Goal: Task Accomplishment & Management: Manage account settings

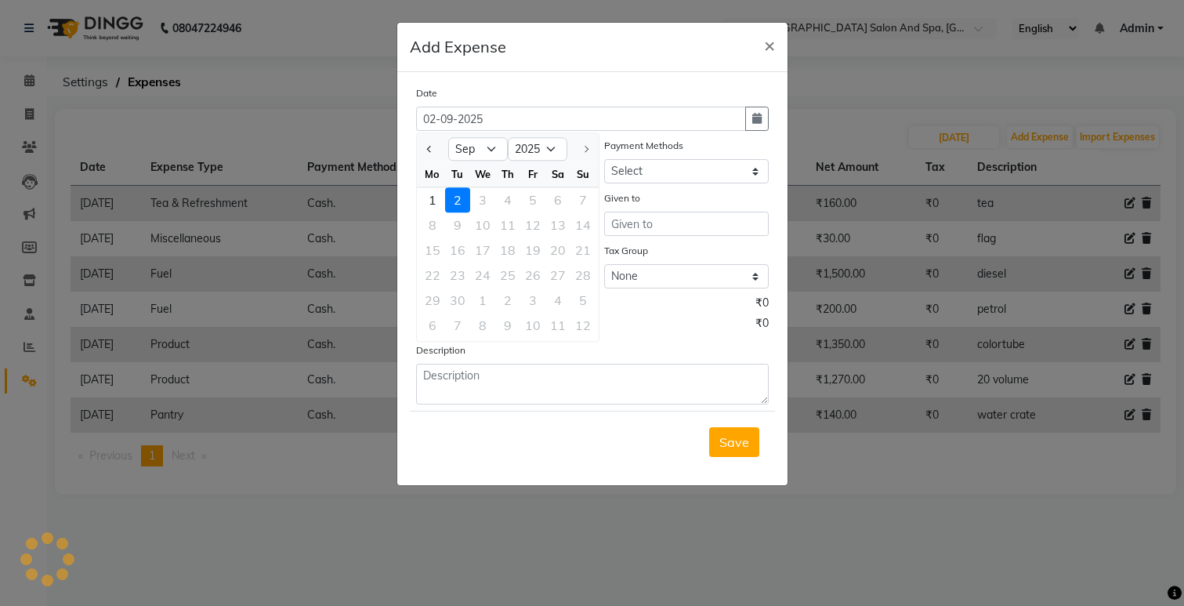
select select "9"
select select "2025"
select select "5448"
click at [766, 47] on span "×" at bounding box center [769, 45] width 11 height 24
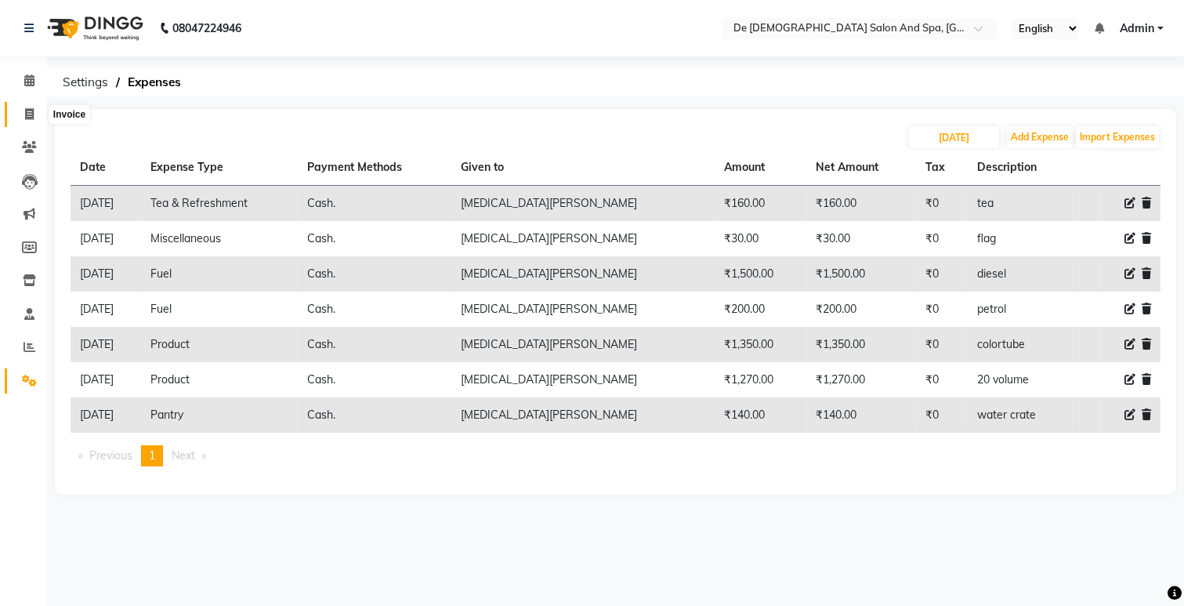
click at [32, 115] on icon at bounding box center [29, 114] width 9 height 12
select select "service"
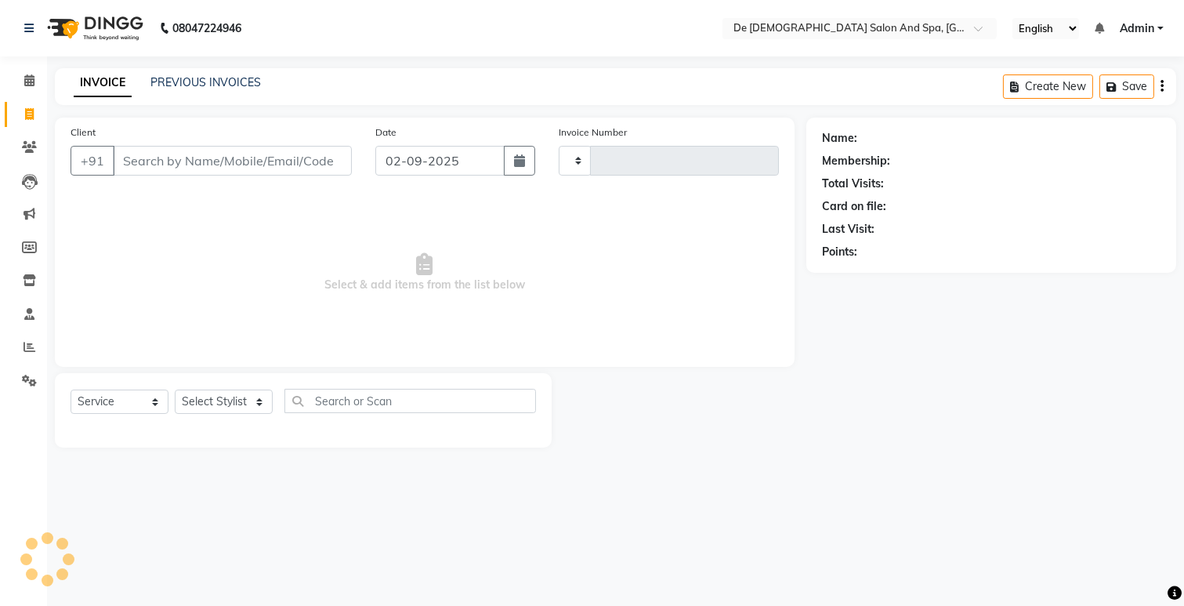
type input "2523"
select select "6431"
click at [138, 155] on input "Client" at bounding box center [232, 161] width 239 height 30
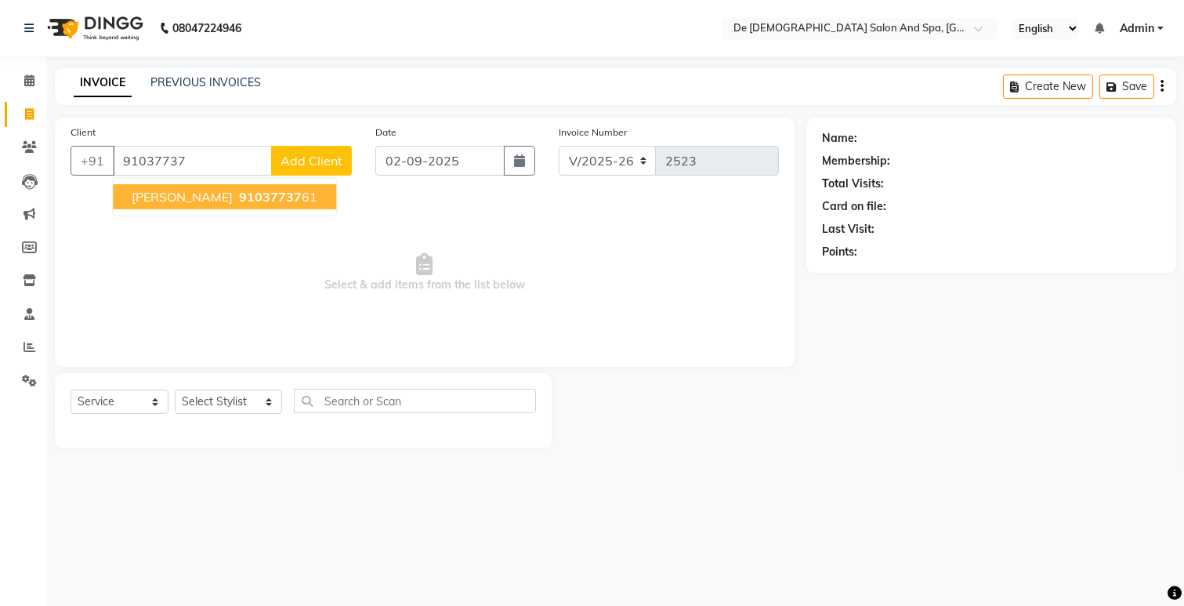
drag, startPoint x: 151, startPoint y: 196, endPoint x: 154, endPoint y: 188, distance: 8.4
click at [151, 194] on span "[PERSON_NAME]" at bounding box center [182, 197] width 101 height 16
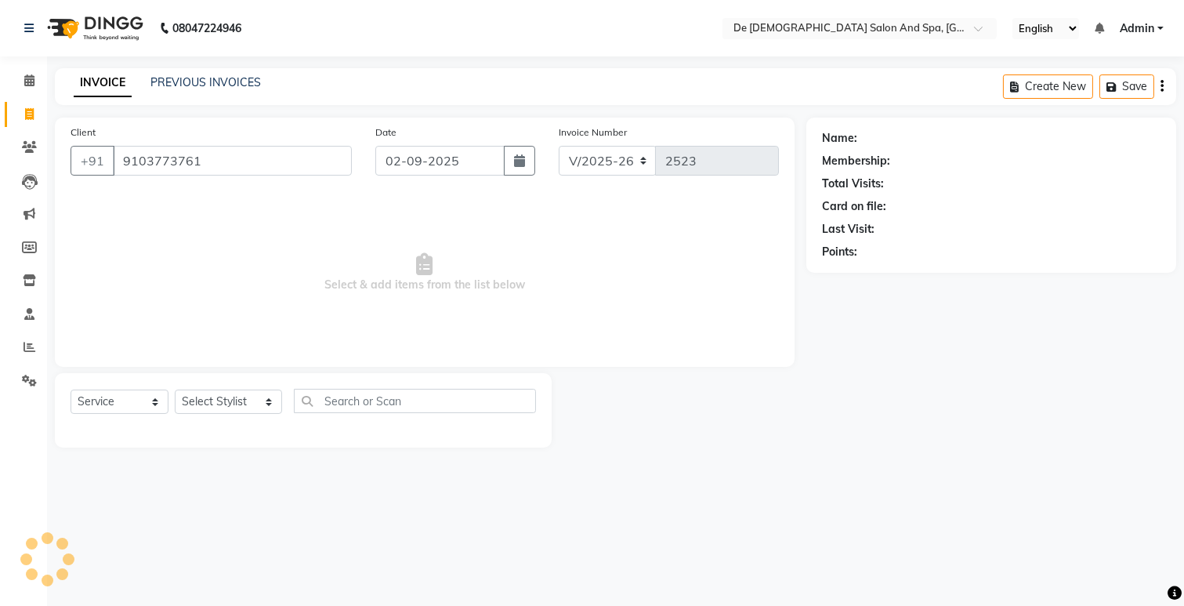
type input "9103773761"
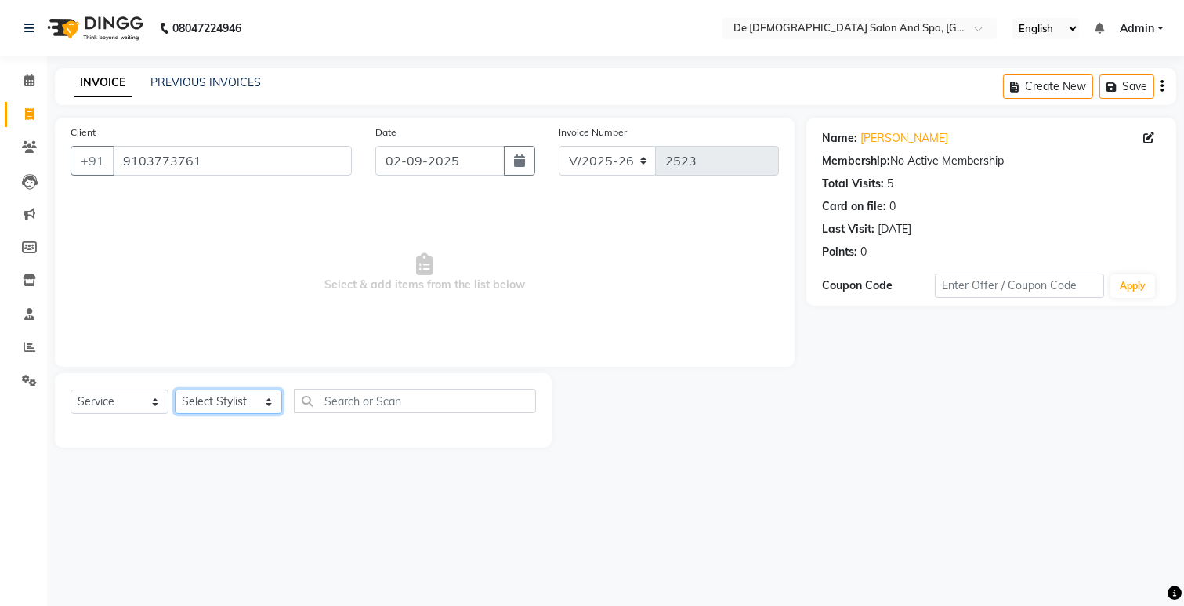
click at [204, 412] on select "Select Stylist akshay aman Arman Ashwani gunraj megha nikita thappa nisha parve…" at bounding box center [228, 401] width 107 height 24
select select "79126"
click at [175, 390] on select "Select Stylist akshay aman Arman Ashwani gunraj megha nikita thappa nisha parve…" at bounding box center [228, 401] width 107 height 24
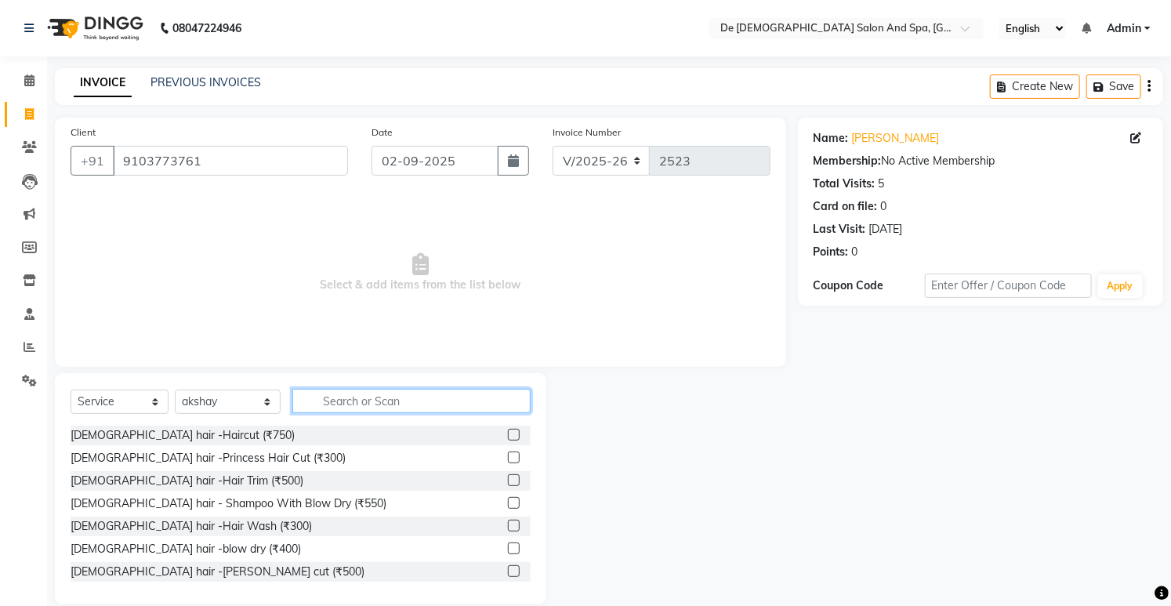
click at [342, 395] on input "text" at bounding box center [410, 401] width 237 height 24
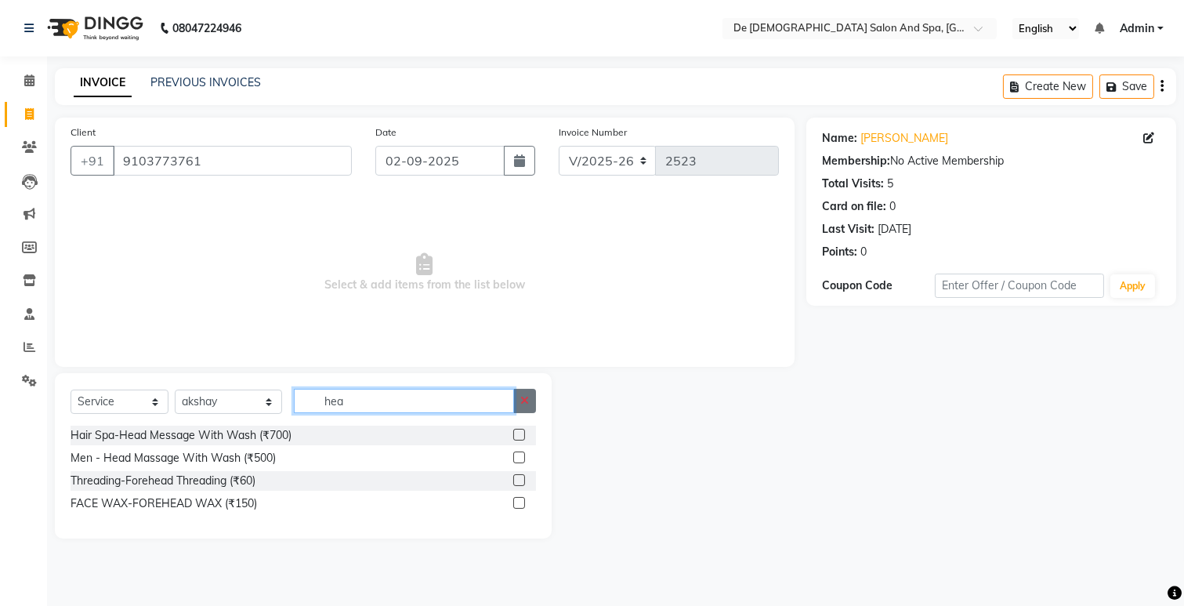
type input "hea"
click at [531, 405] on button "button" at bounding box center [524, 401] width 23 height 24
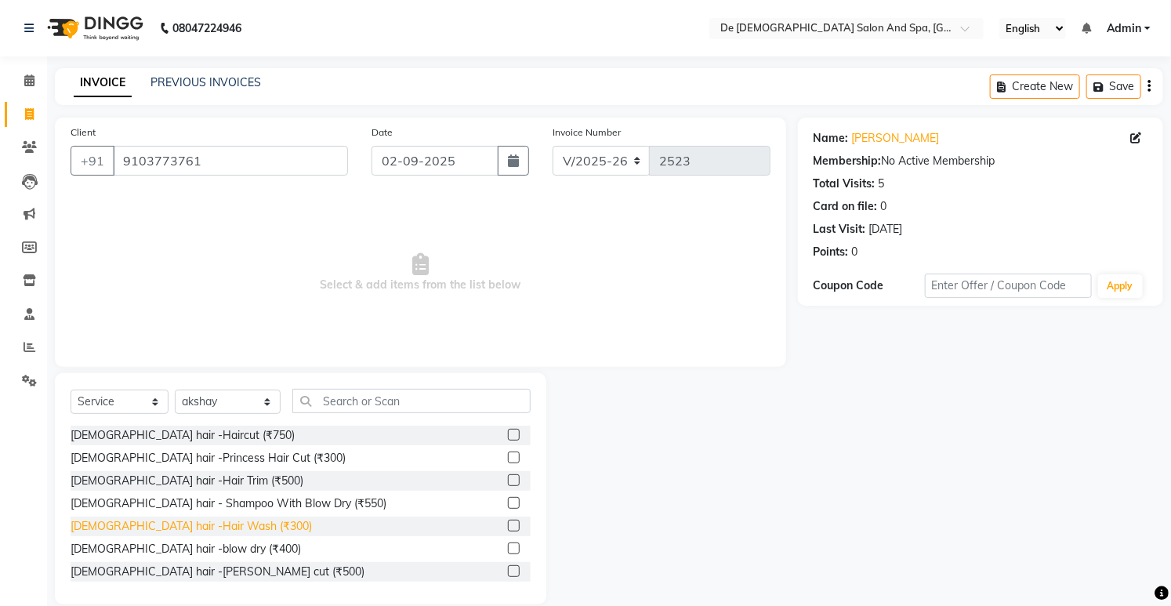
click at [191, 531] on div "Female hair -Hair Wash (₹300)" at bounding box center [191, 526] width 241 height 16
checkbox input "false"
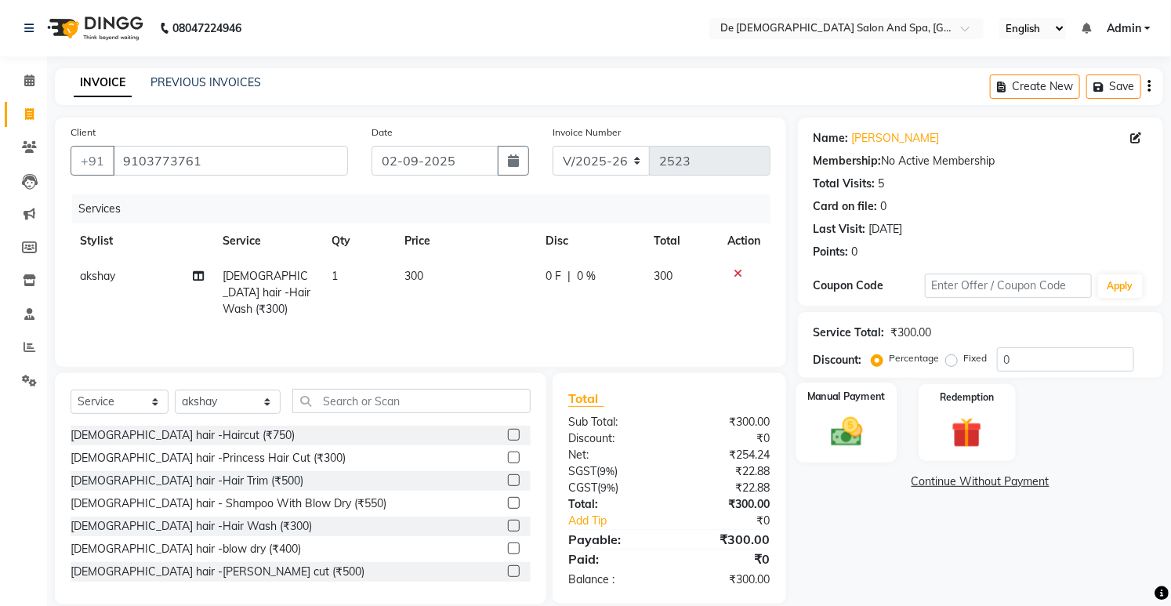
click at [832, 451] on div "Manual Payment" at bounding box center [845, 422] width 101 height 80
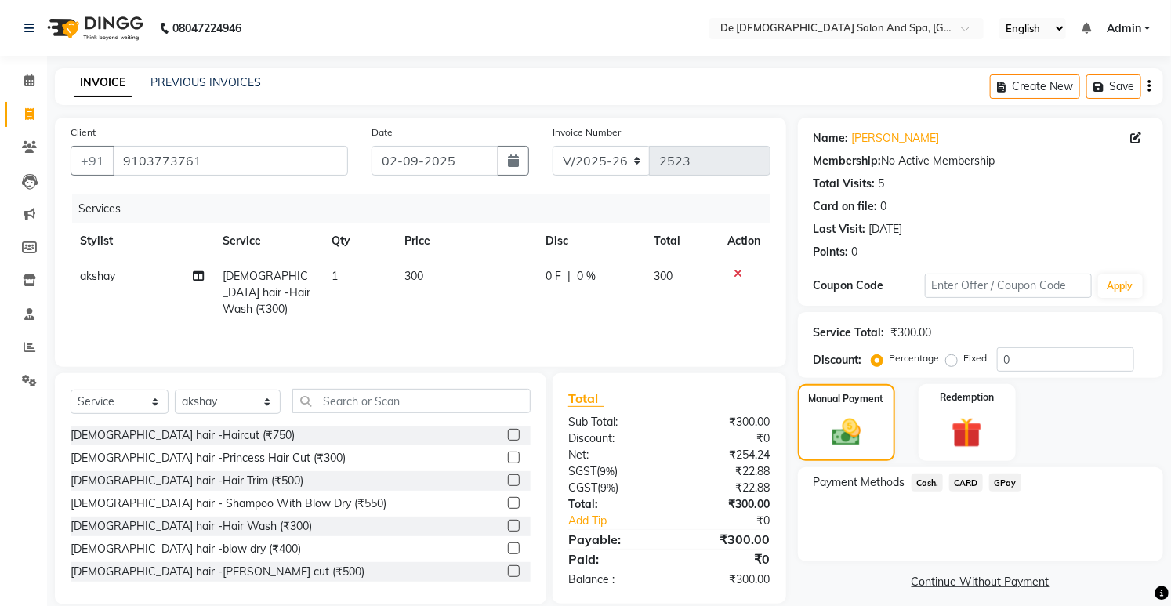
drag, startPoint x: 926, startPoint y: 487, endPoint x: 942, endPoint y: 492, distance: 16.4
click at [926, 487] on span "Cash." at bounding box center [927, 482] width 32 height 18
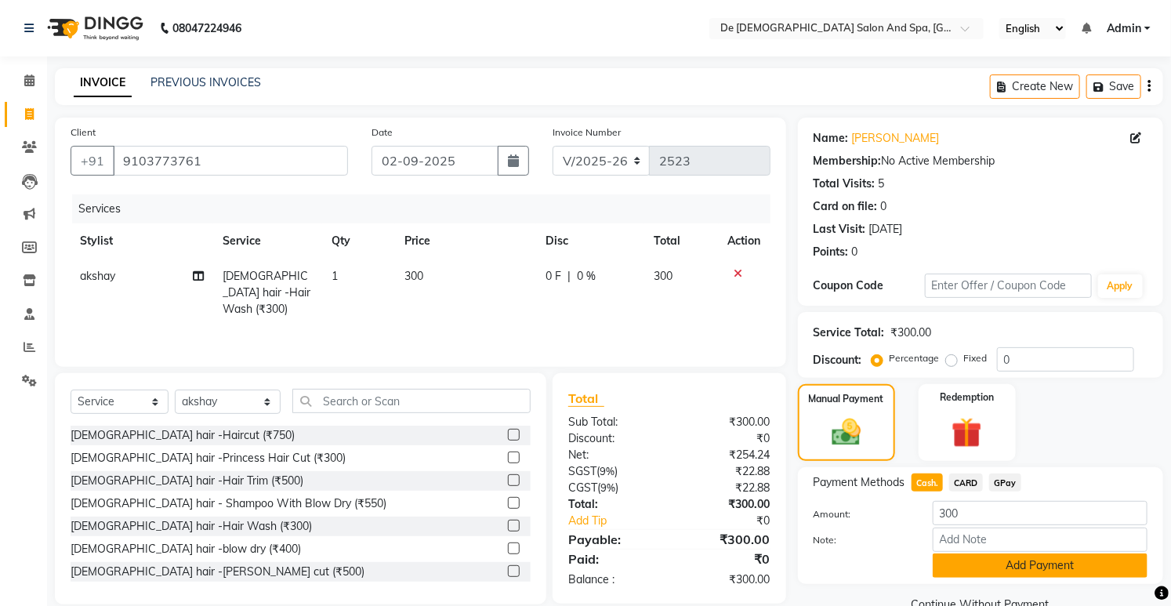
click at [979, 563] on button "Add Payment" at bounding box center [1039, 565] width 215 height 24
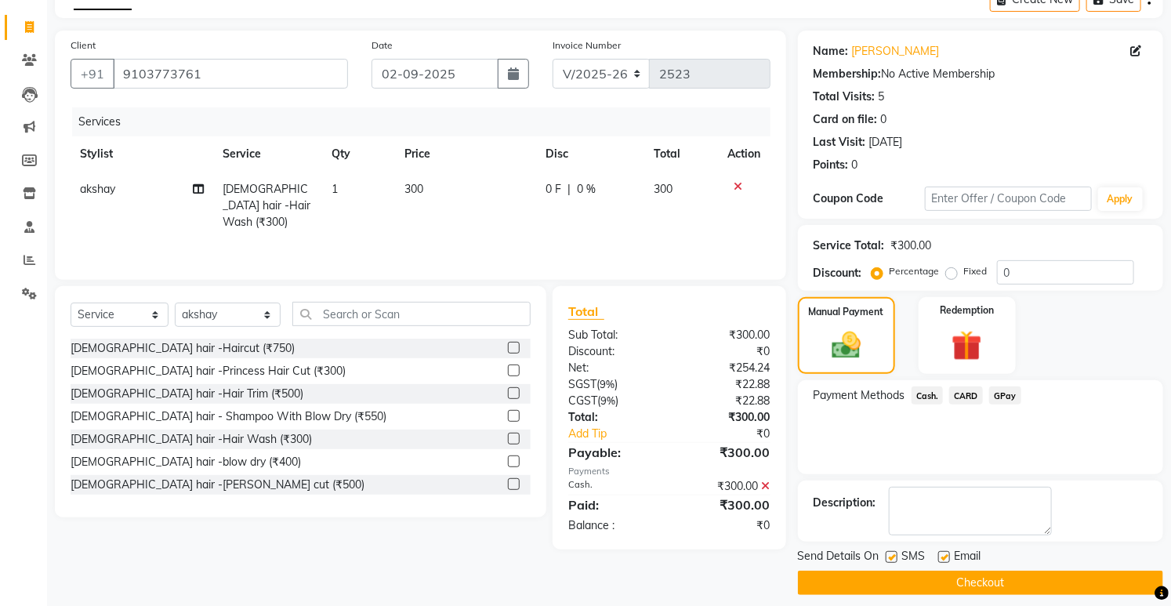
scroll to position [99, 0]
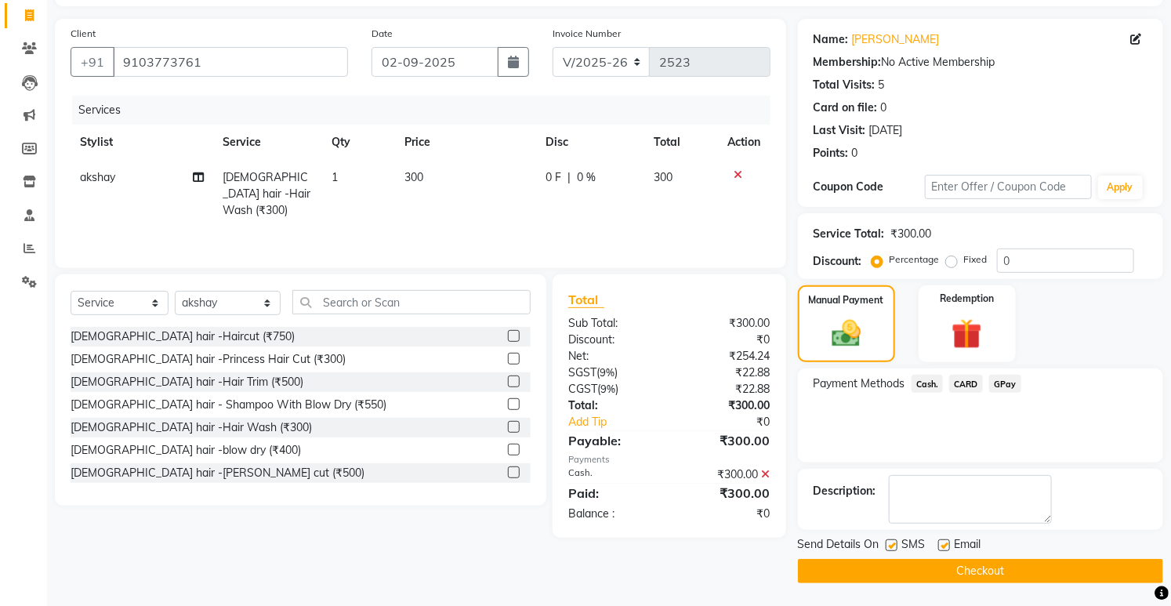
click at [972, 573] on button "Checkout" at bounding box center [980, 571] width 365 height 24
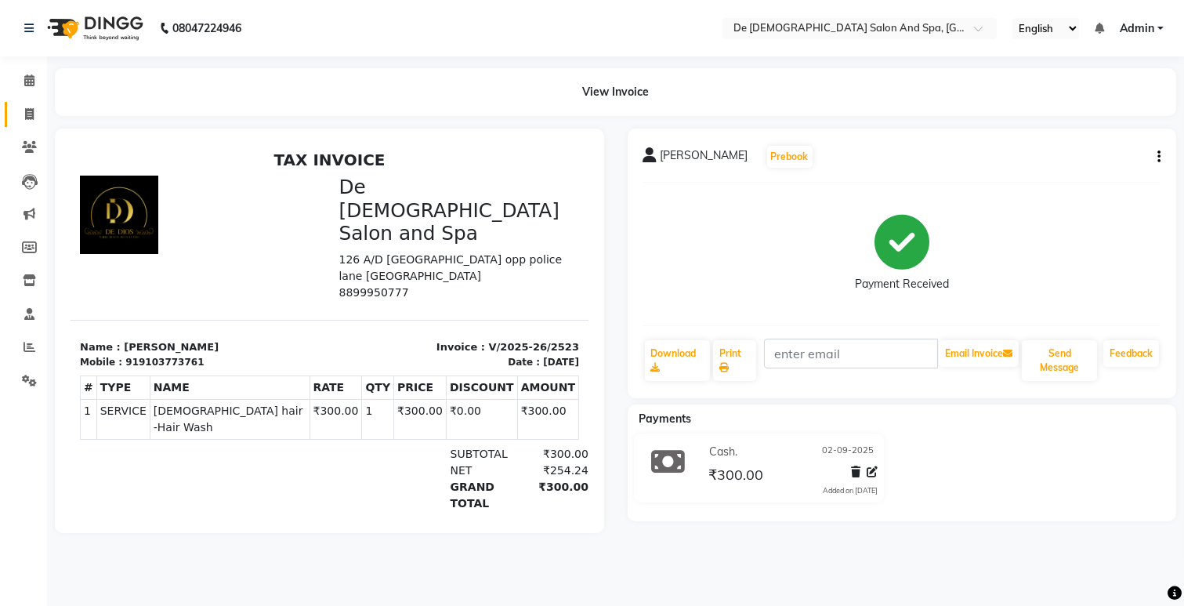
click at [24, 123] on link "Invoice" at bounding box center [24, 115] width 38 height 26
select select "service"
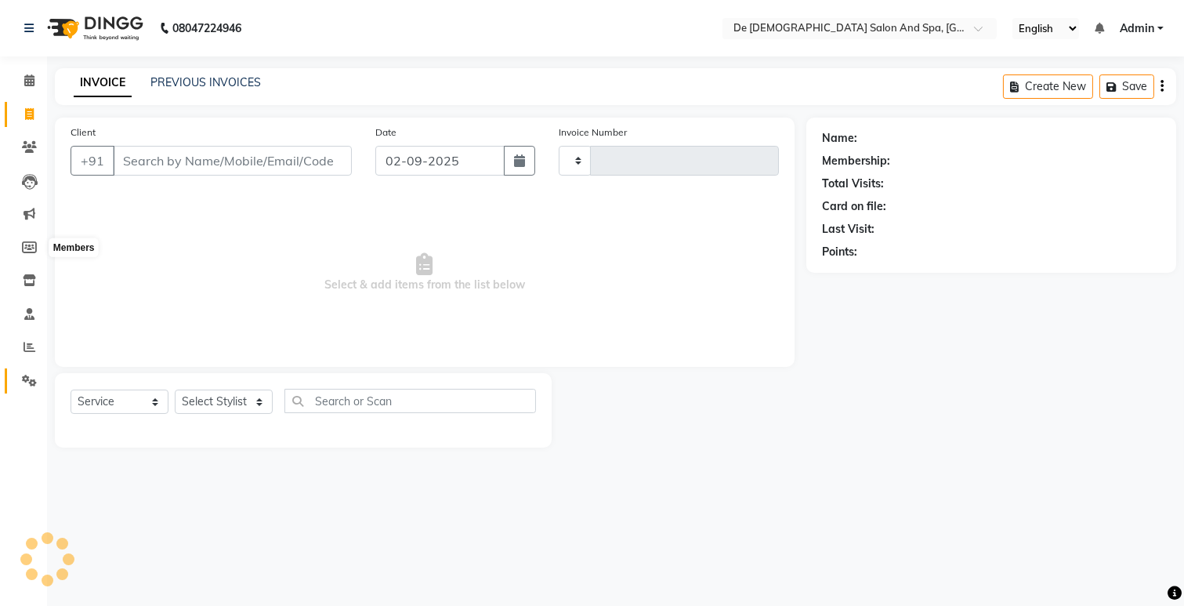
type input "2524"
select select "6431"
click at [32, 382] on icon at bounding box center [29, 381] width 15 height 12
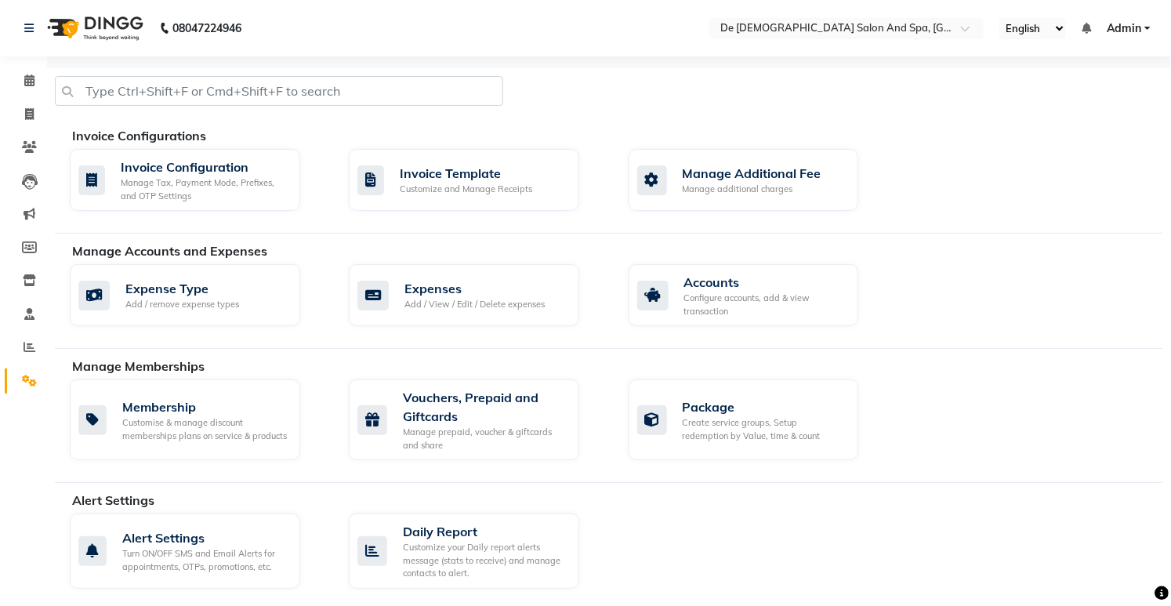
click at [450, 329] on div "Expense Type Add / remove expense types Expenses Add / View / Edit / Delete exp…" at bounding box center [616, 298] width 1117 height 68
click at [486, 294] on div "Expenses" at bounding box center [474, 288] width 140 height 19
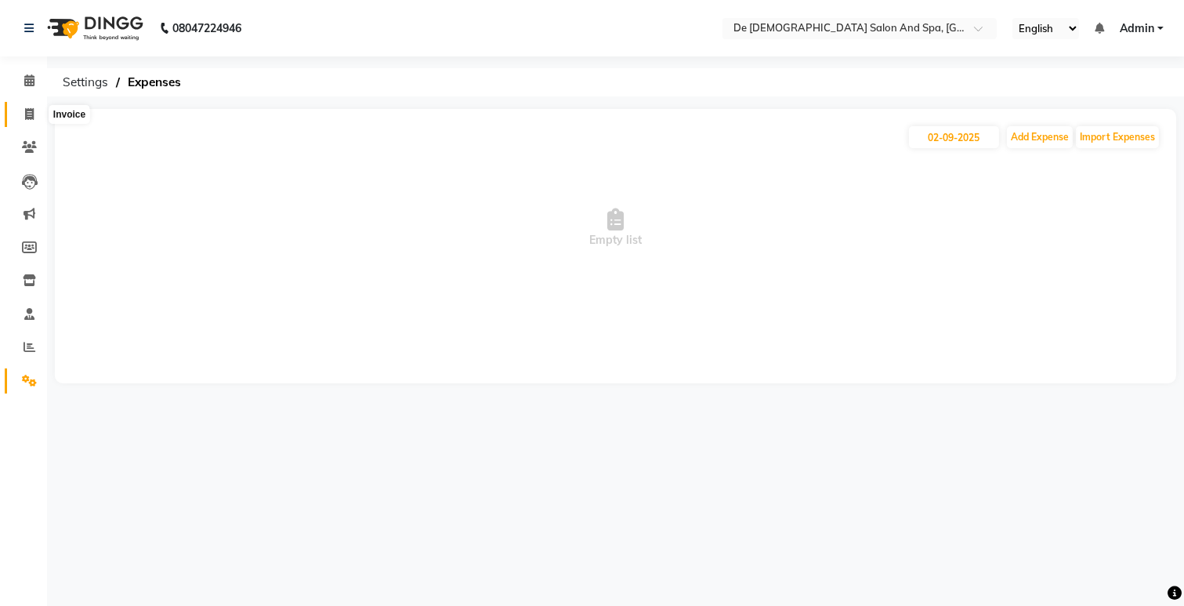
click at [38, 120] on span at bounding box center [29, 115] width 27 height 18
select select "6431"
select select "service"
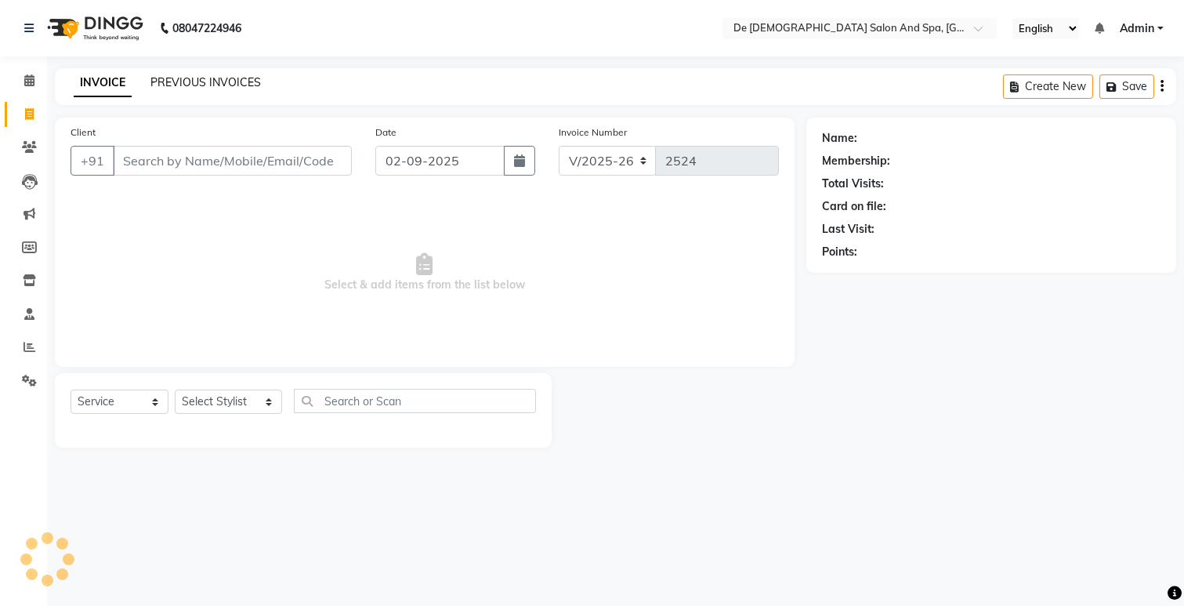
click at [165, 82] on link "PREVIOUS INVOICES" at bounding box center [205, 82] width 110 height 14
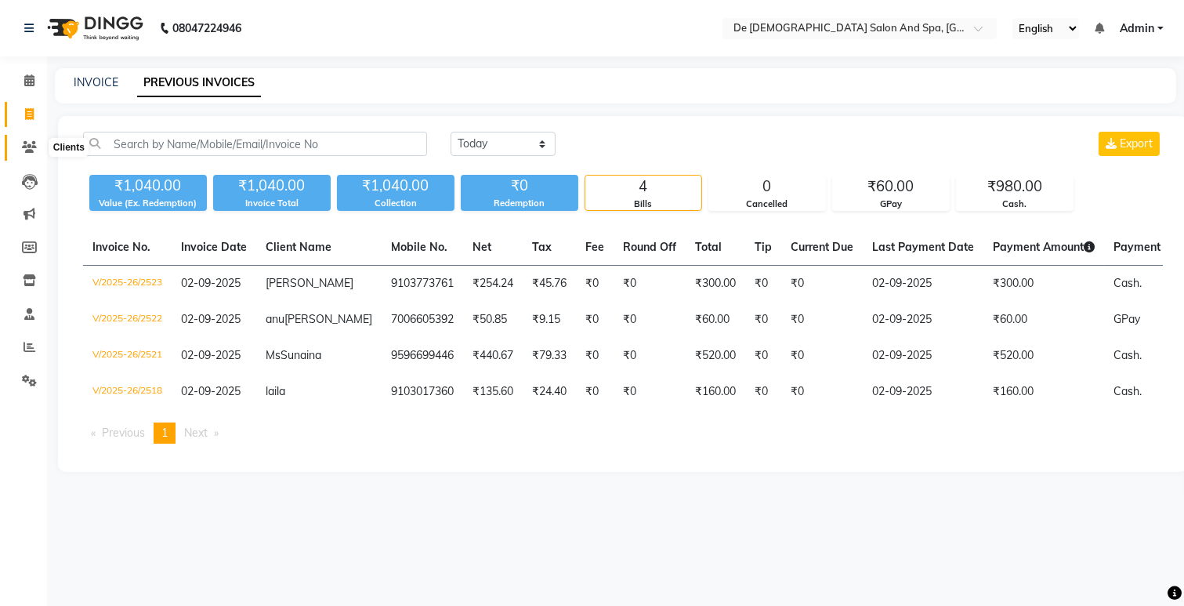
click at [22, 149] on icon at bounding box center [29, 147] width 15 height 12
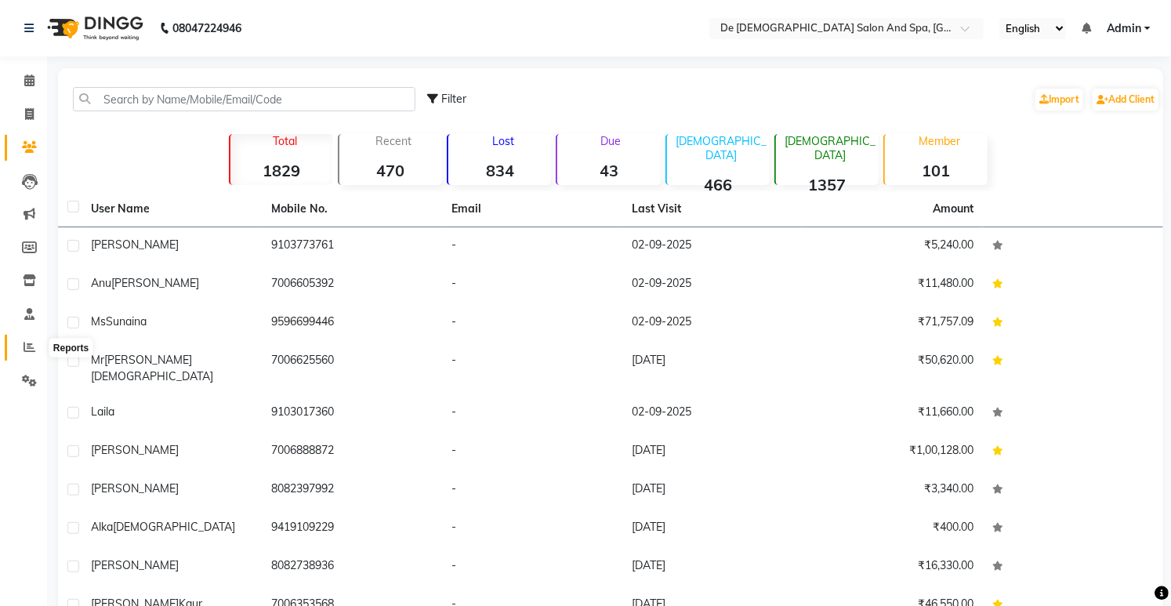
click at [35, 343] on span at bounding box center [29, 347] width 27 height 18
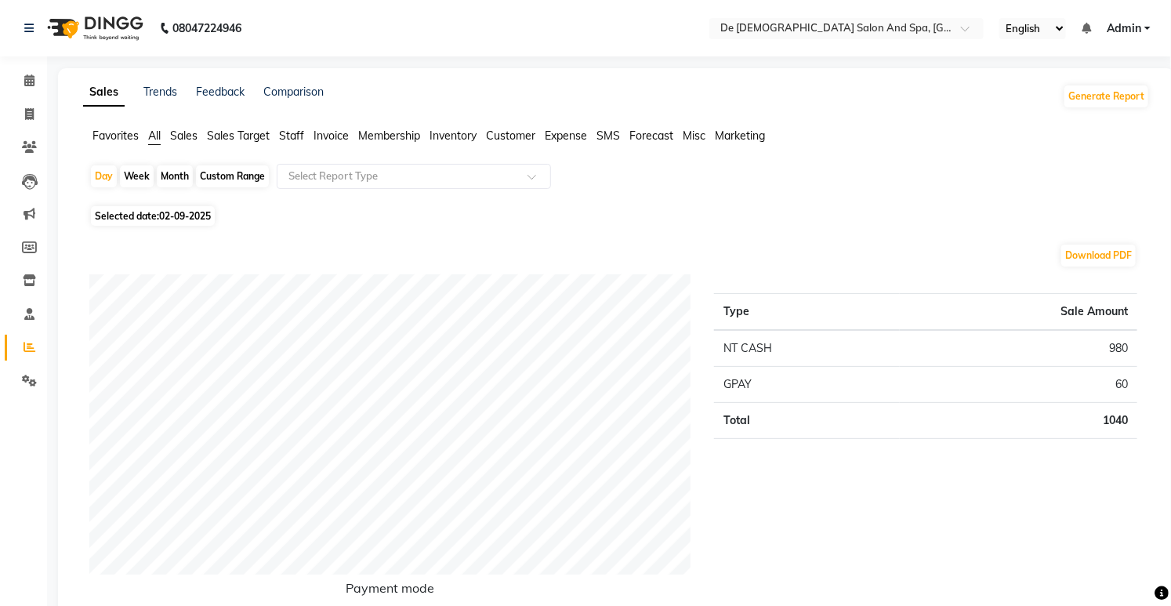
click at [179, 177] on div "Month" at bounding box center [175, 176] width 36 height 22
select select "9"
select select "2025"
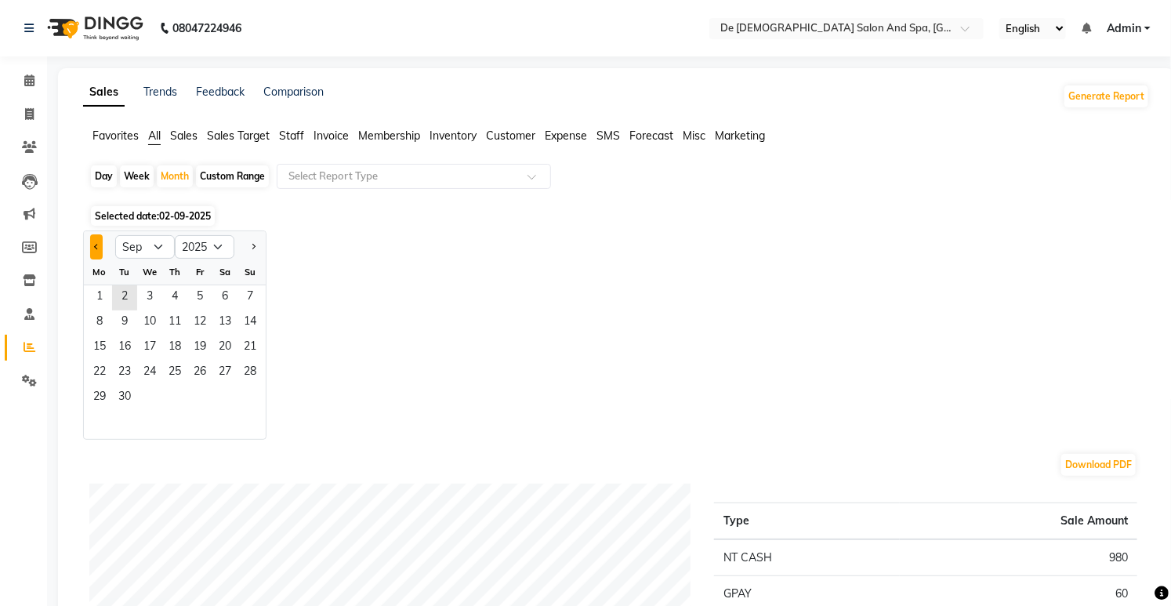
click at [92, 238] on button "Previous month" at bounding box center [96, 246] width 13 height 25
select select "8"
click at [208, 293] on span "1" at bounding box center [199, 297] width 25 height 25
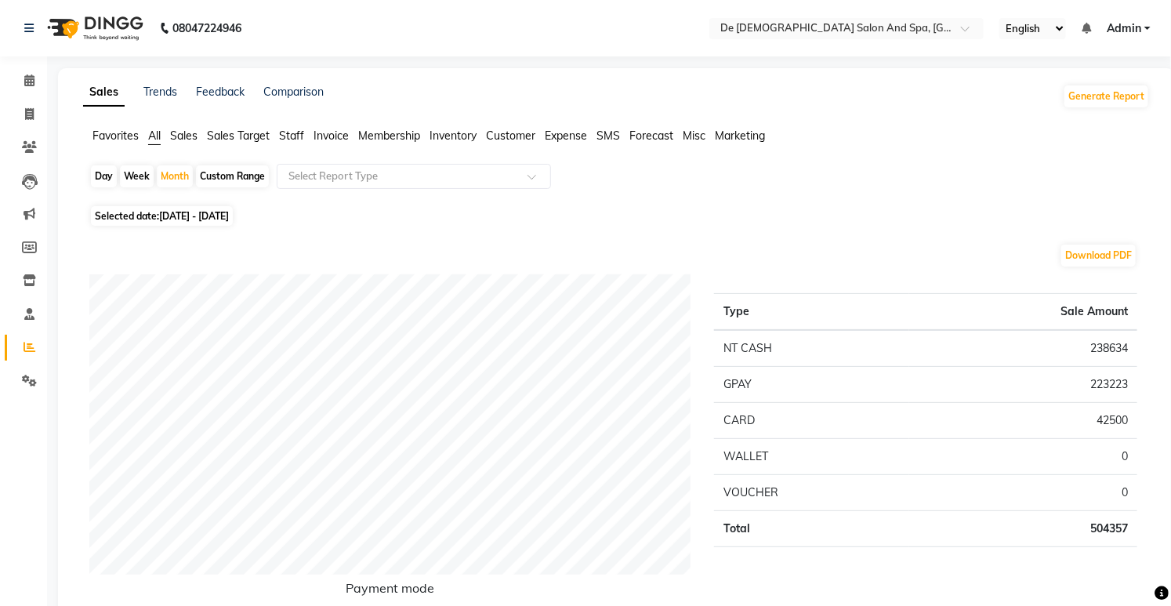
click at [284, 135] on span "Staff" at bounding box center [291, 135] width 25 height 14
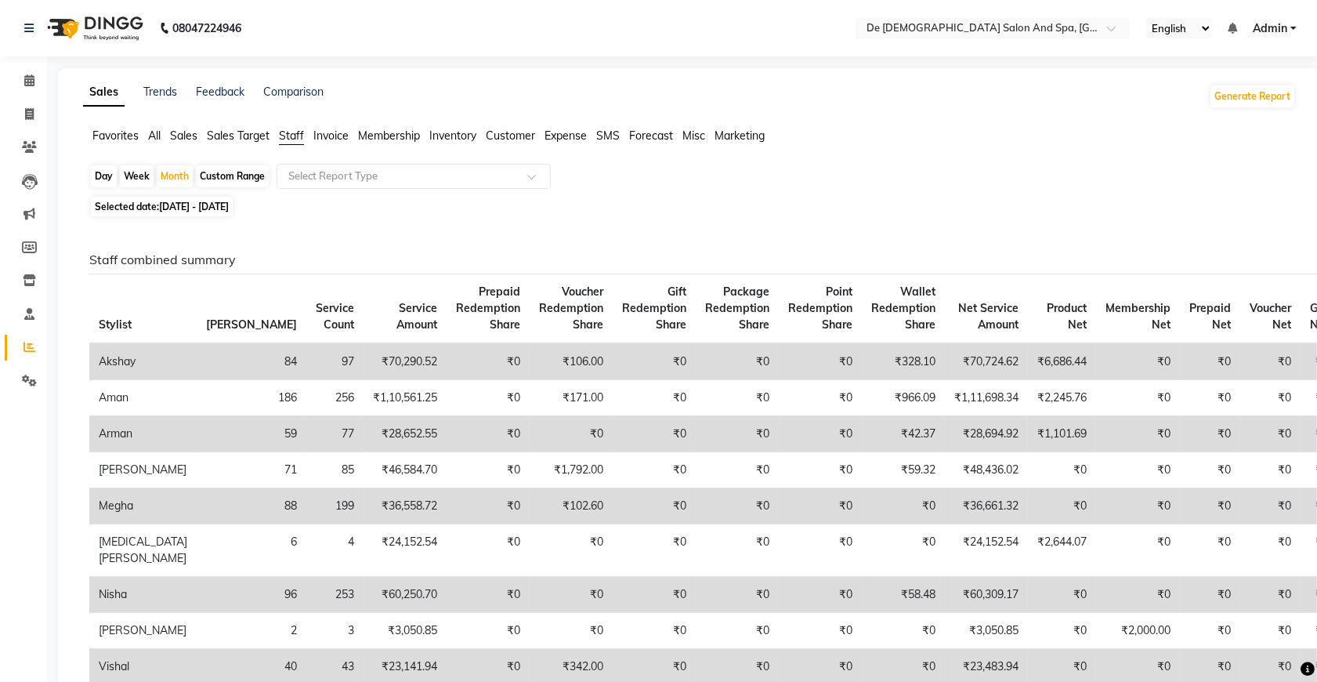
click at [186, 130] on span "Sales" at bounding box center [183, 135] width 27 height 14
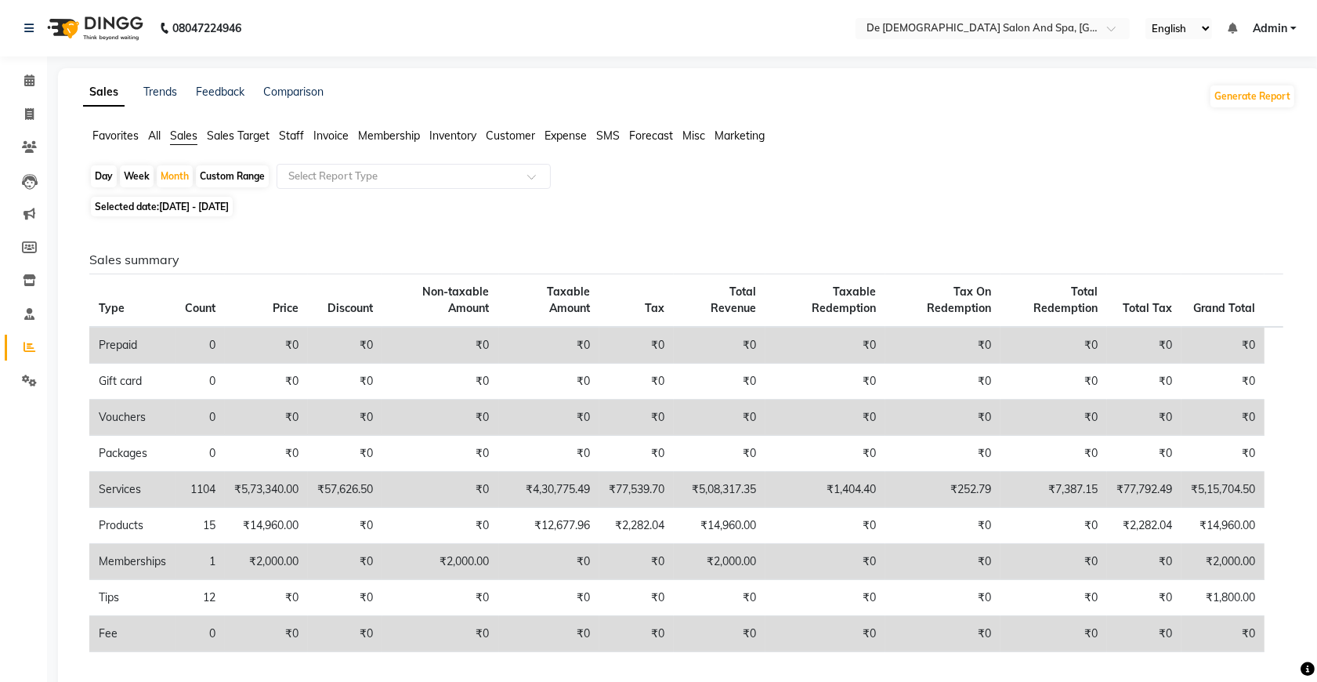
click at [158, 130] on span "All" at bounding box center [154, 135] width 13 height 14
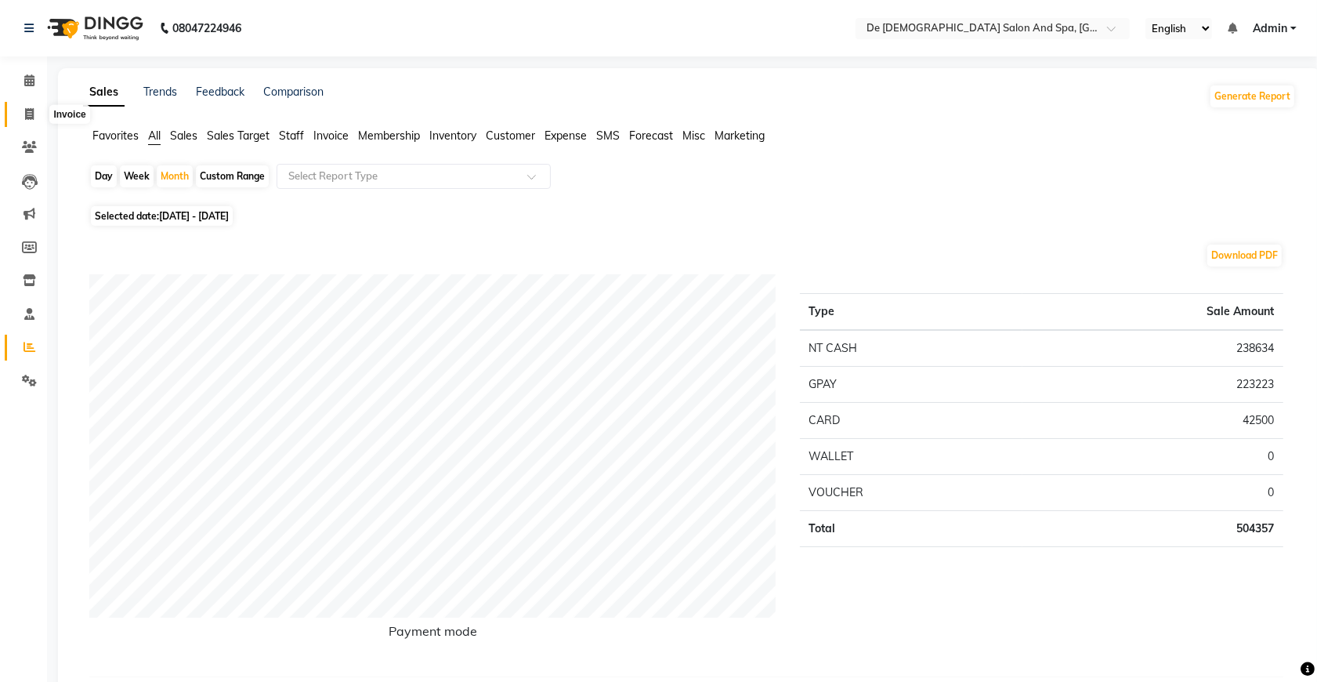
click at [28, 108] on icon at bounding box center [29, 114] width 9 height 12
select select "service"
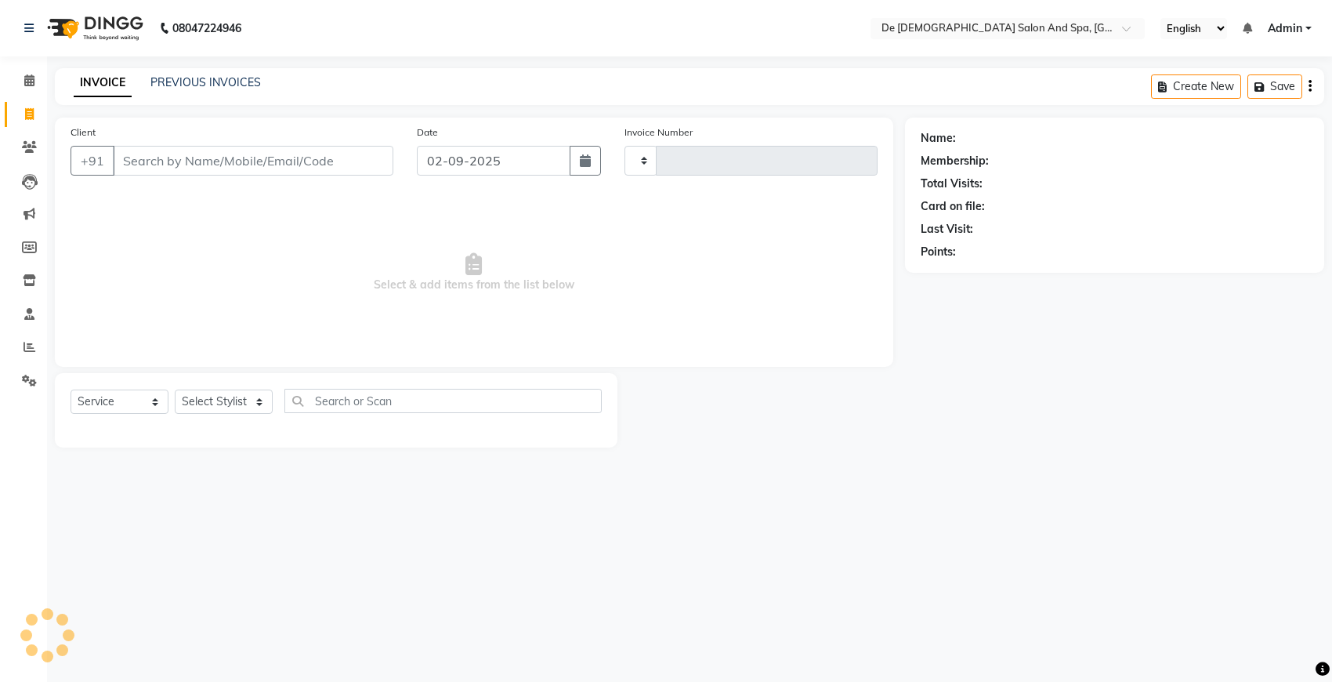
type input "2524"
select select "6431"
click at [22, 355] on span at bounding box center [29, 347] width 27 height 18
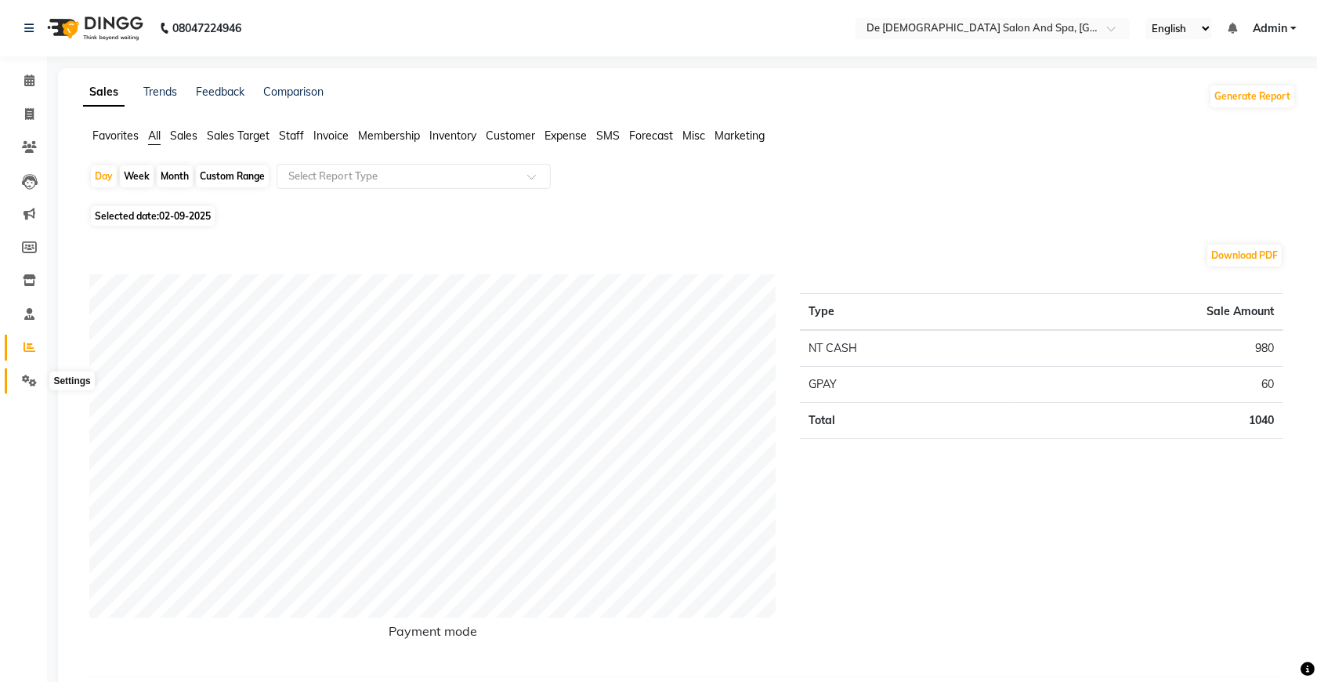
click at [26, 380] on icon at bounding box center [29, 381] width 15 height 12
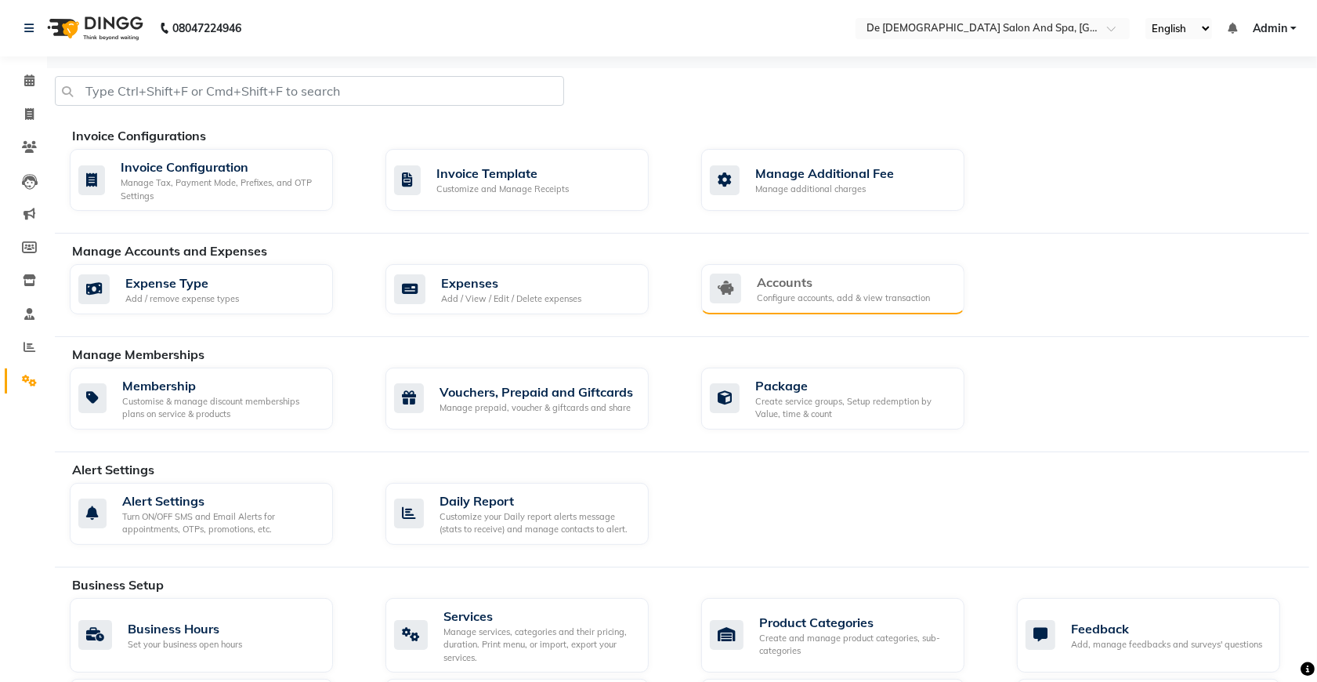
click at [786, 290] on div "Accounts" at bounding box center [843, 282] width 173 height 19
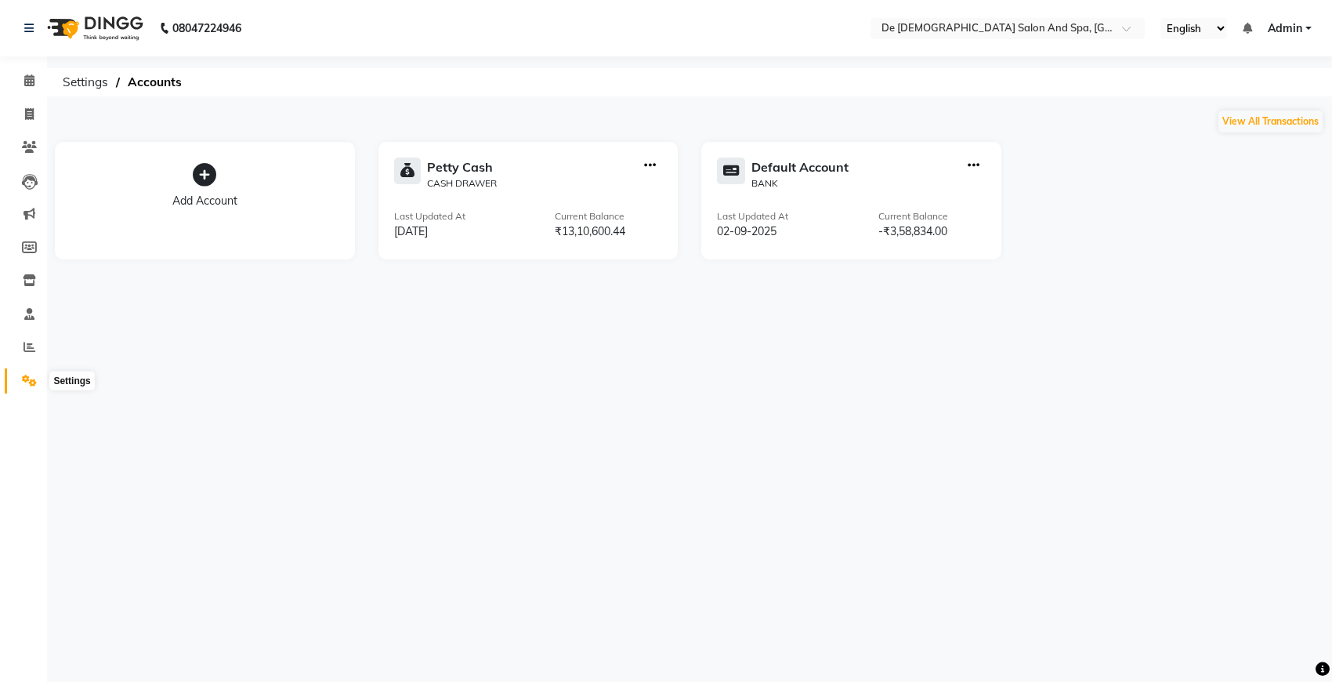
click at [25, 385] on icon at bounding box center [29, 381] width 15 height 12
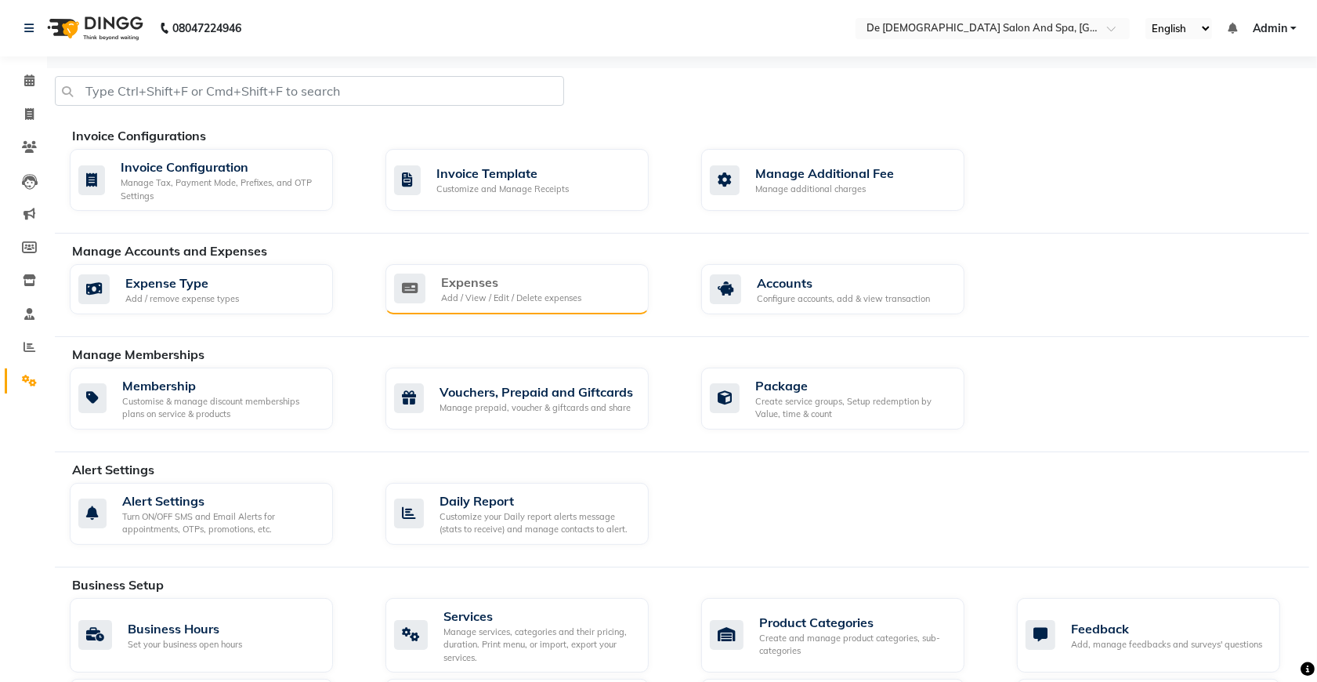
click at [461, 311] on div "Expenses Add / View / Edit / Delete expenses" at bounding box center [516, 289] width 263 height 50
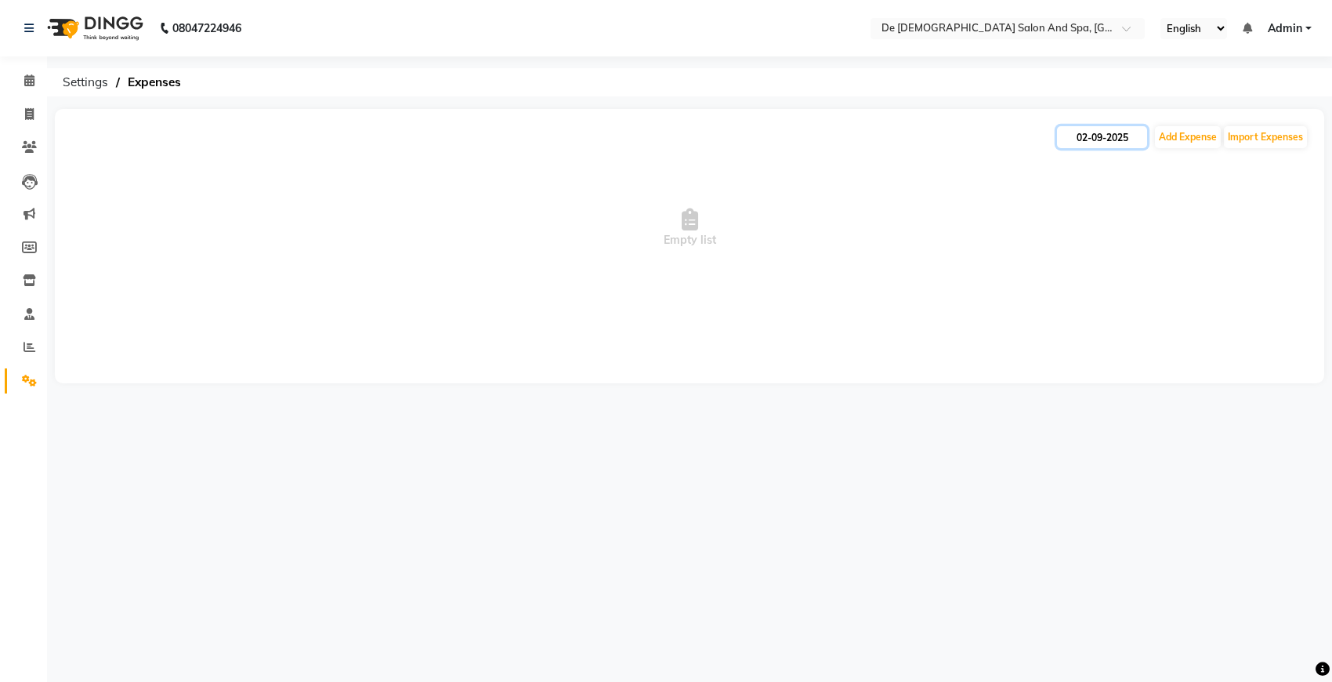
click at [1085, 139] on input "02-09-2025" at bounding box center [1102, 137] width 90 height 22
select select "9"
select select "2025"
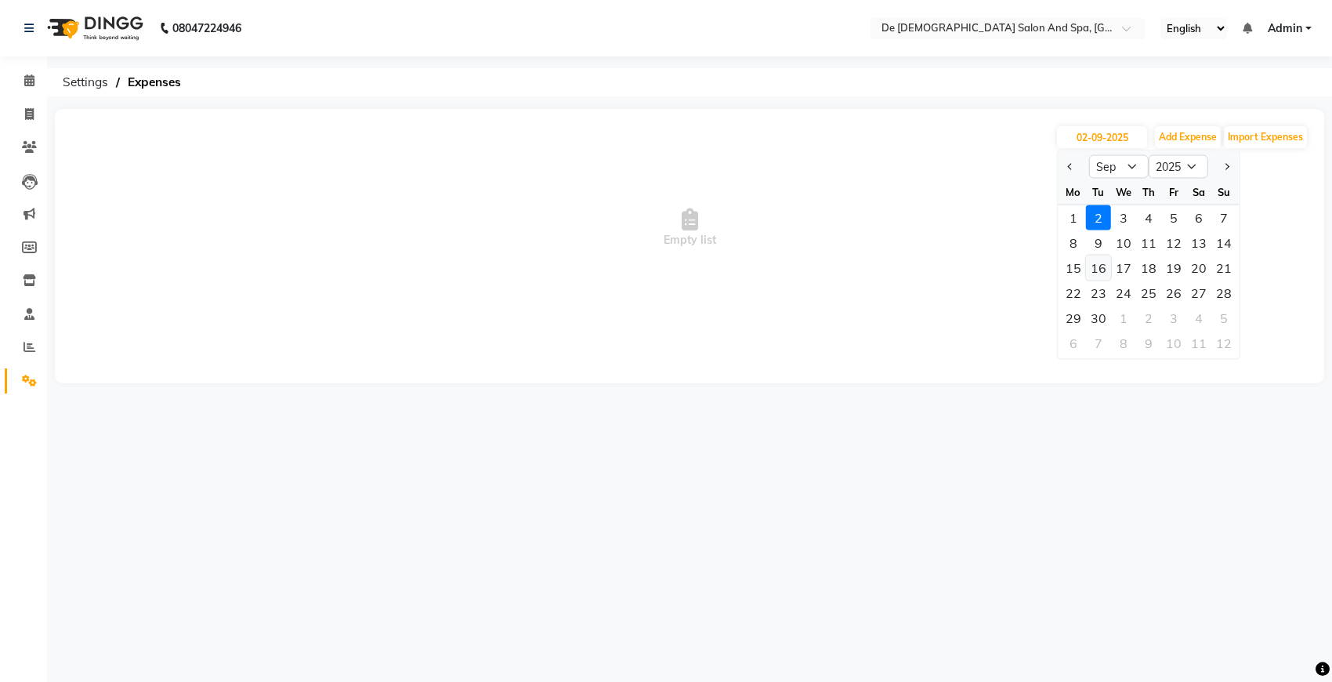
click at [1102, 272] on div "16" at bounding box center [1098, 267] width 25 height 25
type input "16-09-2025"
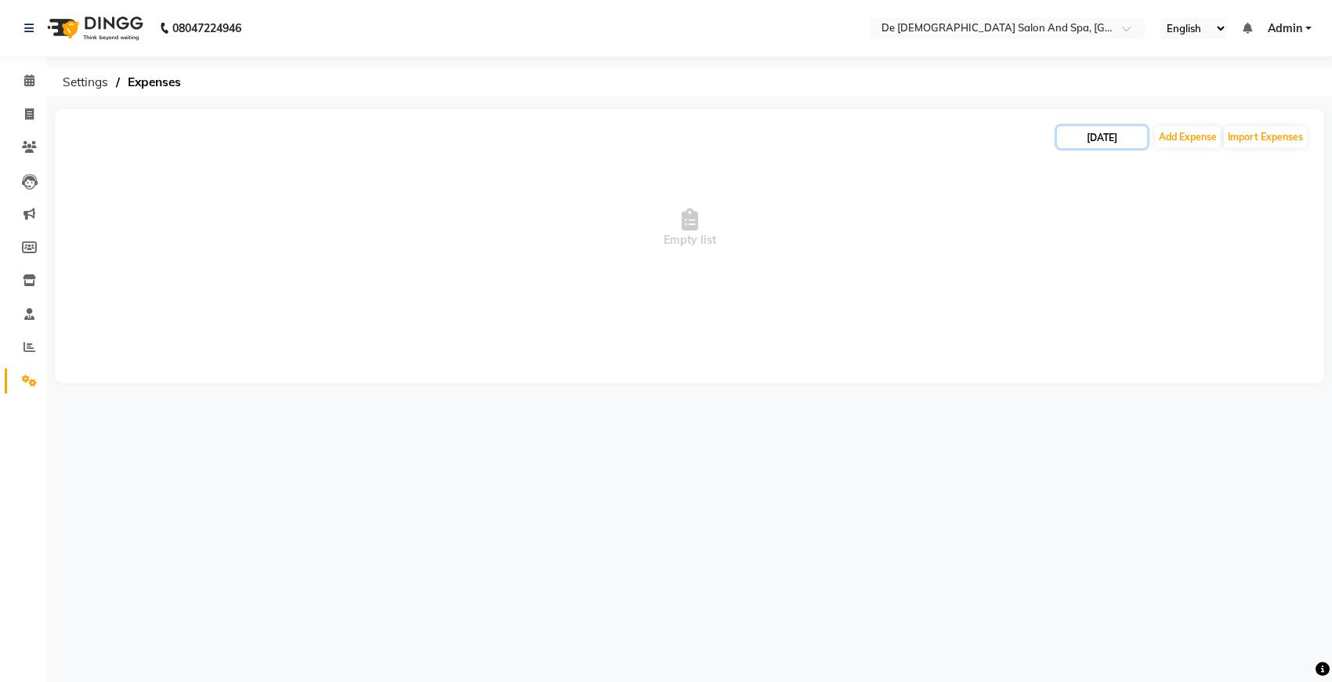
click at [1113, 136] on input "16-09-2025" at bounding box center [1102, 137] width 90 height 22
select select "9"
select select "2025"
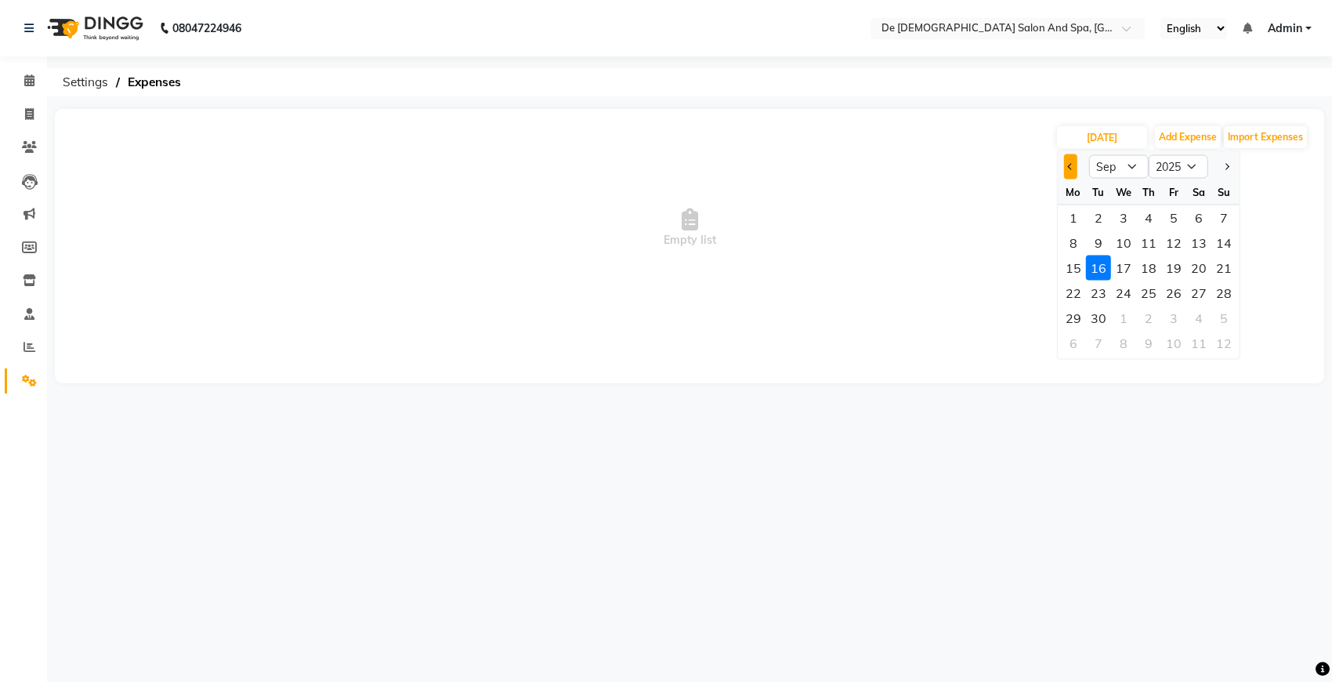
click at [1068, 165] on span "Previous month" at bounding box center [1071, 166] width 6 height 6
select select "8"
click at [1183, 269] on div "16" at bounding box center [1198, 267] width 25 height 25
type input "16-08-2025"
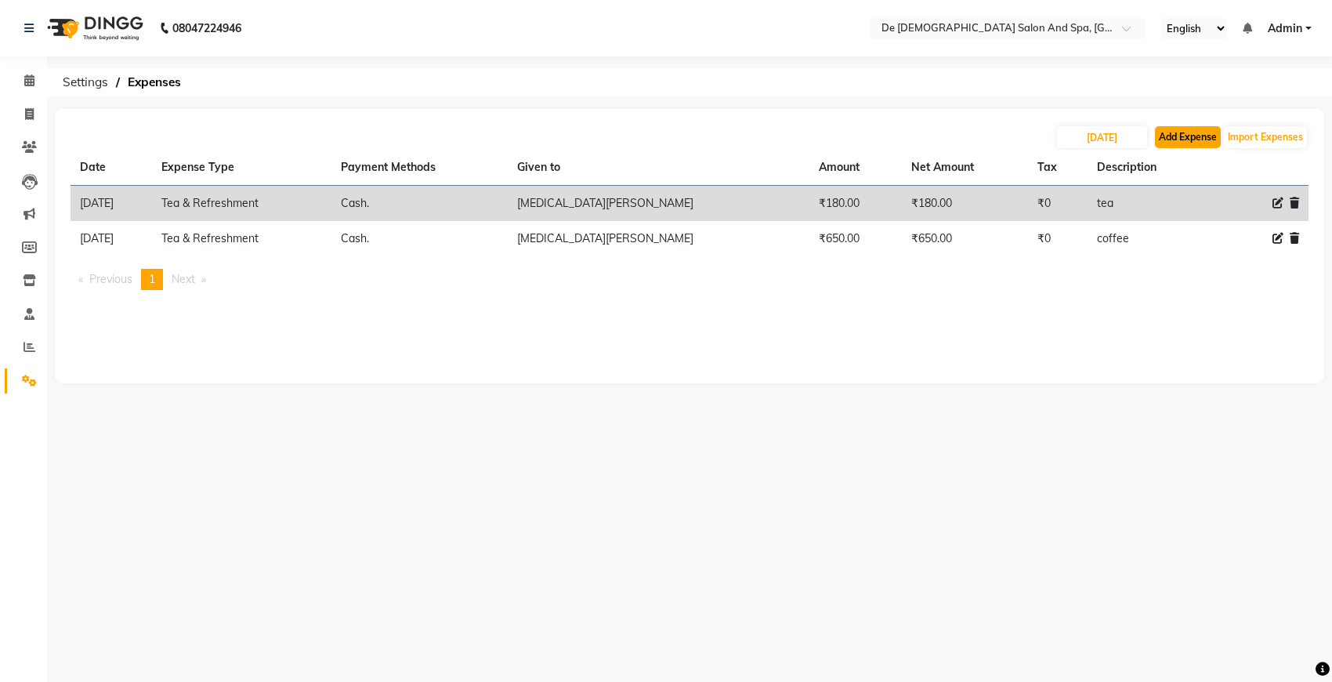
click at [1181, 142] on button "Add Expense" at bounding box center [1188, 137] width 66 height 22
select select "5448"
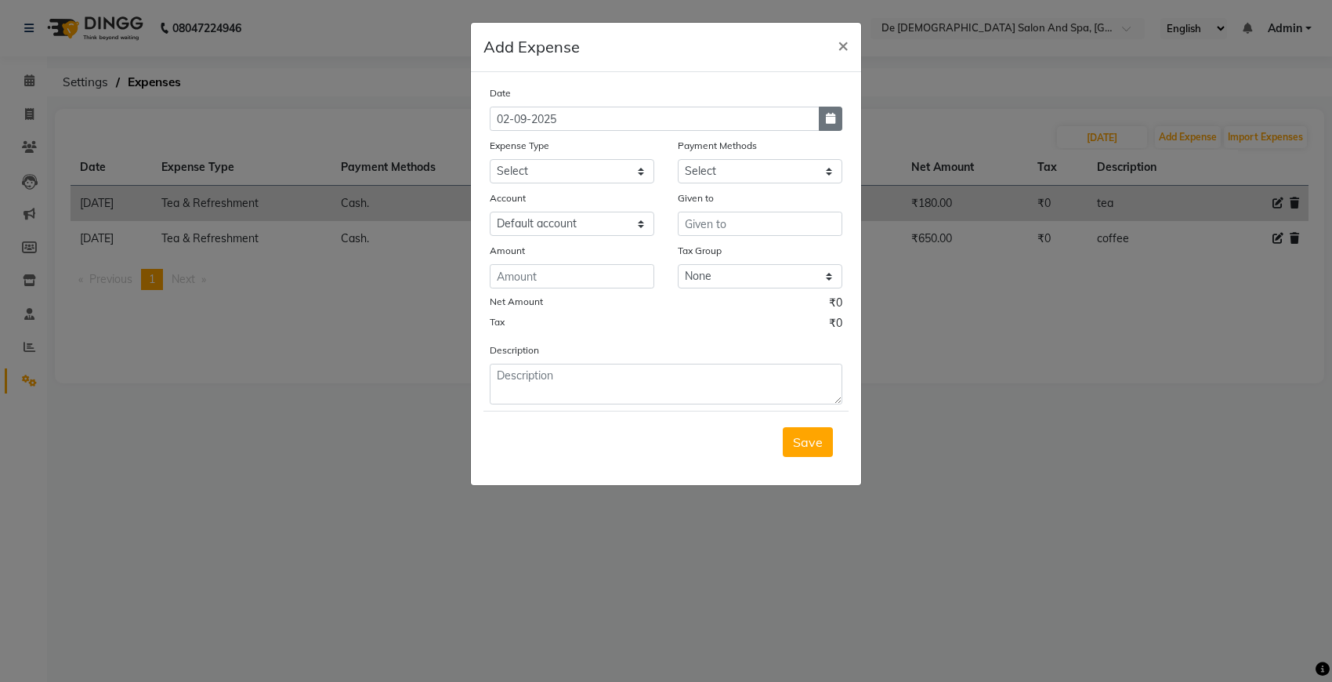
click at [831, 115] on icon "button" at bounding box center [830, 118] width 9 height 11
select select "9"
select select "2025"
click at [506, 150] on button "Previous month" at bounding box center [503, 148] width 13 height 25
select select "8"
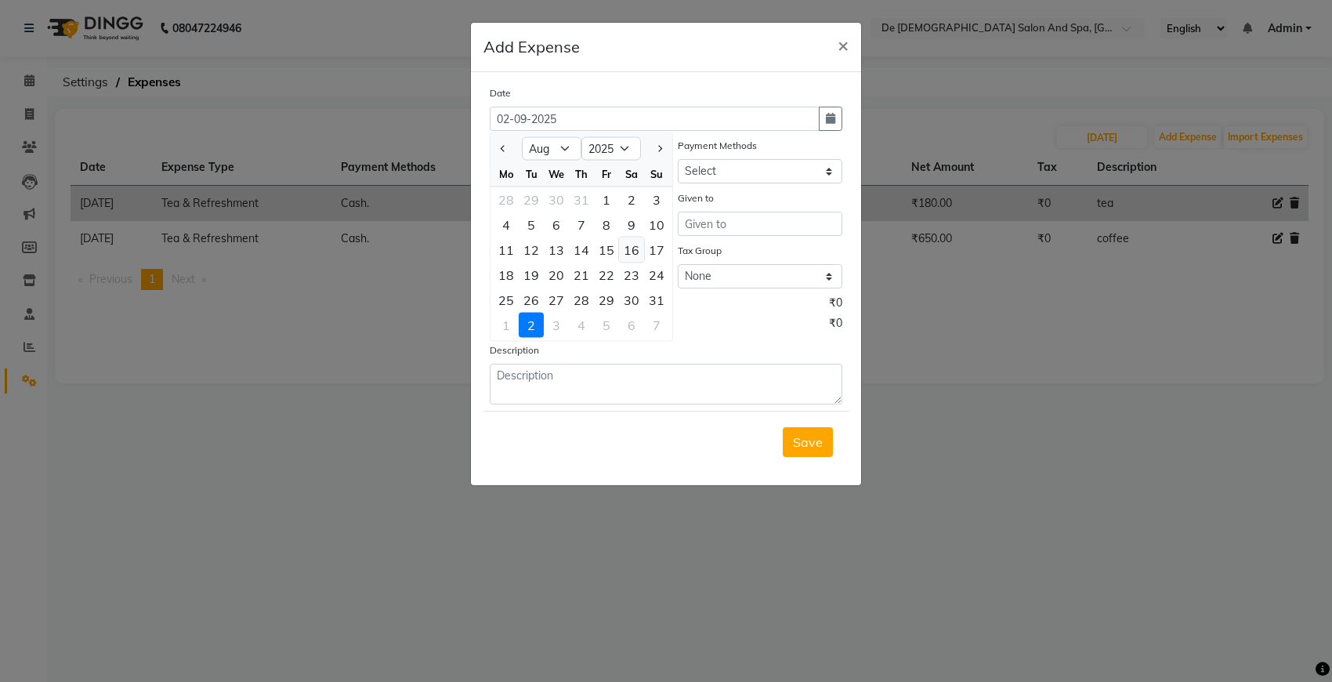
click at [639, 249] on div "16" at bounding box center [631, 249] width 25 height 25
type input "16-08-2025"
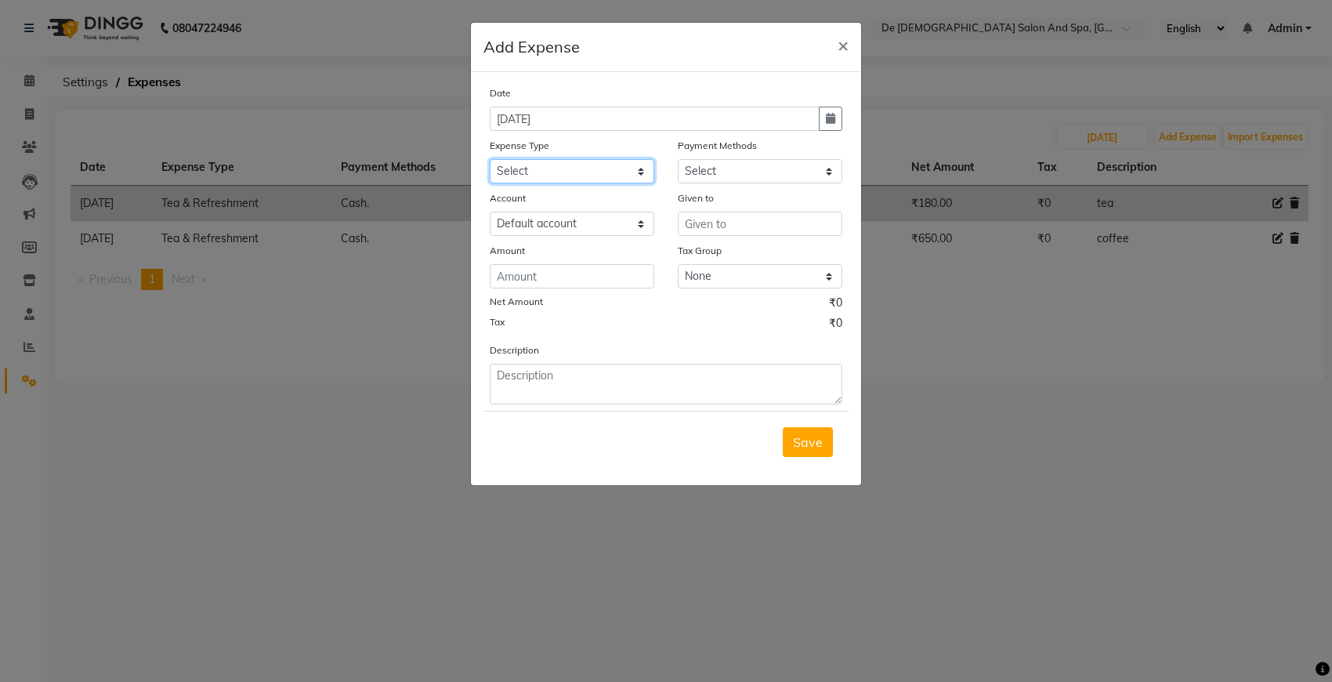
click at [589, 168] on select "Select Advance Salary Bank charges Car maintenance Cash transfer to bank Cash t…" at bounding box center [572, 171] width 165 height 24
select select "9"
click at [490, 159] on select "Select Advance Salary Bank charges Car maintenance Cash transfer to bank Cash t…" at bounding box center [572, 171] width 165 height 24
click at [756, 169] on select "Select Cash. Voucher CARD Wallet GPay" at bounding box center [760, 171] width 165 height 24
select select "116"
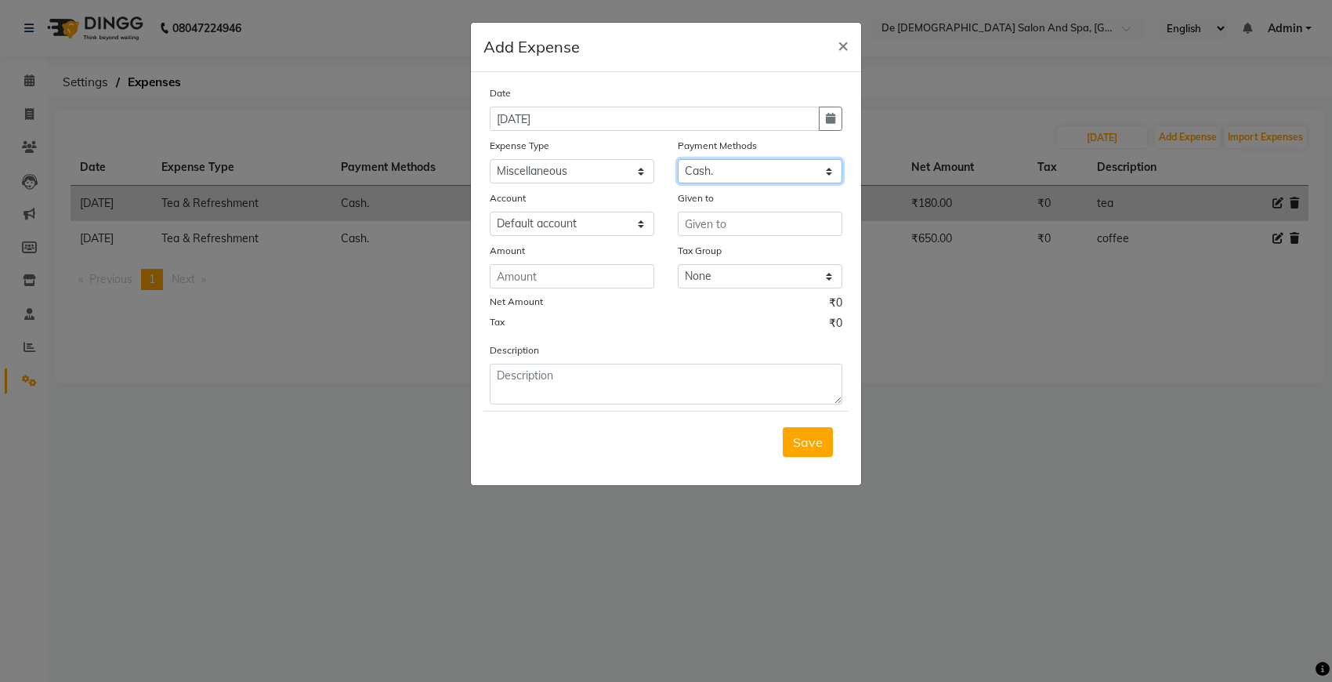
click at [678, 159] on select "Select Cash. Voucher CARD Wallet GPay" at bounding box center [760, 171] width 165 height 24
click at [709, 221] on input "text" at bounding box center [760, 224] width 165 height 24
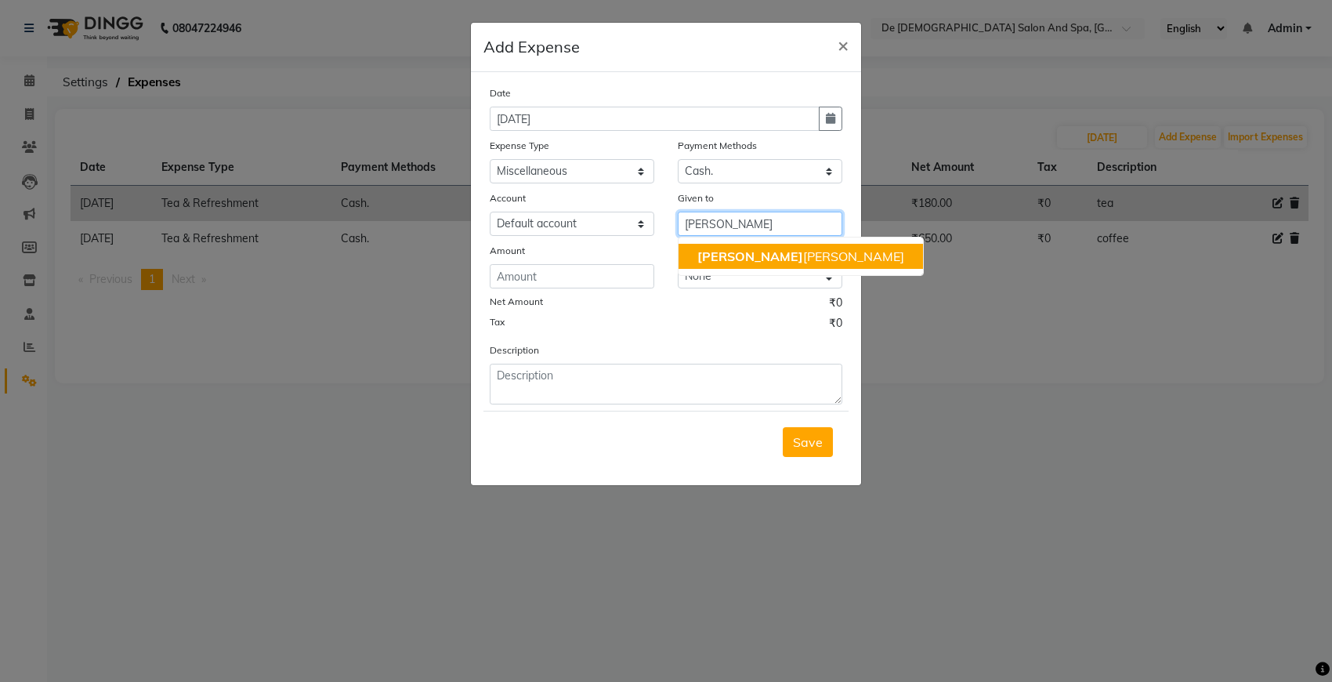
click at [741, 252] on ngb-highlight "niki ta thappa" at bounding box center [800, 256] width 207 height 16
type input "[MEDICAL_DATA][PERSON_NAME]"
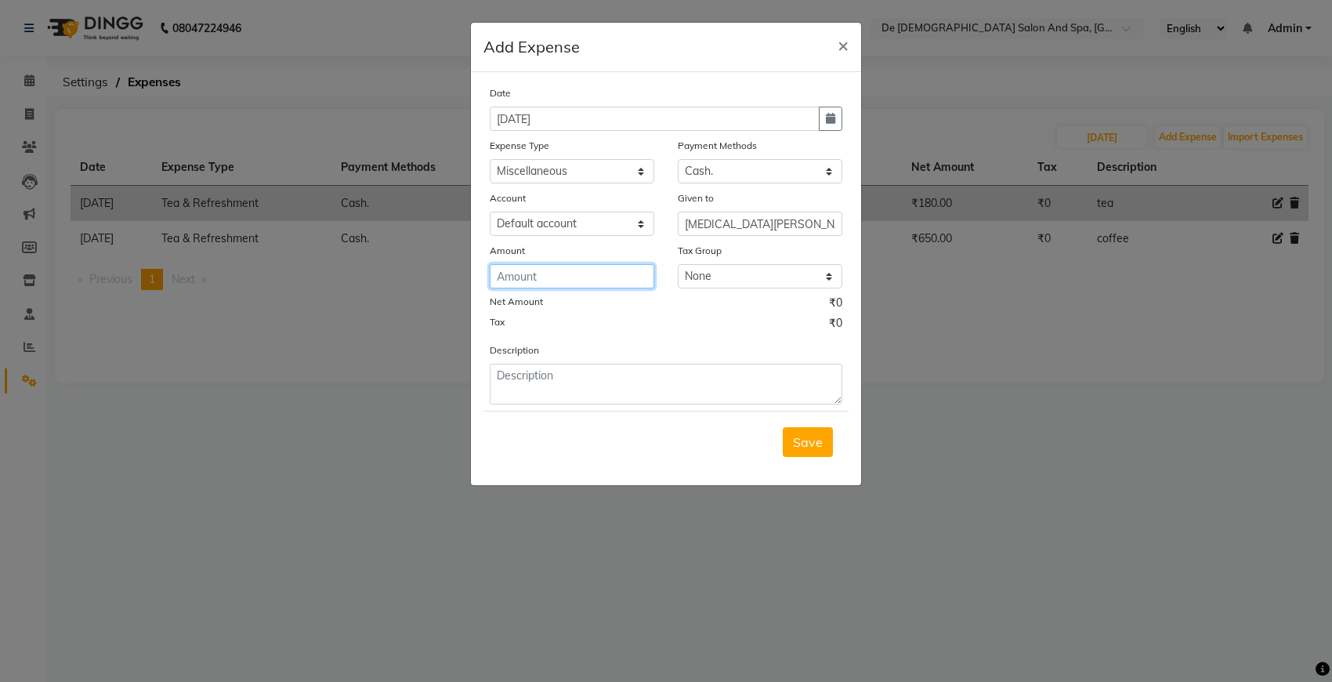
click at [569, 275] on input "number" at bounding box center [572, 276] width 165 height 24
type input "200"
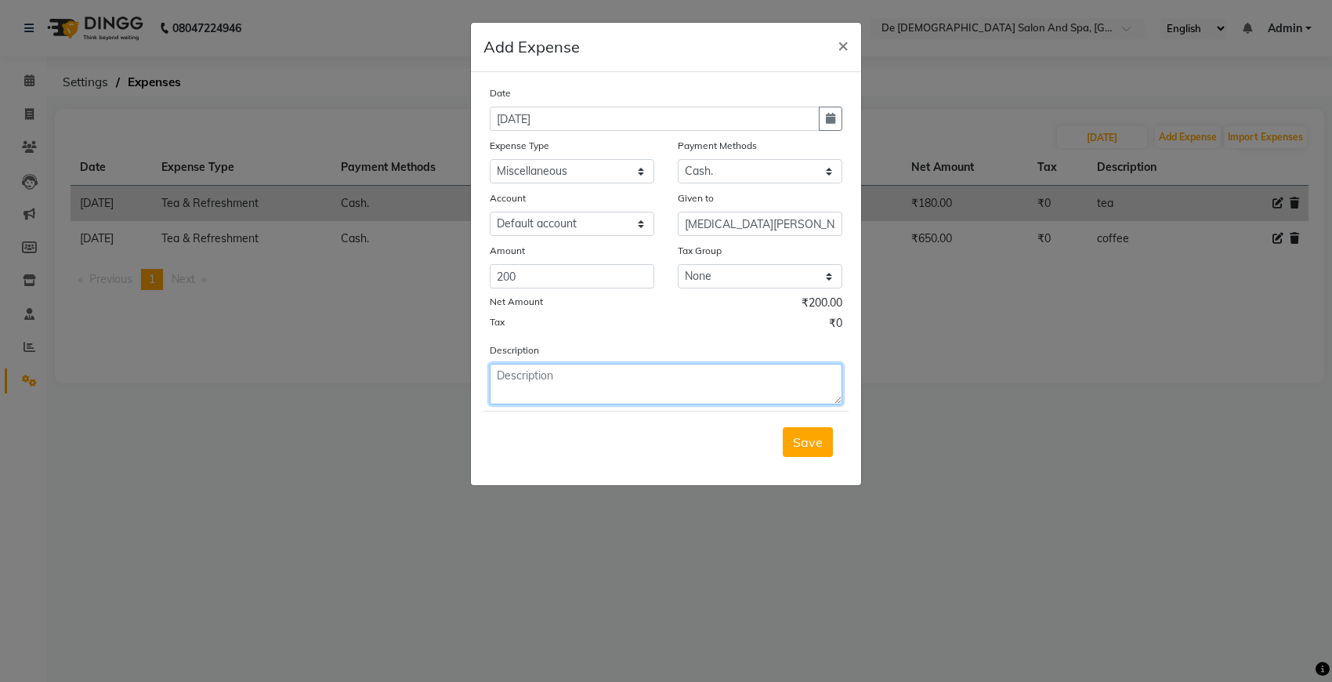
click at [492, 369] on textarea at bounding box center [666, 384] width 353 height 41
type textarea "garbage bags"
click at [812, 429] on button "Save" at bounding box center [808, 442] width 50 height 30
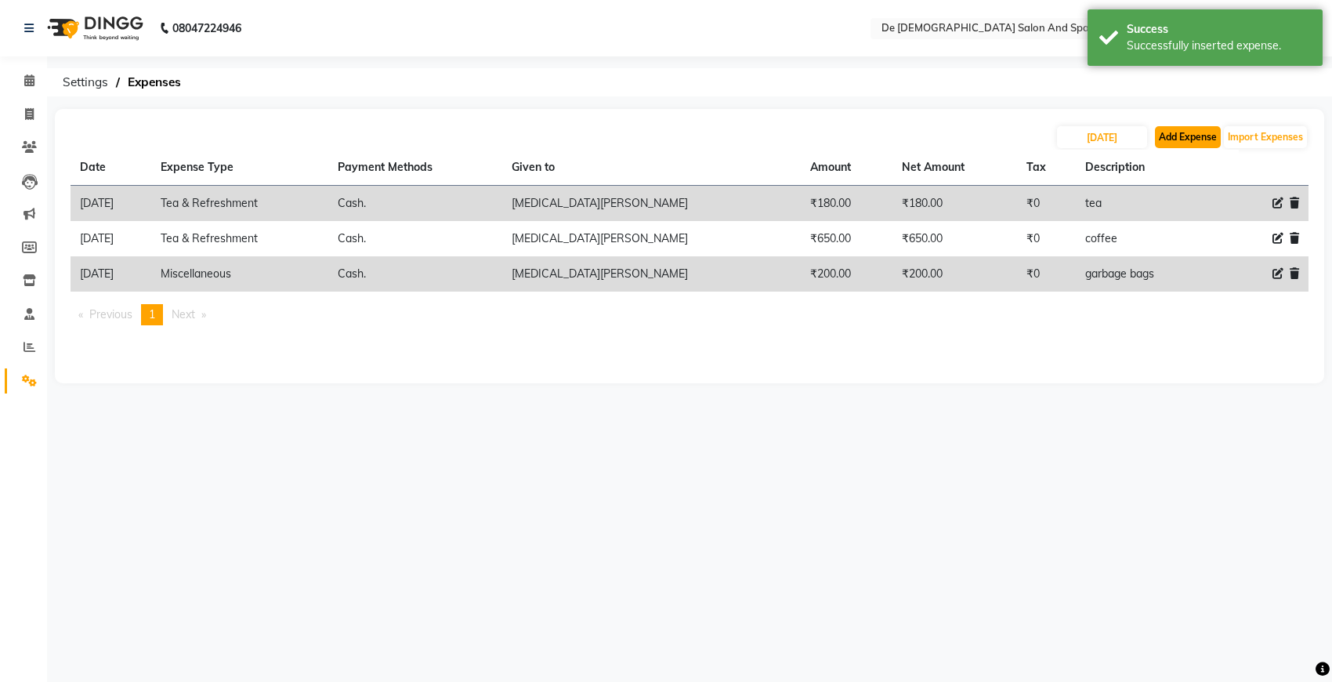
click at [1170, 143] on button "Add Expense" at bounding box center [1188, 137] width 66 height 22
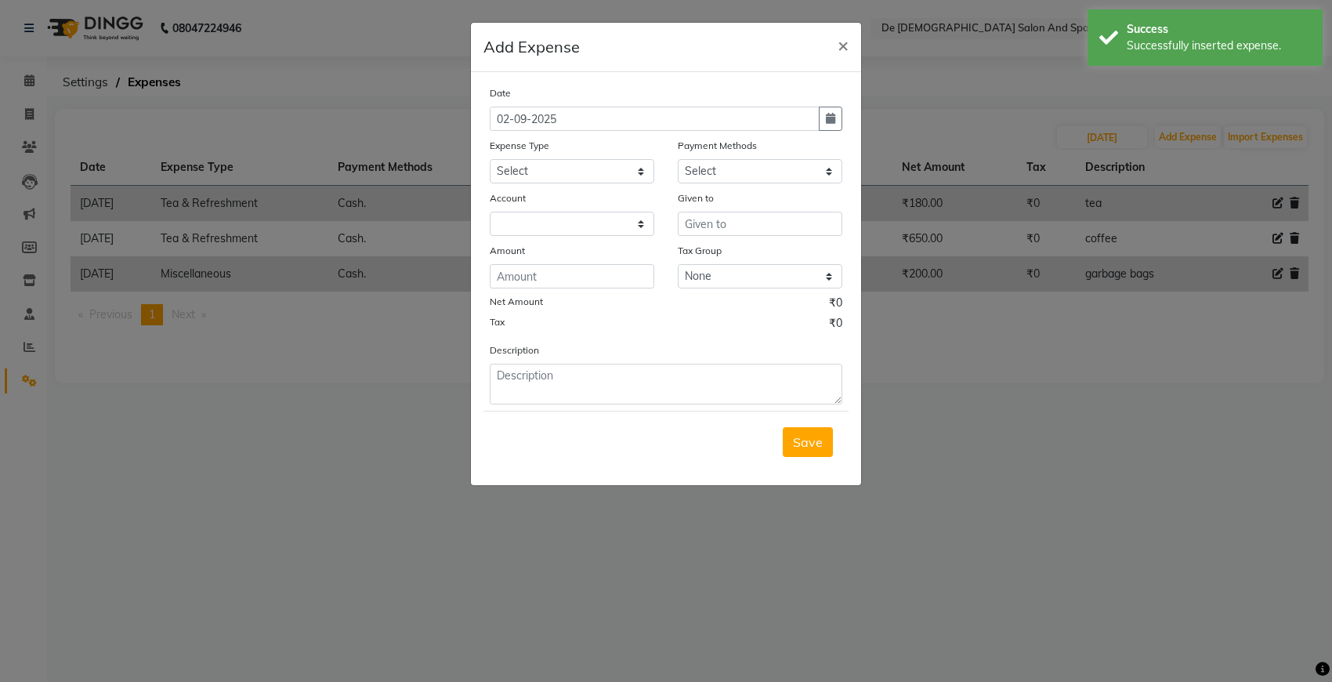
select select "5448"
click at [826, 119] on icon "button" at bounding box center [830, 118] width 9 height 11
select select "9"
select select "2025"
click at [503, 147] on span "Previous month" at bounding box center [504, 148] width 6 height 6
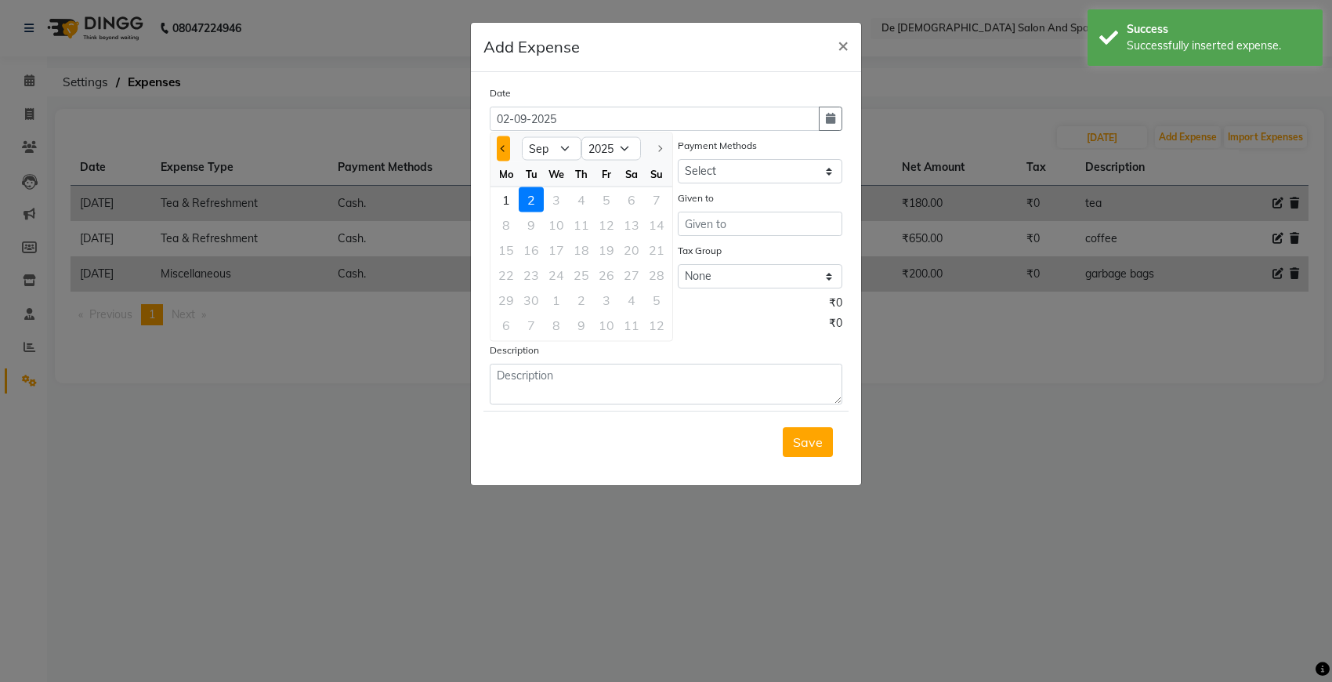
select select "8"
click at [635, 253] on div "16" at bounding box center [631, 249] width 25 height 25
type input "16-08-2025"
click at [629, 177] on select "Select Advance Salary Bank charges Car maintenance Cash transfer to bank Cash t…" at bounding box center [572, 171] width 165 height 24
select select "9"
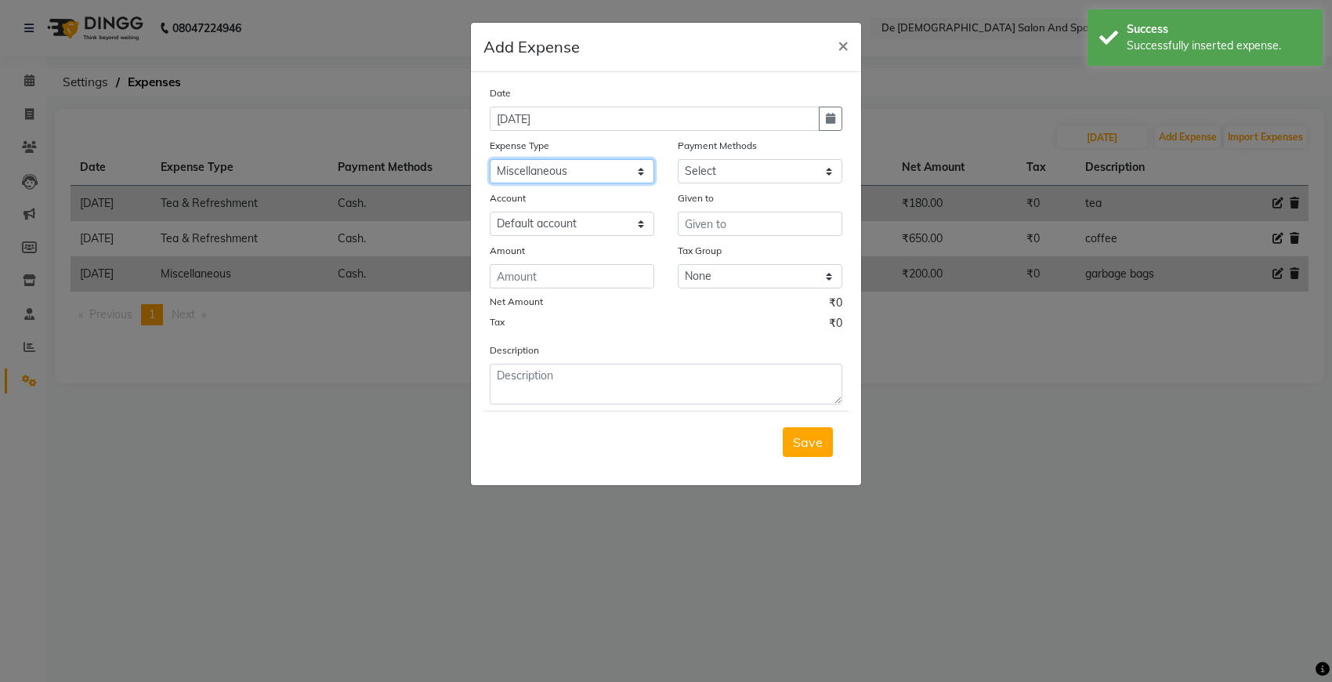
click at [490, 159] on select "Select Advance Salary Bank charges Car maintenance Cash transfer to bank Cash t…" at bounding box center [572, 171] width 165 height 24
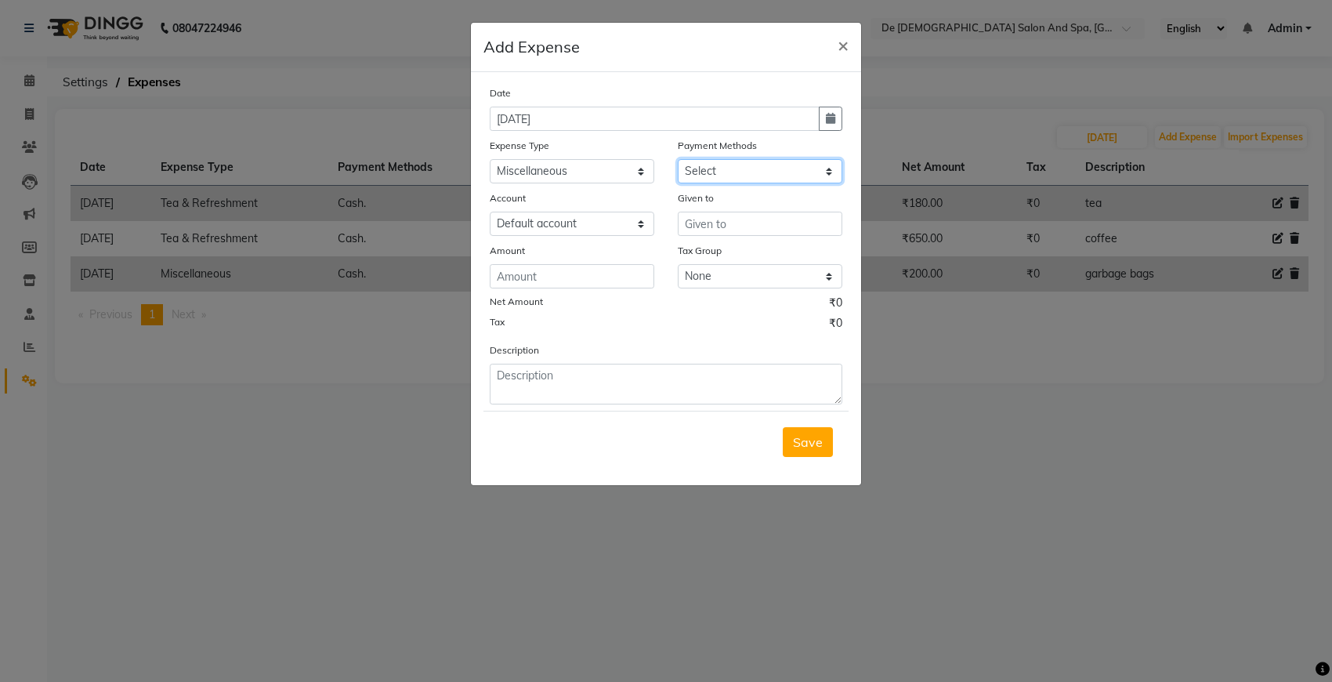
click at [735, 163] on select "Select Cash. Voucher CARD Wallet GPay" at bounding box center [760, 171] width 165 height 24
select select "116"
click at [678, 159] on select "Select Cash. Voucher CARD Wallet GPay" at bounding box center [760, 171] width 165 height 24
click at [694, 220] on input "text" at bounding box center [760, 224] width 165 height 24
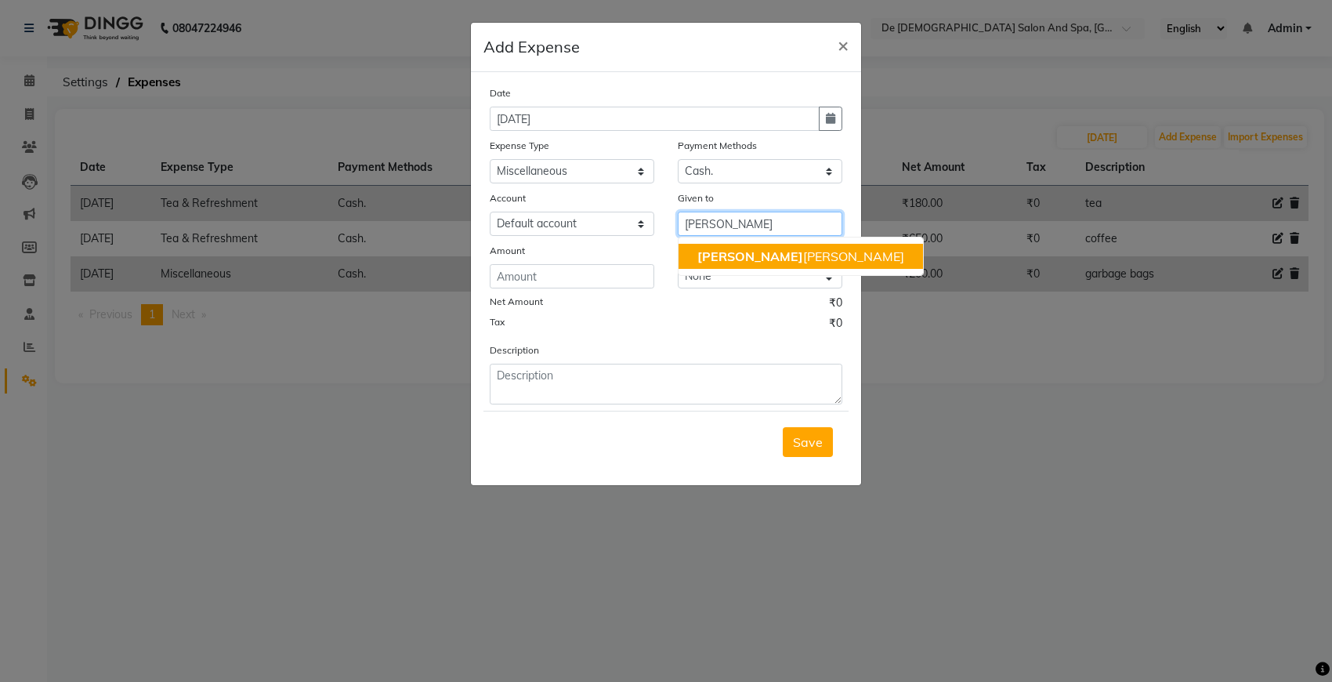
click at [713, 262] on span "niki" at bounding box center [750, 256] width 106 height 16
type input "[MEDICAL_DATA][PERSON_NAME]"
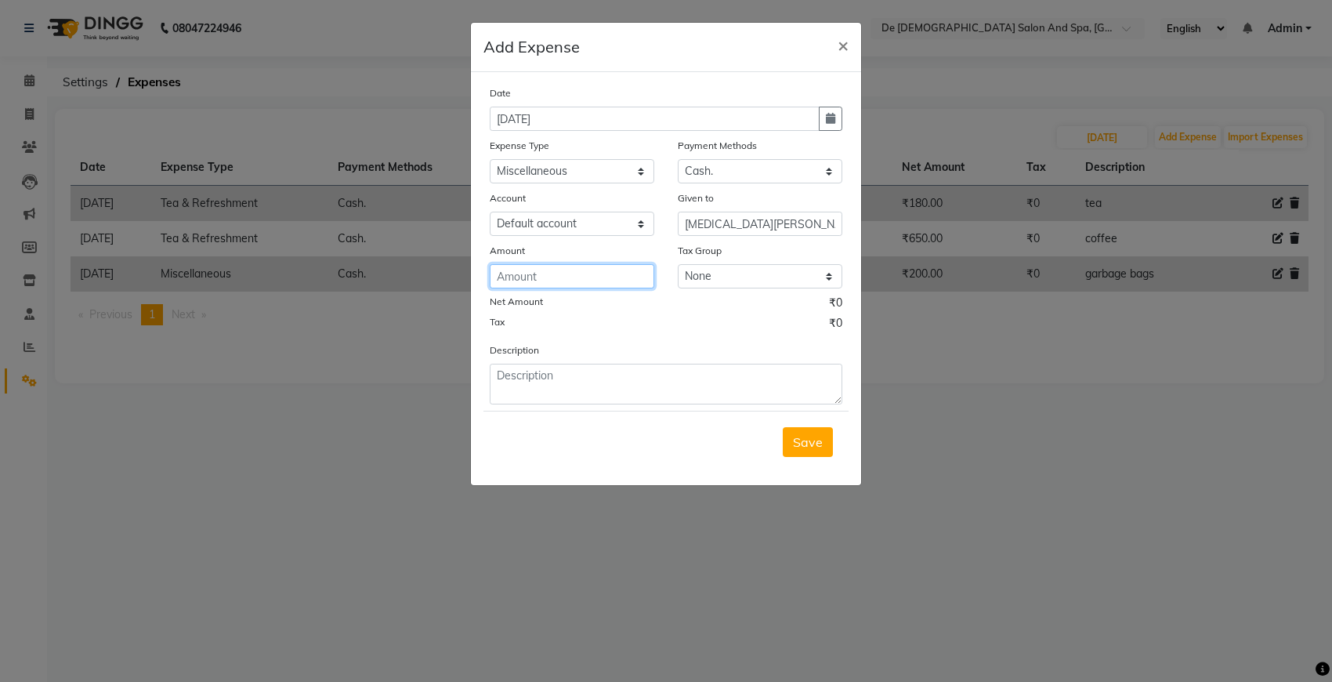
click at [537, 271] on input "number" at bounding box center [572, 276] width 165 height 24
type input "1200"
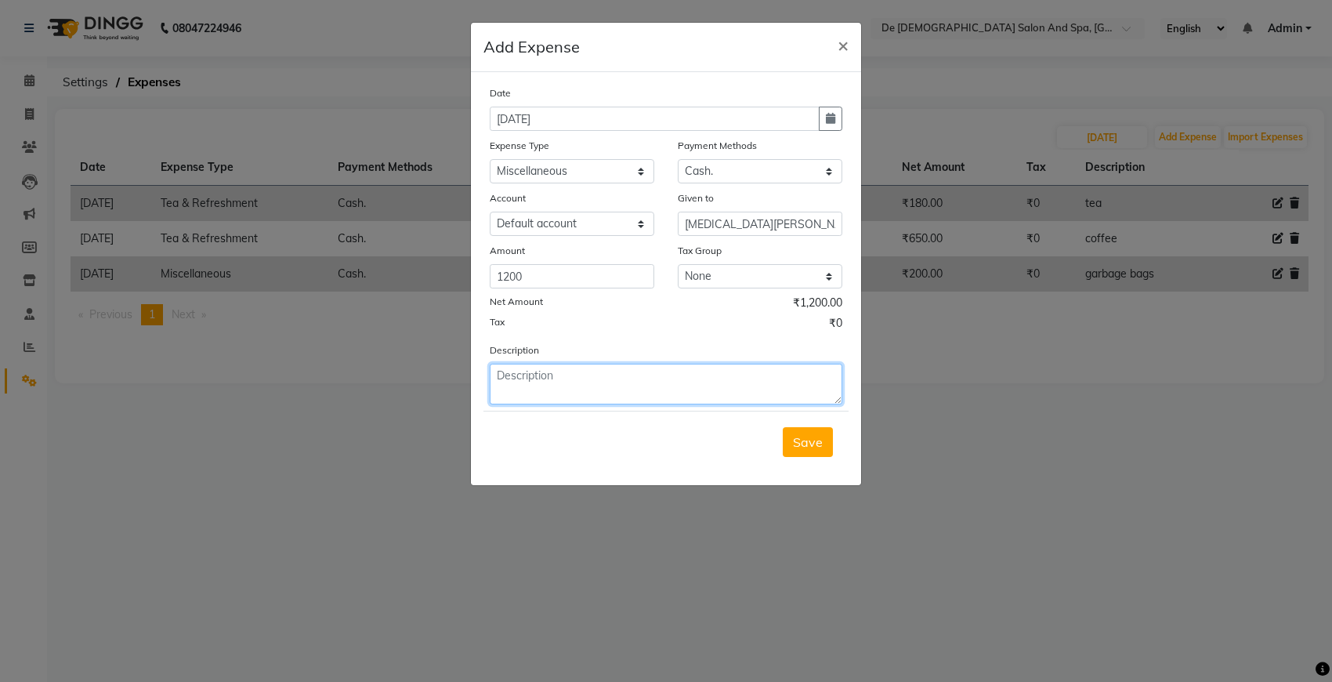
click at [549, 389] on textarea at bounding box center [666, 384] width 353 height 41
type textarea "gardener"
click at [811, 471] on div "Date 16-08-2025 Expense Type Select Advance Salary Bank charges Car maintenance…" at bounding box center [666, 278] width 390 height 413
click at [817, 444] on span "Save" at bounding box center [808, 442] width 30 height 16
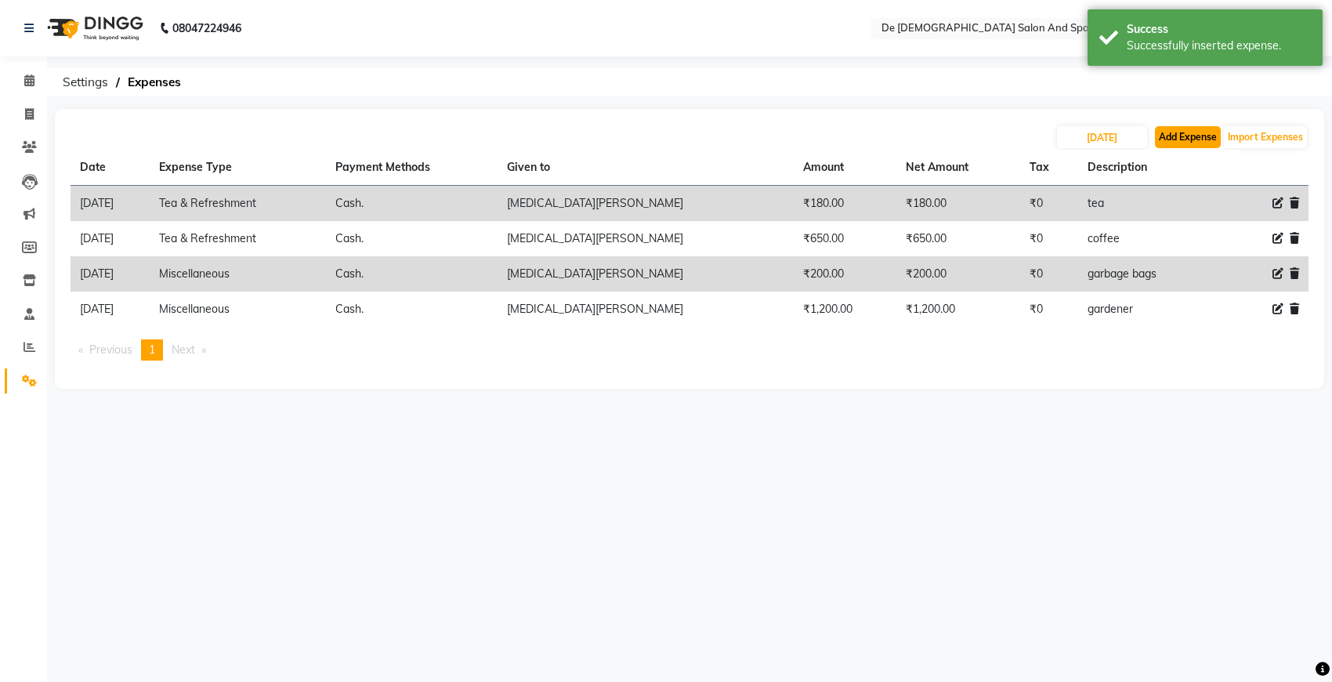
click at [1180, 131] on button "Add Expense" at bounding box center [1188, 137] width 66 height 22
select select "5448"
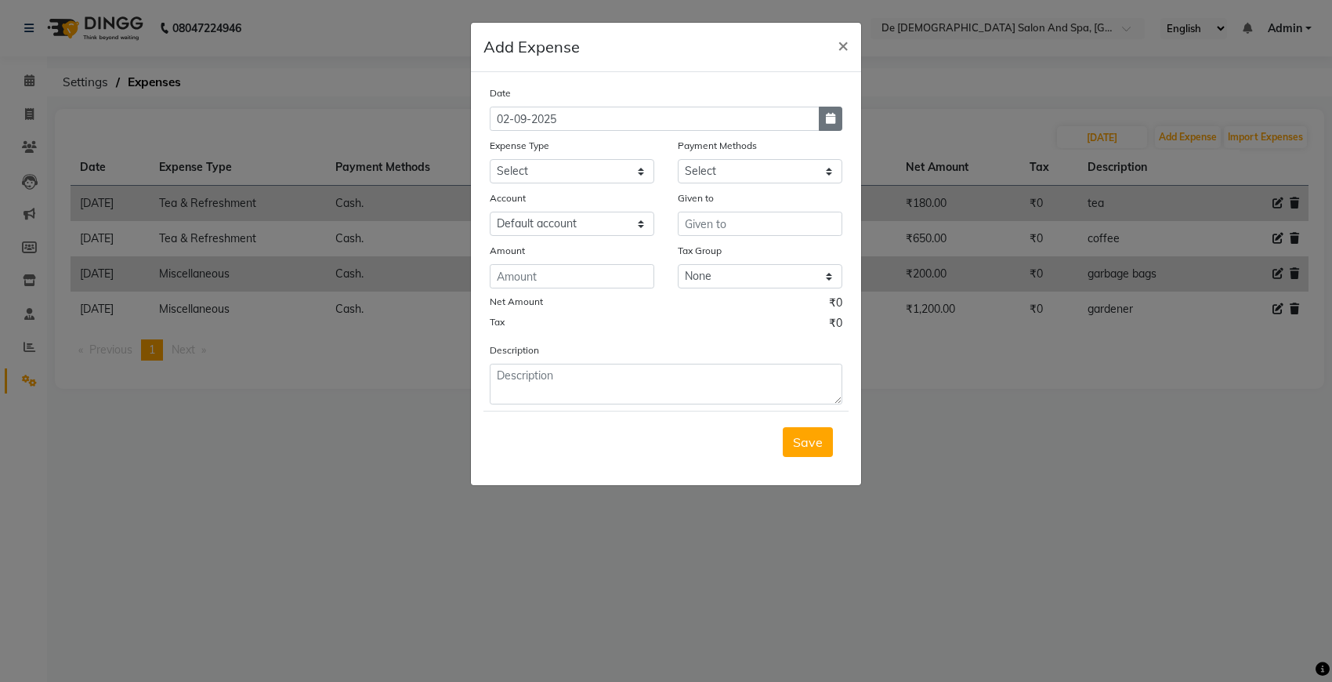
click at [823, 114] on button "button" at bounding box center [831, 119] width 24 height 24
select select "9"
select select "2025"
click at [504, 139] on button "Previous month" at bounding box center [503, 148] width 13 height 25
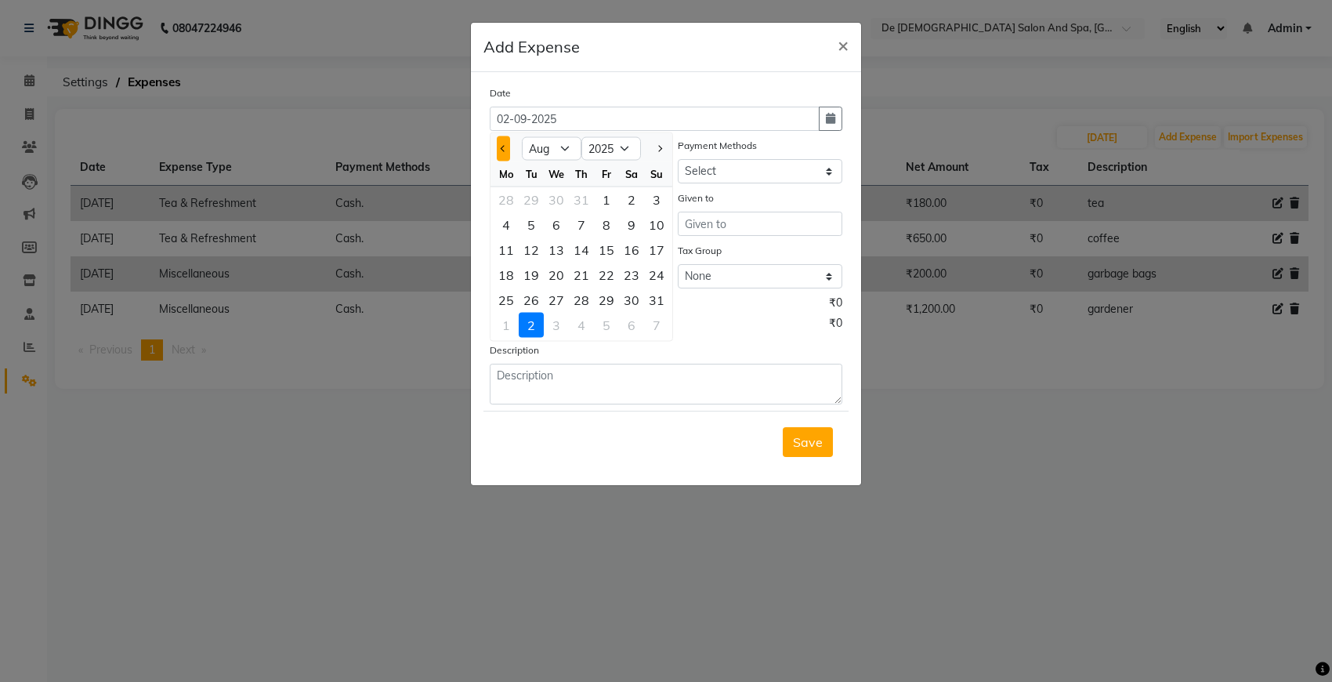
click at [501, 150] on button "Previous month" at bounding box center [503, 148] width 13 height 25
select select "7"
click at [563, 248] on div "16" at bounding box center [556, 249] width 25 height 25
type input "16-07-2025"
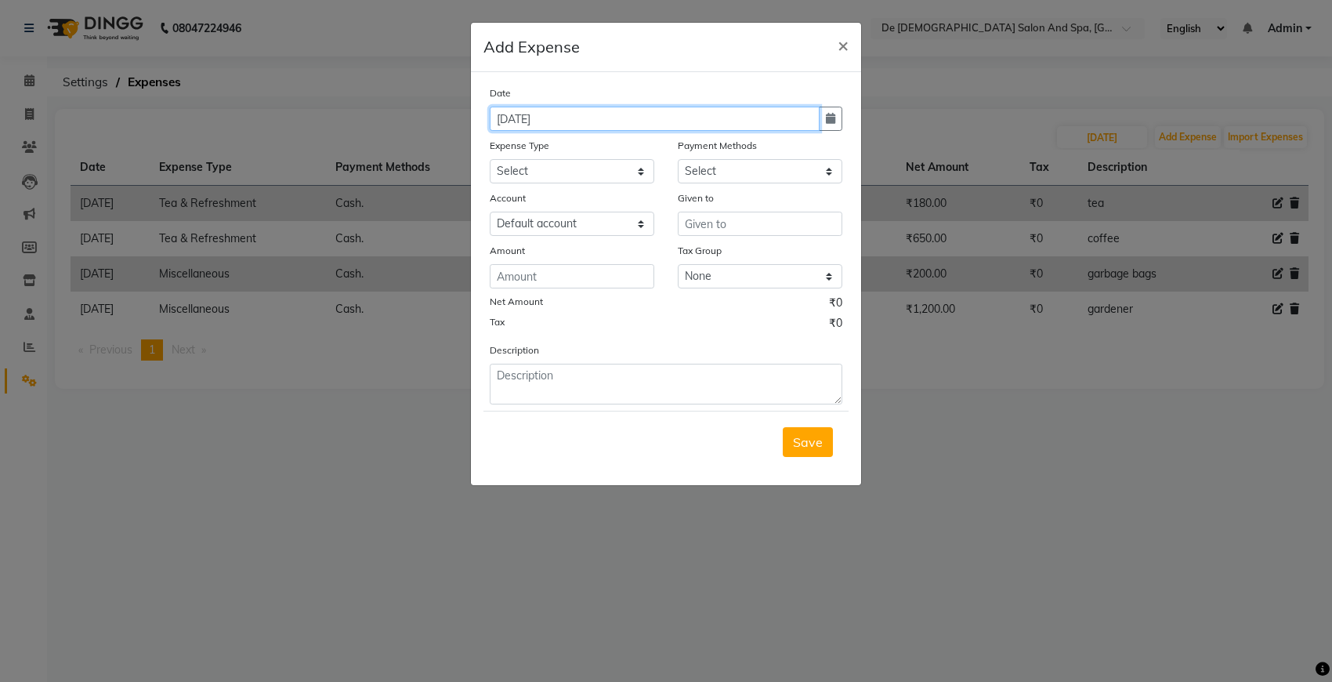
click at [807, 125] on input "16-07-2025" at bounding box center [655, 119] width 330 height 24
click at [826, 121] on icon "button" at bounding box center [830, 118] width 9 height 11
select select "7"
select select "2025"
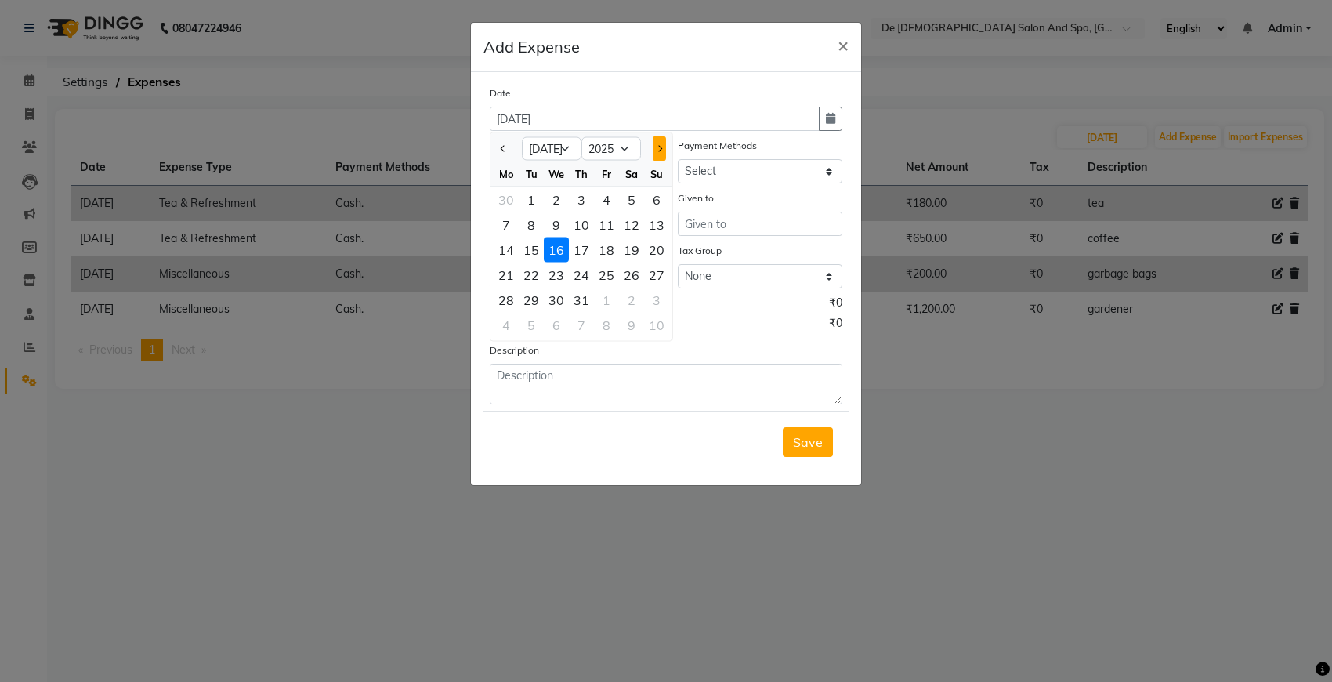
click at [658, 147] on span "Next month" at bounding box center [659, 148] width 6 height 6
select select "8"
click at [636, 244] on div "16" at bounding box center [631, 249] width 25 height 25
type input "16-08-2025"
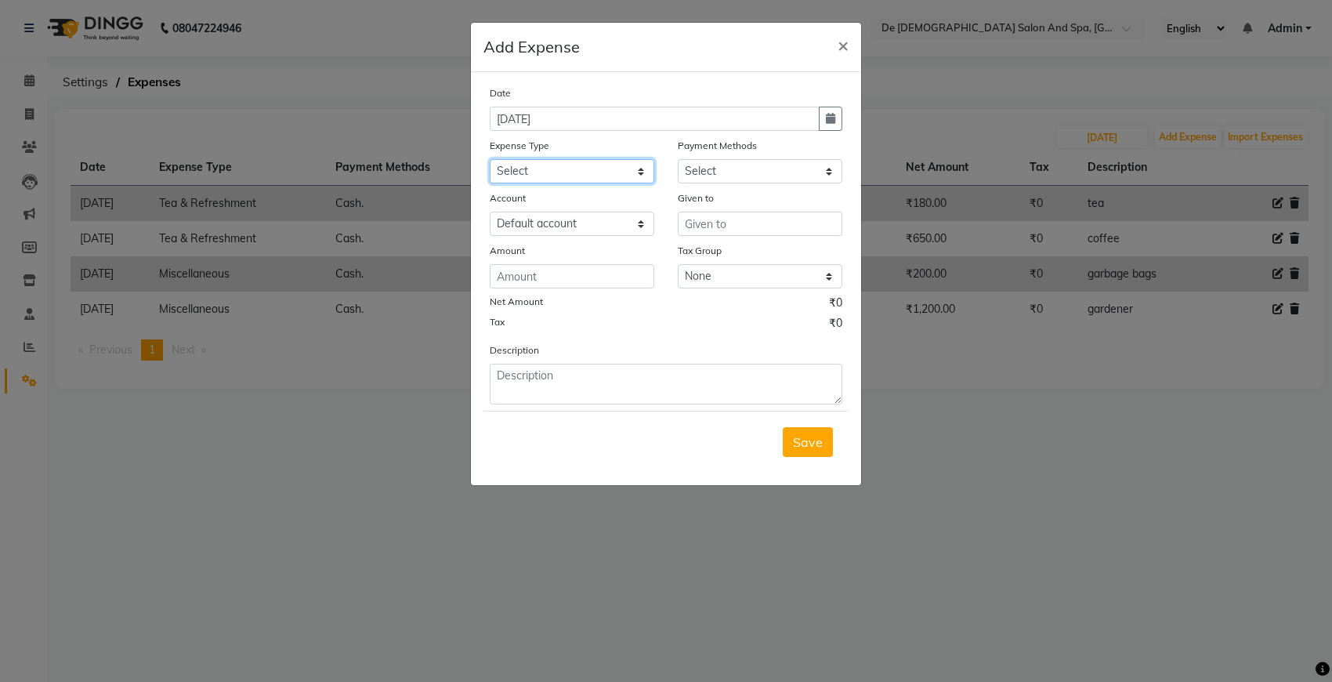
click at [612, 171] on select "Select Advance Salary Bank charges Car maintenance Cash transfer to bank Cash t…" at bounding box center [572, 171] width 165 height 24
select select "9"
click at [490, 159] on select "Select Advance Salary Bank charges Car maintenance Cash transfer to bank Cash t…" at bounding box center [572, 171] width 165 height 24
click at [738, 172] on select "Select Cash. Voucher CARD Wallet GPay" at bounding box center [760, 171] width 165 height 24
select select "116"
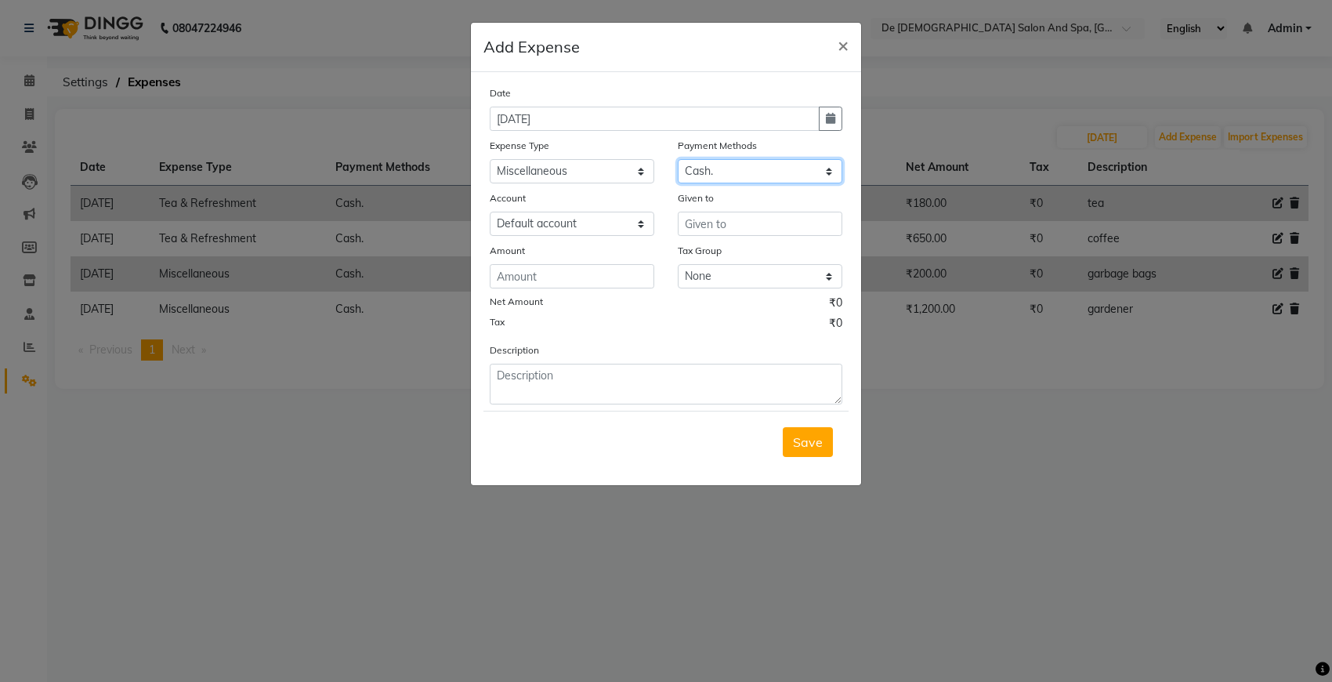
click at [678, 159] on select "Select Cash. Voucher CARD Wallet GPay" at bounding box center [760, 171] width 165 height 24
click at [578, 277] on input "number" at bounding box center [572, 276] width 165 height 24
click at [592, 165] on select "Select Advance Salary Bank charges Car maintenance Cash transfer to bank Cash t…" at bounding box center [572, 171] width 165 height 24
select select "2"
click at [490, 159] on select "Select Advance Salary Bank charges Car maintenance Cash transfer to bank Cash t…" at bounding box center [572, 171] width 165 height 24
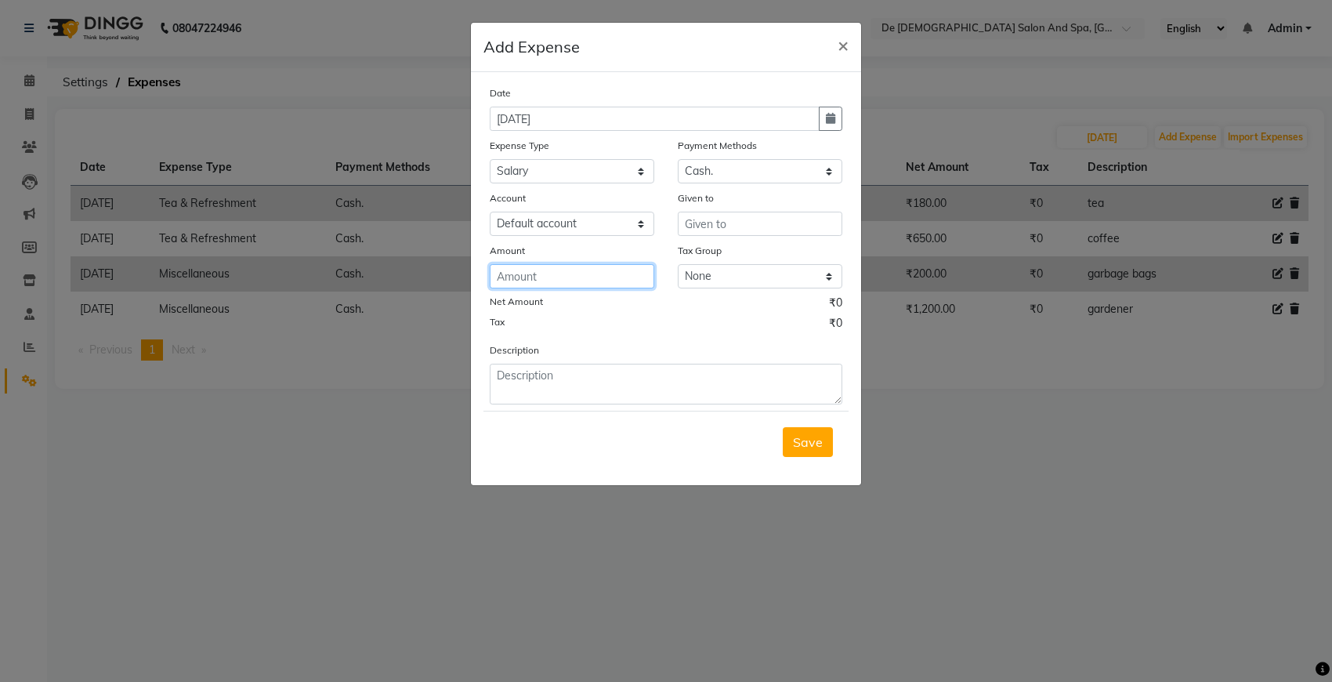
click at [582, 272] on input "number" at bounding box center [572, 276] width 165 height 24
type input "5"
type input "0"
type input "50"
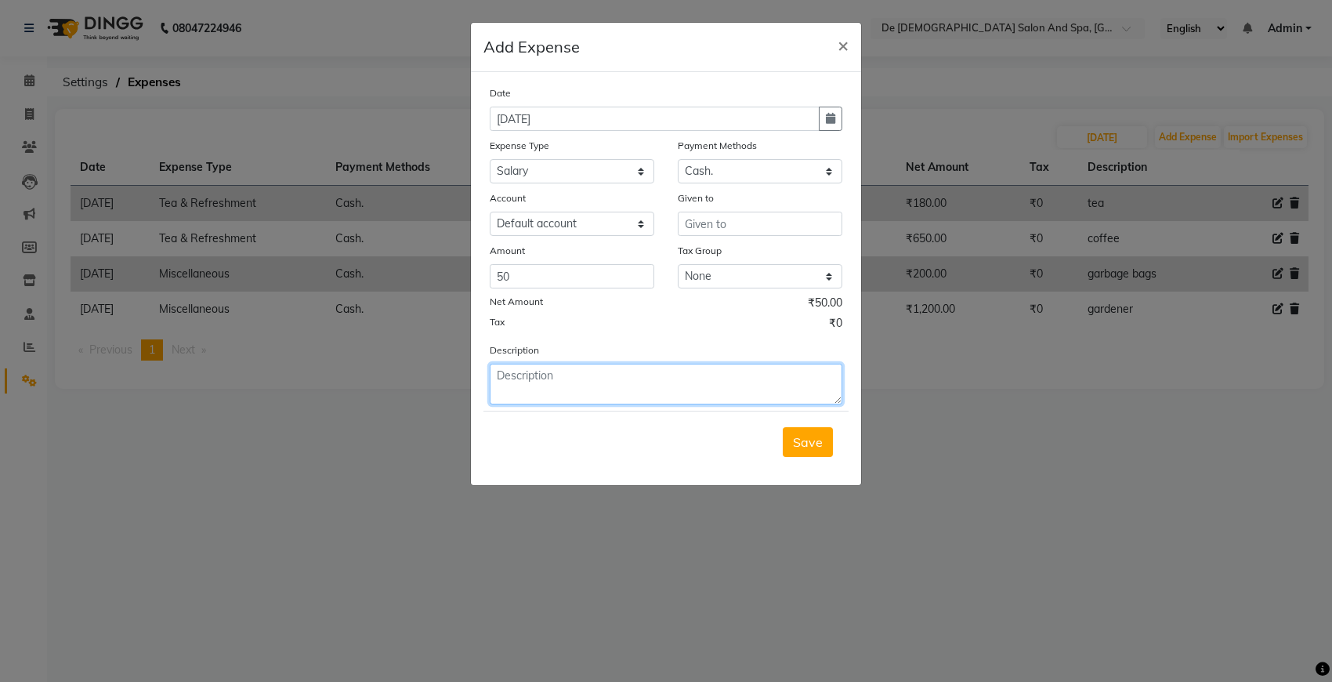
click at [593, 364] on textarea at bounding box center [666, 384] width 353 height 41
type textarea "salary"
click at [812, 447] on button "Save" at bounding box center [808, 442] width 50 height 30
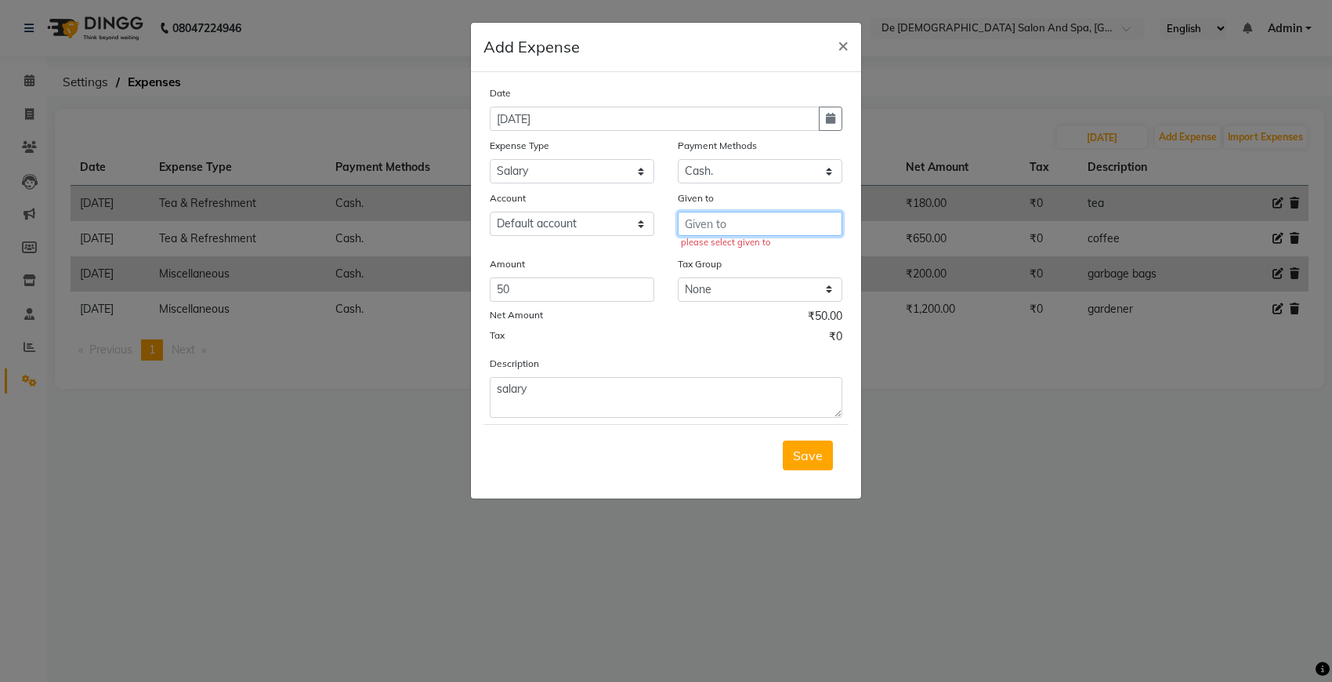
click at [749, 230] on input "text" at bounding box center [760, 224] width 165 height 24
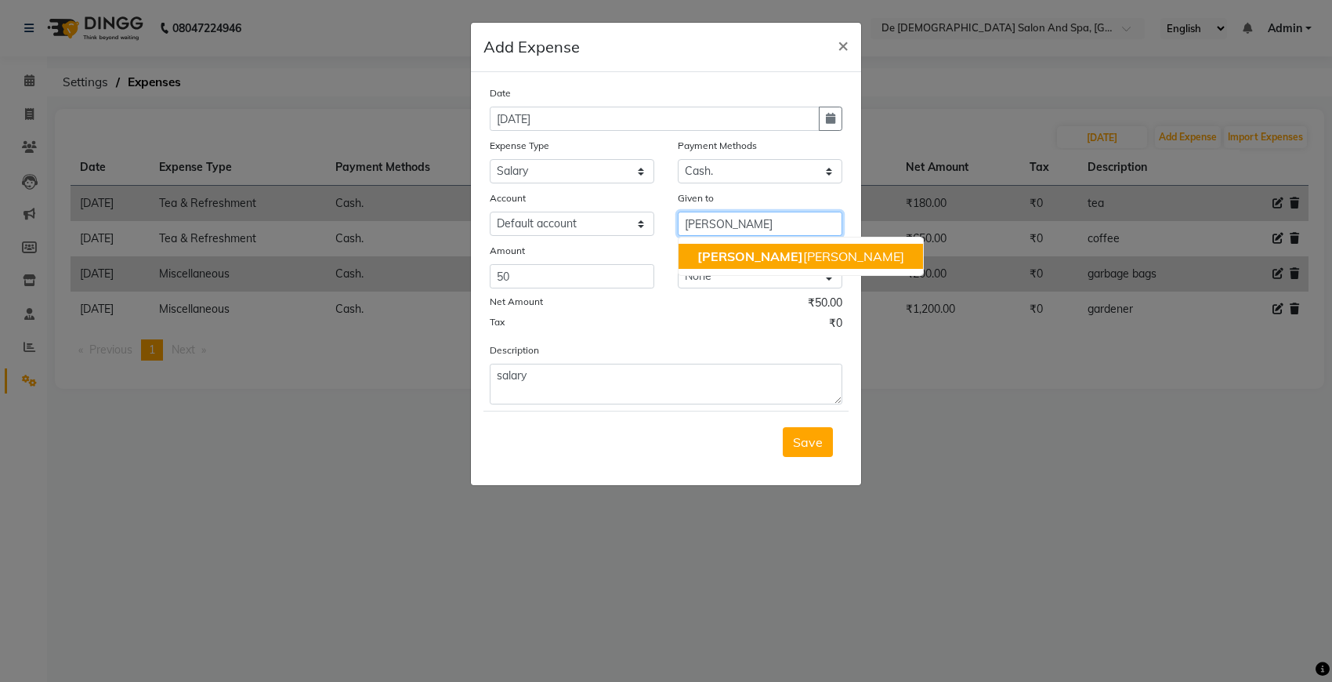
click at [747, 252] on ngb-highlight "niki ta thappa" at bounding box center [800, 256] width 207 height 16
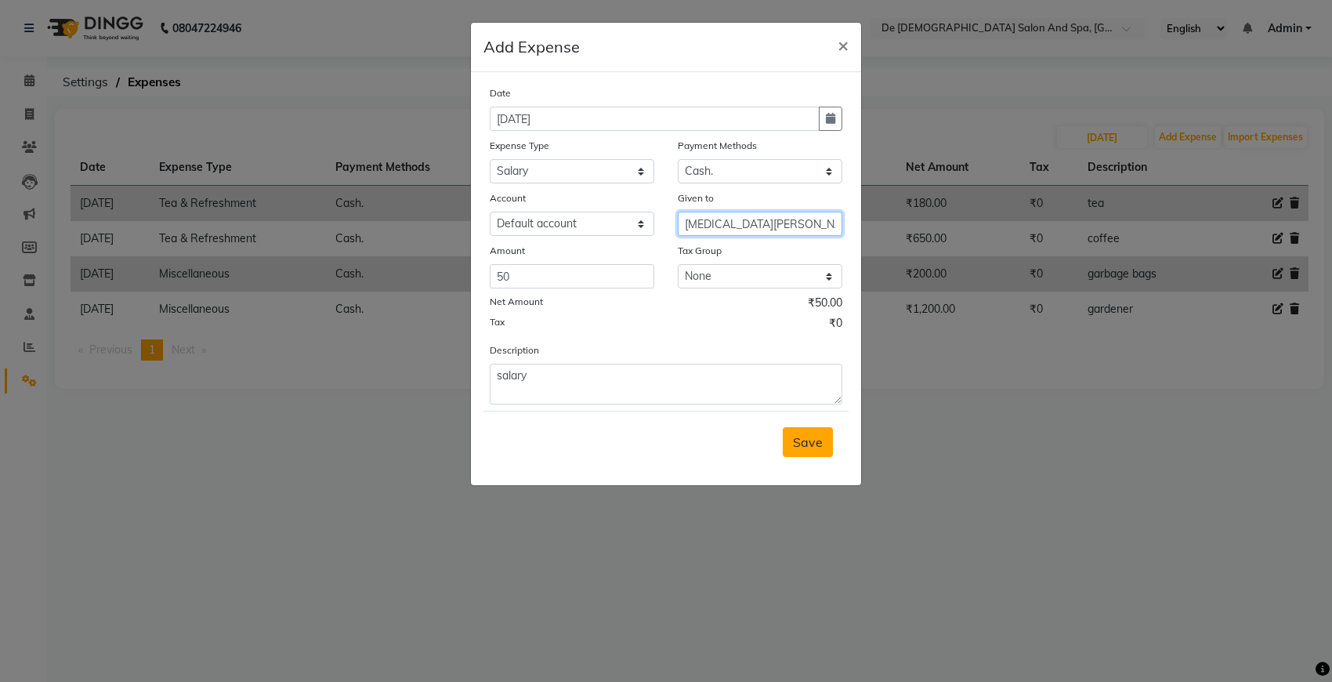
type input "[MEDICAL_DATA][PERSON_NAME]"
click at [809, 443] on span "Save" at bounding box center [808, 442] width 30 height 16
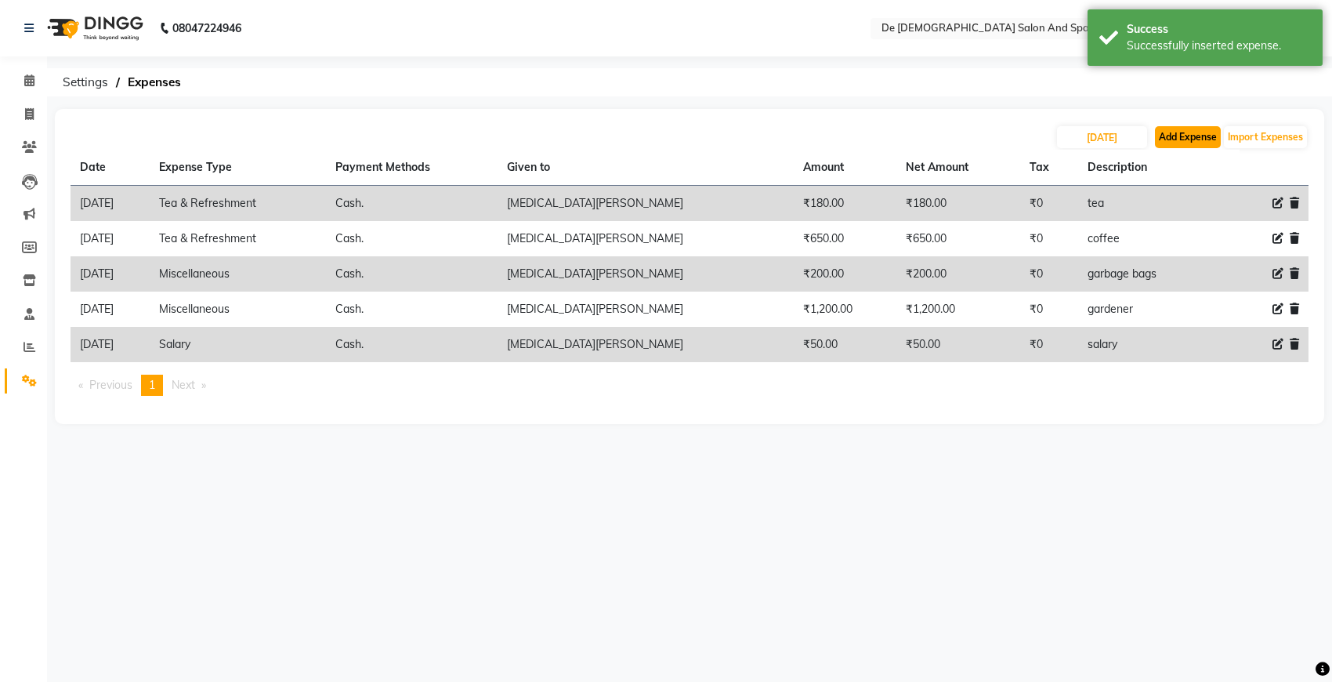
click at [1182, 146] on button "Add Expense" at bounding box center [1188, 137] width 66 height 22
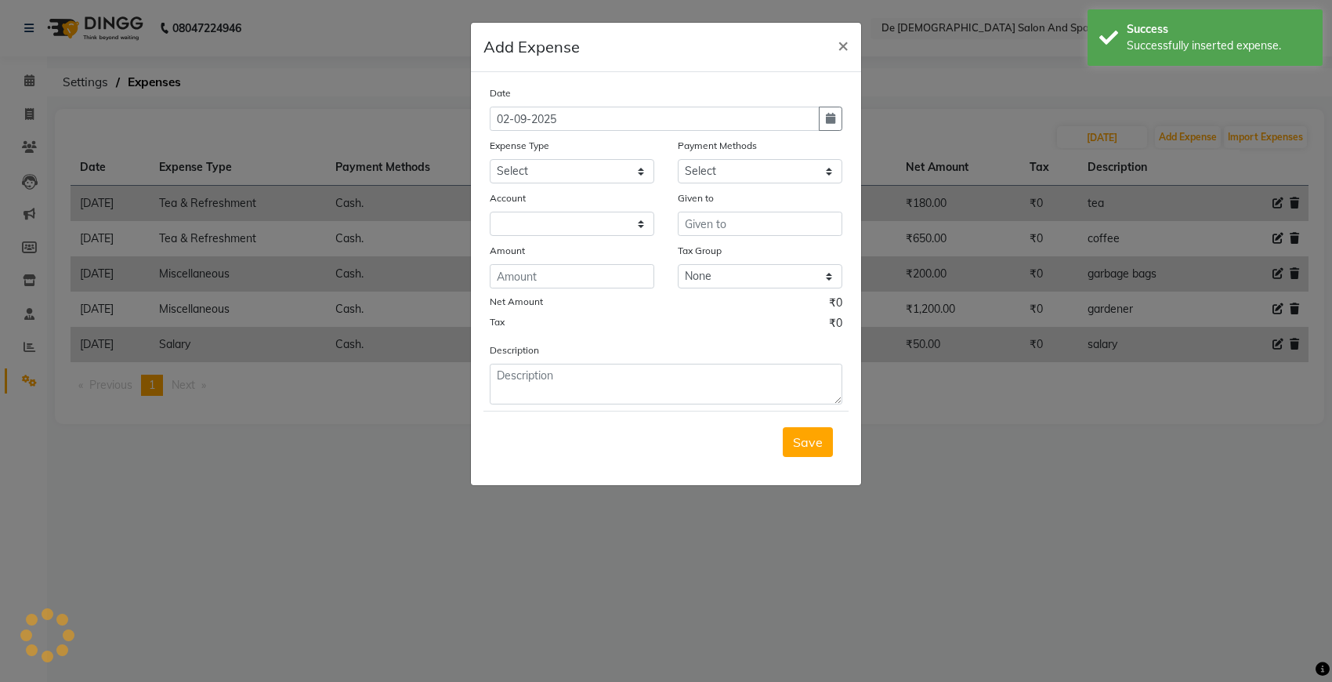
select select "5448"
click at [834, 123] on icon "button" at bounding box center [830, 118] width 9 height 11
select select "9"
select select "2025"
click at [502, 151] on button "Previous month" at bounding box center [503, 148] width 13 height 25
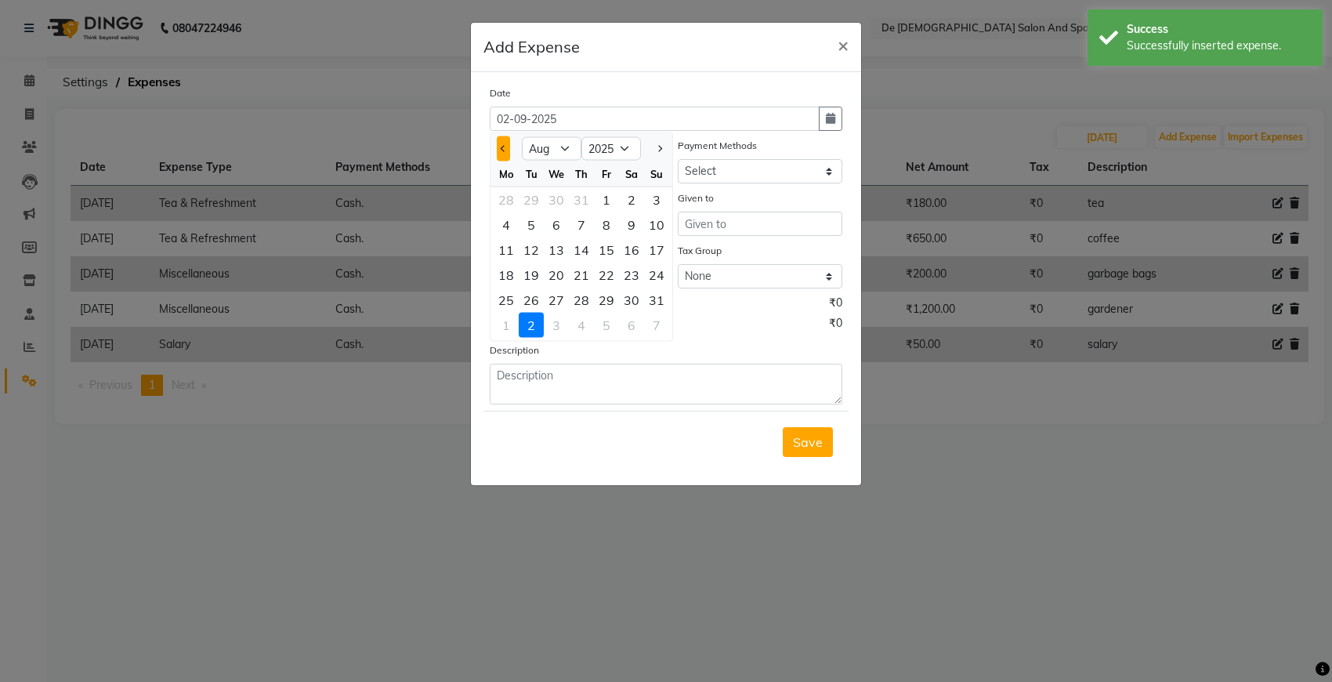
click at [497, 154] on button "Previous month" at bounding box center [503, 148] width 13 height 25
select select "7"
click at [584, 252] on div "17" at bounding box center [581, 249] width 25 height 25
type input "17-07-2025"
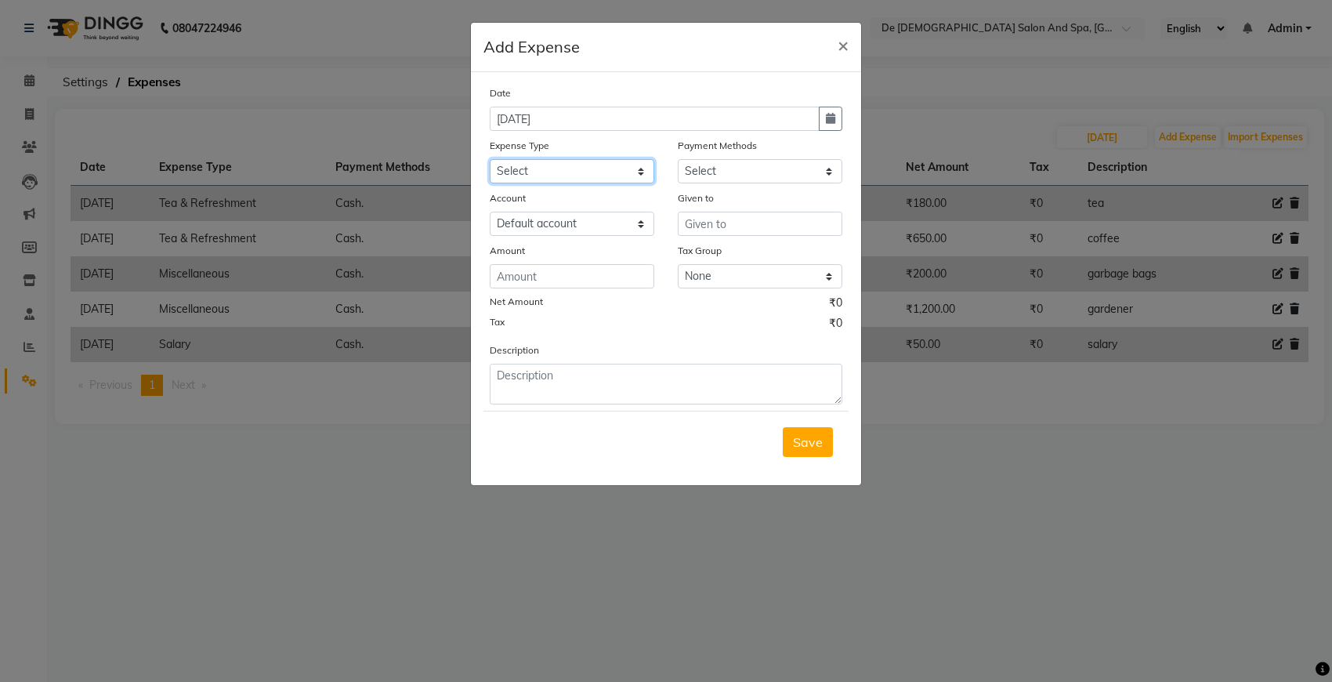
click at [518, 170] on select "Select Advance Salary Bank charges Car maintenance Cash transfer to bank Cash t…" at bounding box center [572, 171] width 165 height 24
select select "17"
click at [490, 159] on select "Select Advance Salary Bank charges Car maintenance Cash transfer to bank Cash t…" at bounding box center [572, 171] width 165 height 24
click at [726, 176] on select "Select Cash. Voucher CARD Wallet GPay" at bounding box center [760, 171] width 165 height 24
select select "116"
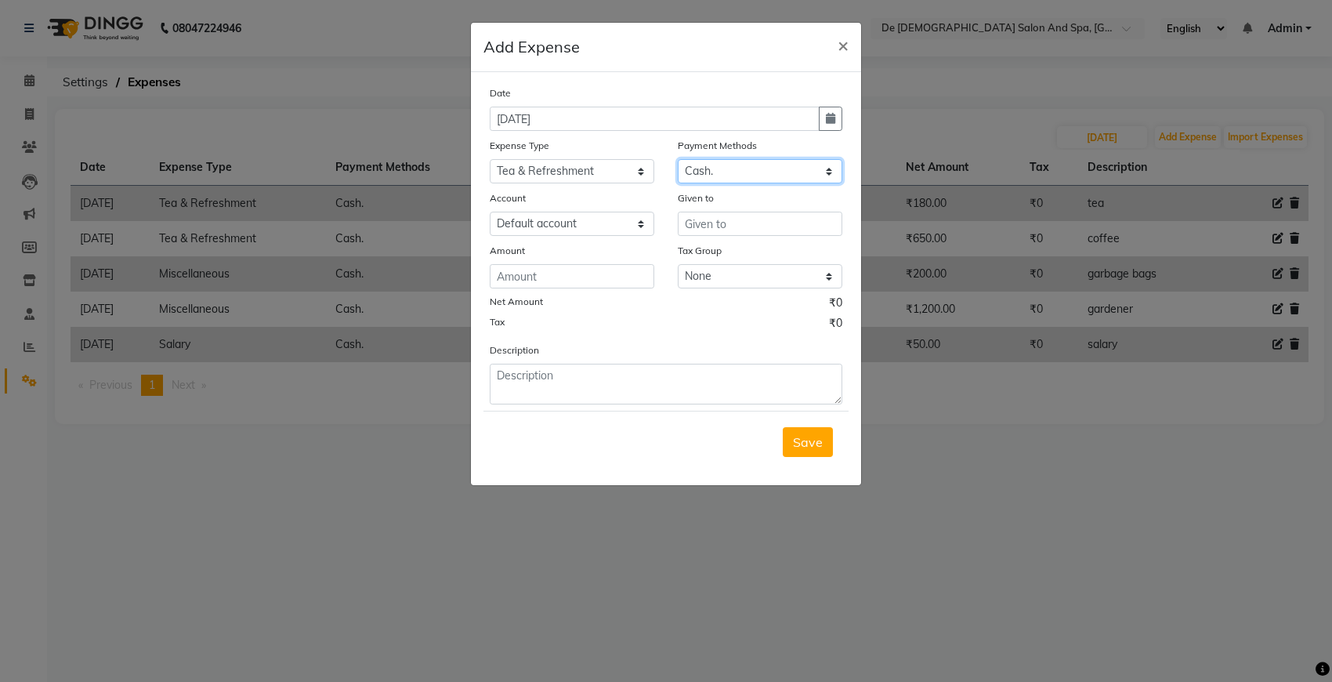
click at [678, 159] on select "Select Cash. Voucher CARD Wallet GPay" at bounding box center [760, 171] width 165 height 24
click at [718, 213] on input "text" at bounding box center [760, 224] width 165 height 24
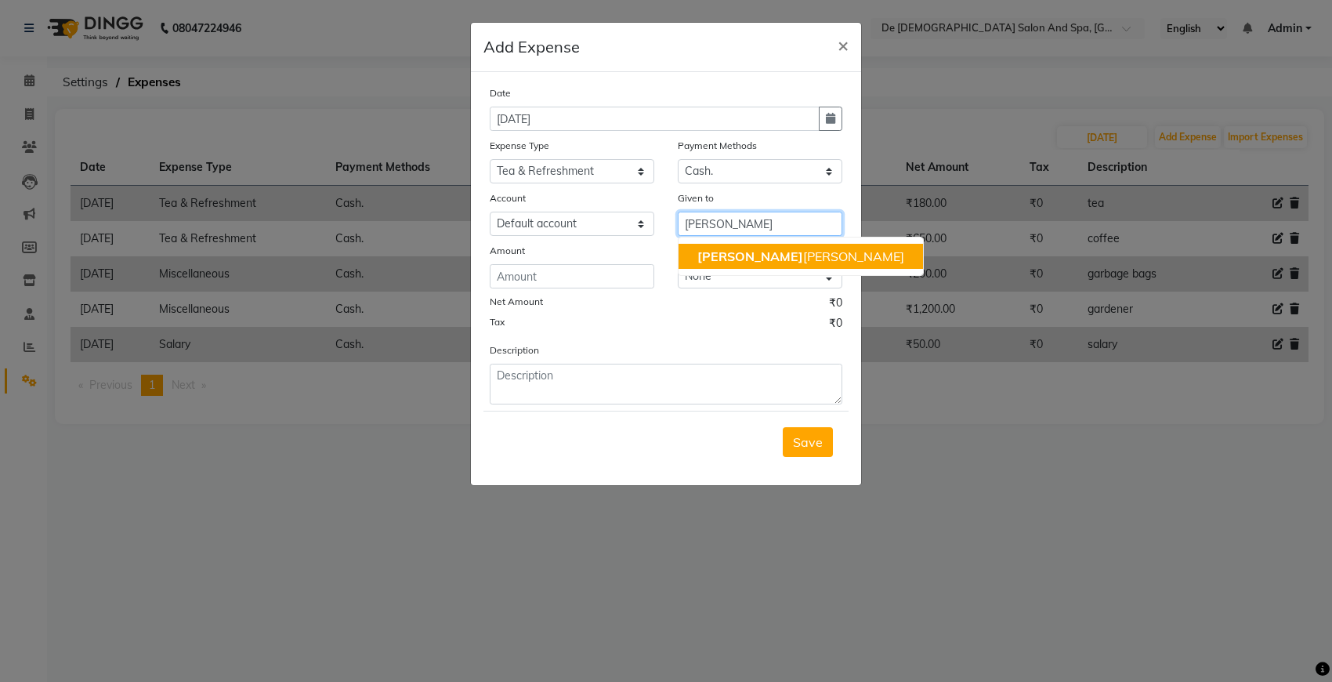
click at [705, 256] on span "niki" at bounding box center [750, 256] width 106 height 16
type input "[MEDICAL_DATA][PERSON_NAME]"
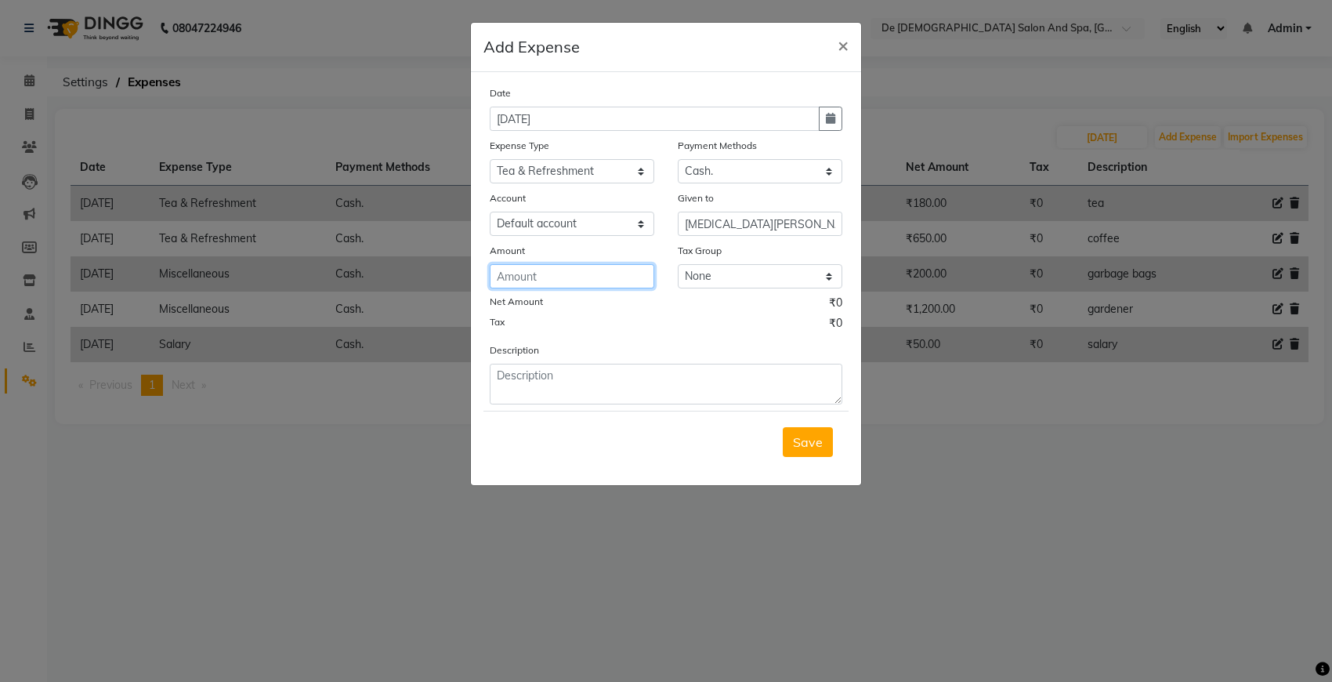
click at [623, 276] on input "number" at bounding box center [572, 276] width 165 height 24
type input "60"
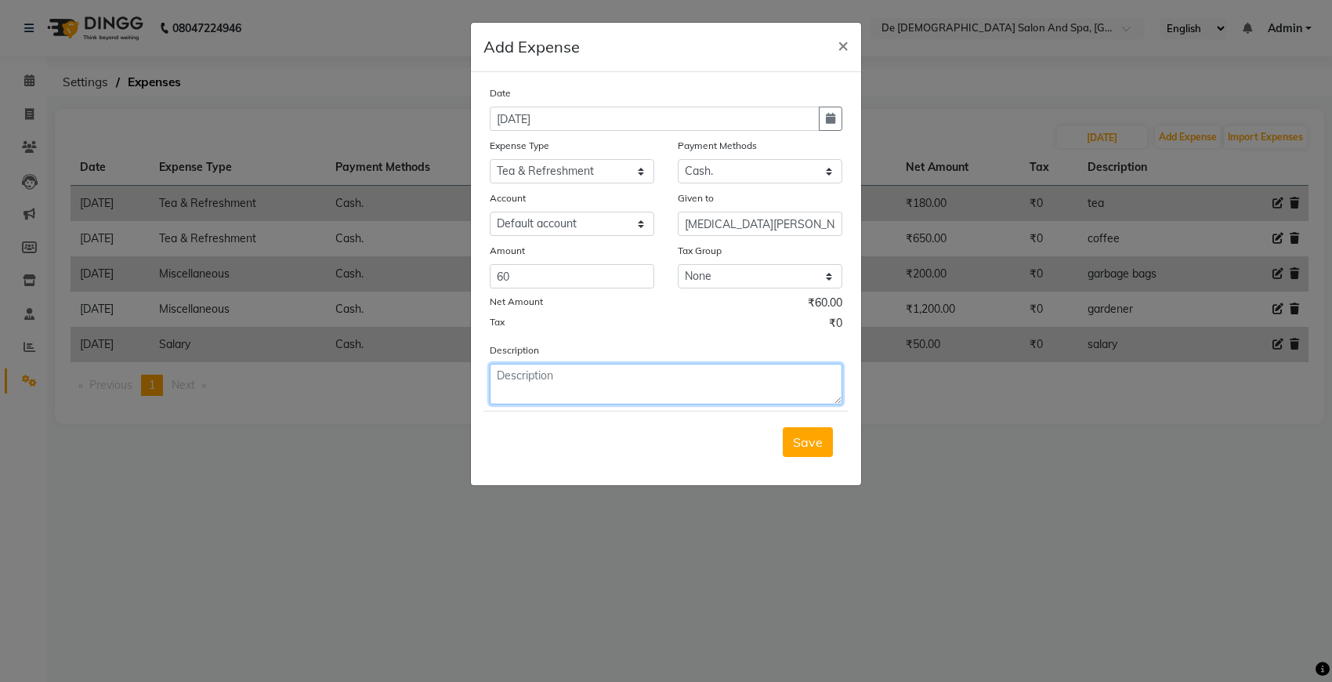
click at [611, 382] on textarea at bounding box center [666, 384] width 353 height 41
type textarea "tea"
click at [816, 436] on span "Save" at bounding box center [808, 442] width 30 height 16
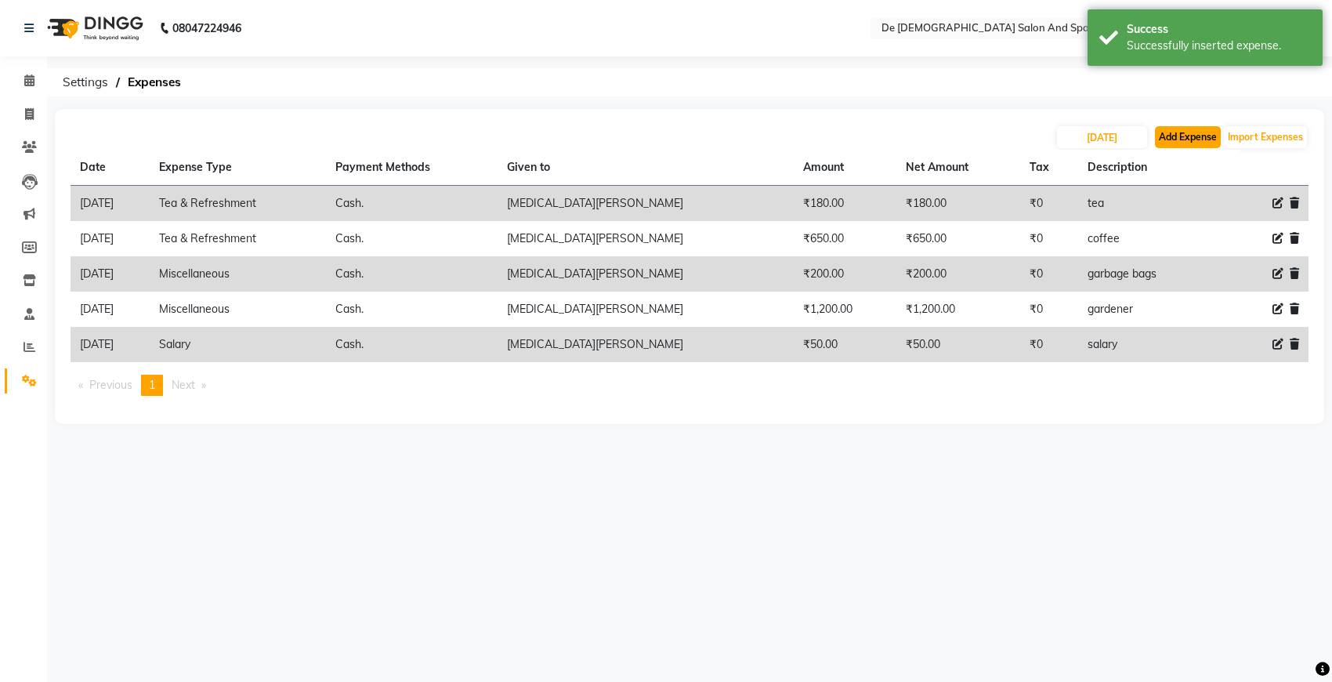
click at [1183, 141] on button "Add Expense" at bounding box center [1188, 137] width 66 height 22
select select "5448"
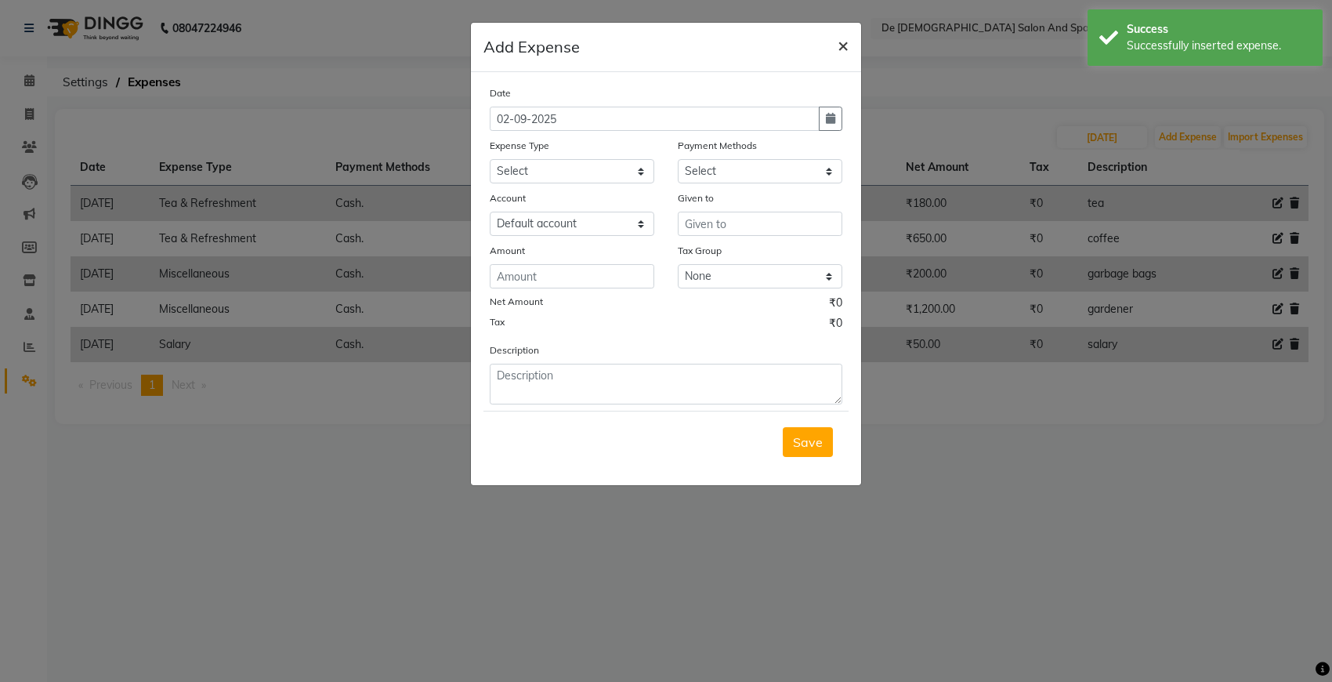
click at [847, 44] on span "×" at bounding box center [843, 45] width 11 height 24
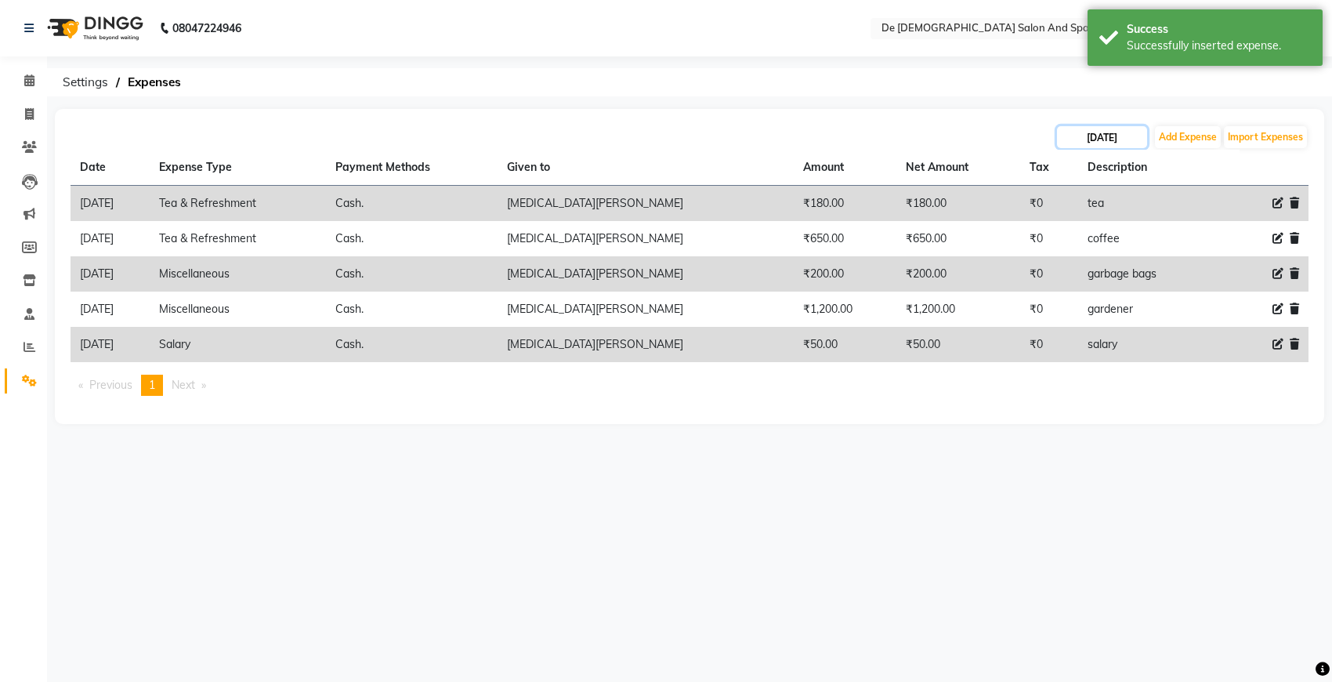
click at [1107, 142] on input "16-08-2025" at bounding box center [1102, 137] width 90 height 22
select select "8"
select select "2025"
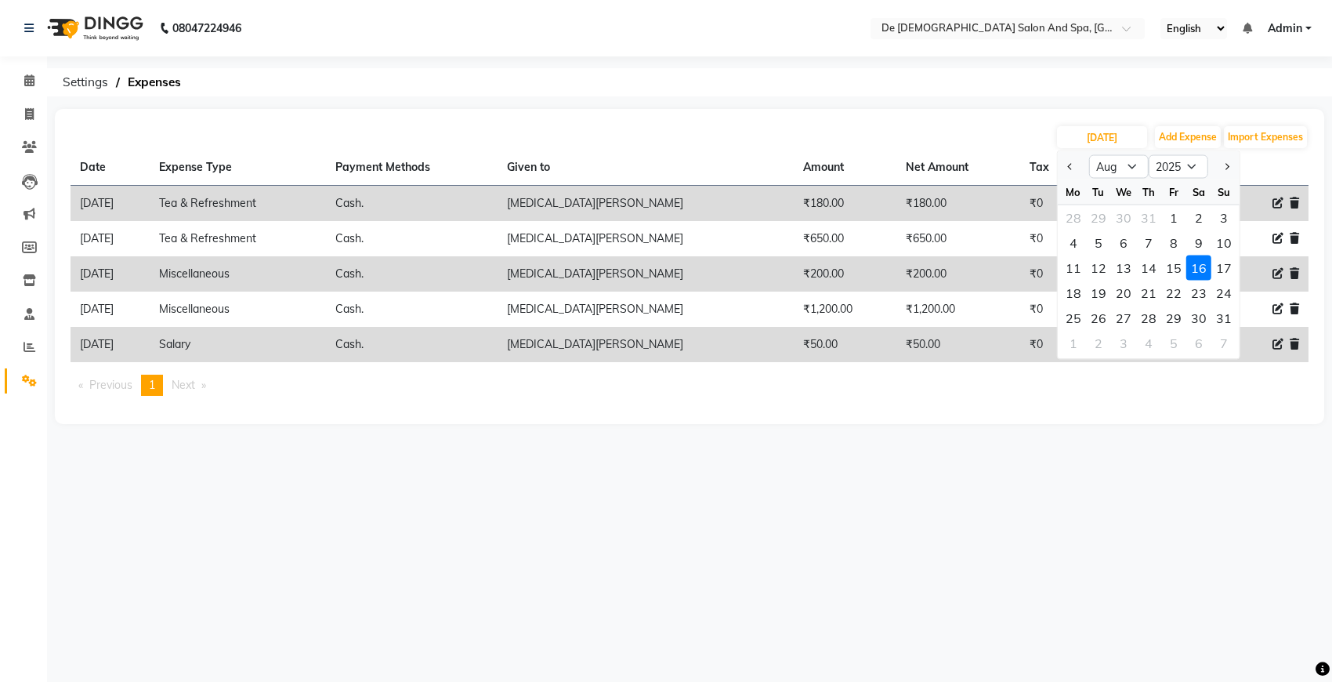
click at [1059, 169] on div at bounding box center [1073, 166] width 31 height 25
click at [1066, 171] on button "Previous month" at bounding box center [1070, 166] width 13 height 25
select select "7"
drag, startPoint x: 993, startPoint y: 134, endPoint x: 1005, endPoint y: 139, distance: 12.7
click at [997, 134] on div "16-08-2025 Jan Feb Mar Apr May Jun Jul Aug Sep Oct Nov Dec 2015 2016 2017 2018 …" at bounding box center [690, 137] width 1238 height 25
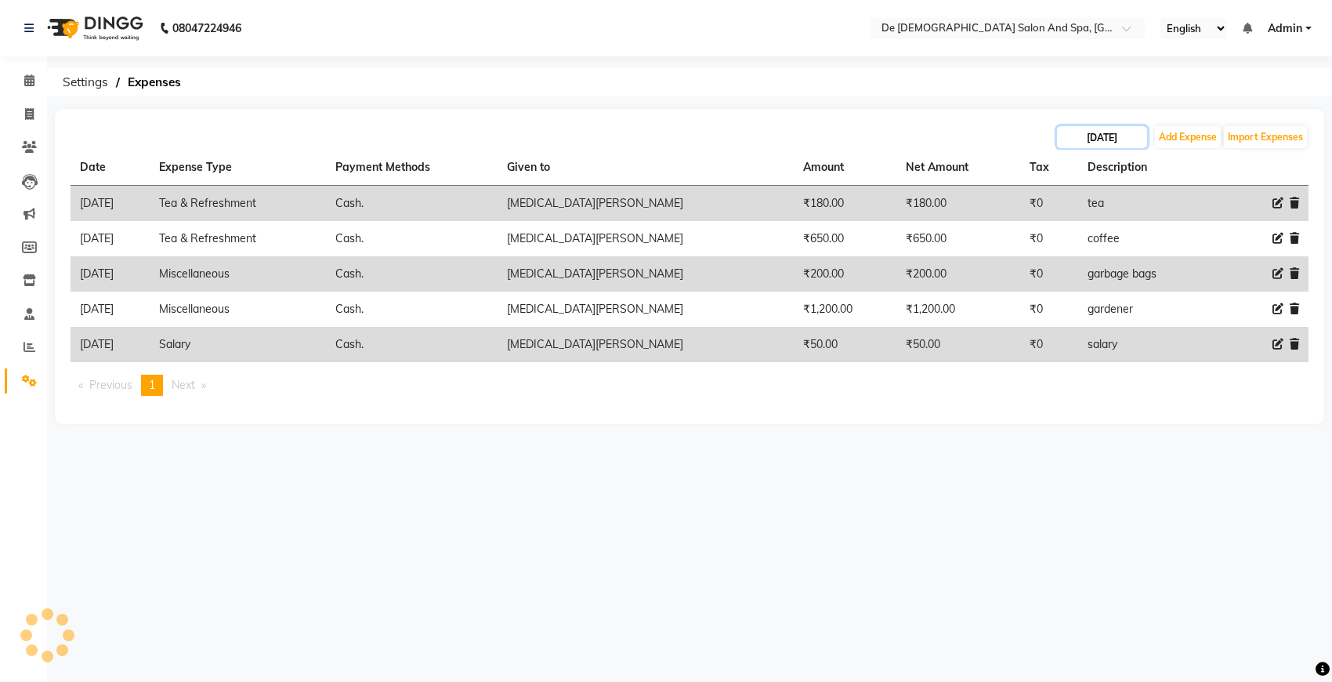
click at [1085, 139] on input "16-08-2025" at bounding box center [1102, 137] width 90 height 22
select select "8"
select select "2025"
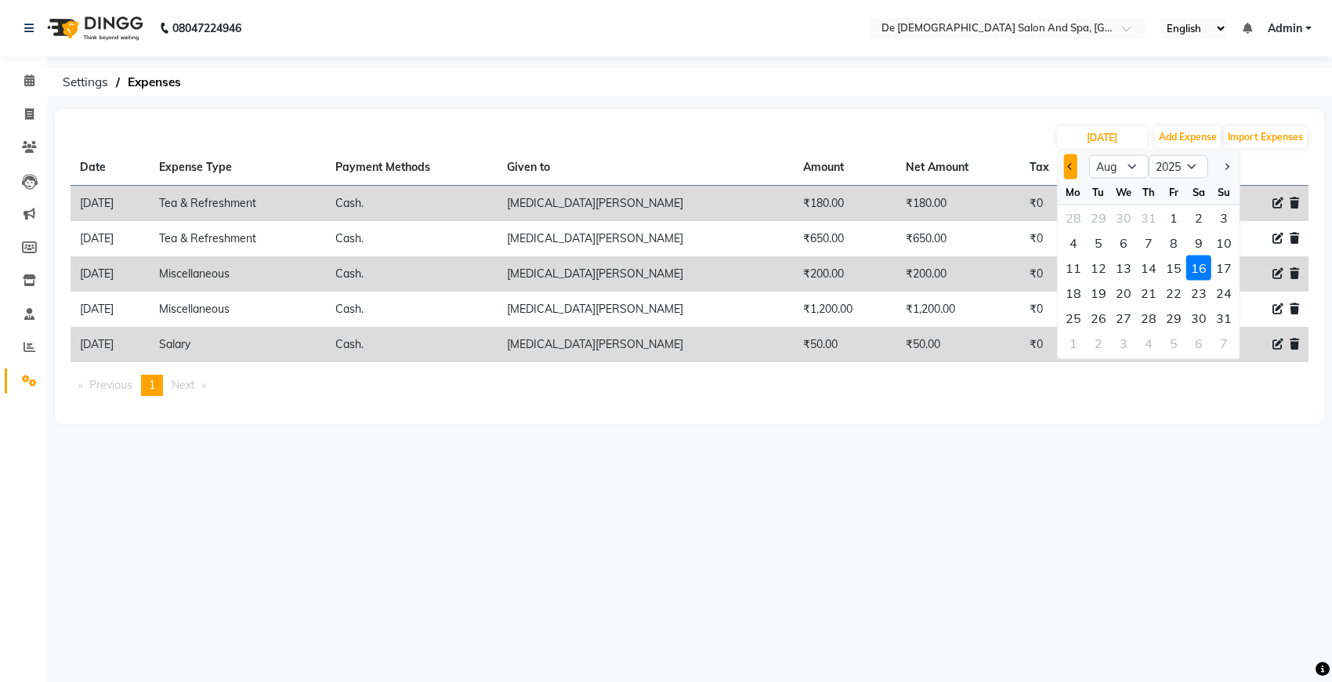
click at [1072, 166] on span "Previous month" at bounding box center [1071, 166] width 6 height 6
select select "7"
click at [1153, 259] on div "17" at bounding box center [1148, 267] width 25 height 25
type input "17-07-2025"
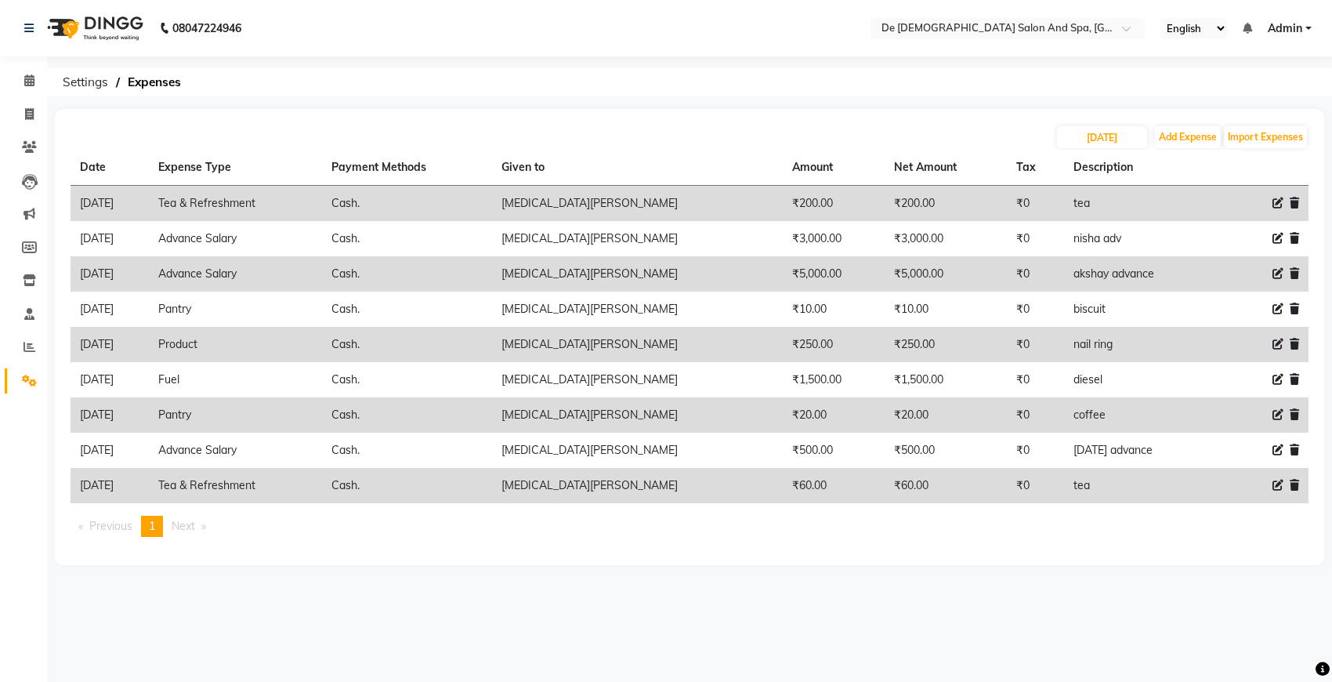
click at [1183, 486] on icon at bounding box center [1277, 485] width 11 height 11
select select "17"
select select "116"
select select "5448"
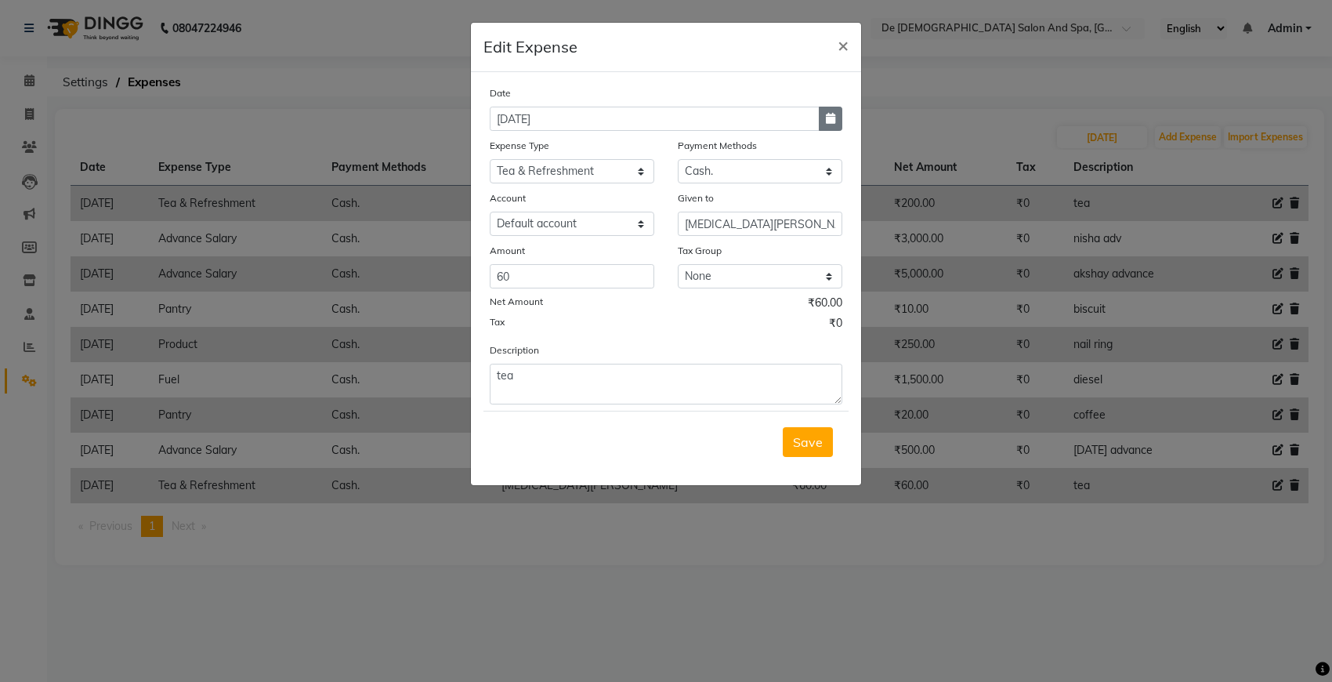
click at [826, 114] on icon "button" at bounding box center [830, 118] width 9 height 11
select select "7"
select select "2025"
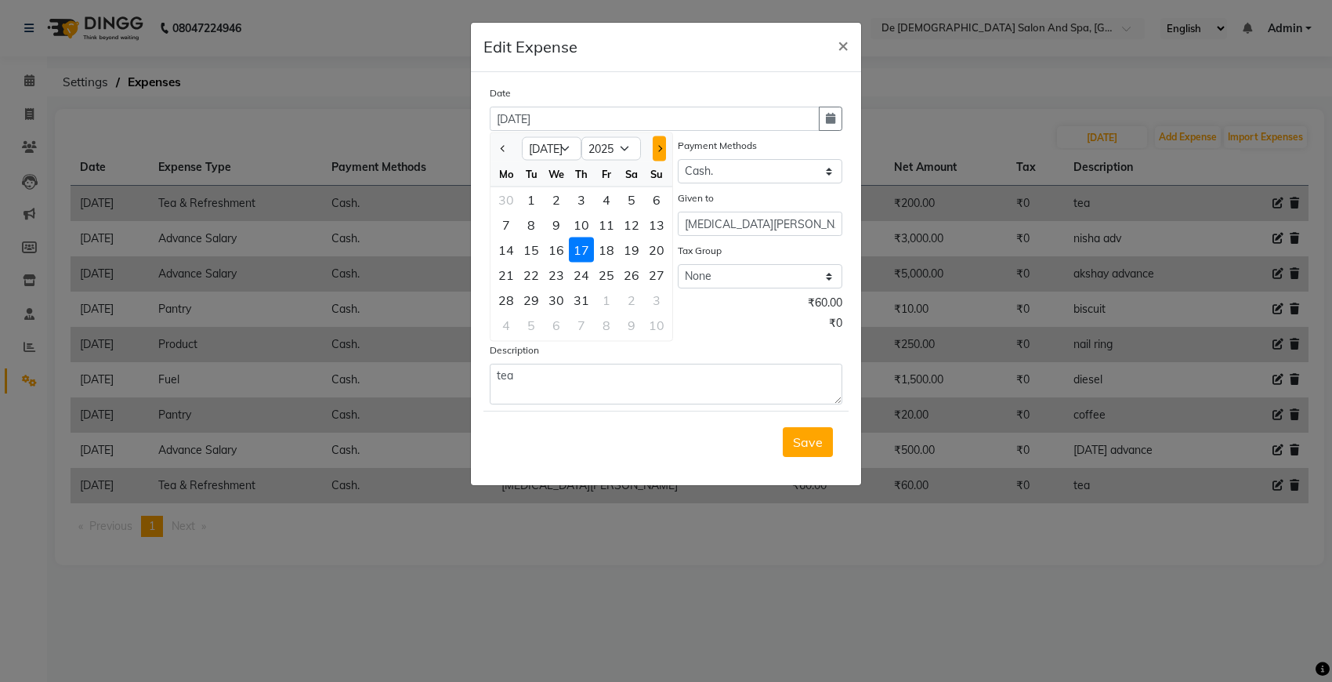
click at [660, 147] on span "Next month" at bounding box center [659, 148] width 6 height 6
select select "8"
click at [657, 249] on div "17" at bounding box center [656, 249] width 25 height 25
type input "17-08-2025"
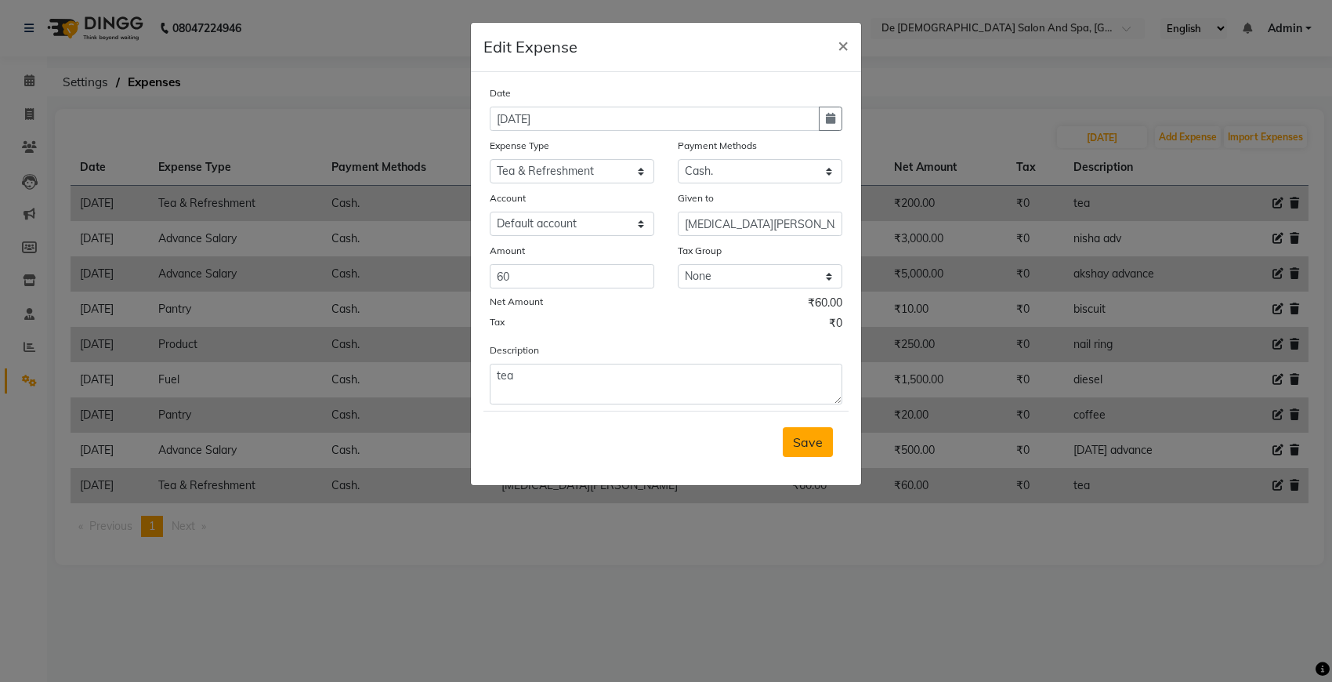
click at [827, 443] on button "Save" at bounding box center [808, 442] width 50 height 30
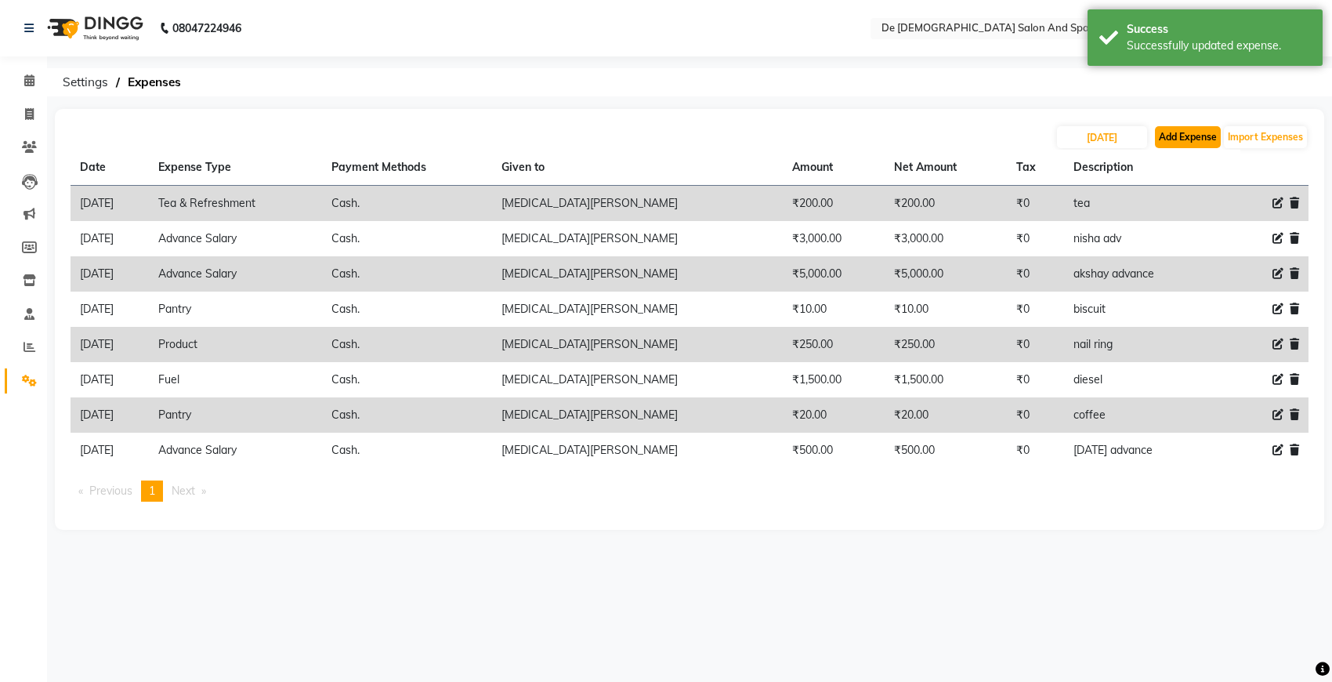
click at [1165, 138] on button "Add Expense" at bounding box center [1188, 137] width 66 height 22
select select "5448"
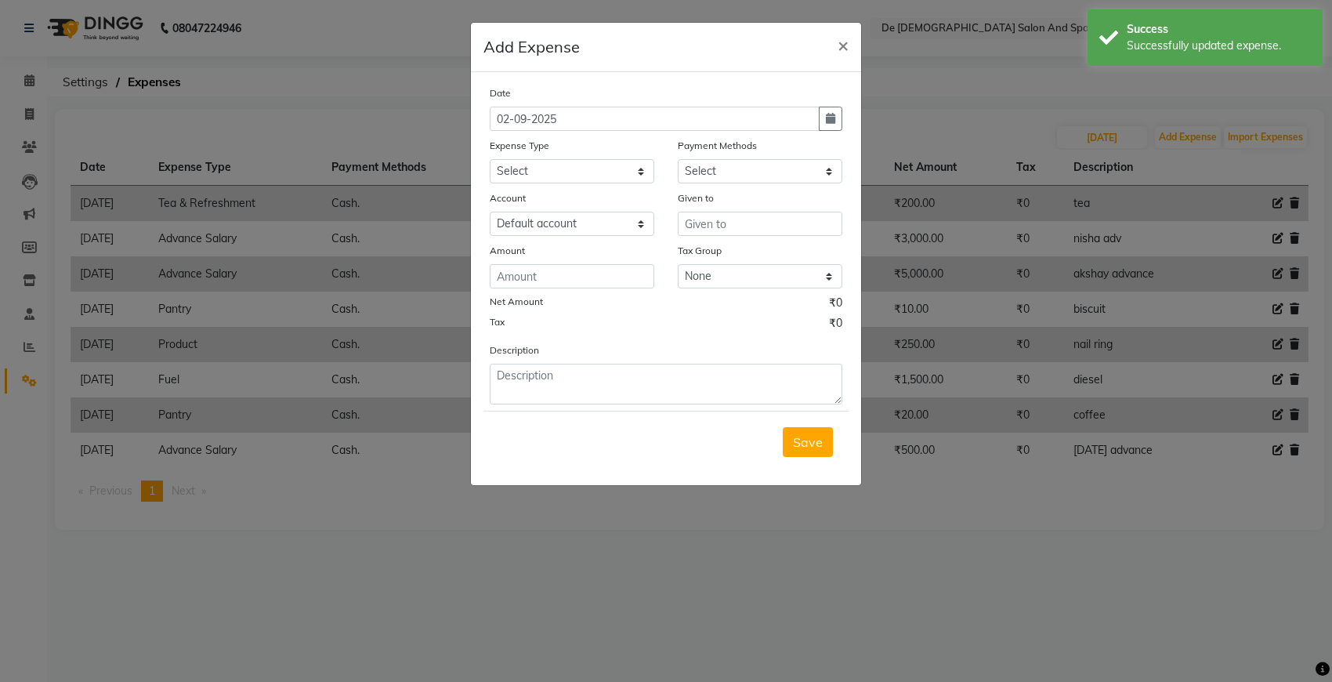
click at [1095, 138] on ngb-modal-window "Add Expense × Date 02-09-2025 Expense Type Select Advance Salary Bank charges C…" at bounding box center [666, 341] width 1332 height 682
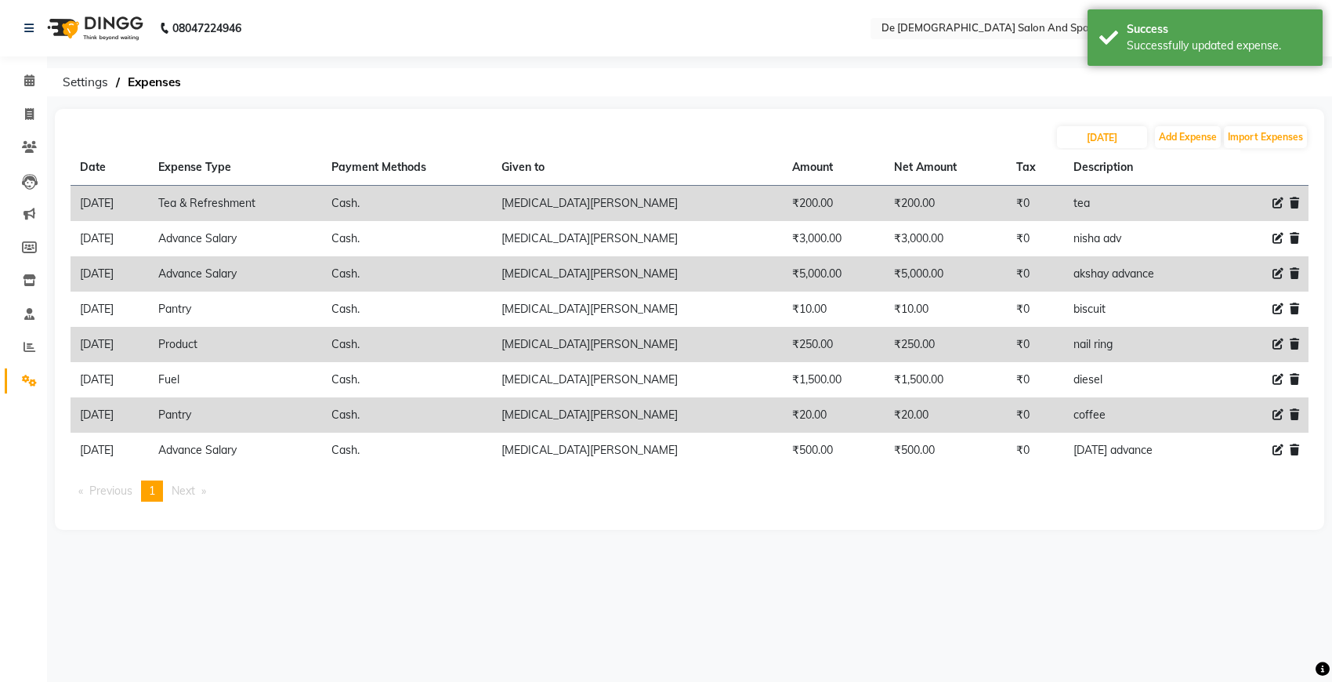
click at [1095, 138] on ngb-modal-window "Add Expense × Date 02-09-2025 Expense Type Select Advance Salary Bank charges C…" at bounding box center [666, 341] width 1332 height 682
click at [1110, 136] on input "17-07-2025" at bounding box center [1102, 137] width 90 height 22
select select "7"
select select "2025"
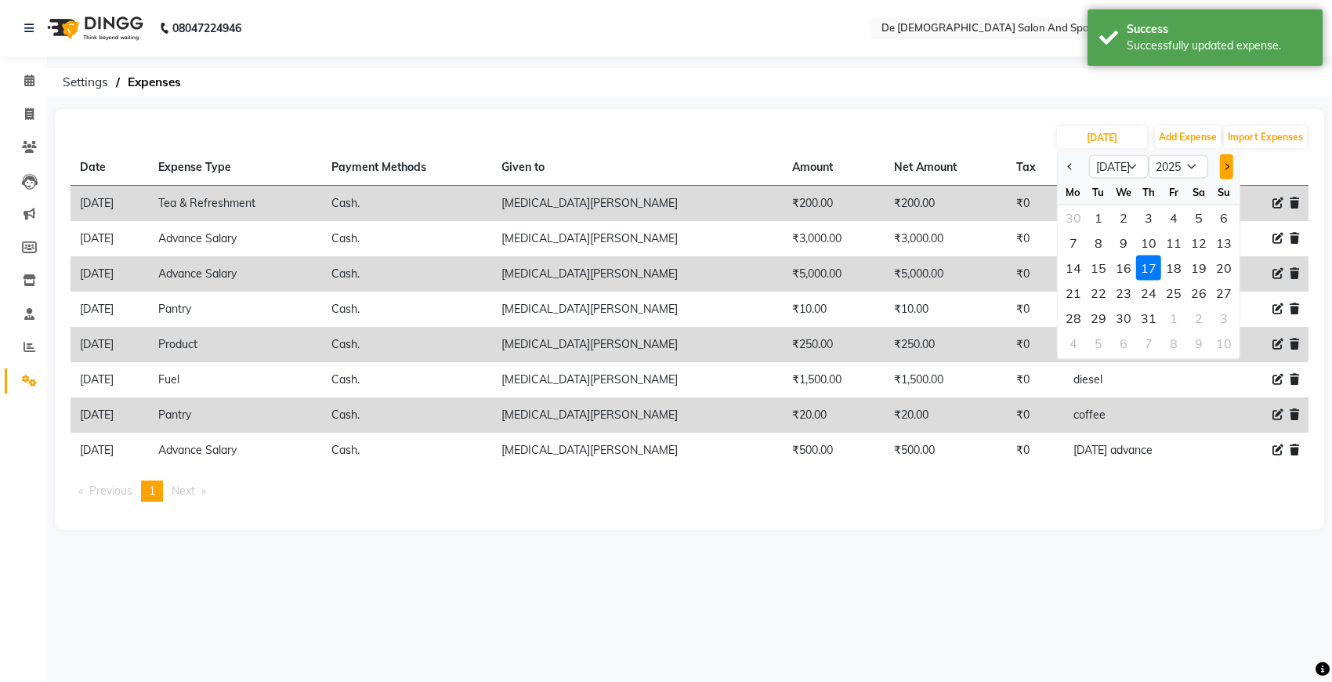
click at [1183, 168] on button "Next month" at bounding box center [1226, 166] width 13 height 25
select select "8"
click at [1183, 268] on div "17" at bounding box center [1223, 267] width 25 height 25
type input "17-08-2025"
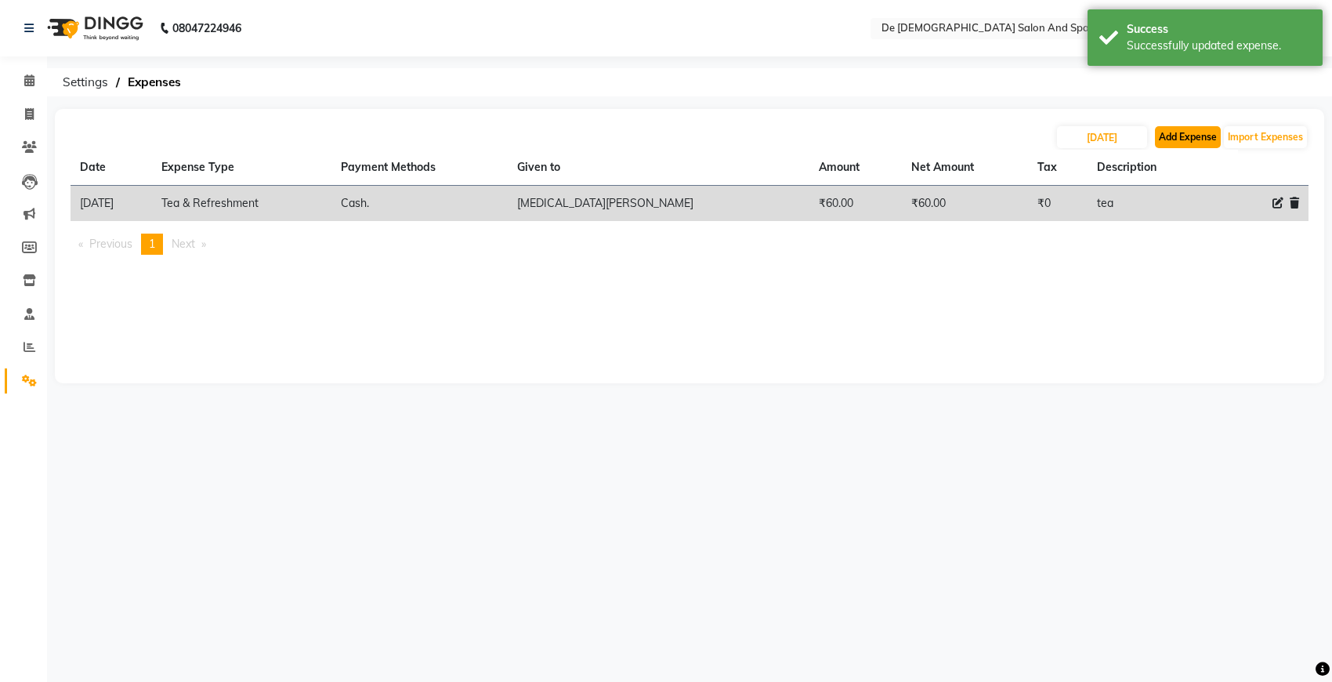
click at [1182, 142] on button "Add Expense" at bounding box center [1188, 137] width 66 height 22
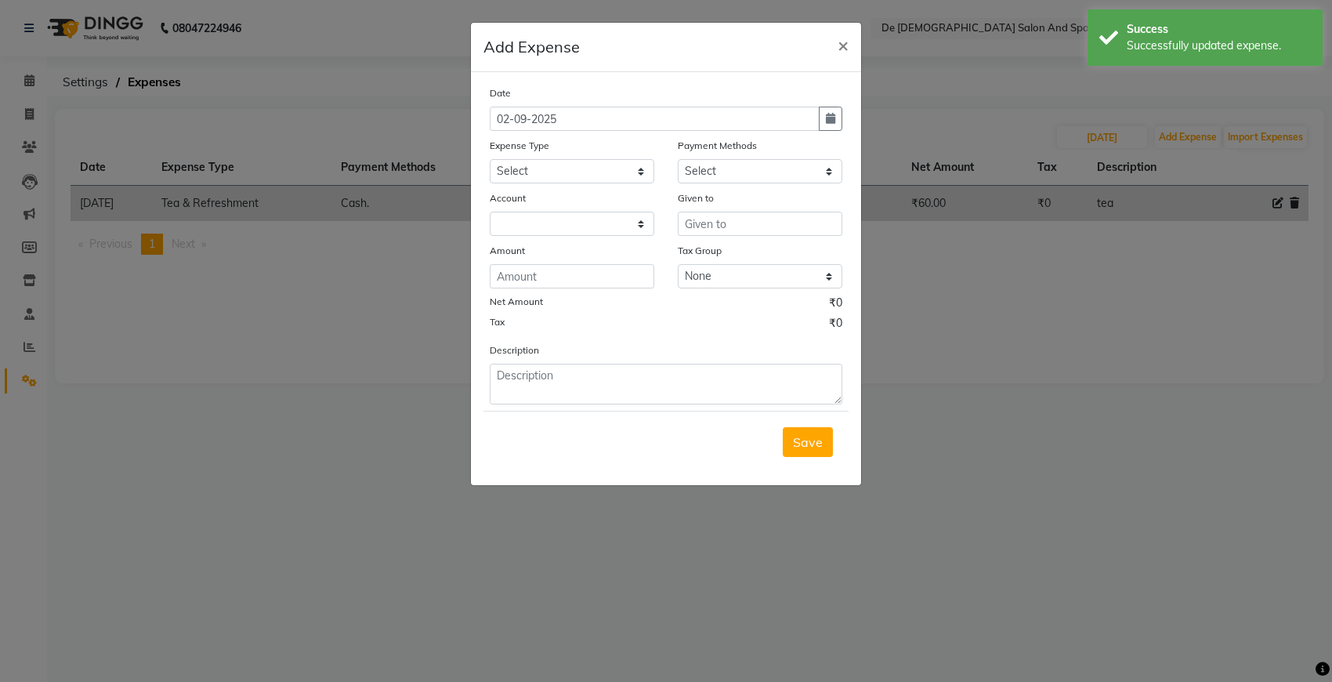
select select "5448"
click at [829, 118] on icon "button" at bounding box center [830, 118] width 9 height 11
select select "9"
select select "2025"
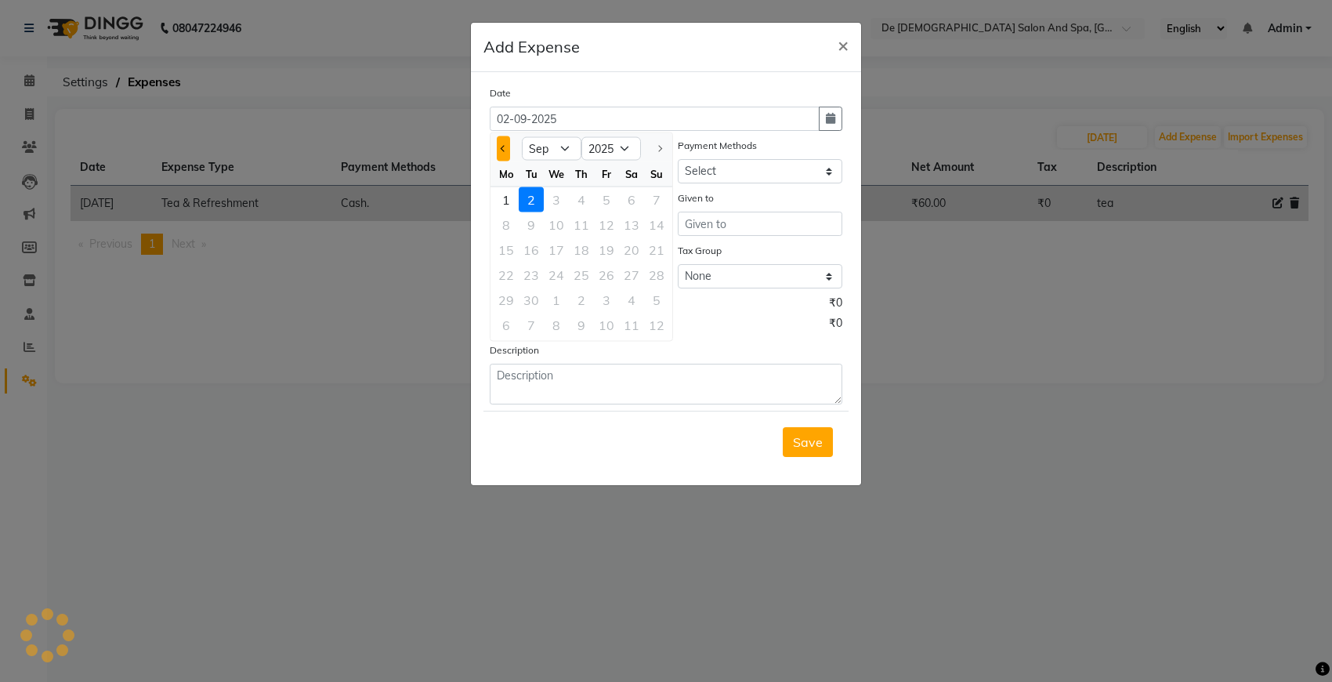
click at [504, 147] on span "Previous month" at bounding box center [504, 148] width 6 height 6
select select "8"
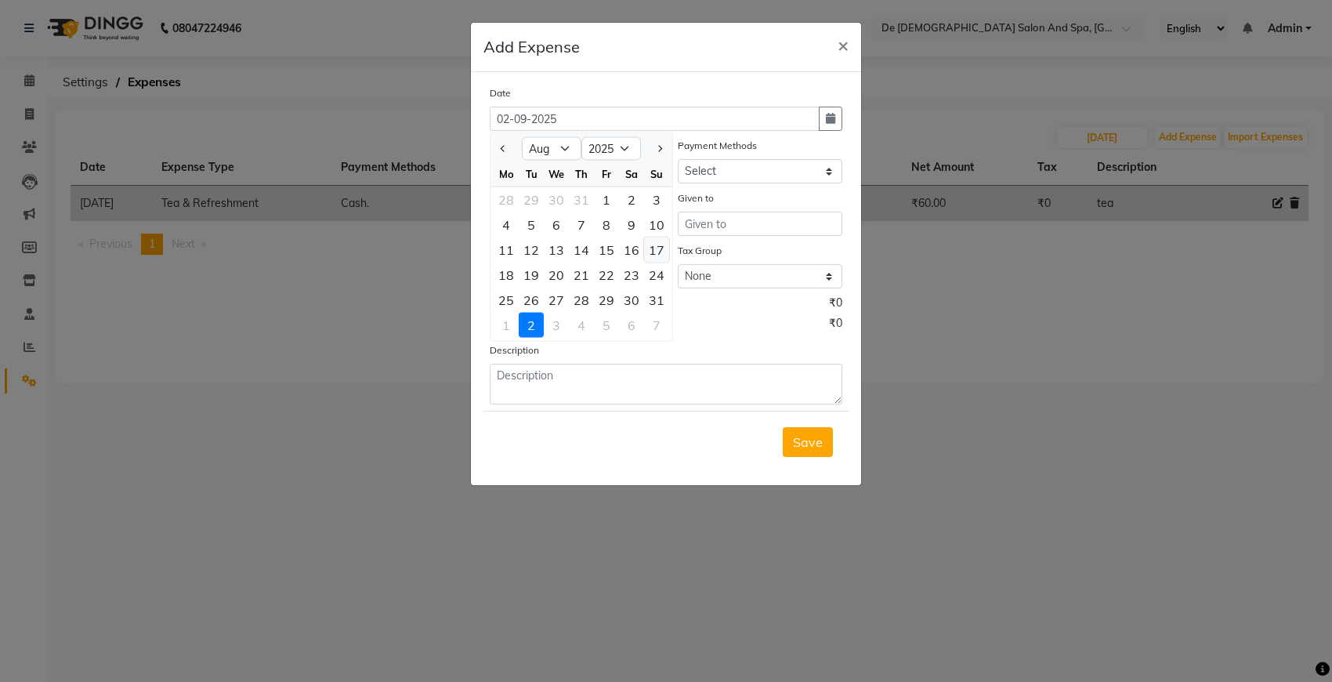
click at [662, 251] on div "17" at bounding box center [656, 249] width 25 height 25
type input "17-08-2025"
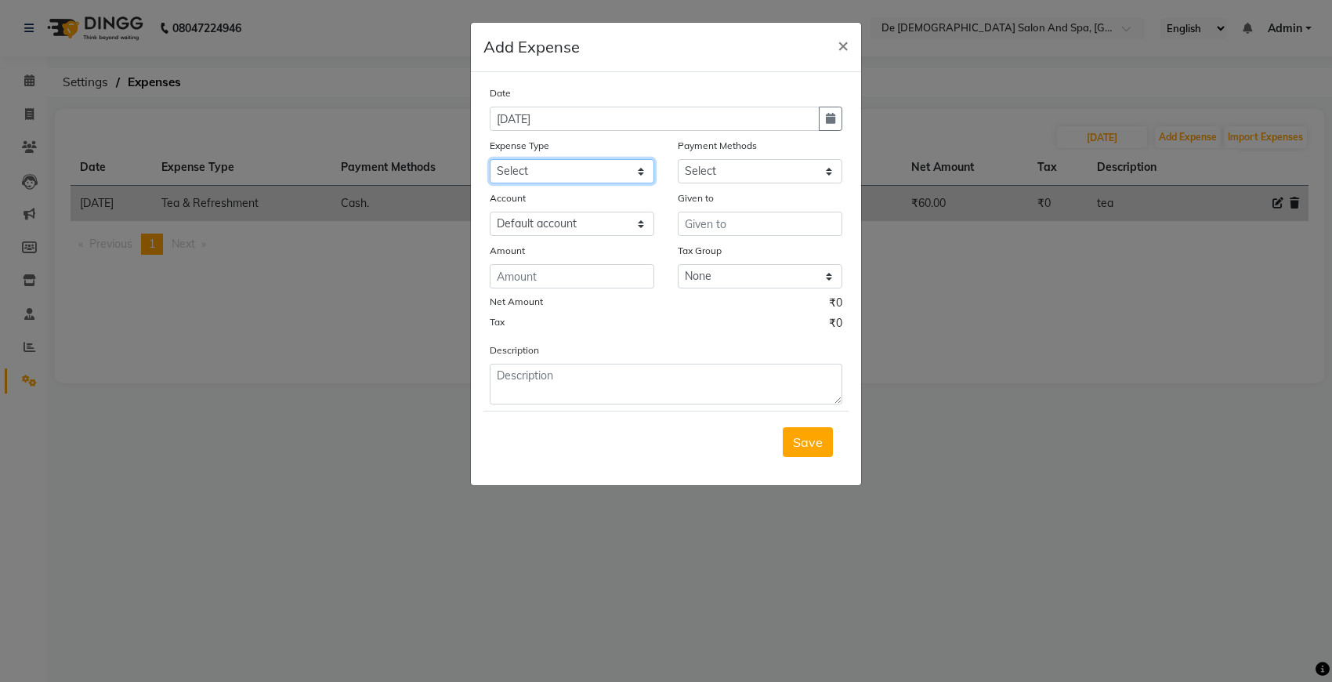
click at [574, 176] on select "Select Advance Salary Bank charges Car maintenance Cash transfer to bank Cash t…" at bounding box center [572, 171] width 165 height 24
select select "9"
click at [490, 159] on select "Select Advance Salary Bank charges Car maintenance Cash transfer to bank Cash t…" at bounding box center [572, 171] width 165 height 24
click at [762, 176] on select "Select Cash. Voucher CARD Wallet GPay" at bounding box center [760, 171] width 165 height 24
select select "116"
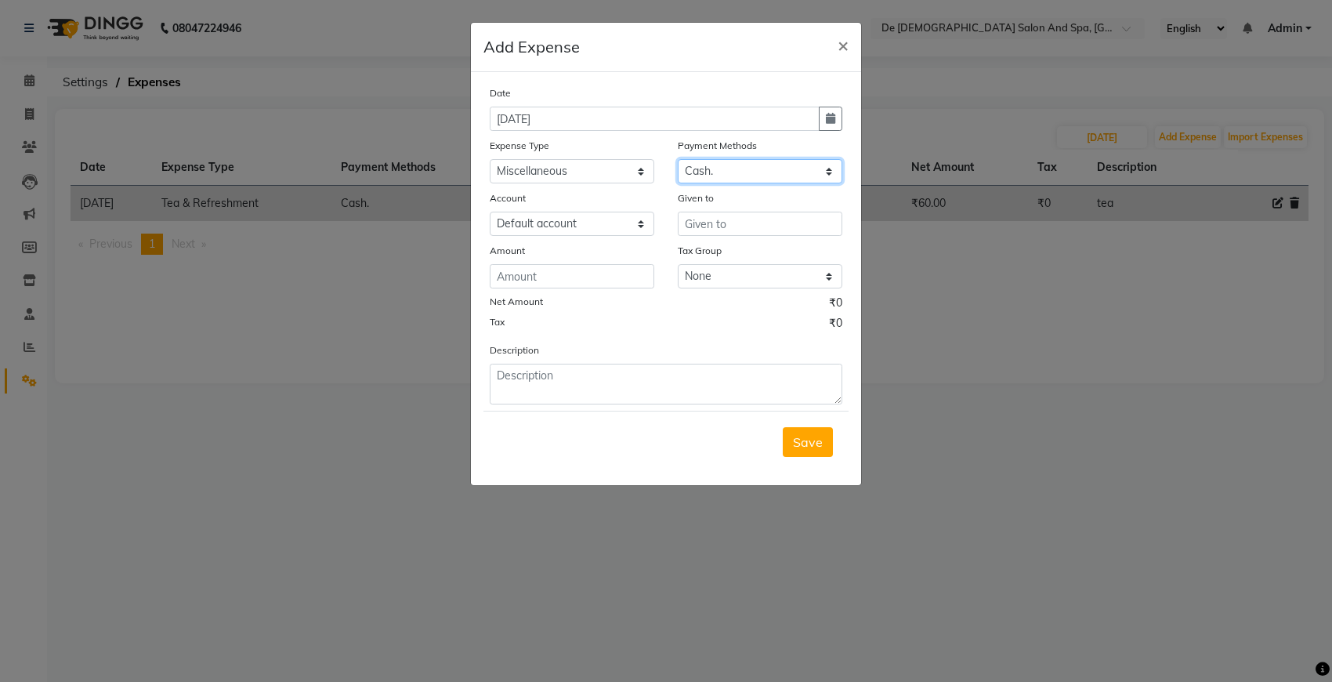
click at [678, 159] on select "Select Cash. Voucher CARD Wallet GPay" at bounding box center [760, 171] width 165 height 24
click at [722, 215] on input "text" at bounding box center [760, 224] width 165 height 24
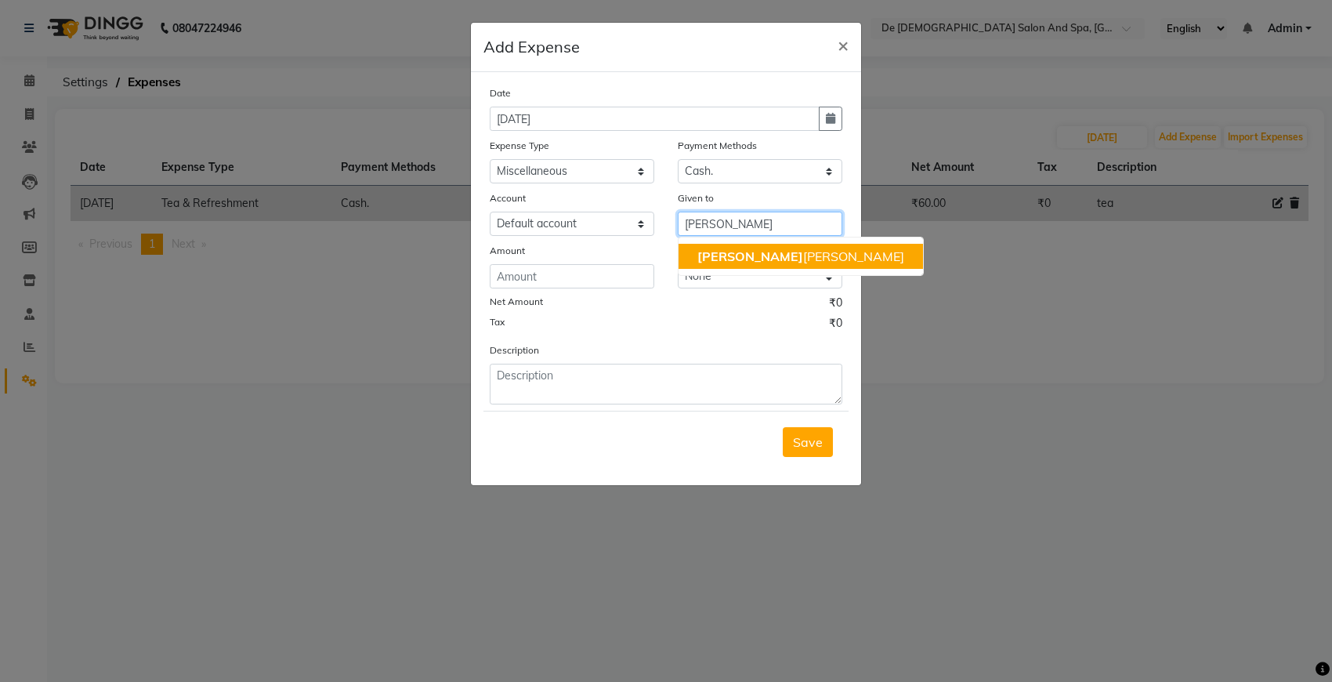
click at [742, 261] on ngb-highlight "niki ta thappa" at bounding box center [800, 256] width 207 height 16
type input "[MEDICAL_DATA][PERSON_NAME]"
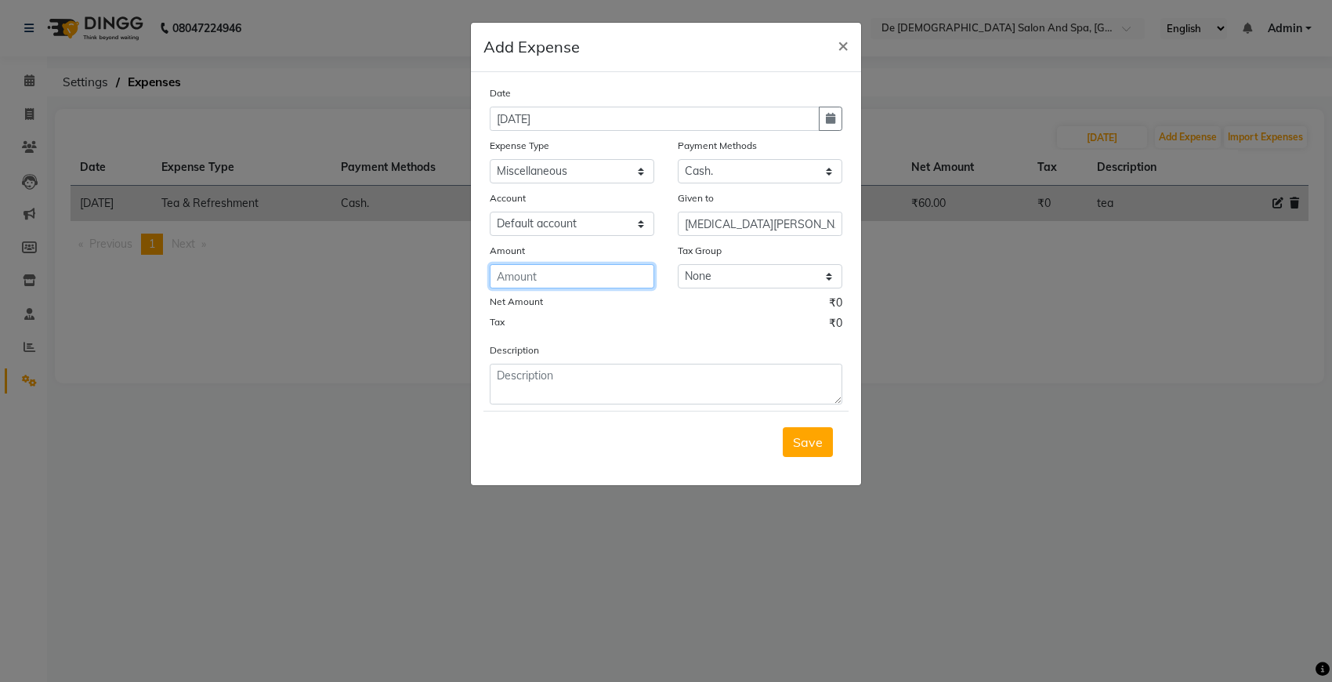
click at [611, 284] on input "number" at bounding box center [572, 276] width 165 height 24
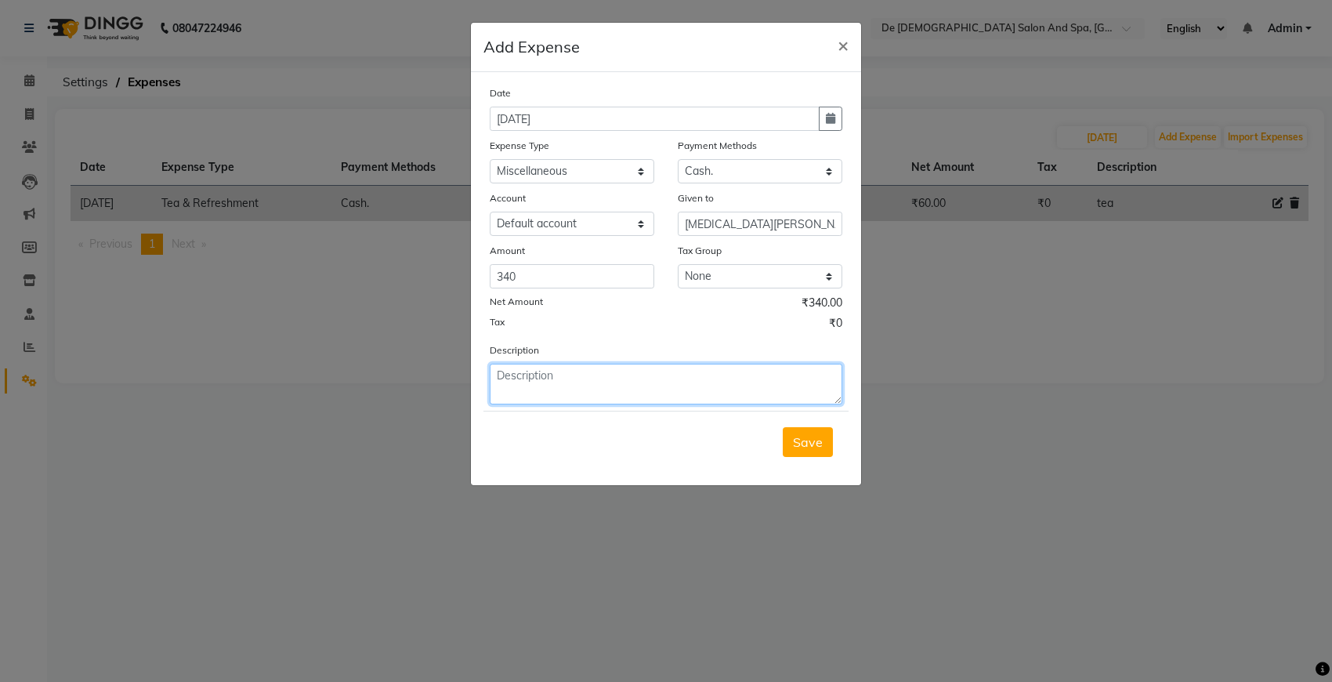
click at [572, 366] on textarea at bounding box center [666, 384] width 353 height 41
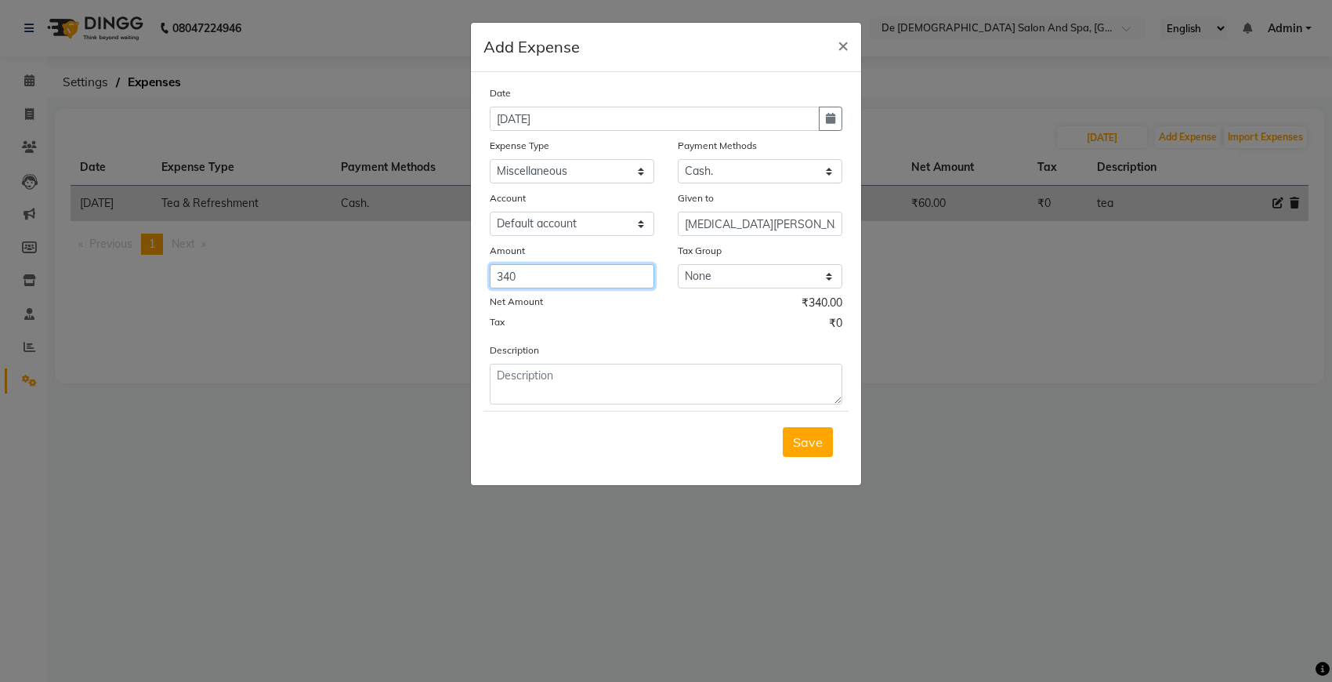
click at [545, 284] on input "340" at bounding box center [572, 276] width 165 height 24
type input "339"
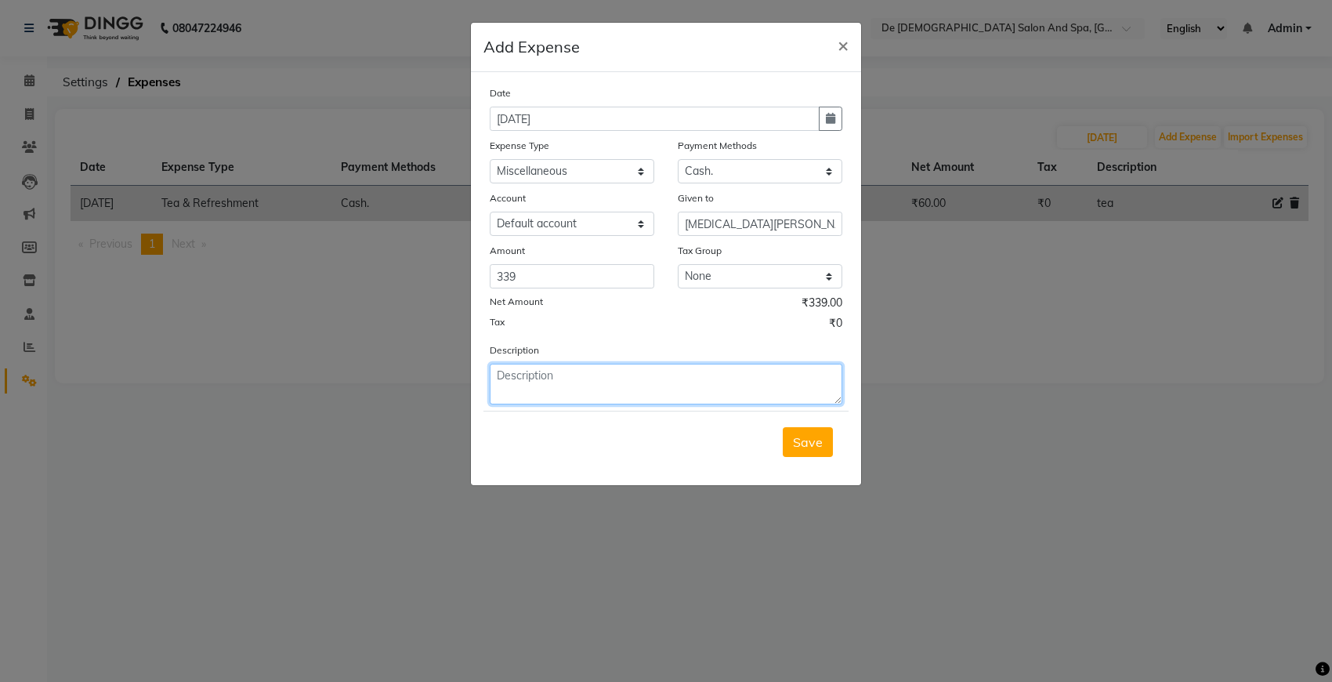
click at [547, 370] on textarea at bounding box center [666, 384] width 353 height 41
type textarea "room freshner"
click at [801, 436] on span "Save" at bounding box center [808, 442] width 30 height 16
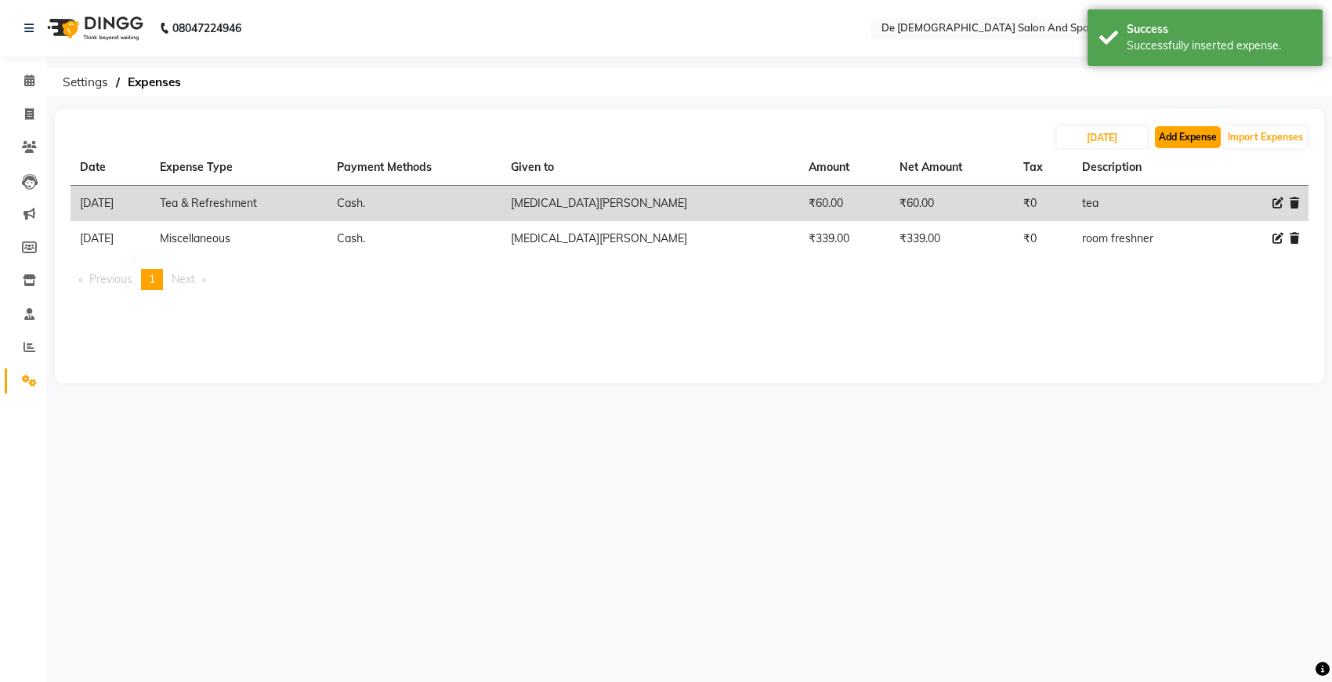
click at [1183, 138] on button "Add Expense" at bounding box center [1188, 137] width 66 height 22
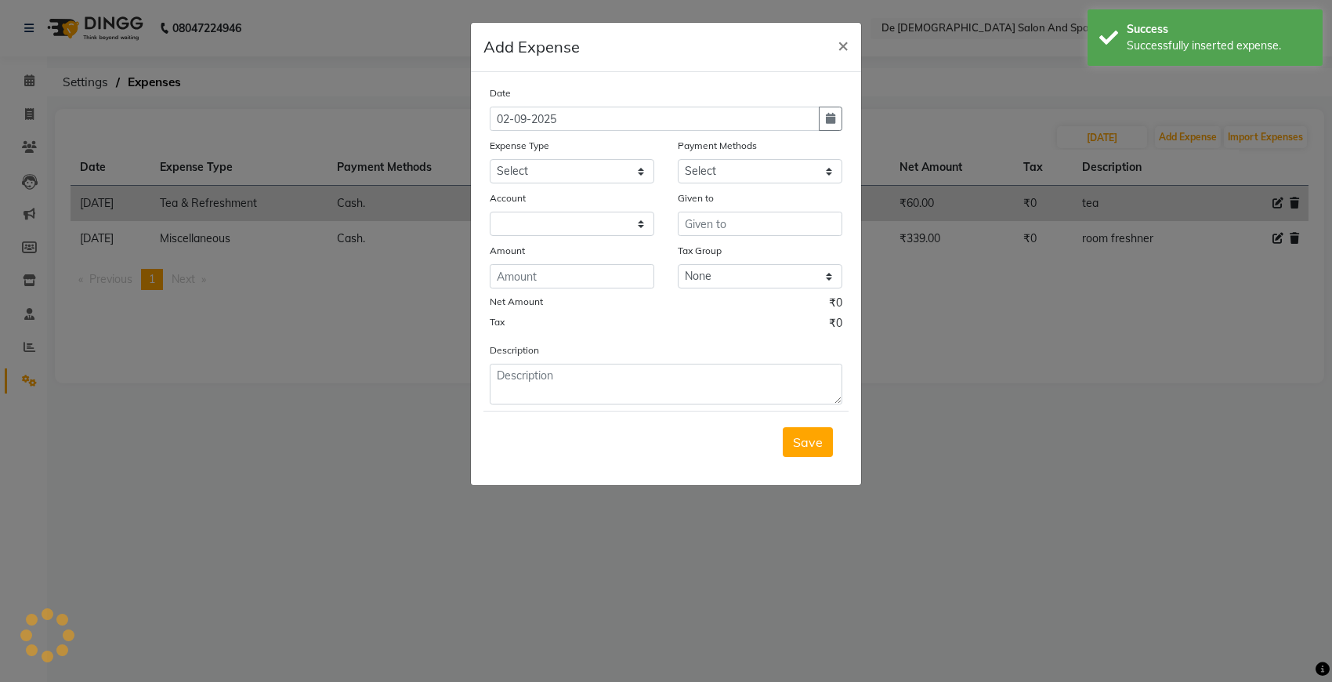
select select "5448"
click at [828, 111] on button "button" at bounding box center [831, 119] width 24 height 24
select select "9"
select select "2025"
click at [492, 139] on div at bounding box center [505, 148] width 31 height 25
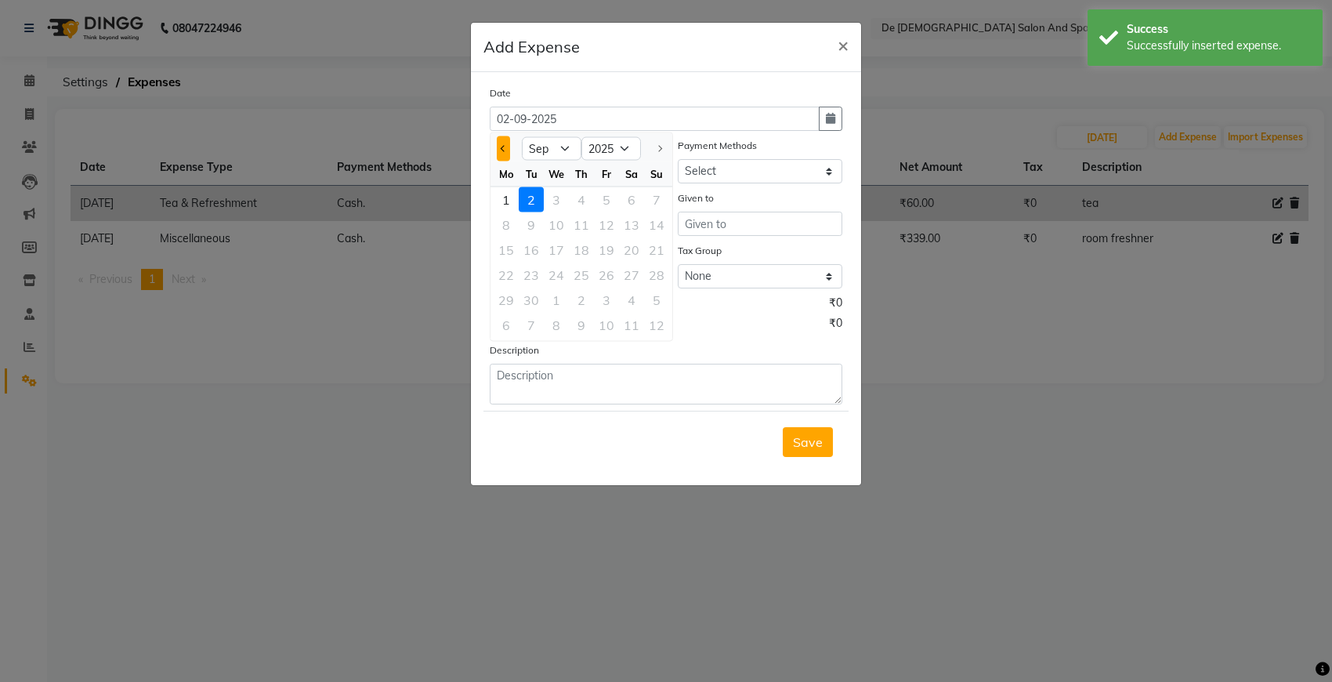
click at [498, 145] on button "Previous month" at bounding box center [503, 148] width 13 height 25
select select "8"
drag, startPoint x: 650, startPoint y: 248, endPoint x: 674, endPoint y: 233, distance: 27.4
click at [651, 247] on div "17" at bounding box center [656, 249] width 25 height 25
type input "17-08-2025"
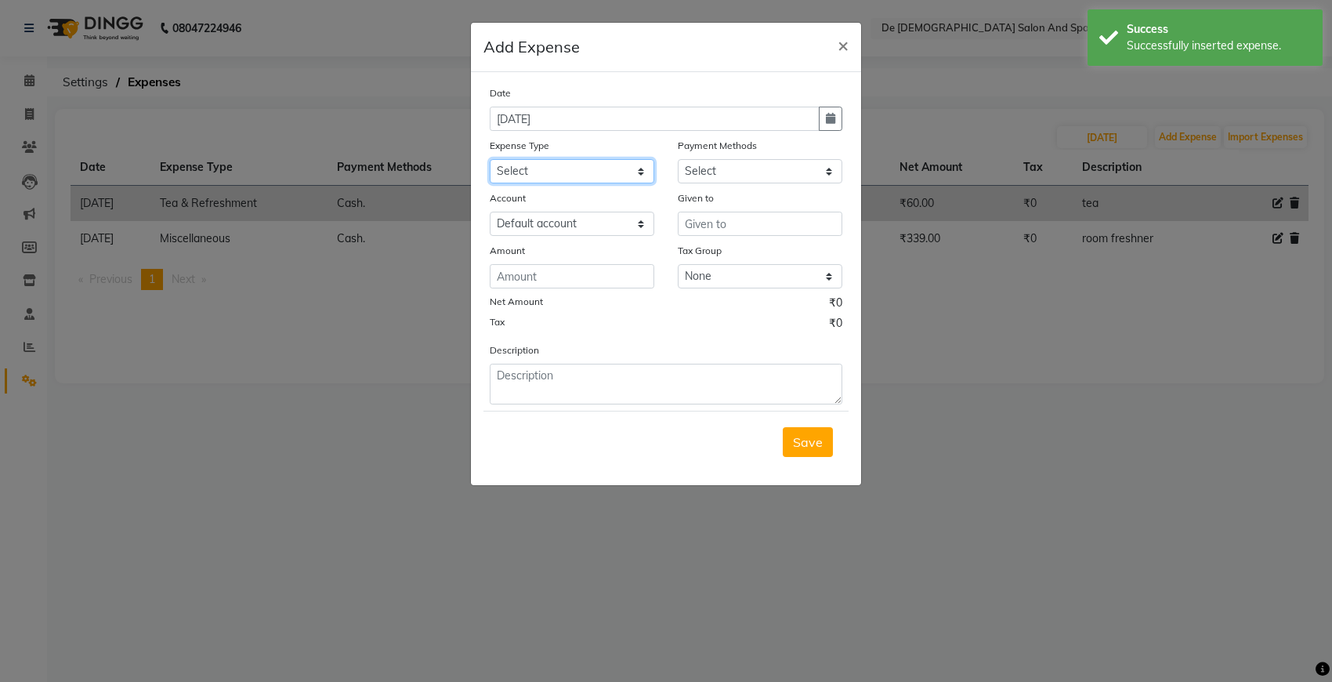
click at [606, 174] on select "Select Advance Salary Bank charges Car maintenance Cash transfer to bank Cash t…" at bounding box center [572, 171] width 165 height 24
select select "9"
click at [490, 159] on select "Select Advance Salary Bank charges Car maintenance Cash transfer to bank Cash t…" at bounding box center [572, 171] width 165 height 24
click at [780, 167] on select "Select Cash. Voucher CARD Wallet GPay" at bounding box center [760, 171] width 165 height 24
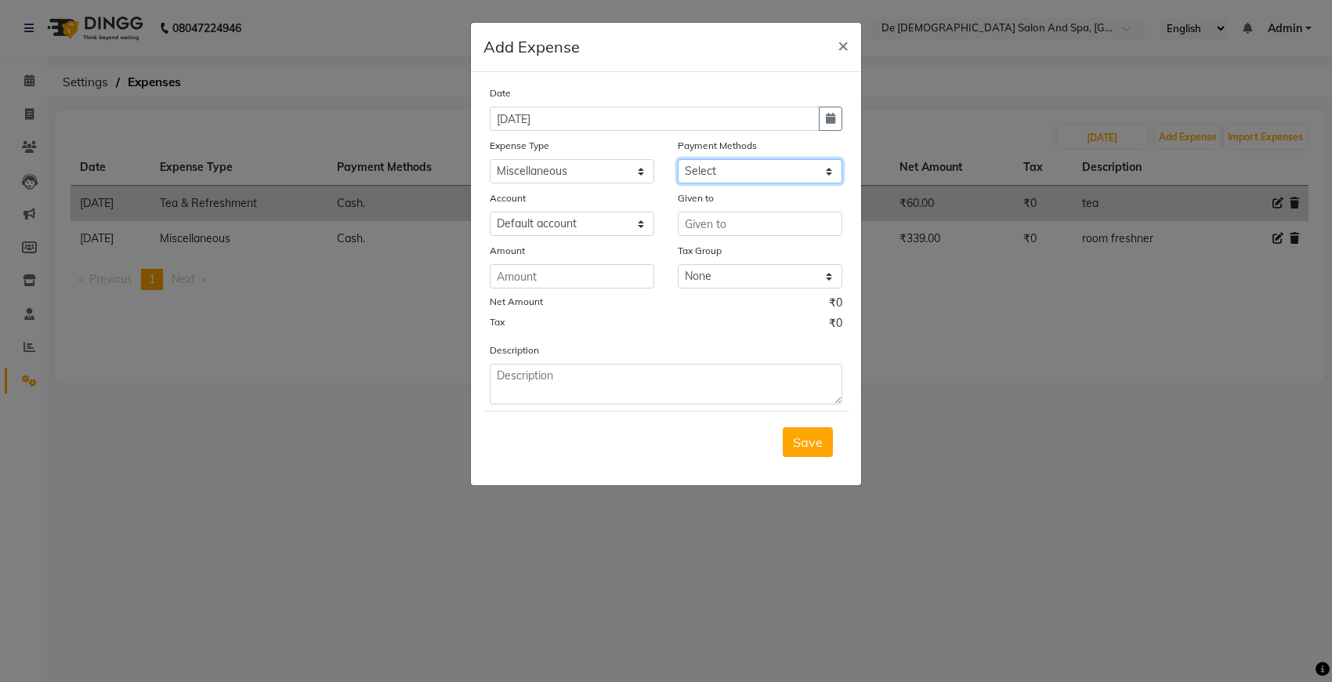
select select "116"
click at [678, 159] on select "Select Cash. Voucher CARD Wallet GPay" at bounding box center [760, 171] width 165 height 24
click at [699, 226] on input "text" at bounding box center [760, 224] width 165 height 24
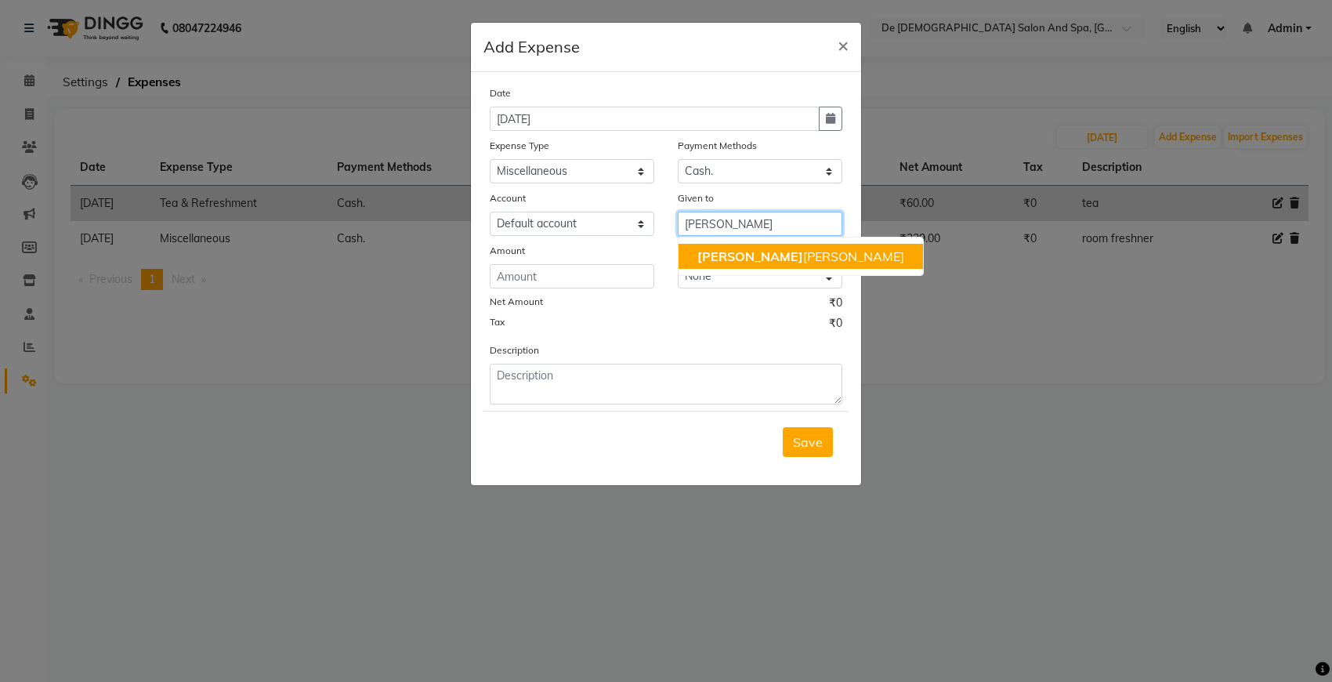
click at [722, 263] on ngb-highlight "niki ta thappa" at bounding box center [800, 256] width 207 height 16
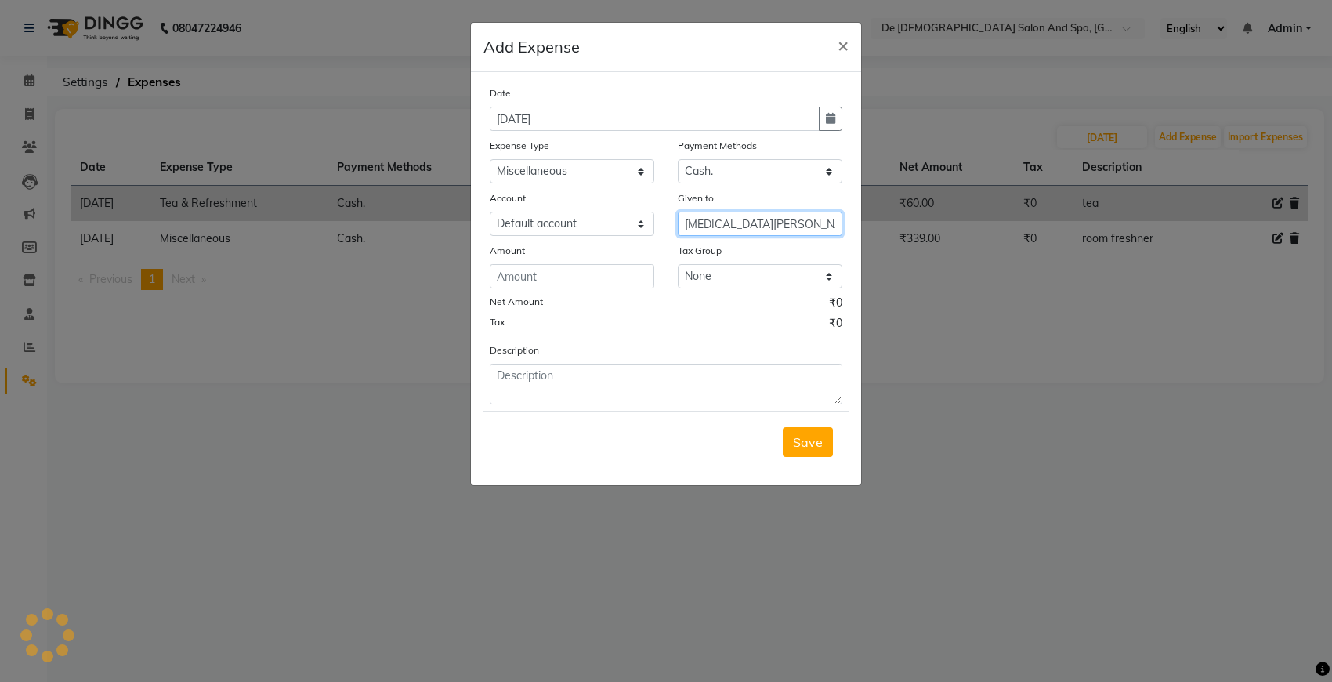
type input "[MEDICAL_DATA][PERSON_NAME]"
click at [502, 267] on input "number" at bounding box center [572, 276] width 165 height 24
type input "500"
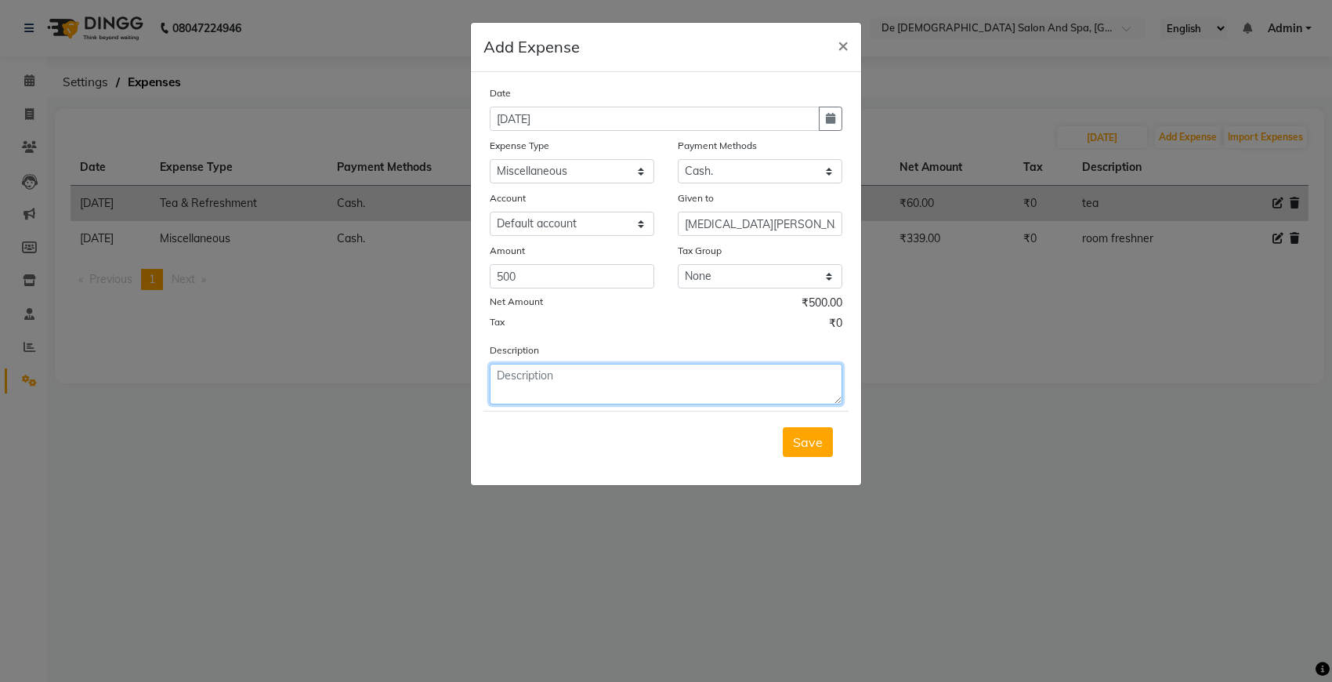
click at [535, 384] on textarea at bounding box center [666, 384] width 353 height 41
type textarea "gloves"
click at [803, 434] on span "Save" at bounding box center [808, 442] width 30 height 16
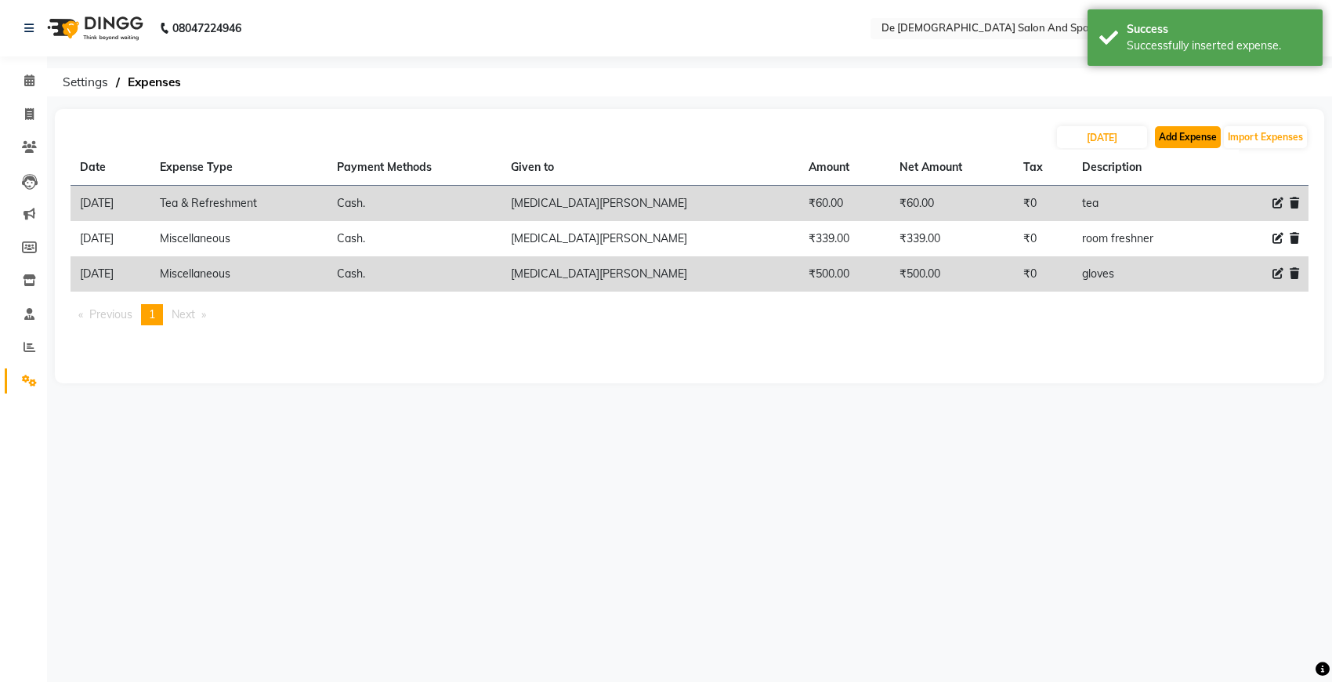
click at [1181, 133] on button "Add Expense" at bounding box center [1188, 137] width 66 height 22
select select "5448"
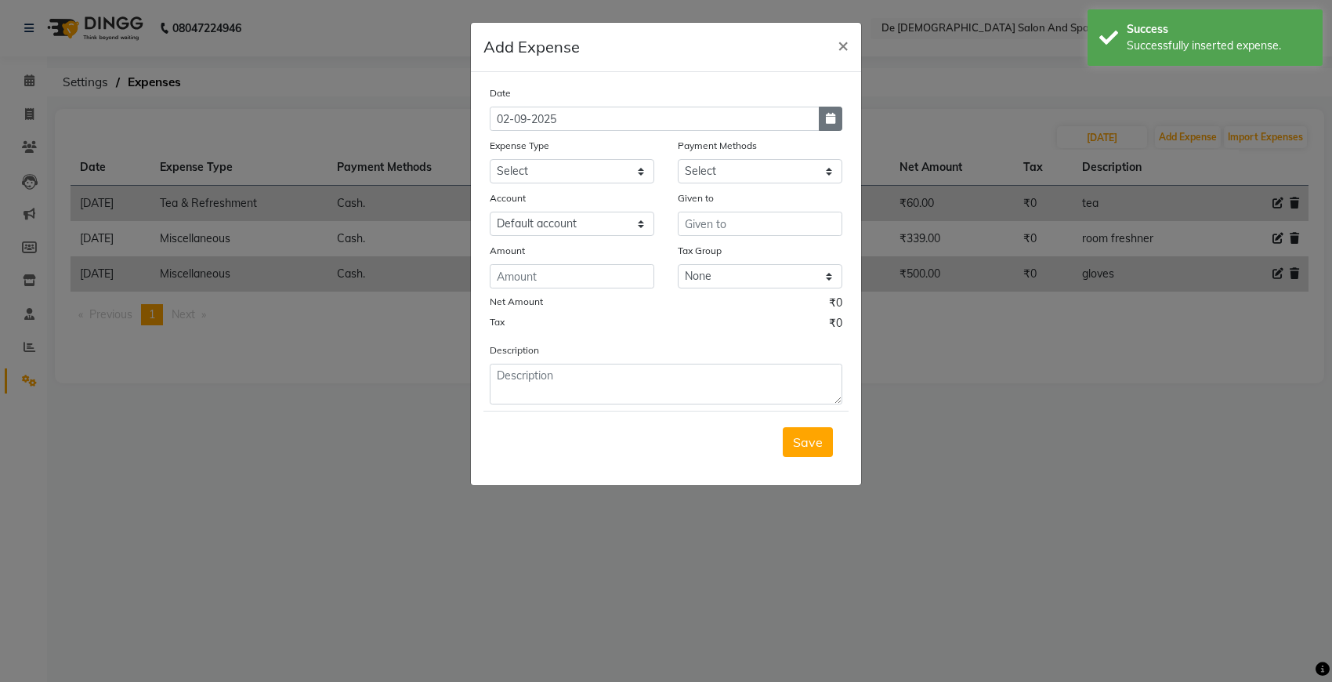
click at [826, 121] on icon "button" at bounding box center [830, 118] width 9 height 11
select select "9"
select select "2025"
click at [501, 146] on span "Previous month" at bounding box center [504, 148] width 6 height 6
select select "8"
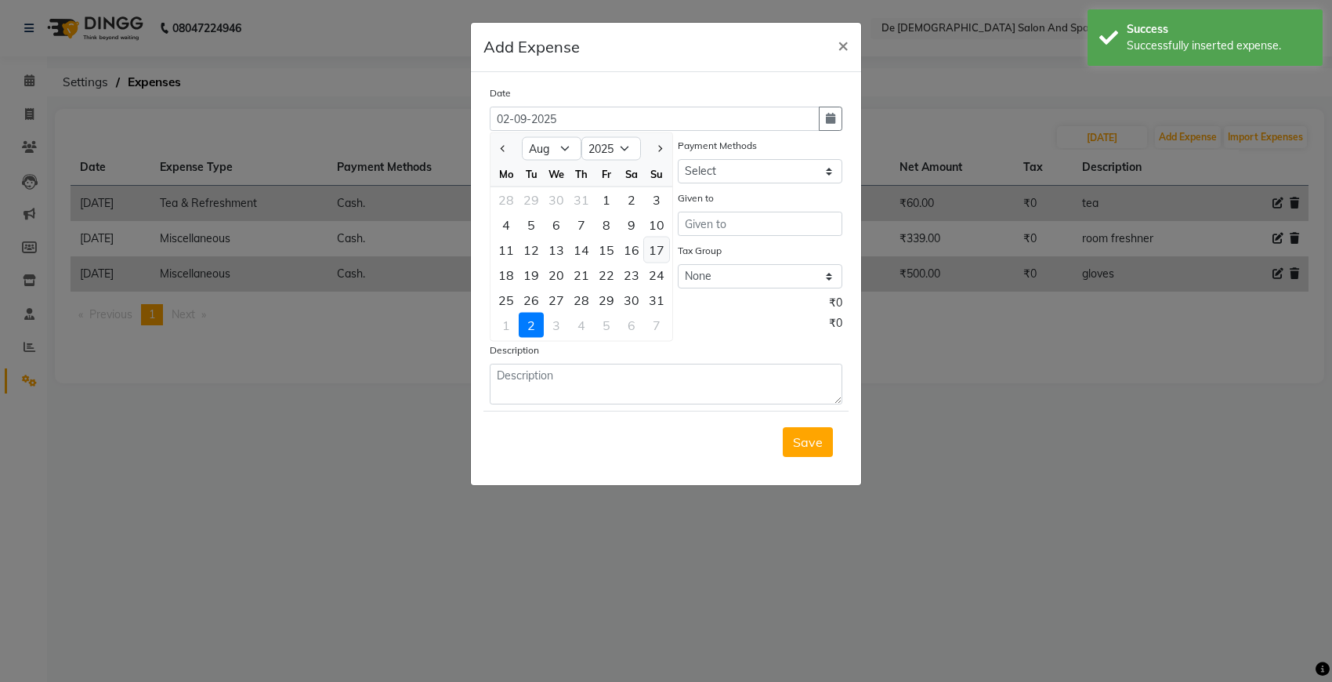
click at [662, 247] on div "17" at bounding box center [656, 249] width 25 height 25
type input "17-08-2025"
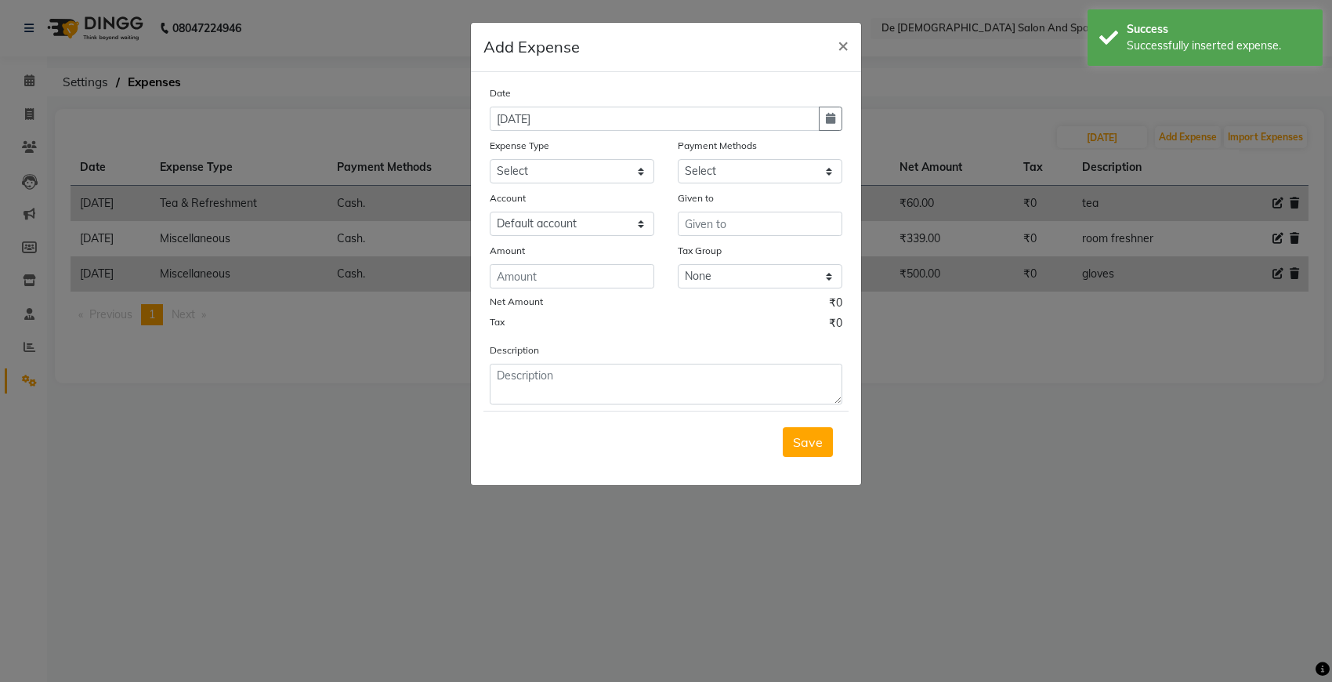
click at [607, 150] on div "Expense Type" at bounding box center [572, 148] width 165 height 22
click at [602, 161] on select "Select Advance Salary Bank charges Car maintenance Cash transfer to bank Cash t…" at bounding box center [572, 171] width 165 height 24
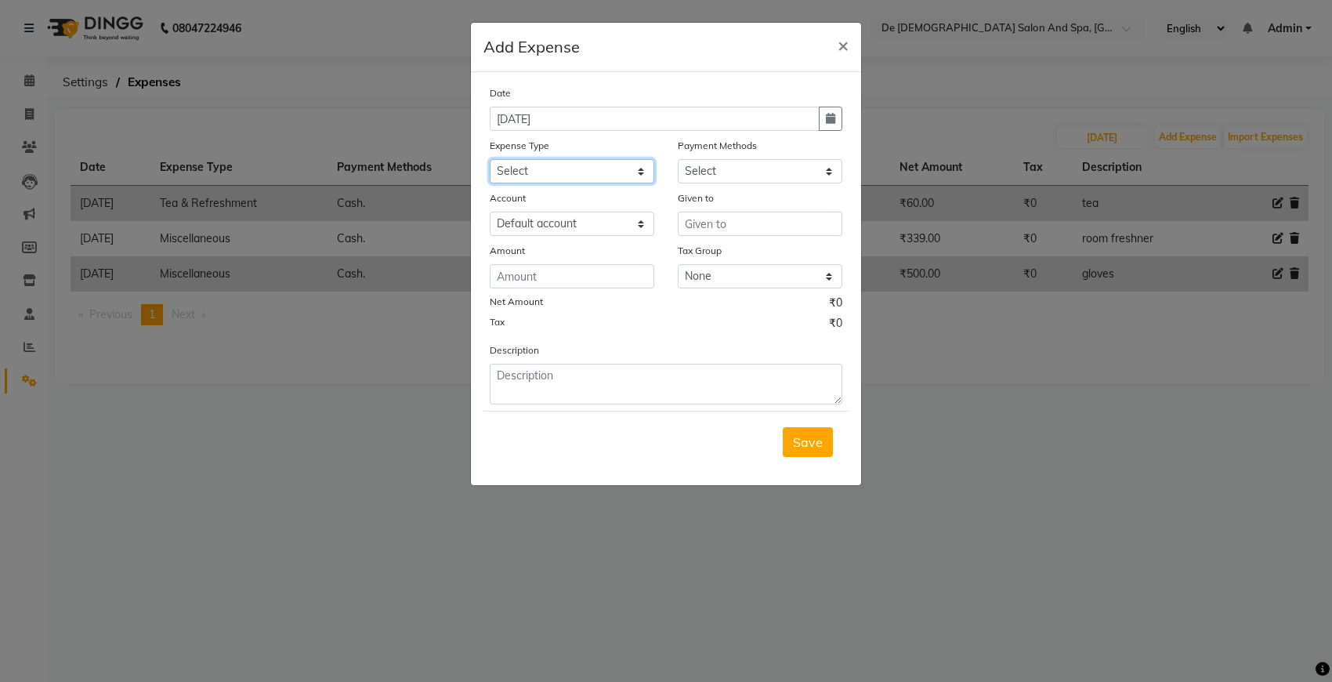
select select "9"
click at [490, 159] on select "Select Advance Salary Bank charges Car maintenance Cash transfer to bank Cash t…" at bounding box center [572, 171] width 165 height 24
drag, startPoint x: 715, startPoint y: 162, endPoint x: 715, endPoint y: 175, distance: 12.6
click at [715, 162] on select "Select Cash. Voucher CARD Wallet GPay" at bounding box center [760, 171] width 165 height 24
select select "116"
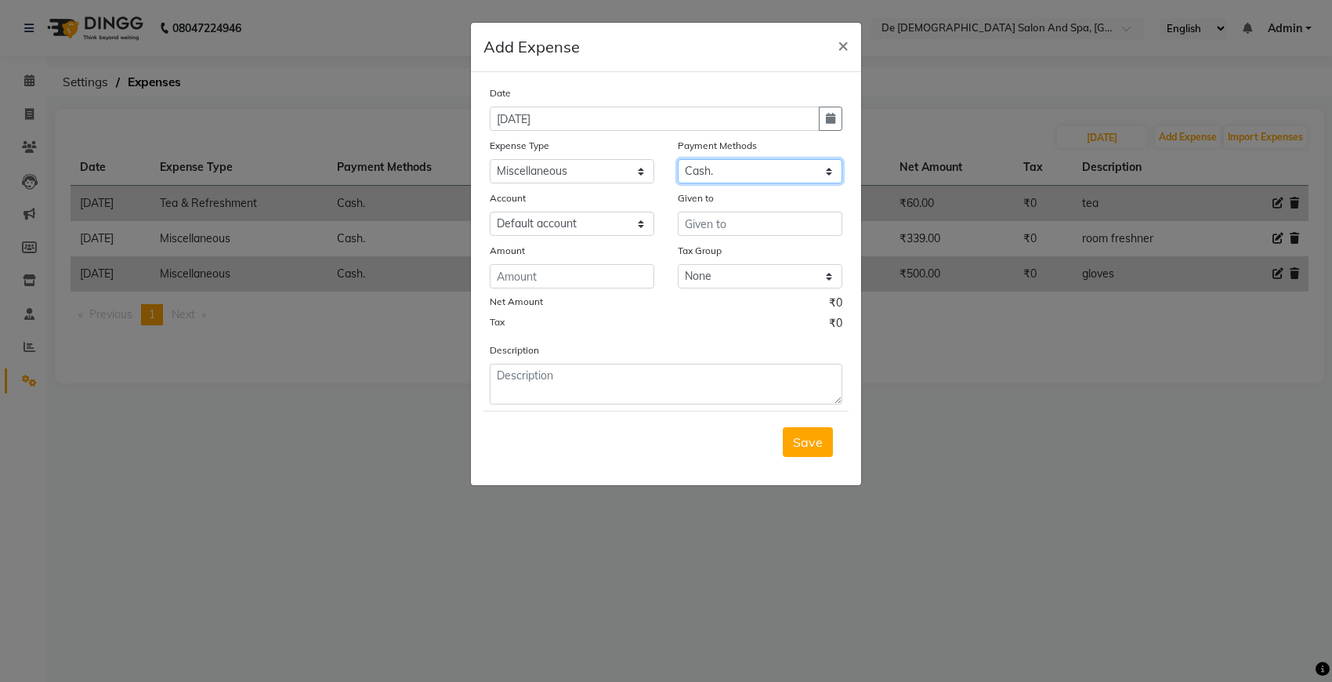
click at [678, 159] on select "Select Cash. Voucher CARD Wallet GPay" at bounding box center [760, 171] width 165 height 24
click at [718, 215] on input "text" at bounding box center [760, 224] width 165 height 24
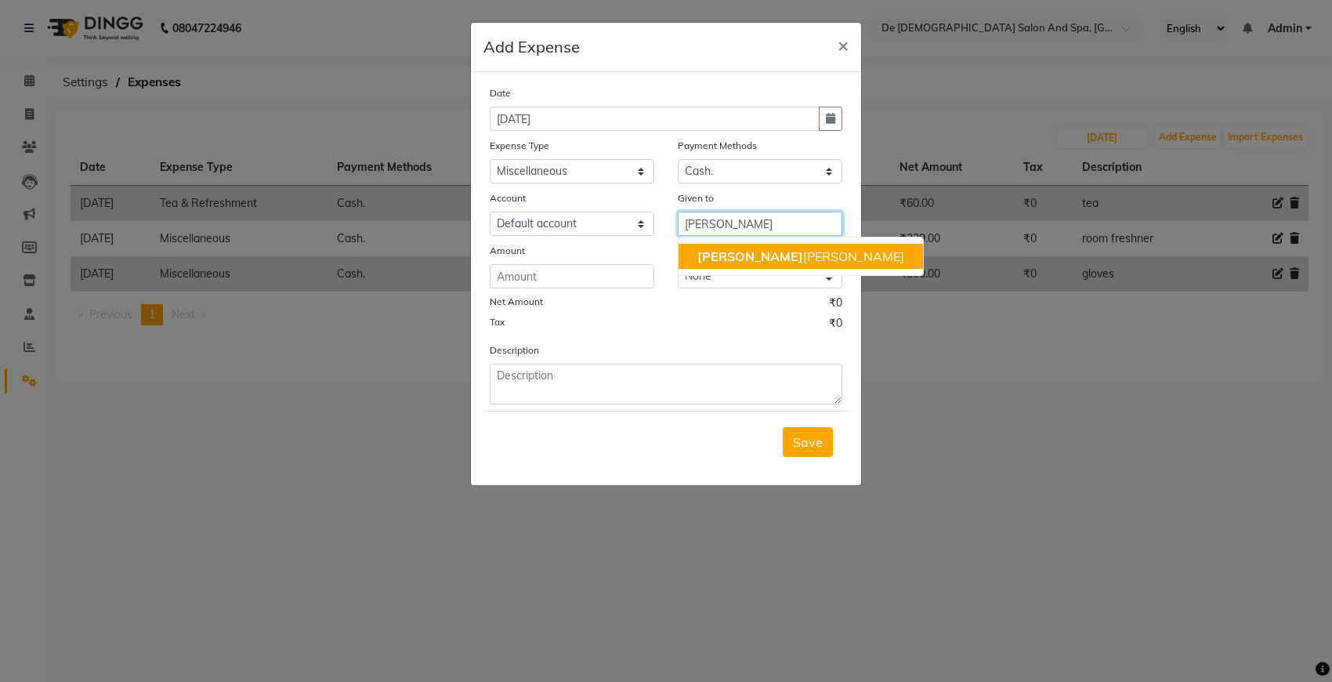
click at [731, 261] on ngb-highlight "niki ta thappa" at bounding box center [800, 256] width 207 height 16
type input "[MEDICAL_DATA][PERSON_NAME]"
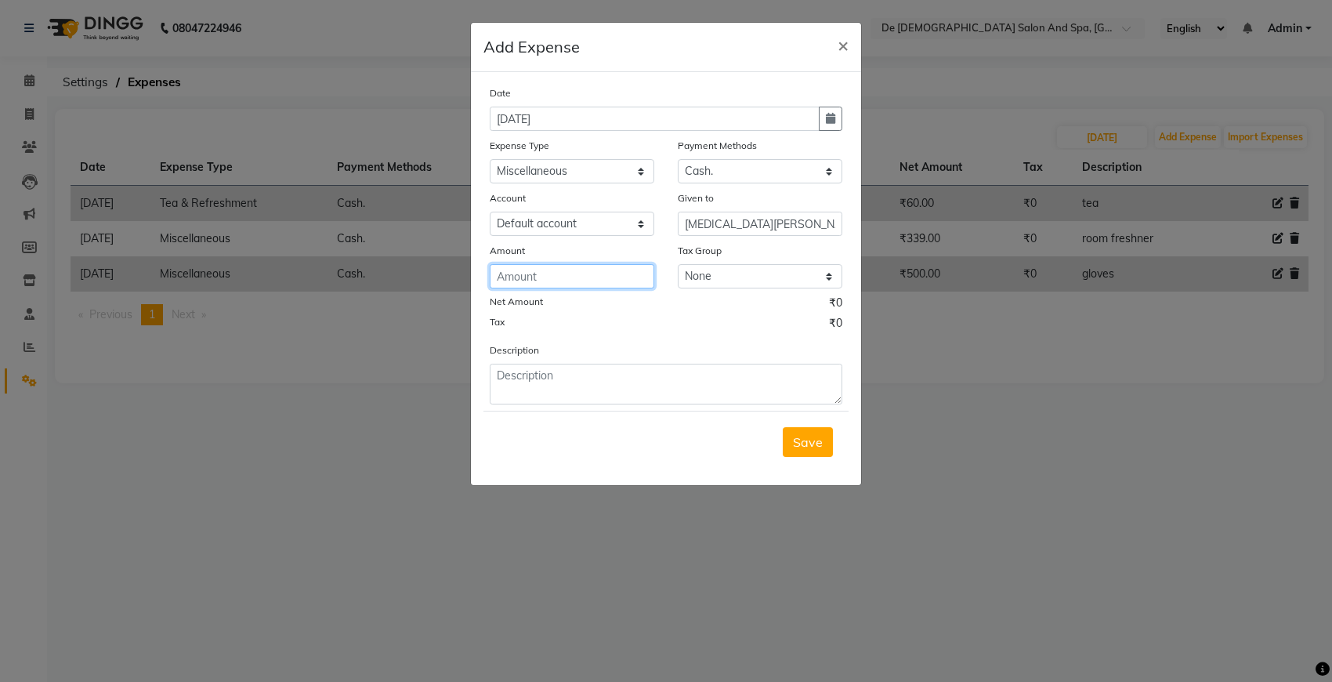
click at [628, 284] on input "number" at bounding box center [572, 276] width 165 height 24
type input "140"
click at [573, 411] on div "Save" at bounding box center [665, 442] width 365 height 62
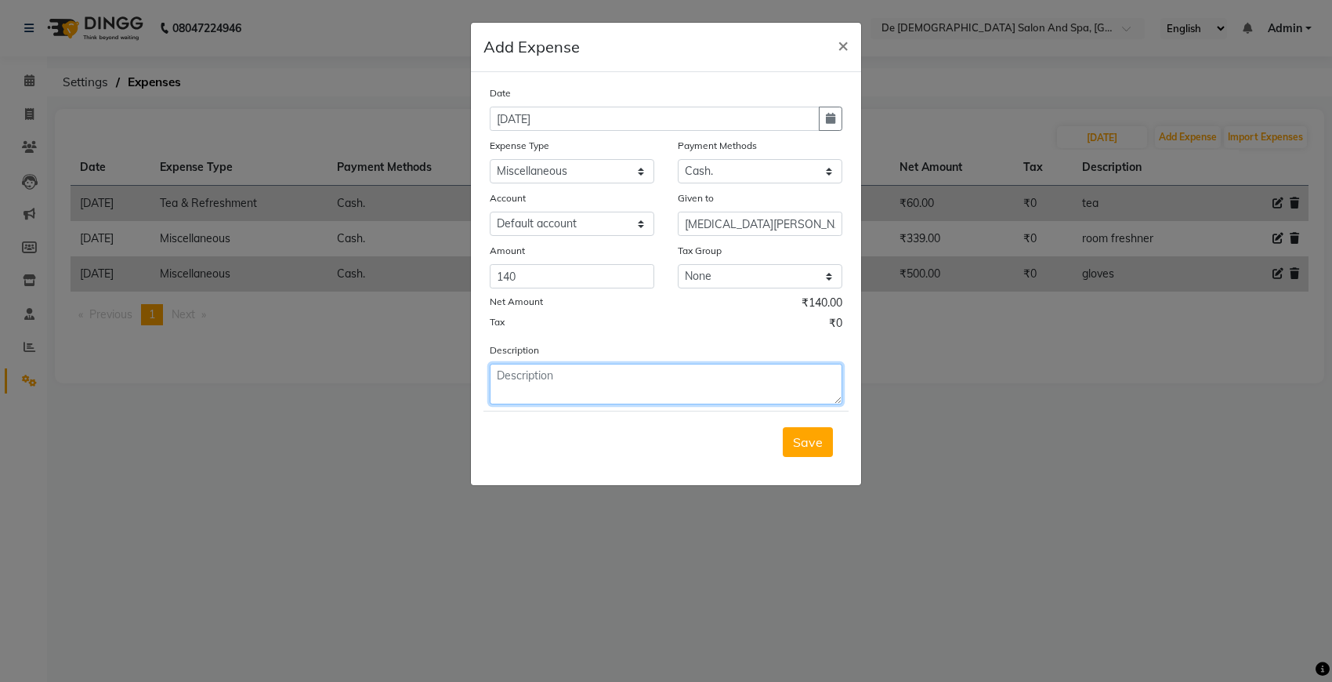
click at [572, 386] on textarea at bounding box center [666, 384] width 353 height 41
type textarea "water crate"
click at [831, 436] on button "Save" at bounding box center [808, 442] width 50 height 30
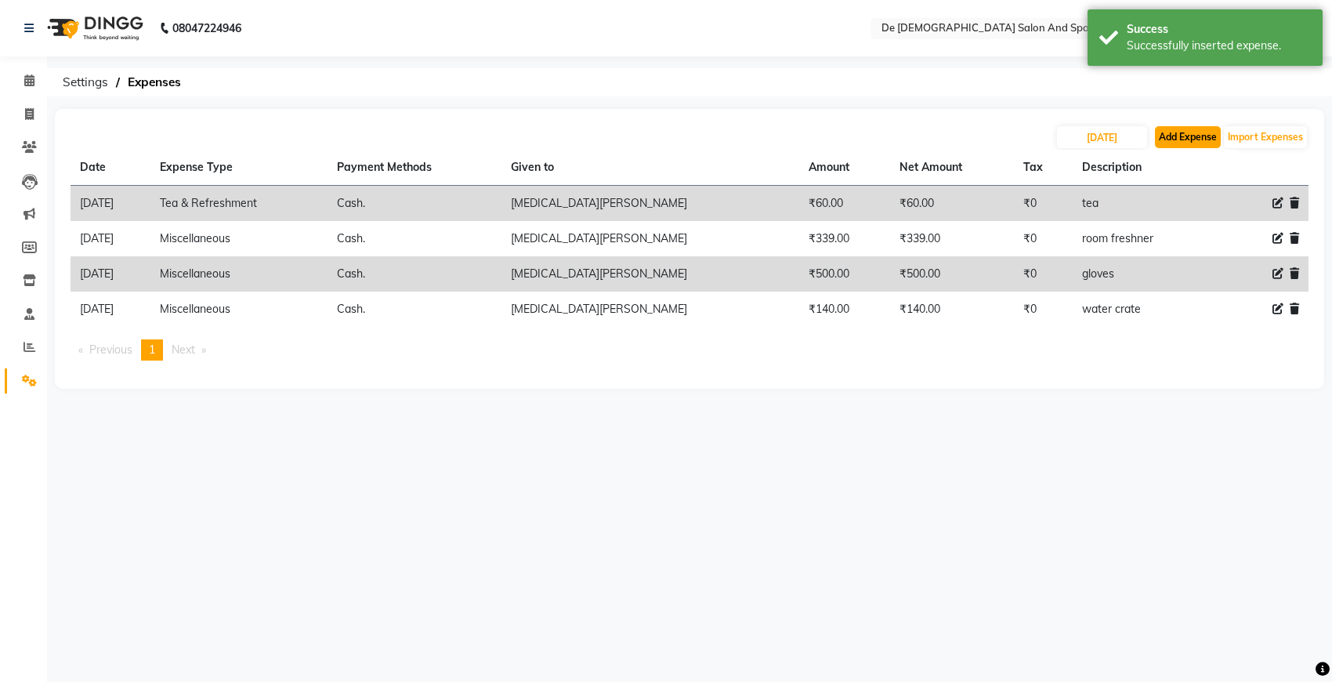
click at [1183, 145] on button "Add Expense" at bounding box center [1188, 137] width 66 height 22
select select "5448"
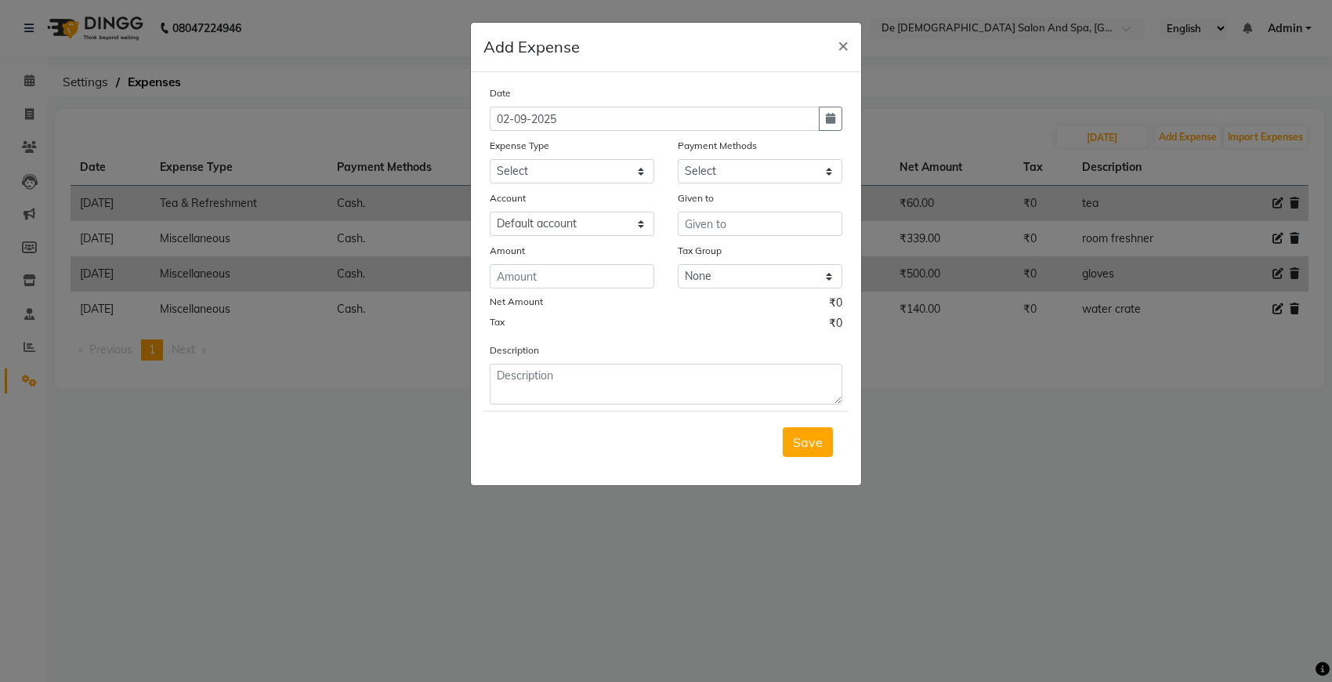
click at [843, 126] on div "Date 02-09-2025" at bounding box center [666, 108] width 376 height 46
click at [835, 121] on button "button" at bounding box center [831, 119] width 24 height 24
select select "9"
select select "2025"
click at [503, 150] on span "Previous month" at bounding box center [504, 148] width 6 height 6
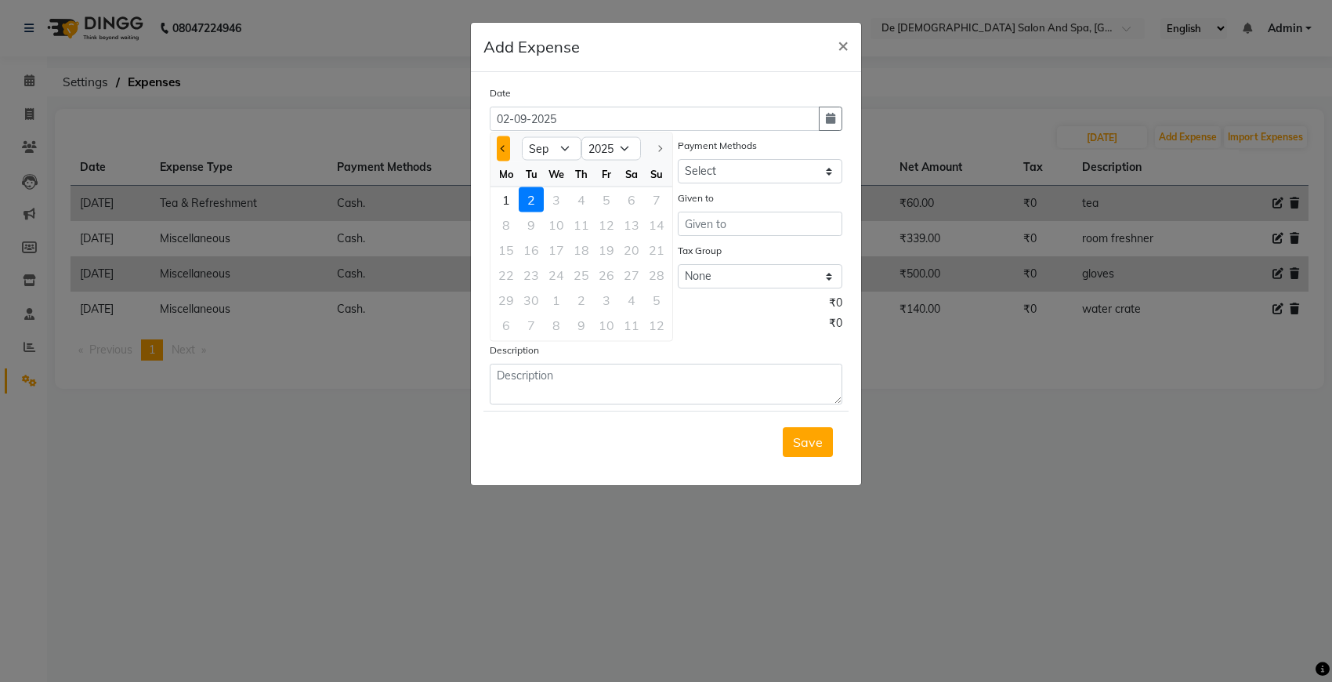
select select "8"
click at [647, 252] on div "17" at bounding box center [656, 249] width 25 height 25
type input "17-08-2025"
click at [594, 168] on select "Select Advance Salary Bank charges Car maintenance Cash transfer to bank Cash t…" at bounding box center [572, 171] width 165 height 24
select select "9"
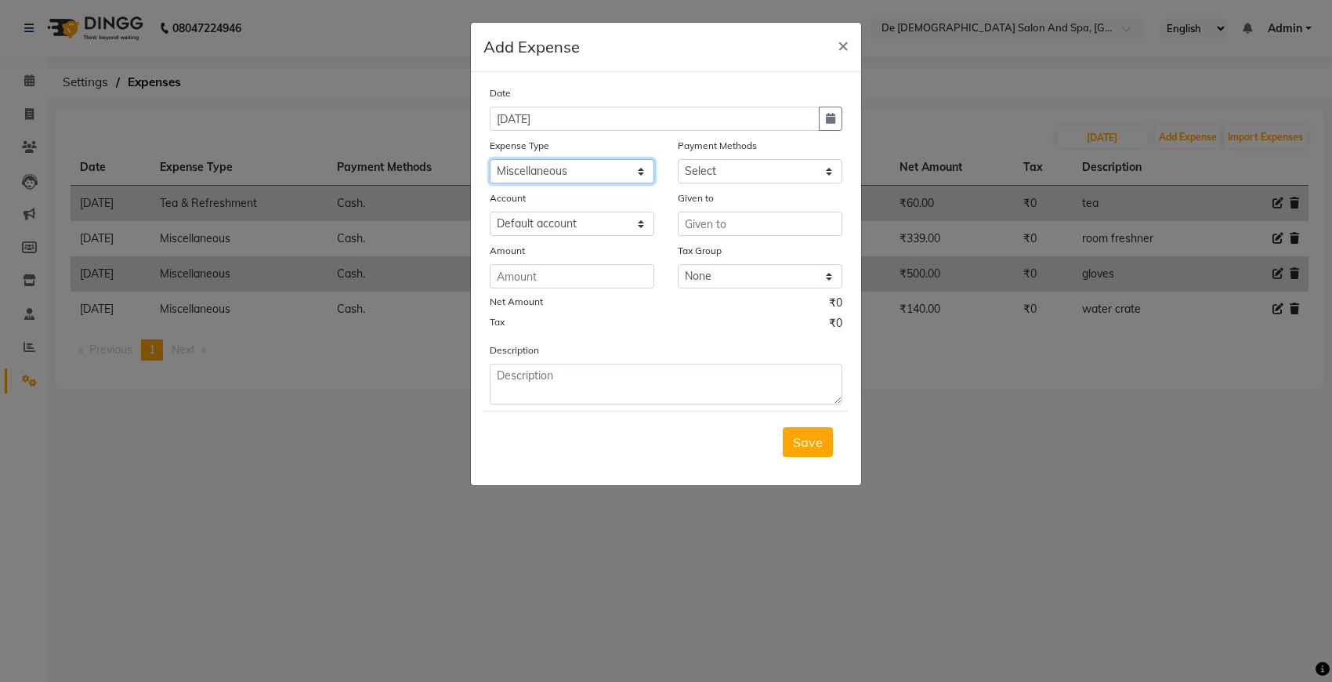
click at [490, 159] on select "Select Advance Salary Bank charges Car maintenance Cash transfer to bank Cash t…" at bounding box center [572, 171] width 165 height 24
drag, startPoint x: 742, startPoint y: 167, endPoint x: 730, endPoint y: 184, distance: 20.9
click at [742, 167] on select "Select Cash. Voucher CARD Wallet GPay" at bounding box center [760, 171] width 165 height 24
select select "116"
click at [678, 159] on select "Select Cash. Voucher CARD Wallet GPay" at bounding box center [760, 171] width 165 height 24
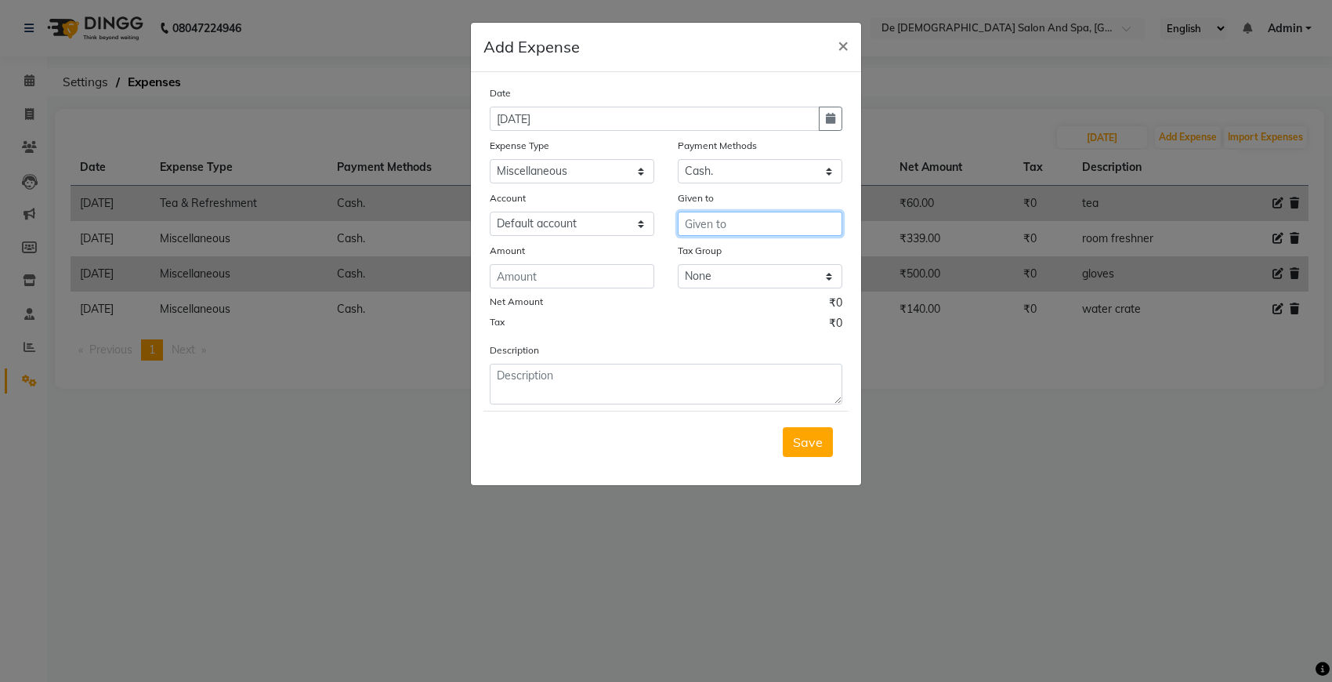
click at [774, 225] on input "text" at bounding box center [760, 224] width 165 height 24
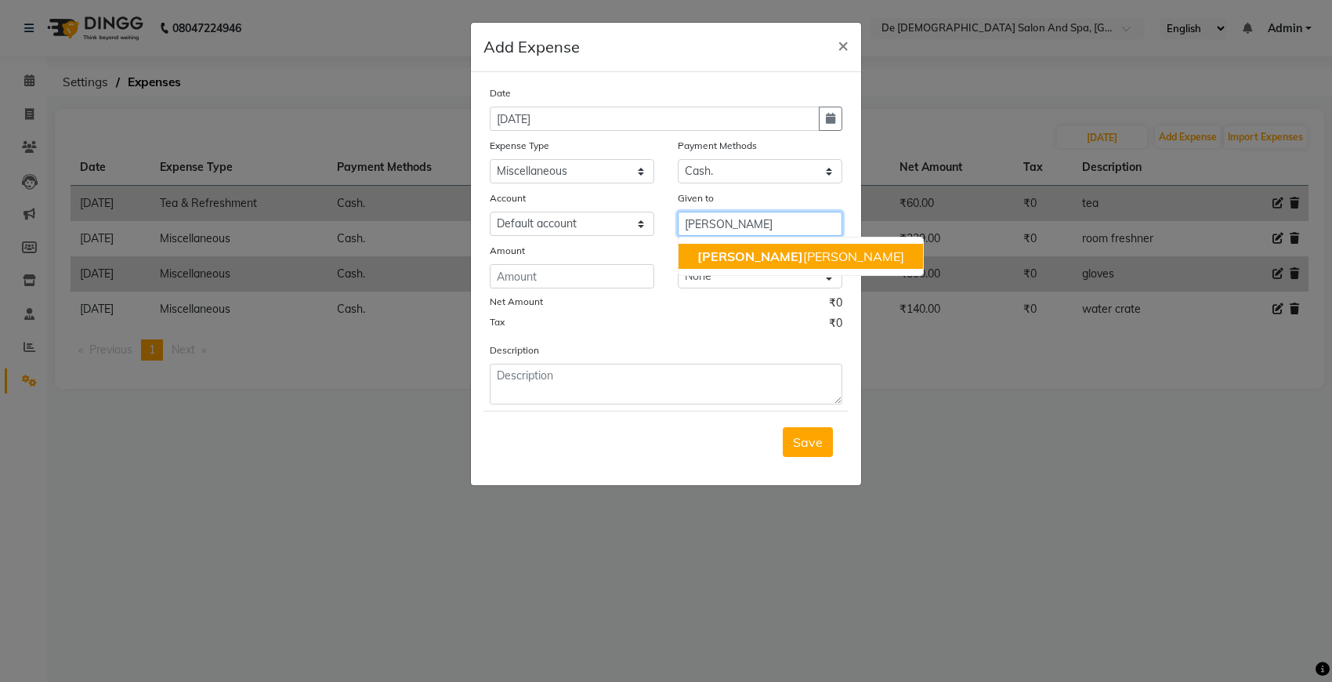
click at [729, 253] on ngb-highlight "niki ta thappa" at bounding box center [800, 256] width 207 height 16
type input "[MEDICAL_DATA][PERSON_NAME]"
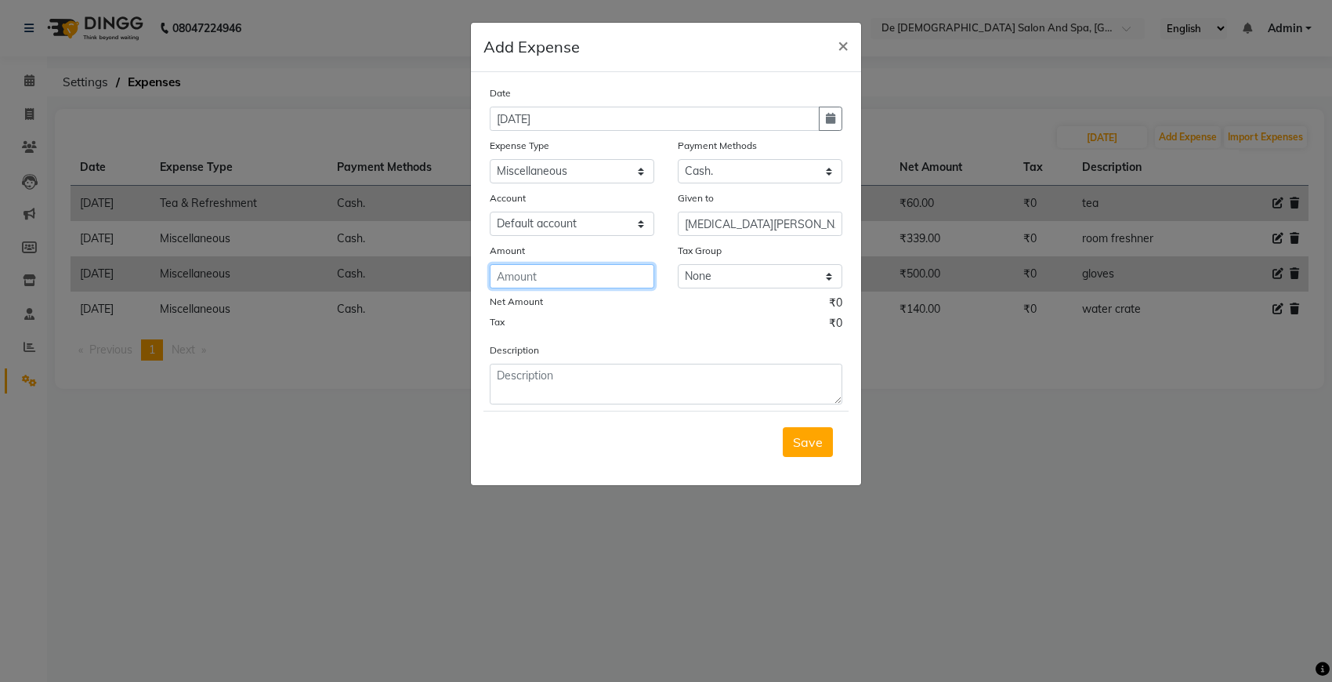
click at [641, 282] on input "number" at bounding box center [572, 276] width 165 height 24
type input "100"
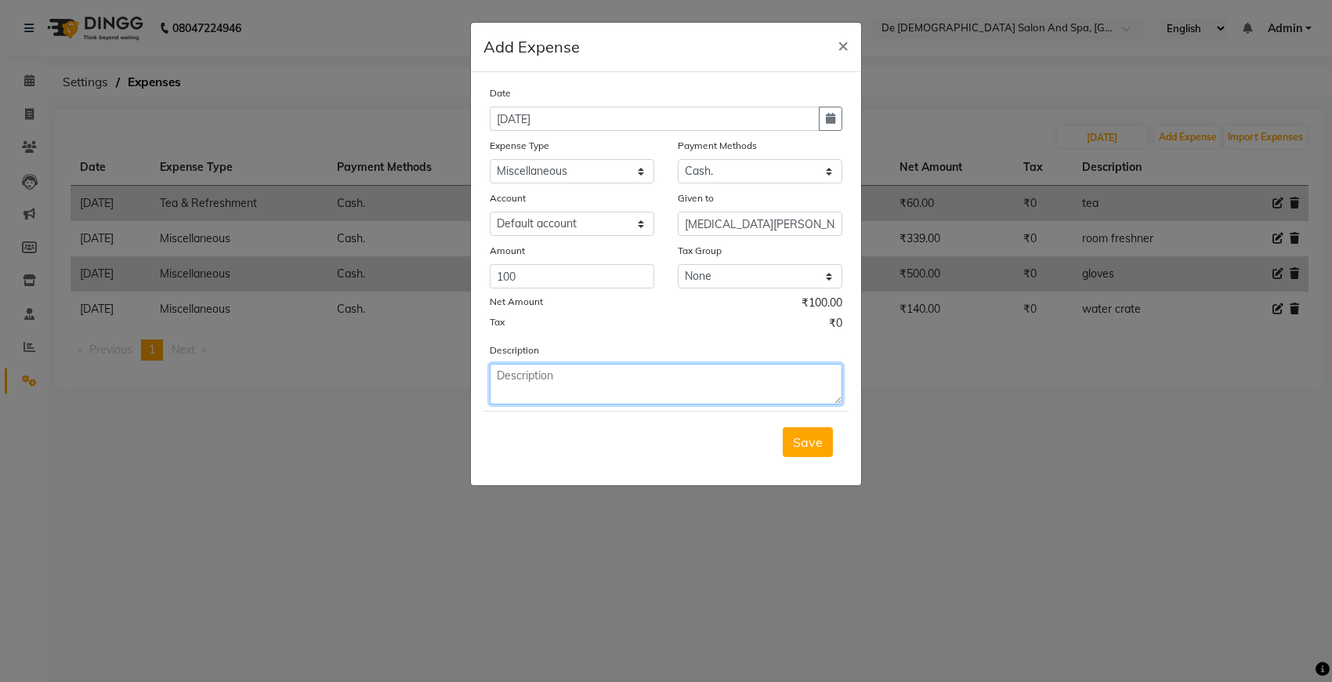
click at [581, 384] on textarea at bounding box center [666, 384] width 353 height 41
type textarea "miscellaneous"
click at [798, 436] on span "Save" at bounding box center [808, 442] width 30 height 16
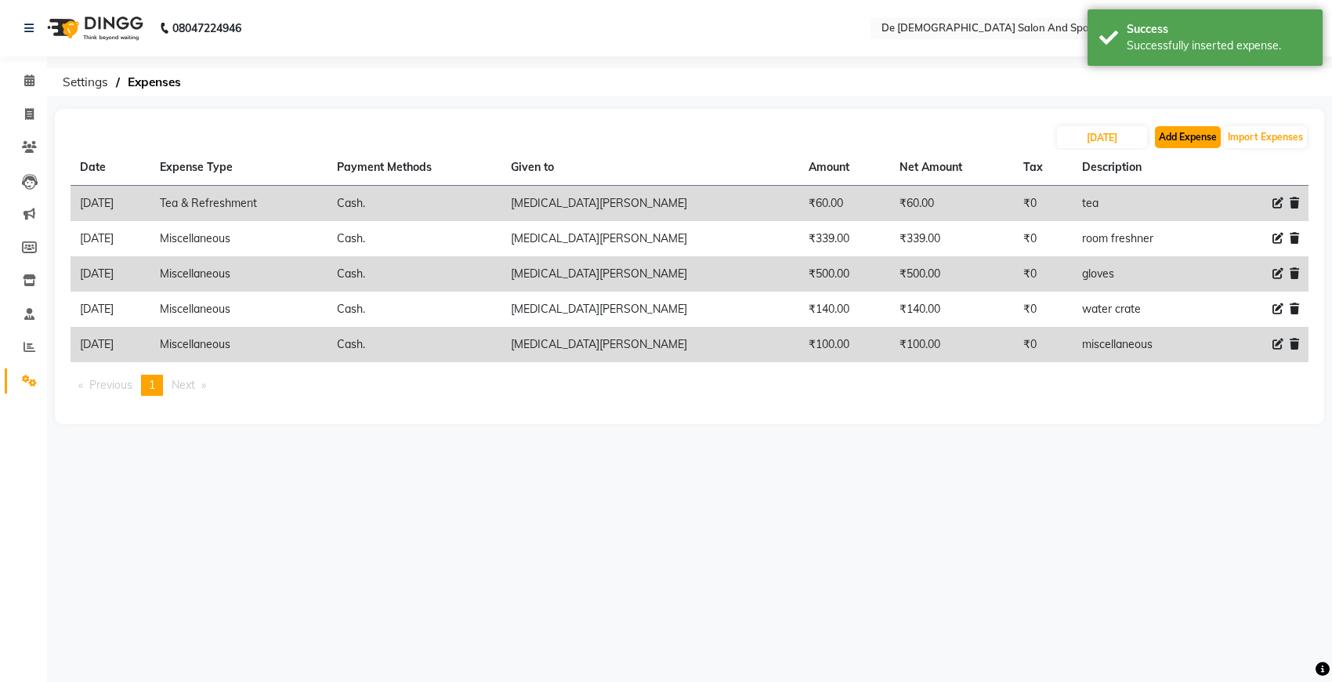
click at [1175, 143] on button "Add Expense" at bounding box center [1188, 137] width 66 height 22
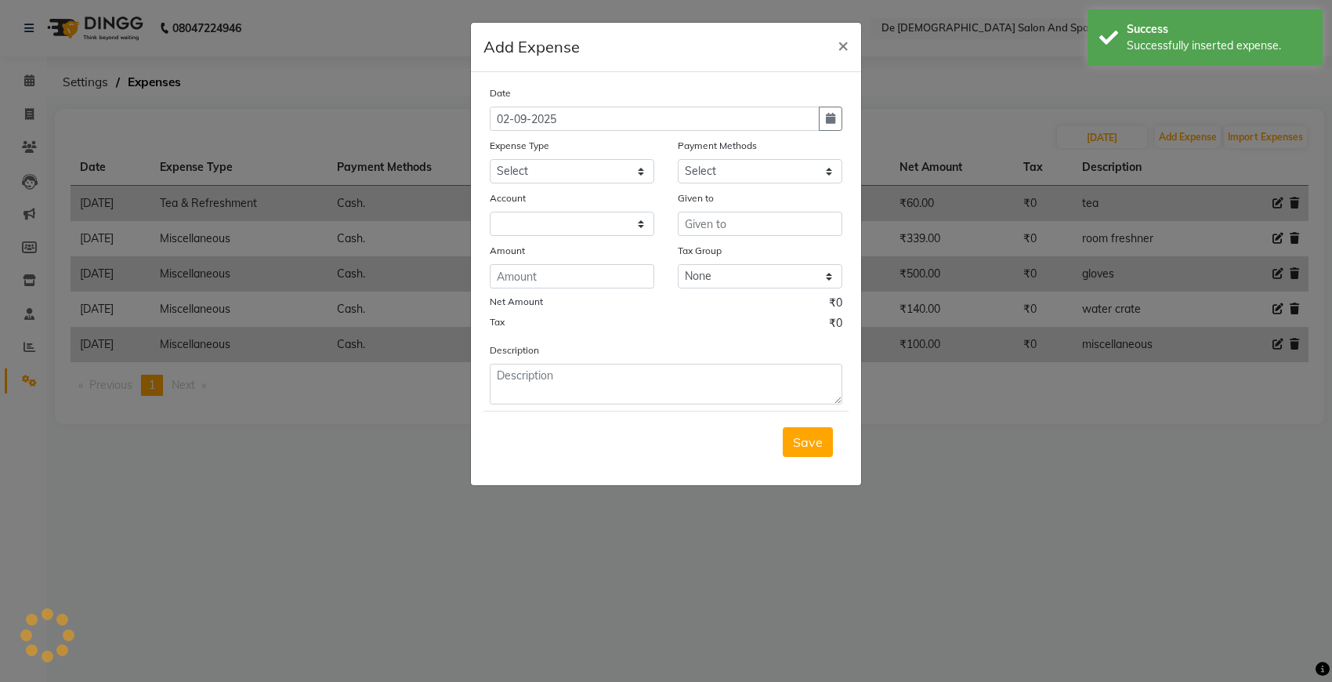
select select "5448"
click at [836, 116] on button "button" at bounding box center [831, 119] width 24 height 24
select select "9"
select select "2025"
click at [499, 150] on button "Previous month" at bounding box center [503, 148] width 13 height 25
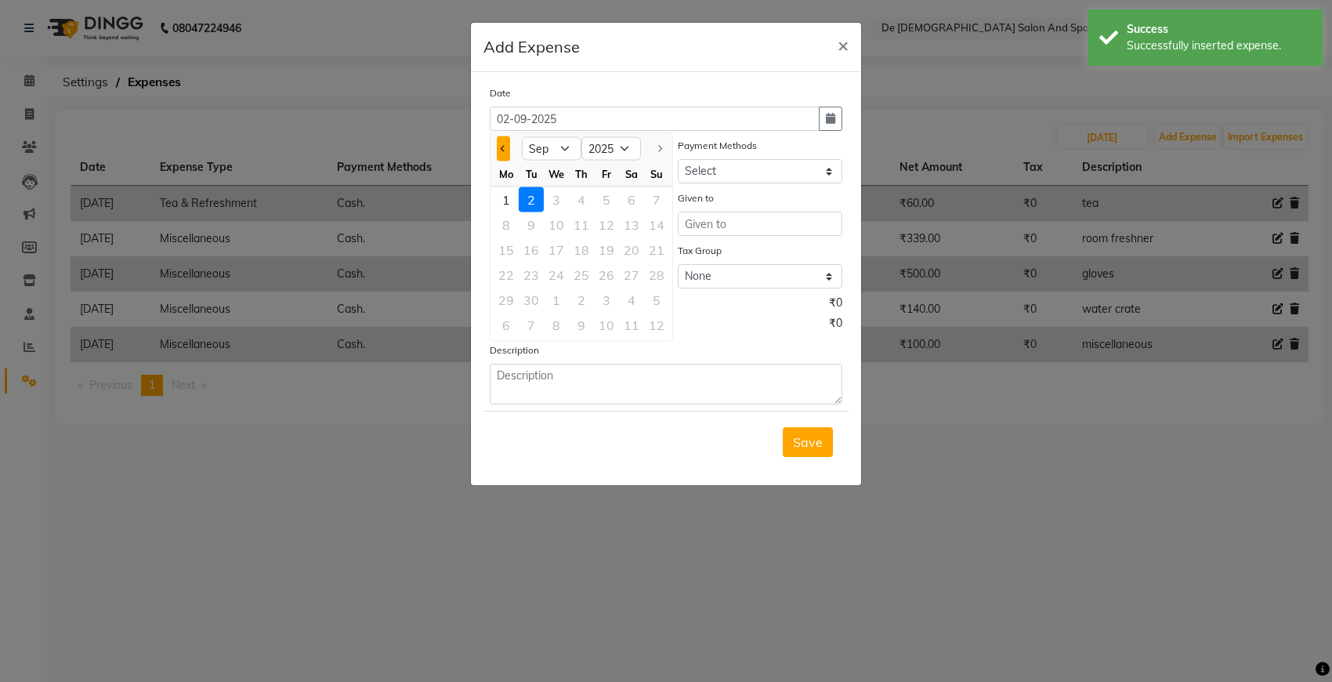
select select "8"
click at [655, 248] on div "17" at bounding box center [656, 249] width 25 height 25
type input "17-08-2025"
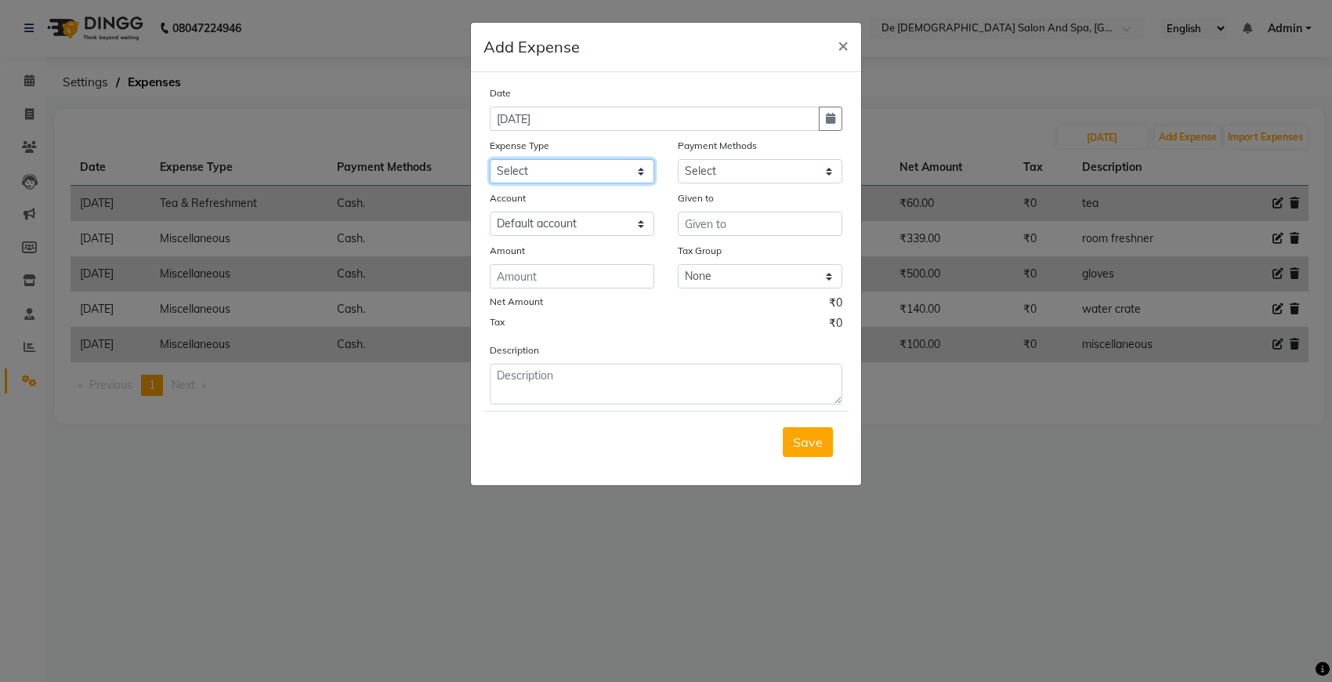
click at [620, 170] on select "Select Advance Salary Bank charges Car maintenance Cash transfer to bank Cash t…" at bounding box center [572, 171] width 165 height 24
select select "9"
click at [490, 159] on select "Select Advance Salary Bank charges Car maintenance Cash transfer to bank Cash t…" at bounding box center [572, 171] width 165 height 24
click at [791, 173] on select "Select Cash. Voucher CARD Wallet GPay" at bounding box center [760, 171] width 165 height 24
select select "116"
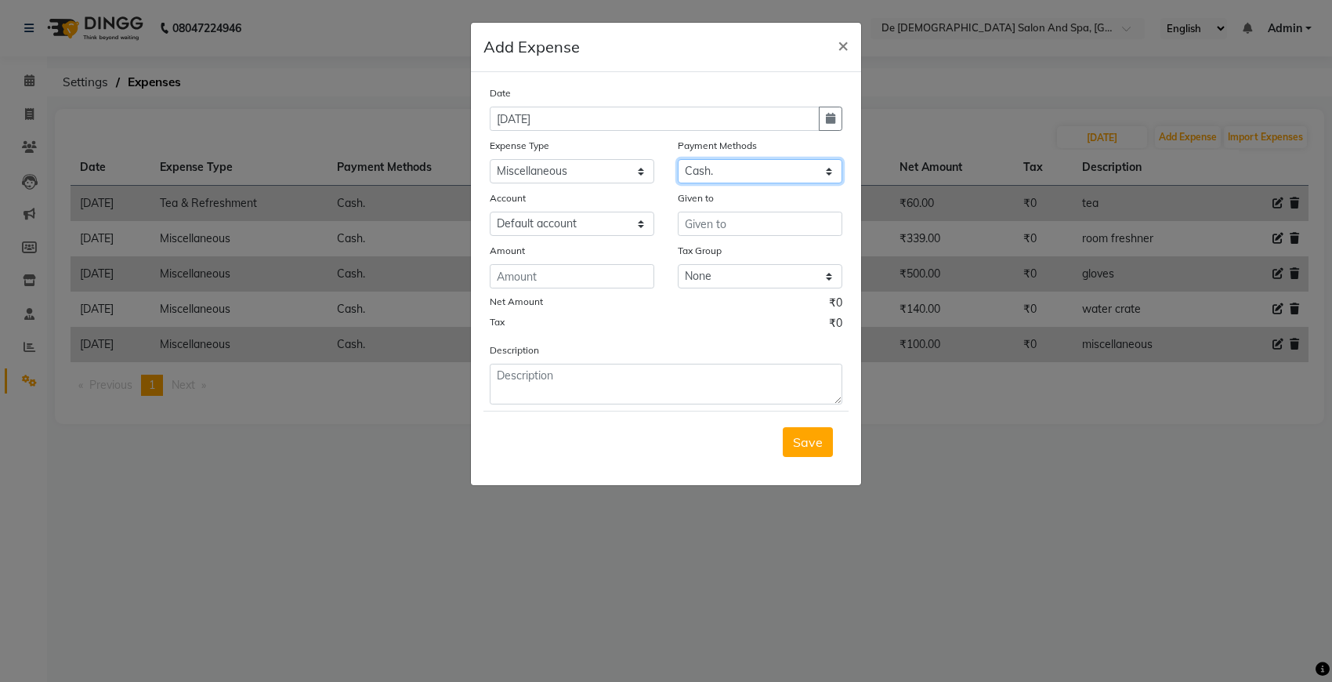
click at [678, 159] on select "Select Cash. Voucher CARD Wallet GPay" at bounding box center [760, 171] width 165 height 24
click at [592, 272] on input "number" at bounding box center [572, 276] width 165 height 24
type input "800"
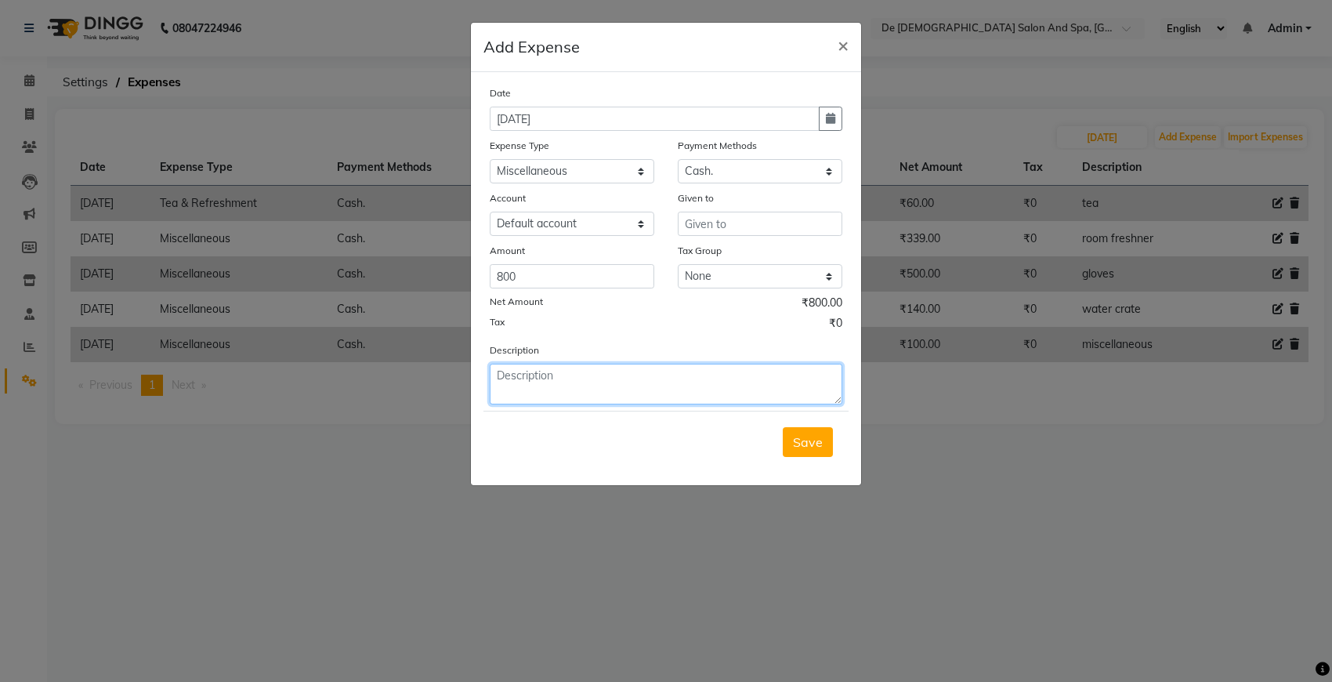
click at [545, 371] on textarea at bounding box center [666, 384] width 353 height 41
type textarea "water tanker"
click at [820, 436] on span "Save" at bounding box center [808, 442] width 30 height 16
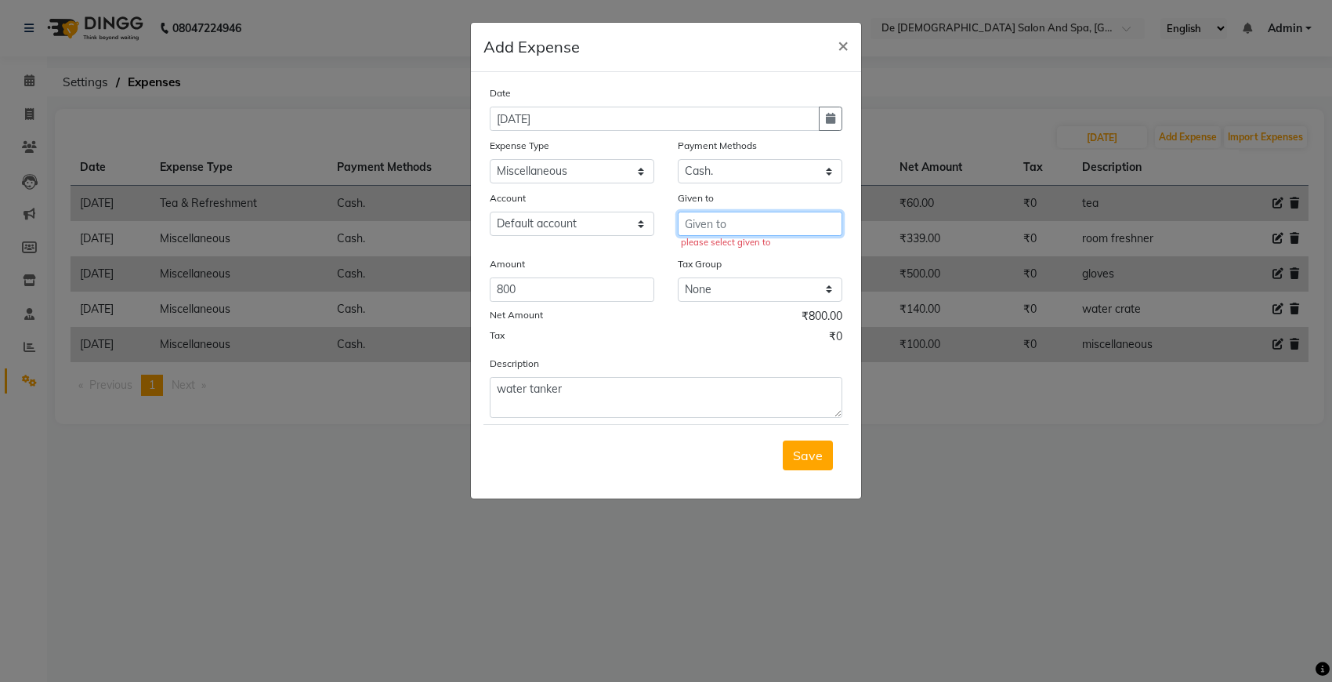
click at [751, 233] on input "text" at bounding box center [760, 224] width 165 height 24
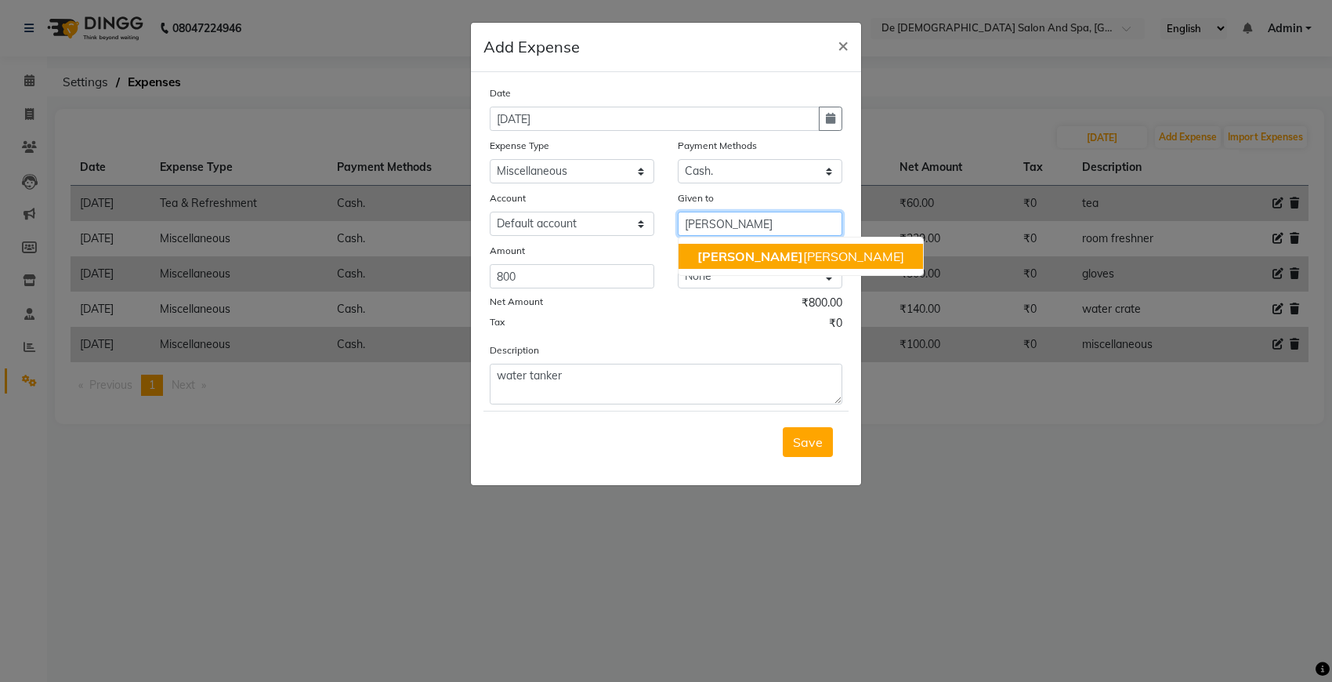
click at [718, 260] on ngb-highlight "niki ta thappa" at bounding box center [800, 256] width 207 height 16
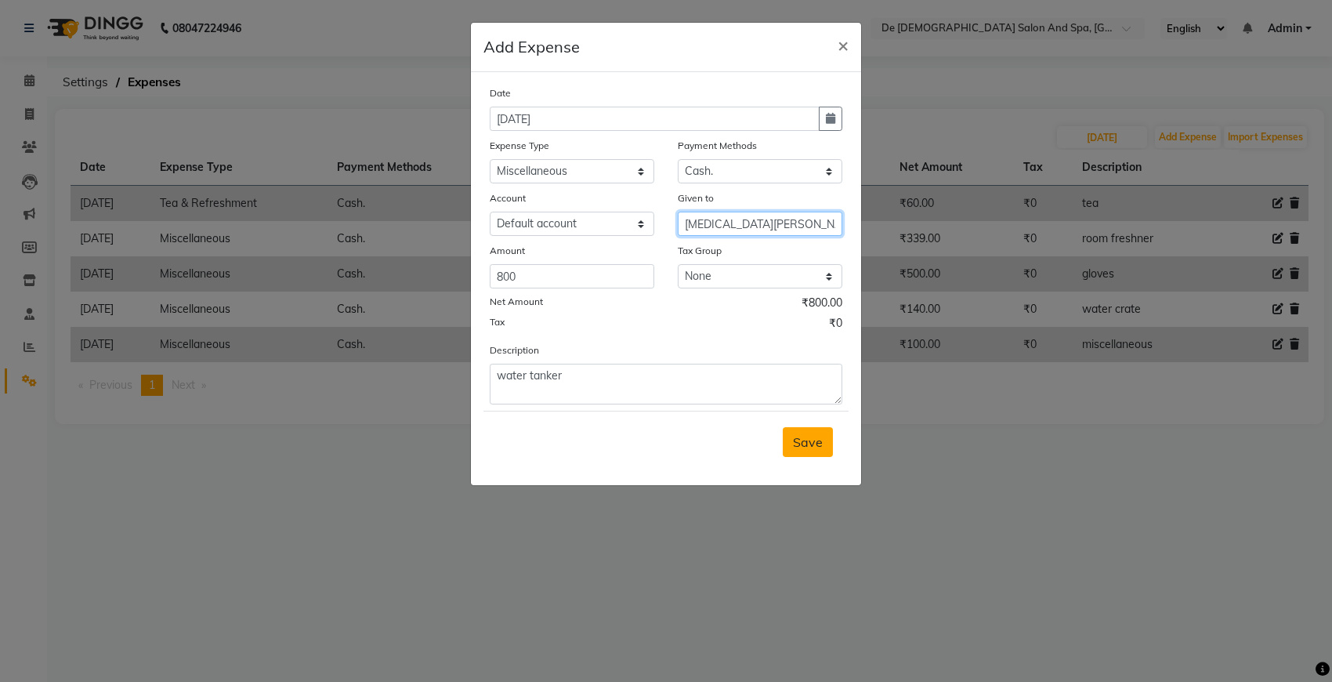
type input "[MEDICAL_DATA][PERSON_NAME]"
click at [808, 443] on span "Save" at bounding box center [808, 442] width 30 height 16
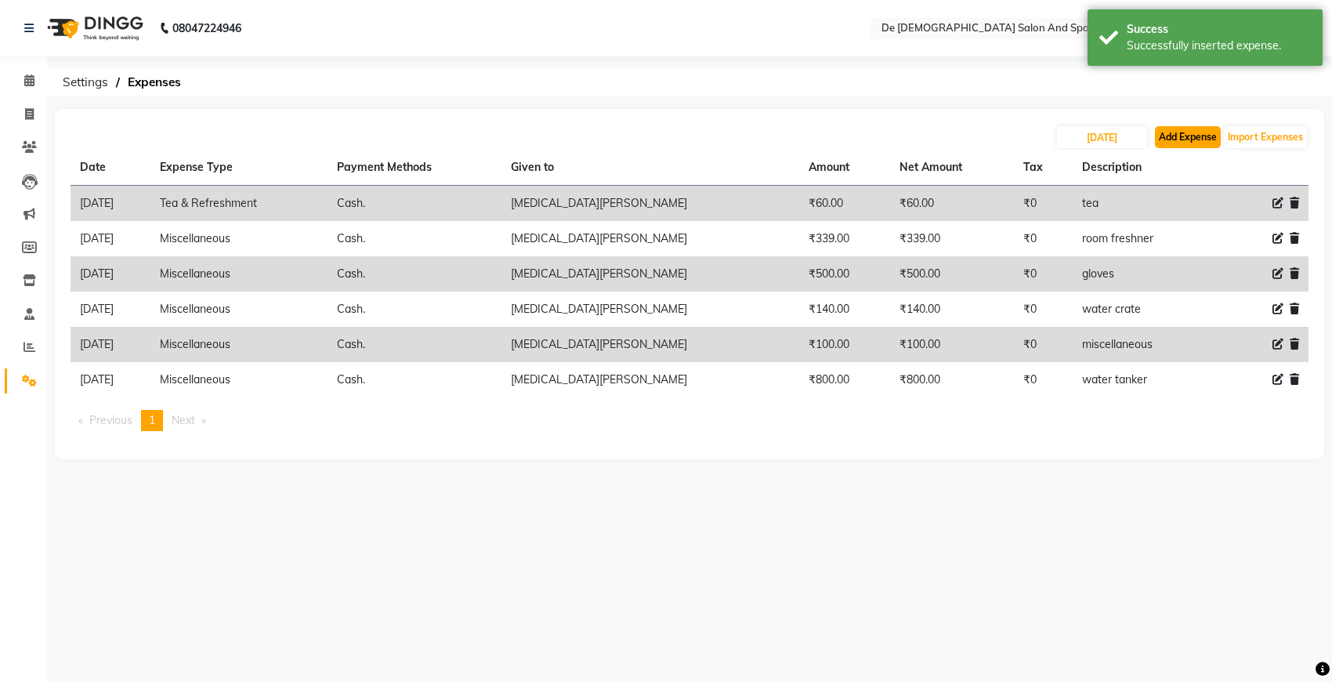
click at [1183, 129] on button "Add Expense" at bounding box center [1188, 137] width 66 height 22
select select "5448"
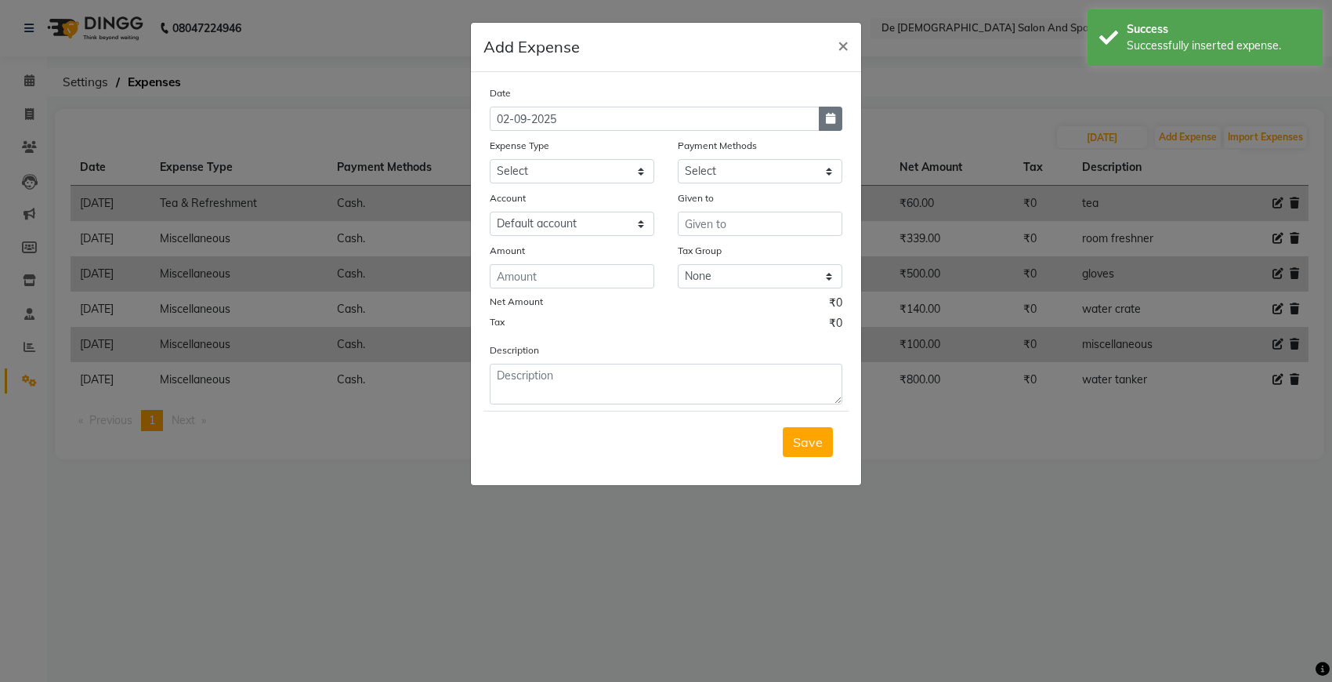
click at [826, 119] on icon "button" at bounding box center [830, 118] width 9 height 11
select select "9"
select select "2025"
click at [499, 147] on button "Previous month" at bounding box center [503, 148] width 13 height 25
select select "8"
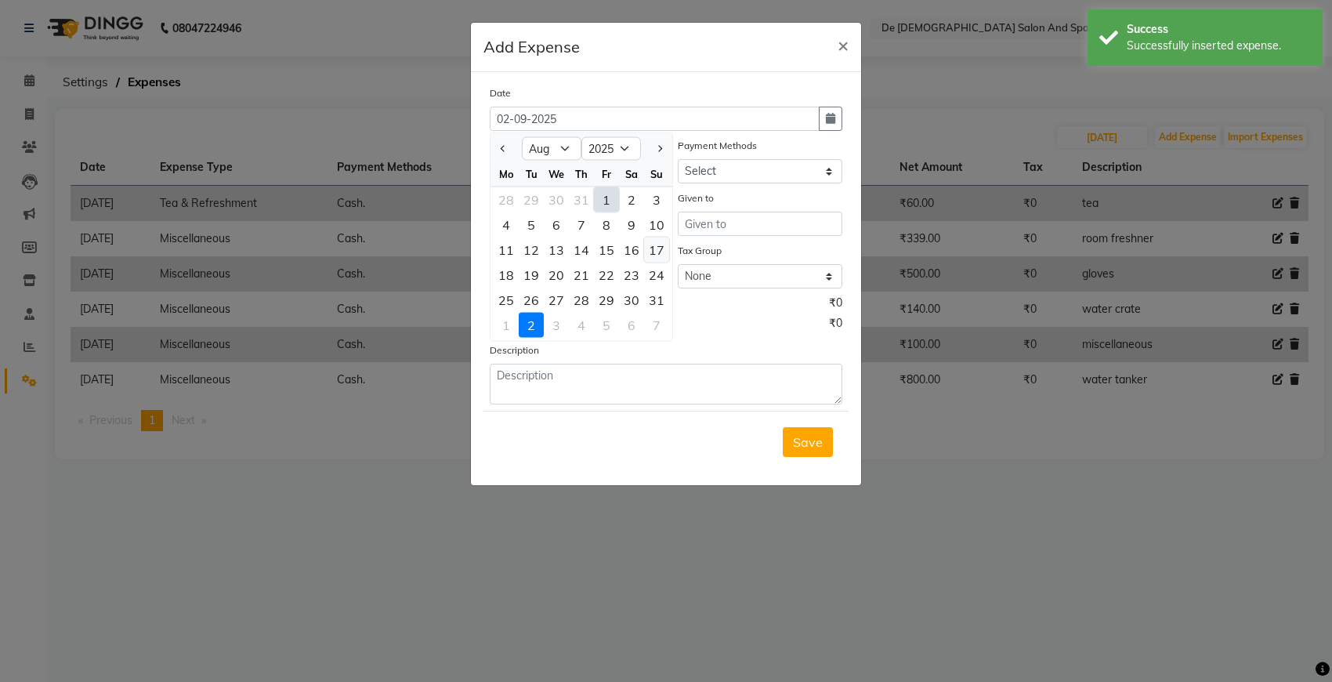
click at [657, 255] on div "17" at bounding box center [656, 249] width 25 height 25
type input "17-08-2025"
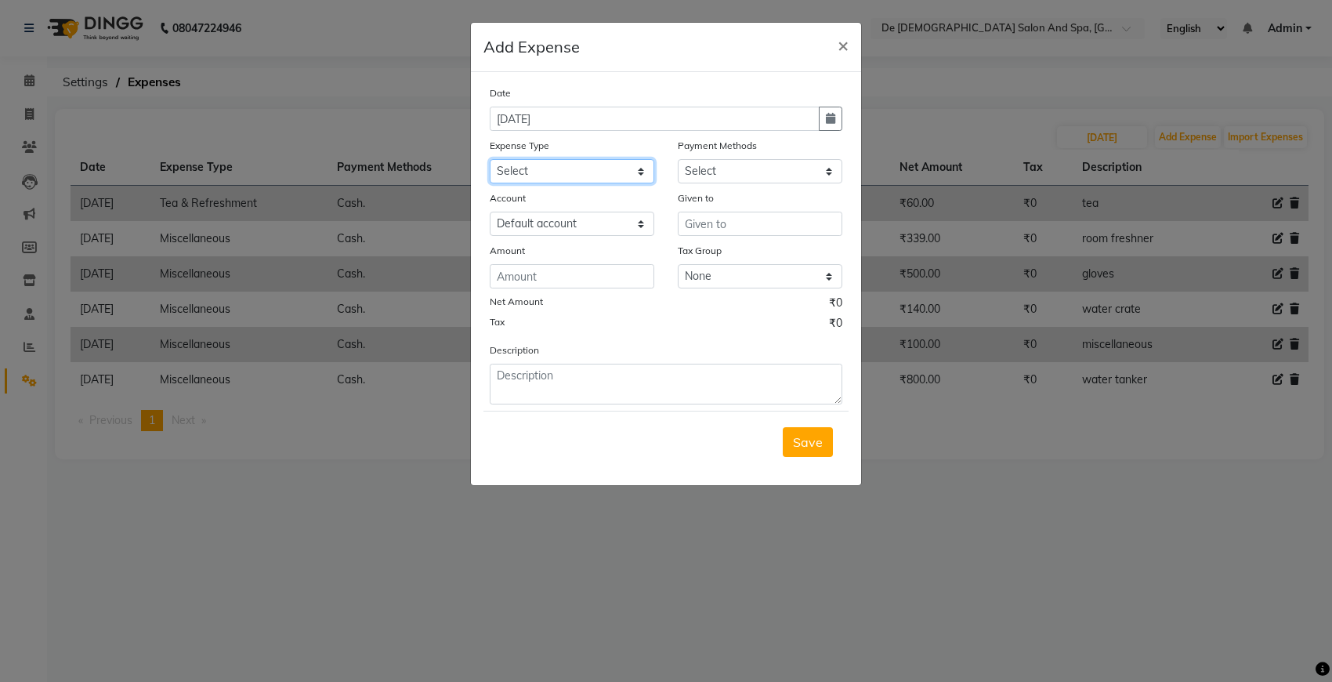
click at [627, 174] on select "Select Advance Salary Bank charges Car maintenance Cash transfer to bank Cash t…" at bounding box center [572, 171] width 165 height 24
select select "8"
click at [490, 159] on select "Select Advance Salary Bank charges Car maintenance Cash transfer to bank Cash t…" at bounding box center [572, 171] width 165 height 24
click at [786, 165] on select "Select Cash. Voucher CARD Wallet GPay" at bounding box center [760, 171] width 165 height 24
select select "116"
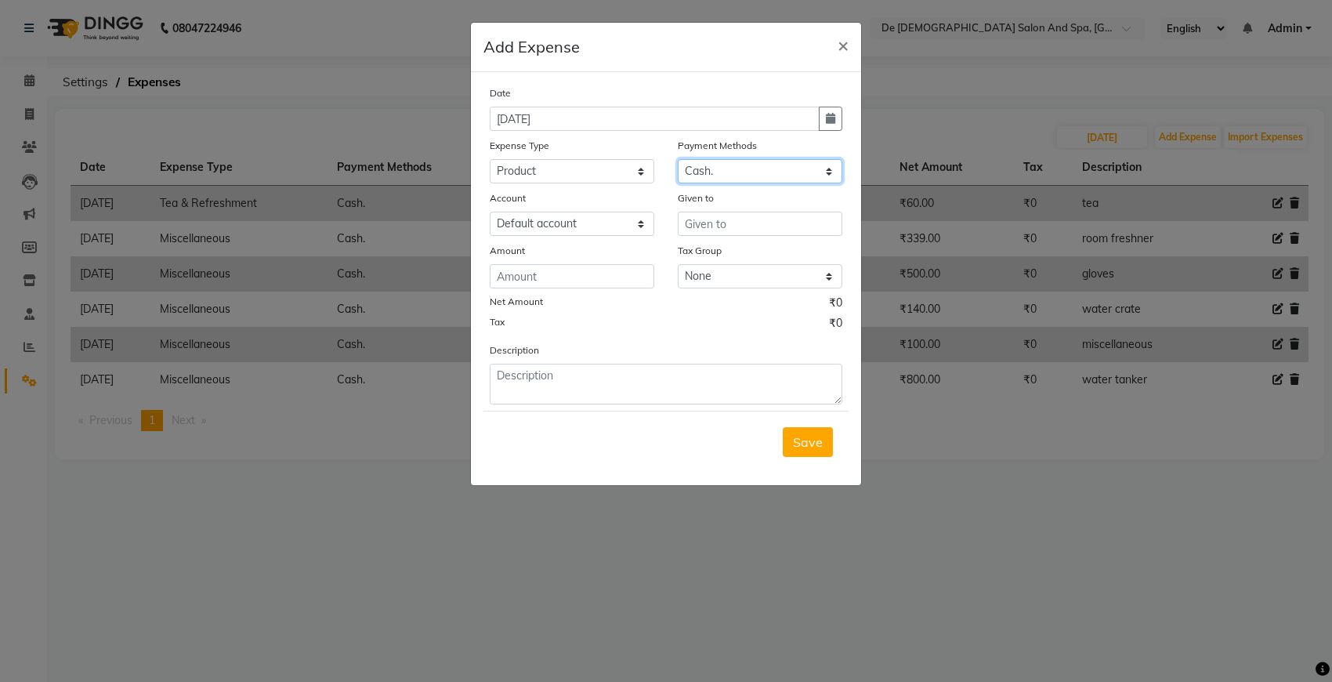
click at [678, 159] on select "Select Cash. Voucher CARD Wallet GPay" at bounding box center [760, 171] width 165 height 24
click at [694, 223] on input "text" at bounding box center [760, 224] width 165 height 24
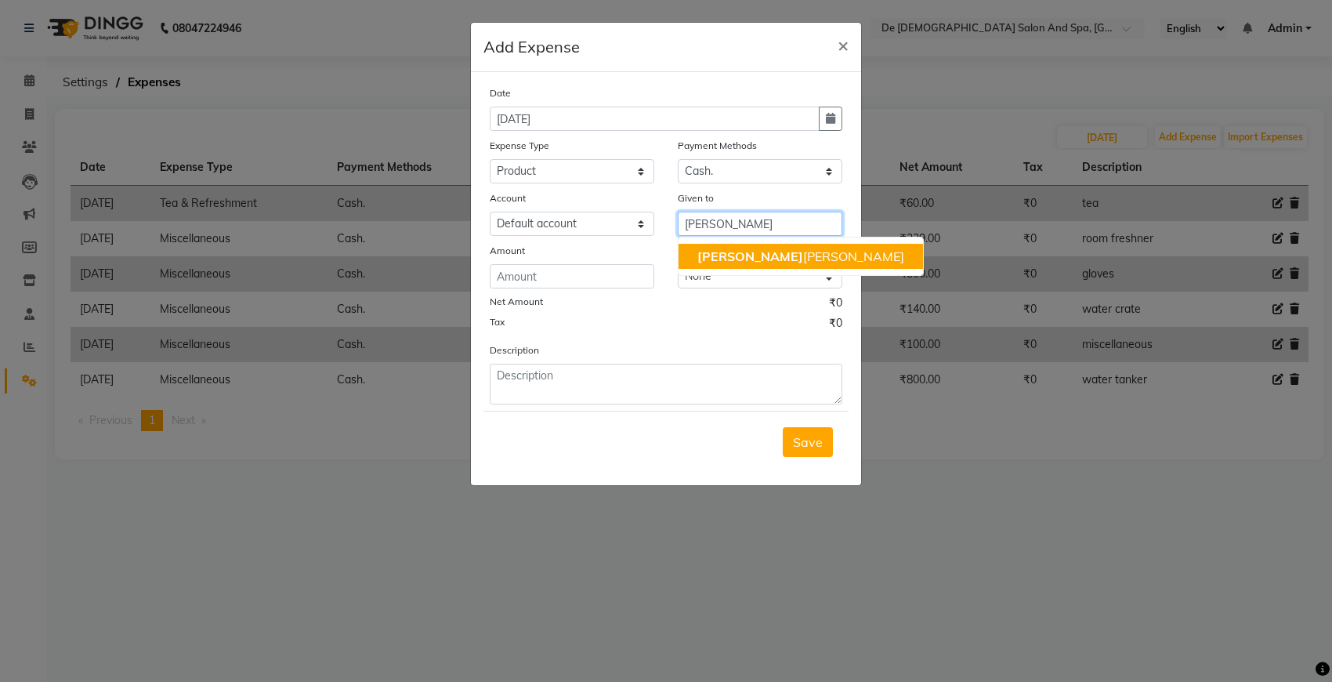
click at [693, 251] on button "niki ta thappa" at bounding box center [801, 256] width 244 height 25
type input "[MEDICAL_DATA][PERSON_NAME]"
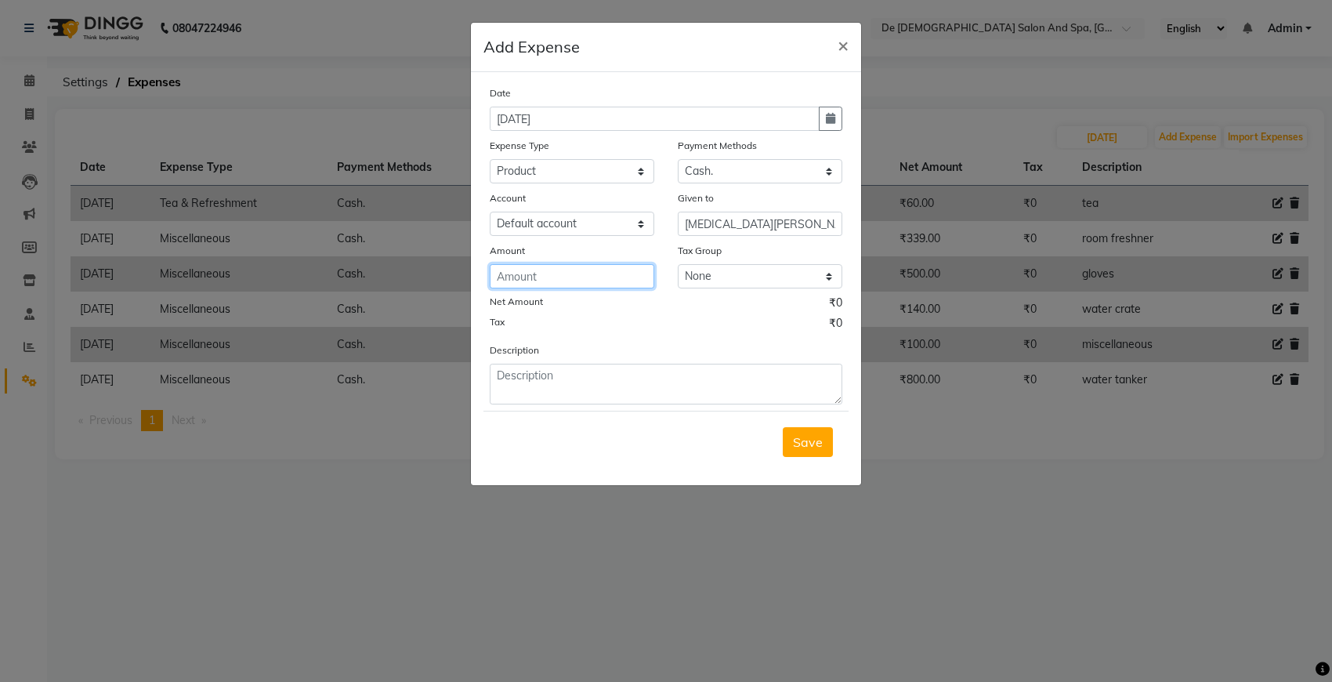
click at [562, 274] on input "number" at bounding box center [572, 276] width 165 height 24
type input "15000"
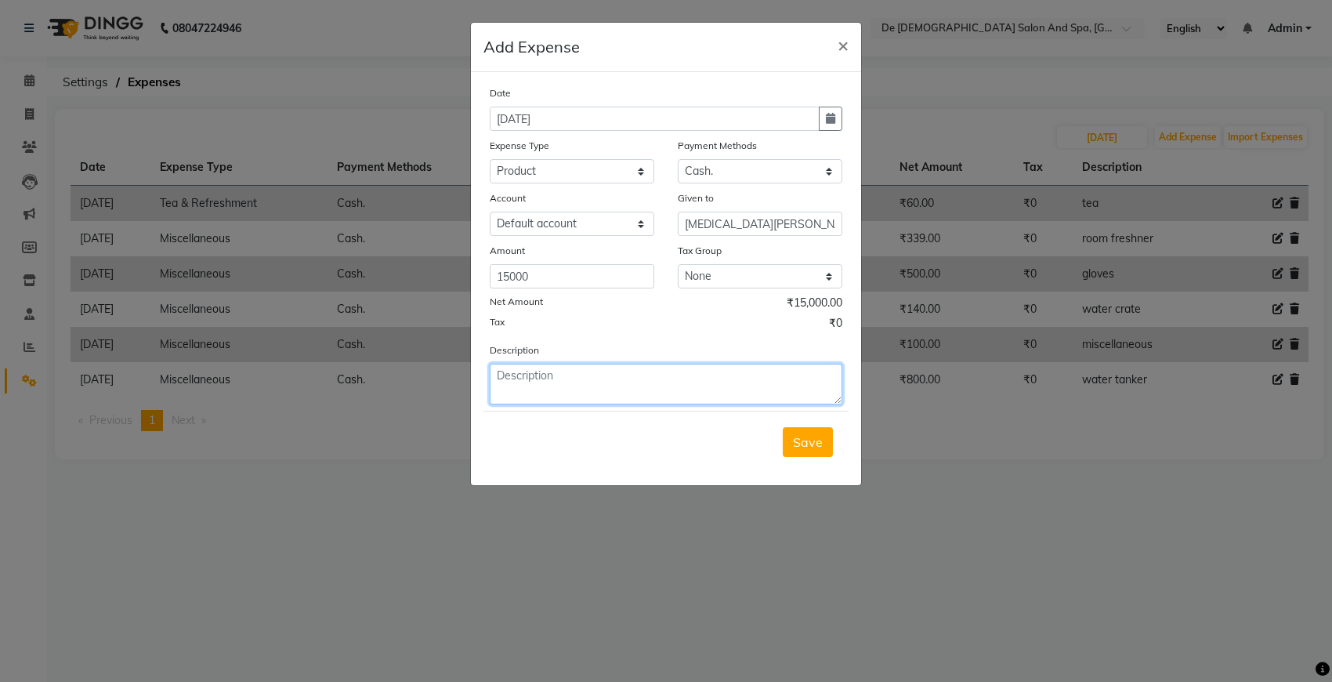
click at [627, 385] on textarea at bounding box center [666, 384] width 353 height 41
type textarea "lucky trading"
click at [808, 443] on span "Save" at bounding box center [808, 442] width 30 height 16
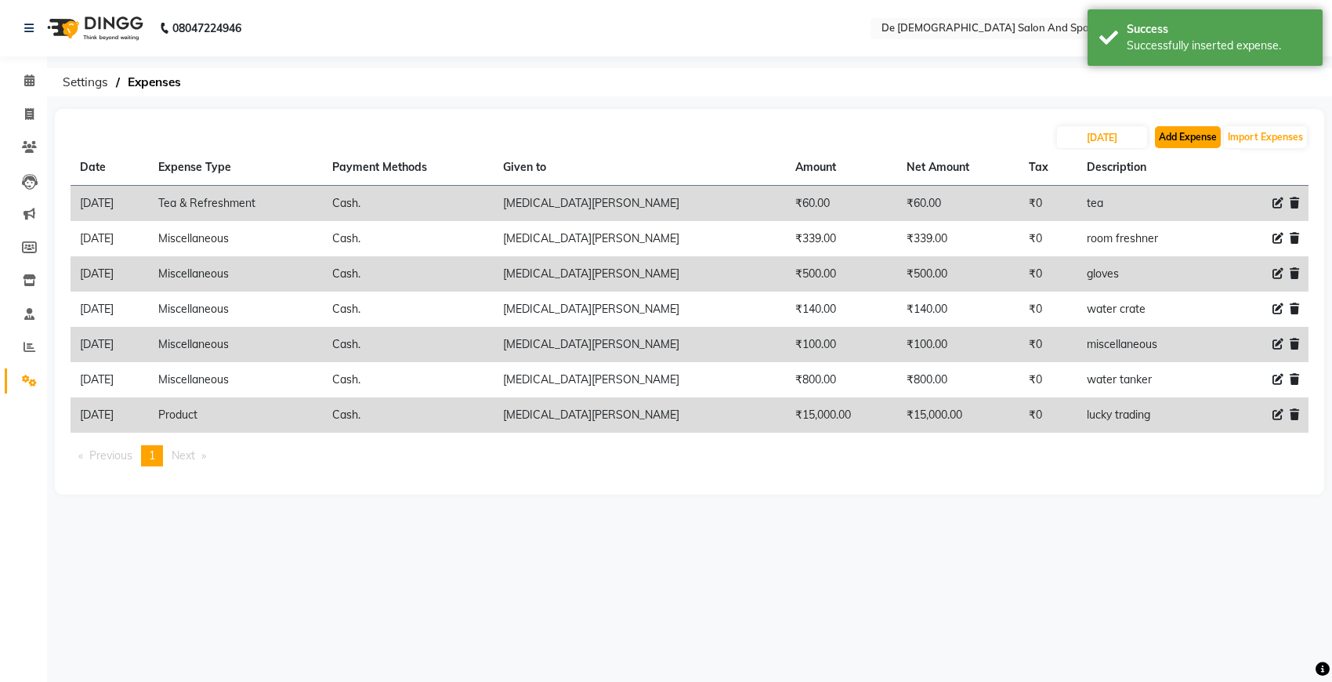
click at [1183, 136] on button "Add Expense" at bounding box center [1188, 137] width 66 height 22
select select "5448"
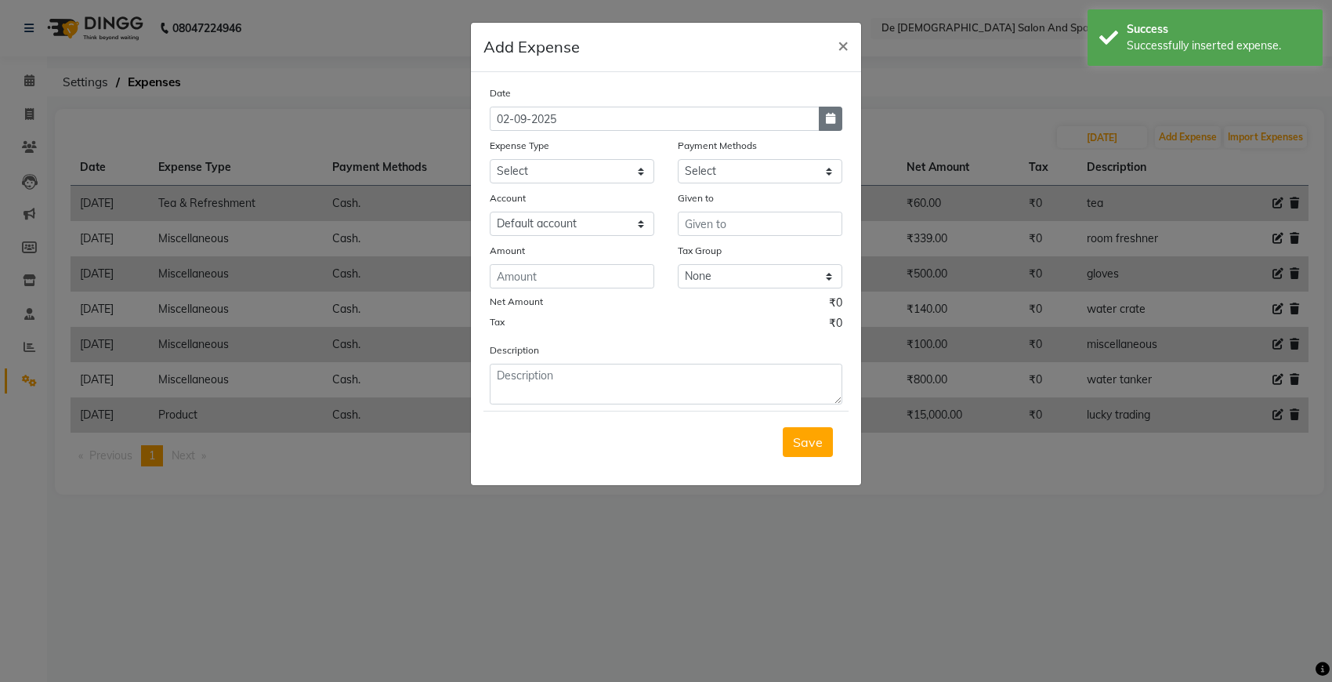
click at [827, 120] on icon "button" at bounding box center [830, 118] width 9 height 11
select select "9"
select select "2025"
click at [498, 146] on button "Previous month" at bounding box center [503, 148] width 13 height 25
select select "8"
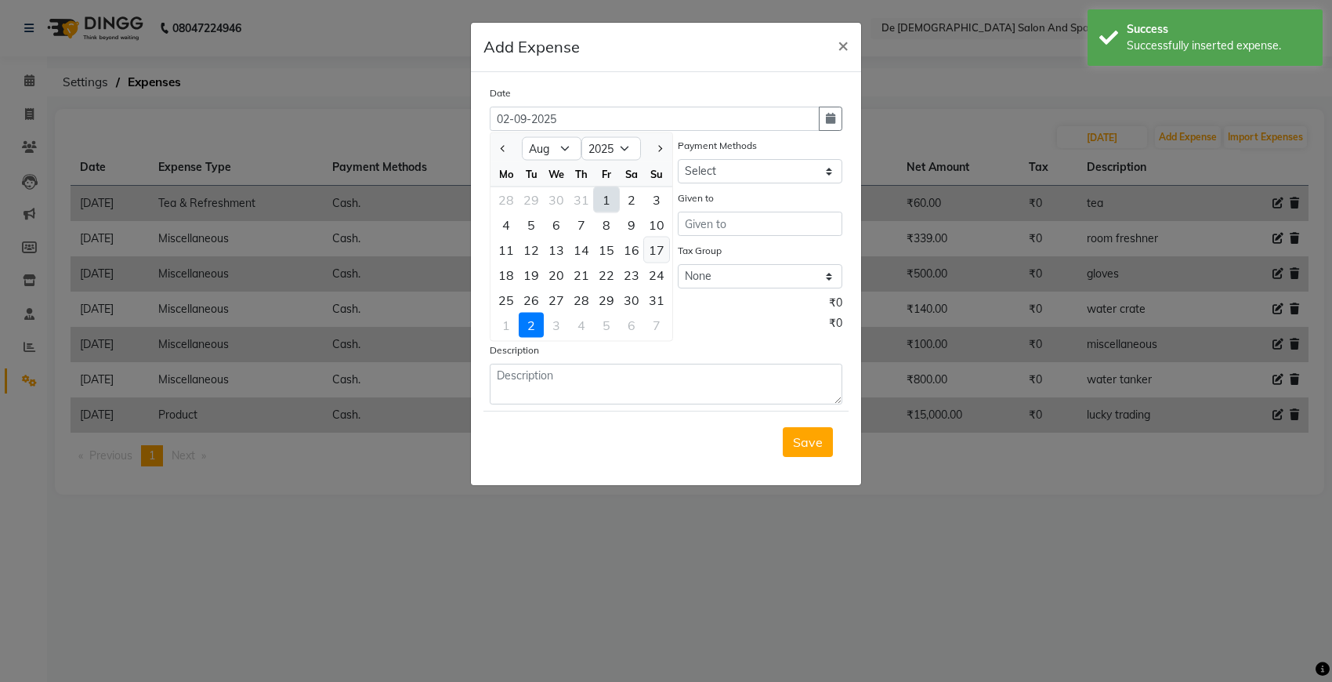
click at [658, 241] on div "17" at bounding box center [656, 249] width 25 height 25
type input "17-08-2025"
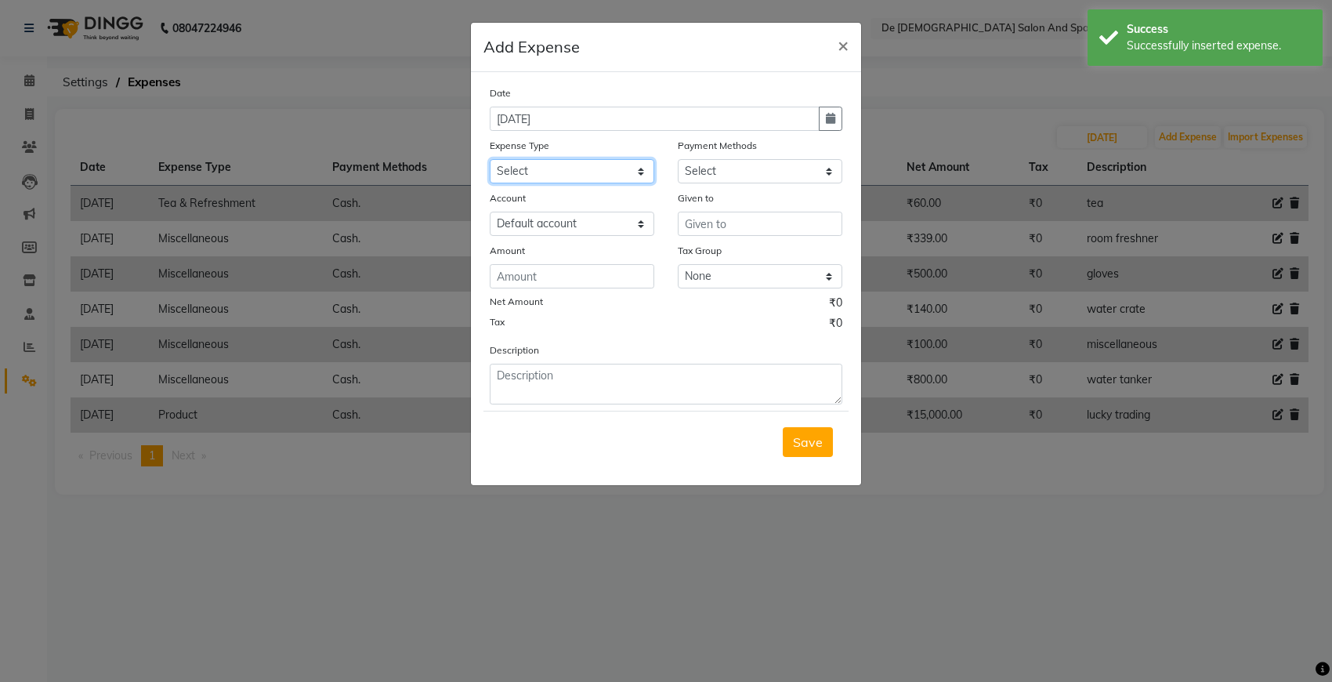
click at [580, 165] on select "Select Advance Salary Bank charges Car maintenance Cash transfer to bank Cash t…" at bounding box center [572, 171] width 165 height 24
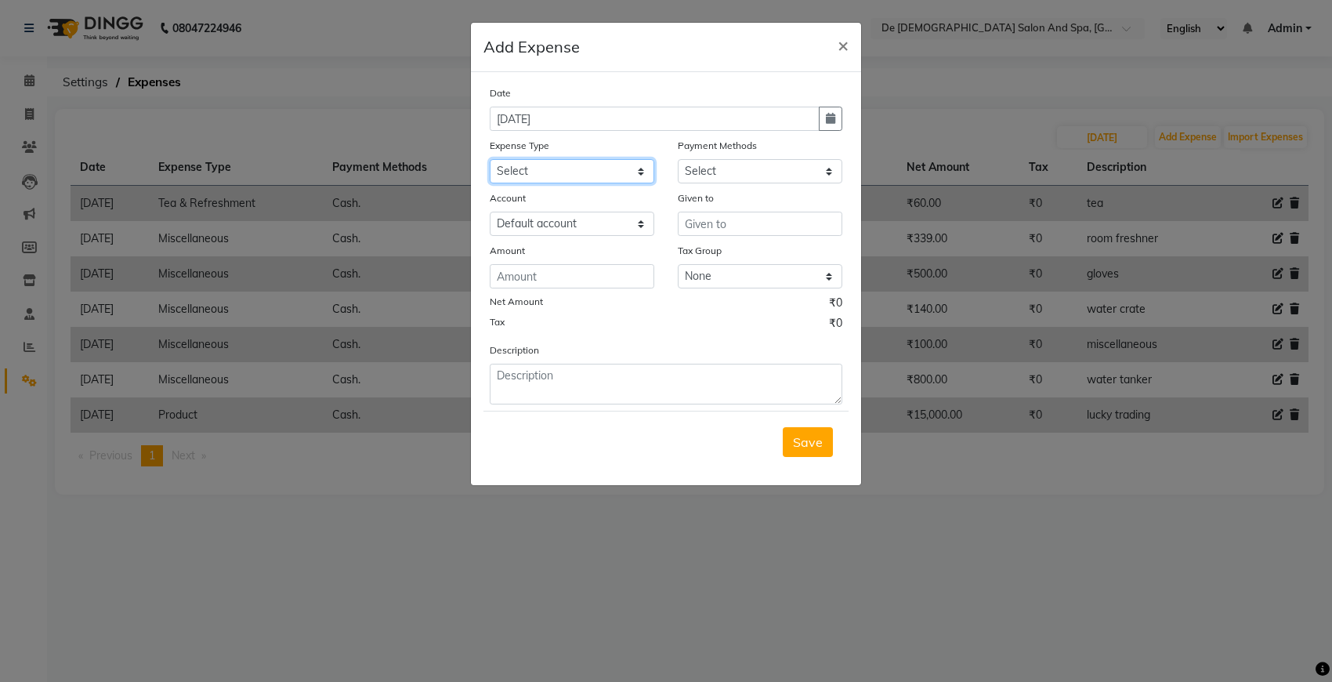
select select "17"
click at [490, 159] on select "Select Advance Salary Bank charges Car maintenance Cash transfer to bank Cash t…" at bounding box center [572, 171] width 165 height 24
click at [733, 165] on select "Select Cash. Voucher CARD Wallet GPay" at bounding box center [760, 171] width 165 height 24
select select "116"
click at [678, 159] on select "Select Cash. Voucher CARD Wallet GPay" at bounding box center [760, 171] width 165 height 24
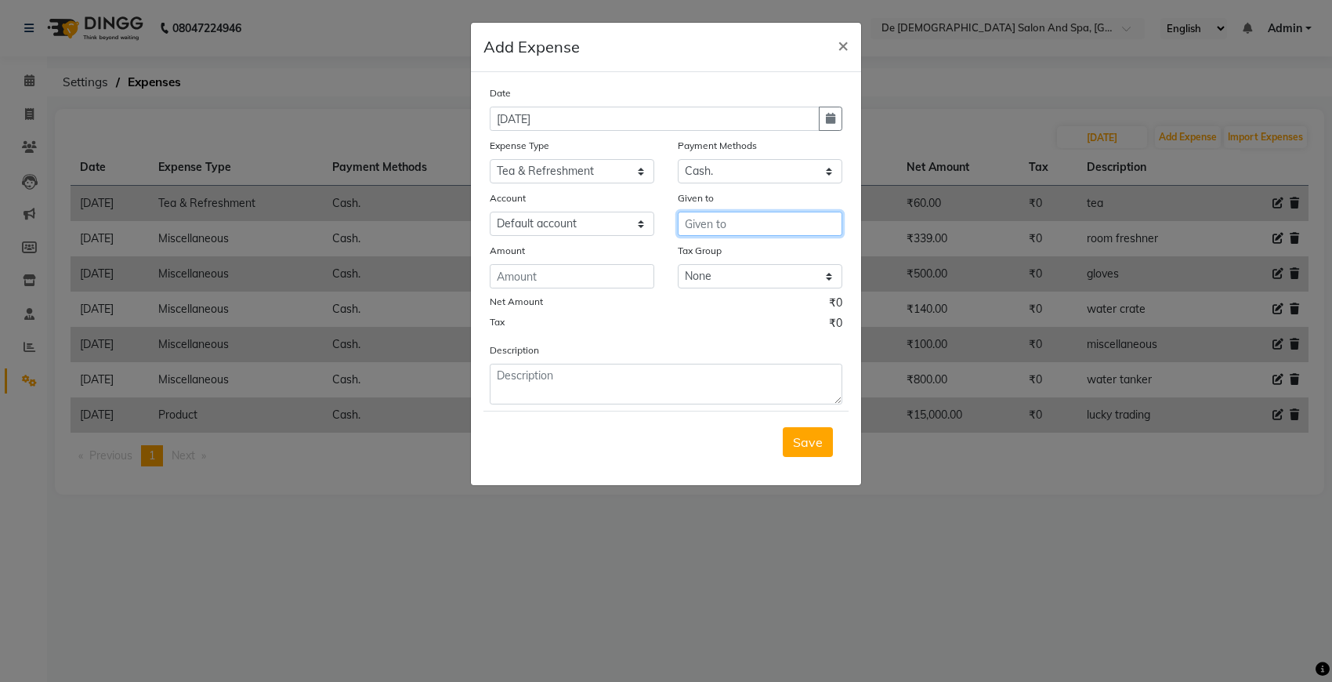
click at [738, 227] on input "text" at bounding box center [760, 224] width 165 height 24
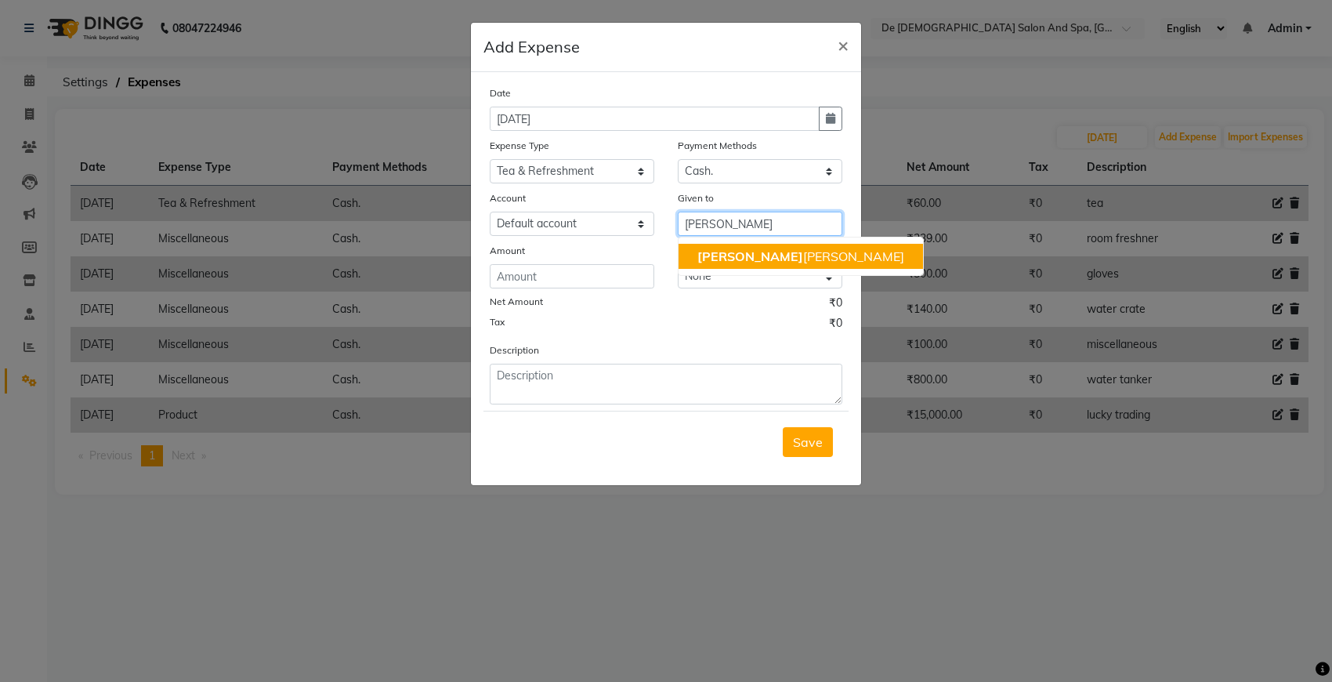
click at [717, 244] on button "niki ta thappa" at bounding box center [801, 256] width 244 height 25
type input "[MEDICAL_DATA][PERSON_NAME]"
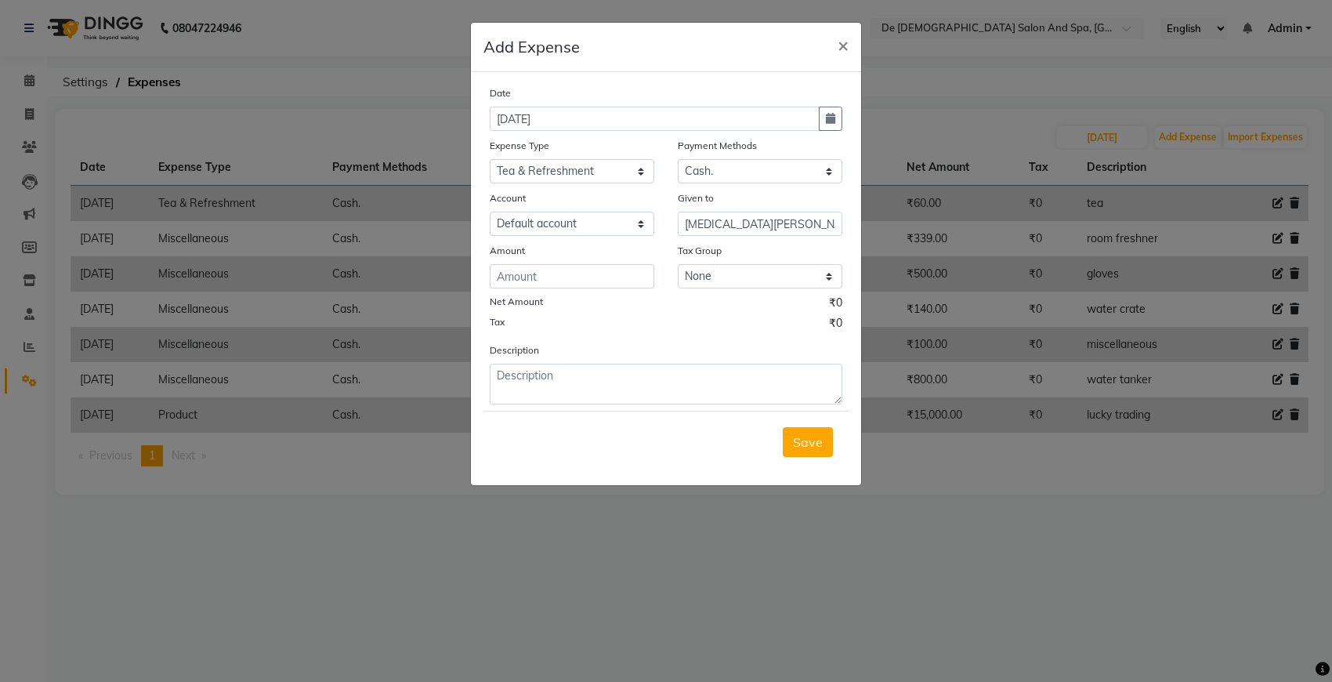
click at [655, 259] on div "Amount" at bounding box center [572, 265] width 188 height 46
click at [635, 276] on input "number" at bounding box center [572, 276] width 165 height 24
type input "180"
click at [596, 389] on textarea at bounding box center [666, 384] width 353 height 41
type textarea "tea"
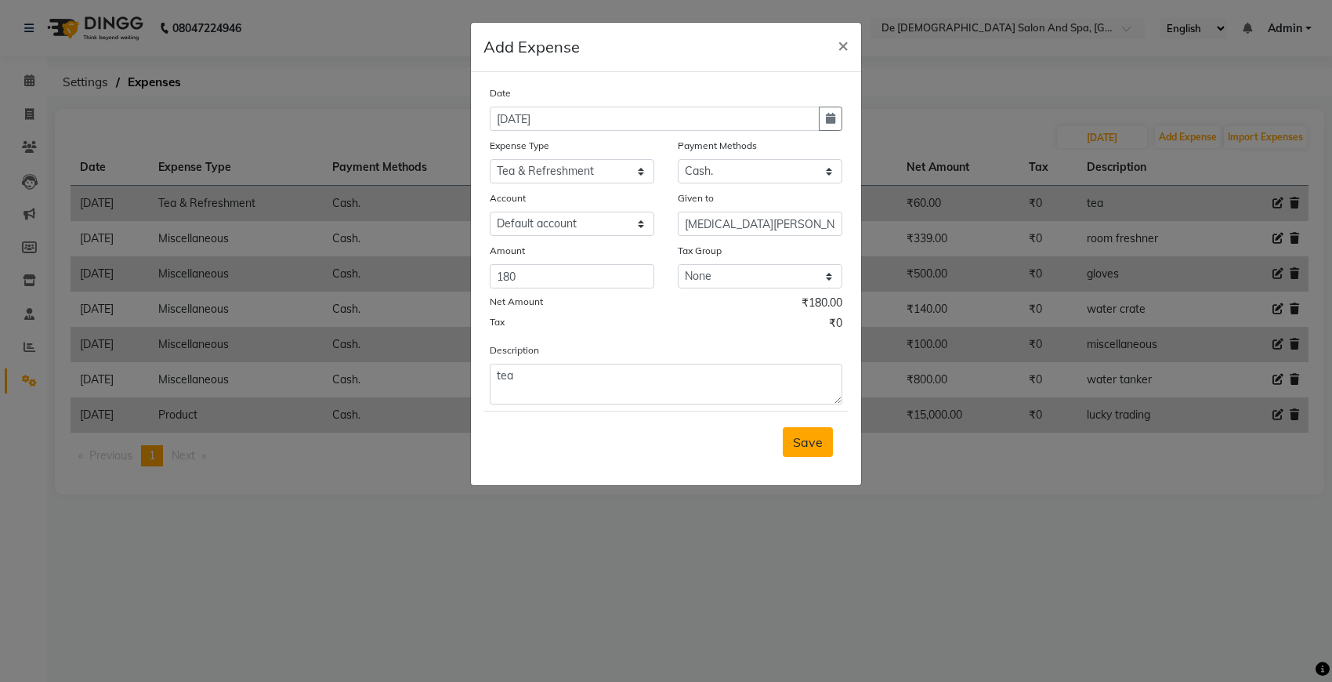
click at [805, 435] on span "Save" at bounding box center [808, 442] width 30 height 16
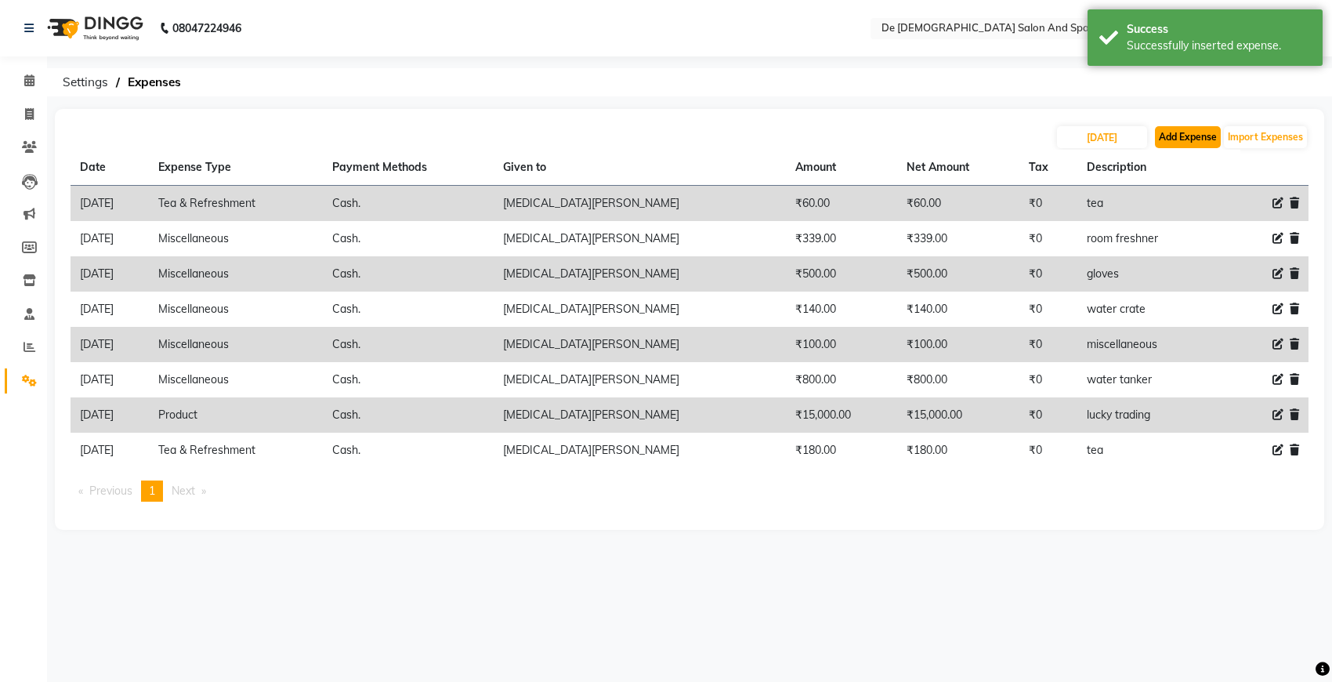
click at [1183, 143] on button "Add Expense" at bounding box center [1188, 137] width 66 height 22
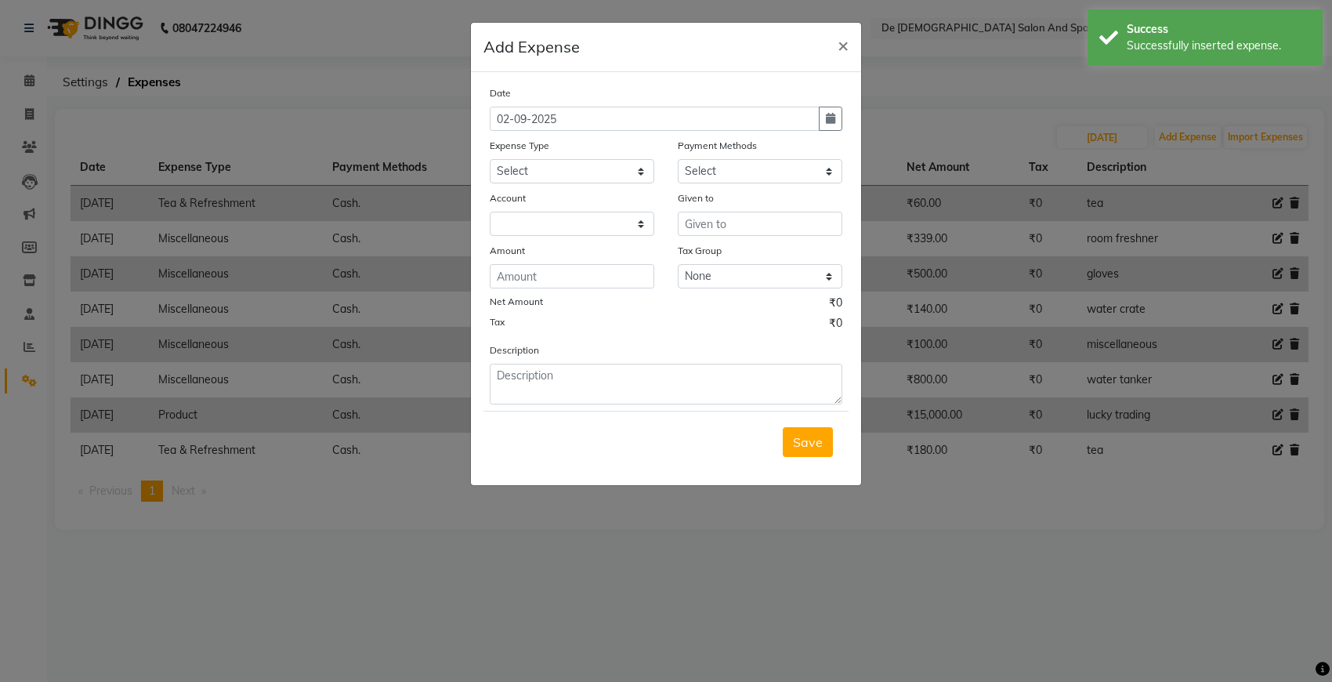
select select "5448"
click at [946, 107] on ngb-modal-window "Add Expense × Date 02-09-2025 Expense Type Select Advance Salary Bank charges C…" at bounding box center [666, 341] width 1332 height 682
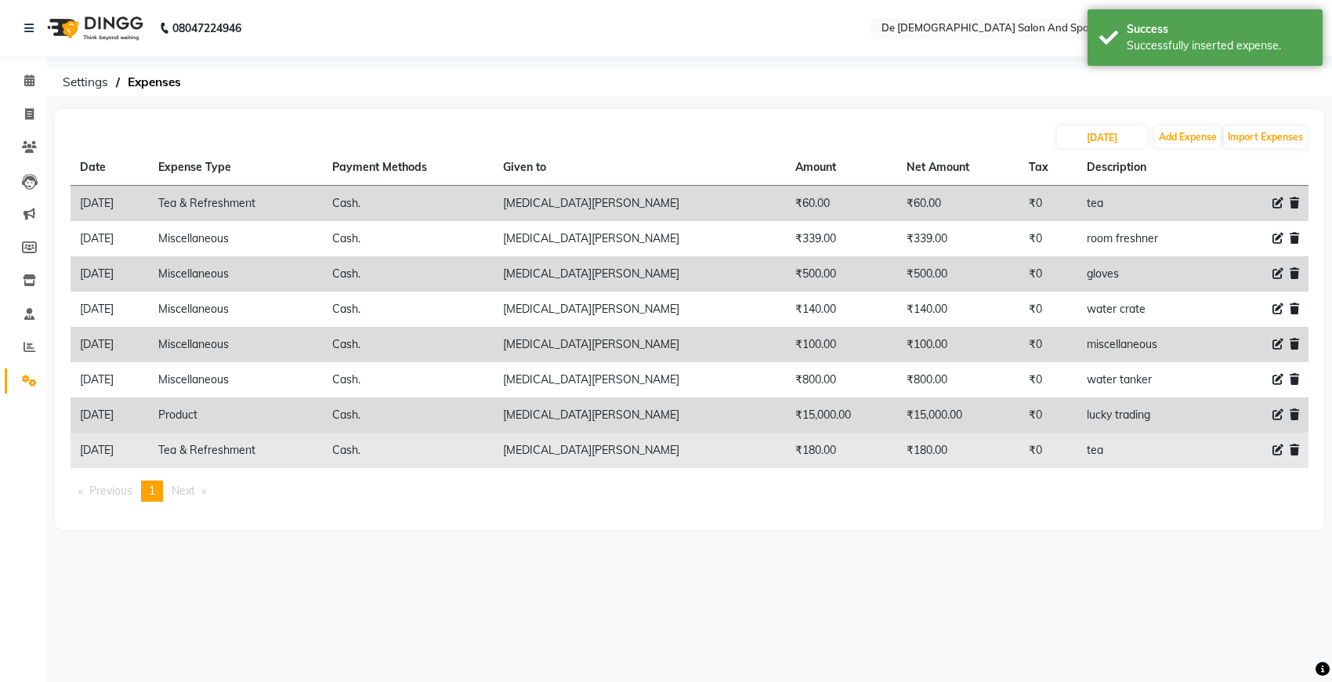
click at [1183, 454] on icon at bounding box center [1277, 449] width 11 height 11
select select "17"
select select "116"
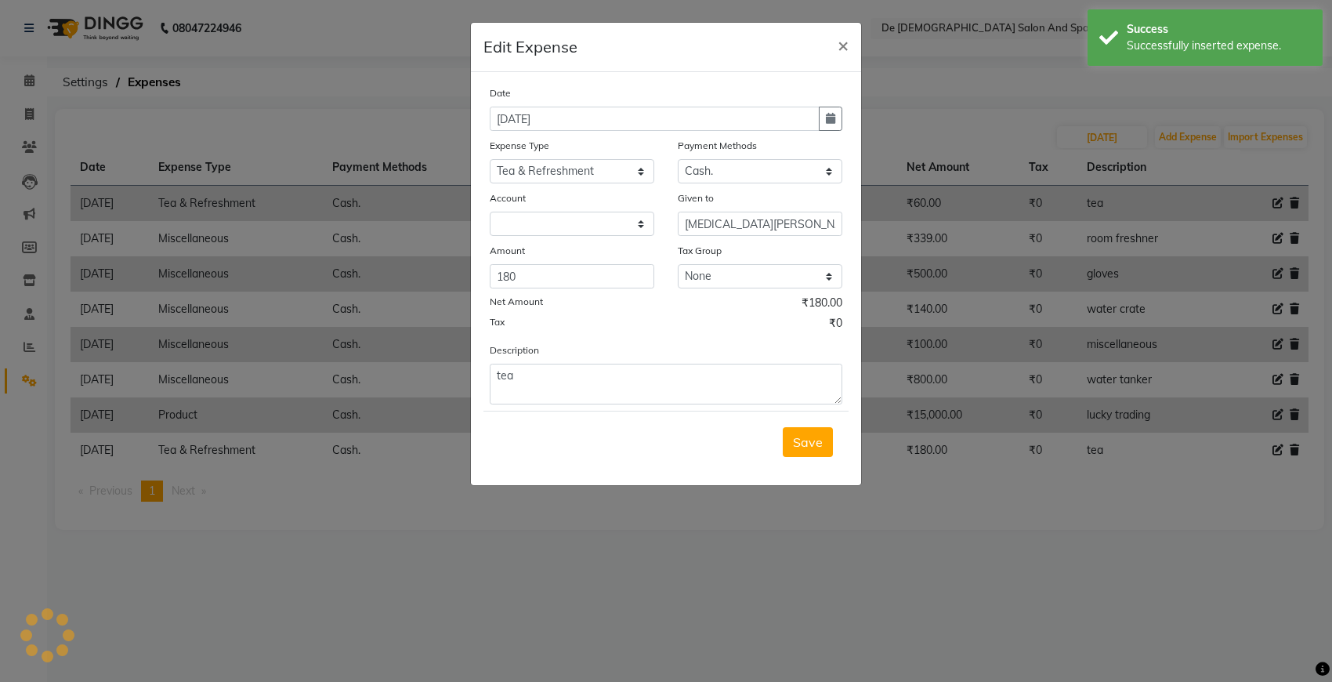
select select "5448"
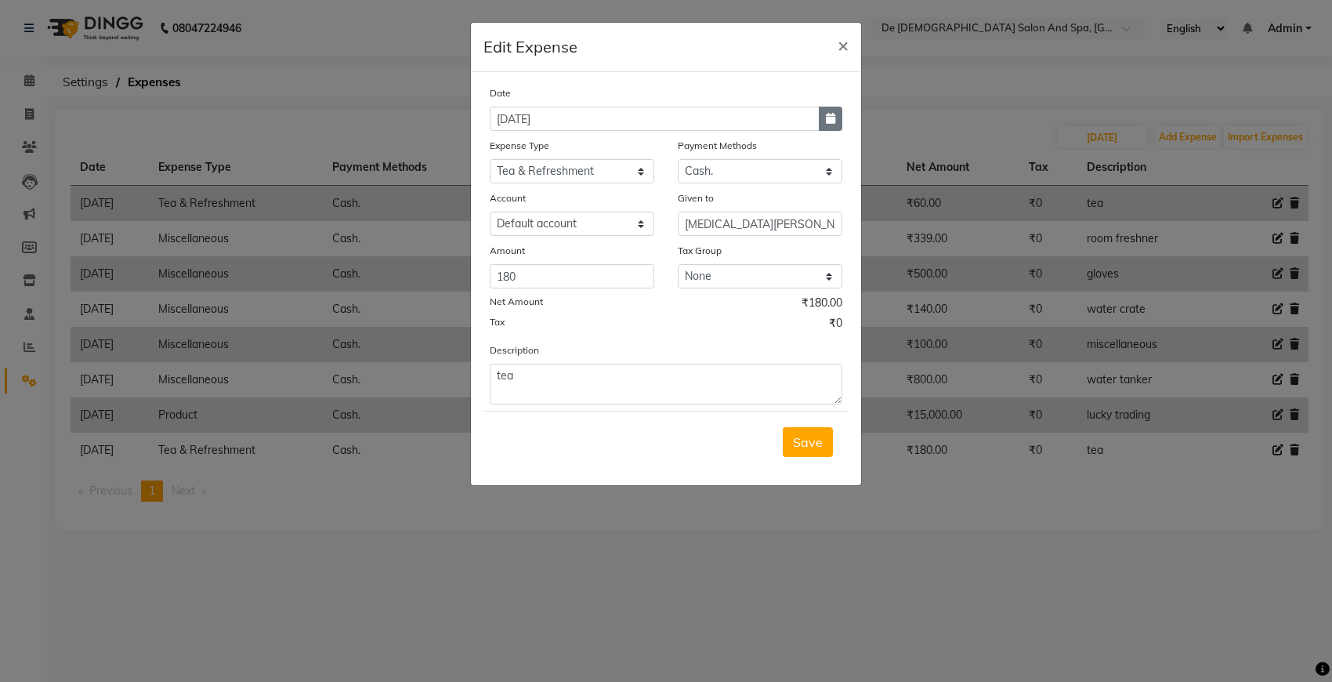
click at [823, 116] on button "button" at bounding box center [831, 119] width 24 height 24
select select "8"
select select "2025"
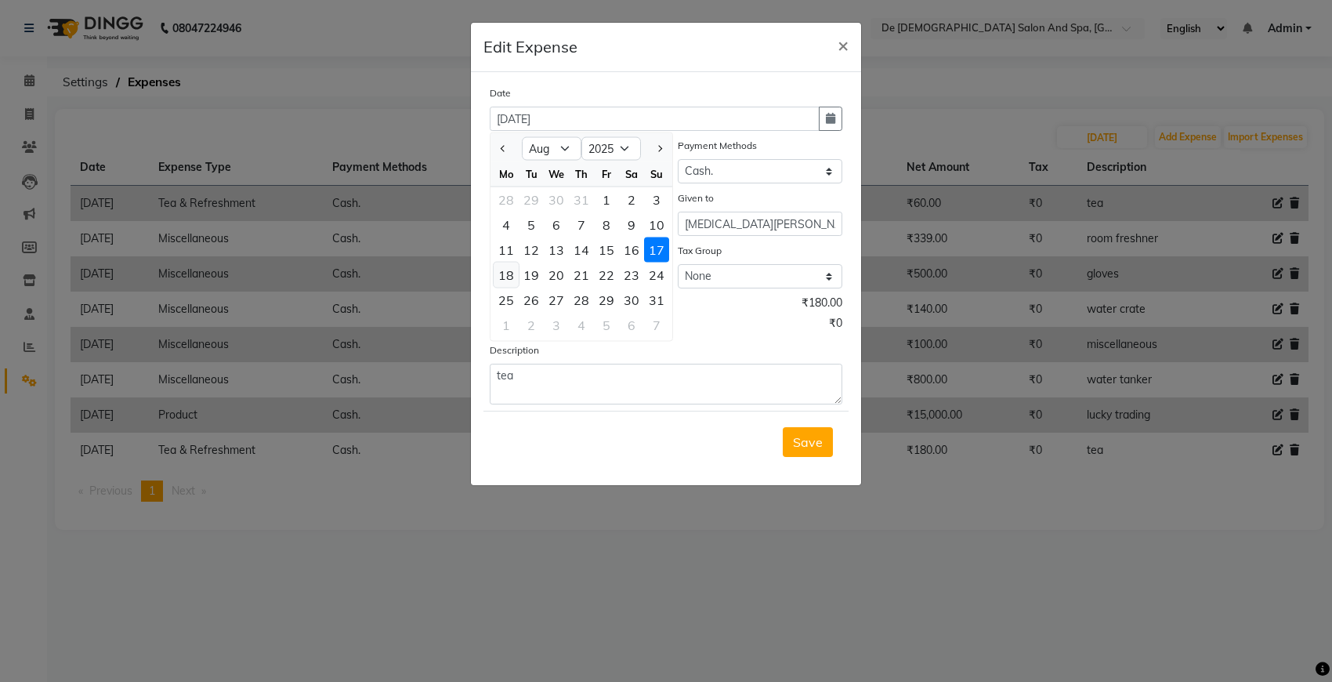
click at [502, 275] on div "18" at bounding box center [506, 274] width 25 height 25
type input "18-08-2025"
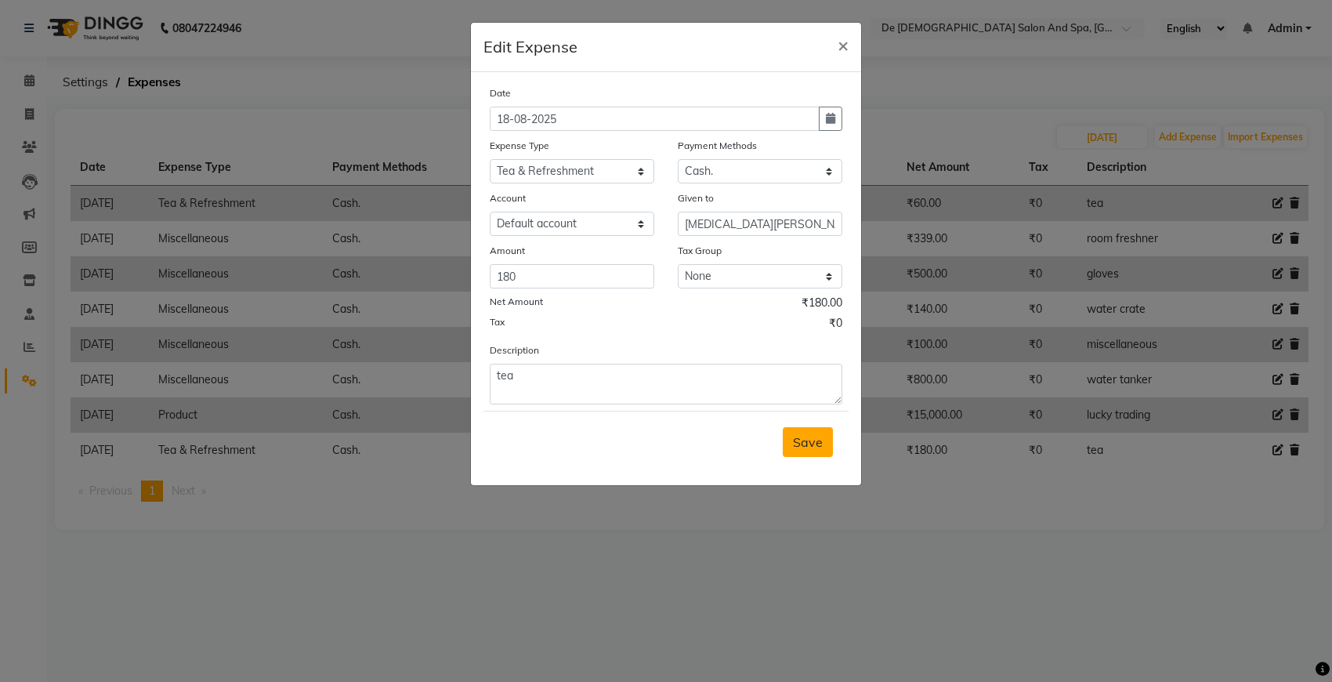
click at [811, 435] on span "Save" at bounding box center [808, 442] width 30 height 16
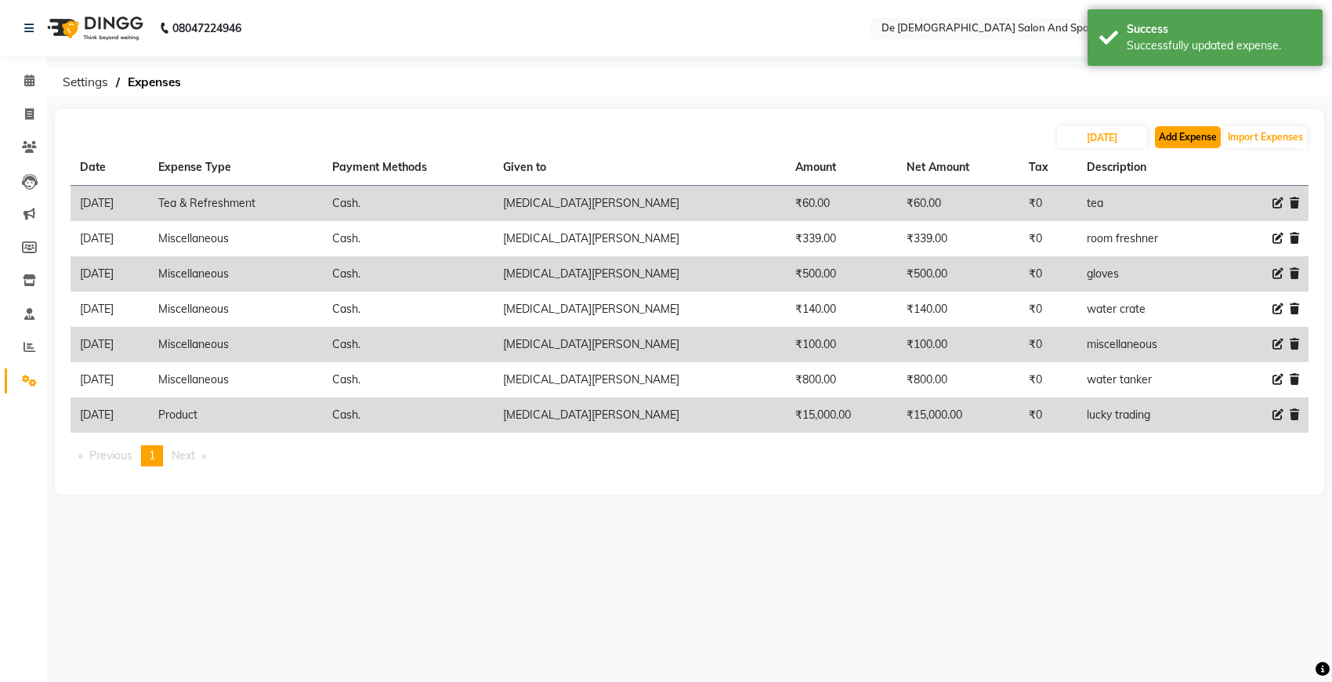
click at [1183, 146] on button "Add Expense" at bounding box center [1188, 137] width 66 height 22
select select "5448"
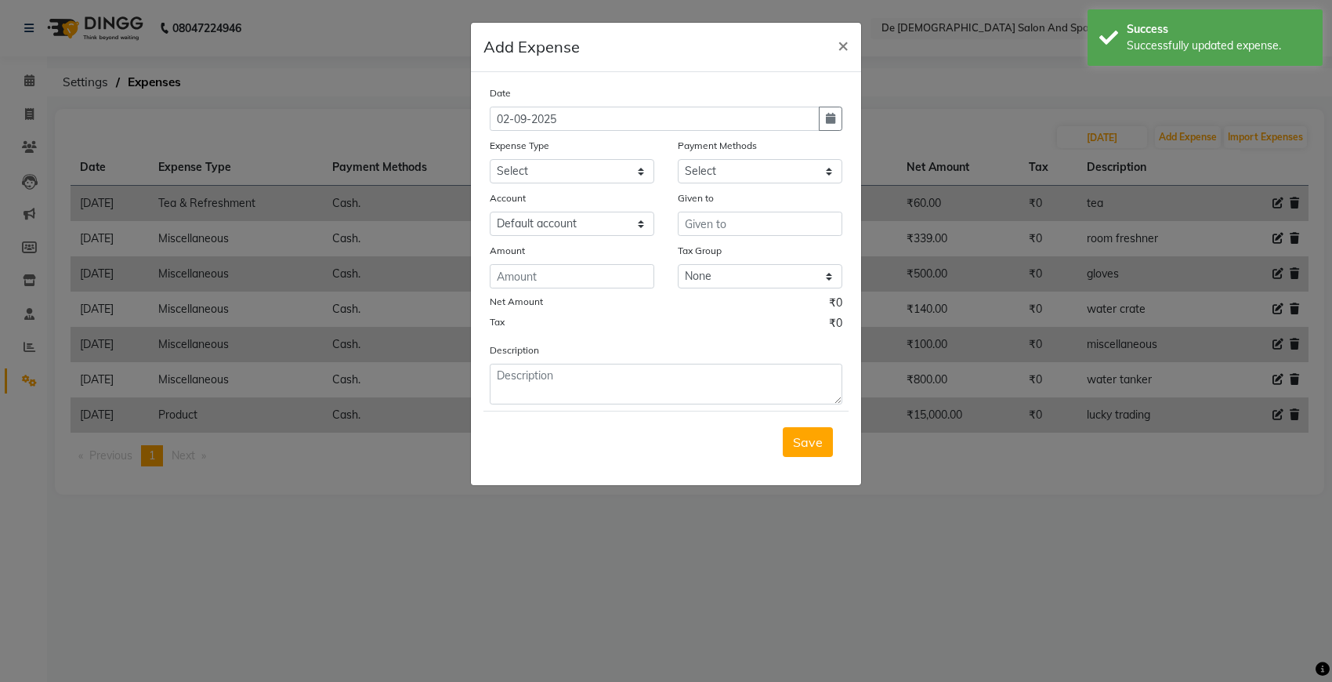
click at [932, 90] on ngb-modal-window "Add Expense × Date 02-09-2025 Expense Type Select Advance Salary Bank charges C…" at bounding box center [666, 341] width 1332 height 682
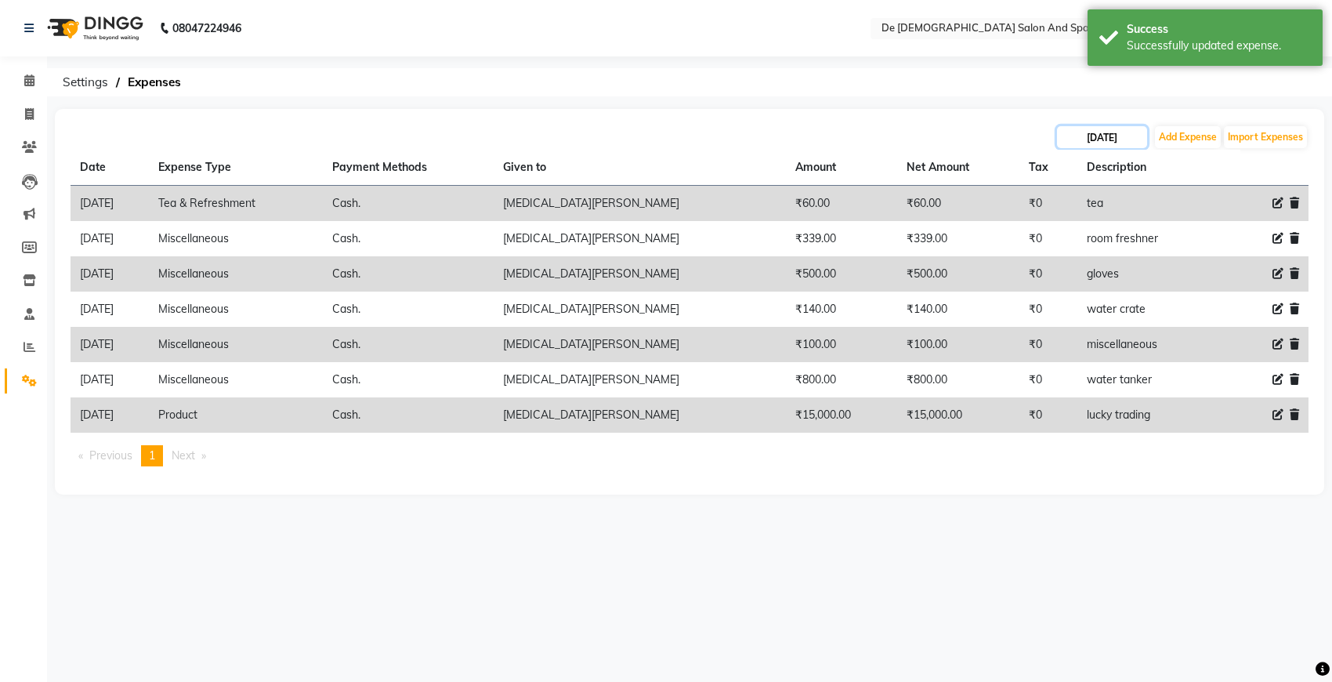
click at [1106, 145] on input "17-08-2025" at bounding box center [1102, 137] width 90 height 22
select select "8"
select select "2025"
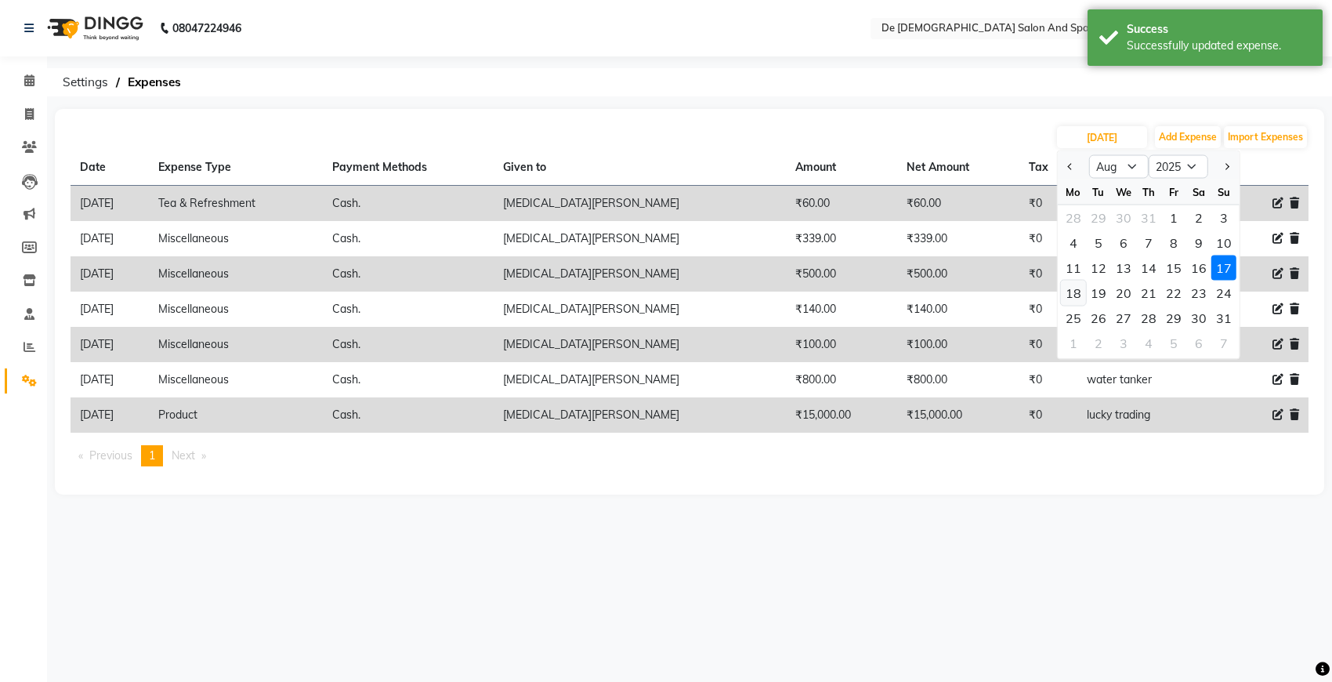
click at [1075, 292] on div "18" at bounding box center [1073, 292] width 25 height 25
type input "18-08-2025"
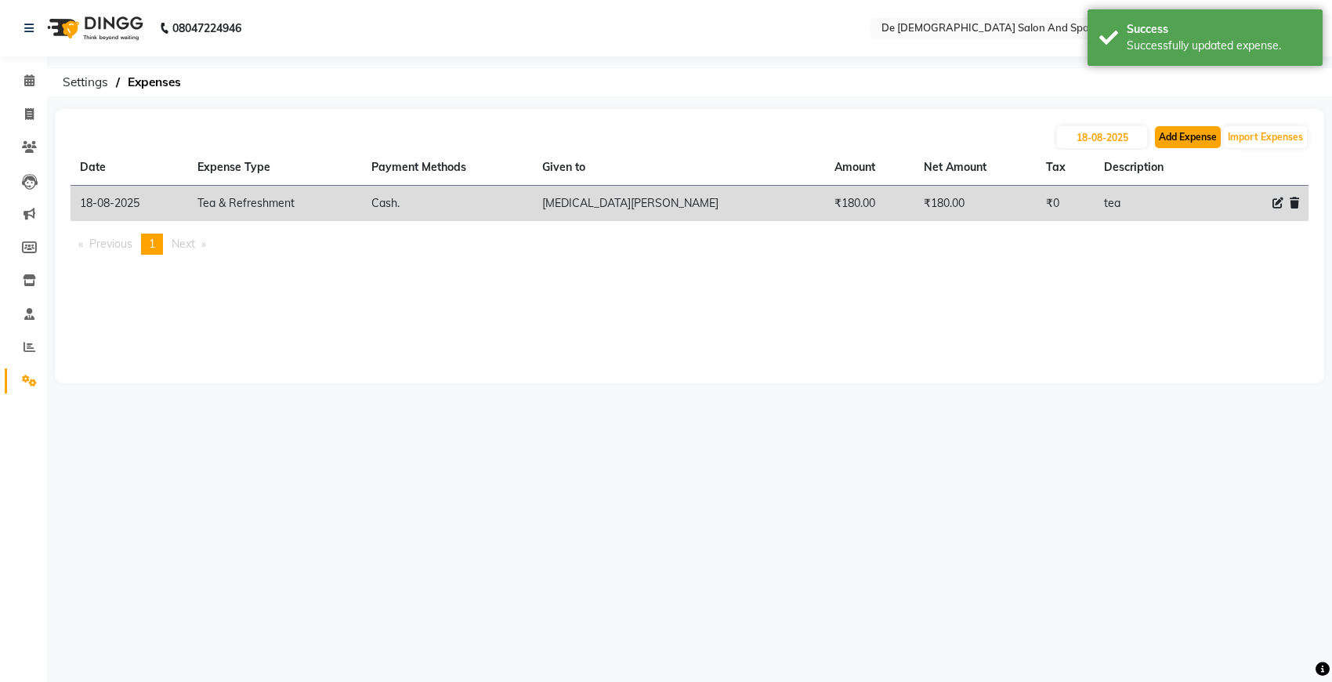
click at [1176, 138] on button "Add Expense" at bounding box center [1188, 137] width 66 height 22
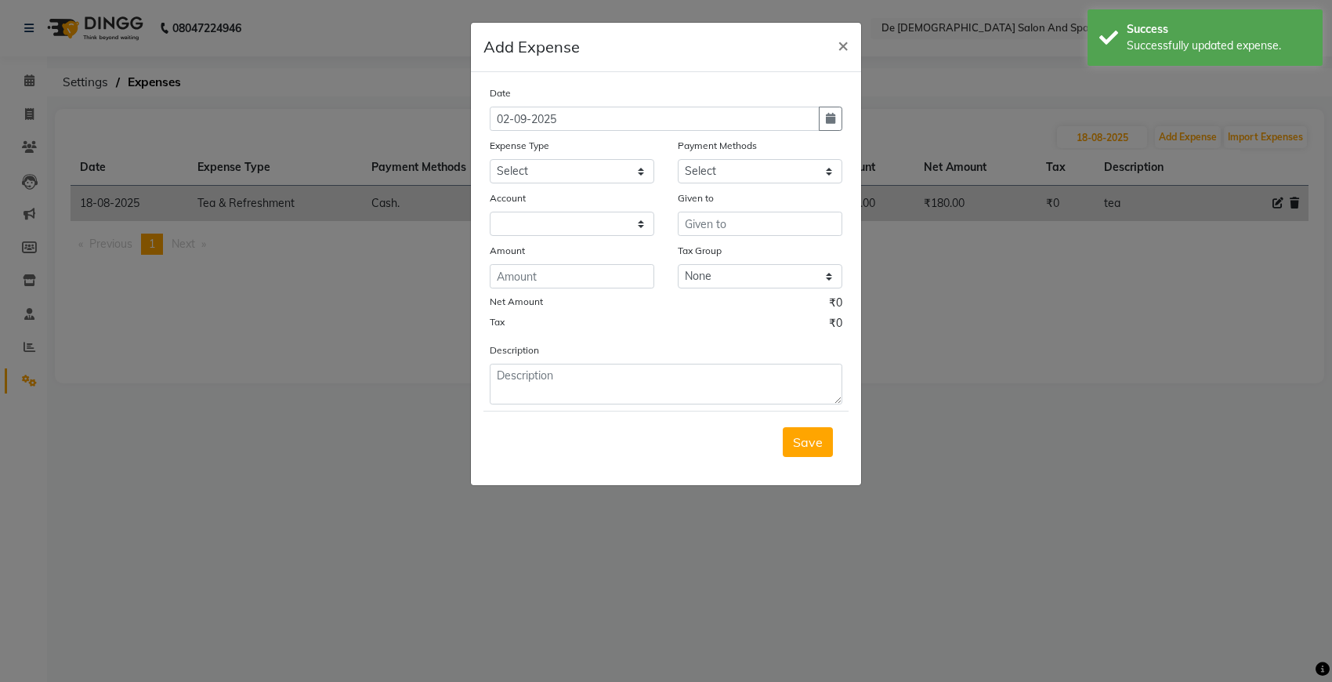
select select "5448"
click at [832, 129] on button "button" at bounding box center [831, 119] width 24 height 24
select select "9"
select select "2025"
click at [499, 139] on button "Previous month" at bounding box center [503, 148] width 13 height 25
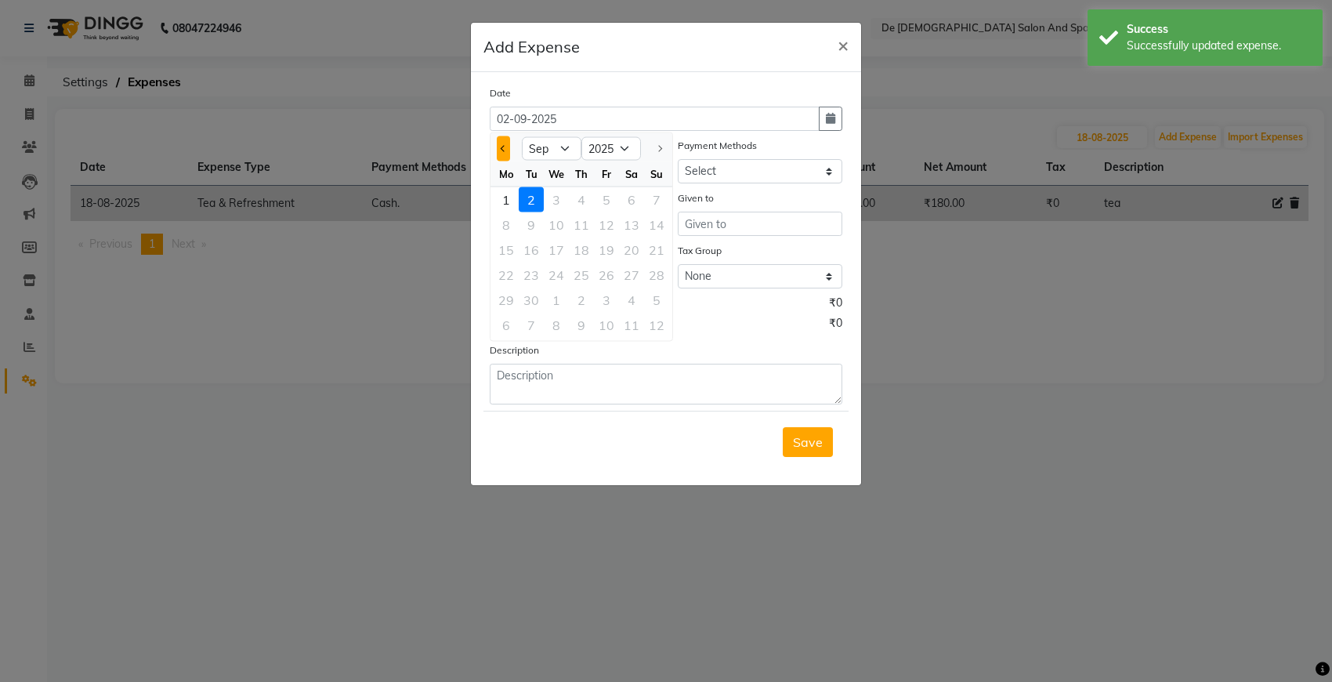
select select "8"
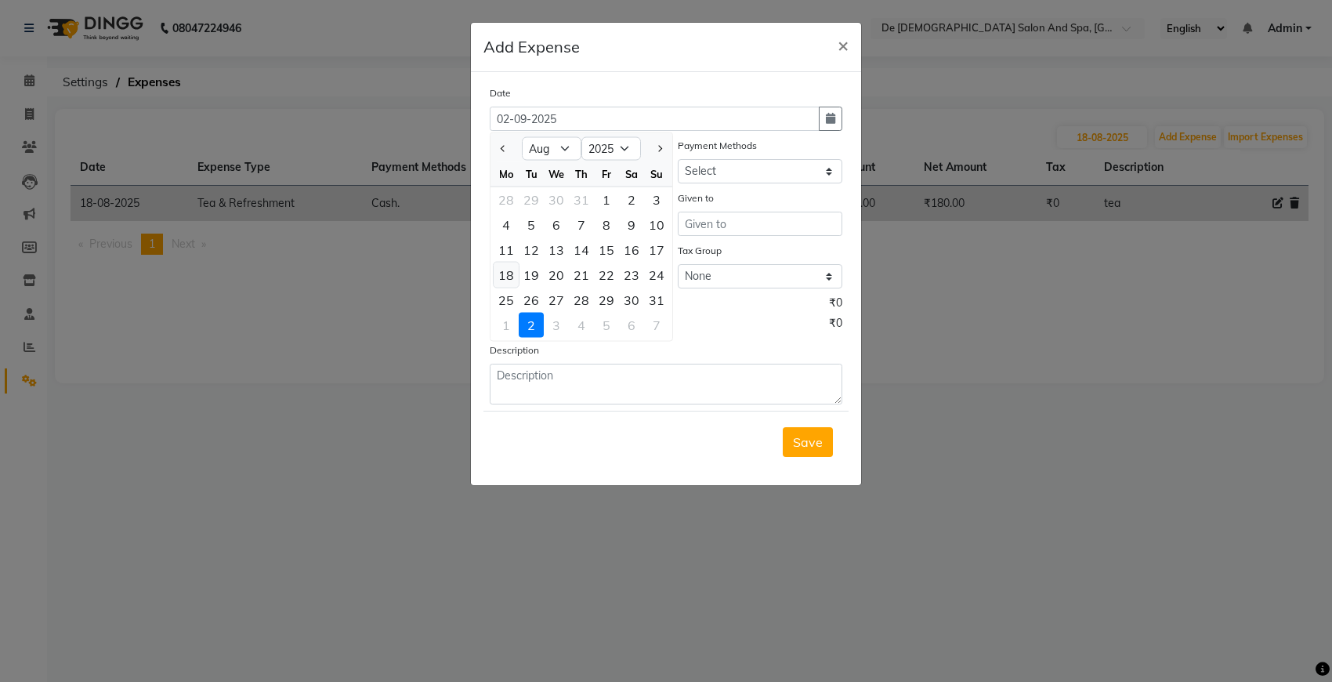
click at [512, 267] on div "18" at bounding box center [506, 274] width 25 height 25
type input "18-08-2025"
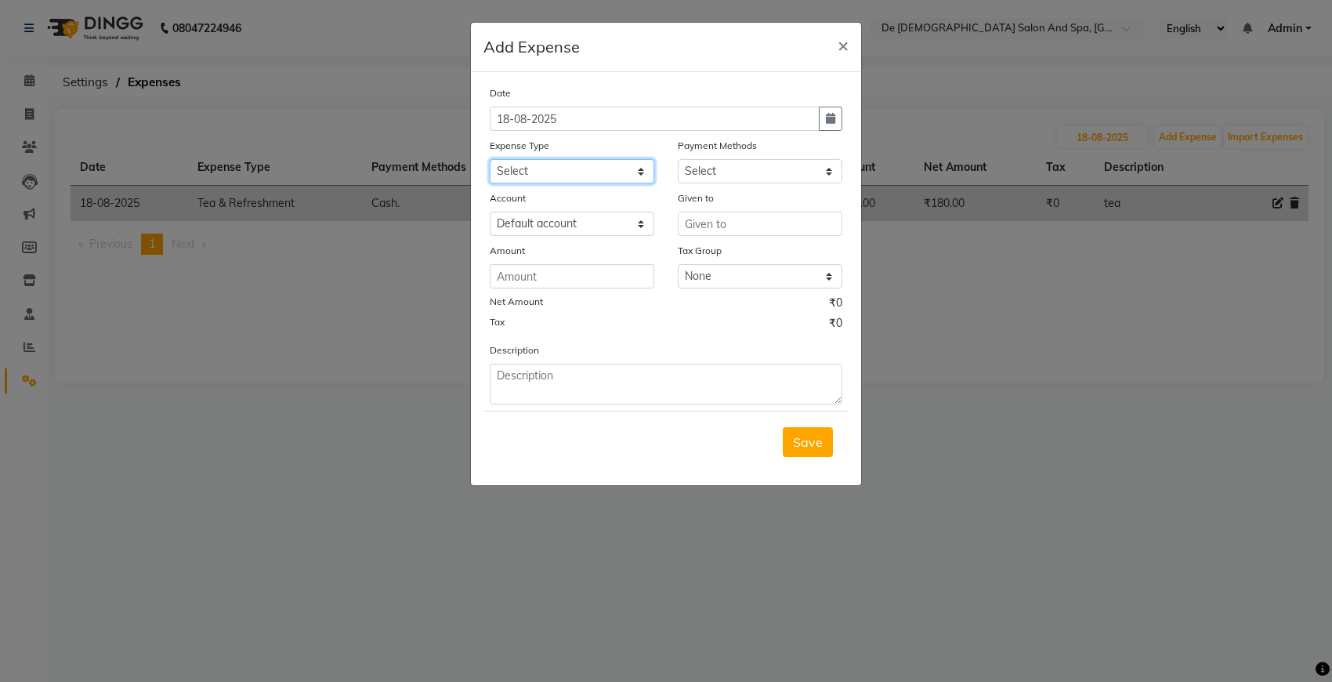
click at [615, 168] on select "Select Advance Salary Bank charges Car maintenance Cash transfer to bank Cash t…" at bounding box center [572, 171] width 165 height 24
select select "26"
click at [490, 159] on select "Select Advance Salary Bank charges Car maintenance Cash transfer to bank Cash t…" at bounding box center [572, 171] width 165 height 24
click at [683, 167] on select "Select Cash. Voucher CARD Wallet GPay" at bounding box center [760, 171] width 165 height 24
select select "116"
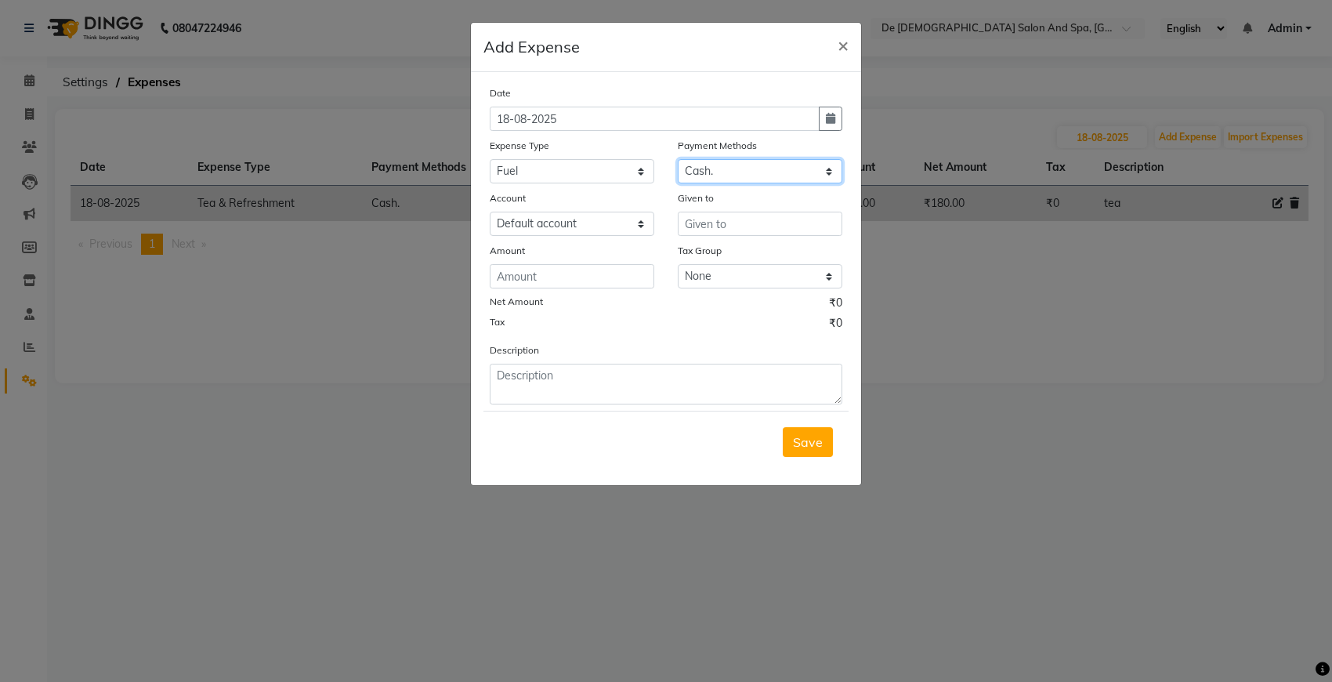
click at [678, 159] on select "Select Cash. Voucher CARD Wallet GPay" at bounding box center [760, 171] width 165 height 24
click at [709, 216] on input "text" at bounding box center [760, 224] width 165 height 24
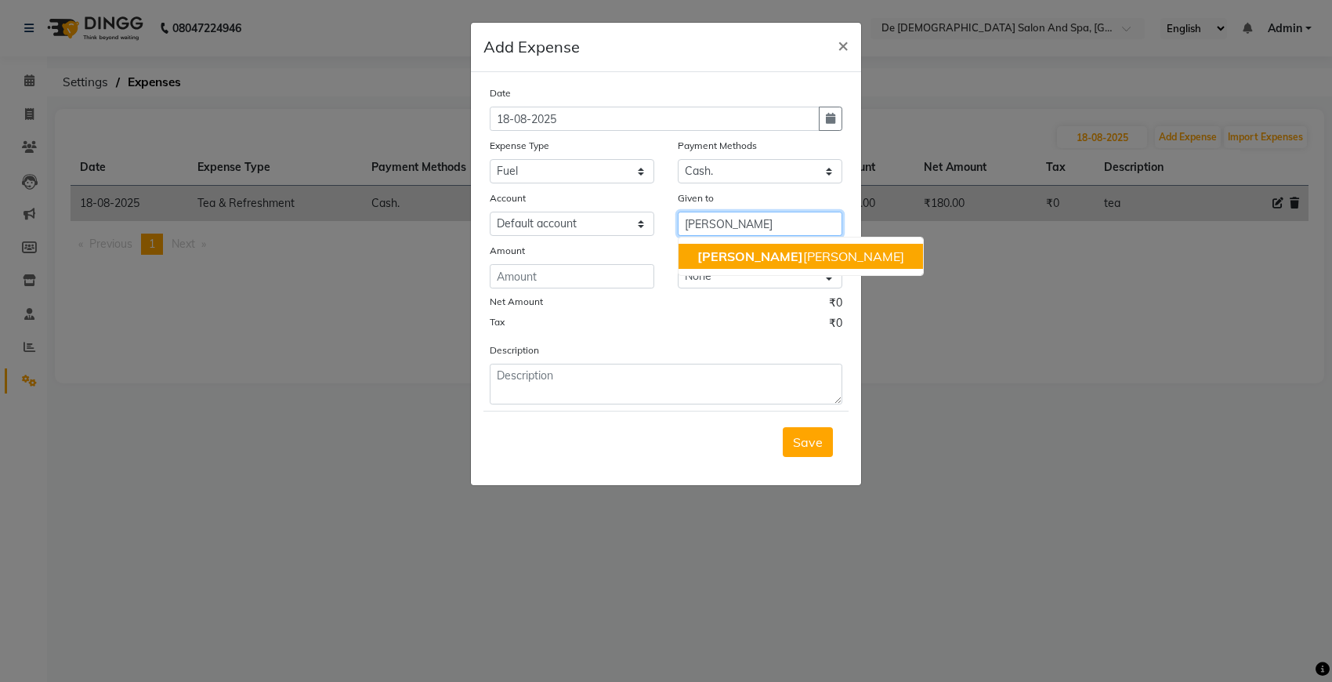
click at [744, 262] on ngb-highlight "niki ta thappa" at bounding box center [800, 256] width 207 height 16
type input "[MEDICAL_DATA][PERSON_NAME]"
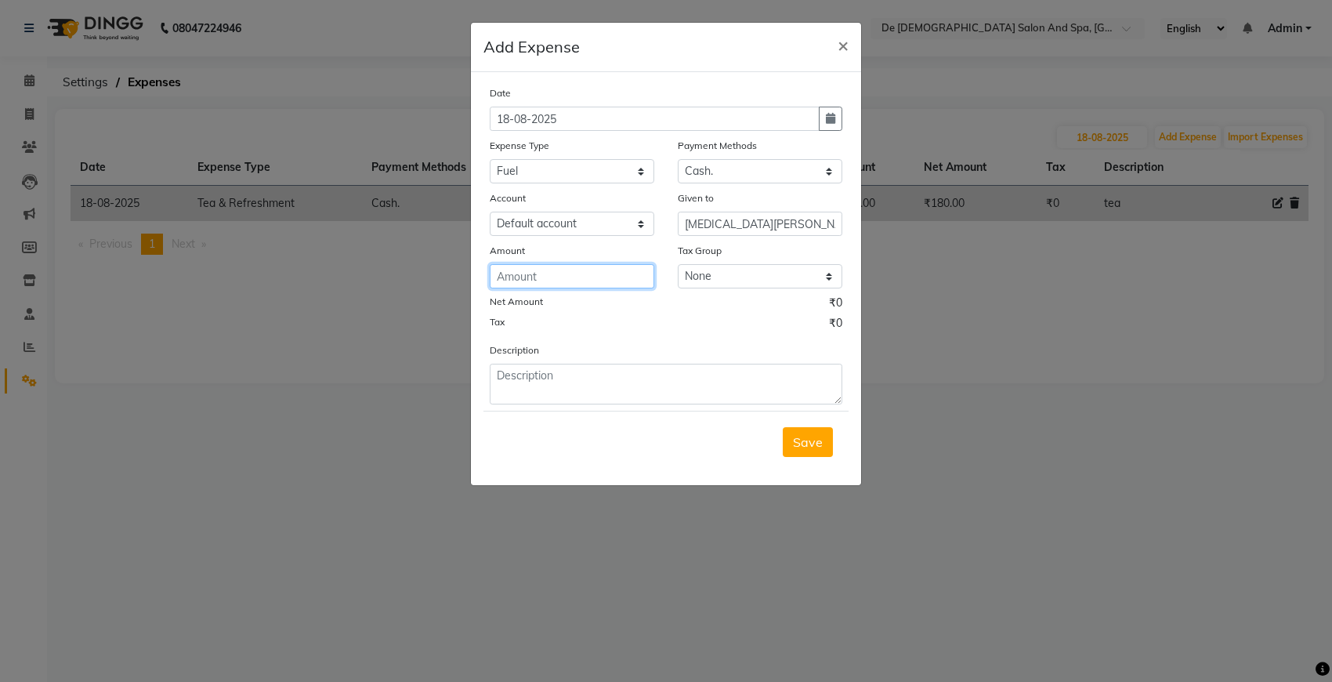
click at [581, 277] on input "number" at bounding box center [572, 276] width 165 height 24
type input "200"
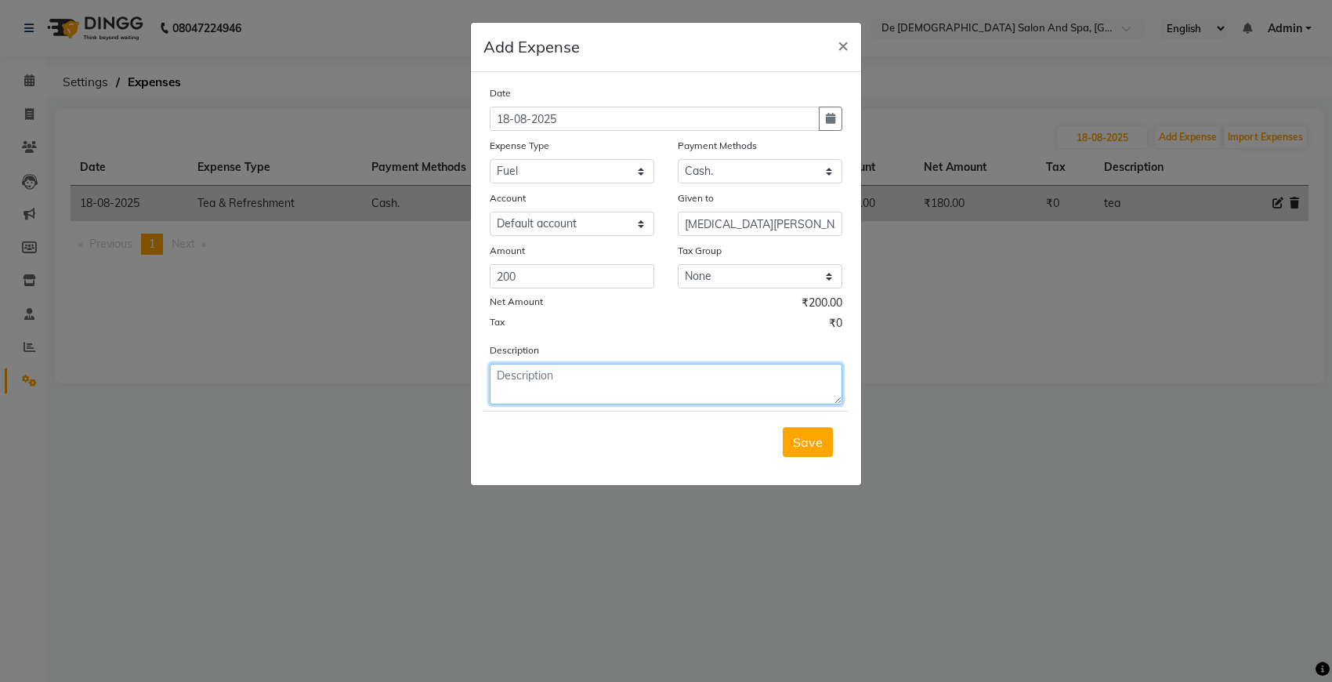
click at [577, 393] on textarea at bounding box center [666, 384] width 353 height 41
type textarea "petrol"
click at [736, 237] on div "Date 18-08-2025 Expense Type Select Advance Salary Bank charges Car maintenance…" at bounding box center [666, 245] width 353 height 320
click at [607, 375] on textarea "petrol" at bounding box center [666, 384] width 353 height 41
click at [821, 441] on span "Save" at bounding box center [808, 442] width 30 height 16
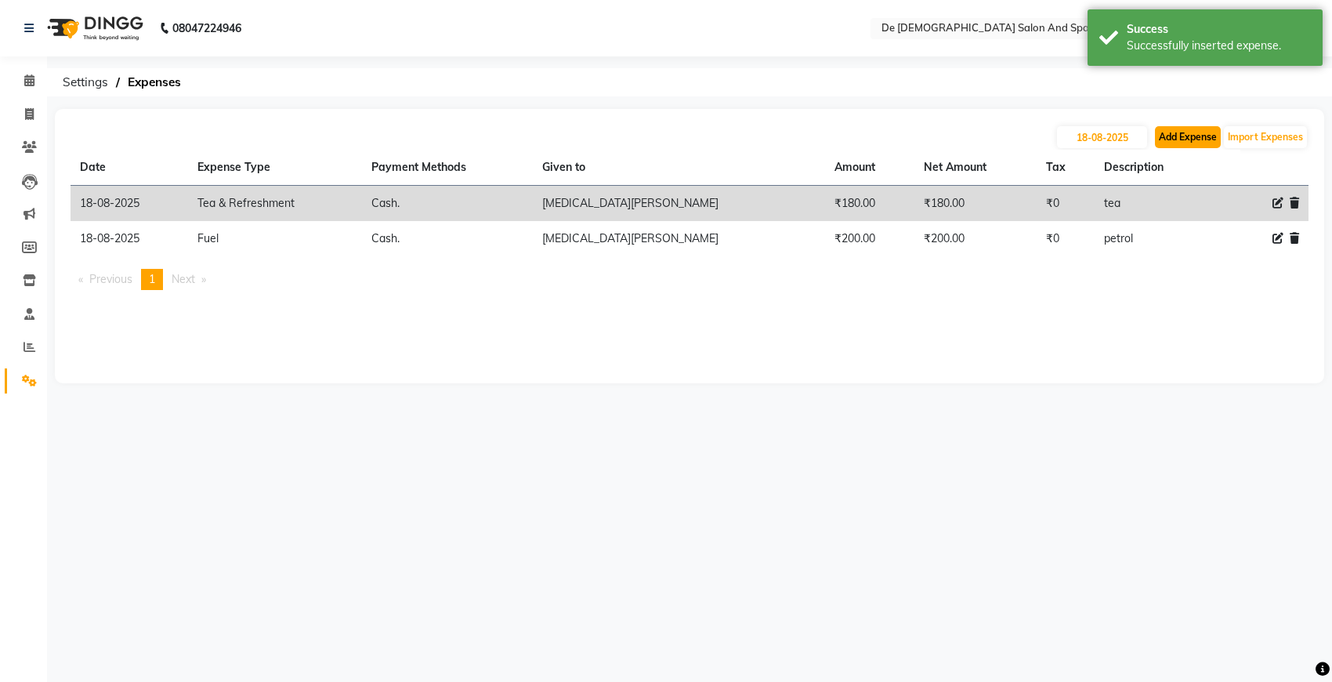
click at [1179, 134] on button "Add Expense" at bounding box center [1188, 137] width 66 height 22
select select "5448"
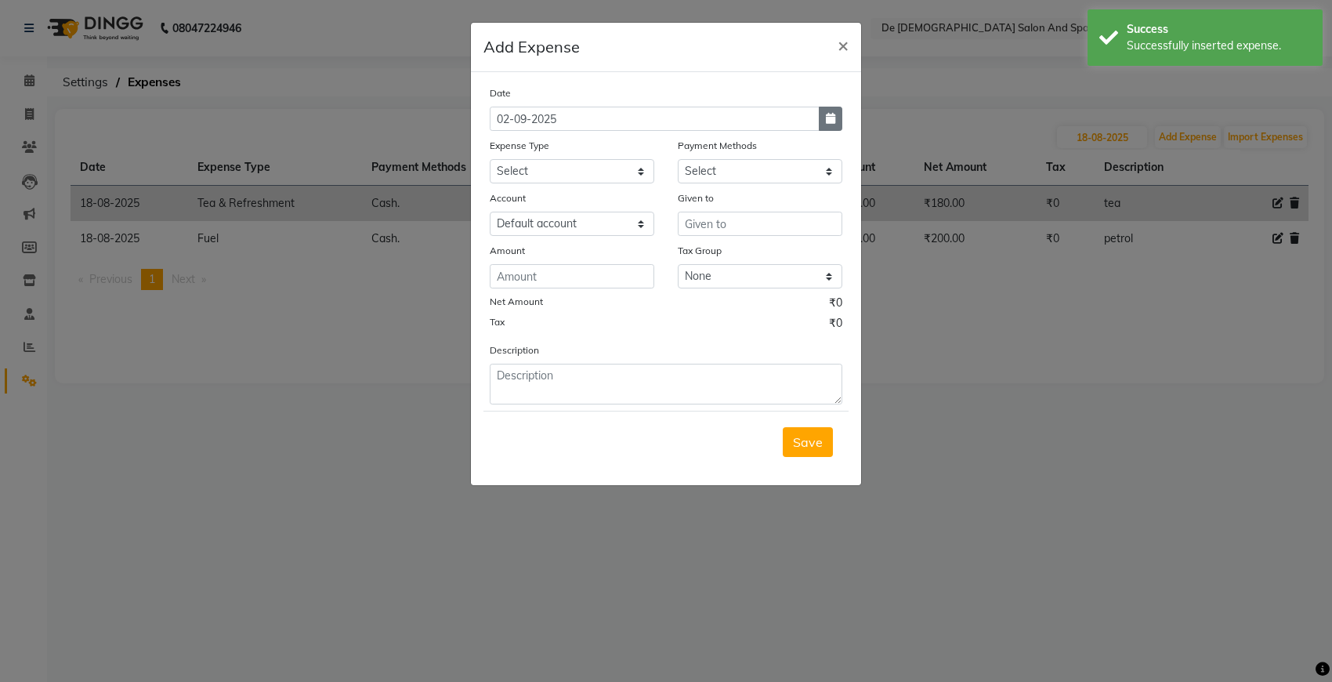
click at [827, 114] on icon "button" at bounding box center [830, 118] width 9 height 11
select select "9"
select select "2025"
click at [509, 154] on button "Previous month" at bounding box center [503, 148] width 13 height 25
select select "8"
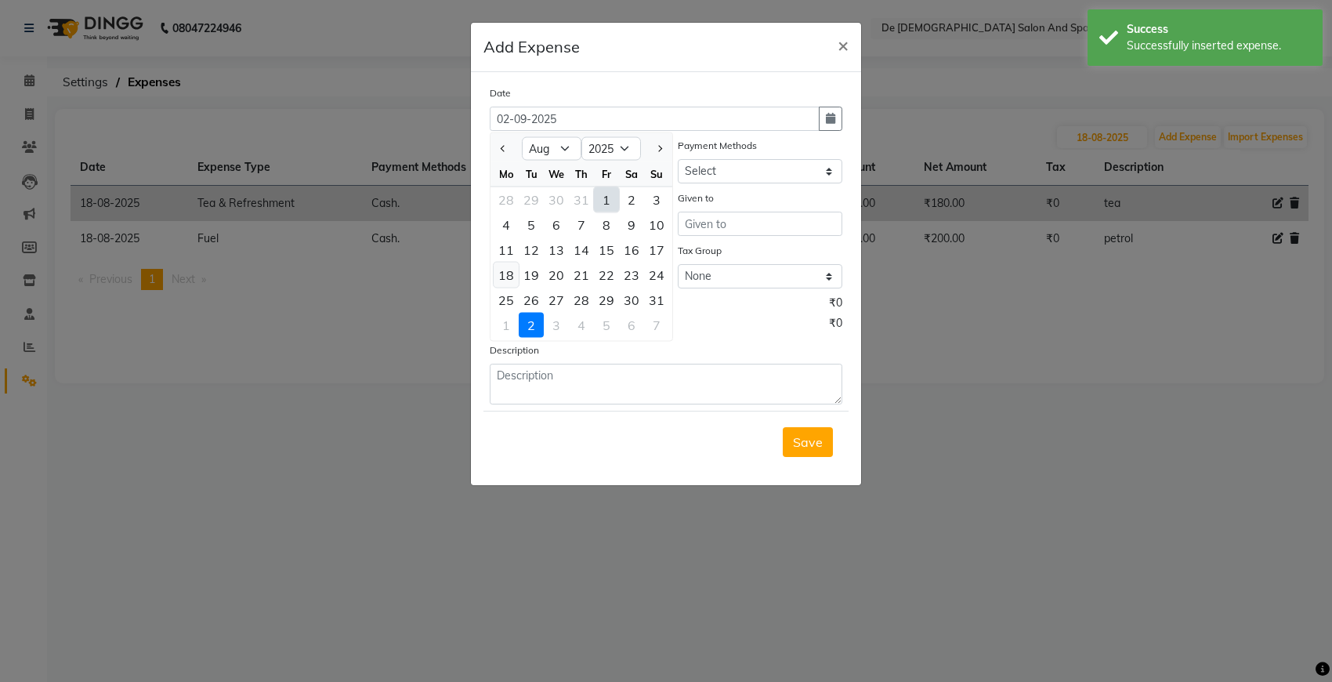
click at [506, 272] on div "18" at bounding box center [506, 274] width 25 height 25
type input "18-08-2025"
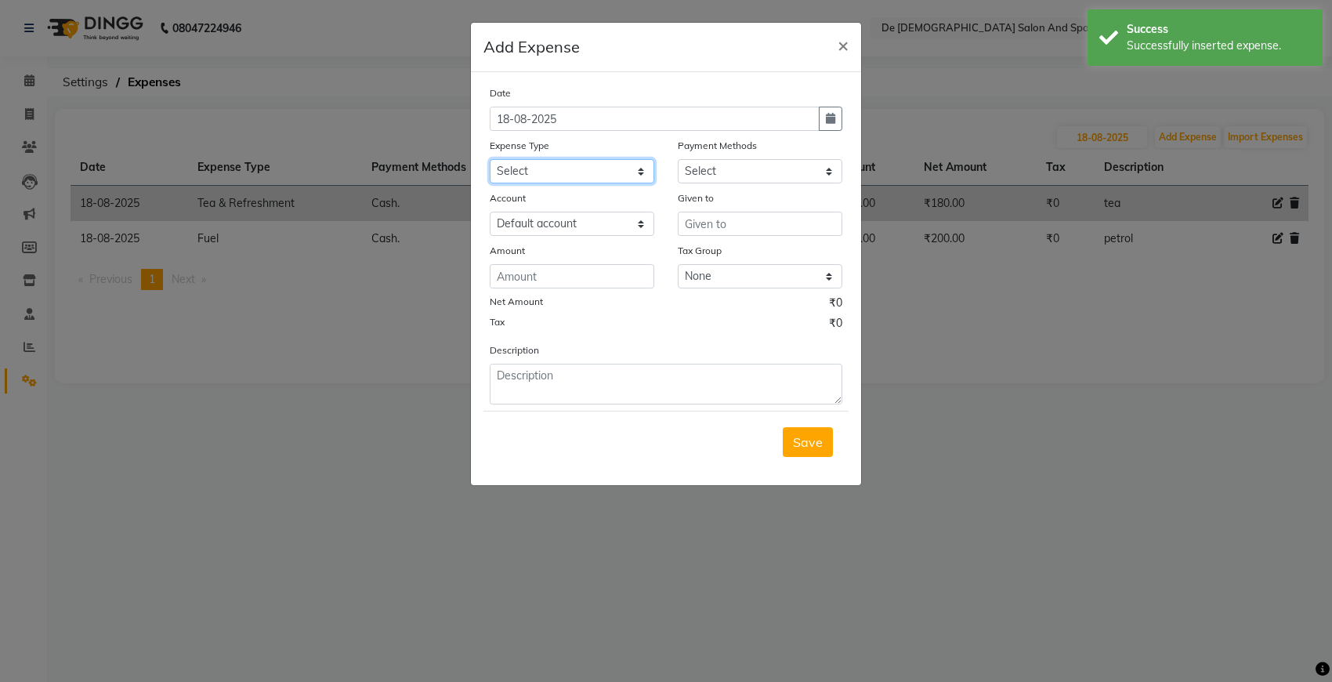
click at [588, 170] on select "Select Advance Salary Bank charges Car maintenance Cash transfer to bank Cash t…" at bounding box center [572, 171] width 165 height 24
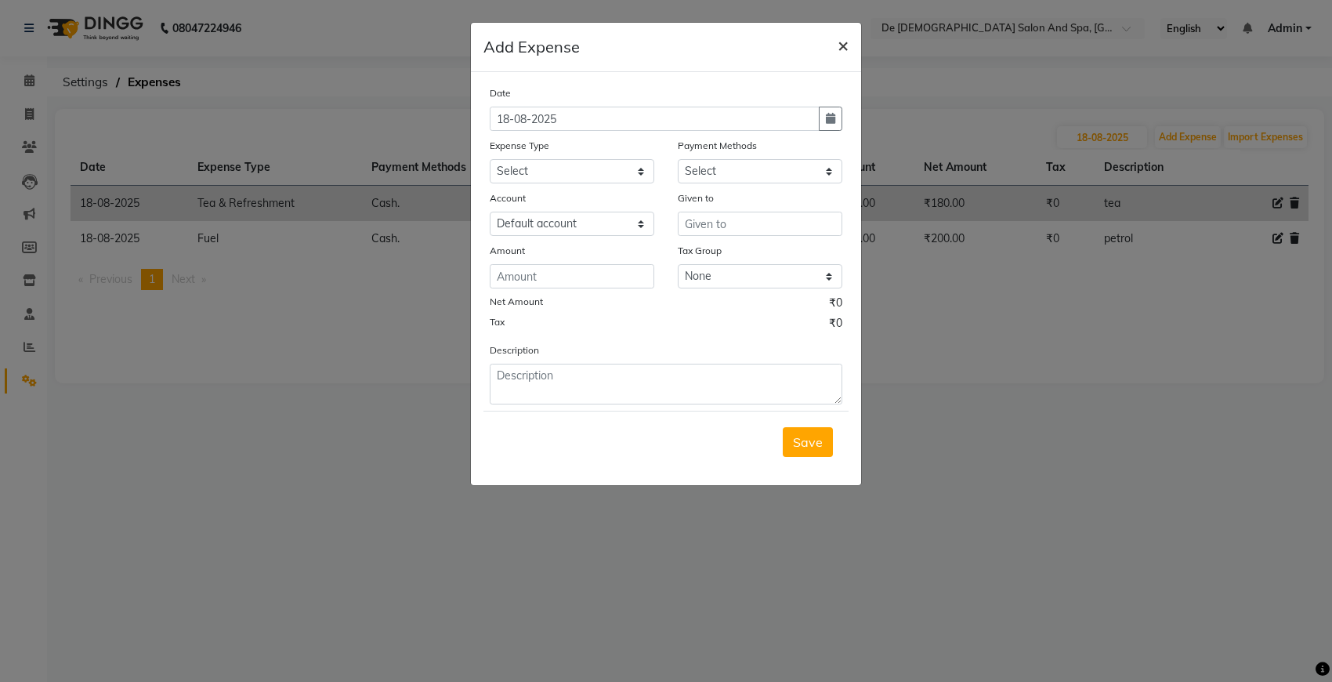
drag, startPoint x: 843, startPoint y: 53, endPoint x: 858, endPoint y: 61, distance: 16.8
click at [844, 53] on span "×" at bounding box center [843, 45] width 11 height 24
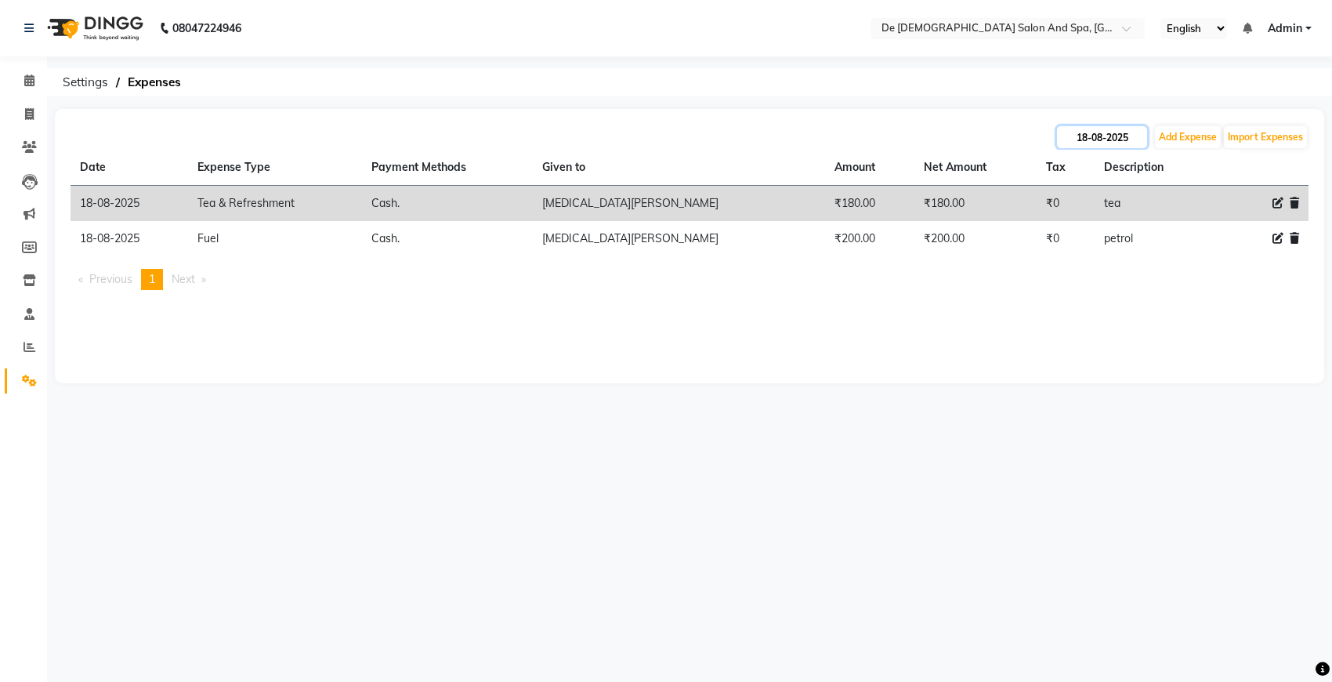
click at [1113, 129] on input "18-08-2025" at bounding box center [1102, 137] width 90 height 22
select select "8"
select select "2025"
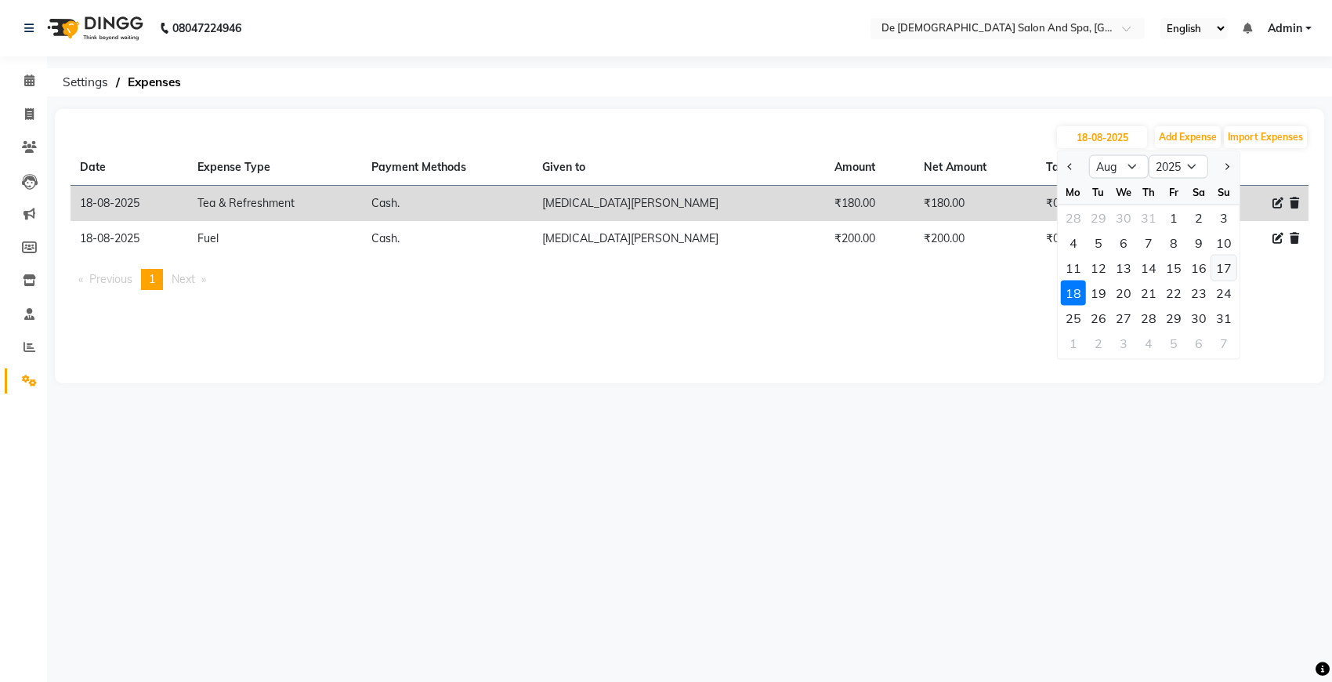
click at [1183, 274] on div "17" at bounding box center [1223, 267] width 25 height 25
type input "17-08-2025"
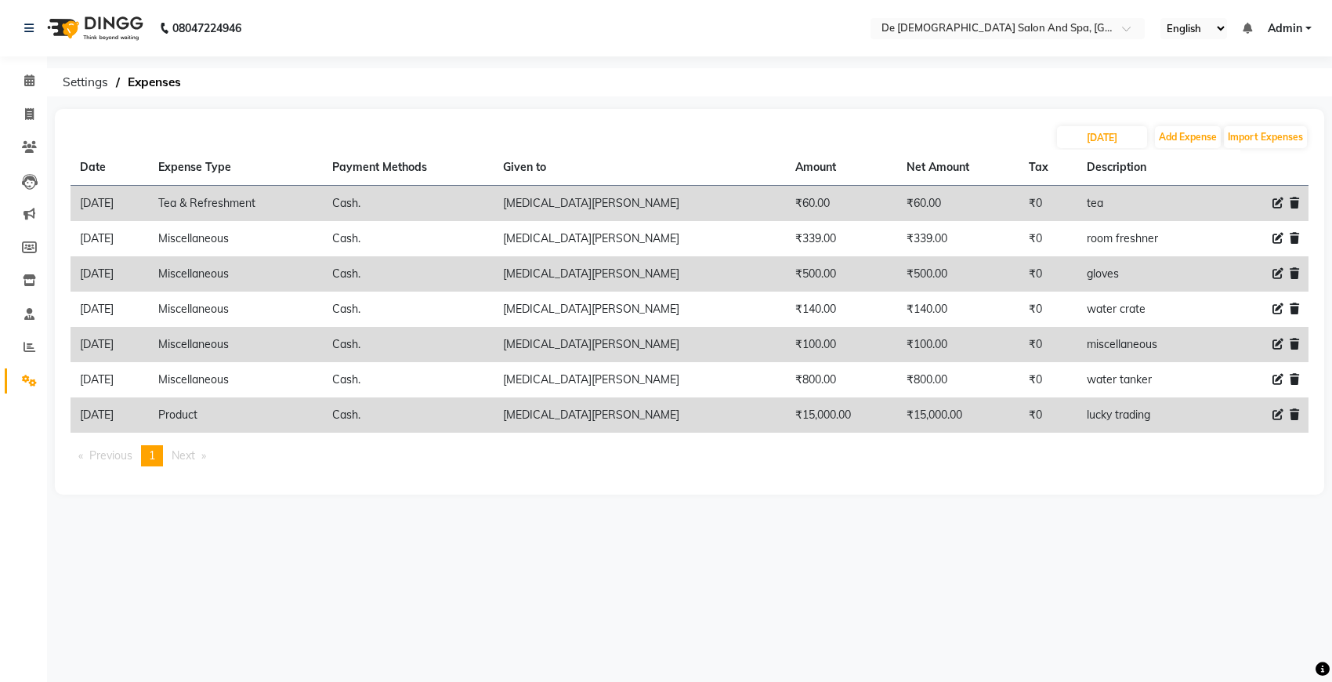
click at [1183, 420] on icon at bounding box center [1277, 414] width 11 height 11
select select "8"
select select "116"
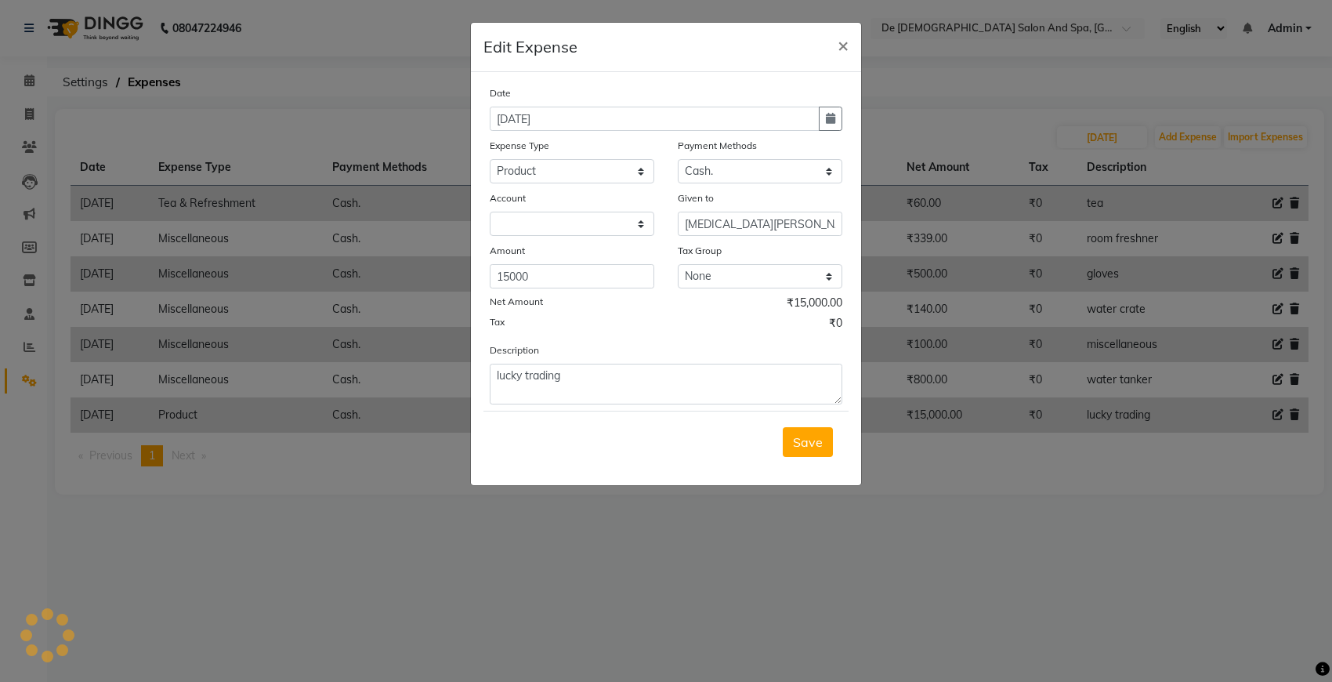
select select "5448"
click at [829, 121] on icon "button" at bounding box center [830, 118] width 9 height 11
select select "8"
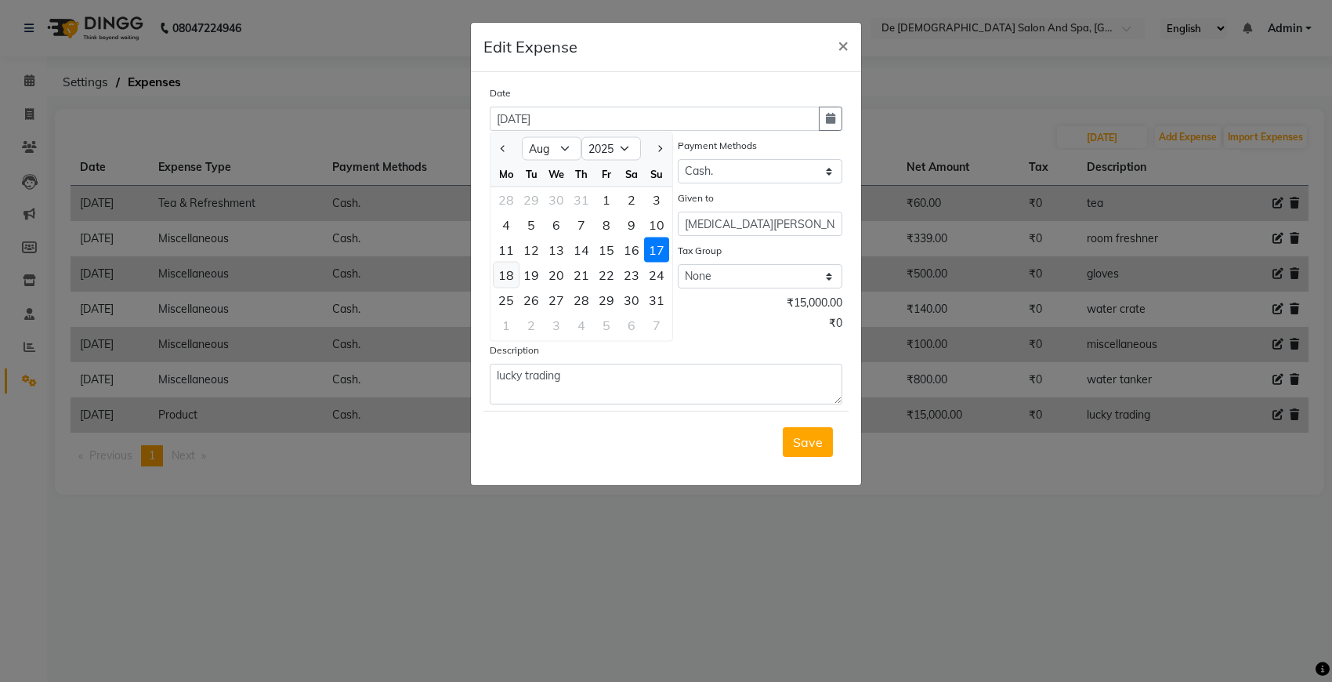
click at [504, 274] on div "18" at bounding box center [506, 274] width 25 height 25
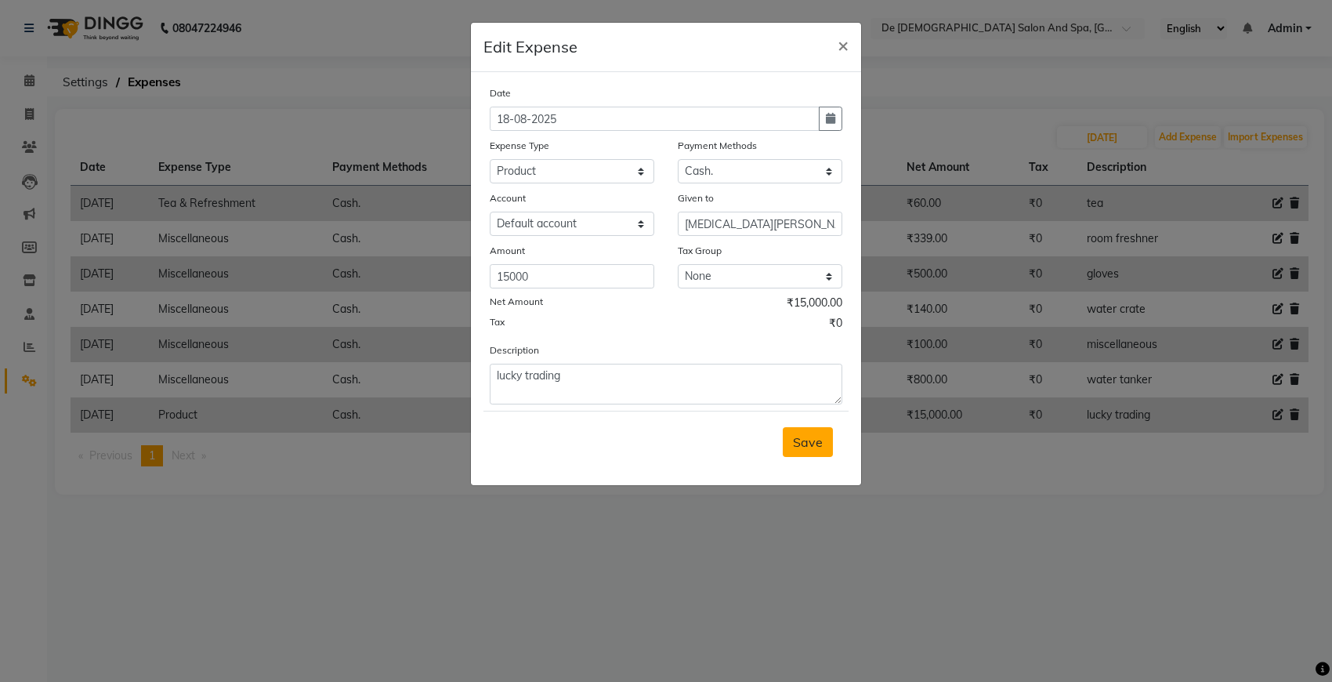
click at [821, 441] on span "Save" at bounding box center [808, 442] width 30 height 16
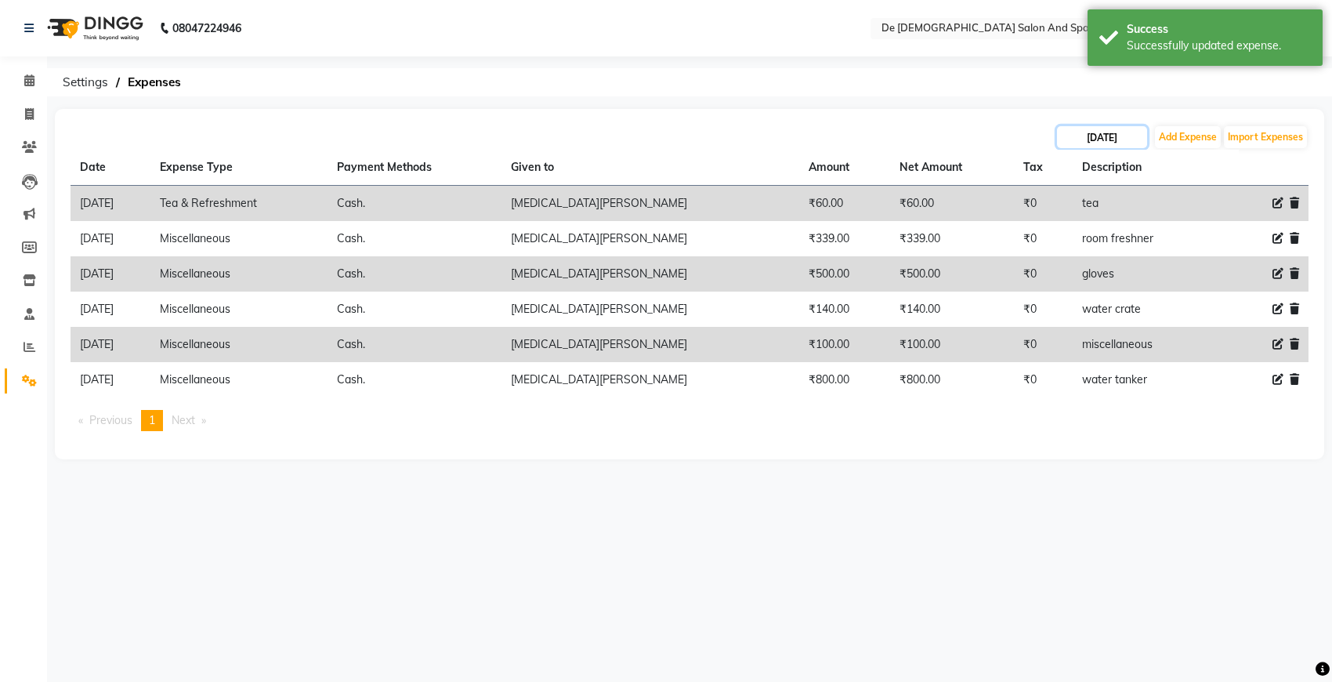
click at [1094, 143] on input "17-08-2025" at bounding box center [1102, 137] width 90 height 22
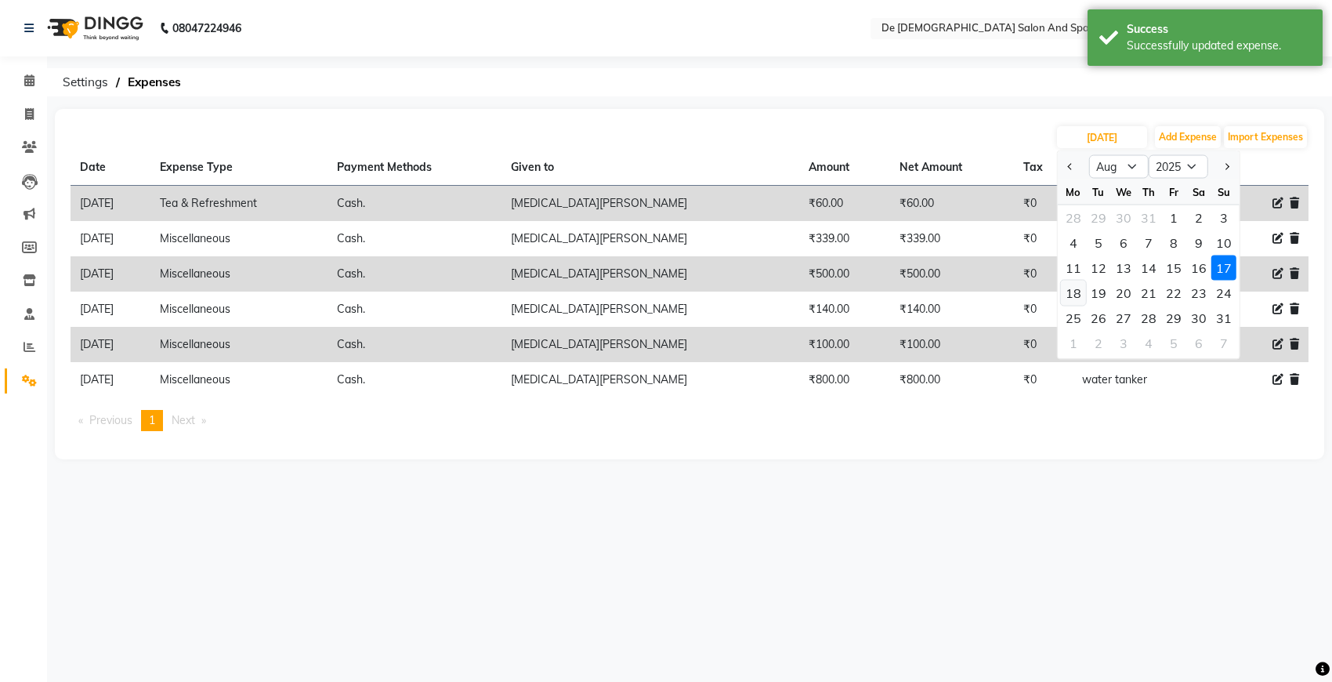
click at [1079, 294] on div "18" at bounding box center [1073, 292] width 25 height 25
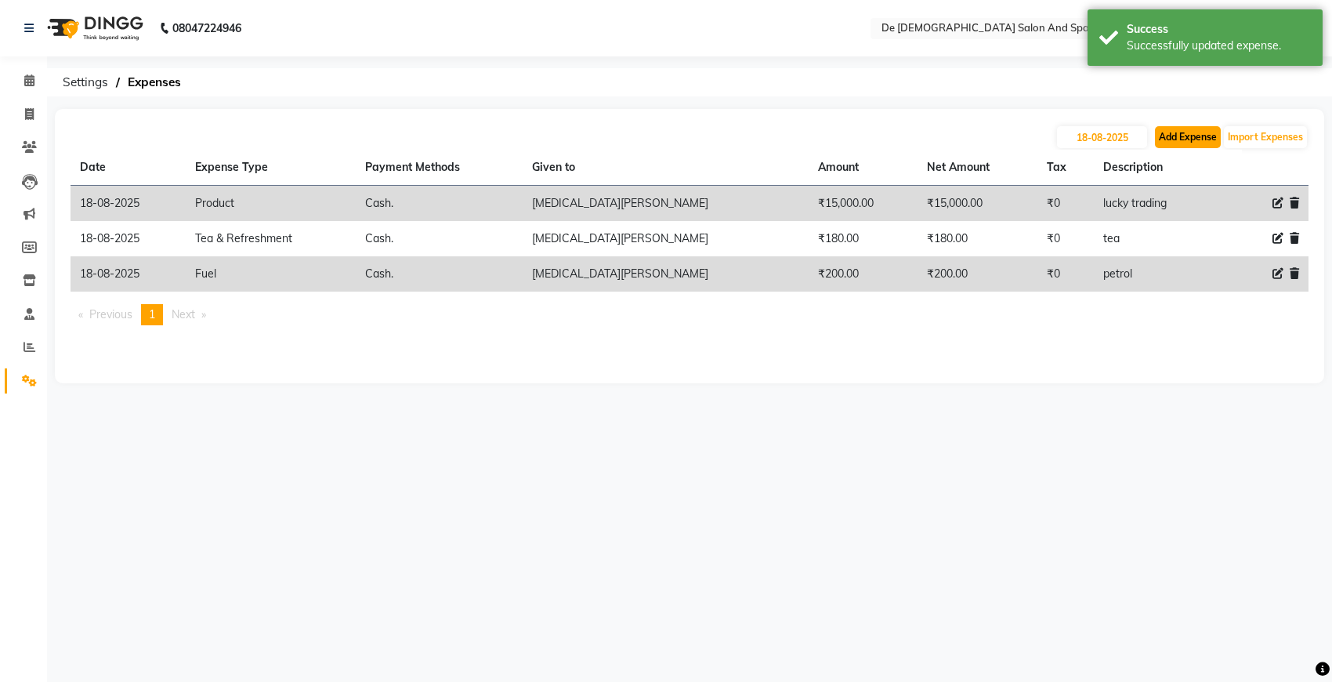
click at [1183, 132] on button "Add Expense" at bounding box center [1188, 137] width 66 height 22
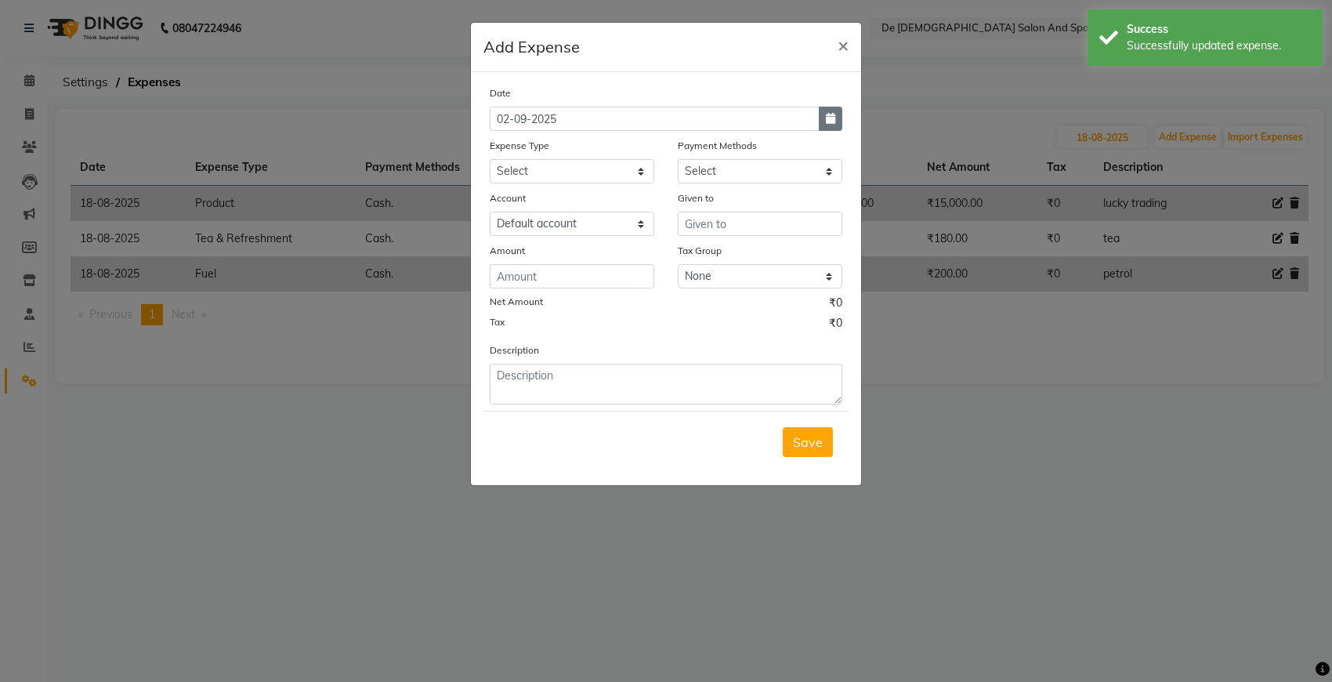
click at [826, 121] on icon "button" at bounding box center [830, 118] width 9 height 11
click at [503, 146] on span "Previous month" at bounding box center [504, 148] width 6 height 6
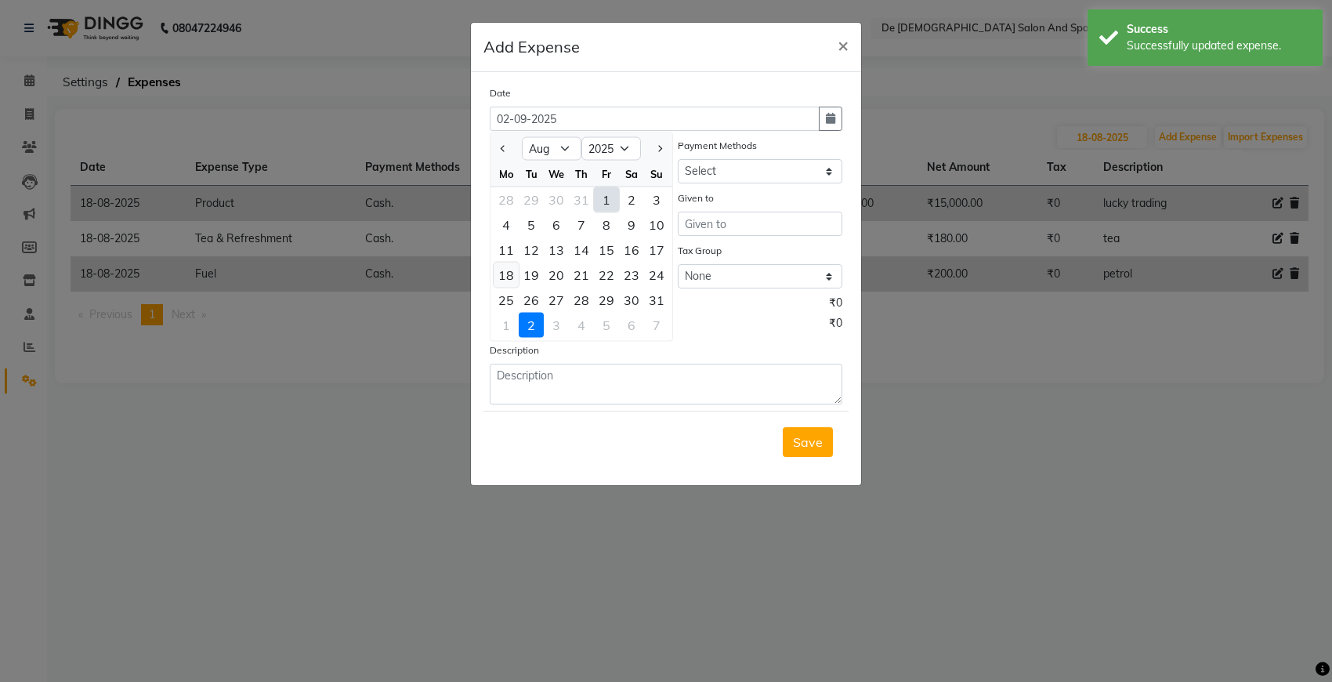
click at [511, 265] on div "18" at bounding box center [506, 274] width 25 height 25
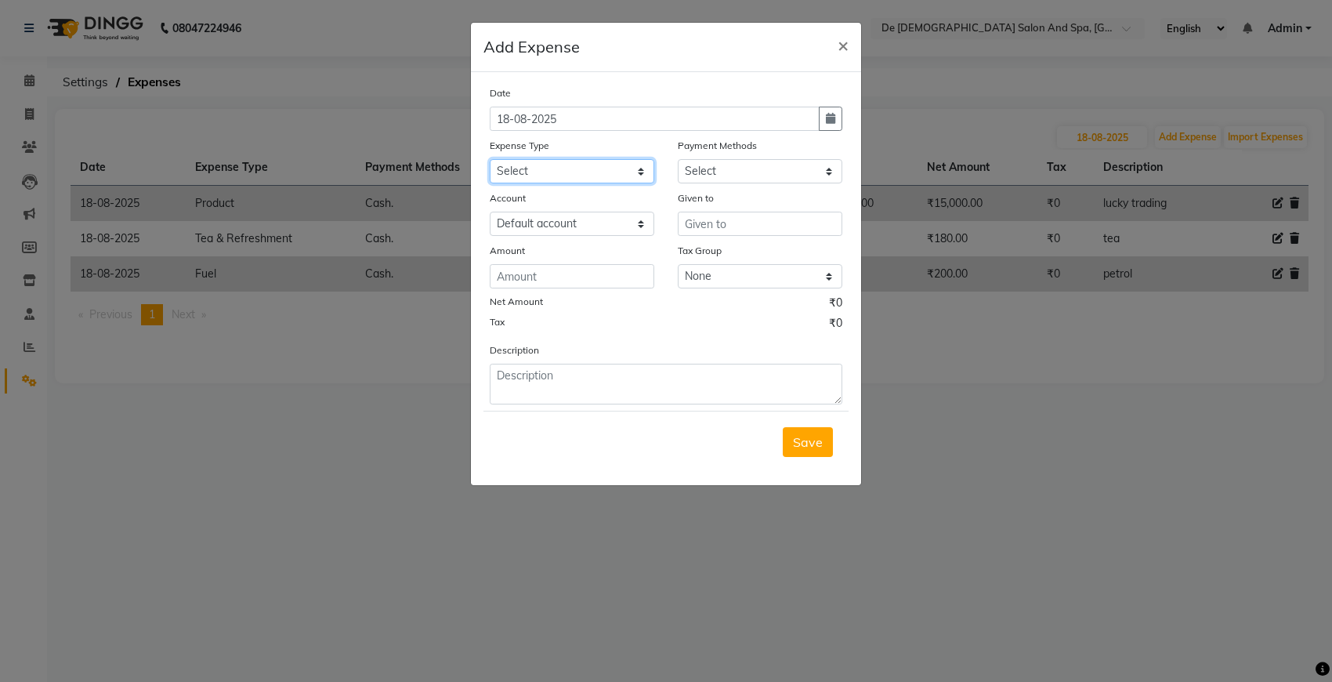
click at [628, 176] on select "Select Advance Salary Bank charges Car maintenance Cash transfer to bank Cash t…" at bounding box center [572, 171] width 165 height 24
click at [490, 159] on select "Select Advance Salary Bank charges Car maintenance Cash transfer to bank Cash t…" at bounding box center [572, 171] width 165 height 24
click at [757, 170] on select "Select Cash. Voucher CARD Wallet GPay" at bounding box center [760, 171] width 165 height 24
click at [678, 159] on select "Select Cash. Voucher CARD Wallet GPay" at bounding box center [760, 171] width 165 height 24
click at [744, 223] on input "text" at bounding box center [760, 224] width 165 height 24
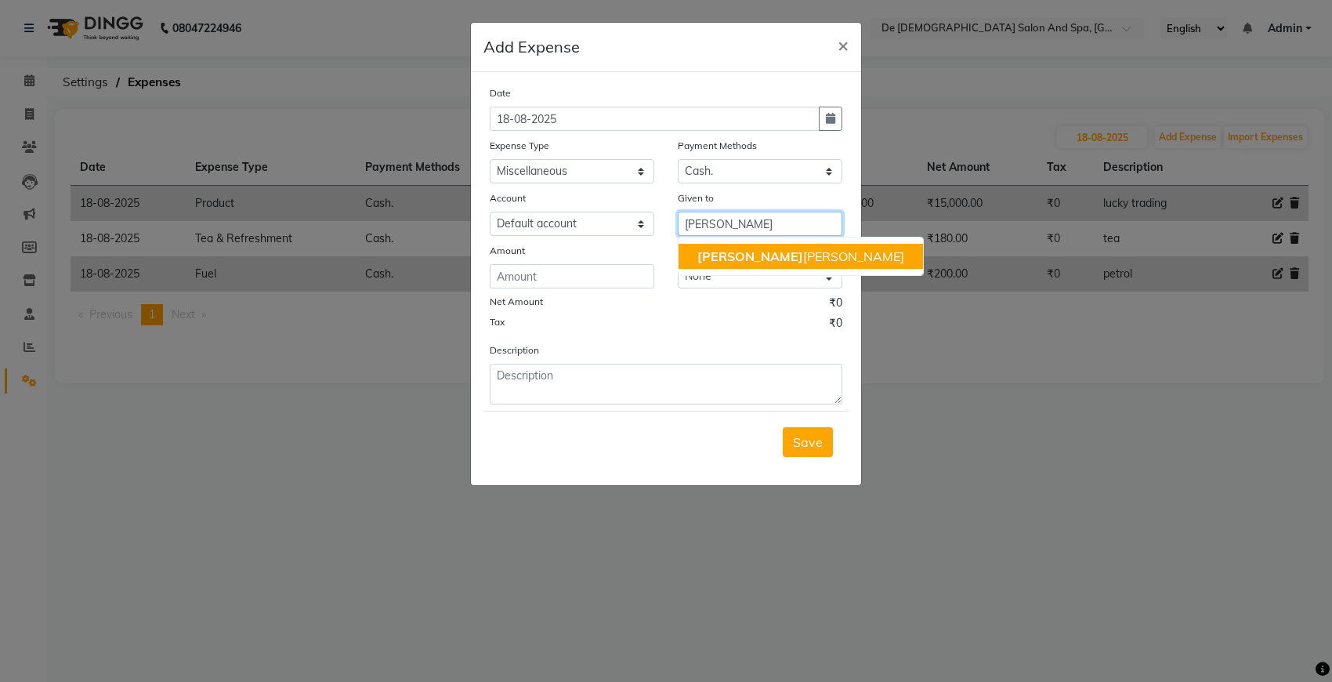
click at [742, 261] on ngb-highlight "niki ta thappa" at bounding box center [800, 256] width 207 height 16
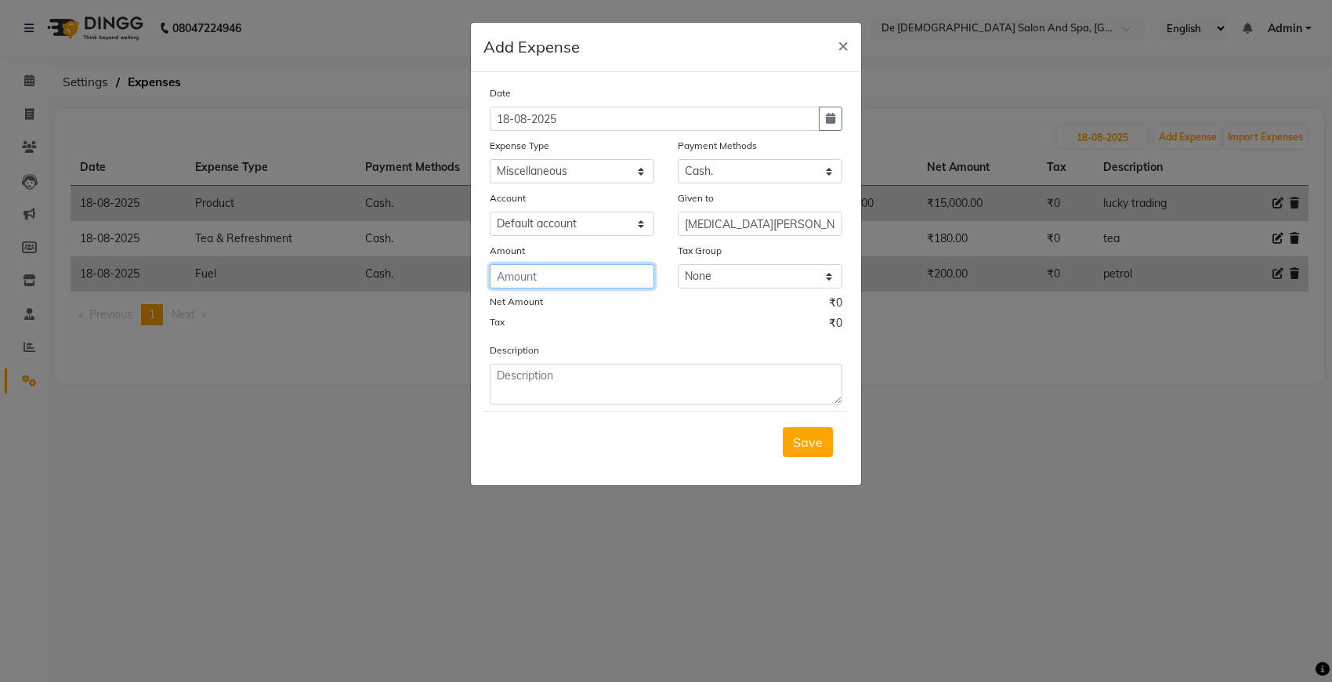
click at [512, 275] on input "number" at bounding box center [572, 276] width 165 height 24
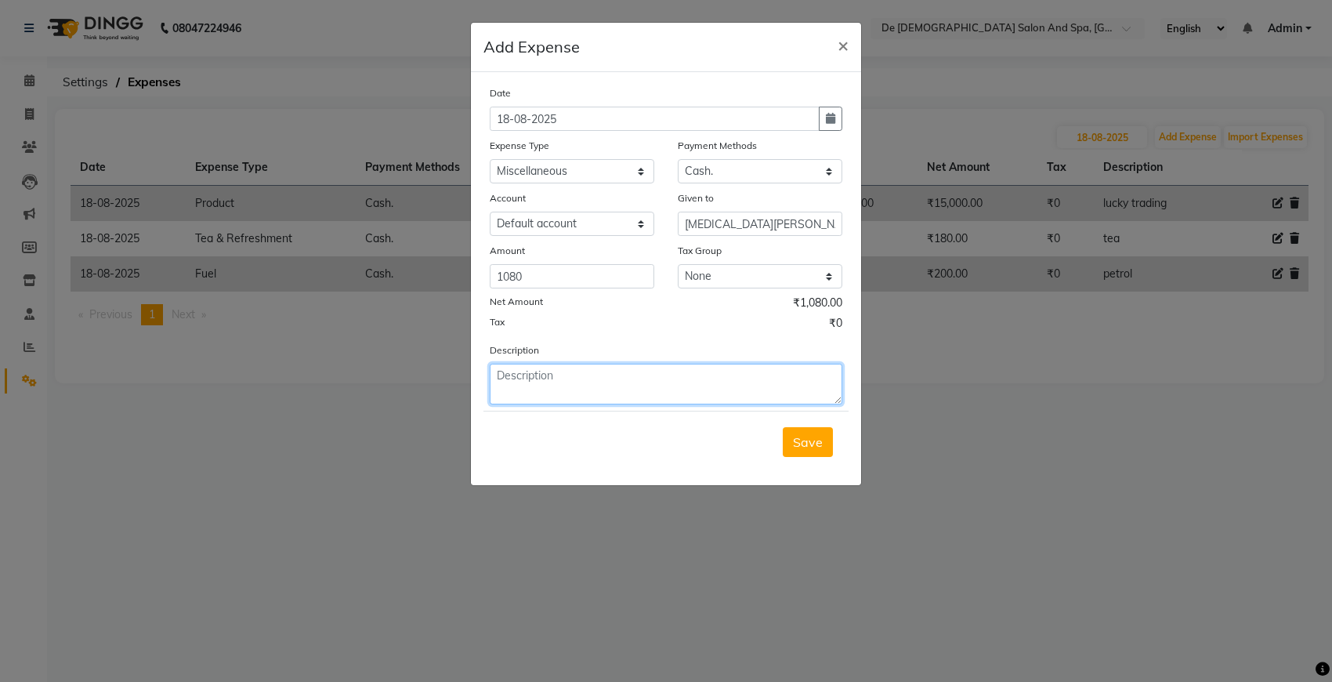
click at [515, 370] on textarea at bounding box center [666, 384] width 353 height 41
drag, startPoint x: 817, startPoint y: 447, endPoint x: 801, endPoint y: 427, distance: 26.2
click at [816, 444] on button "Save" at bounding box center [808, 442] width 50 height 30
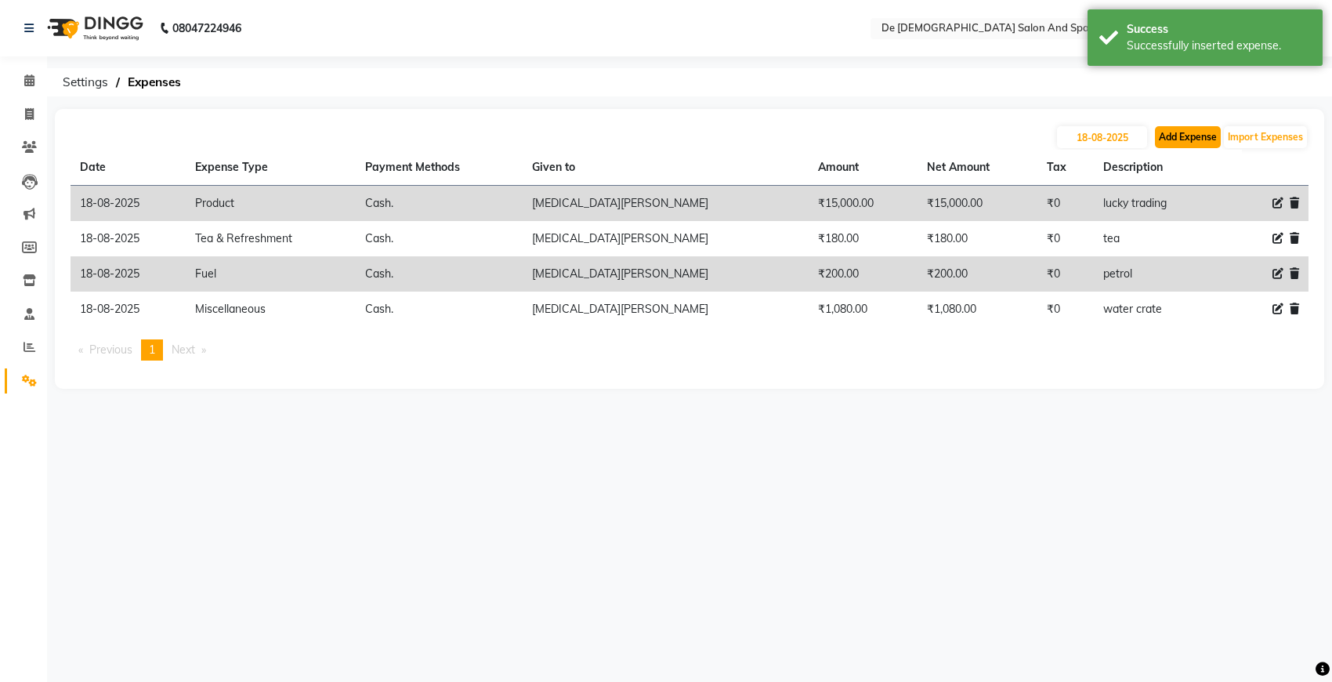
click at [1183, 135] on button "Add Expense" at bounding box center [1188, 137] width 66 height 22
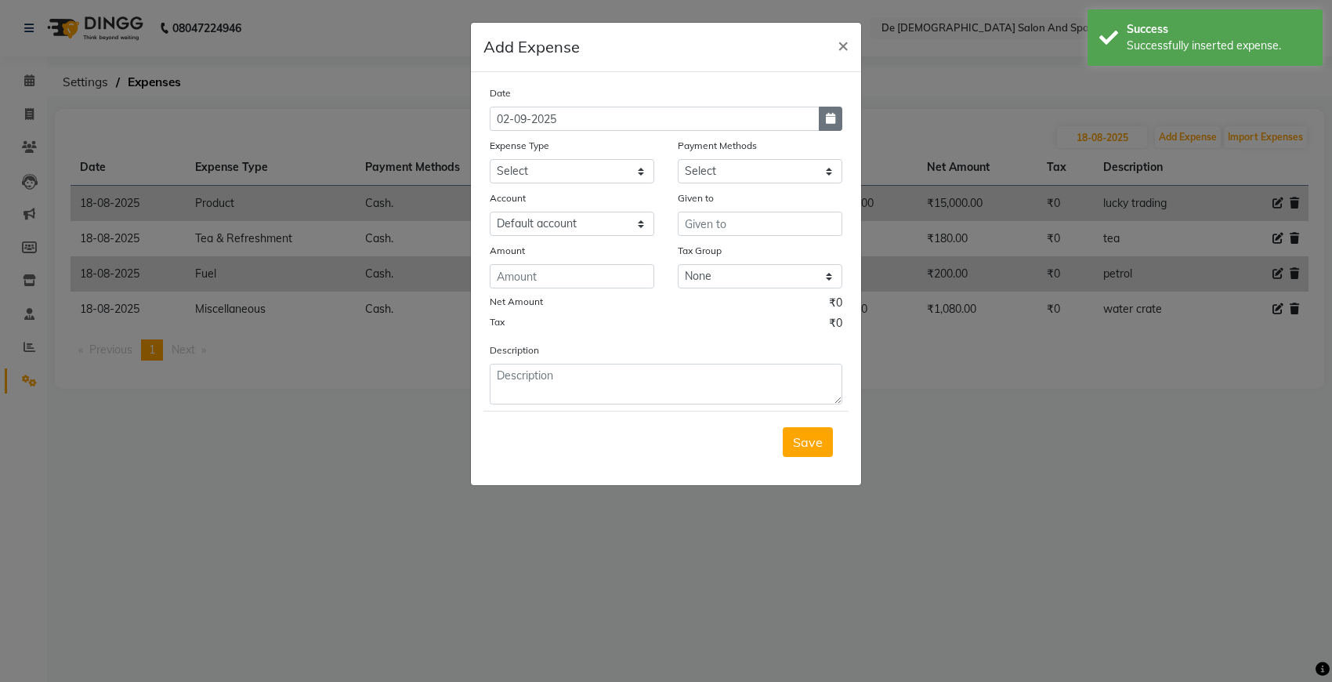
click at [823, 126] on button "button" at bounding box center [831, 119] width 24 height 24
click at [507, 153] on button "Previous month" at bounding box center [503, 148] width 13 height 25
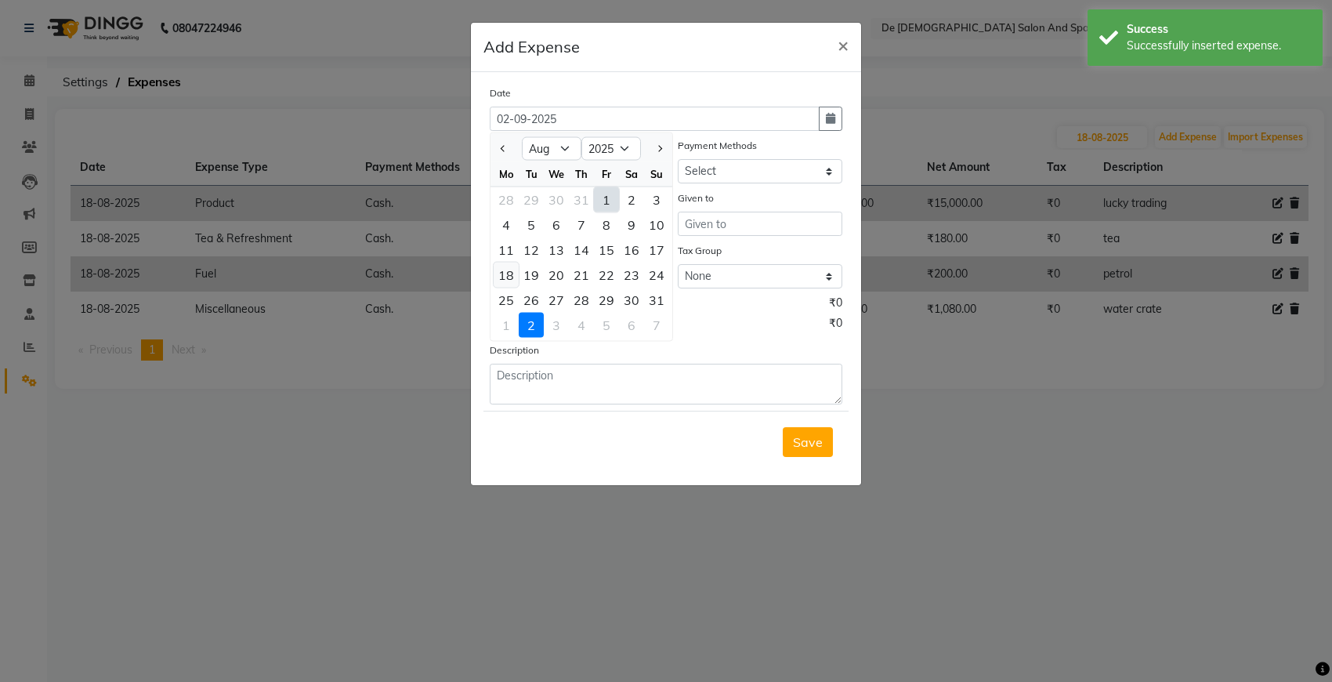
click at [512, 276] on div "18" at bounding box center [506, 274] width 25 height 25
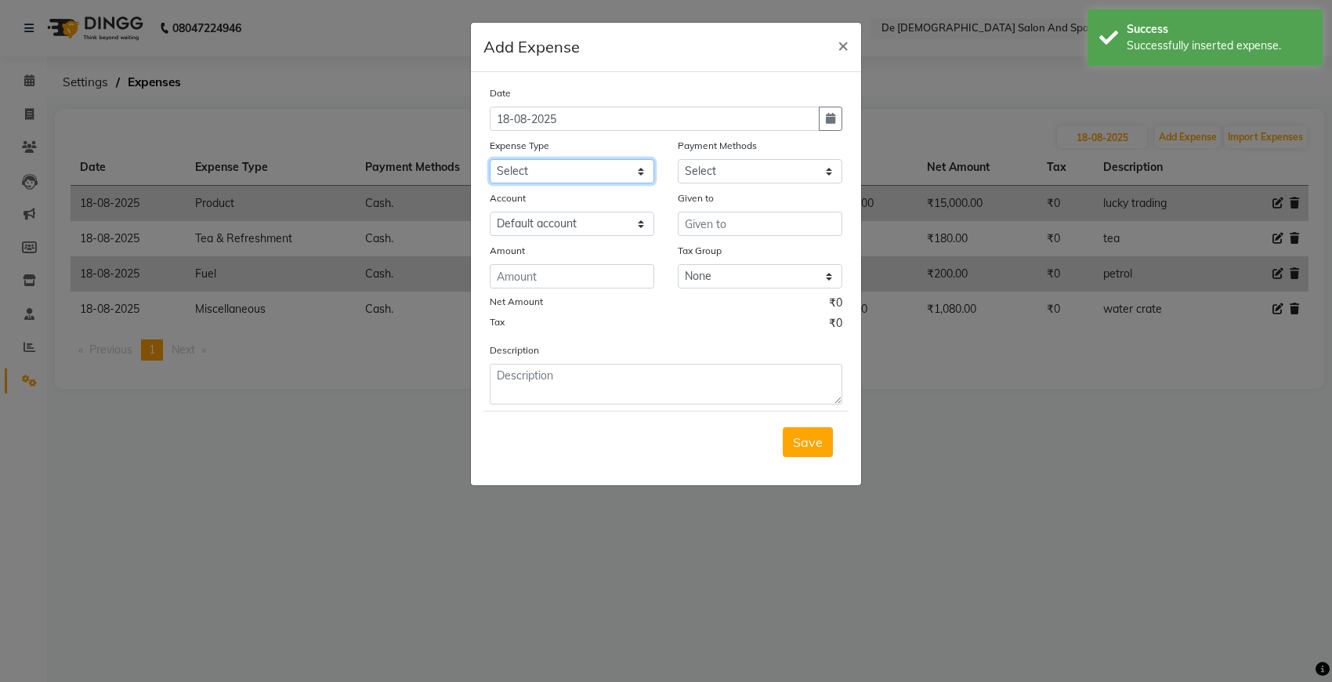
click at [582, 166] on select "Select Advance Salary Bank charges Car maintenance Cash transfer to bank Cash t…" at bounding box center [572, 171] width 165 height 24
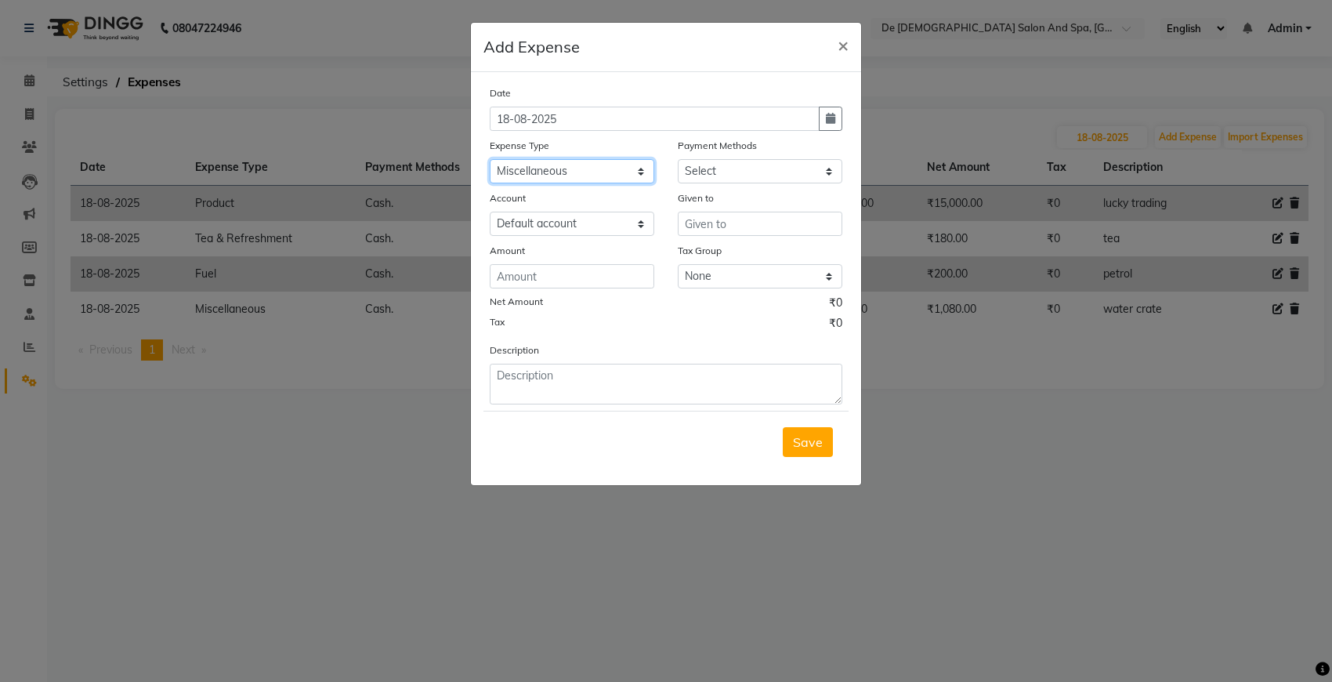
click at [490, 159] on select "Select Advance Salary Bank charges Car maintenance Cash transfer to bank Cash t…" at bounding box center [572, 171] width 165 height 24
click at [762, 161] on select "Select Cash. Voucher CARD Wallet GPay" at bounding box center [760, 171] width 165 height 24
click at [678, 159] on select "Select Cash. Voucher CARD Wallet GPay" at bounding box center [760, 171] width 165 height 24
click at [743, 223] on input "text" at bounding box center [760, 224] width 165 height 24
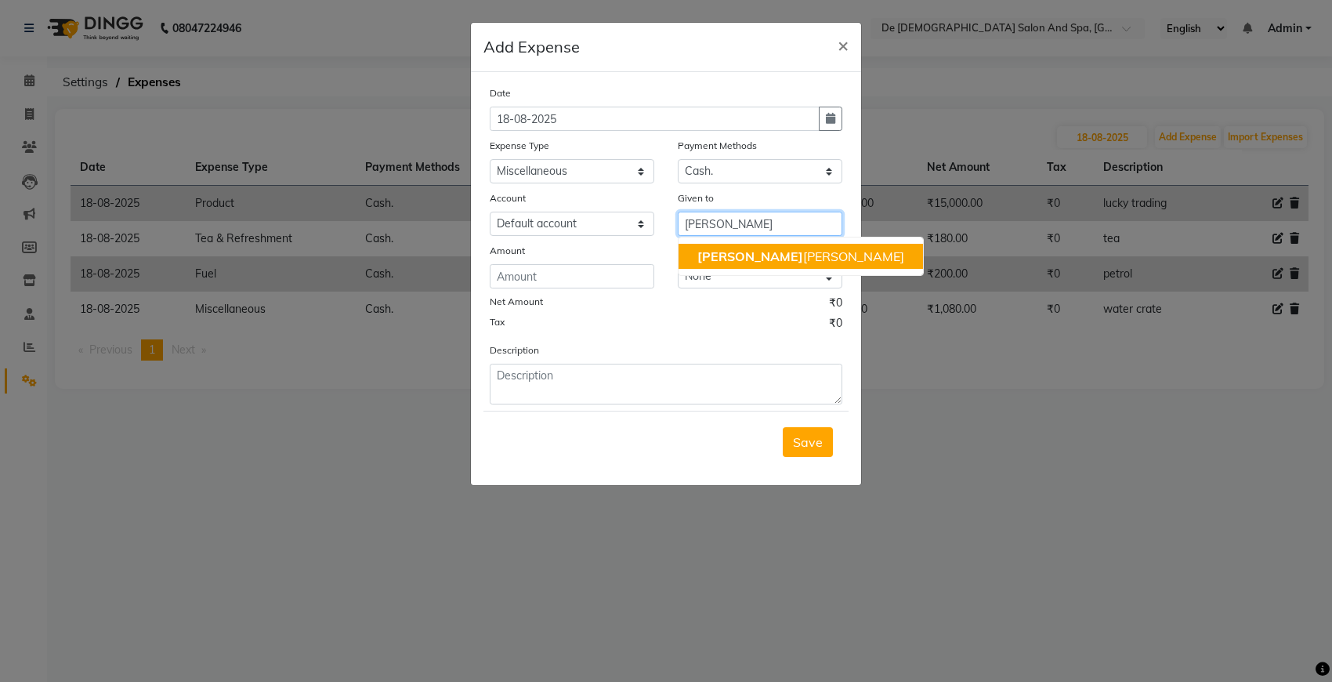
click at [731, 248] on ngb-highlight "niki ta thappa" at bounding box center [800, 256] width 207 height 16
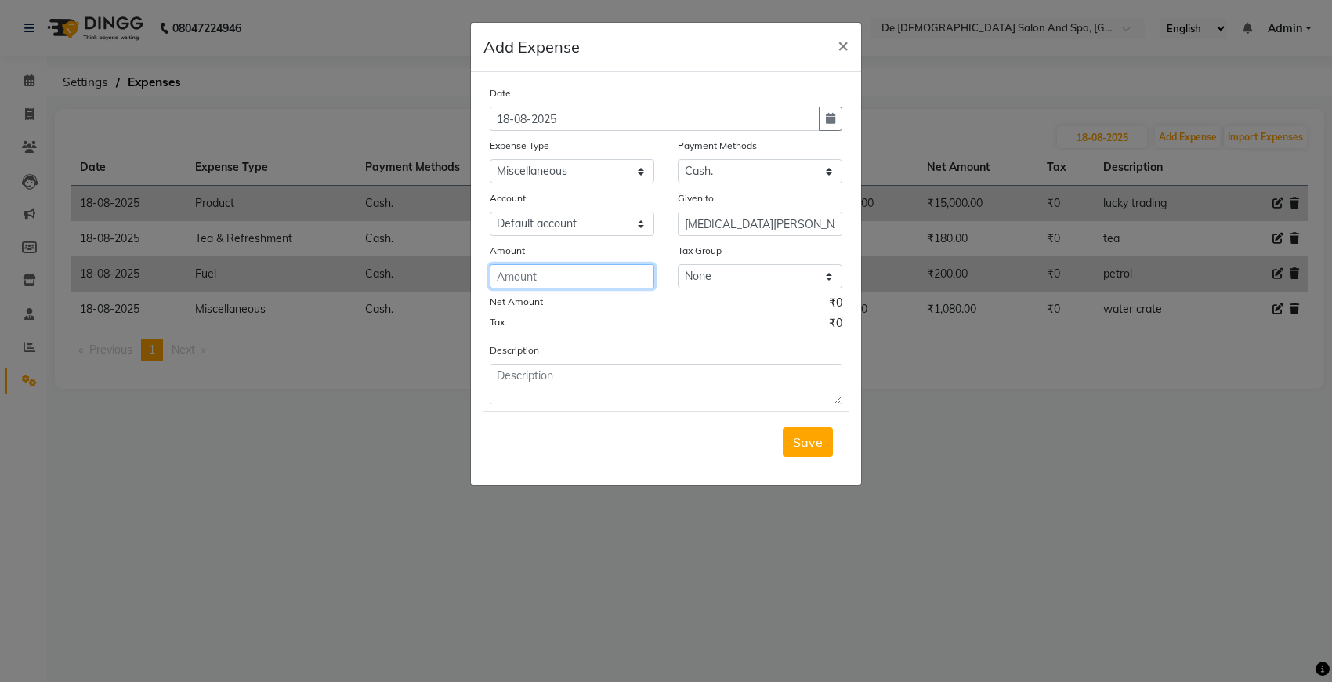
click at [625, 264] on input "number" at bounding box center [572, 276] width 165 height 24
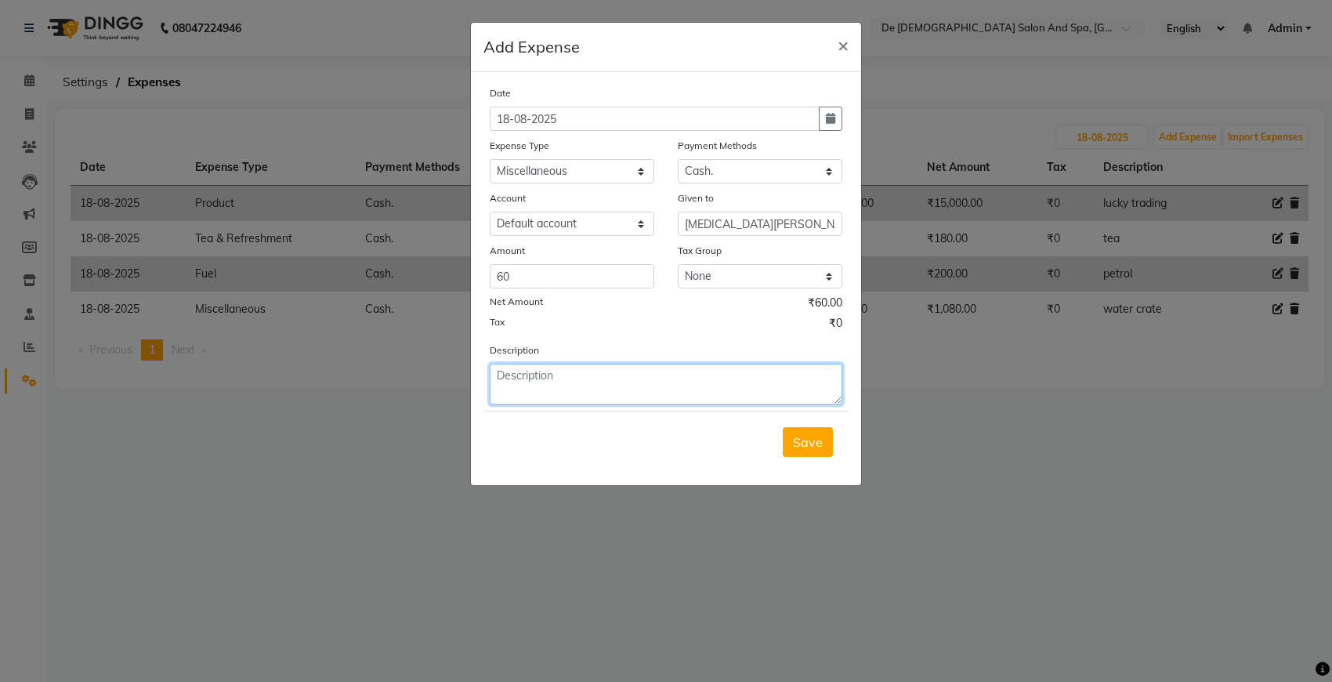
click at [576, 368] on textarea at bounding box center [666, 384] width 353 height 41
click at [825, 448] on button "Save" at bounding box center [808, 442] width 50 height 30
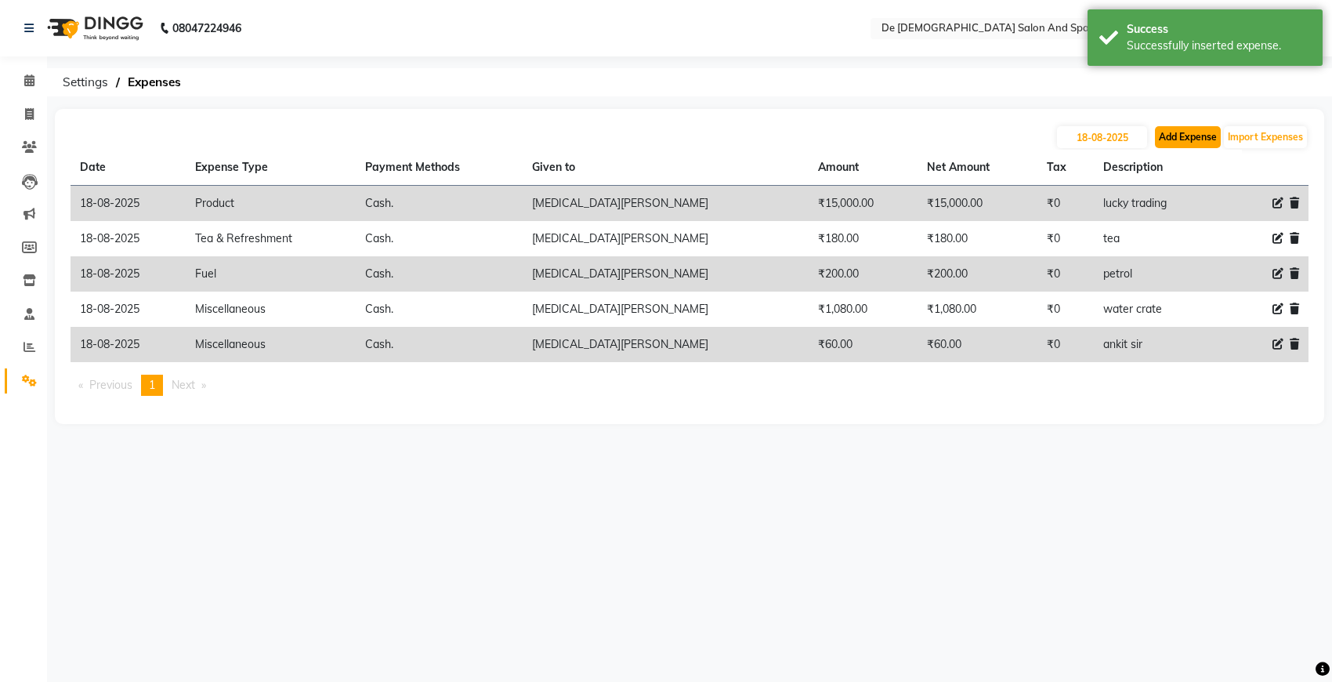
click at [1179, 132] on button "Add Expense" at bounding box center [1188, 137] width 66 height 22
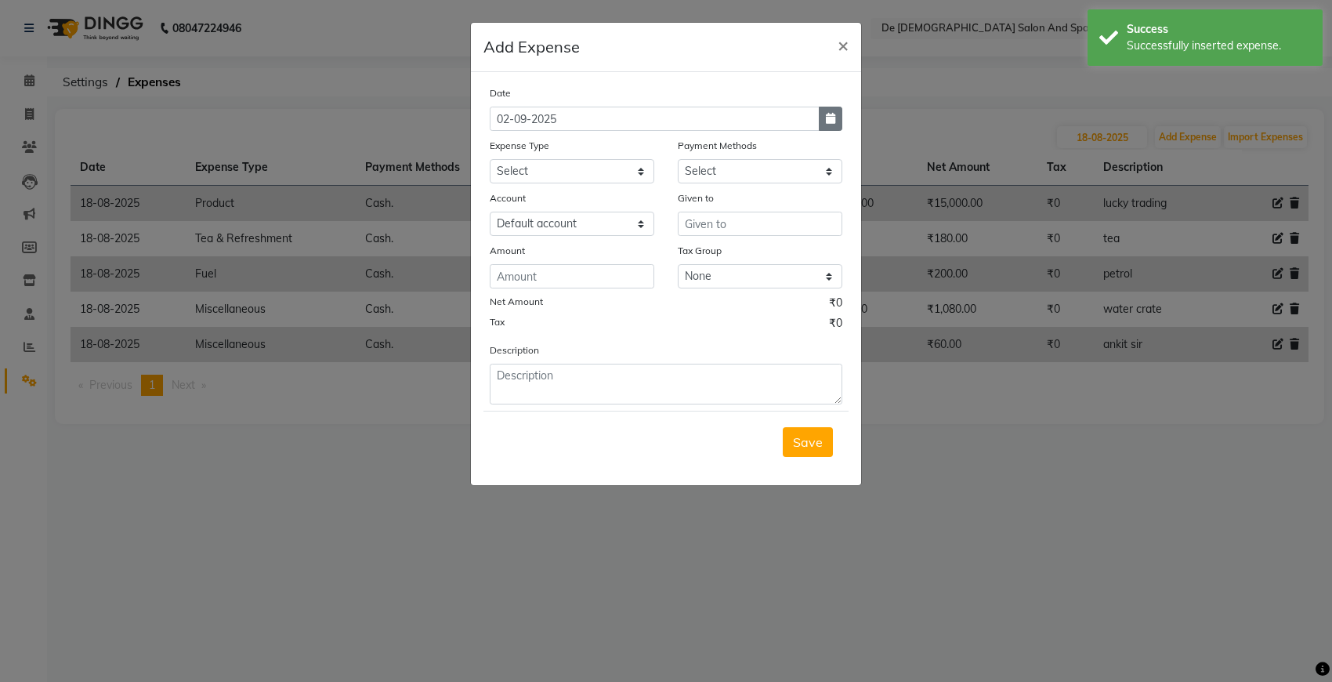
click at [833, 124] on button "button" at bounding box center [831, 119] width 24 height 24
click at [509, 146] on button "Previous month" at bounding box center [503, 148] width 13 height 25
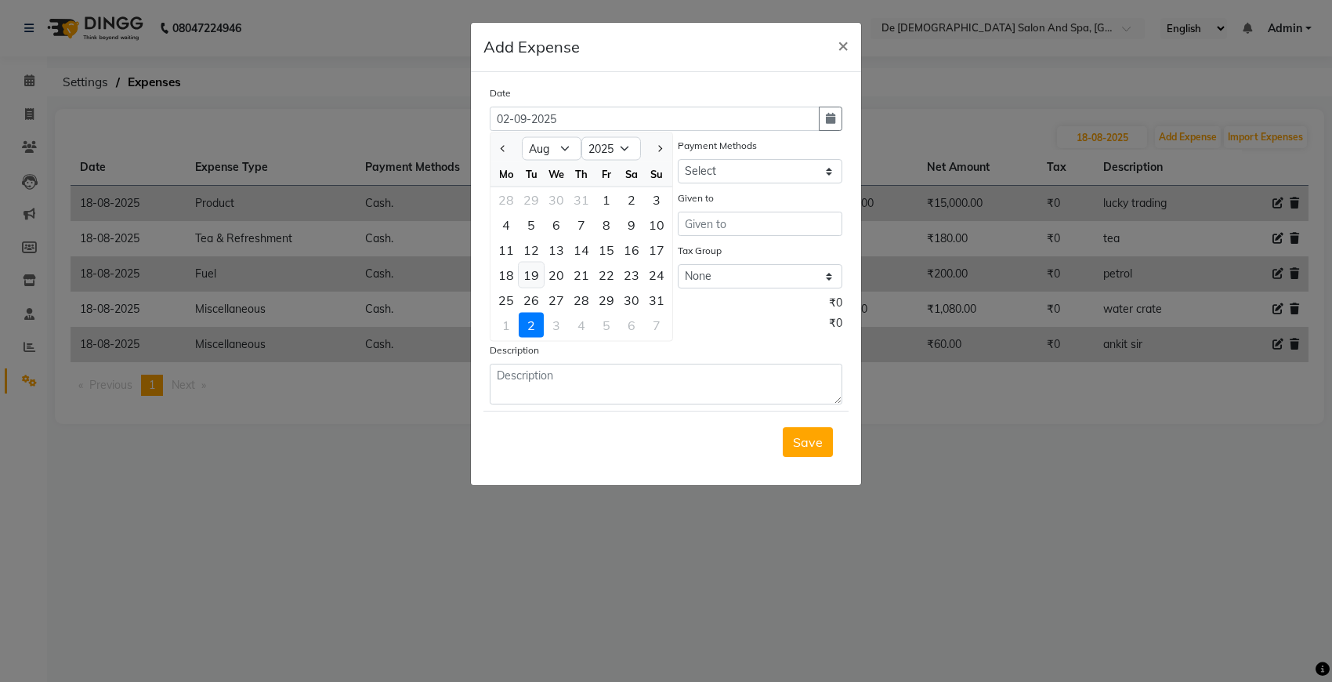
click at [527, 271] on div "19" at bounding box center [531, 274] width 25 height 25
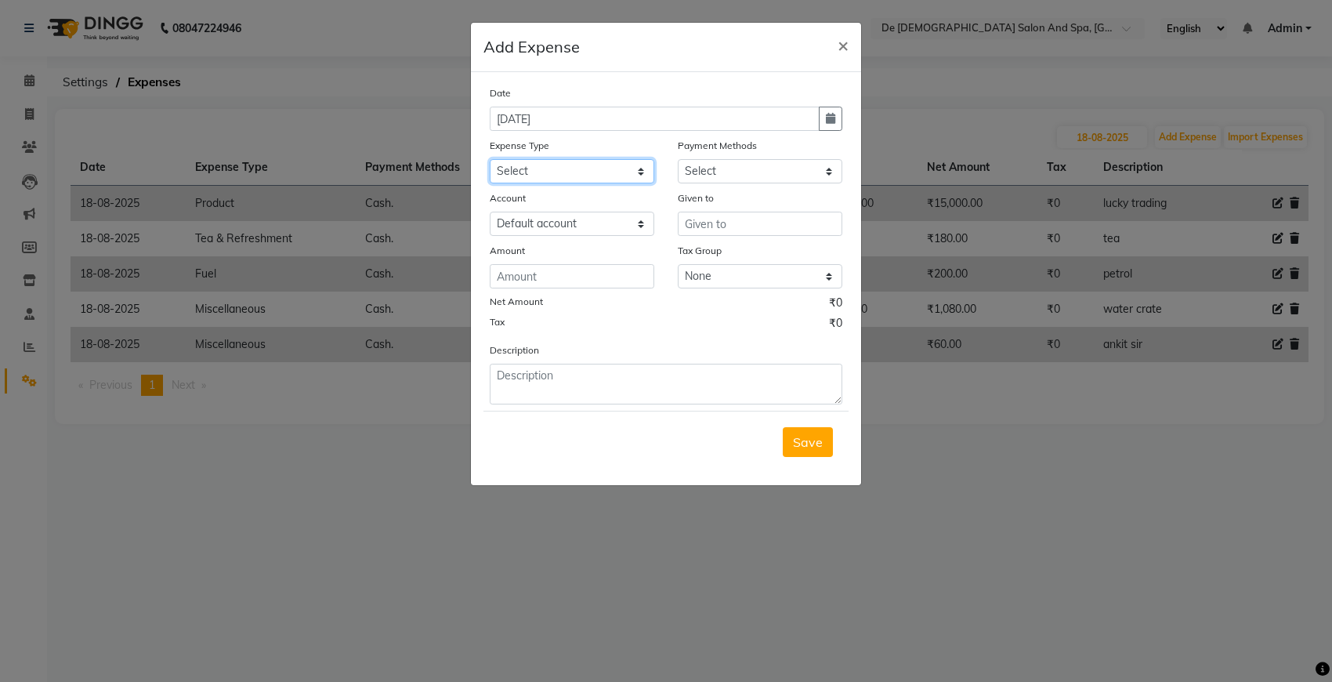
click at [625, 173] on select "Select Advance Salary Bank charges Car maintenance Cash transfer to bank Cash t…" at bounding box center [572, 171] width 165 height 24
click at [490, 159] on select "Select Advance Salary Bank charges Car maintenance Cash transfer to bank Cash t…" at bounding box center [572, 171] width 165 height 24
click at [743, 172] on select "Select Cash. Voucher CARD Wallet GPay" at bounding box center [760, 171] width 165 height 24
click at [678, 159] on select "Select Cash. Voucher CARD Wallet GPay" at bounding box center [760, 171] width 165 height 24
click at [729, 214] on input "text" at bounding box center [760, 224] width 165 height 24
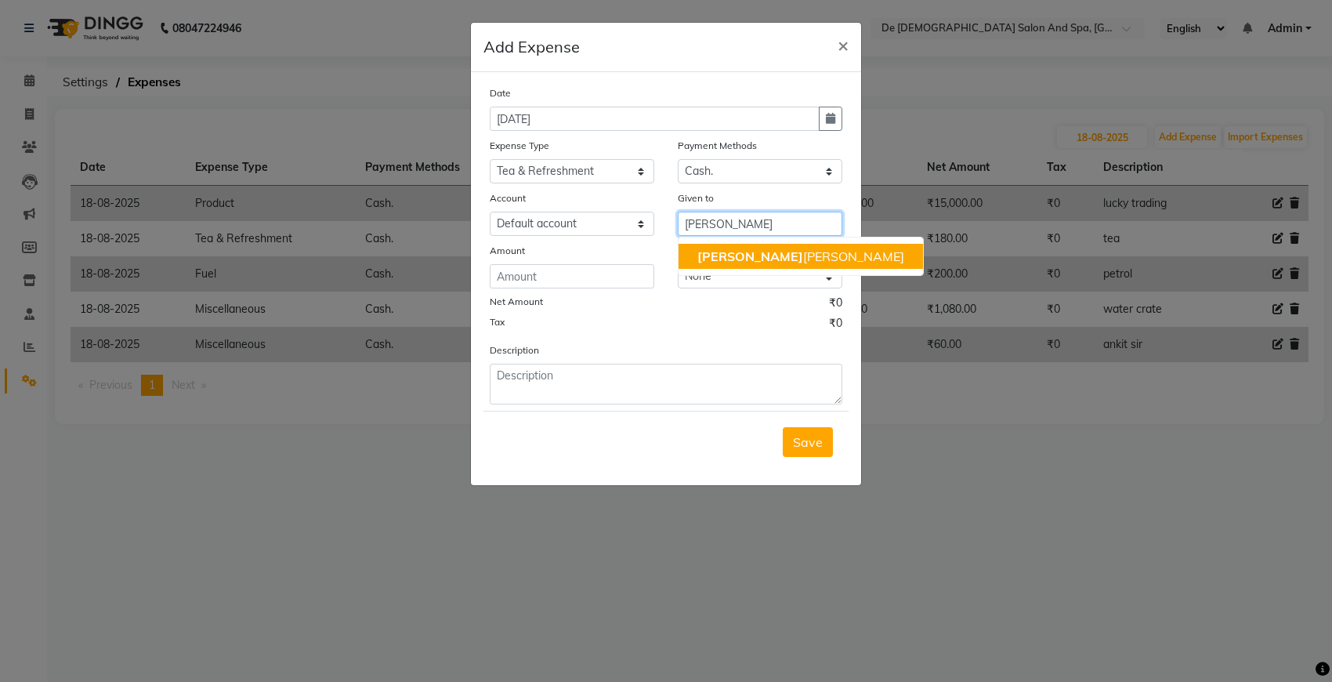
click at [698, 263] on span "niki" at bounding box center [750, 256] width 106 height 16
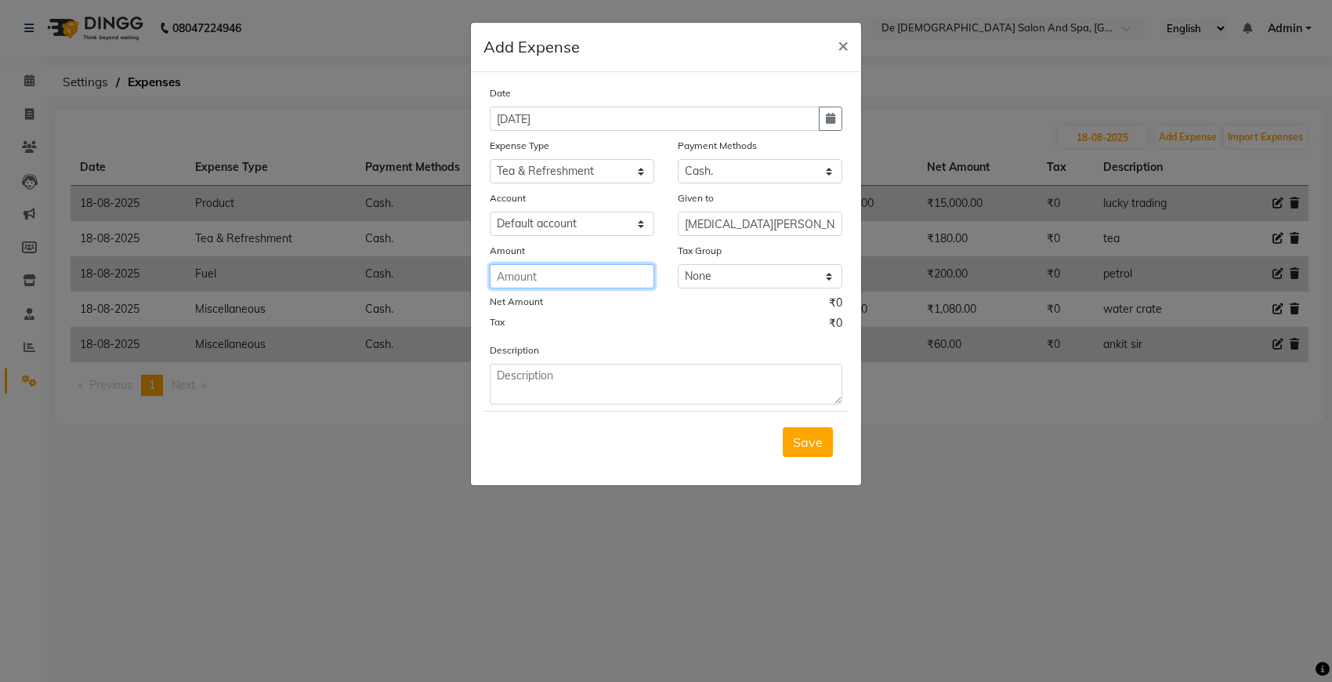
click at [610, 278] on input "number" at bounding box center [572, 276] width 165 height 24
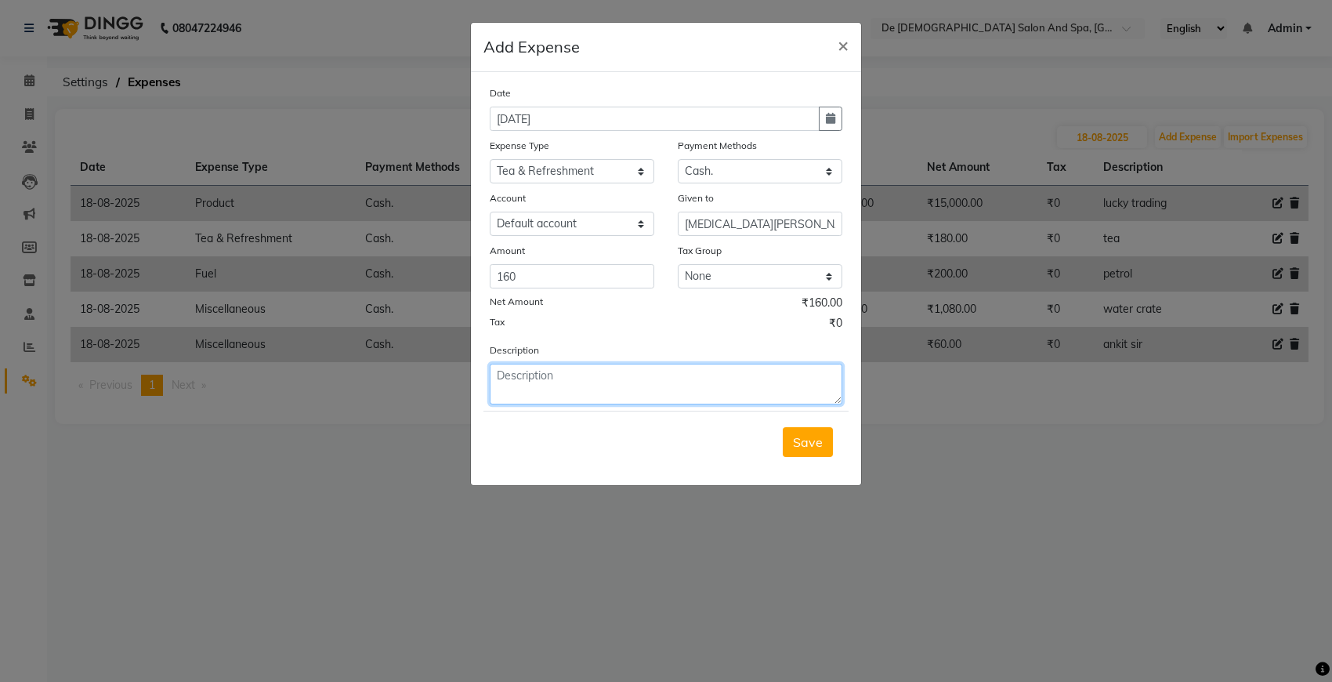
click at [580, 378] on textarea at bounding box center [666, 384] width 353 height 41
click at [800, 445] on span "Save" at bounding box center [808, 442] width 30 height 16
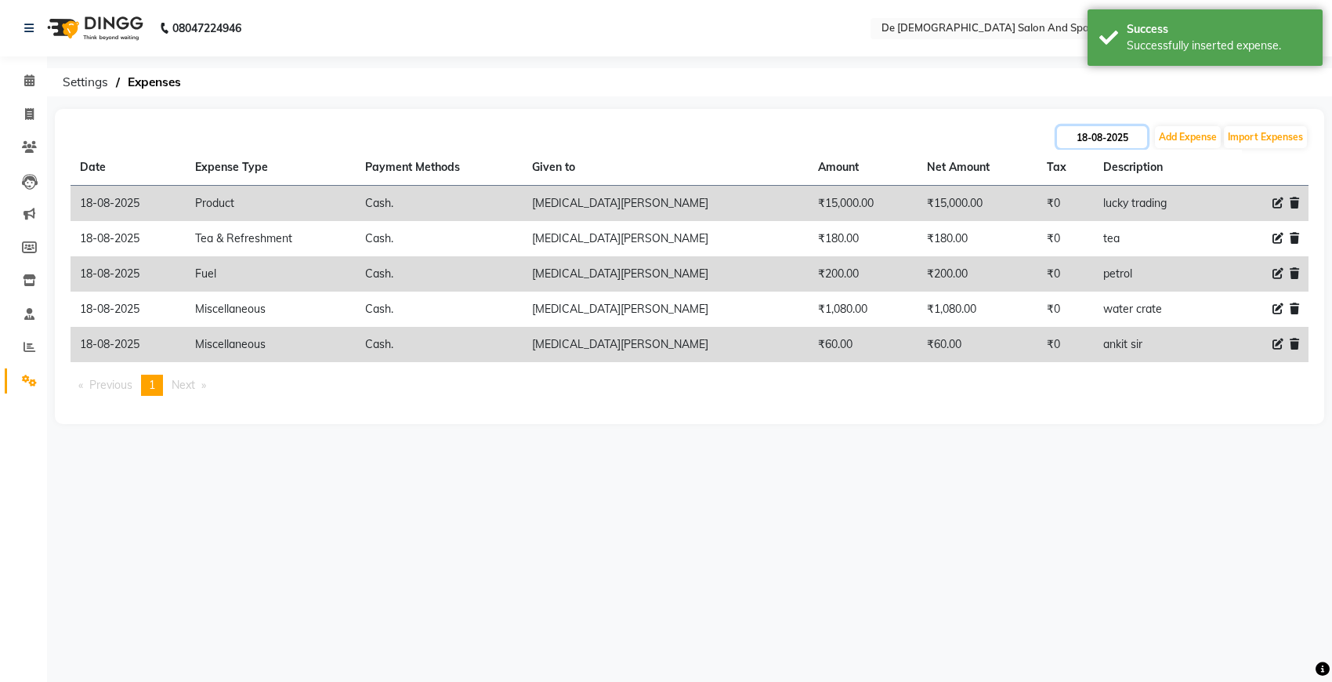
click at [1125, 133] on input "18-08-2025" at bounding box center [1102, 137] width 90 height 22
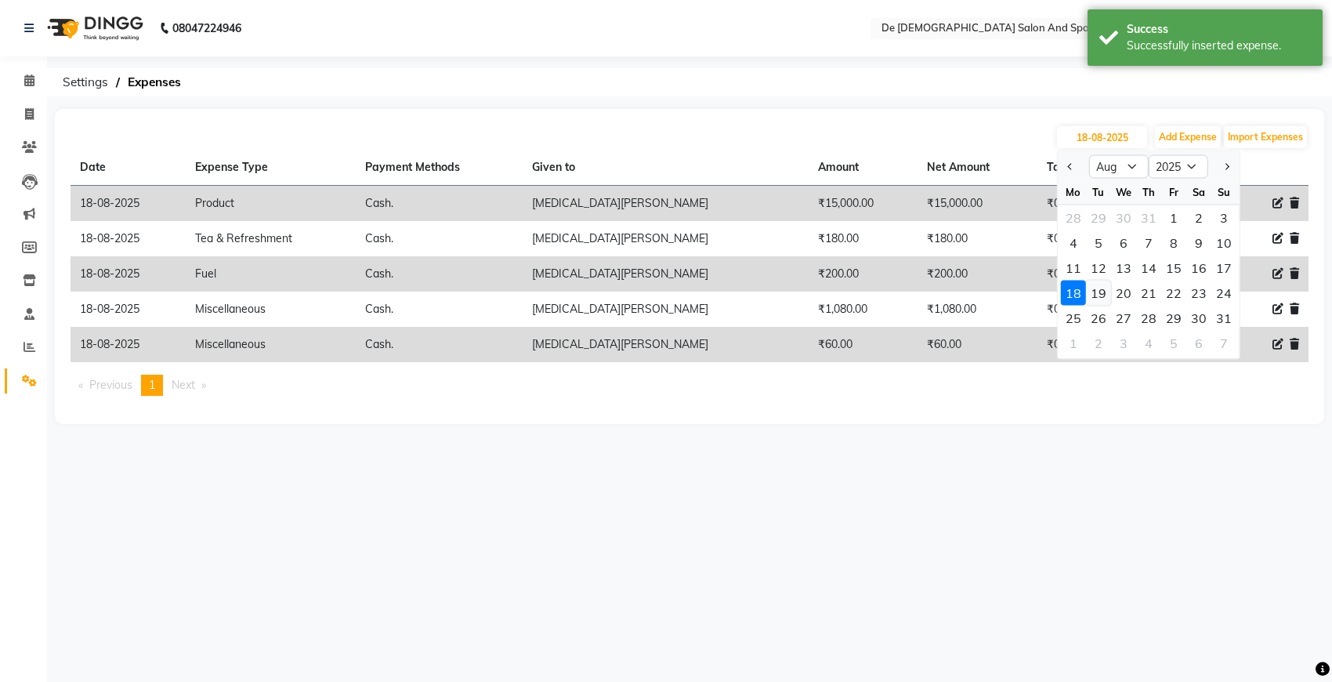
click at [1101, 302] on div "19" at bounding box center [1098, 292] width 25 height 25
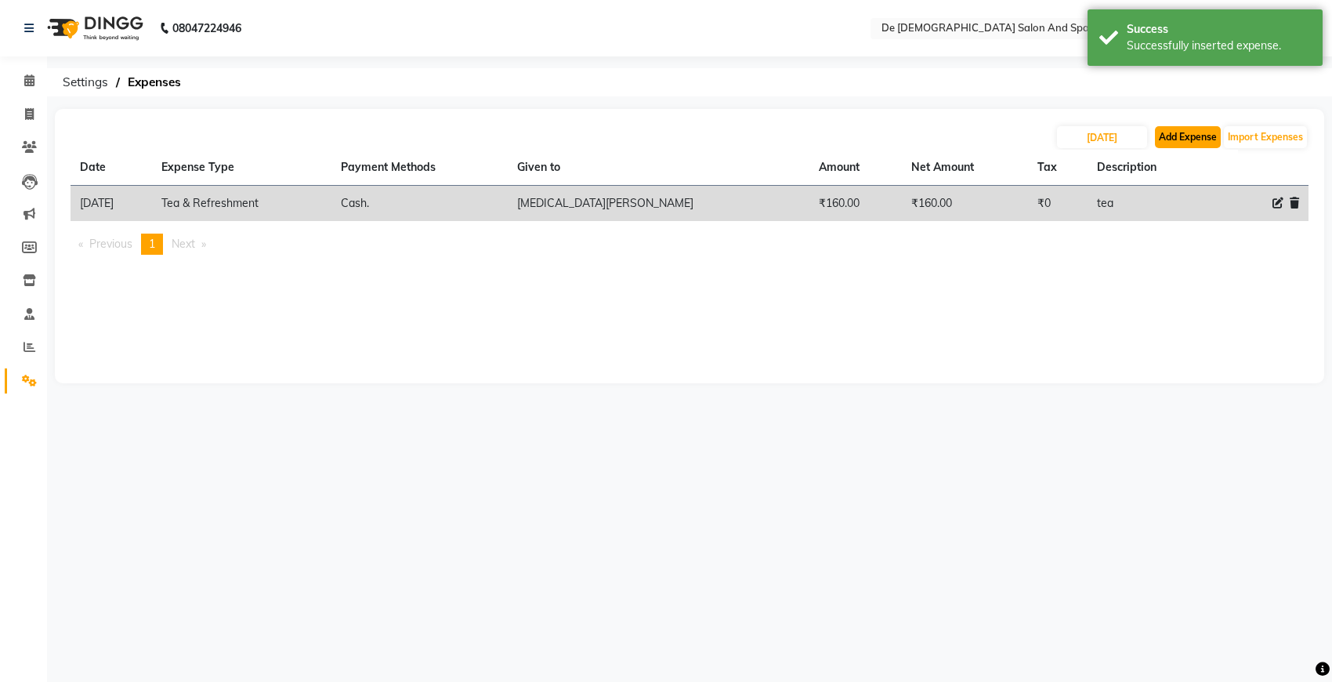
click at [1182, 137] on button "Add Expense" at bounding box center [1188, 137] width 66 height 22
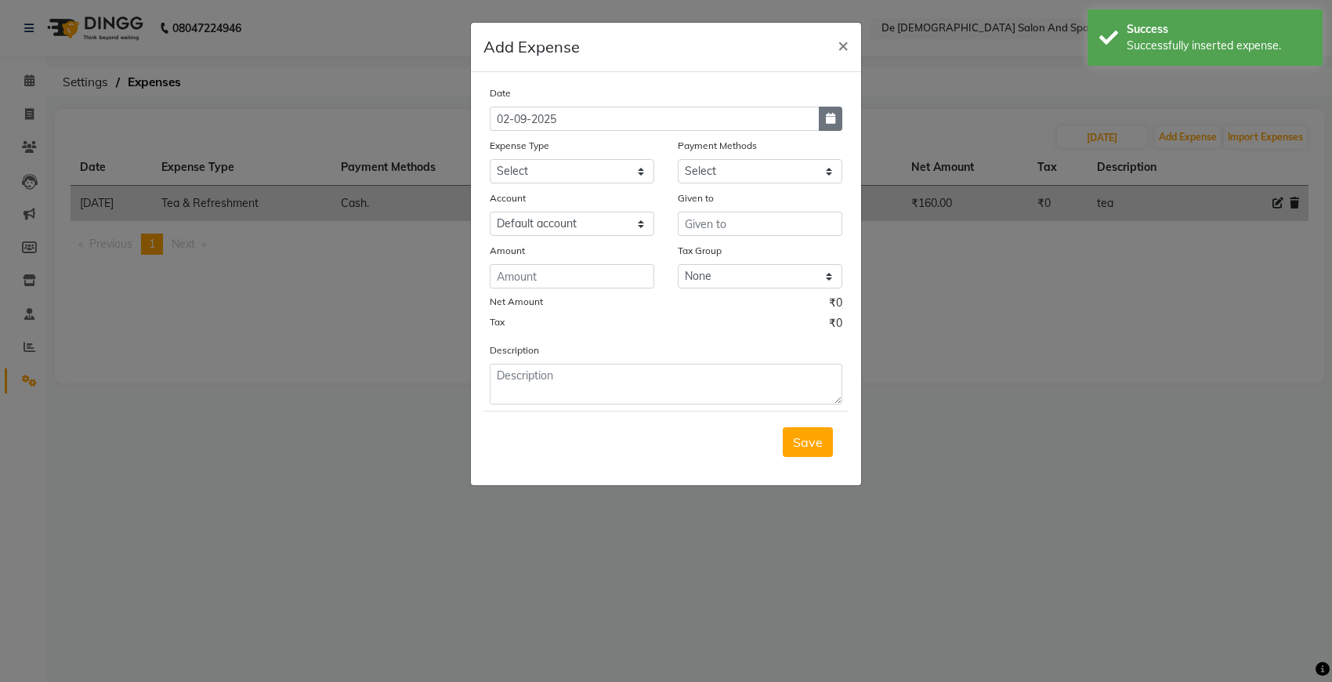
click at [838, 111] on button "button" at bounding box center [831, 119] width 24 height 24
click at [504, 150] on button "Previous month" at bounding box center [503, 148] width 13 height 25
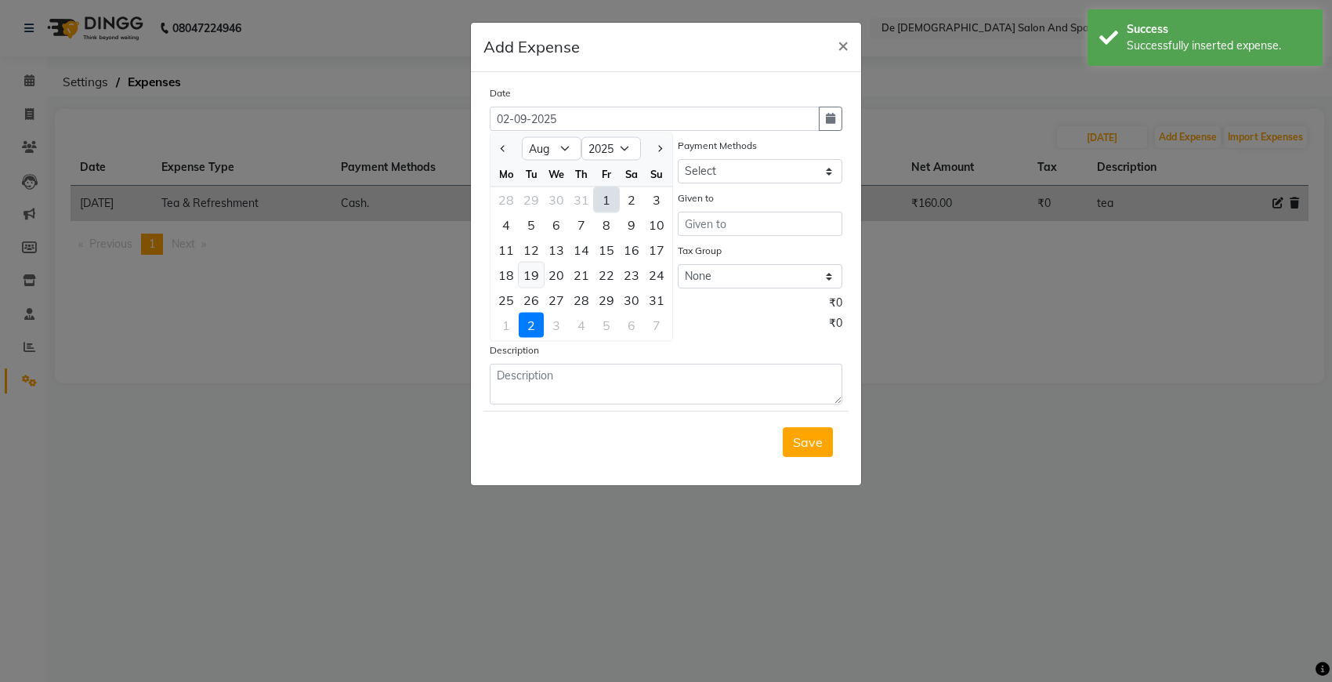
click at [531, 279] on div "19" at bounding box center [531, 274] width 25 height 25
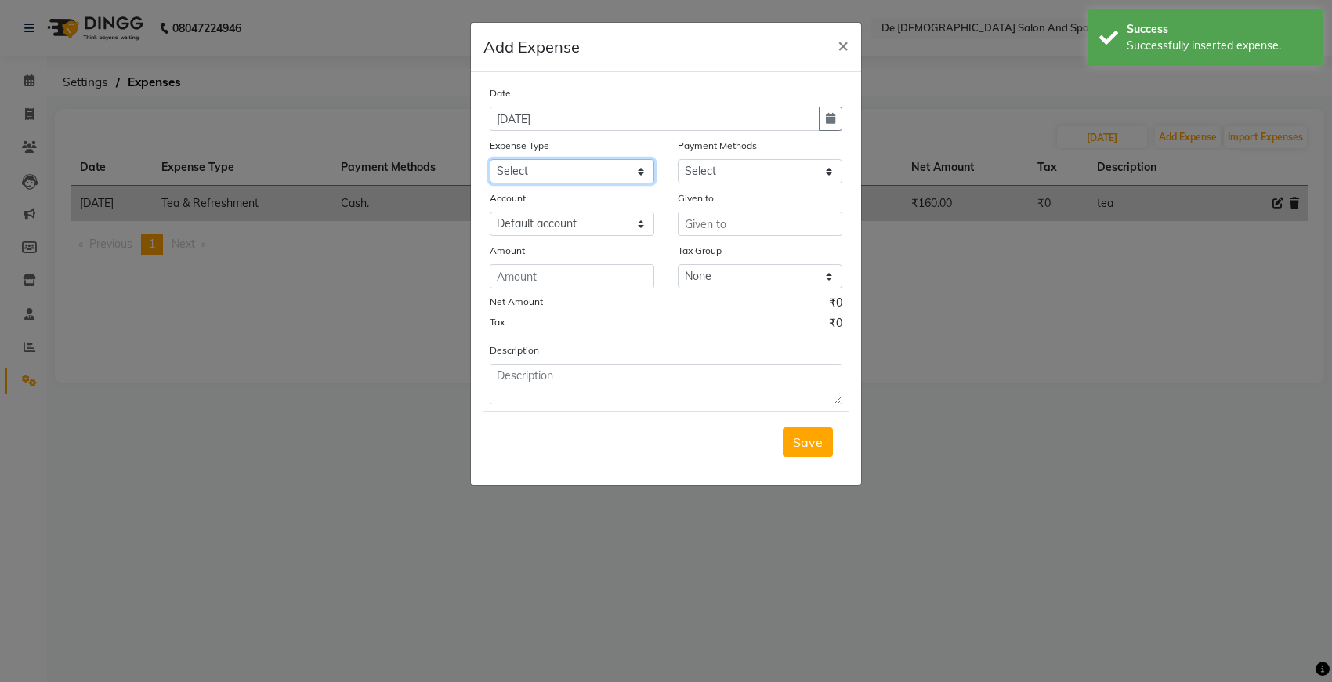
click at [608, 176] on select "Select Advance Salary Bank charges Car maintenance Cash transfer to bank Cash t…" at bounding box center [572, 171] width 165 height 24
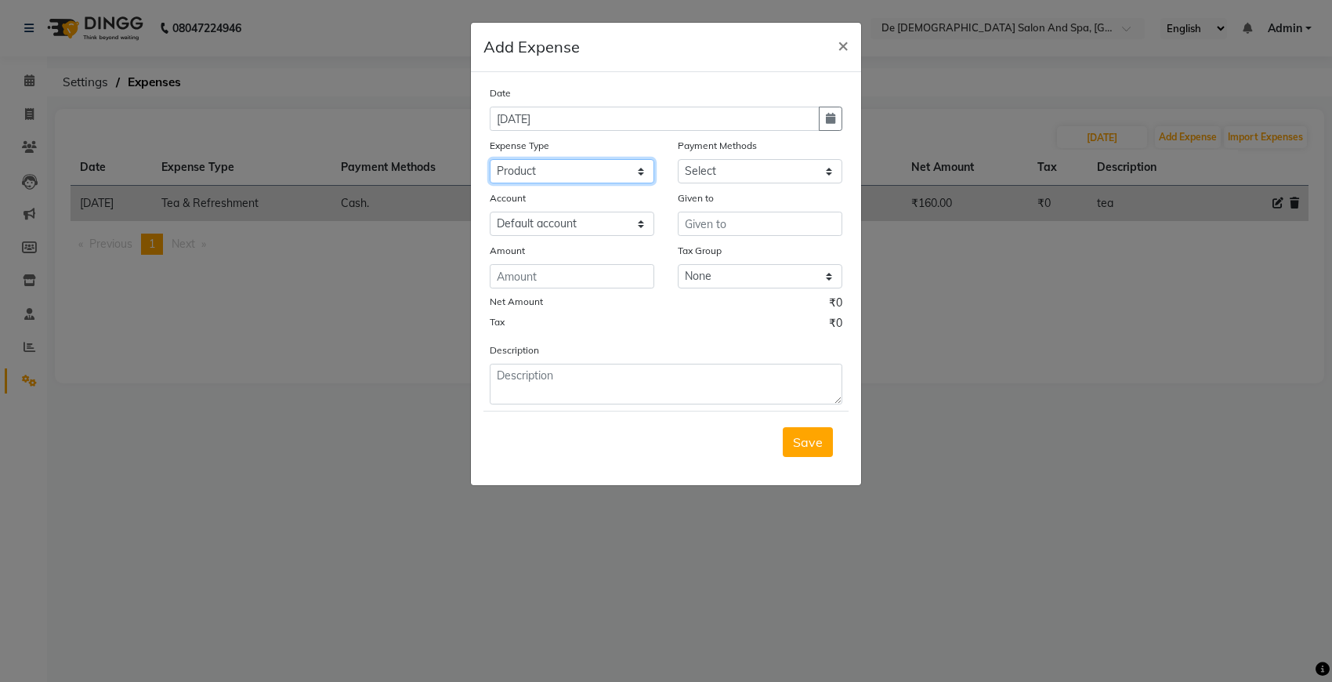
click at [490, 159] on select "Select Advance Salary Bank charges Car maintenance Cash transfer to bank Cash t…" at bounding box center [572, 171] width 165 height 24
click at [804, 177] on select "Select Cash. Voucher CARD Wallet GPay" at bounding box center [760, 171] width 165 height 24
click at [678, 159] on select "Select Cash. Voucher CARD Wallet GPay" at bounding box center [760, 171] width 165 height 24
click at [770, 229] on input "text" at bounding box center [760, 224] width 165 height 24
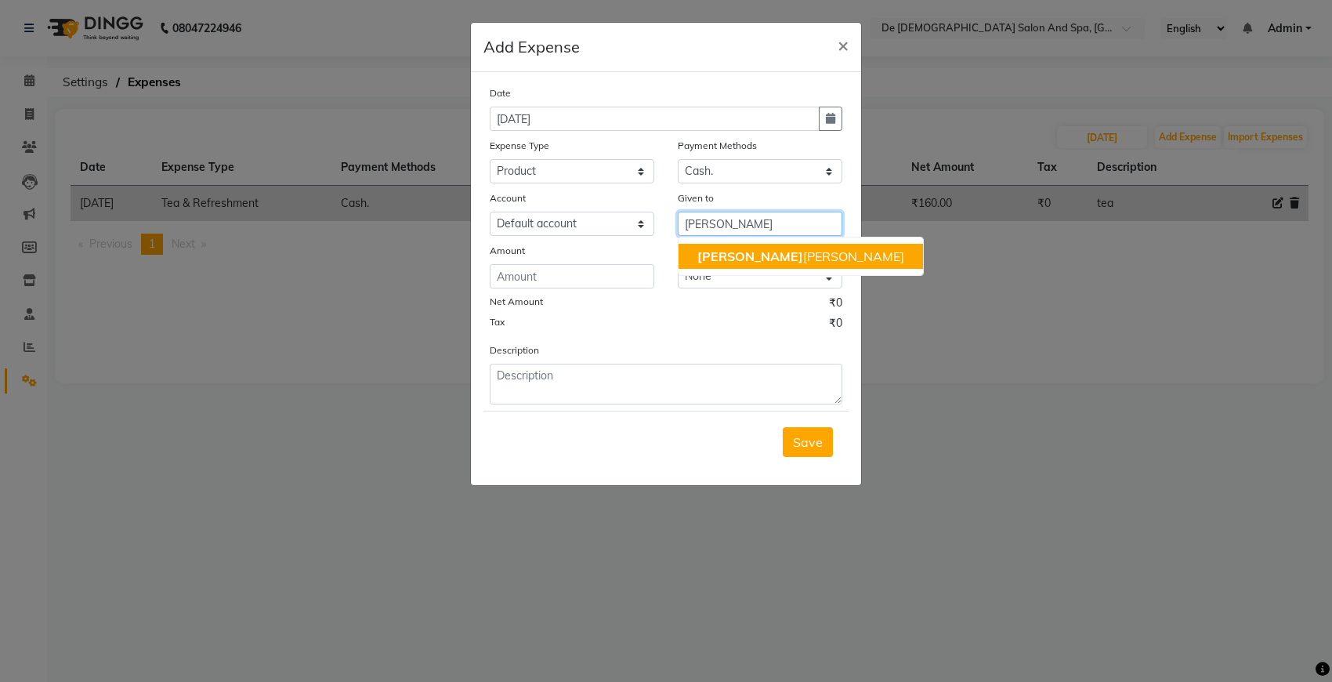
click at [773, 261] on ngb-highlight "niki ta thappa" at bounding box center [800, 256] width 207 height 16
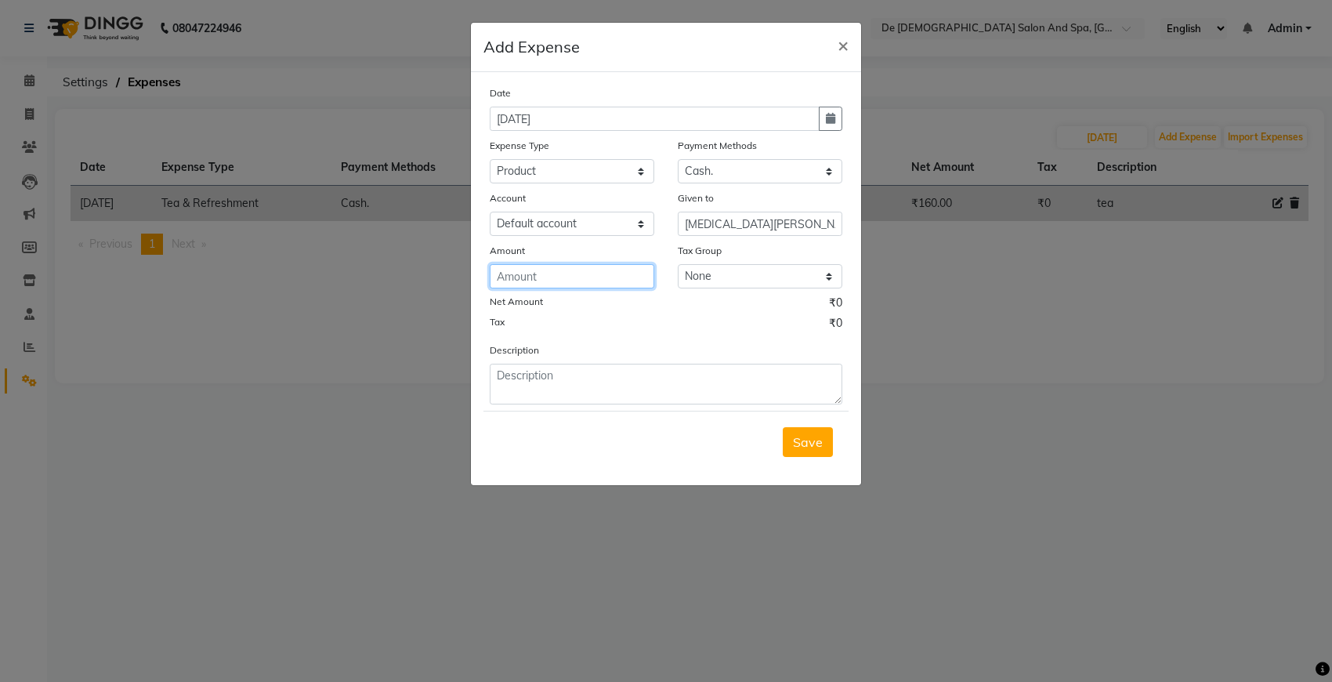
click at [584, 283] on input "number" at bounding box center [572, 276] width 165 height 24
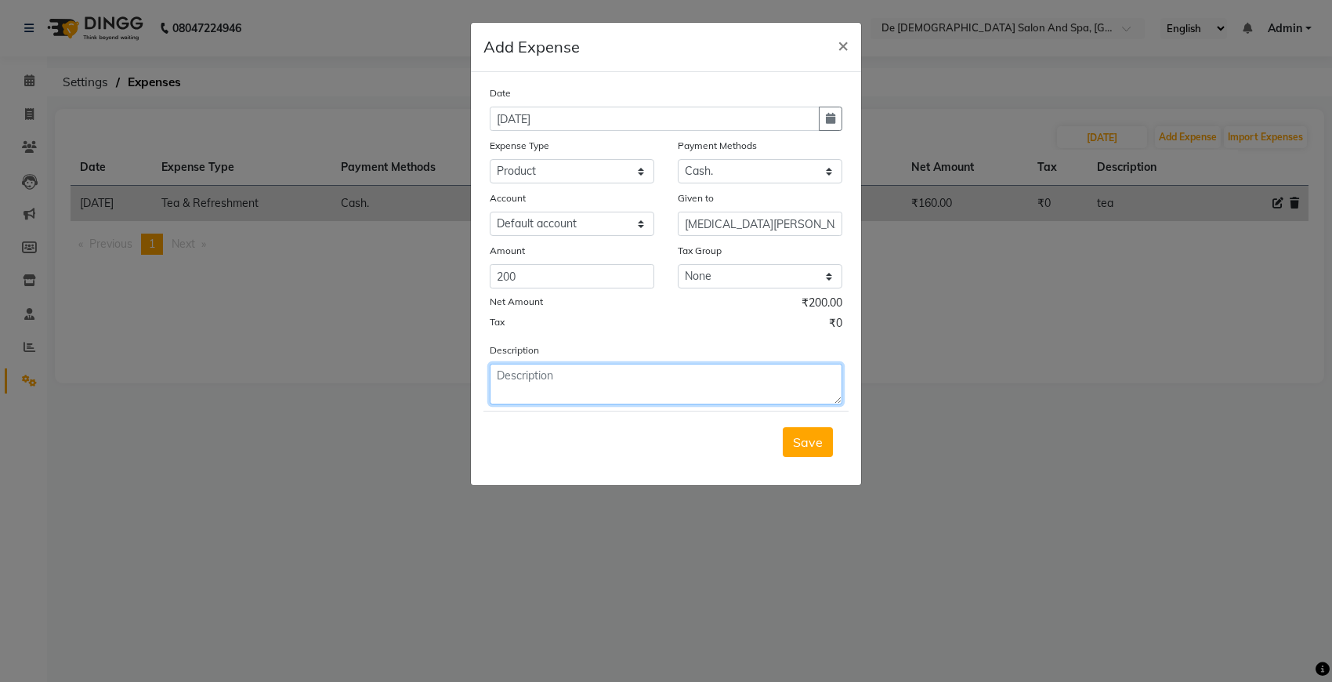
click at [541, 373] on textarea at bounding box center [666, 384] width 353 height 41
click at [786, 435] on button "Save" at bounding box center [808, 442] width 50 height 30
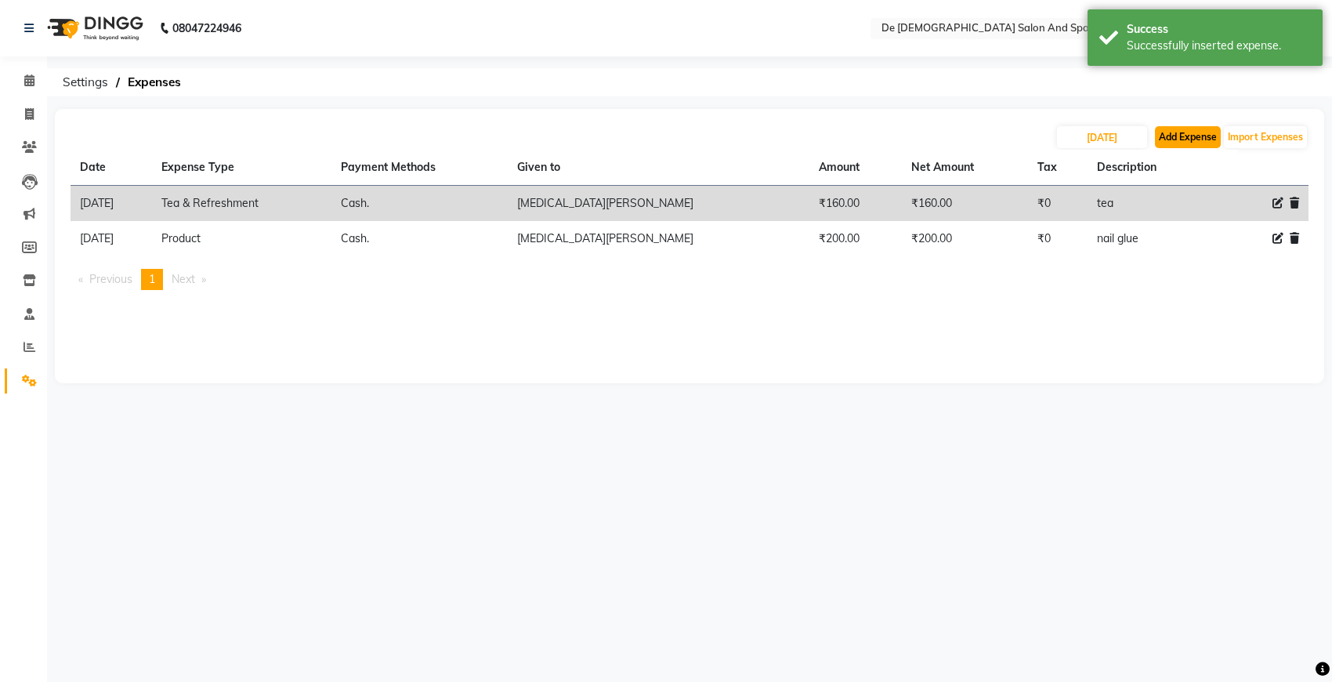
click at [1183, 128] on button "Add Expense" at bounding box center [1188, 137] width 66 height 22
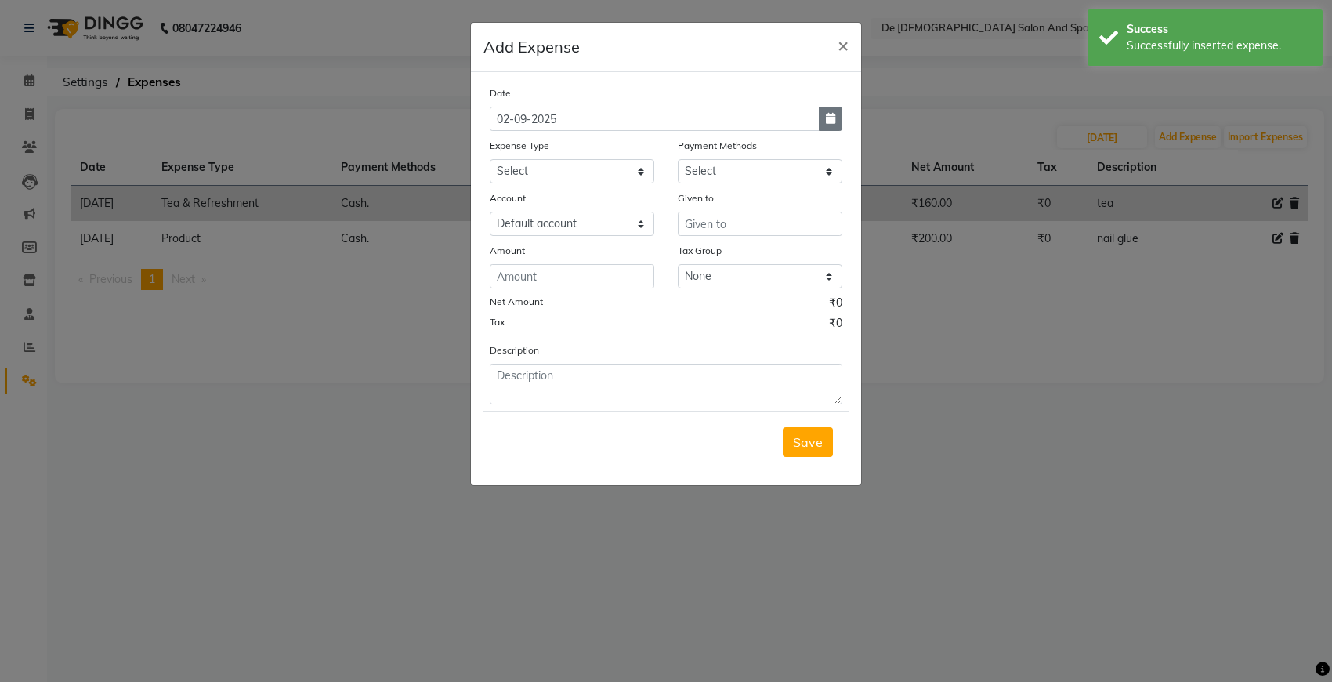
click at [823, 110] on button "button" at bounding box center [831, 119] width 24 height 24
click at [494, 139] on div at bounding box center [505, 148] width 31 height 25
click at [504, 153] on button "Previous month" at bounding box center [503, 148] width 13 height 25
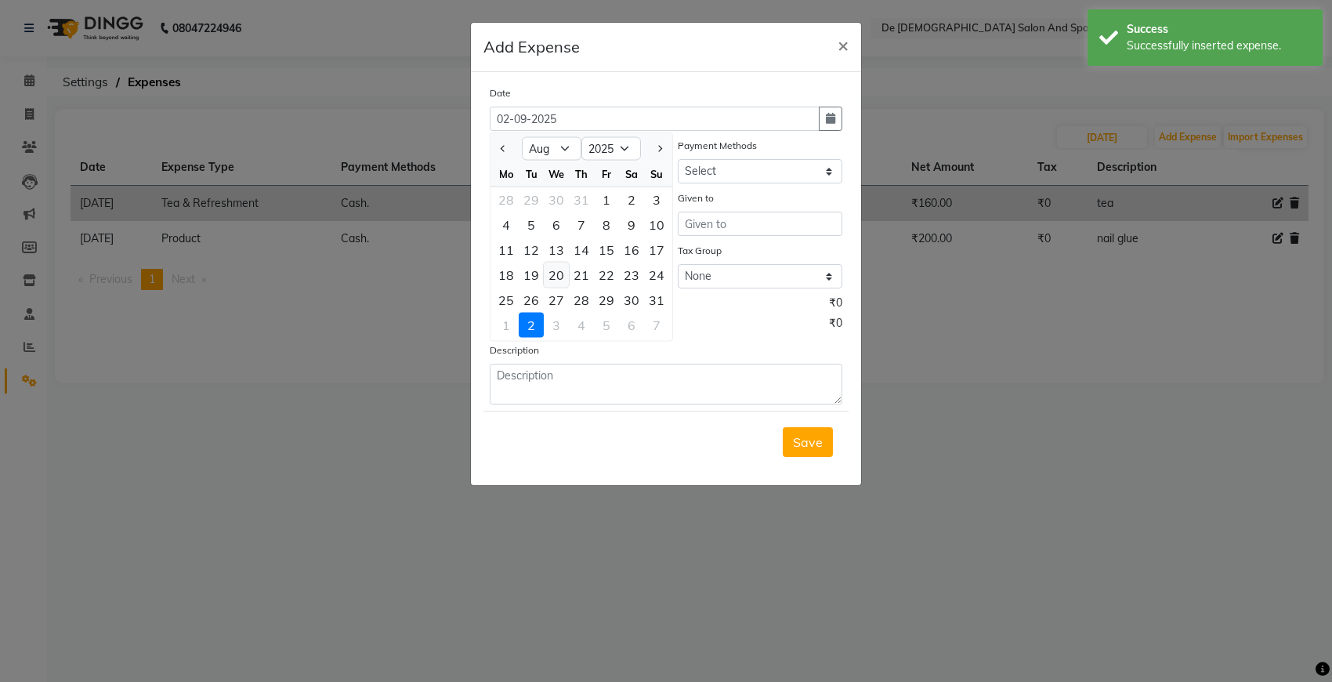
click at [544, 276] on div "20" at bounding box center [556, 274] width 25 height 25
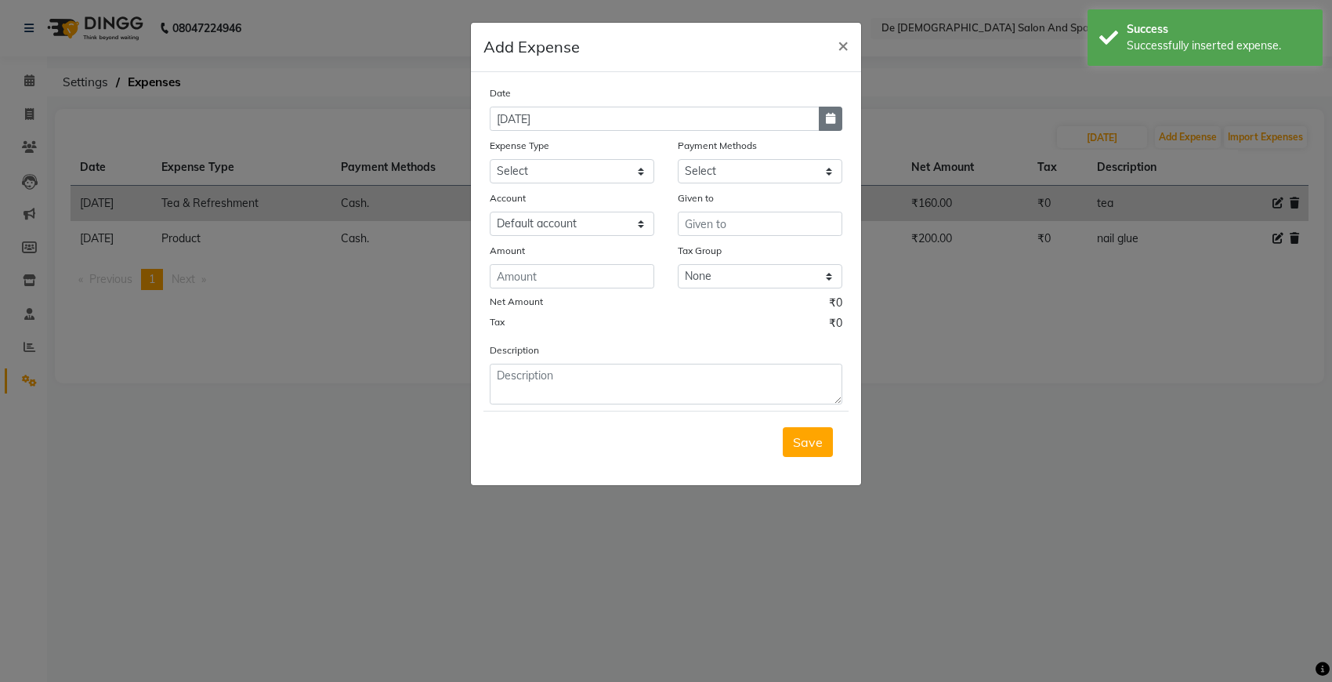
click at [828, 118] on icon "button" at bounding box center [830, 118] width 9 height 11
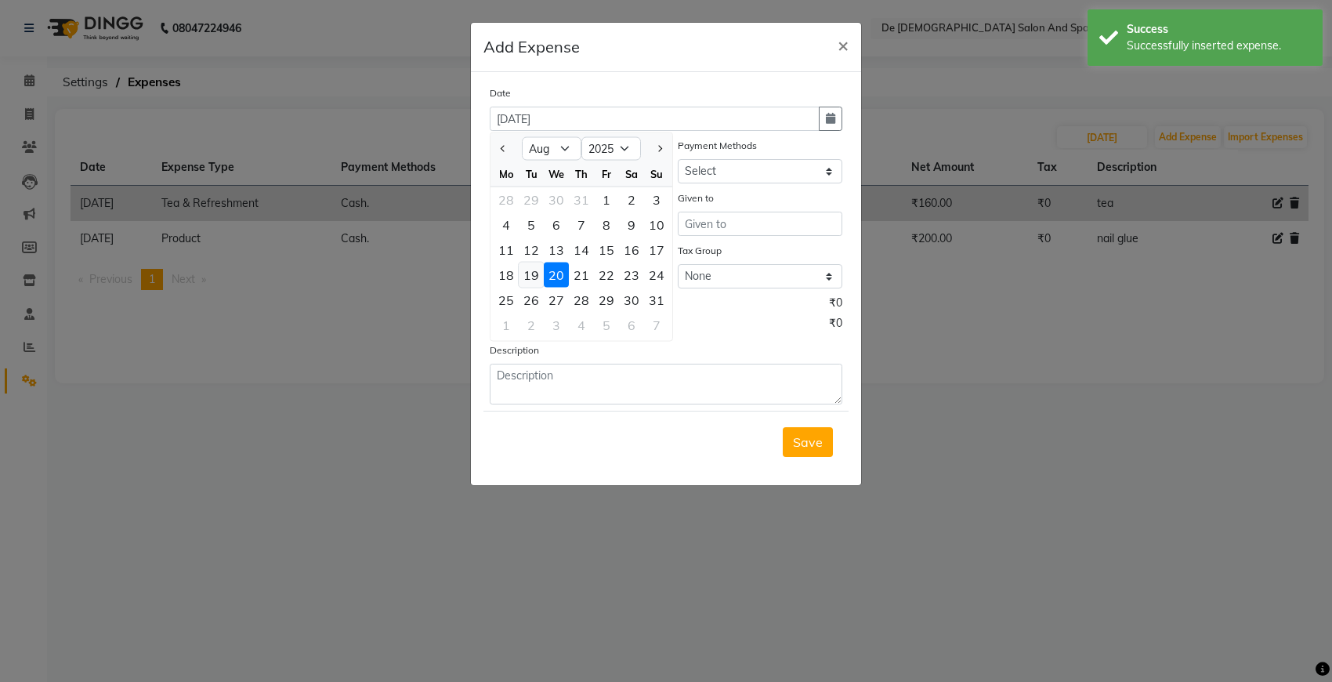
click at [541, 276] on div "19" at bounding box center [531, 274] width 25 height 25
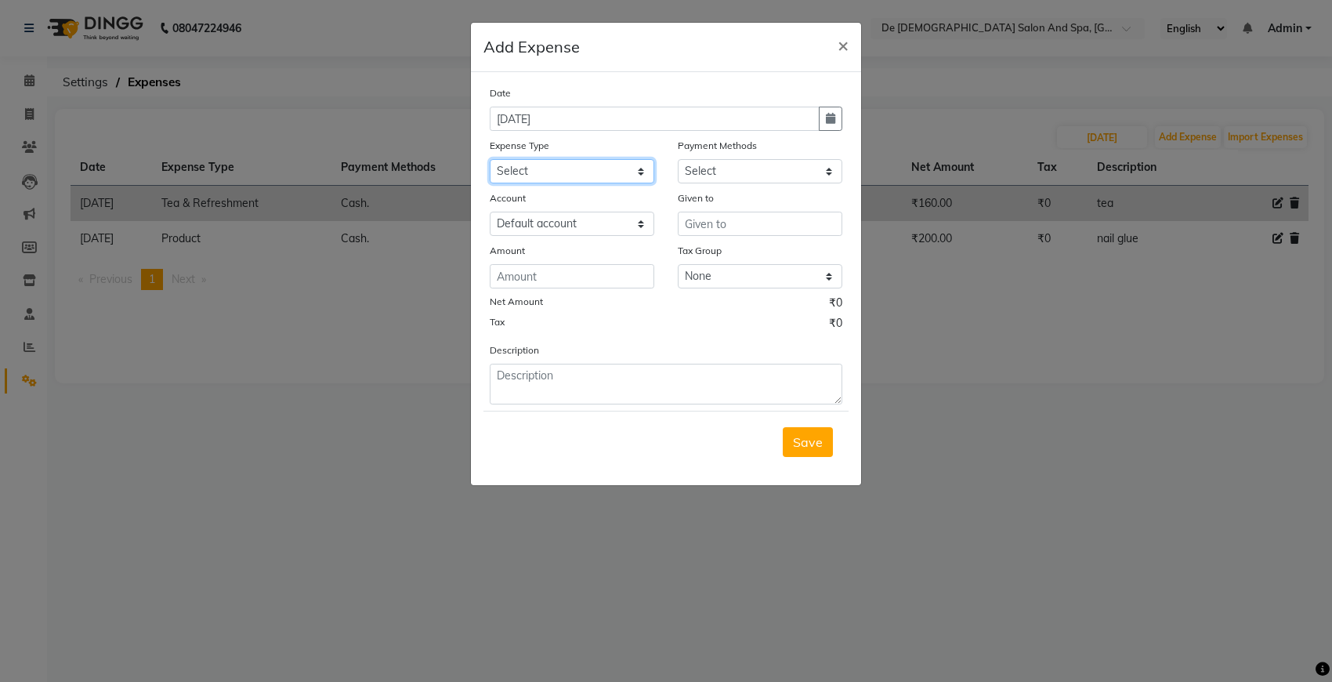
click at [559, 168] on select "Select Advance Salary Bank charges Car maintenance Cash transfer to bank Cash t…" at bounding box center [572, 171] width 165 height 24
click at [490, 159] on select "Select Advance Salary Bank charges Car maintenance Cash transfer to bank Cash t…" at bounding box center [572, 171] width 165 height 24
click at [522, 280] on input "number" at bounding box center [572, 276] width 165 height 24
click at [713, 155] on div "Payment Methods" at bounding box center [760, 148] width 165 height 22
drag, startPoint x: 700, startPoint y: 169, endPoint x: 697, endPoint y: 185, distance: 15.8
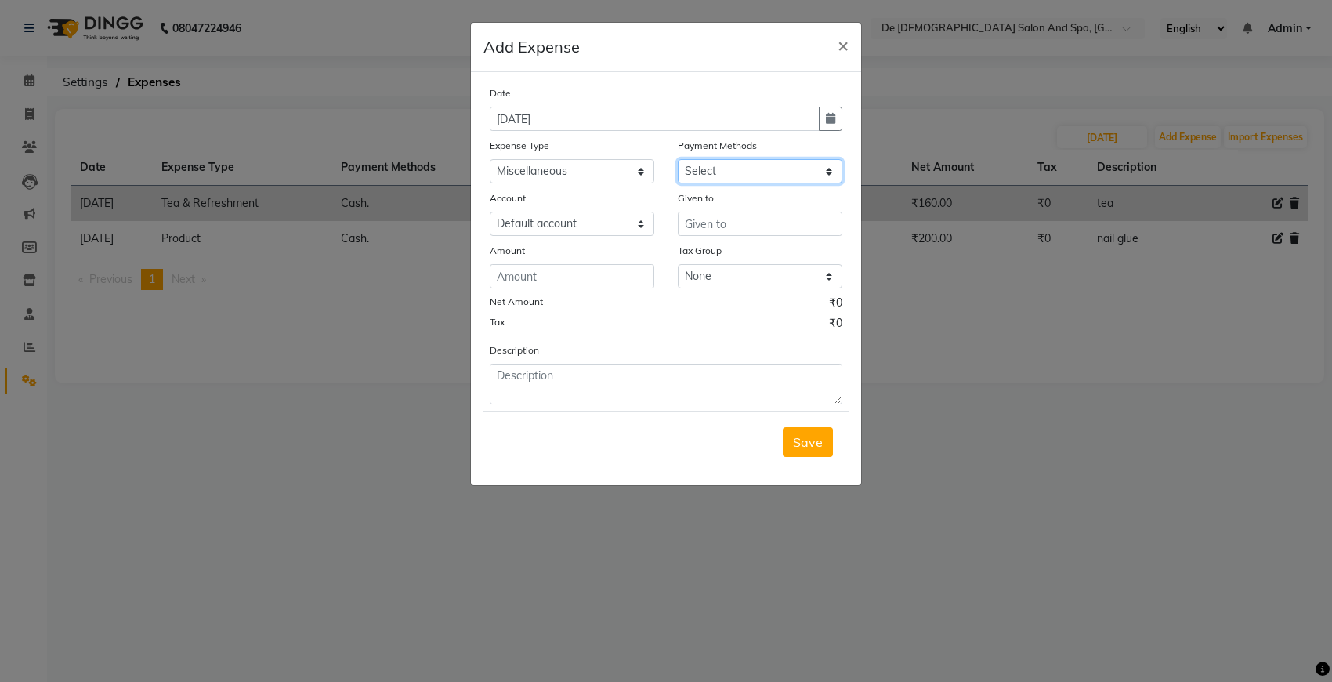
click at [700, 169] on select "Select Cash. Voucher CARD Wallet GPay" at bounding box center [760, 171] width 165 height 24
click at [678, 159] on select "Select Cash. Voucher CARD Wallet GPay" at bounding box center [760, 171] width 165 height 24
click at [572, 278] on input "number" at bounding box center [572, 276] width 165 height 24
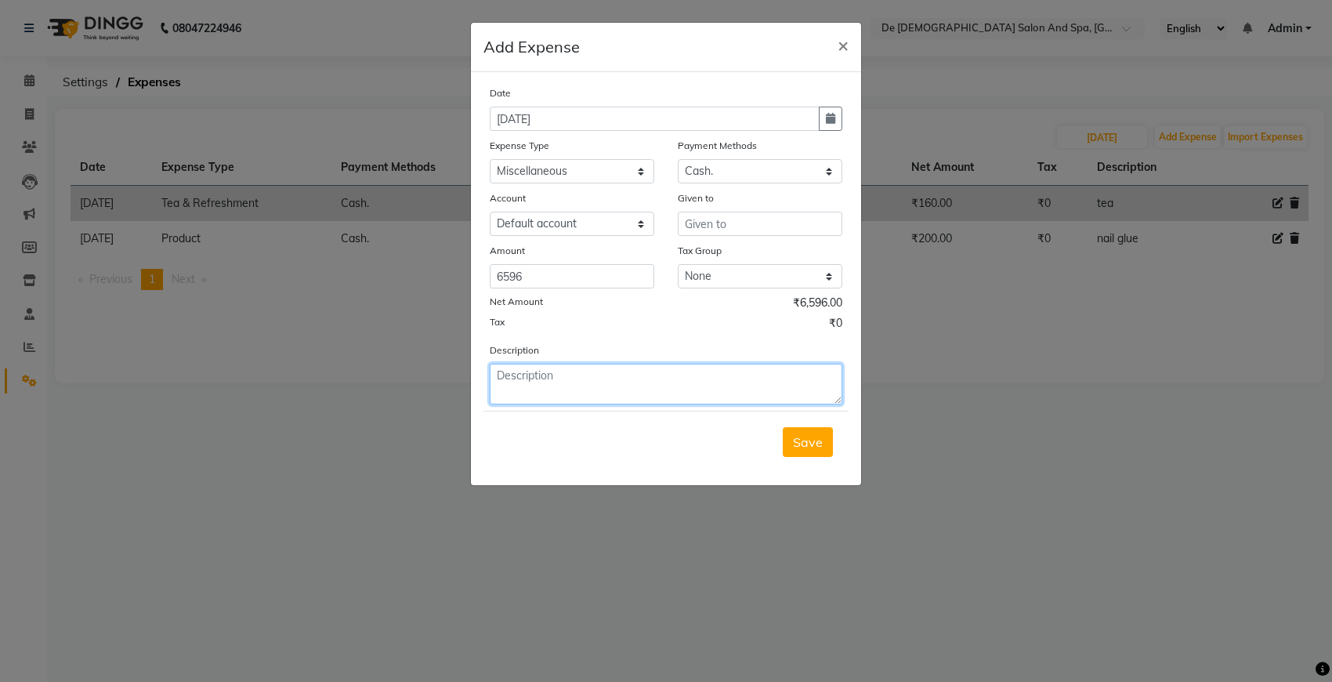
click at [555, 381] on textarea at bounding box center [666, 384] width 353 height 41
click at [827, 453] on button "Save" at bounding box center [808, 442] width 50 height 30
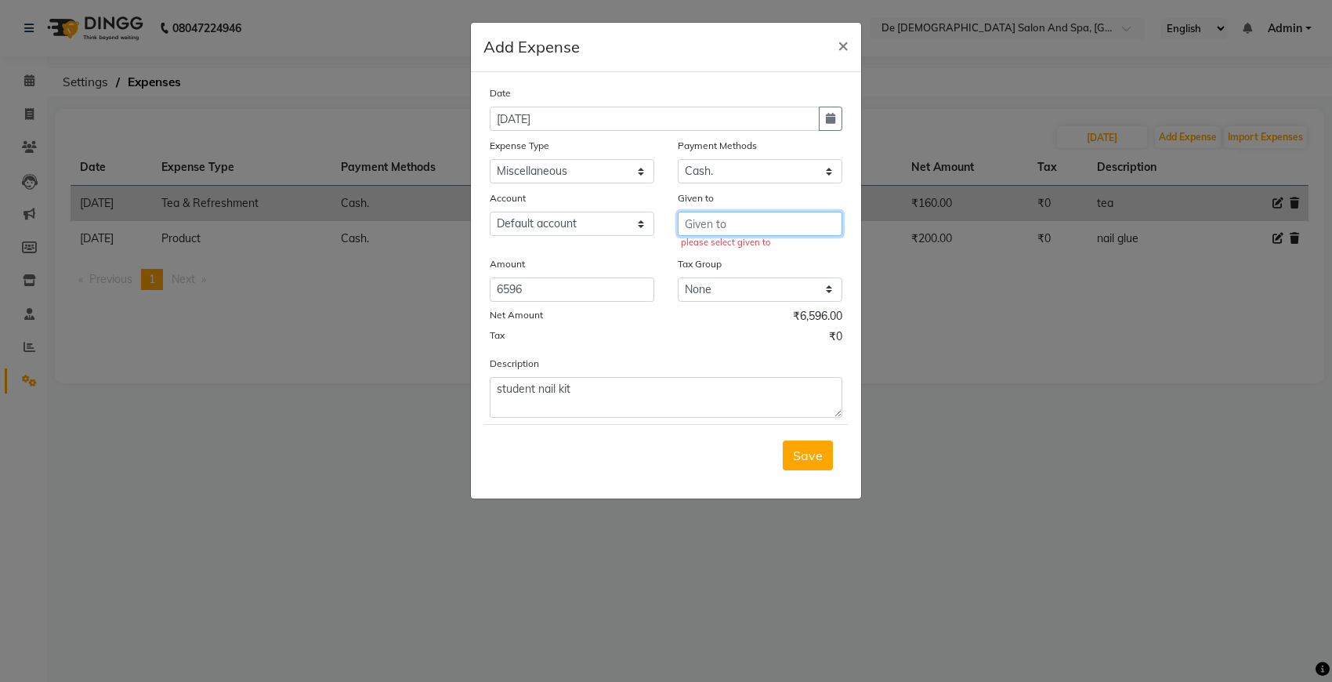
click at [764, 220] on input "text" at bounding box center [760, 224] width 165 height 24
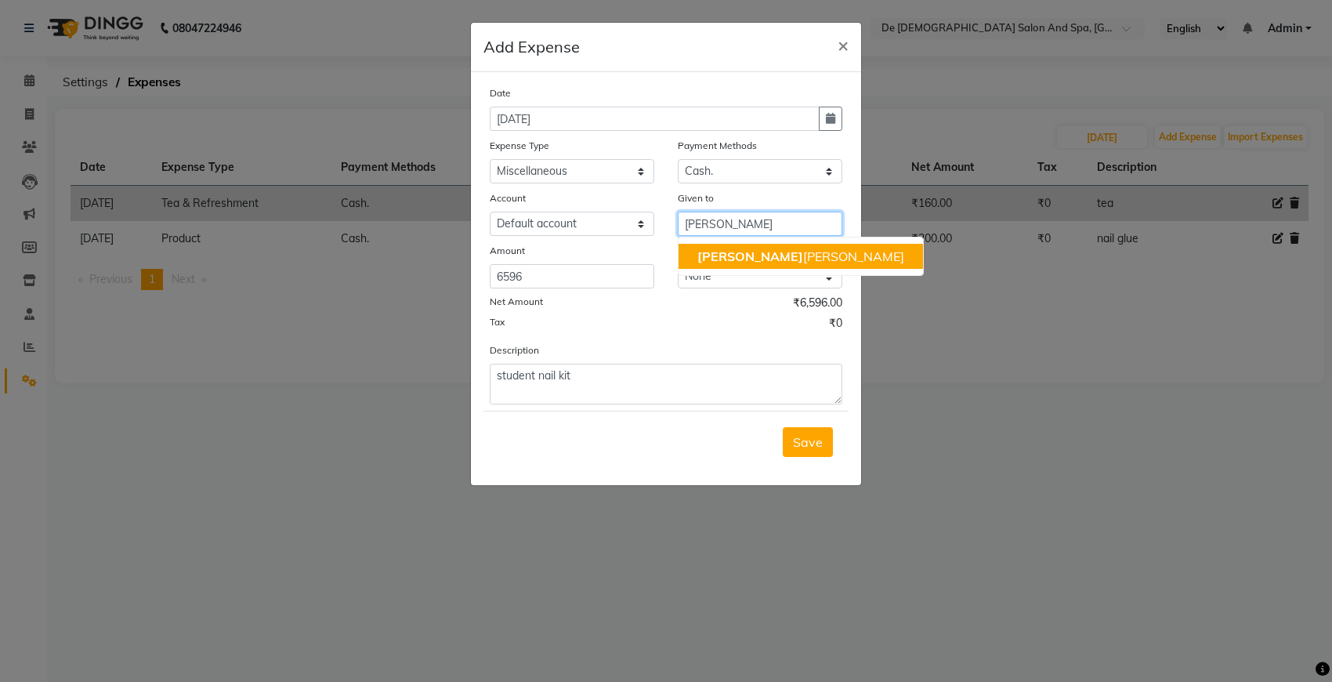
click at [760, 259] on ngb-highlight "niki ta thappa" at bounding box center [800, 256] width 207 height 16
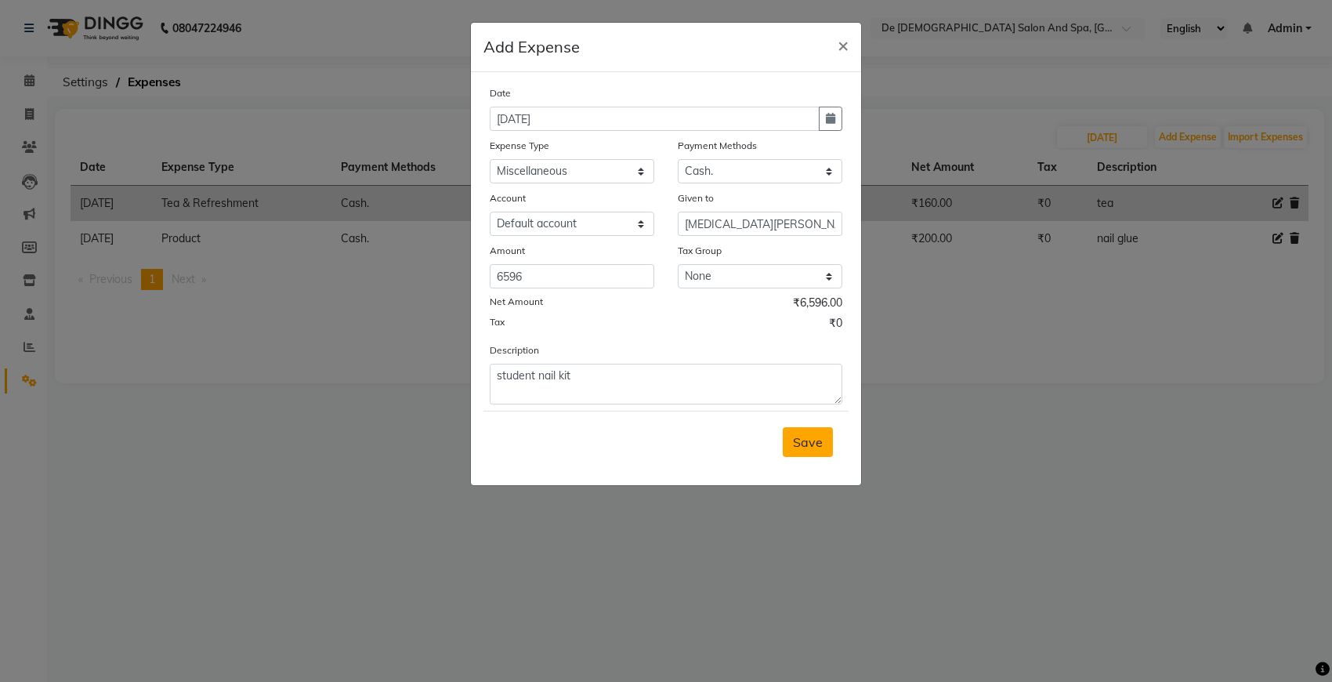
click at [799, 447] on button "Save" at bounding box center [808, 442] width 50 height 30
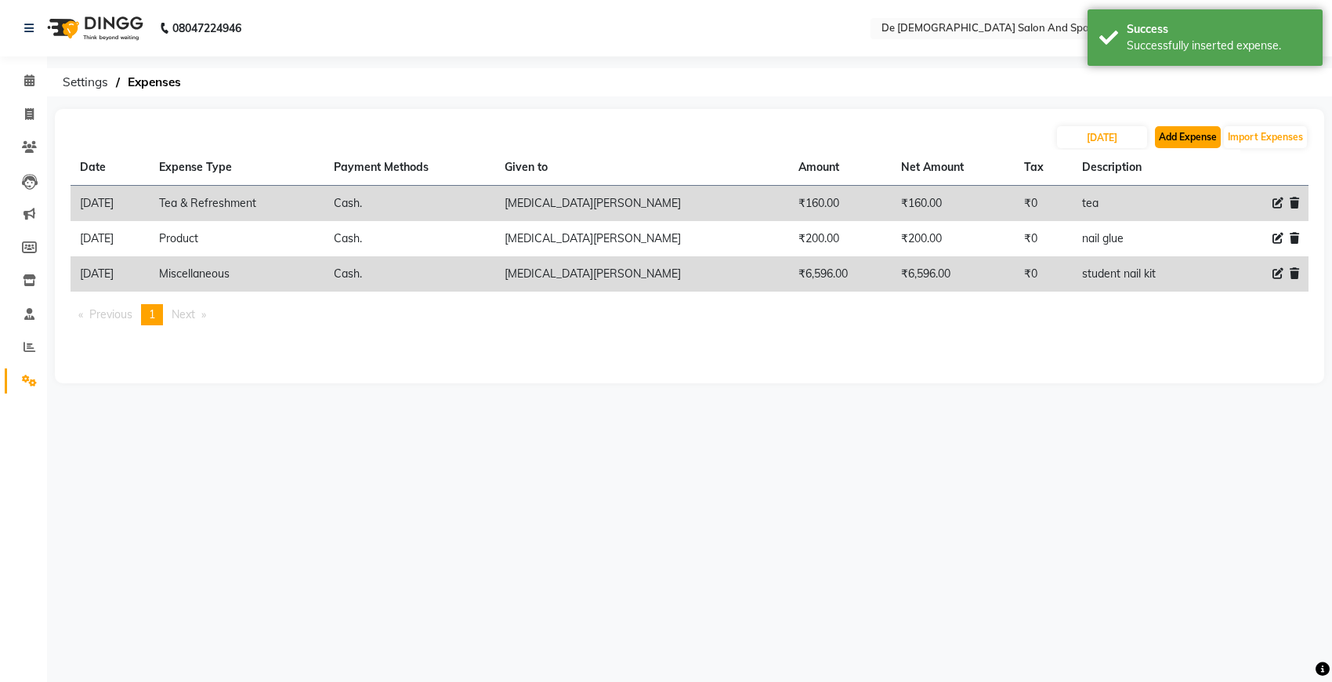
click at [1173, 145] on button "Add Expense" at bounding box center [1188, 137] width 66 height 22
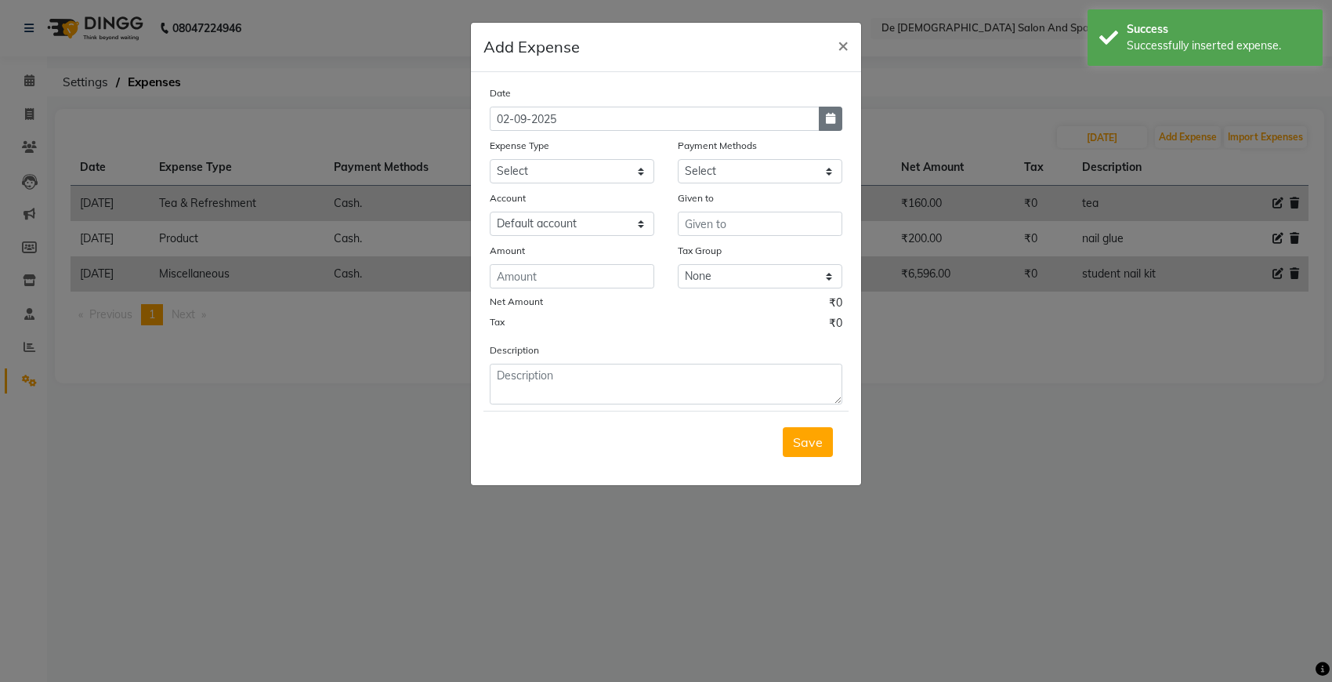
click at [831, 107] on button "button" at bounding box center [831, 119] width 24 height 24
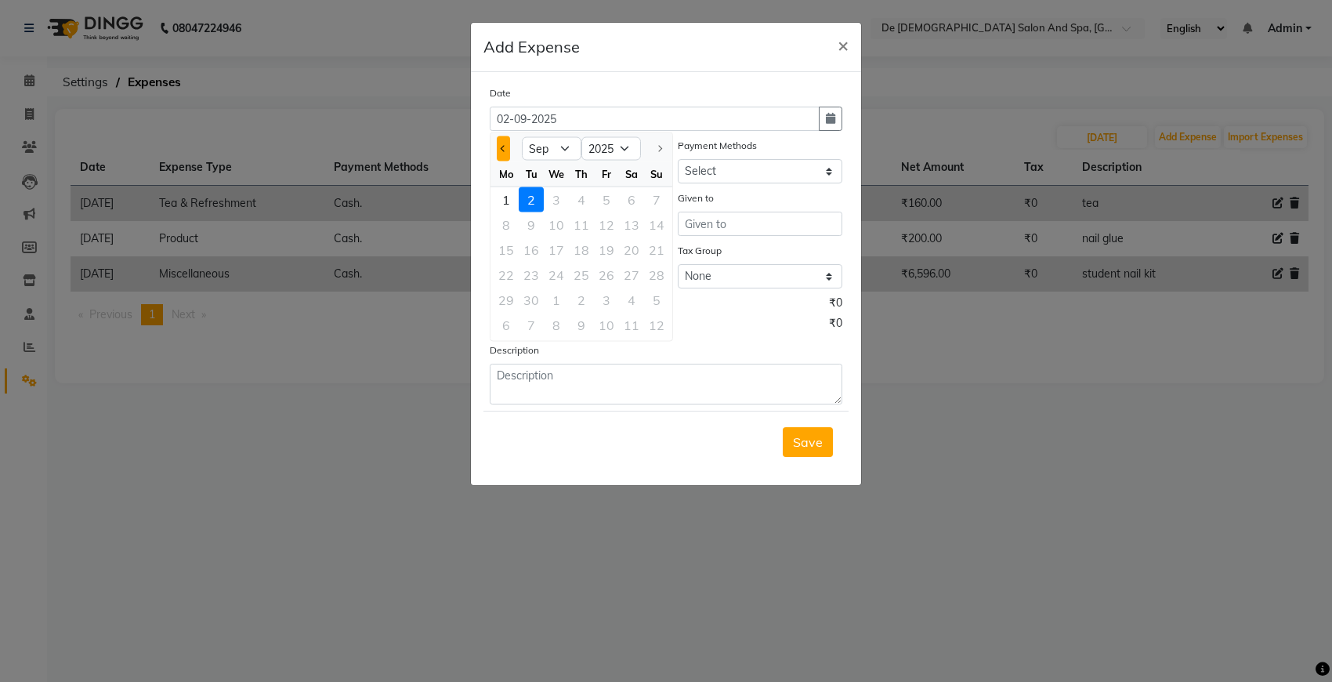
click at [500, 151] on button "Previous month" at bounding box center [503, 148] width 13 height 25
click at [534, 277] on div "19" at bounding box center [531, 274] width 25 height 25
click at [593, 178] on select "Select Advance Salary Bank charges Car maintenance Cash transfer to bank Cash t…" at bounding box center [572, 171] width 165 height 24
click at [490, 159] on select "Select Advance Salary Bank charges Car maintenance Cash transfer to bank Cash t…" at bounding box center [572, 171] width 165 height 24
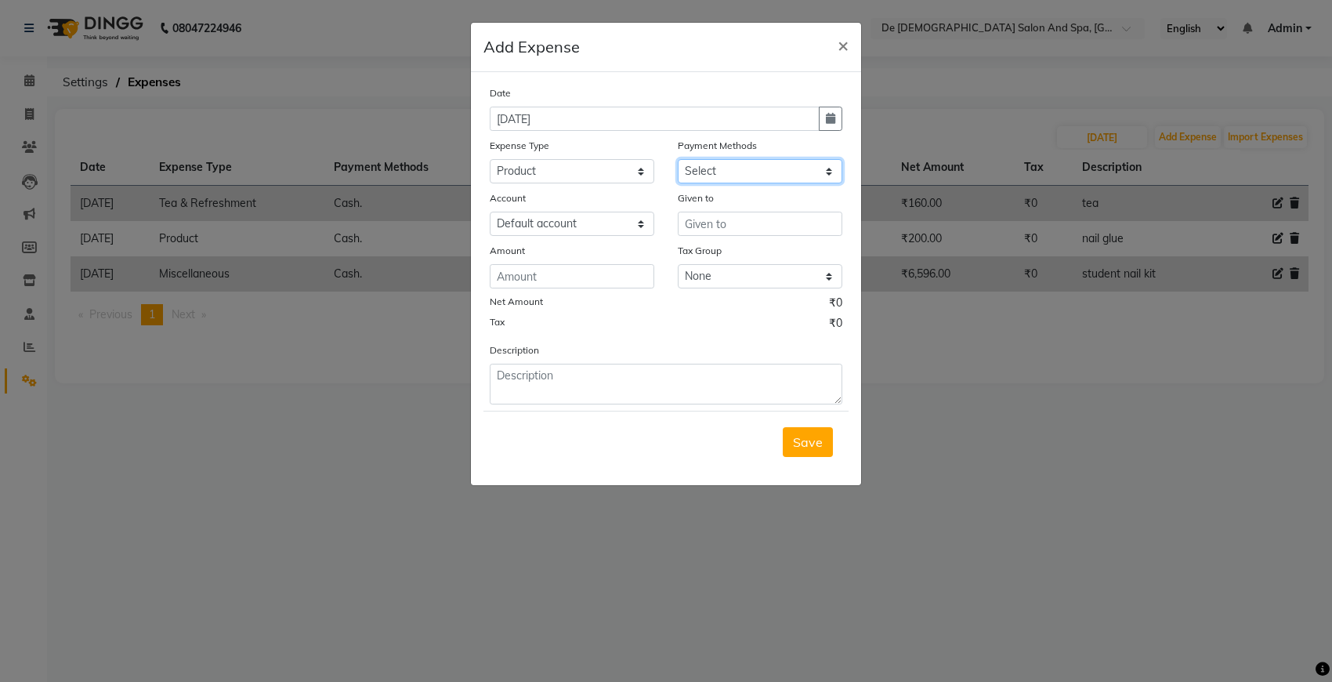
click at [747, 176] on select "Select Cash. Voucher CARD Wallet GPay" at bounding box center [760, 171] width 165 height 24
click at [678, 159] on select "Select Cash. Voucher CARD Wallet GPay" at bounding box center [760, 171] width 165 height 24
click at [711, 230] on input "text" at bounding box center [760, 224] width 165 height 24
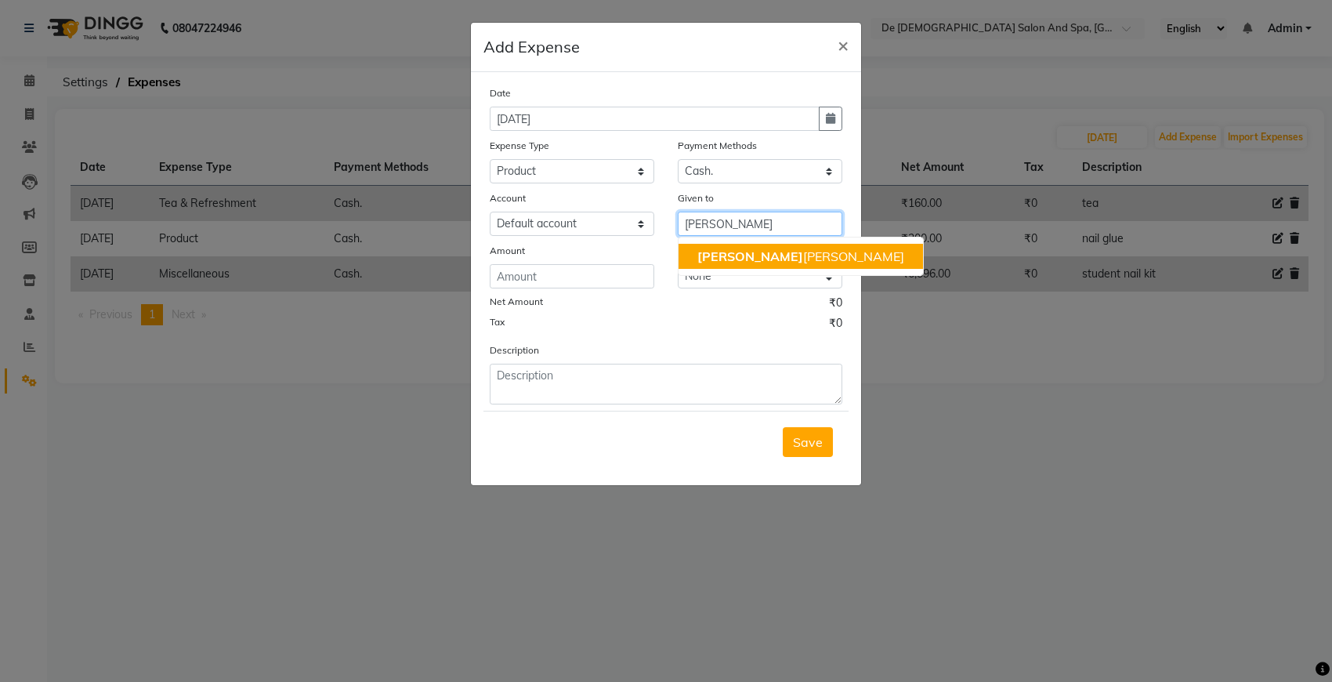
click at [709, 255] on span "niki" at bounding box center [750, 256] width 106 height 16
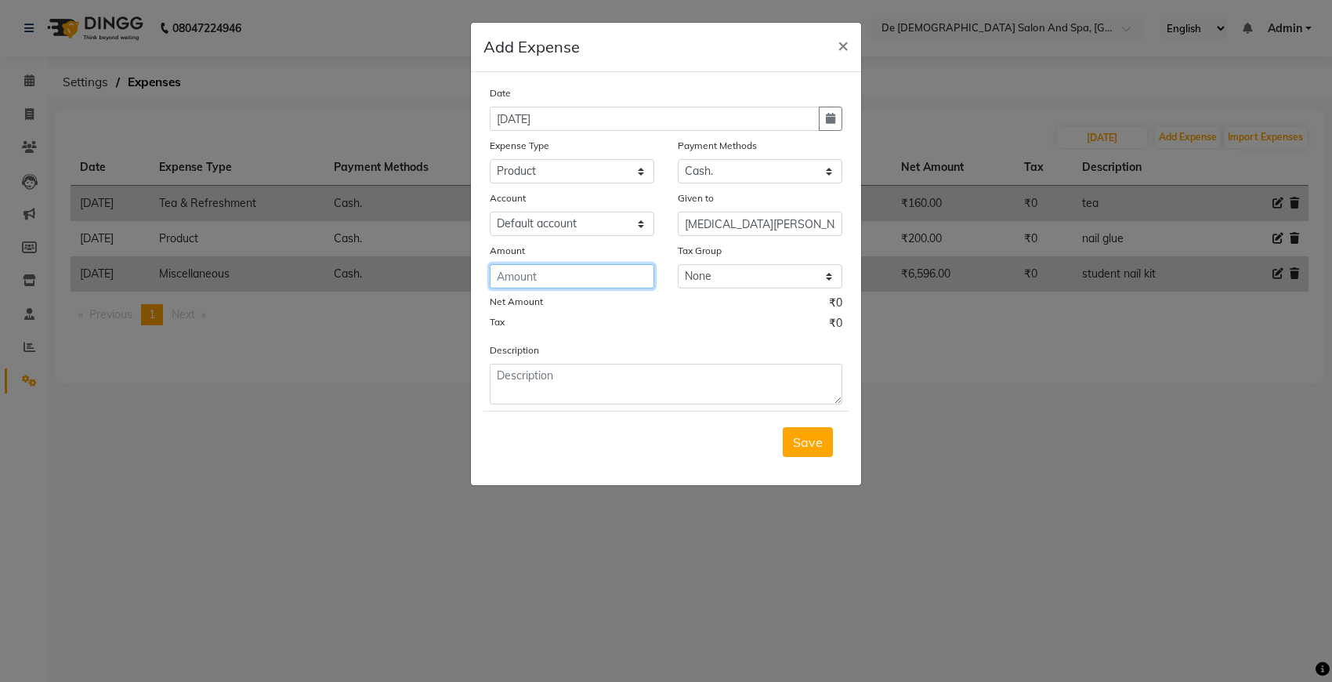
click at [500, 271] on input "number" at bounding box center [572, 276] width 165 height 24
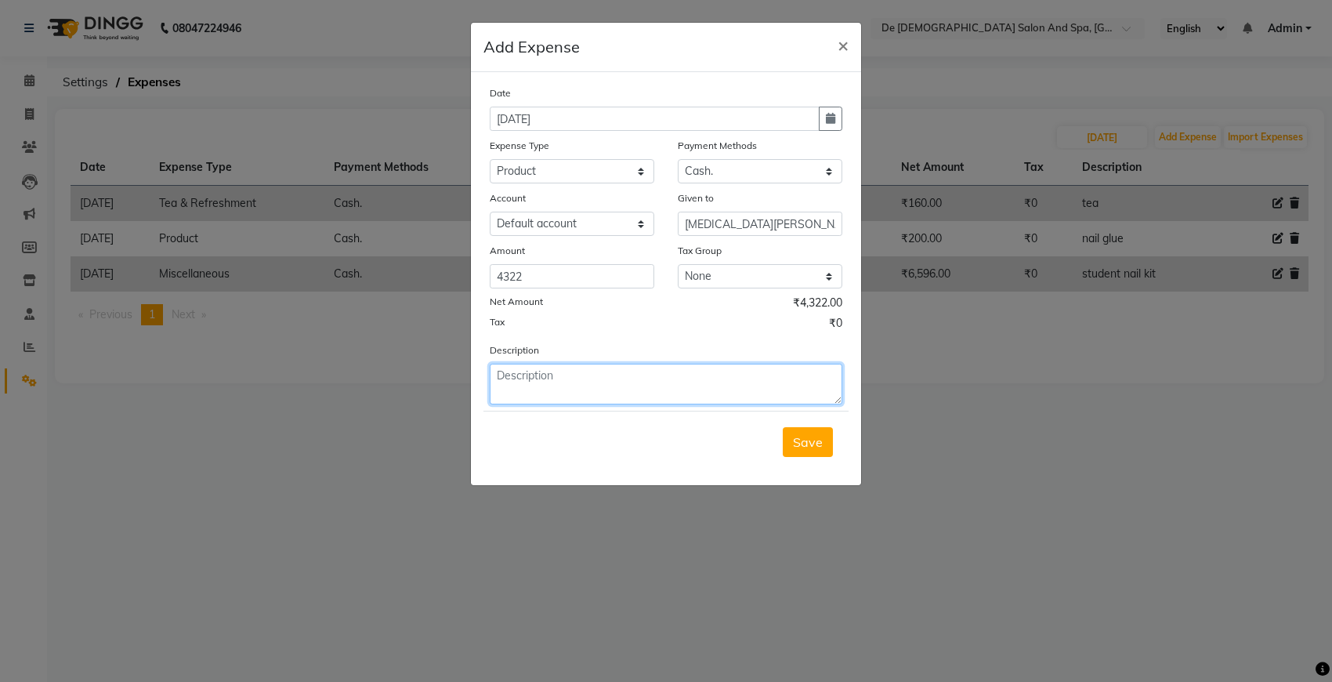
click at [500, 368] on textarea at bounding box center [666, 384] width 353 height 41
click at [800, 440] on span "Save" at bounding box center [808, 442] width 30 height 16
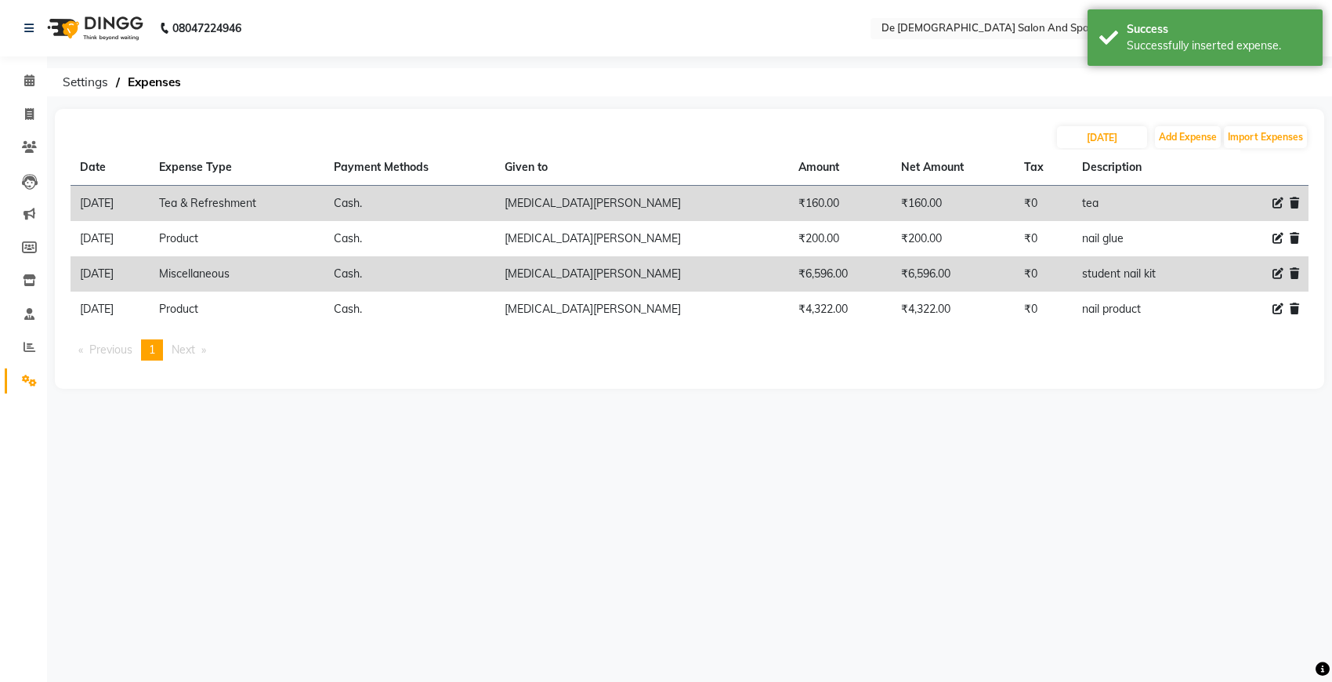
click at [1183, 155] on th "Description" at bounding box center [1142, 168] width 139 height 36
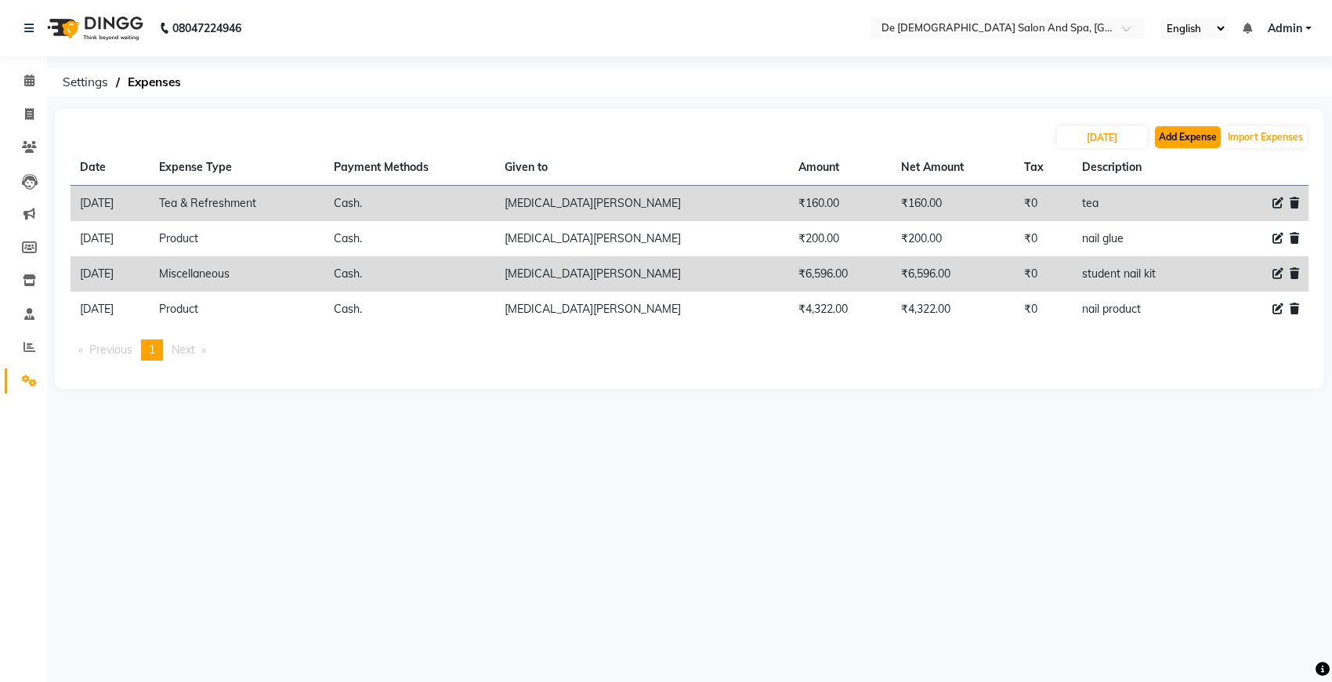
click at [1177, 143] on button "Add Expense" at bounding box center [1188, 137] width 66 height 22
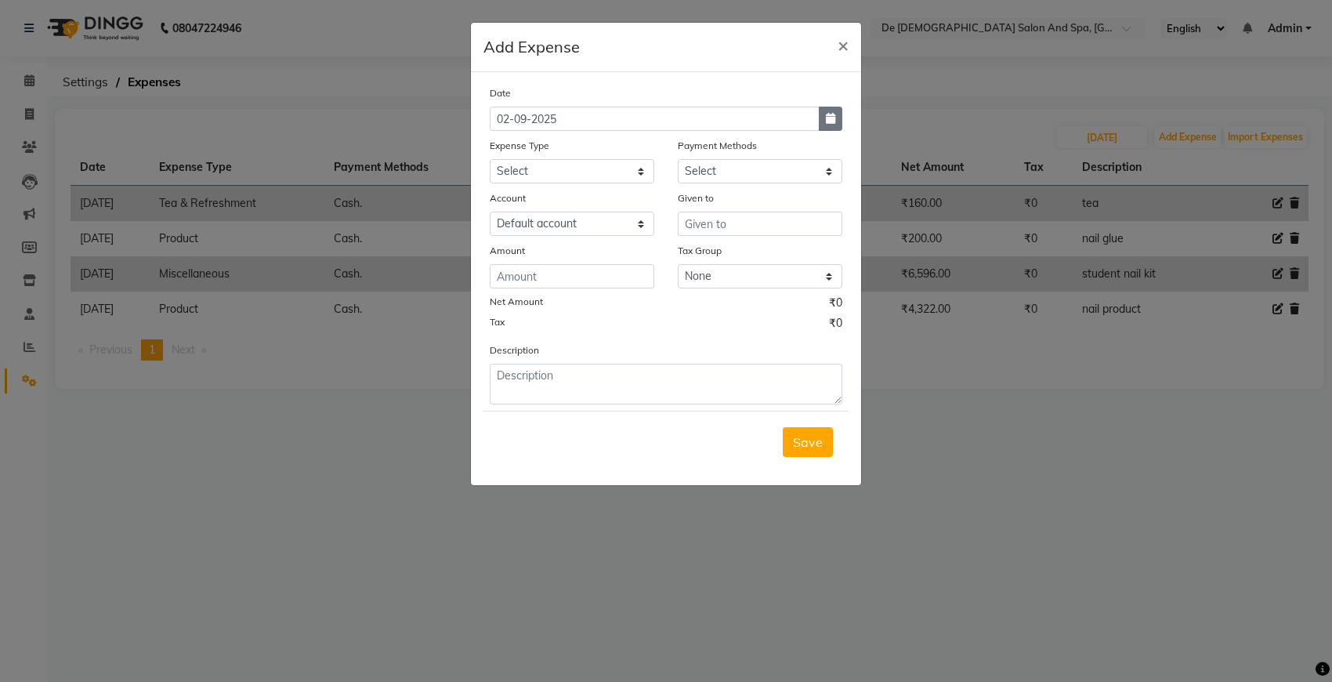
click at [828, 124] on button "button" at bounding box center [831, 119] width 24 height 24
click at [506, 142] on button "Previous month" at bounding box center [503, 148] width 13 height 25
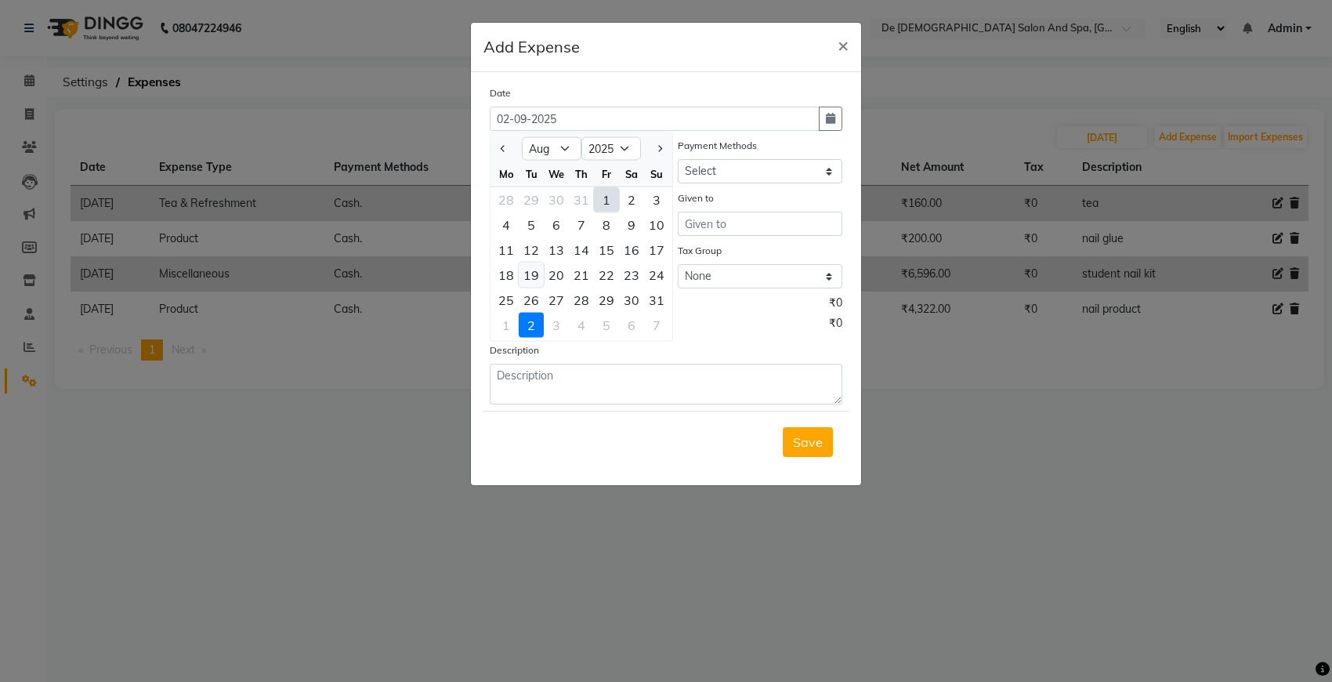
click at [534, 274] on div "19" at bounding box center [531, 274] width 25 height 25
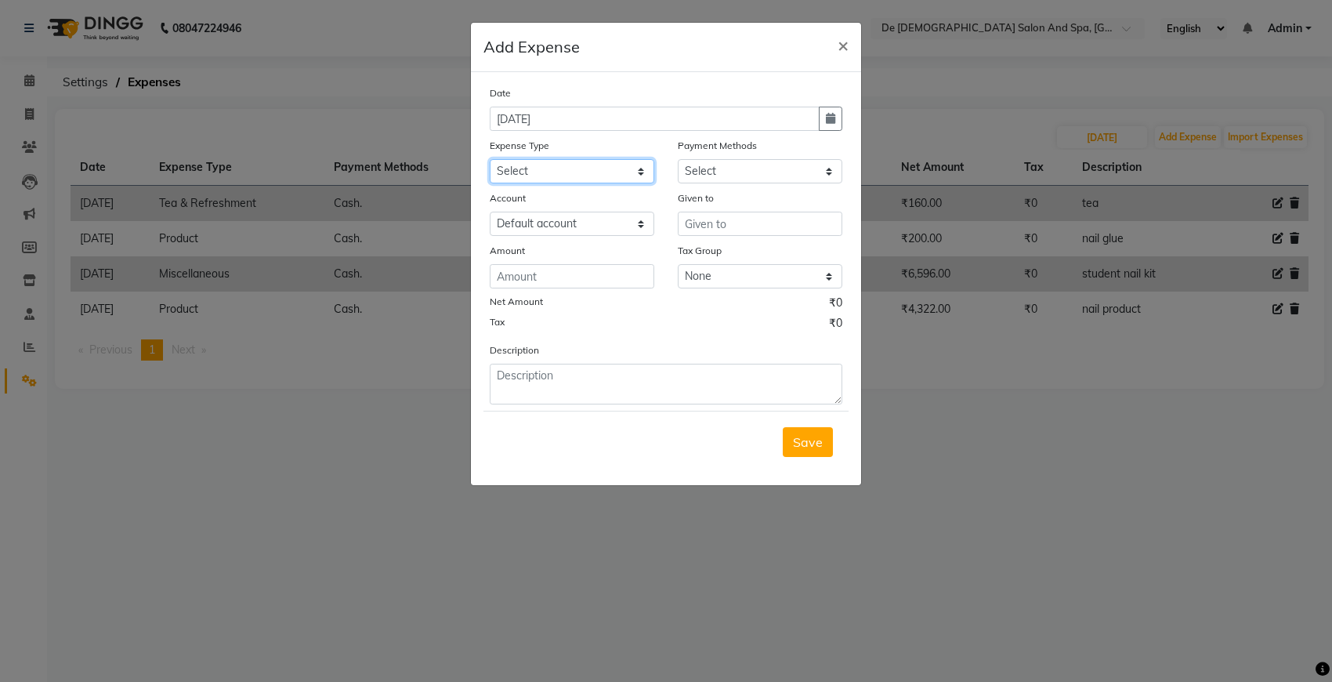
click at [561, 163] on select "Select Advance Salary Bank charges Car maintenance Cash transfer to bank Cash t…" at bounding box center [572, 171] width 165 height 24
click at [490, 159] on select "Select Advance Salary Bank charges Car maintenance Cash transfer to bank Cash t…" at bounding box center [572, 171] width 165 height 24
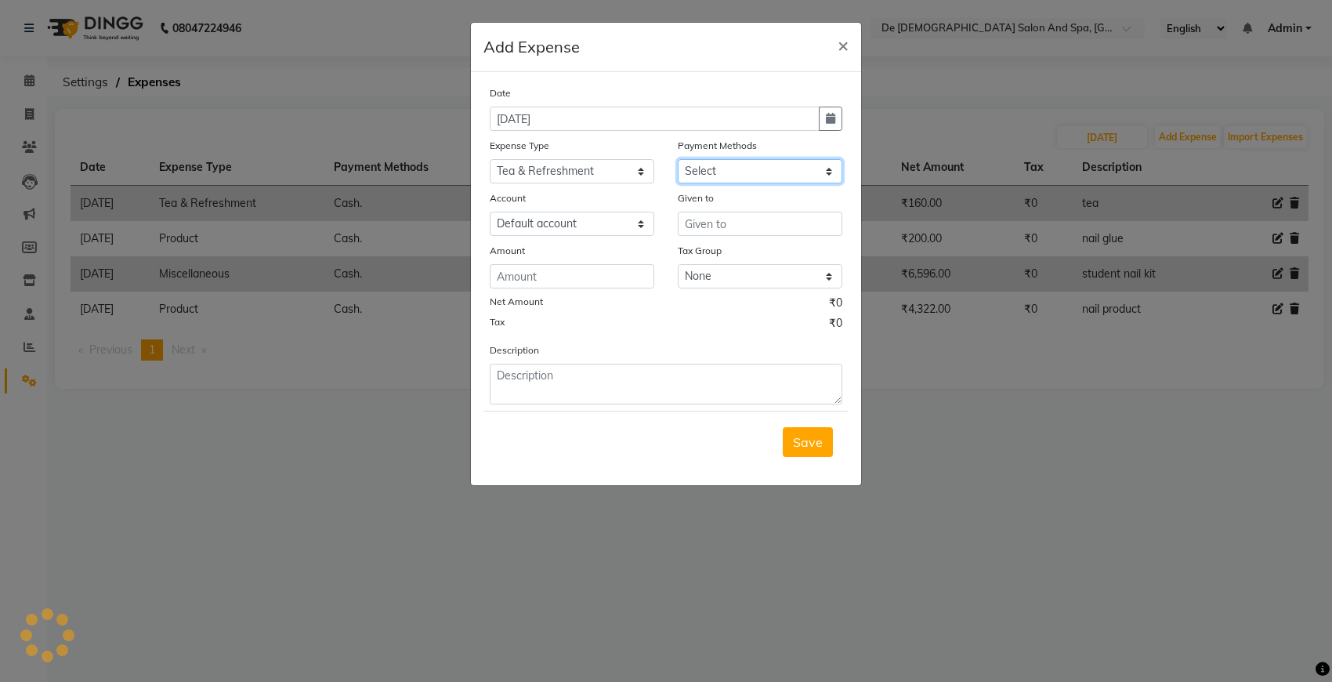
click at [737, 170] on select "Select Cash. Voucher CARD Wallet GPay" at bounding box center [760, 171] width 165 height 24
click at [678, 159] on select "Select Cash. Voucher CARD Wallet GPay" at bounding box center [760, 171] width 165 height 24
click at [537, 265] on input "number" at bounding box center [572, 276] width 165 height 24
click at [503, 402] on form "Date 19-08-2025 Expense Type Select Advance Salary Bank charges Car maintenance…" at bounding box center [665, 279] width 365 height 388
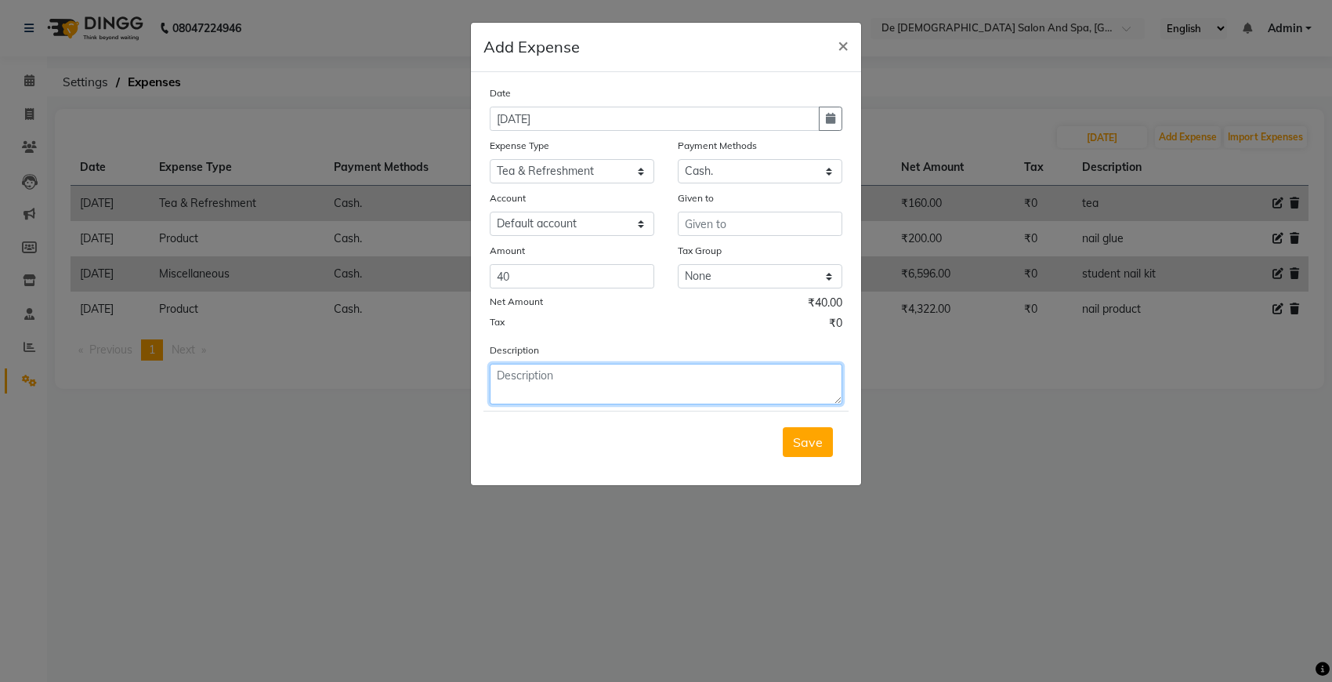
click at [530, 366] on textarea at bounding box center [666, 384] width 353 height 41
click at [816, 436] on span "Save" at bounding box center [808, 442] width 30 height 16
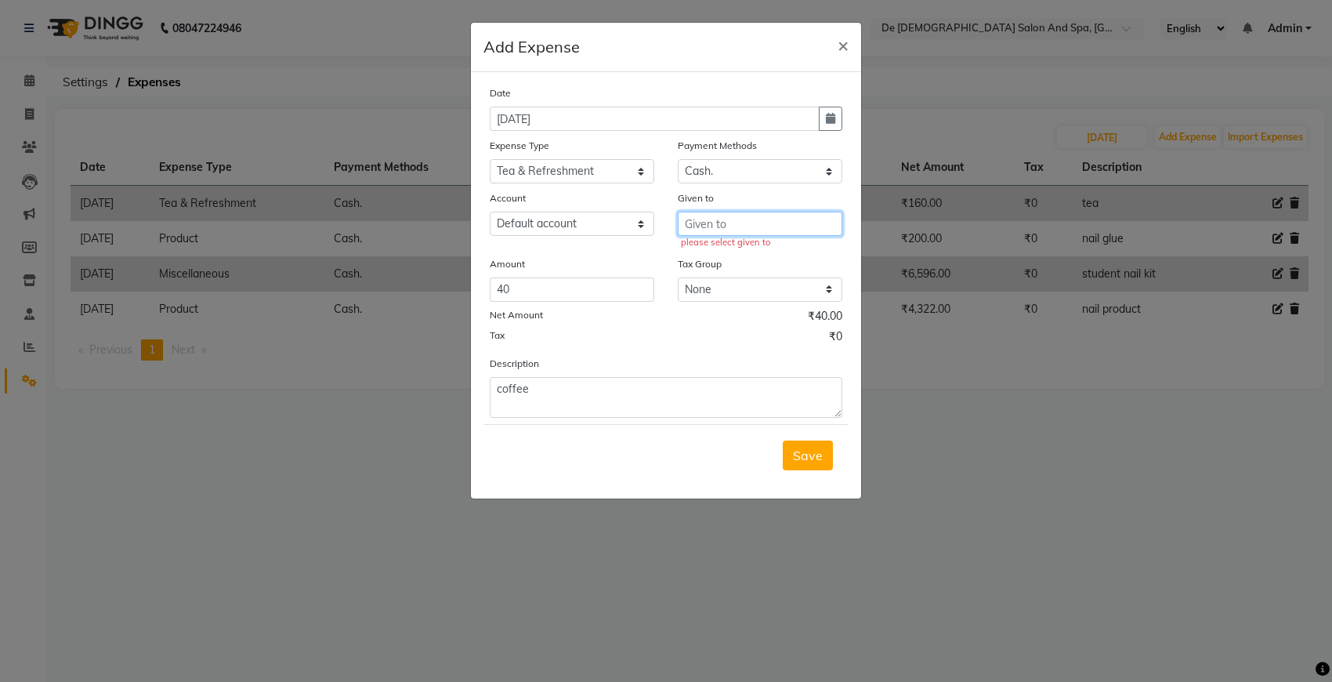
click at [795, 215] on input "text" at bounding box center [760, 224] width 165 height 24
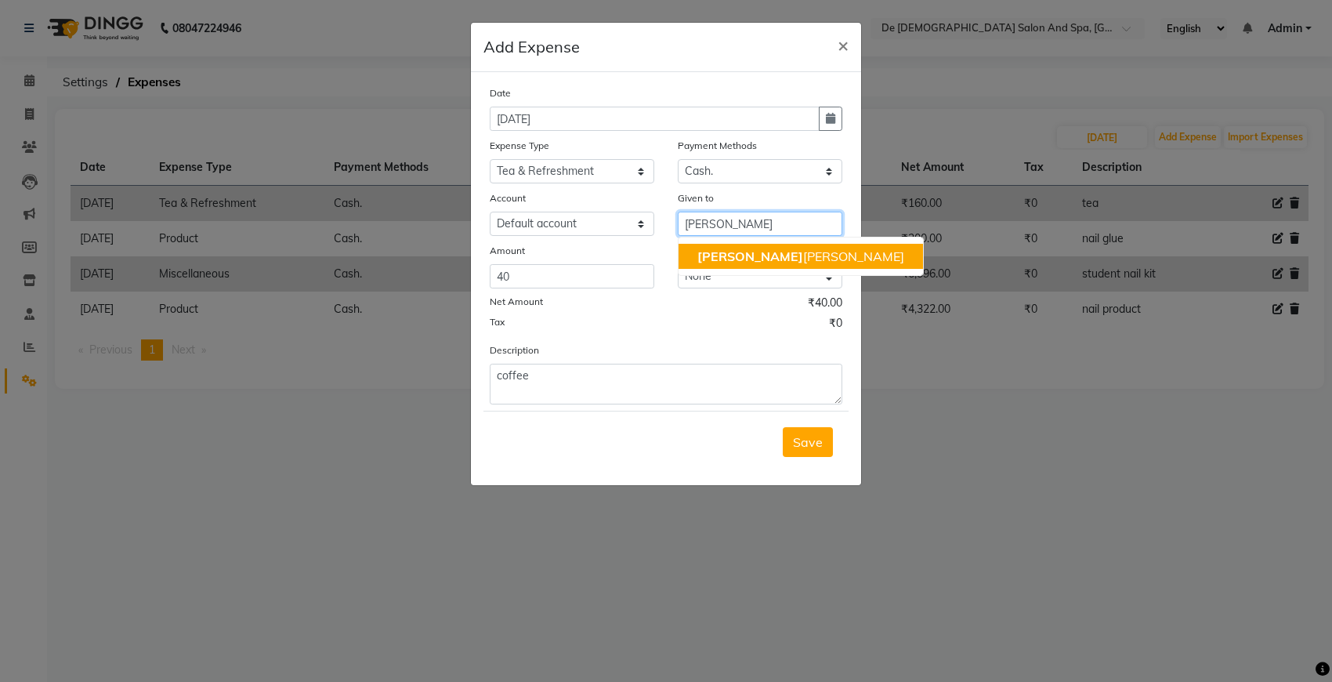
click at [773, 244] on button "niki ta thappa" at bounding box center [801, 256] width 244 height 25
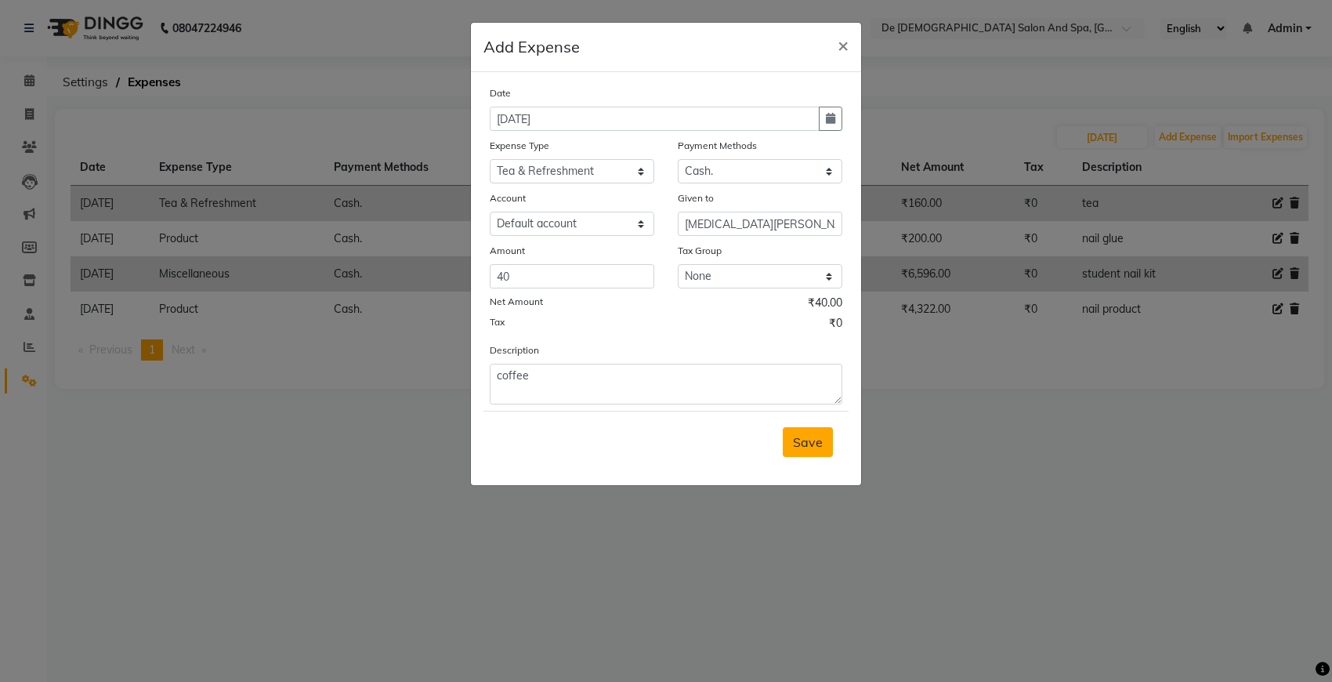
click at [798, 452] on button "Save" at bounding box center [808, 442] width 50 height 30
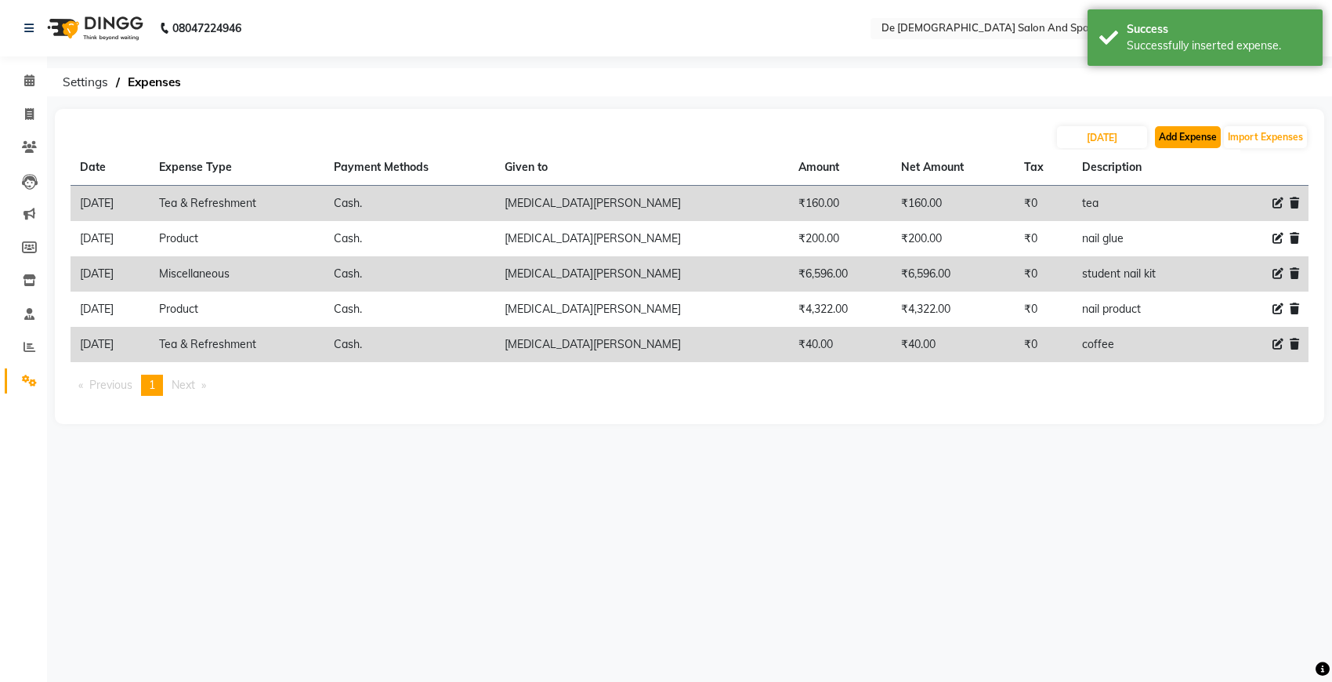
click at [1155, 146] on button "Add Expense" at bounding box center [1188, 137] width 66 height 22
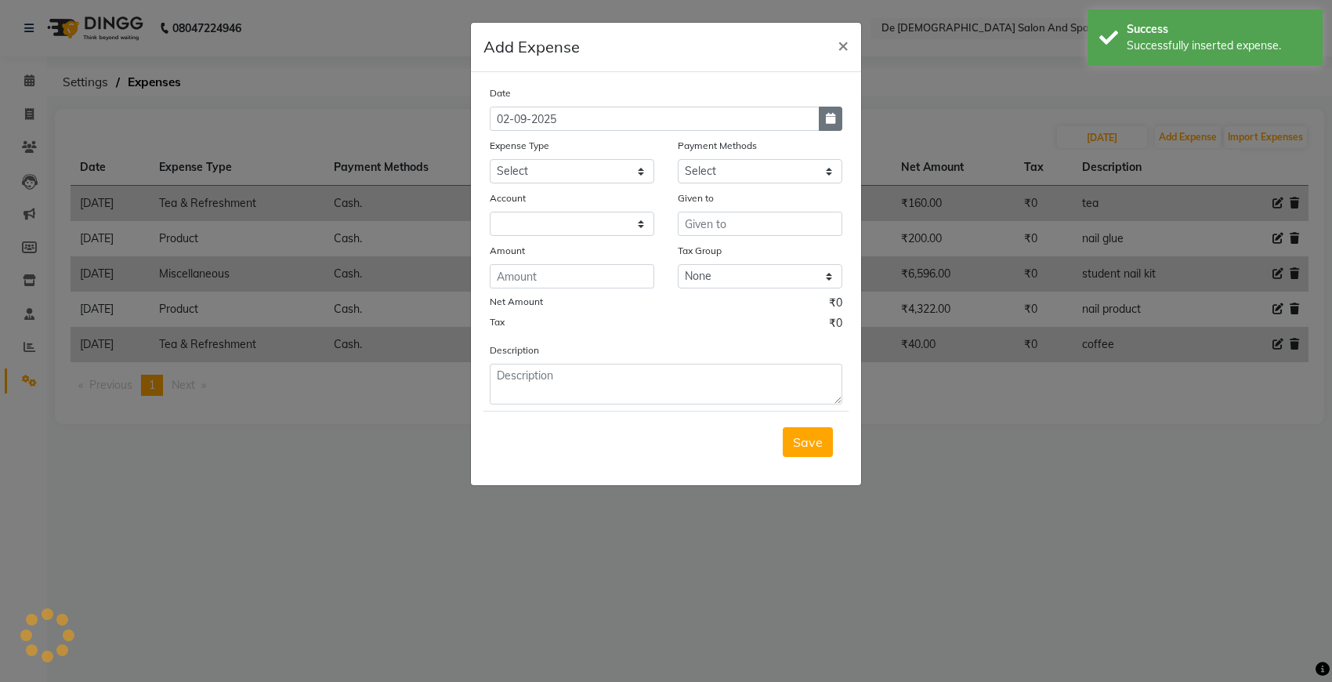
click at [832, 116] on icon "button" at bounding box center [830, 118] width 9 height 11
click at [494, 147] on div at bounding box center [505, 148] width 31 height 25
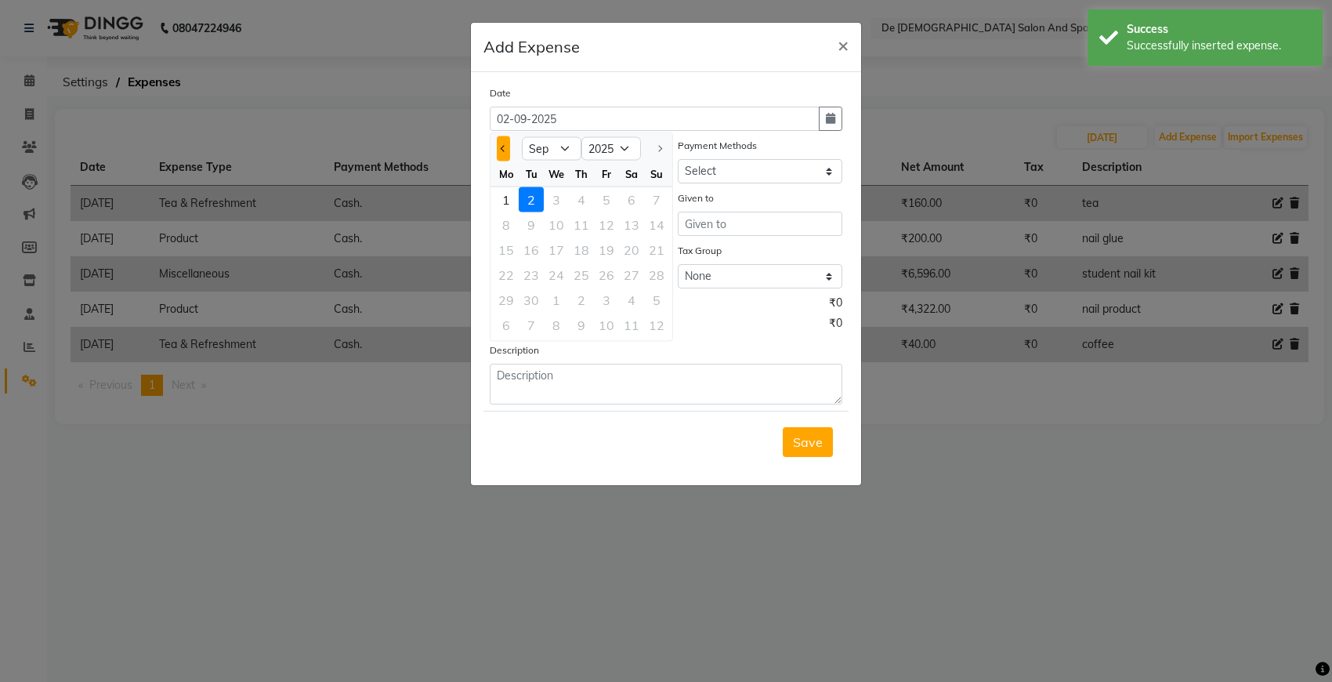
click at [497, 149] on button "Previous month" at bounding box center [503, 148] width 13 height 25
click at [530, 271] on div "19" at bounding box center [531, 274] width 25 height 25
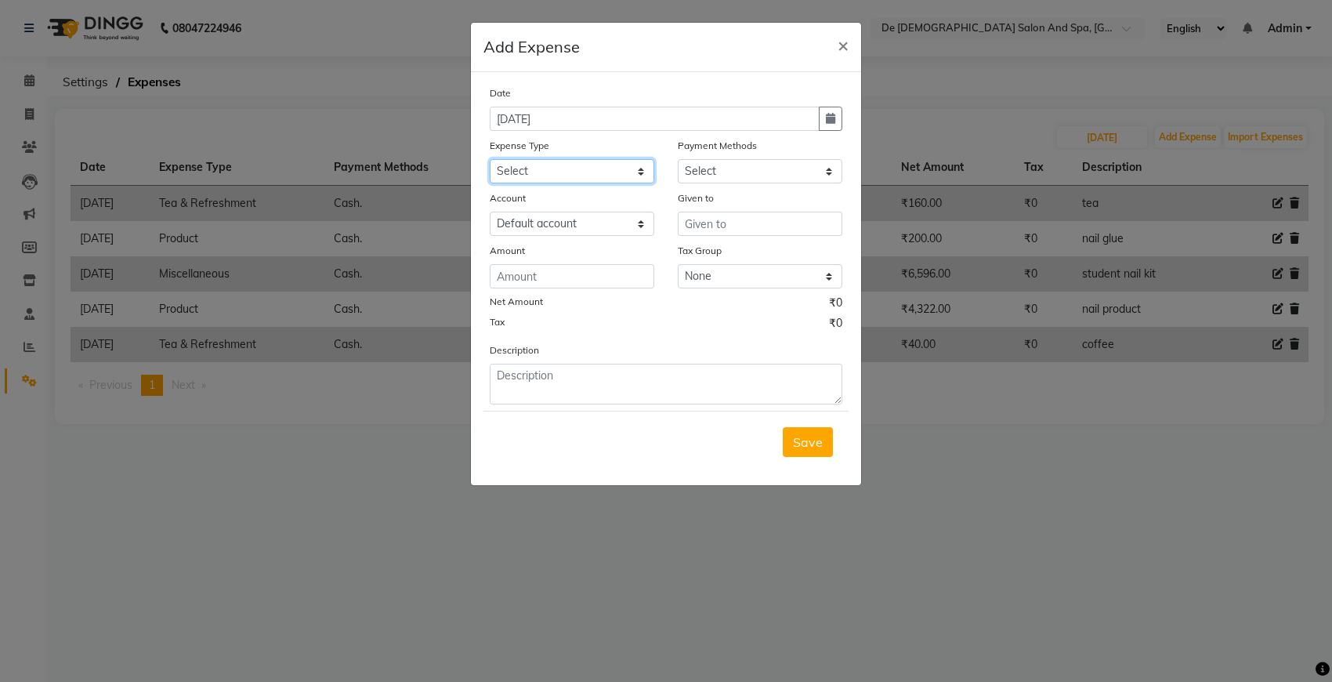
click at [565, 161] on select "Select Advance Salary Bank charges Car maintenance Cash transfer to bank Cash t…" at bounding box center [572, 171] width 165 height 24
click at [490, 159] on select "Select Advance Salary Bank charges Car maintenance Cash transfer to bank Cash t…" at bounding box center [572, 171] width 165 height 24
click at [722, 175] on select "Select Cash. Voucher CARD Wallet GPay" at bounding box center [760, 171] width 165 height 24
click at [678, 159] on select "Select Cash. Voucher CARD Wallet GPay" at bounding box center [760, 171] width 165 height 24
click at [715, 226] on input "text" at bounding box center [760, 224] width 165 height 24
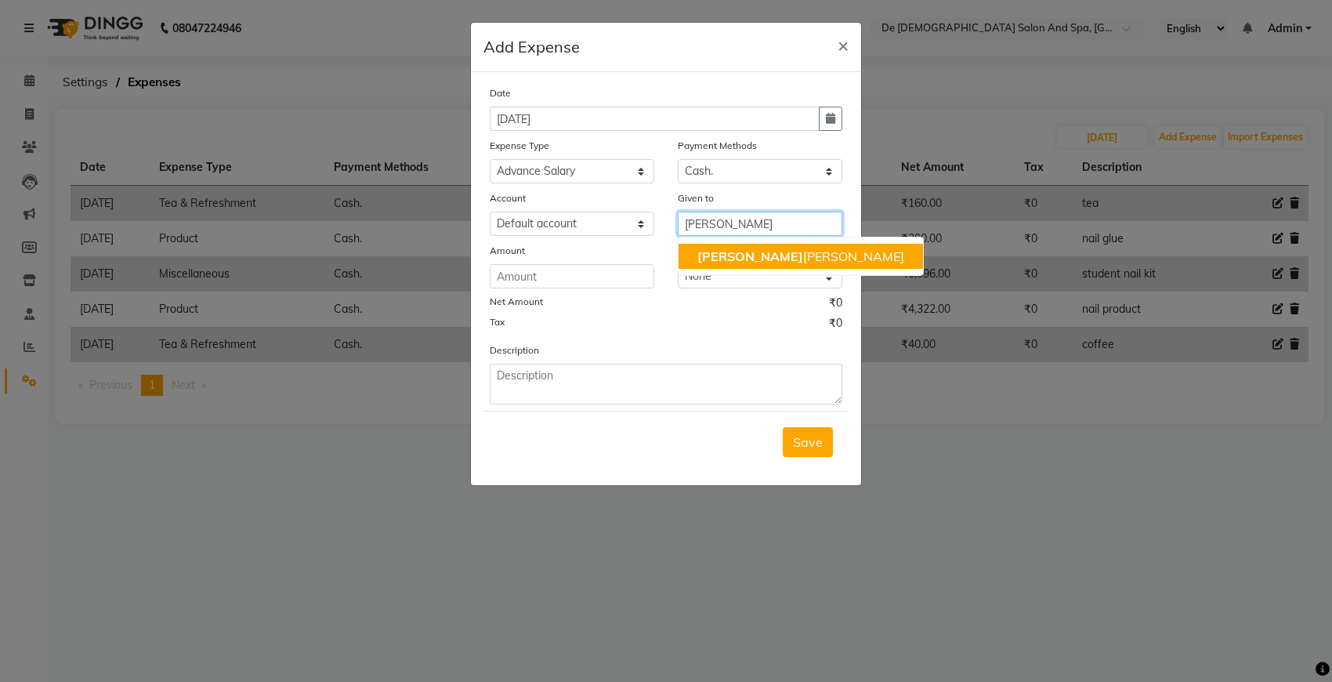
click at [701, 255] on span "niki" at bounding box center [750, 256] width 106 height 16
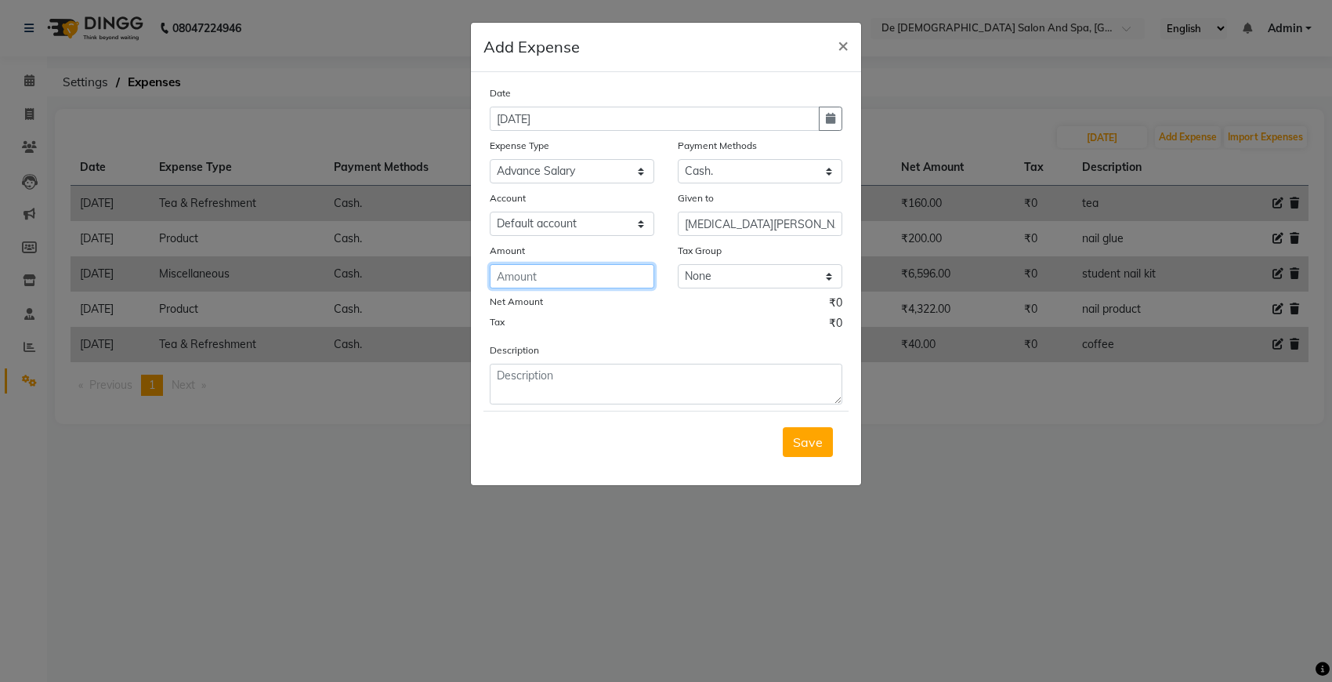
click at [632, 276] on input "number" at bounding box center [572, 276] width 165 height 24
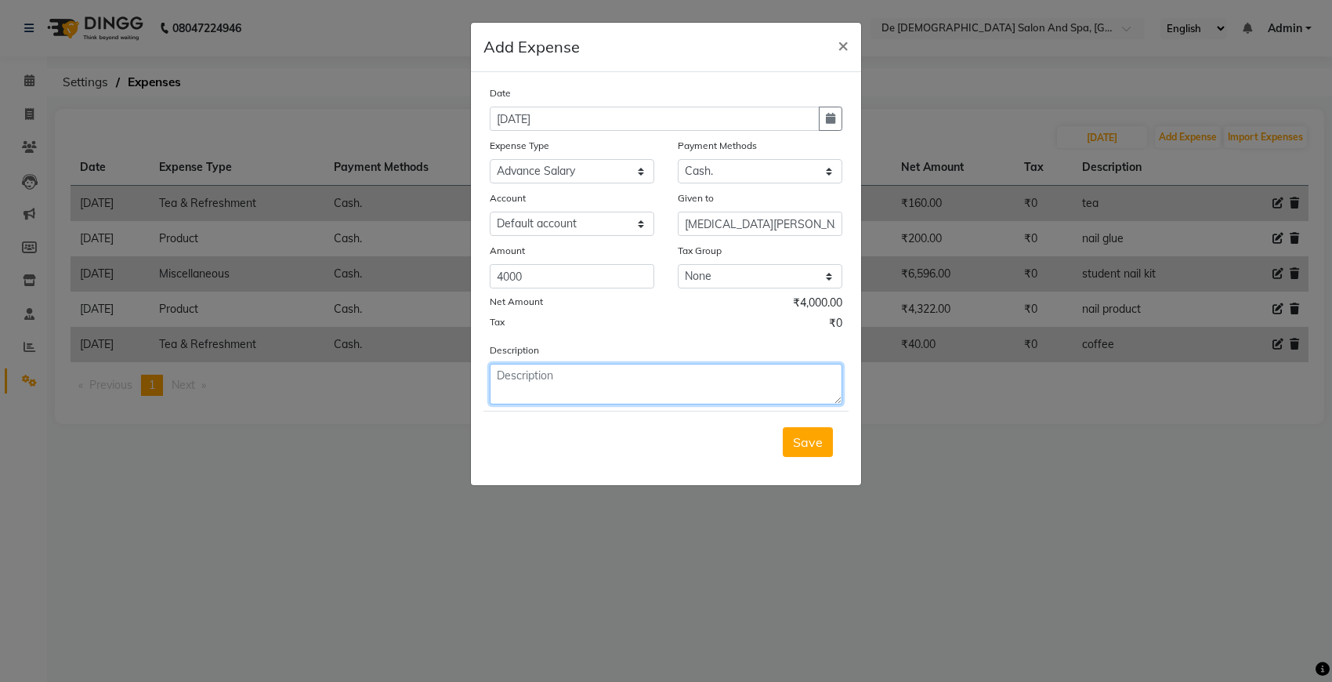
click at [581, 380] on textarea at bounding box center [666, 384] width 353 height 41
click at [817, 437] on span "Save" at bounding box center [808, 442] width 30 height 16
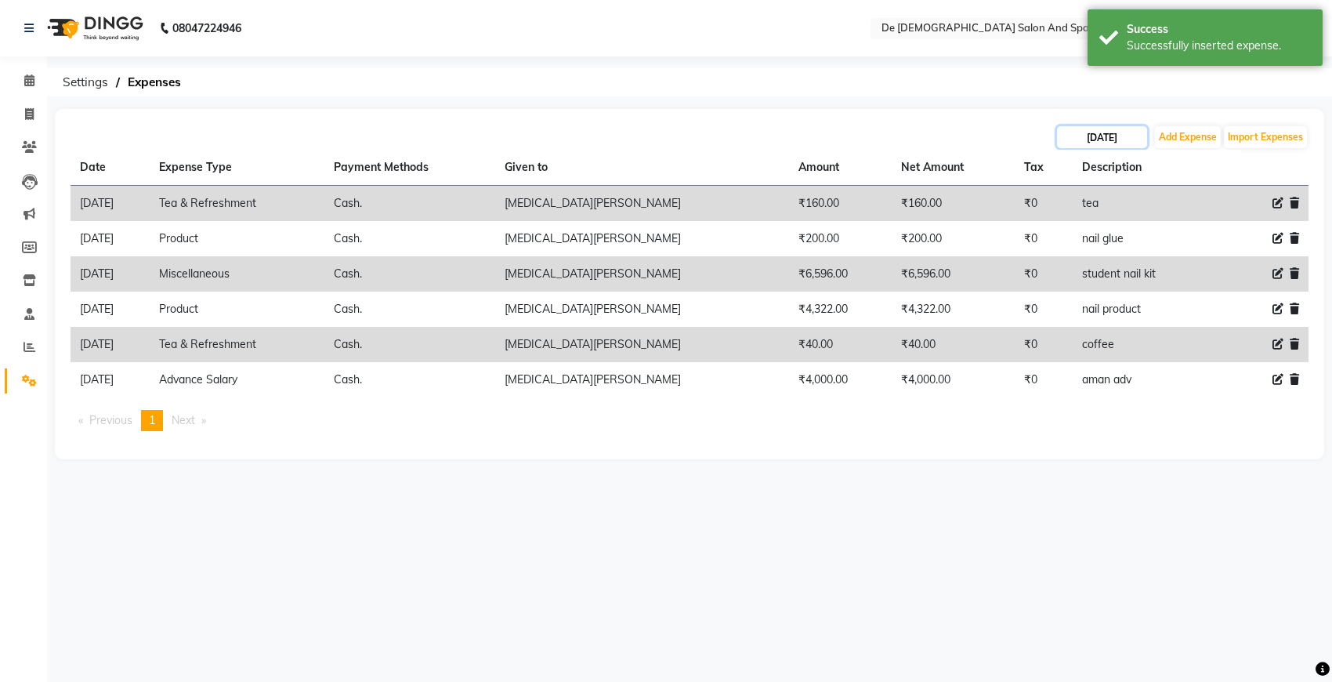
click at [1097, 135] on input "19-08-2025" at bounding box center [1102, 137] width 90 height 22
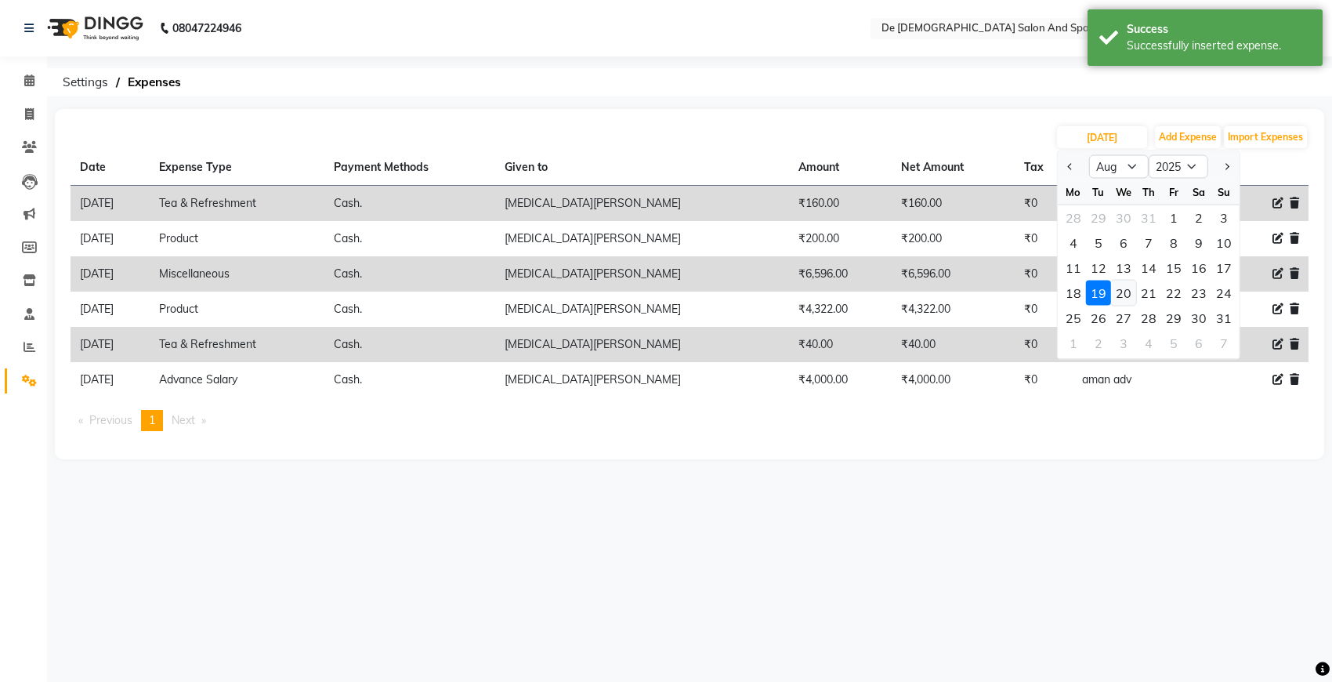
click at [1117, 287] on div "20" at bounding box center [1123, 292] width 25 height 25
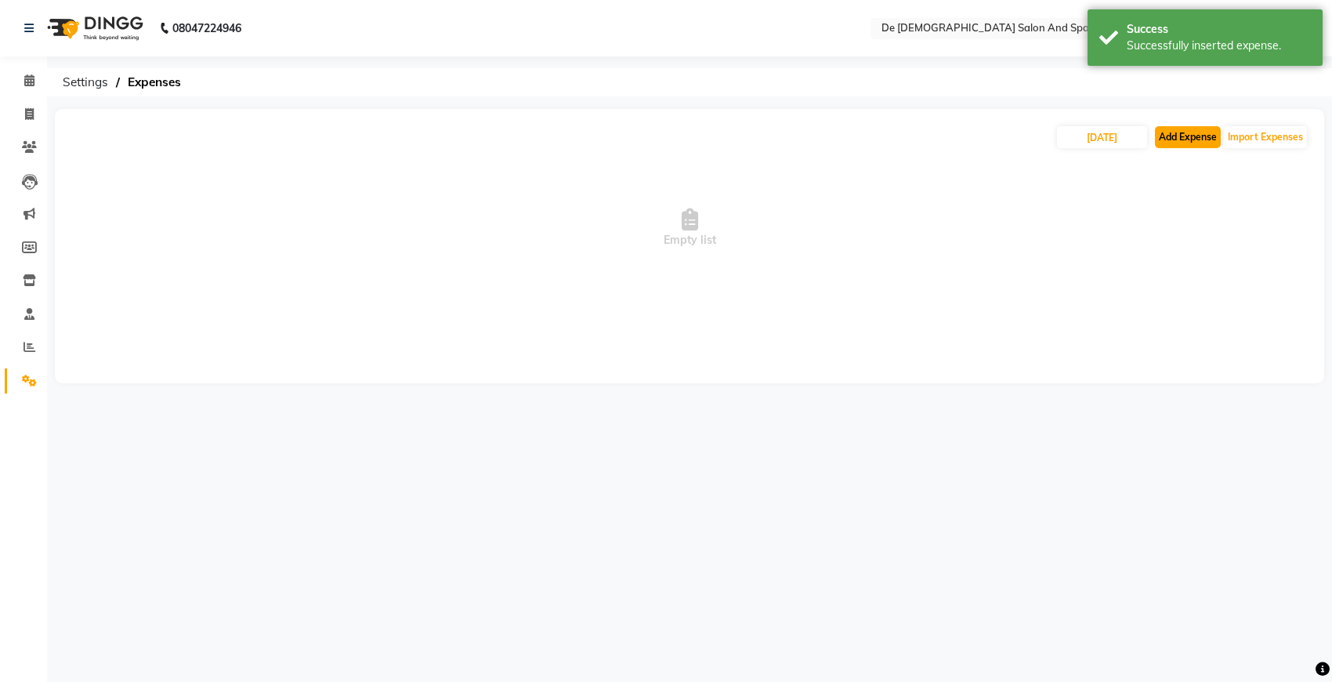
click at [1183, 138] on button "Add Expense" at bounding box center [1188, 137] width 66 height 22
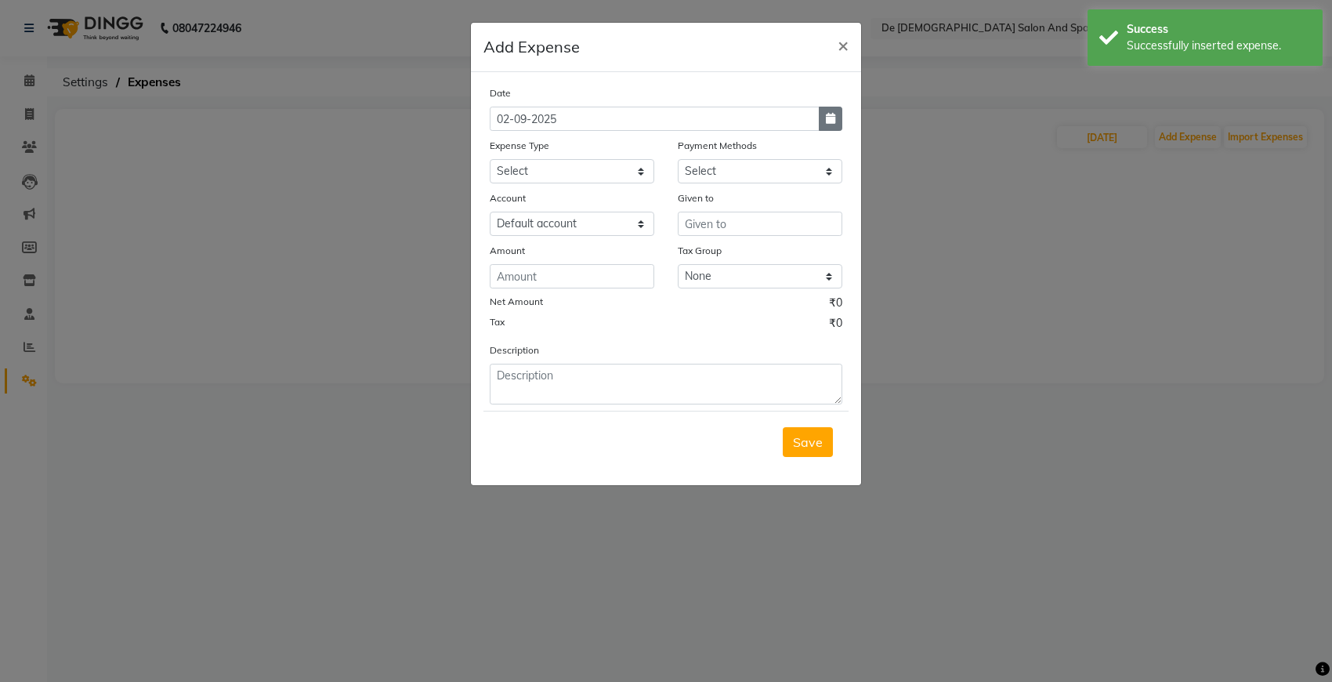
click at [840, 123] on button "button" at bounding box center [831, 119] width 24 height 24
click at [495, 149] on div at bounding box center [505, 148] width 31 height 25
click at [501, 146] on span "Previous month" at bounding box center [504, 148] width 6 height 6
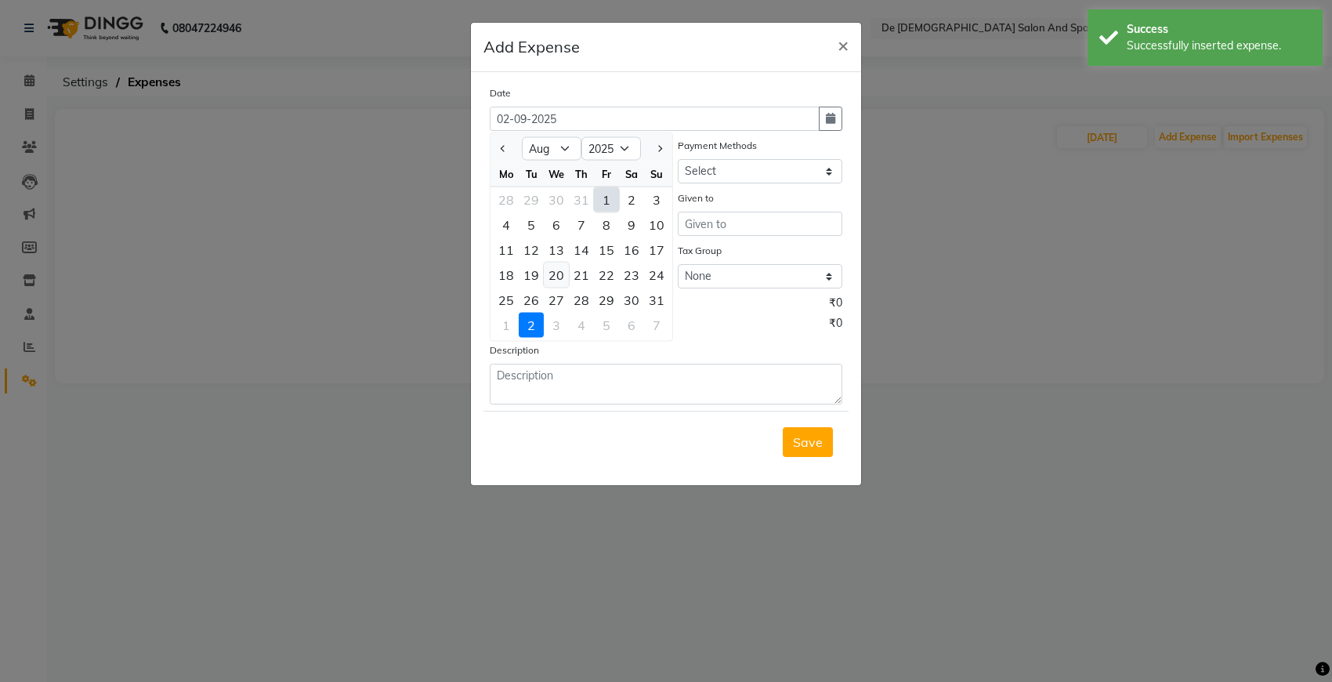
click at [557, 282] on div "20" at bounding box center [556, 274] width 25 height 25
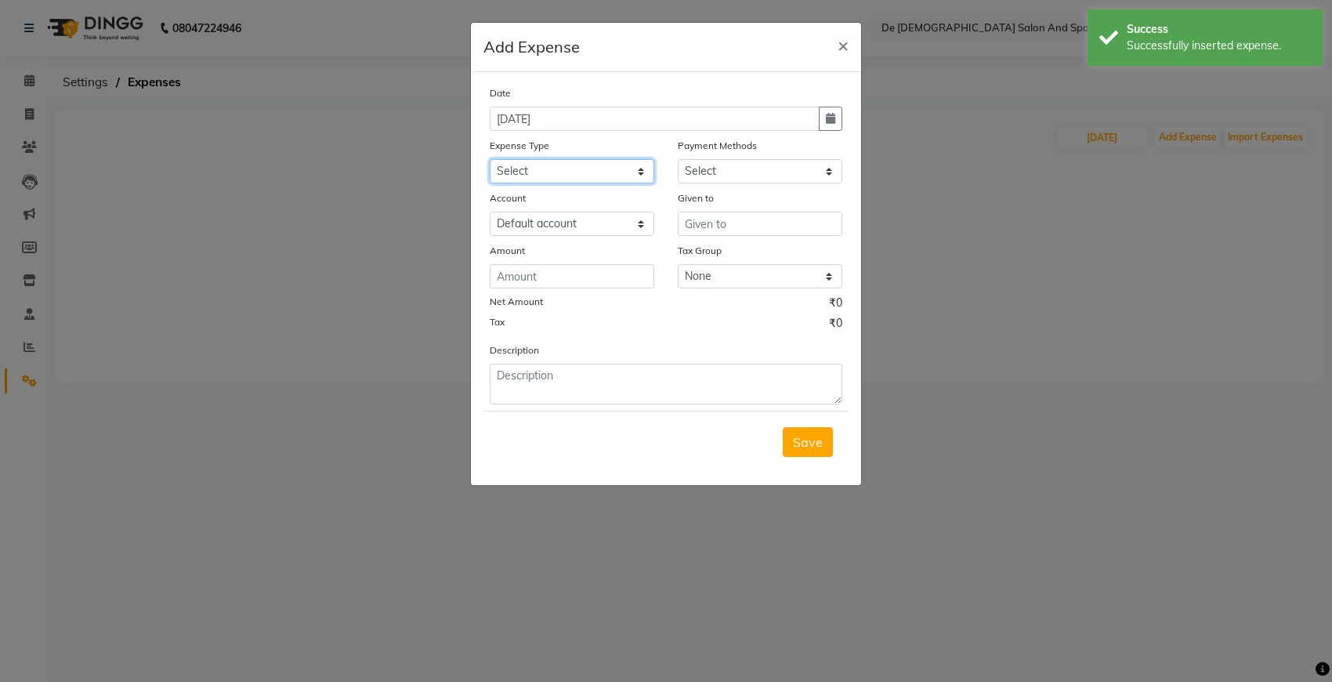
click at [572, 163] on select "Select Advance Salary Bank charges Car maintenance Cash transfer to bank Cash t…" at bounding box center [572, 171] width 165 height 24
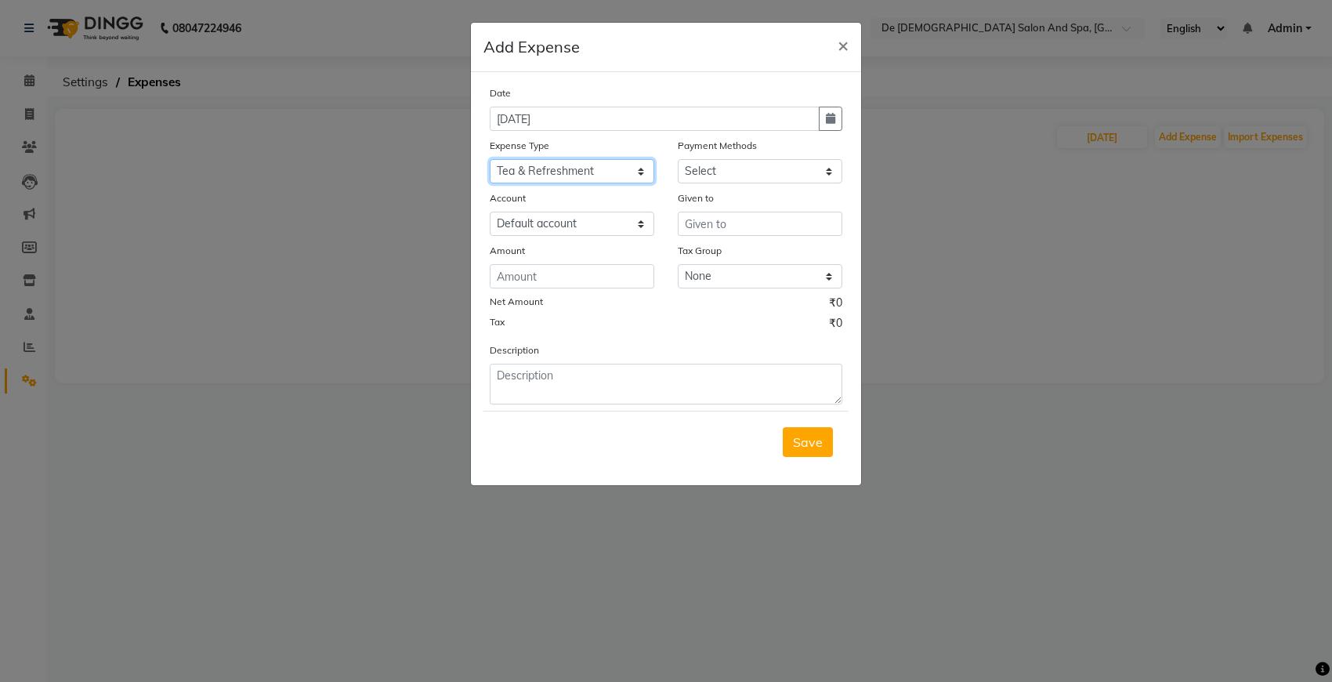
click at [490, 159] on select "Select Advance Salary Bank charges Car maintenance Cash transfer to bank Cash t…" at bounding box center [572, 171] width 165 height 24
click at [709, 177] on select "Select Cash. Voucher CARD Wallet GPay" at bounding box center [760, 171] width 165 height 24
click at [678, 159] on select "Select Cash. Voucher CARD Wallet GPay" at bounding box center [760, 171] width 165 height 24
click at [694, 224] on input "text" at bounding box center [760, 224] width 165 height 24
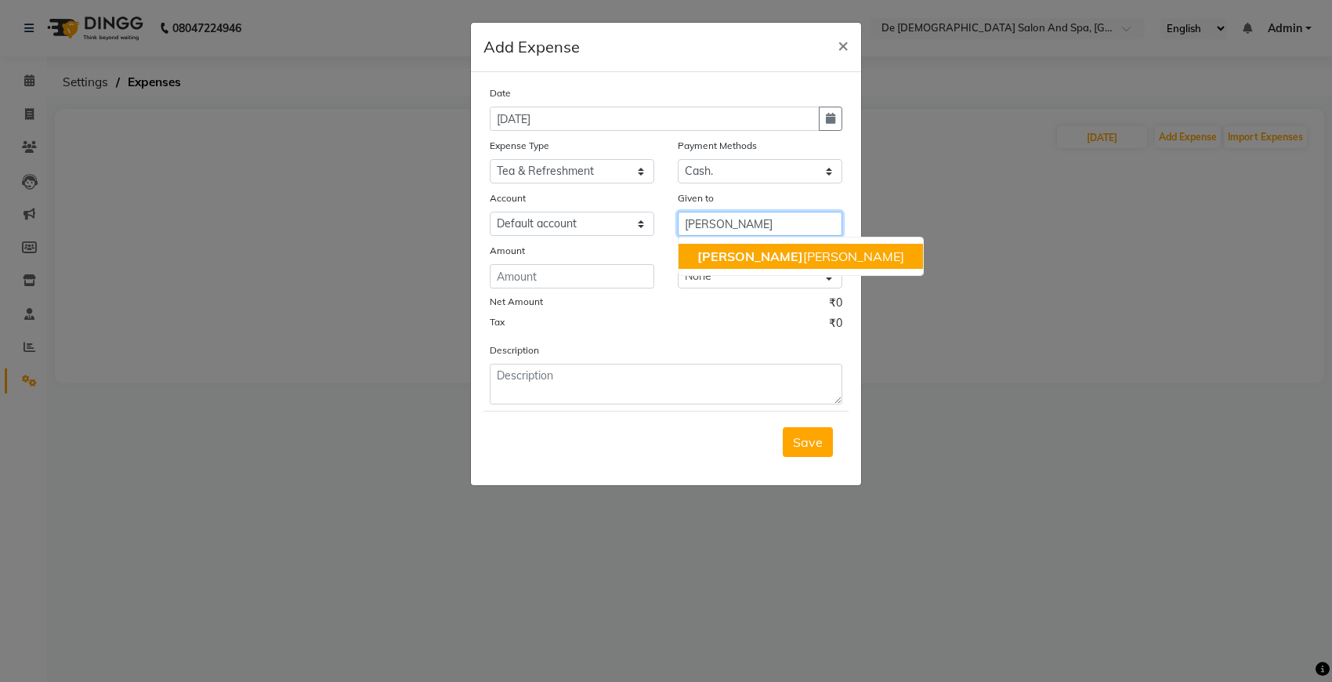
click at [695, 261] on button "niki ta thappa" at bounding box center [801, 256] width 244 height 25
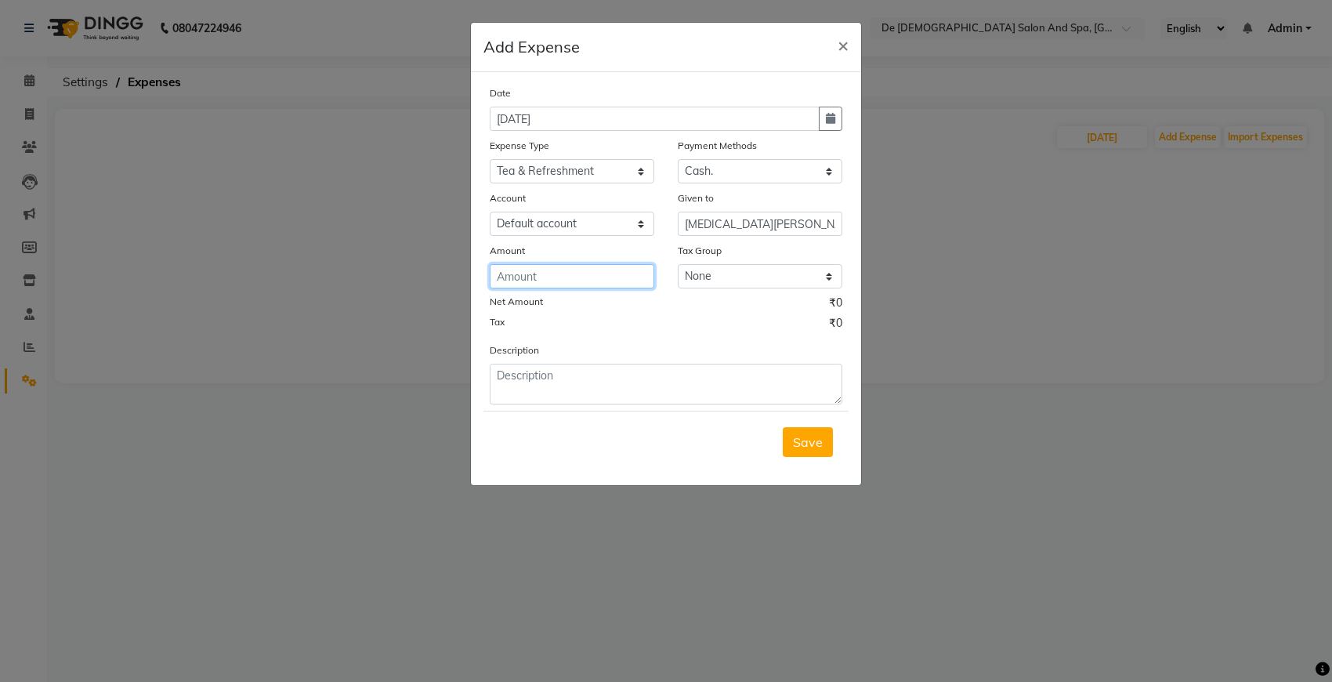
click at [640, 265] on input "number" at bounding box center [572, 276] width 165 height 24
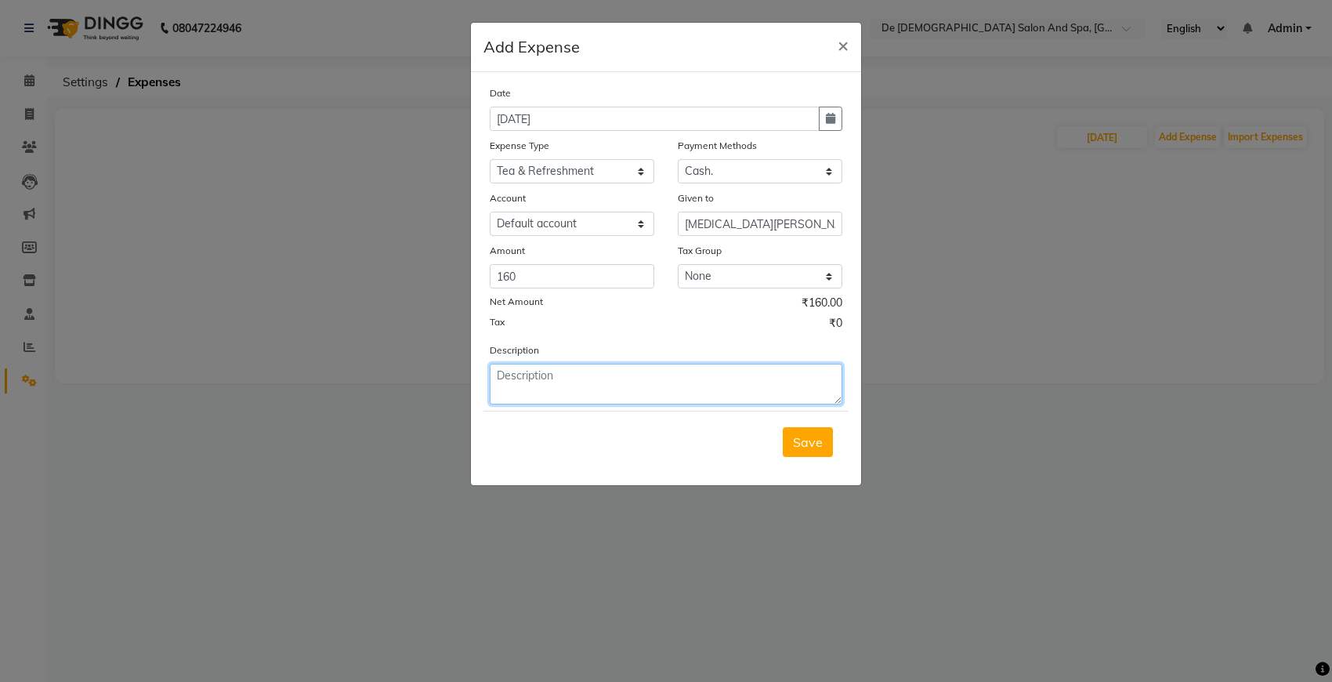
click at [570, 373] on textarea at bounding box center [666, 384] width 353 height 41
click at [800, 427] on button "Save" at bounding box center [808, 442] width 50 height 30
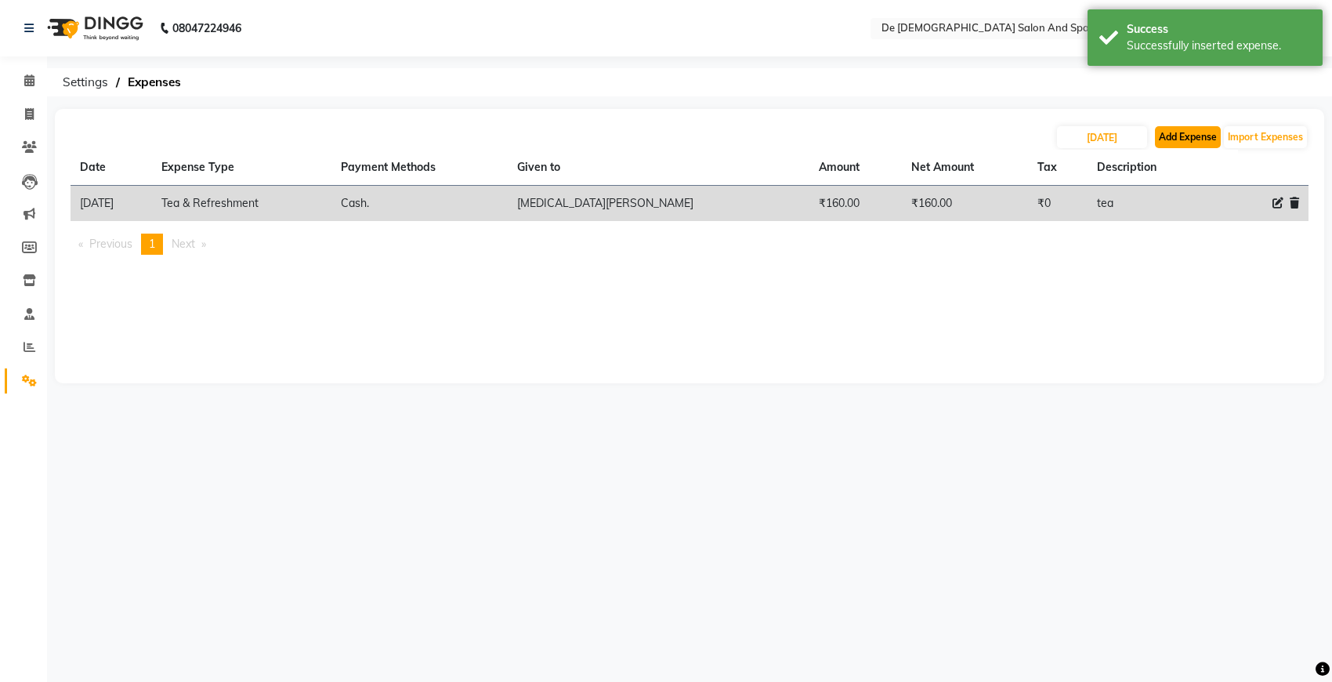
click at [1183, 130] on button "Add Expense" at bounding box center [1188, 137] width 66 height 22
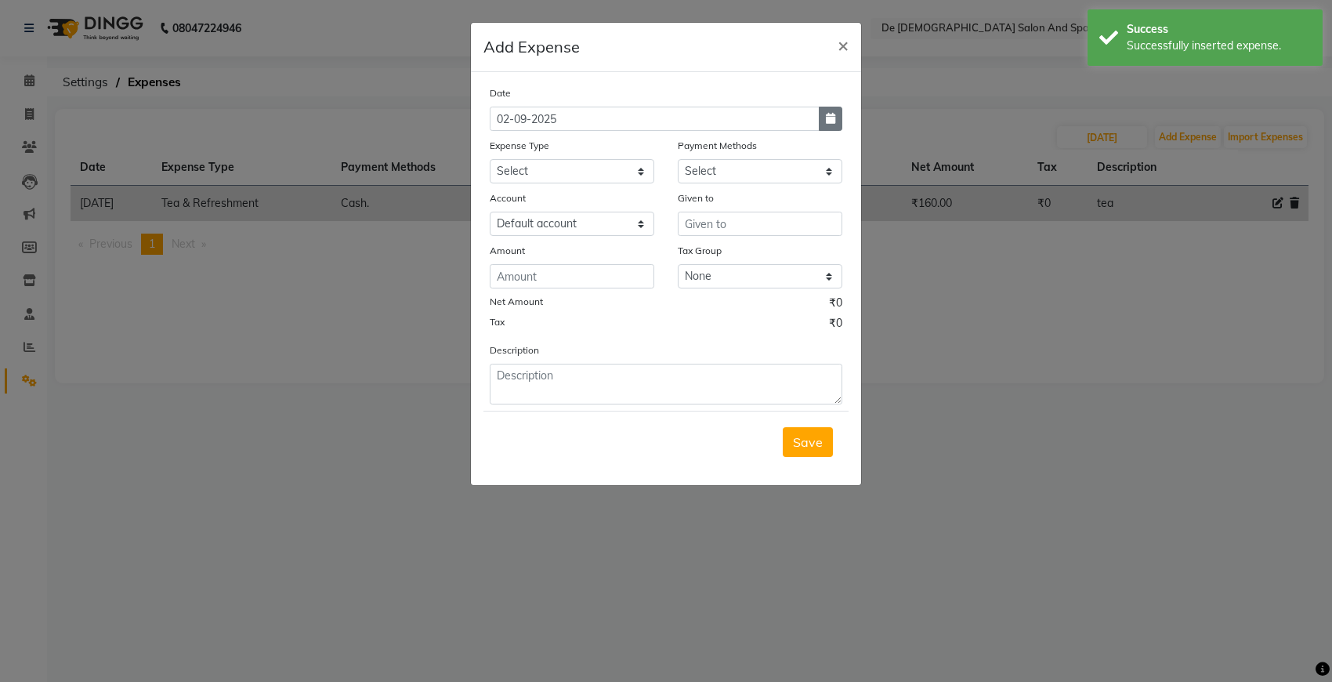
click at [821, 122] on button "button" at bounding box center [831, 119] width 24 height 24
click at [505, 143] on button "Previous month" at bounding box center [503, 148] width 13 height 25
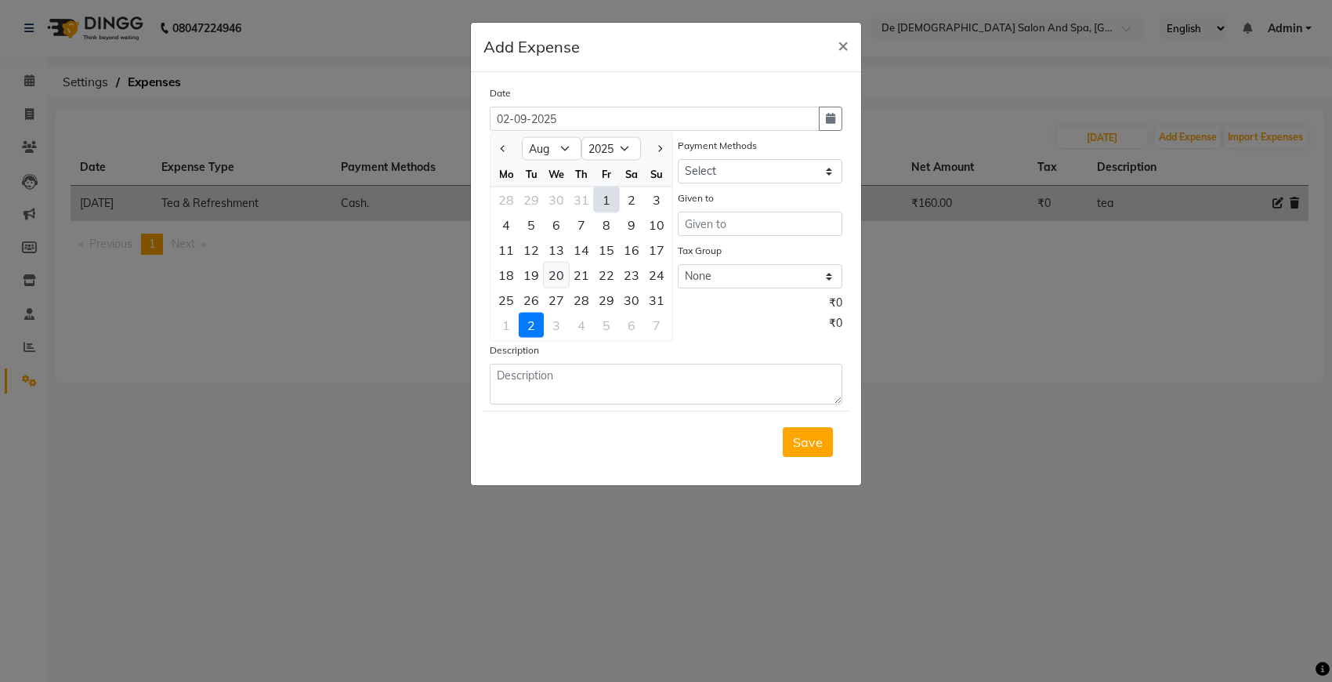
click at [559, 278] on div "20" at bounding box center [556, 274] width 25 height 25
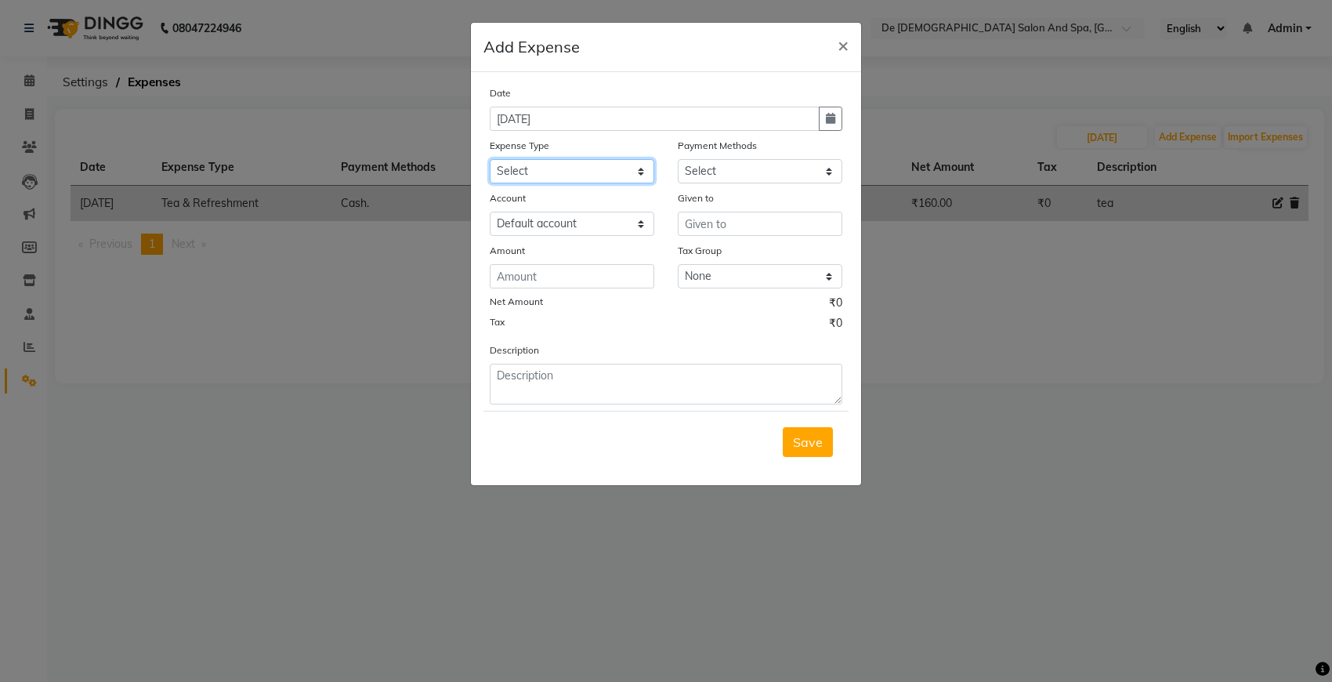
click at [562, 178] on select "Select Advance Salary Bank charges Car maintenance Cash transfer to bank Cash t…" at bounding box center [572, 171] width 165 height 24
click at [490, 159] on select "Select Advance Salary Bank charges Car maintenance Cash transfer to bank Cash t…" at bounding box center [572, 171] width 165 height 24
click at [703, 214] on input "text" at bounding box center [760, 224] width 165 height 24
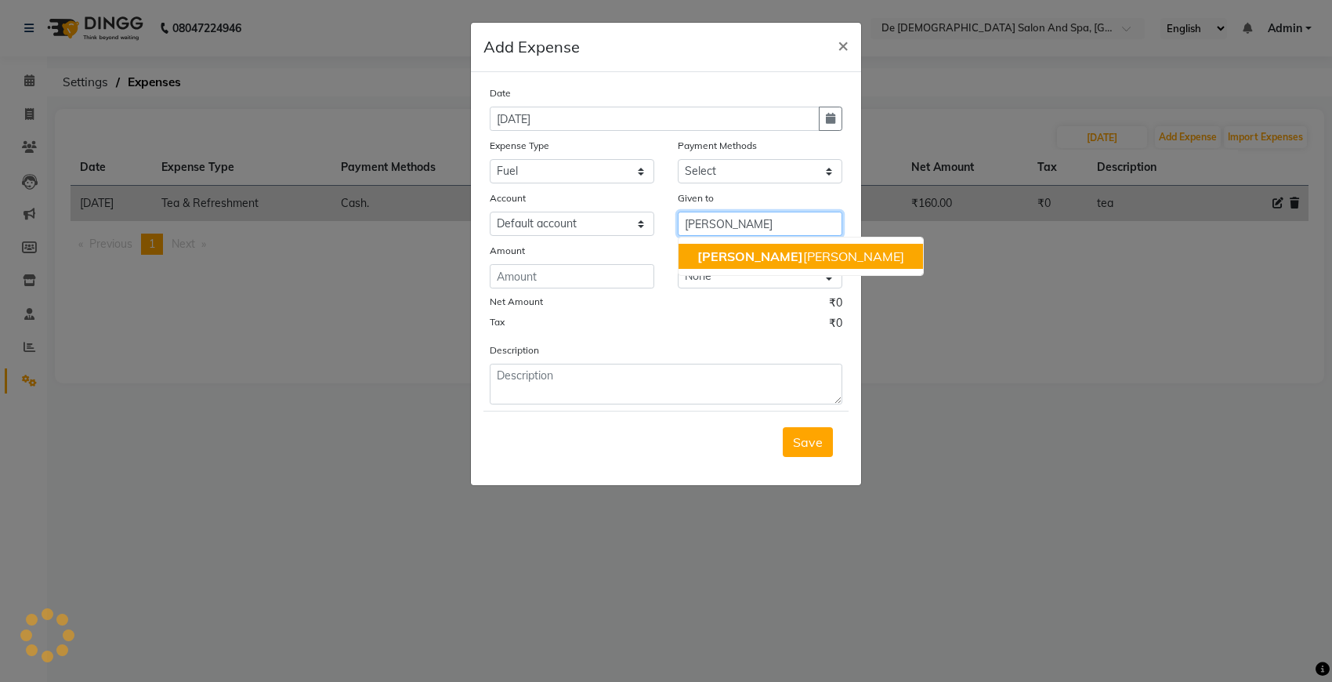
click at [692, 252] on button "niki ta thappa" at bounding box center [801, 256] width 244 height 25
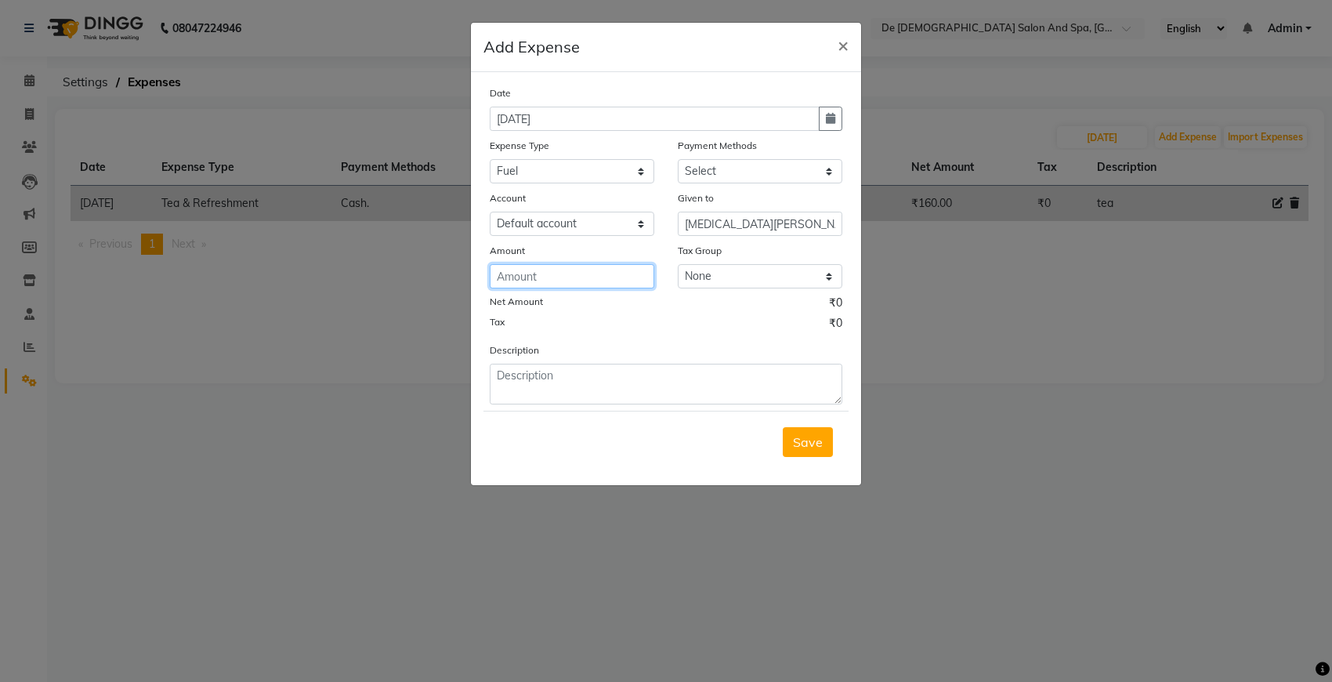
click at [612, 275] on input "number" at bounding box center [572, 276] width 165 height 24
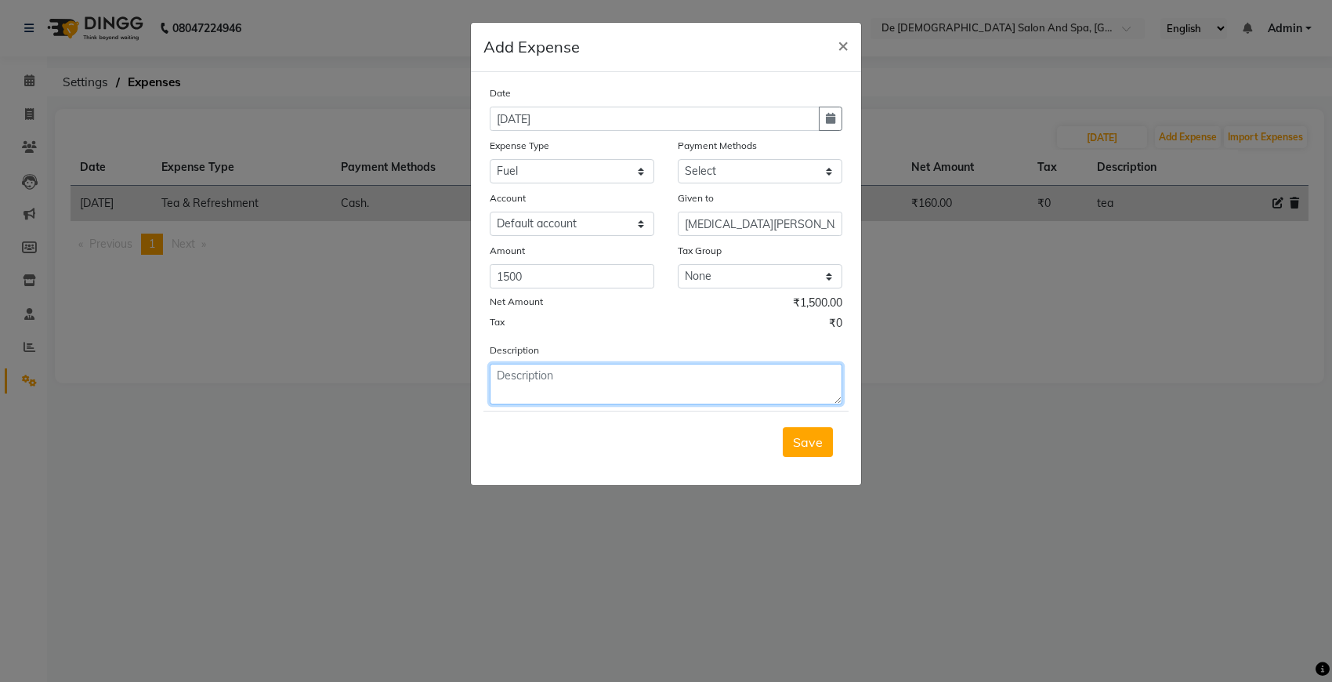
click at [598, 390] on textarea at bounding box center [666, 384] width 353 height 41
click at [819, 443] on span "Save" at bounding box center [808, 442] width 30 height 16
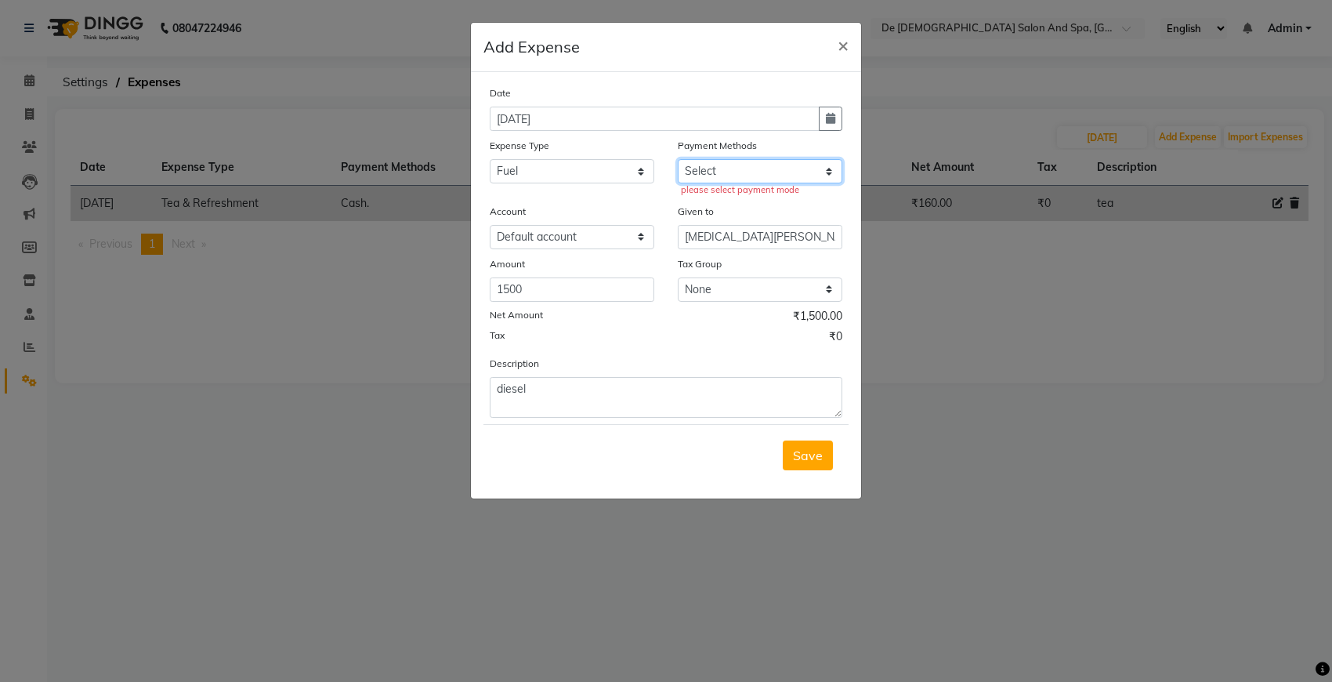
click at [795, 176] on select "Select Cash. Voucher CARD Wallet GPay" at bounding box center [760, 171] width 165 height 24
click at [678, 159] on select "Select Cash. Voucher CARD Wallet GPay" at bounding box center [760, 171] width 165 height 24
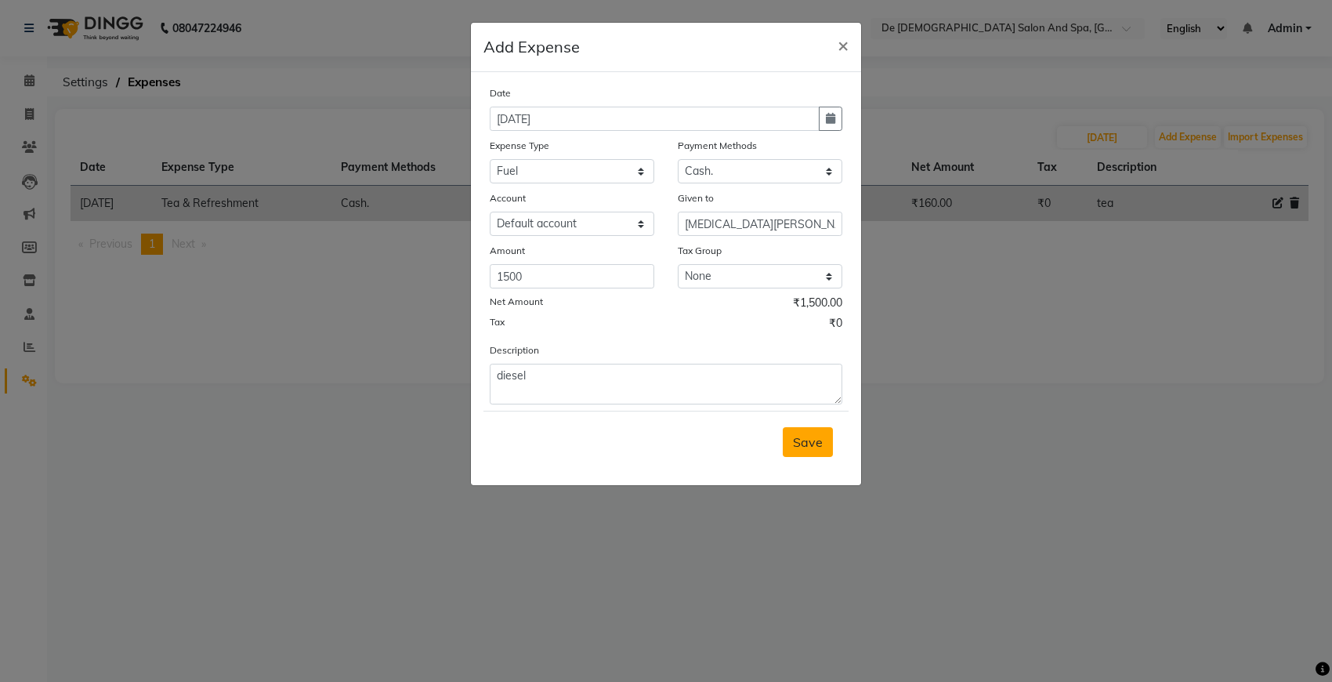
click at [809, 434] on span "Save" at bounding box center [808, 442] width 30 height 16
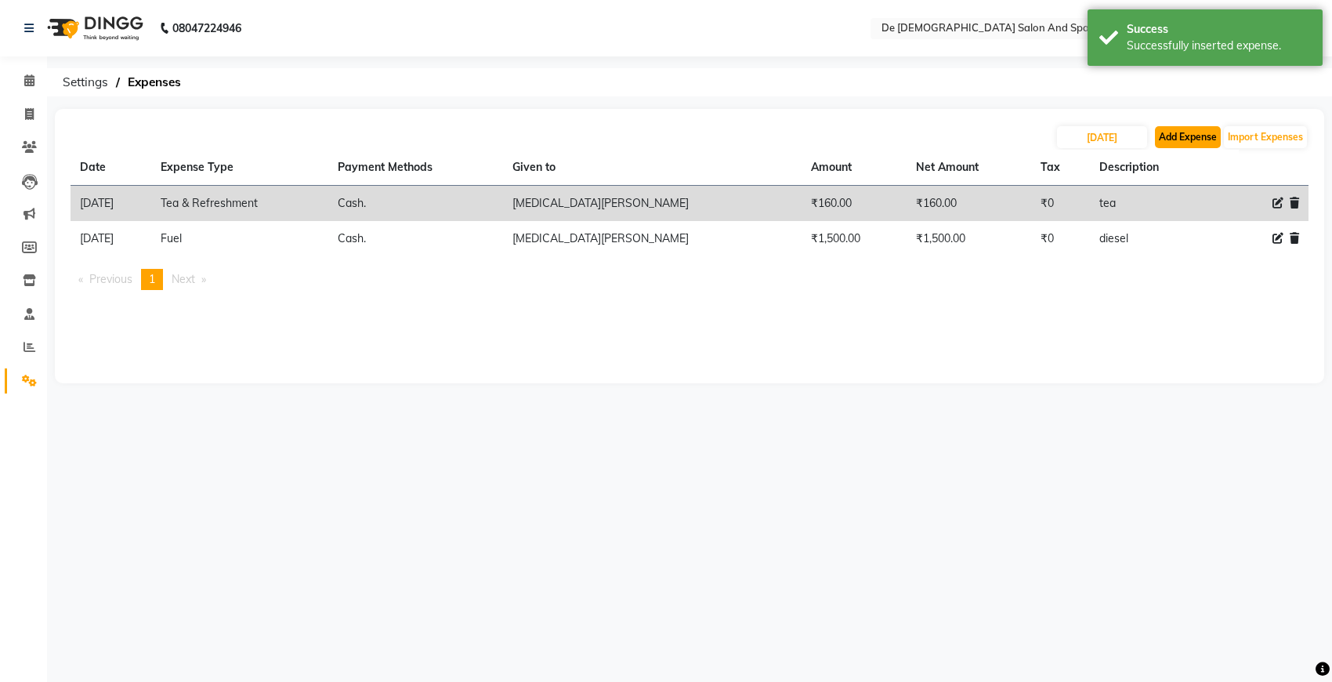
click at [1164, 133] on button "Add Expense" at bounding box center [1188, 137] width 66 height 22
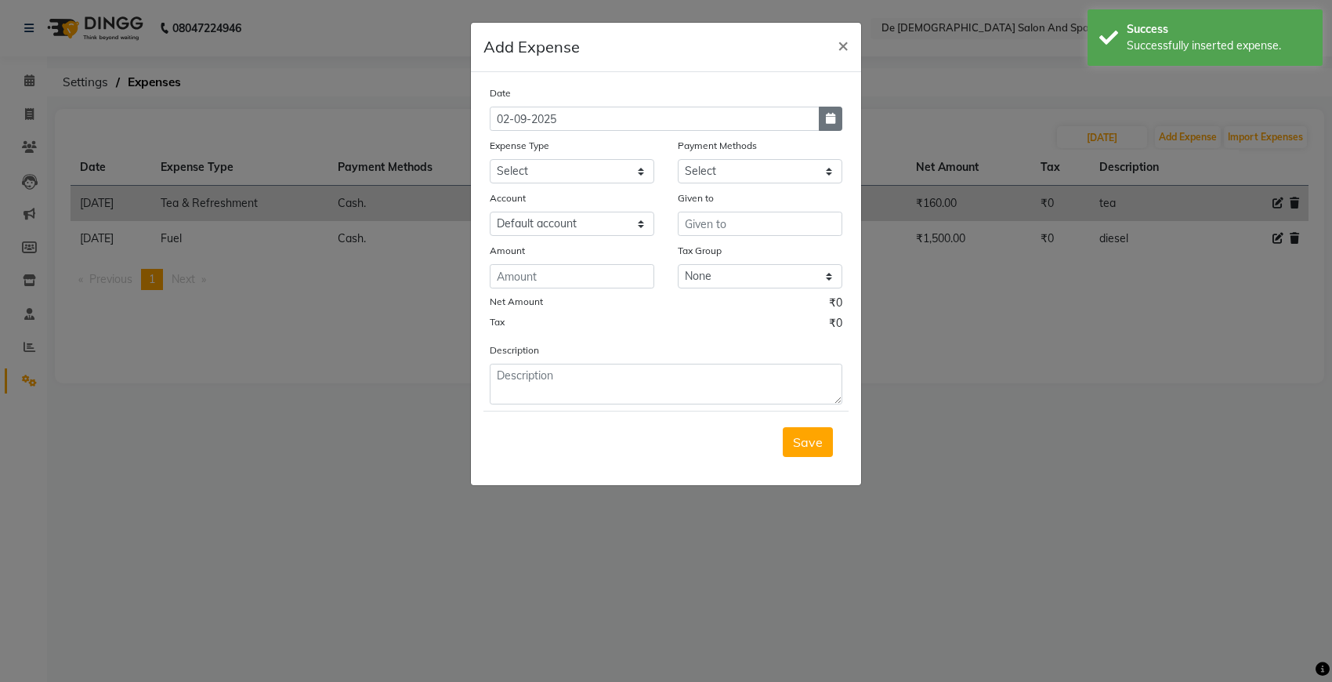
click at [833, 116] on icon "button" at bounding box center [830, 118] width 9 height 11
click at [498, 139] on button "Previous month" at bounding box center [503, 148] width 13 height 25
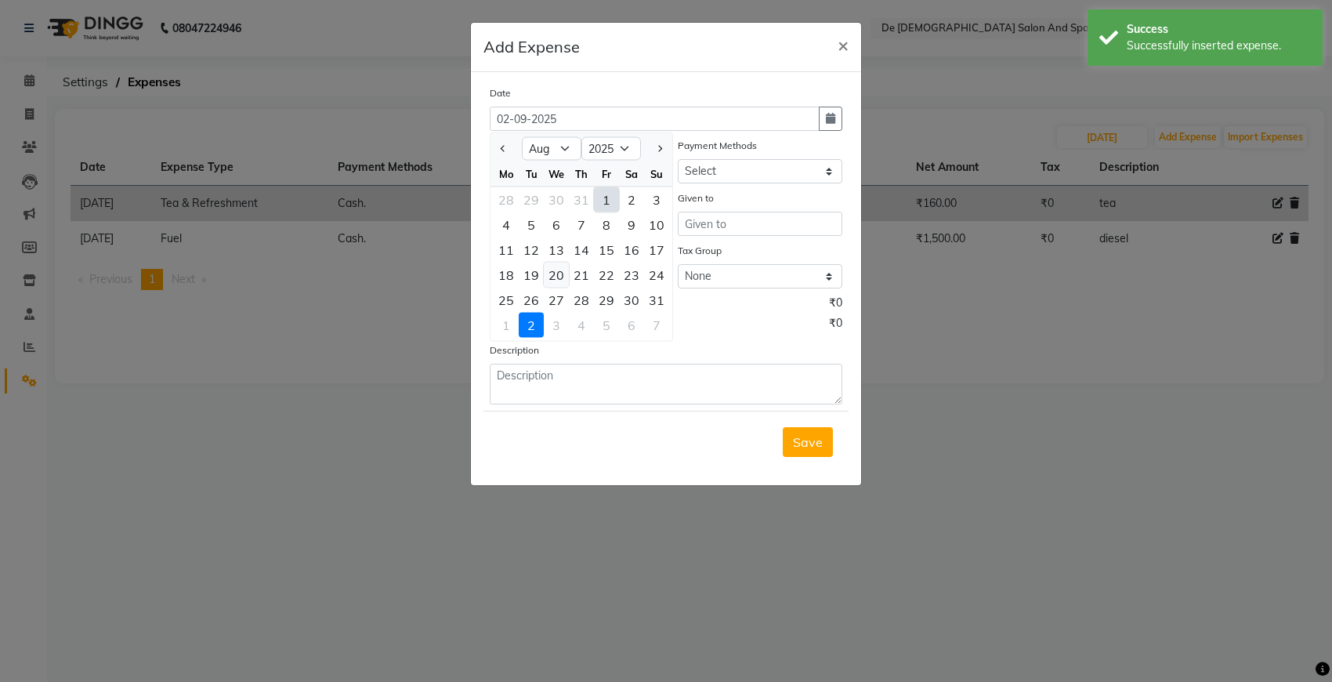
click at [558, 280] on div "20" at bounding box center [556, 274] width 25 height 25
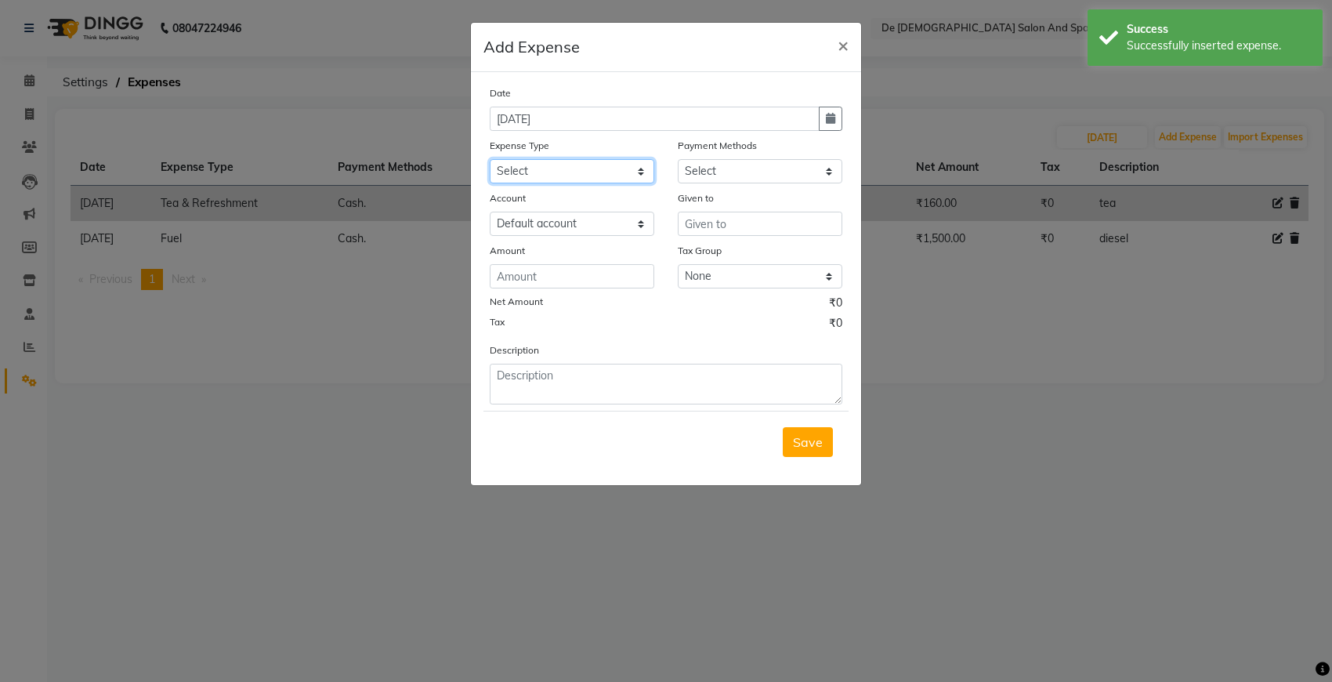
click at [631, 161] on select "Select Advance Salary Bank charges Car maintenance Cash transfer to bank Cash t…" at bounding box center [572, 171] width 165 height 24
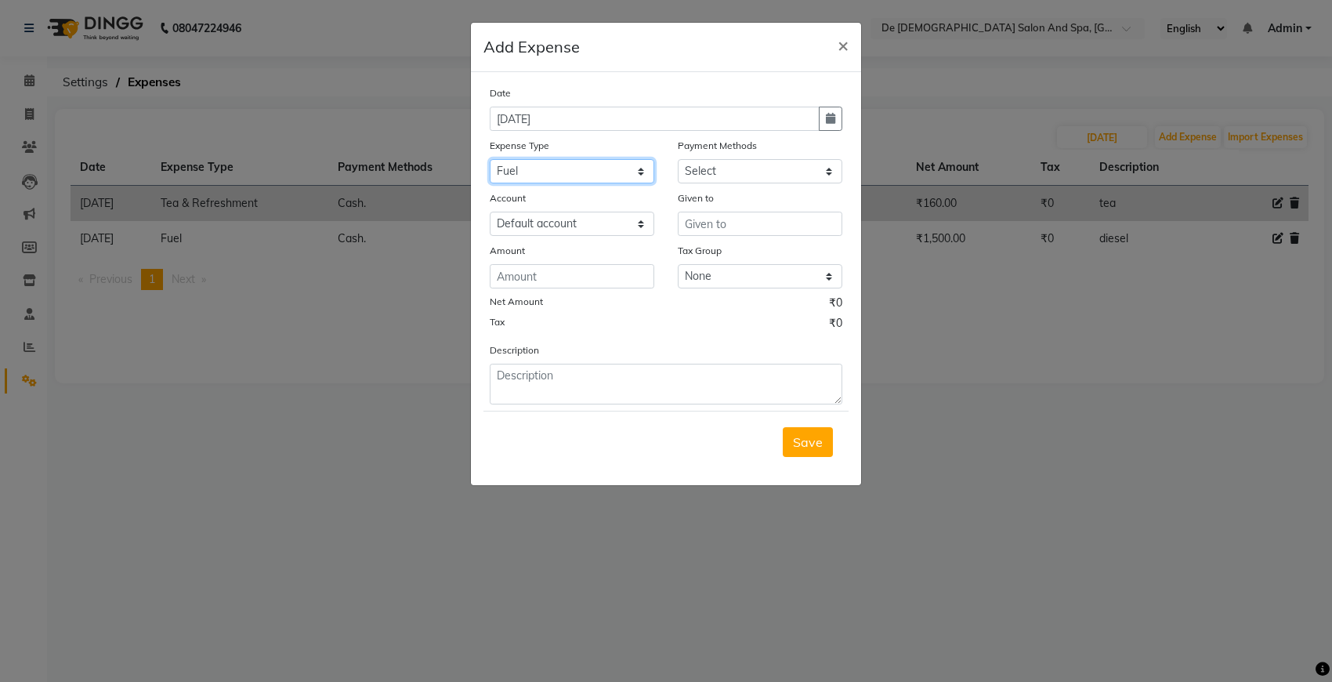
click at [490, 159] on select "Select Advance Salary Bank charges Car maintenance Cash transfer to bank Cash t…" at bounding box center [572, 171] width 165 height 24
click at [688, 170] on select "Select Cash. Voucher CARD Wallet GPay" at bounding box center [760, 171] width 165 height 24
click at [678, 159] on select "Select Cash. Voucher CARD Wallet GPay" at bounding box center [760, 171] width 165 height 24
click at [711, 230] on input "text" at bounding box center [760, 224] width 165 height 24
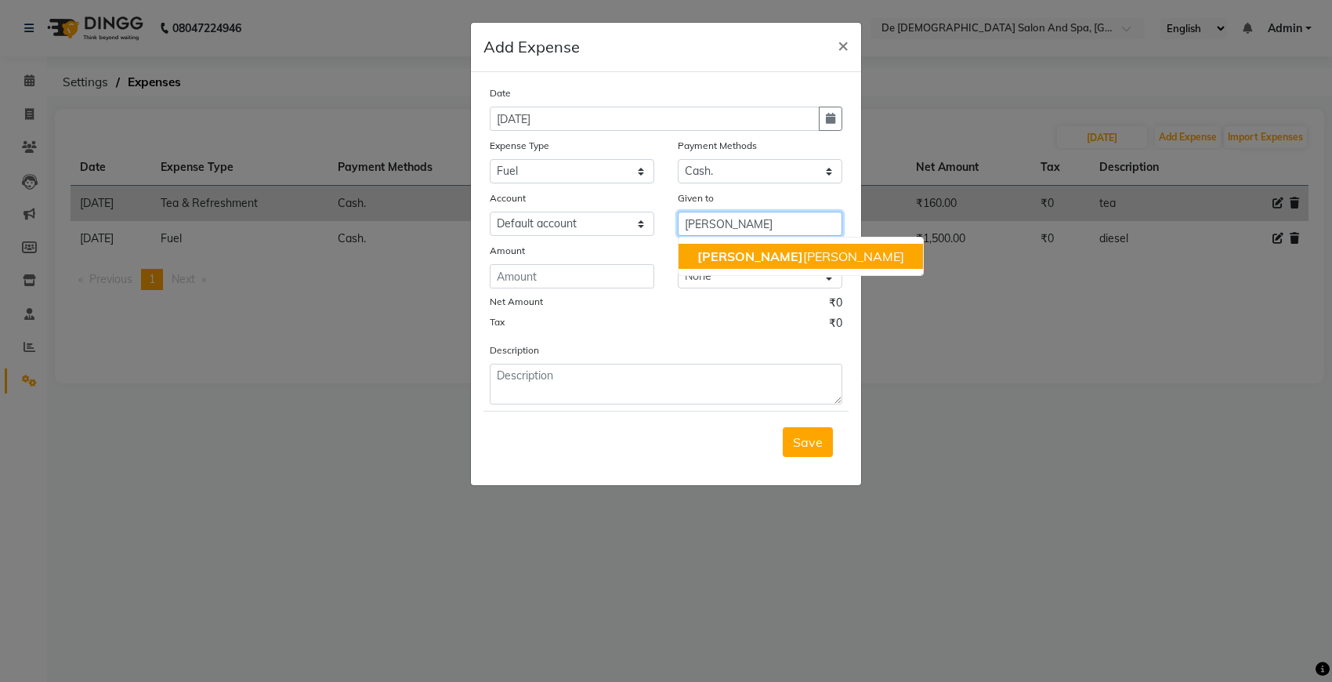
click at [700, 252] on span "niki" at bounding box center [750, 256] width 106 height 16
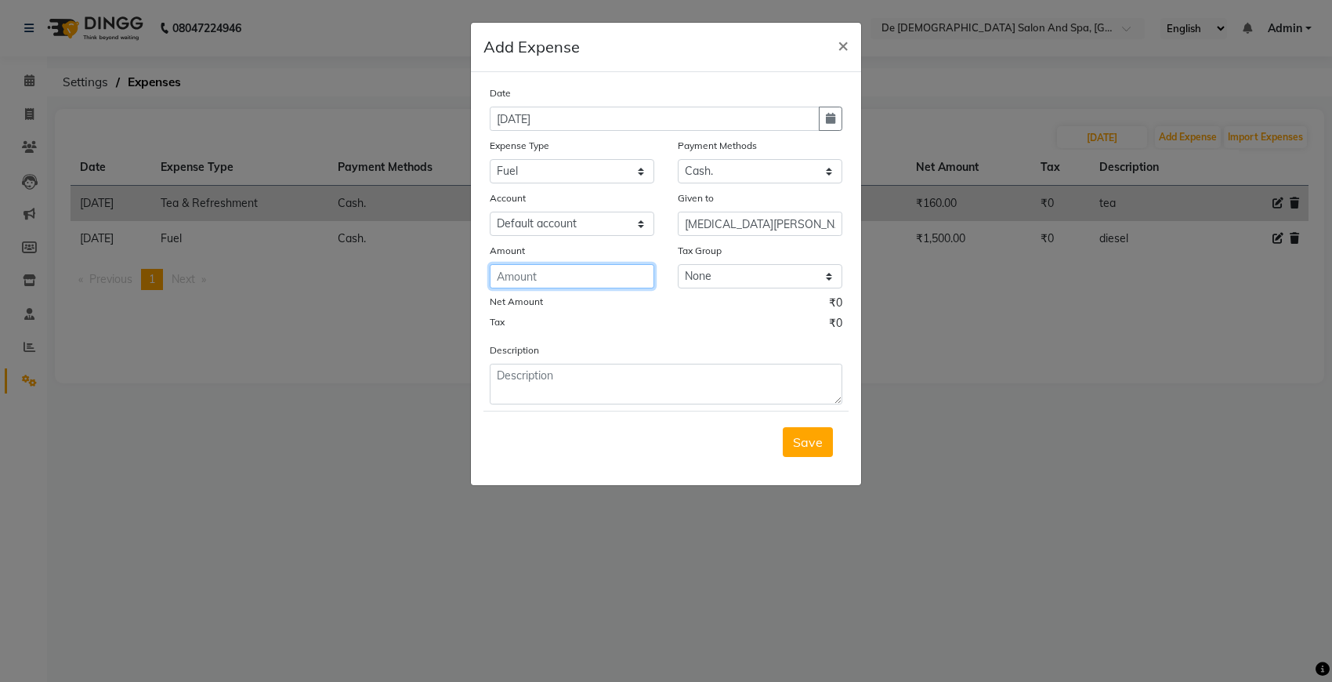
click at [646, 270] on input "number" at bounding box center [572, 276] width 165 height 24
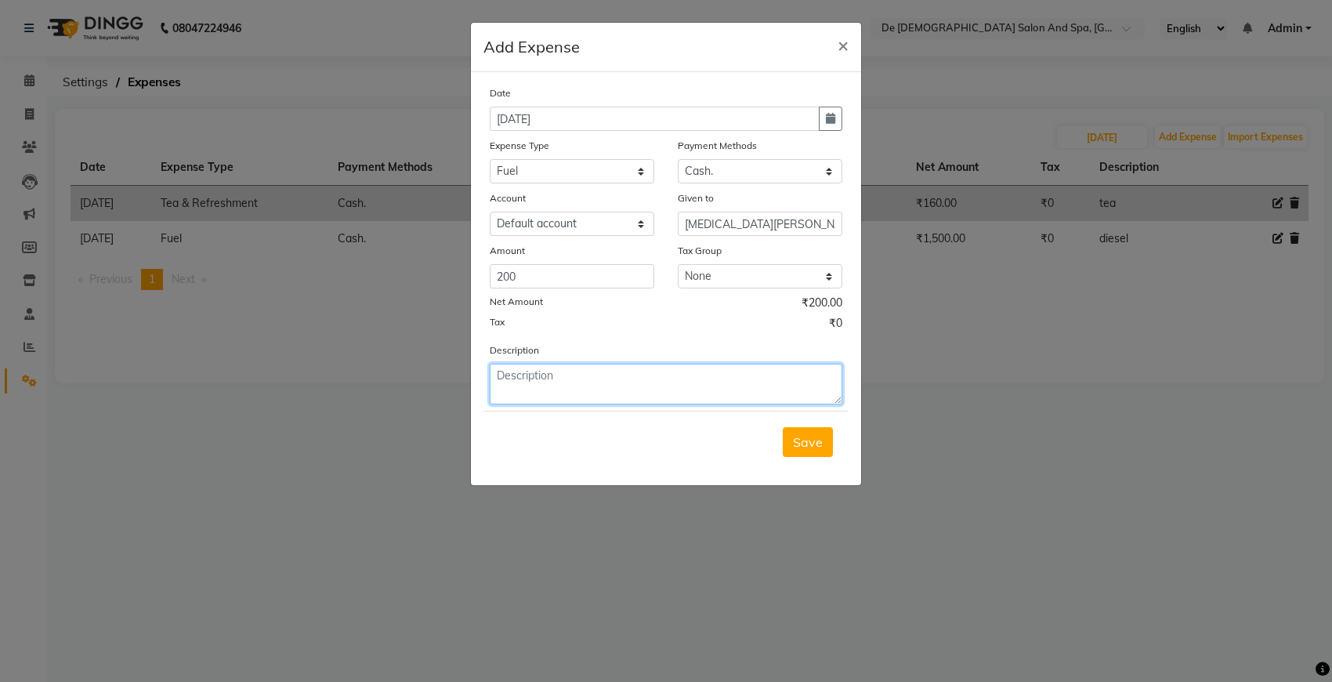
click at [601, 370] on textarea at bounding box center [666, 384] width 353 height 41
click at [800, 439] on span "Save" at bounding box center [808, 442] width 30 height 16
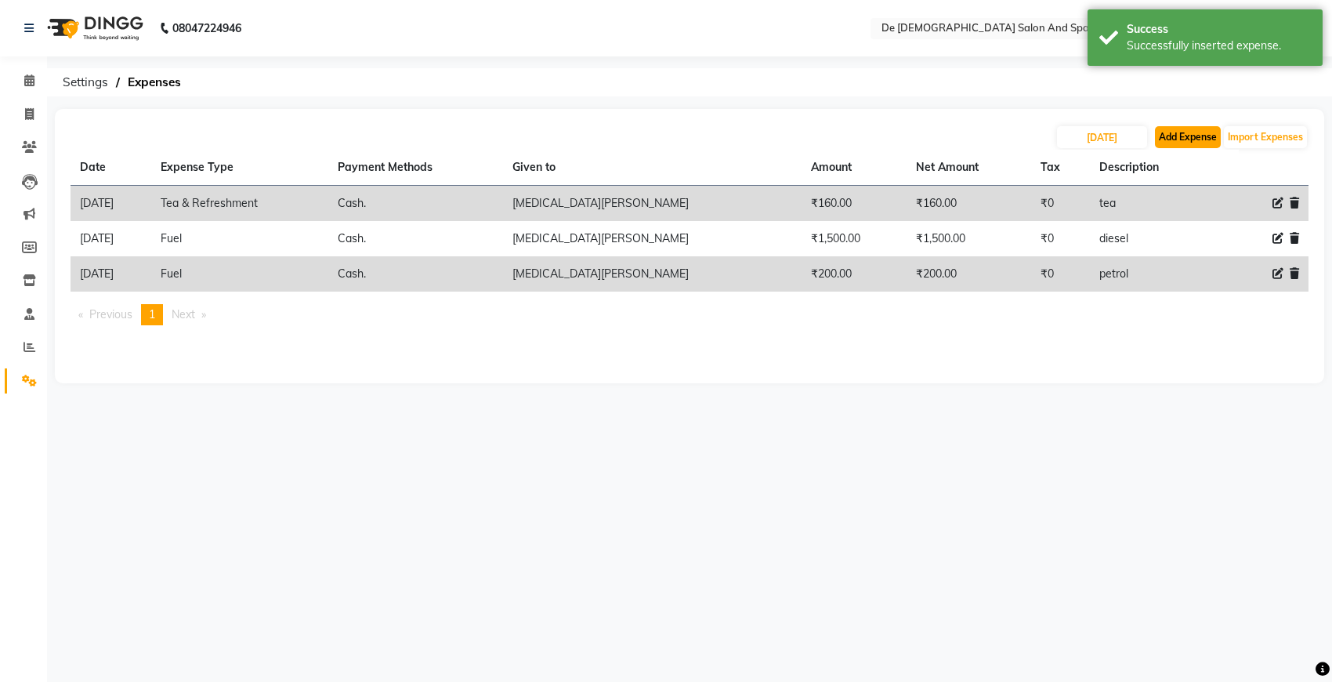
click at [1183, 139] on button "Add Expense" at bounding box center [1188, 137] width 66 height 22
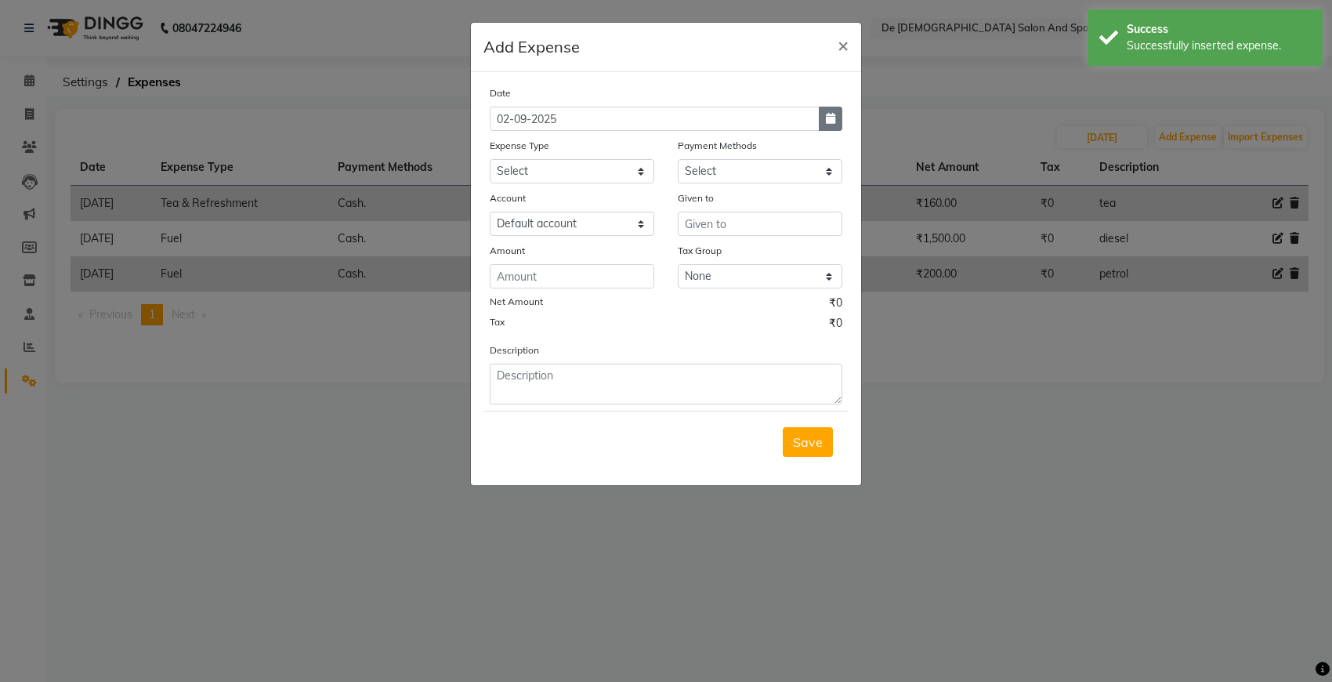
click at [828, 114] on icon "button" at bounding box center [830, 118] width 9 height 11
click at [502, 145] on span "Previous month" at bounding box center [504, 148] width 6 height 6
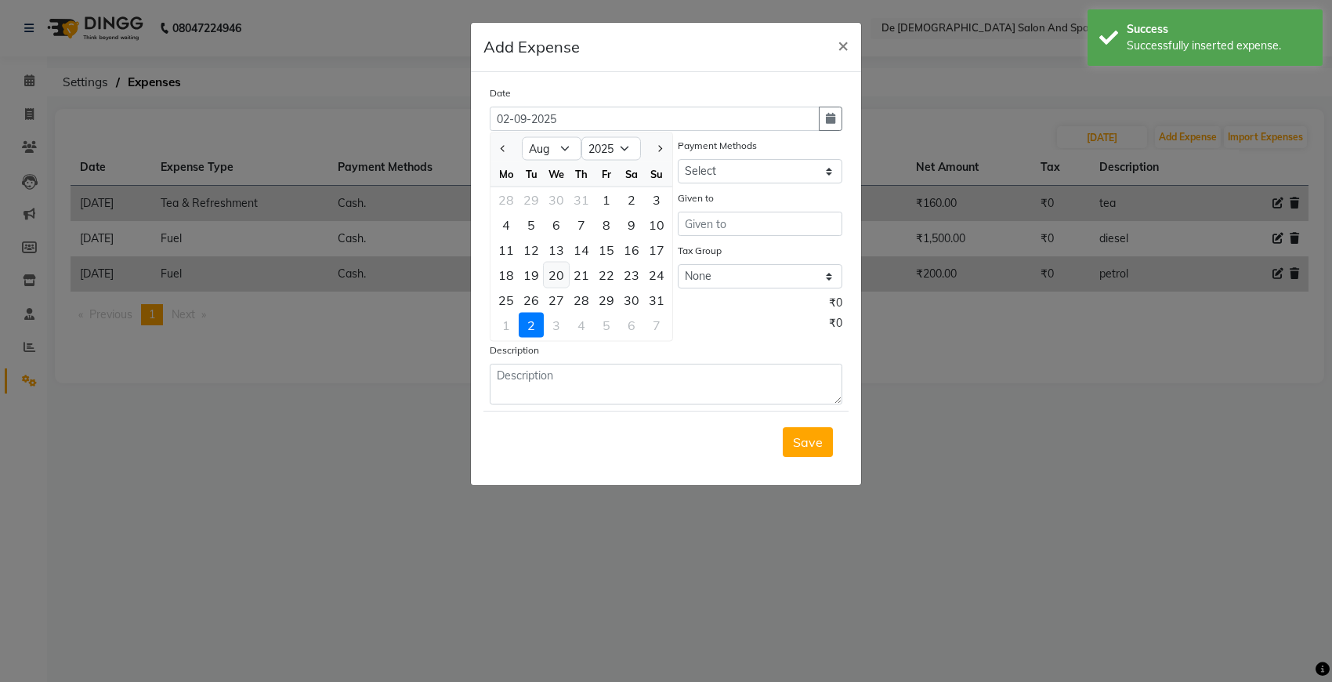
click at [563, 283] on div "20" at bounding box center [556, 274] width 25 height 25
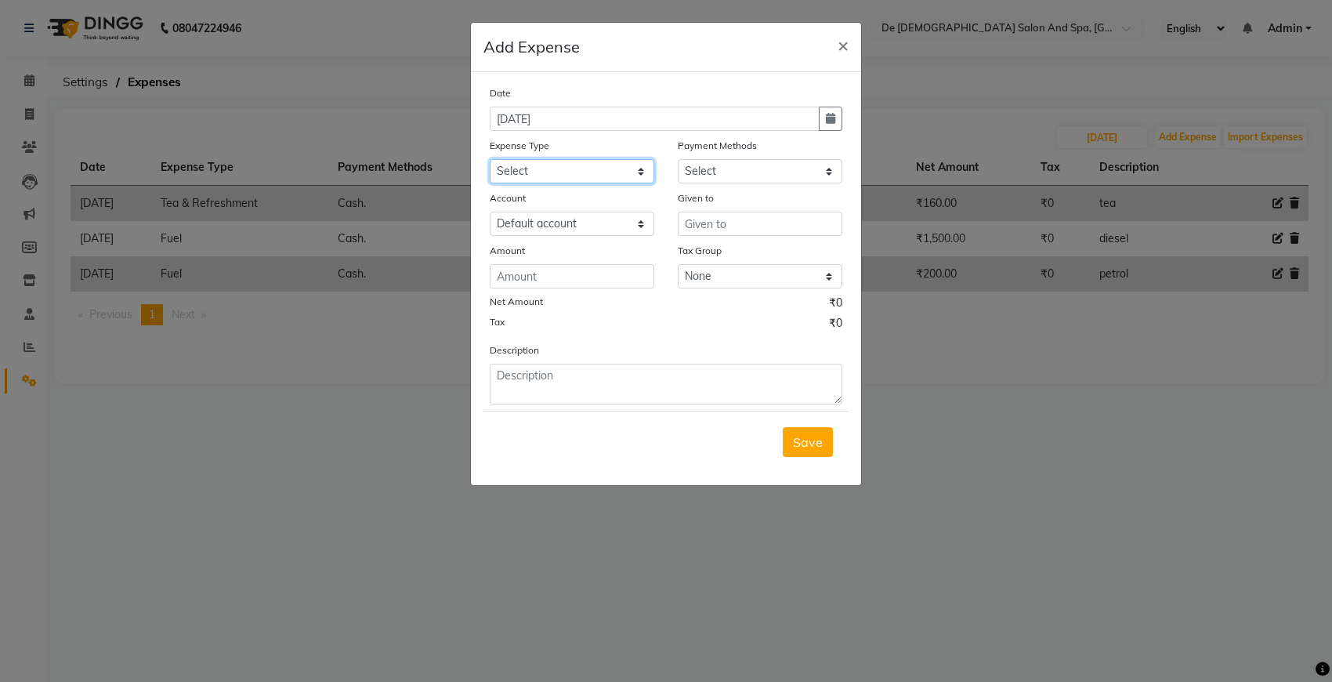
click at [584, 162] on select "Select Advance Salary Bank charges Car maintenance Cash transfer to bank Cash t…" at bounding box center [572, 171] width 165 height 24
click at [490, 159] on select "Select Advance Salary Bank charges Car maintenance Cash transfer to bank Cash t…" at bounding box center [572, 171] width 165 height 24
click at [758, 150] on div "Payment Methods" at bounding box center [760, 148] width 165 height 22
click at [754, 181] on select "Select Cash. Voucher CARD Wallet GPay" at bounding box center [760, 171] width 165 height 24
click at [678, 159] on select "Select Cash. Voucher CARD Wallet GPay" at bounding box center [760, 171] width 165 height 24
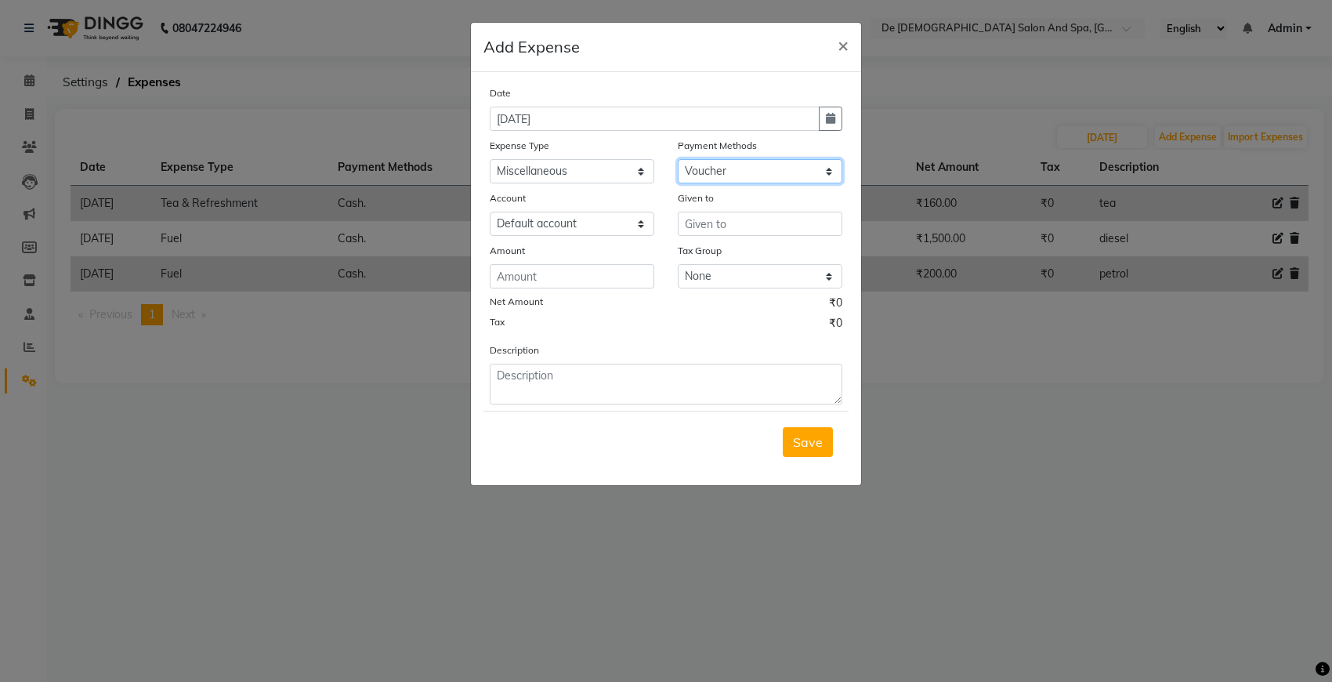
drag, startPoint x: 741, startPoint y: 169, endPoint x: 742, endPoint y: 179, distance: 9.4
click at [741, 169] on select "Select Cash. Voucher CARD Wallet GPay" at bounding box center [760, 171] width 165 height 24
click at [678, 159] on select "Select Cash. Voucher CARD Wallet GPay" at bounding box center [760, 171] width 165 height 24
click at [726, 233] on input "text" at bounding box center [760, 224] width 165 height 24
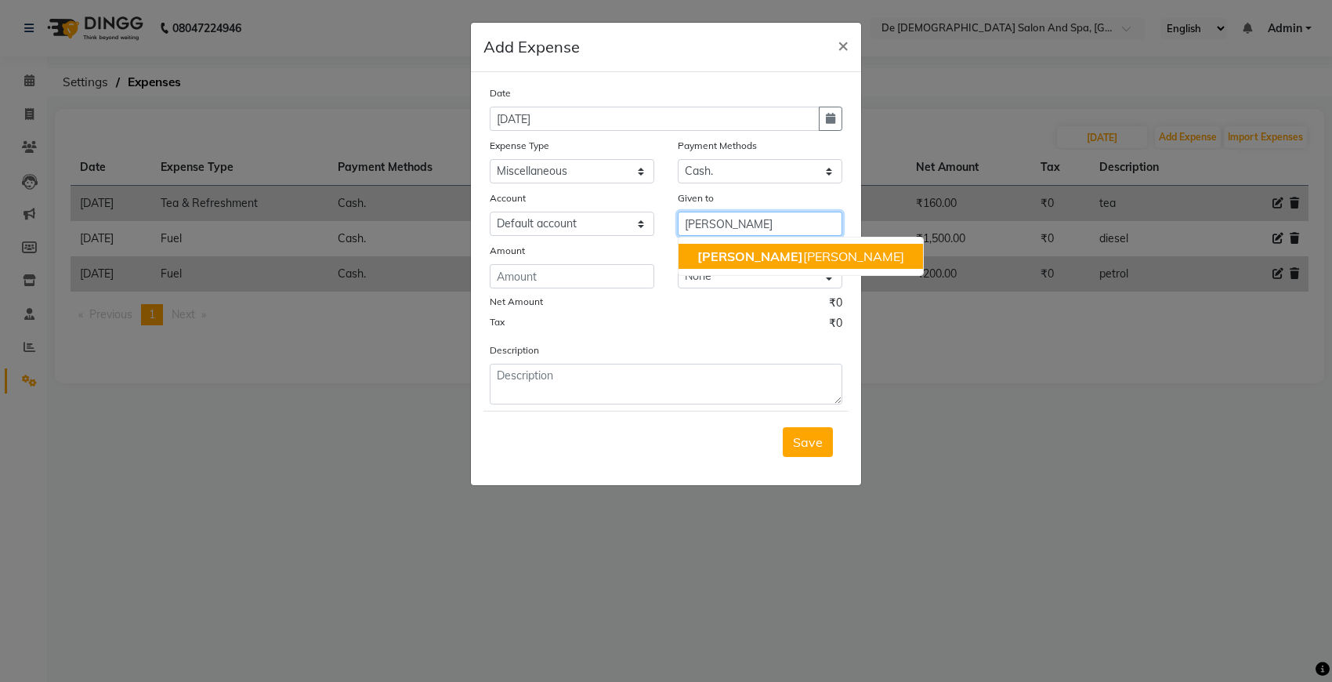
click at [744, 259] on ngb-highlight "niki ta thappa" at bounding box center [800, 256] width 207 height 16
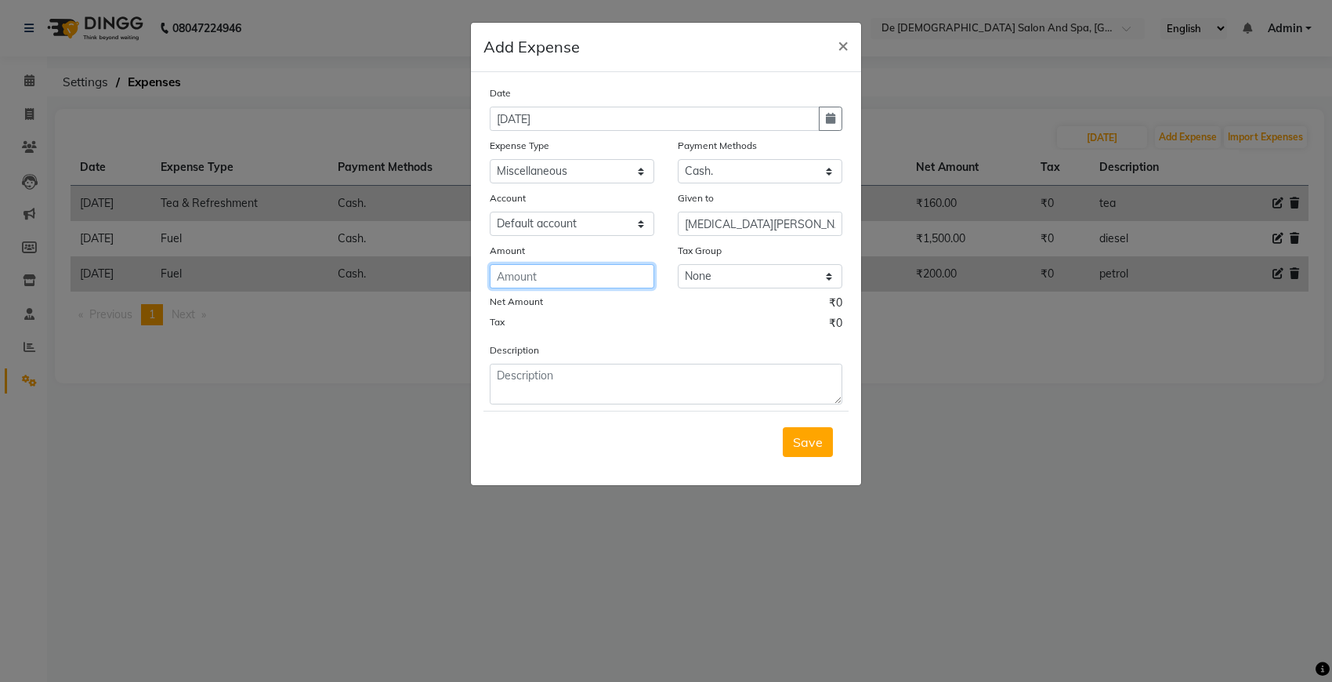
click at [594, 275] on input "number" at bounding box center [572, 276] width 165 height 24
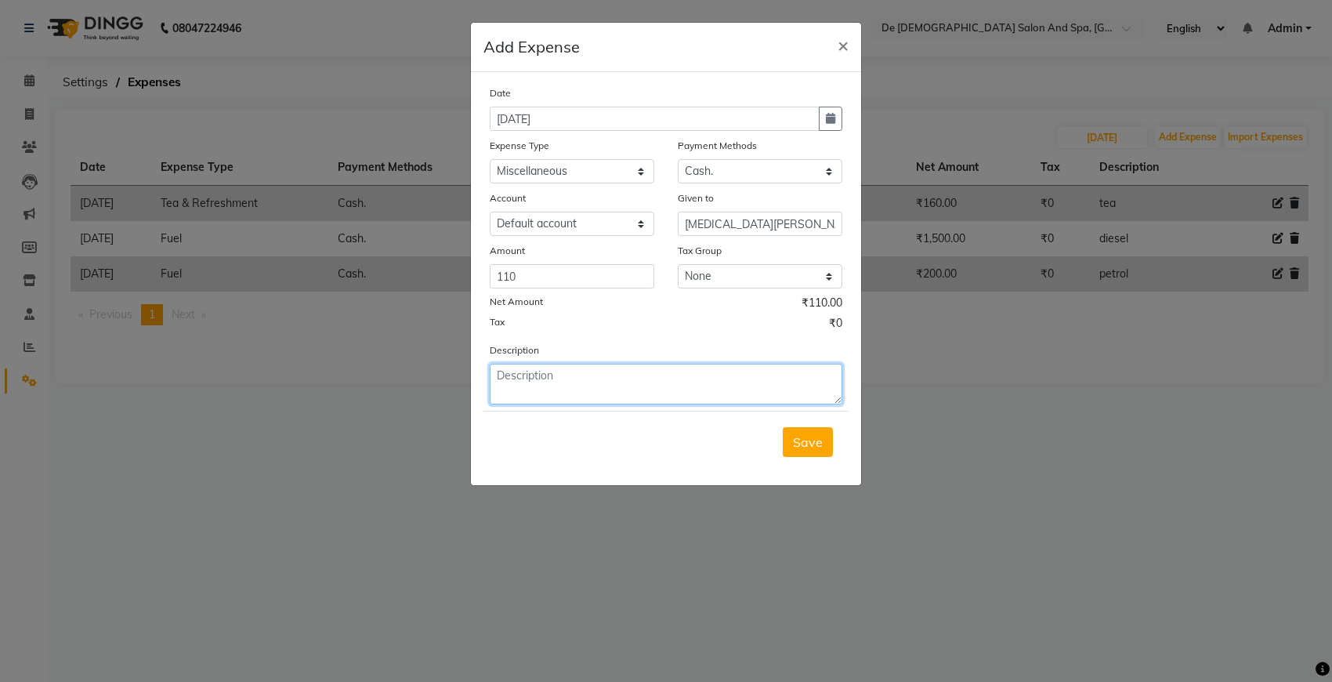
click at [519, 388] on textarea at bounding box center [666, 384] width 353 height 41
click at [836, 469] on div "Save" at bounding box center [665, 442] width 365 height 62
click at [812, 434] on span "Save" at bounding box center [808, 442] width 30 height 16
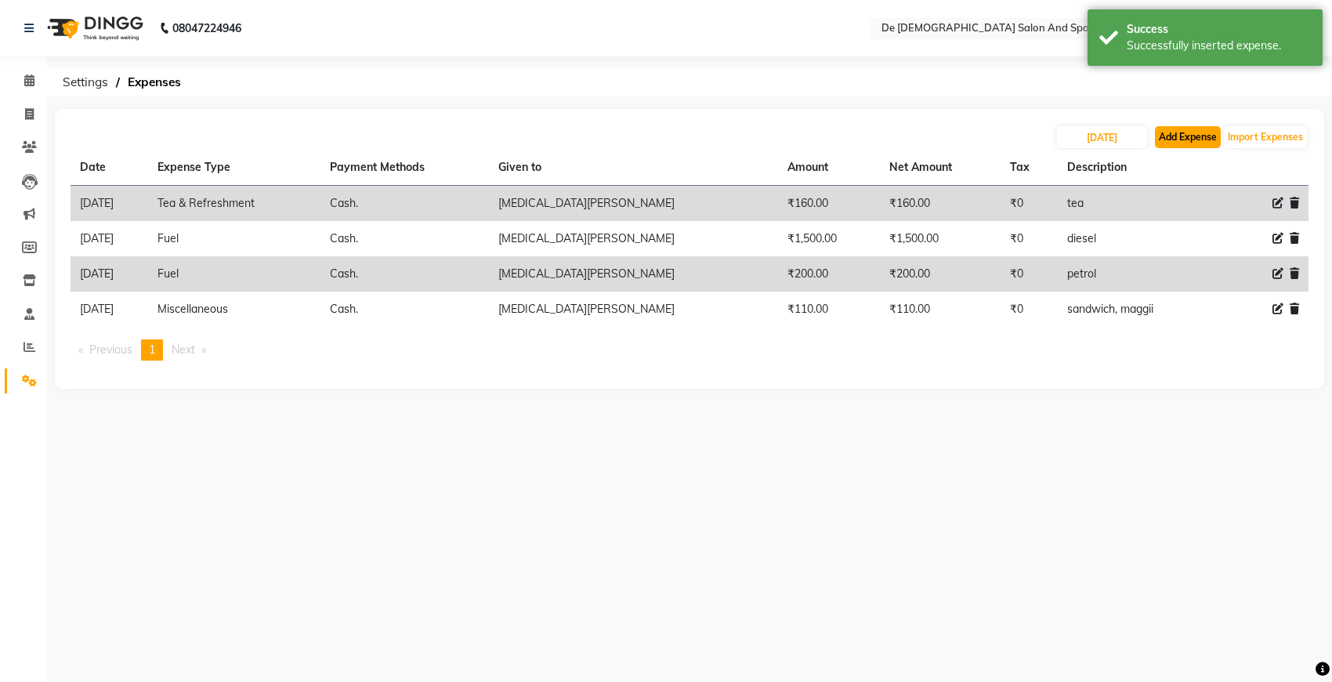
click at [1156, 132] on button "Add Expense" at bounding box center [1188, 137] width 66 height 22
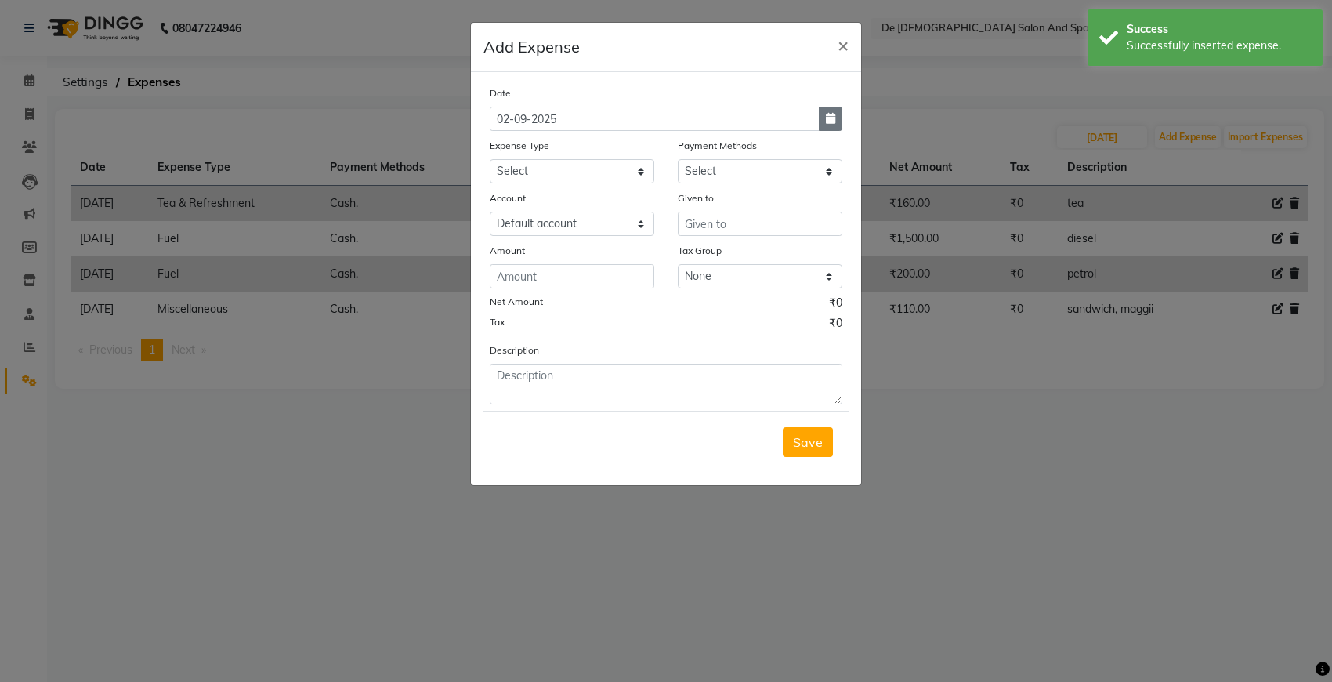
click at [829, 114] on icon "button" at bounding box center [830, 118] width 9 height 11
click at [501, 147] on span "Previous month" at bounding box center [504, 148] width 6 height 6
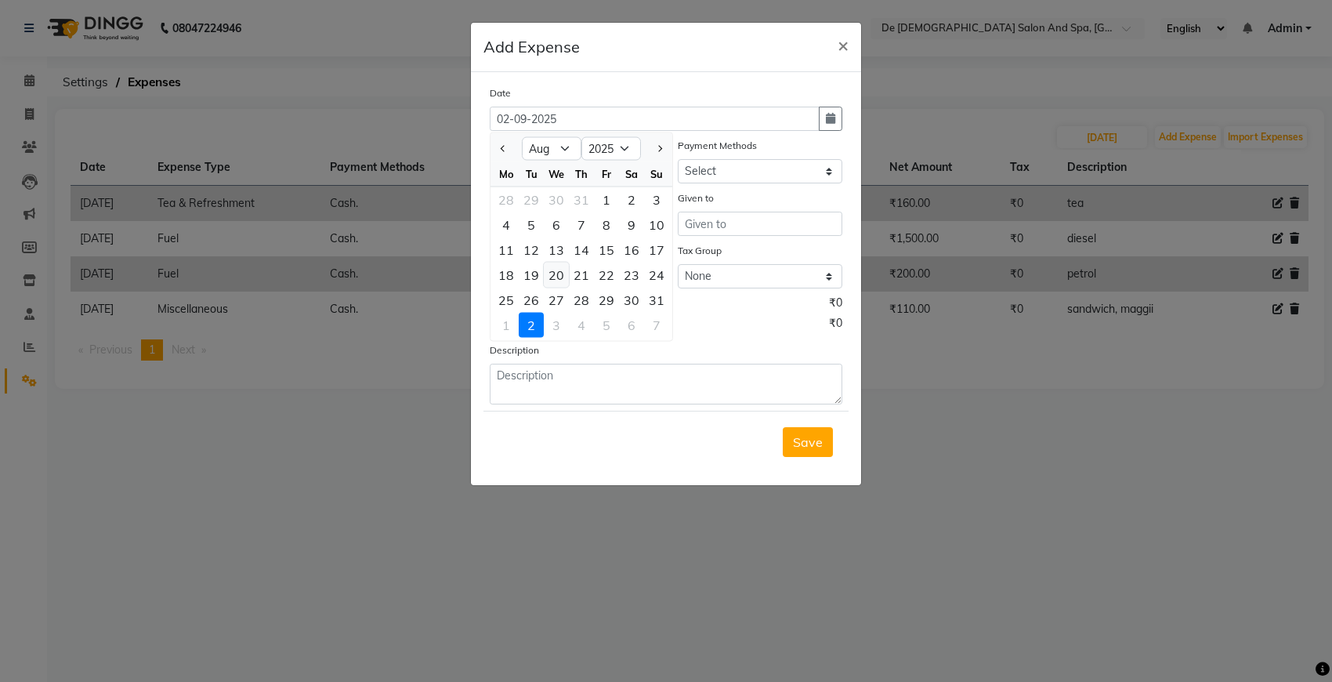
click at [560, 280] on div "20" at bounding box center [556, 274] width 25 height 25
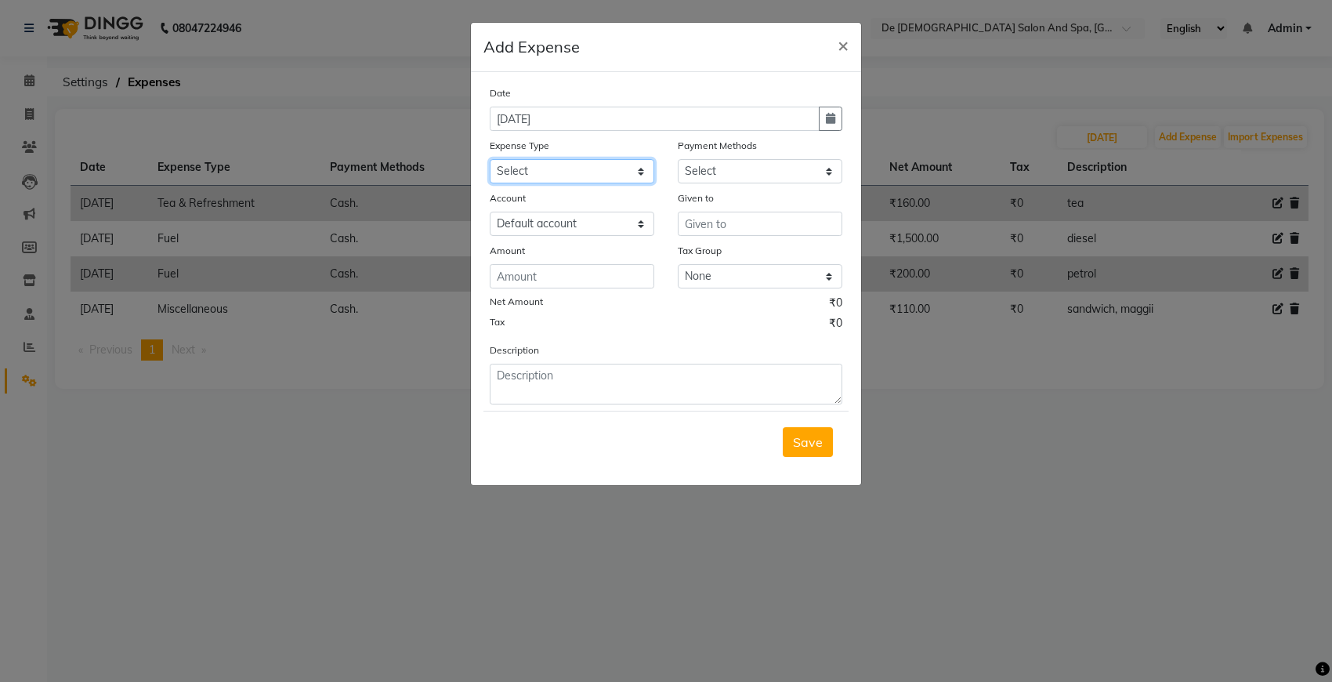
click at [615, 172] on select "Select Advance Salary Bank charges Car maintenance Cash transfer to bank Cash t…" at bounding box center [572, 171] width 165 height 24
click at [490, 159] on select "Select Advance Salary Bank charges Car maintenance Cash transfer to bank Cash t…" at bounding box center [572, 171] width 165 height 24
click at [755, 176] on select "Select Cash. Voucher CARD Wallet GPay" at bounding box center [760, 171] width 165 height 24
click at [678, 159] on select "Select Cash. Voucher CARD Wallet GPay" at bounding box center [760, 171] width 165 height 24
click at [682, 215] on input "text" at bounding box center [760, 224] width 165 height 24
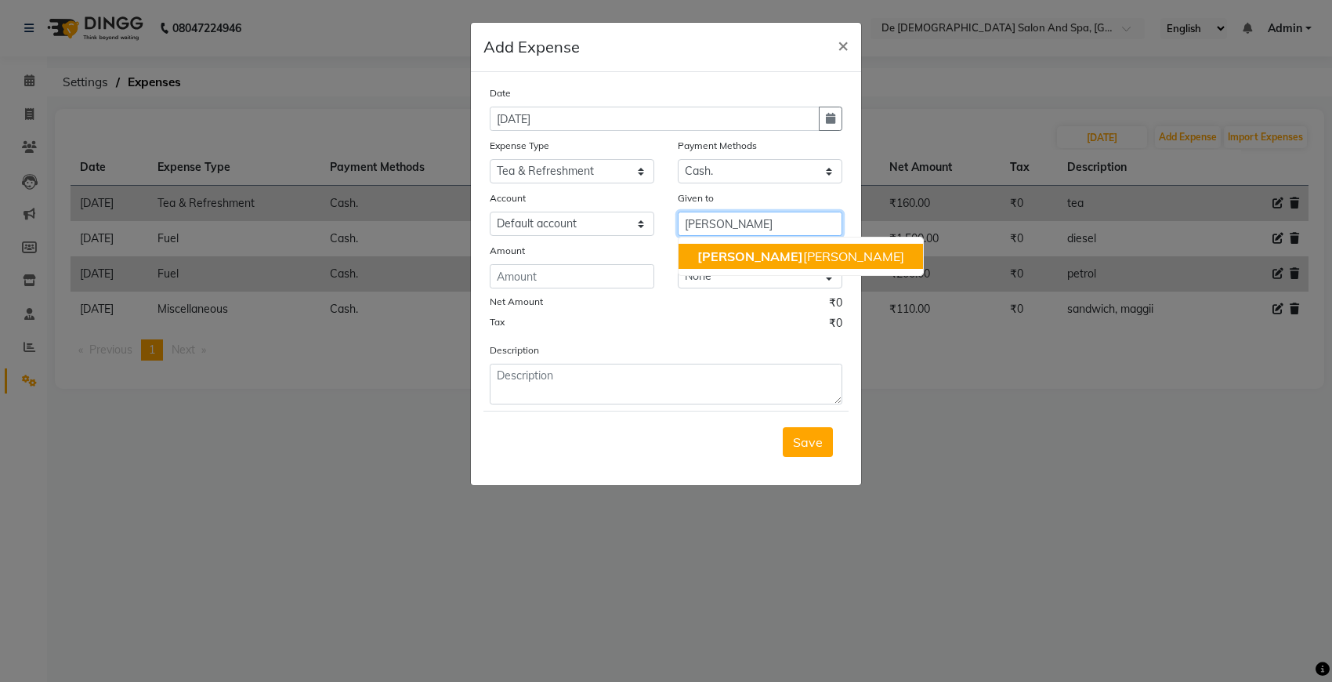
click at [708, 241] on ngb-typeahead-window "niki ta thappa" at bounding box center [801, 256] width 246 height 39
click at [705, 253] on span "niki" at bounding box center [750, 256] width 106 height 16
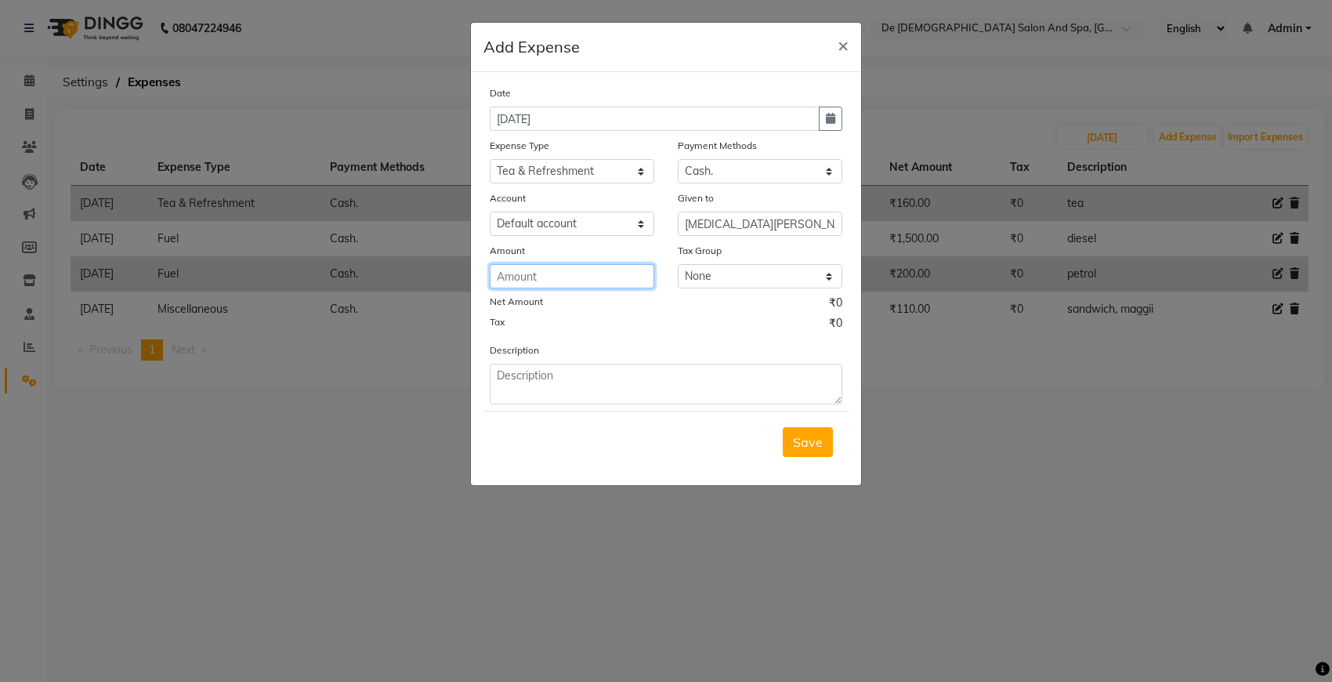
click at [508, 271] on input "number" at bounding box center [572, 276] width 165 height 24
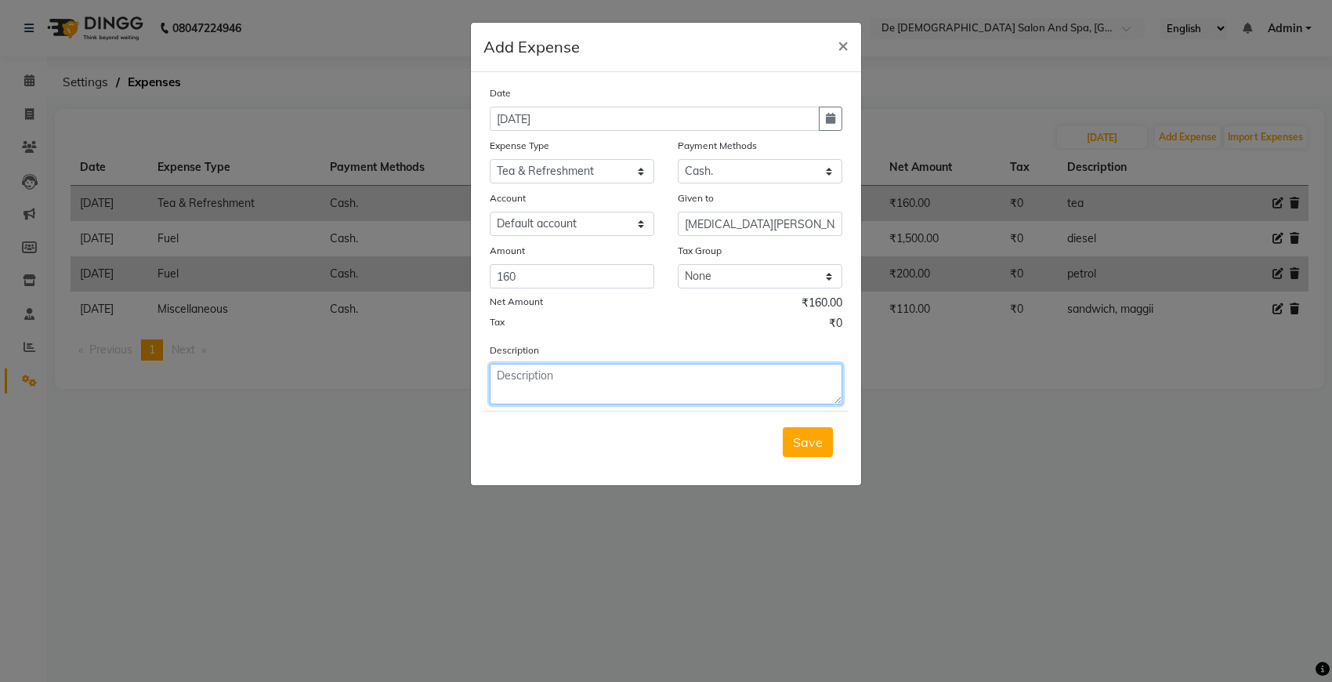
click at [531, 393] on textarea at bounding box center [666, 384] width 353 height 41
click at [796, 429] on button "Save" at bounding box center [808, 442] width 50 height 30
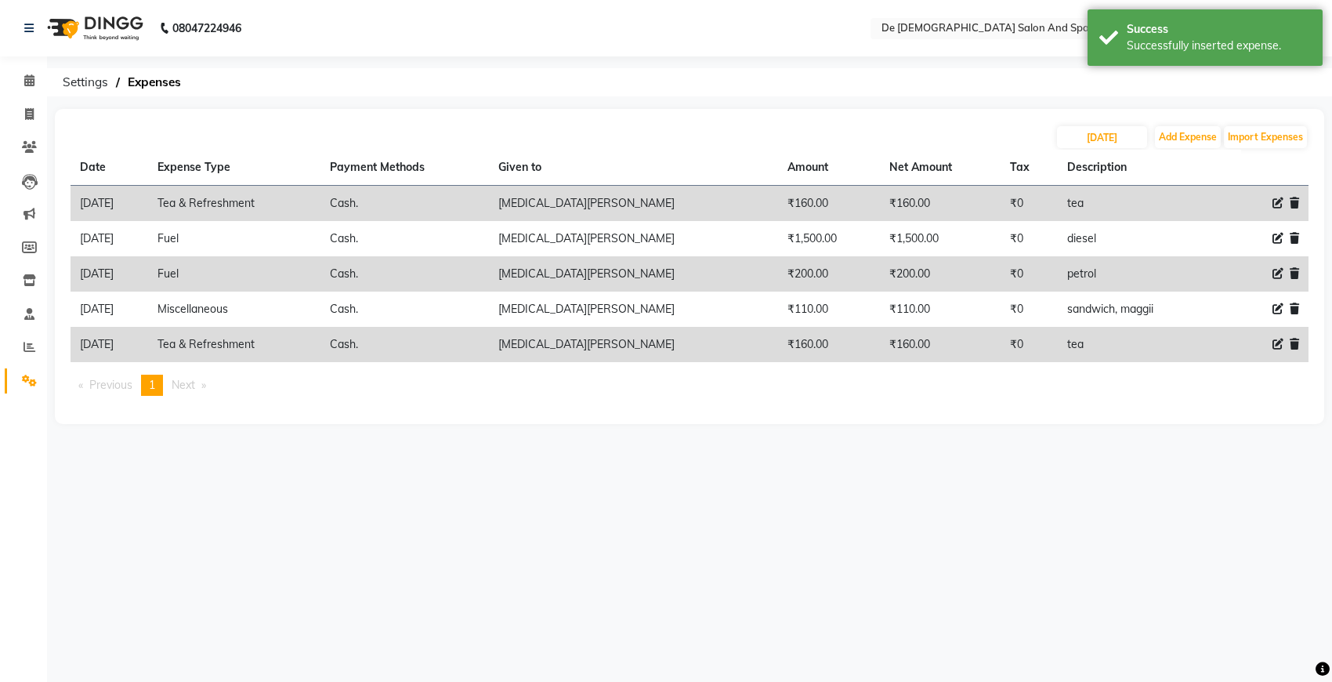
click at [1183, 337] on span at bounding box center [1277, 344] width 11 height 16
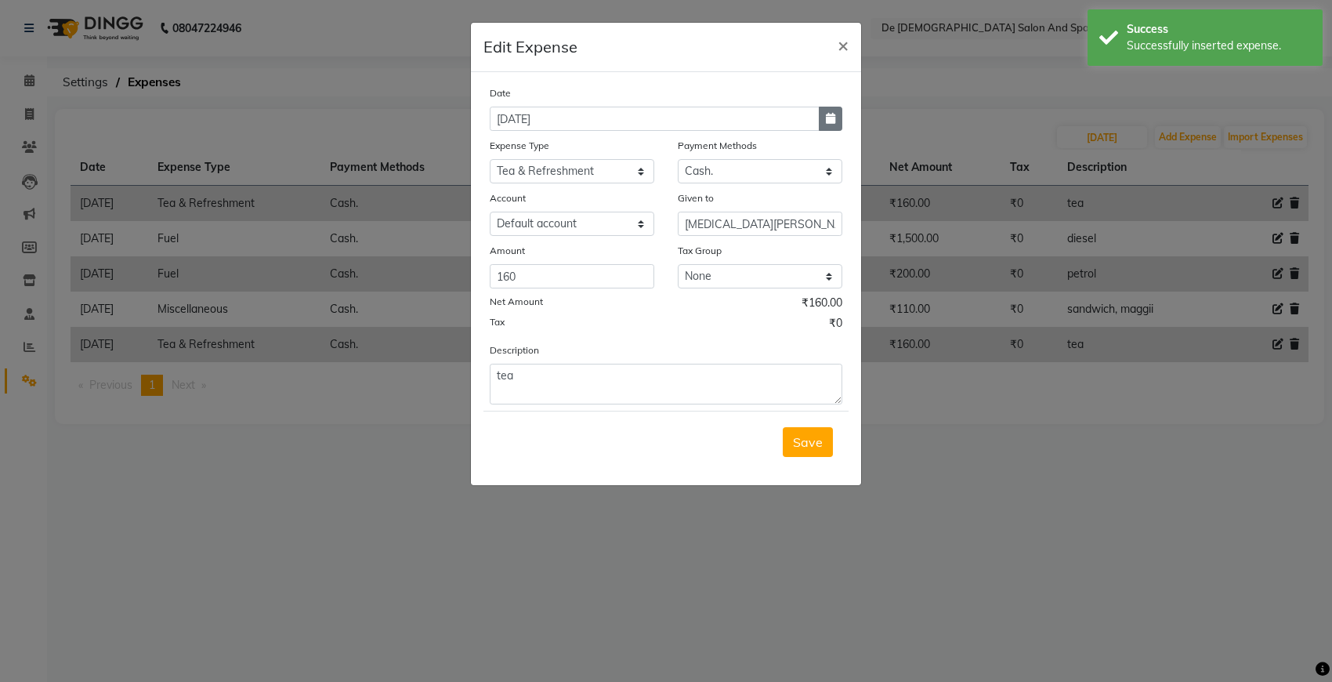
click at [827, 110] on button "button" at bounding box center [831, 119] width 24 height 24
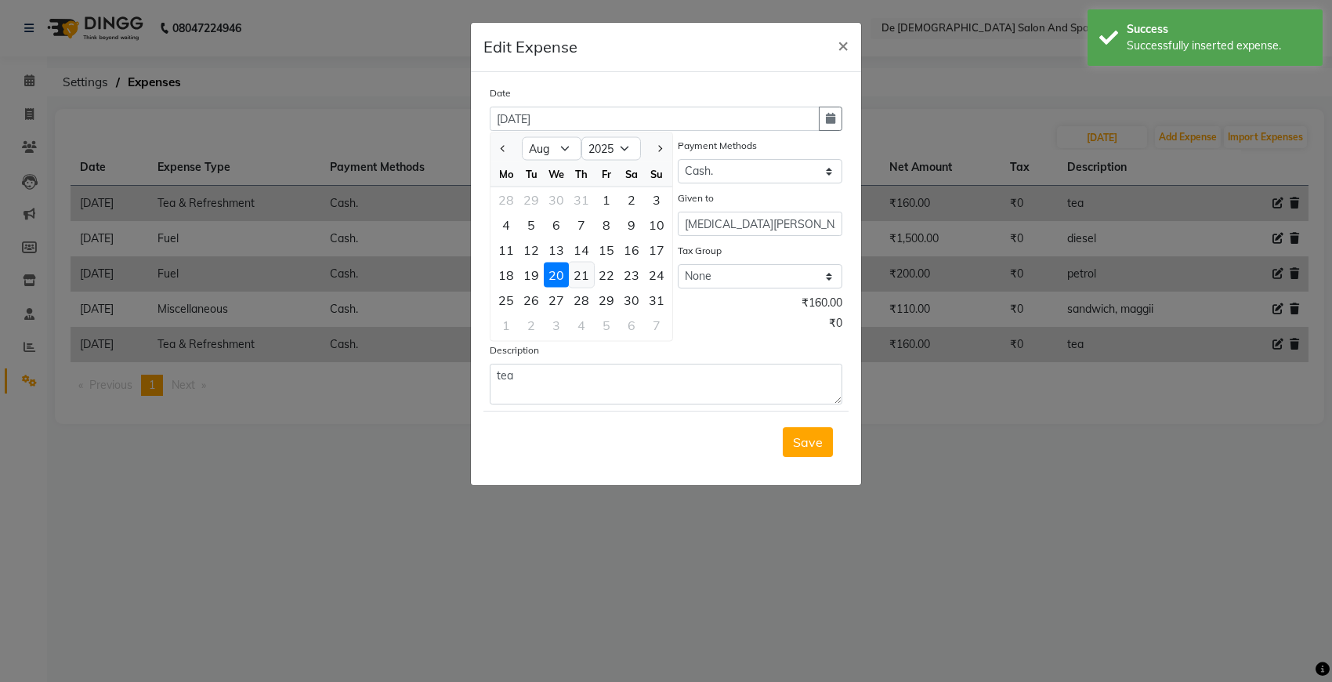
click at [584, 275] on div "21" at bounding box center [581, 274] width 25 height 25
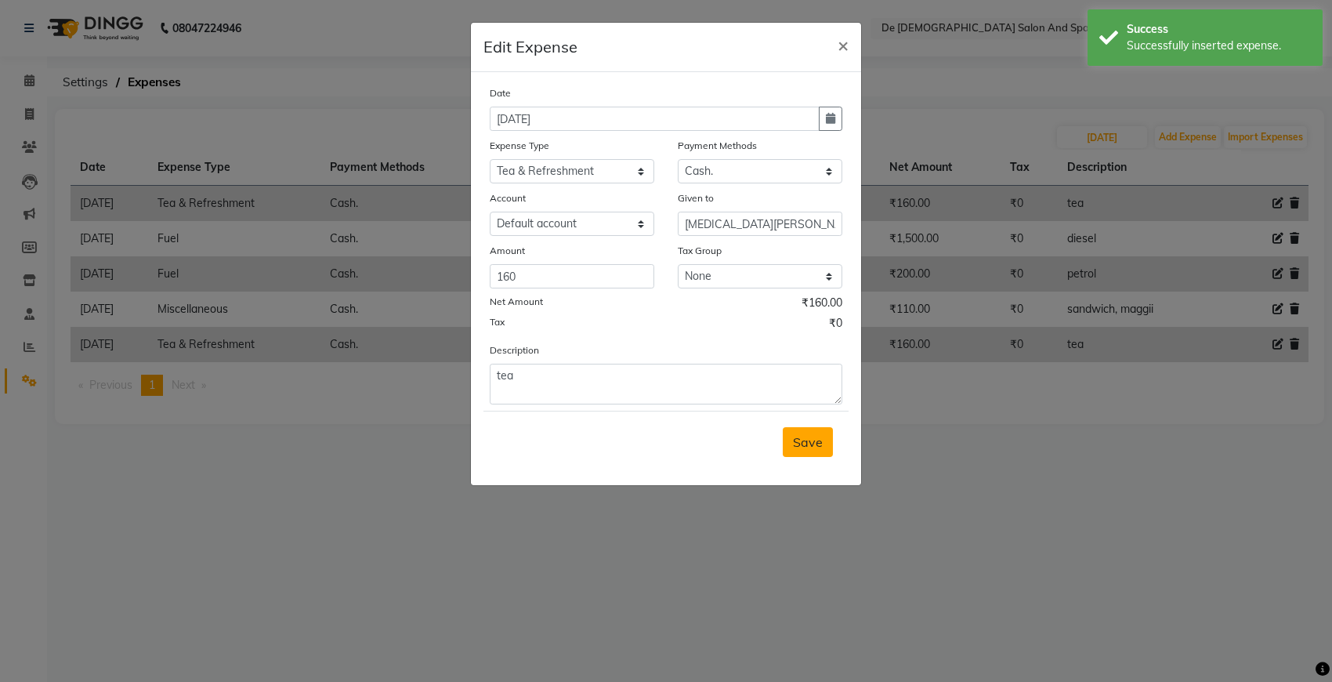
click at [801, 440] on span "Save" at bounding box center [808, 442] width 30 height 16
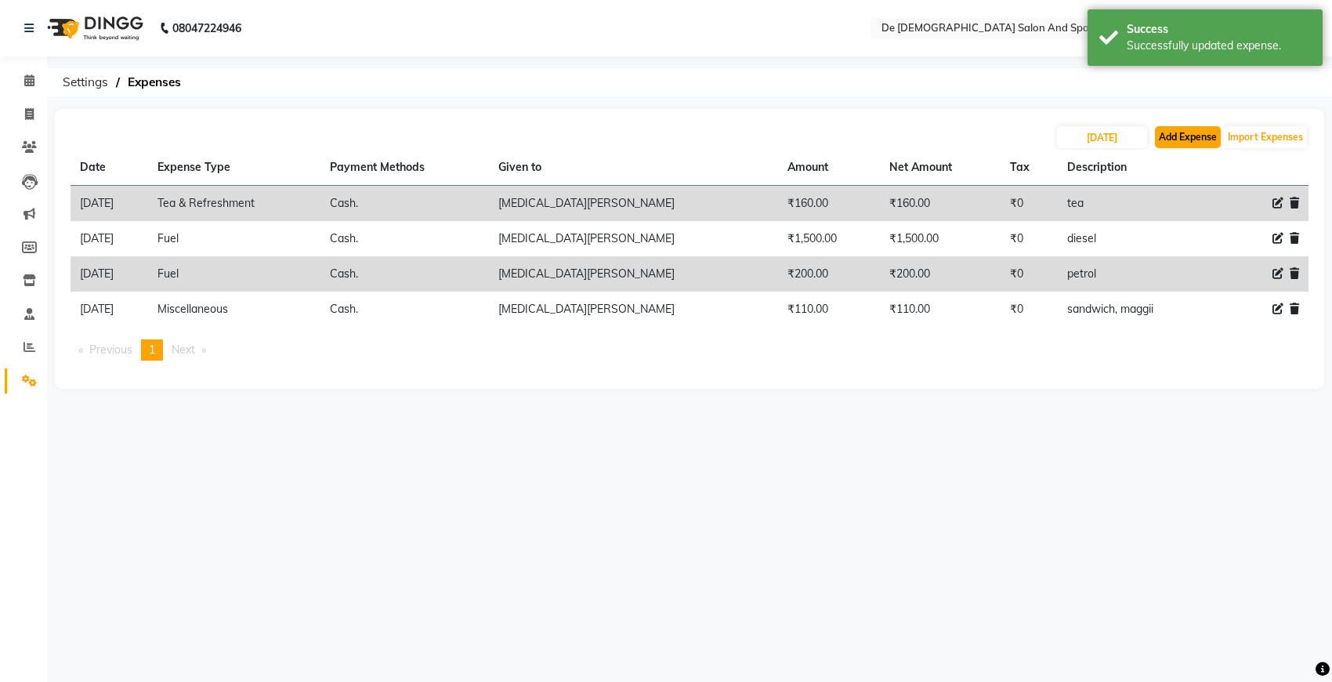
click at [1183, 137] on button "Add Expense" at bounding box center [1188, 137] width 66 height 22
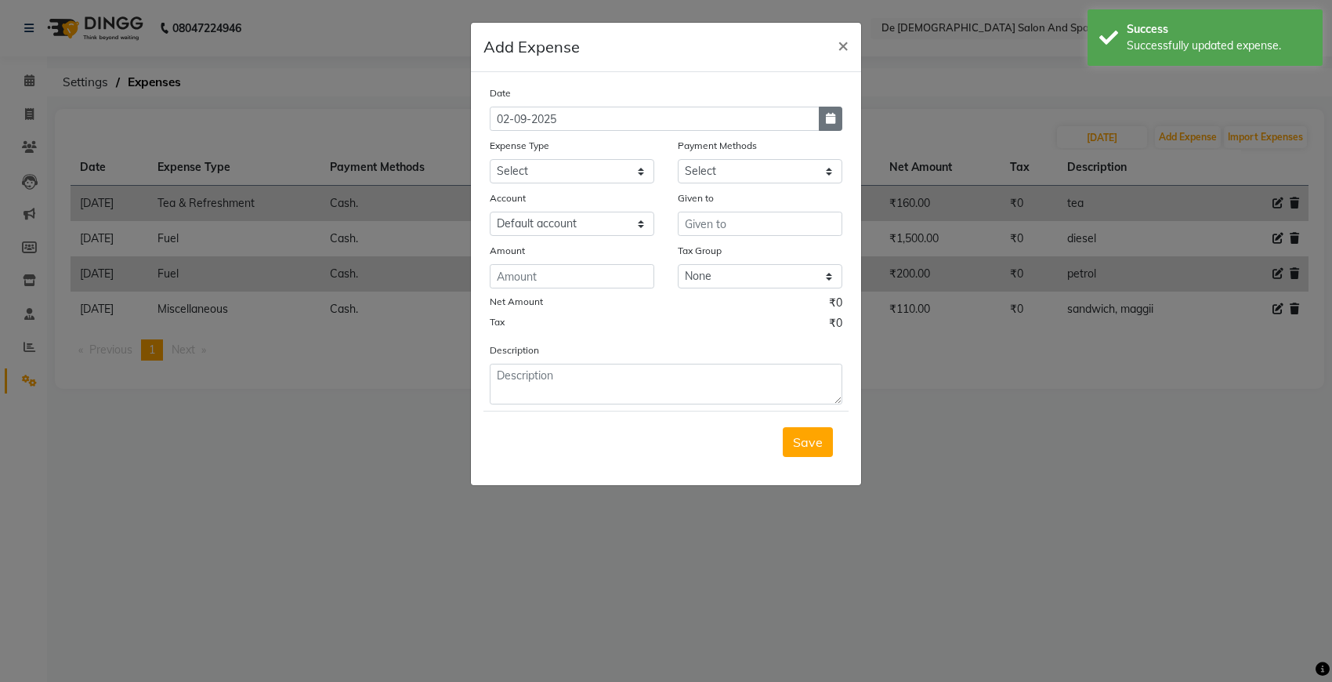
click at [829, 111] on button "button" at bounding box center [831, 119] width 24 height 24
click at [510, 142] on button "Previous month" at bounding box center [503, 148] width 13 height 25
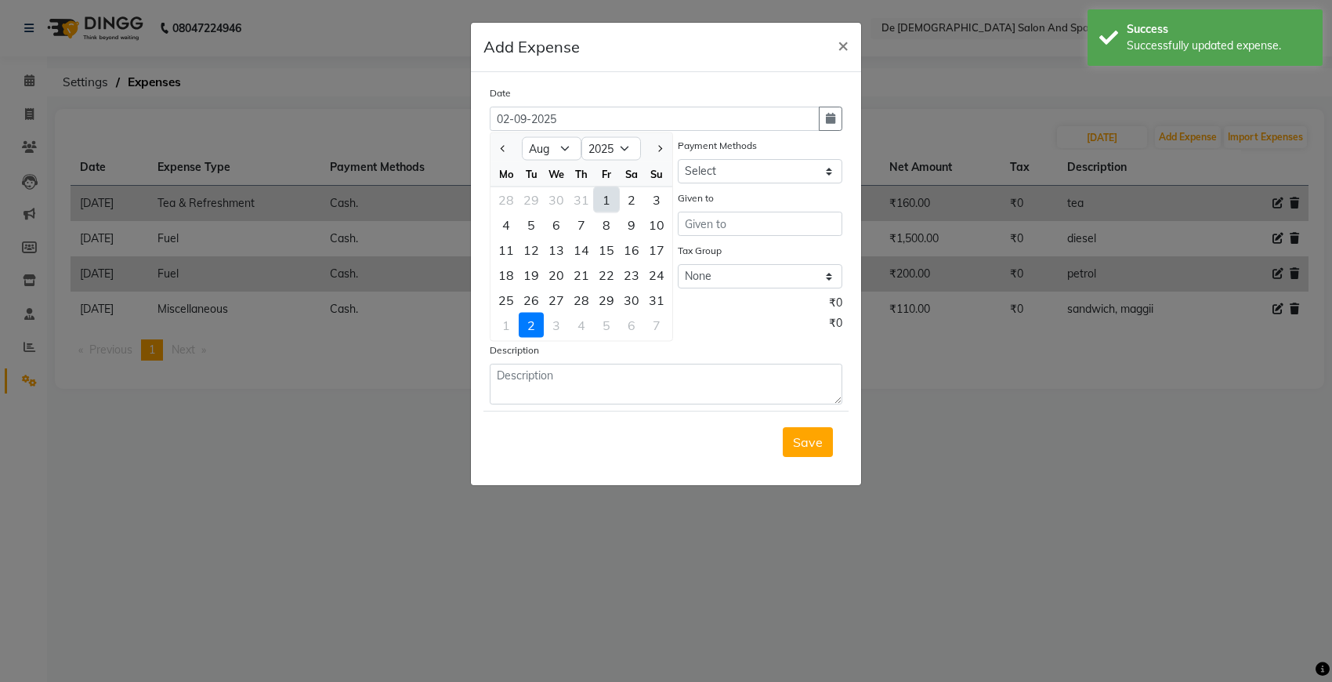
click at [577, 277] on div "21" at bounding box center [581, 274] width 25 height 25
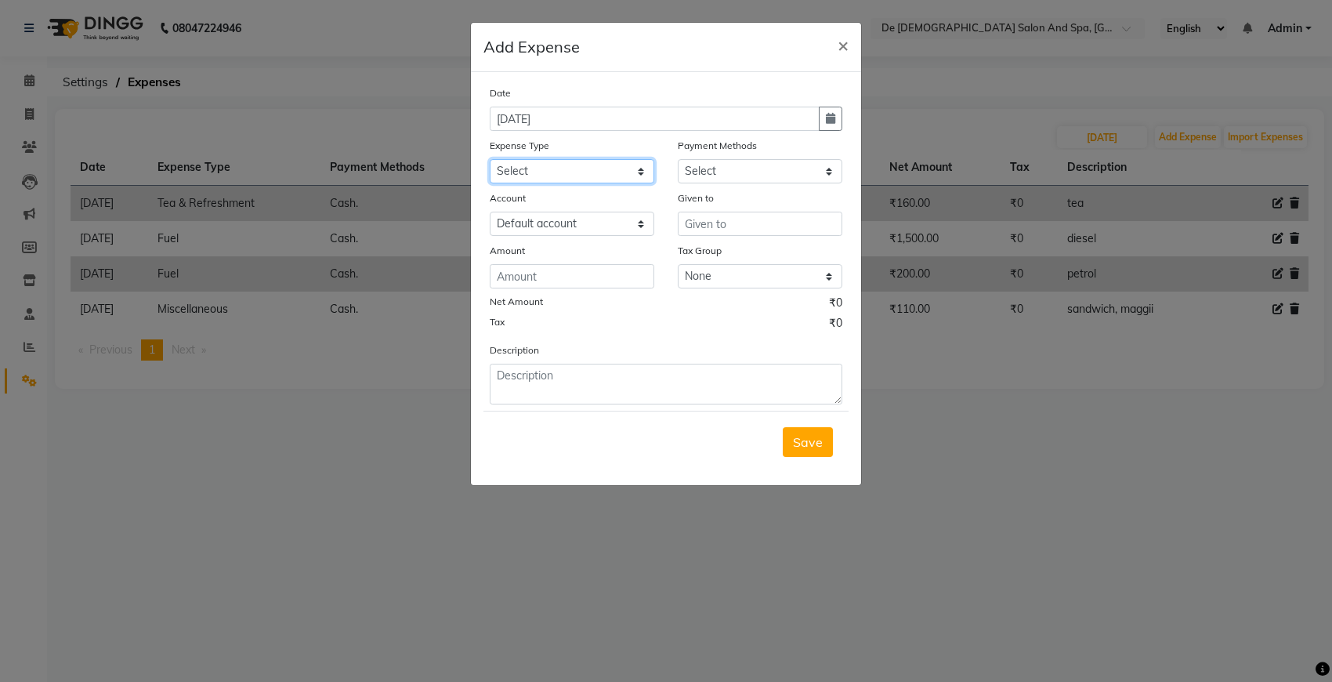
click at [628, 168] on select "Select Advance Salary Bank charges Car maintenance Cash transfer to bank Cash t…" at bounding box center [572, 171] width 165 height 24
click at [490, 159] on select "Select Advance Salary Bank charges Car maintenance Cash transfer to bank Cash t…" at bounding box center [572, 171] width 165 height 24
drag, startPoint x: 754, startPoint y: 165, endPoint x: 752, endPoint y: 176, distance: 11.1
click at [754, 165] on select "Select Cash. Voucher CARD Wallet GPay" at bounding box center [760, 171] width 165 height 24
click at [678, 159] on select "Select Cash. Voucher CARD Wallet GPay" at bounding box center [760, 171] width 165 height 24
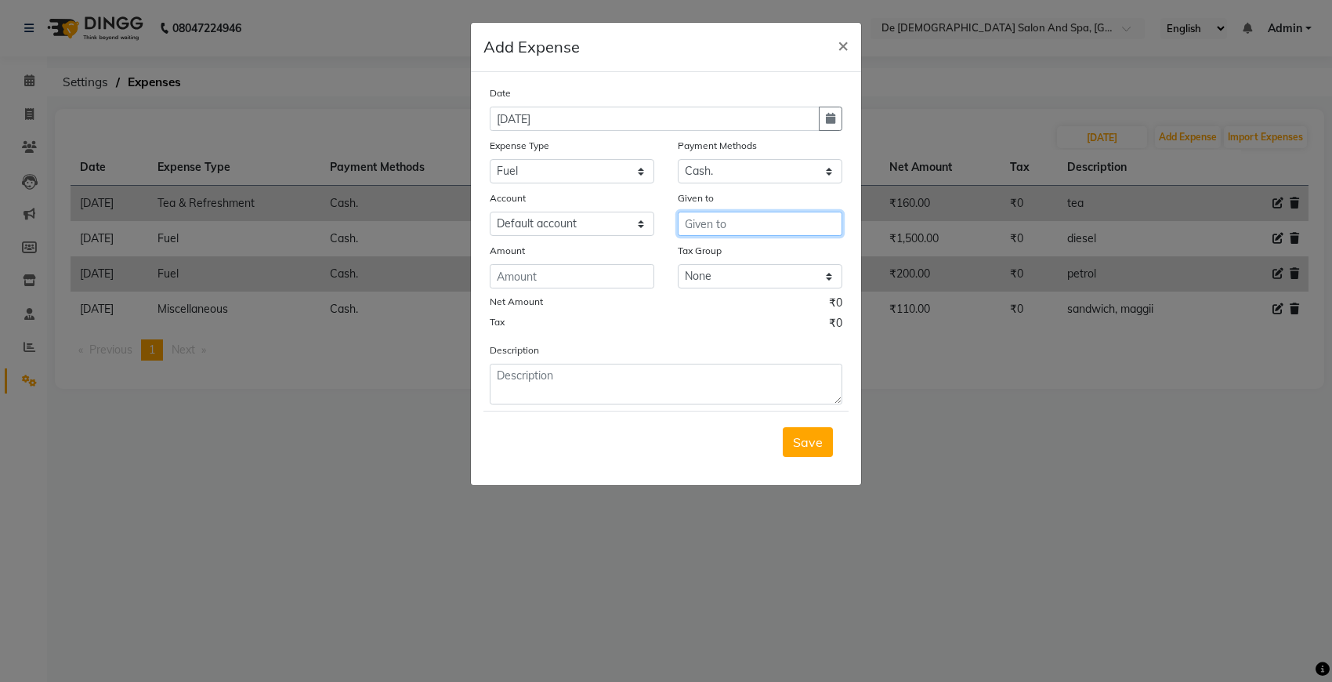
click at [746, 213] on input "text" at bounding box center [760, 224] width 165 height 24
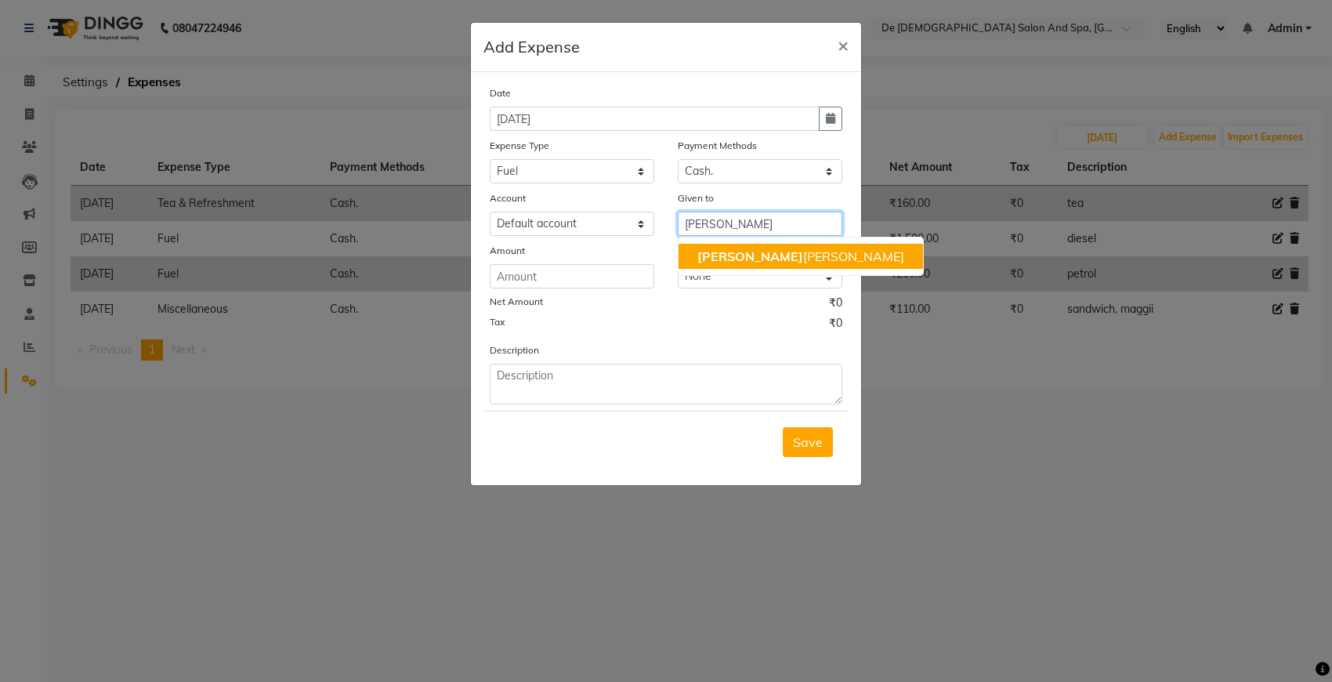
click at [737, 253] on ngb-highlight "niki ta thappa" at bounding box center [800, 256] width 207 height 16
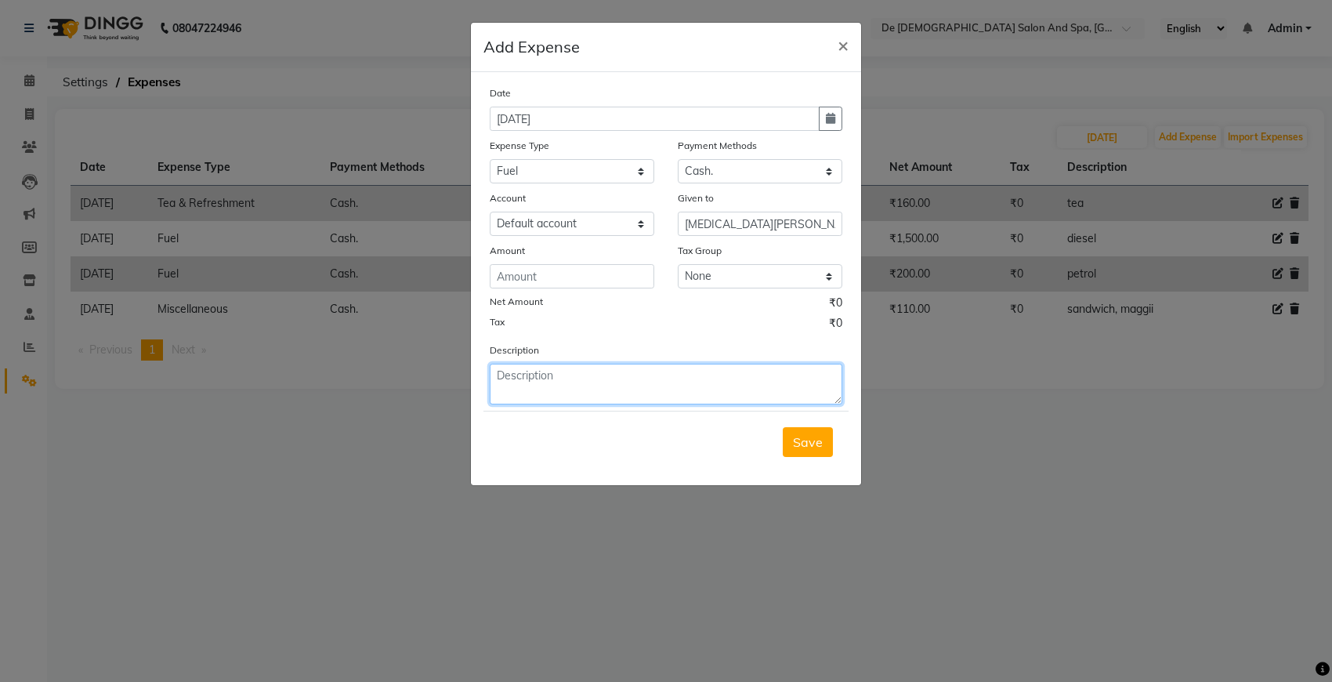
click at [552, 365] on textarea at bounding box center [666, 384] width 353 height 41
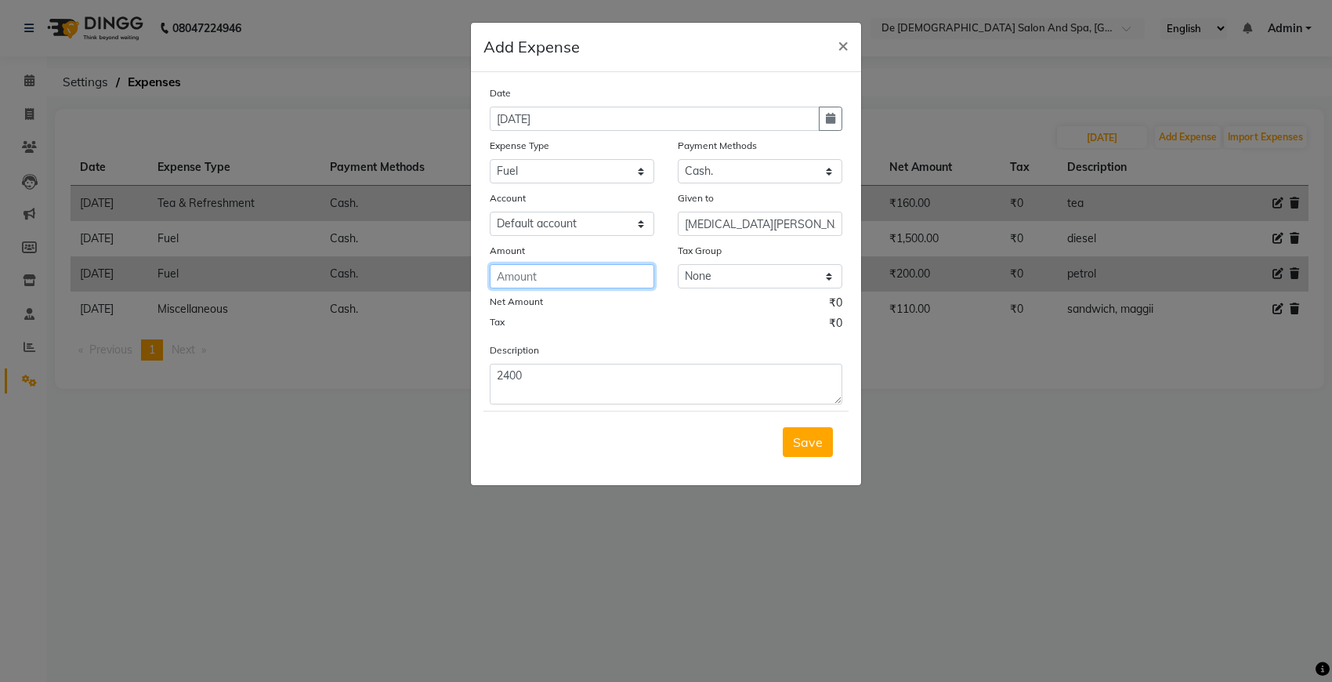
click at [527, 267] on input "number" at bounding box center [572, 276] width 165 height 24
click at [547, 359] on div "Description 2400" at bounding box center [666, 373] width 376 height 63
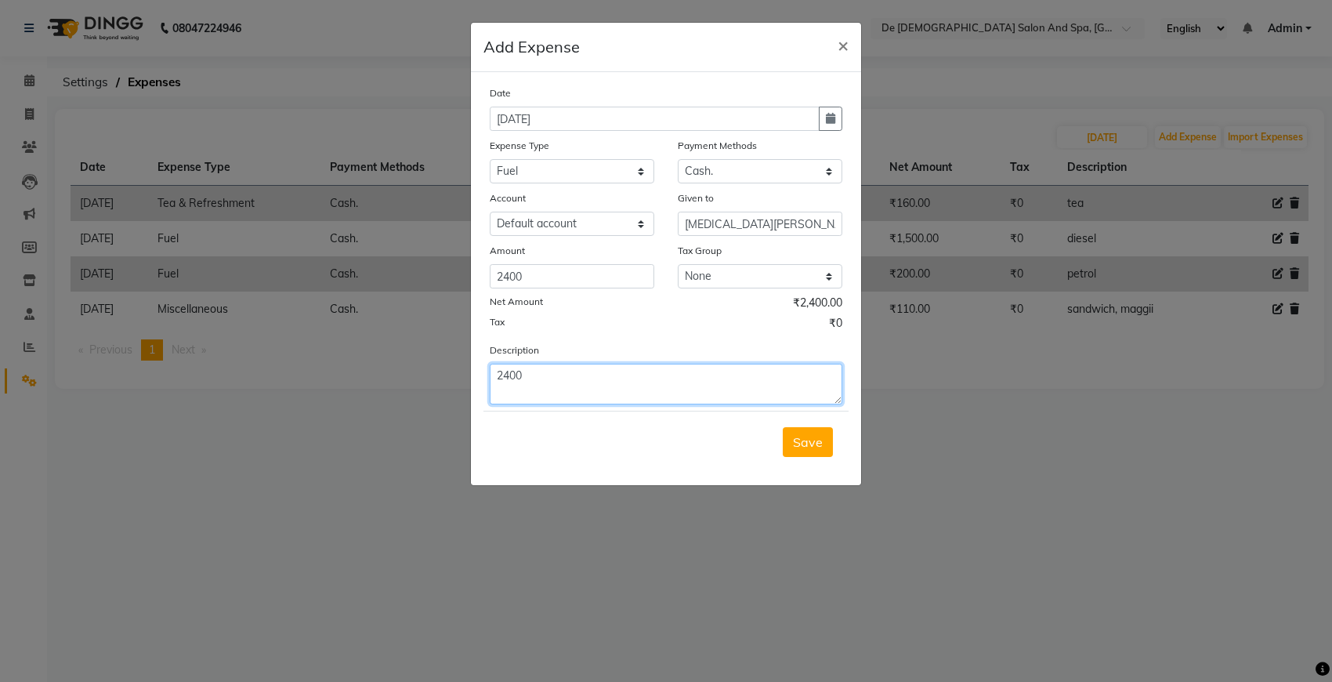
click at [542, 397] on textarea "2400" at bounding box center [666, 384] width 353 height 41
click at [820, 434] on span "Save" at bounding box center [808, 442] width 30 height 16
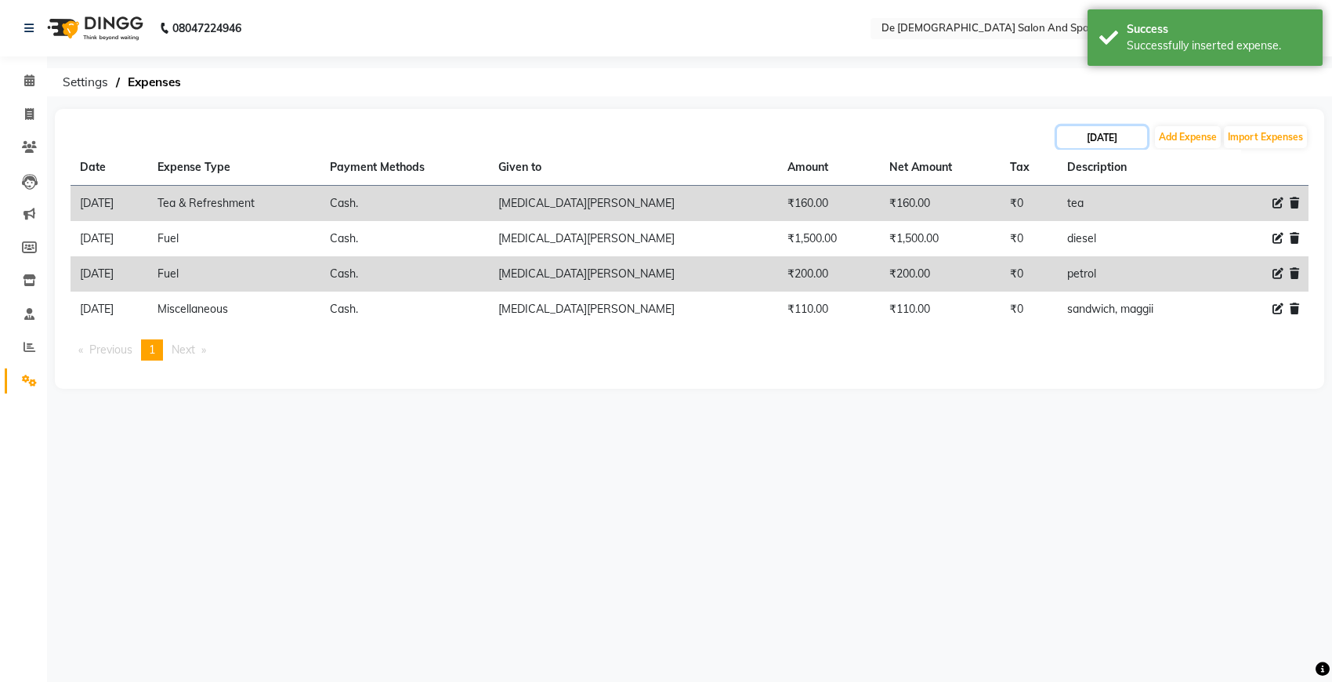
click at [1119, 138] on input "20-08-2025" at bounding box center [1102, 137] width 90 height 22
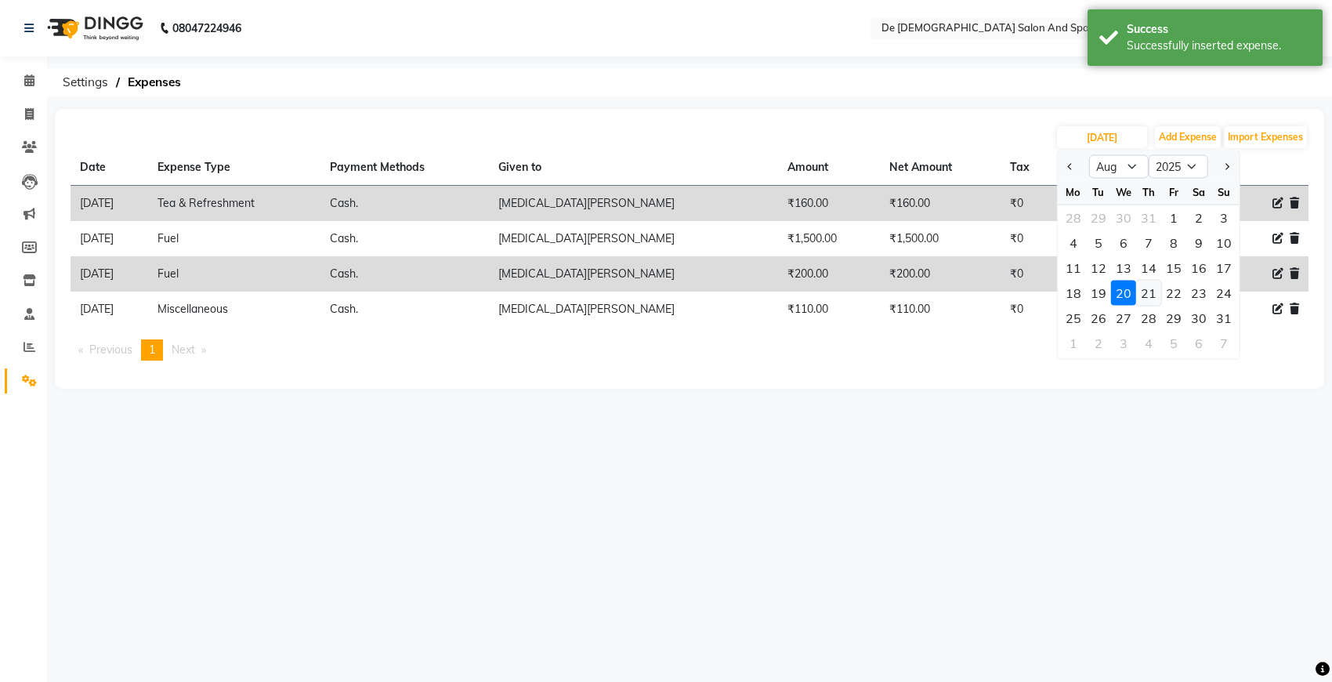
click at [1141, 291] on div "21" at bounding box center [1148, 292] width 25 height 25
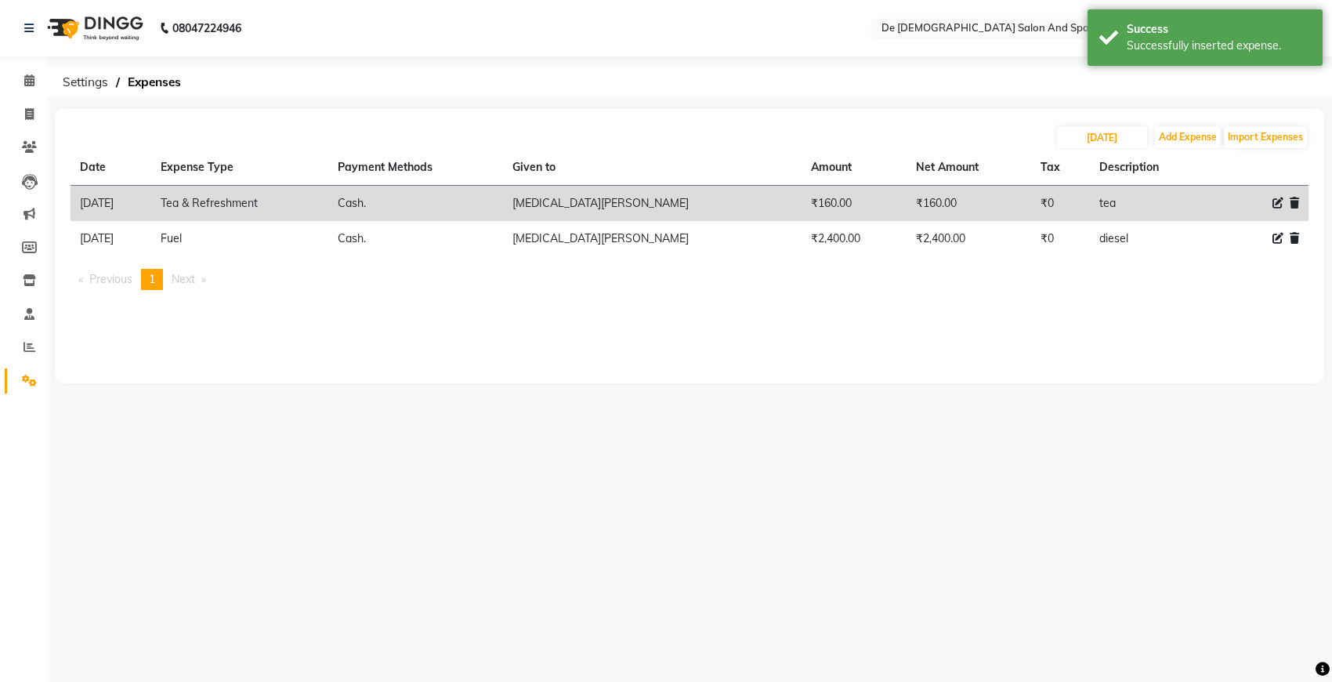
click at [1160, 150] on th "Description" at bounding box center [1150, 168] width 120 height 36
click at [1164, 143] on button "Add Expense" at bounding box center [1188, 137] width 66 height 22
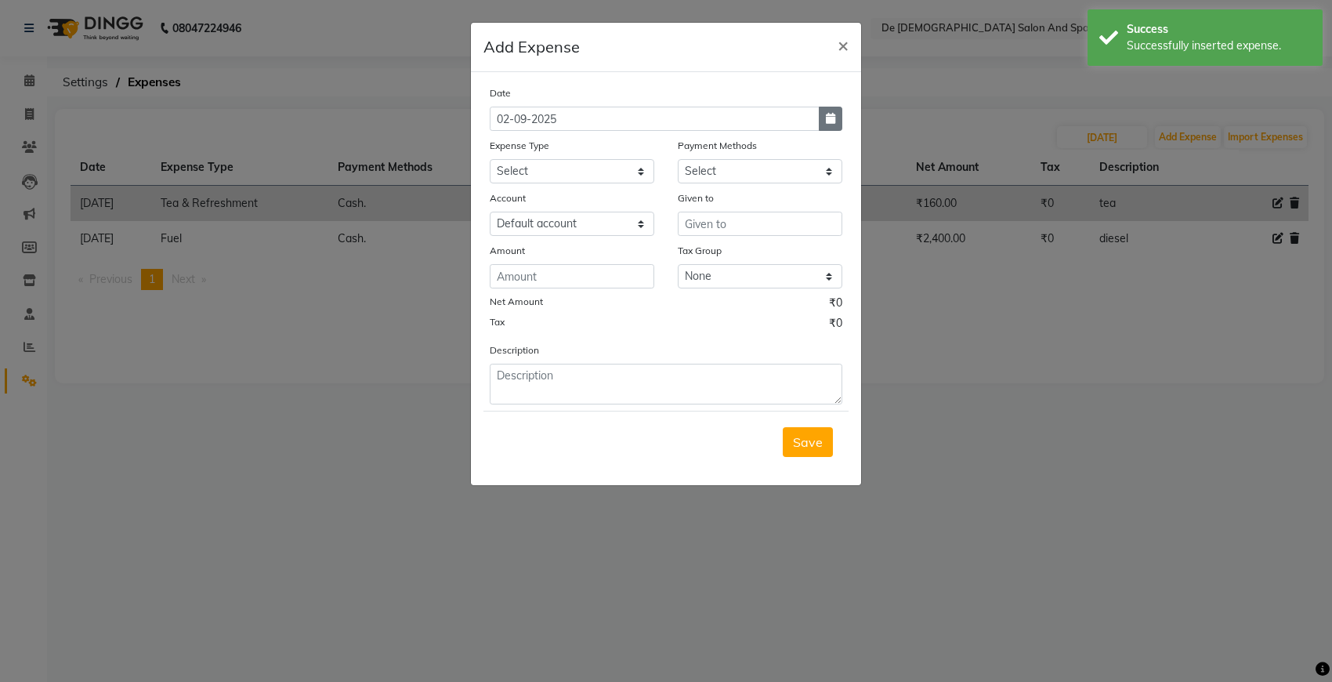
click at [835, 122] on button "button" at bounding box center [831, 119] width 24 height 24
click at [503, 147] on span "Previous month" at bounding box center [504, 148] width 6 height 6
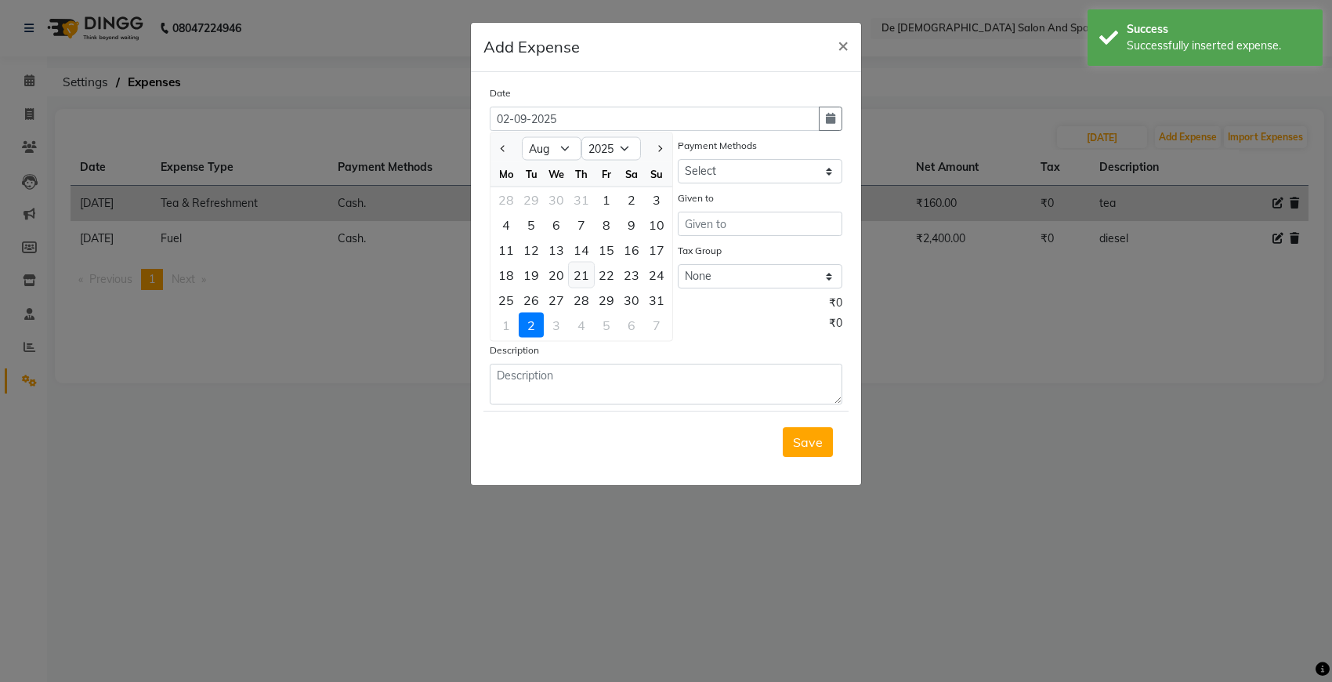
click at [582, 278] on div "21" at bounding box center [581, 274] width 25 height 25
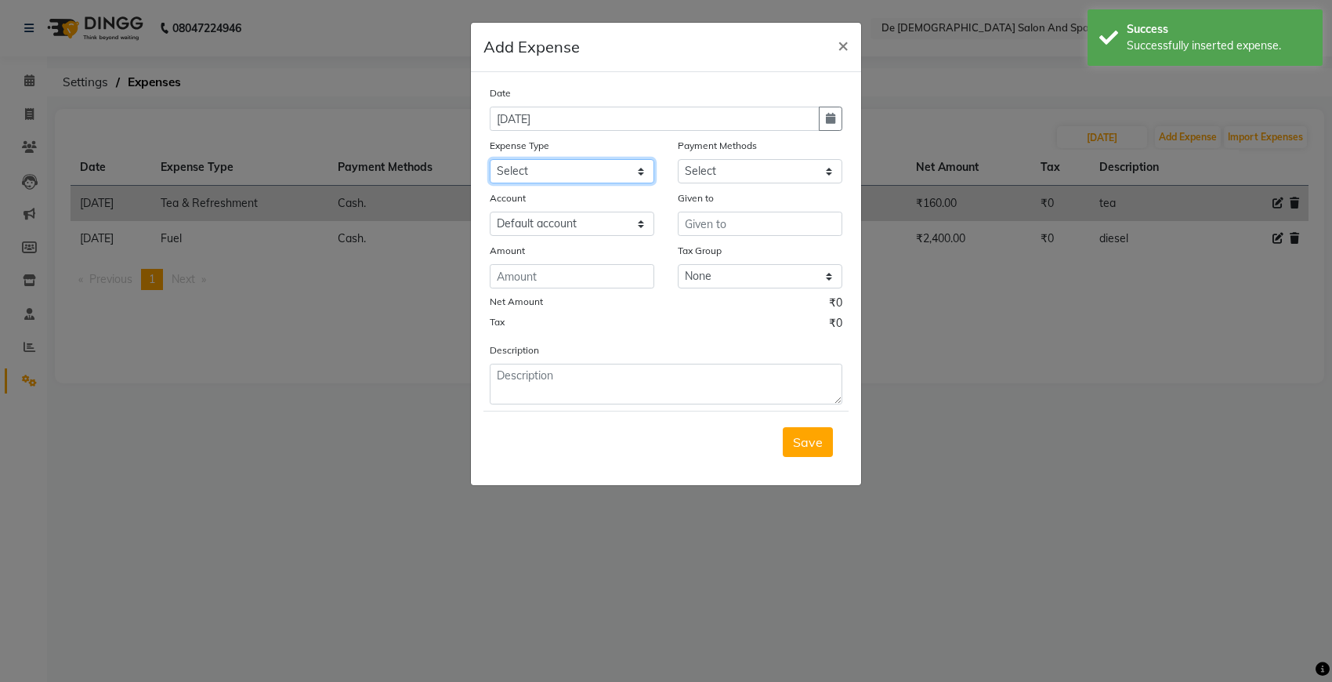
click at [617, 169] on select "Select Advance Salary Bank charges Car maintenance Cash transfer to bank Cash t…" at bounding box center [572, 171] width 165 height 24
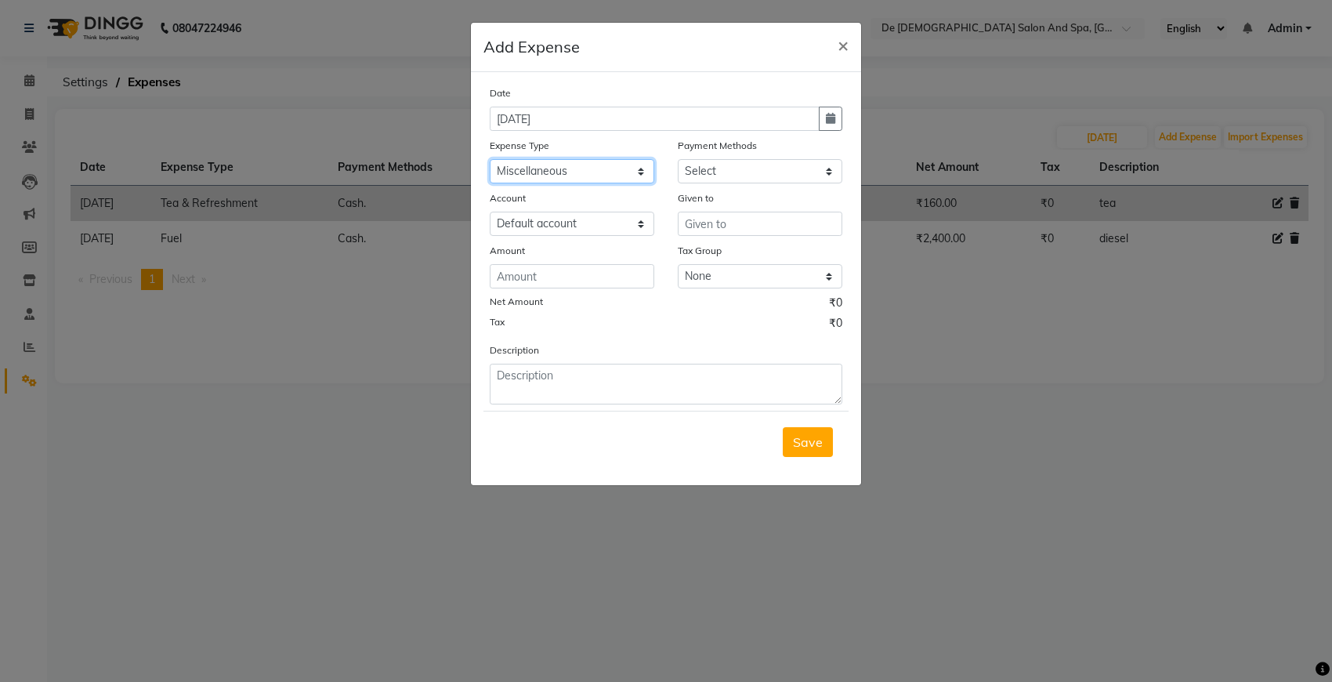
click at [490, 159] on select "Select Advance Salary Bank charges Car maintenance Cash transfer to bank Cash t…" at bounding box center [572, 171] width 165 height 24
click at [761, 167] on select "Select Cash. Voucher CARD Wallet GPay" at bounding box center [760, 171] width 165 height 24
click at [678, 159] on select "Select Cash. Voucher CARD Wallet GPay" at bounding box center [760, 171] width 165 height 24
click at [718, 225] on input "text" at bounding box center [760, 224] width 165 height 24
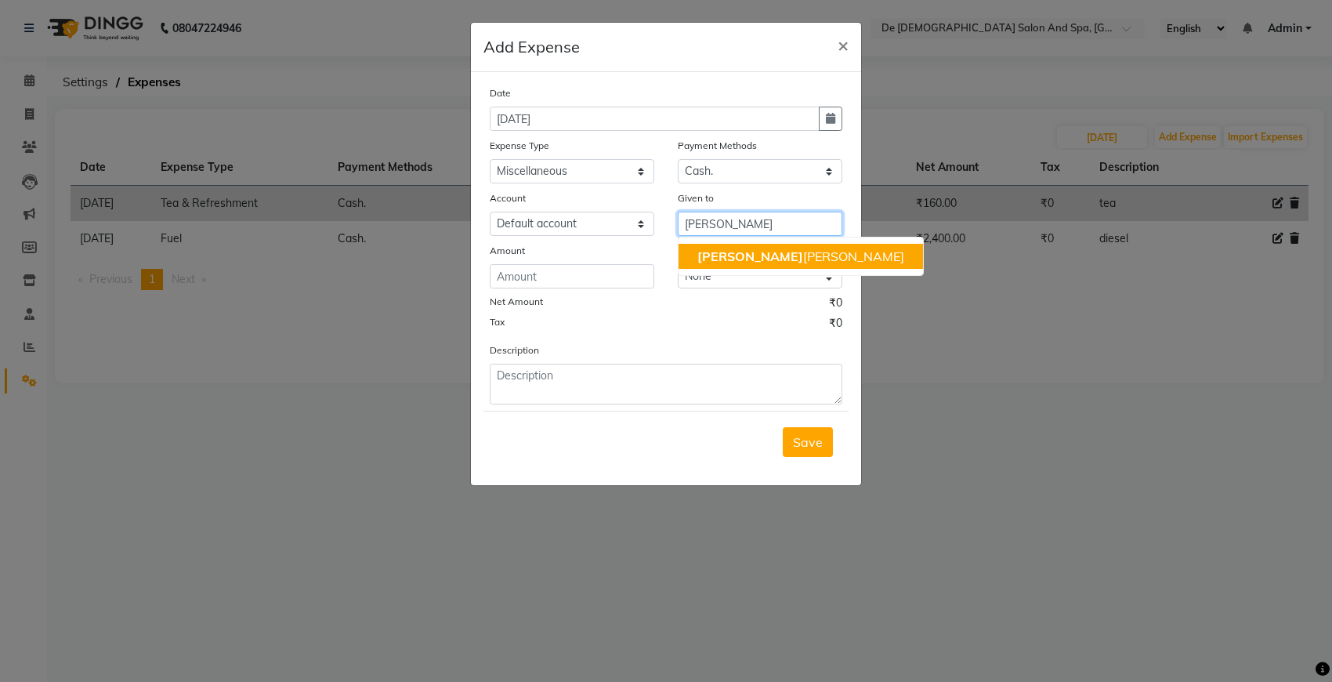
click at [726, 249] on ngb-highlight "niki ta thappa" at bounding box center [800, 256] width 207 height 16
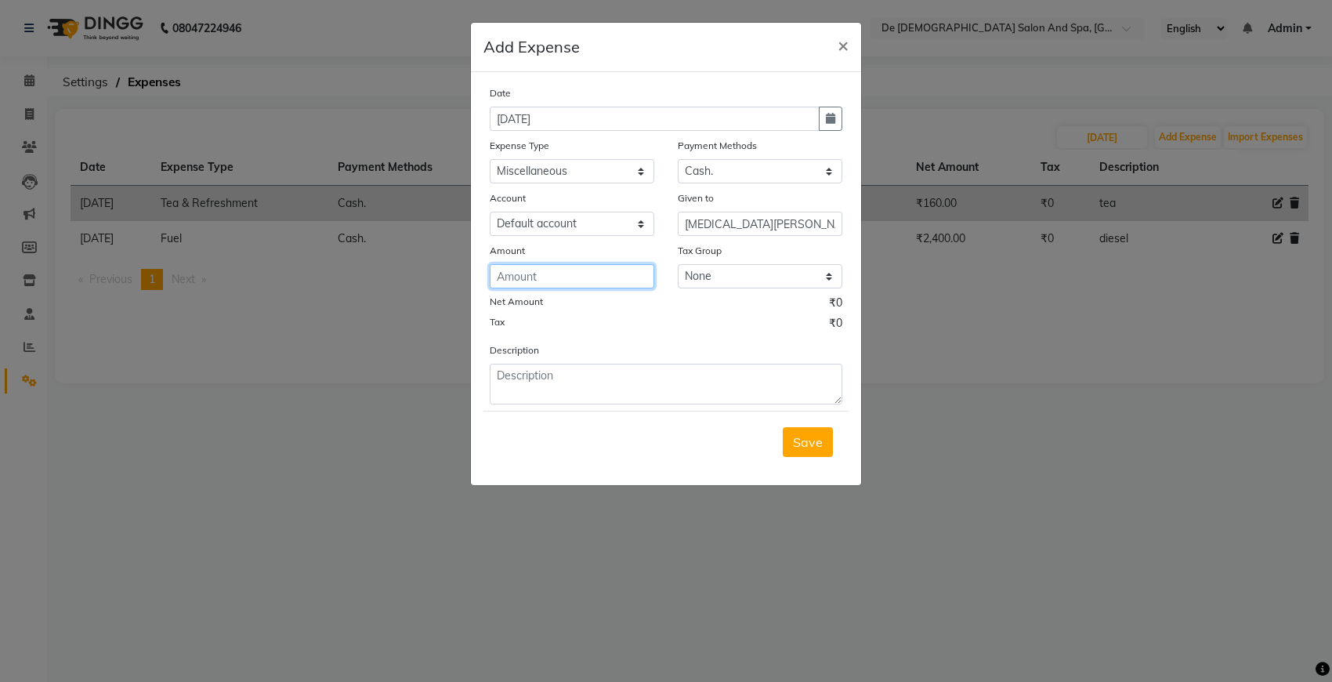
click at [556, 276] on input "number" at bounding box center [572, 276] width 165 height 24
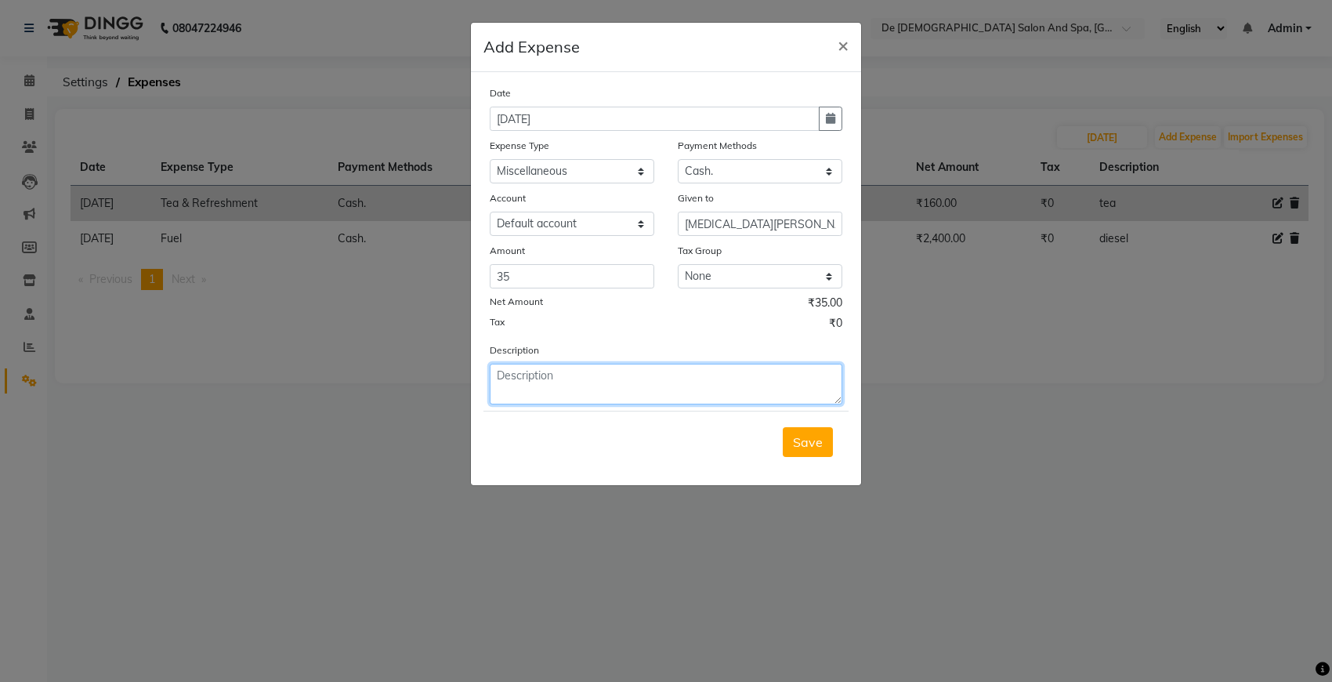
click at [525, 374] on textarea at bounding box center [666, 384] width 353 height 41
click at [811, 451] on button "Save" at bounding box center [808, 442] width 50 height 30
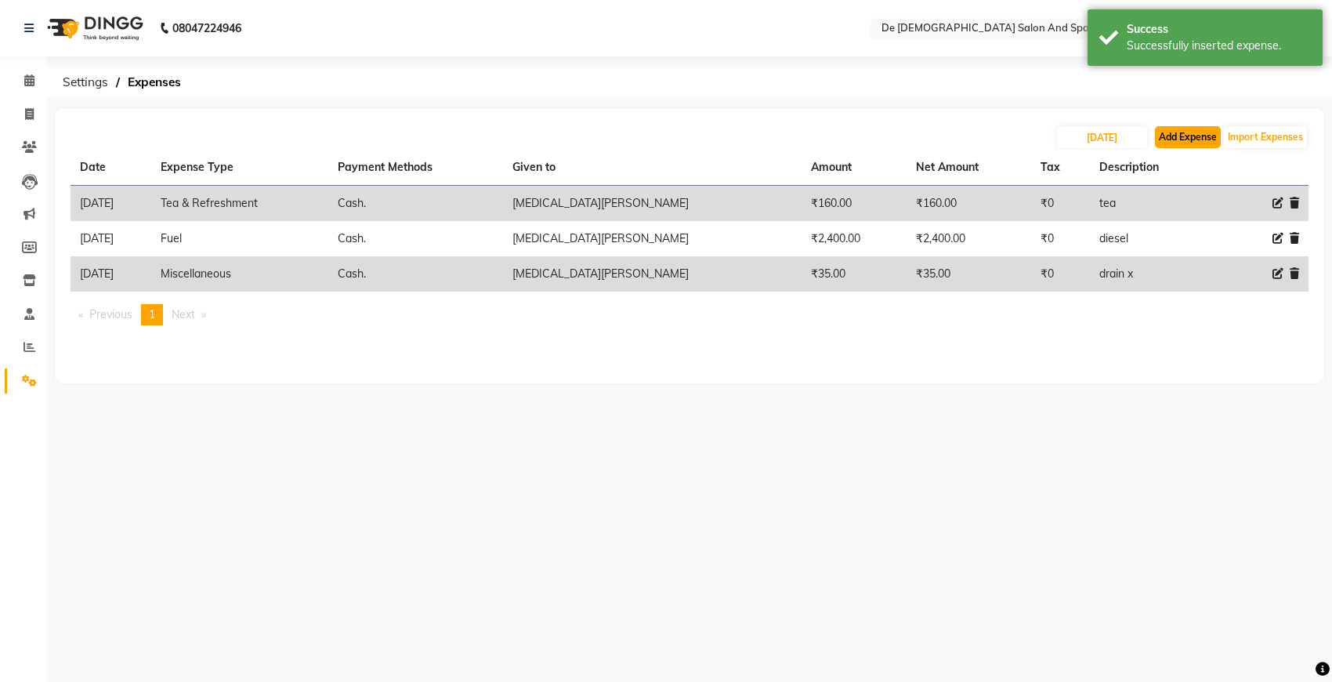
click at [1183, 139] on button "Add Expense" at bounding box center [1188, 137] width 66 height 22
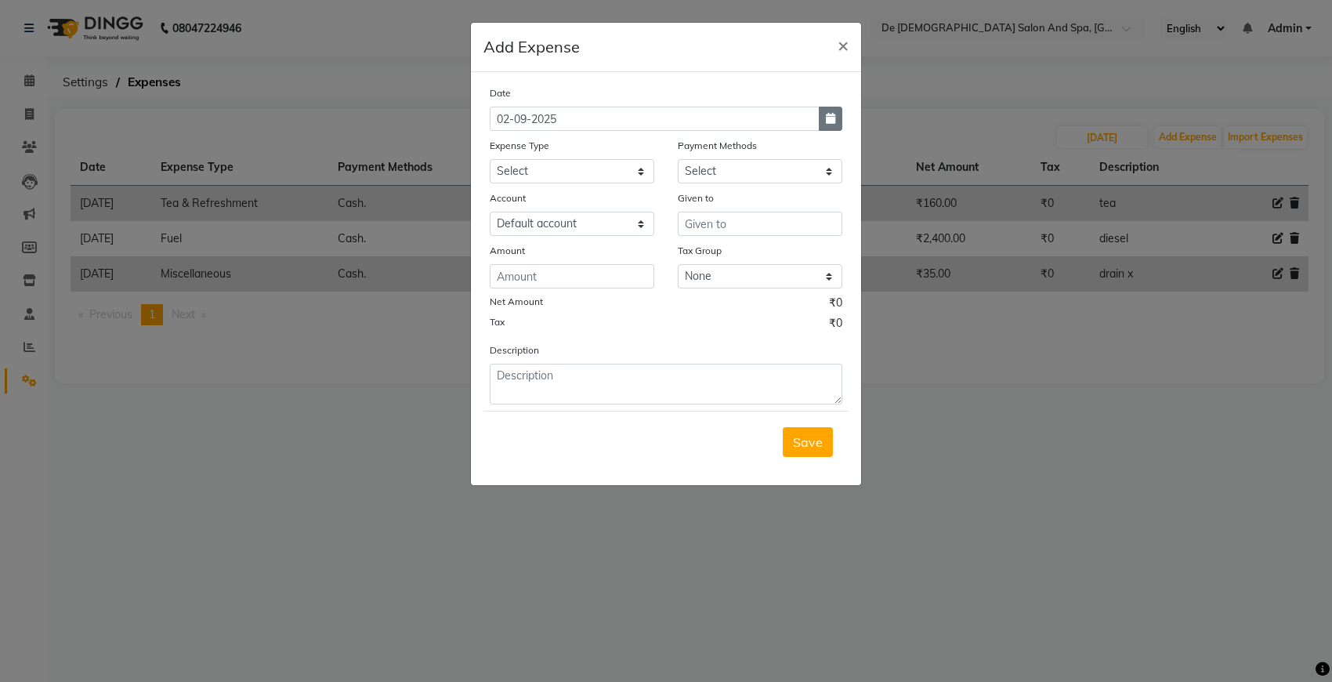
click at [829, 121] on icon "button" at bounding box center [830, 118] width 9 height 11
click at [506, 145] on button "Previous month" at bounding box center [503, 148] width 13 height 25
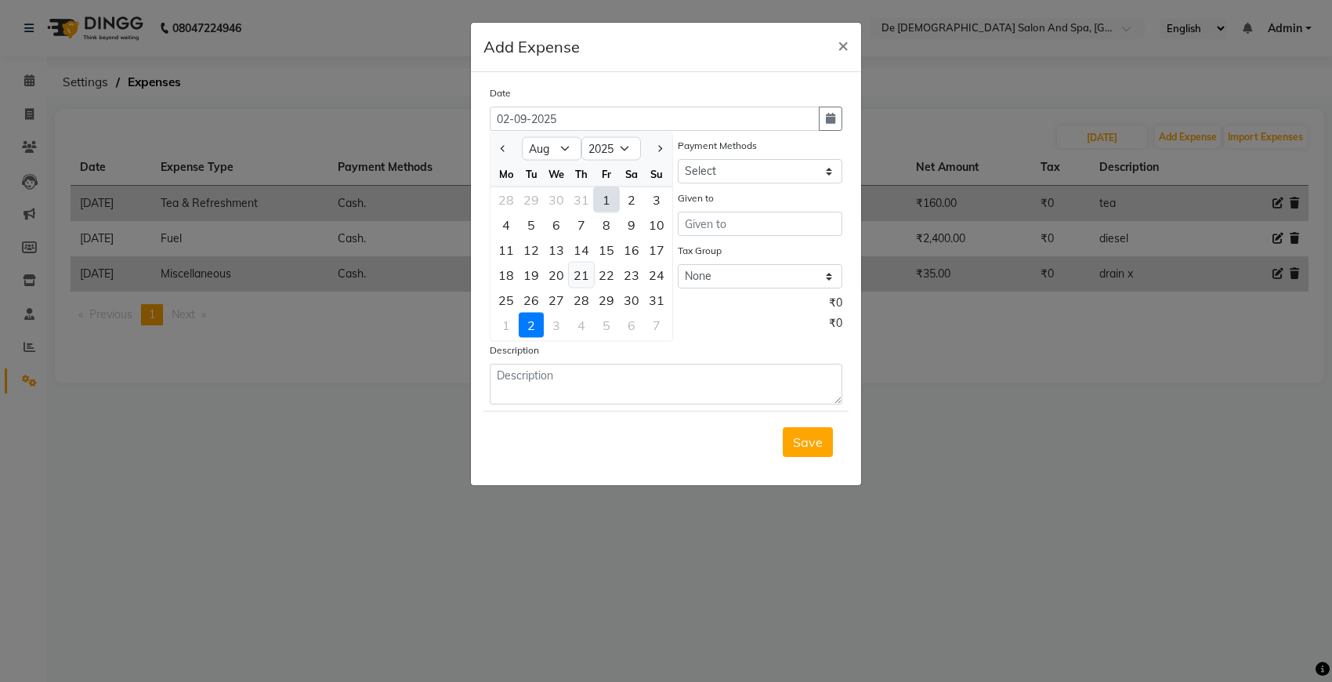
click at [589, 274] on div "21" at bounding box center [581, 274] width 25 height 25
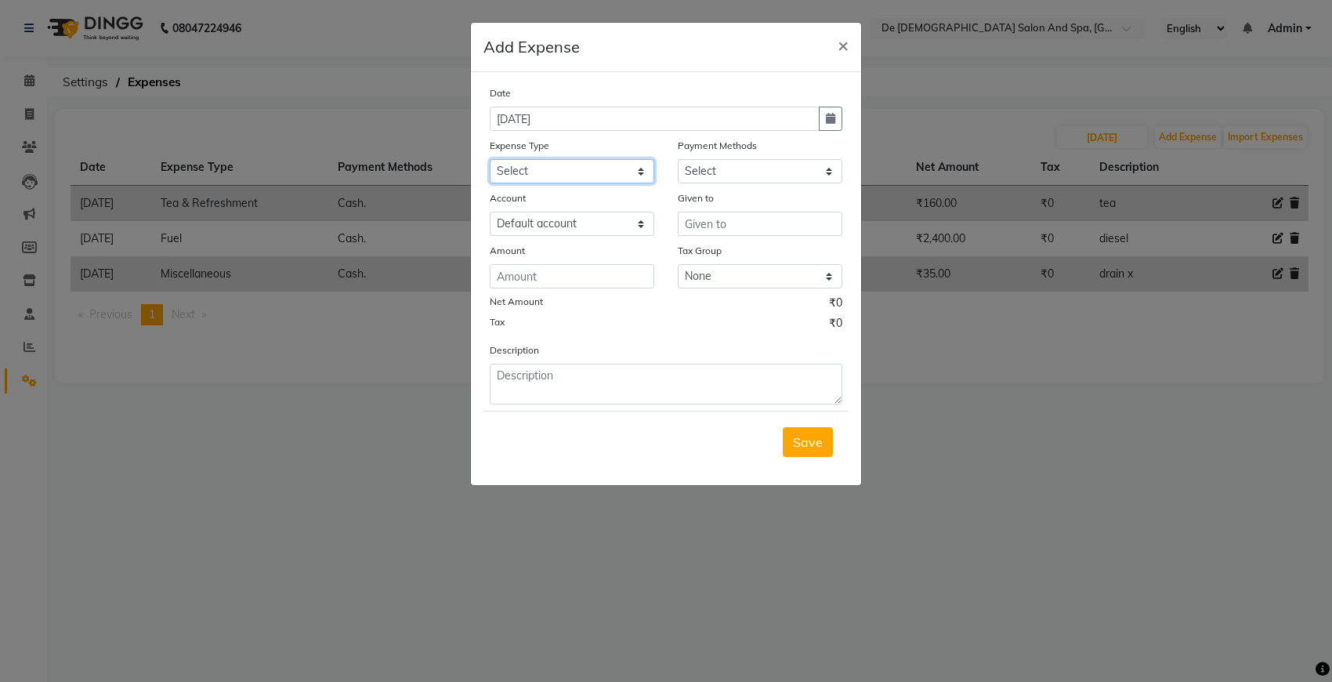
click at [601, 163] on select "Select Advance Salary Bank charges Car maintenance Cash transfer to bank Cash t…" at bounding box center [572, 171] width 165 height 24
click at [490, 159] on select "Select Advance Salary Bank charges Car maintenance Cash transfer to bank Cash t…" at bounding box center [572, 171] width 165 height 24
click at [737, 166] on select "Select Cash. Voucher CARD Wallet GPay" at bounding box center [760, 171] width 165 height 24
click at [678, 159] on select "Select Cash. Voucher CARD Wallet GPay" at bounding box center [760, 171] width 165 height 24
click at [756, 219] on input "text" at bounding box center [760, 224] width 165 height 24
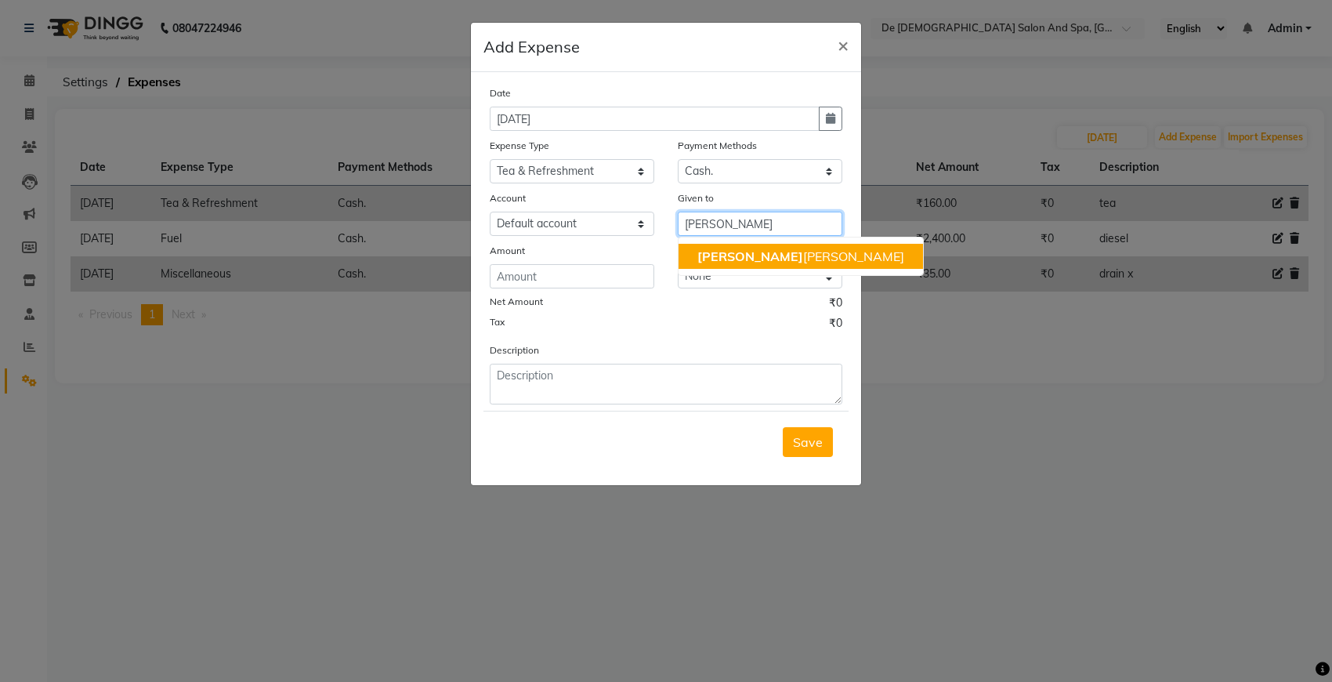
click at [729, 248] on ngb-highlight "niki ta thappa" at bounding box center [800, 256] width 207 height 16
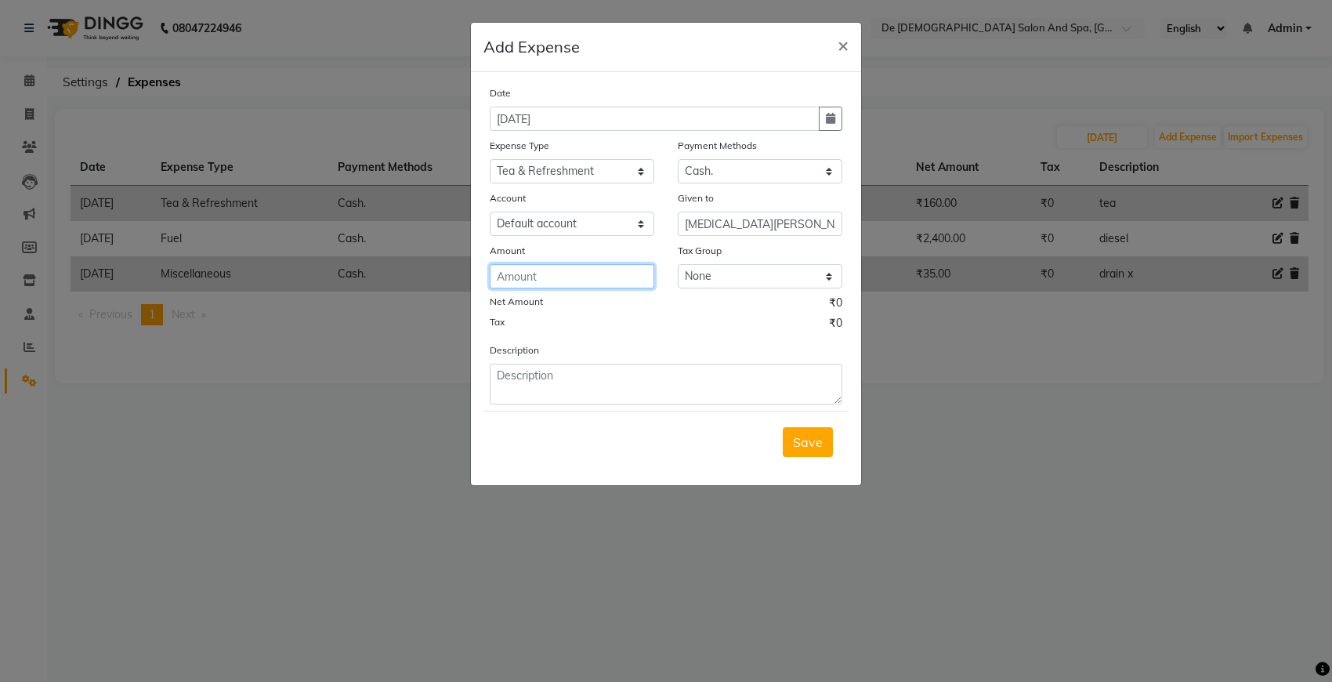
click at [628, 268] on input "number" at bounding box center [572, 276] width 165 height 24
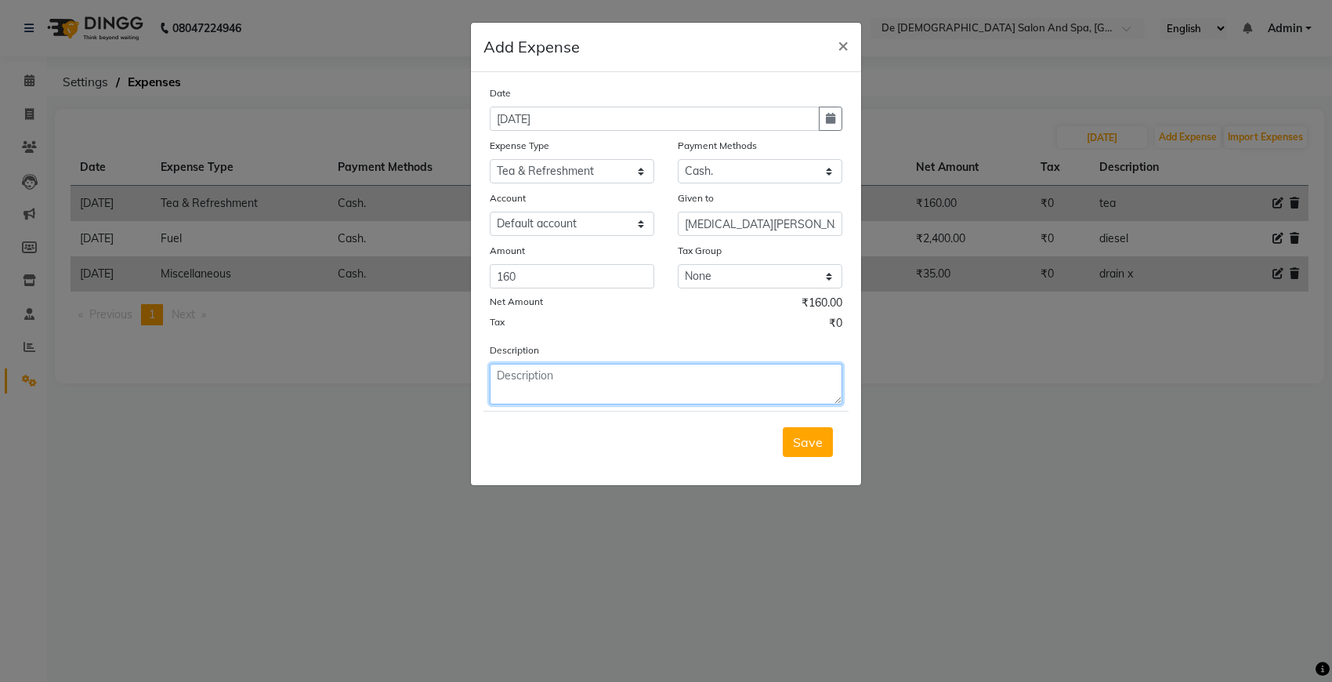
click at [555, 372] on textarea at bounding box center [666, 384] width 353 height 41
click at [828, 129] on button "button" at bounding box center [831, 119] width 24 height 24
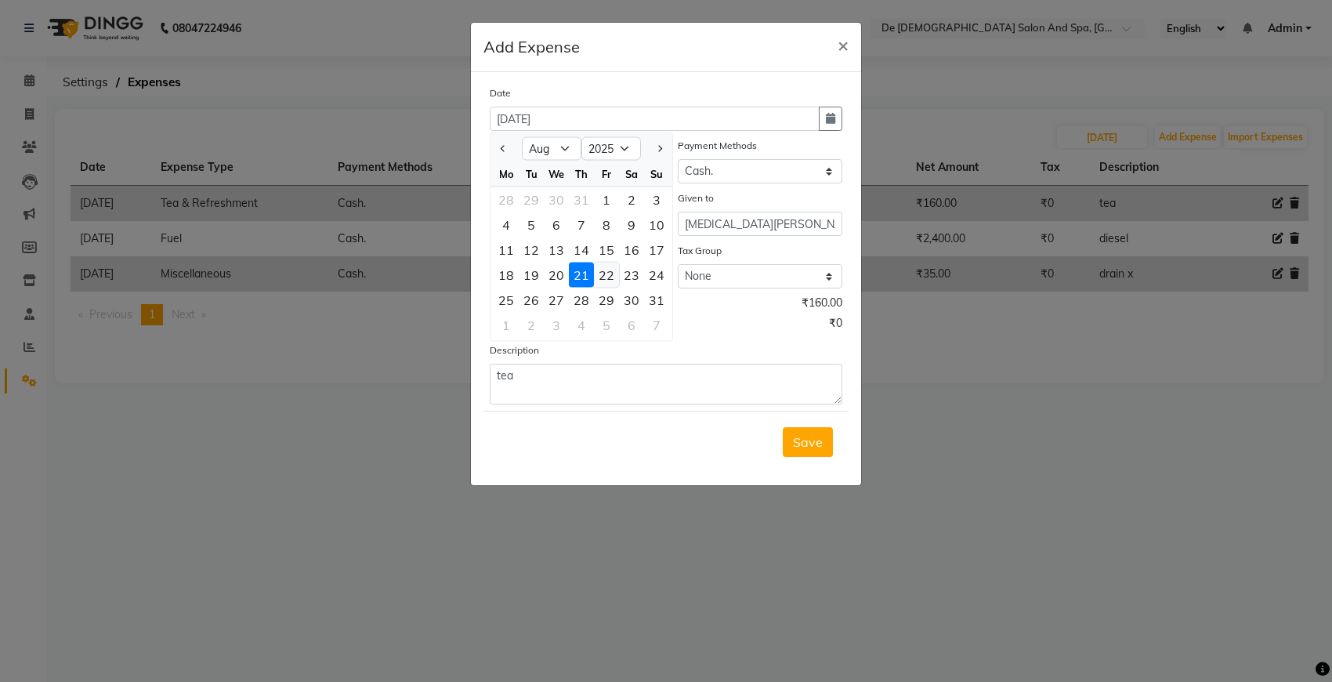
click at [608, 275] on div "22" at bounding box center [606, 274] width 25 height 25
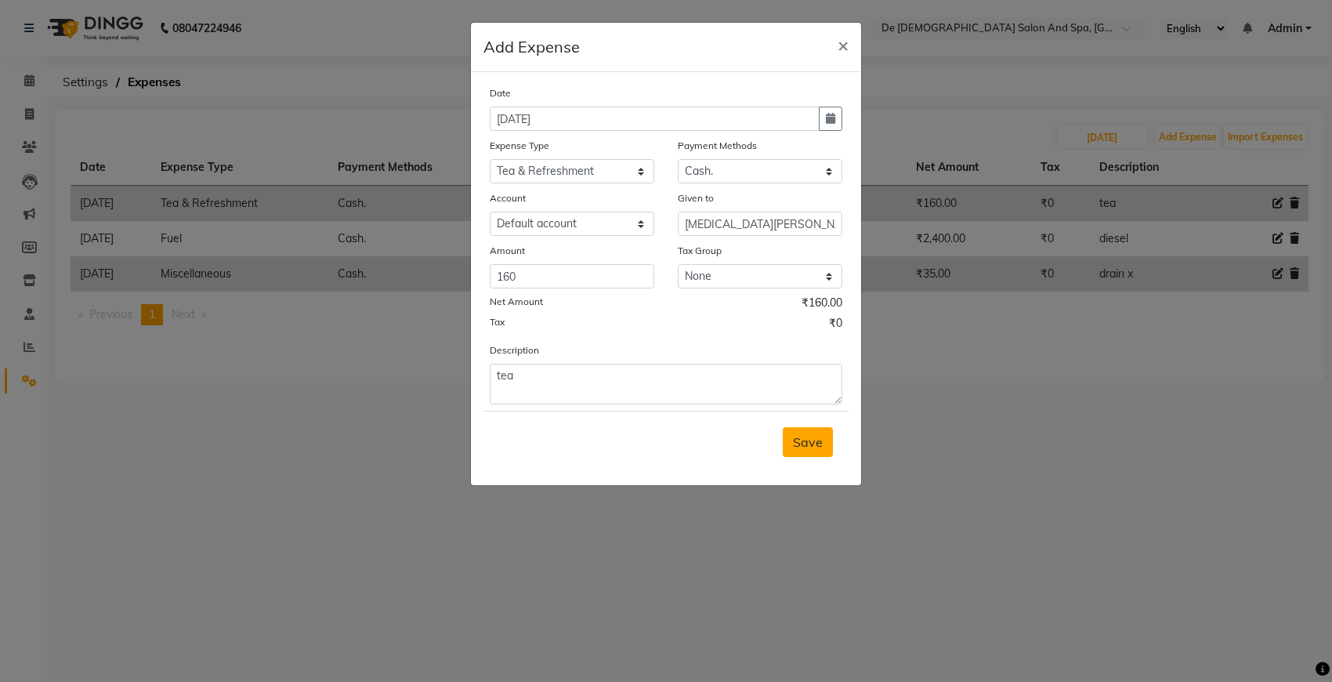
click at [815, 447] on button "Save" at bounding box center [808, 442] width 50 height 30
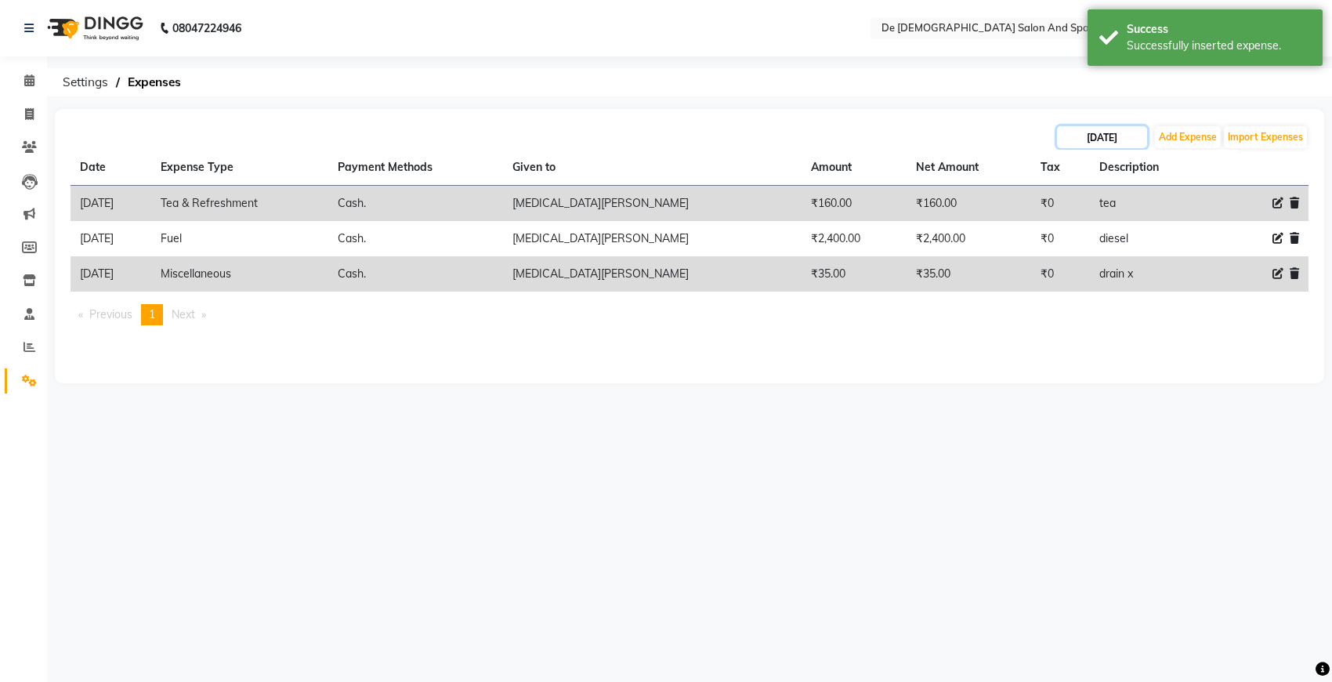
click at [1109, 146] on input "21-08-2025" at bounding box center [1102, 137] width 90 height 22
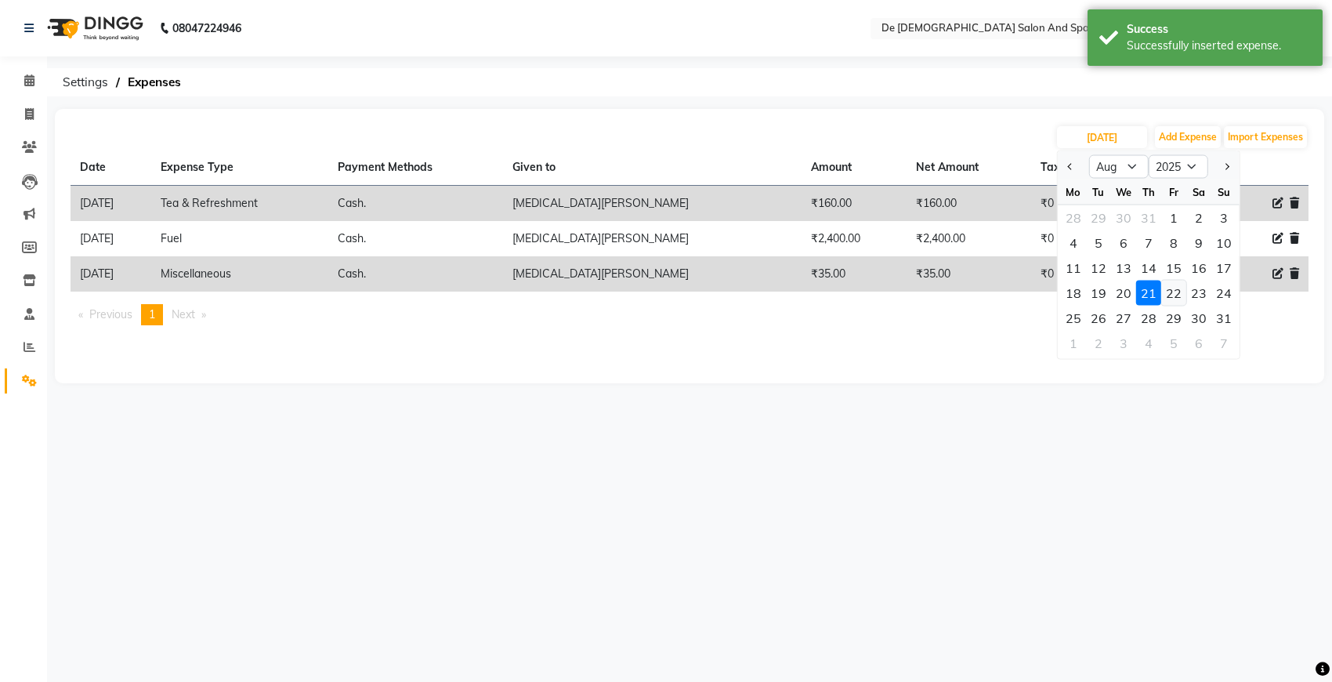
click at [1169, 298] on div "22" at bounding box center [1173, 292] width 25 height 25
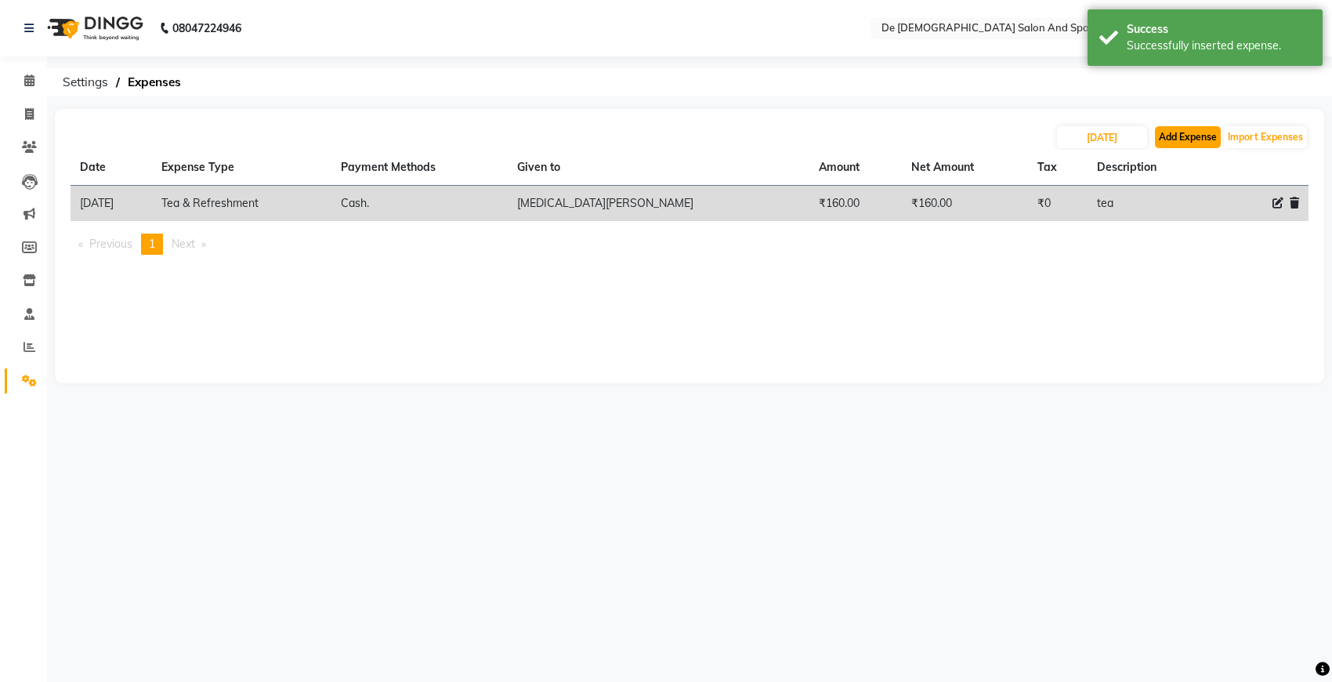
click at [1183, 133] on button "Add Expense" at bounding box center [1188, 137] width 66 height 22
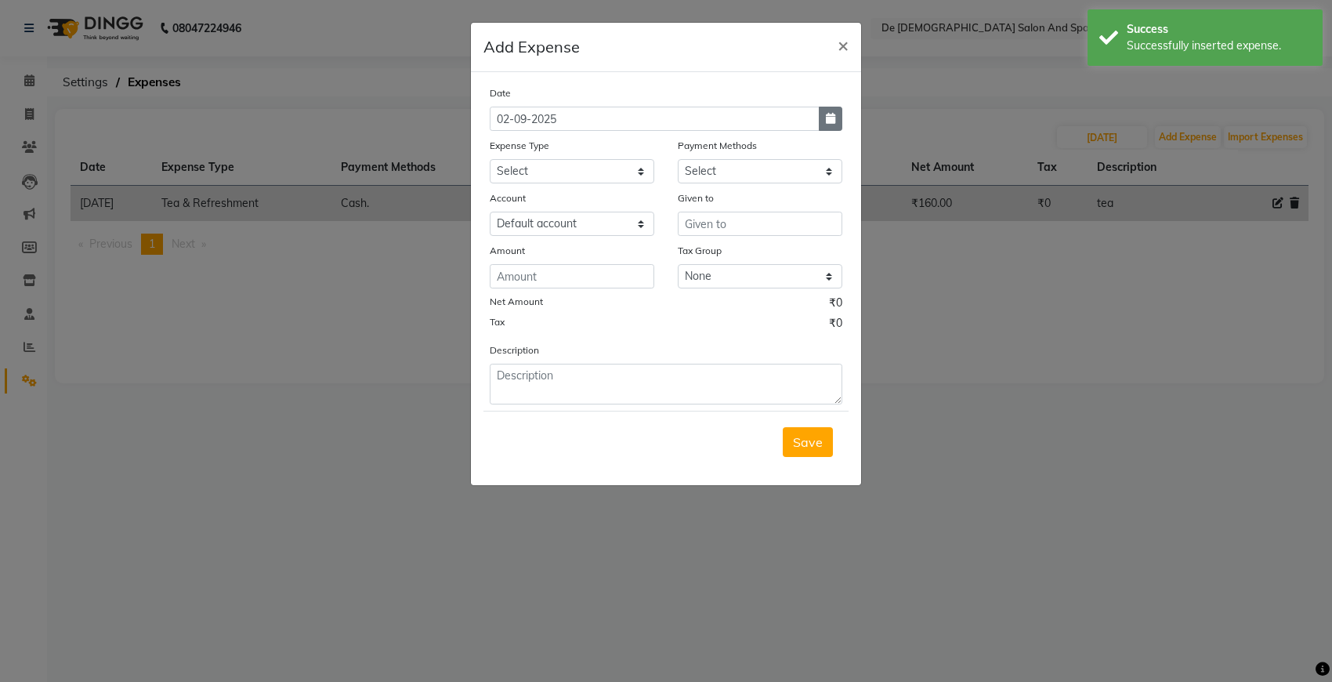
click at [841, 123] on div "Date 02-09-2025" at bounding box center [666, 108] width 376 height 46
click at [816, 127] on input "02-09-2025" at bounding box center [655, 119] width 330 height 24
click at [831, 127] on button "button" at bounding box center [831, 119] width 24 height 24
click at [500, 154] on button "Previous month" at bounding box center [503, 148] width 13 height 25
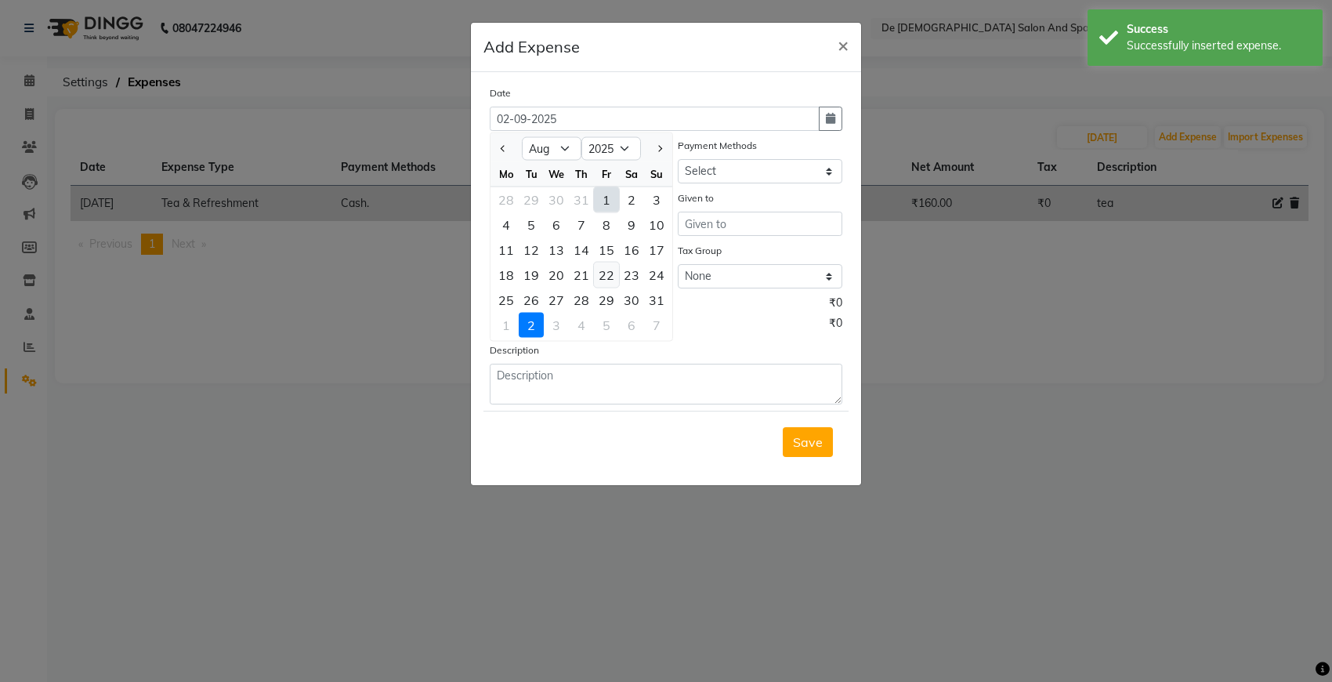
click at [606, 279] on div "22" at bounding box center [606, 274] width 25 height 25
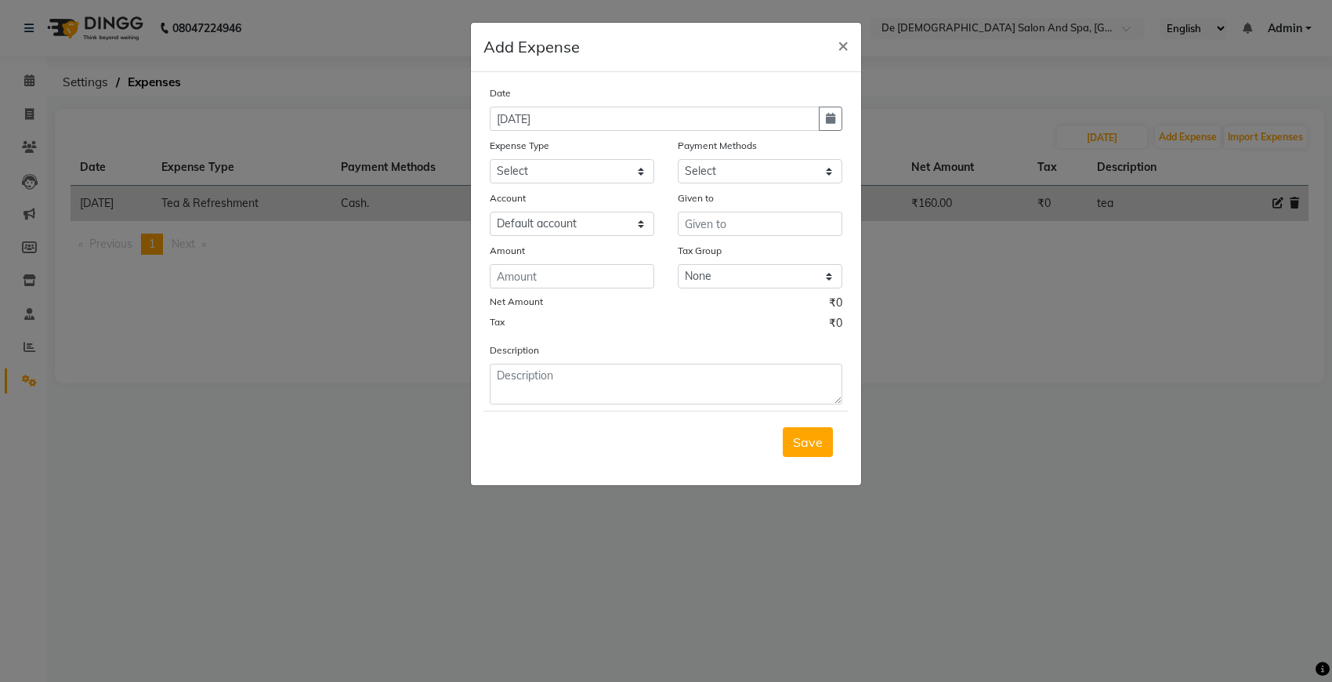
click at [613, 183] on div "Date 22-08-2025 Expense Type Select Advance Salary Bank charges Car maintenance…" at bounding box center [666, 245] width 353 height 320
click at [612, 174] on select "Select Advance Salary Bank charges Car maintenance Cash transfer to bank Cash t…" at bounding box center [572, 171] width 165 height 24
click at [490, 159] on select "Select Advance Salary Bank charges Car maintenance Cash transfer to bank Cash t…" at bounding box center [572, 171] width 165 height 24
click at [729, 214] on input "text" at bounding box center [760, 224] width 165 height 24
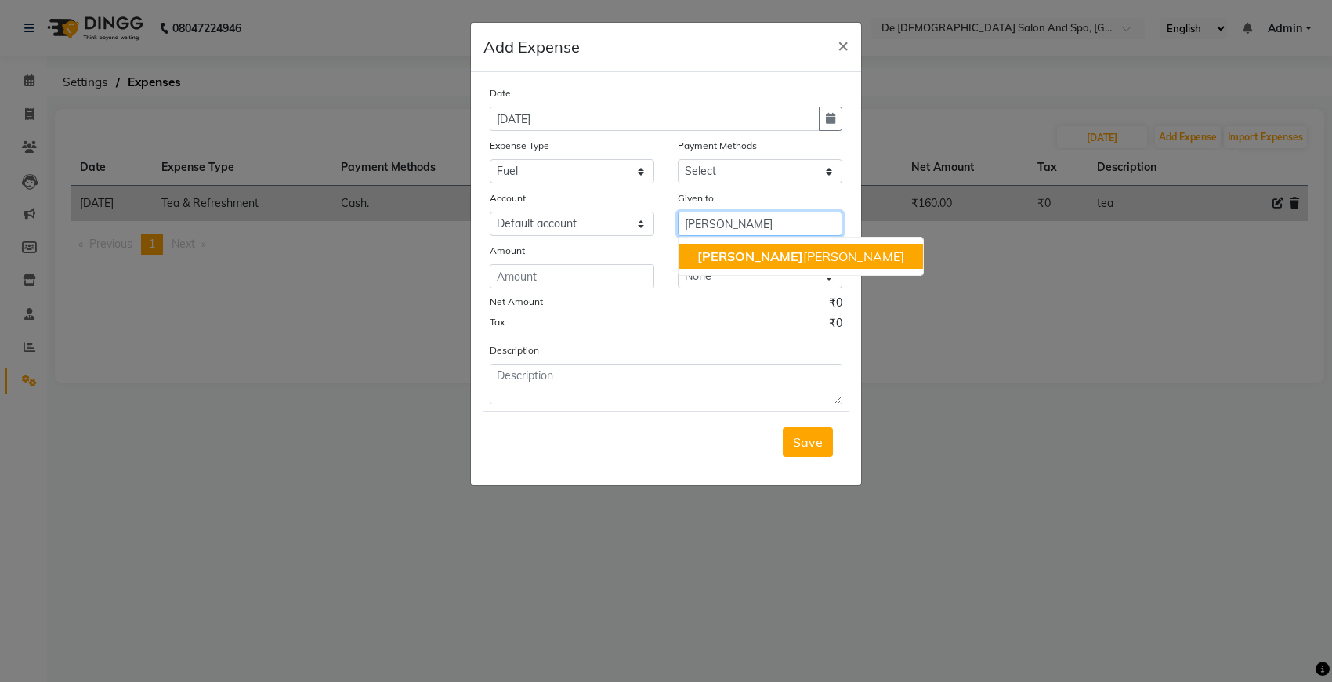
click at [722, 244] on button "niki ta thappa" at bounding box center [801, 256] width 244 height 25
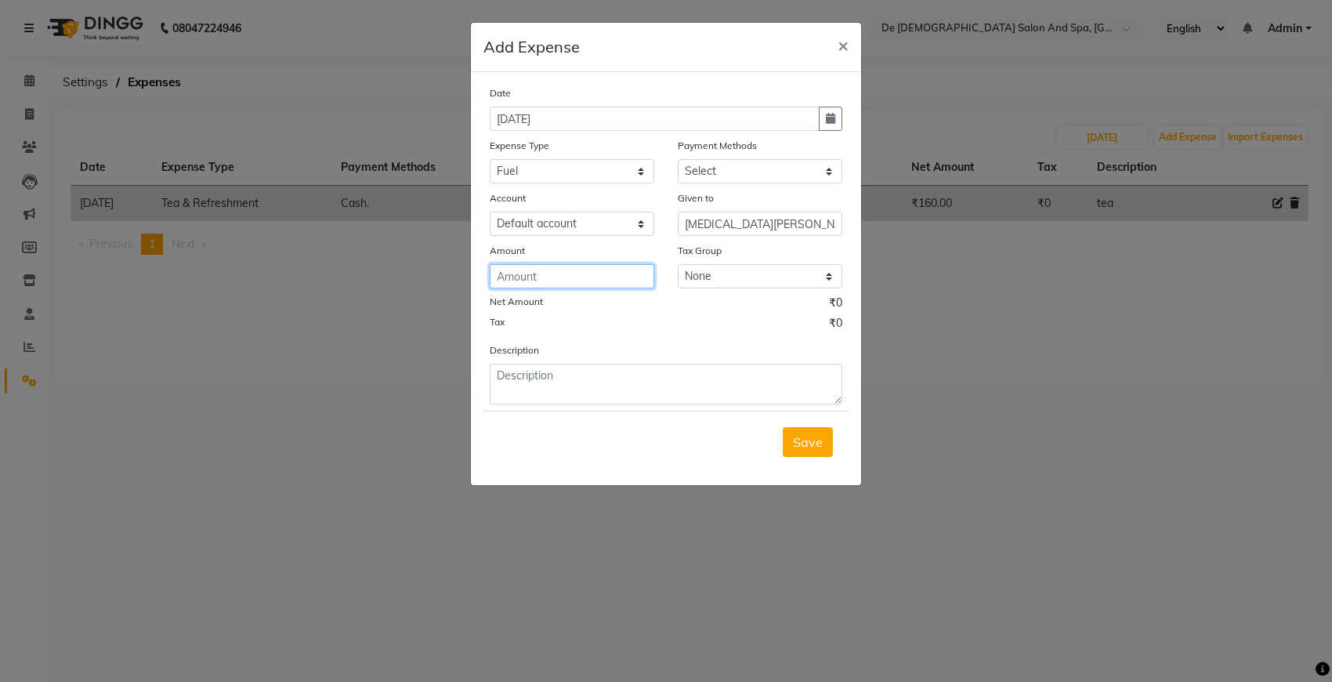
click at [617, 266] on input "number" at bounding box center [572, 276] width 165 height 24
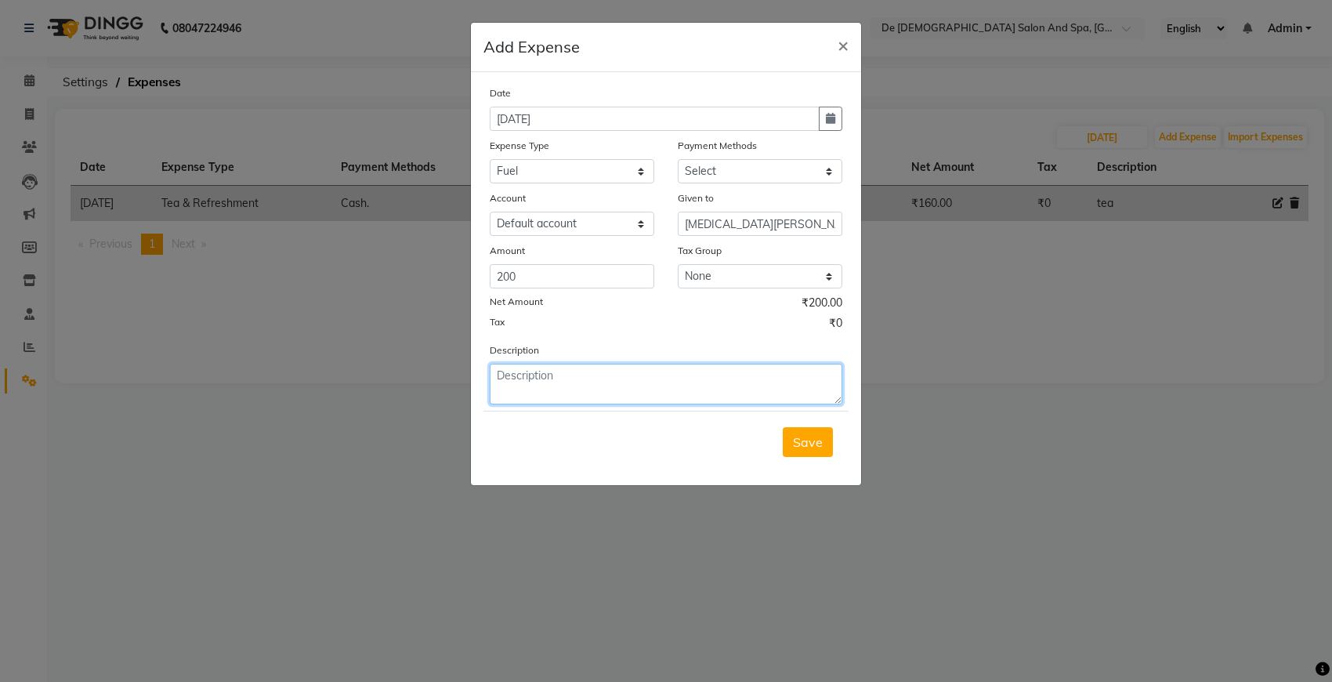
click at [547, 393] on textarea at bounding box center [666, 384] width 353 height 41
click at [803, 448] on button "Save" at bounding box center [808, 442] width 50 height 30
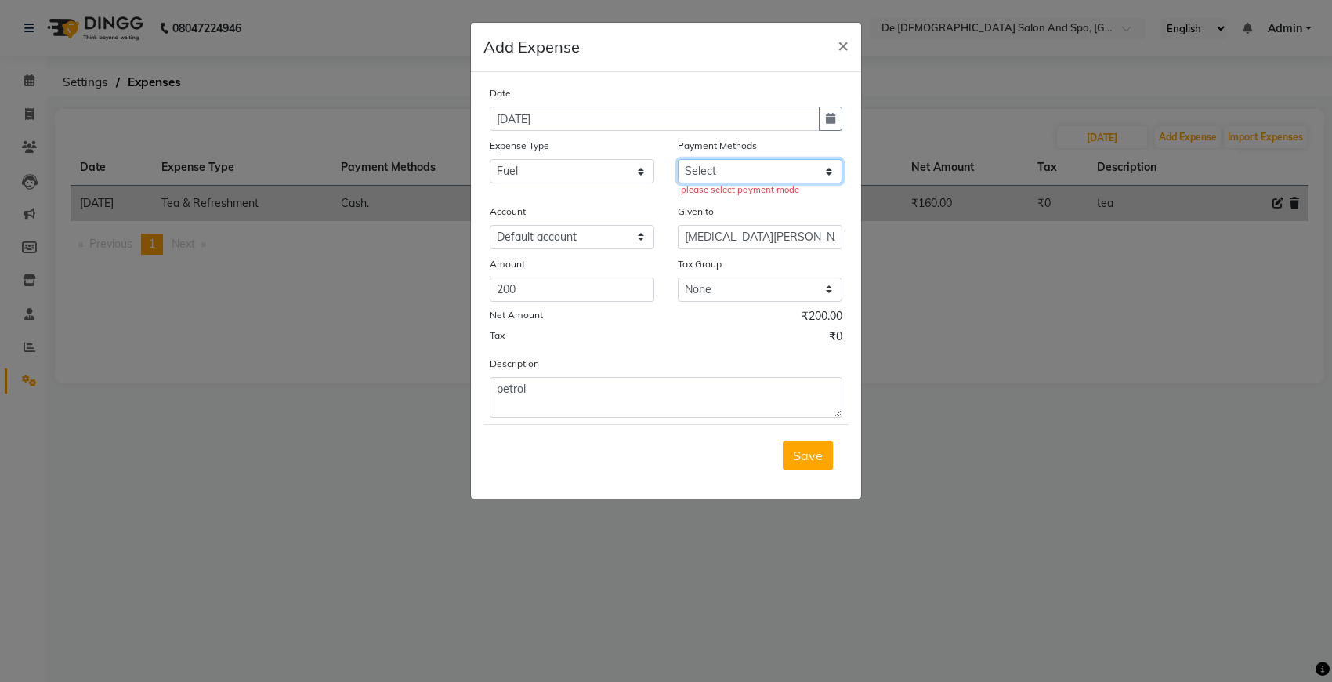
drag, startPoint x: 715, startPoint y: 162, endPoint x: 715, endPoint y: 171, distance: 8.7
click at [715, 162] on select "Select Cash. Voucher CARD Wallet GPay" at bounding box center [760, 171] width 165 height 24
click at [678, 159] on select "Select Cash. Voucher CARD Wallet GPay" at bounding box center [760, 171] width 165 height 24
click at [740, 165] on select "Select Cash. Voucher CARD Wallet GPay" at bounding box center [760, 171] width 165 height 24
click at [678, 159] on select "Select Cash. Voucher CARD Wallet GPay" at bounding box center [760, 171] width 165 height 24
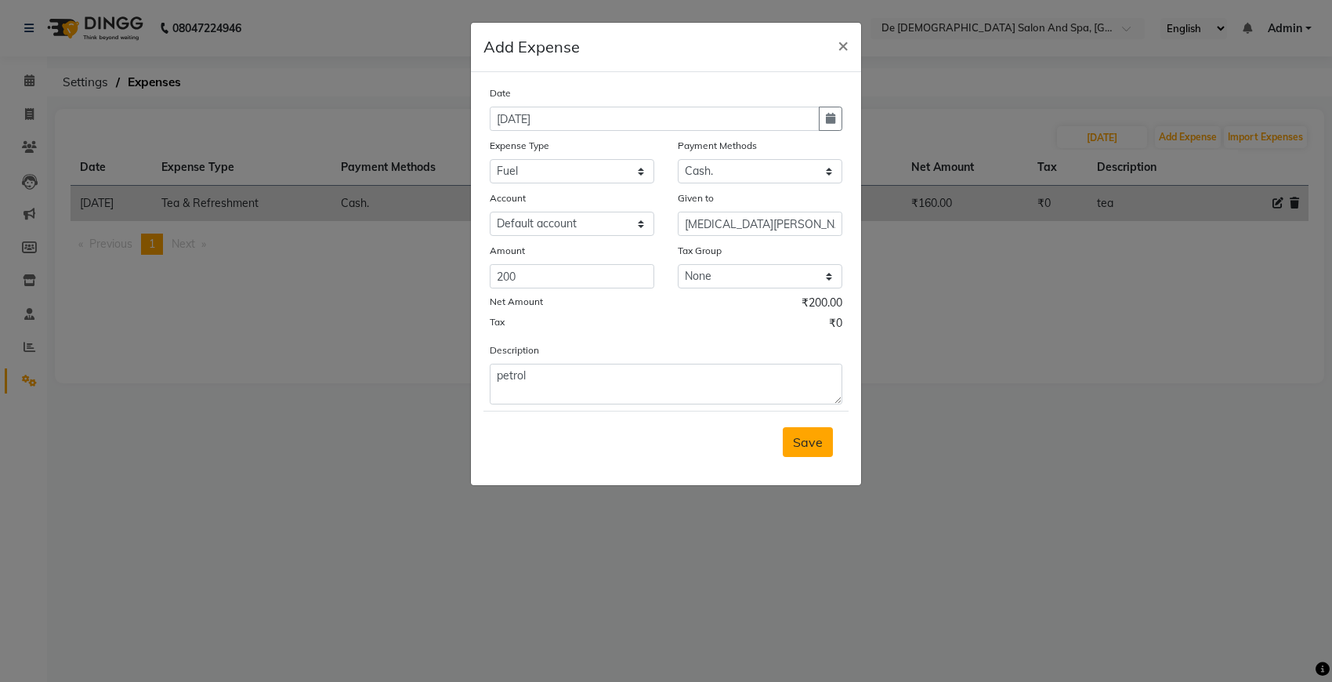
click at [802, 434] on span "Save" at bounding box center [808, 442] width 30 height 16
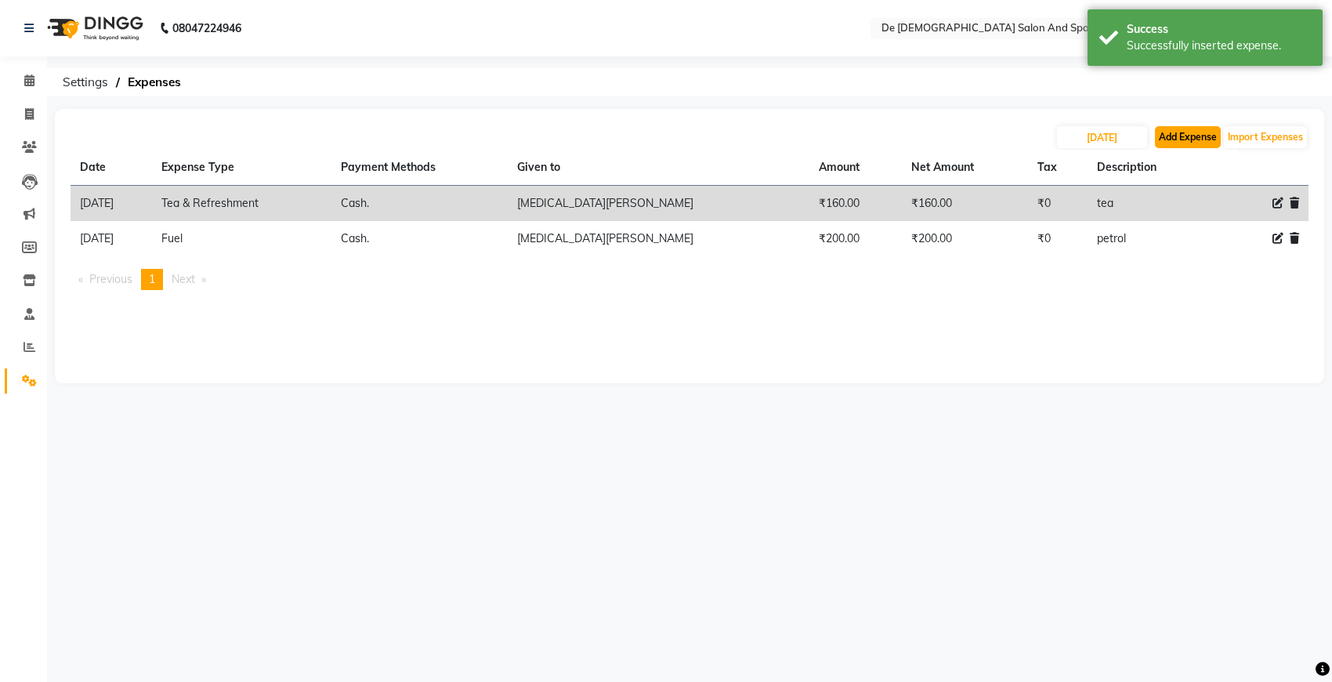
click at [1179, 134] on button "Add Expense" at bounding box center [1188, 137] width 66 height 22
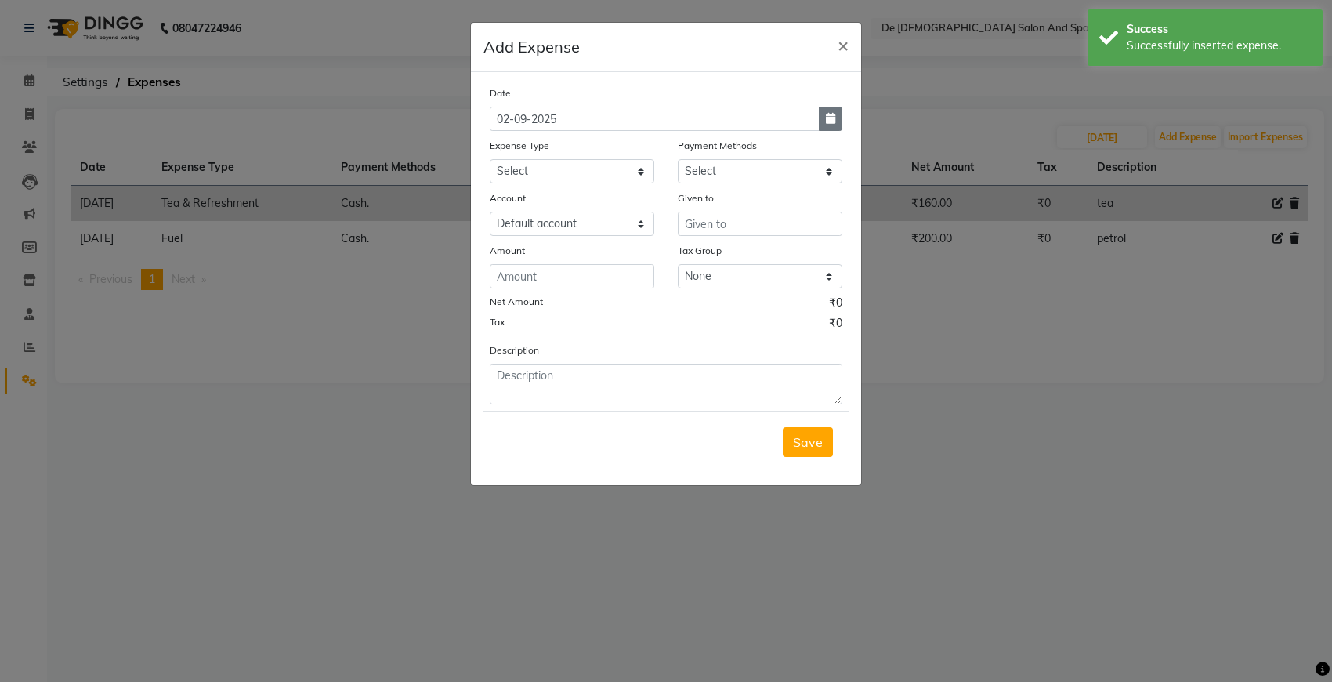
click at [827, 118] on icon "button" at bounding box center [830, 118] width 9 height 11
click at [505, 143] on button "Previous month" at bounding box center [503, 148] width 13 height 25
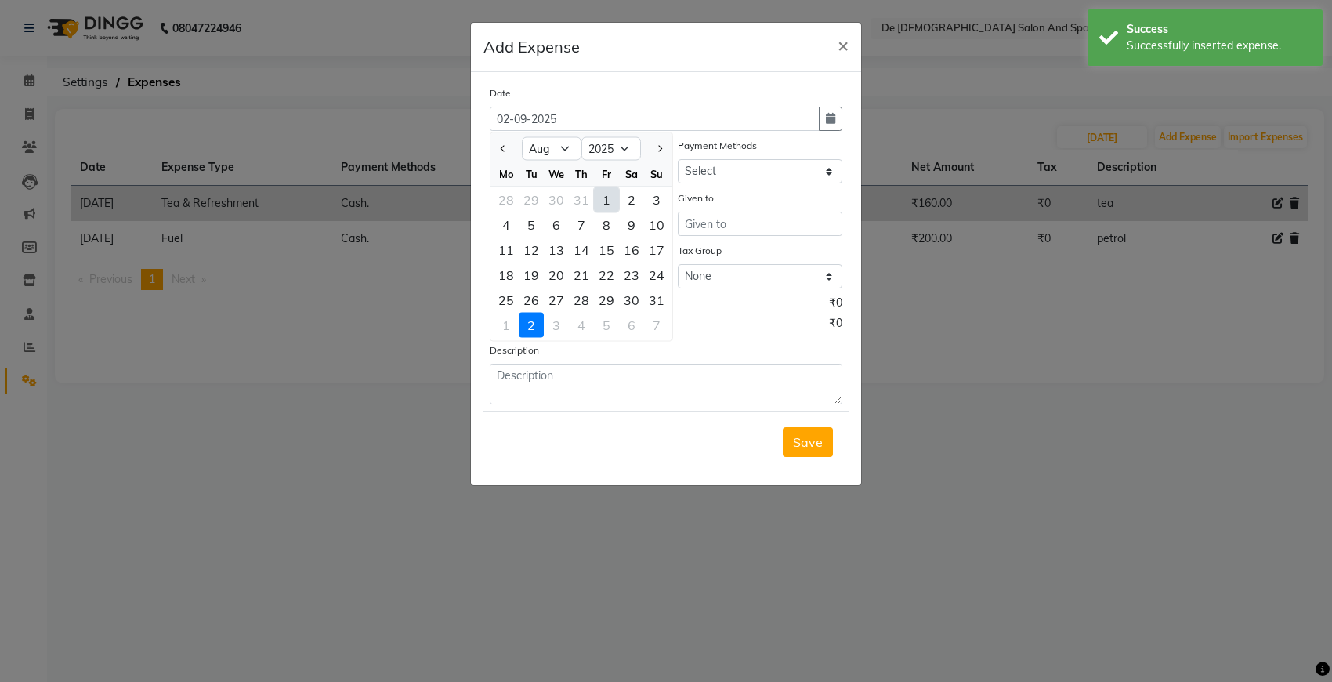
click at [607, 271] on div "22" at bounding box center [606, 274] width 25 height 25
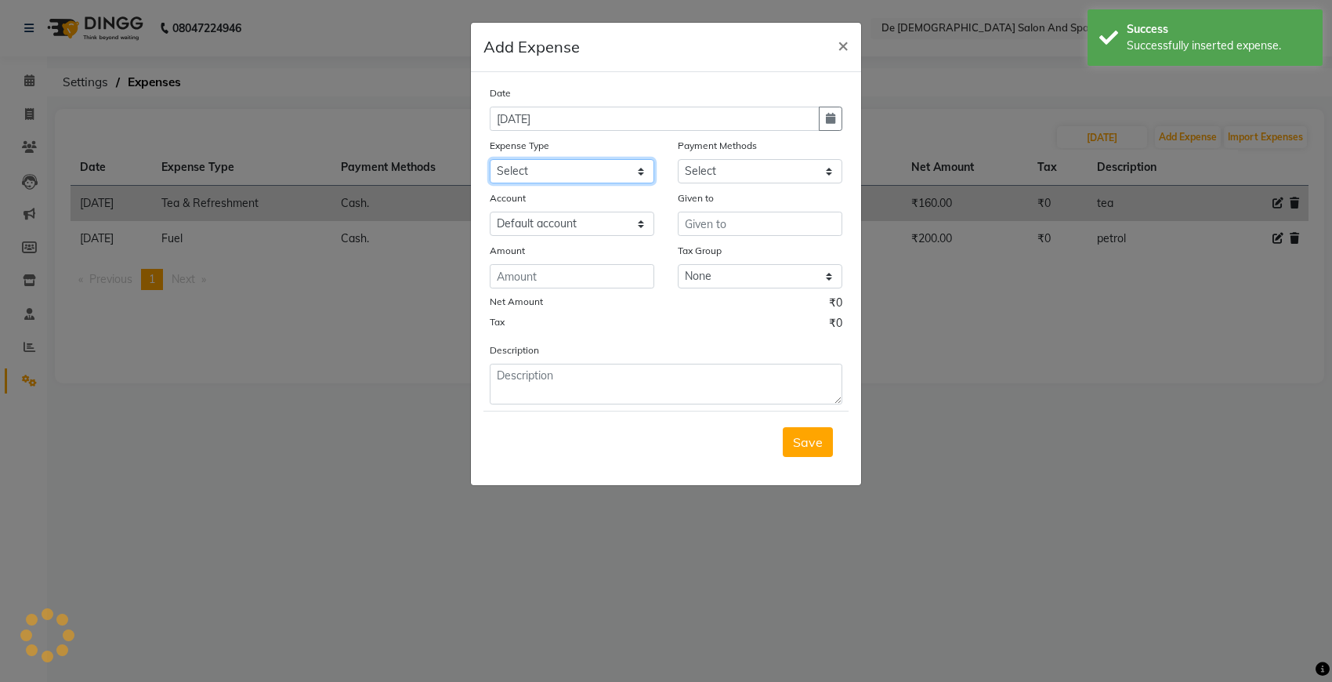
click at [607, 167] on select "Select Advance Salary Bank charges Car maintenance Cash transfer to bank Cash t…" at bounding box center [572, 171] width 165 height 24
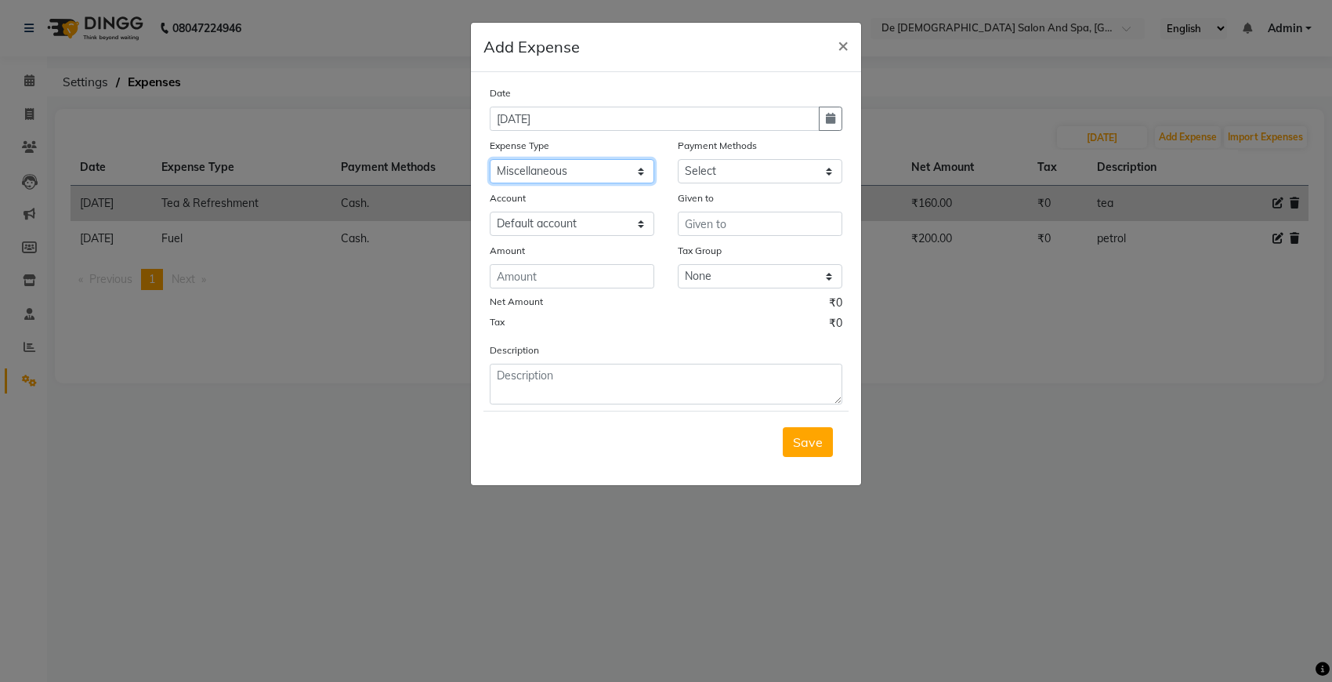
click at [490, 159] on select "Select Advance Salary Bank charges Car maintenance Cash transfer to bank Cash t…" at bounding box center [572, 171] width 165 height 24
click at [711, 171] on select "Select Cash. Voucher CARD Wallet GPay" at bounding box center [760, 171] width 165 height 24
click at [553, 166] on select "Select Advance Salary Bank charges Car maintenance Cash transfer to bank Cash t…" at bounding box center [572, 171] width 165 height 24
click at [490, 159] on select "Select Advance Salary Bank charges Car maintenance Cash transfer to bank Cash t…" at bounding box center [572, 171] width 165 height 24
click at [752, 169] on select "Select Cash. Voucher CARD Wallet GPay" at bounding box center [760, 171] width 165 height 24
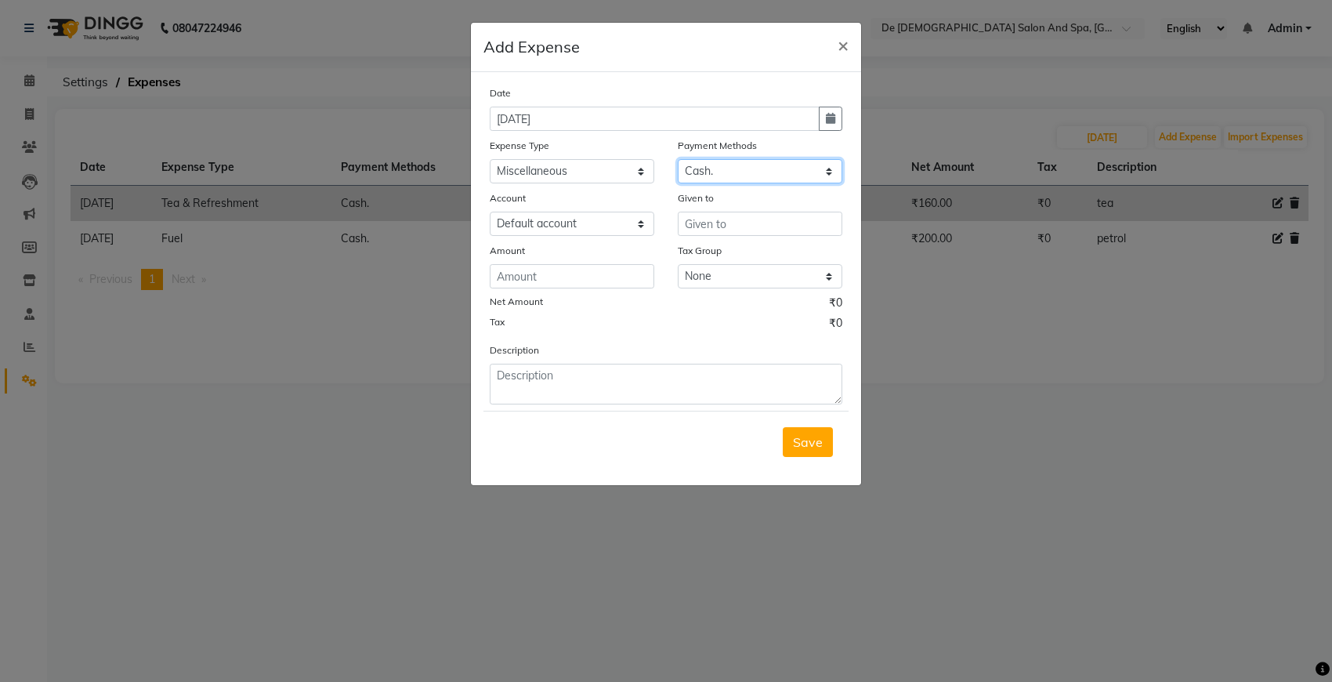
click at [678, 159] on select "Select Cash. Voucher CARD Wallet GPay" at bounding box center [760, 171] width 165 height 24
click at [718, 235] on div "Date 22-08-2025 Expense Type Select Advance Salary Bank charges Car maintenance…" at bounding box center [666, 245] width 353 height 320
click at [725, 225] on input "text" at bounding box center [760, 224] width 165 height 24
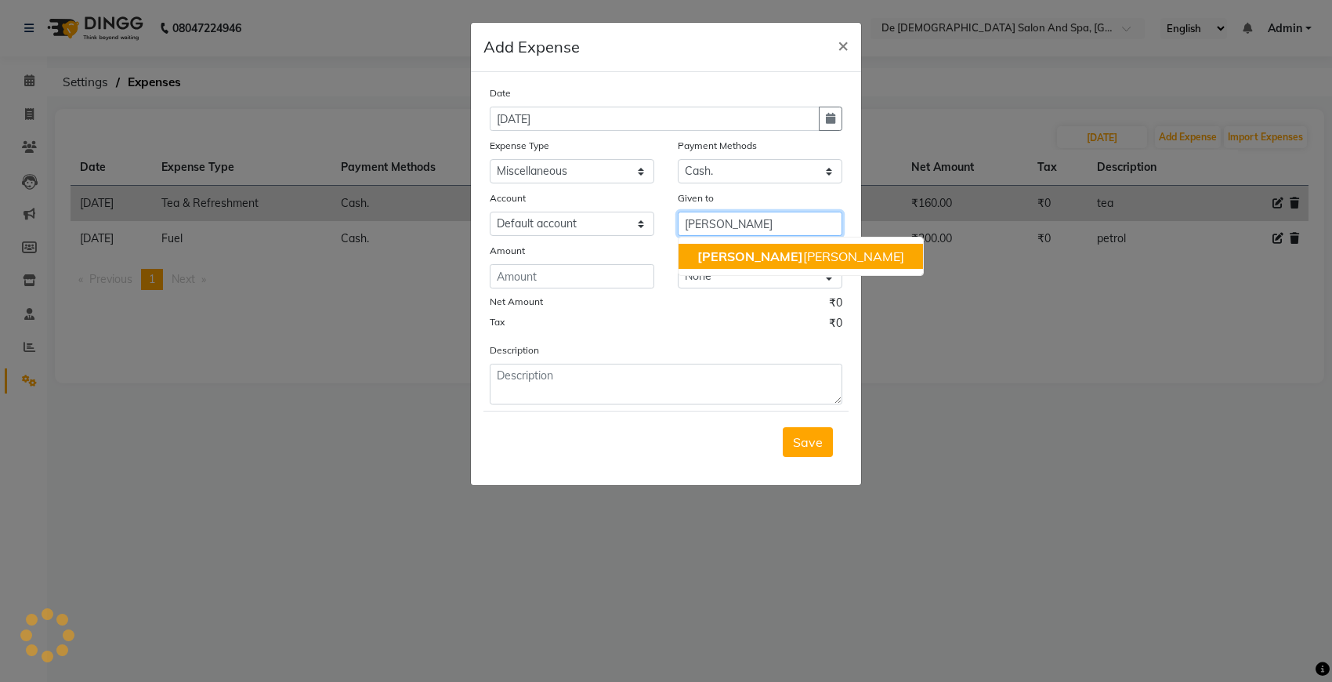
click at [704, 253] on span "niki" at bounding box center [750, 256] width 106 height 16
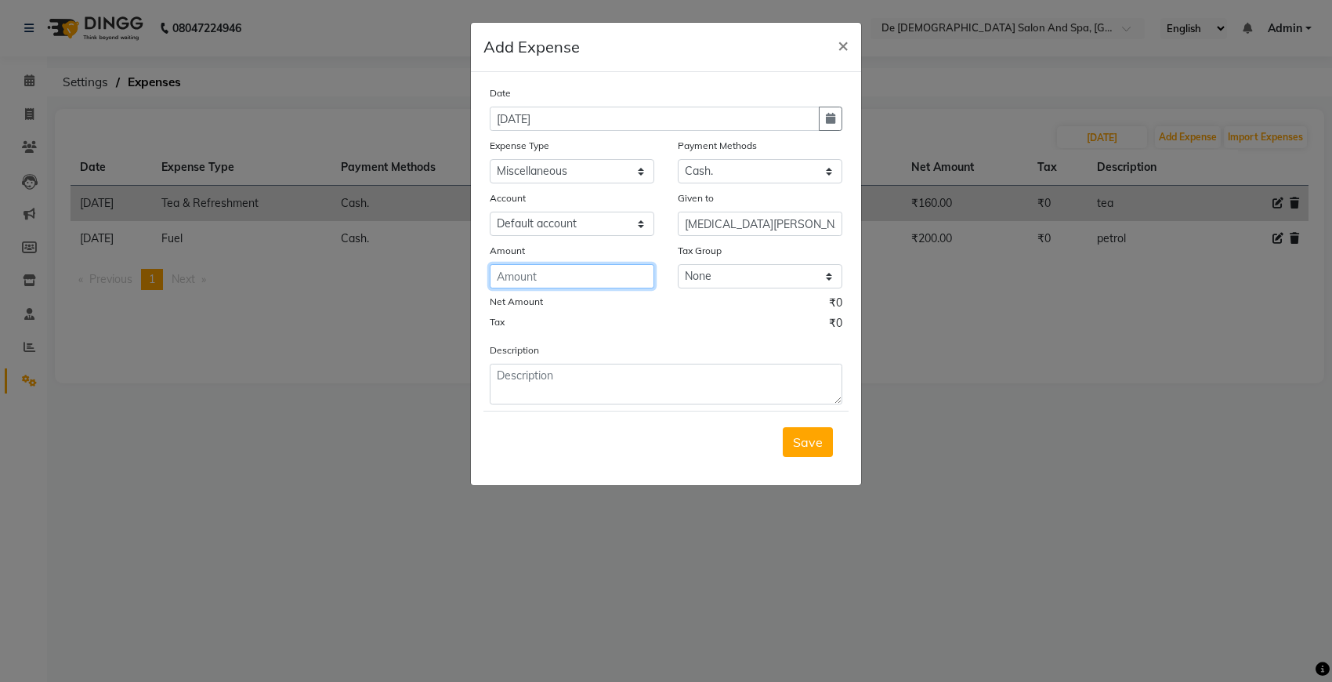
click at [652, 273] on input "number" at bounding box center [572, 276] width 165 height 24
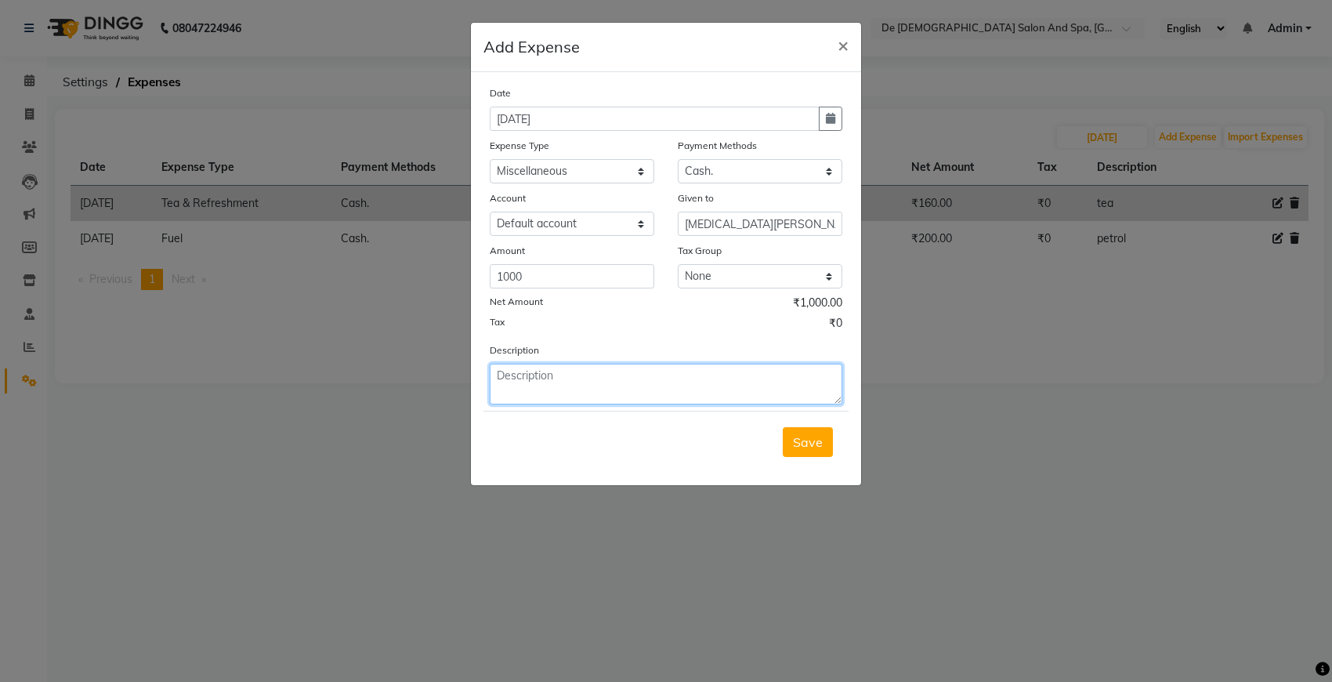
click at [581, 390] on textarea at bounding box center [666, 384] width 353 height 41
click at [812, 452] on button "Save" at bounding box center [808, 442] width 50 height 30
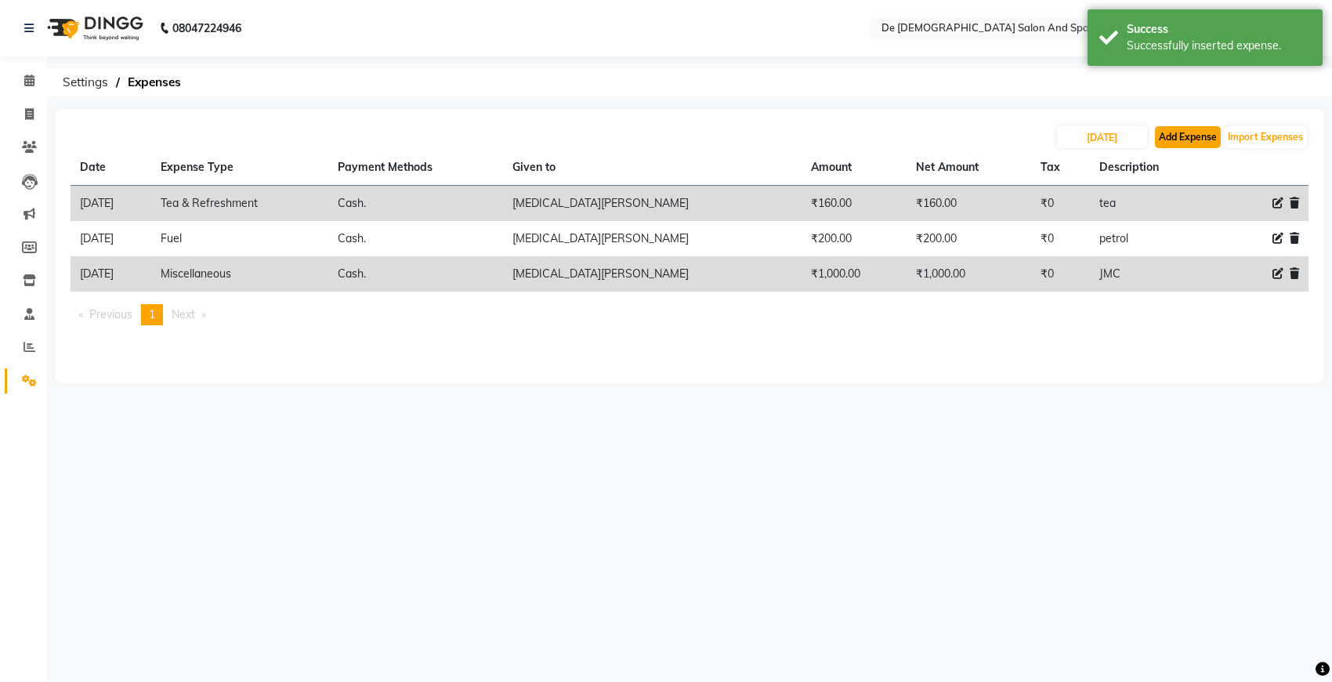
click at [1167, 129] on button "Add Expense" at bounding box center [1188, 137] width 66 height 22
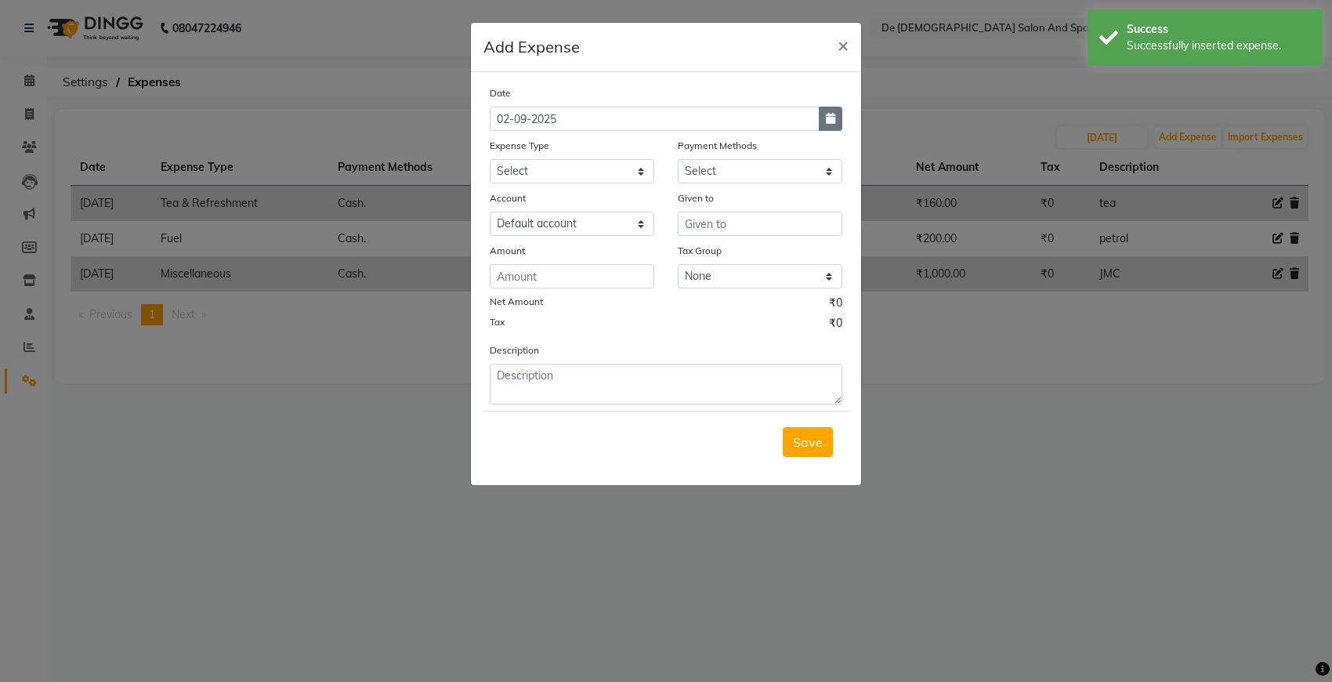
click at [831, 126] on button "button" at bounding box center [831, 119] width 24 height 24
click at [499, 150] on button "Previous month" at bounding box center [503, 148] width 13 height 25
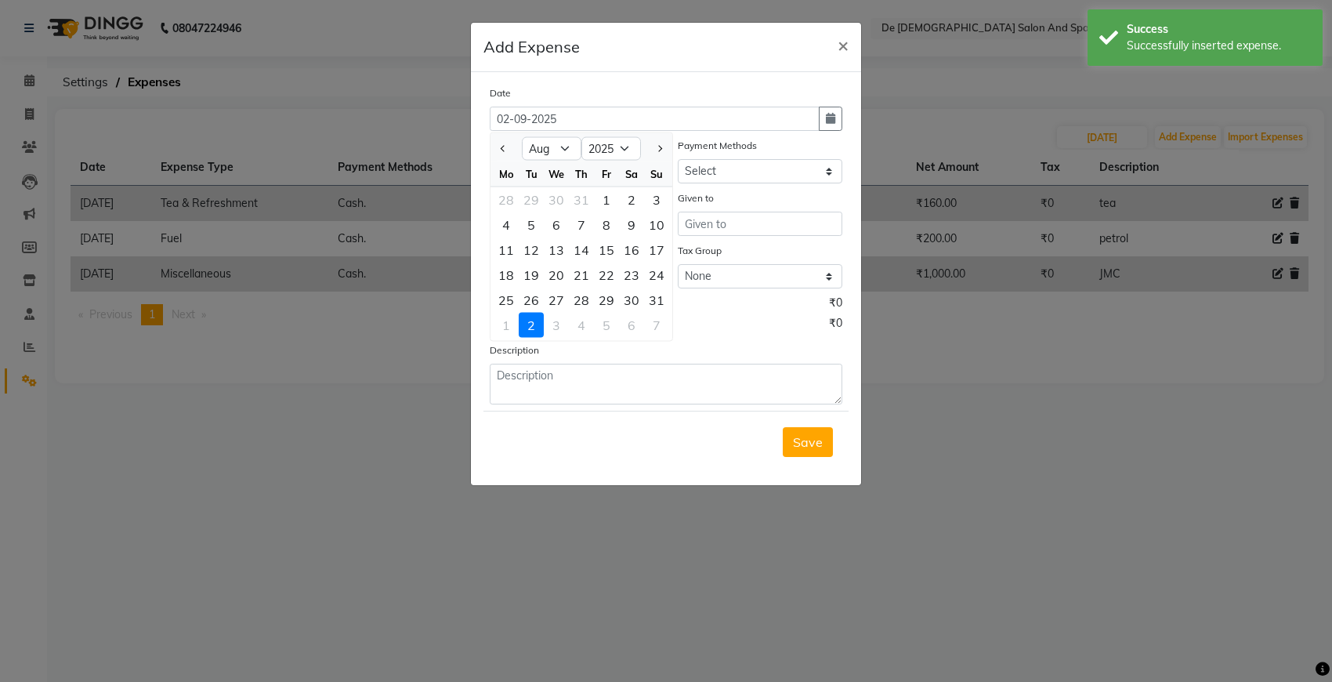
click at [604, 273] on div "22" at bounding box center [606, 274] width 25 height 25
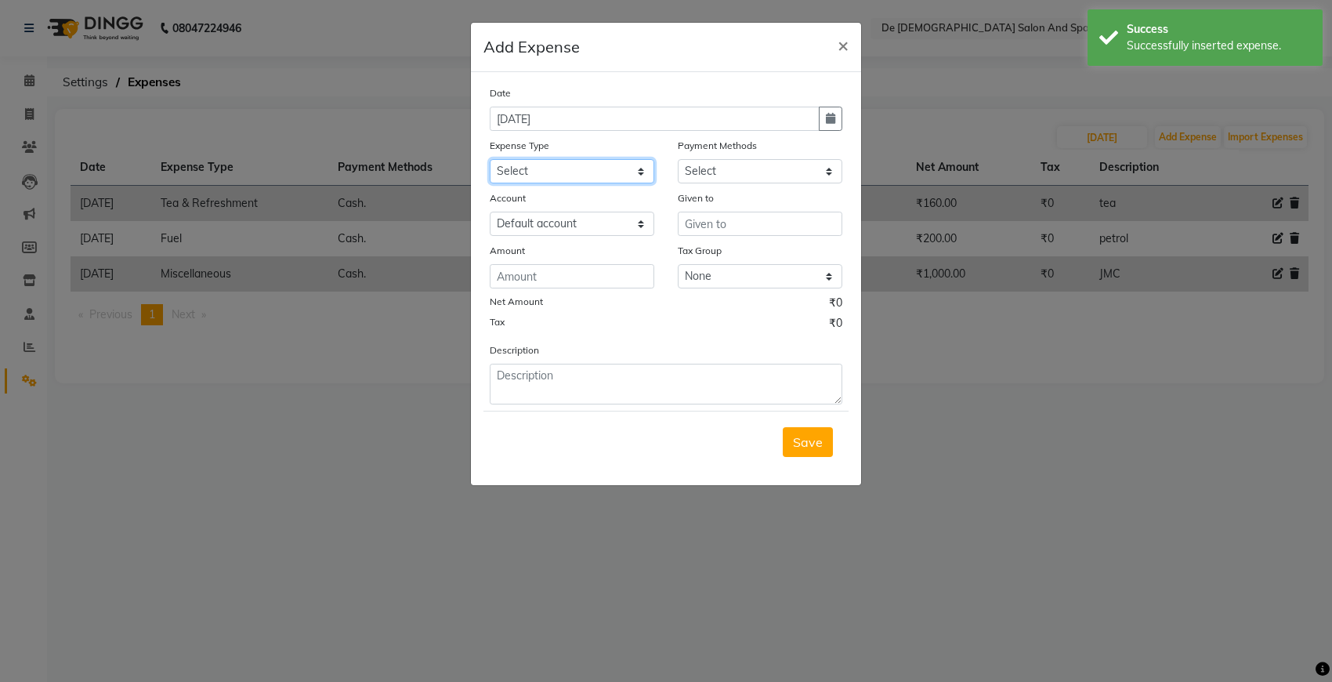
click at [581, 177] on select "Select Advance Salary Bank charges Car maintenance Cash transfer to bank Cash t…" at bounding box center [572, 171] width 165 height 24
click at [490, 159] on select "Select Advance Salary Bank charges Car maintenance Cash transfer to bank Cash t…" at bounding box center [572, 171] width 165 height 24
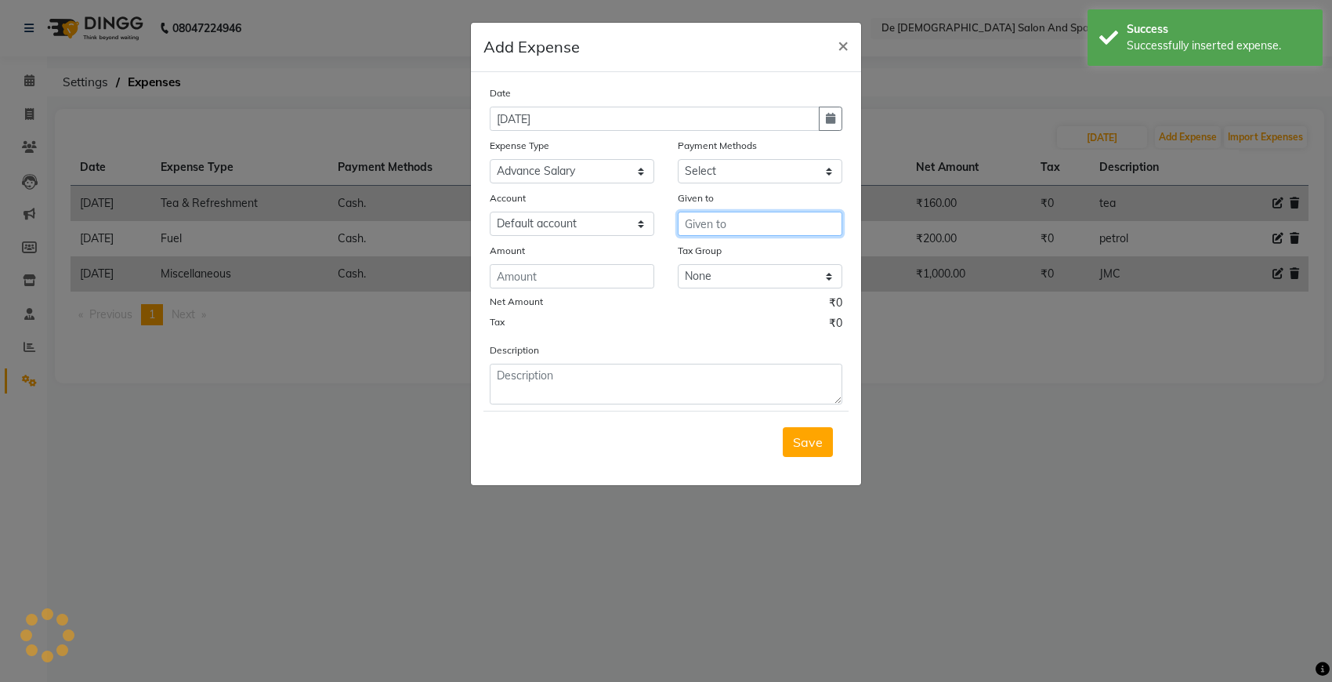
click at [699, 232] on input "text" at bounding box center [760, 224] width 165 height 24
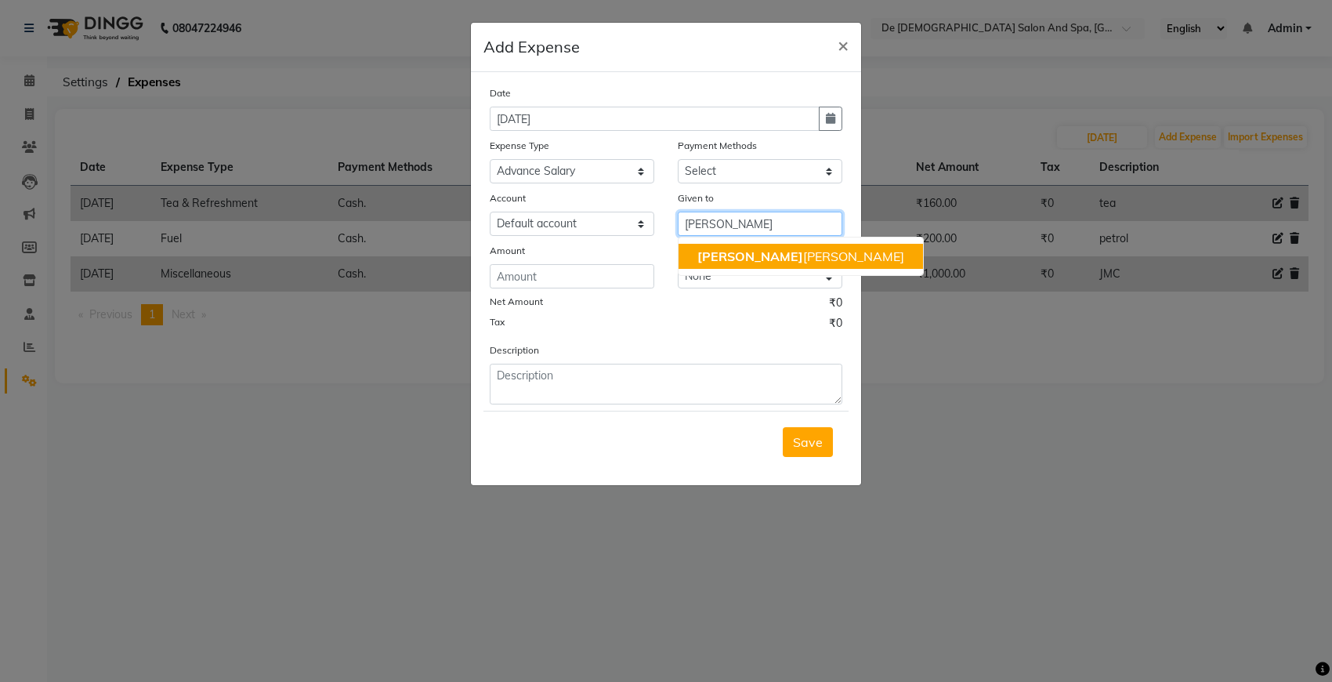
click at [722, 264] on button "niki ta thappa" at bounding box center [801, 256] width 244 height 25
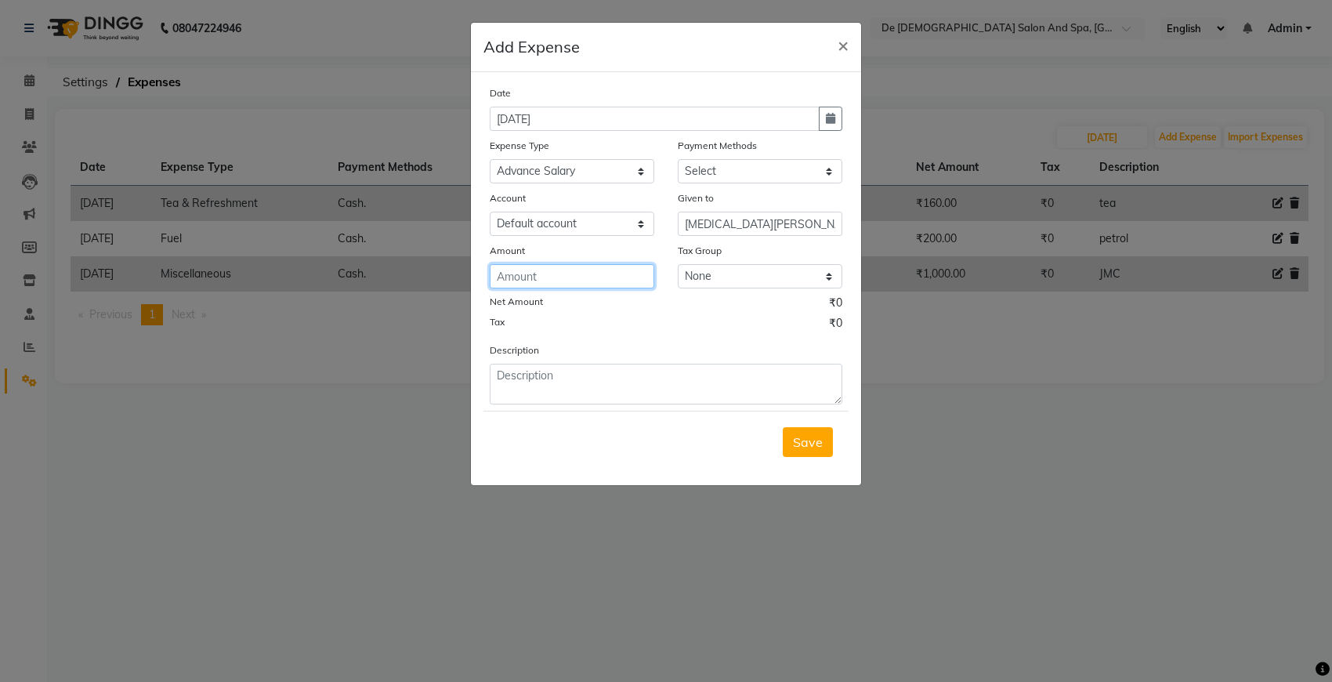
click at [592, 282] on input "number" at bounding box center [572, 276] width 165 height 24
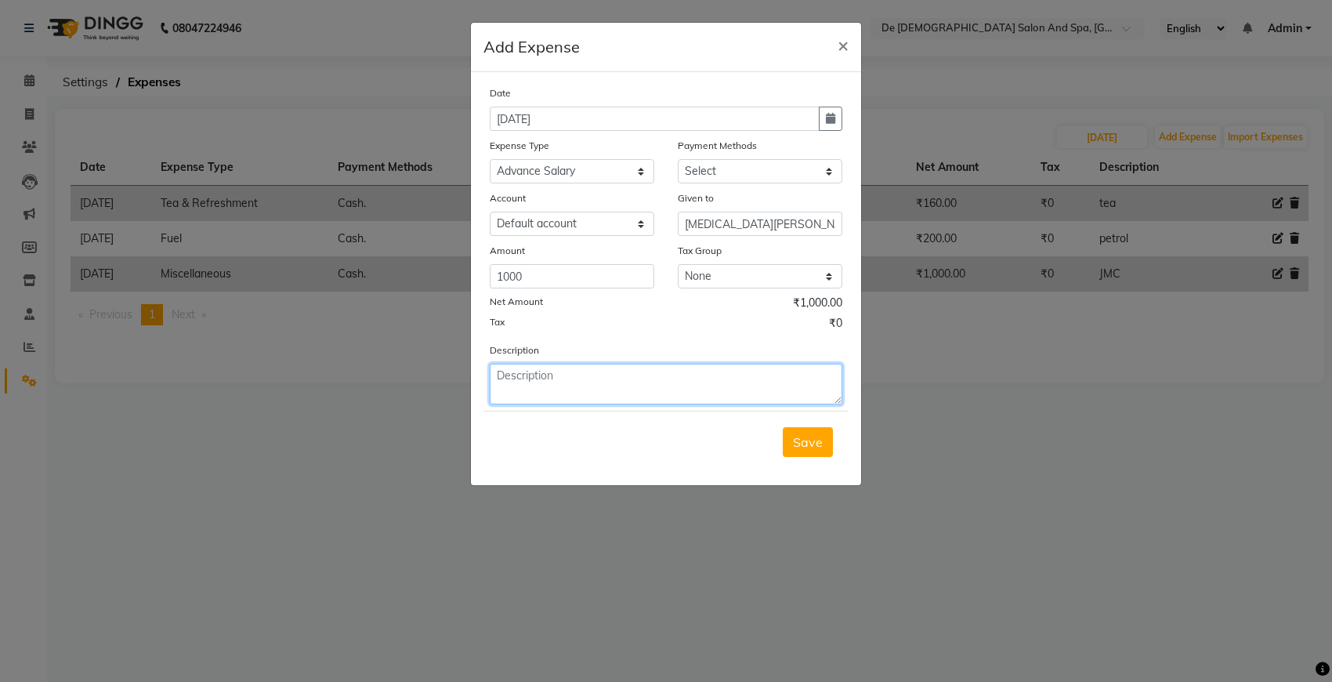
click at [617, 393] on textarea at bounding box center [666, 384] width 353 height 41
click at [817, 437] on span "Save" at bounding box center [808, 442] width 30 height 16
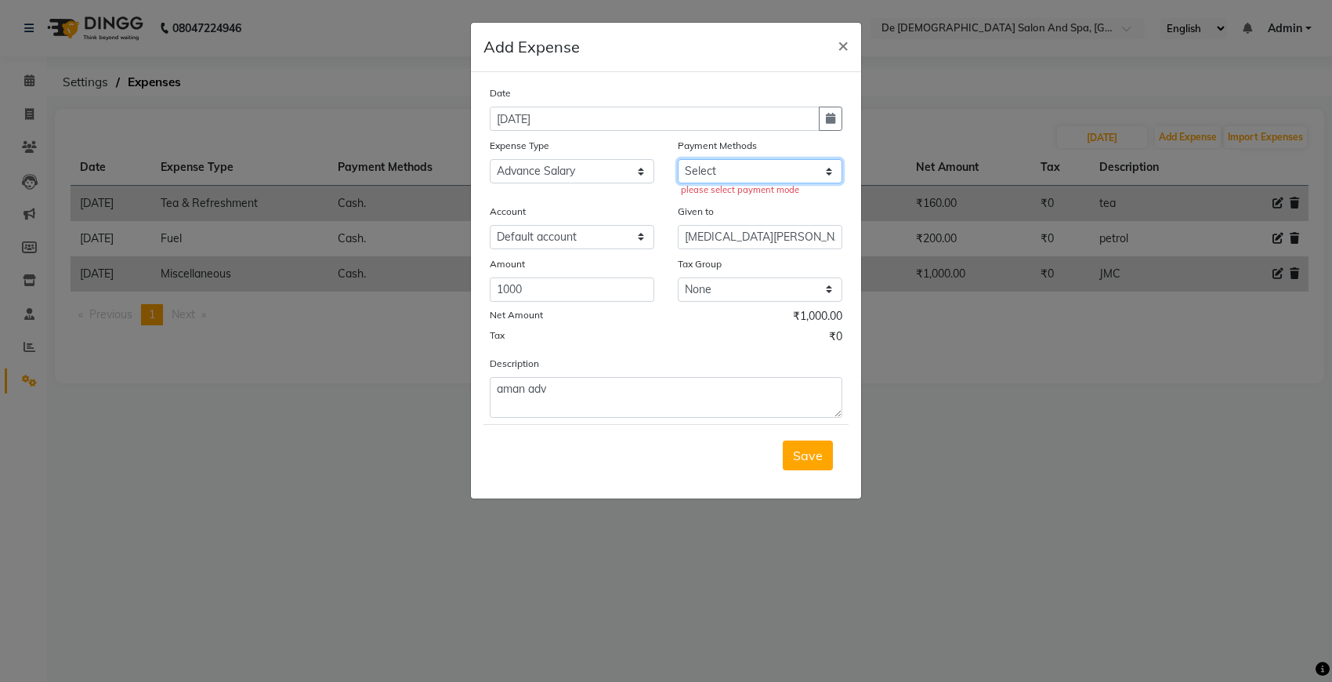
click at [766, 159] on select "Select Cash. Voucher CARD Wallet GPay" at bounding box center [760, 171] width 165 height 24
click at [678, 159] on select "Select Cash. Voucher CARD Wallet GPay" at bounding box center [760, 171] width 165 height 24
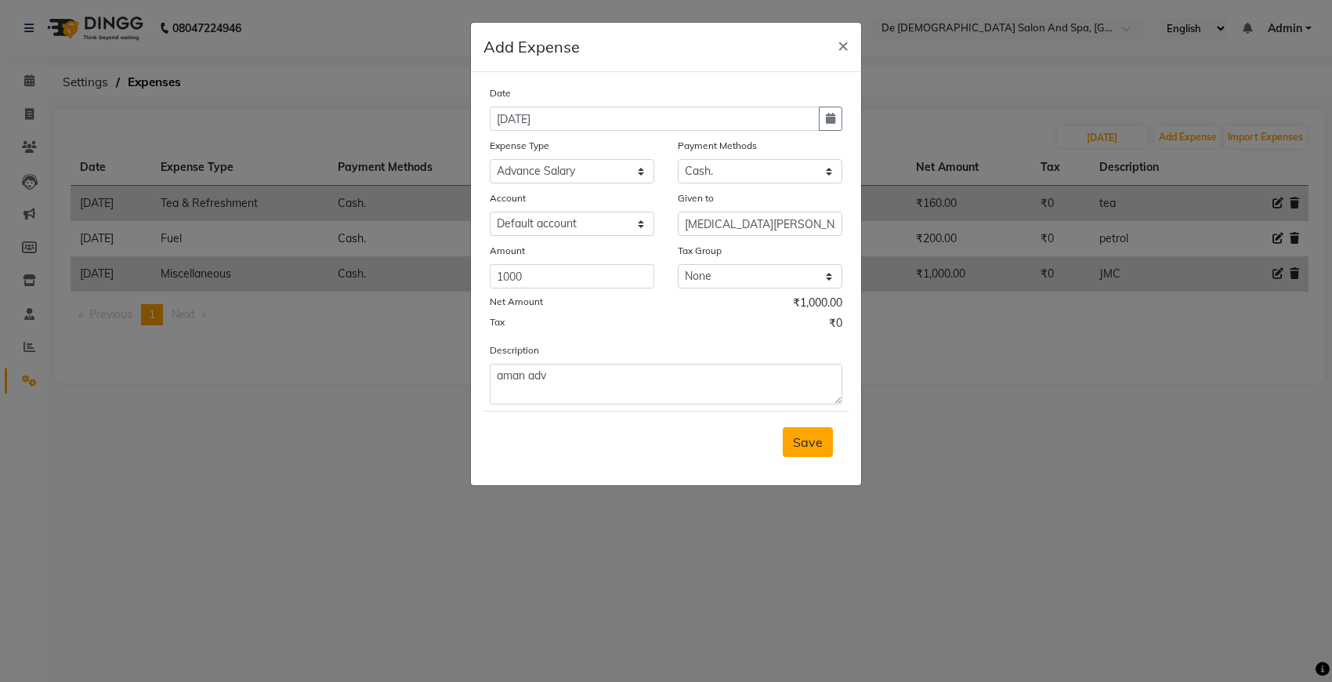
click at [812, 440] on span "Save" at bounding box center [808, 442] width 30 height 16
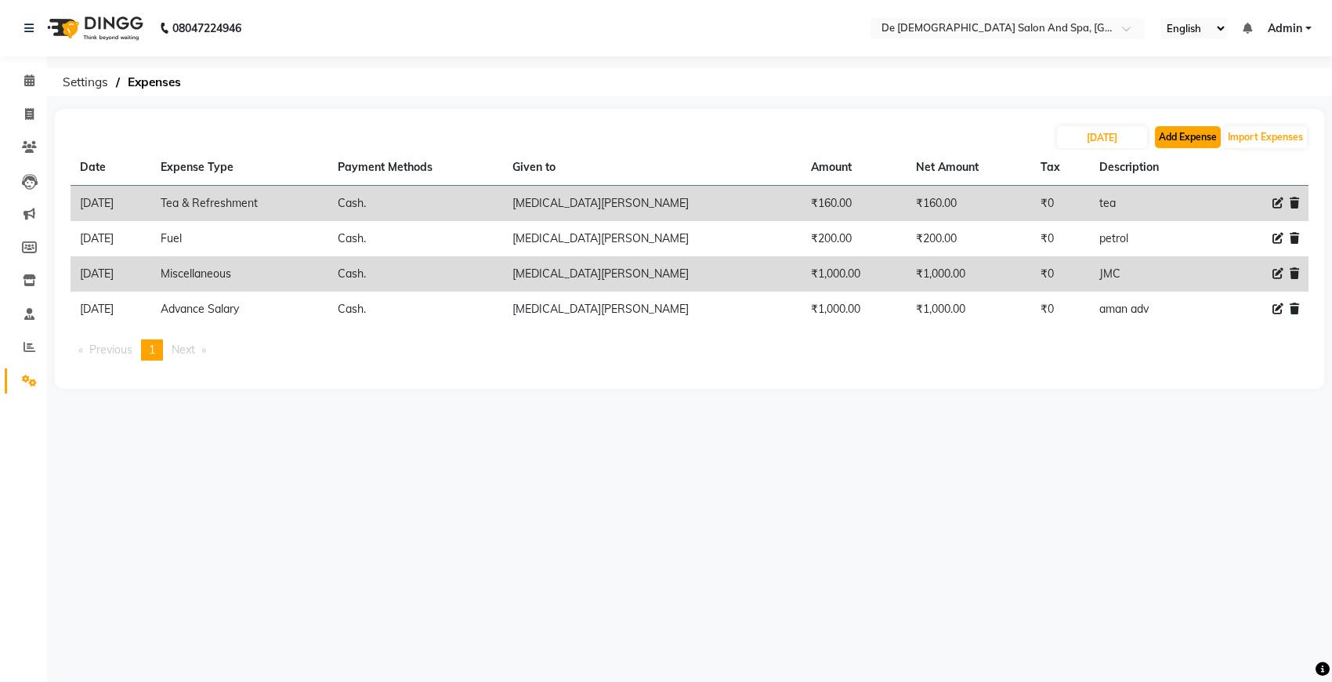
click at [1160, 142] on button "Add Expense" at bounding box center [1188, 137] width 66 height 22
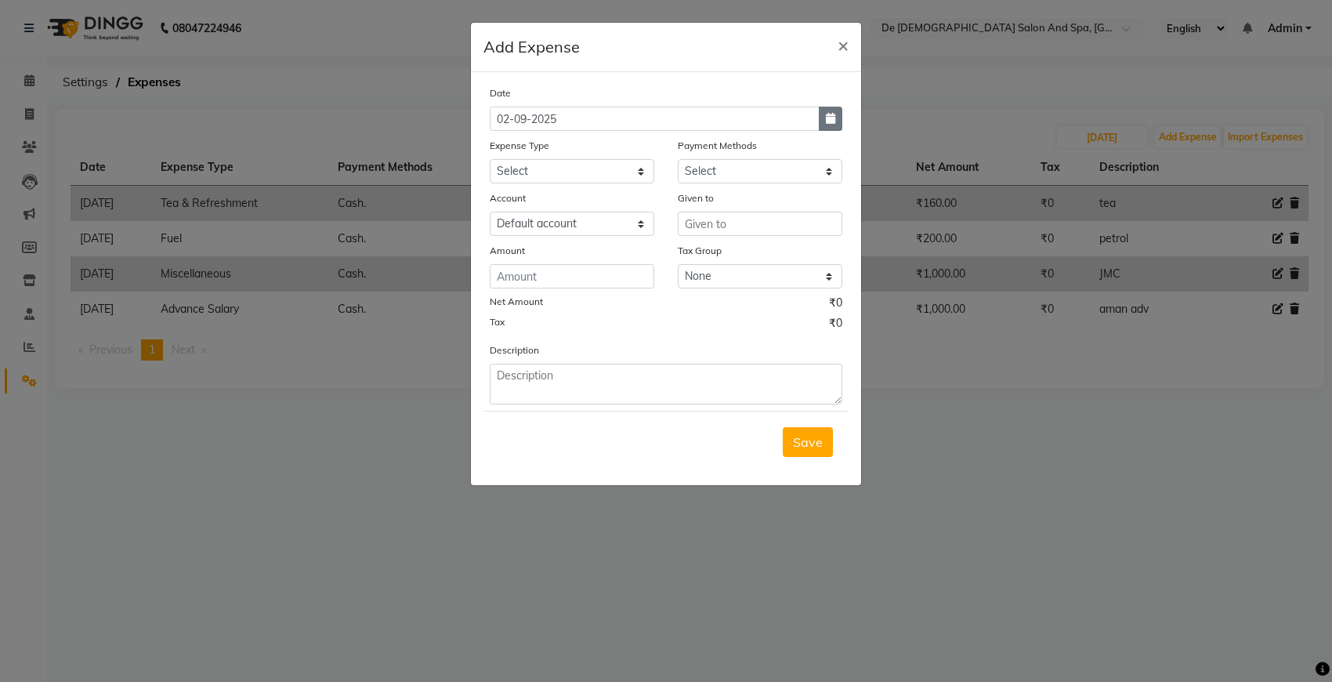
click at [837, 121] on button "button" at bounding box center [831, 119] width 24 height 24
click at [509, 151] on button "Previous month" at bounding box center [503, 148] width 13 height 25
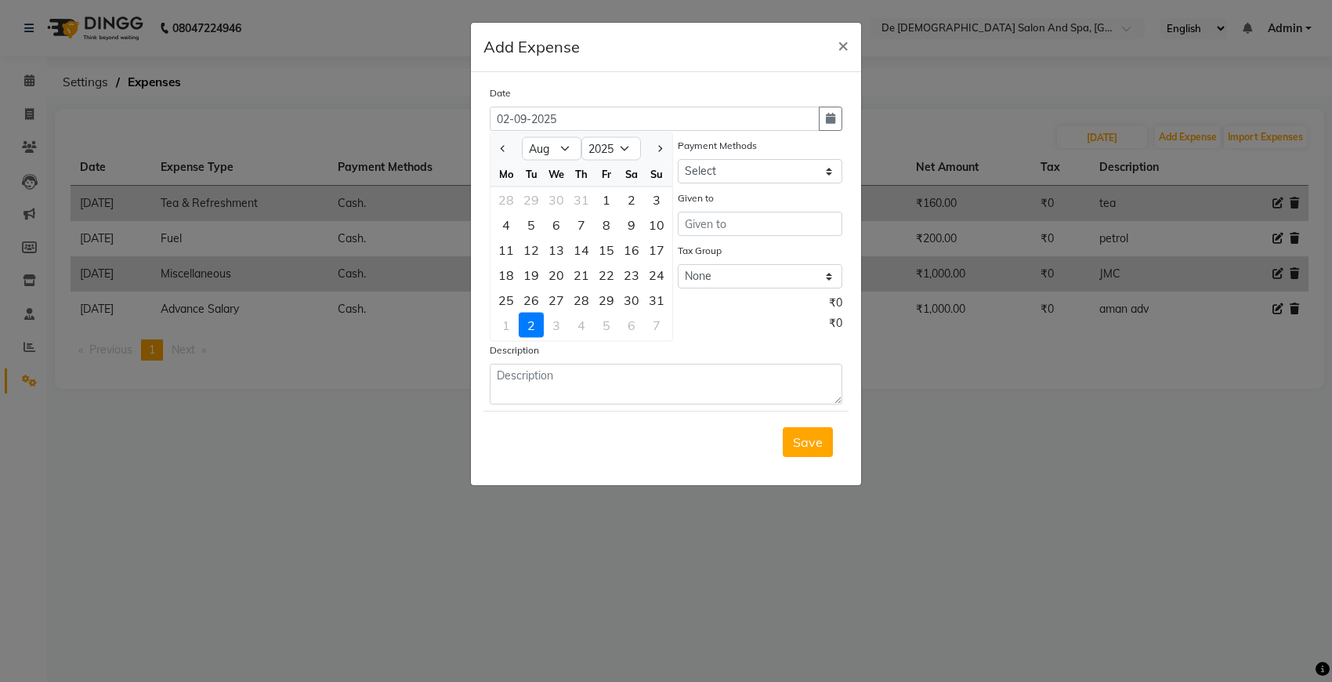
click at [609, 277] on div "22" at bounding box center [606, 274] width 25 height 25
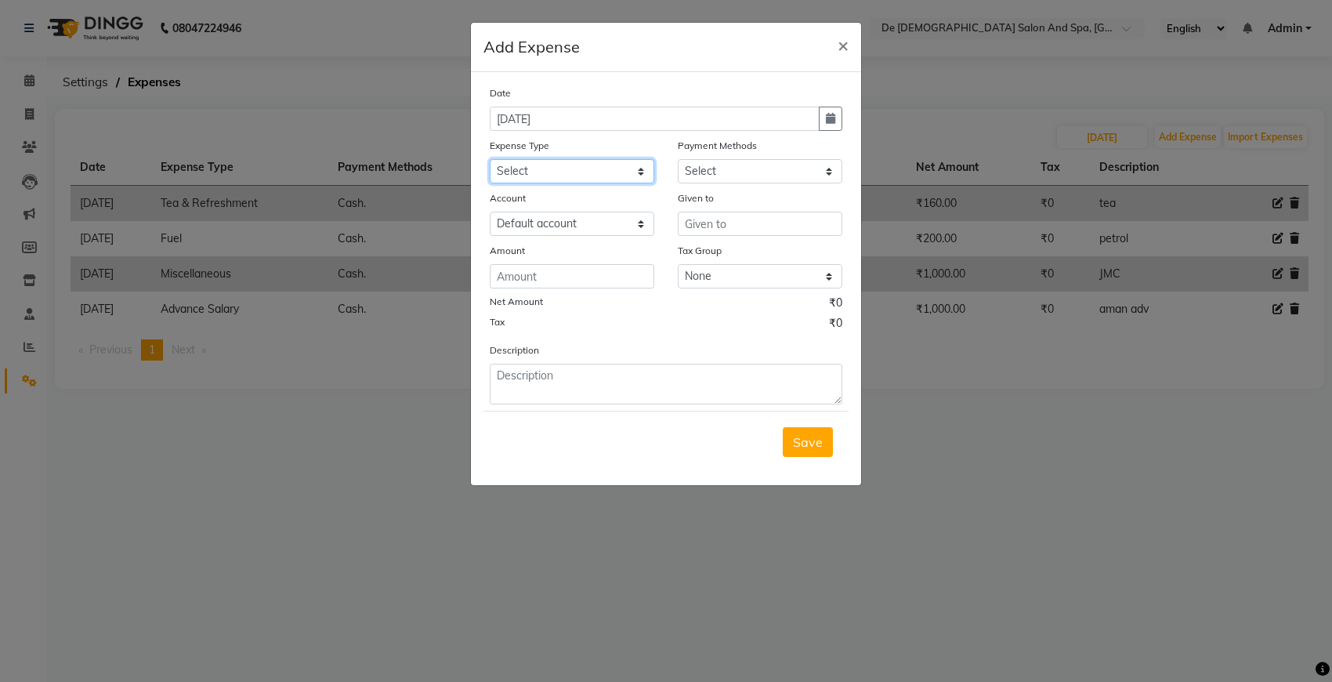
click at [643, 165] on select "Select Advance Salary Bank charges Car maintenance Cash transfer to bank Cash t…" at bounding box center [572, 171] width 165 height 24
click at [490, 159] on select "Select Advance Salary Bank charges Car maintenance Cash transfer to bank Cash t…" at bounding box center [572, 171] width 165 height 24
click at [733, 181] on select "Select Cash. Voucher CARD Wallet GPay" at bounding box center [760, 171] width 165 height 24
click at [678, 159] on select "Select Cash. Voucher CARD Wallet GPay" at bounding box center [760, 171] width 165 height 24
click at [709, 232] on input "text" at bounding box center [760, 224] width 165 height 24
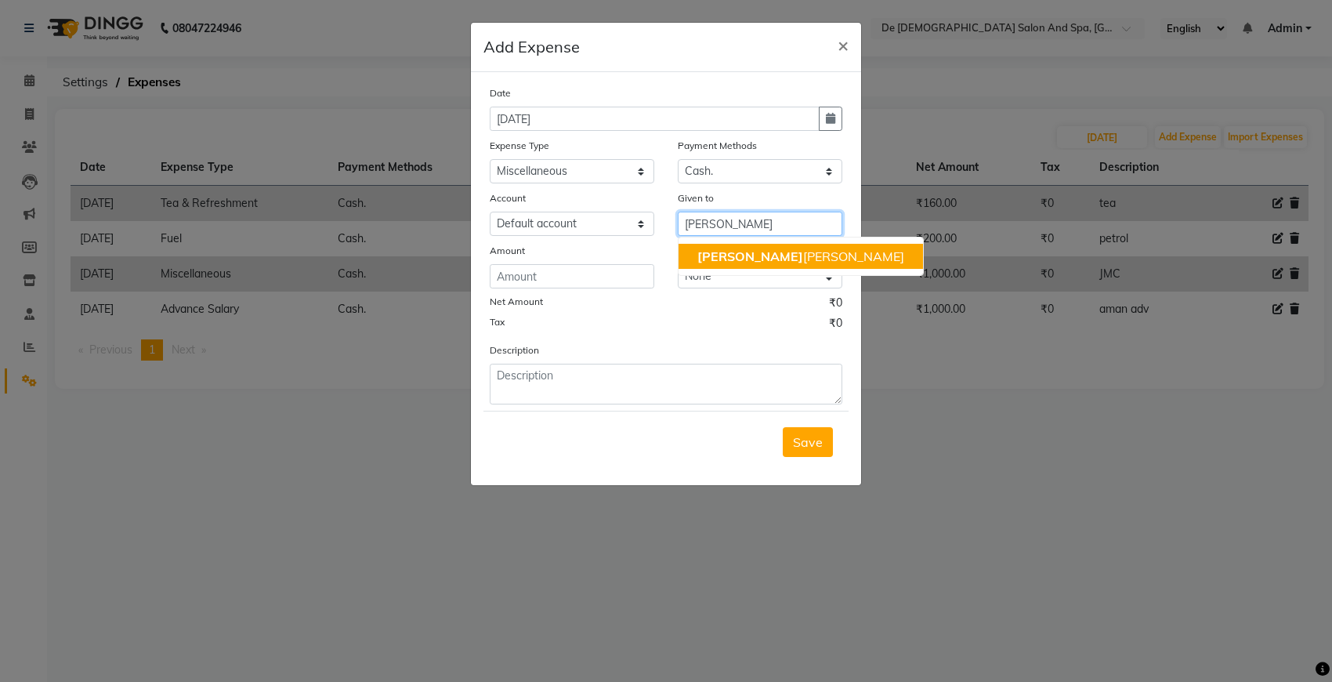
click at [698, 255] on span "niki" at bounding box center [750, 256] width 106 height 16
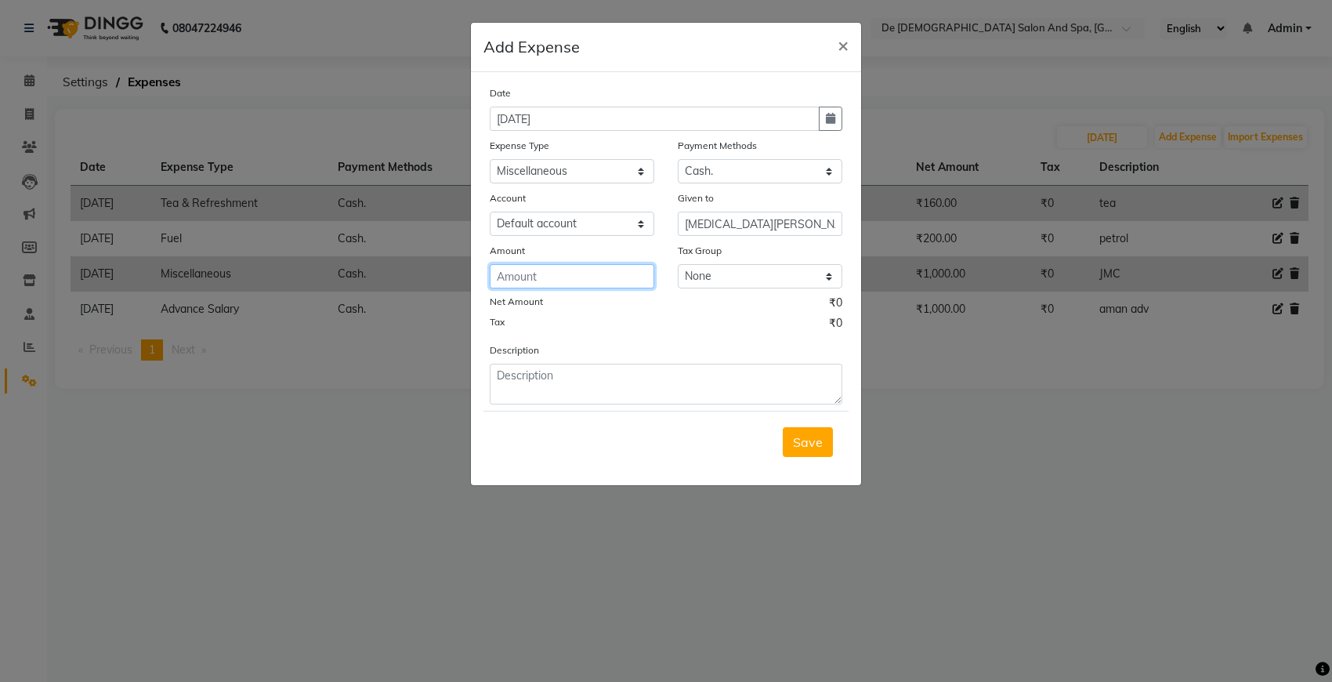
click at [609, 272] on input "number" at bounding box center [572, 276] width 165 height 24
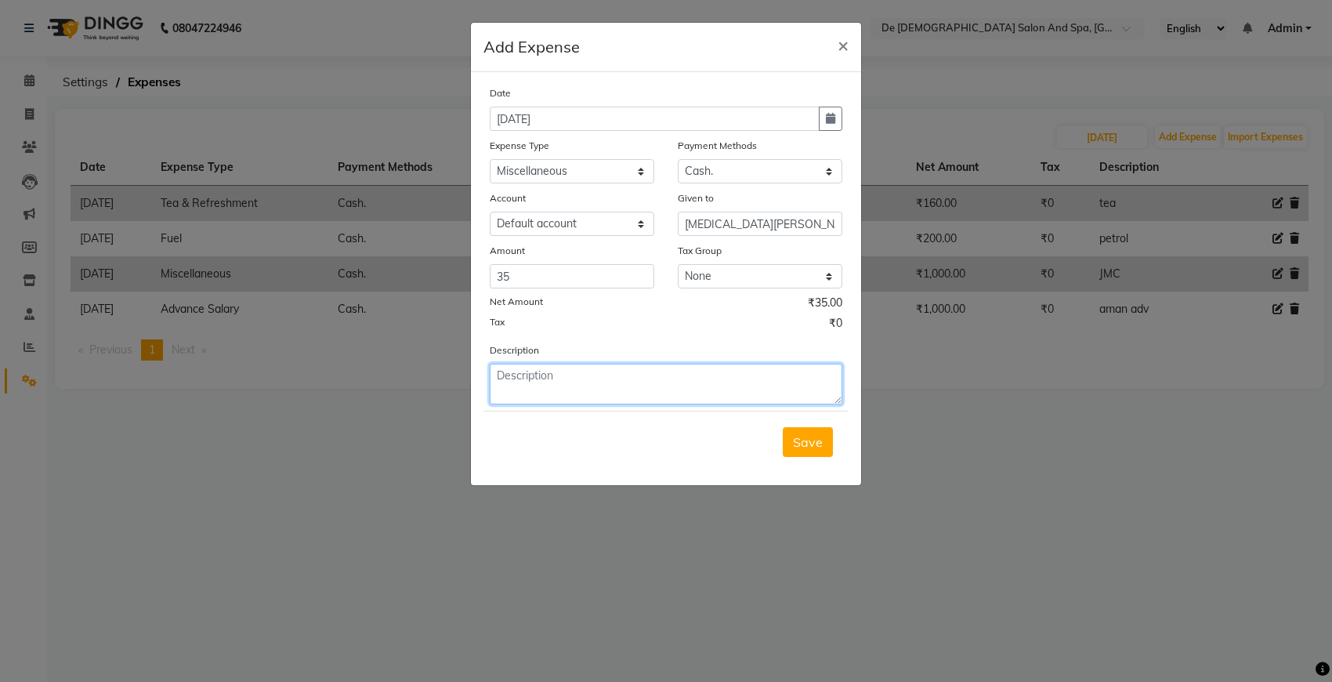
click at [574, 382] on textarea at bounding box center [666, 384] width 353 height 41
click at [809, 436] on span "Save" at bounding box center [808, 442] width 30 height 16
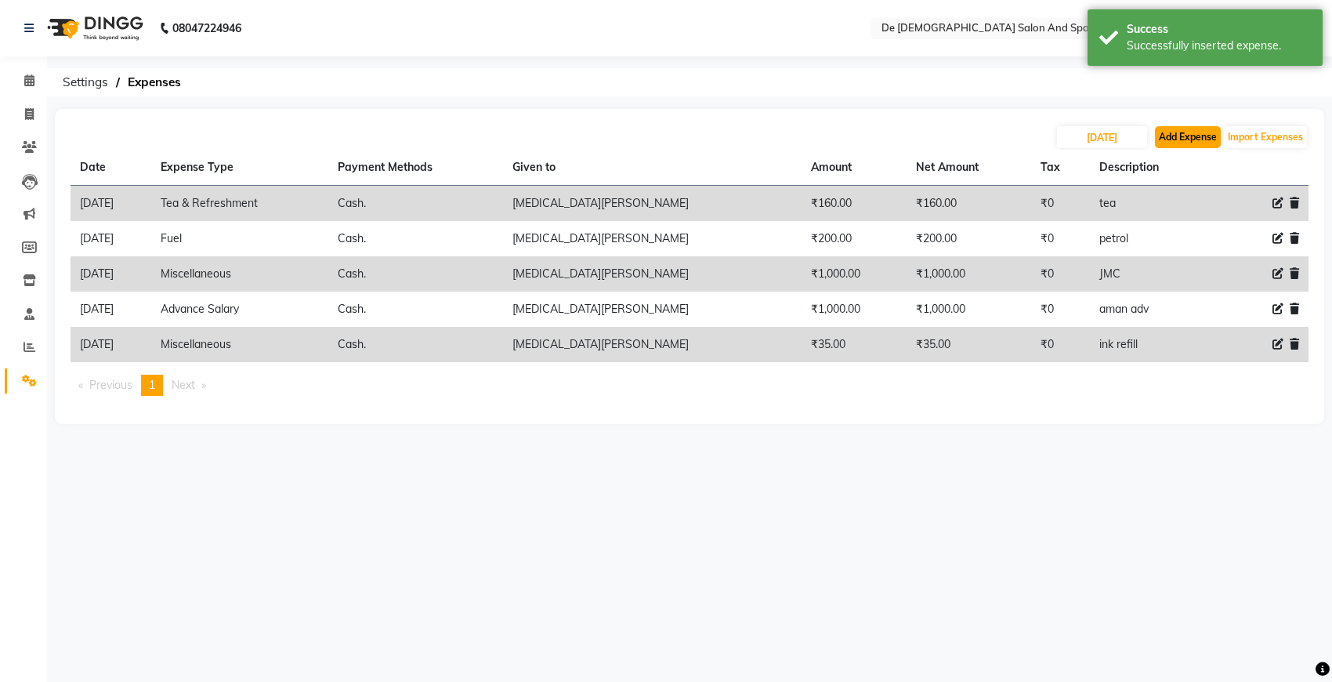
click at [1165, 130] on button "Add Expense" at bounding box center [1188, 137] width 66 height 22
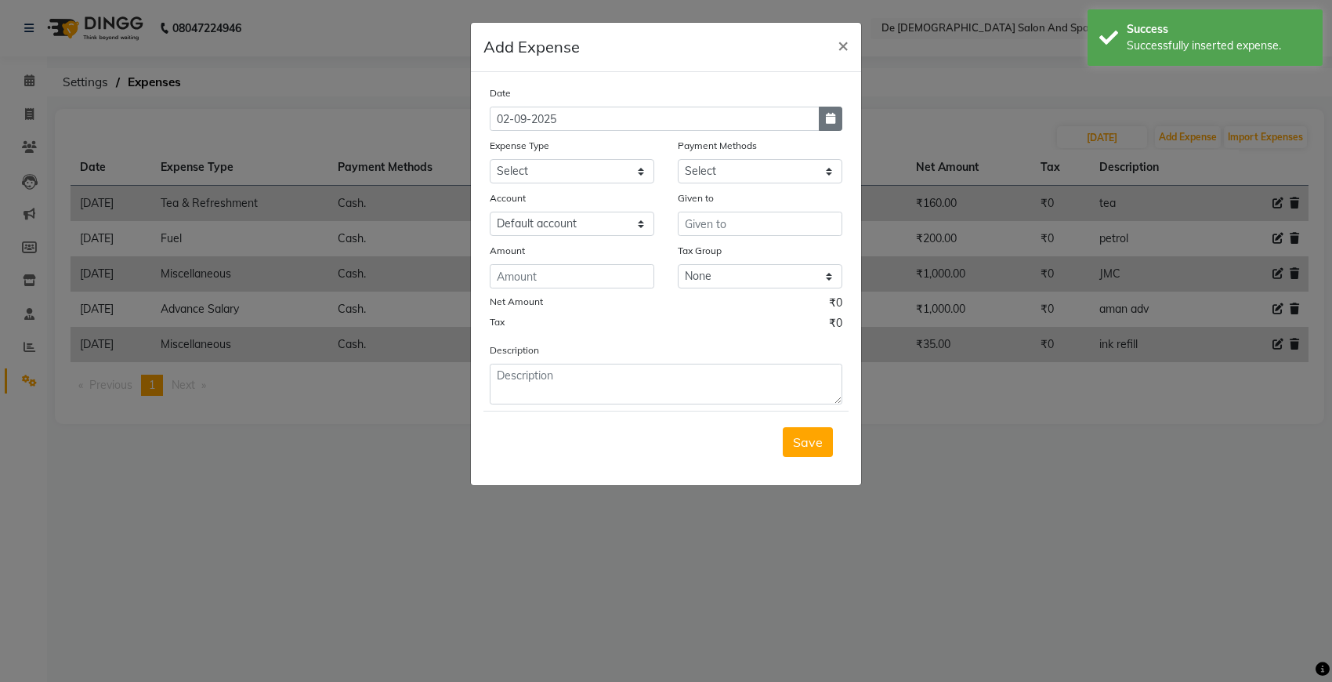
click at [836, 118] on button "button" at bounding box center [831, 119] width 24 height 24
click at [499, 161] on button "Previous month" at bounding box center [503, 148] width 13 height 25
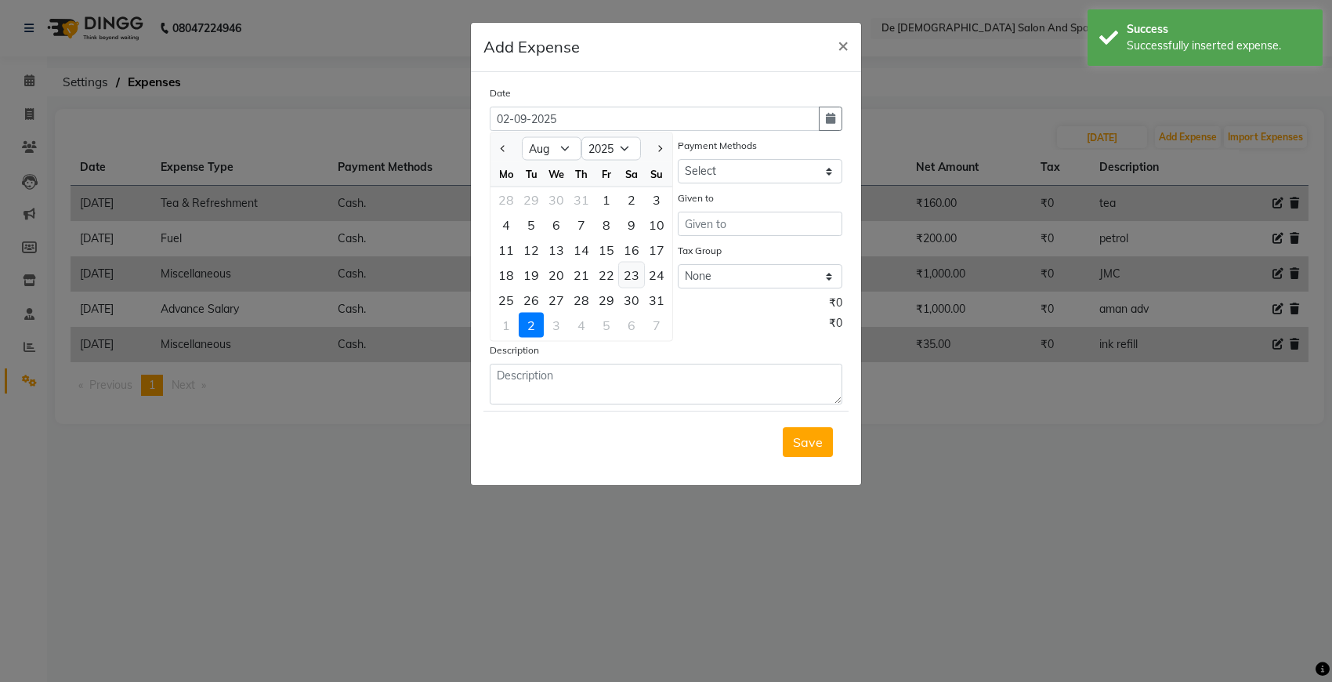
click at [633, 275] on div "23" at bounding box center [631, 274] width 25 height 25
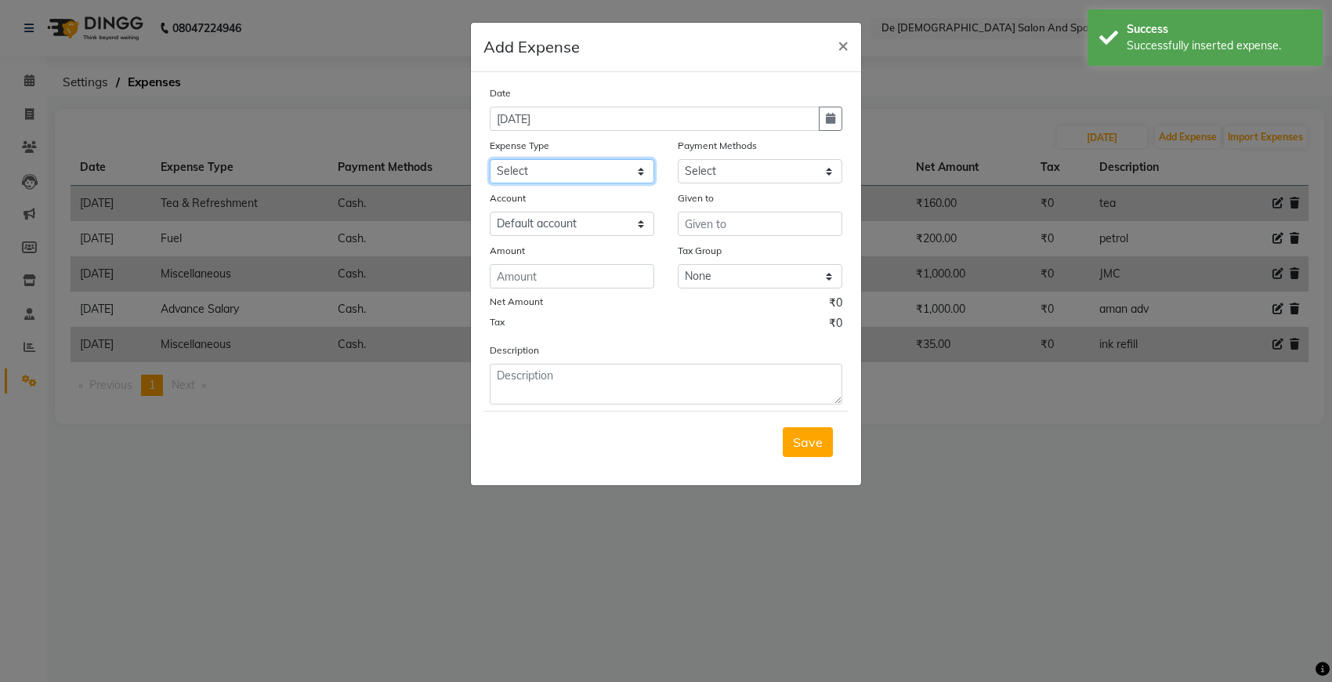
click at [596, 163] on select "Select Advance Salary Bank charges Car maintenance Cash transfer to bank Cash t…" at bounding box center [572, 171] width 165 height 24
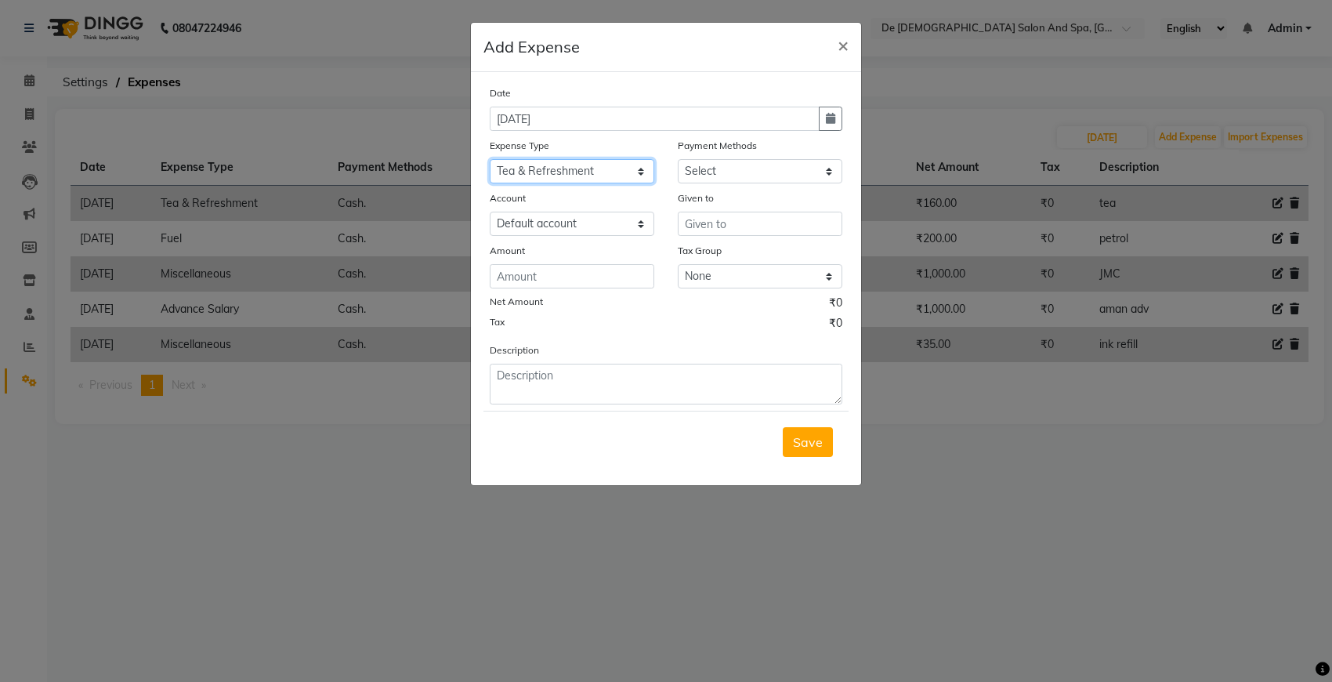
click at [490, 159] on select "Select Advance Salary Bank charges Car maintenance Cash transfer to bank Cash t…" at bounding box center [572, 171] width 165 height 24
click at [589, 605] on ngb-modal-window "Add Expense × Date 23-08-2025 Expense Type Select Advance Salary Bank charges C…" at bounding box center [666, 341] width 1332 height 682
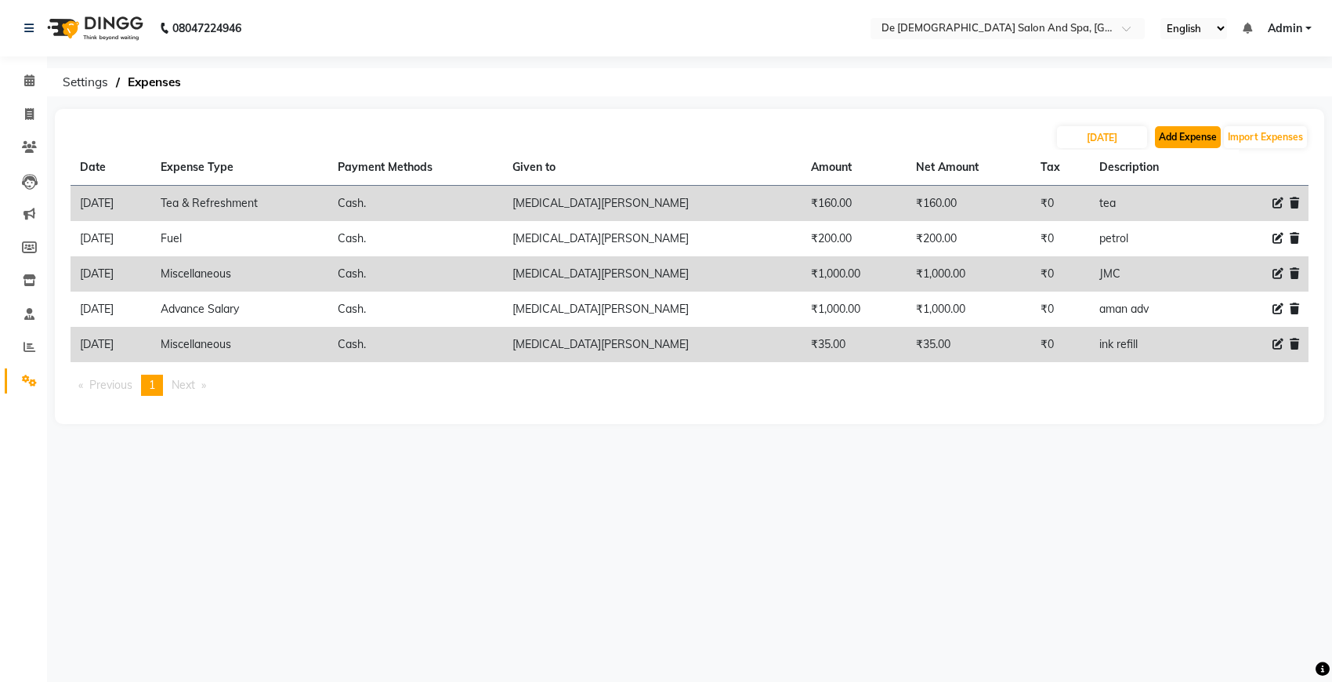
click at [1182, 128] on button "Add Expense" at bounding box center [1188, 137] width 66 height 22
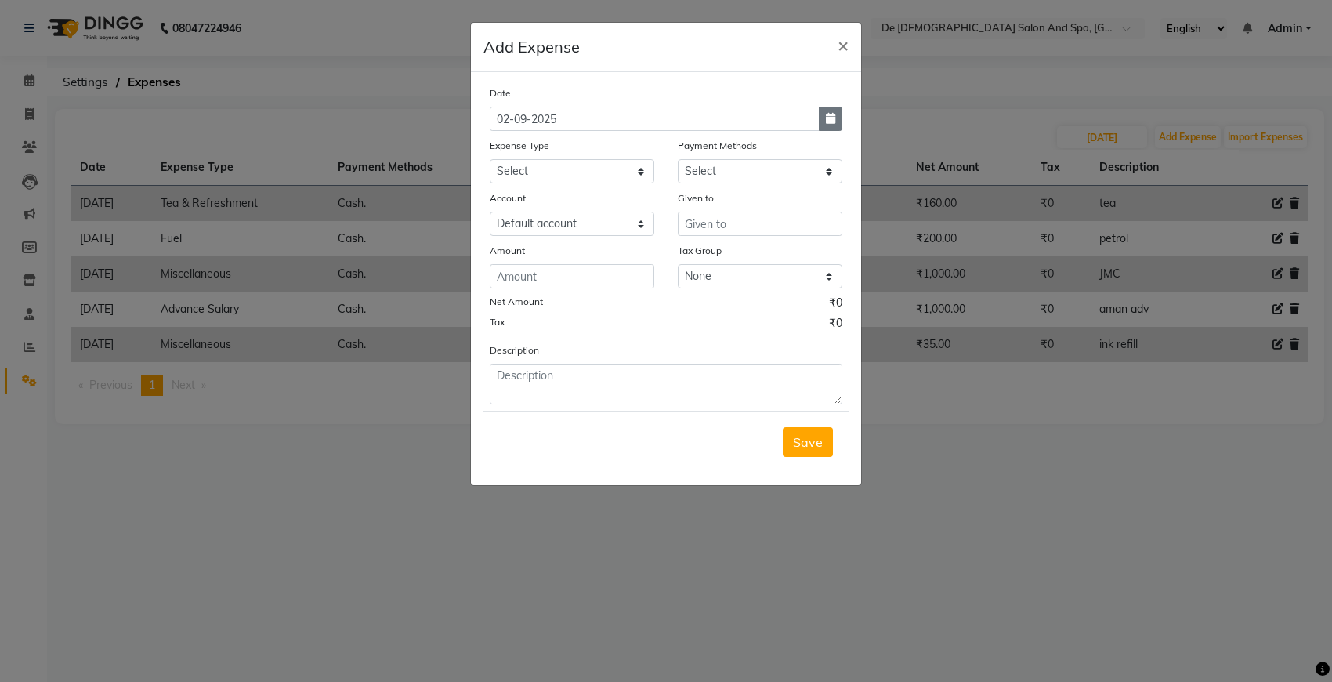
click at [829, 125] on button "button" at bounding box center [831, 119] width 24 height 24
click at [495, 143] on div at bounding box center [505, 148] width 31 height 25
click at [507, 150] on button "Previous month" at bounding box center [503, 148] width 13 height 25
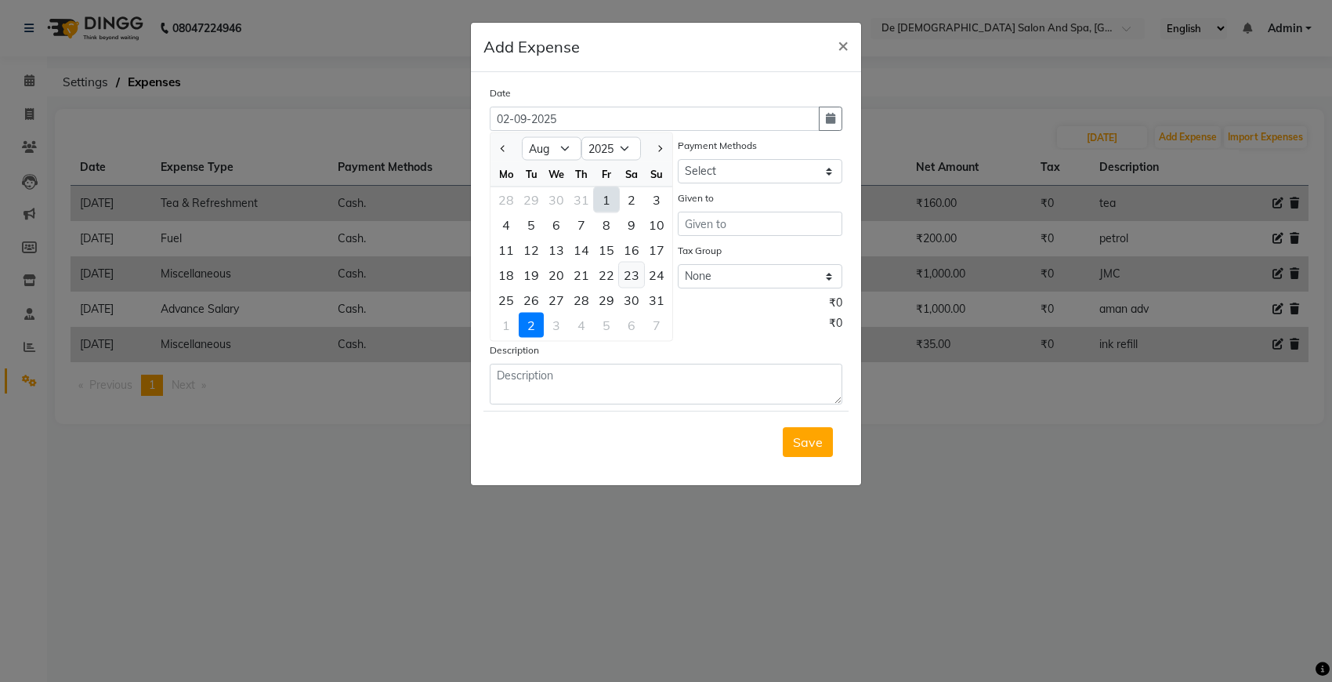
click at [628, 271] on div "23" at bounding box center [631, 274] width 25 height 25
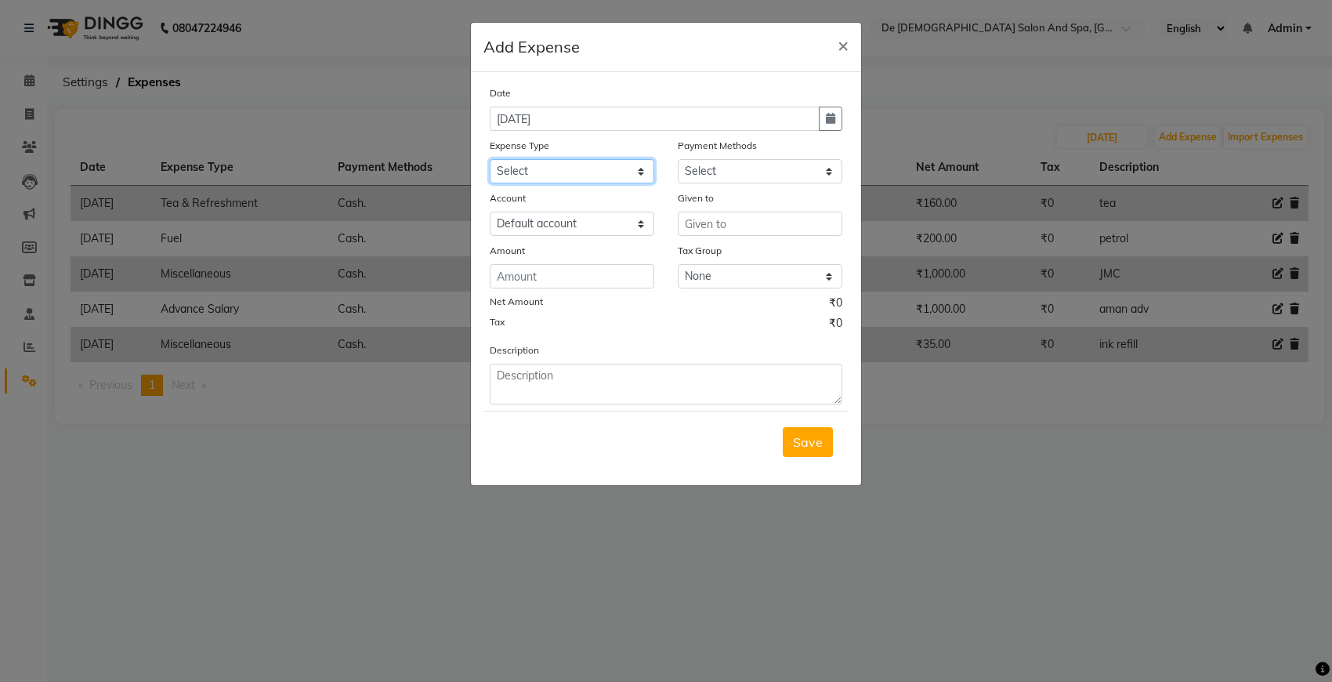
click at [610, 165] on select "Select Advance Salary Bank charges Car maintenance Cash transfer to bank Cash t…" at bounding box center [572, 171] width 165 height 24
click at [490, 159] on select "Select Advance Salary Bank charges Car maintenance Cash transfer to bank Cash t…" at bounding box center [572, 171] width 165 height 24
click at [740, 168] on select "Select Cash. Voucher CARD Wallet GPay" at bounding box center [760, 171] width 165 height 24
click at [678, 159] on select "Select Cash. Voucher CARD Wallet GPay" at bounding box center [760, 171] width 165 height 24
click at [715, 220] on input "text" at bounding box center [760, 224] width 165 height 24
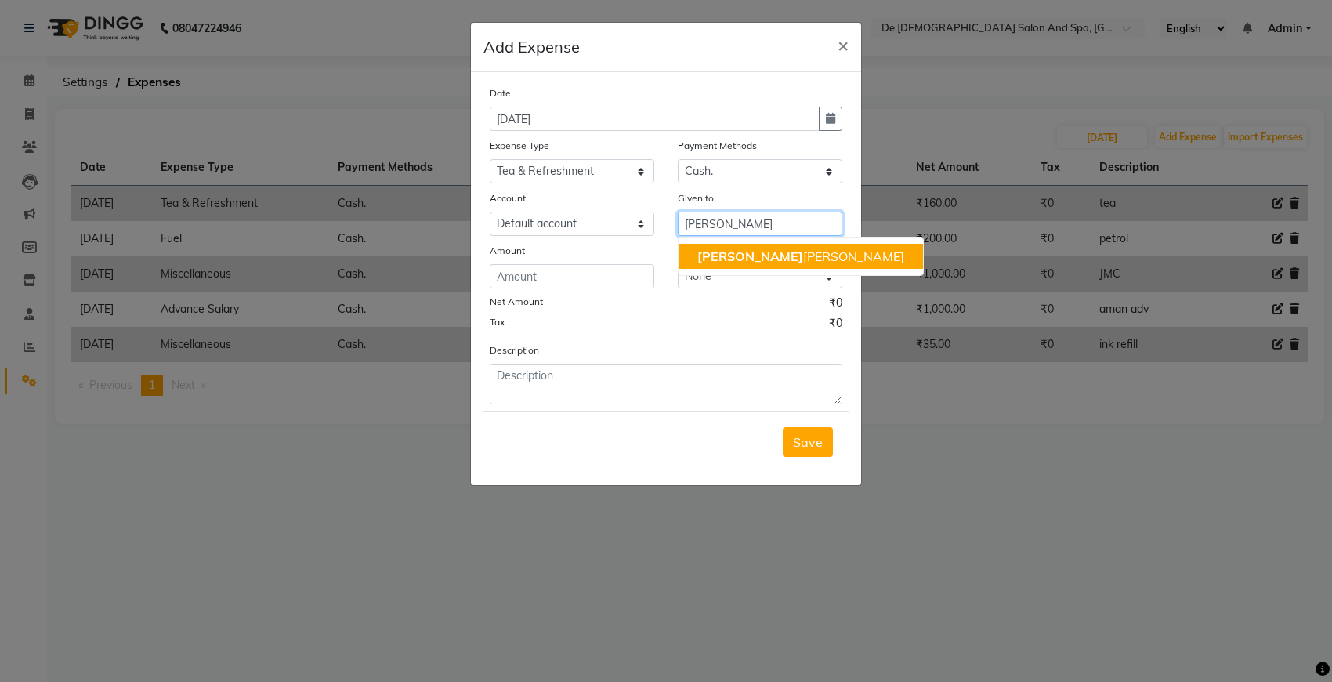
click at [721, 256] on ngb-highlight "niki ta thappa" at bounding box center [800, 256] width 207 height 16
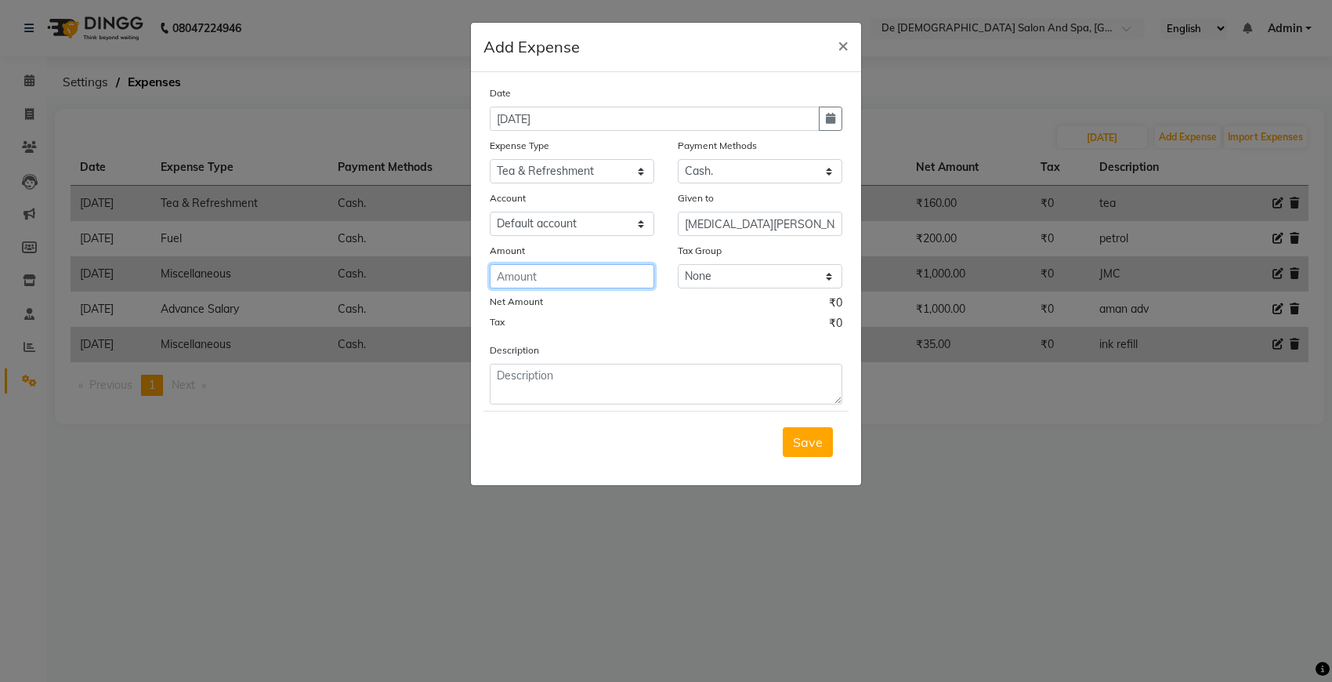
click at [553, 276] on input "number" at bounding box center [572, 276] width 165 height 24
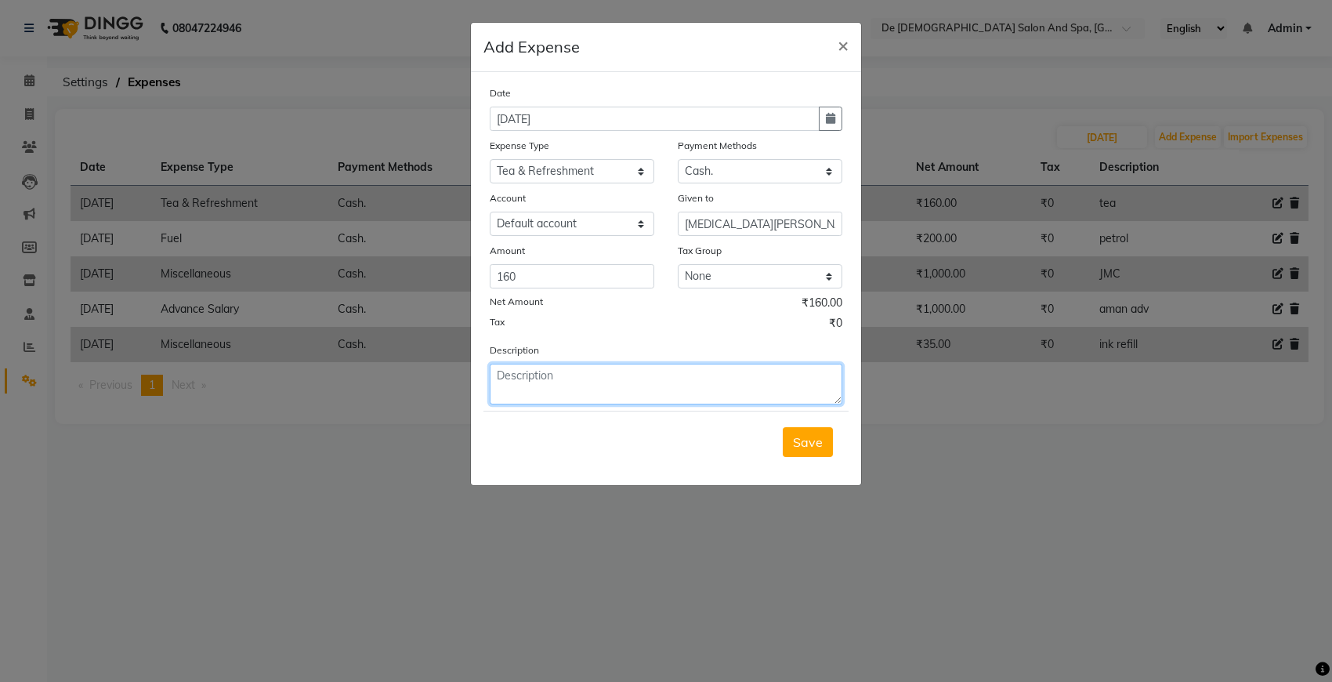
click at [545, 389] on textarea at bounding box center [666, 384] width 353 height 41
click at [812, 449] on button "Save" at bounding box center [808, 442] width 50 height 30
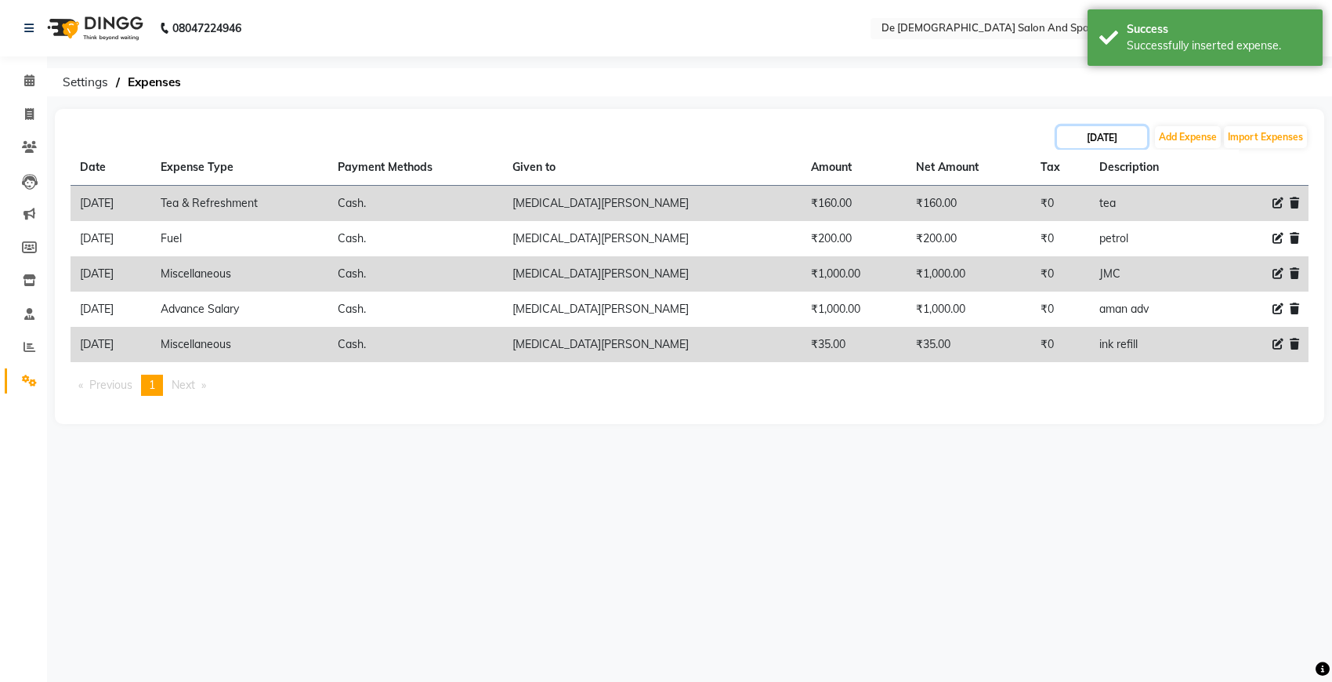
click at [1119, 138] on input "22-08-2025" at bounding box center [1102, 137] width 90 height 22
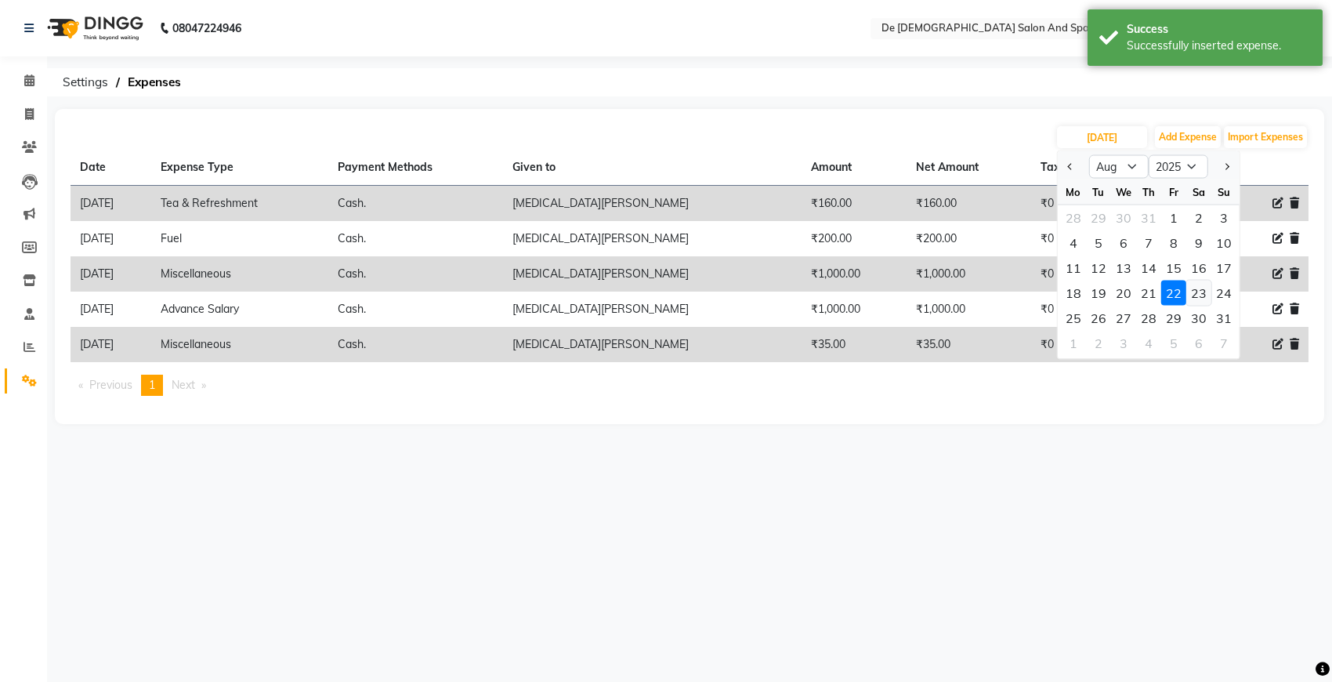
click at [1183, 298] on div "23" at bounding box center [1198, 292] width 25 height 25
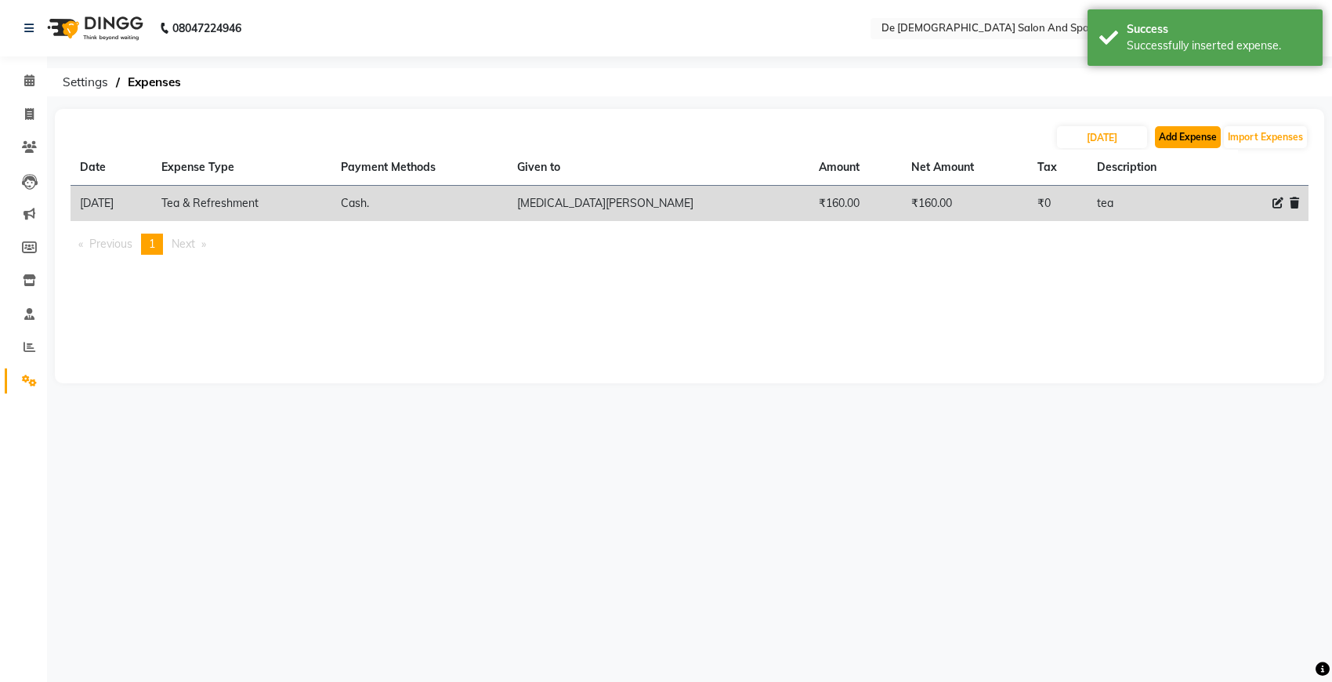
click at [1177, 137] on button "Add Expense" at bounding box center [1188, 137] width 66 height 22
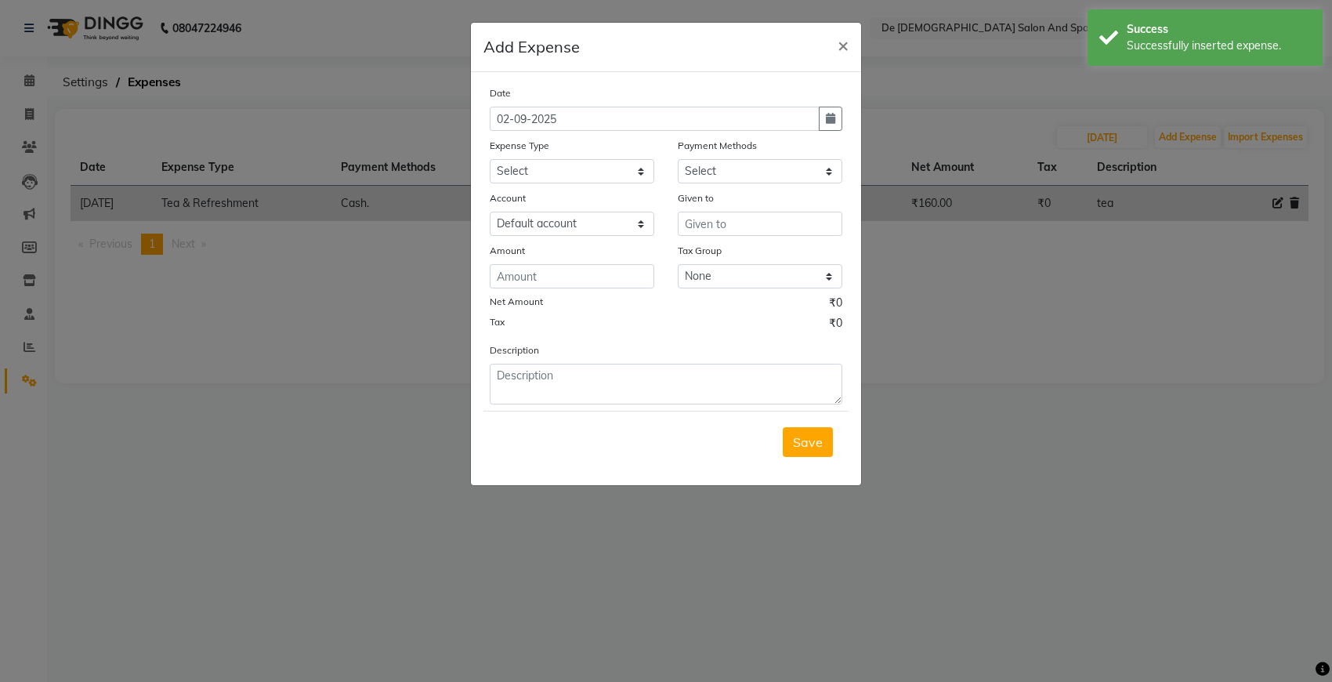
click at [842, 120] on div "Date 02-09-2025" at bounding box center [666, 108] width 376 height 46
click at [820, 128] on button "button" at bounding box center [831, 119] width 24 height 24
click at [498, 150] on button "Previous month" at bounding box center [503, 148] width 13 height 25
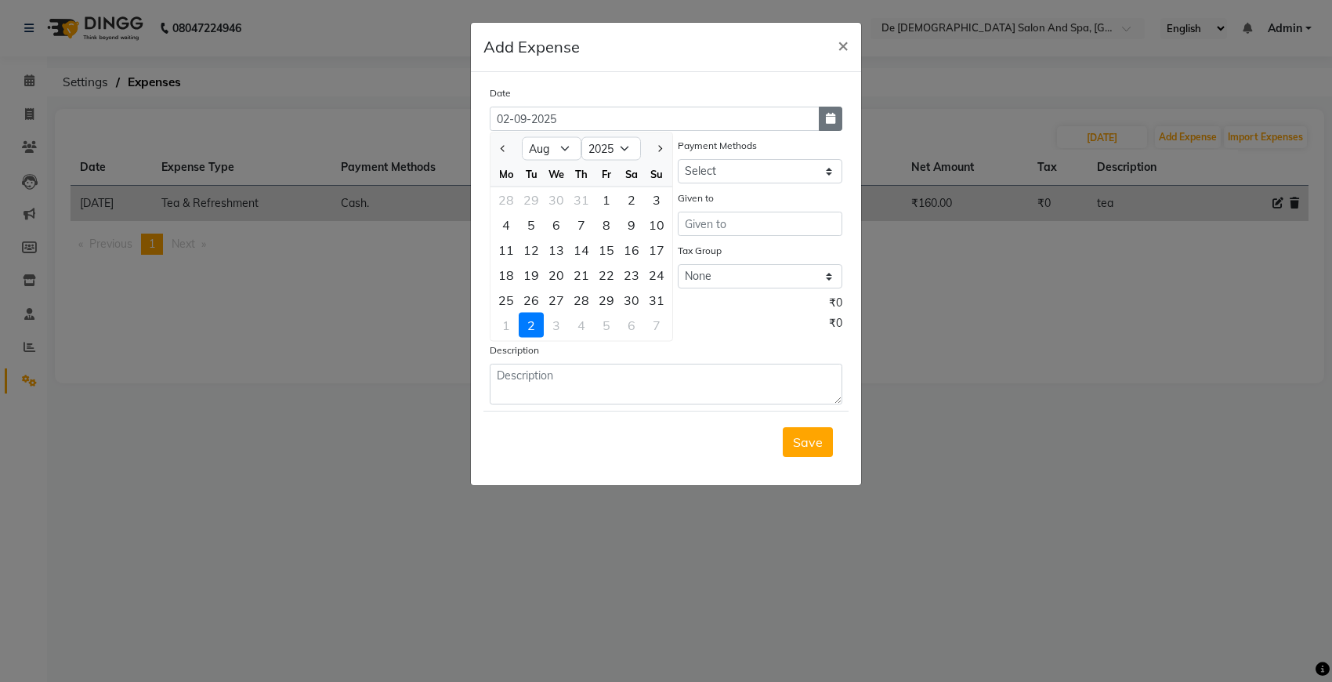
click at [833, 125] on button "button" at bounding box center [831, 119] width 24 height 24
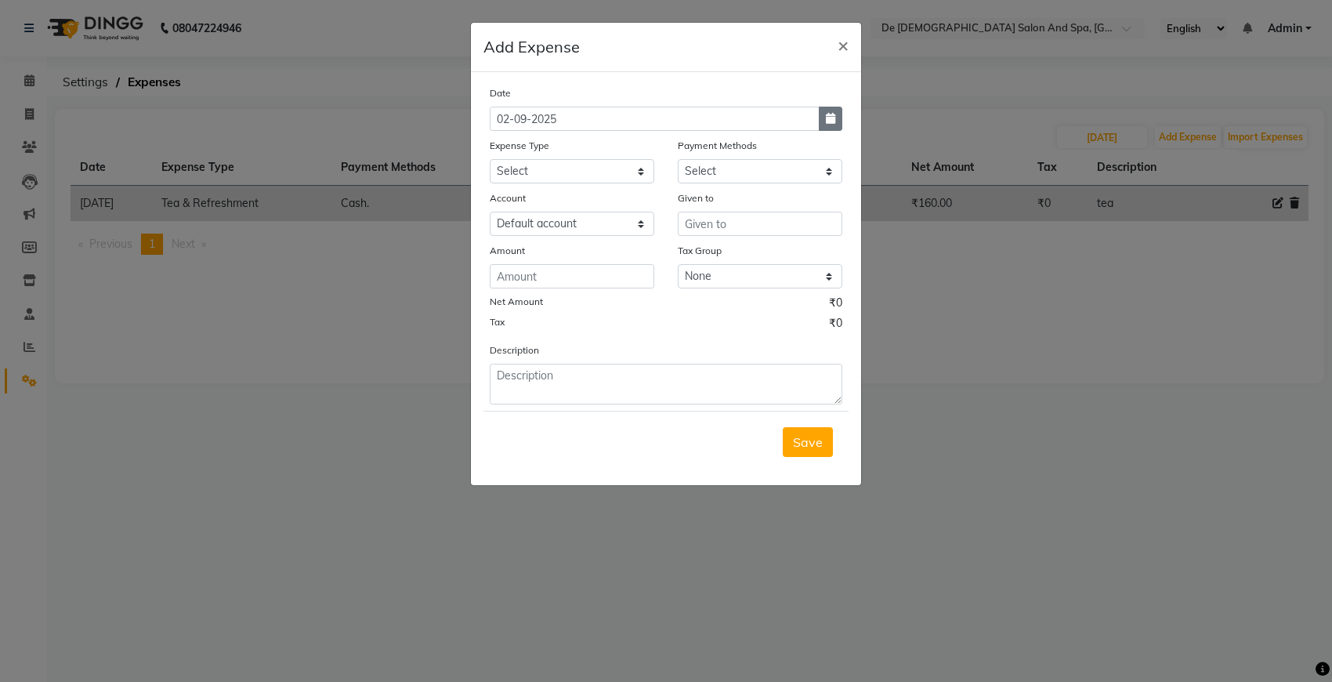
click at [840, 119] on button "button" at bounding box center [831, 119] width 24 height 24
click at [498, 143] on button "Previous month" at bounding box center [503, 148] width 13 height 25
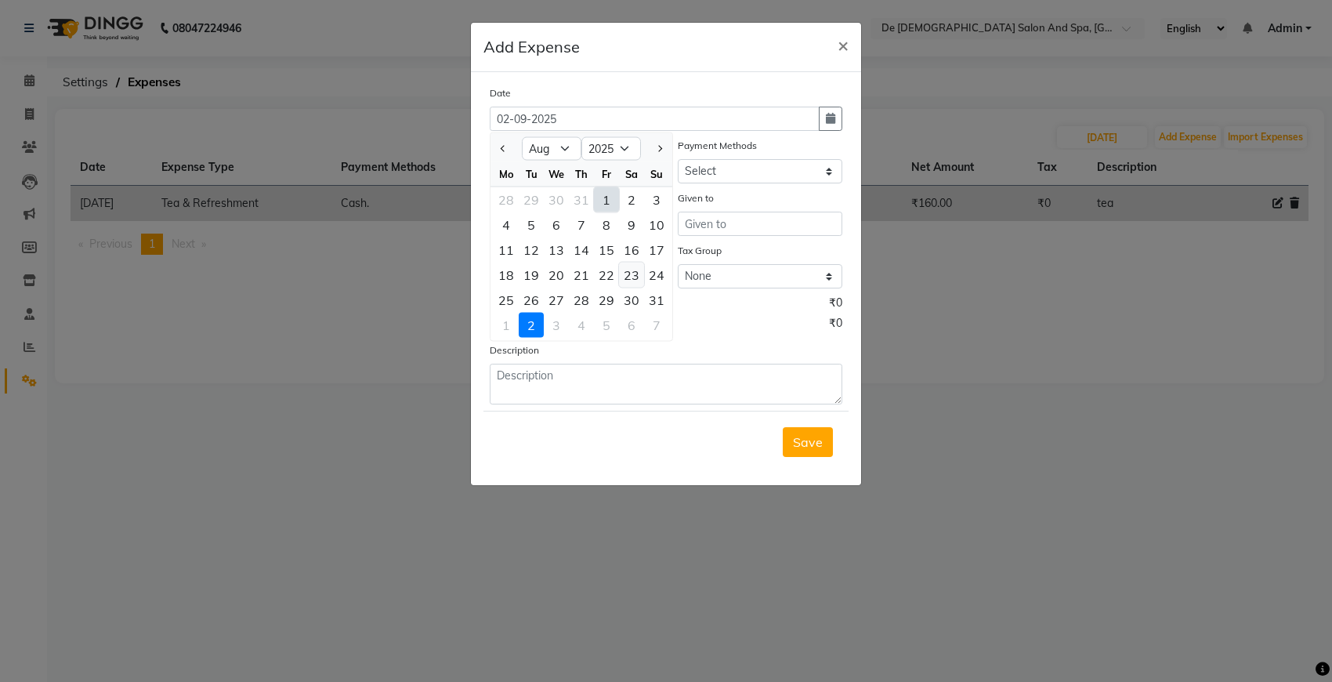
click at [632, 269] on div "23" at bounding box center [631, 274] width 25 height 25
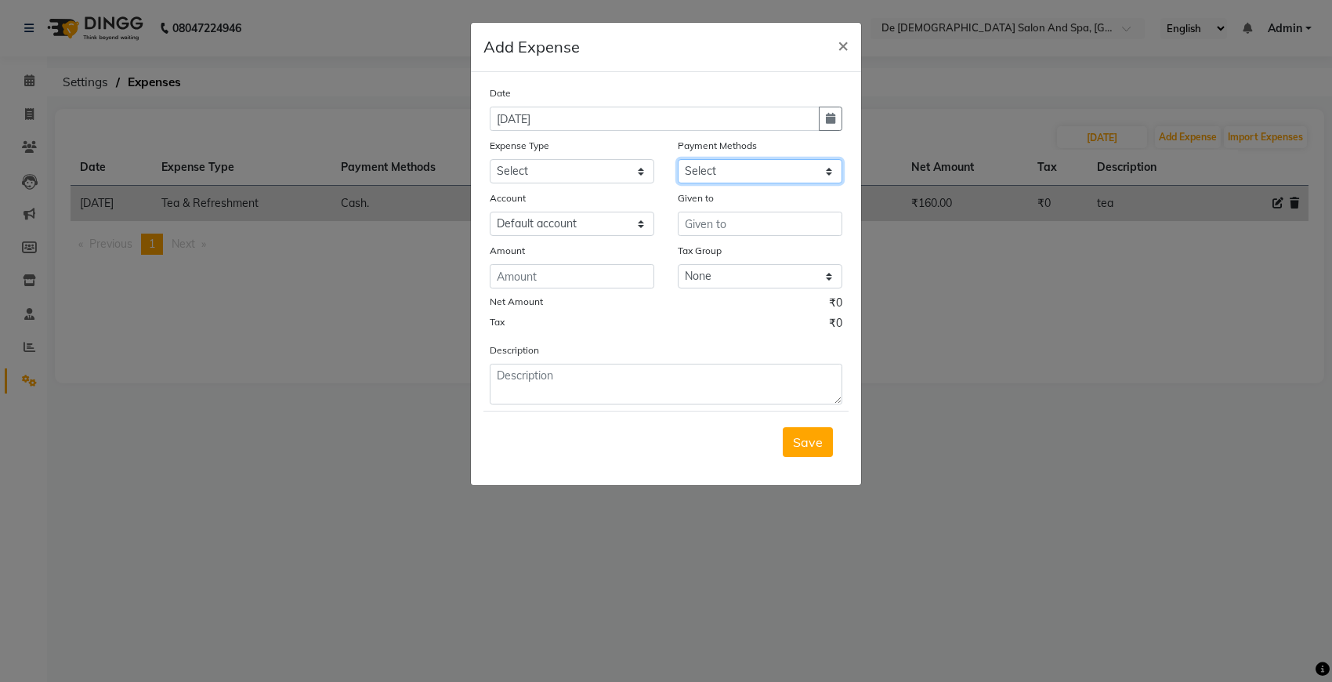
click at [691, 166] on select "Select Cash. Voucher CARD Wallet GPay" at bounding box center [760, 171] width 165 height 24
click at [678, 159] on select "Select Cash. Voucher CARD Wallet GPay" at bounding box center [760, 171] width 165 height 24
click at [608, 167] on select "Select Advance Salary Bank charges Car maintenance Cash transfer to bank Cash t…" at bounding box center [572, 171] width 165 height 24
click at [490, 159] on select "Select Advance Salary Bank charges Car maintenance Cash transfer to bank Cash t…" at bounding box center [572, 171] width 165 height 24
click at [695, 218] on input "text" at bounding box center [760, 224] width 165 height 24
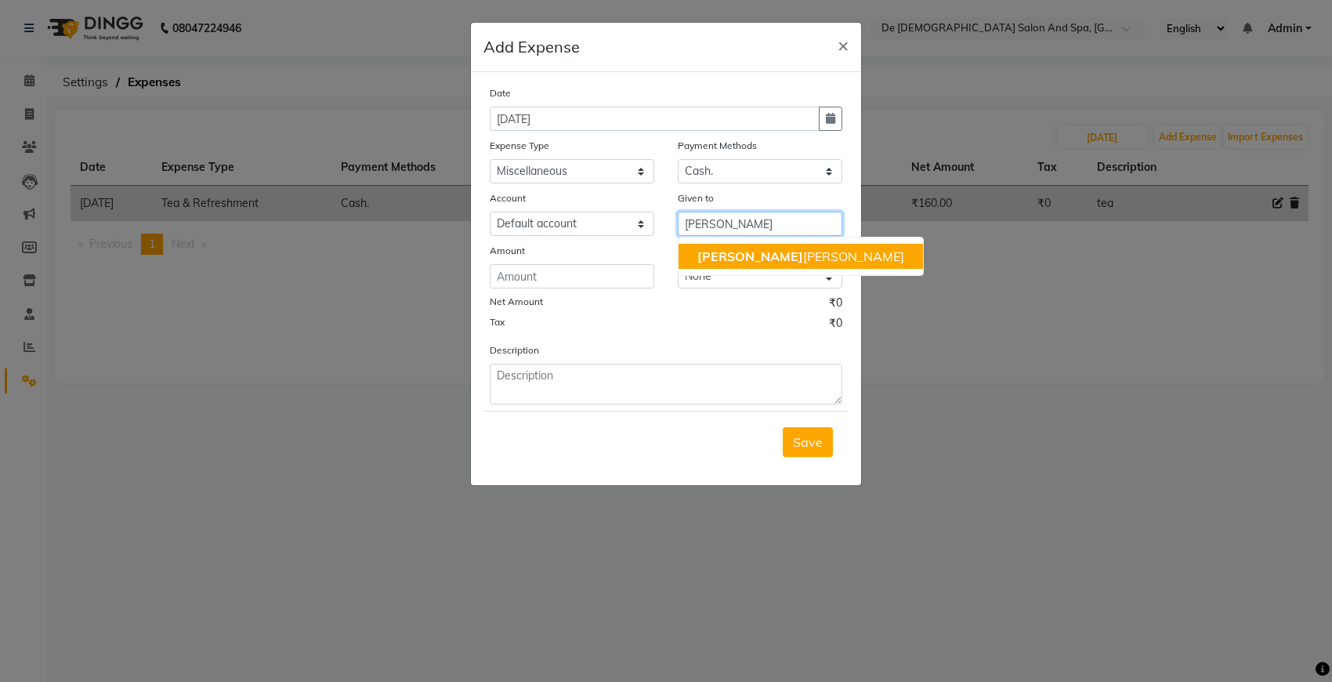
click at [703, 252] on span "niki" at bounding box center [750, 256] width 106 height 16
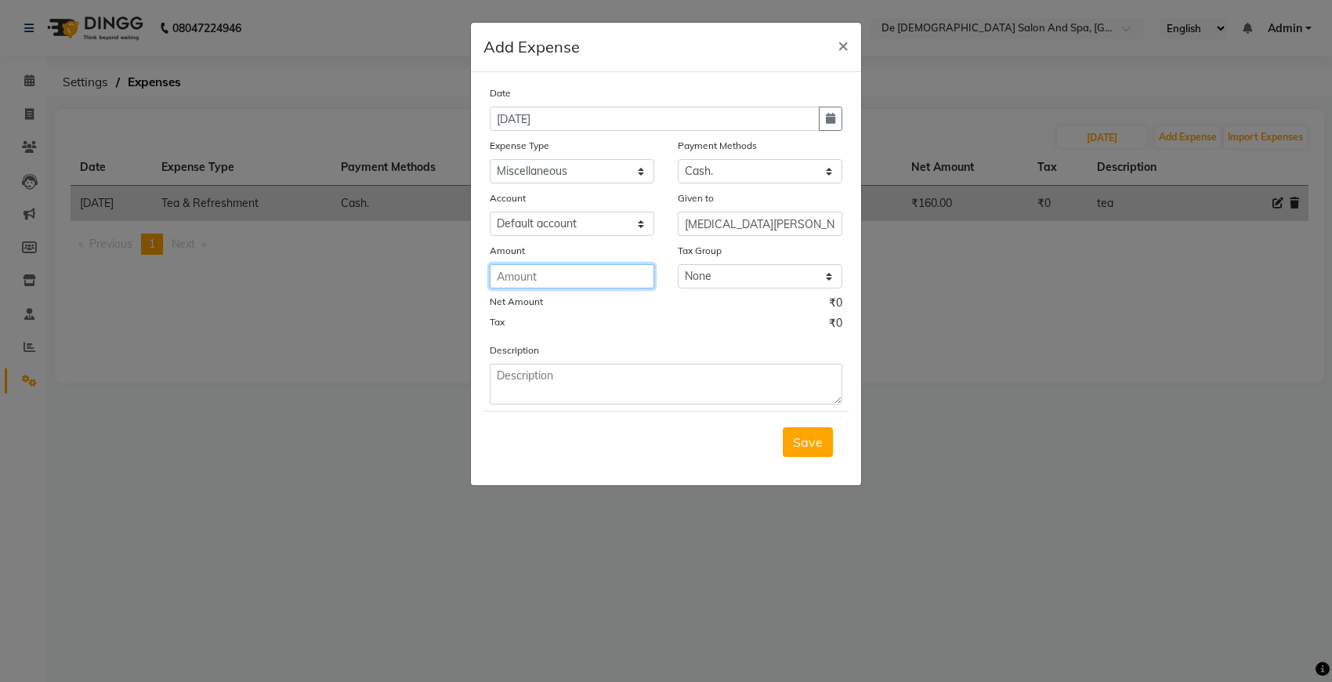
click at [617, 277] on input "number" at bounding box center [572, 276] width 165 height 24
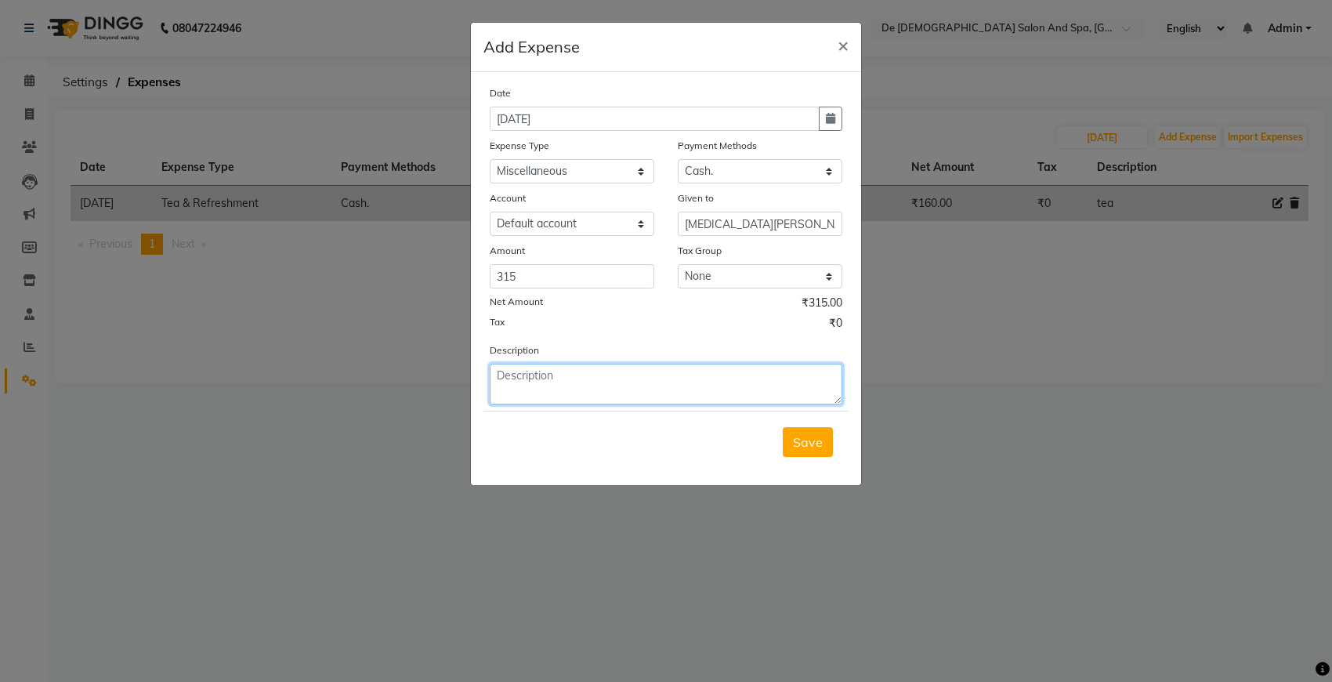
click at [605, 386] on textarea at bounding box center [666, 384] width 353 height 41
click at [811, 449] on button "Save" at bounding box center [808, 442] width 50 height 30
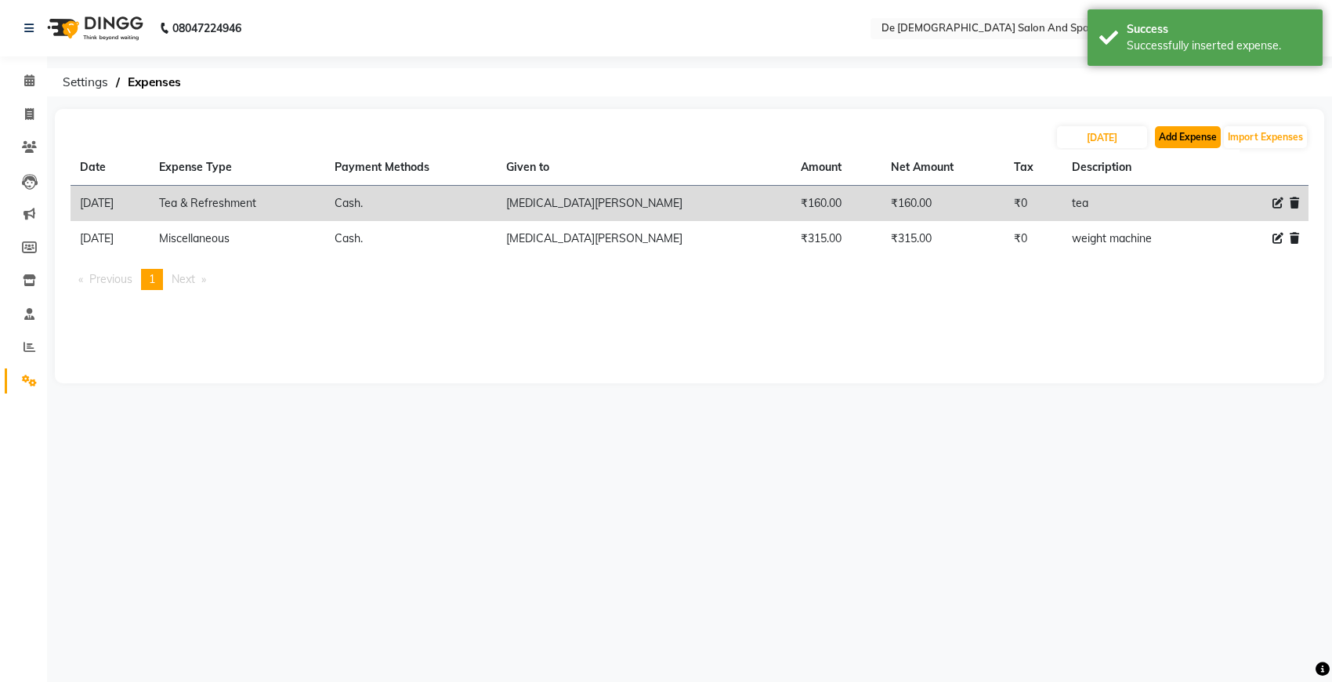
click at [1183, 143] on button "Add Expense" at bounding box center [1188, 137] width 66 height 22
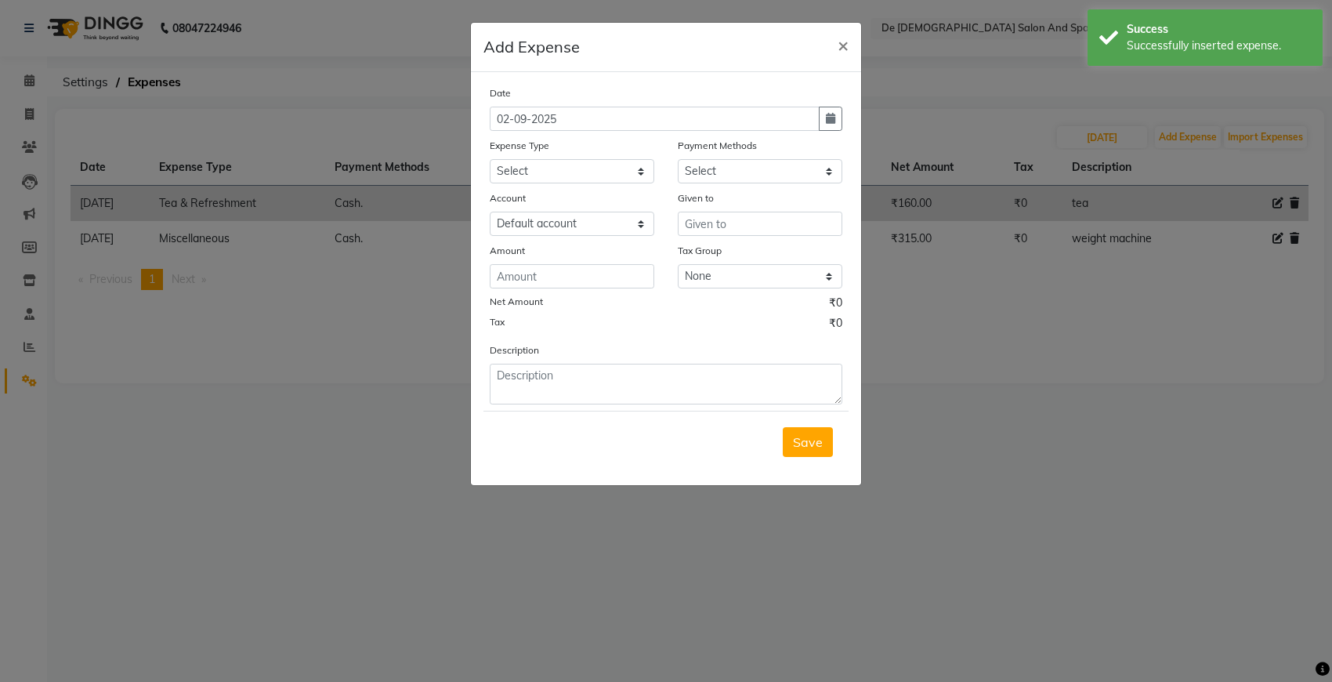
drag, startPoint x: 823, startPoint y: 121, endPoint x: 789, endPoint y: 129, distance: 34.6
click at [823, 120] on button "button" at bounding box center [831, 119] width 24 height 24
click at [500, 145] on button "Previous month" at bounding box center [503, 148] width 13 height 25
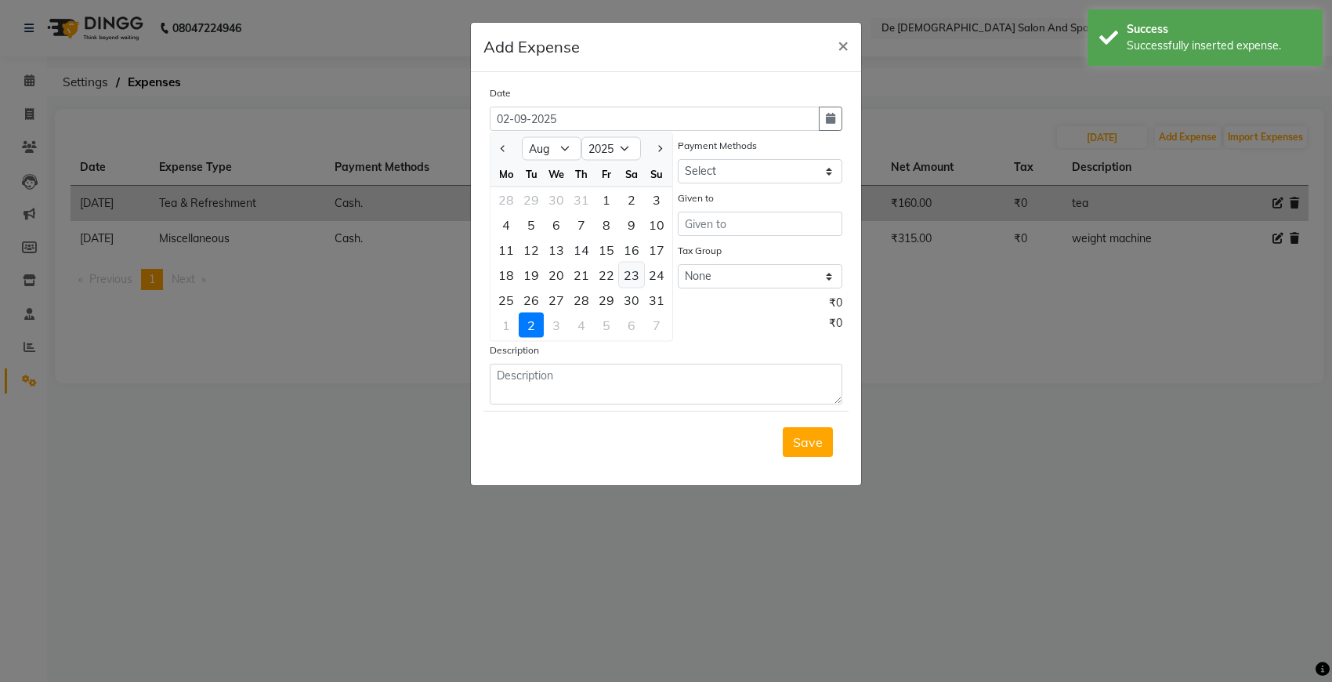
click at [631, 271] on div "23" at bounding box center [631, 274] width 25 height 25
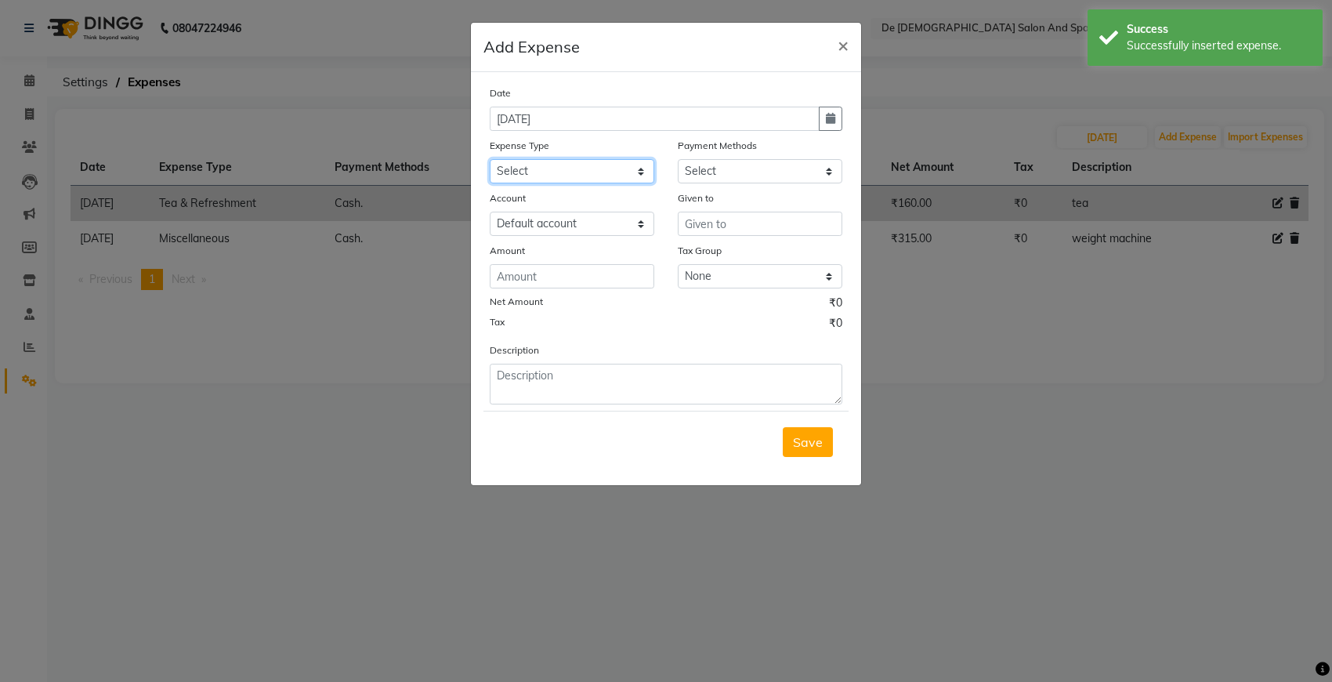
click at [588, 171] on select "Select Advance Salary Bank charges Car maintenance Cash transfer to bank Cash t…" at bounding box center [572, 171] width 165 height 24
click at [490, 159] on select "Select Advance Salary Bank charges Car maintenance Cash transfer to bank Cash t…" at bounding box center [572, 171] width 165 height 24
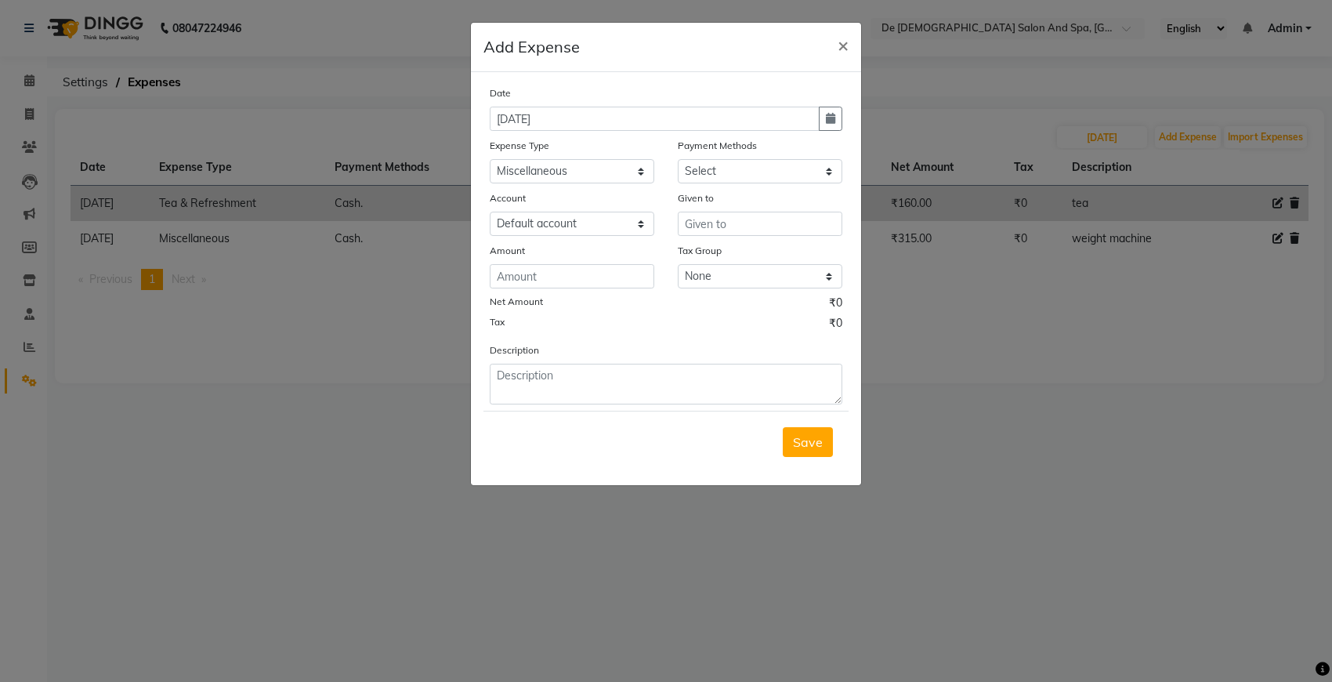
click at [729, 157] on div "Payment Methods" at bounding box center [760, 148] width 165 height 22
click at [723, 176] on select "Select Cash. Voucher CARD Wallet GPay" at bounding box center [760, 171] width 165 height 24
click at [678, 159] on select "Select Cash. Voucher CARD Wallet GPay" at bounding box center [760, 171] width 165 height 24
click at [689, 224] on input "text" at bounding box center [760, 224] width 165 height 24
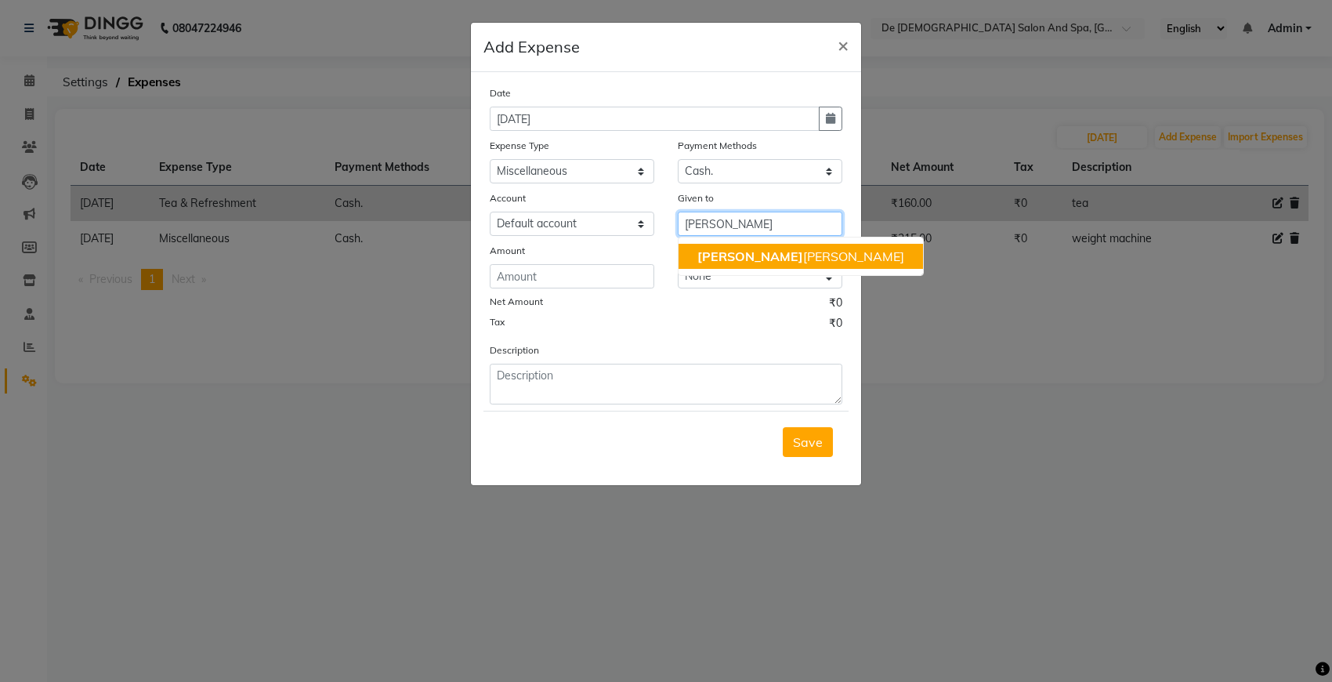
click at [690, 257] on button "niki ta thappa" at bounding box center [801, 256] width 244 height 25
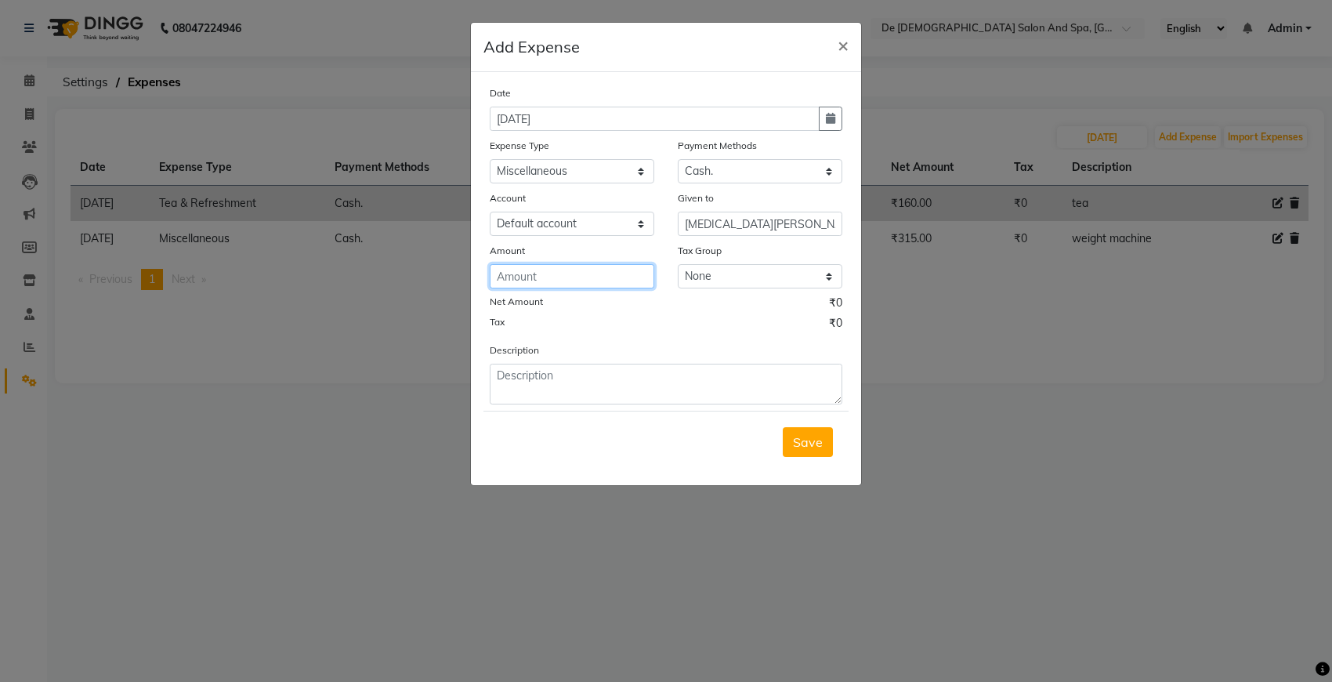
click at [564, 273] on input "number" at bounding box center [572, 276] width 165 height 24
click at [548, 279] on input "number" at bounding box center [572, 276] width 165 height 24
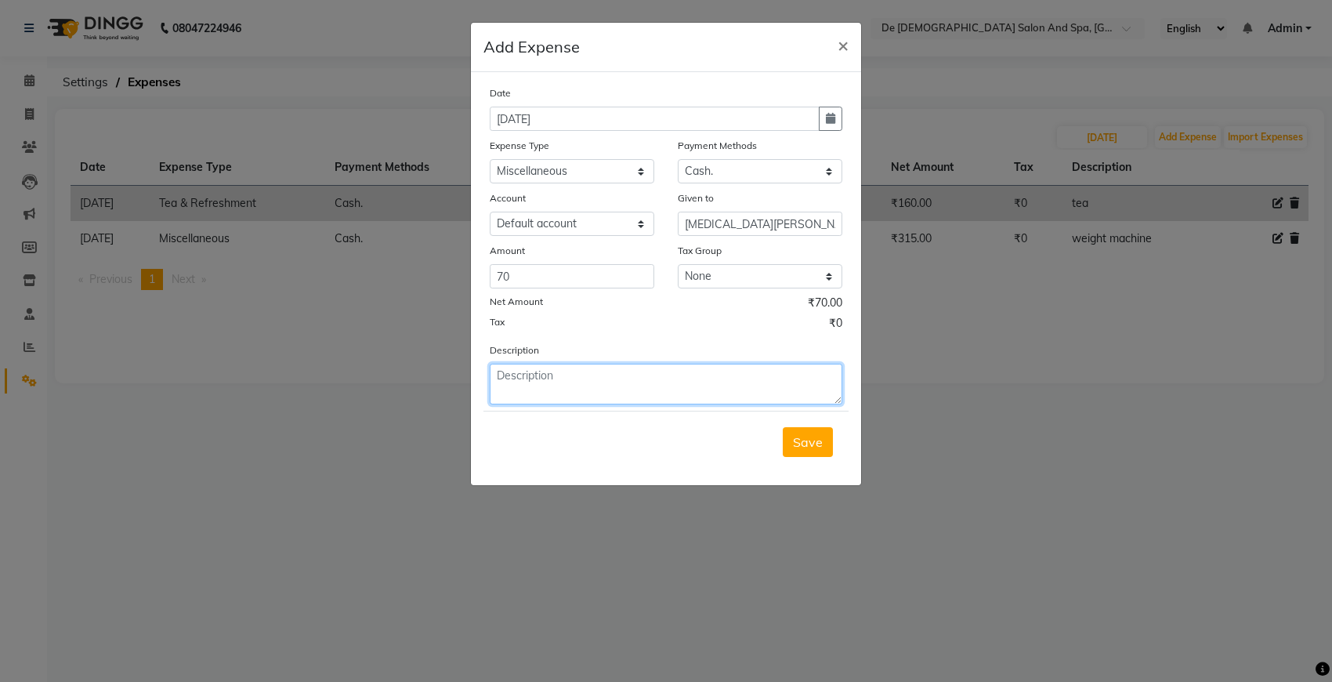
click at [570, 370] on textarea at bounding box center [666, 384] width 353 height 41
click at [797, 420] on div "Save" at bounding box center [665, 442] width 365 height 62
click at [827, 448] on button "Save" at bounding box center [808, 442] width 50 height 30
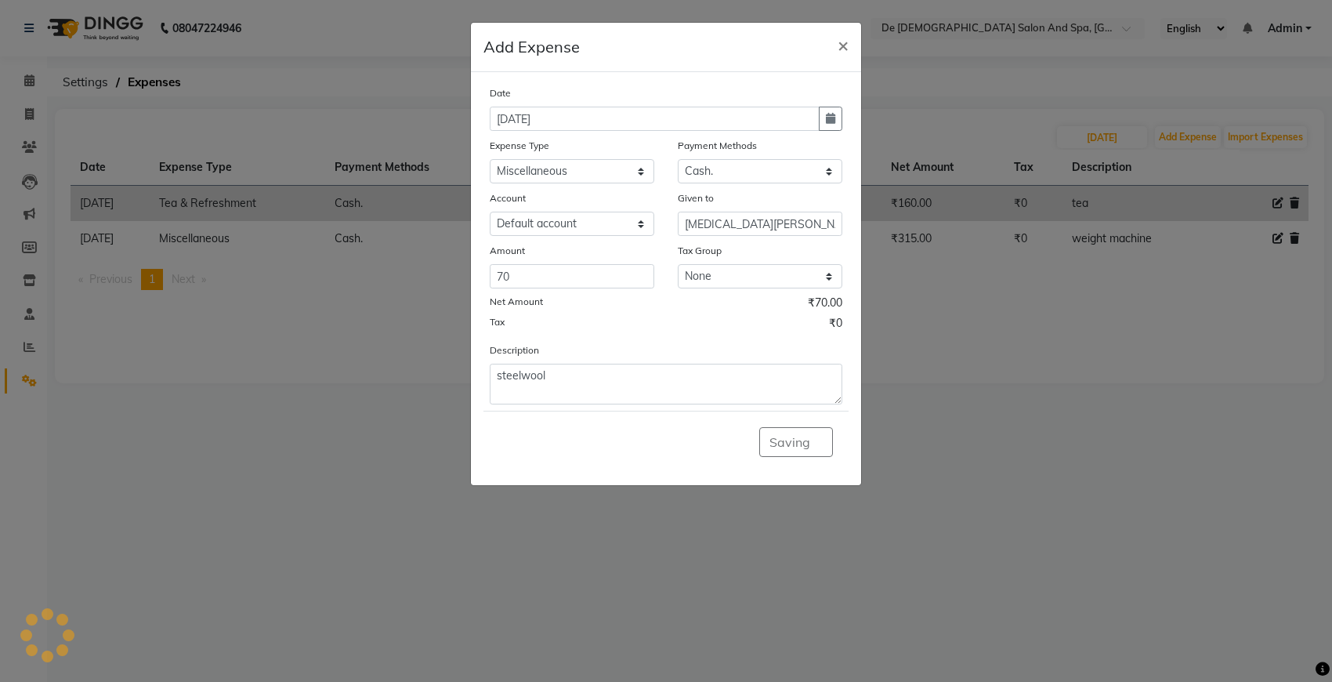
click at [827, 448] on div "Saving" at bounding box center [665, 442] width 365 height 62
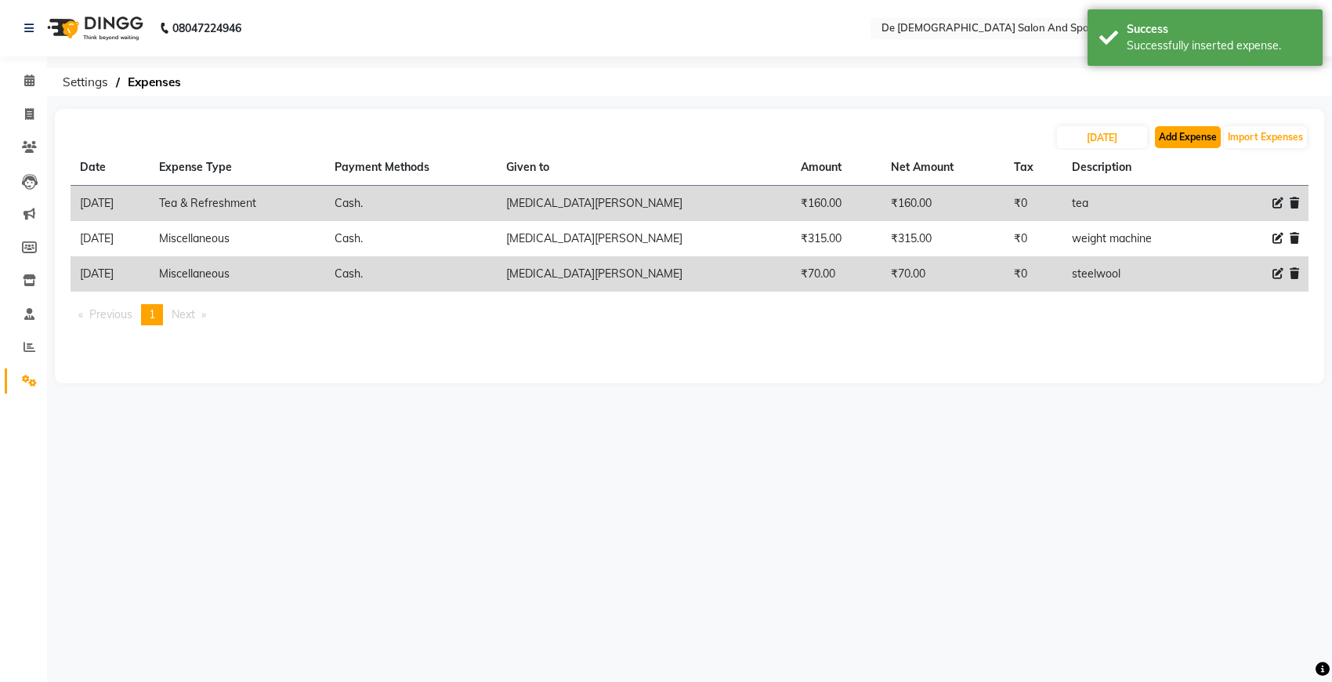
click at [1183, 133] on button "Add Expense" at bounding box center [1188, 137] width 66 height 22
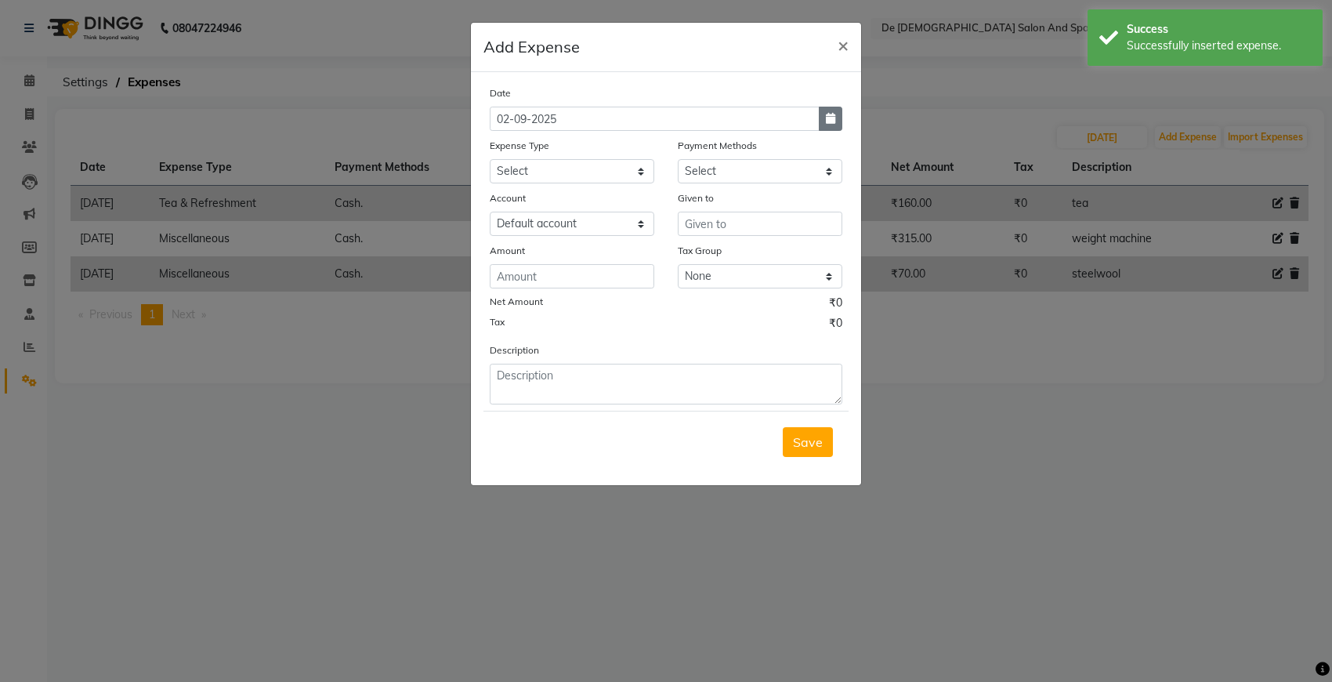
click at [829, 114] on icon "button" at bounding box center [830, 118] width 9 height 11
click at [502, 143] on button "Previous month" at bounding box center [503, 148] width 13 height 25
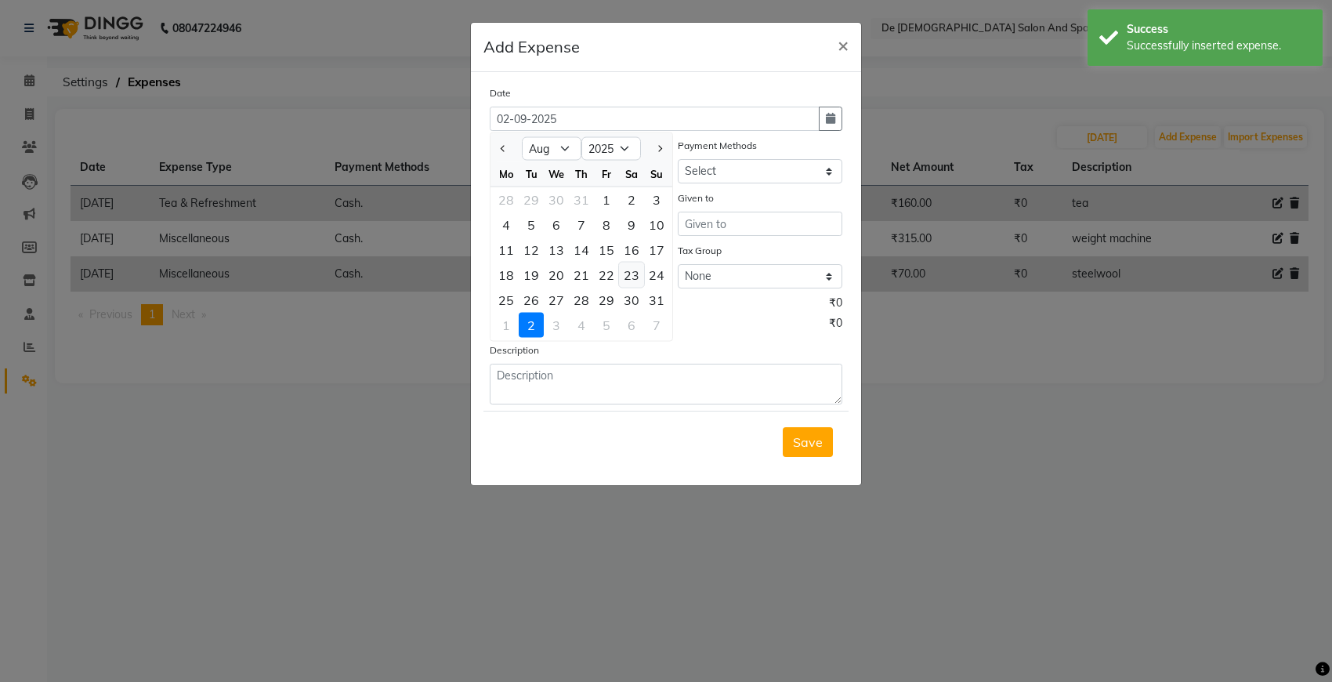
click at [632, 271] on div "23" at bounding box center [631, 274] width 25 height 25
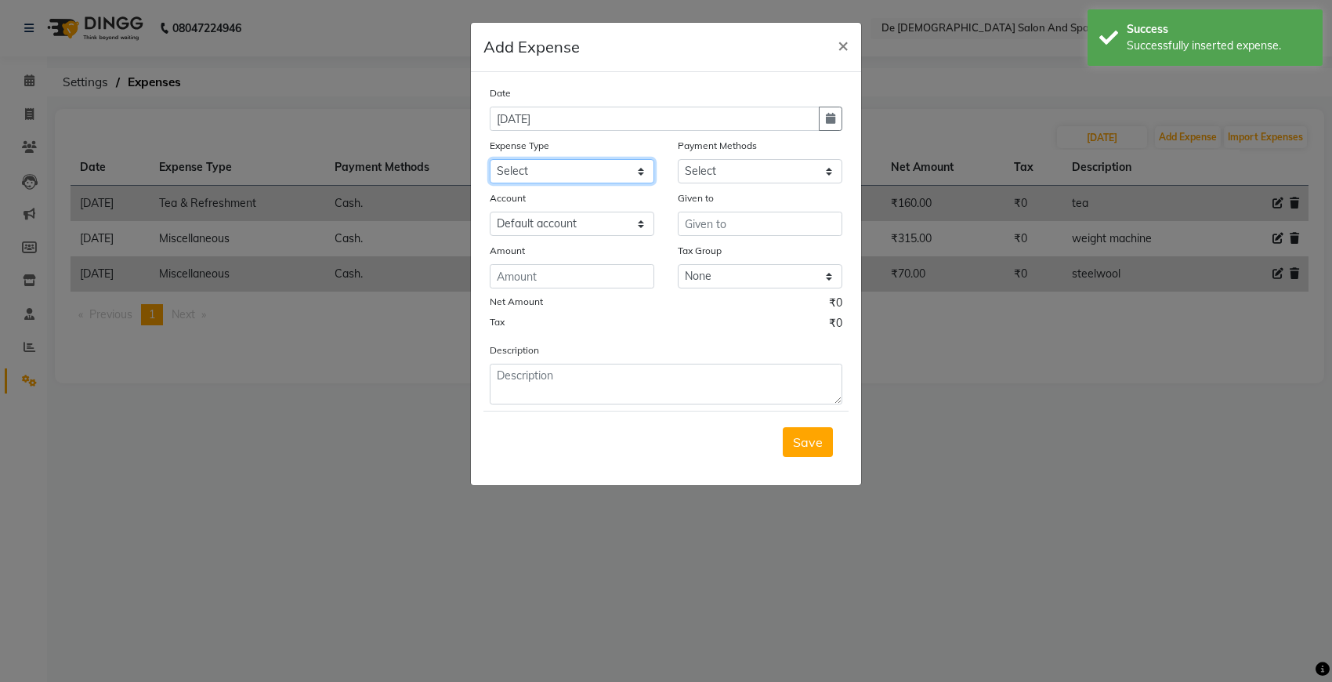
click at [628, 173] on select "Select Advance Salary Bank charges Car maintenance Cash transfer to bank Cash t…" at bounding box center [572, 171] width 165 height 24
click at [490, 159] on select "Select Advance Salary Bank charges Car maintenance Cash transfer to bank Cash t…" at bounding box center [572, 171] width 165 height 24
click at [729, 168] on select "Select Cash. Voucher CARD Wallet GPay" at bounding box center [760, 171] width 165 height 24
click at [678, 159] on select "Select Cash. Voucher CARD Wallet GPay" at bounding box center [760, 171] width 165 height 24
click at [726, 227] on input "text" at bounding box center [760, 224] width 165 height 24
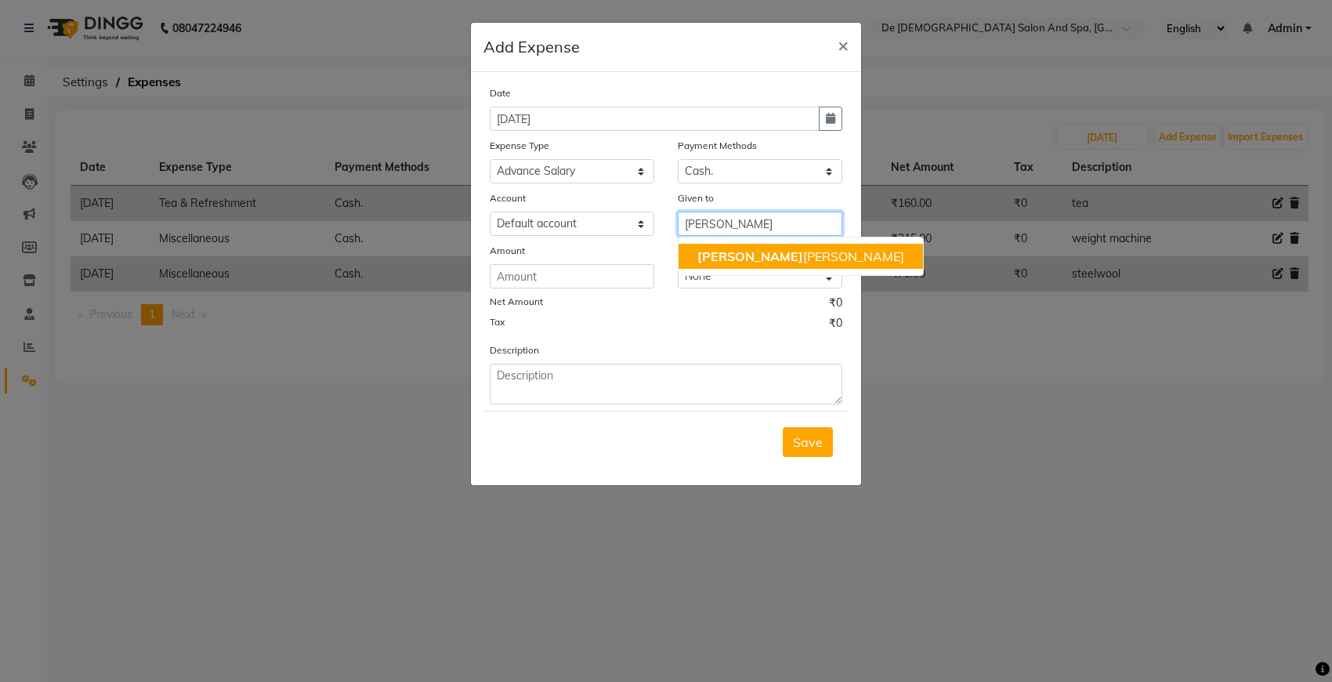
click at [733, 260] on ngb-highlight "niki ta thappa" at bounding box center [800, 256] width 207 height 16
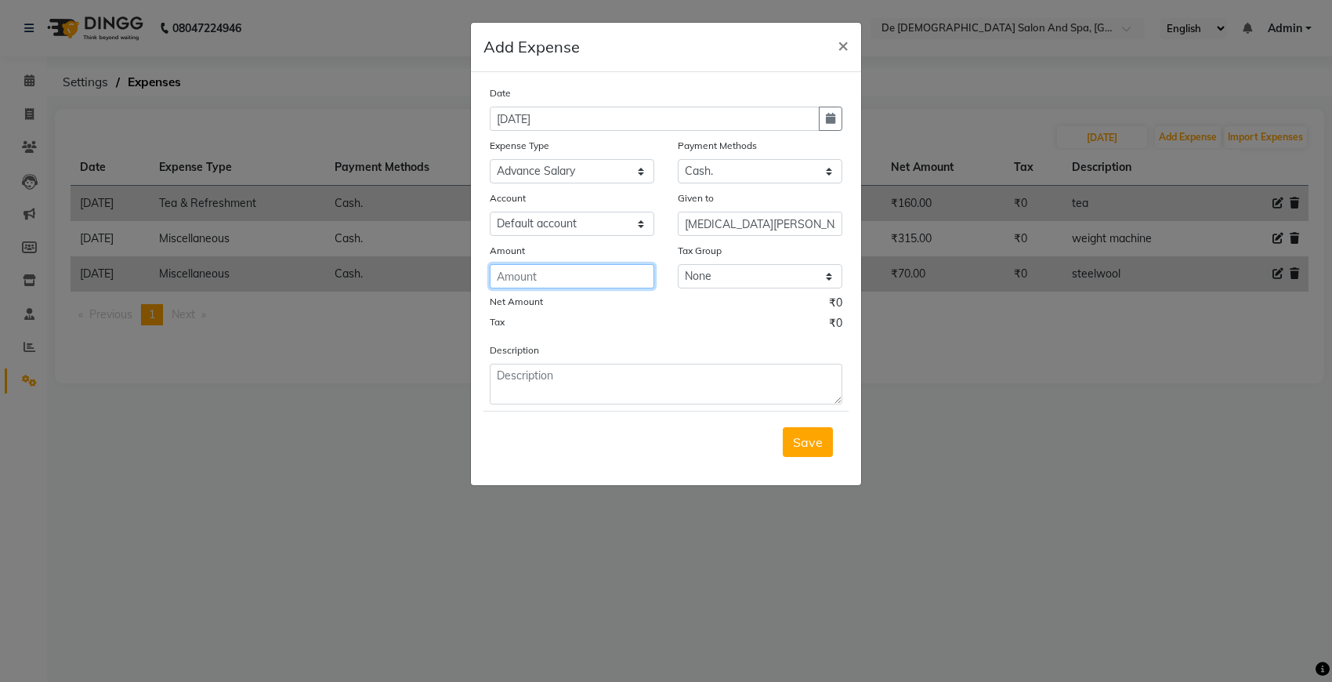
click at [639, 272] on input "number" at bounding box center [572, 276] width 165 height 24
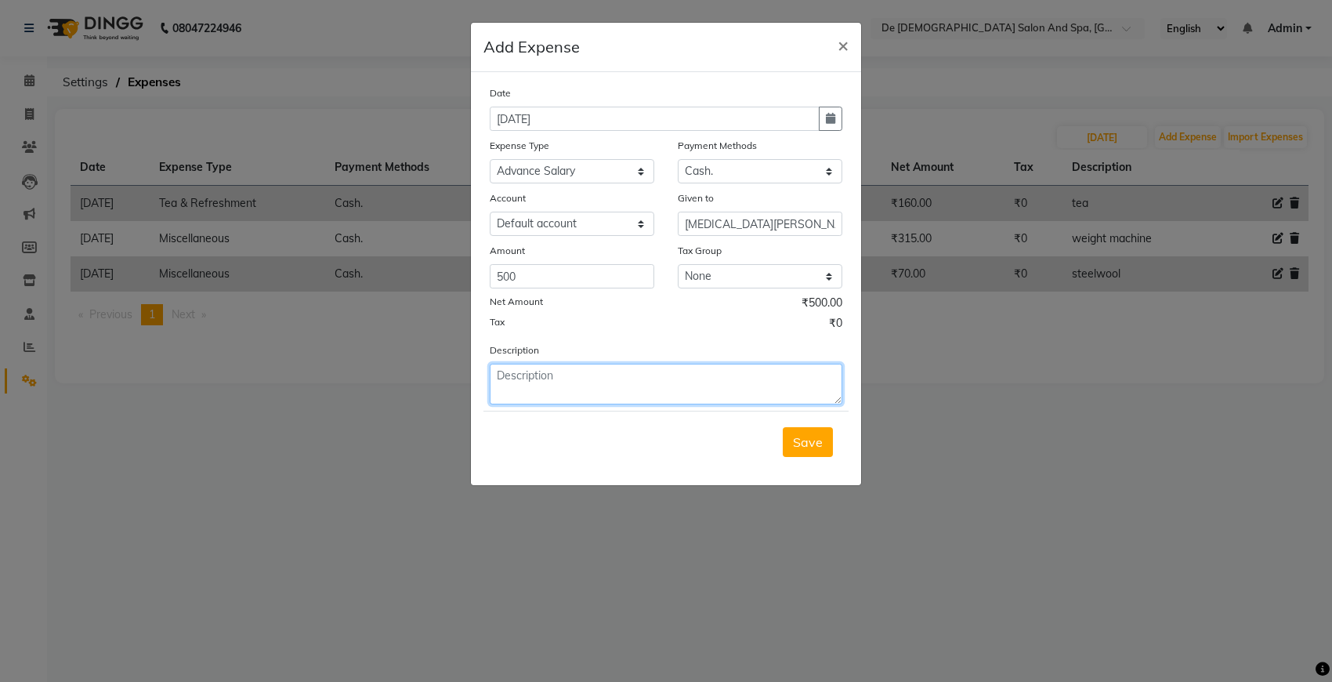
click at [511, 375] on textarea at bounding box center [666, 384] width 353 height 41
click at [808, 449] on button "Save" at bounding box center [808, 442] width 50 height 30
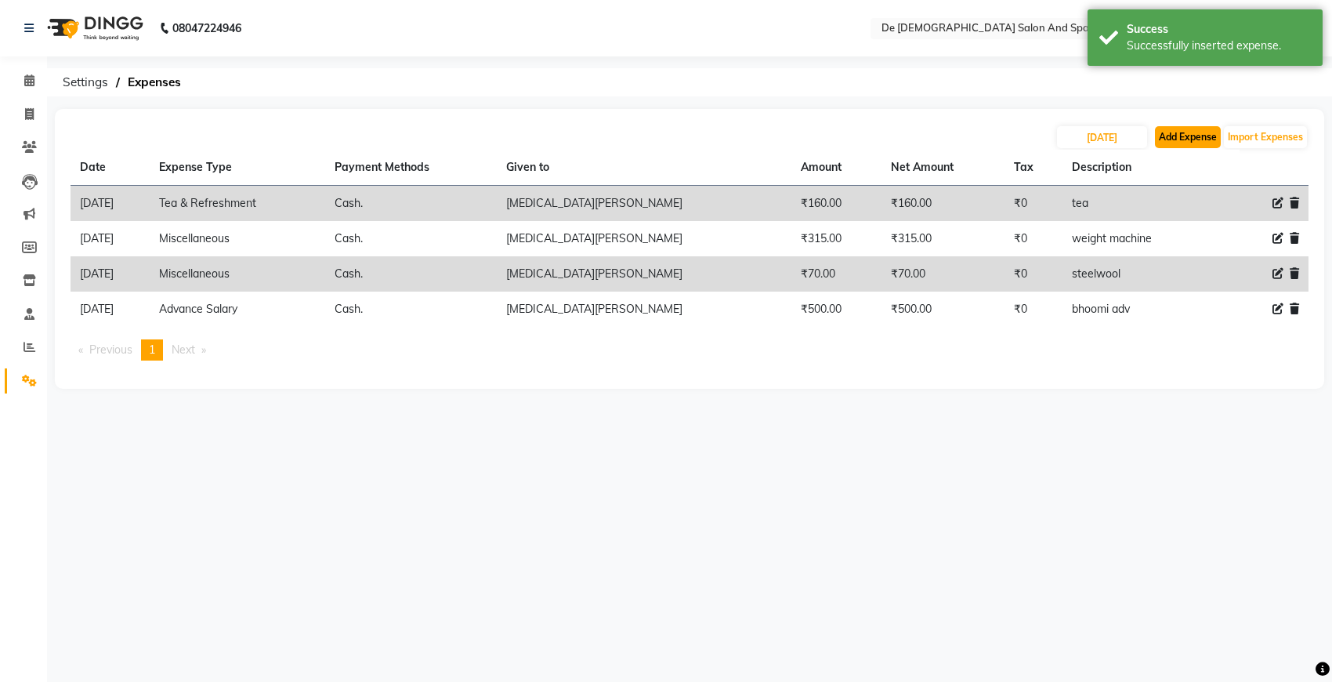
click at [1183, 143] on button "Add Expense" at bounding box center [1188, 137] width 66 height 22
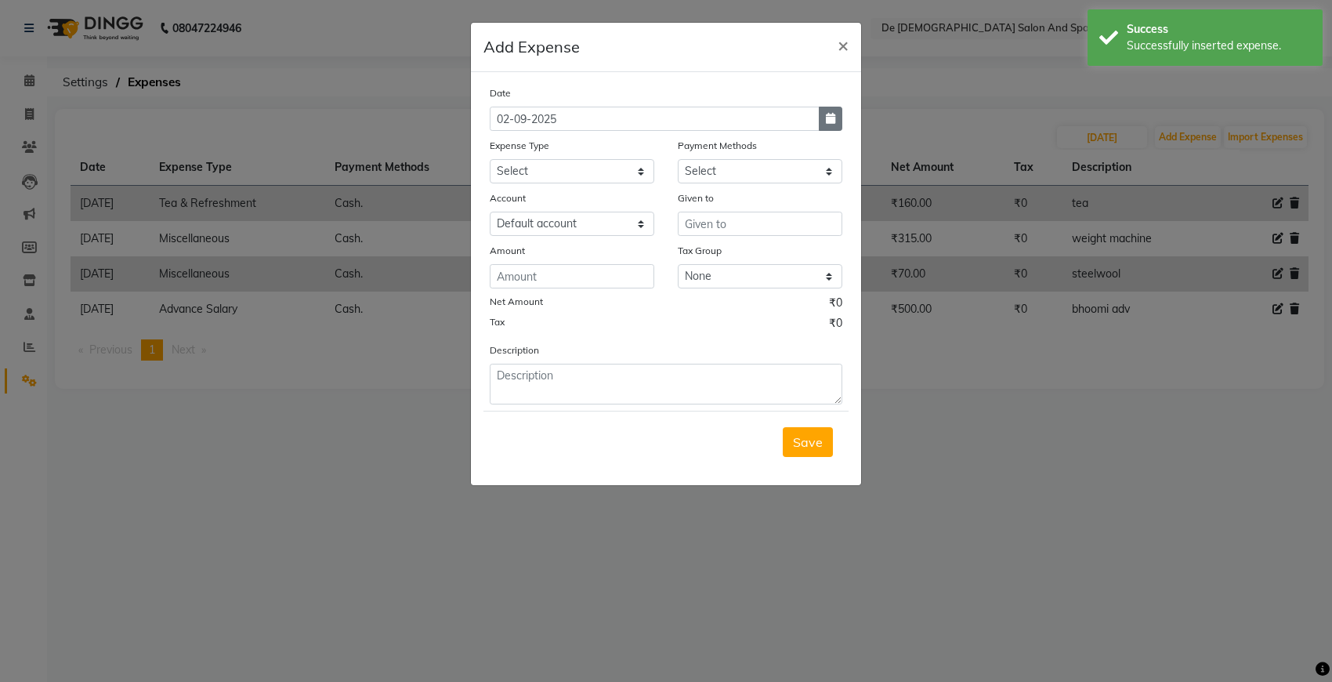
click at [819, 111] on button "button" at bounding box center [831, 119] width 24 height 24
click at [501, 149] on span "Previous month" at bounding box center [504, 148] width 6 height 6
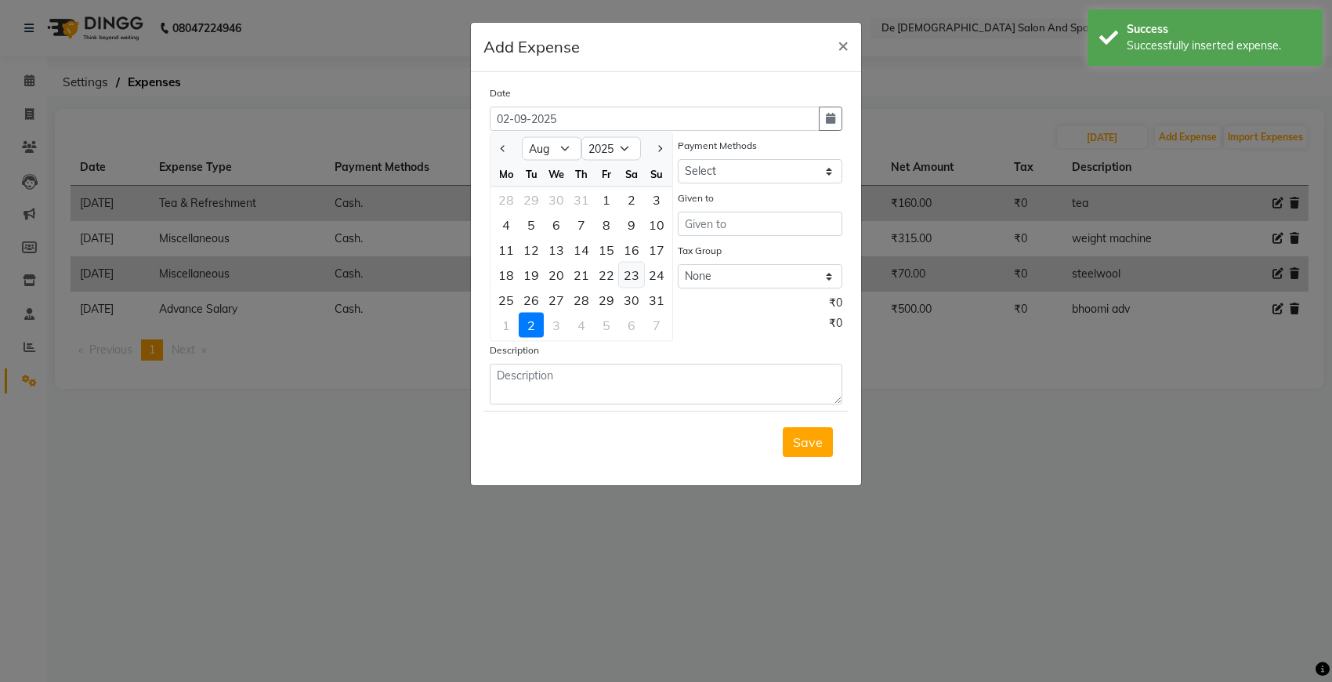
click at [628, 275] on div "23" at bounding box center [631, 274] width 25 height 25
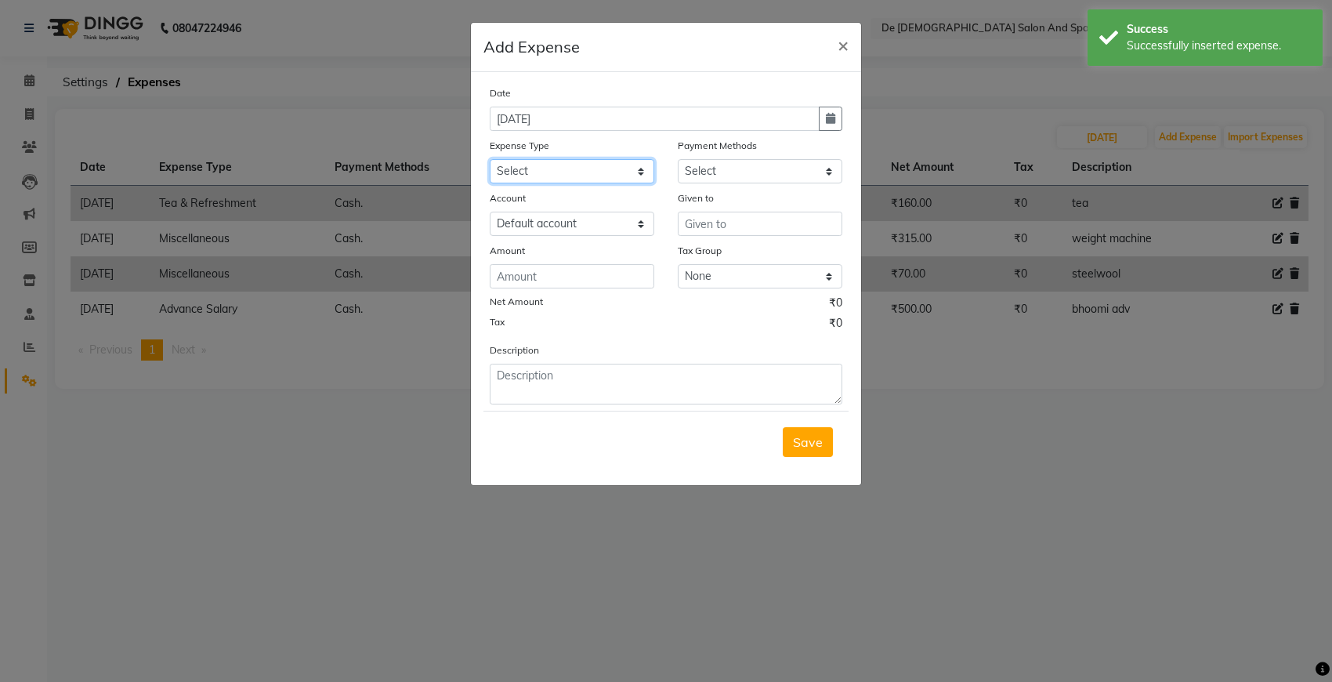
click at [585, 170] on select "Select Advance Salary Bank charges Car maintenance Cash transfer to bank Cash t…" at bounding box center [572, 171] width 165 height 24
click at [490, 159] on select "Select Advance Salary Bank charges Car maintenance Cash transfer to bank Cash t…" at bounding box center [572, 171] width 165 height 24
click at [764, 170] on select "Select Cash. Voucher CARD Wallet GPay" at bounding box center [760, 171] width 165 height 24
click at [678, 159] on select "Select Cash. Voucher CARD Wallet GPay" at bounding box center [760, 171] width 165 height 24
click at [731, 230] on input "text" at bounding box center [760, 224] width 165 height 24
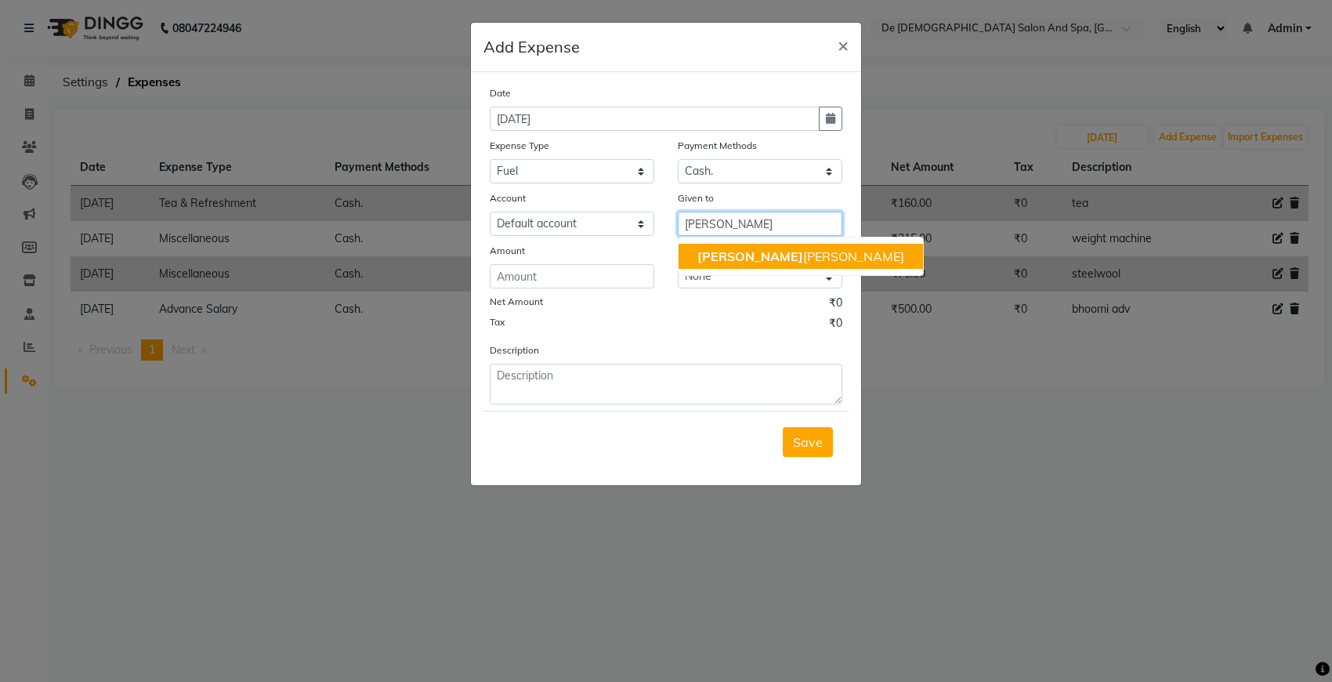
click at [726, 252] on ngb-highlight "niki ta thappa" at bounding box center [800, 256] width 207 height 16
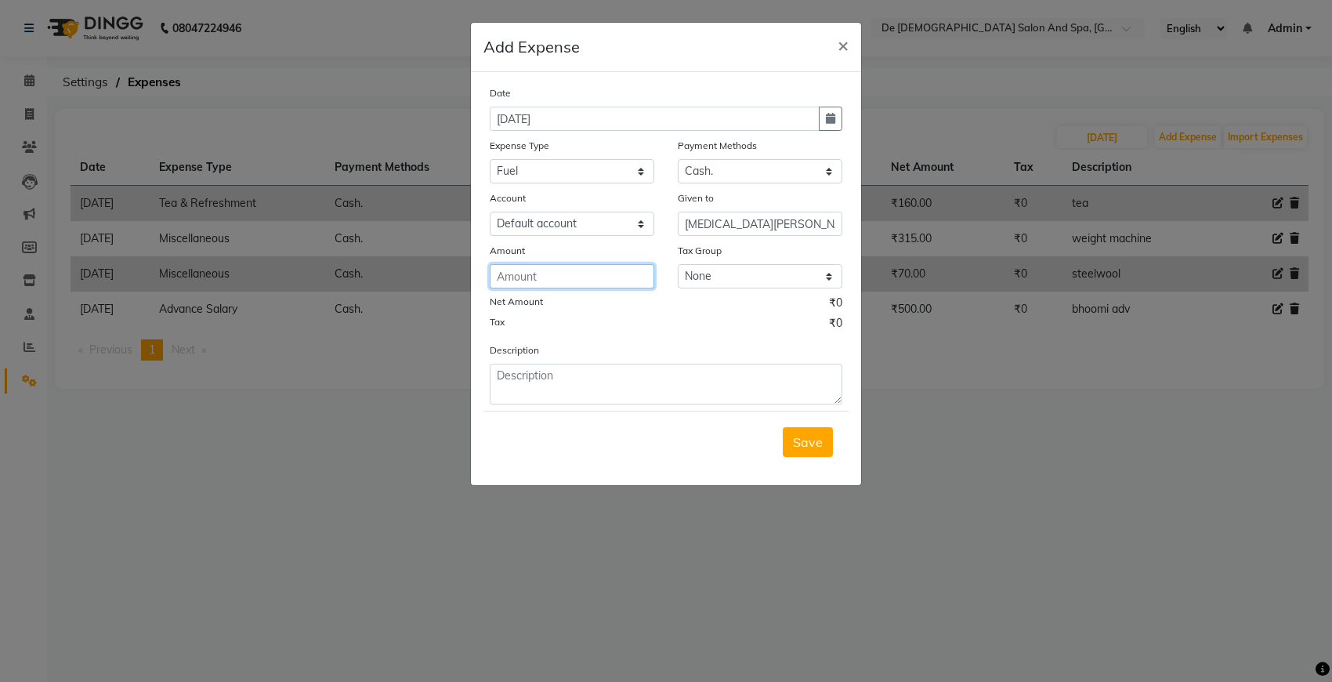
click at [635, 279] on input "number" at bounding box center [572, 276] width 165 height 24
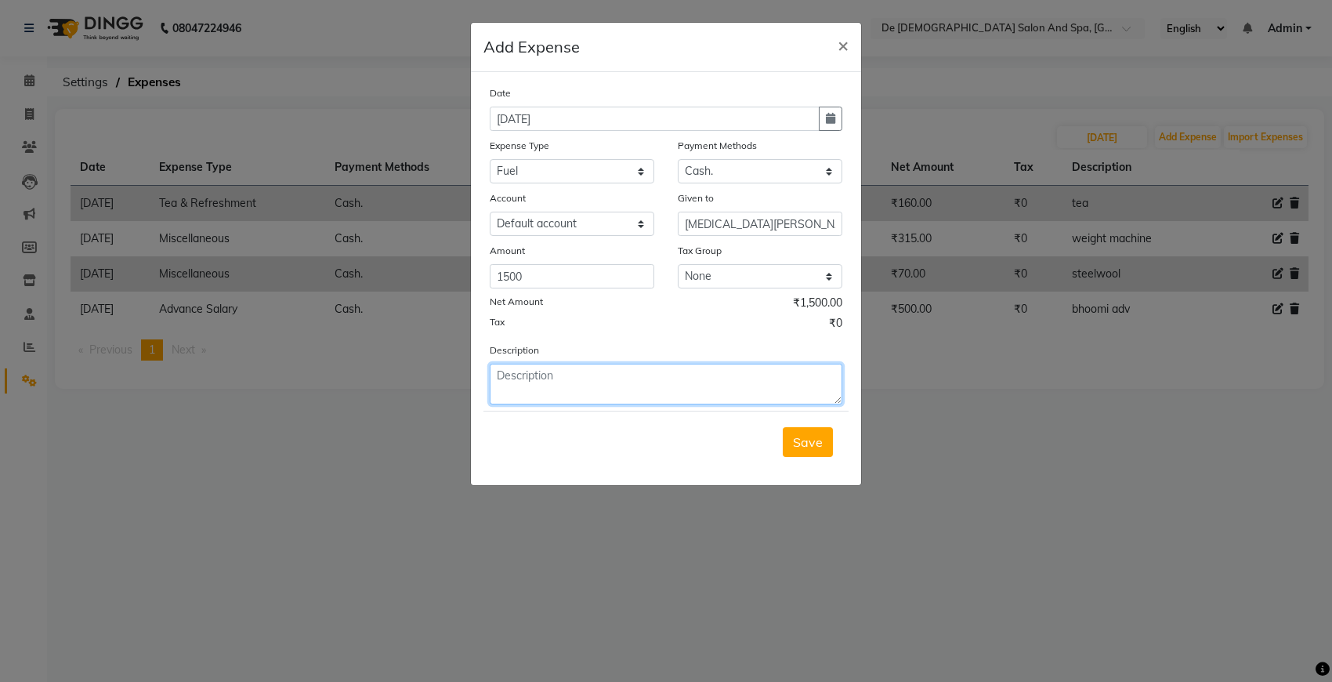
click at [615, 389] on textarea at bounding box center [666, 384] width 353 height 41
click at [831, 437] on button "Save" at bounding box center [808, 442] width 50 height 30
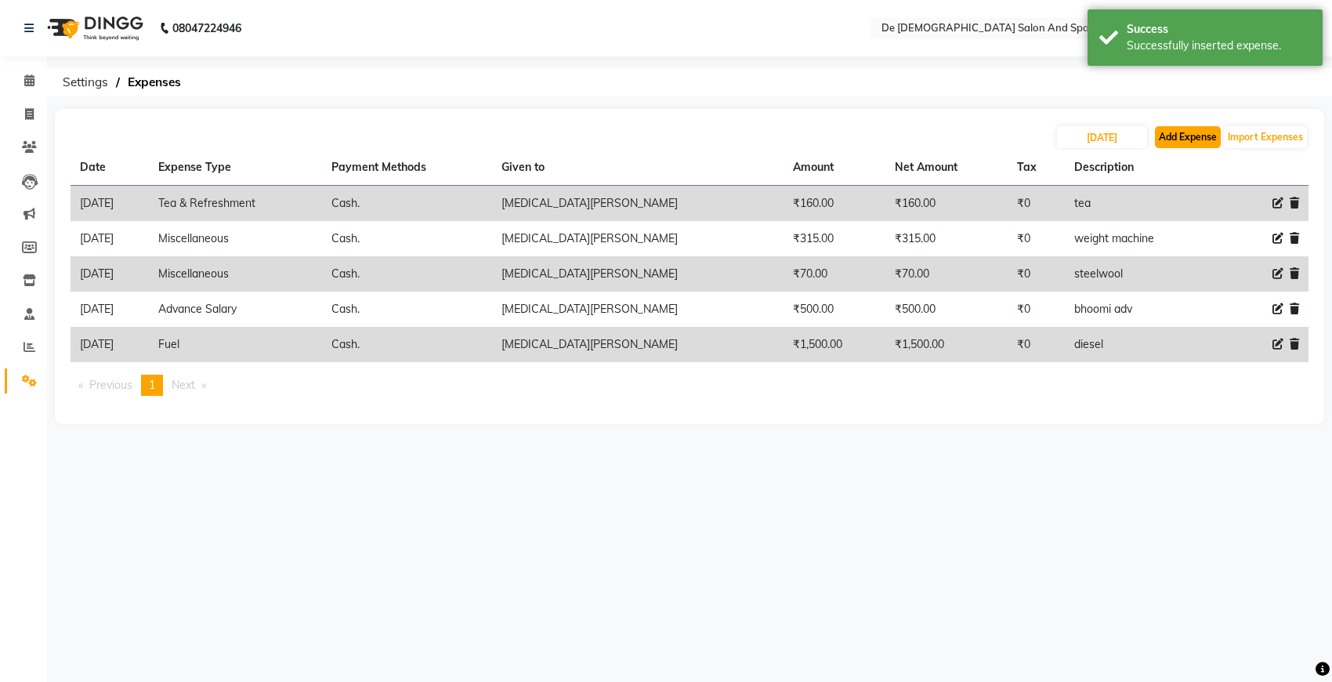
click at [1172, 137] on button "Add Expense" at bounding box center [1188, 137] width 66 height 22
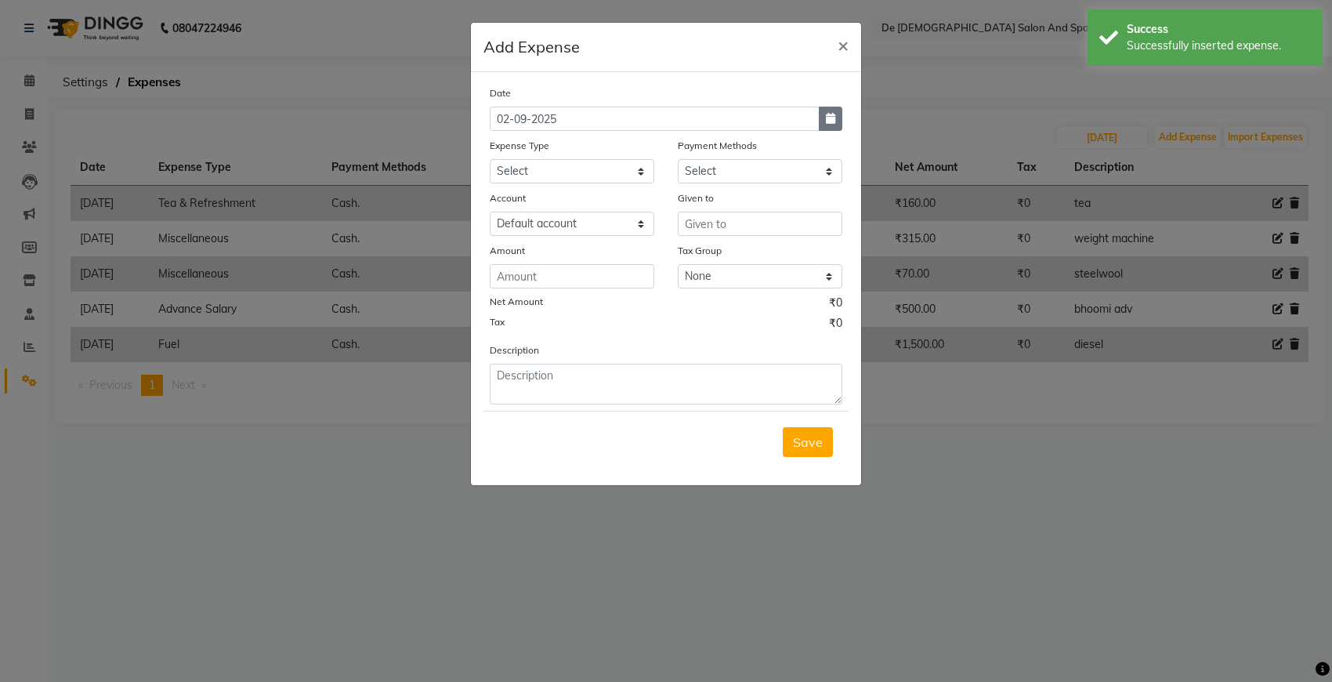
click at [837, 115] on button "button" at bounding box center [831, 119] width 24 height 24
click at [509, 146] on button "Previous month" at bounding box center [503, 148] width 13 height 25
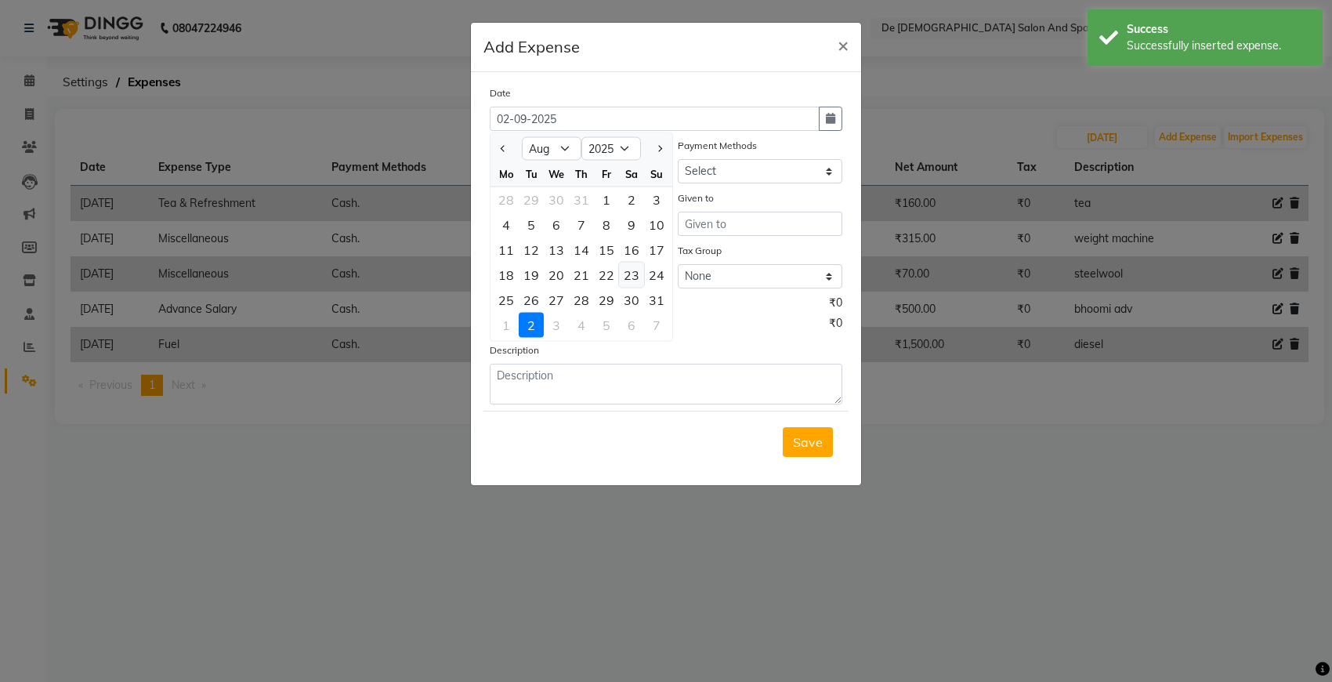
click at [628, 276] on div "23" at bounding box center [631, 274] width 25 height 25
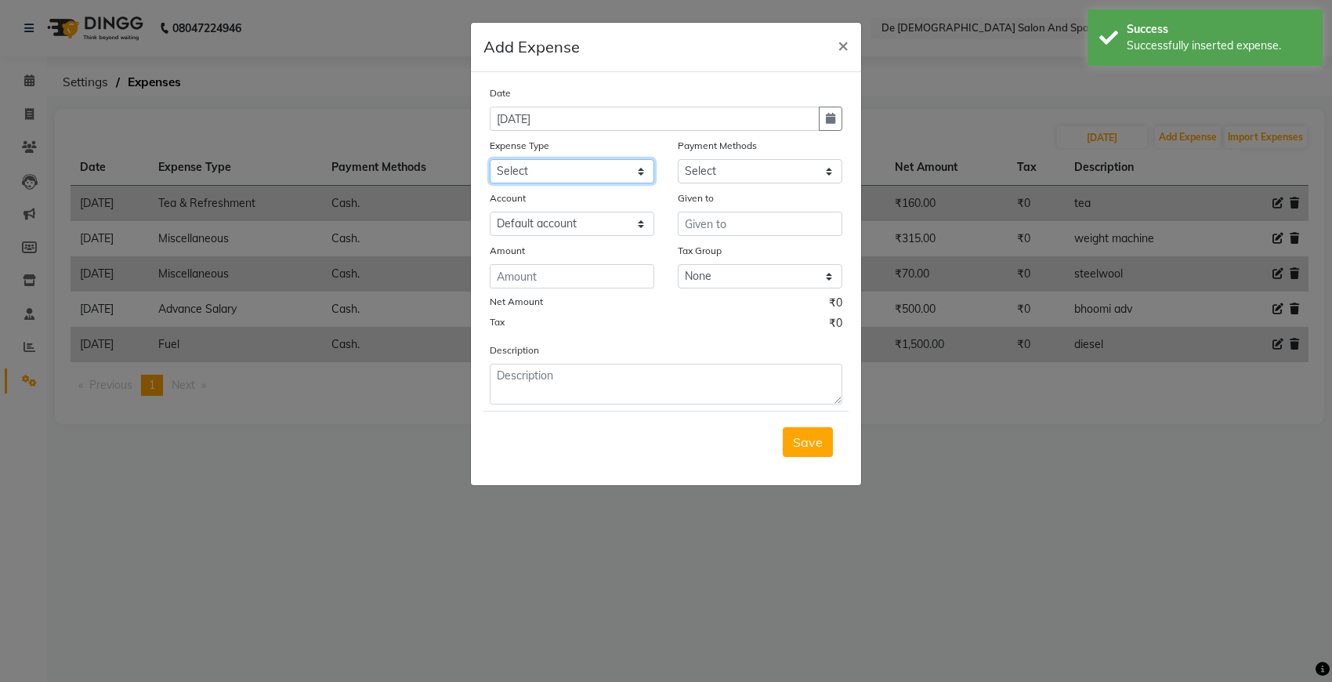
click at [613, 171] on select "Select Advance Salary Bank charges Car maintenance Cash transfer to bank Cash t…" at bounding box center [572, 171] width 165 height 24
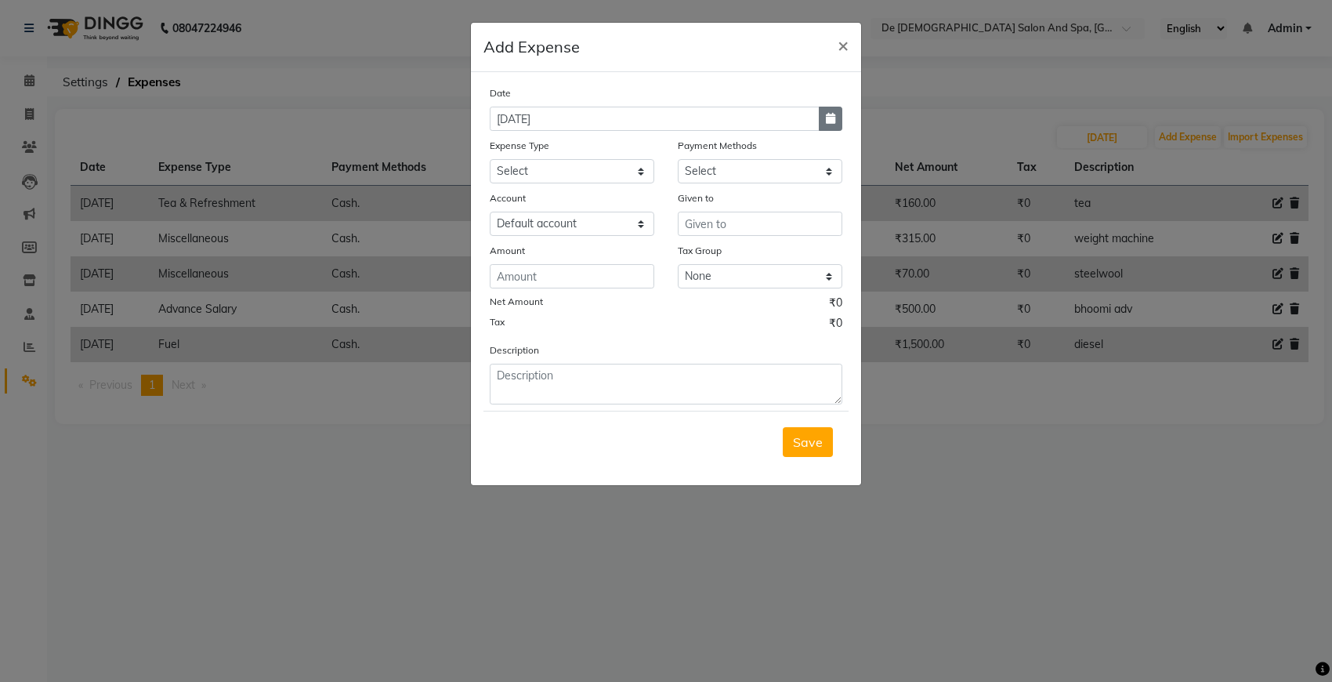
click at [825, 111] on button "button" at bounding box center [831, 119] width 24 height 24
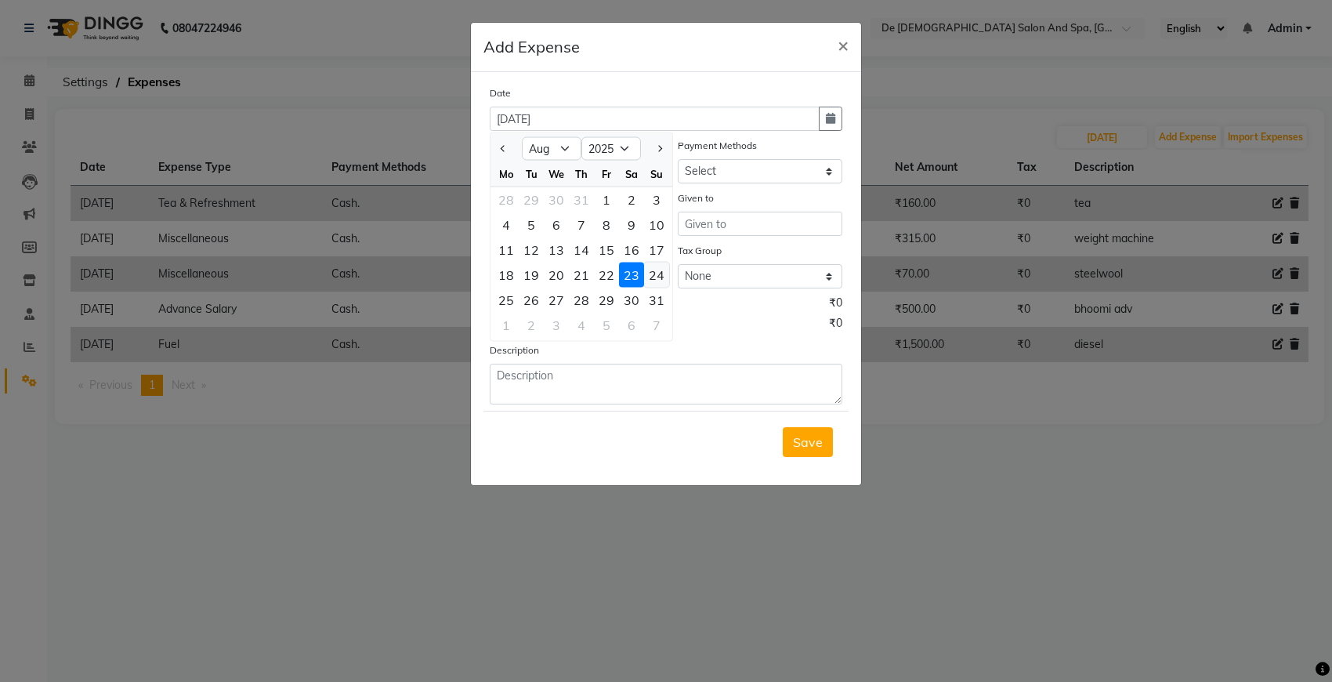
click at [651, 277] on div "24" at bounding box center [656, 274] width 25 height 25
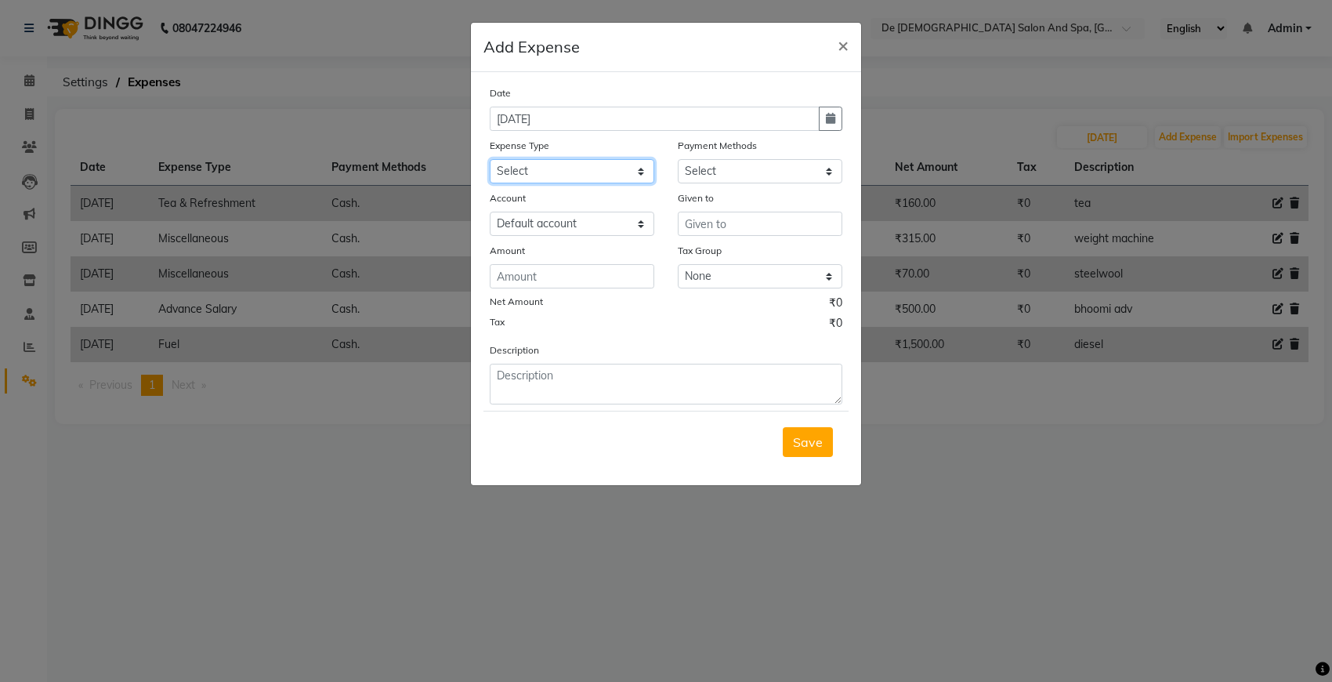
click at [545, 165] on select "Select Advance Salary Bank charges Car maintenance Cash transfer to bank Cash t…" at bounding box center [572, 171] width 165 height 24
click at [490, 159] on select "Select Advance Salary Bank charges Car maintenance Cash transfer to bank Cash t…" at bounding box center [572, 171] width 165 height 24
click at [776, 233] on input "text" at bounding box center [760, 224] width 165 height 24
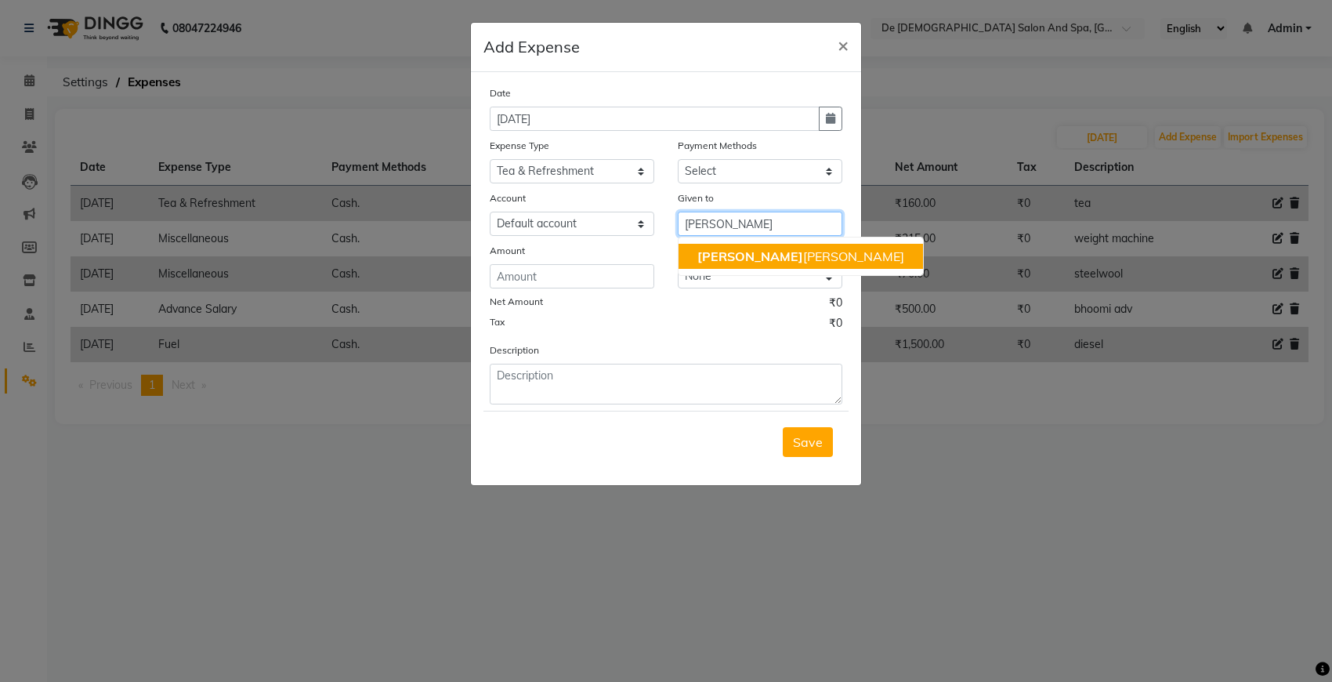
click at [776, 255] on button "niki ta thappa" at bounding box center [801, 256] width 244 height 25
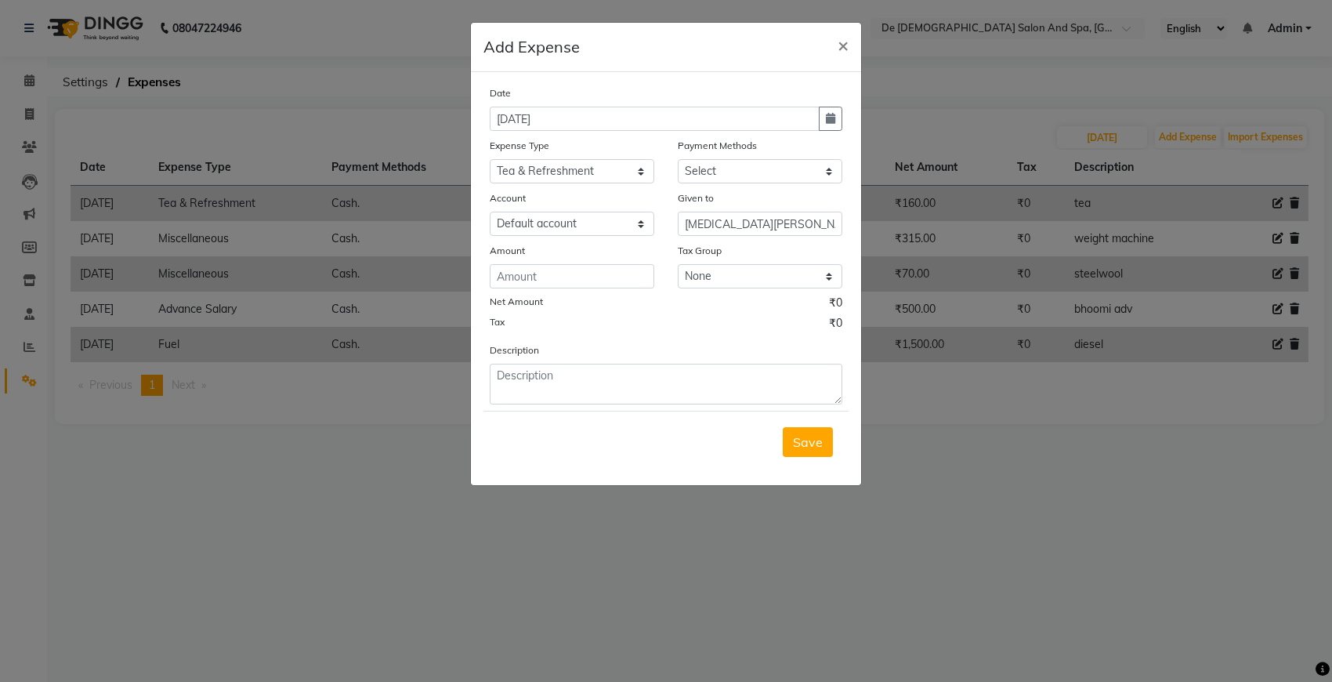
click at [584, 288] on div "Date 24-08-2025 Expense Type Select Advance Salary Bank charges Car maintenance…" at bounding box center [666, 245] width 353 height 320
click at [578, 269] on input "number" at bounding box center [572, 276] width 165 height 24
click at [559, 369] on textarea at bounding box center [666, 384] width 353 height 41
drag, startPoint x: 702, startPoint y: 169, endPoint x: 701, endPoint y: 179, distance: 9.4
click at [702, 169] on select "Select Cash. Voucher CARD Wallet GPay" at bounding box center [760, 171] width 165 height 24
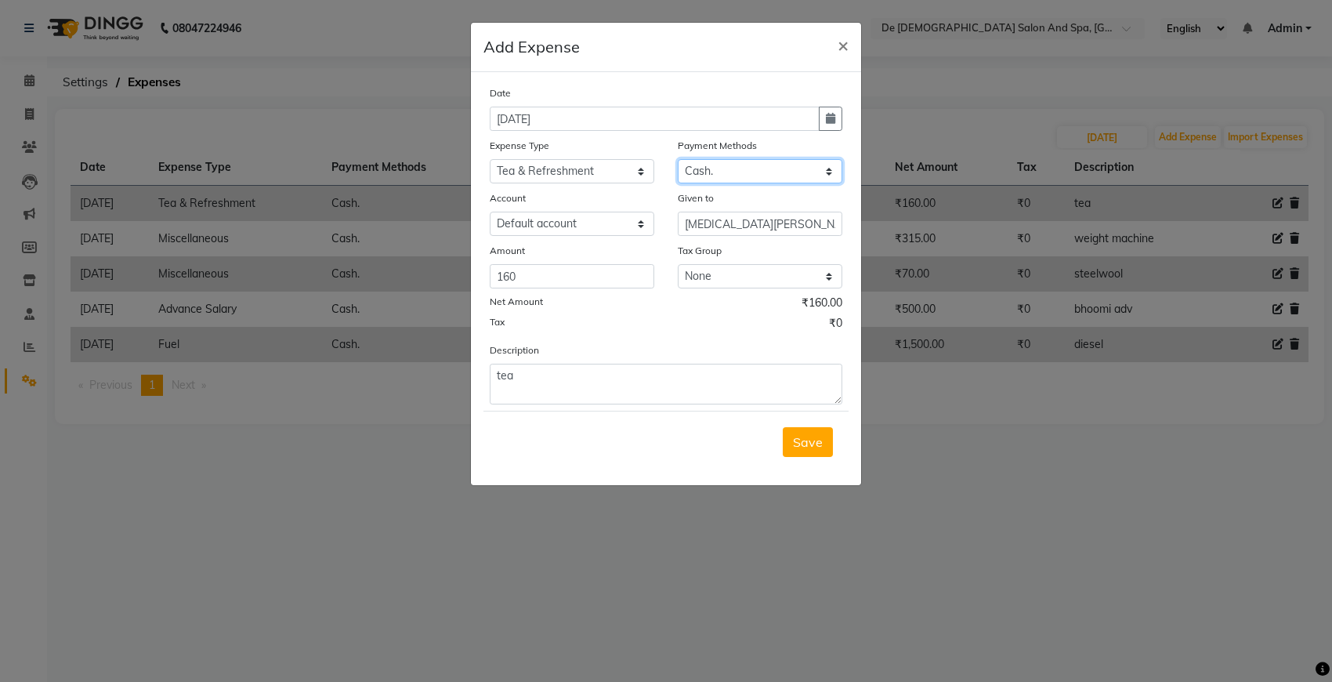
click at [678, 159] on select "Select Cash. Voucher CARD Wallet GPay" at bounding box center [760, 171] width 165 height 24
click at [816, 443] on span "Save" at bounding box center [808, 442] width 30 height 16
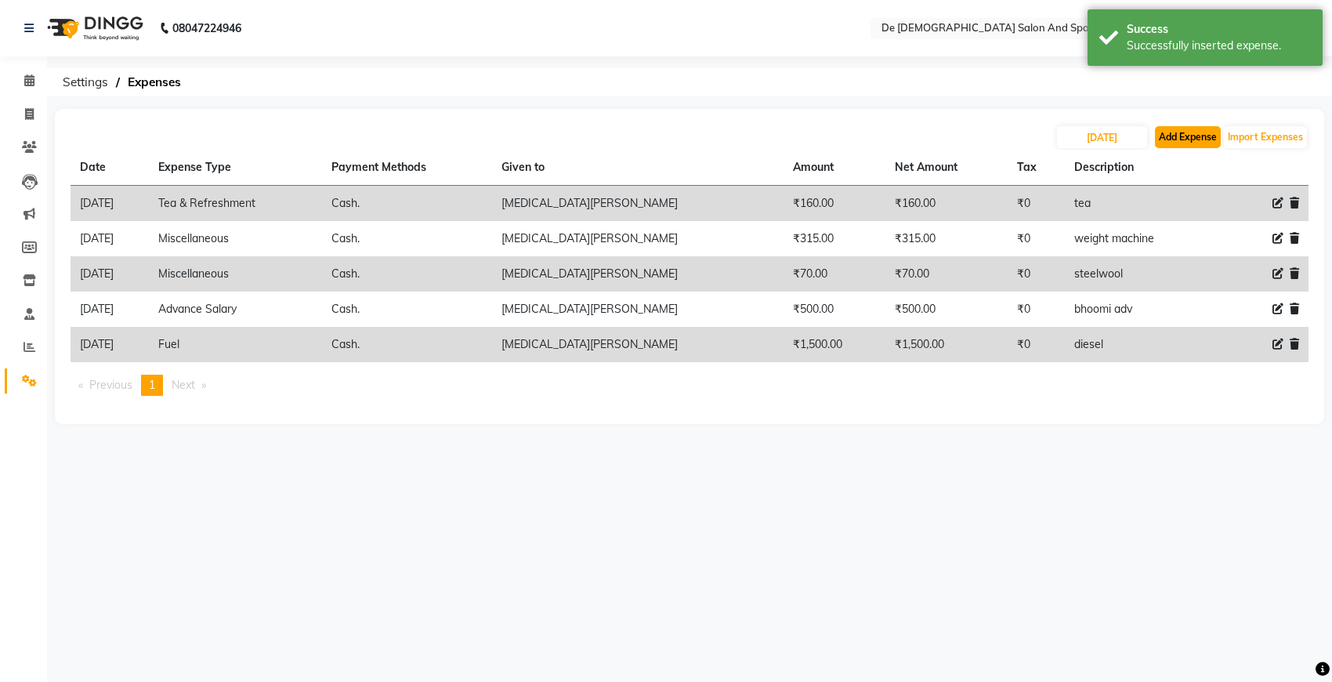
click at [1183, 139] on button "Add Expense" at bounding box center [1188, 137] width 66 height 22
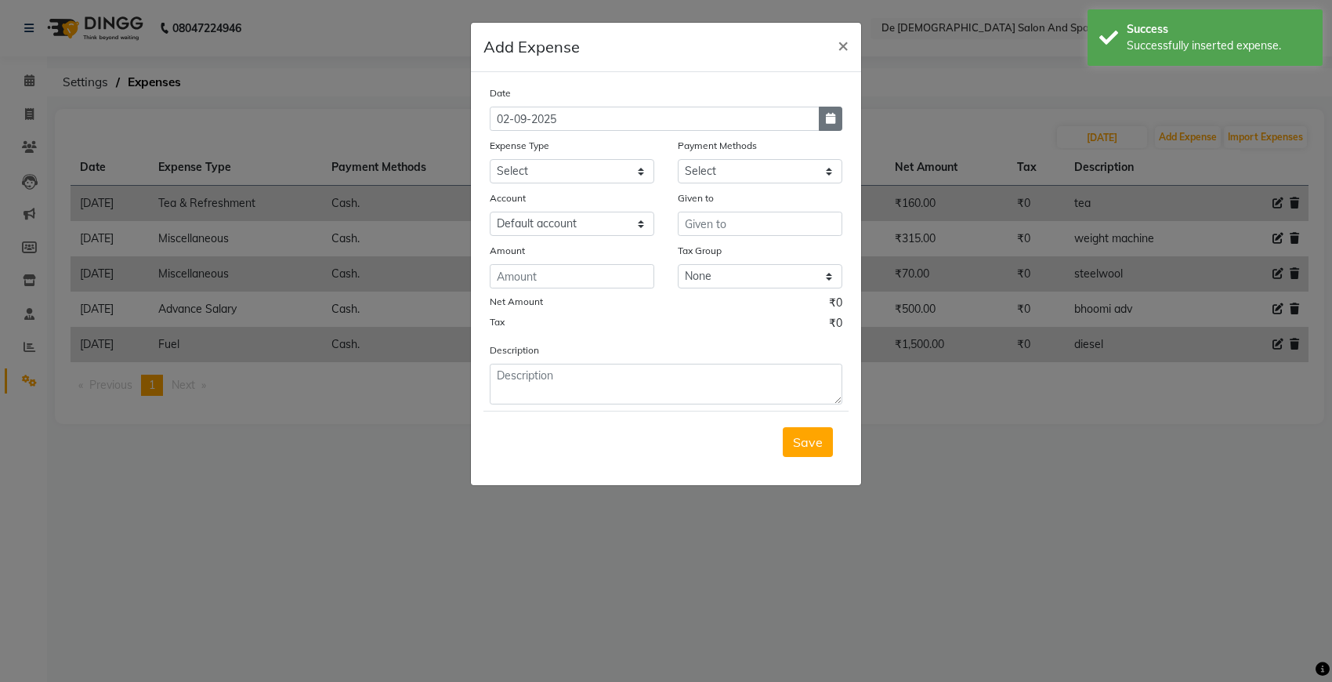
click at [837, 116] on button "button" at bounding box center [831, 119] width 24 height 24
click at [501, 154] on button "Previous month" at bounding box center [503, 148] width 13 height 25
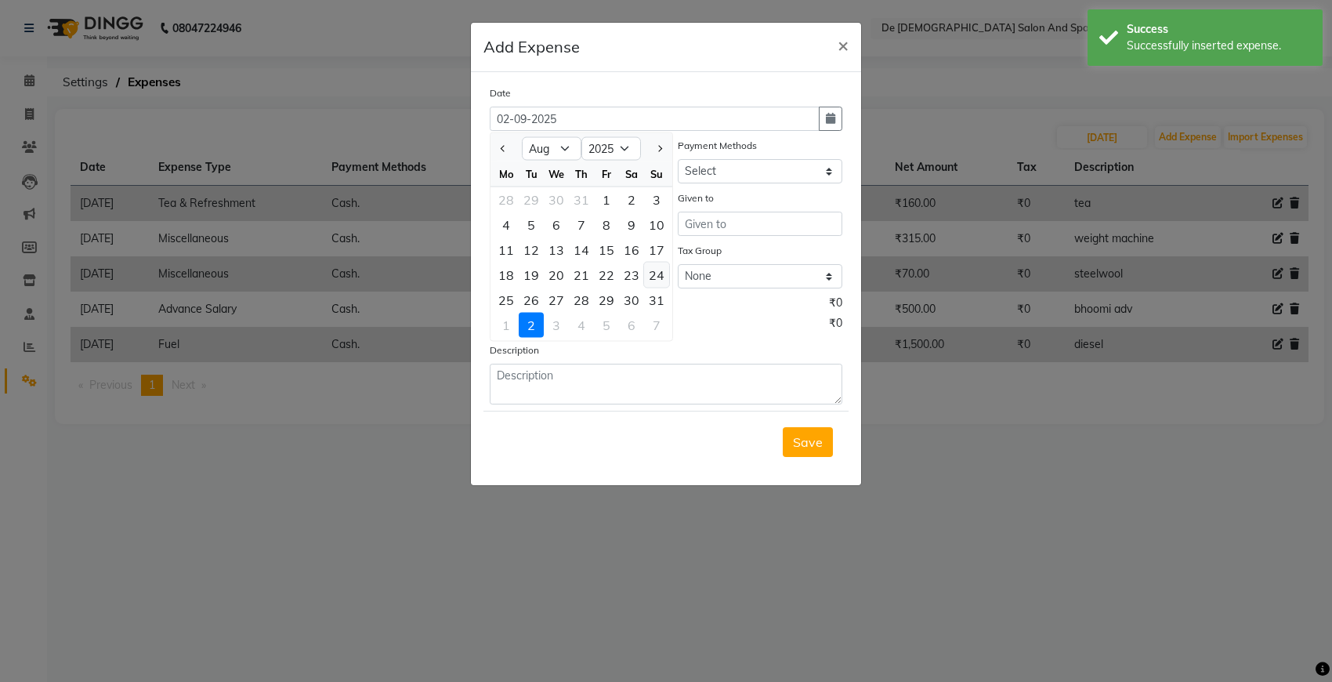
click at [663, 274] on div "24" at bounding box center [656, 274] width 25 height 25
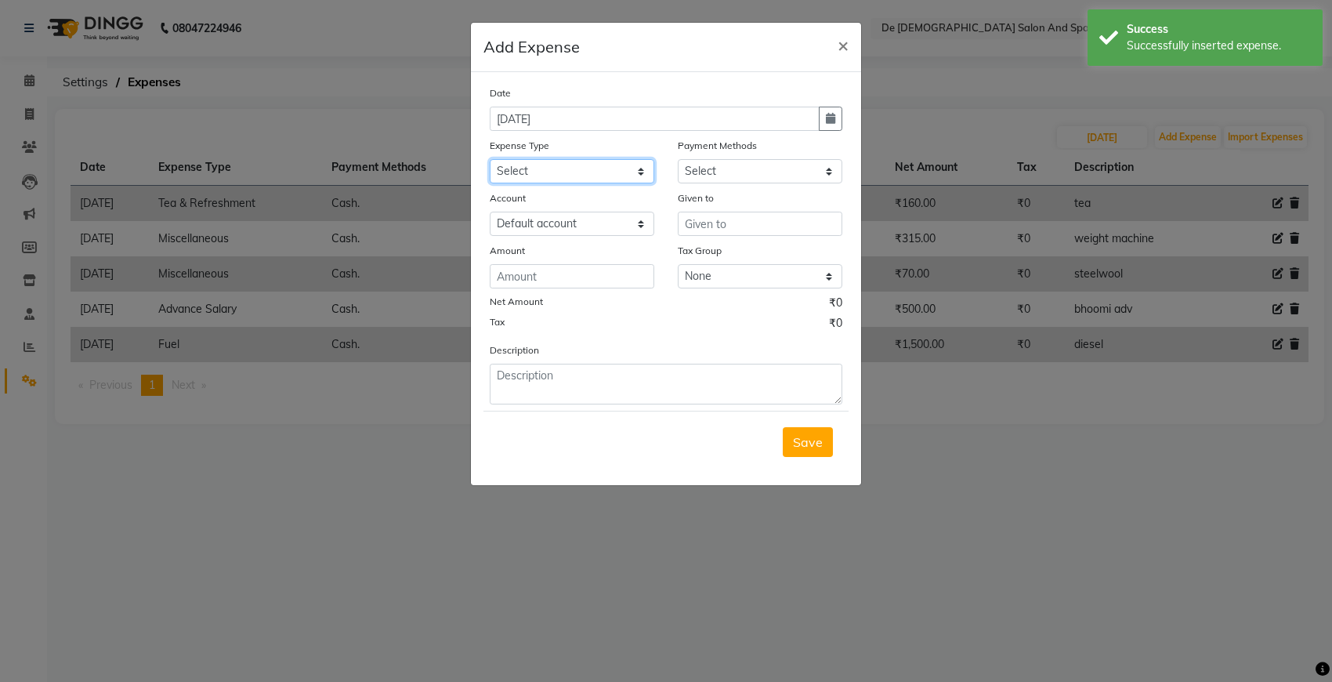
click at [526, 165] on select "Select Advance Salary Bank charges Car maintenance Cash transfer to bank Cash t…" at bounding box center [572, 171] width 165 height 24
click at [490, 159] on select "Select Advance Salary Bank charges Car maintenance Cash transfer to bank Cash t…" at bounding box center [572, 171] width 165 height 24
click at [744, 169] on select "Select Cash. Voucher CARD Wallet GPay" at bounding box center [760, 171] width 165 height 24
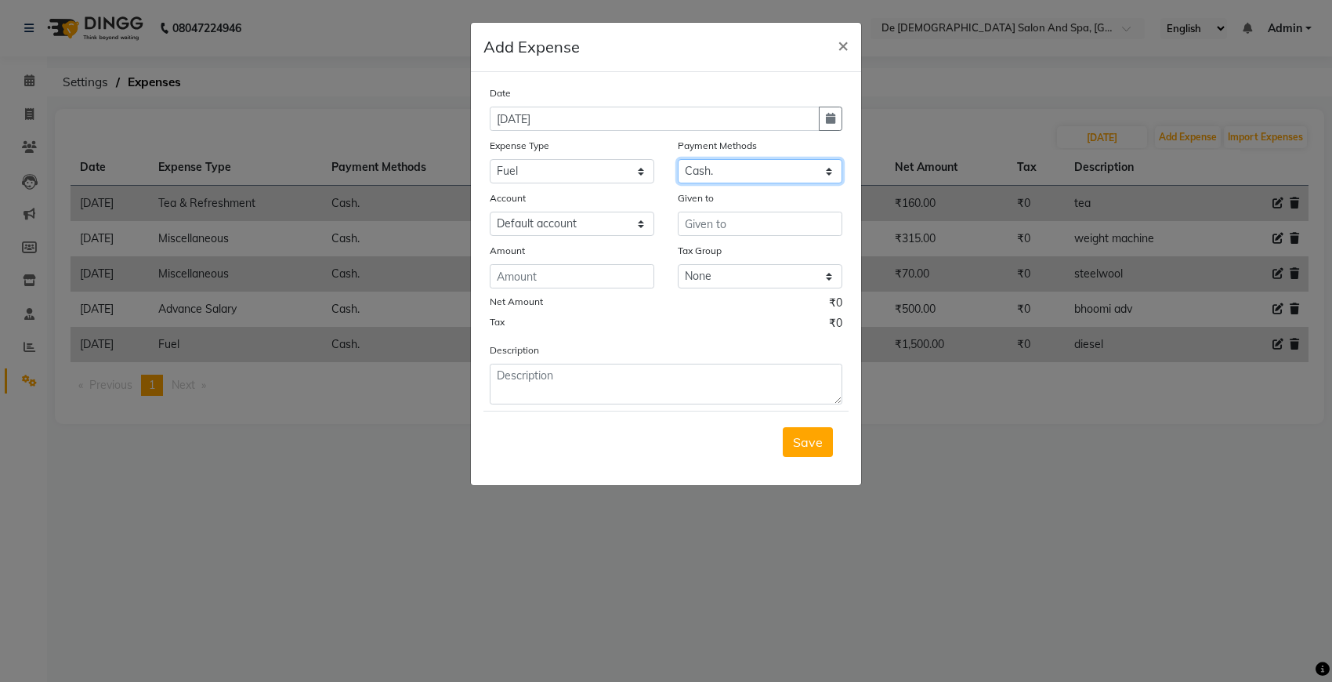
click at [678, 159] on select "Select Cash. Voucher CARD Wallet GPay" at bounding box center [760, 171] width 165 height 24
click at [695, 231] on input "text" at bounding box center [760, 224] width 165 height 24
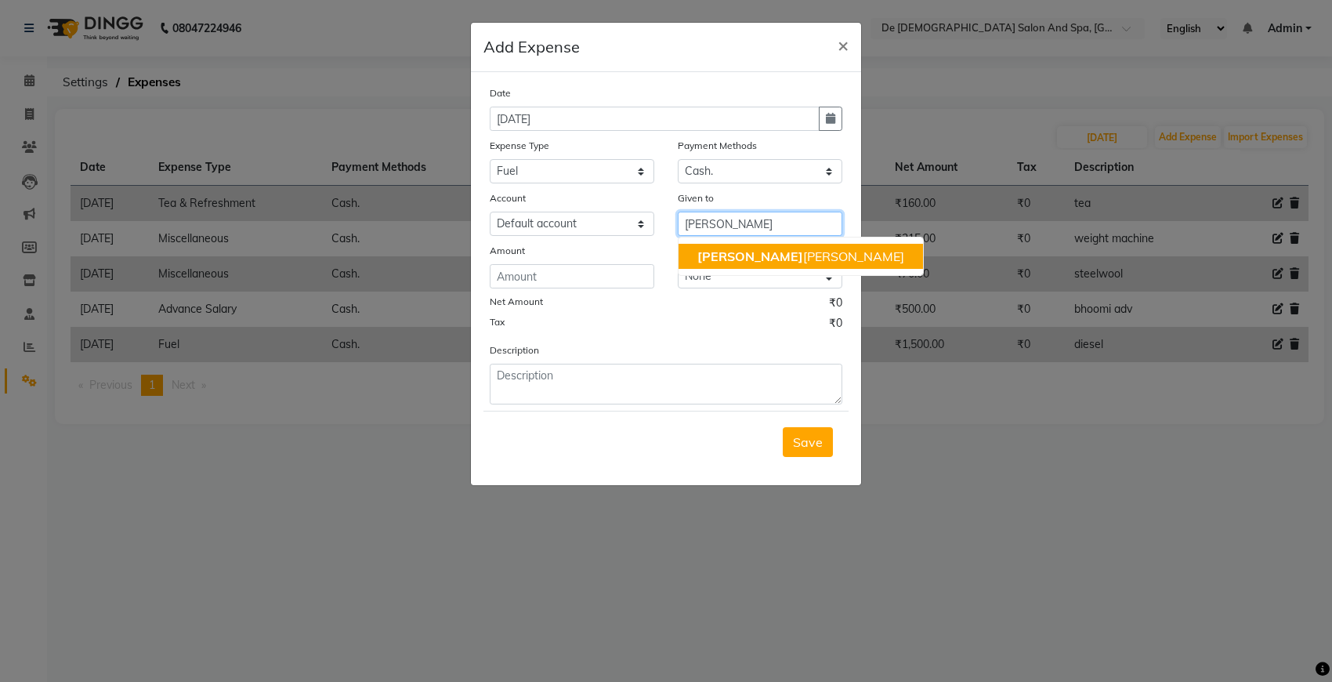
click at [703, 249] on span "niki" at bounding box center [750, 256] width 106 height 16
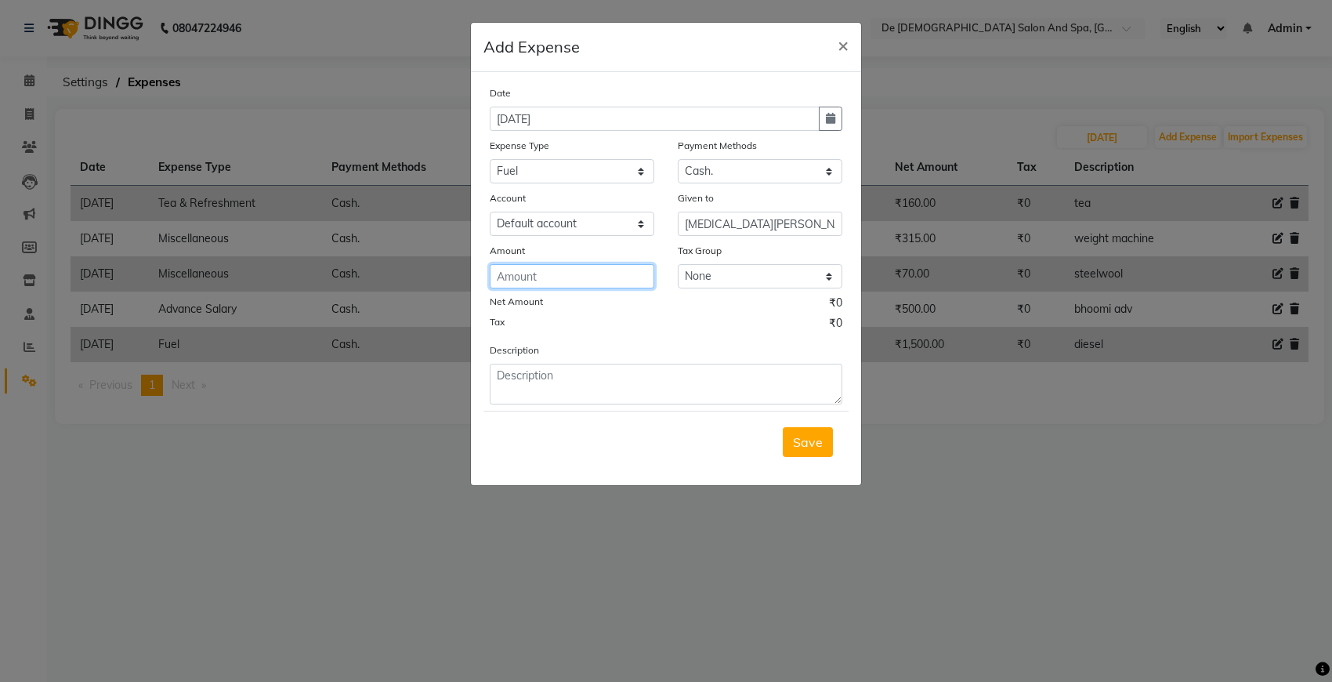
click at [586, 277] on input "number" at bounding box center [572, 276] width 165 height 24
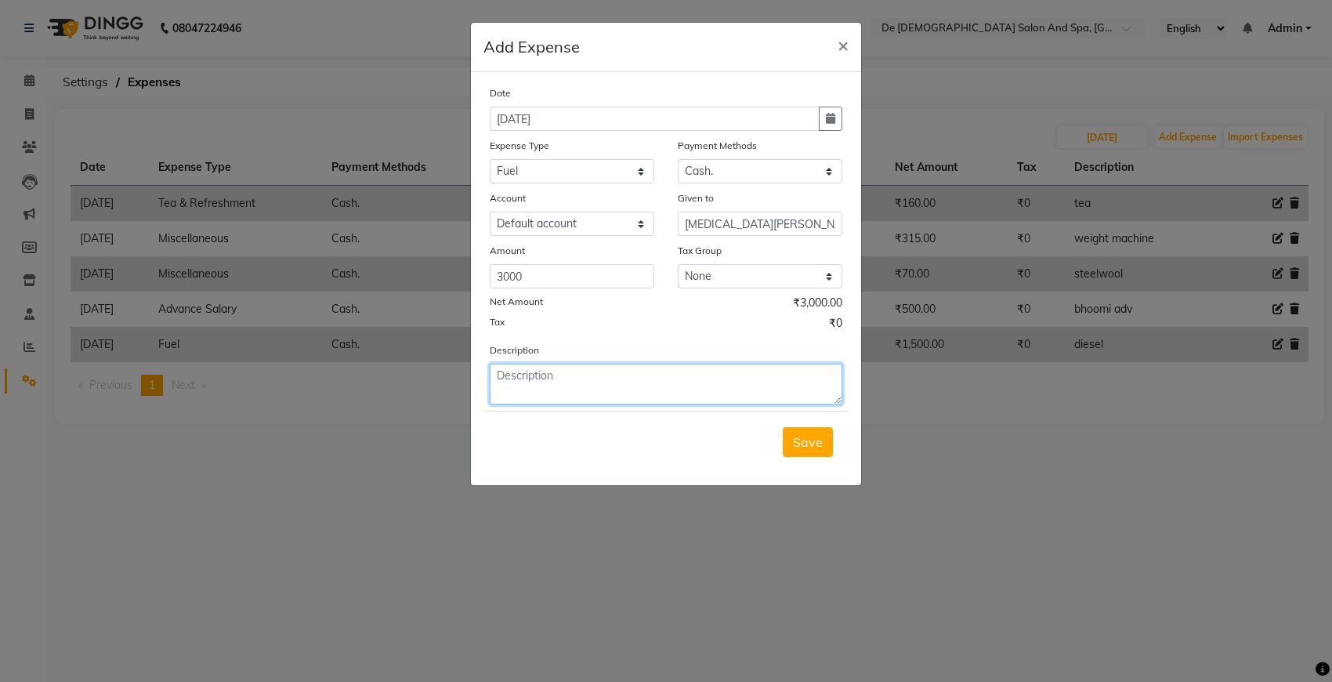
click at [543, 364] on textarea at bounding box center [666, 384] width 353 height 41
click at [809, 445] on span "Save" at bounding box center [808, 442] width 30 height 16
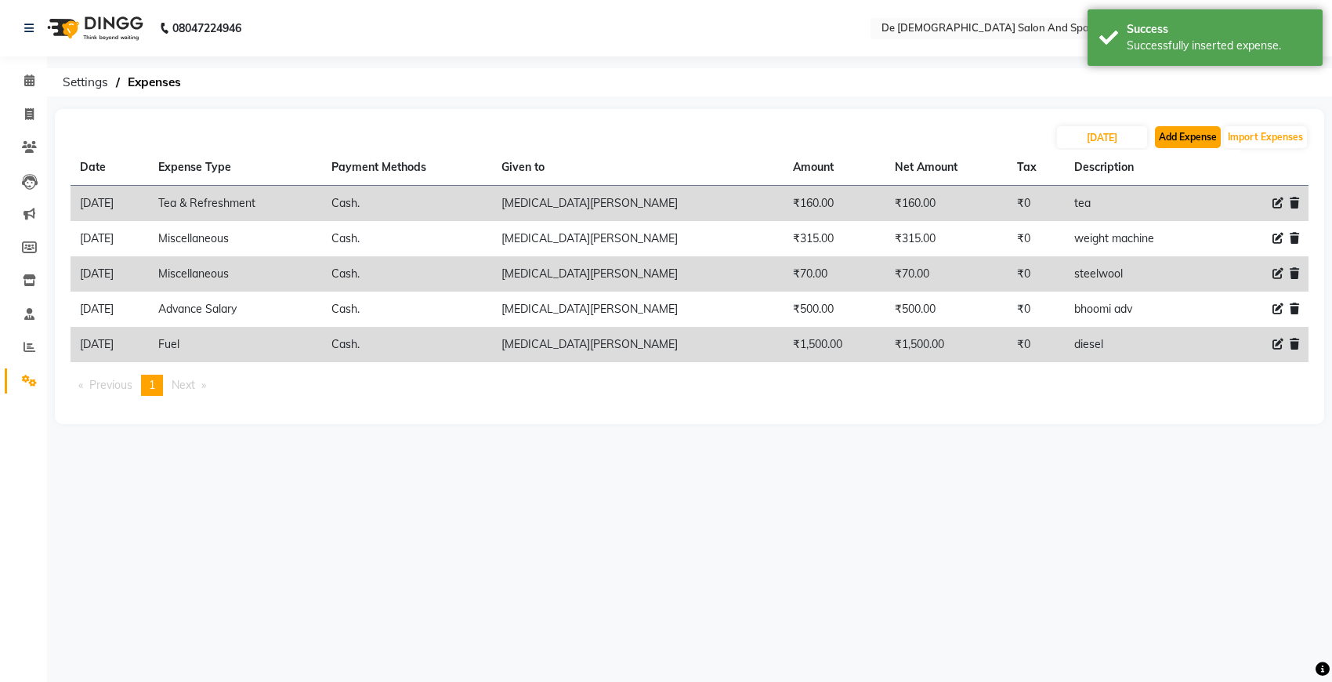
click at [1164, 137] on button "Add Expense" at bounding box center [1188, 137] width 66 height 22
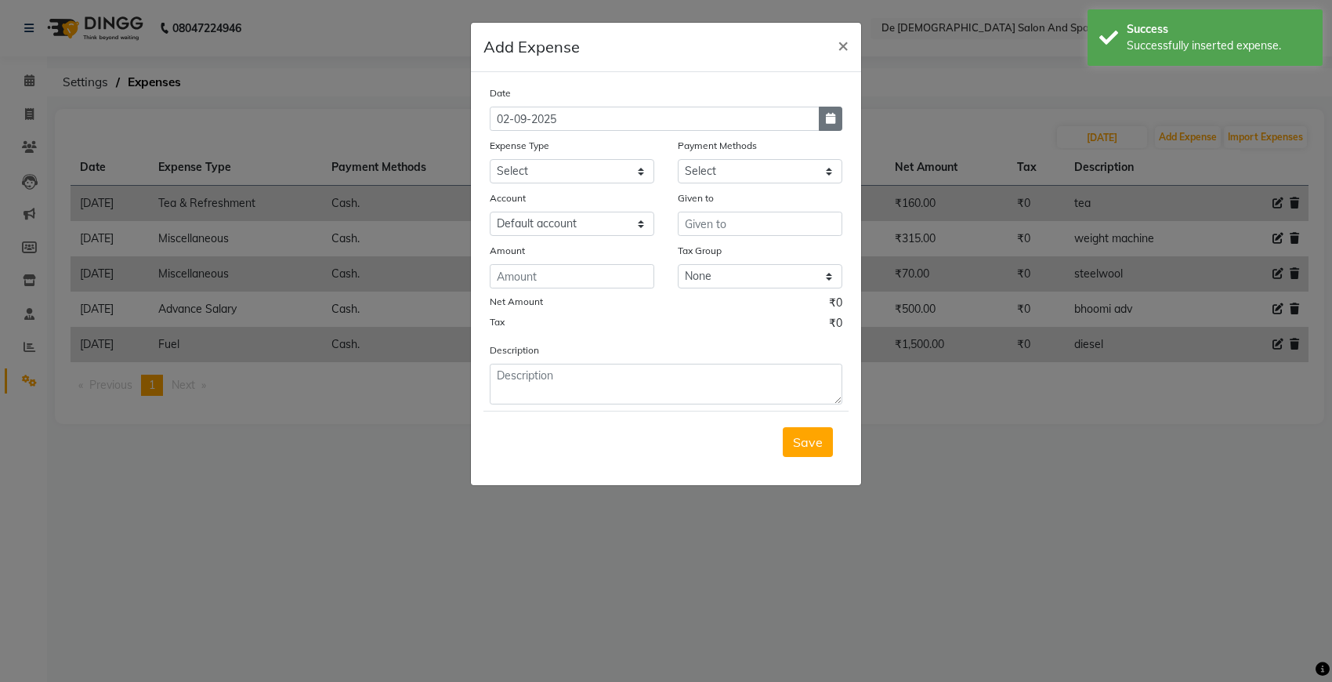
click at [832, 120] on icon "button" at bounding box center [830, 118] width 9 height 11
click at [494, 146] on div at bounding box center [505, 148] width 31 height 25
click at [498, 150] on button "Previous month" at bounding box center [503, 148] width 13 height 25
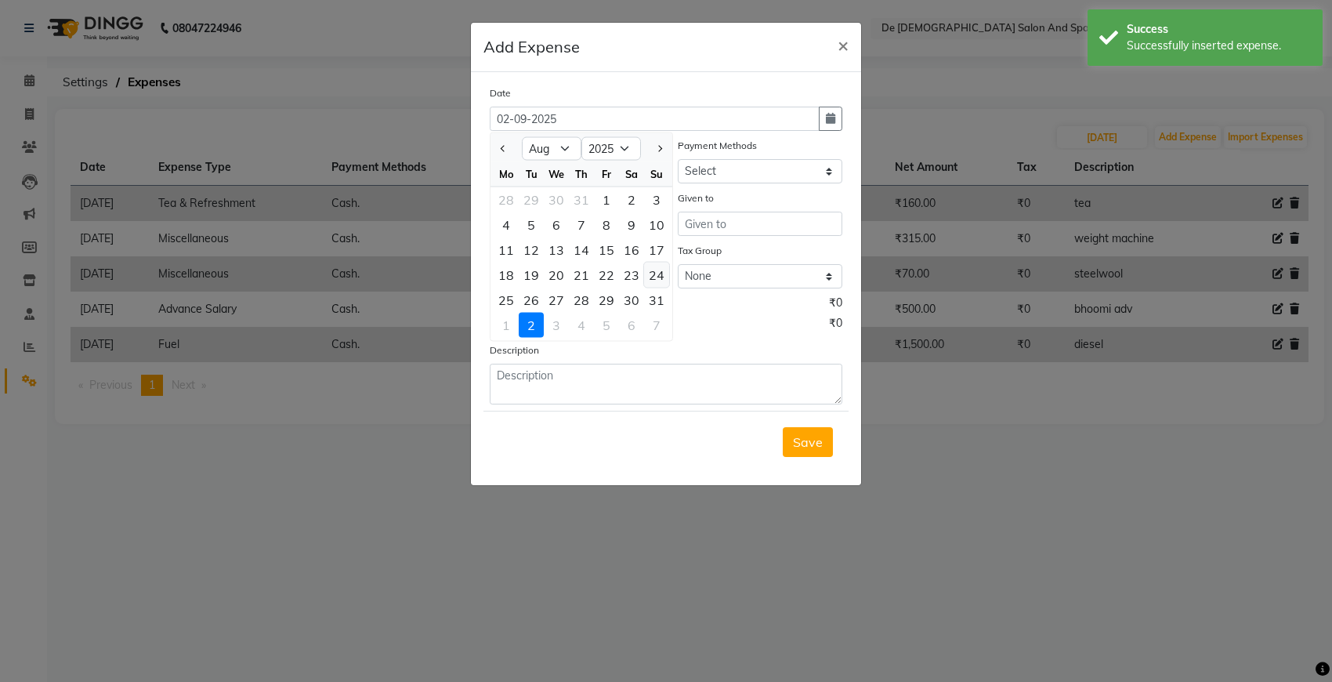
click at [655, 268] on div "24" at bounding box center [656, 274] width 25 height 25
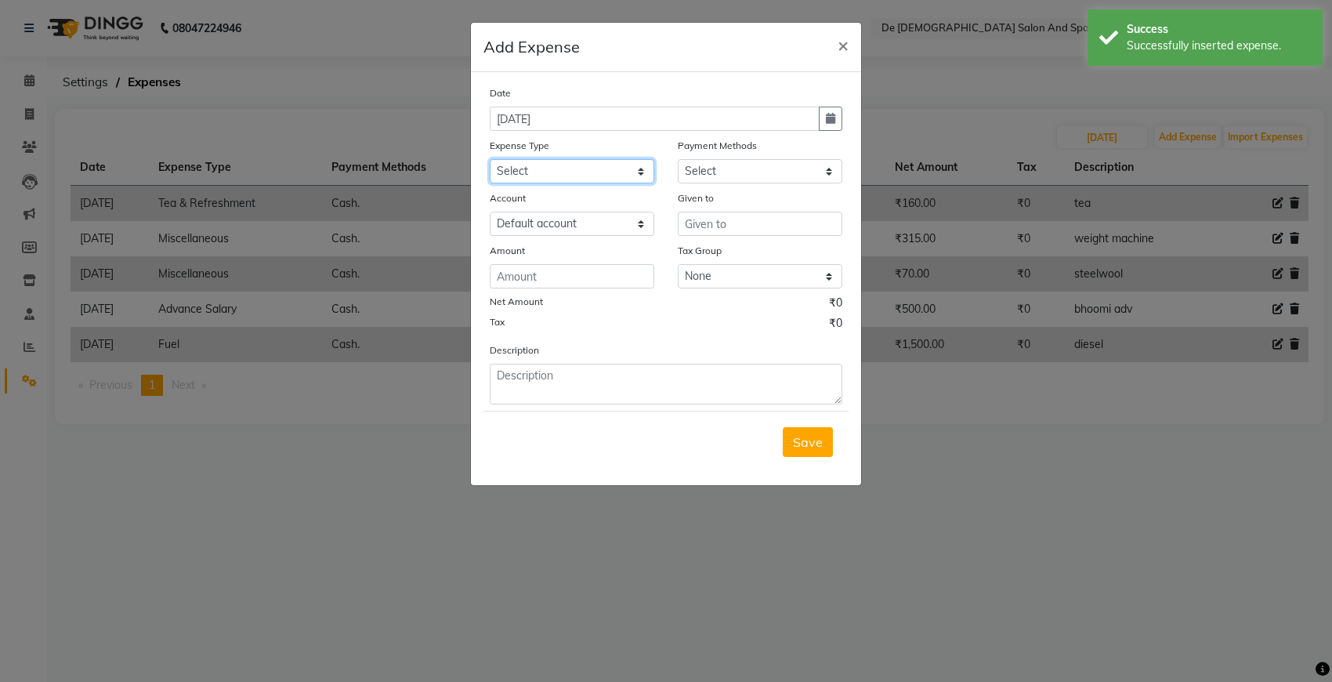
click at [560, 167] on select "Select Advance Salary Bank charges Car maintenance Cash transfer to bank Cash t…" at bounding box center [572, 171] width 165 height 24
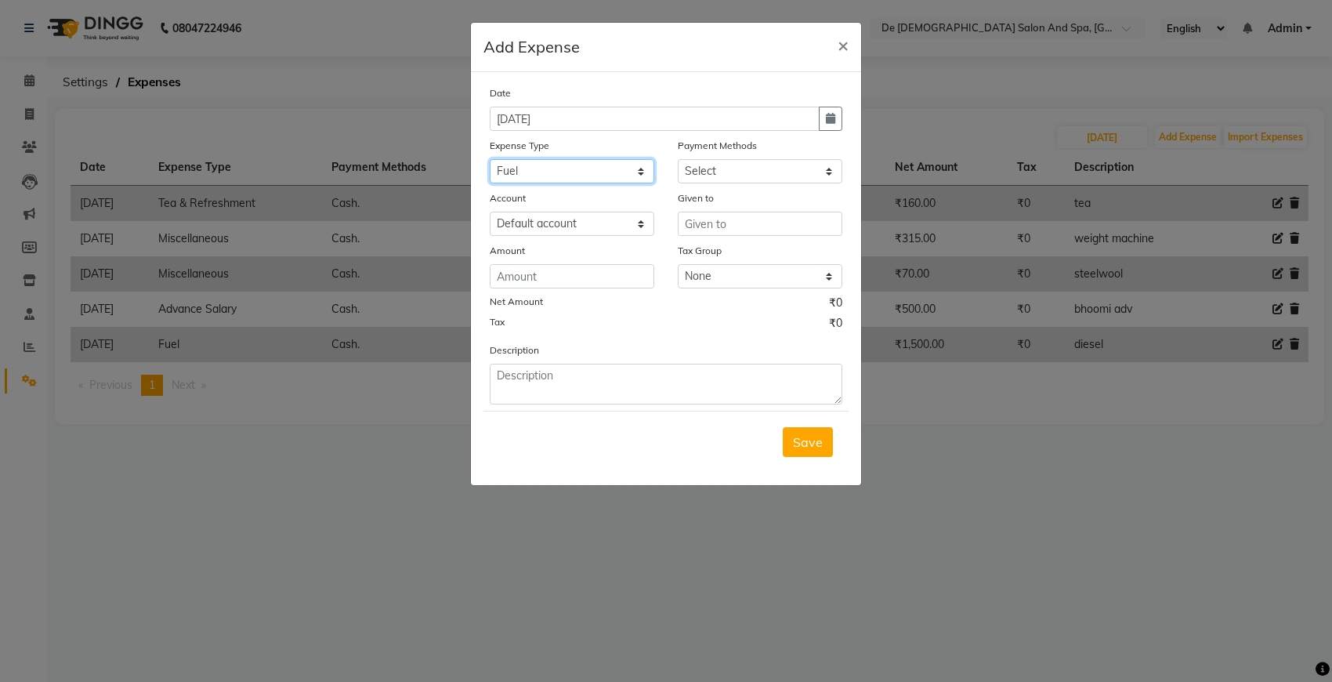
click at [490, 159] on select "Select Advance Salary Bank charges Car maintenance Cash transfer to bank Cash t…" at bounding box center [572, 171] width 165 height 24
click at [784, 171] on select "Select Cash. Voucher CARD Wallet GPay" at bounding box center [760, 171] width 165 height 24
click at [678, 159] on select "Select Cash. Voucher CARD Wallet GPay" at bounding box center [760, 171] width 165 height 24
click at [715, 235] on div "Date 24-08-2025 Expense Type Select Advance Salary Bank charges Car maintenance…" at bounding box center [666, 245] width 353 height 320
click at [717, 232] on input "text" at bounding box center [760, 224] width 165 height 24
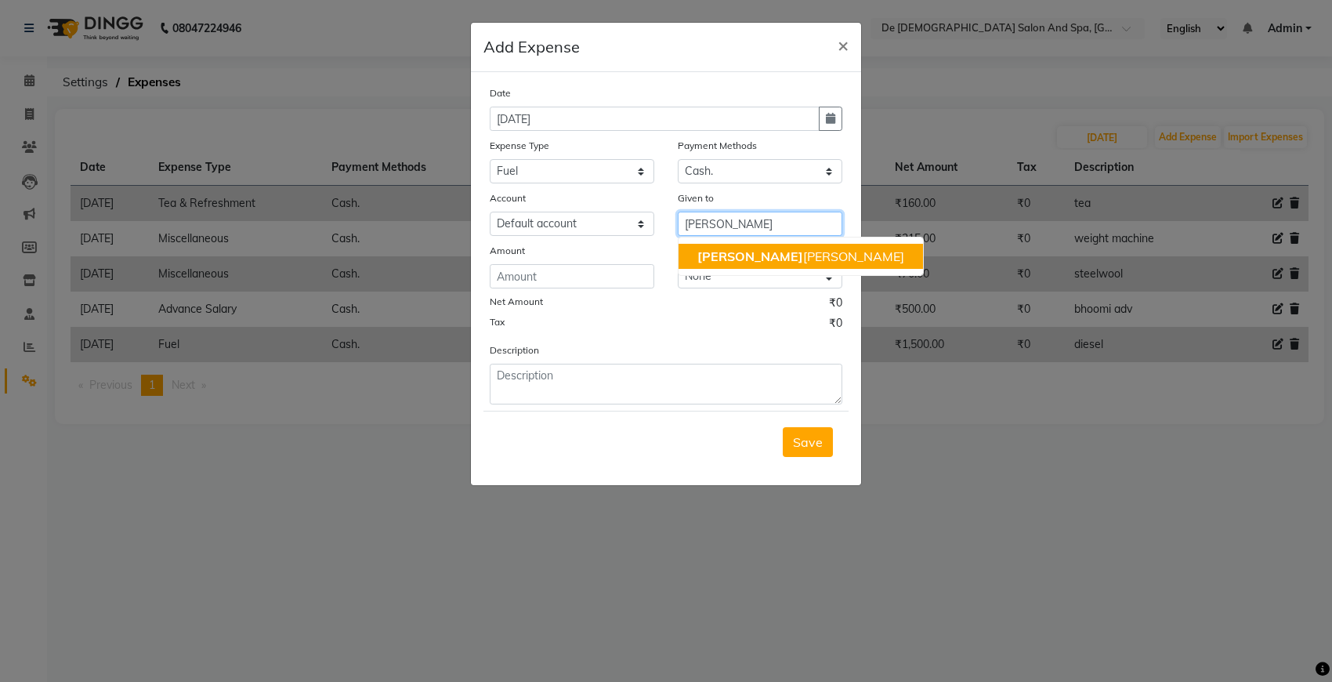
click at [727, 253] on ngb-highlight "niki ta thappa" at bounding box center [800, 256] width 207 height 16
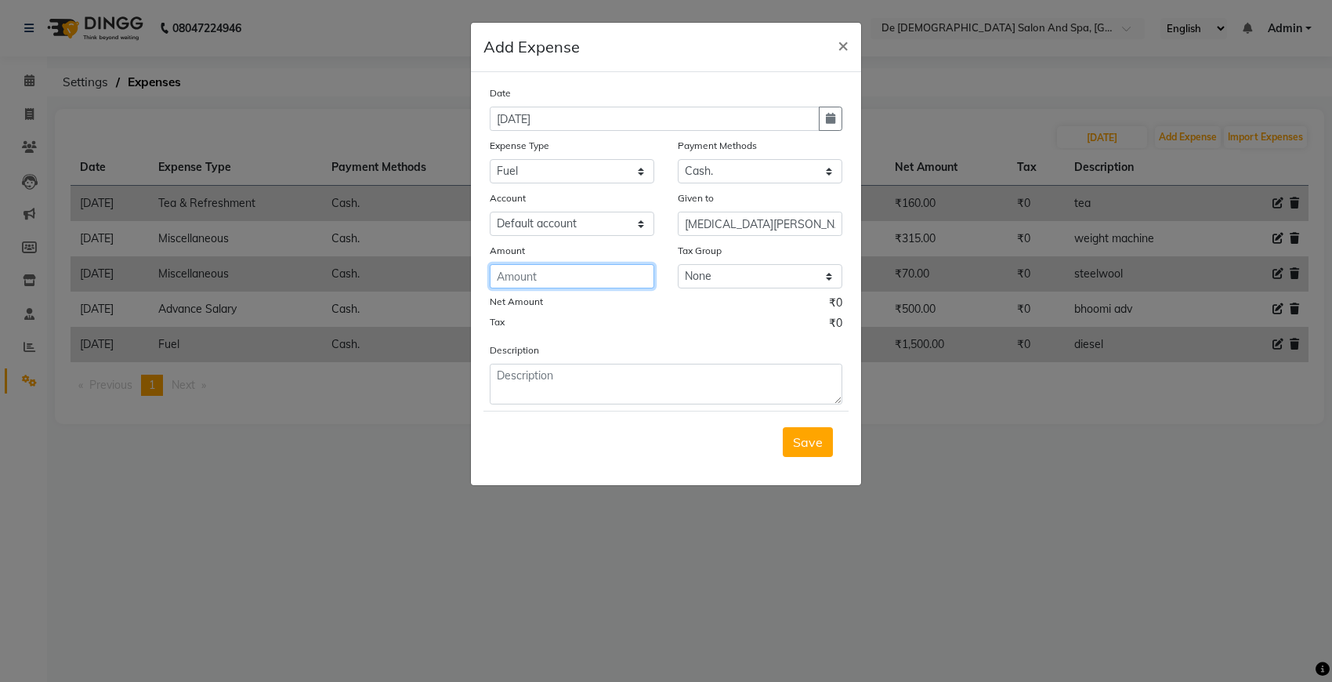
click at [632, 274] on input "number" at bounding box center [572, 276] width 165 height 24
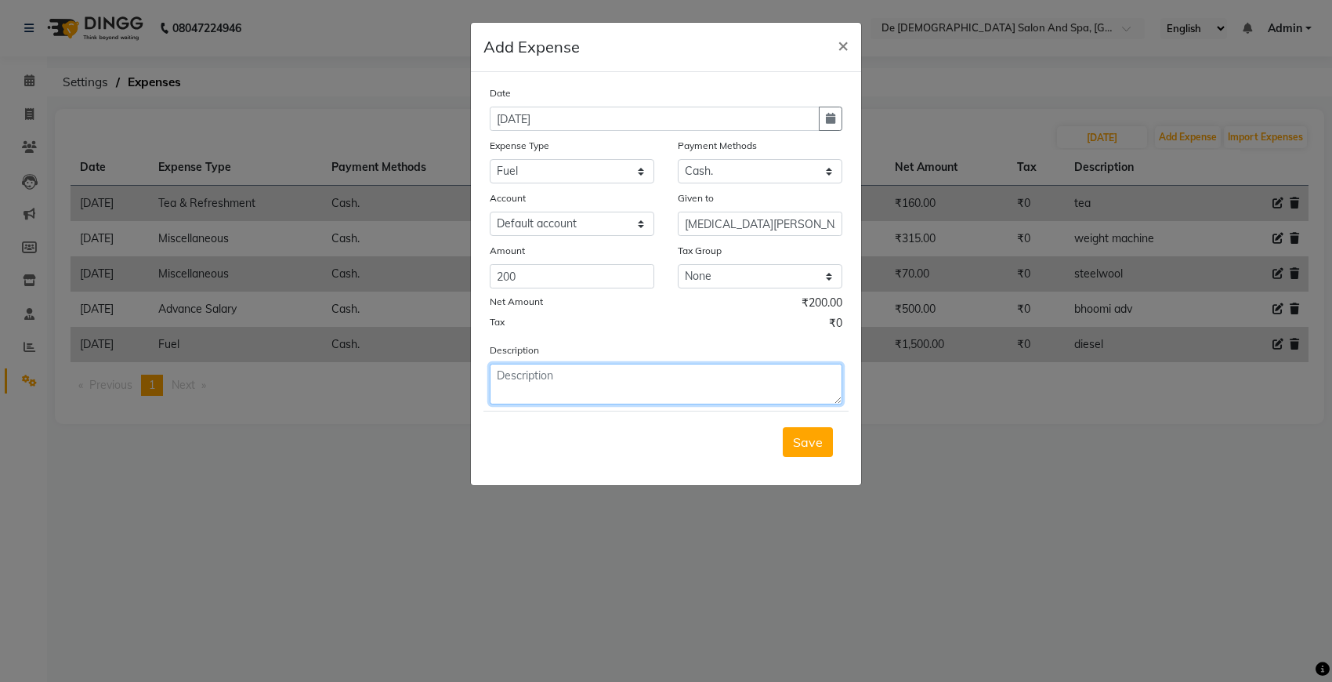
click at [578, 398] on textarea at bounding box center [666, 384] width 353 height 41
click at [816, 437] on span "Save" at bounding box center [808, 442] width 30 height 16
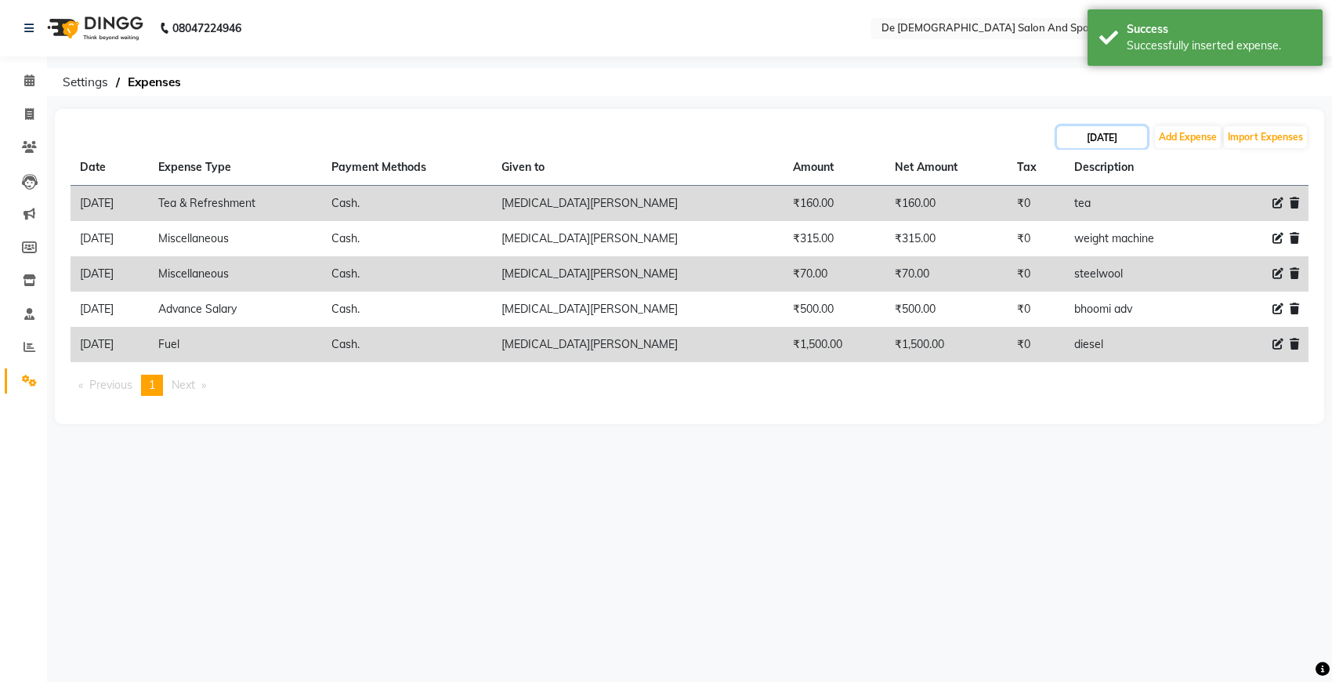
click at [1086, 137] on input "23-08-2025" at bounding box center [1102, 137] width 90 height 22
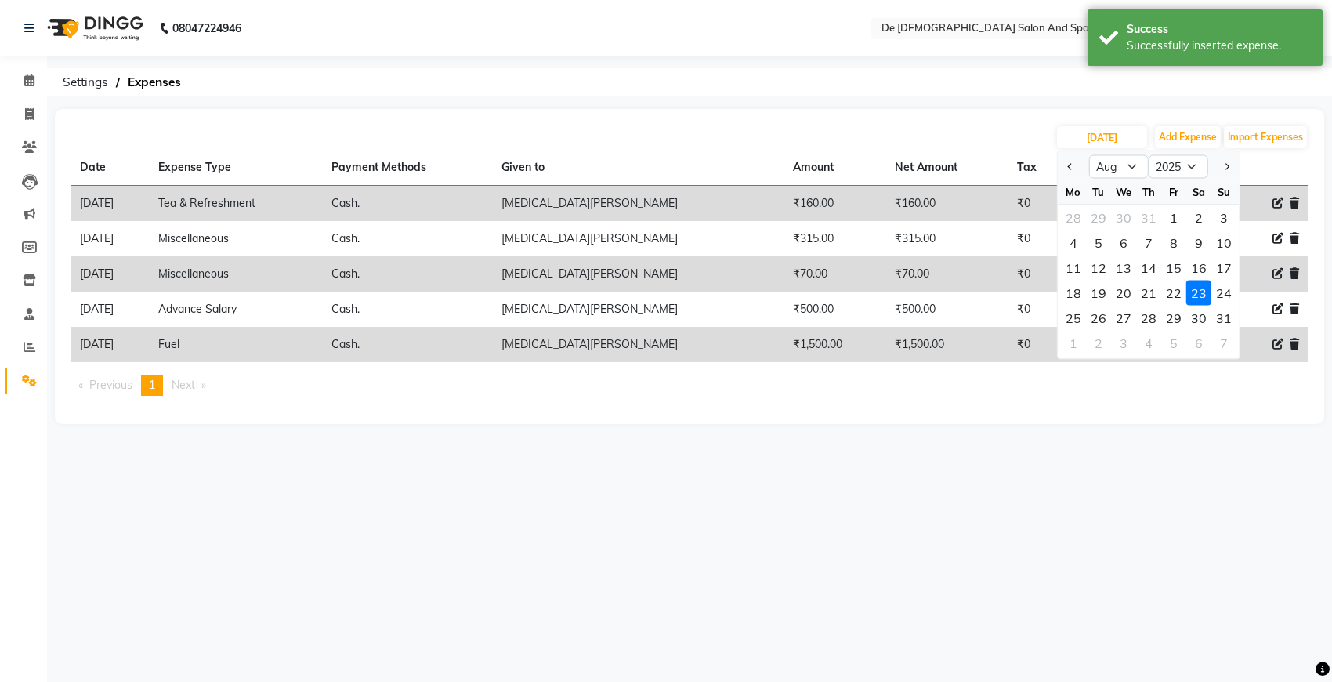
click at [1183, 283] on div "24" at bounding box center [1223, 292] width 25 height 25
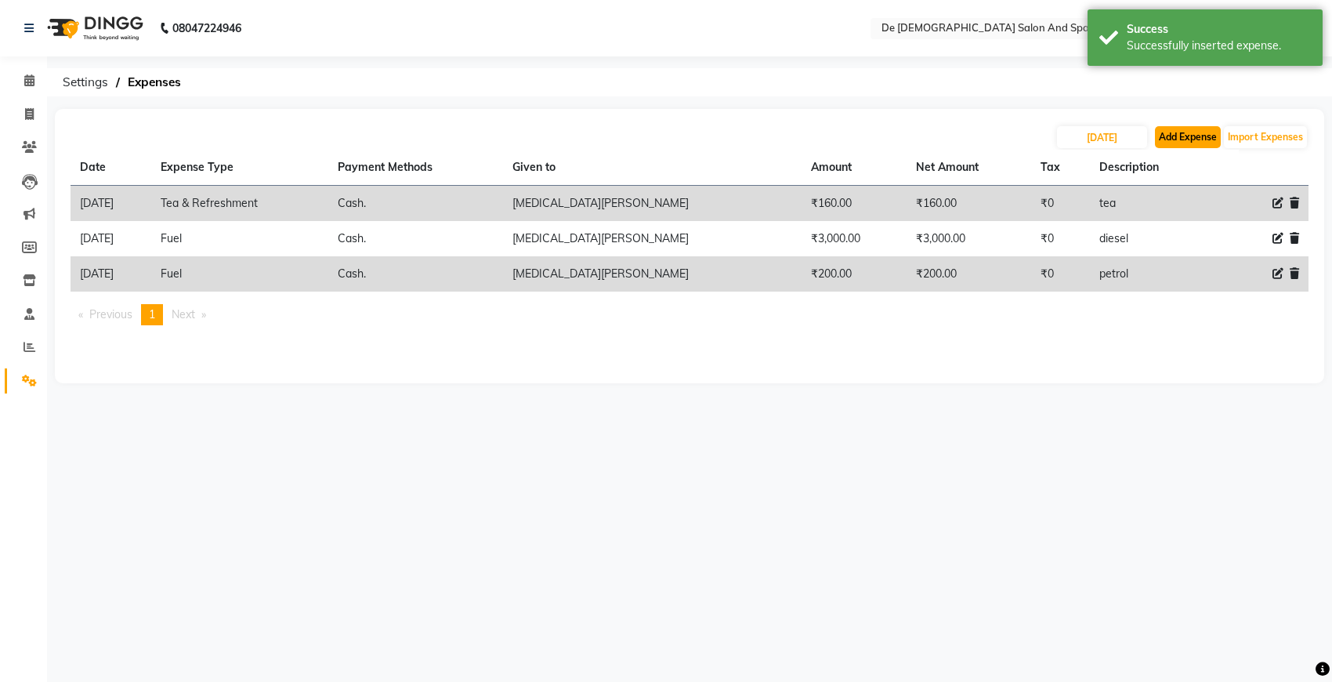
click at [1167, 147] on button "Add Expense" at bounding box center [1188, 137] width 66 height 22
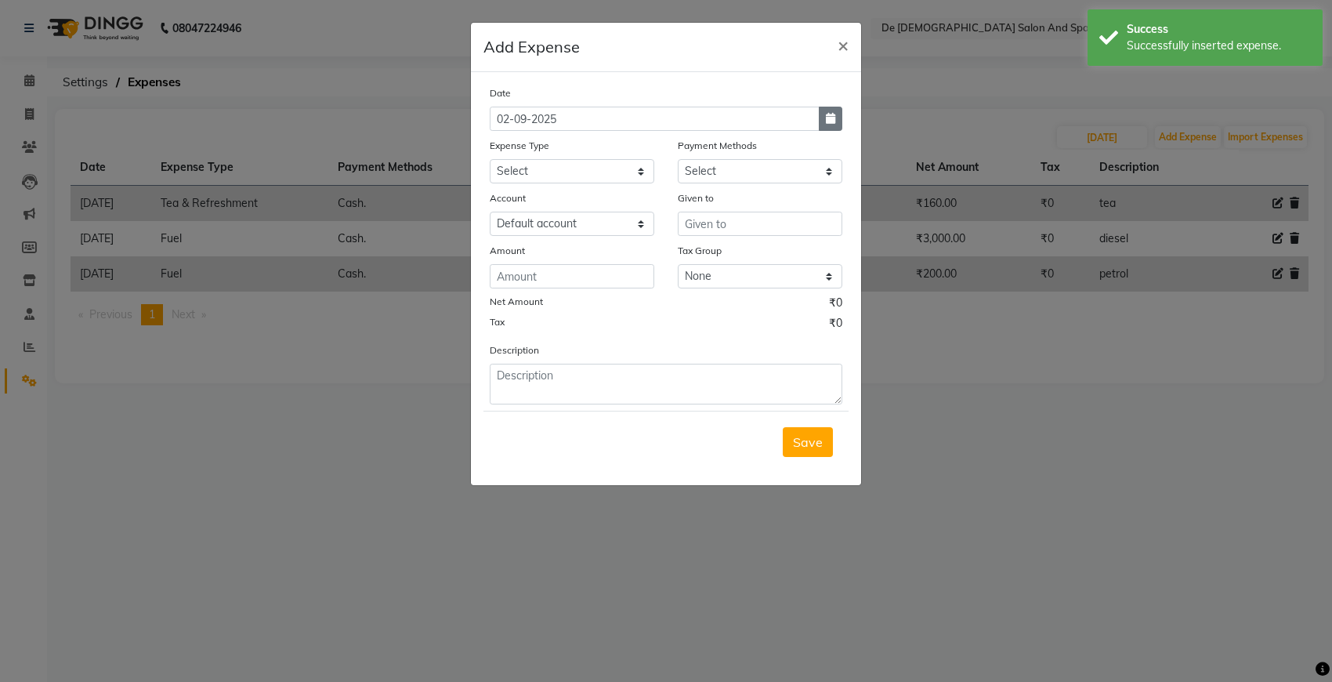
click at [839, 123] on button "button" at bounding box center [831, 119] width 24 height 24
click at [502, 153] on button "Previous month" at bounding box center [503, 148] width 13 height 25
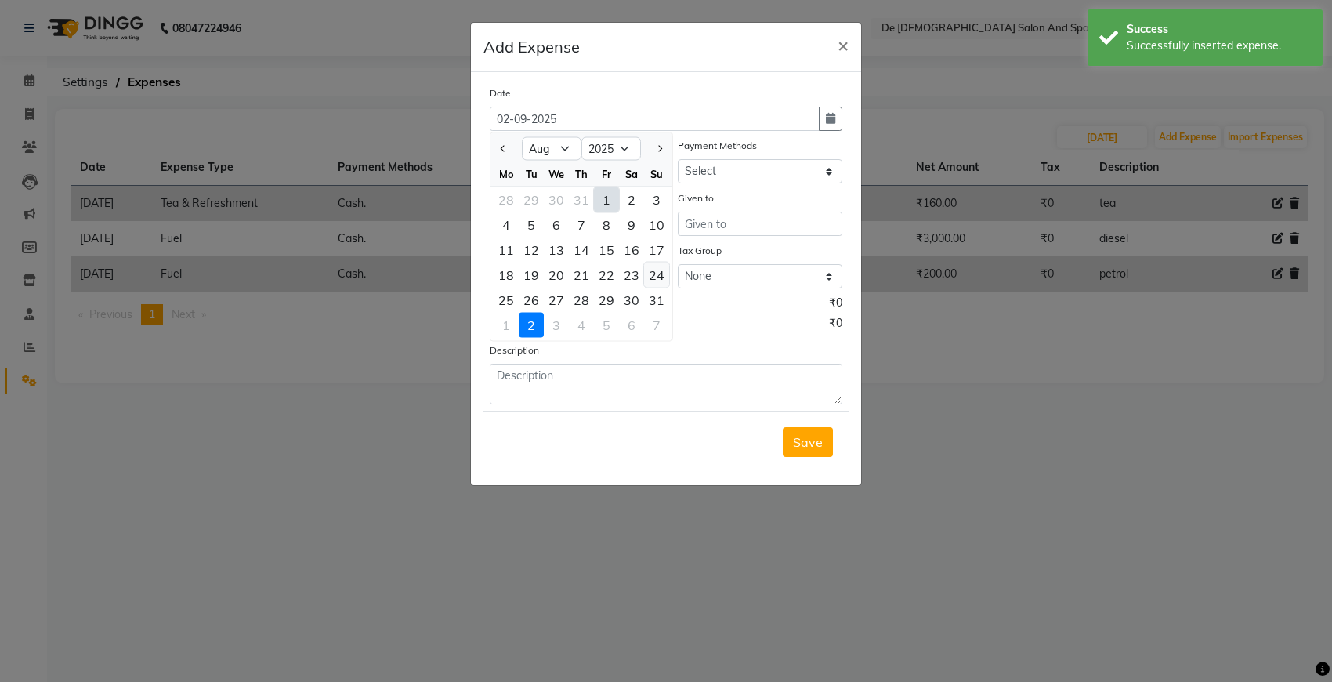
click at [667, 271] on div "24" at bounding box center [656, 274] width 25 height 25
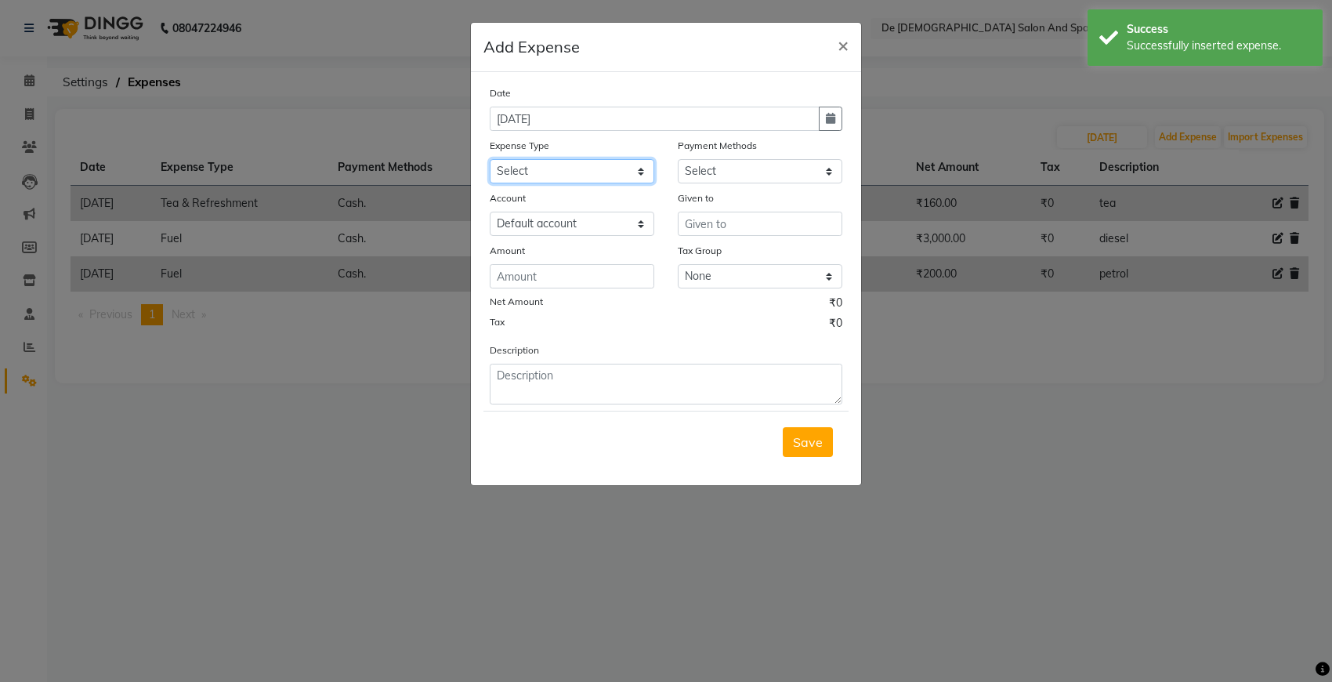
click at [627, 170] on select "Select Advance Salary Bank charges Car maintenance Cash transfer to bank Cash t…" at bounding box center [572, 171] width 165 height 24
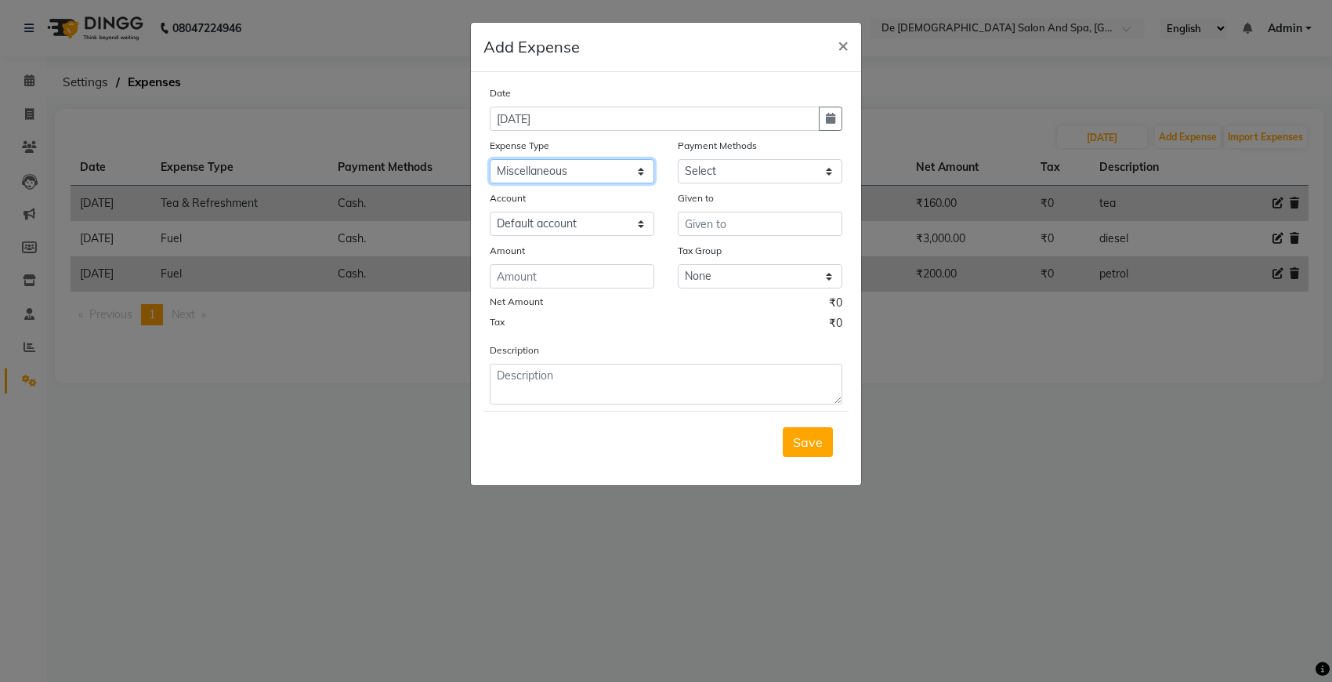
click at [490, 159] on select "Select Advance Salary Bank charges Car maintenance Cash transfer to bank Cash t…" at bounding box center [572, 171] width 165 height 24
click at [696, 161] on select "Select Cash. Voucher CARD Wallet GPay" at bounding box center [760, 171] width 165 height 24
click at [678, 159] on select "Select Cash. Voucher CARD Wallet GPay" at bounding box center [760, 171] width 165 height 24
click at [599, 220] on select "Select Default account" at bounding box center [572, 224] width 165 height 24
click at [717, 208] on div "Given to" at bounding box center [760, 201] width 165 height 22
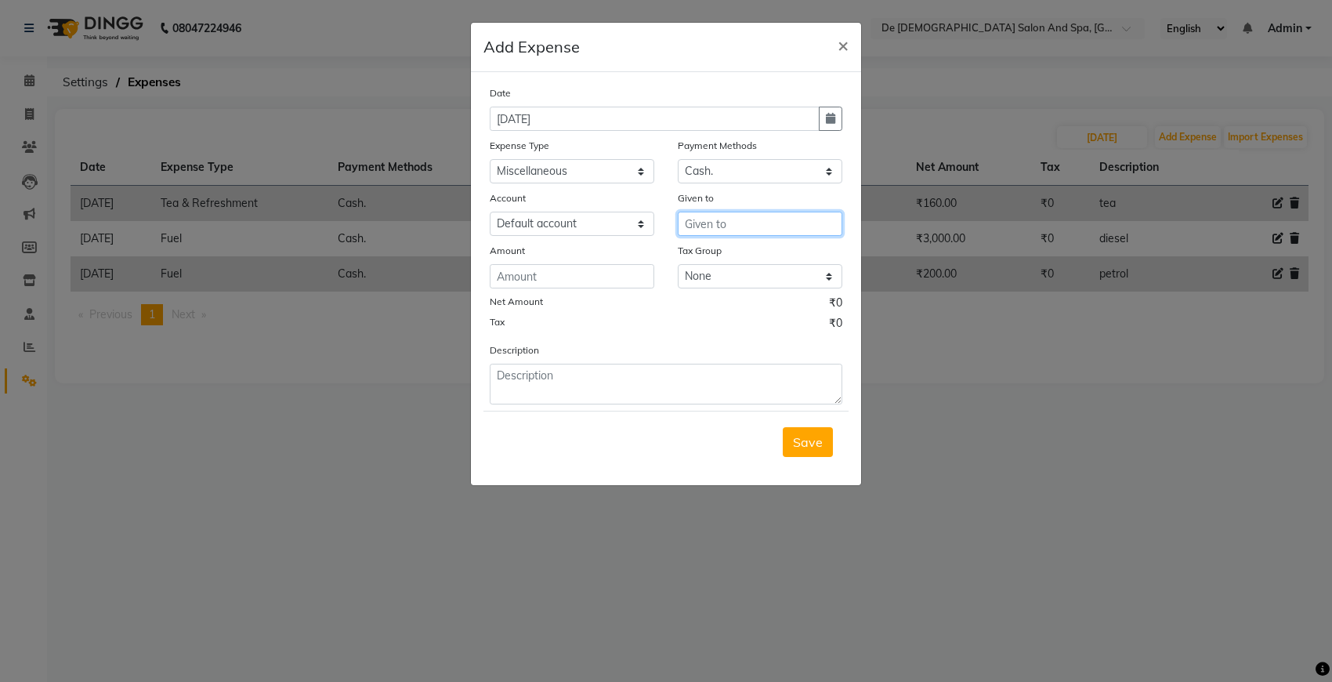
click at [719, 225] on input "text" at bounding box center [760, 224] width 165 height 24
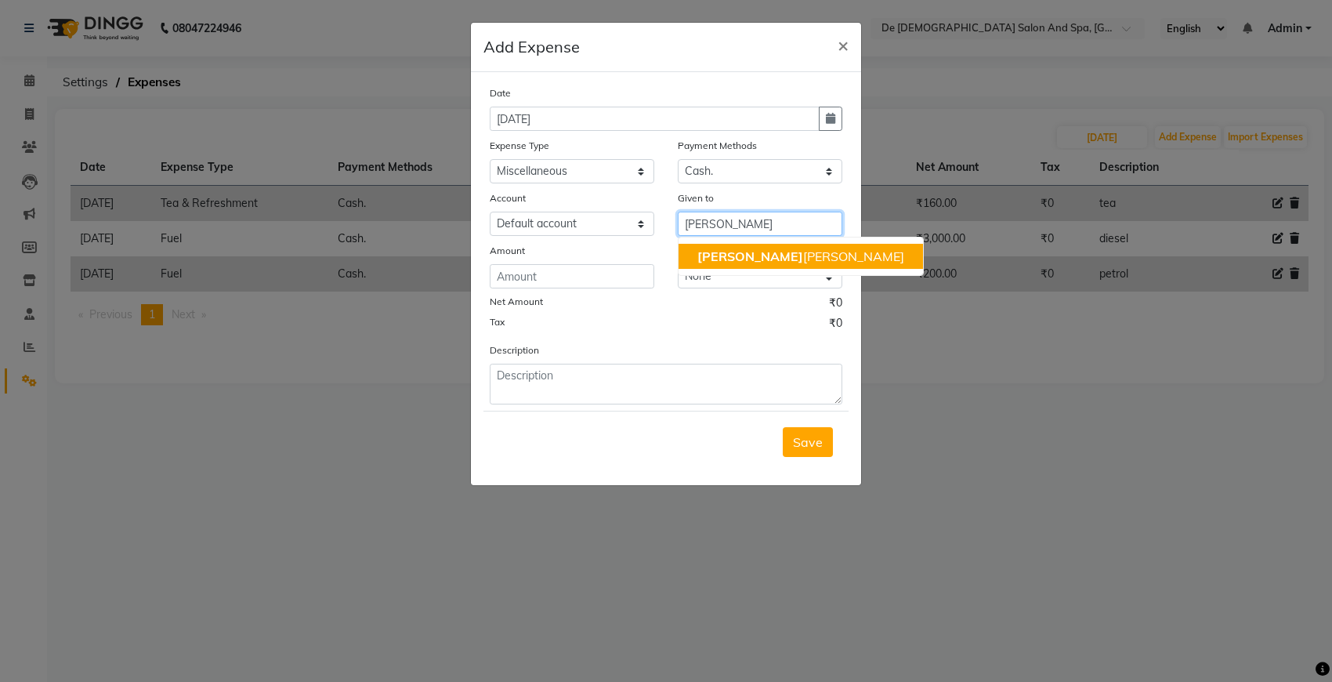
click at [723, 267] on button "niki ta thappa" at bounding box center [801, 256] width 244 height 25
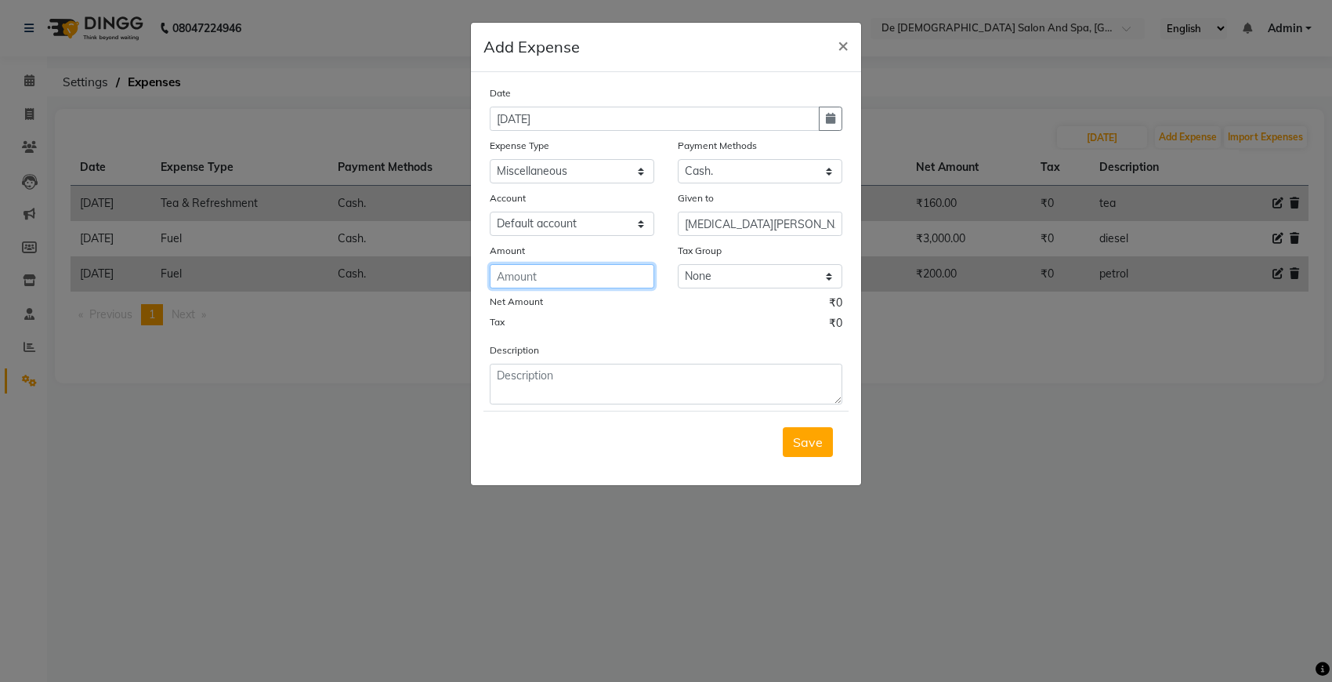
click at [639, 269] on input "number" at bounding box center [572, 276] width 165 height 24
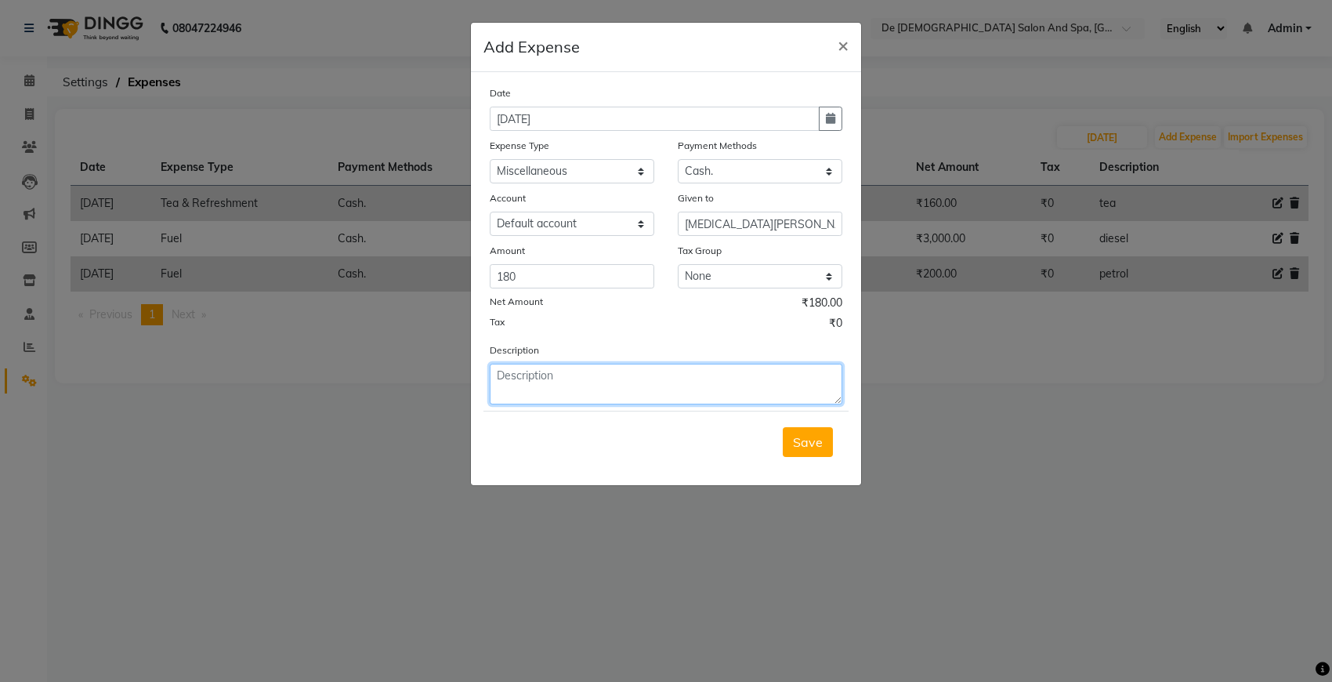
click at [561, 376] on textarea at bounding box center [666, 384] width 353 height 41
click at [804, 447] on button "Save" at bounding box center [808, 442] width 50 height 30
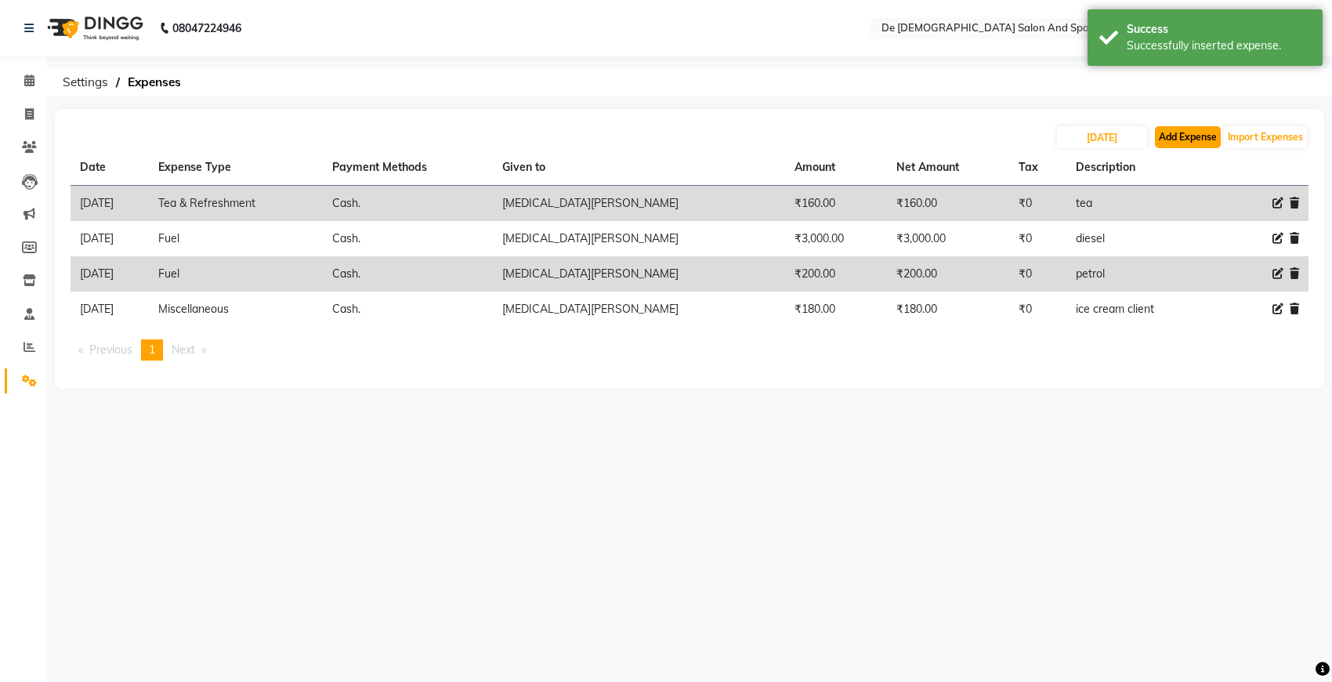
click at [1183, 137] on button "Add Expense" at bounding box center [1188, 137] width 66 height 22
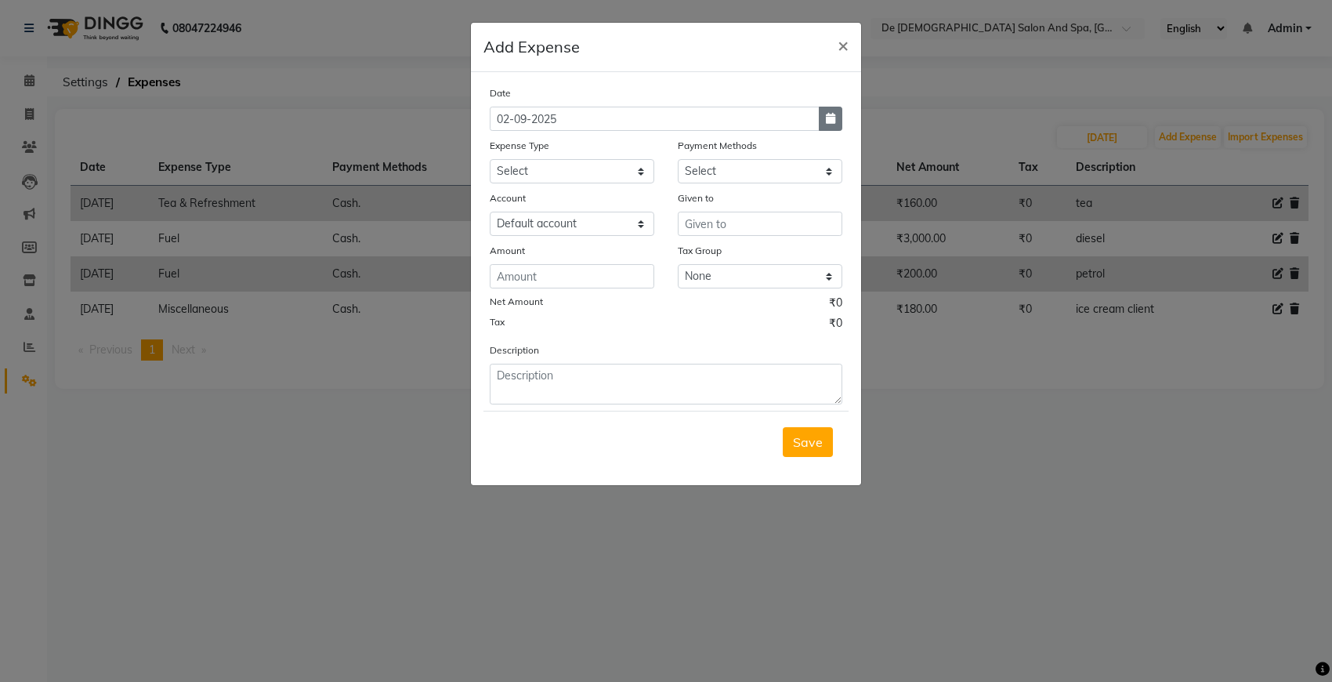
click at [829, 121] on icon "button" at bounding box center [830, 118] width 9 height 11
click at [503, 149] on span "Previous month" at bounding box center [504, 148] width 6 height 6
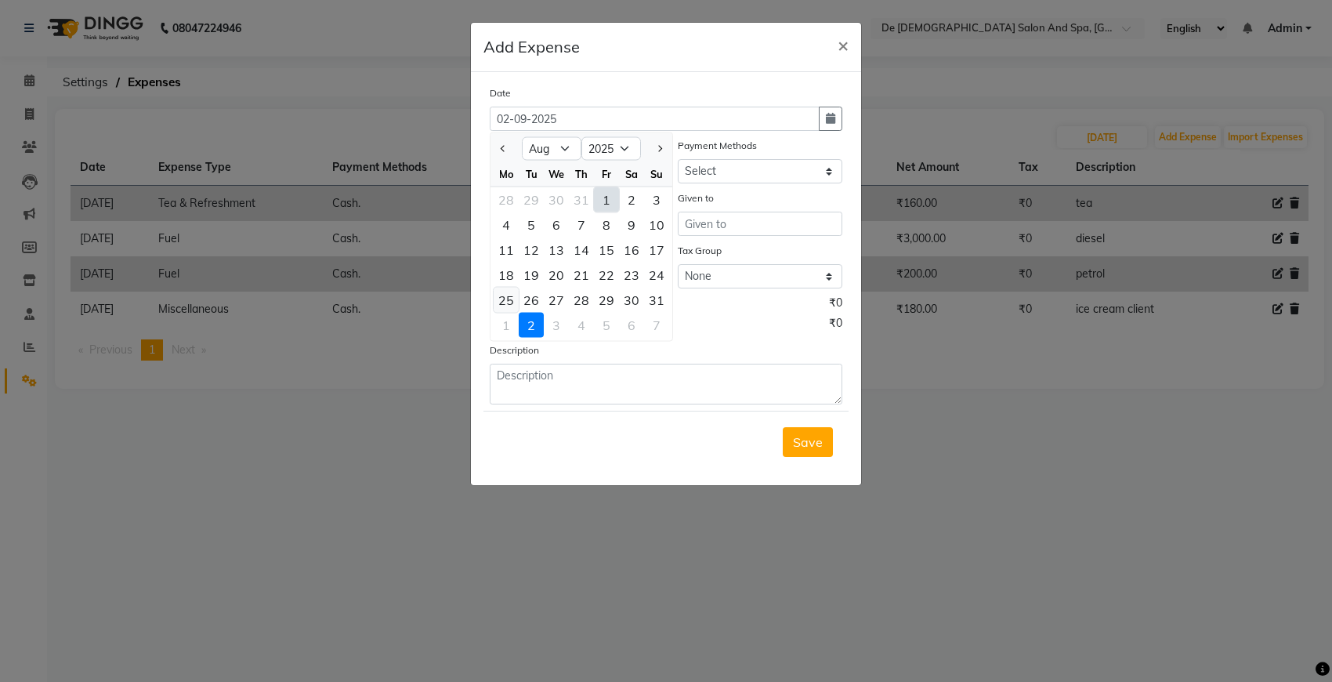
click at [503, 299] on div "25" at bounding box center [506, 300] width 25 height 25
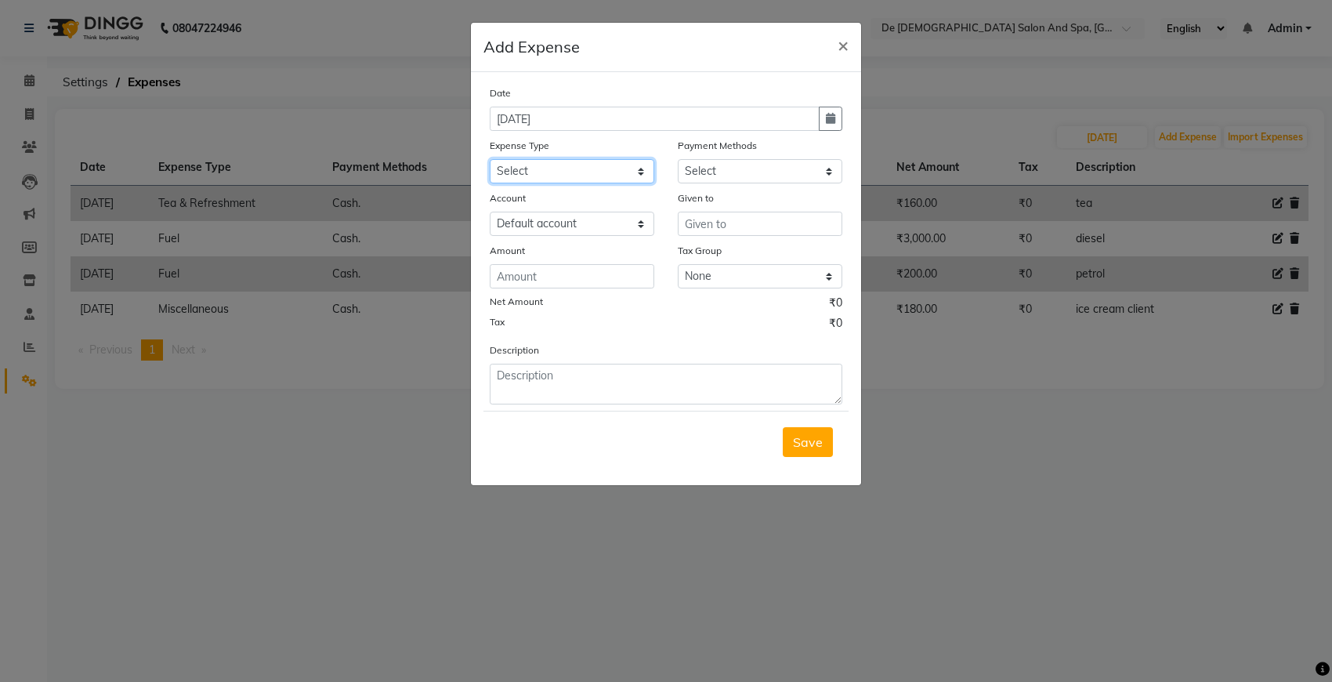
click at [598, 169] on select "Select Advance Salary Bank charges Car maintenance Cash transfer to bank Cash t…" at bounding box center [572, 171] width 165 height 24
click at [490, 159] on select "Select Advance Salary Bank charges Car maintenance Cash transfer to bank Cash t…" at bounding box center [572, 171] width 165 height 24
click at [737, 171] on select "Select Cash. Voucher CARD Wallet GPay" at bounding box center [760, 171] width 165 height 24
click at [678, 159] on select "Select Cash. Voucher CARD Wallet GPay" at bounding box center [760, 171] width 165 height 24
click at [700, 227] on input "text" at bounding box center [760, 224] width 165 height 24
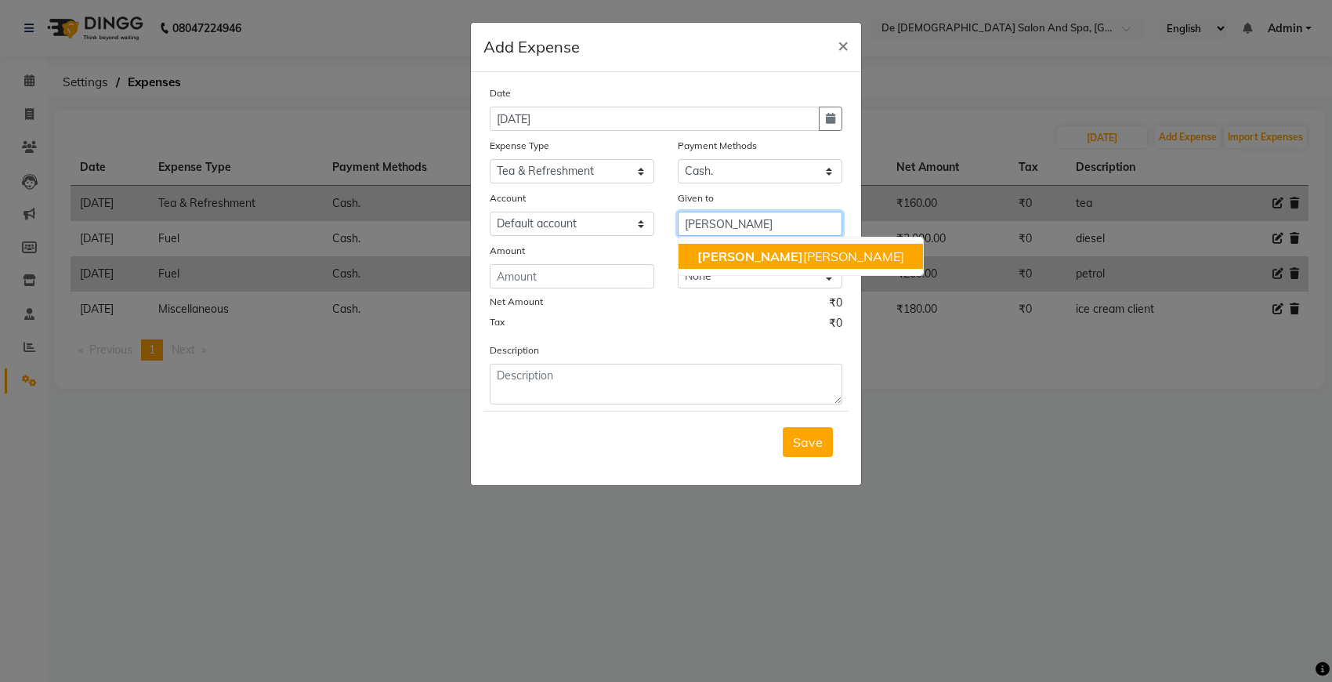
click at [708, 251] on span "niki" at bounding box center [750, 256] width 106 height 16
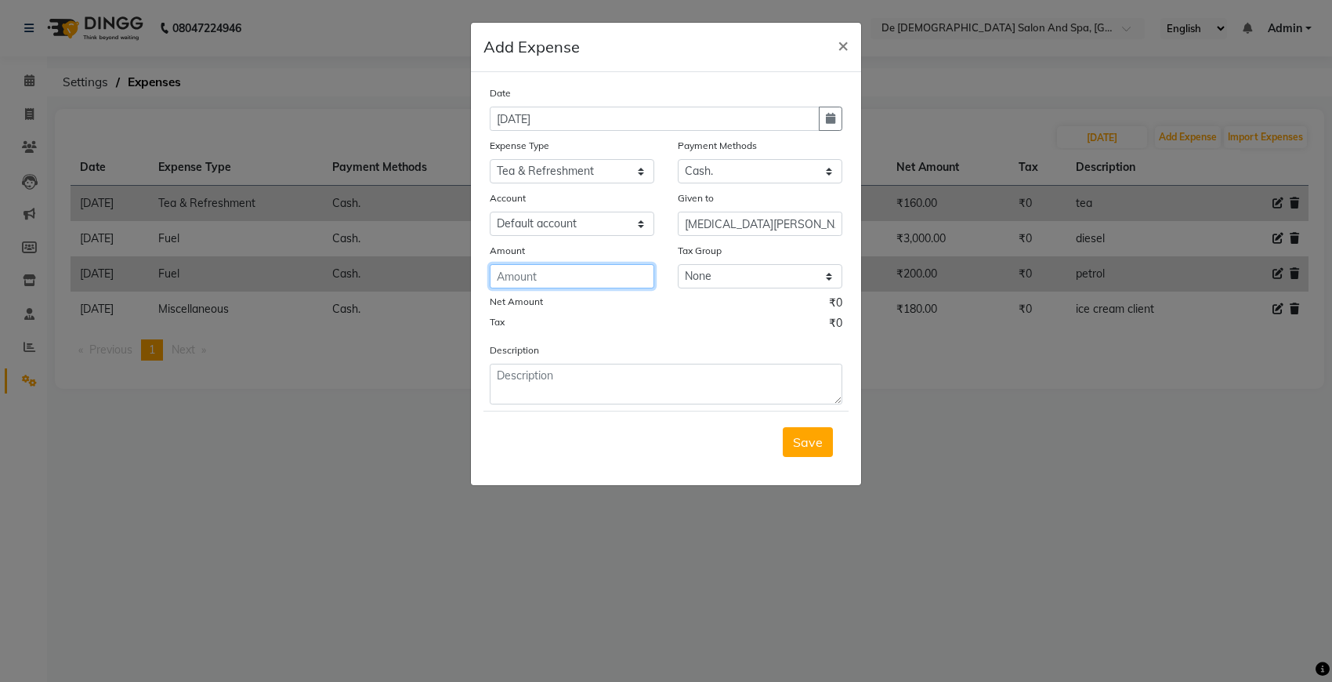
click at [559, 273] on input "number" at bounding box center [572, 276] width 165 height 24
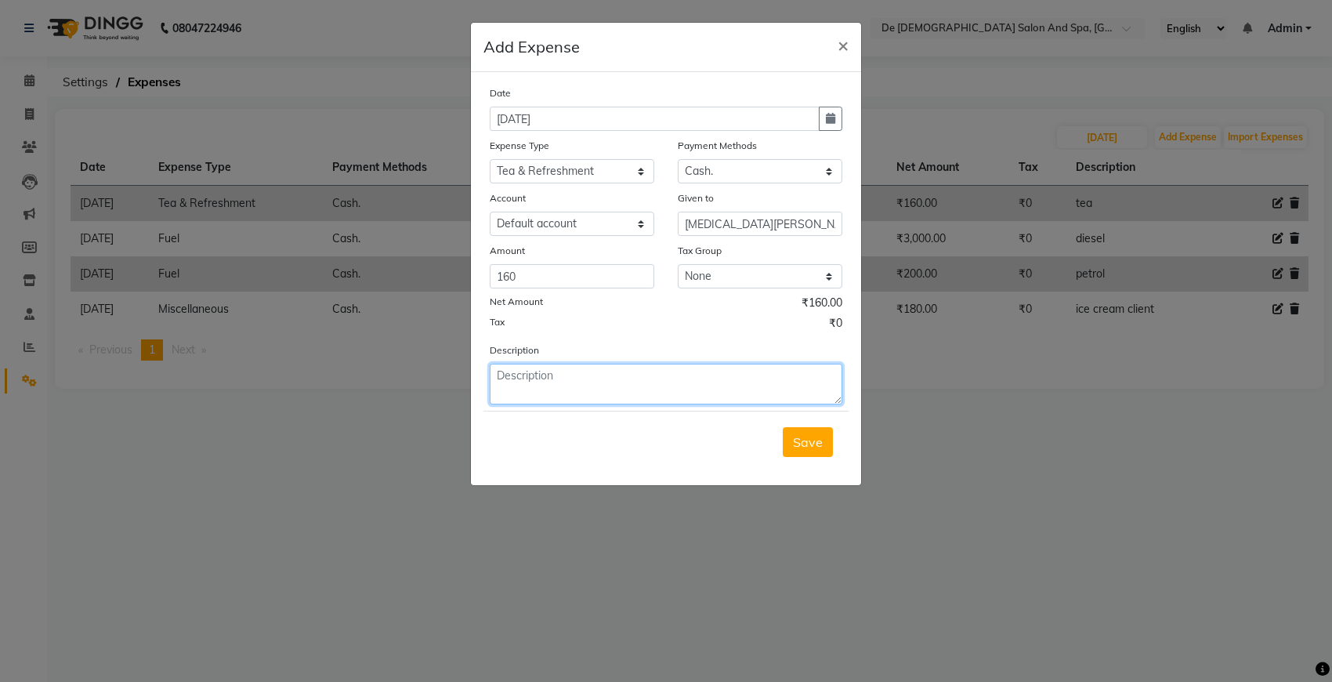
click at [566, 364] on textarea at bounding box center [666, 384] width 353 height 41
click at [796, 444] on span "Save" at bounding box center [808, 442] width 30 height 16
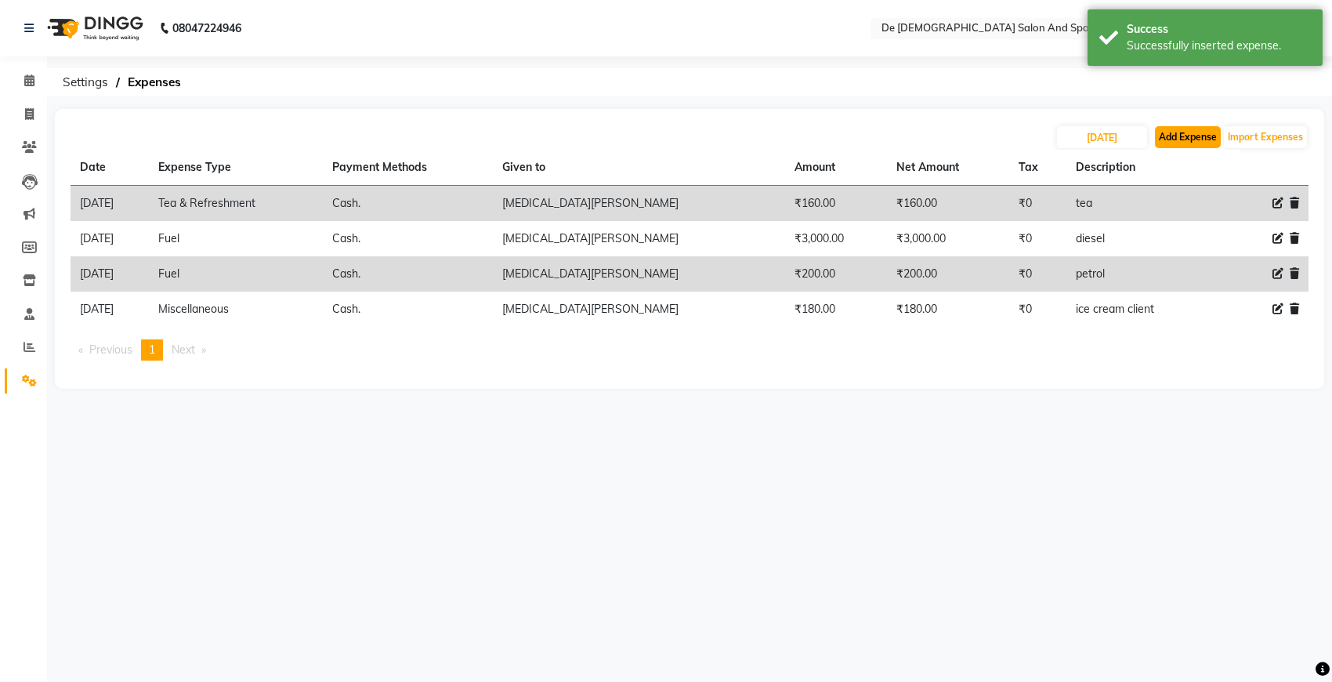
click at [1167, 134] on button "Add Expense" at bounding box center [1188, 137] width 66 height 22
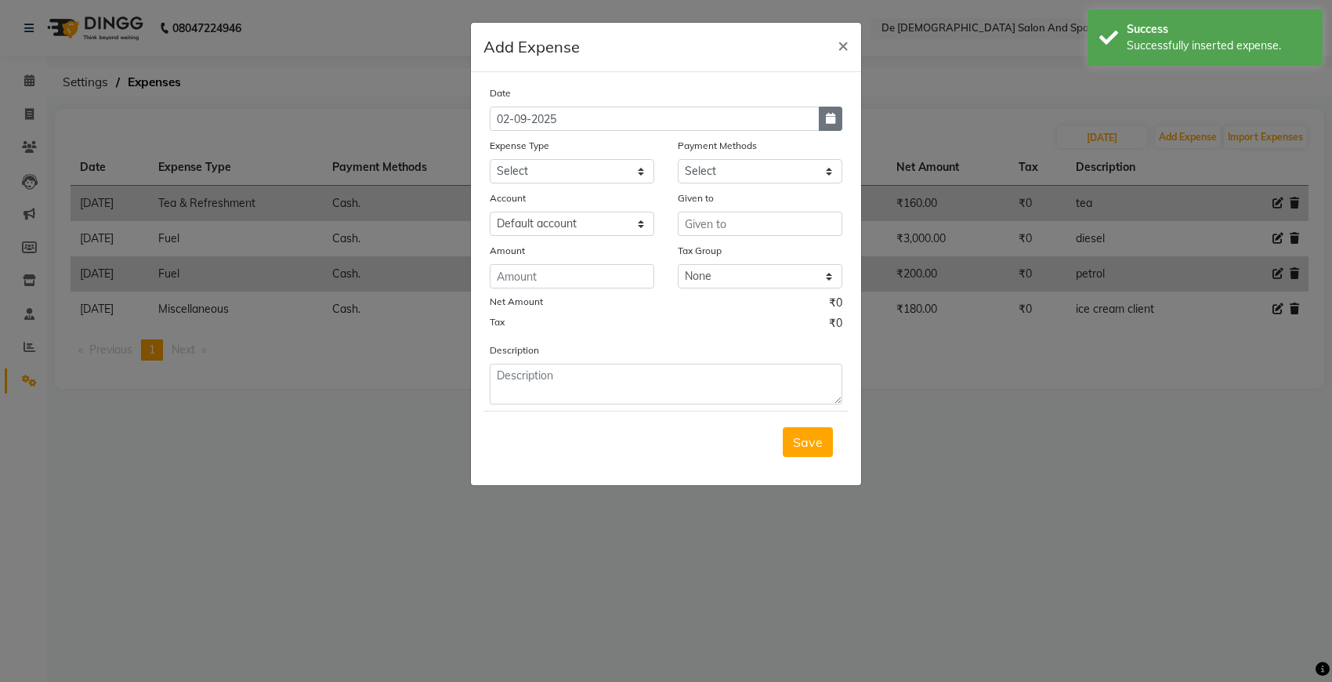
click at [827, 114] on icon "button" at bounding box center [830, 118] width 9 height 11
click at [499, 147] on button "Previous month" at bounding box center [503, 148] width 13 height 25
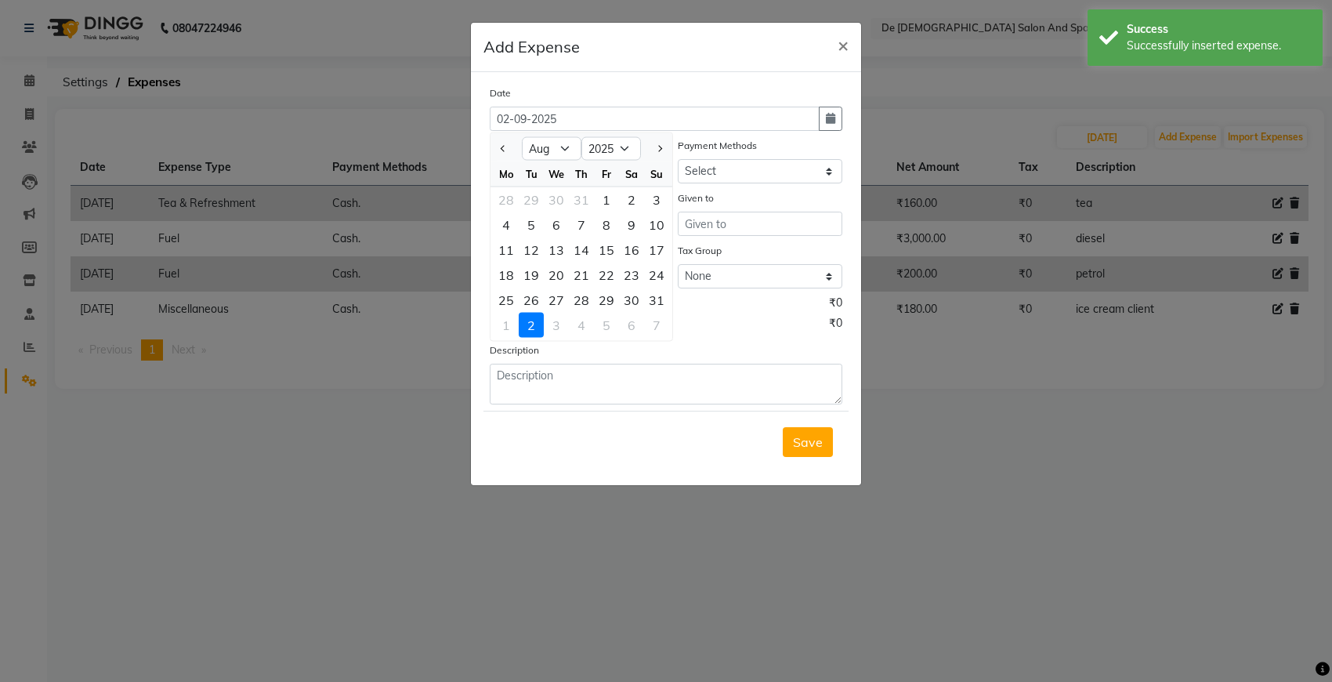
click at [506, 299] on div "25" at bounding box center [506, 300] width 25 height 25
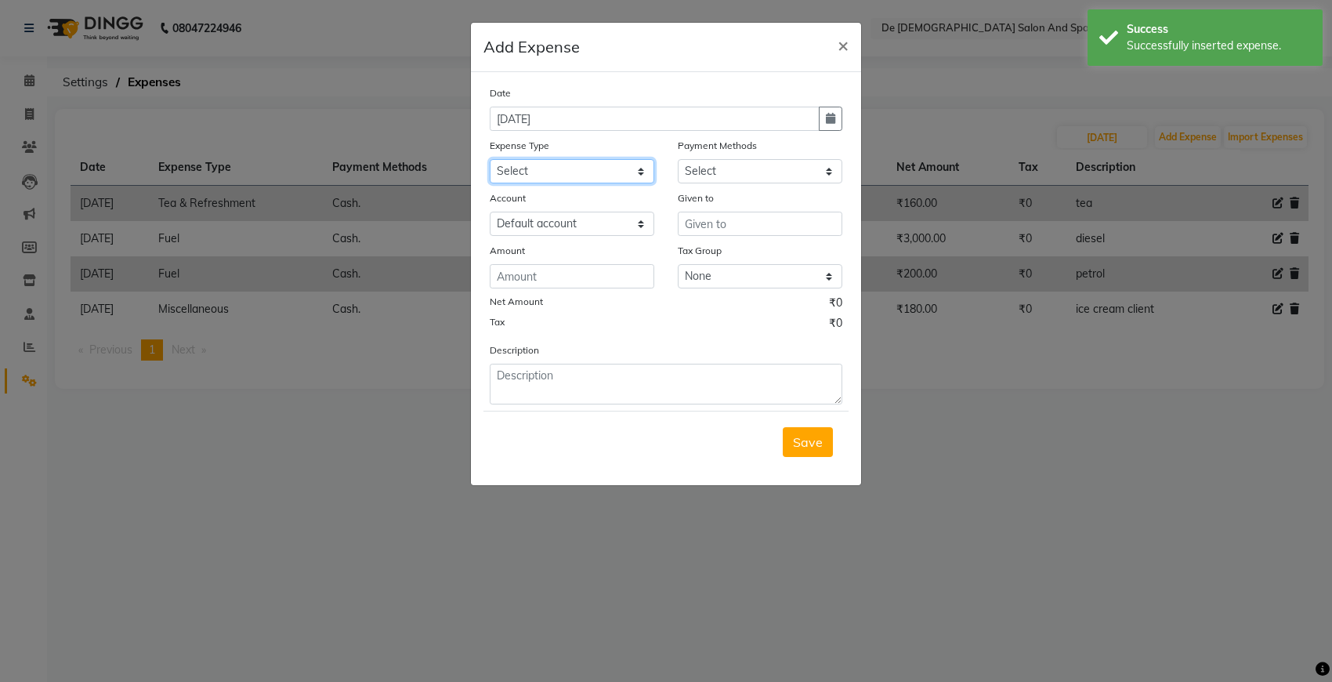
click at [612, 162] on select "Select Advance Salary Bank charges Car maintenance Cash transfer to bank Cash t…" at bounding box center [572, 171] width 165 height 24
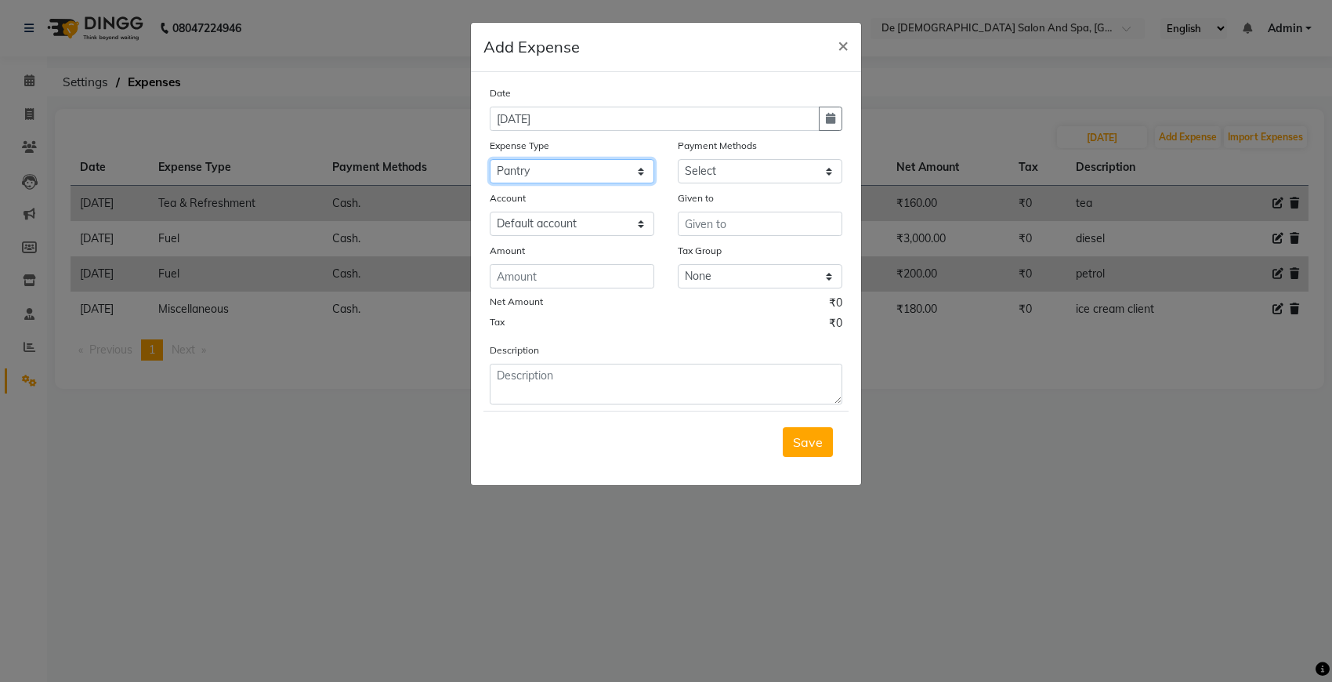
click at [490, 159] on select "Select Advance Salary Bank charges Car maintenance Cash transfer to bank Cash t…" at bounding box center [572, 171] width 165 height 24
click at [715, 169] on select "Select Cash. Voucher CARD Wallet GPay" at bounding box center [760, 171] width 165 height 24
click at [678, 159] on select "Select Cash. Voucher CARD Wallet GPay" at bounding box center [760, 171] width 165 height 24
click at [719, 216] on input "text" at bounding box center [760, 224] width 165 height 24
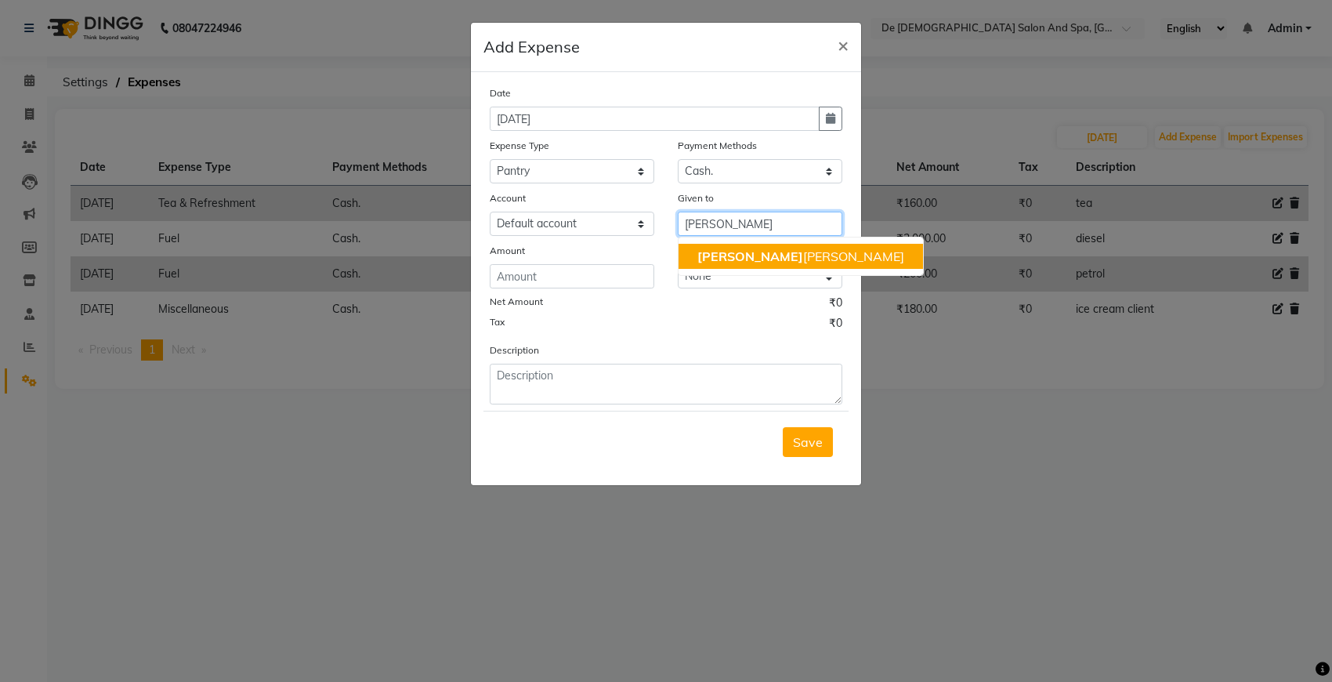
click at [729, 255] on ngb-highlight "niki ta thappa" at bounding box center [800, 256] width 207 height 16
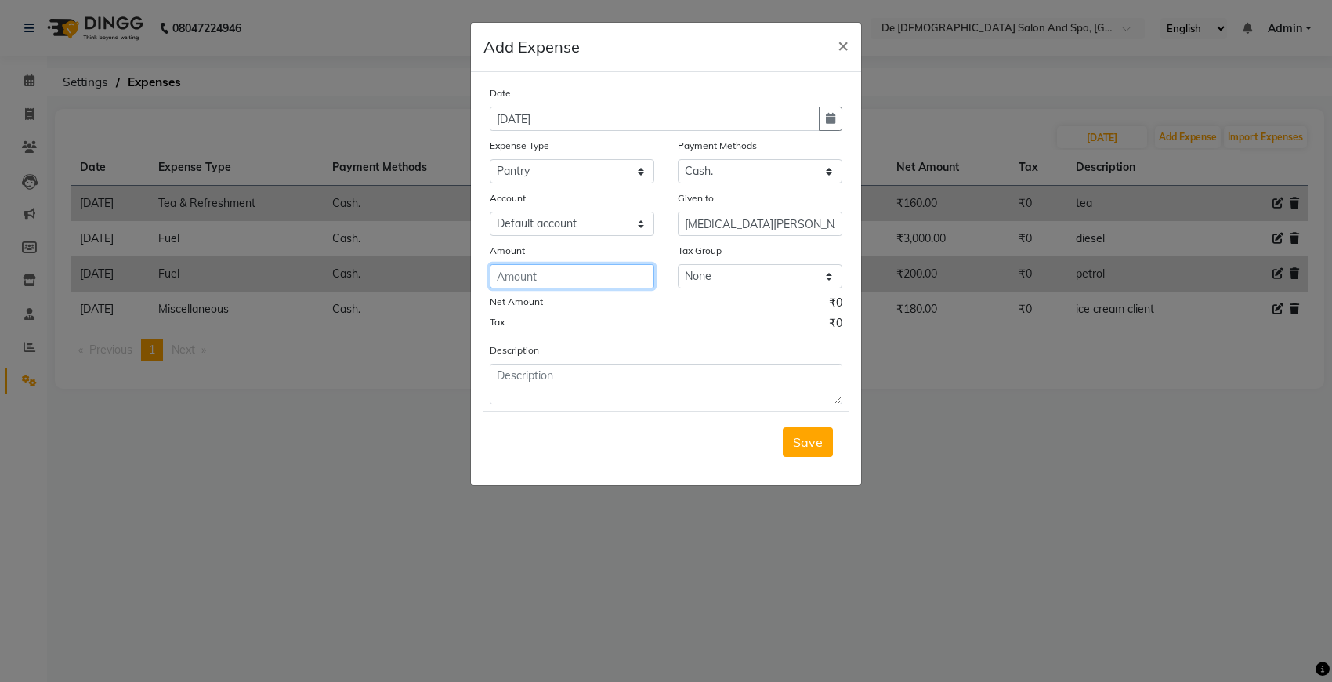
click at [603, 283] on input "number" at bounding box center [572, 276] width 165 height 24
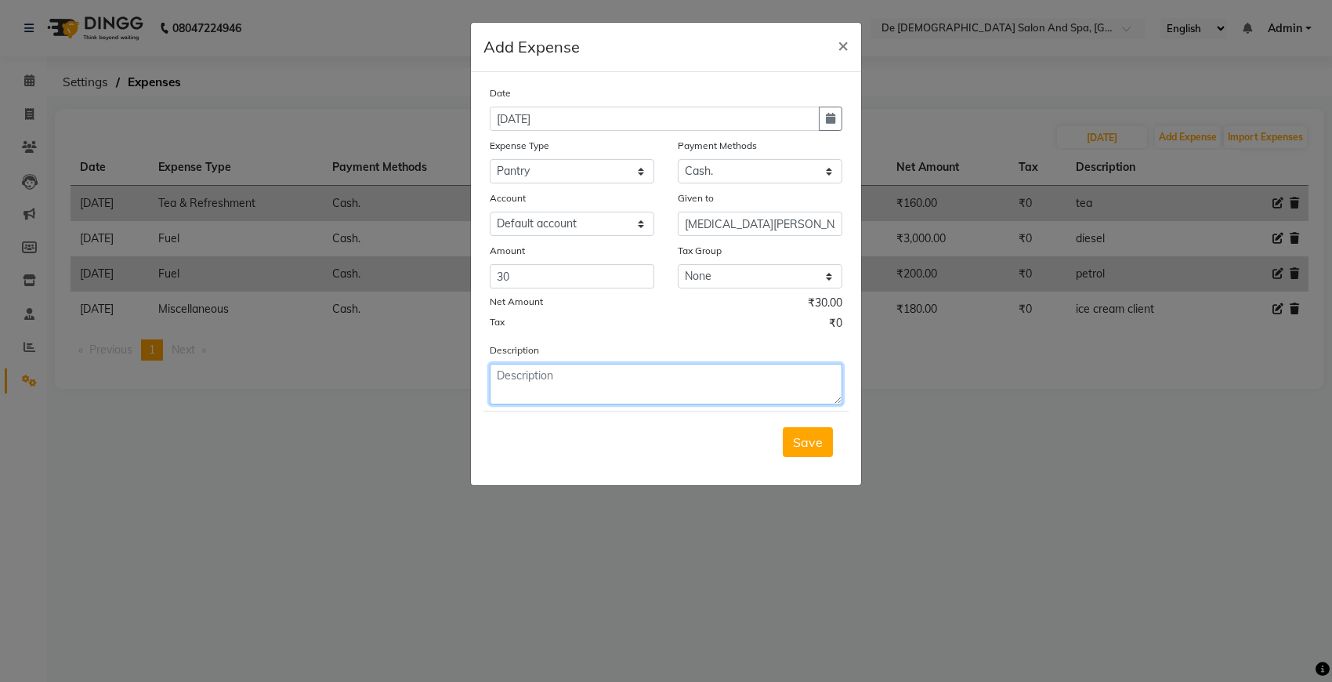
click at [577, 385] on textarea at bounding box center [666, 384] width 353 height 41
click at [805, 441] on span "Save" at bounding box center [808, 442] width 30 height 16
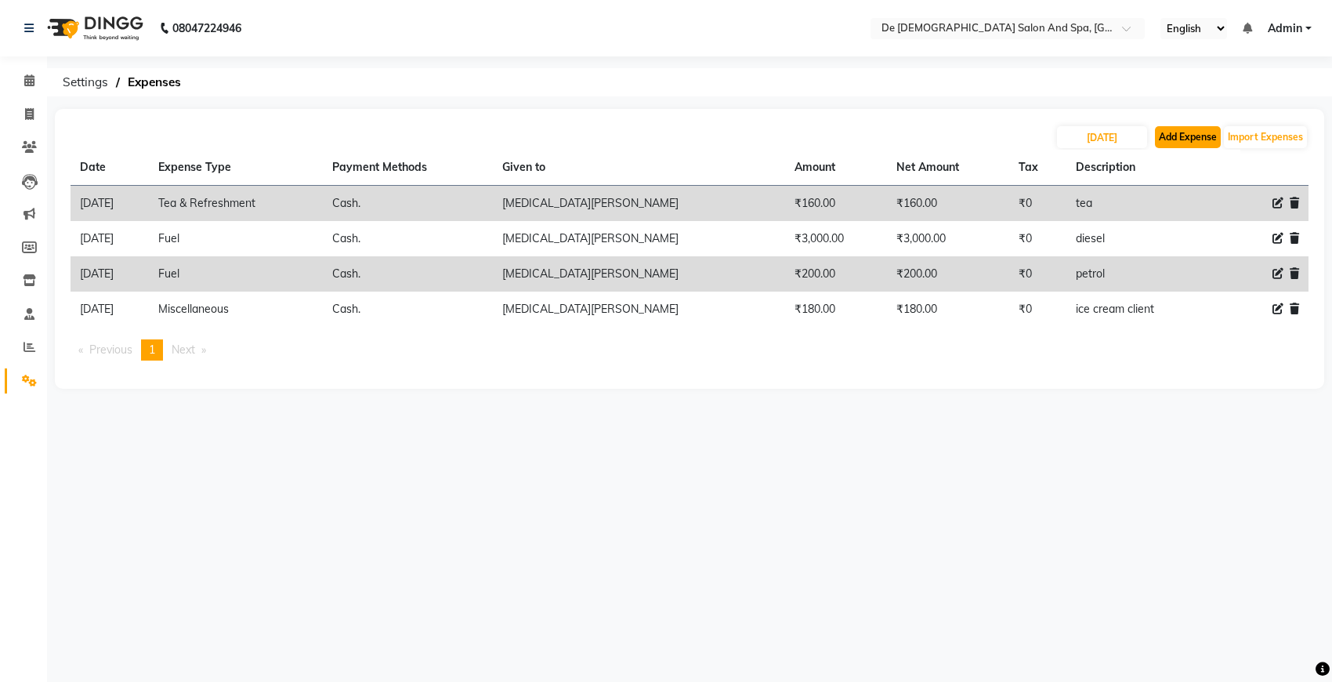
click at [1176, 133] on button "Add Expense" at bounding box center [1188, 137] width 66 height 22
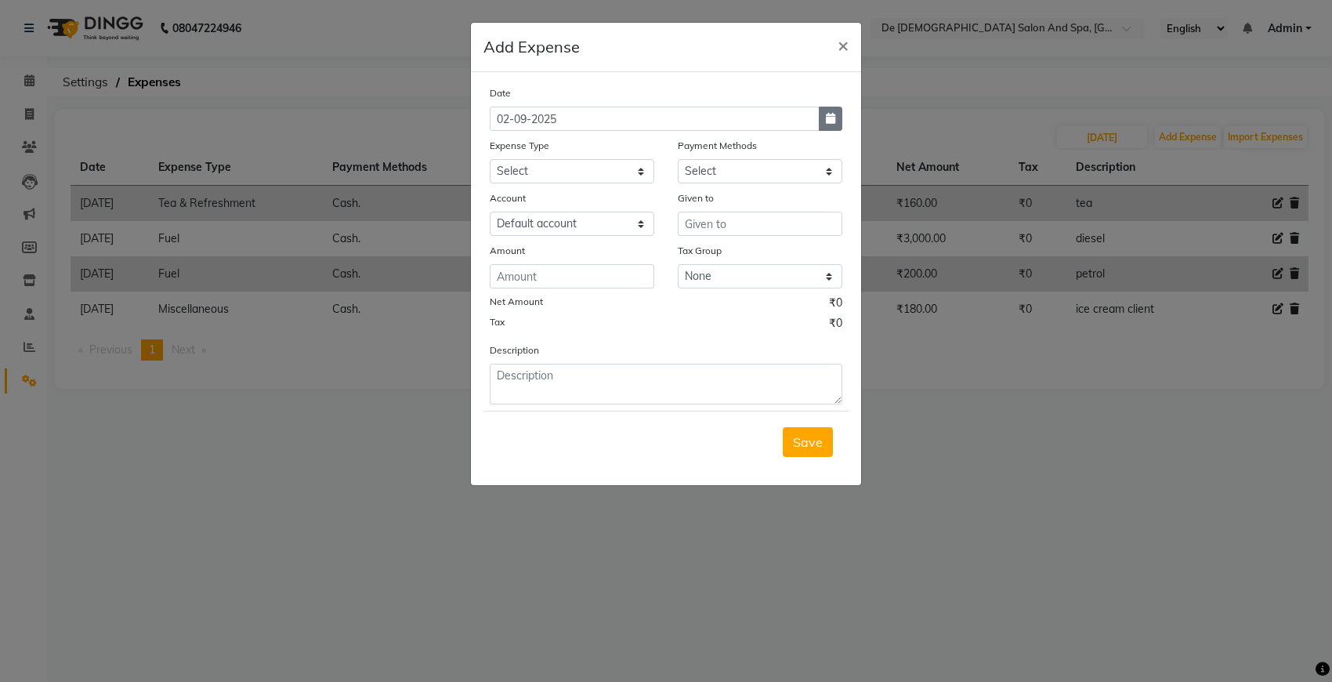
click at [841, 130] on button "button" at bounding box center [831, 119] width 24 height 24
click at [504, 150] on span "Previous month" at bounding box center [504, 148] width 6 height 6
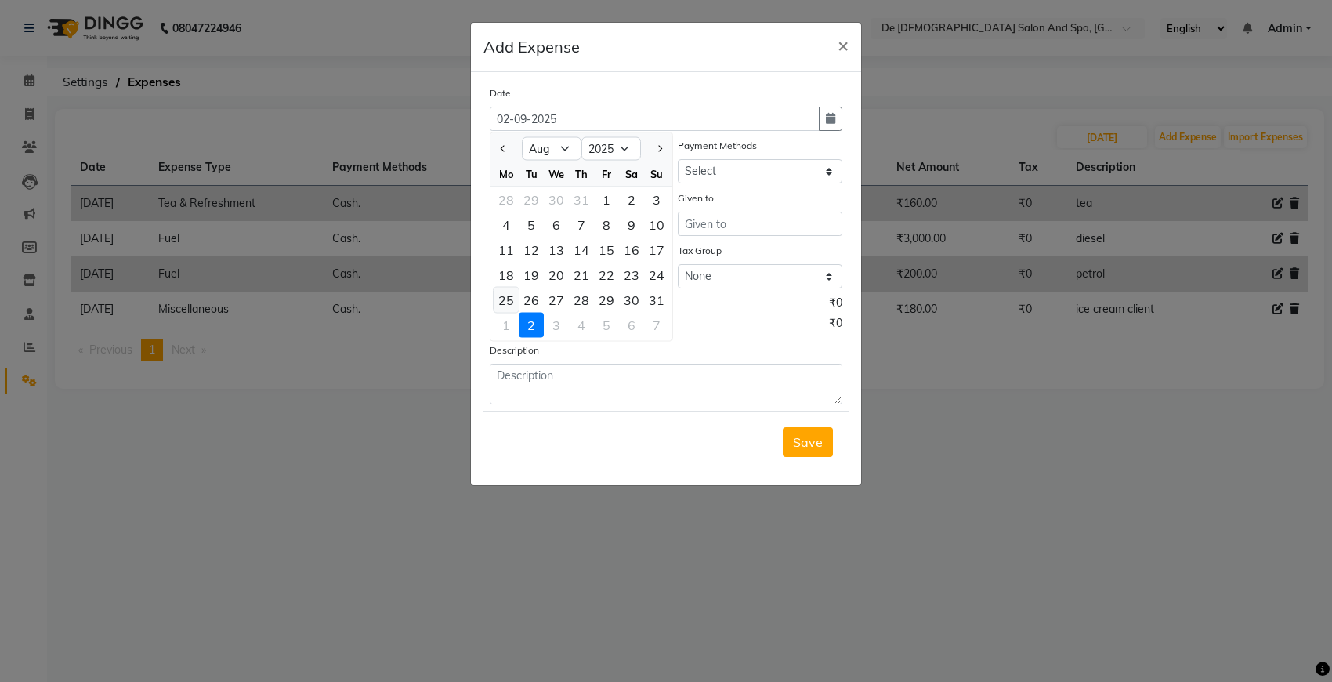
click at [507, 302] on div "25" at bounding box center [506, 300] width 25 height 25
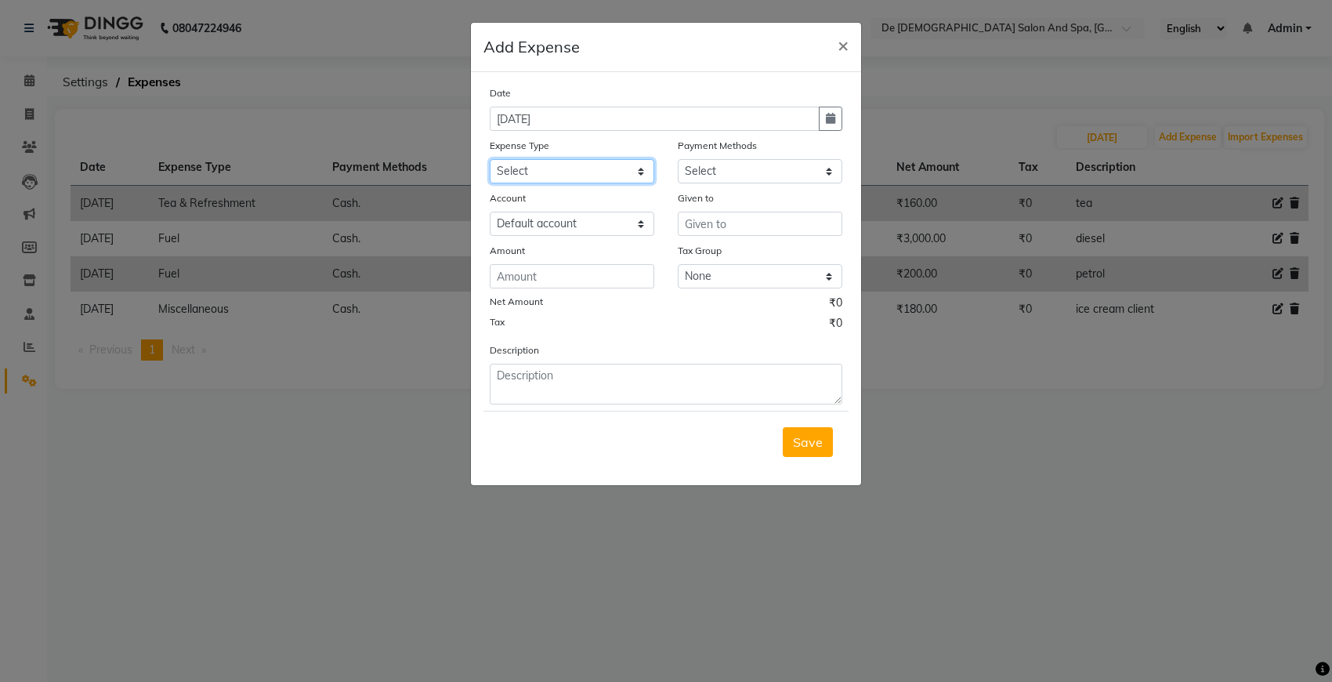
click at [597, 173] on select "Select Advance Salary Bank charges Car maintenance Cash transfer to bank Cash t…" at bounding box center [572, 171] width 165 height 24
click at [490, 159] on select "Select Advance Salary Bank charges Car maintenance Cash transfer to bank Cash t…" at bounding box center [572, 171] width 165 height 24
click at [762, 167] on select "Select Cash. Voucher CARD Wallet GPay" at bounding box center [760, 171] width 165 height 24
click at [678, 159] on select "Select Cash. Voucher CARD Wallet GPay" at bounding box center [760, 171] width 165 height 24
click at [733, 227] on input "text" at bounding box center [760, 224] width 165 height 24
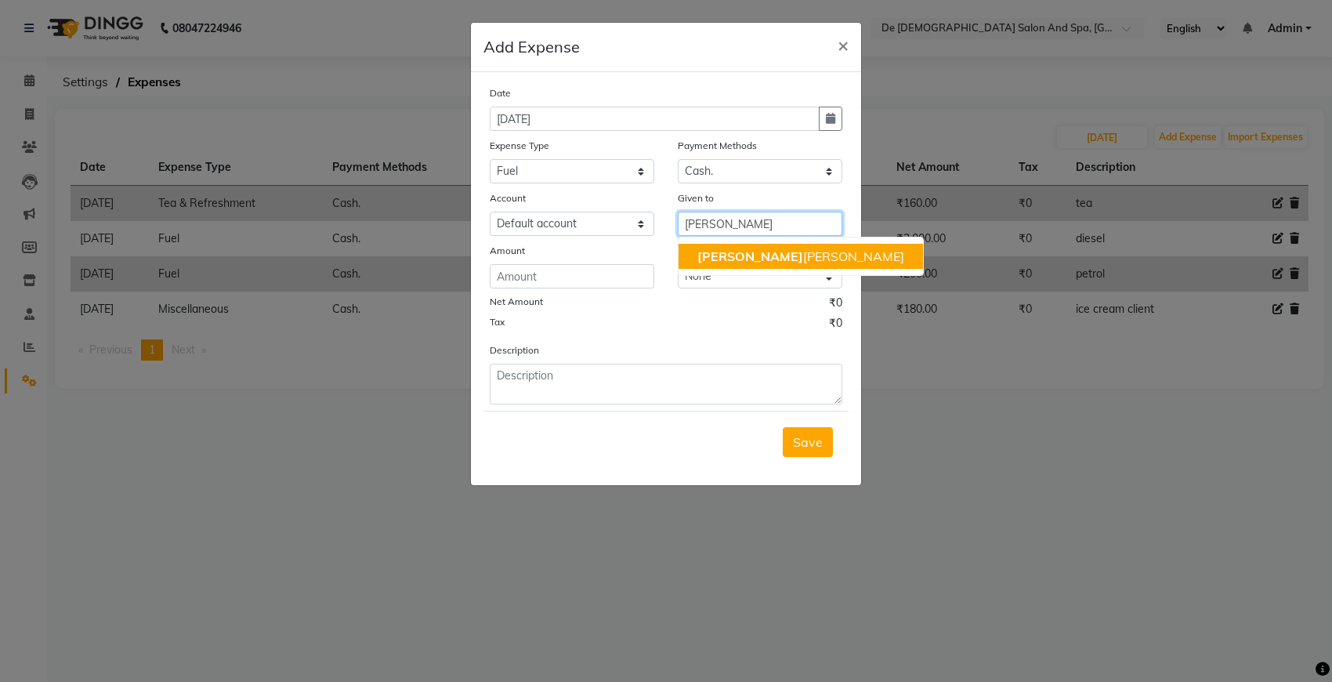
click at [737, 259] on ngb-highlight "niki ta thappa" at bounding box center [800, 256] width 207 height 16
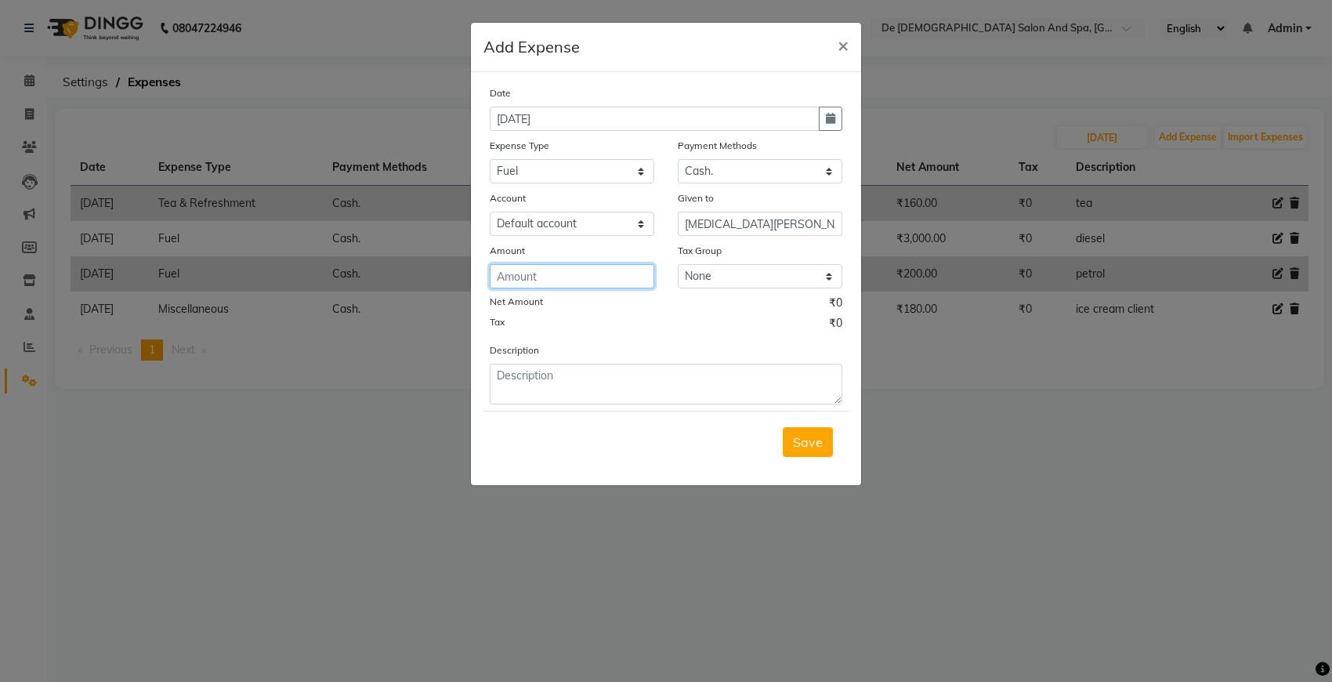
click at [606, 278] on input "number" at bounding box center [572, 276] width 165 height 24
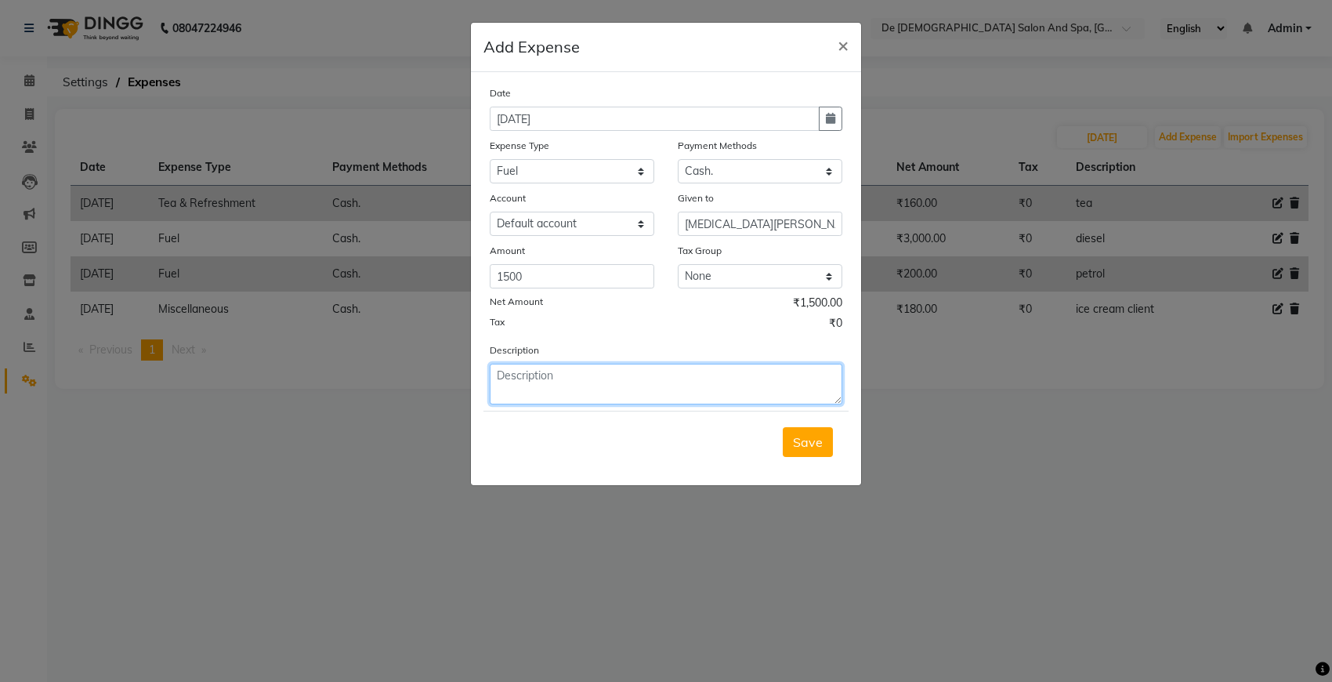
click at [577, 377] on textarea at bounding box center [666, 384] width 353 height 41
click at [831, 433] on button "Save" at bounding box center [808, 442] width 50 height 30
click at [831, 433] on div "Save" at bounding box center [665, 442] width 365 height 62
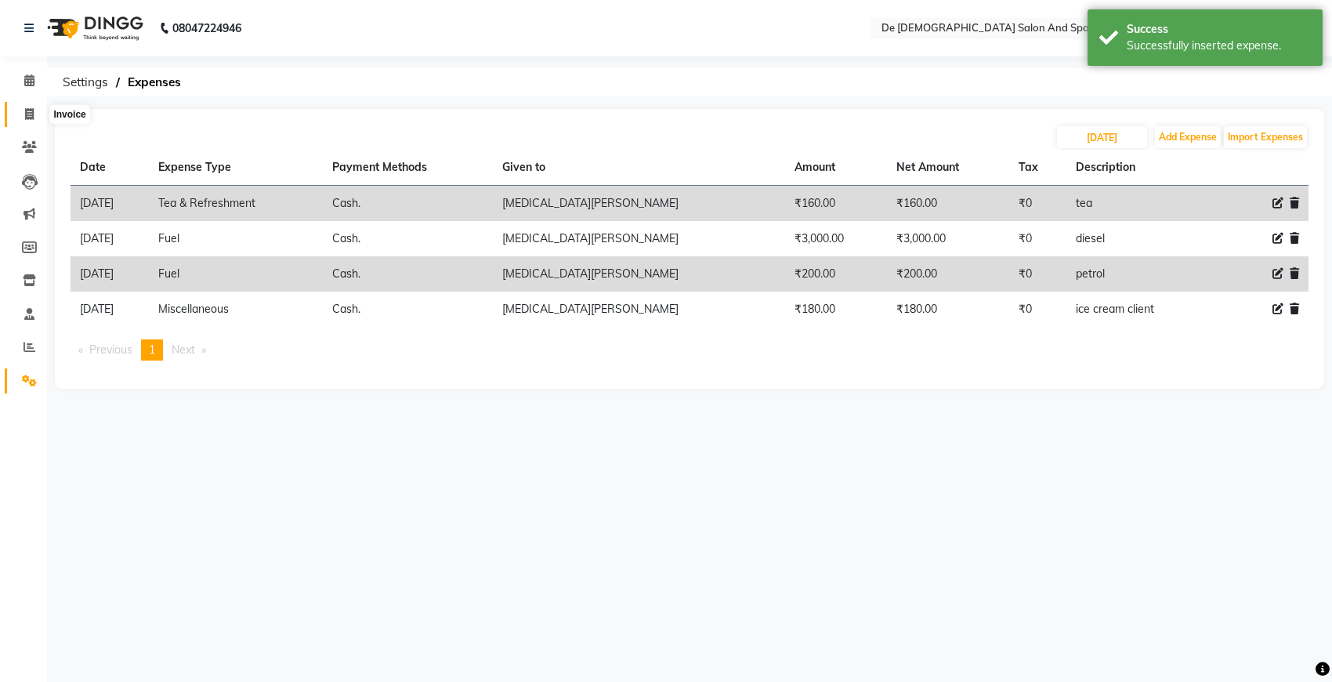
click at [25, 120] on span at bounding box center [29, 115] width 27 height 18
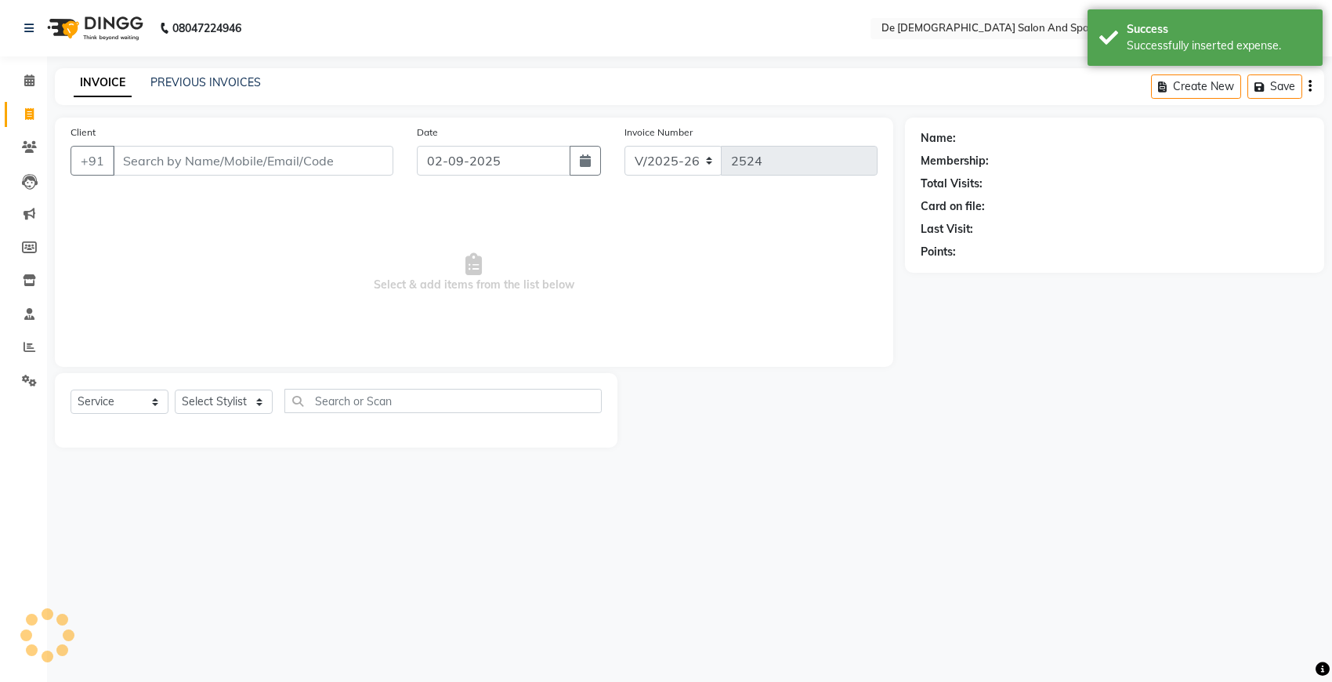
click at [158, 150] on input "Client" at bounding box center [253, 161] width 280 height 30
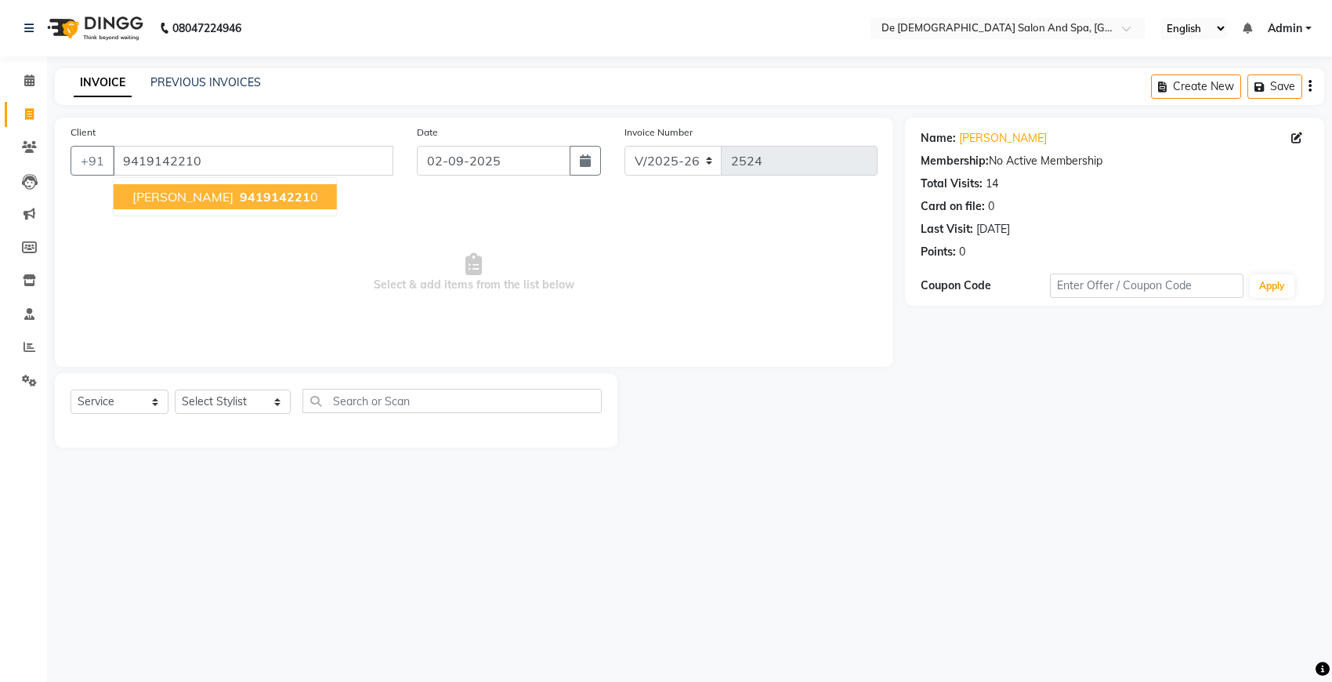
click at [168, 194] on span "Mr Ramit jain" at bounding box center [182, 197] width 101 height 16
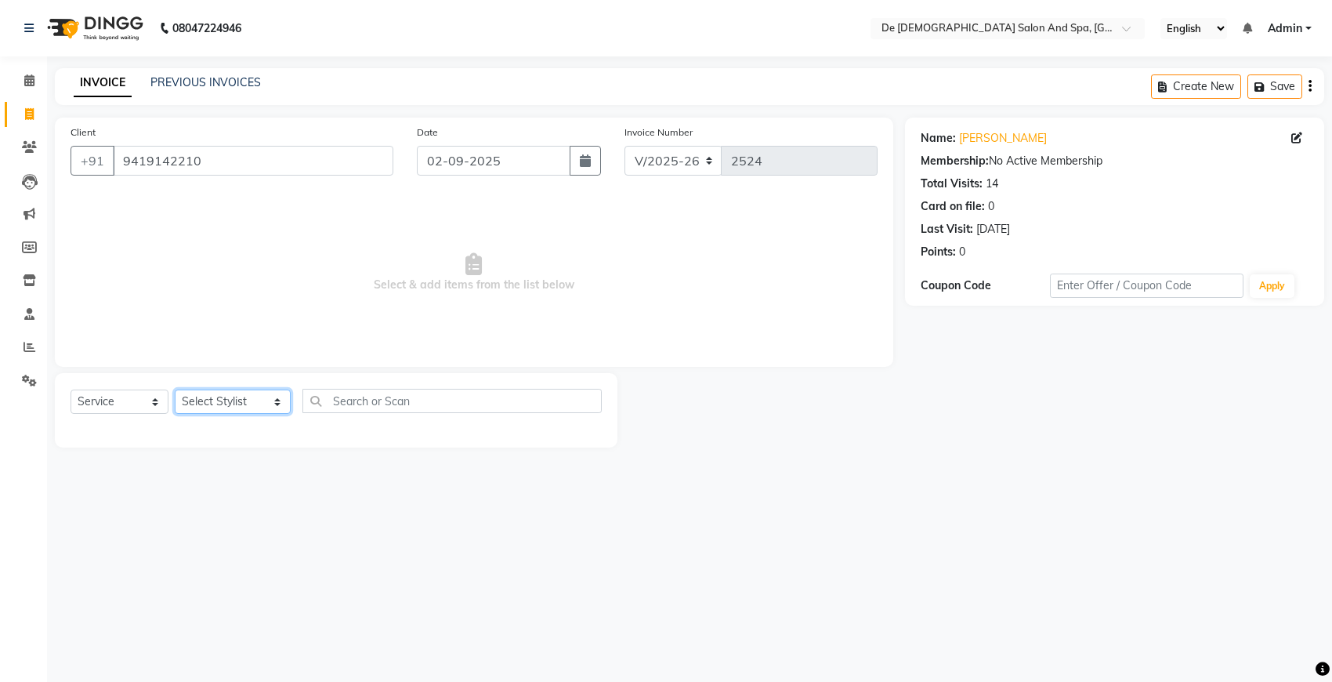
click at [263, 411] on select "Select Stylist akshay aman [PERSON_NAME] [PERSON_NAME] [MEDICAL_DATA][PERSON_NA…" at bounding box center [233, 401] width 116 height 24
click at [175, 389] on select "Select Stylist akshay aman [PERSON_NAME] [PERSON_NAME] [MEDICAL_DATA][PERSON_NA…" at bounding box center [233, 401] width 116 height 24
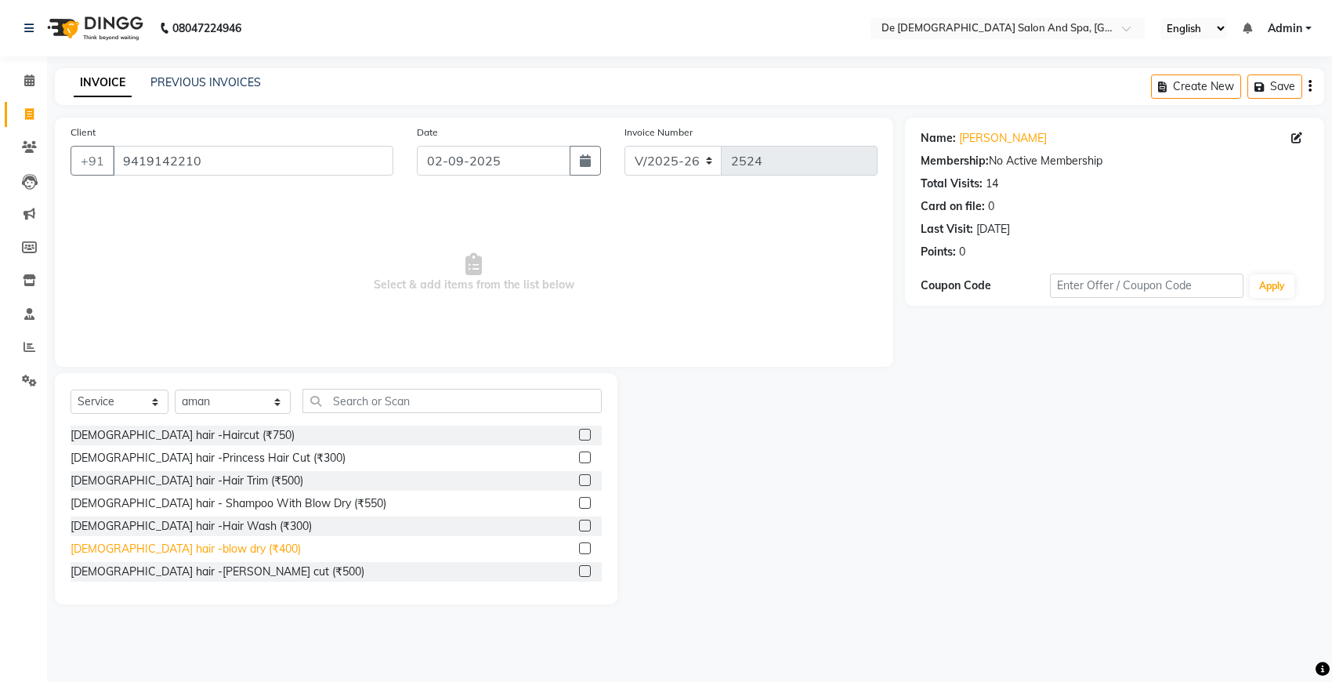
click at [157, 555] on div "[DEMOGRAPHIC_DATA] hair -blow dry (₹400)" at bounding box center [186, 549] width 230 height 16
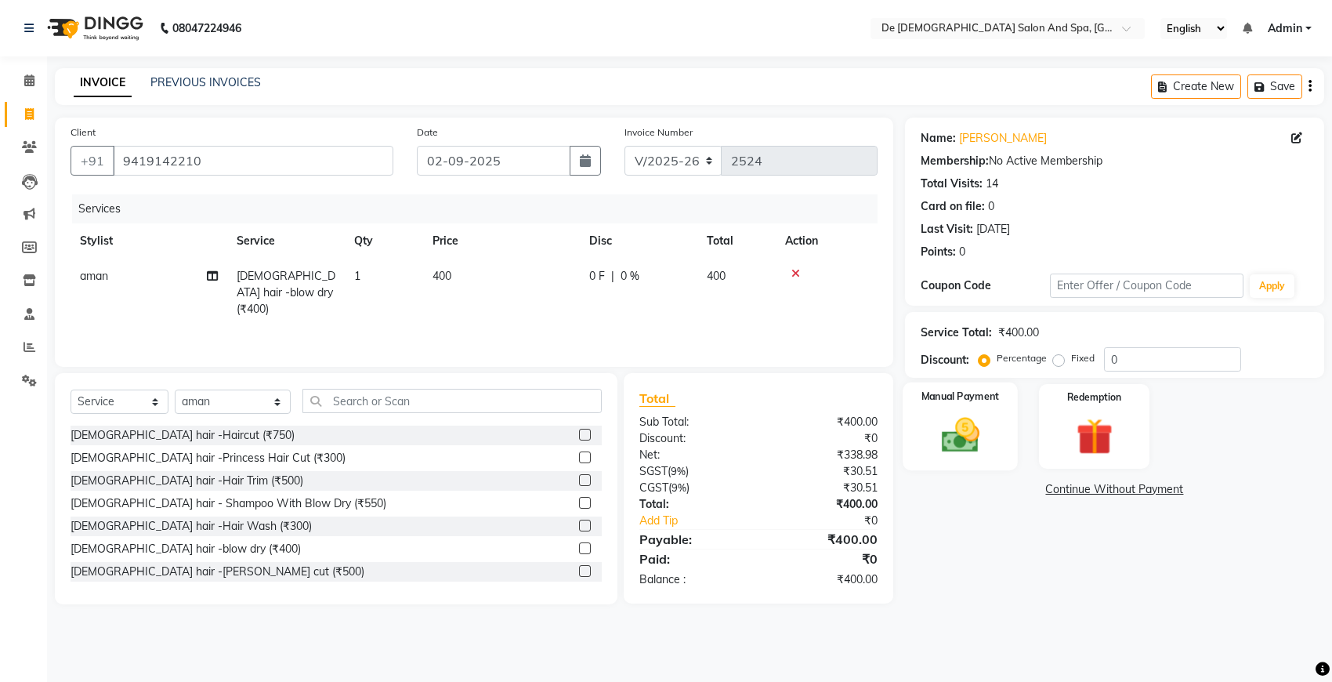
click at [976, 428] on img at bounding box center [960, 435] width 62 height 44
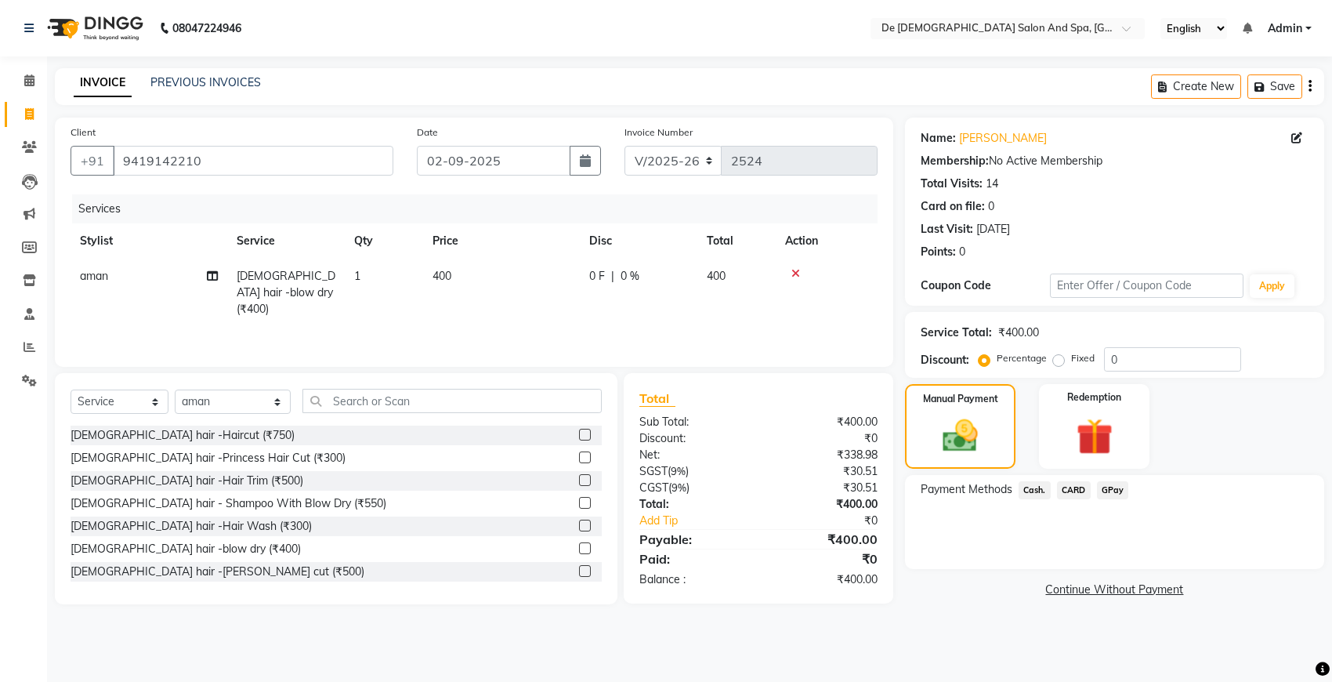
click at [1044, 492] on span "Cash." at bounding box center [1035, 490] width 32 height 18
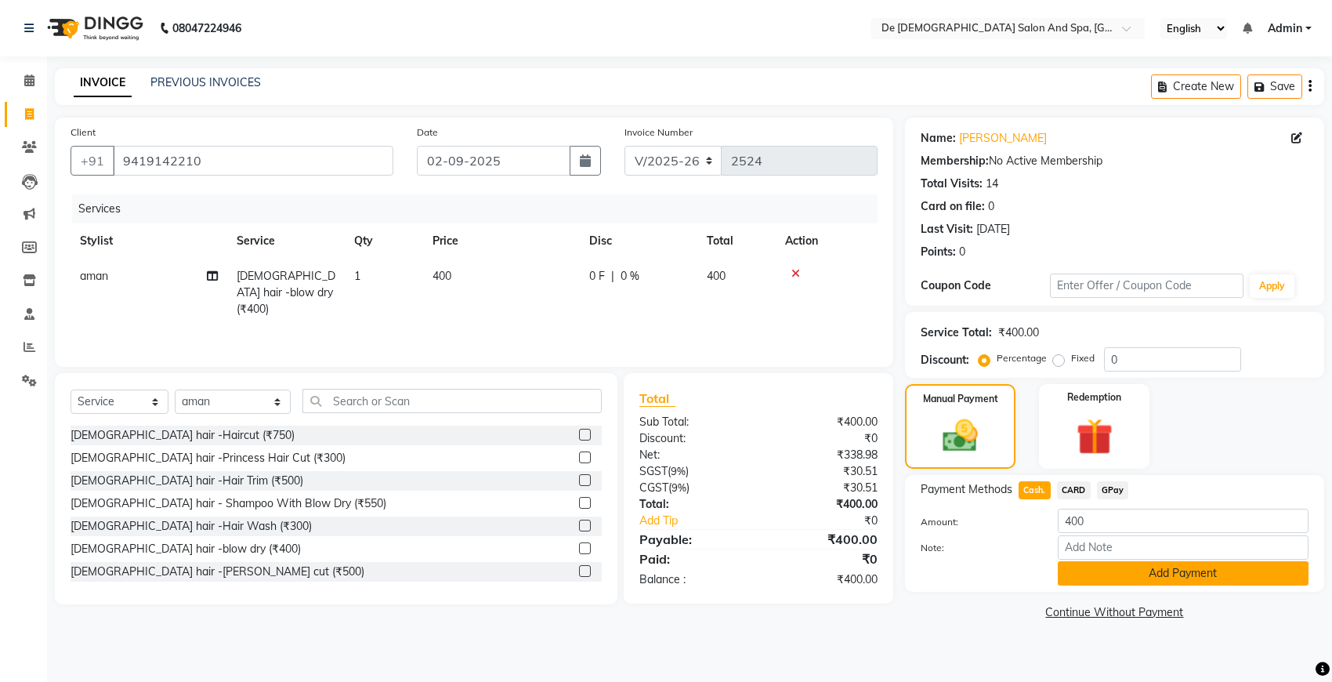
click at [1145, 566] on button "Add Payment" at bounding box center [1183, 573] width 251 height 24
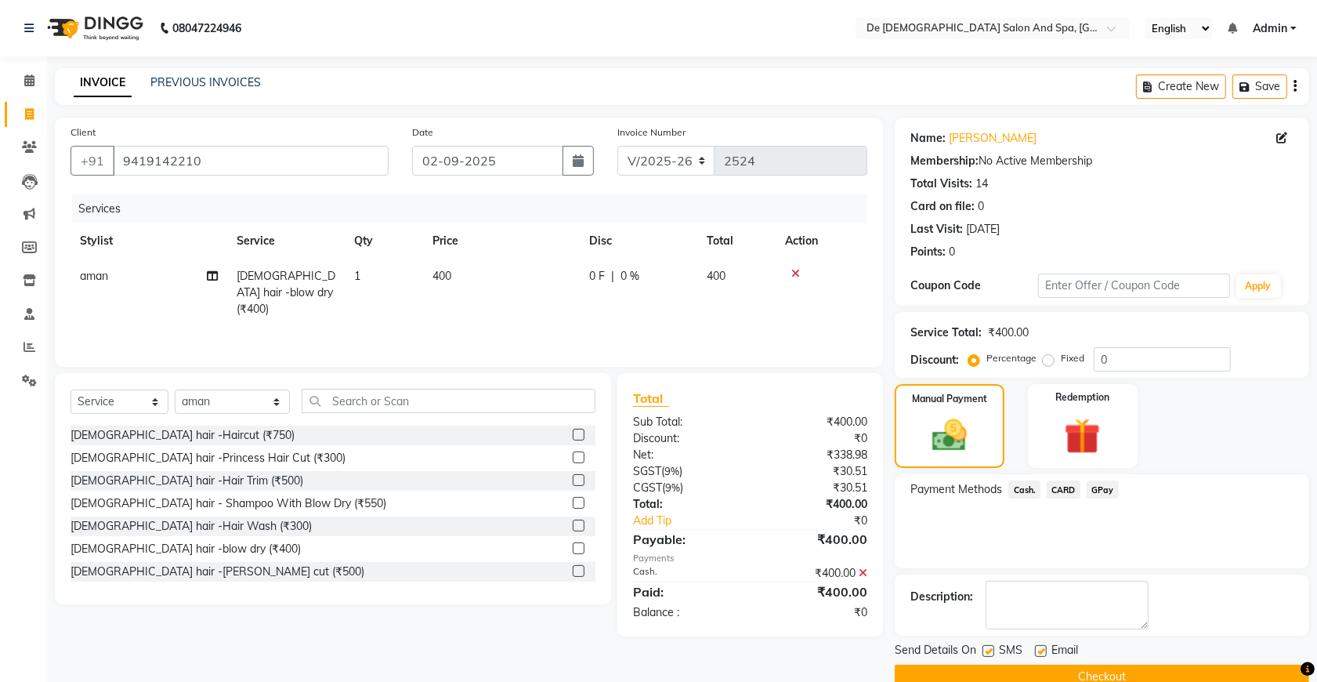
scroll to position [31, 0]
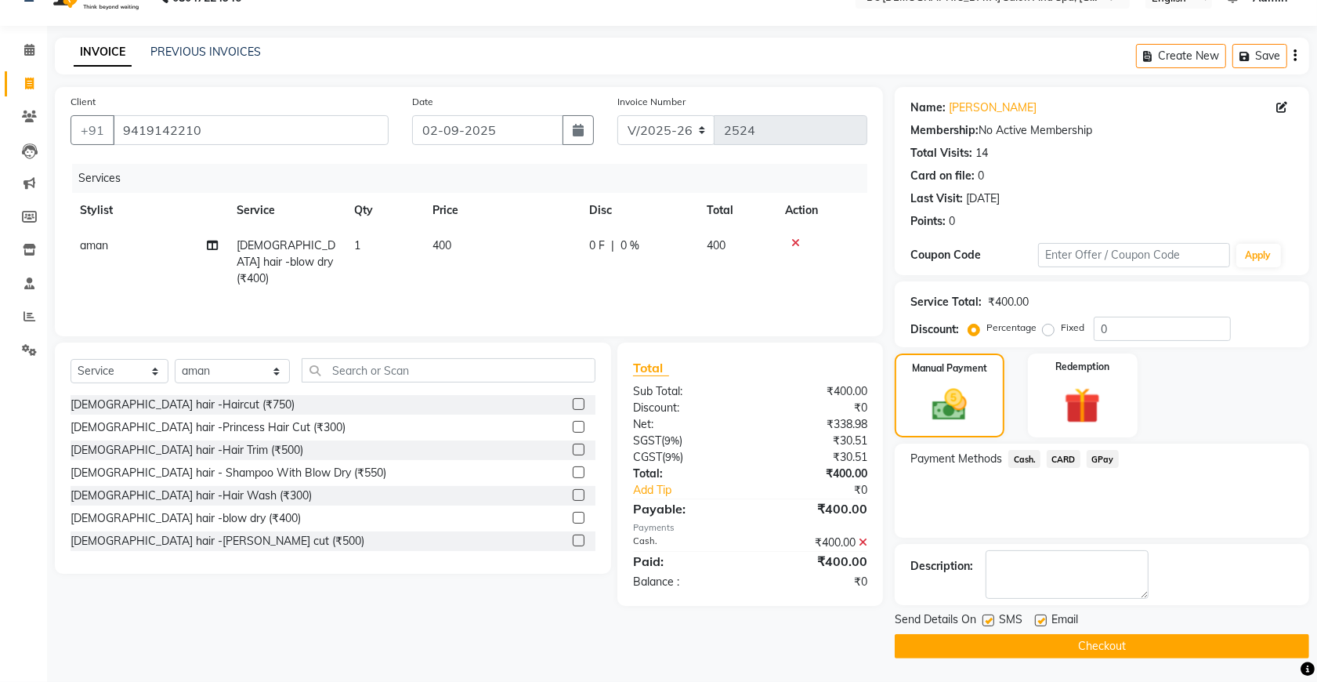
click at [1122, 605] on button "Checkout" at bounding box center [1102, 646] width 414 height 24
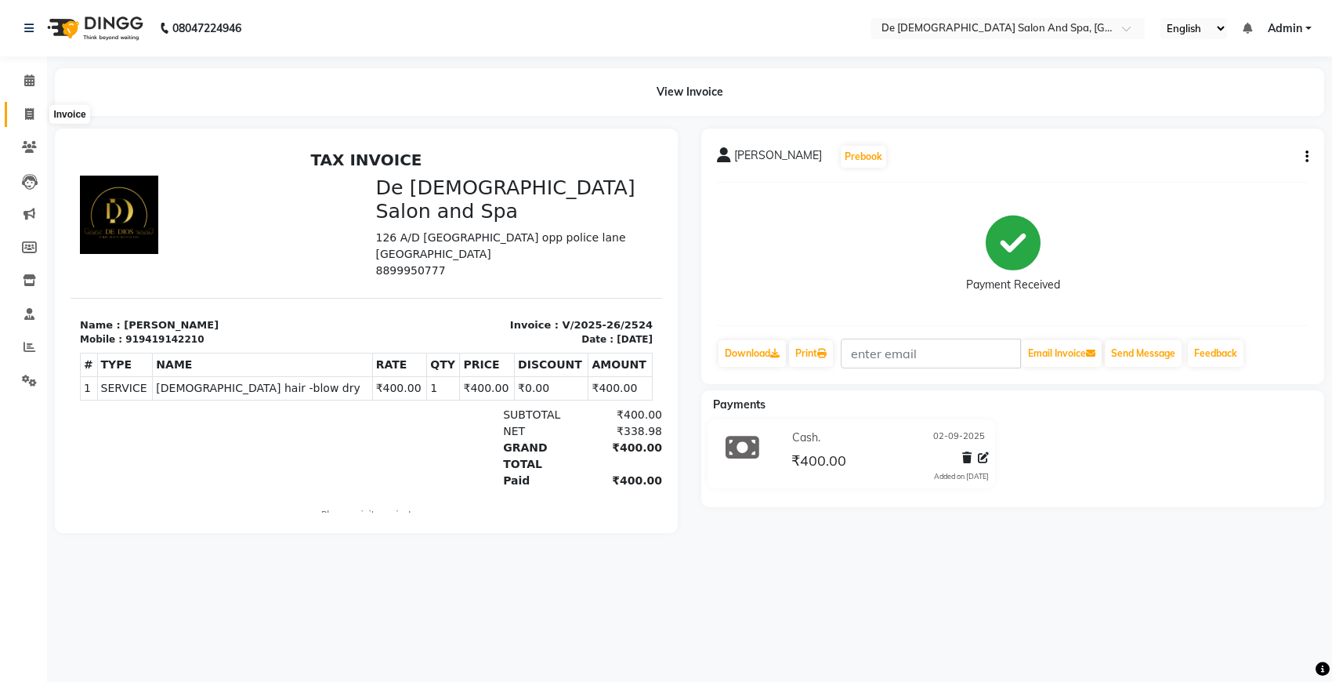
click at [26, 108] on icon at bounding box center [29, 114] width 9 height 12
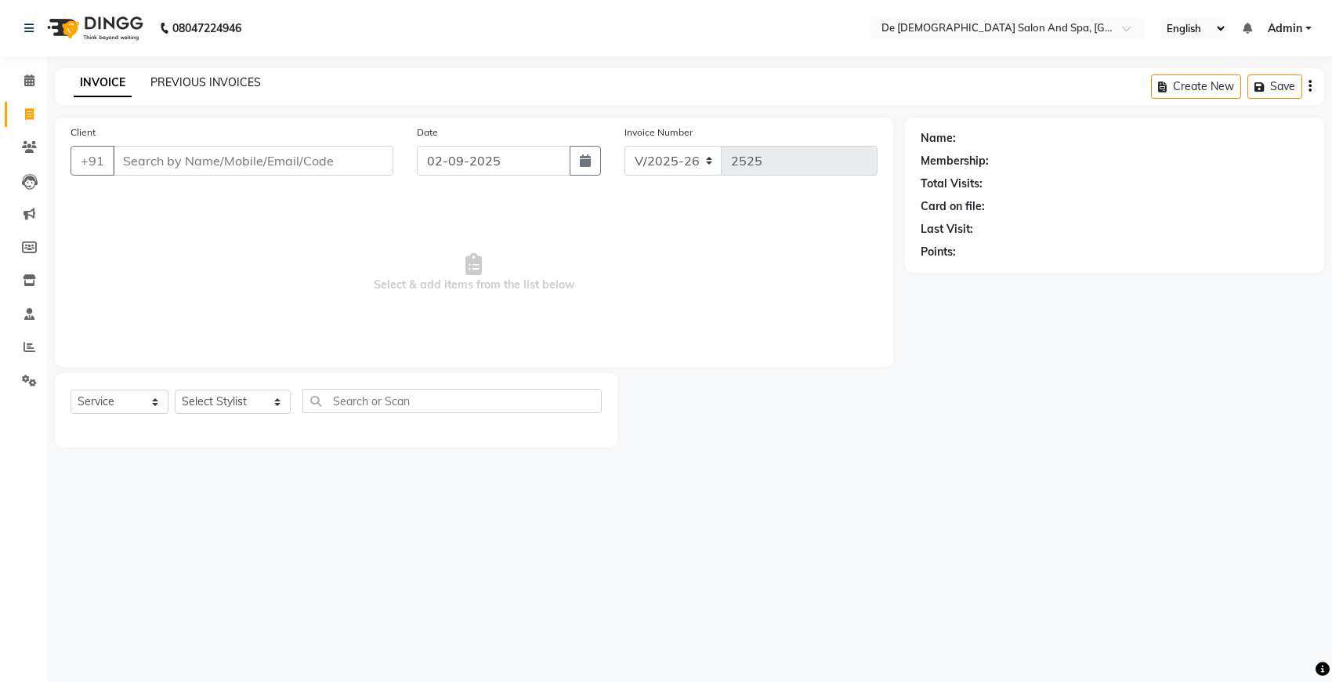
click at [188, 88] on link "PREVIOUS INVOICES" at bounding box center [205, 82] width 110 height 14
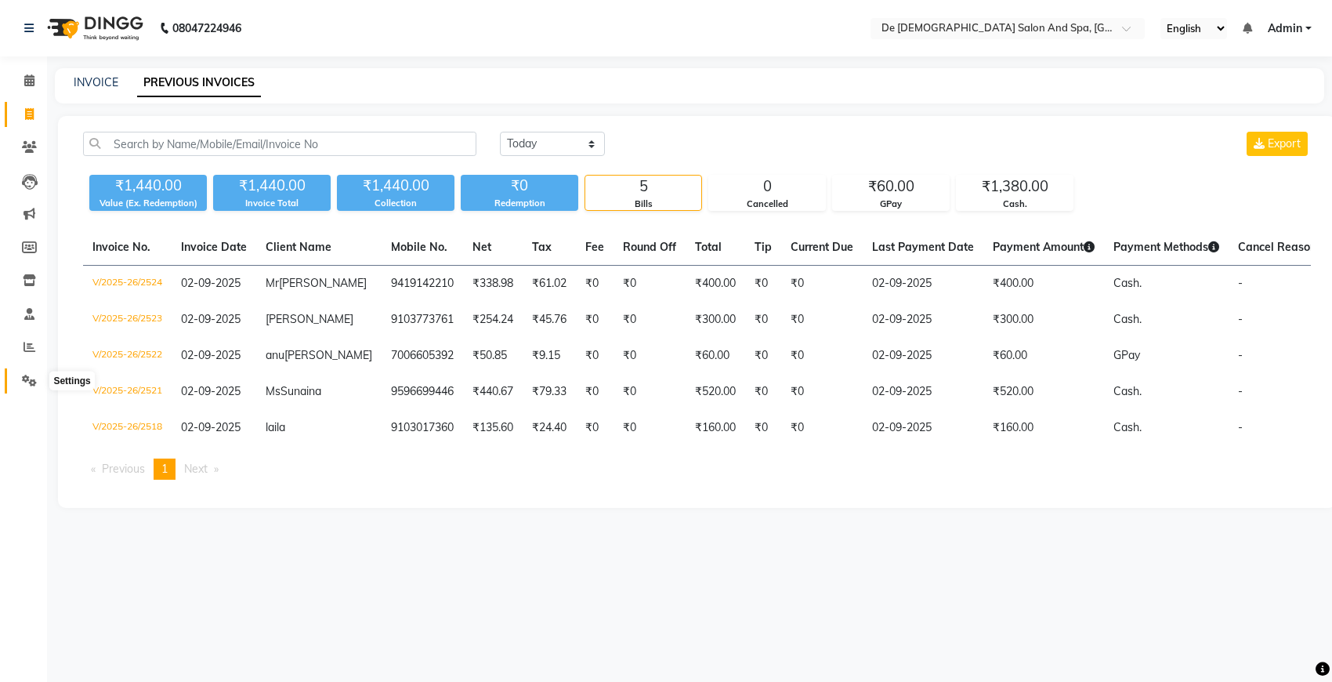
click at [34, 380] on icon at bounding box center [29, 381] width 15 height 12
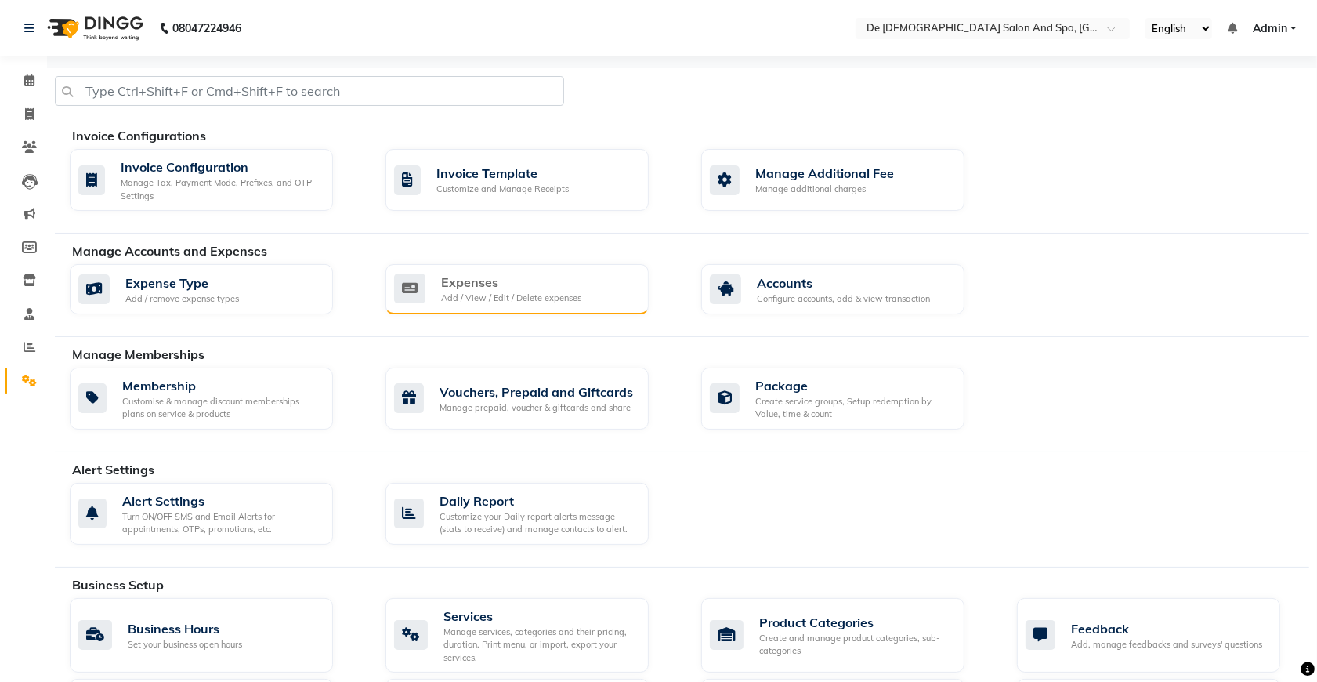
click at [480, 286] on div "Expenses" at bounding box center [511, 282] width 140 height 19
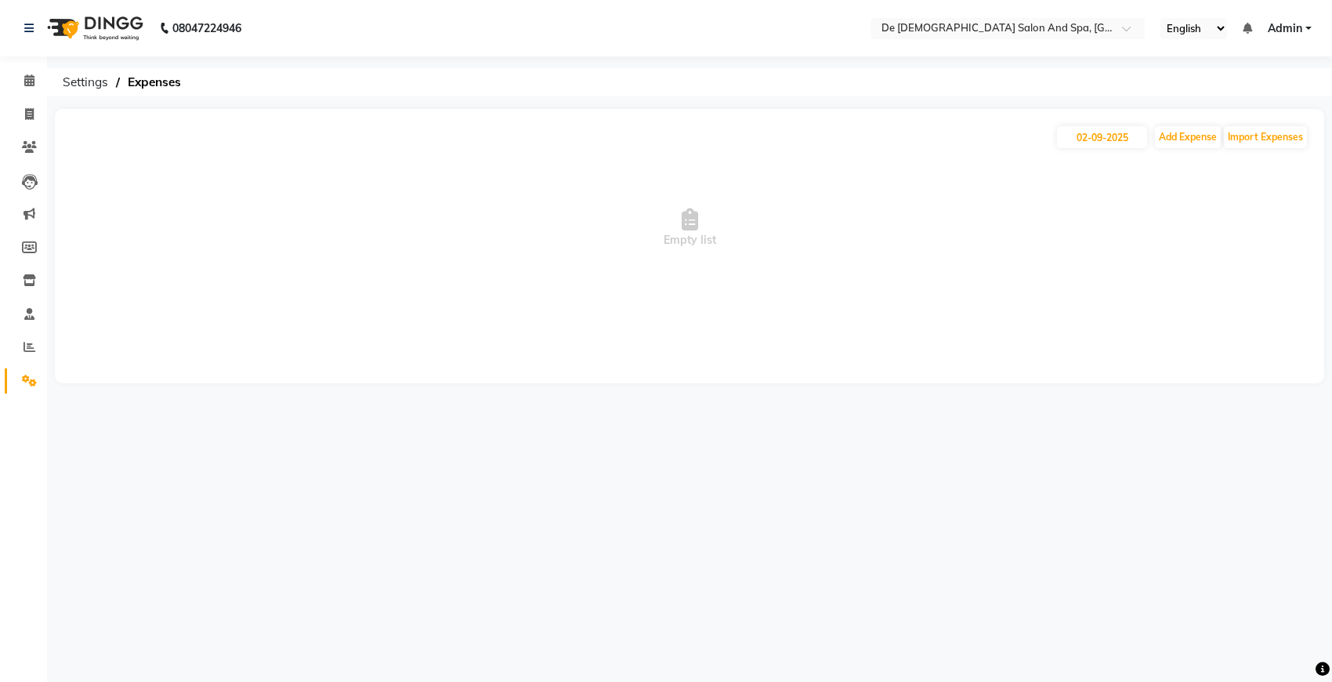
click at [27, 370] on link "Settings" at bounding box center [24, 381] width 38 height 26
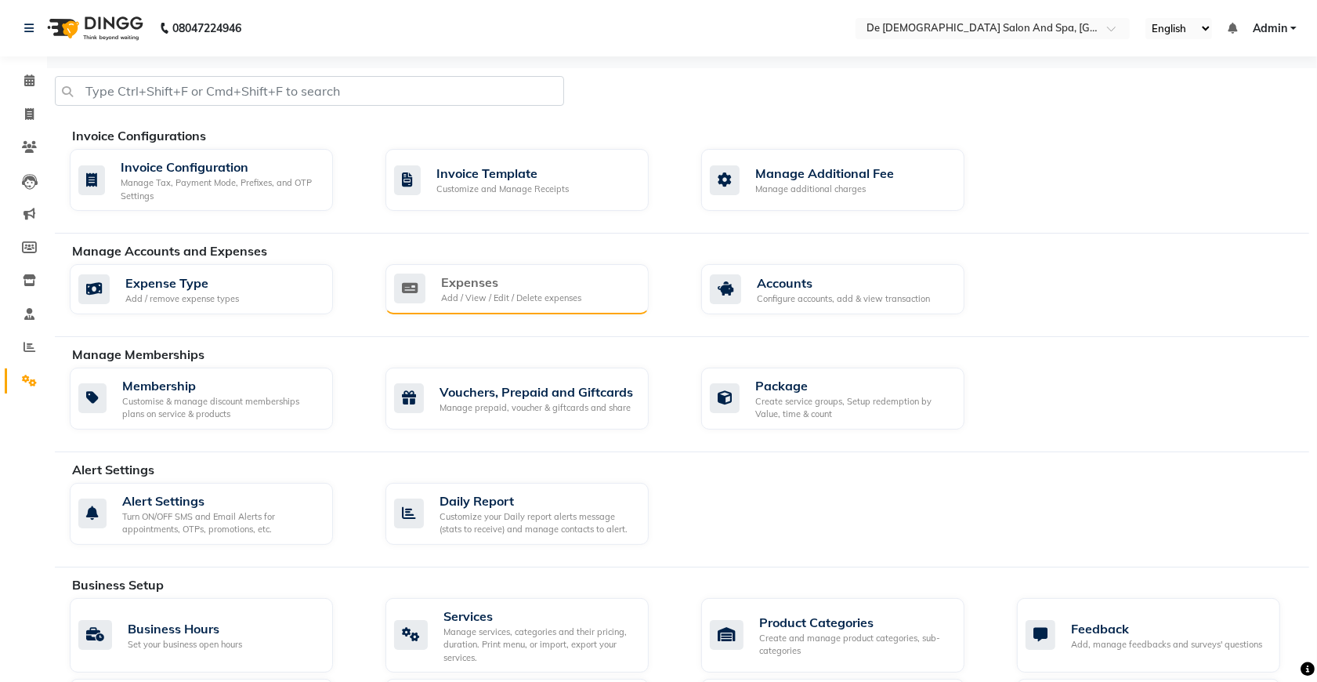
click at [487, 295] on div "Add / View / Edit / Delete expenses" at bounding box center [511, 297] width 140 height 13
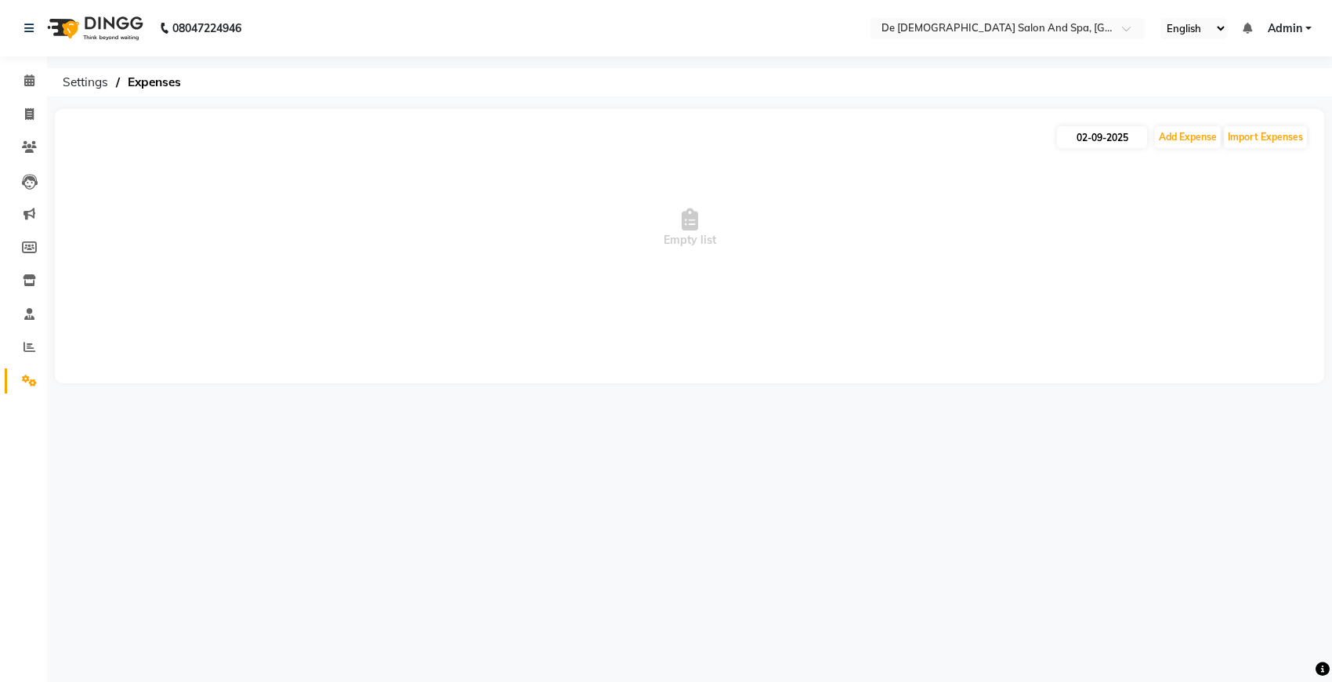
drag, startPoint x: 1095, startPoint y: 149, endPoint x: 1102, endPoint y: 131, distance: 19.1
click at [1098, 143] on div "02-09-2025 Add Expense Import Expenses Empty list" at bounding box center [689, 246] width 1269 height 274
click at [1102, 131] on input "02-09-2025" at bounding box center [1102, 137] width 90 height 22
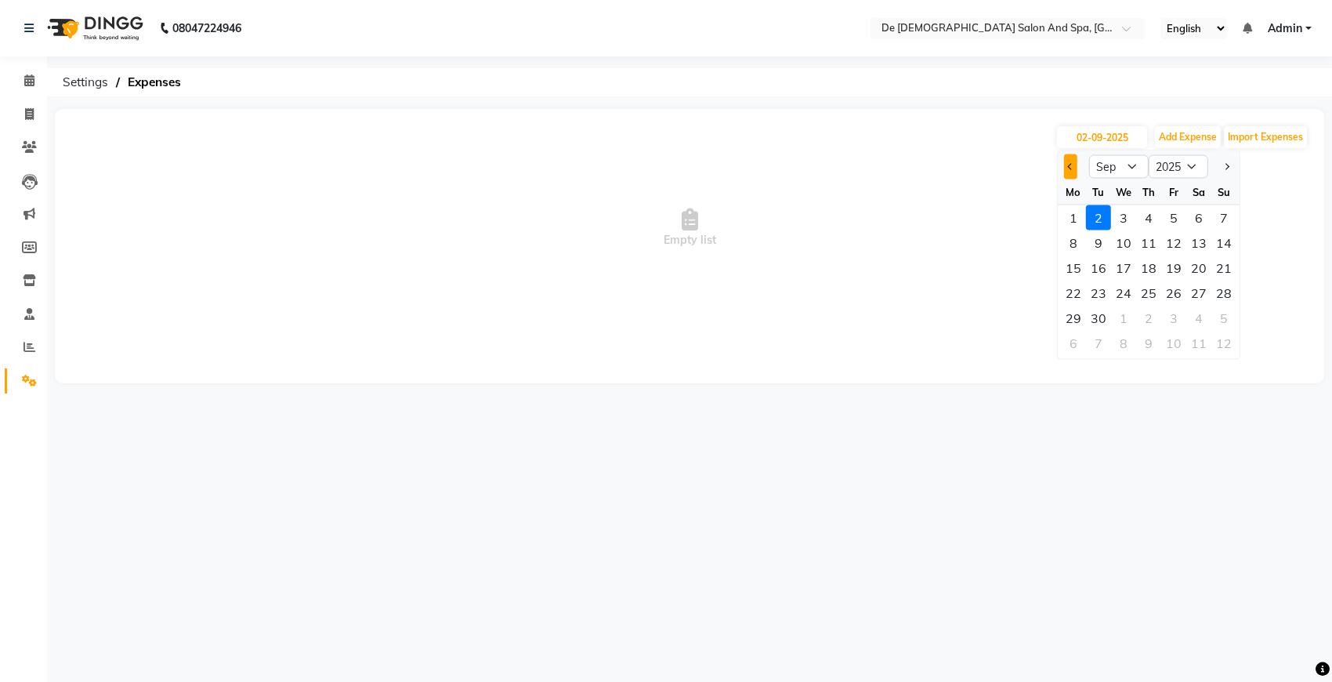
click at [1070, 163] on span "Previous month" at bounding box center [1071, 166] width 6 height 6
click at [1078, 320] on div "25" at bounding box center [1073, 318] width 25 height 25
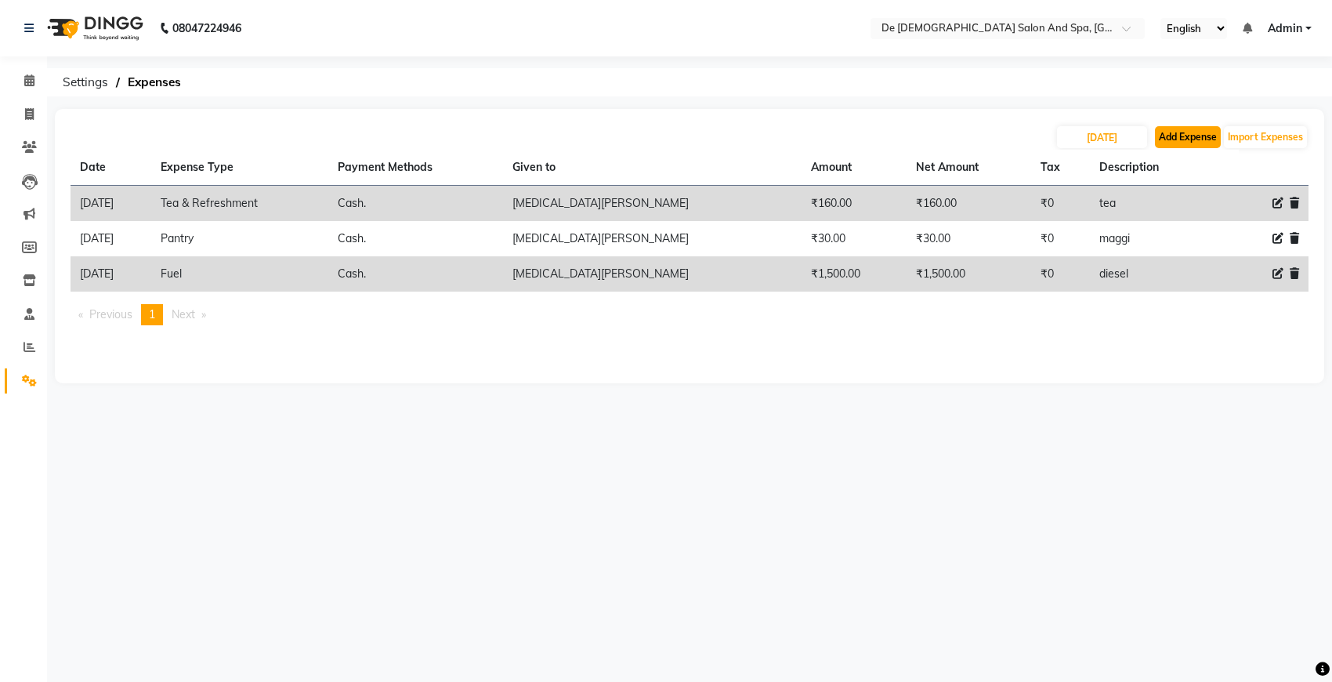
click at [1183, 145] on button "Add Expense" at bounding box center [1188, 137] width 66 height 22
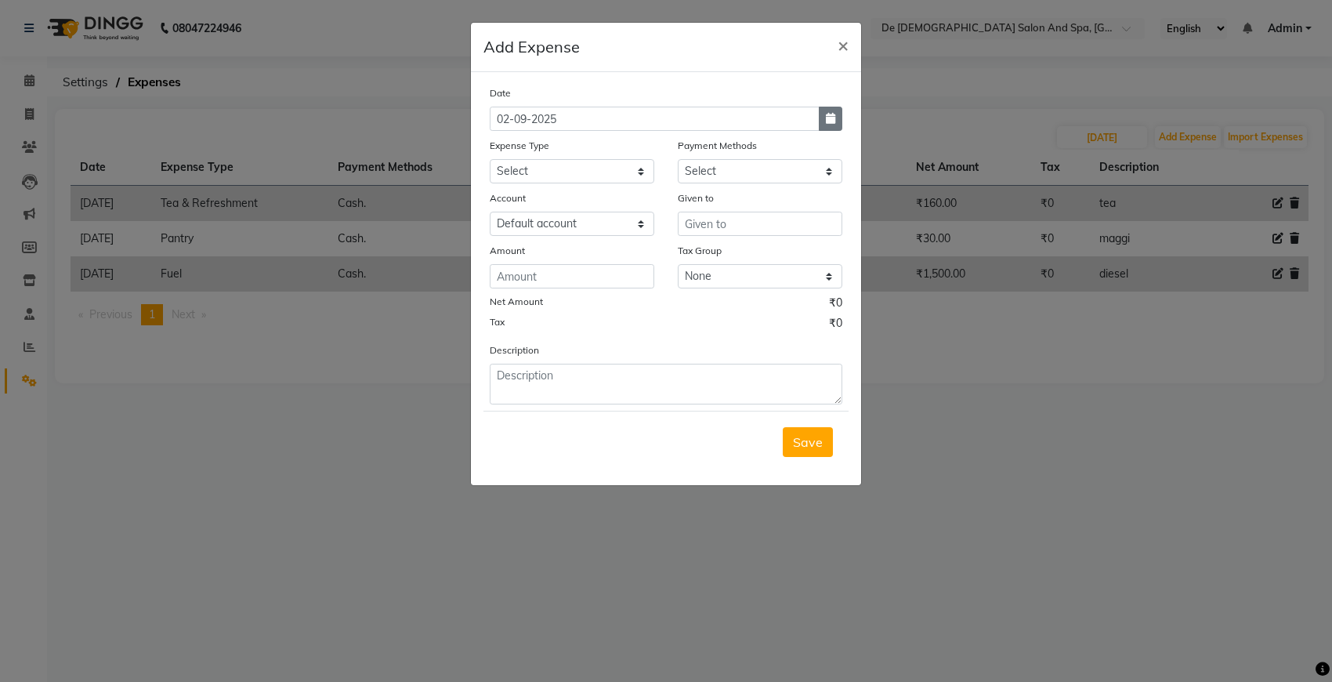
click at [829, 119] on icon "button" at bounding box center [830, 118] width 9 height 11
click at [507, 155] on button "Previous month" at bounding box center [503, 148] width 13 height 25
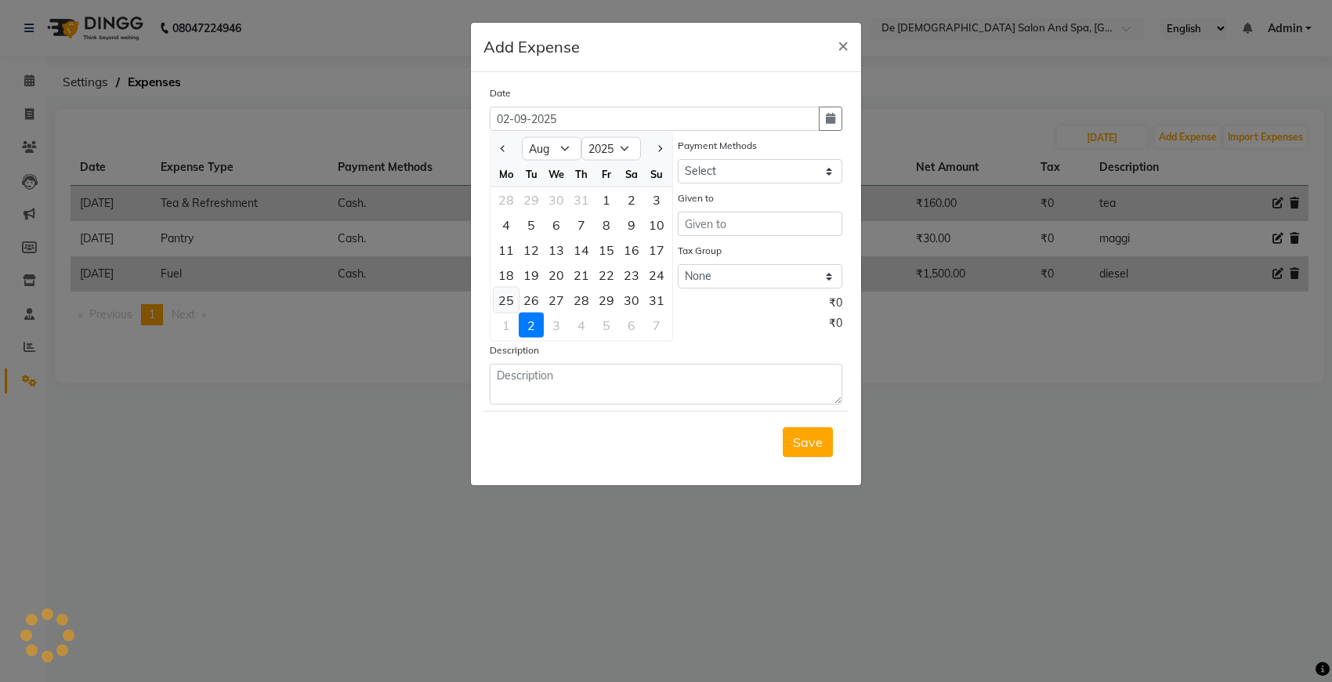
click at [508, 299] on div "25" at bounding box center [506, 300] width 25 height 25
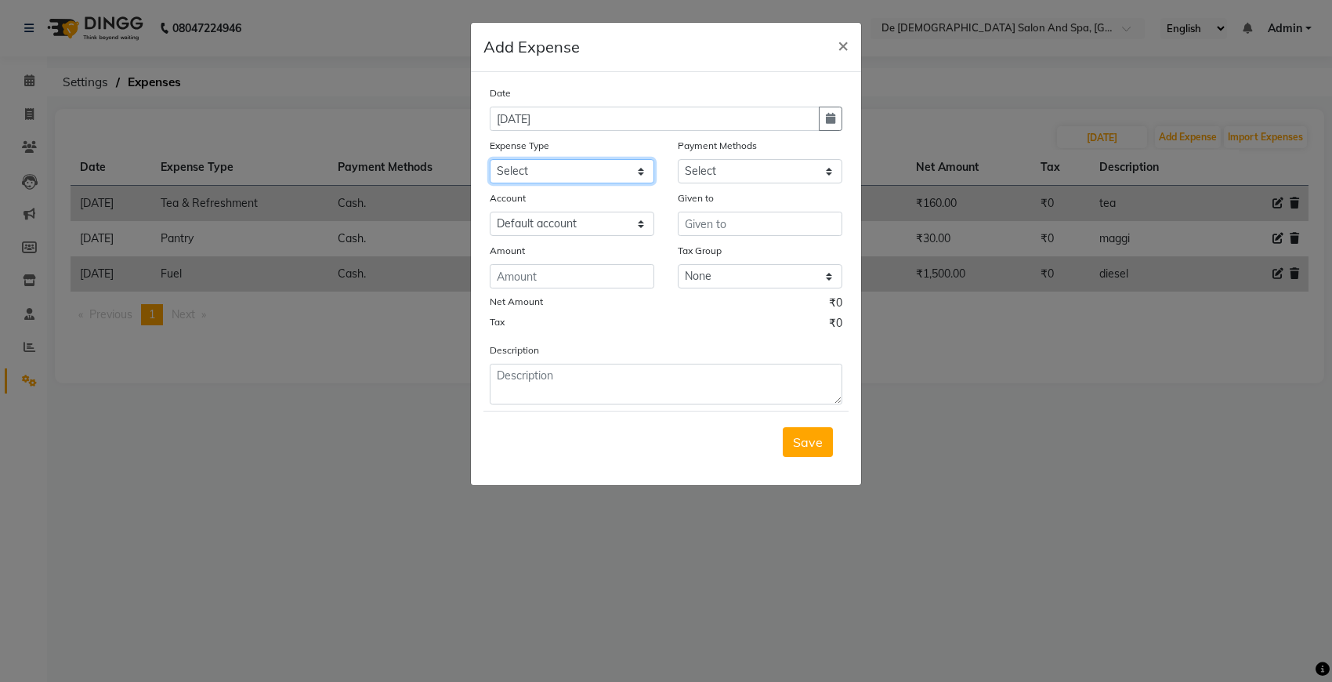
click at [564, 172] on select "Select Advance Salary Bank charges Car maintenance Cash transfer to bank Cash t…" at bounding box center [572, 171] width 165 height 24
click at [490, 159] on select "Select Advance Salary Bank charges Car maintenance Cash transfer to bank Cash t…" at bounding box center [572, 171] width 165 height 24
click at [744, 170] on select "Select Cash. Voucher CARD Wallet GPay" at bounding box center [760, 171] width 165 height 24
click at [678, 159] on select "Select Cash. Voucher CARD Wallet GPay" at bounding box center [760, 171] width 165 height 24
click at [739, 159] on select "Select Cash. Voucher CARD Wallet GPay" at bounding box center [760, 171] width 165 height 24
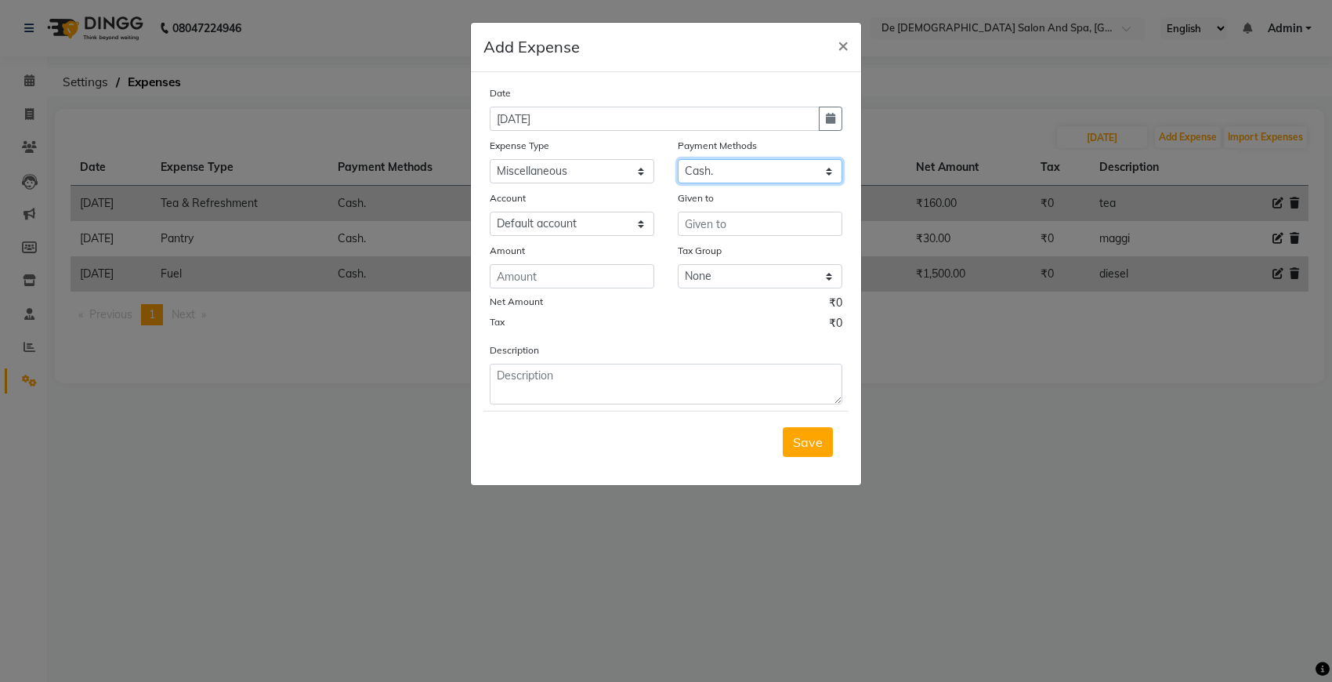
click at [678, 159] on select "Select Cash. Voucher CARD Wallet GPay" at bounding box center [760, 171] width 165 height 24
click at [715, 228] on input "text" at bounding box center [760, 224] width 165 height 24
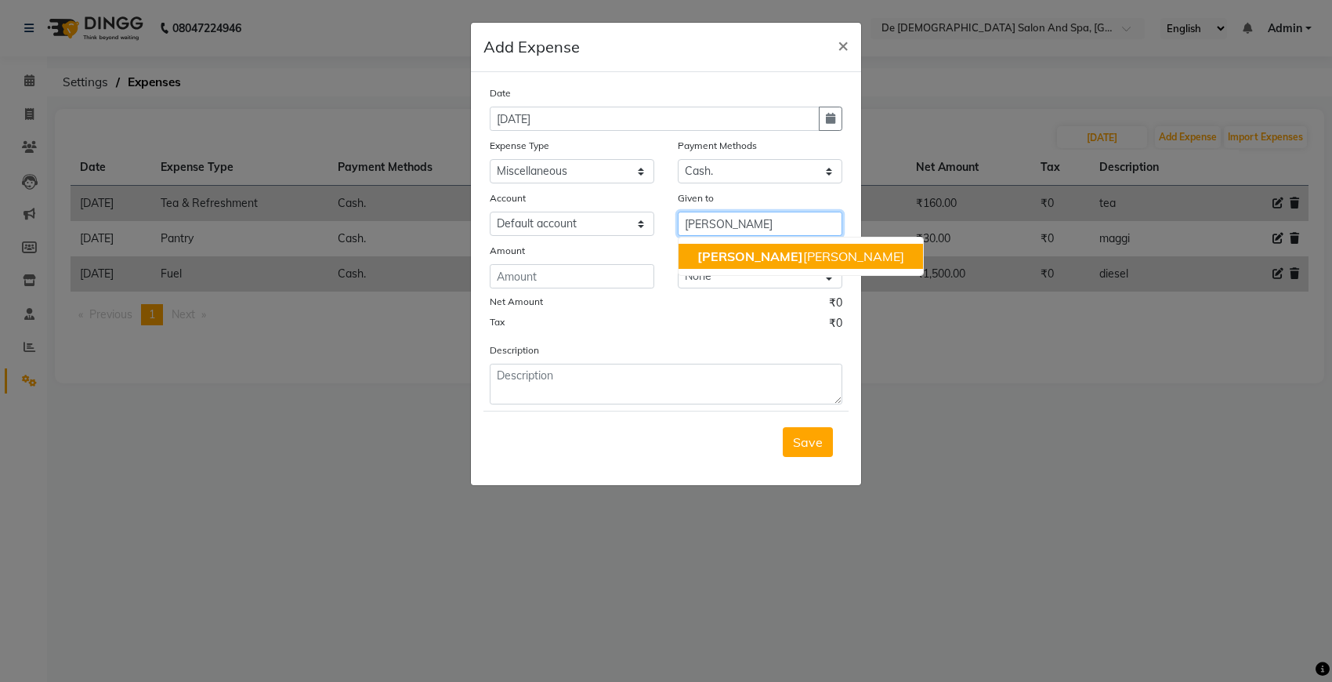
click at [726, 261] on ngb-highlight "niki ta thappa" at bounding box center [800, 256] width 207 height 16
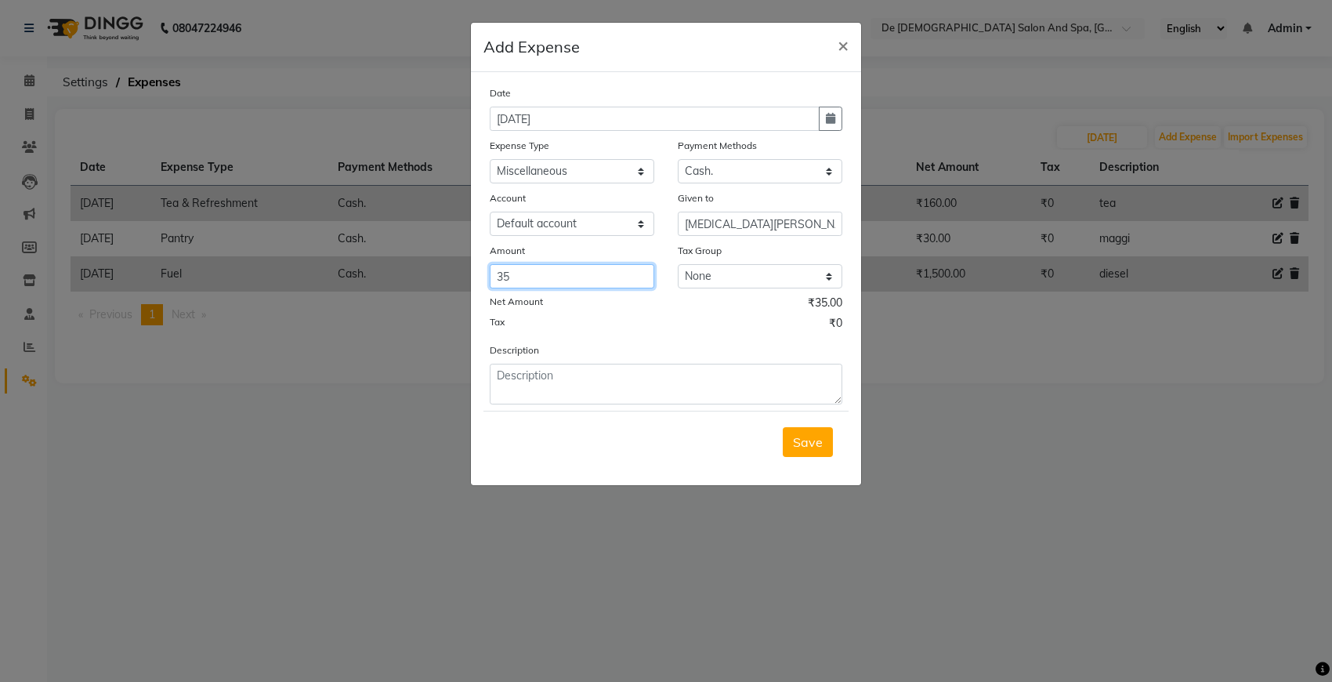
click at [554, 283] on input "35" at bounding box center [572, 276] width 165 height 24
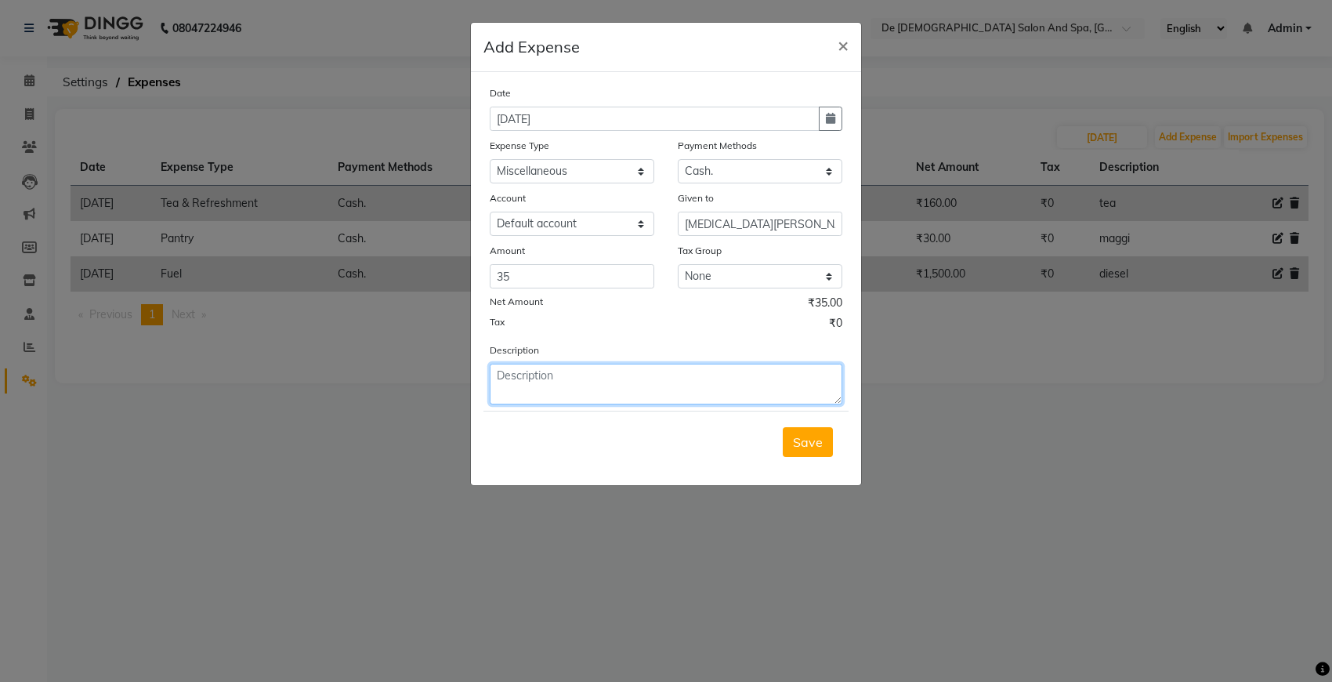
click at [546, 393] on textarea at bounding box center [666, 384] width 353 height 41
click at [823, 439] on button "Save" at bounding box center [808, 442] width 50 height 30
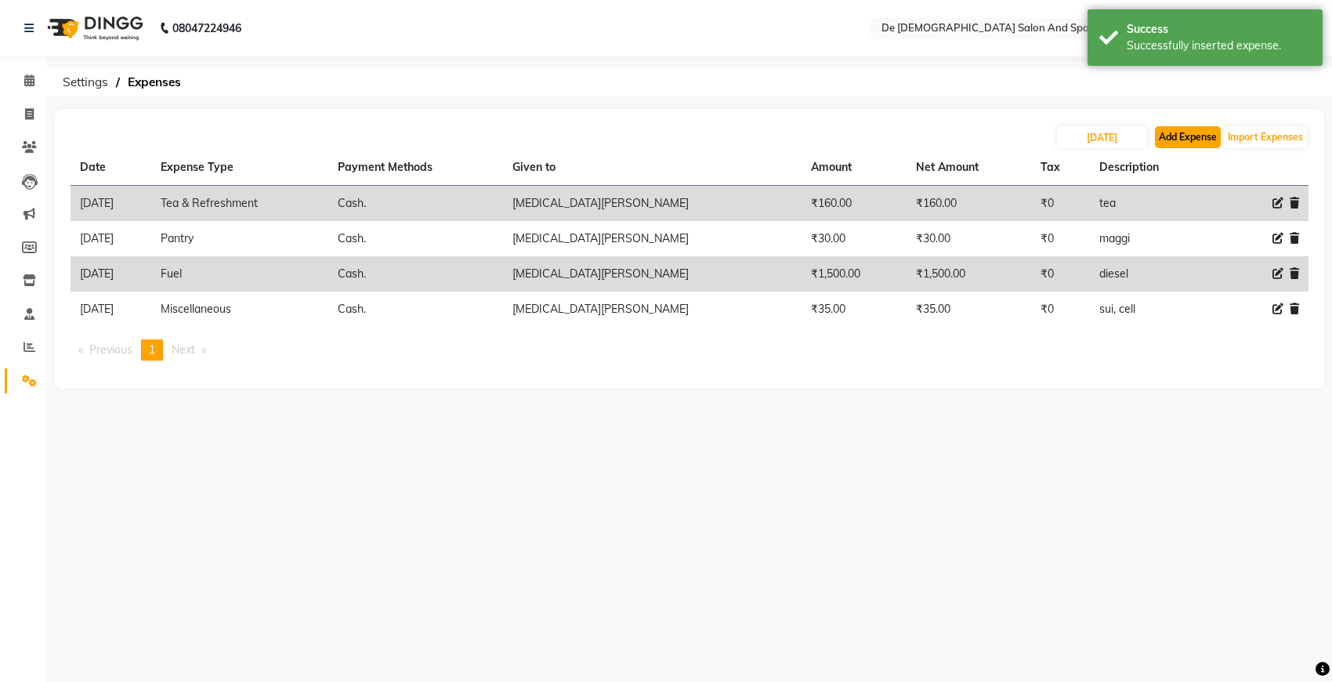
click at [1180, 139] on button "Add Expense" at bounding box center [1188, 137] width 66 height 22
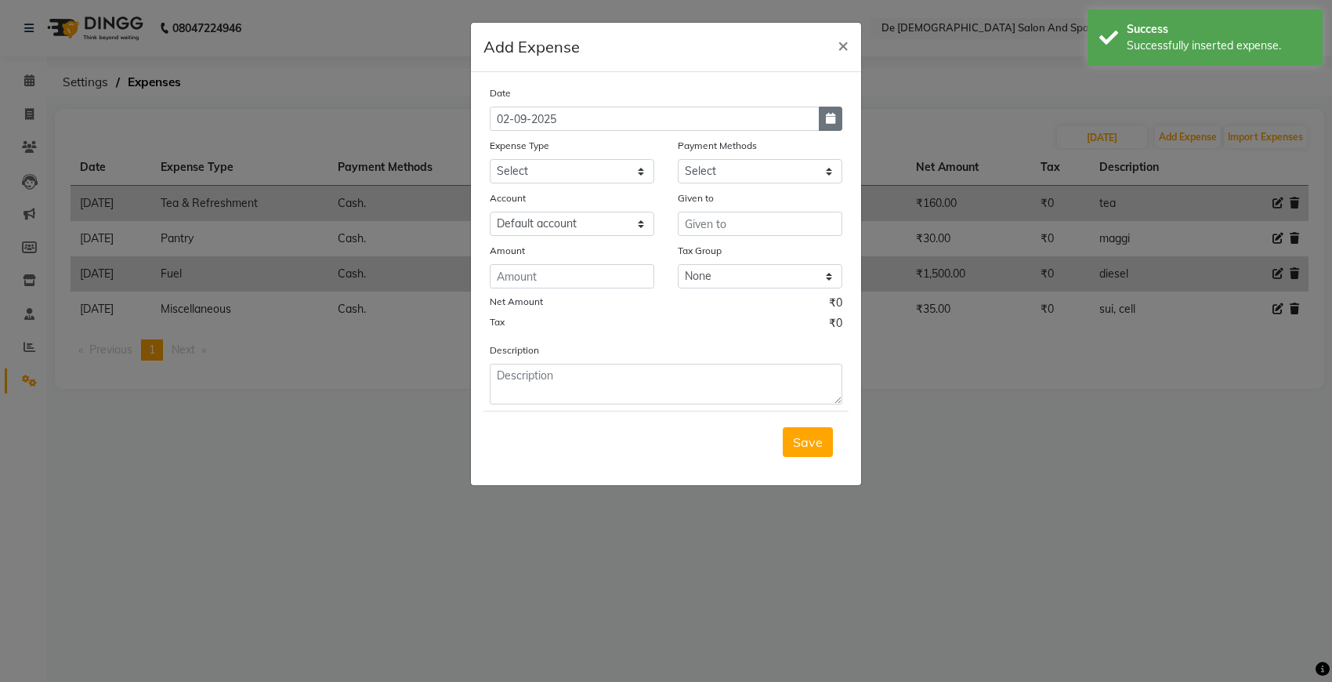
click at [823, 127] on button "button" at bounding box center [831, 119] width 24 height 24
click at [503, 150] on span "Previous month" at bounding box center [504, 148] width 6 height 6
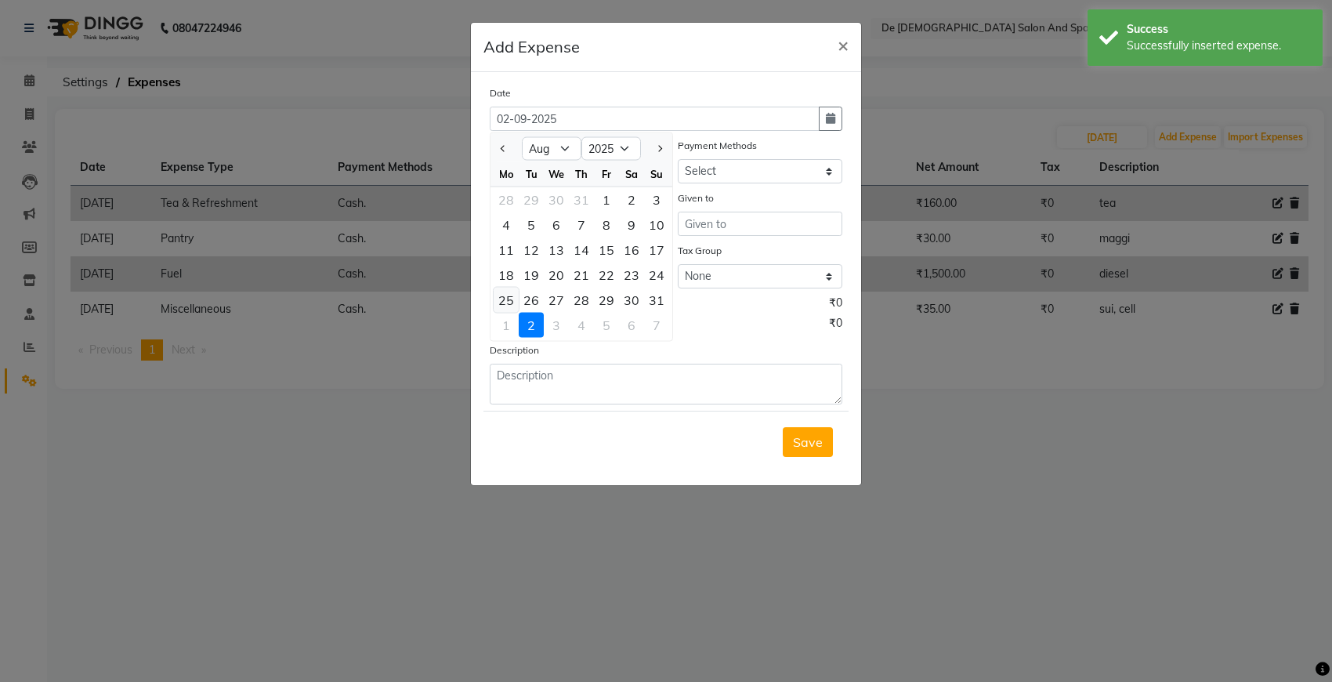
click at [508, 298] on div "25" at bounding box center [506, 300] width 25 height 25
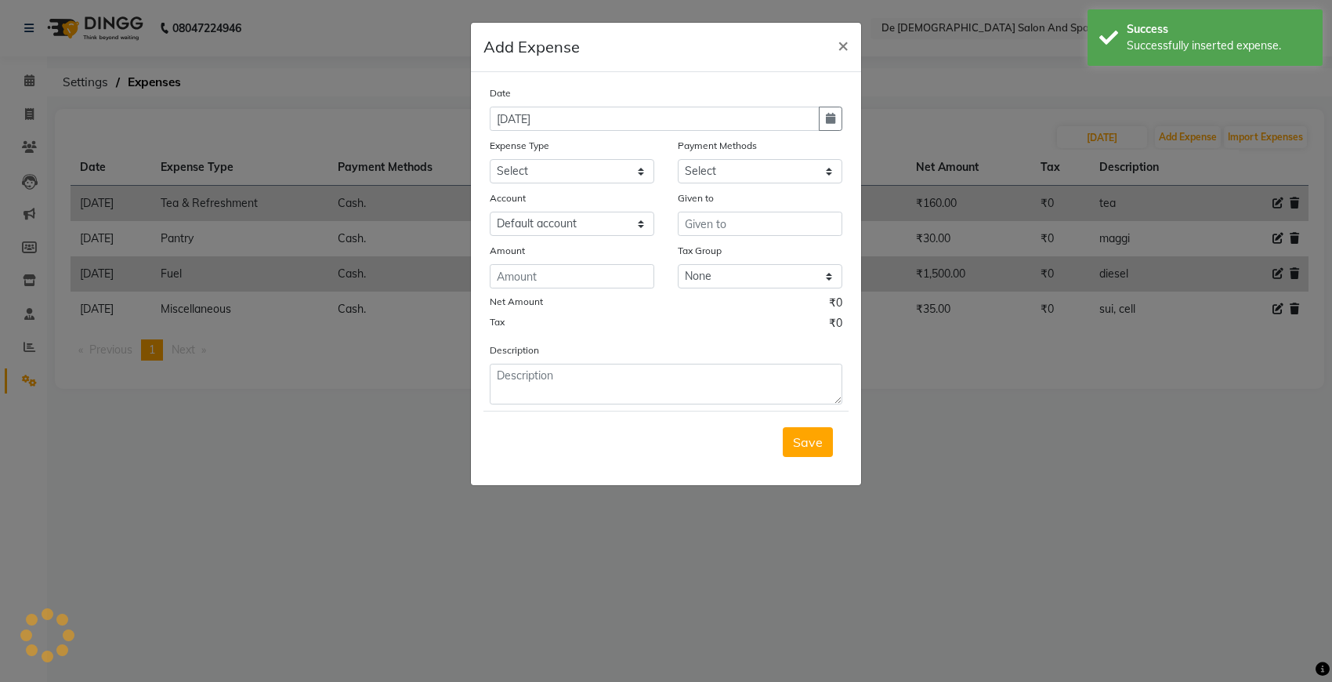
click at [584, 184] on div "Date 25-08-2025 Expense Type Select Advance Salary Bank charges Car maintenance…" at bounding box center [666, 245] width 353 height 320
click at [706, 181] on select "Select Cash. Voucher CARD Wallet GPay" at bounding box center [760, 171] width 165 height 24
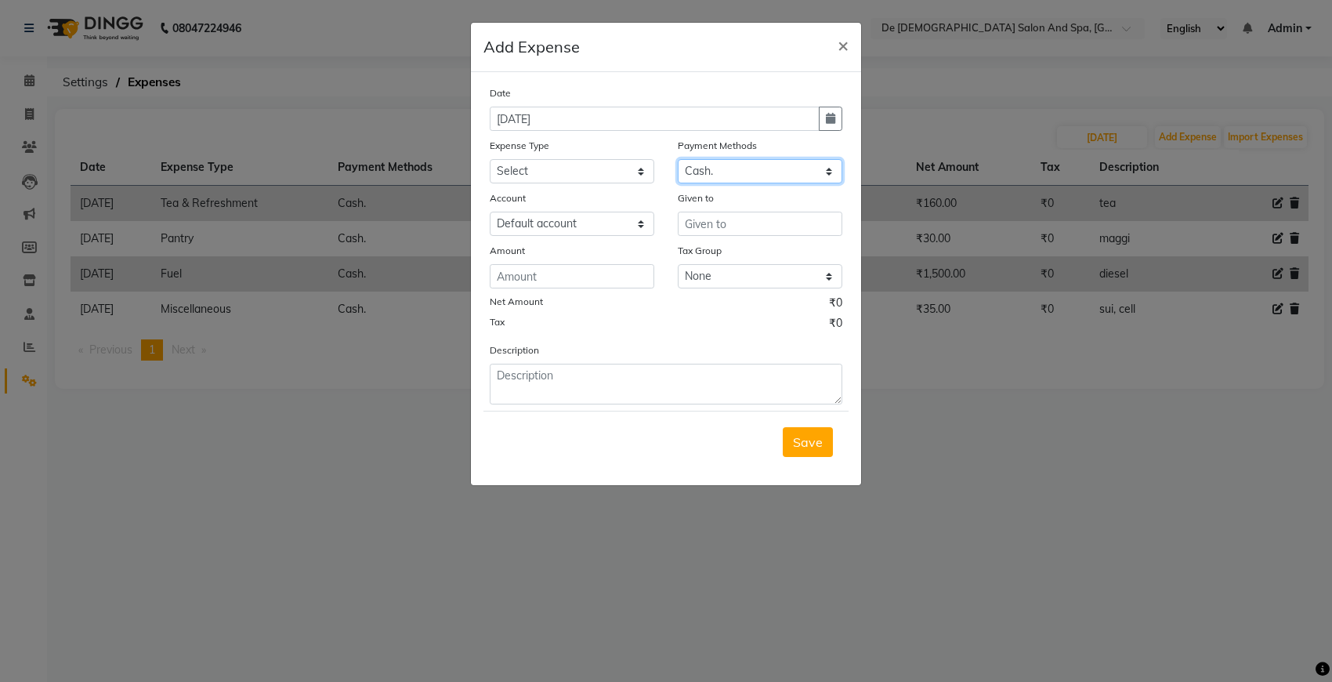
click at [678, 159] on select "Select Cash. Voucher CARD Wallet GPay" at bounding box center [760, 171] width 165 height 24
click at [624, 165] on select "Select Advance Salary Bank charges Car maintenance Cash transfer to bank Cash t…" at bounding box center [572, 171] width 165 height 24
click at [490, 159] on select "Select Advance Salary Bank charges Car maintenance Cash transfer to bank Cash t…" at bounding box center [572, 171] width 165 height 24
click at [766, 229] on input "text" at bounding box center [760, 224] width 165 height 24
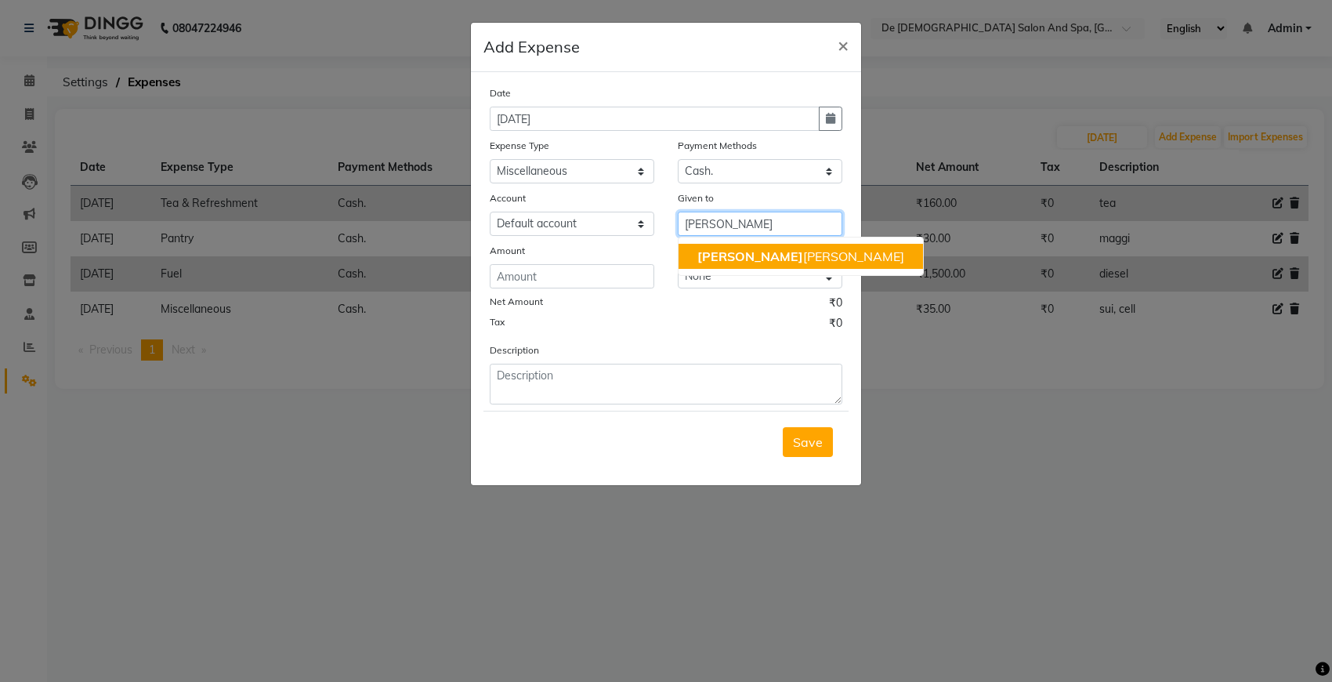
click at [765, 260] on ngb-highlight "niki ta thappa" at bounding box center [800, 256] width 207 height 16
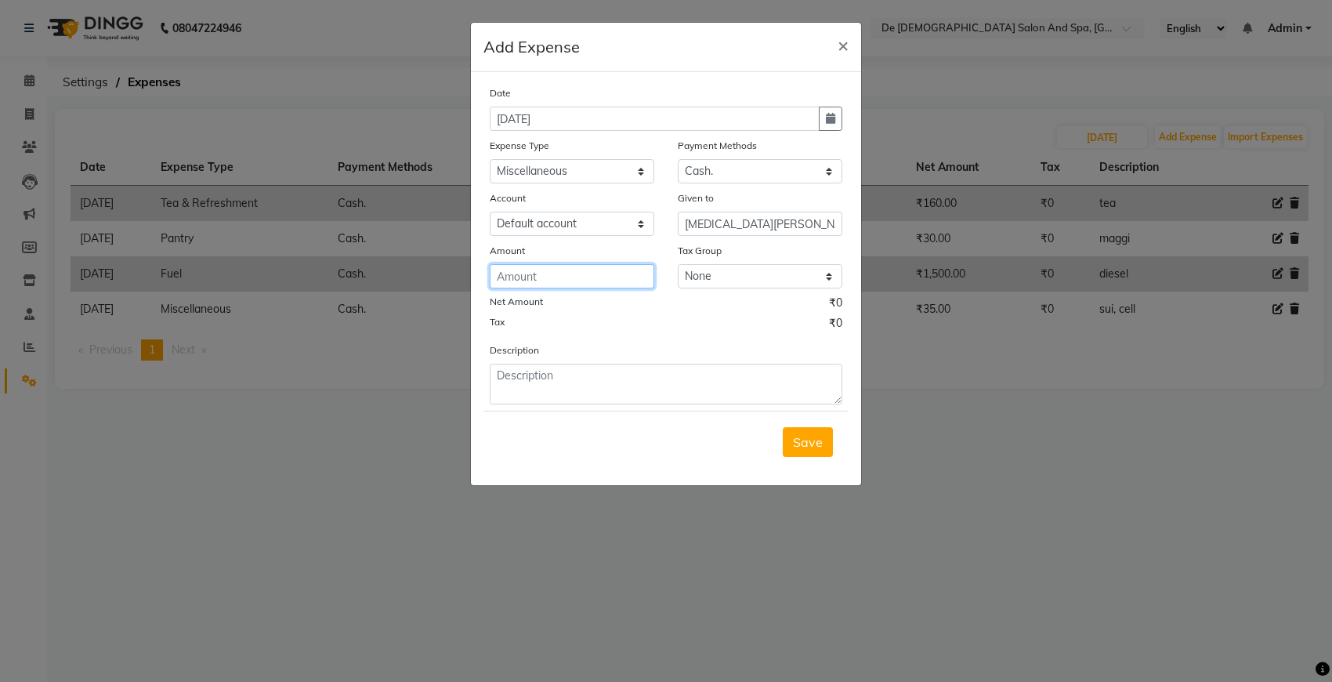
click at [531, 270] on input "number" at bounding box center [572, 276] width 165 height 24
click at [510, 358] on div "Description" at bounding box center [666, 373] width 376 height 63
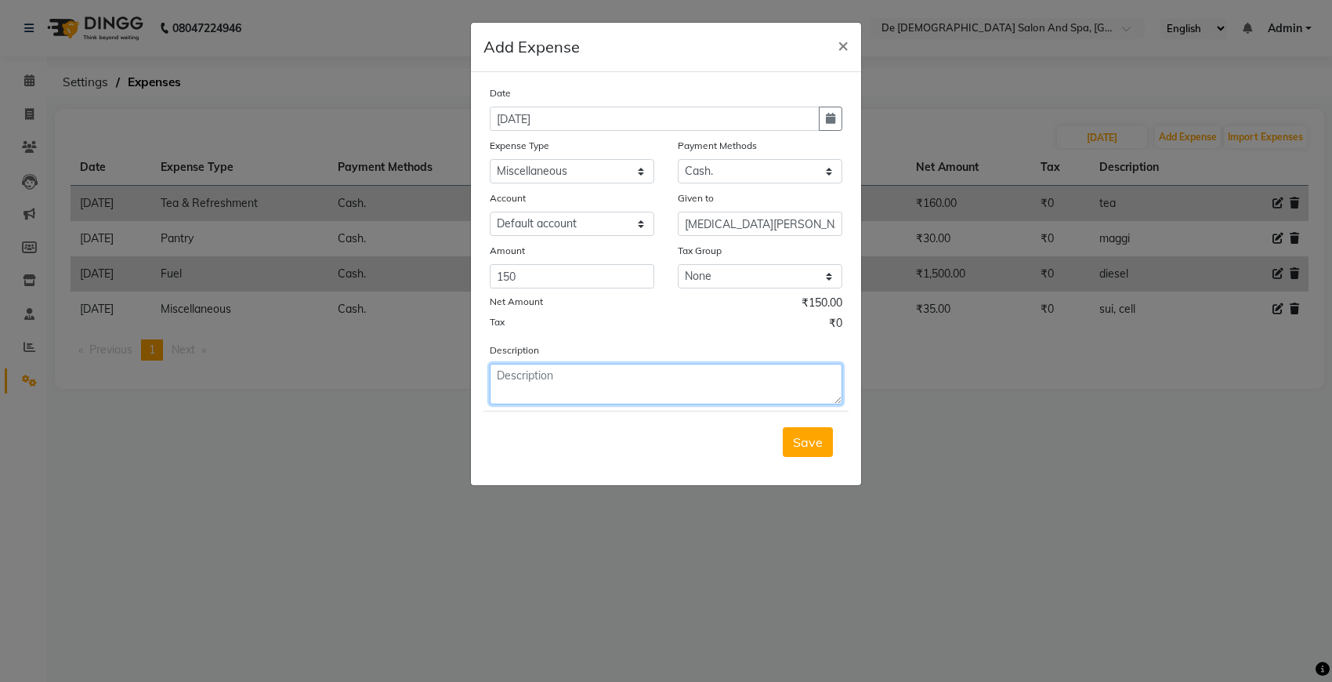
click at [500, 378] on textarea at bounding box center [666, 384] width 353 height 41
click at [805, 436] on span "Save" at bounding box center [808, 442] width 30 height 16
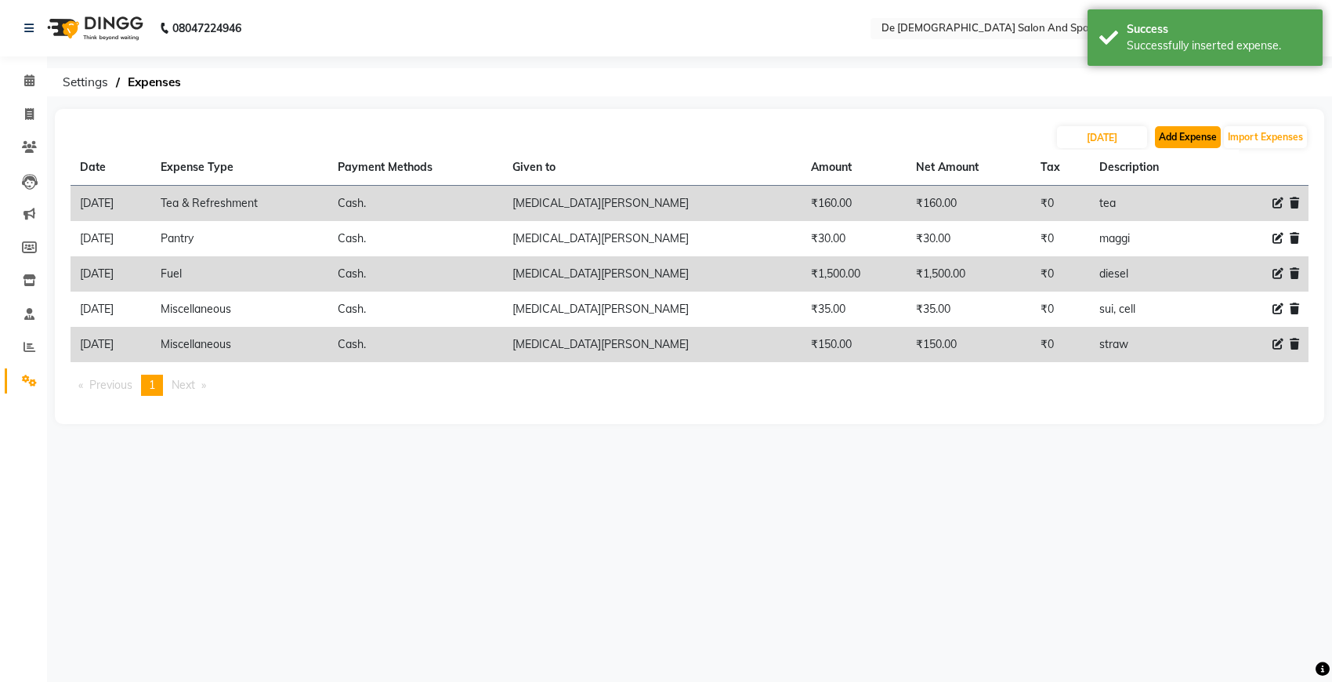
click at [1183, 137] on button "Add Expense" at bounding box center [1188, 137] width 66 height 22
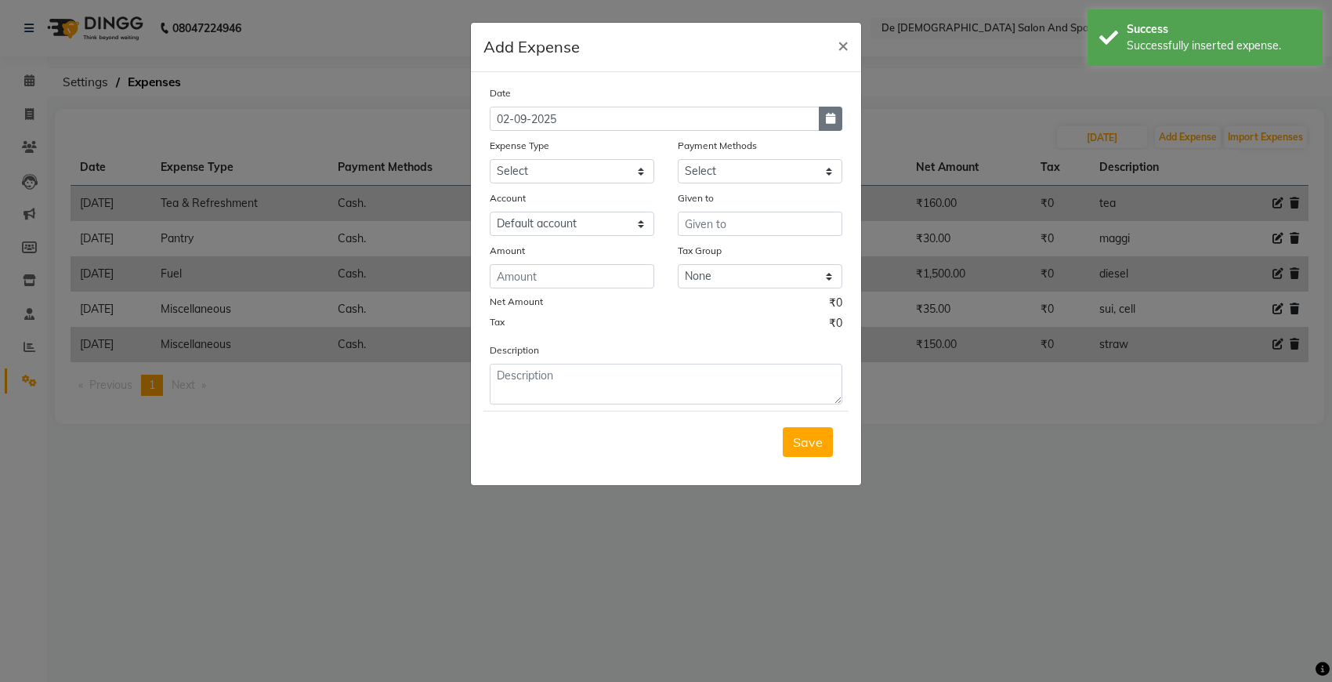
click at [836, 121] on button "button" at bounding box center [831, 119] width 24 height 24
click at [497, 147] on button "Previous month" at bounding box center [503, 148] width 13 height 25
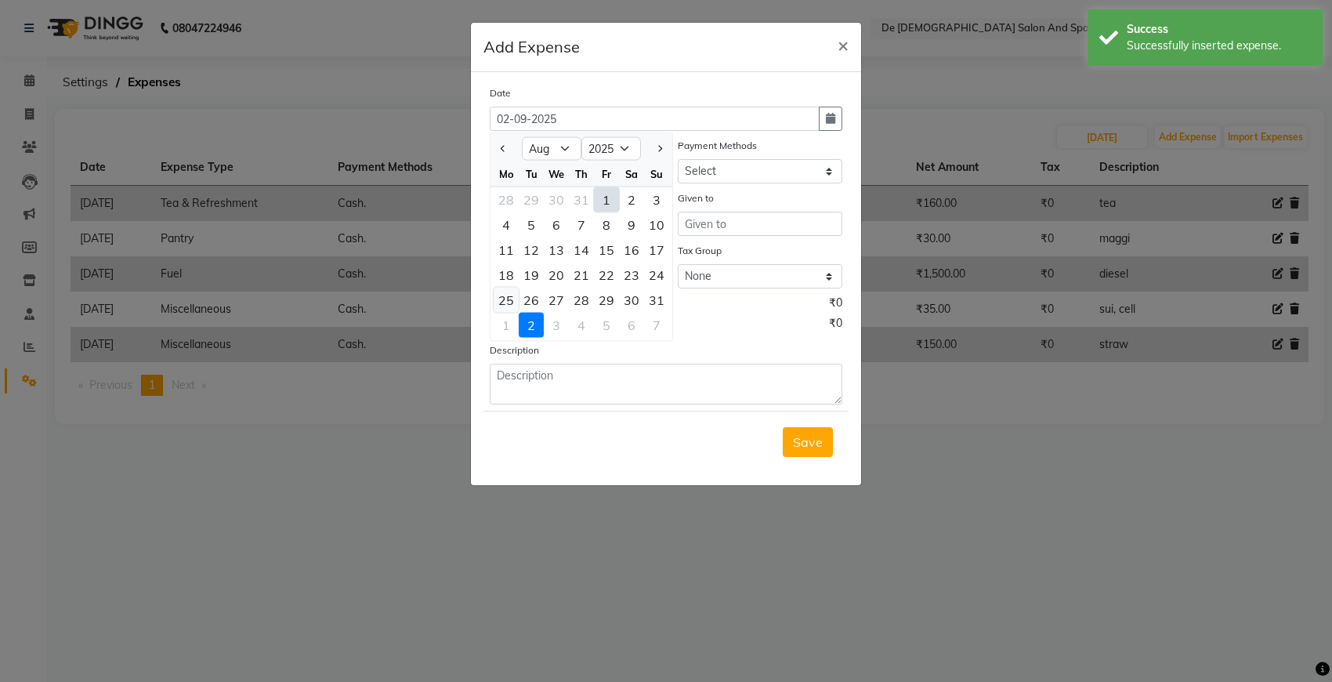
click at [506, 298] on div "25" at bounding box center [506, 300] width 25 height 25
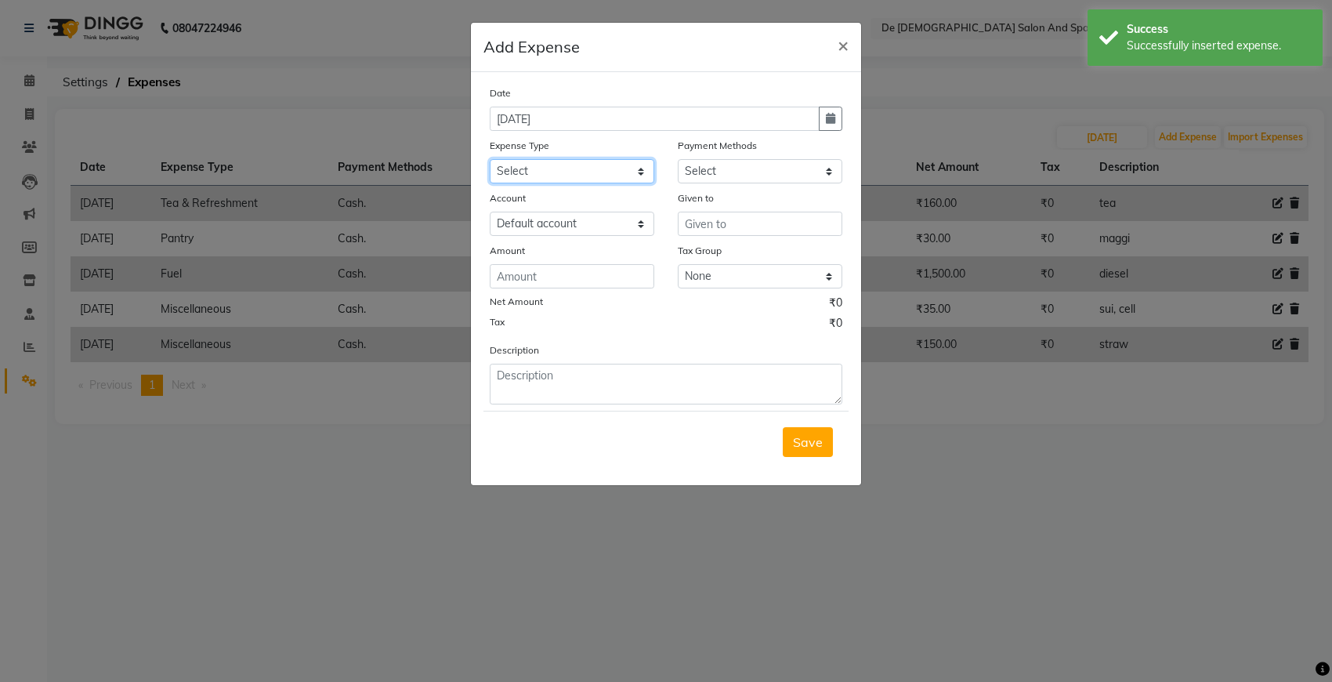
click at [550, 174] on select "Select Advance Salary Bank charges Car maintenance Cash transfer to bank Cash t…" at bounding box center [572, 171] width 165 height 24
click at [490, 159] on select "Select Advance Salary Bank charges Car maintenance Cash transfer to bank Cash t…" at bounding box center [572, 171] width 165 height 24
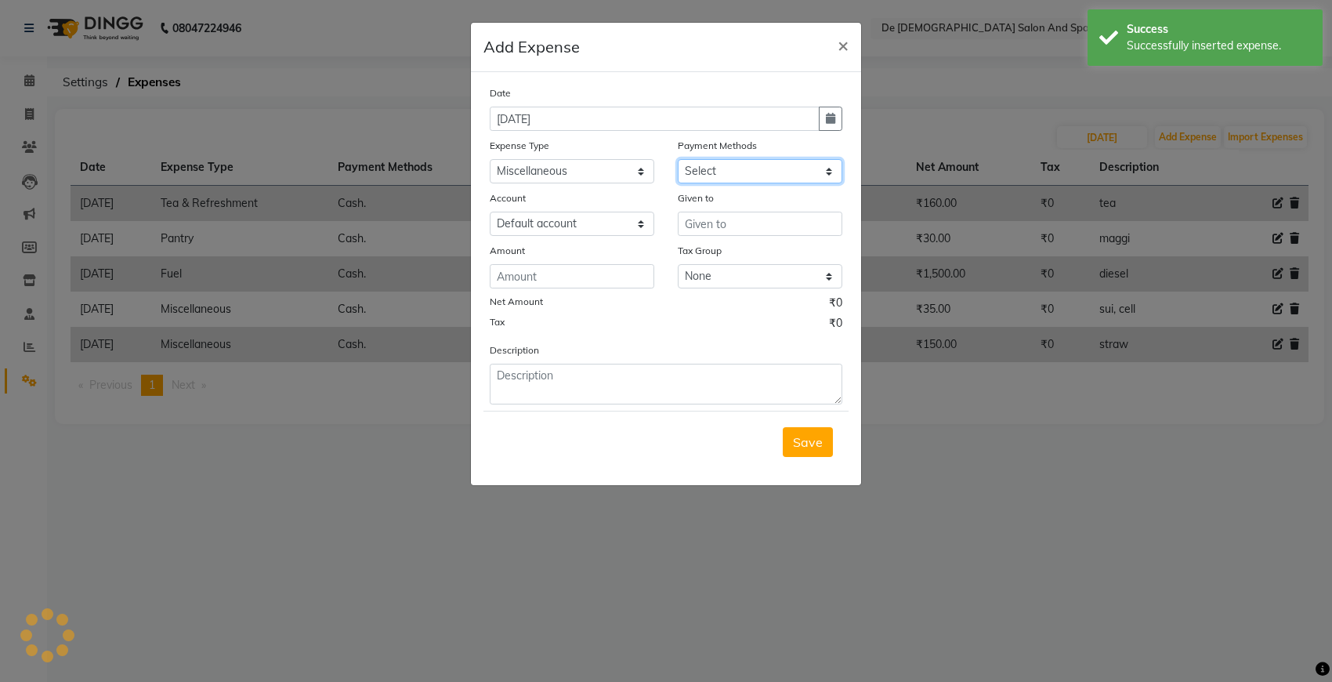
click at [789, 170] on select "Select Cash. Voucher CARD Wallet GPay" at bounding box center [760, 171] width 165 height 24
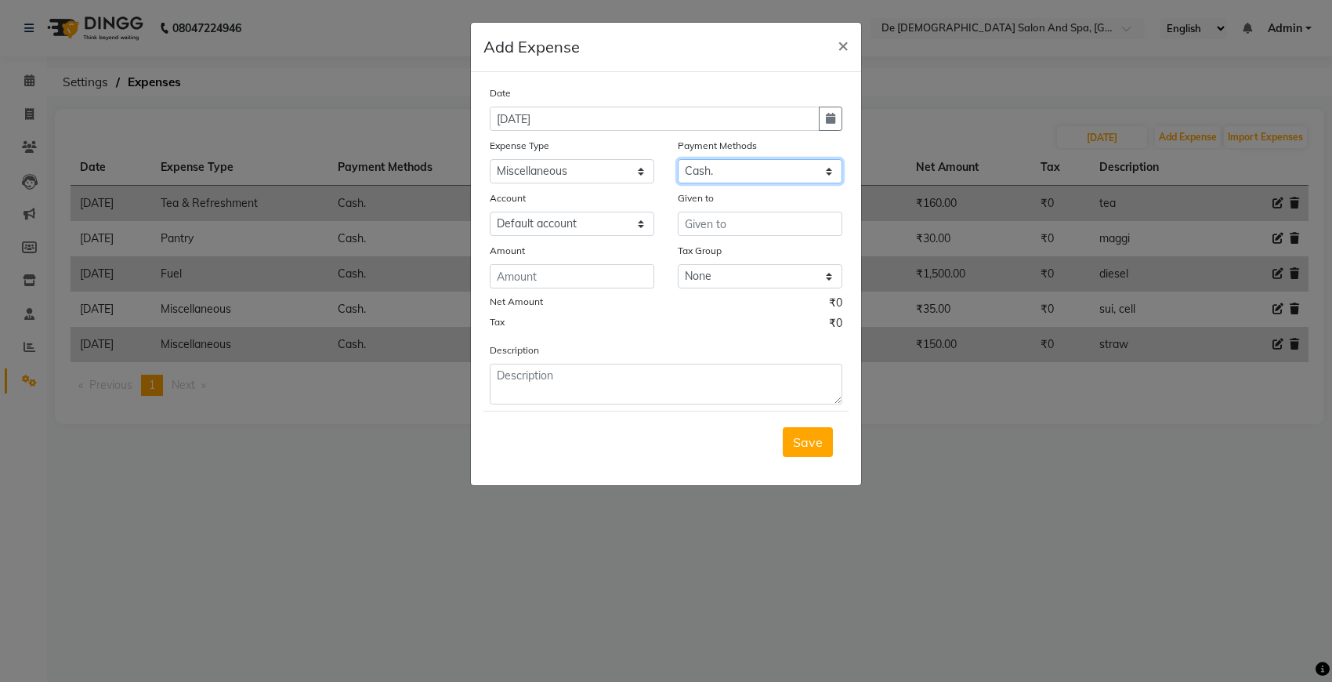
click at [678, 159] on select "Select Cash. Voucher CARD Wallet GPay" at bounding box center [760, 171] width 165 height 24
click at [753, 230] on input "text" at bounding box center [760, 224] width 165 height 24
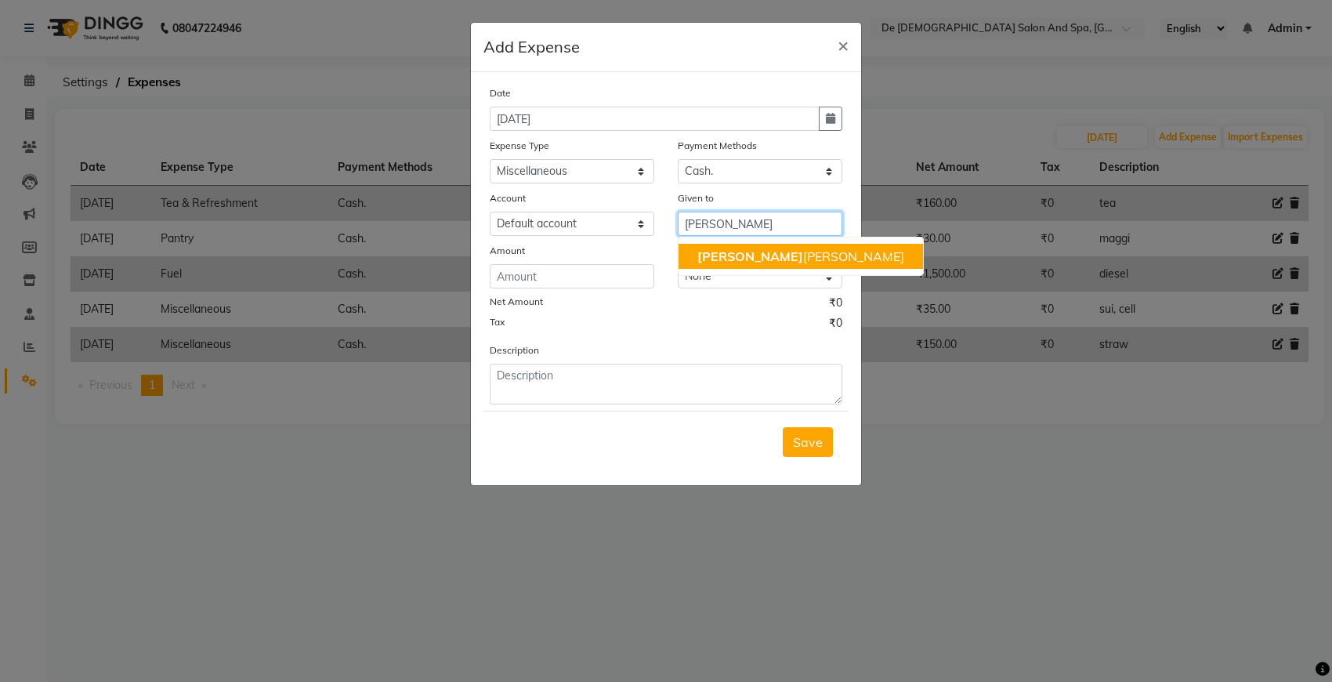
click at [750, 257] on ngb-highlight "niki ta thappa" at bounding box center [800, 256] width 207 height 16
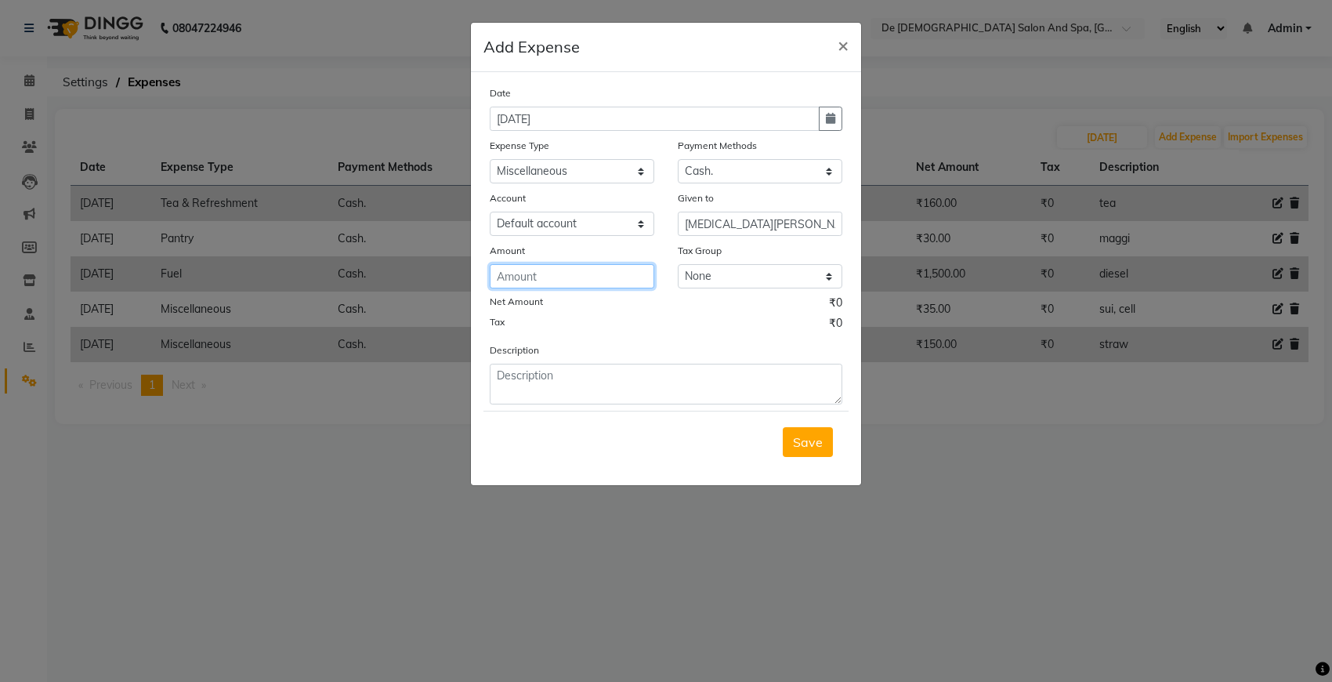
click at [550, 268] on input "number" at bounding box center [572, 276] width 165 height 24
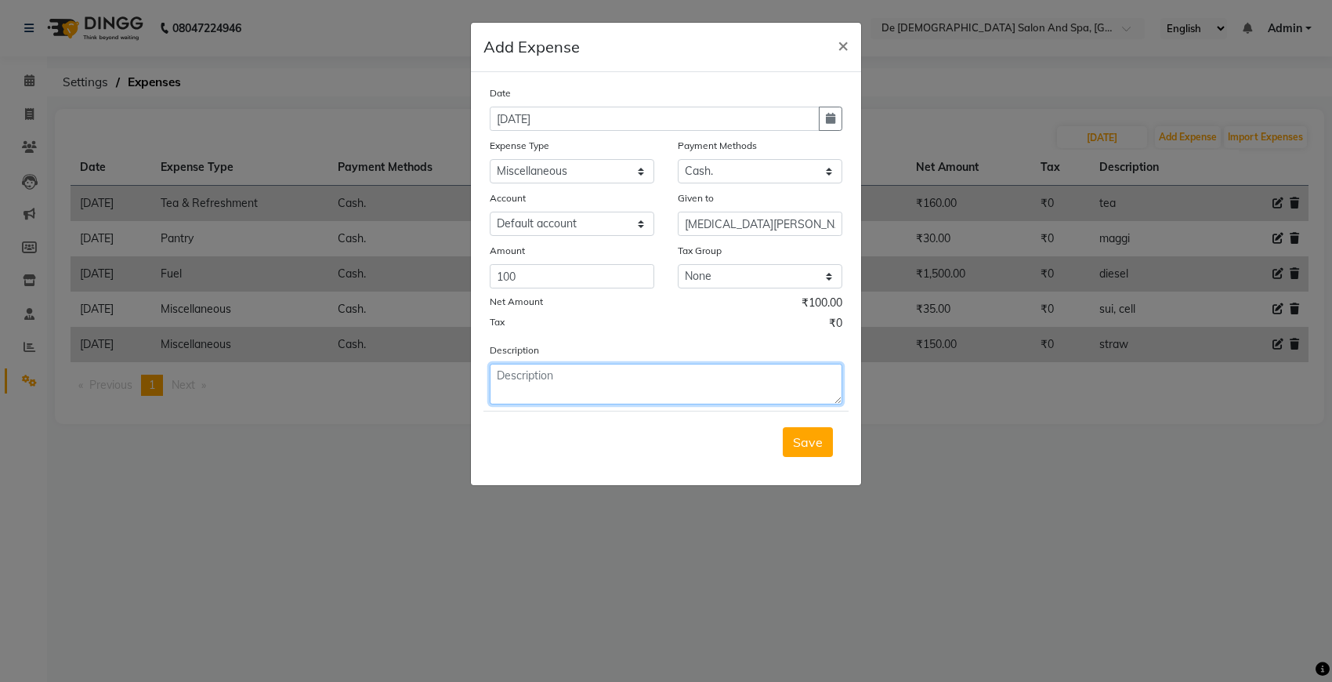
click at [611, 370] on textarea at bounding box center [666, 384] width 353 height 41
click at [802, 445] on span "Save" at bounding box center [808, 442] width 30 height 16
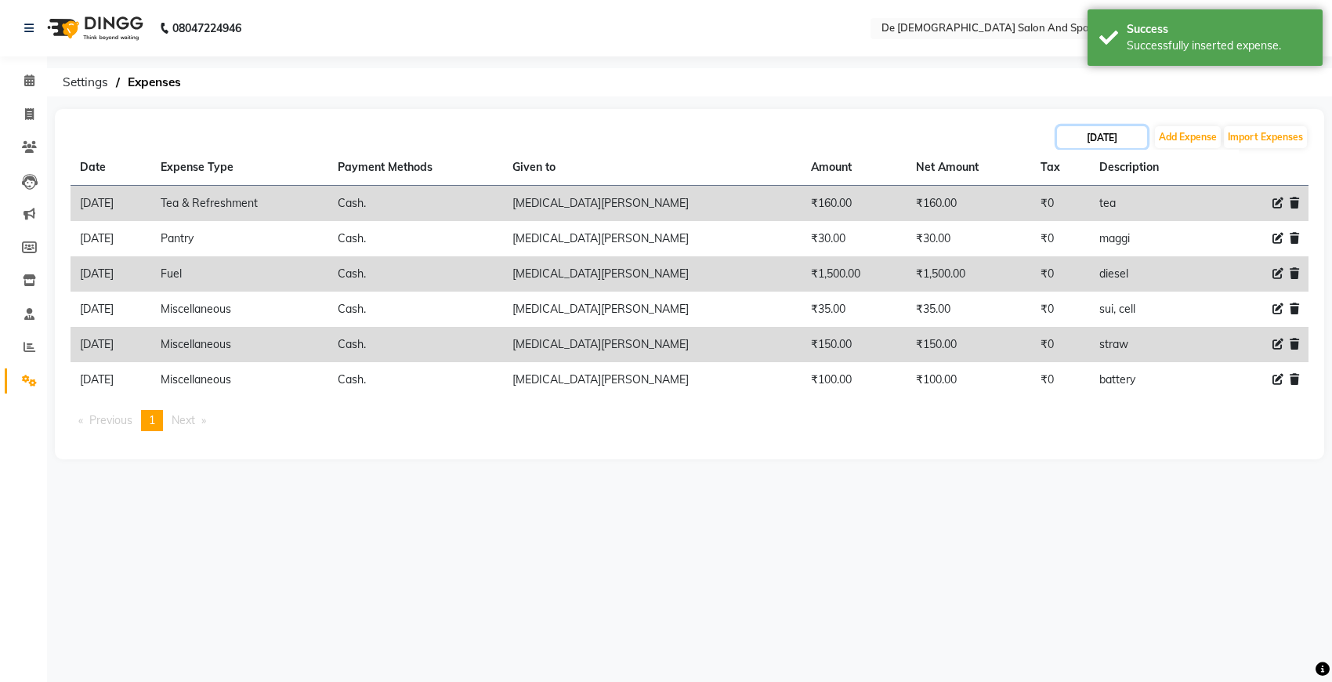
click at [1109, 143] on input "25-08-2025" at bounding box center [1102, 137] width 90 height 22
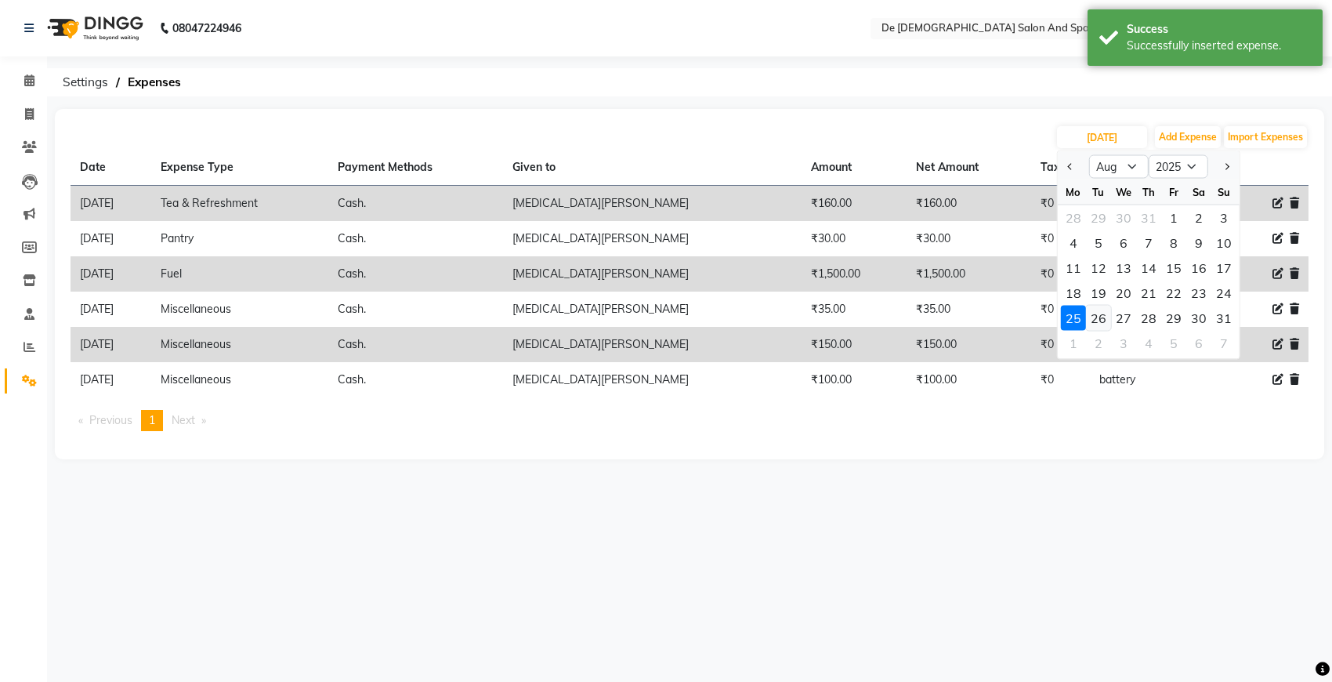
click at [1105, 323] on div "26" at bounding box center [1098, 318] width 25 height 25
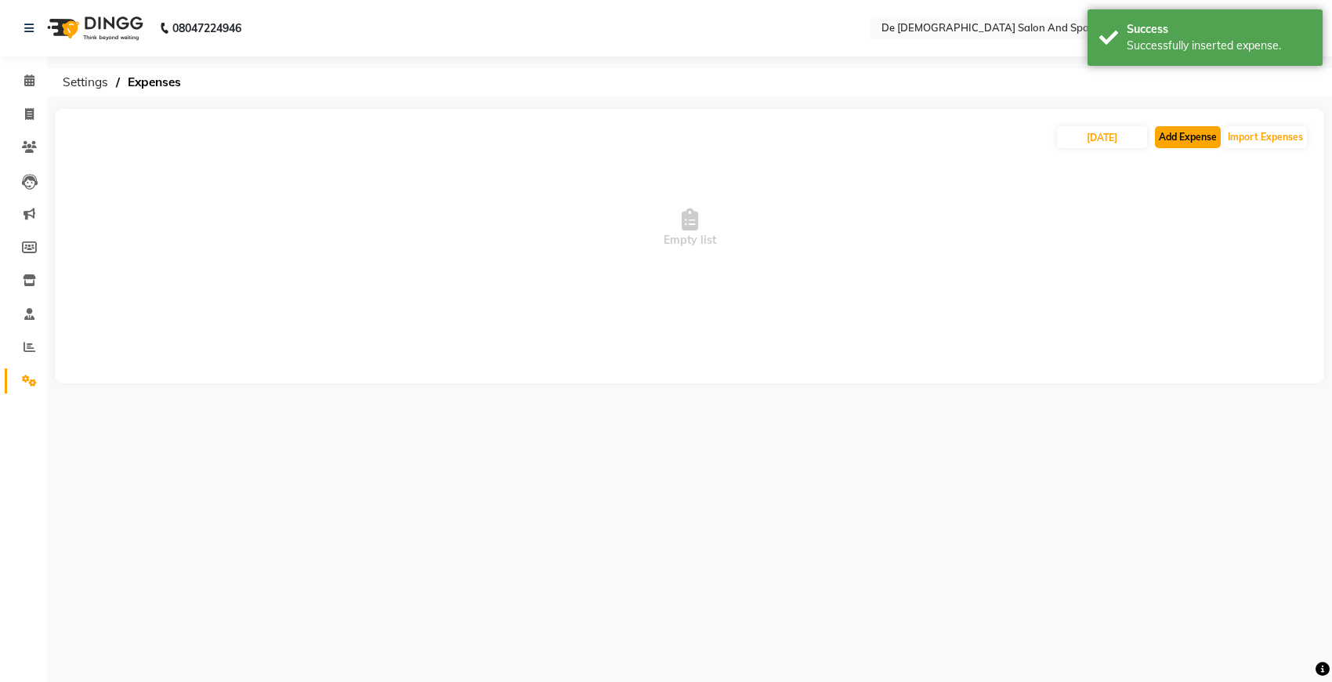
click at [1164, 131] on button "Add Expense" at bounding box center [1188, 137] width 66 height 22
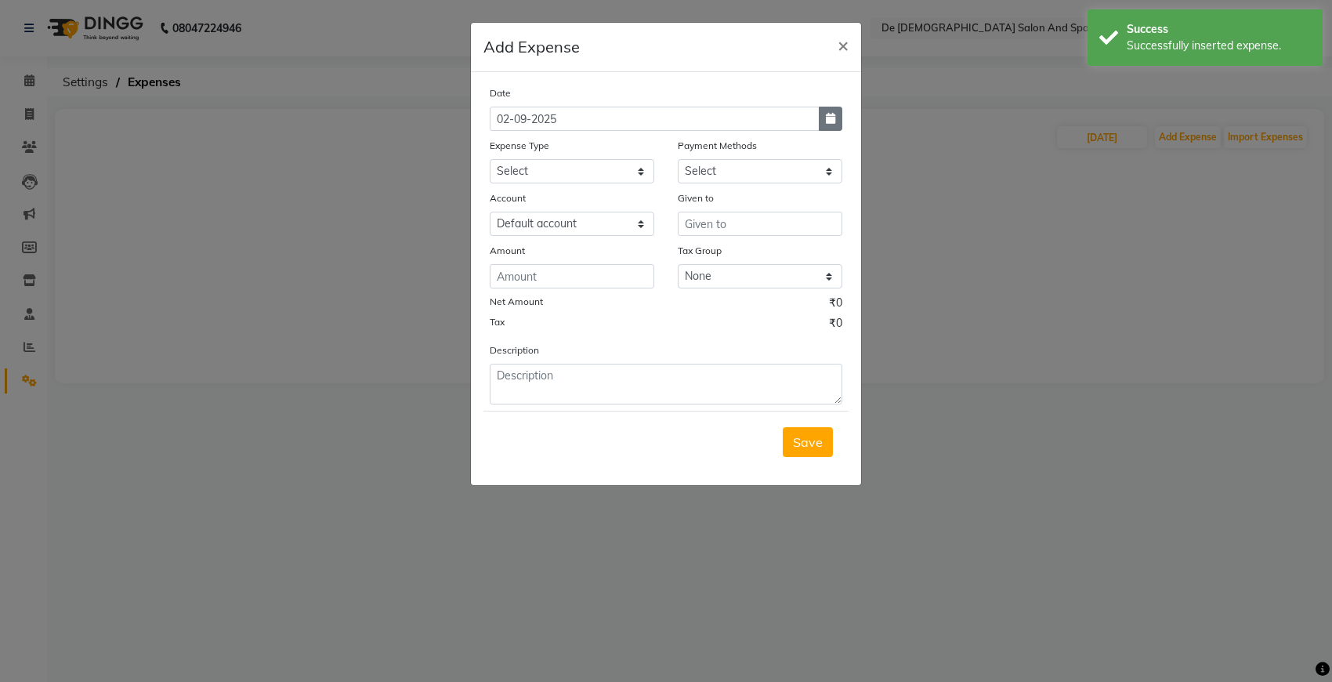
click at [831, 116] on icon "button" at bounding box center [830, 118] width 9 height 11
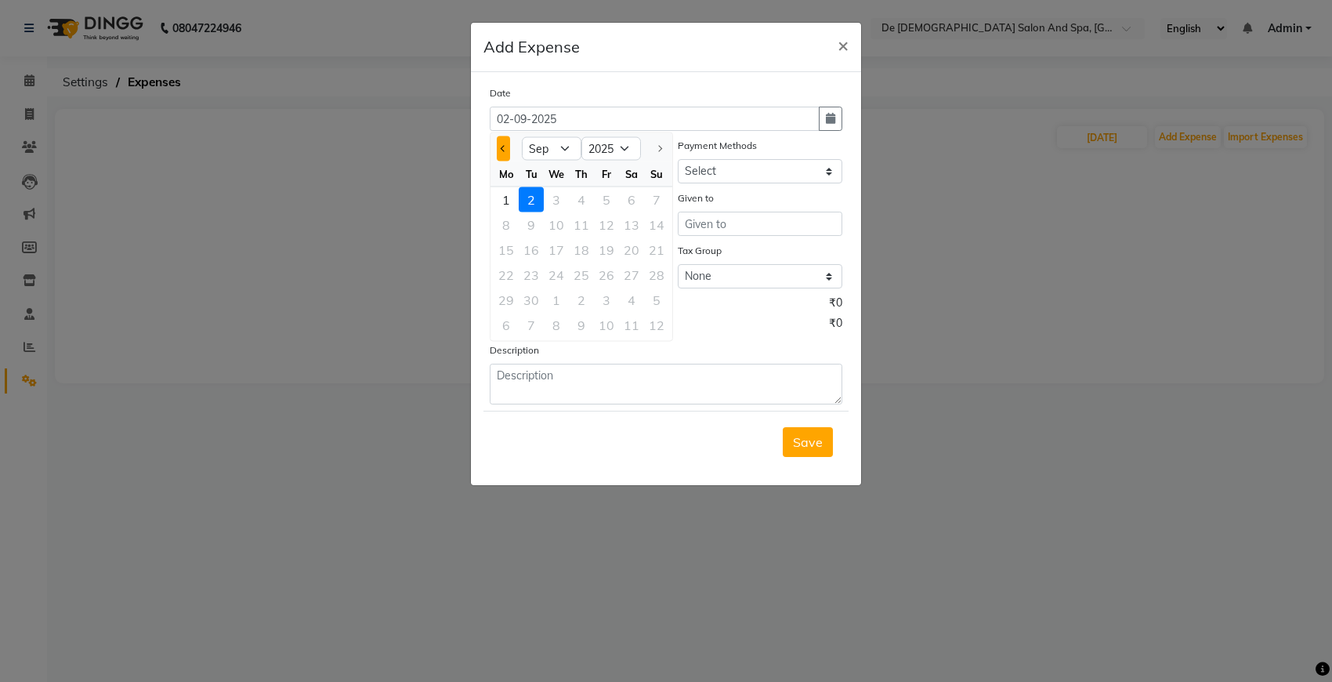
click at [497, 145] on button "Previous month" at bounding box center [503, 148] width 13 height 25
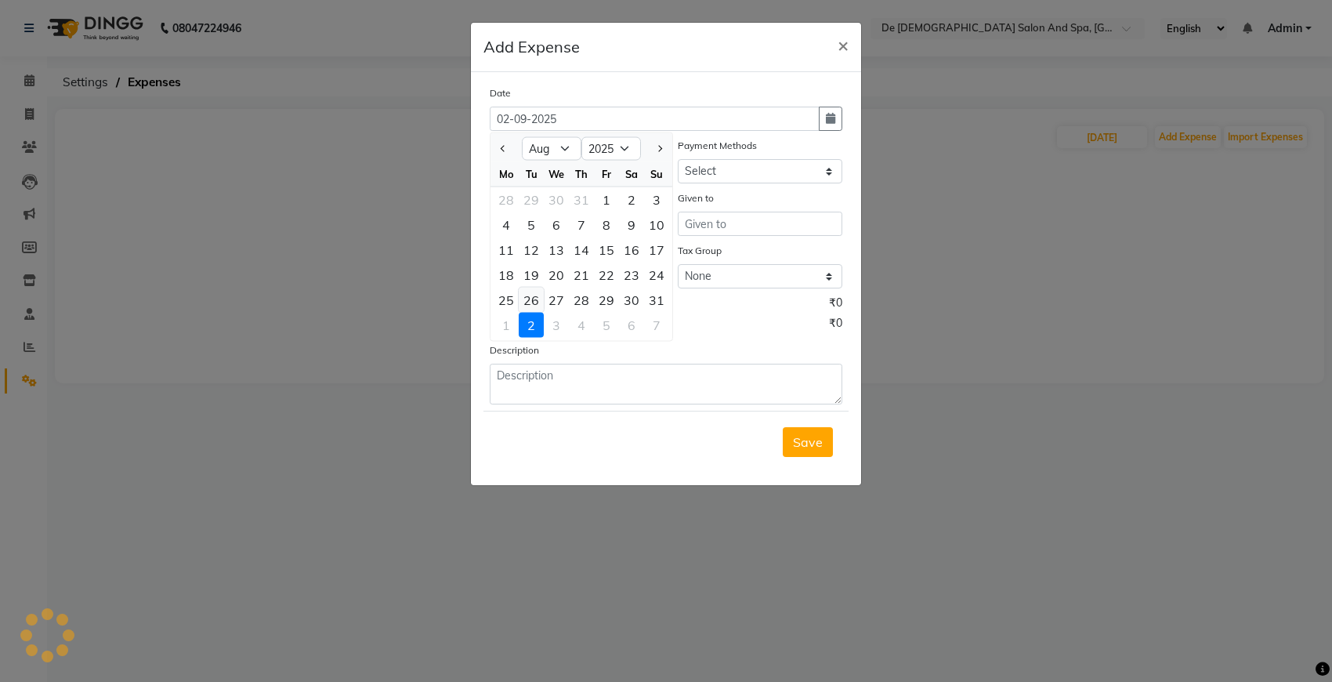
click at [530, 295] on div "26" at bounding box center [531, 300] width 25 height 25
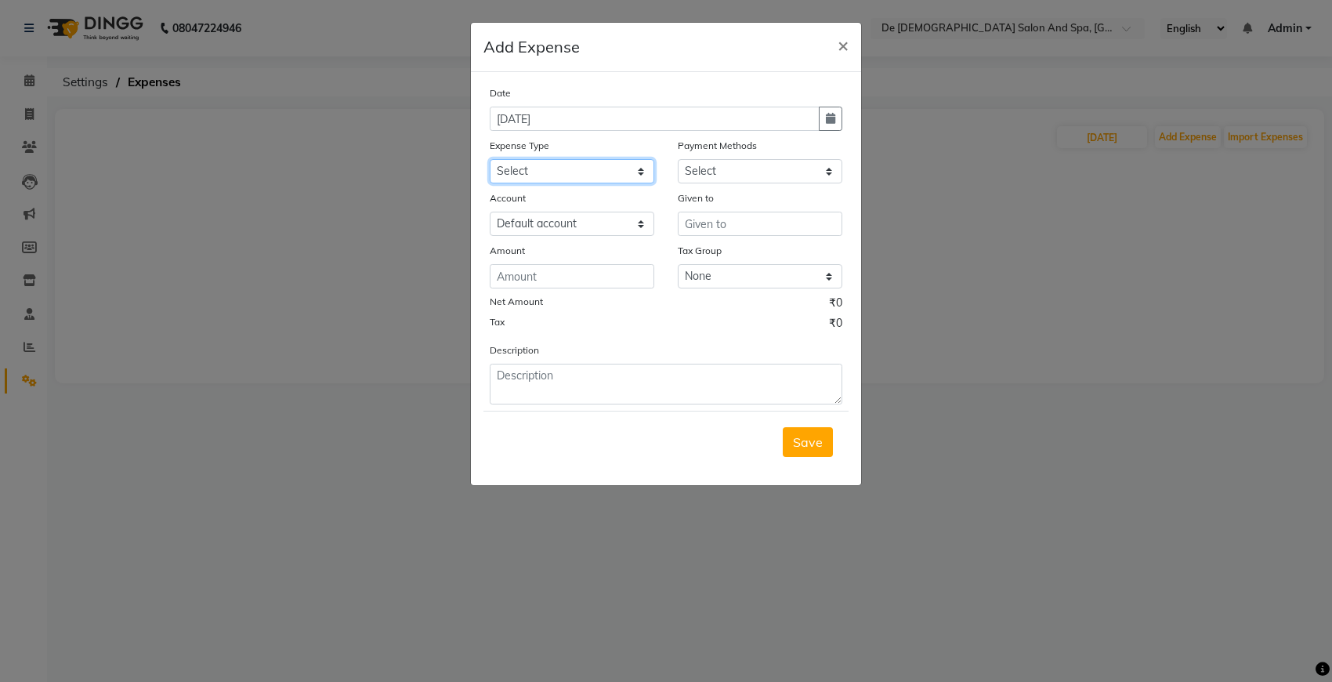
click at [607, 166] on select "Select Advance Salary Bank charges Car maintenance Cash transfer to bank Cash t…" at bounding box center [572, 171] width 165 height 24
click at [490, 159] on select "Select Advance Salary Bank charges Car maintenance Cash transfer to bank Cash t…" at bounding box center [572, 171] width 165 height 24
click at [750, 162] on select "Select Cash. Voucher CARD Wallet GPay" at bounding box center [760, 171] width 165 height 24
click at [678, 159] on select "Select Cash. Voucher CARD Wallet GPay" at bounding box center [760, 171] width 165 height 24
click at [726, 218] on input "text" at bounding box center [760, 224] width 165 height 24
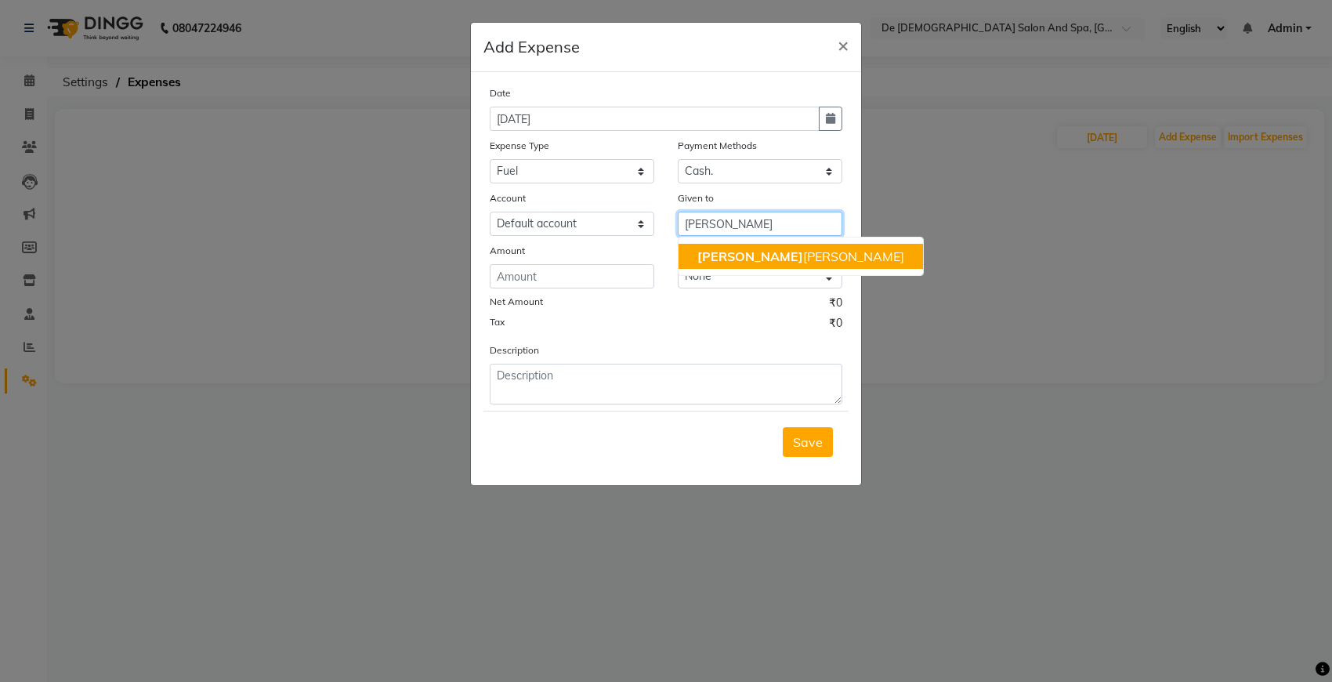
click at [743, 255] on ngb-highlight "niki ta thappa" at bounding box center [800, 256] width 207 height 16
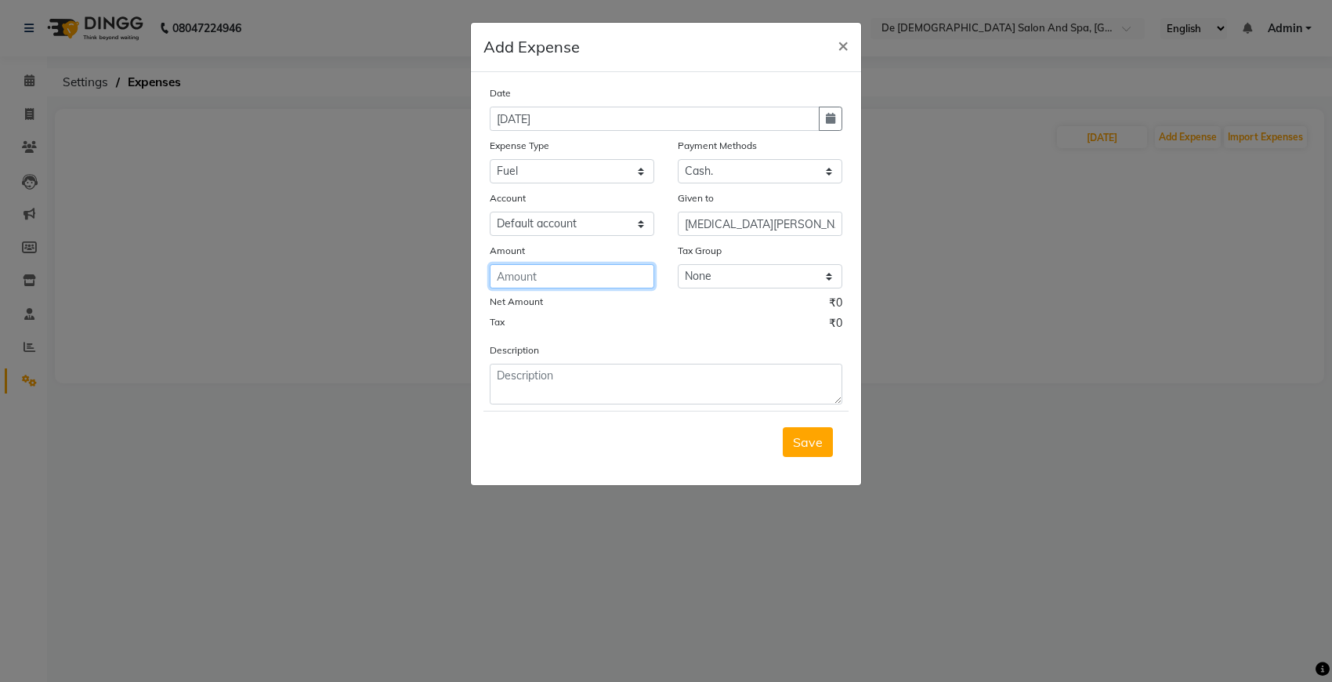
click at [588, 274] on input "number" at bounding box center [572, 276] width 165 height 24
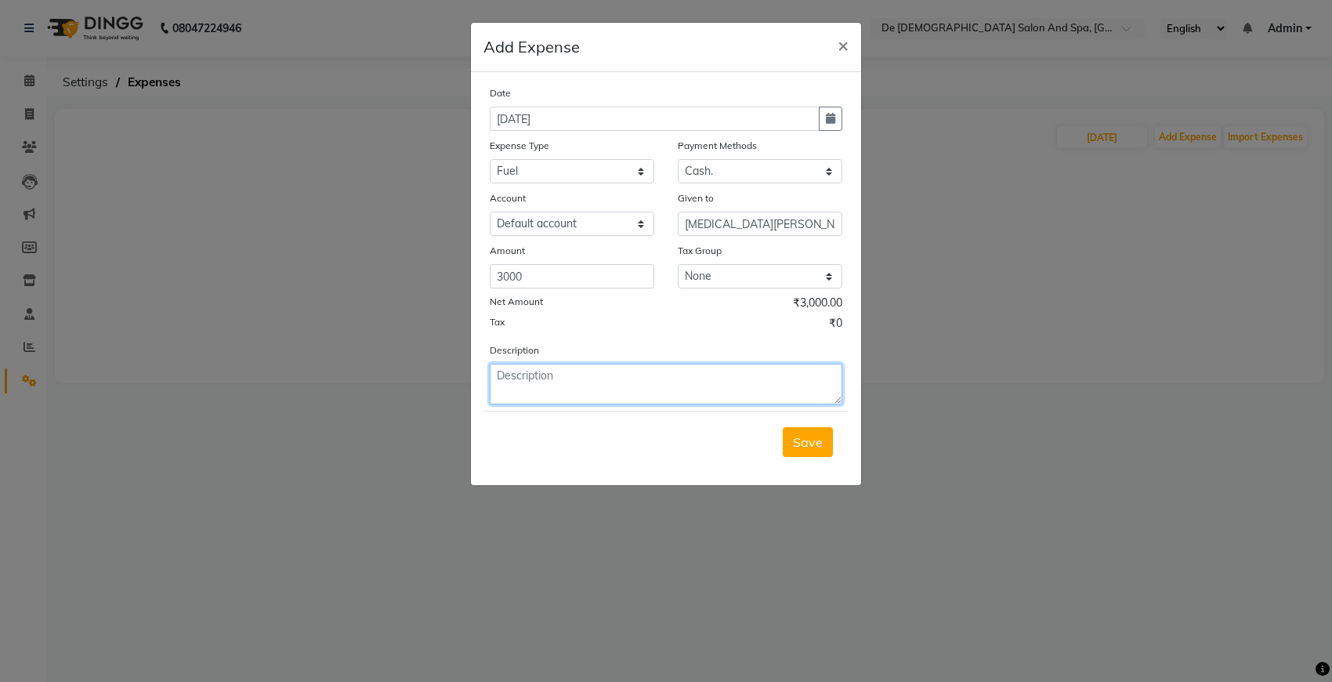
click at [566, 384] on textarea at bounding box center [666, 384] width 353 height 41
click at [803, 456] on div "Save" at bounding box center [665, 442] width 365 height 62
click at [807, 448] on button "Save" at bounding box center [808, 442] width 50 height 30
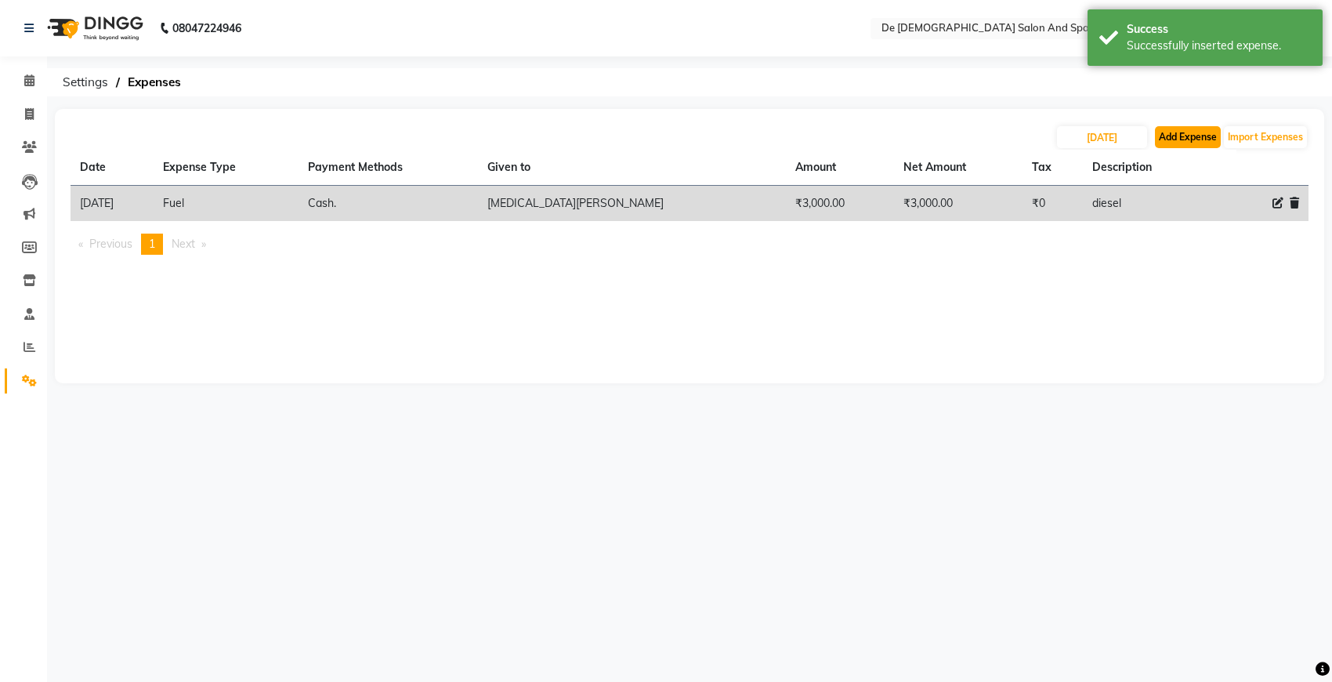
click at [1162, 143] on button "Add Expense" at bounding box center [1188, 137] width 66 height 22
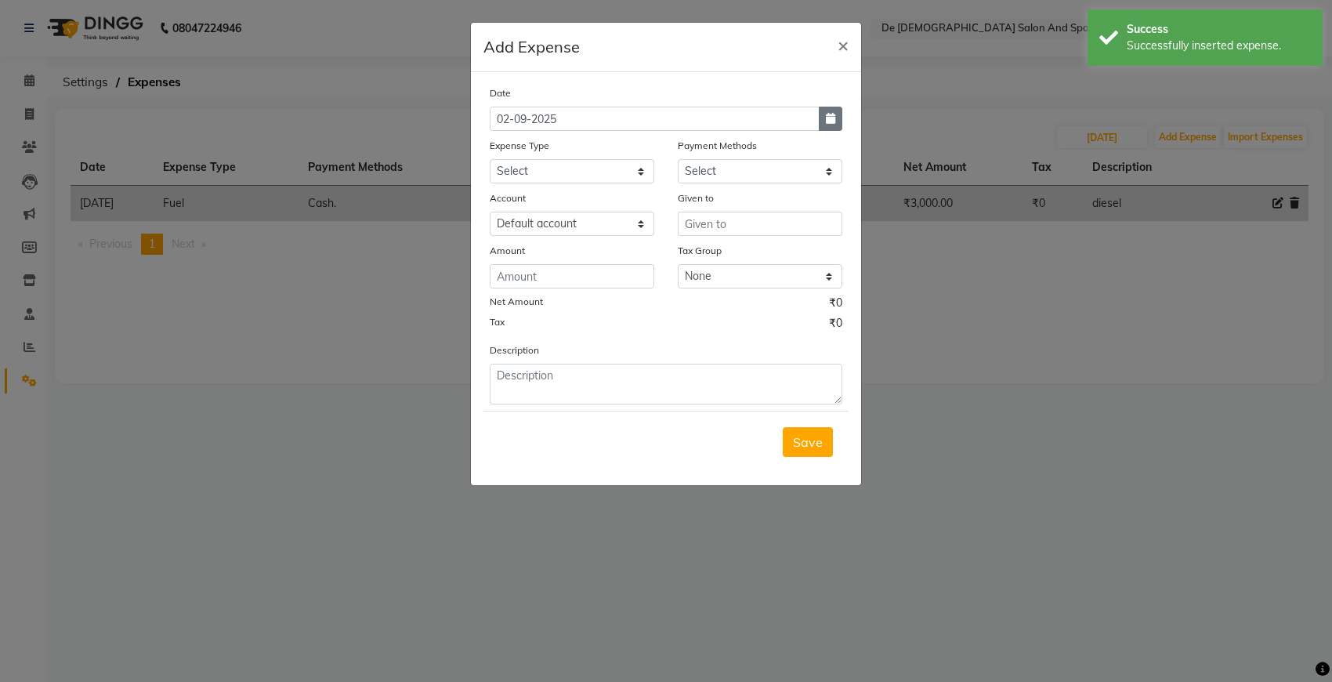
click at [831, 110] on button "button" at bounding box center [831, 119] width 24 height 24
click at [490, 142] on div at bounding box center [505, 148] width 31 height 25
click at [499, 143] on button "Previous month" at bounding box center [503, 148] width 13 height 25
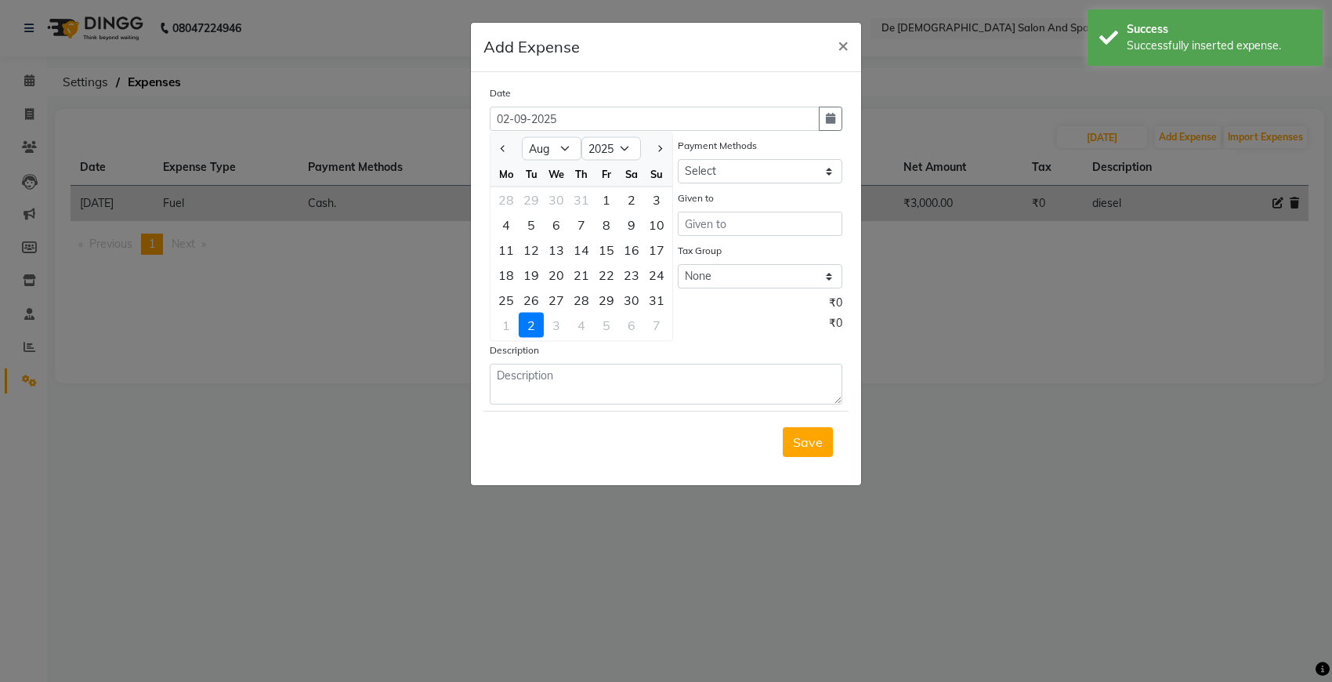
click at [527, 298] on div "26" at bounding box center [531, 300] width 25 height 25
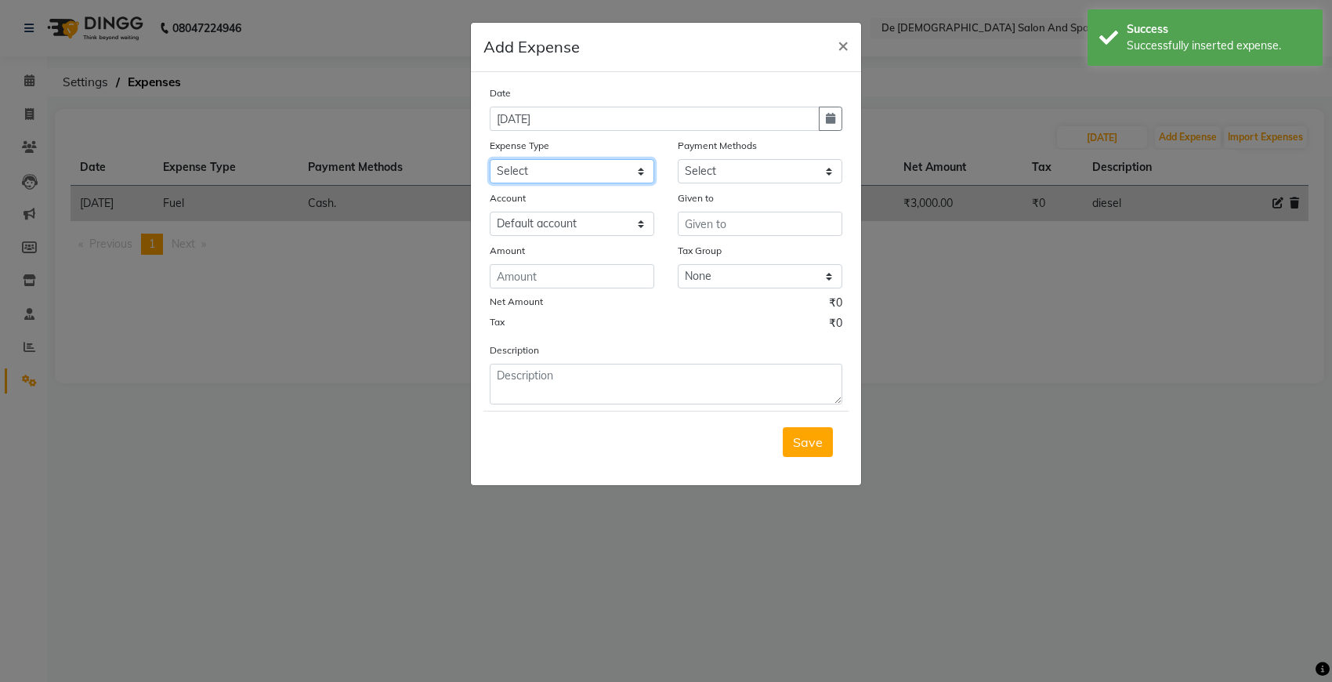
click at [603, 165] on select "Select Advance Salary Bank charges Car maintenance Cash transfer to bank Cash t…" at bounding box center [572, 171] width 165 height 24
click at [490, 159] on select "Select Advance Salary Bank charges Car maintenance Cash transfer to bank Cash t…" at bounding box center [572, 171] width 165 height 24
click at [802, 163] on select "Select Cash. Voucher CARD Wallet GPay" at bounding box center [760, 171] width 165 height 24
click at [678, 159] on select "Select Cash. Voucher CARD Wallet GPay" at bounding box center [760, 171] width 165 height 24
click at [733, 223] on input "text" at bounding box center [760, 224] width 165 height 24
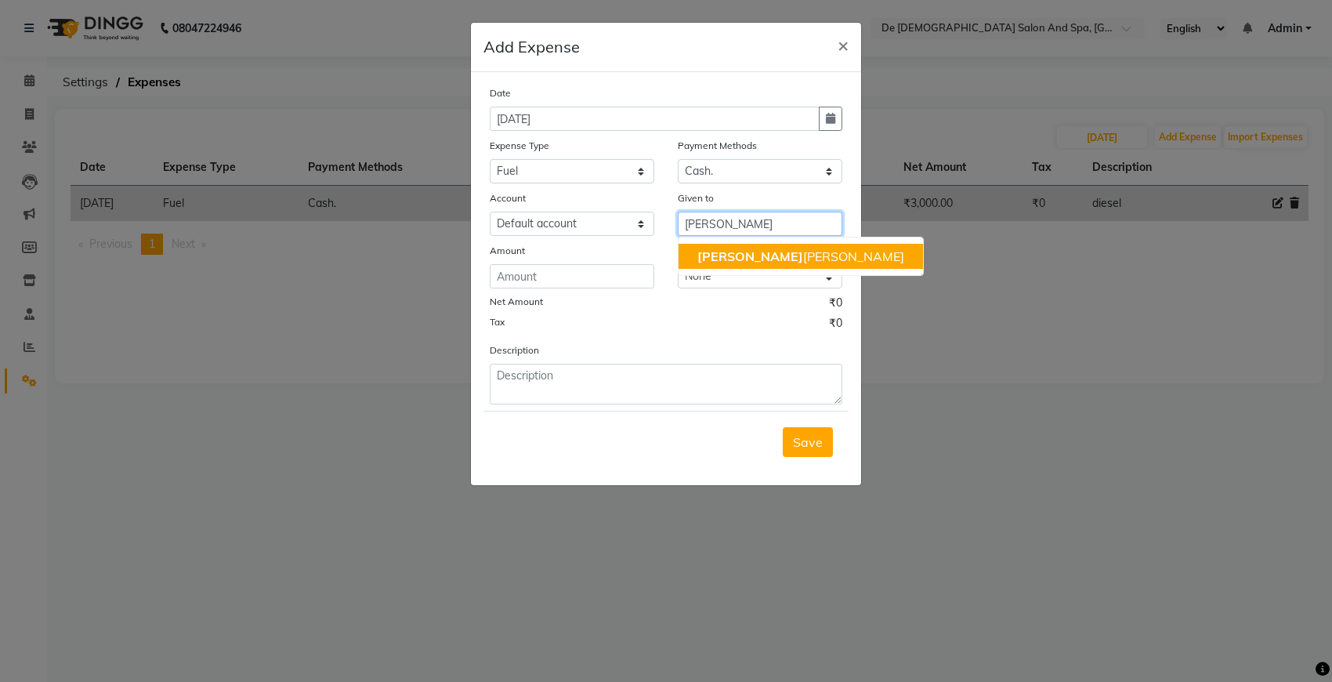
click at [739, 259] on ngb-highlight "niki ta thappa" at bounding box center [800, 256] width 207 height 16
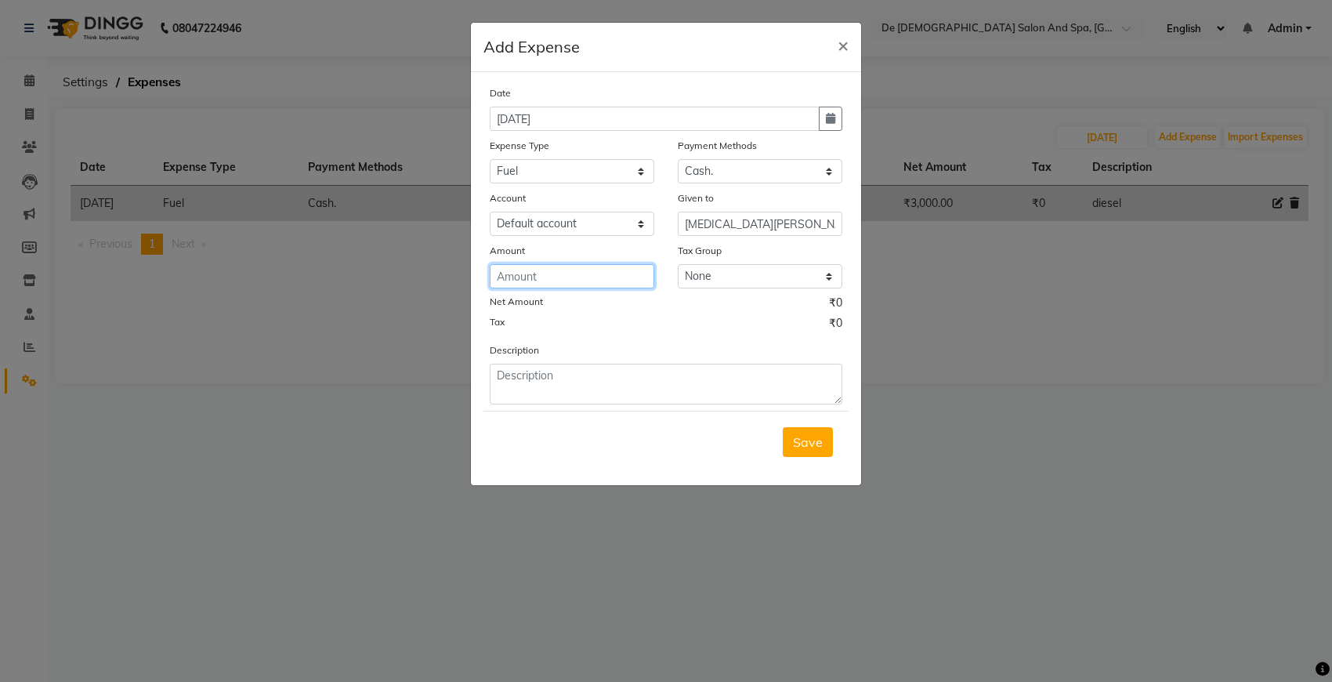
click at [620, 278] on input "number" at bounding box center [572, 276] width 165 height 24
click at [617, 359] on div "Description" at bounding box center [666, 373] width 376 height 63
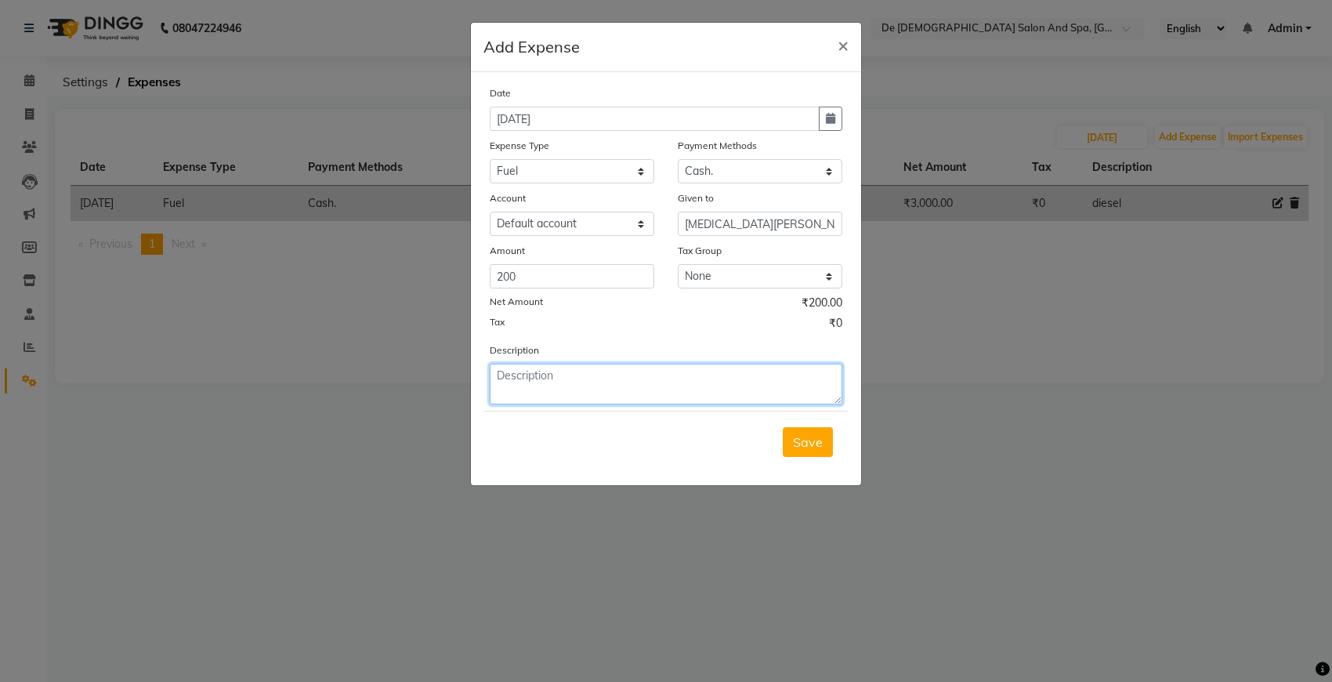
click at [628, 400] on textarea at bounding box center [666, 384] width 353 height 41
click at [816, 449] on button "Save" at bounding box center [808, 442] width 50 height 30
click at [816, 449] on div "Save" at bounding box center [665, 442] width 365 height 62
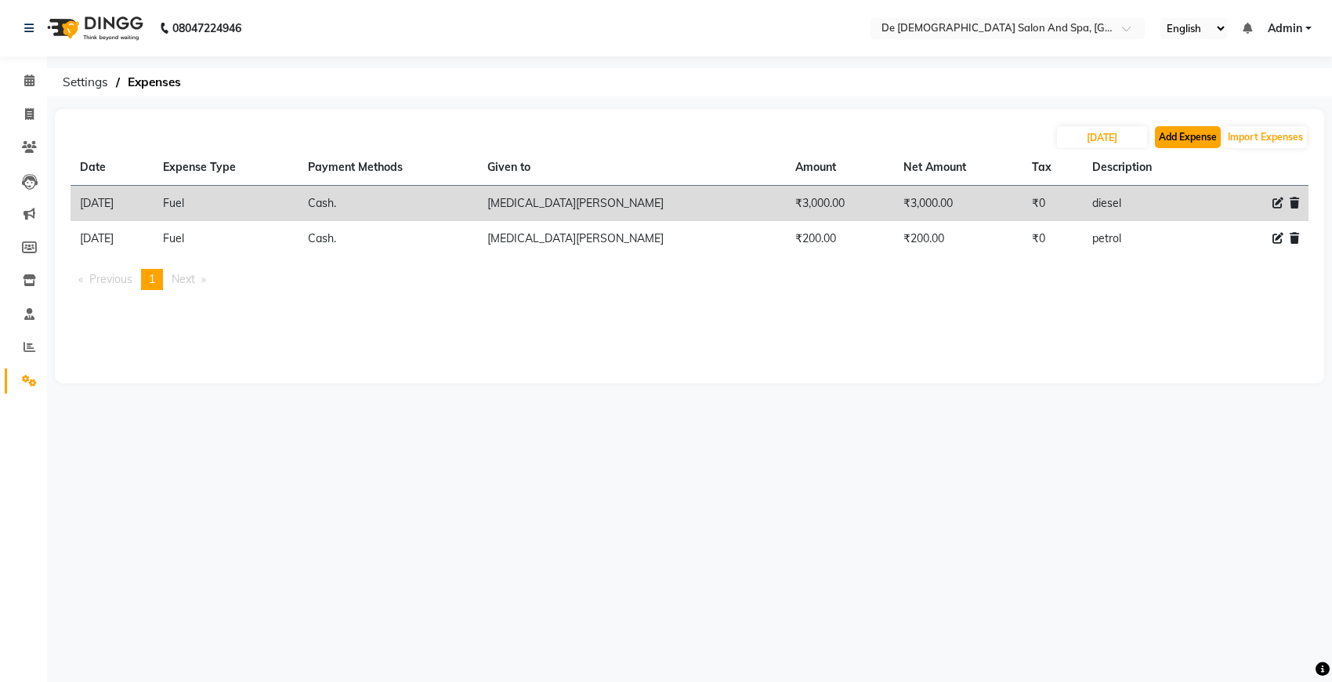
click at [1179, 136] on button "Add Expense" at bounding box center [1188, 137] width 66 height 22
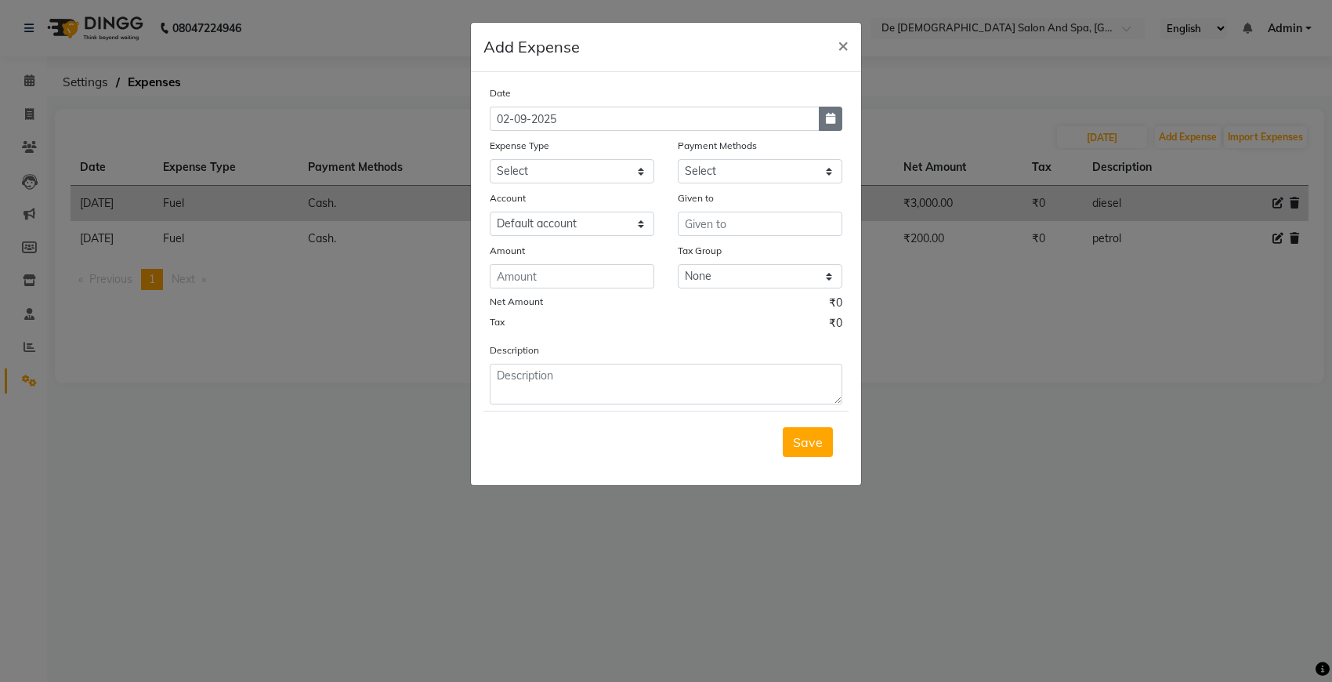
click at [823, 122] on button "button" at bounding box center [831, 119] width 24 height 24
click at [495, 146] on div at bounding box center [505, 148] width 31 height 25
click at [506, 143] on button "Previous month" at bounding box center [503, 148] width 13 height 25
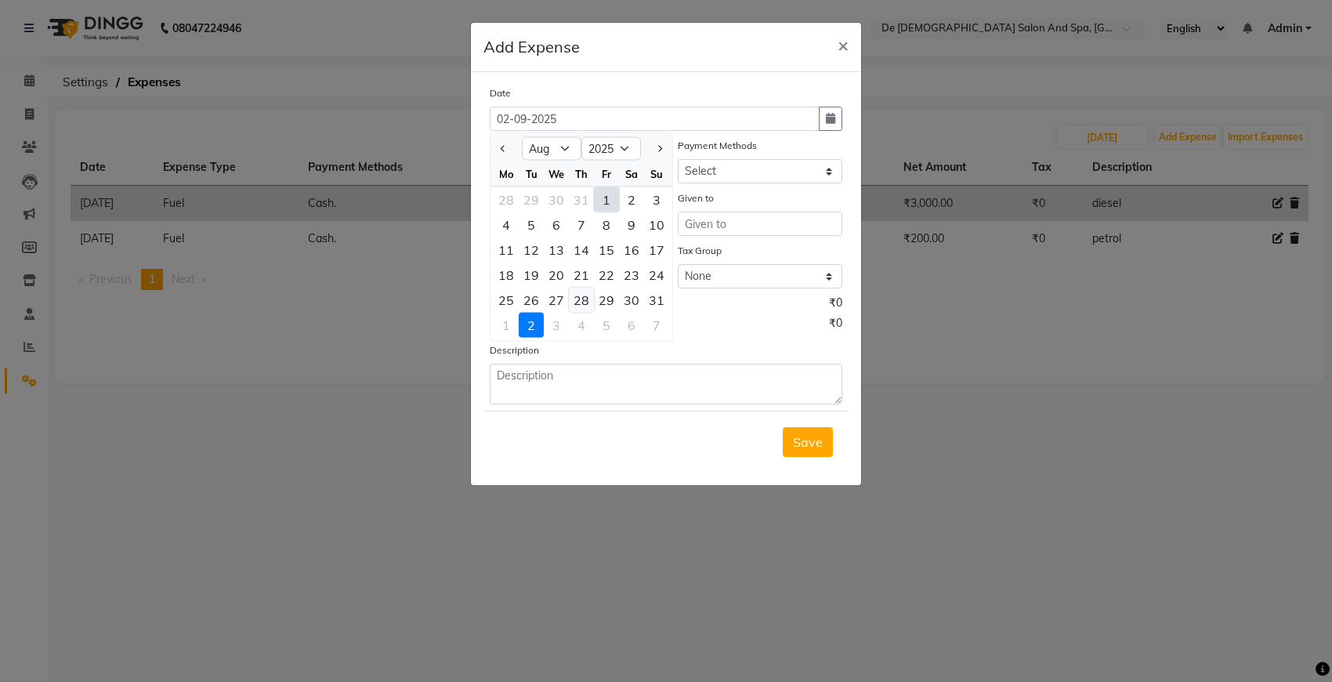
click at [578, 304] on div "28" at bounding box center [581, 300] width 25 height 25
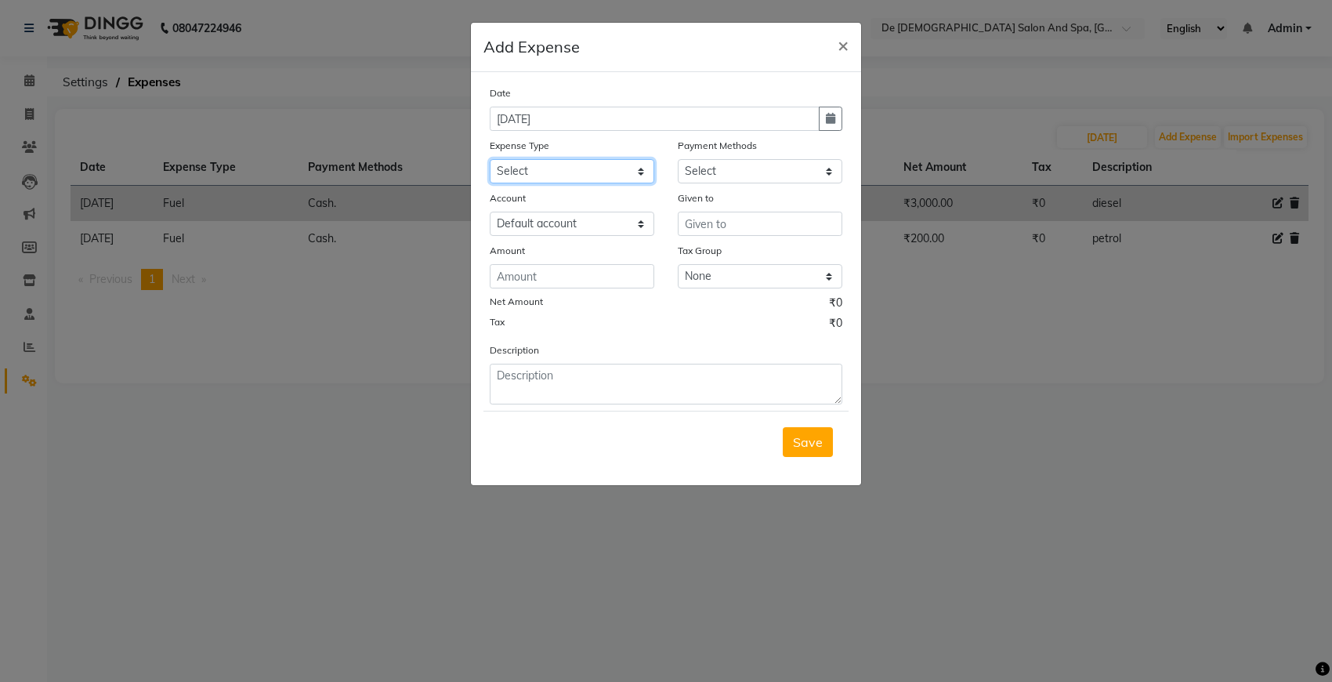
click at [619, 169] on select "Select Advance Salary Bank charges Car maintenance Cash transfer to bank Cash t…" at bounding box center [572, 171] width 165 height 24
click at [490, 159] on select "Select Advance Salary Bank charges Car maintenance Cash transfer to bank Cash t…" at bounding box center [572, 171] width 165 height 24
click at [743, 171] on select "Select Cash. Voucher CARD Wallet GPay" at bounding box center [760, 171] width 165 height 24
click at [678, 159] on select "Select Cash. Voucher CARD Wallet GPay" at bounding box center [760, 171] width 165 height 24
click at [711, 224] on input "text" at bounding box center [760, 224] width 165 height 24
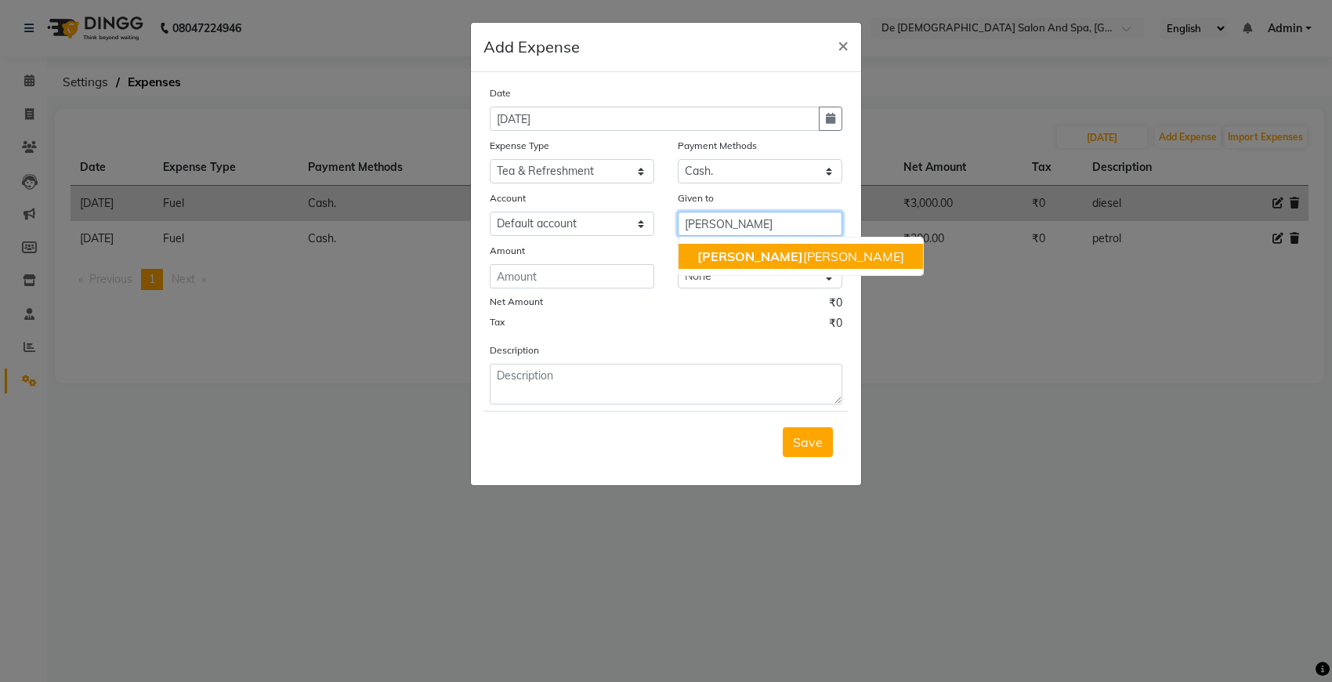
click at [718, 256] on ngb-highlight "niki ta thappa" at bounding box center [800, 256] width 207 height 16
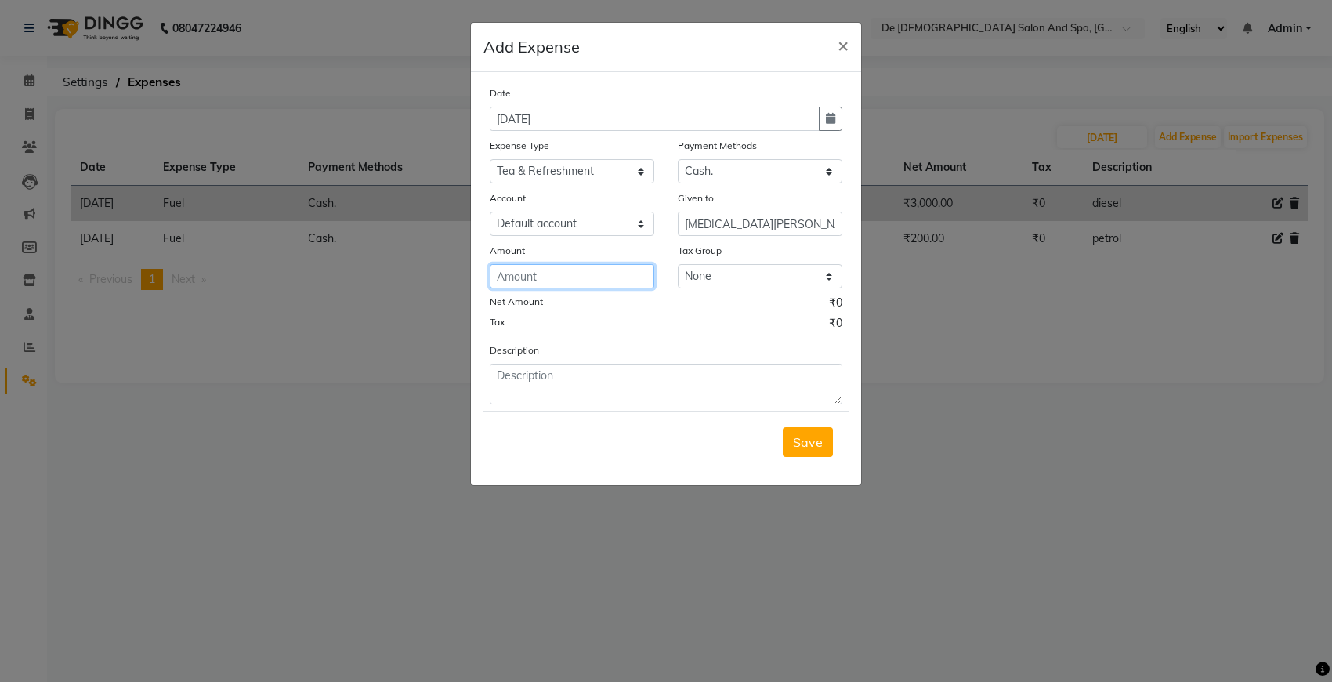
click at [627, 279] on input "number" at bounding box center [572, 276] width 165 height 24
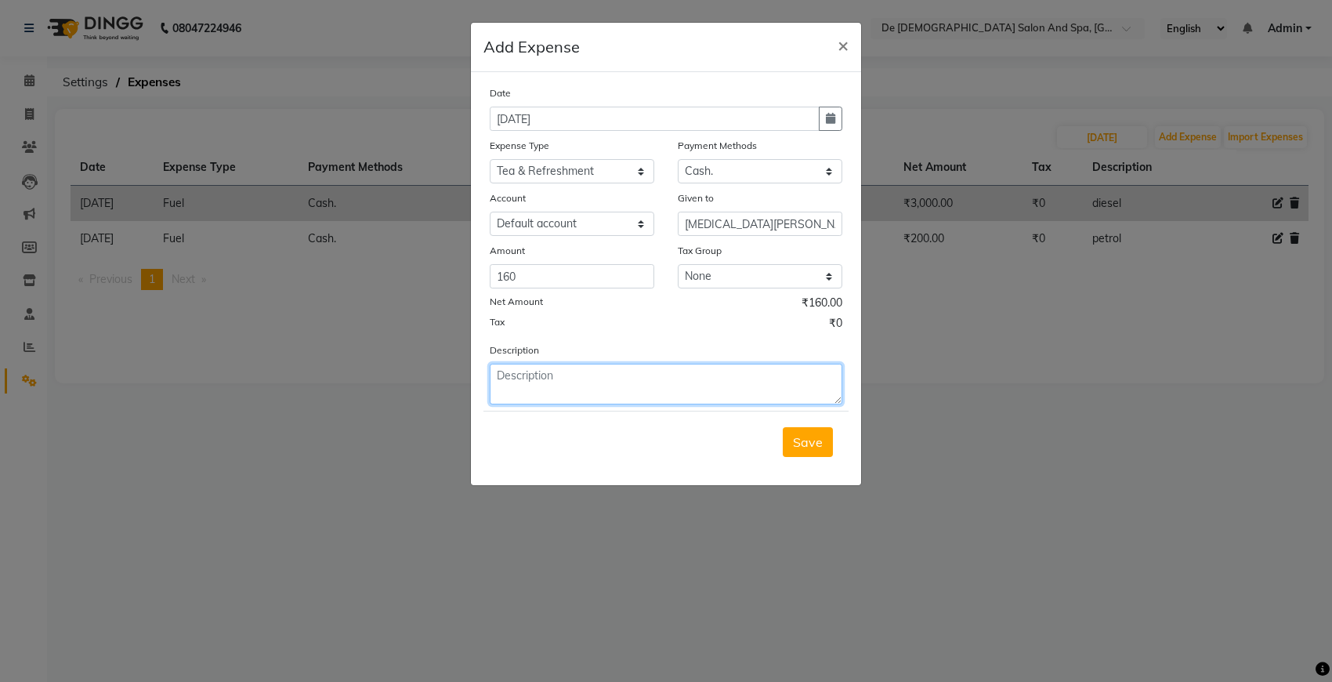
click at [635, 376] on textarea at bounding box center [666, 384] width 353 height 41
click at [791, 437] on button "Save" at bounding box center [808, 442] width 50 height 30
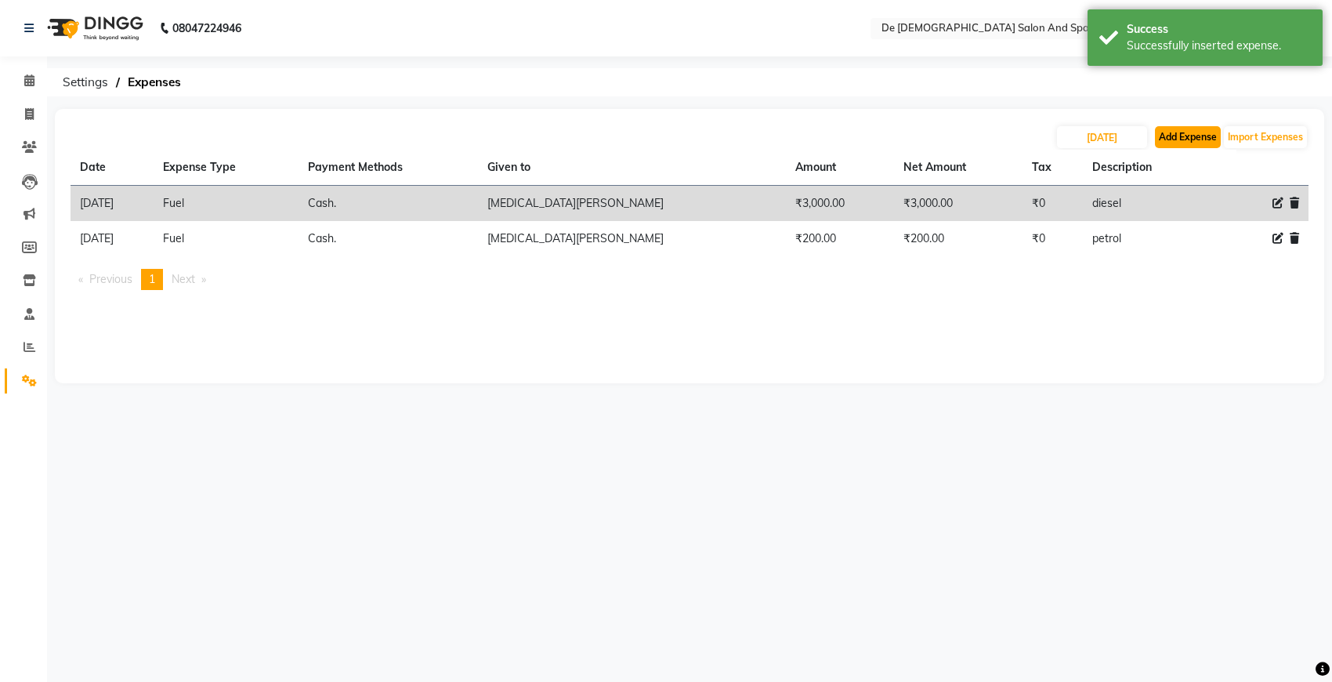
click at [1169, 147] on button "Add Expense" at bounding box center [1188, 137] width 66 height 22
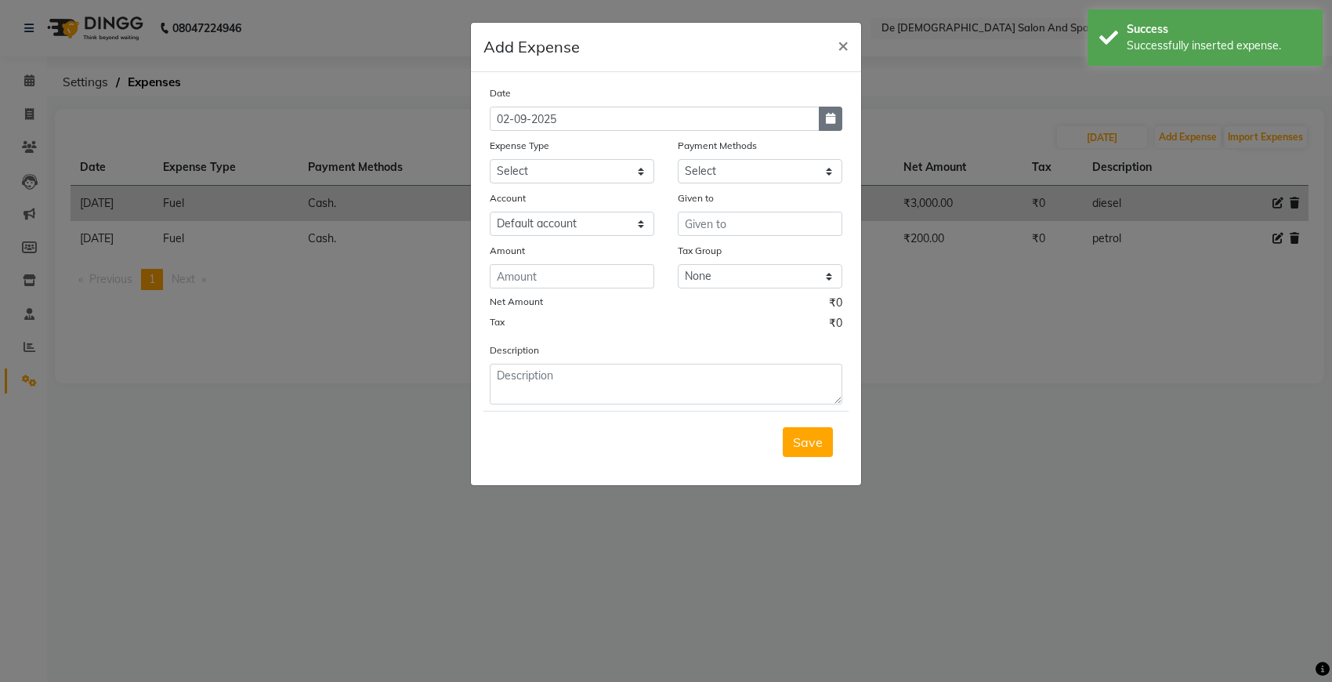
click at [831, 124] on button "button" at bounding box center [831, 119] width 24 height 24
click at [498, 150] on button "Previous month" at bounding box center [503, 148] width 13 height 25
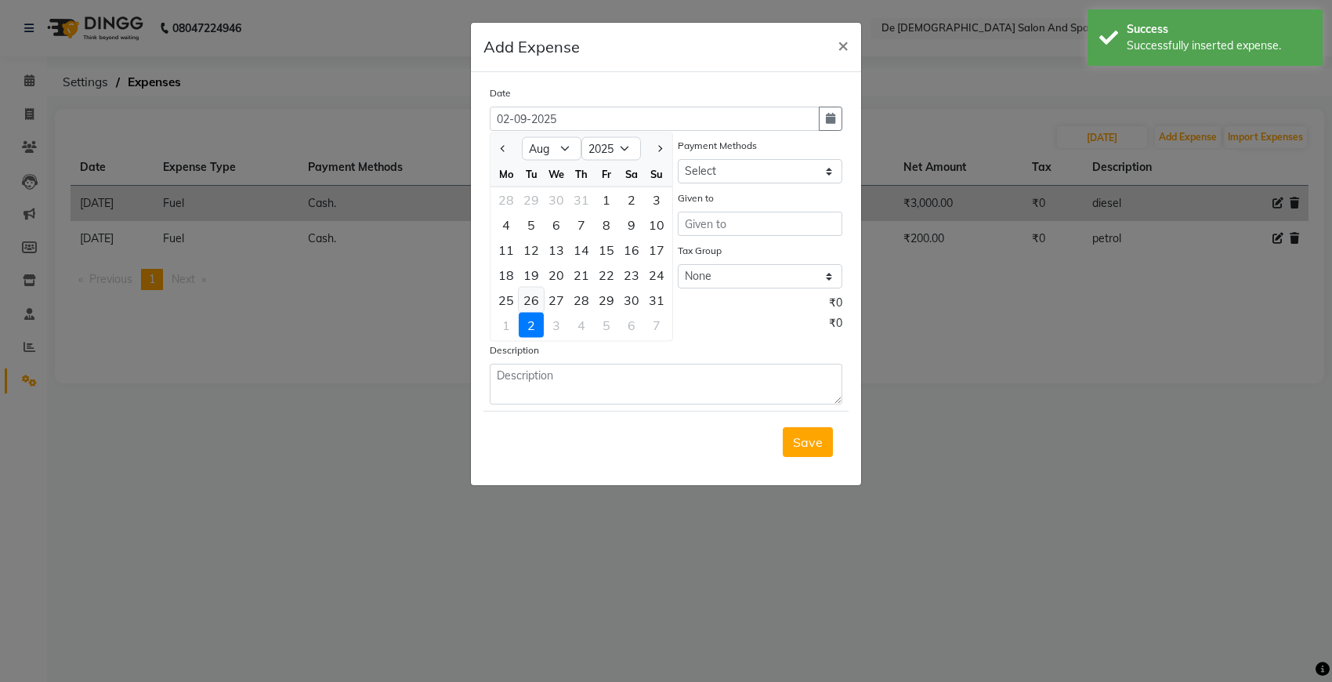
click at [531, 299] on div "26" at bounding box center [531, 300] width 25 height 25
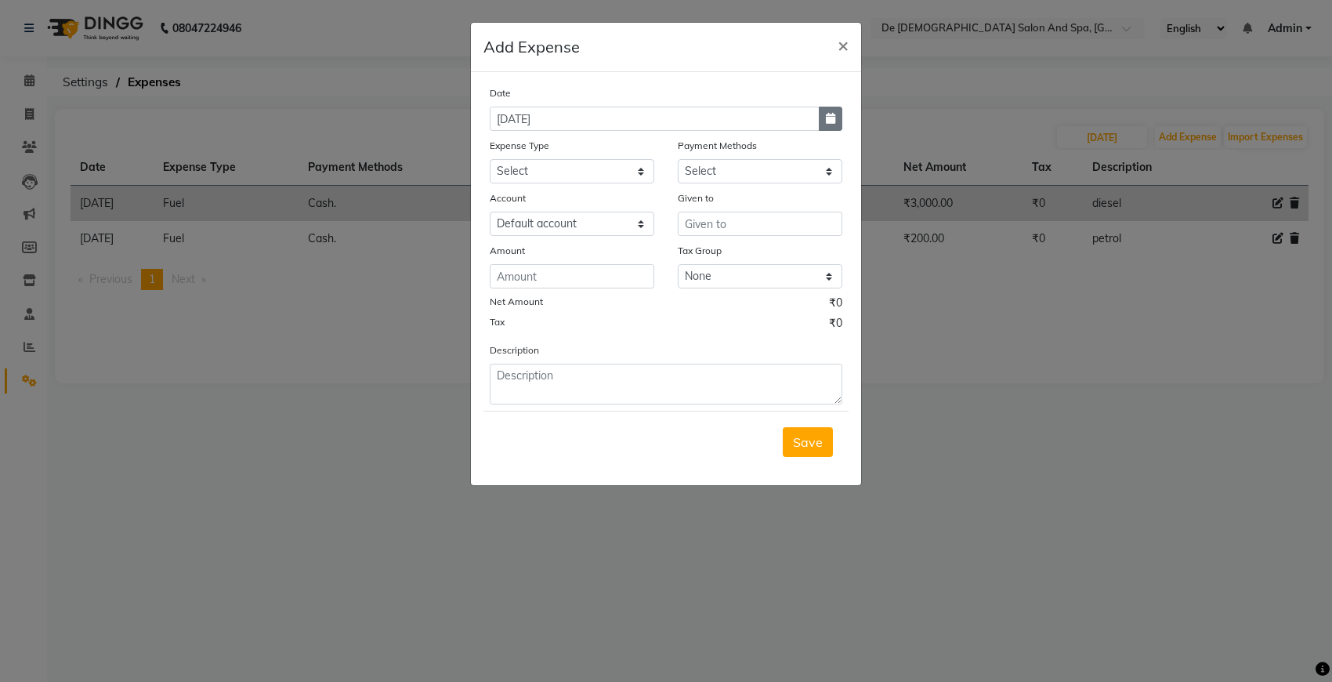
click at [831, 121] on icon "button" at bounding box center [830, 118] width 9 height 11
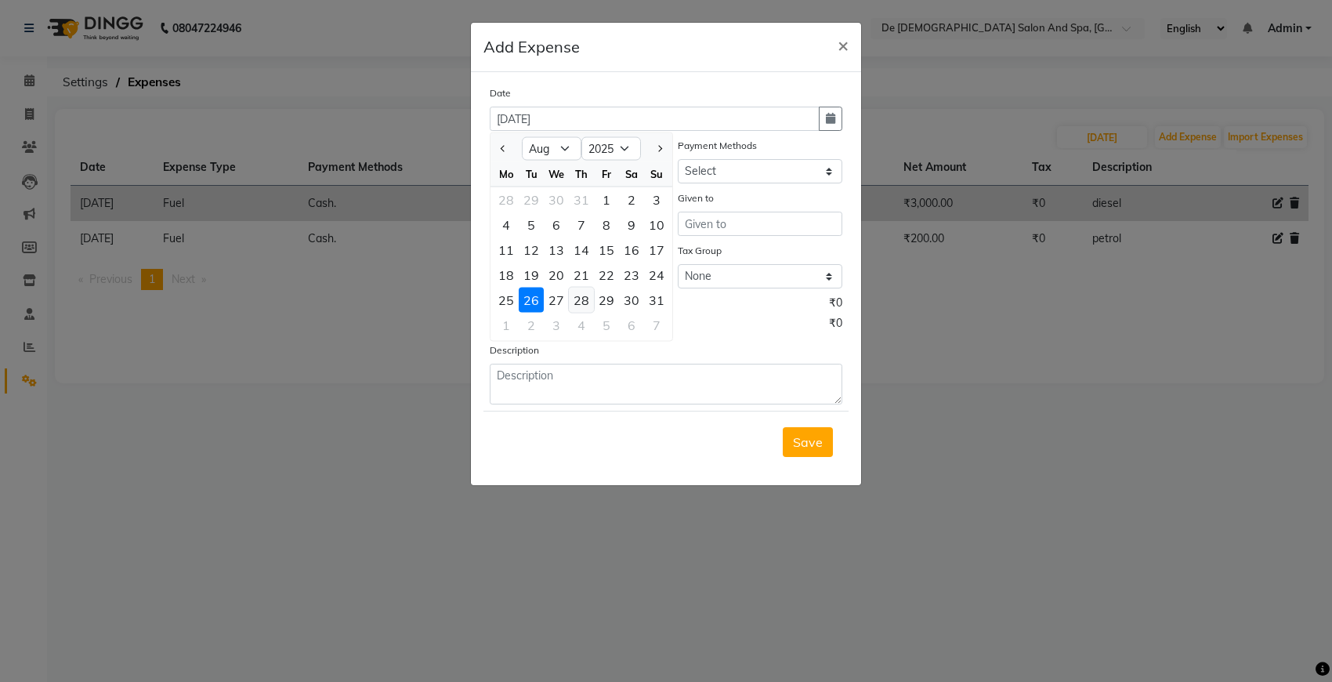
click at [589, 299] on div "28" at bounding box center [581, 300] width 25 height 25
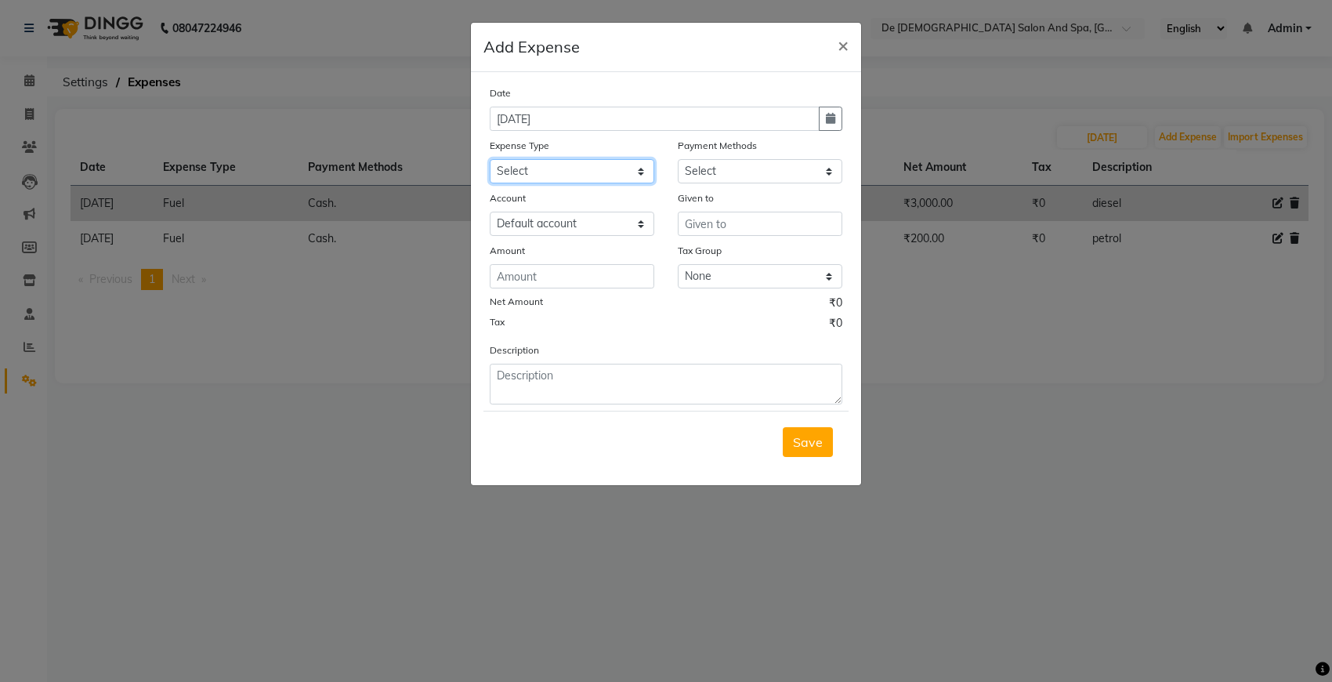
click at [610, 178] on select "Select Advance Salary Bank charges Car maintenance Cash transfer to bank Cash t…" at bounding box center [572, 171] width 165 height 24
click at [490, 159] on select "Select Advance Salary Bank charges Car maintenance Cash transfer to bank Cash t…" at bounding box center [572, 171] width 165 height 24
click at [729, 165] on select "Select Cash. Voucher CARD Wallet GPay" at bounding box center [760, 171] width 165 height 24
click at [678, 159] on select "Select Cash. Voucher CARD Wallet GPay" at bounding box center [760, 171] width 165 height 24
click at [718, 225] on input "text" at bounding box center [760, 224] width 165 height 24
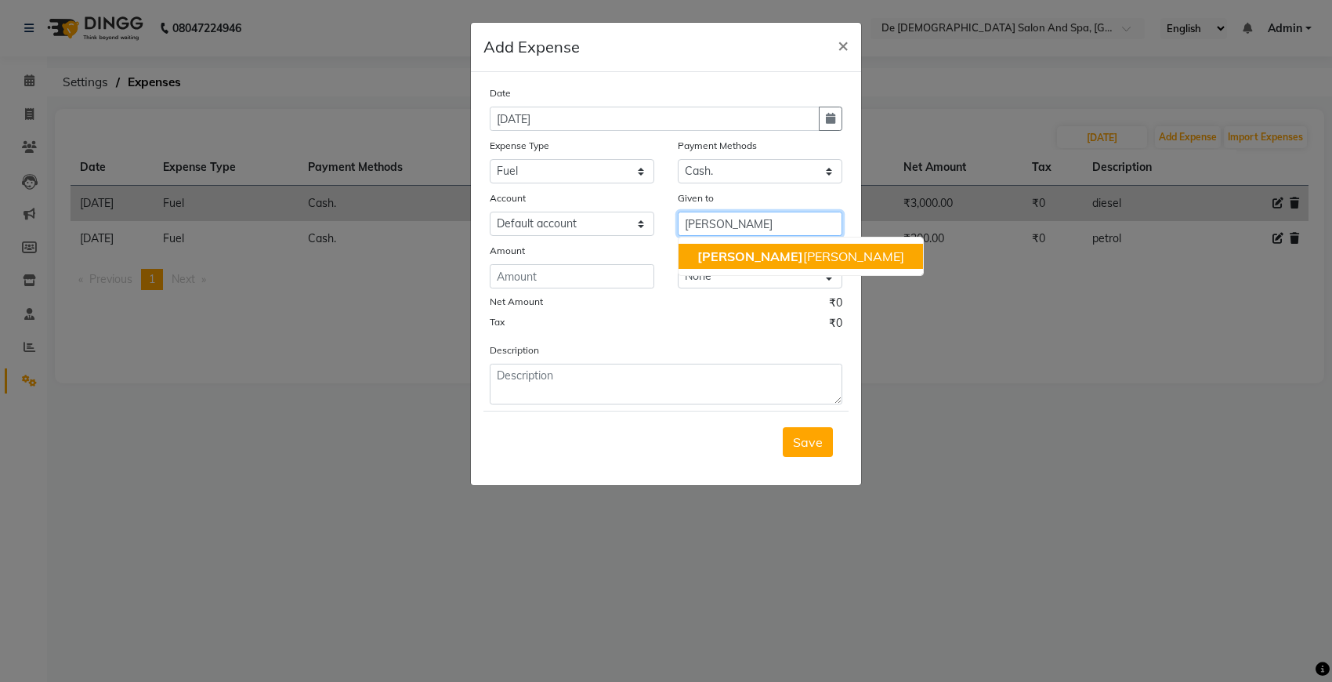
click at [722, 248] on ngb-highlight "niki ta thappa" at bounding box center [800, 256] width 207 height 16
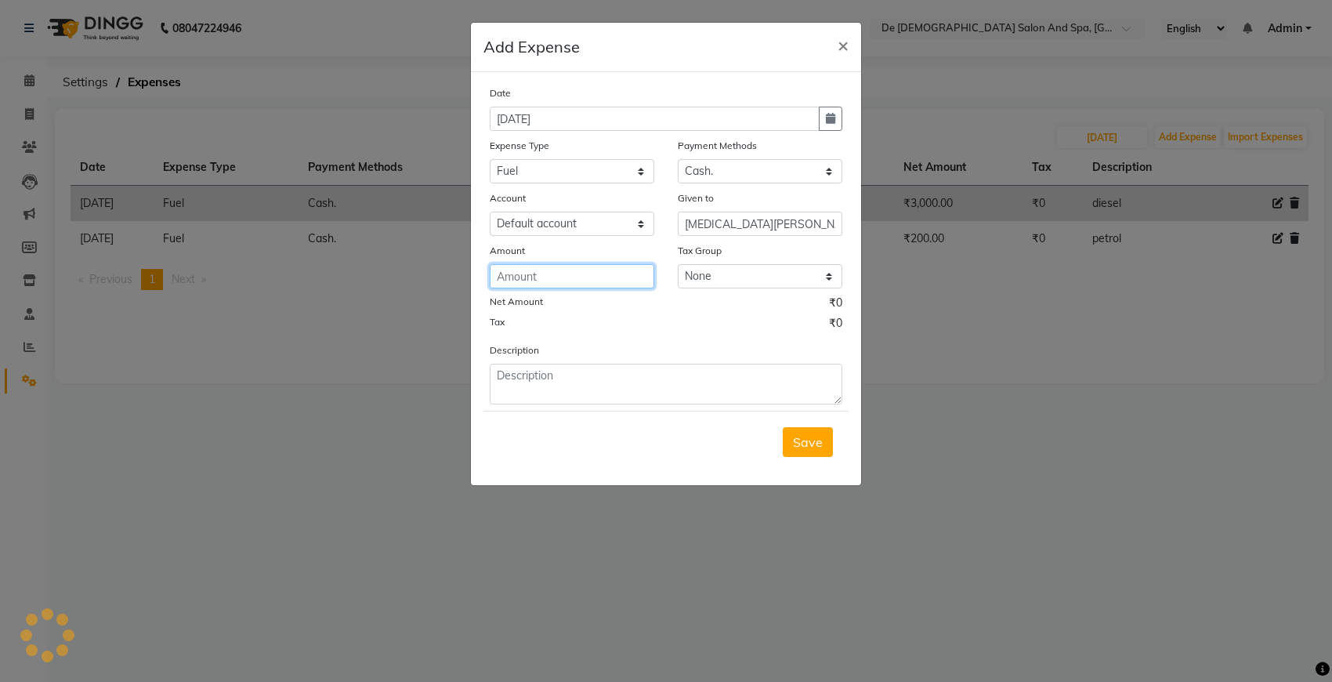
click at [577, 271] on input "number" at bounding box center [572, 276] width 165 height 24
click at [593, 411] on div "Save" at bounding box center [665, 442] width 365 height 62
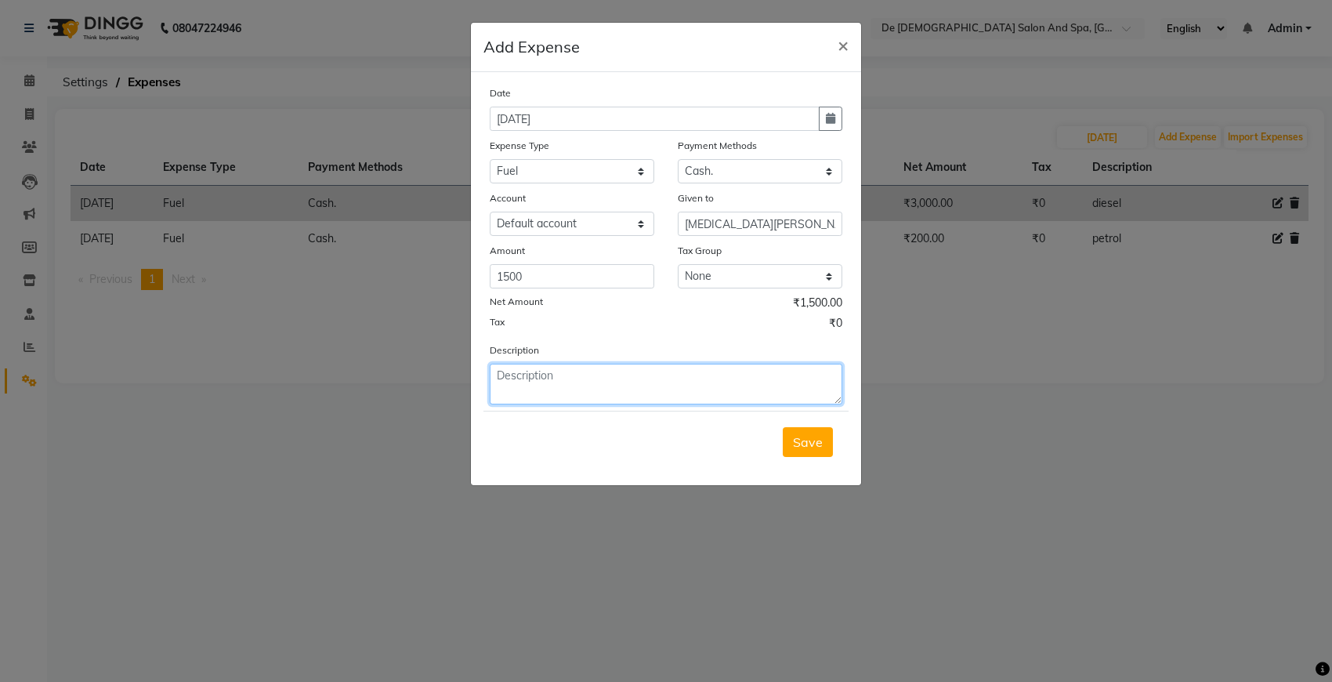
click at [619, 364] on textarea at bounding box center [666, 384] width 353 height 41
click at [791, 451] on button "Save" at bounding box center [808, 442] width 50 height 30
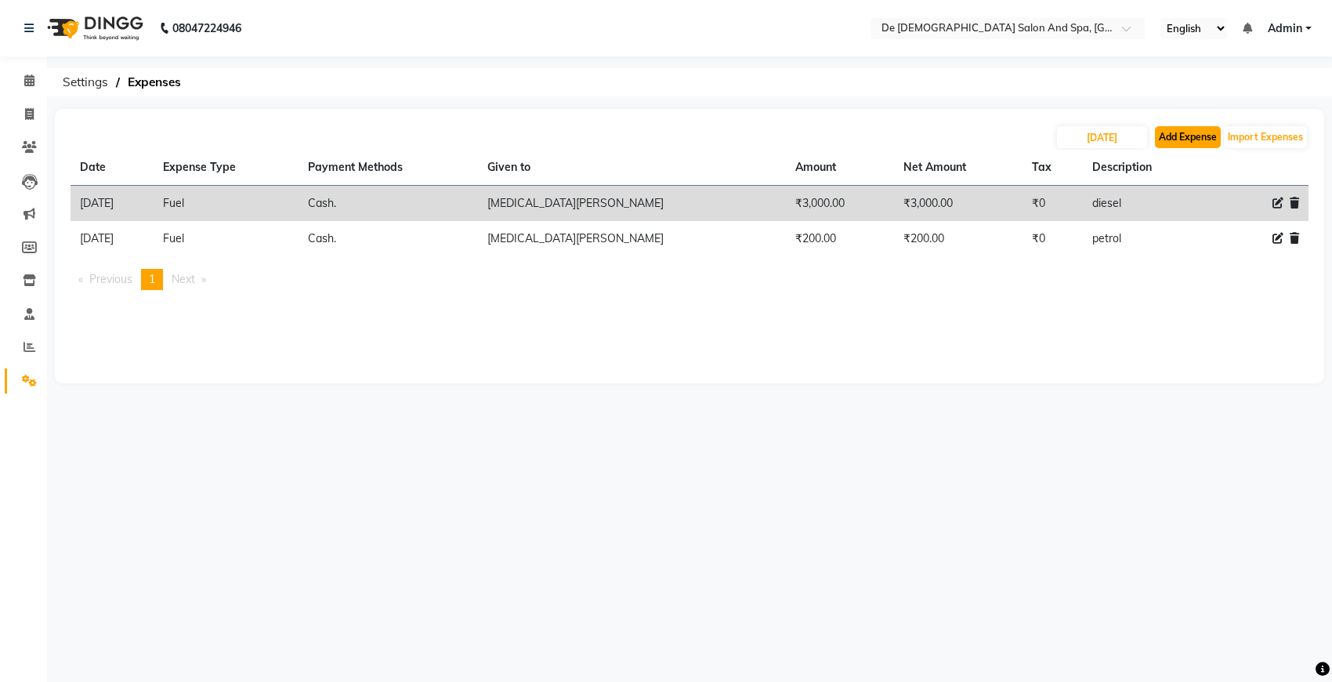
click at [1183, 145] on button "Add Expense" at bounding box center [1188, 137] width 66 height 22
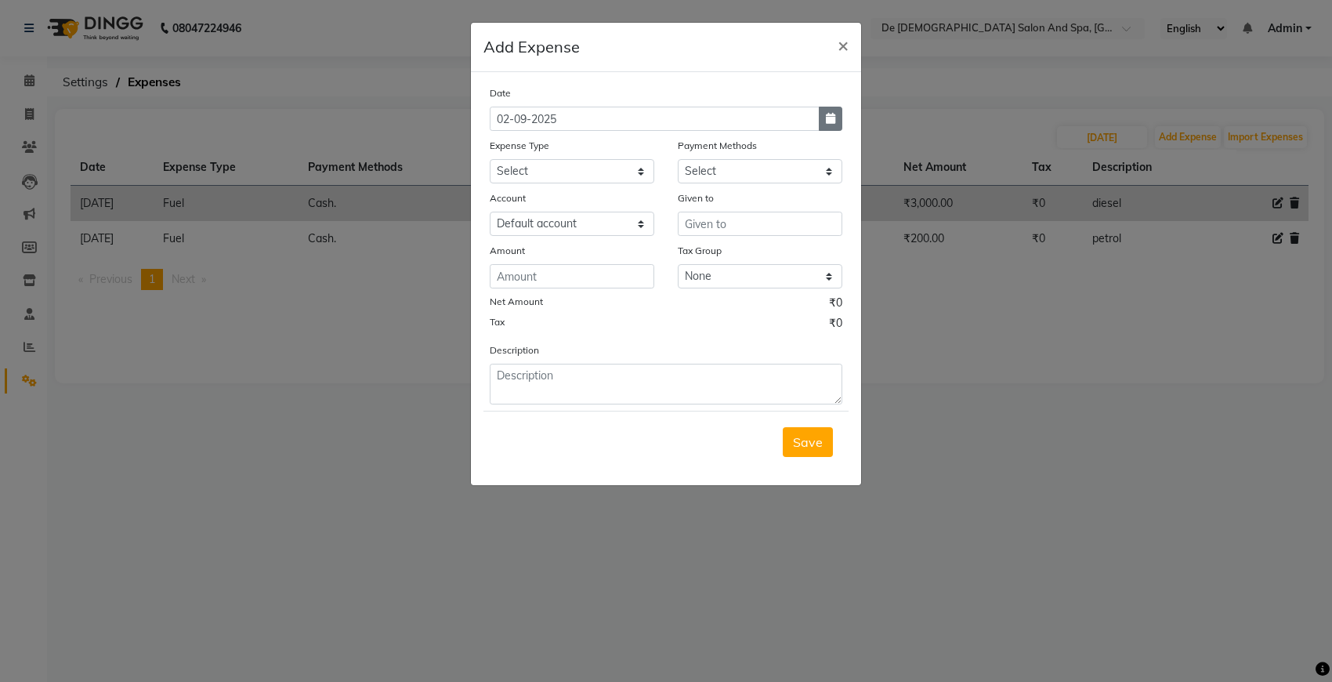
click at [823, 107] on button "button" at bounding box center [831, 119] width 24 height 24
click at [503, 153] on button "Previous month" at bounding box center [503, 148] width 13 height 25
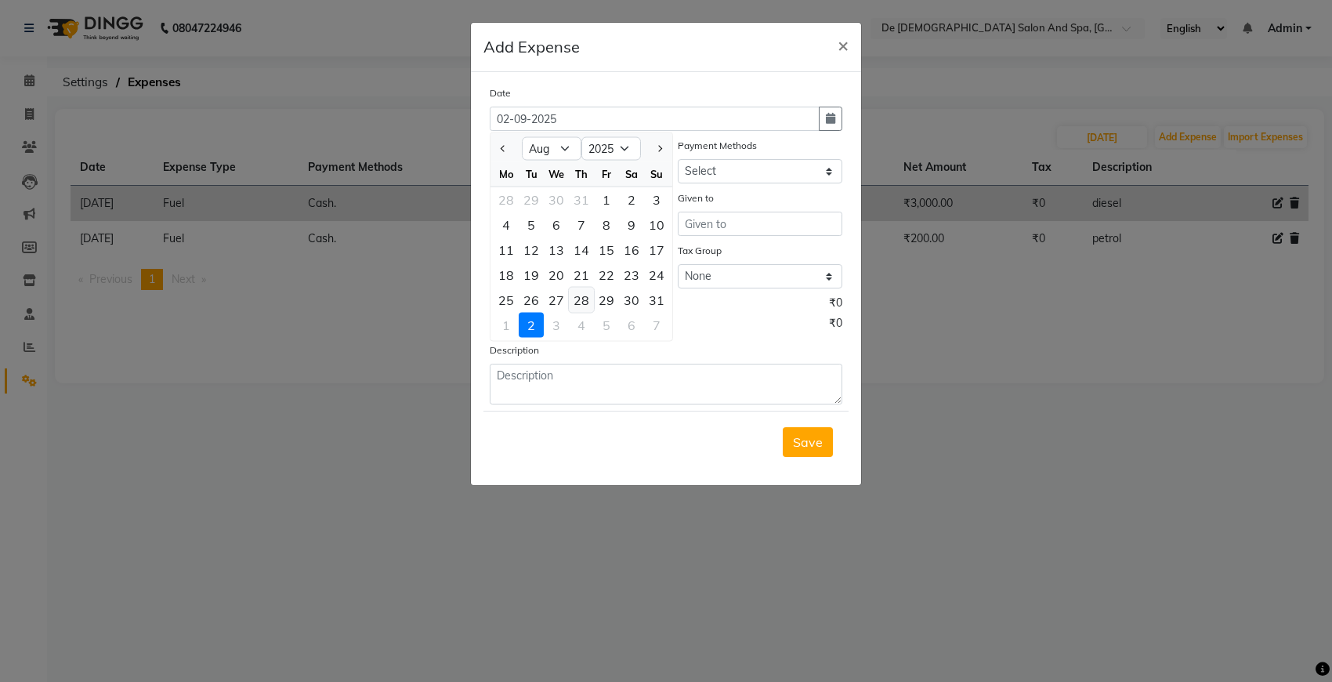
click at [584, 295] on div "28" at bounding box center [581, 300] width 25 height 25
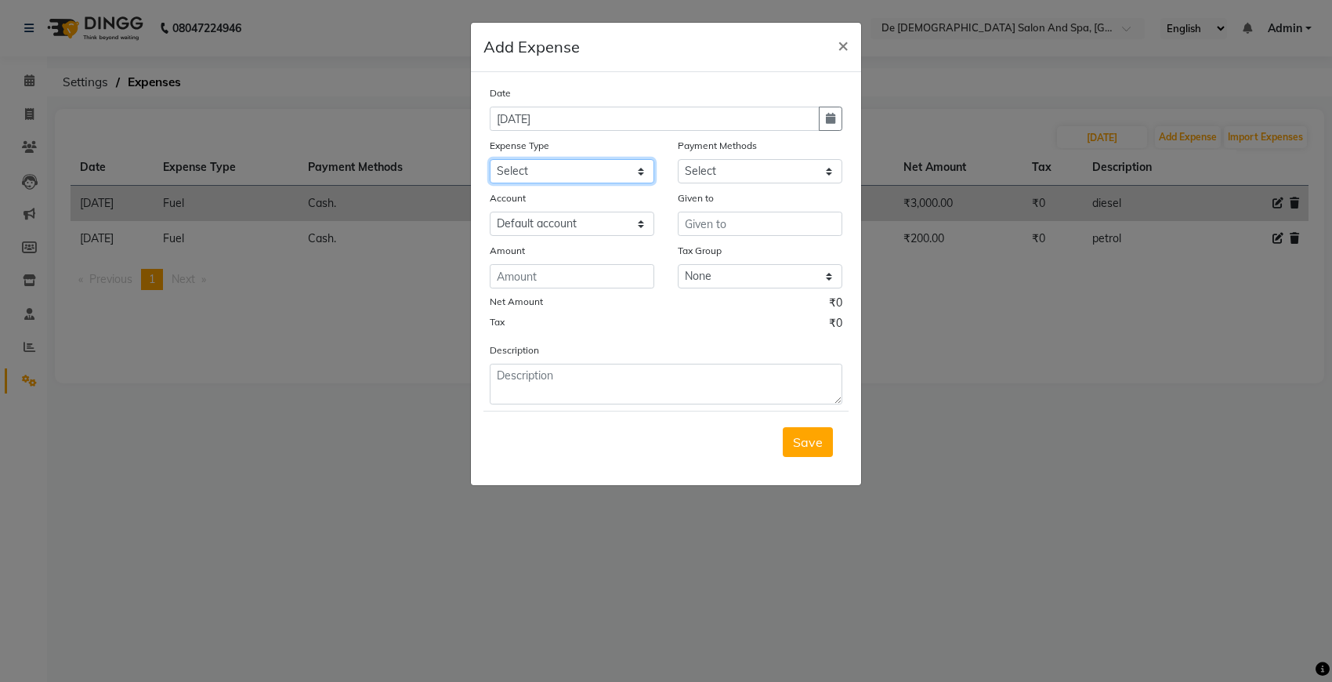
click at [570, 172] on select "Select Advance Salary Bank charges Car maintenance Cash transfer to bank Cash t…" at bounding box center [572, 171] width 165 height 24
click at [490, 159] on select "Select Advance Salary Bank charges Car maintenance Cash transfer to bank Cash t…" at bounding box center [572, 171] width 165 height 24
click at [711, 162] on select "Select Cash. Voucher CARD Wallet GPay" at bounding box center [760, 171] width 165 height 24
click at [678, 159] on select "Select Cash. Voucher CARD Wallet GPay" at bounding box center [760, 171] width 165 height 24
click at [711, 218] on input "text" at bounding box center [760, 224] width 165 height 24
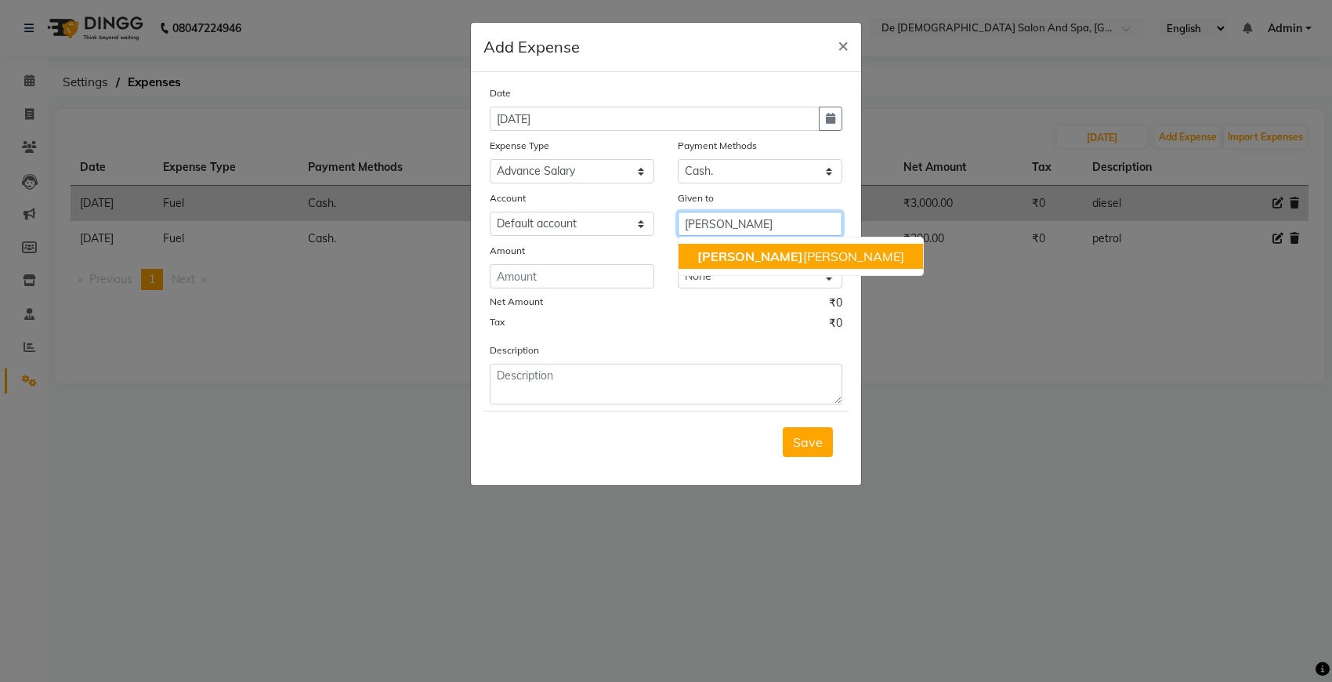
click at [718, 262] on span "niki" at bounding box center [750, 256] width 106 height 16
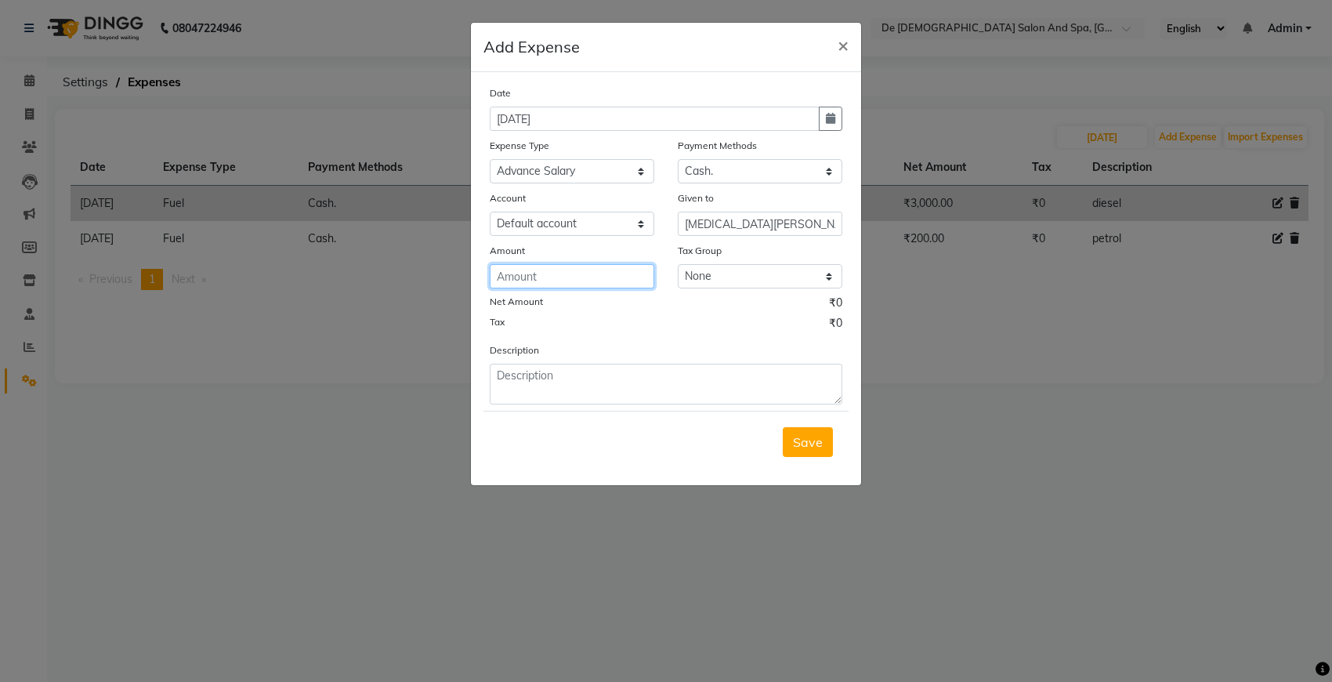
click at [535, 277] on input "number" at bounding box center [572, 276] width 165 height 24
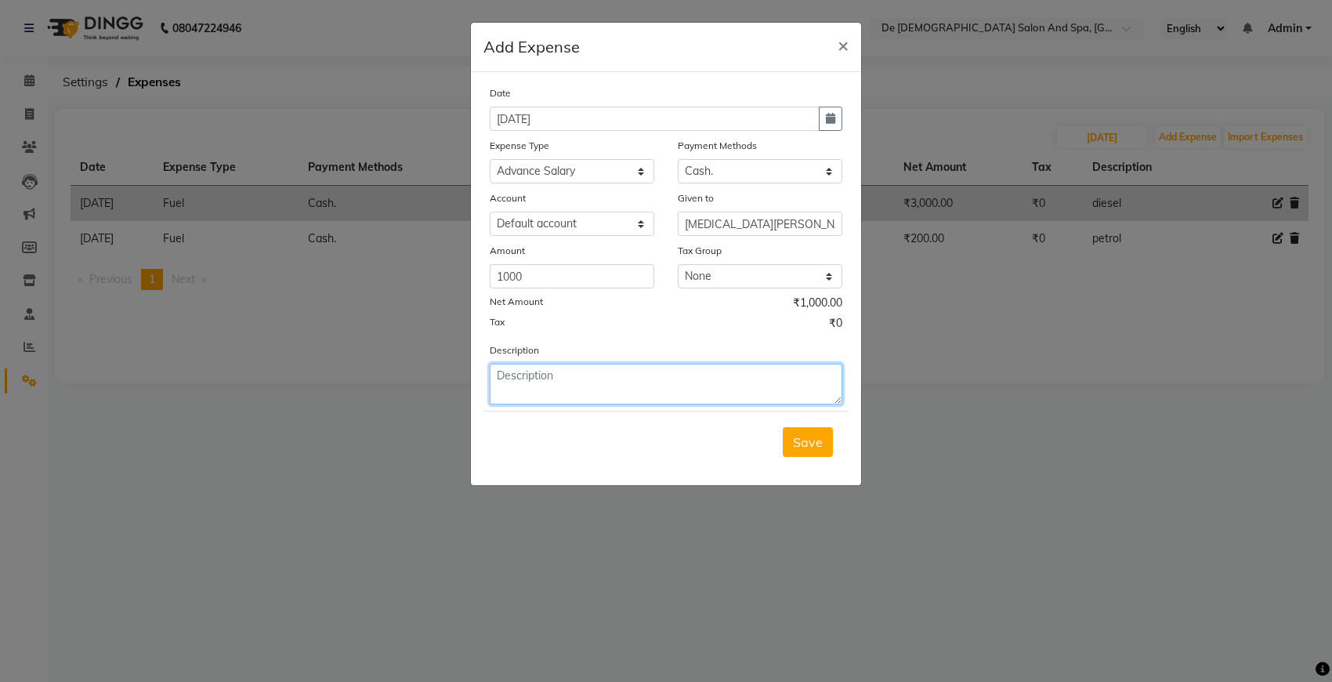
click at [556, 374] on textarea at bounding box center [666, 384] width 353 height 41
click at [819, 440] on span "Save" at bounding box center [808, 442] width 30 height 16
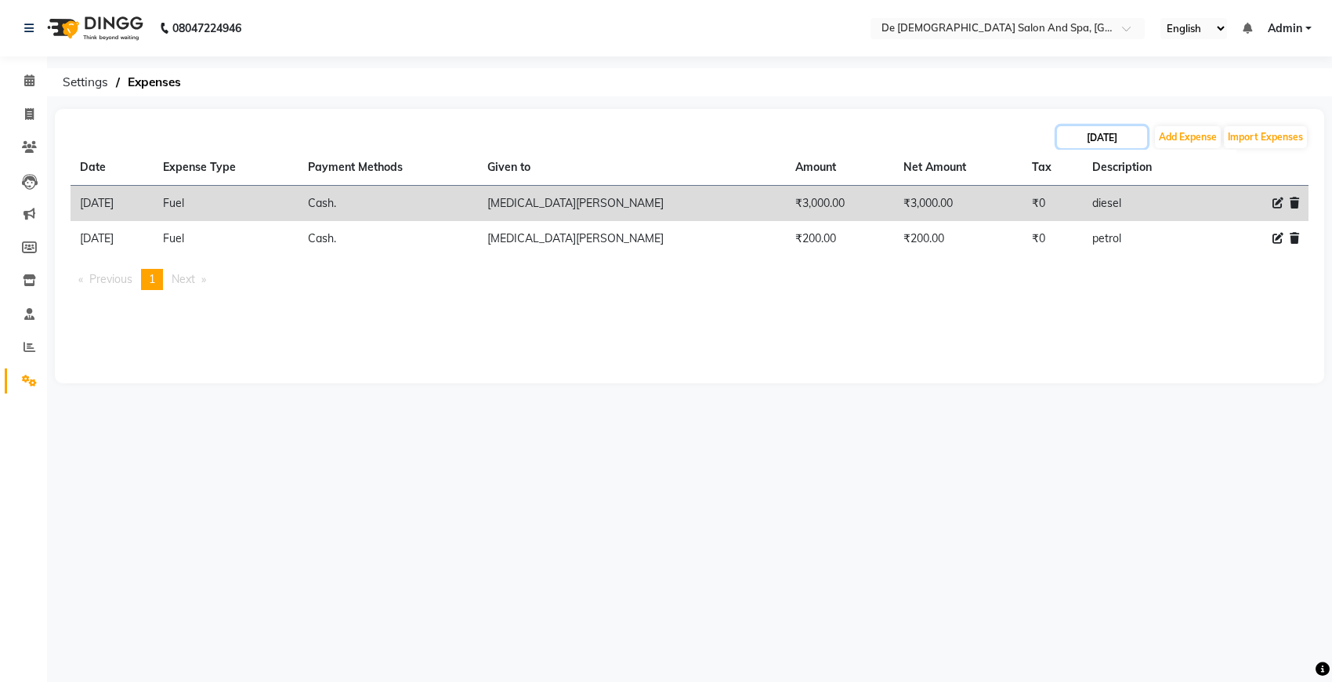
click at [1128, 141] on input "26-08-2025" at bounding box center [1102, 137] width 90 height 22
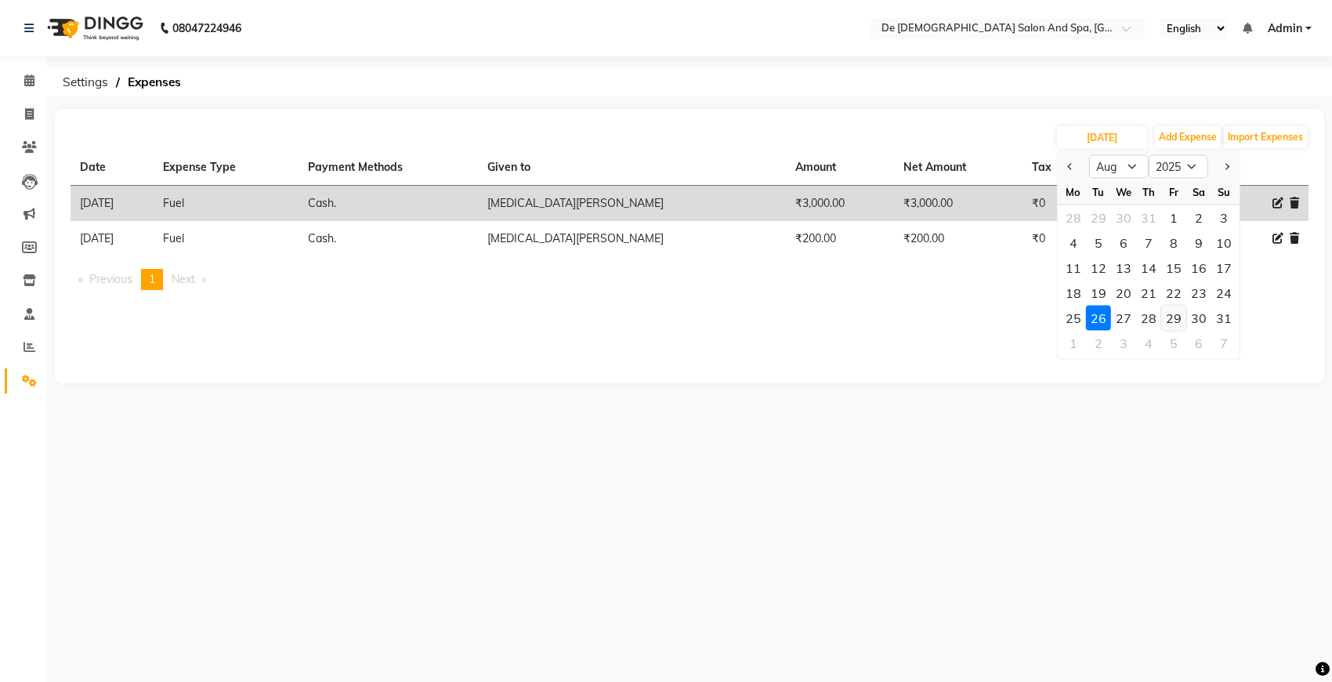
click at [1172, 321] on div "29" at bounding box center [1173, 318] width 25 height 25
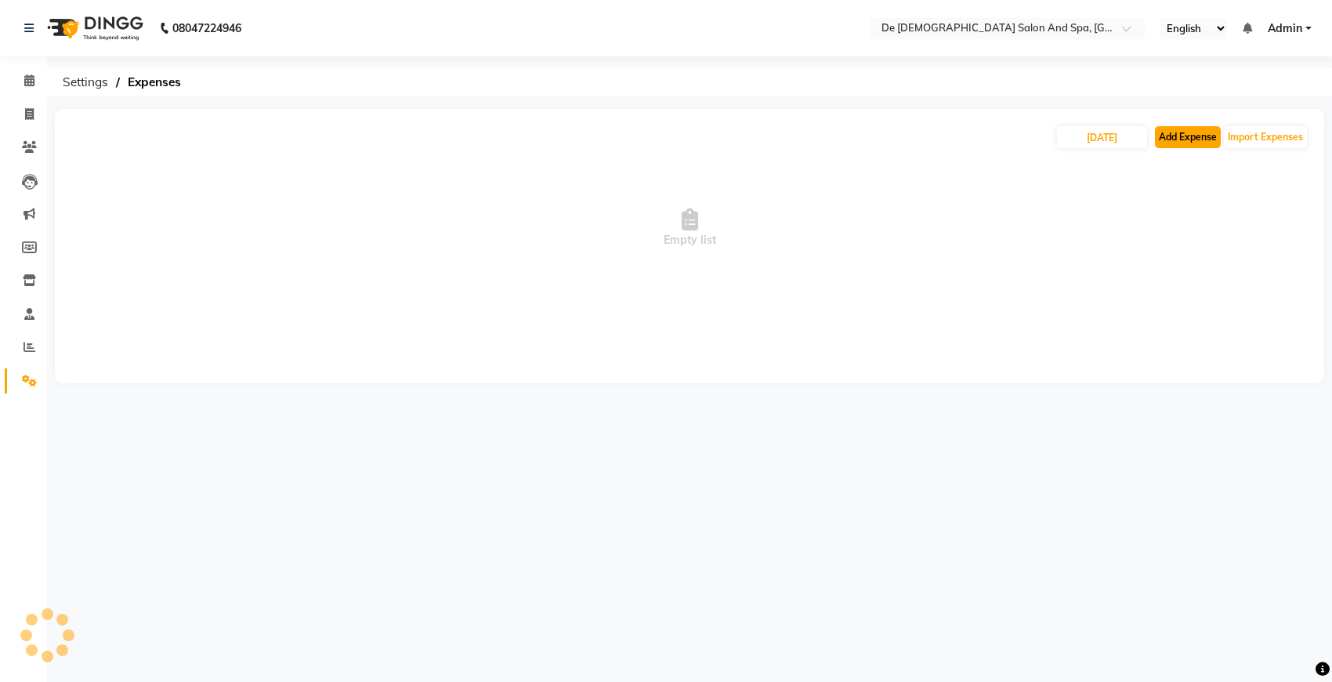
click at [1183, 137] on button "Add Expense" at bounding box center [1188, 137] width 66 height 22
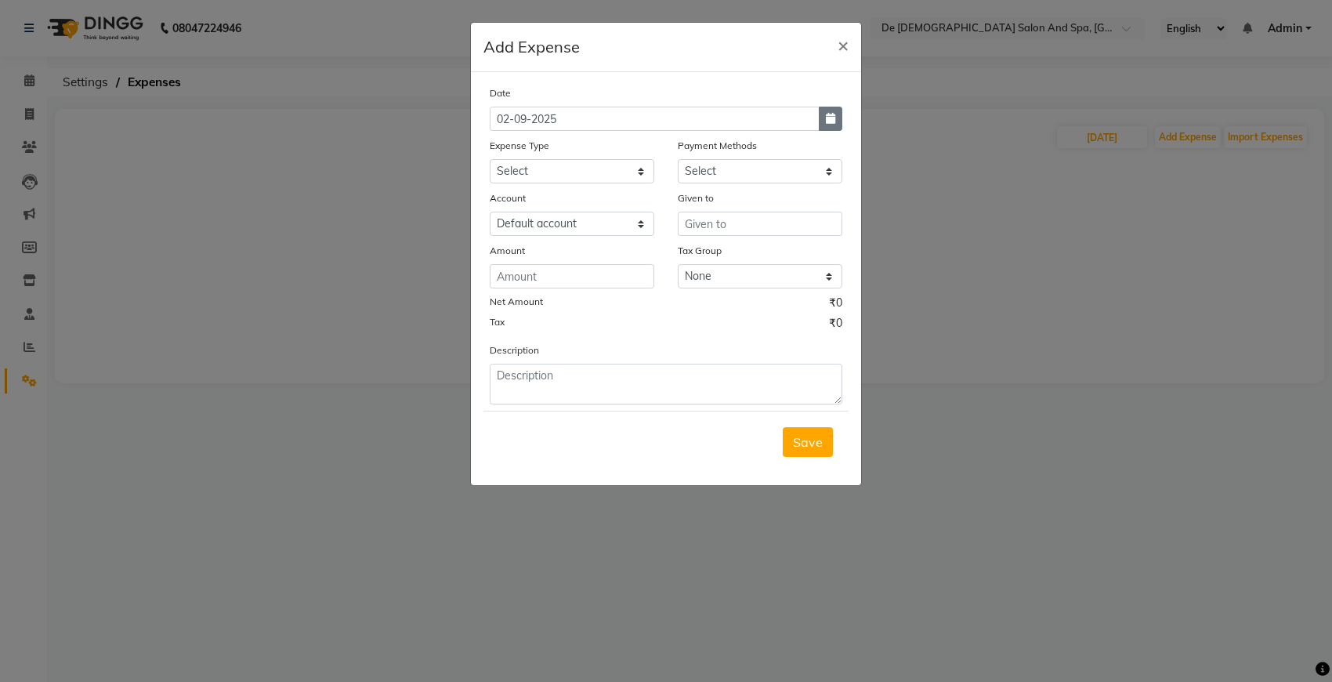
click at [833, 129] on button "button" at bounding box center [831, 119] width 24 height 24
drag, startPoint x: 500, startPoint y: 137, endPoint x: 542, endPoint y: 296, distance: 164.6
click at [499, 137] on button "Previous month" at bounding box center [503, 148] width 13 height 25
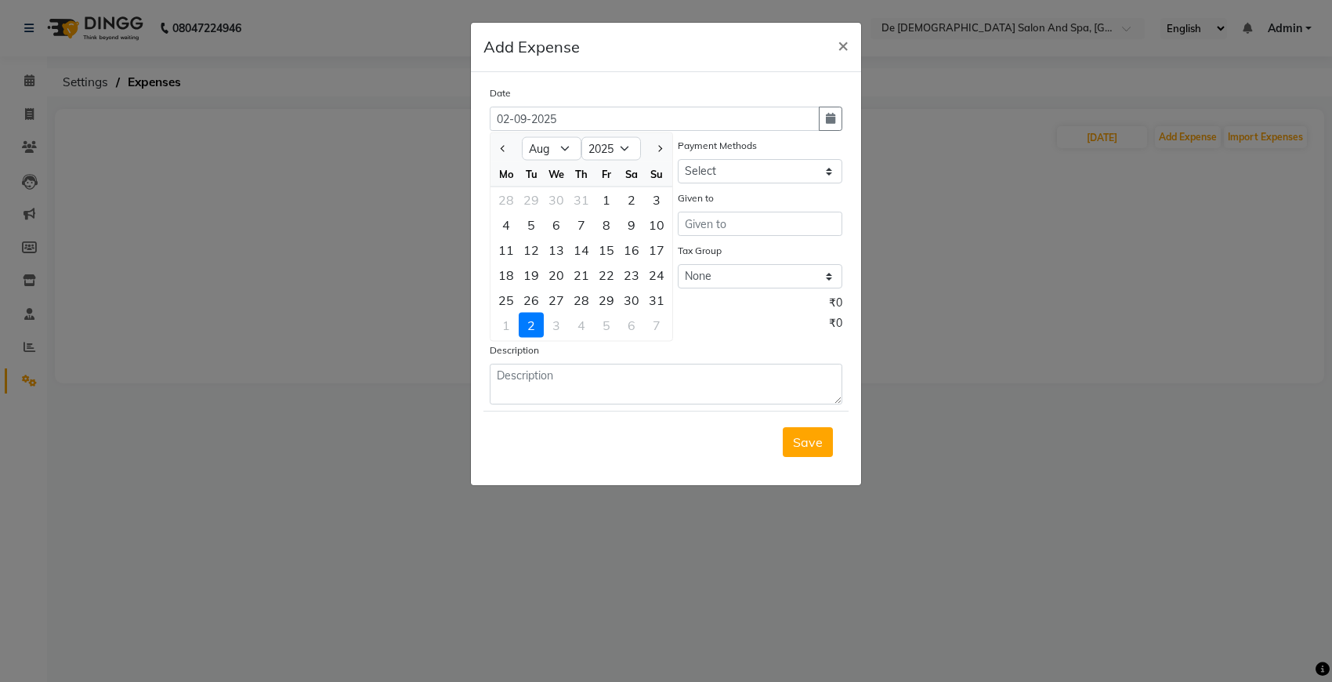
click at [598, 296] on div "29" at bounding box center [606, 300] width 25 height 25
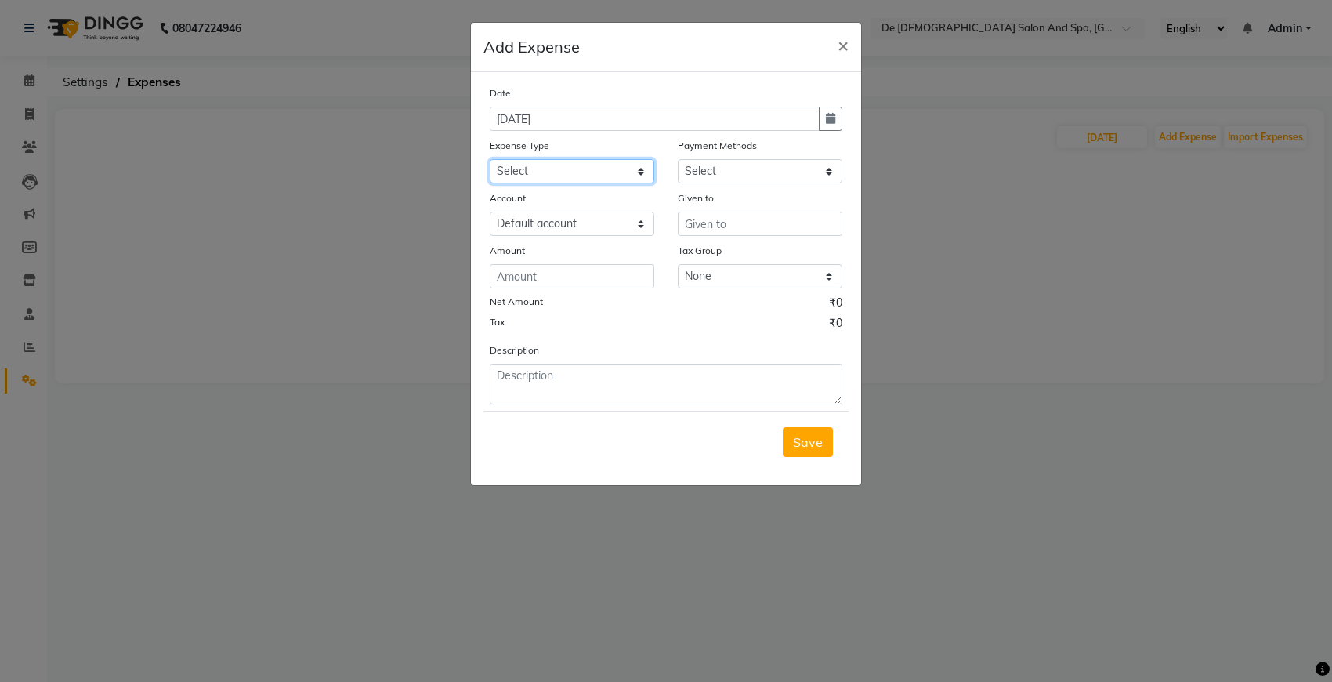
click at [566, 180] on select "Select Advance Salary Bank charges Car maintenance Cash transfer to bank Cash t…" at bounding box center [572, 171] width 165 height 24
click at [490, 159] on select "Select Advance Salary Bank charges Car maintenance Cash transfer to bank Cash t…" at bounding box center [572, 171] width 165 height 24
drag, startPoint x: 727, startPoint y: 165, endPoint x: 549, endPoint y: 621, distance: 489.5
click at [719, 178] on select "Select Cash. Voucher CARD Wallet GPay" at bounding box center [760, 171] width 165 height 24
click at [678, 159] on select "Select Cash. Voucher CARD Wallet GPay" at bounding box center [760, 171] width 165 height 24
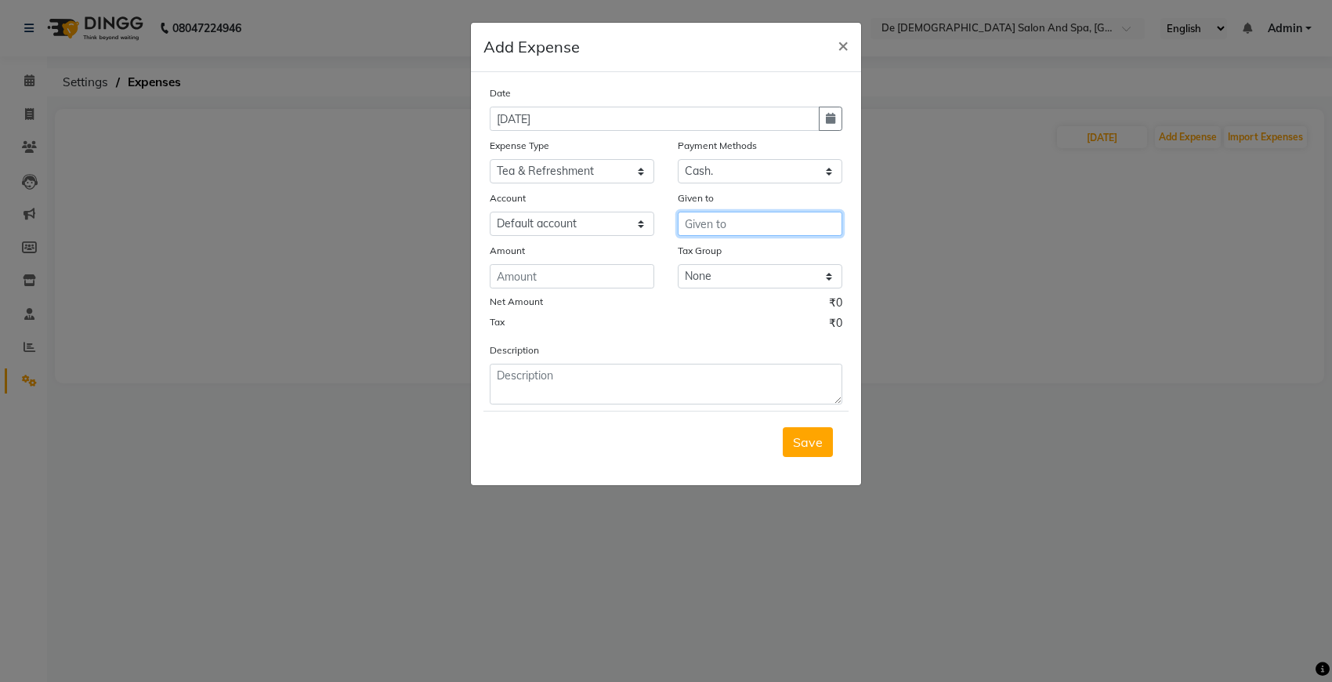
click at [702, 225] on input "text" at bounding box center [760, 224] width 165 height 24
click at [552, 272] on input "number" at bounding box center [572, 276] width 165 height 24
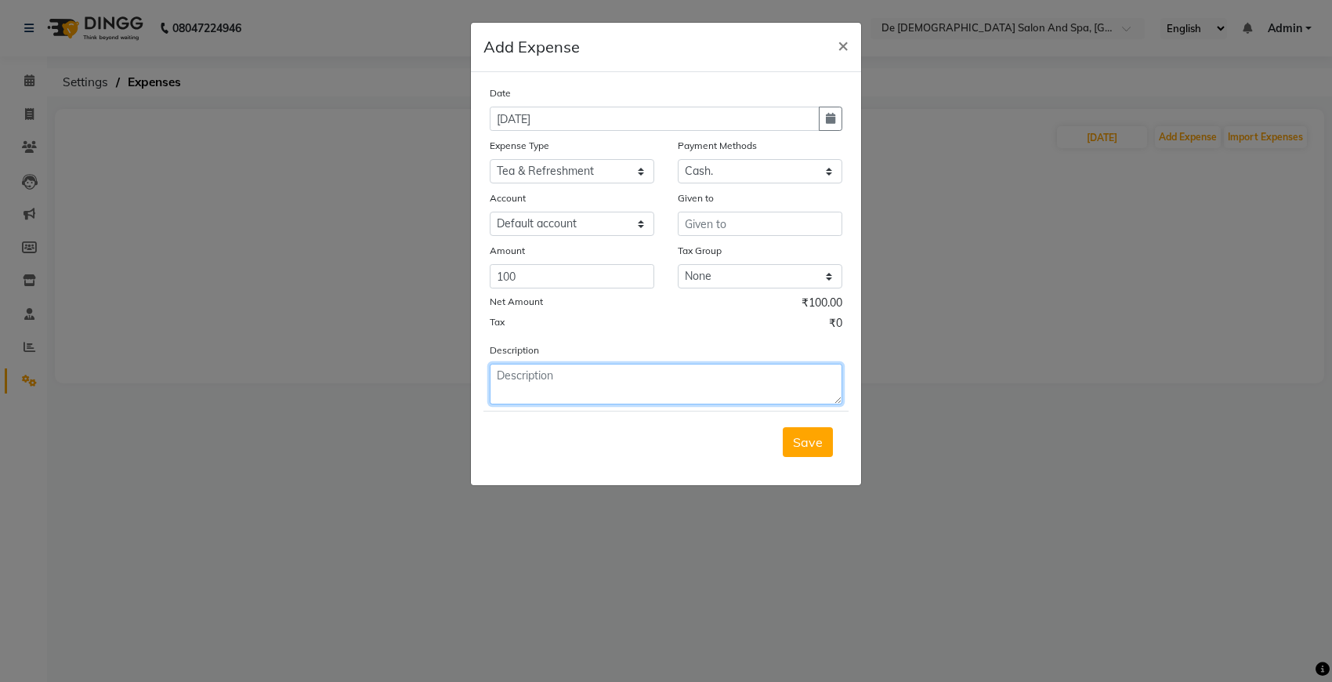
click at [506, 378] on textarea at bounding box center [666, 384] width 353 height 41
click at [804, 448] on button "Save" at bounding box center [808, 442] width 50 height 30
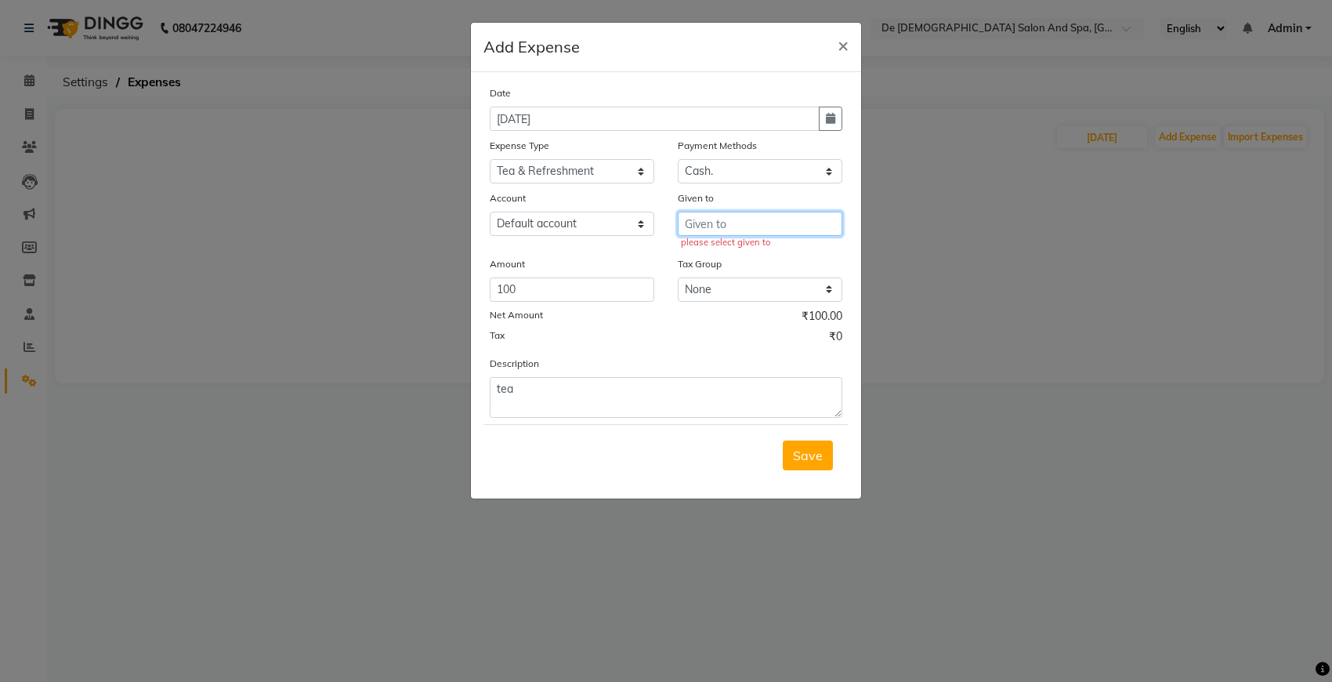
click at [709, 217] on input "text" at bounding box center [760, 224] width 165 height 24
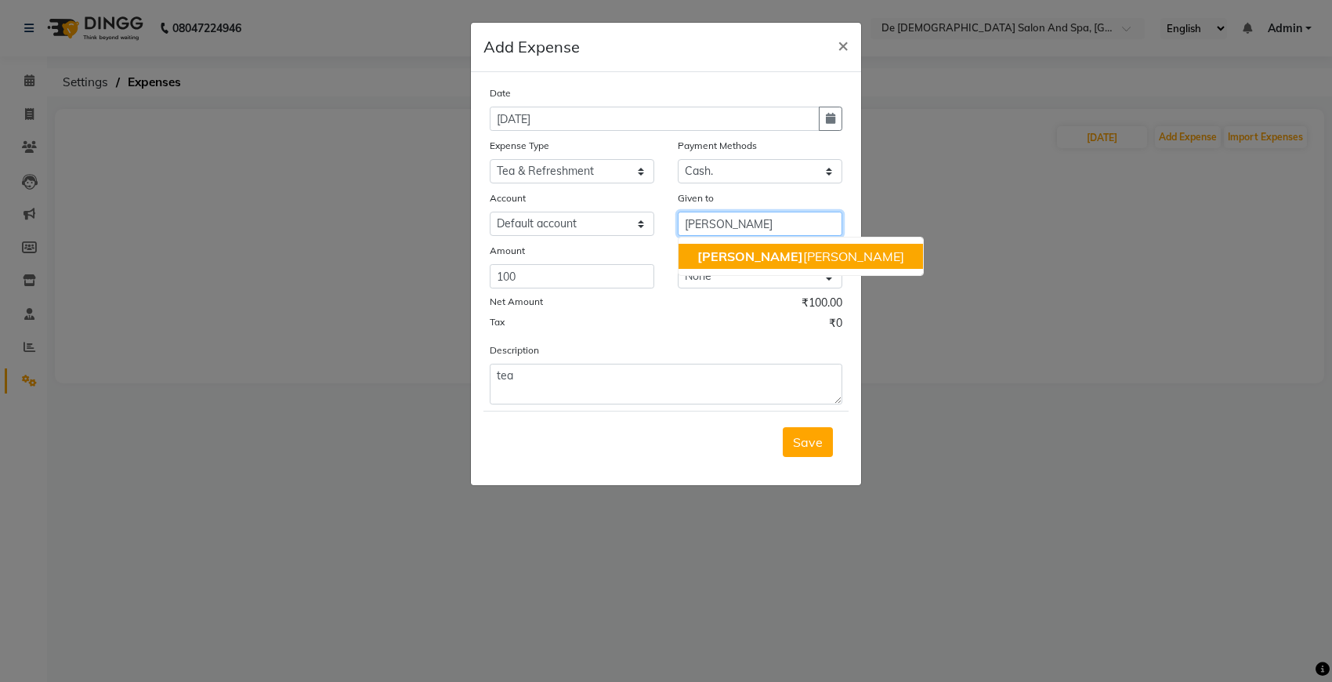
click at [718, 261] on ngb-highlight "niki ta thappa" at bounding box center [800, 256] width 207 height 16
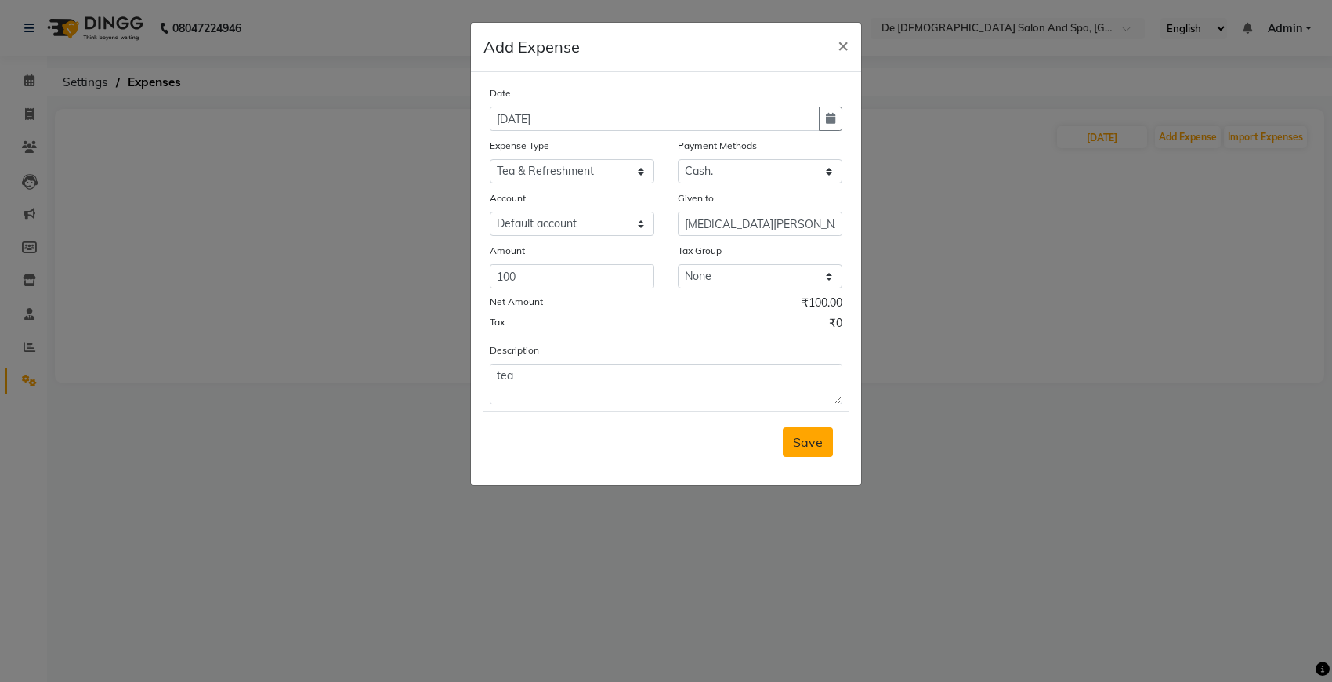
click at [816, 444] on span "Save" at bounding box center [808, 442] width 30 height 16
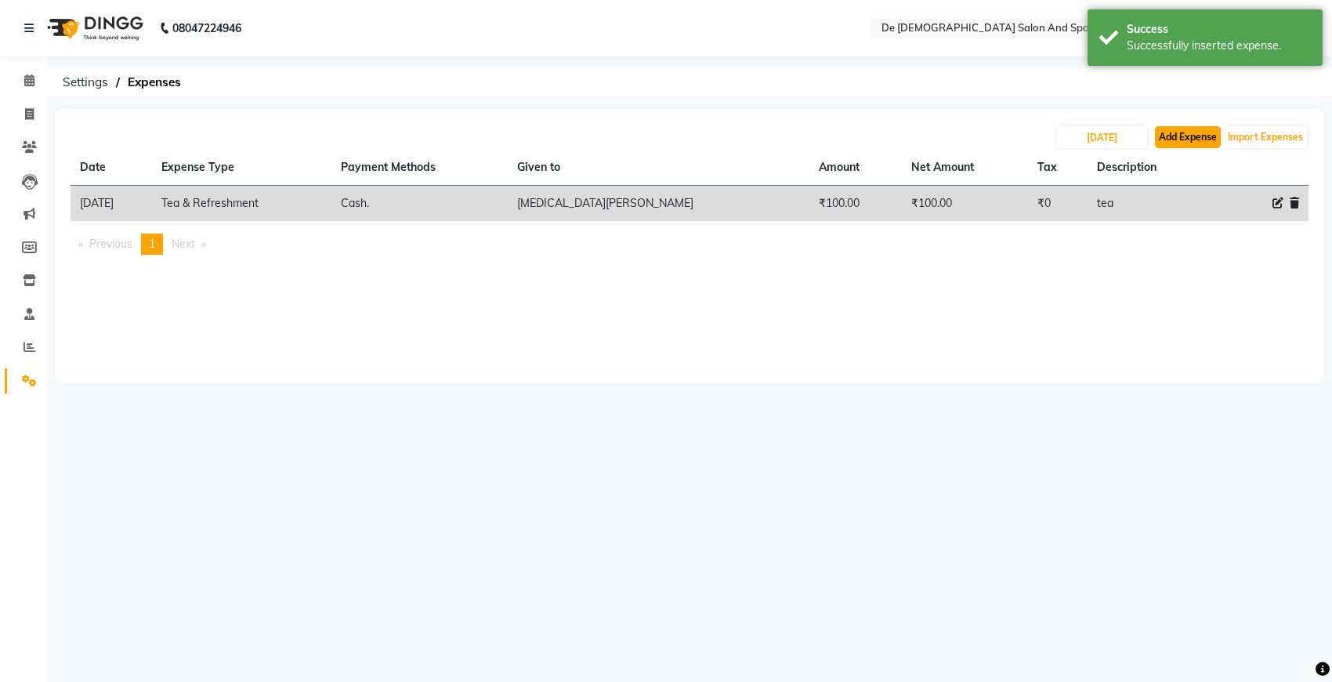
click at [1183, 135] on button "Add Expense" at bounding box center [1188, 137] width 66 height 22
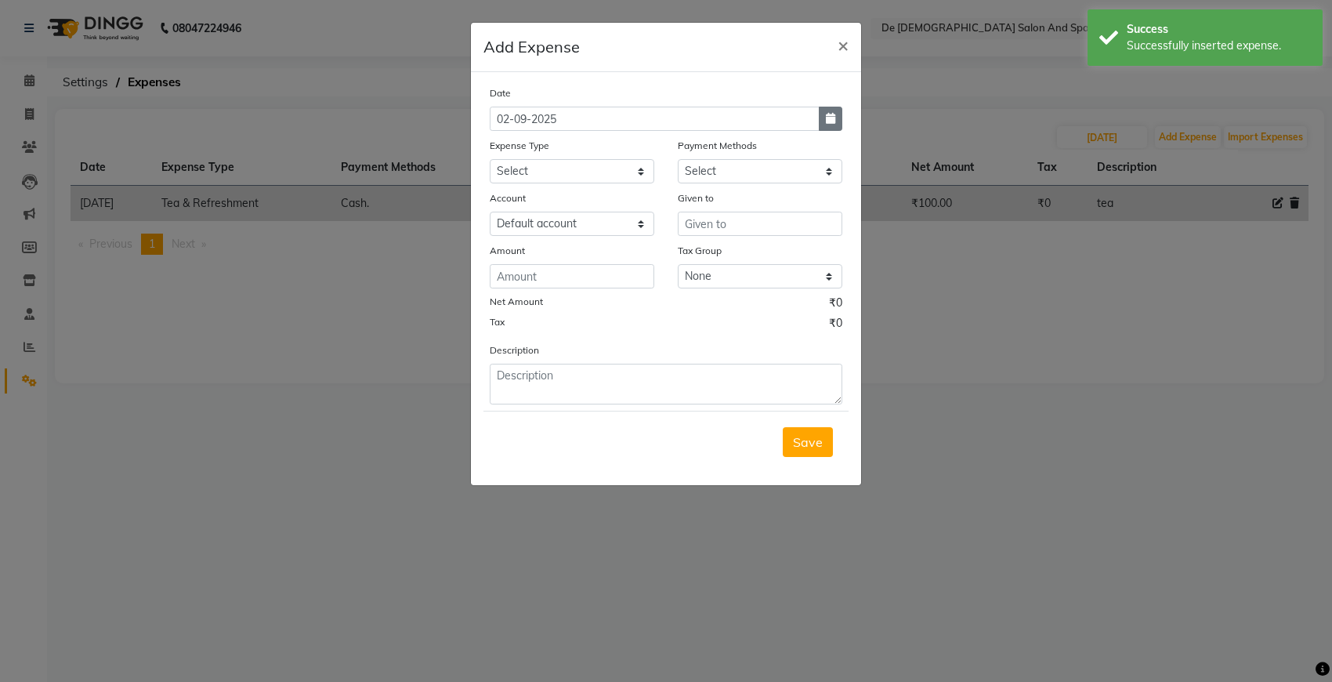
click at [831, 130] on button "button" at bounding box center [831, 119] width 24 height 24
click at [498, 145] on button "Previous month" at bounding box center [503, 148] width 13 height 25
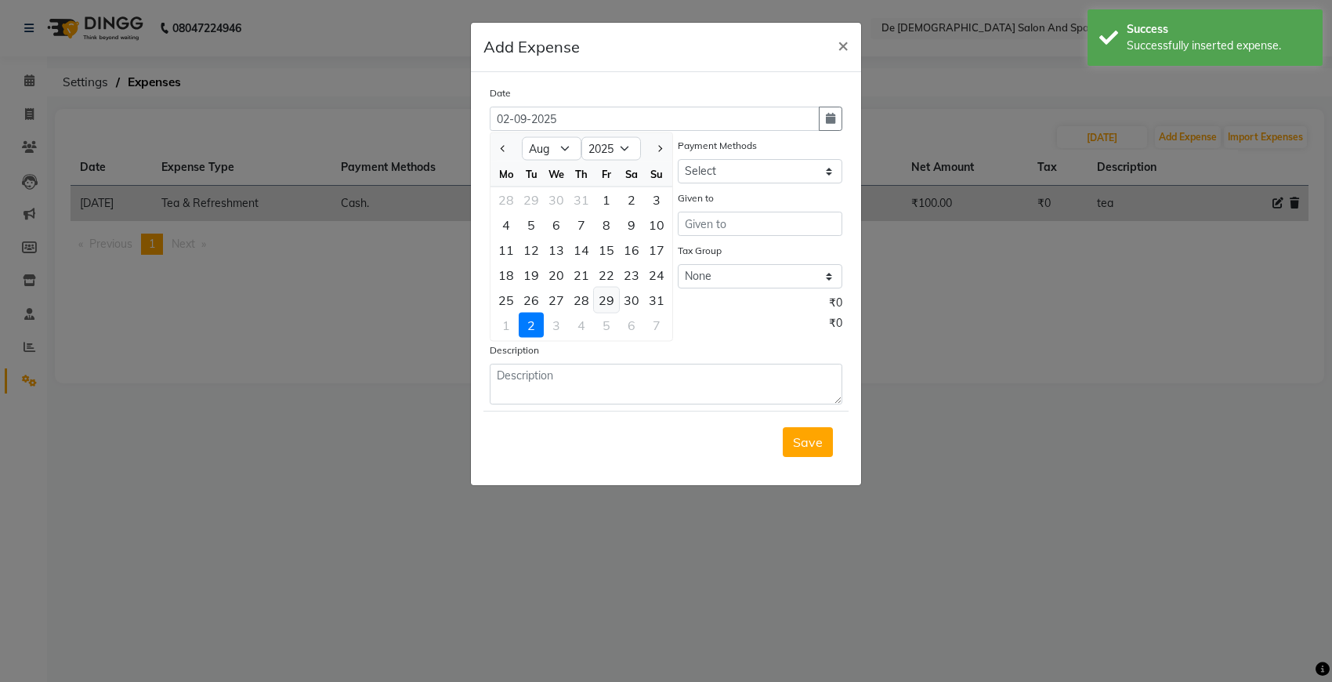
click at [600, 291] on div "29" at bounding box center [606, 300] width 25 height 25
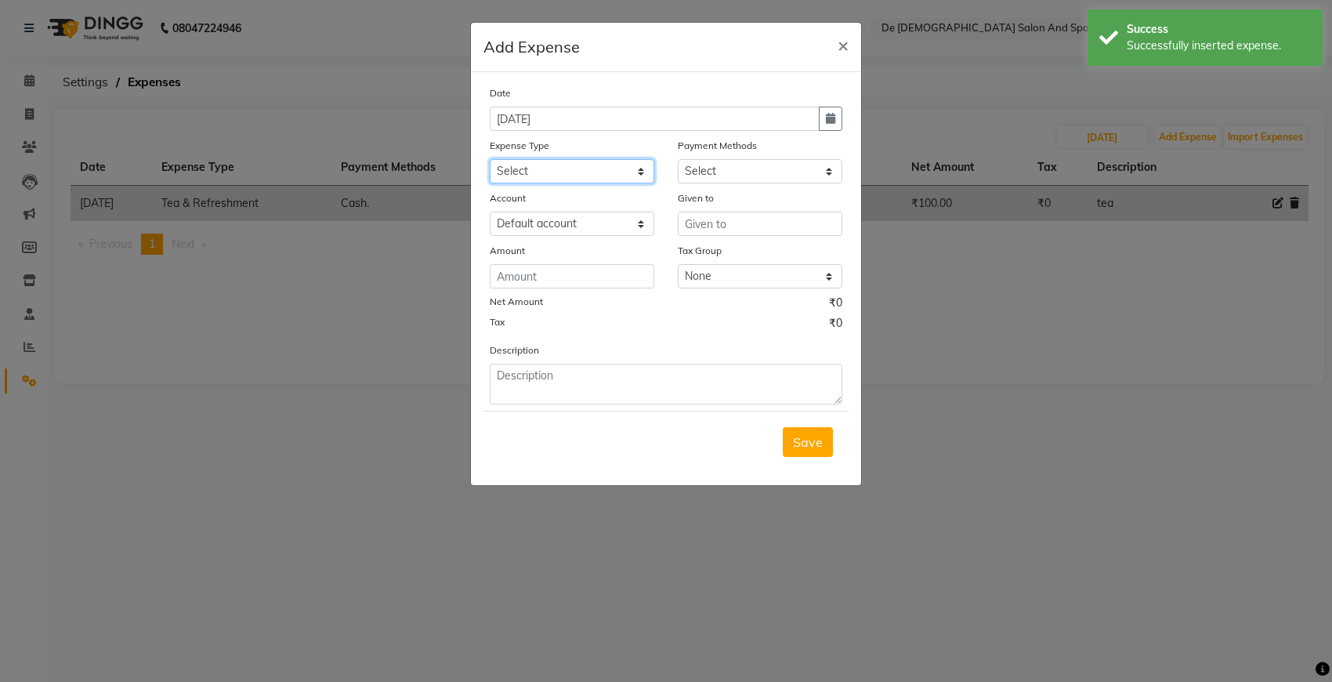
click at [595, 170] on select "Select Advance Salary Bank charges Car maintenance Cash transfer to bank Cash t…" at bounding box center [572, 171] width 165 height 24
click at [490, 159] on select "Select Advance Salary Bank charges Car maintenance Cash transfer to bank Cash t…" at bounding box center [572, 171] width 165 height 24
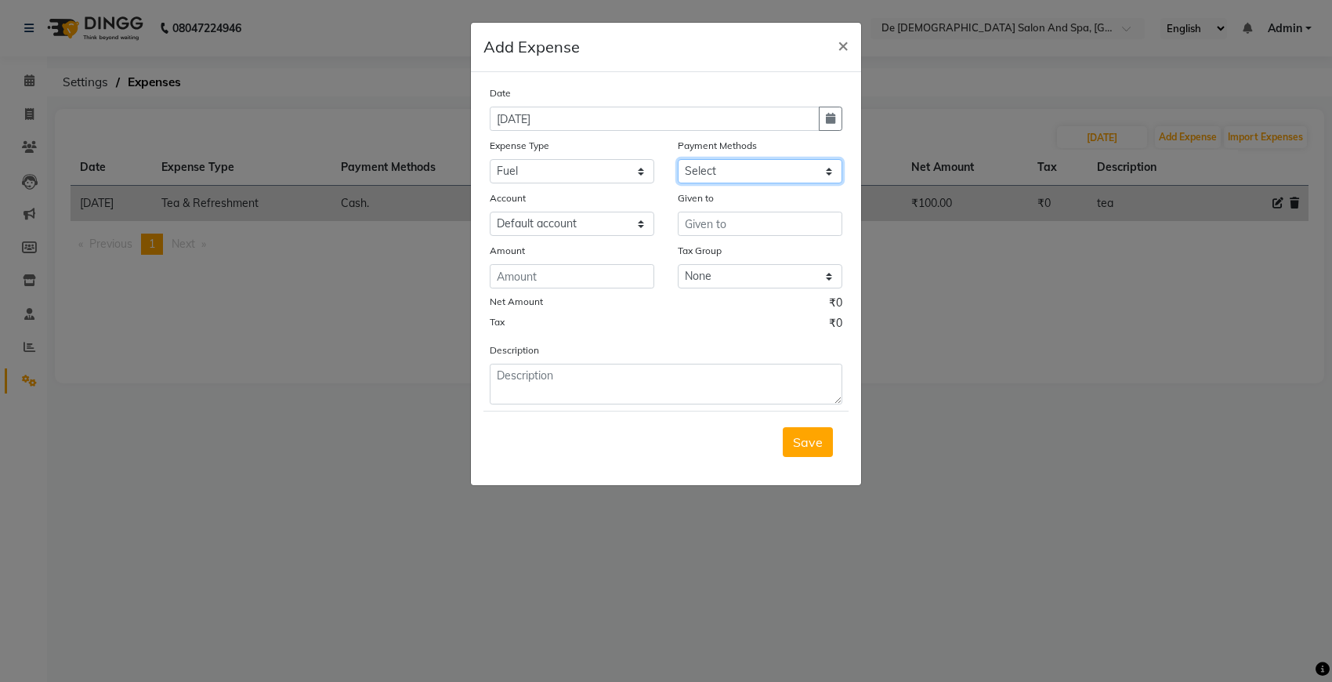
click at [717, 174] on select "Select Cash. Voucher CARD Wallet GPay" at bounding box center [760, 171] width 165 height 24
click at [678, 159] on select "Select Cash. Voucher CARD Wallet GPay" at bounding box center [760, 171] width 165 height 24
click at [708, 224] on input "text" at bounding box center [760, 224] width 165 height 24
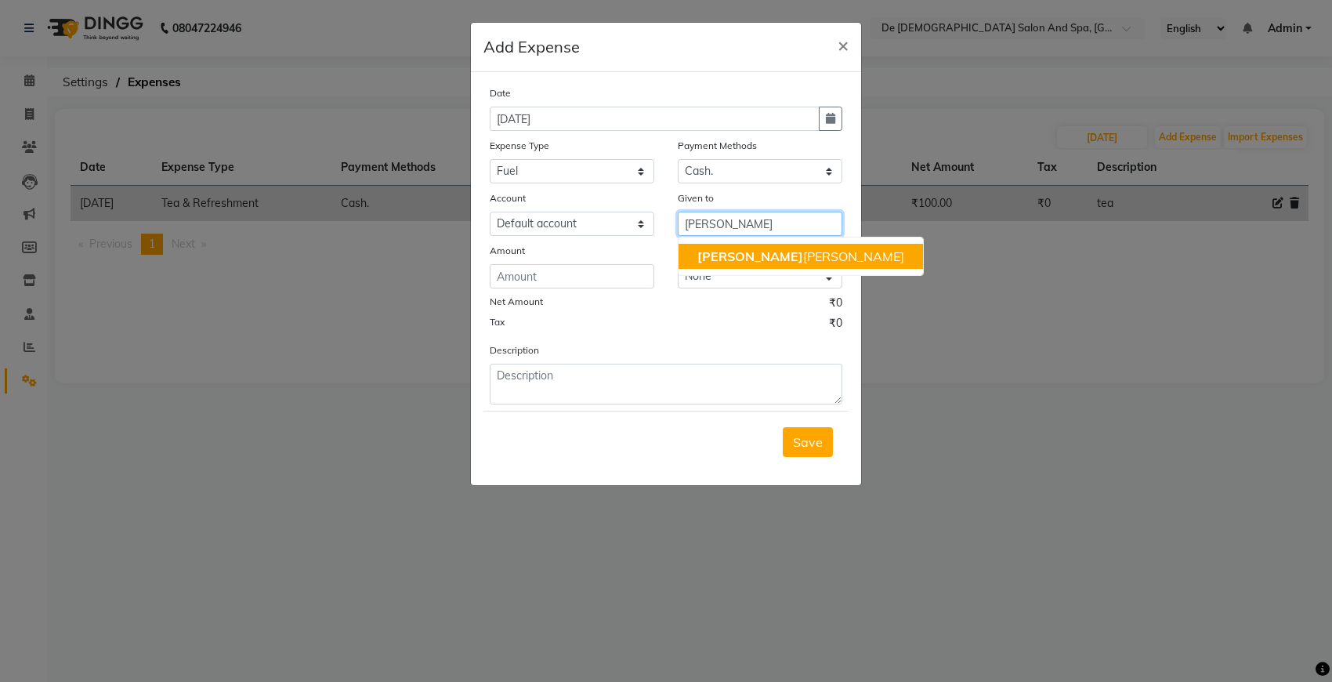
click at [733, 262] on ngb-highlight "niki ta thappa" at bounding box center [800, 256] width 207 height 16
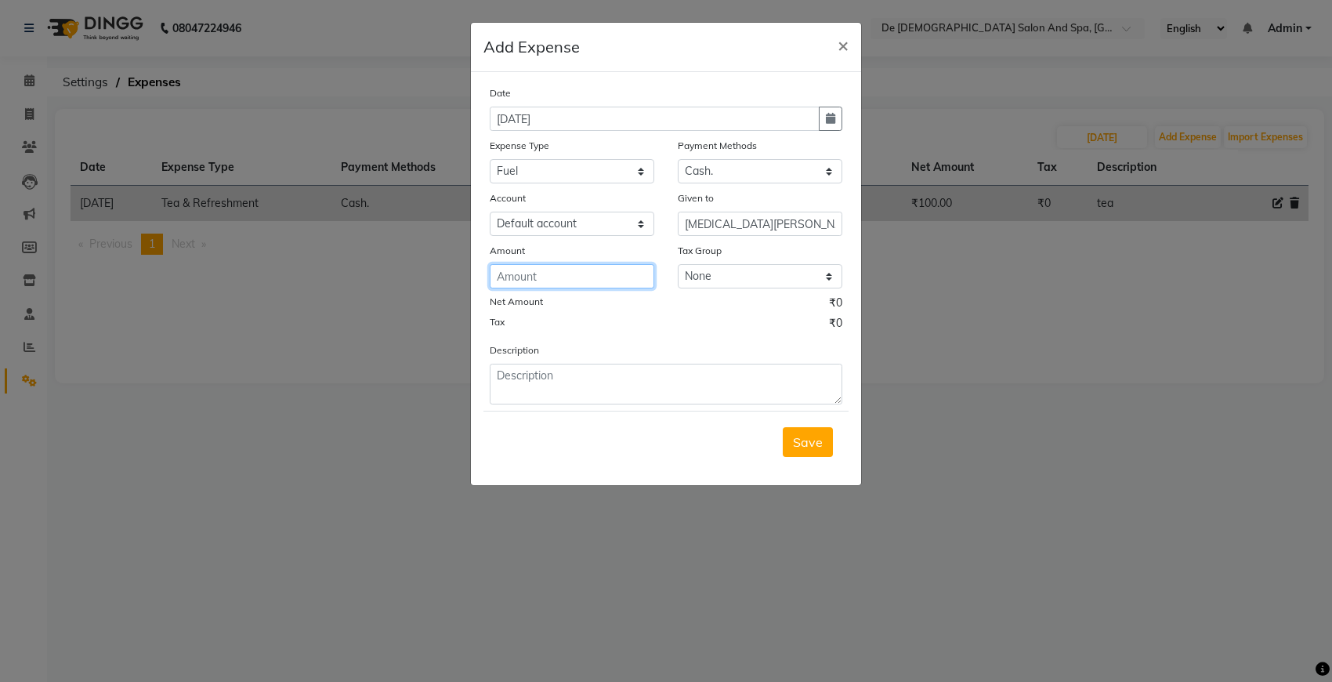
click at [582, 284] on input "number" at bounding box center [572, 276] width 165 height 24
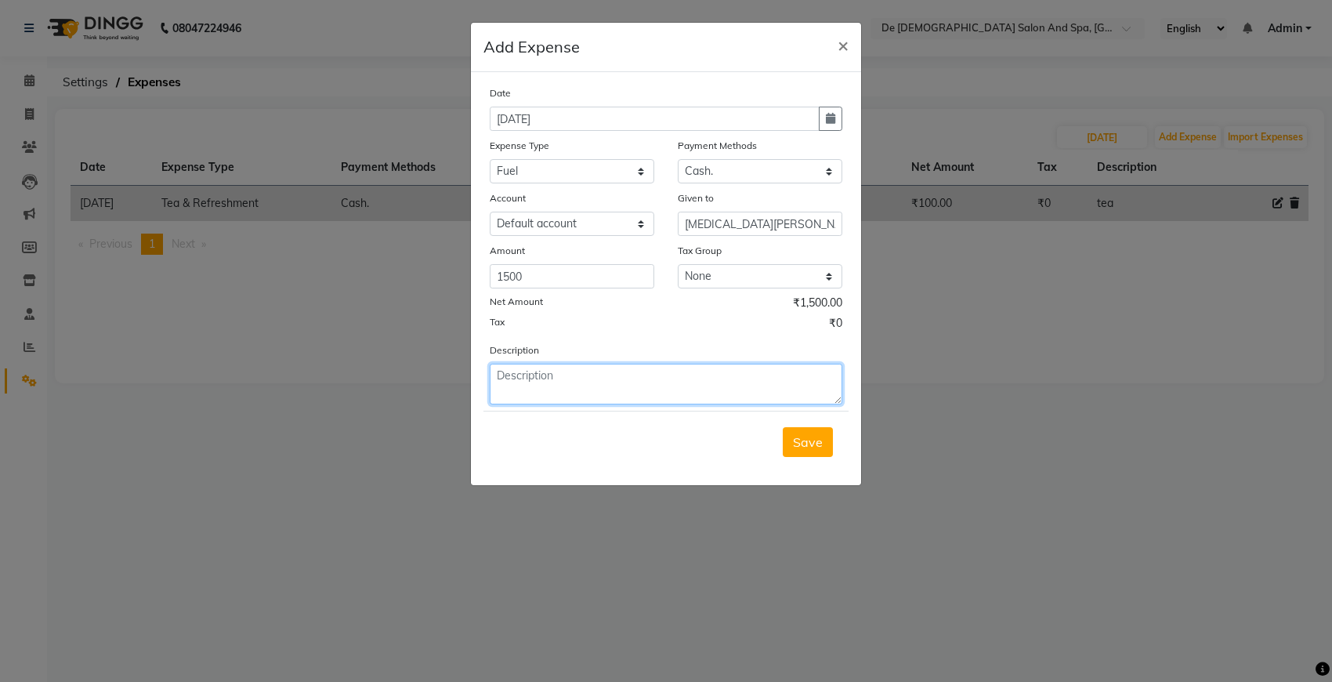
click at [556, 377] on textarea at bounding box center [666, 384] width 353 height 41
click at [804, 447] on span "Save" at bounding box center [808, 442] width 30 height 16
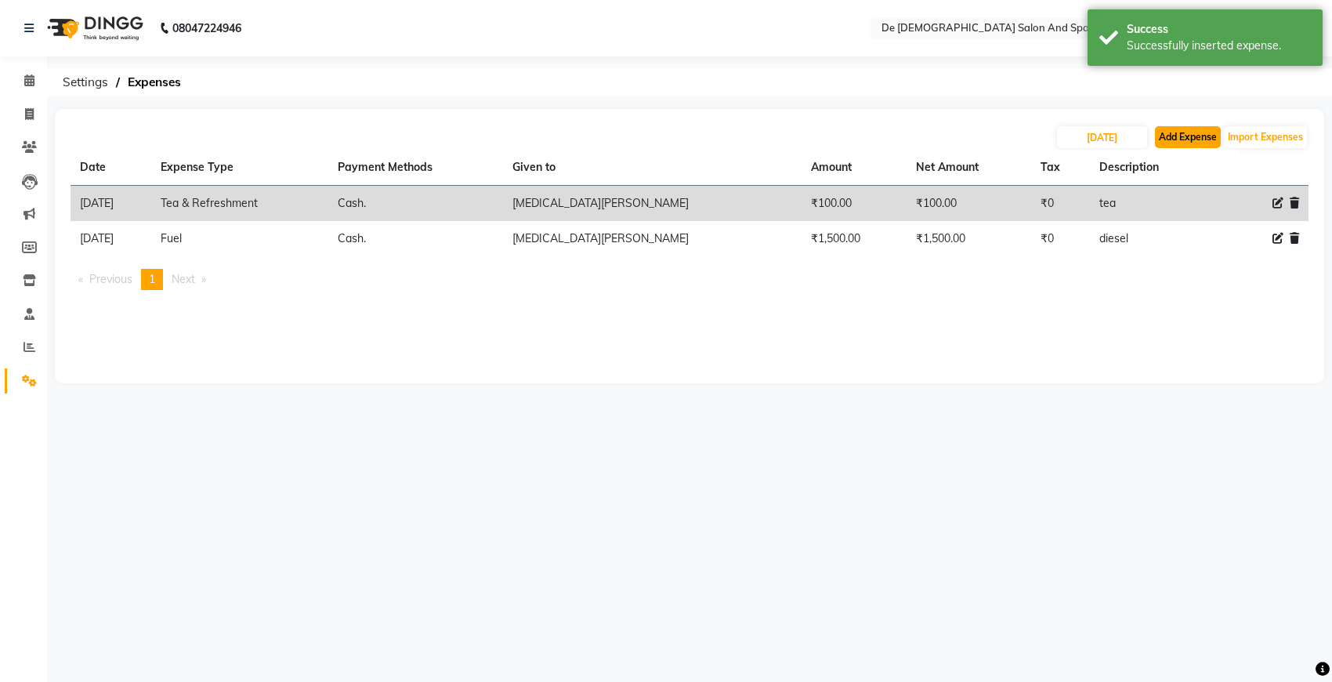
click at [1158, 143] on button "Add Expense" at bounding box center [1188, 137] width 66 height 22
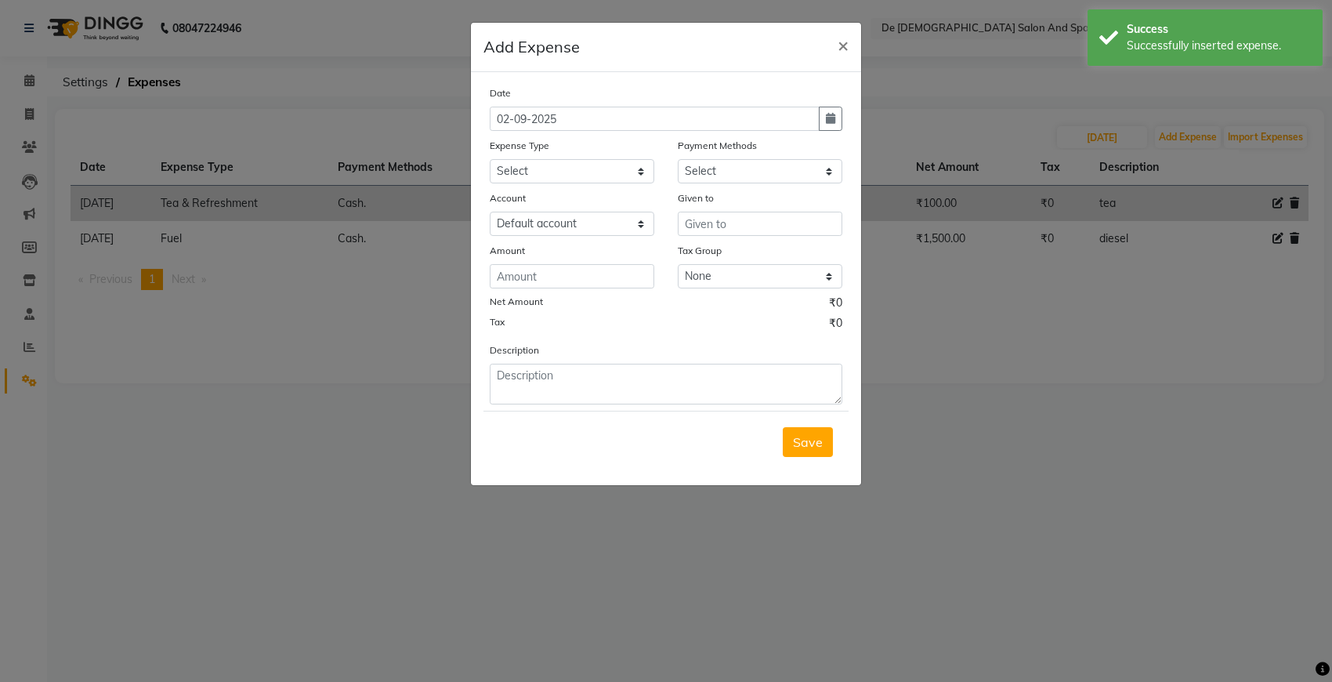
click at [856, 106] on div "Date 02-09-2025 Expense Type Select Advance Salary Bank charges Car maintenance…" at bounding box center [666, 278] width 390 height 413
click at [841, 119] on button "button" at bounding box center [831, 119] width 24 height 24
click at [497, 147] on button "Previous month" at bounding box center [503, 148] width 13 height 25
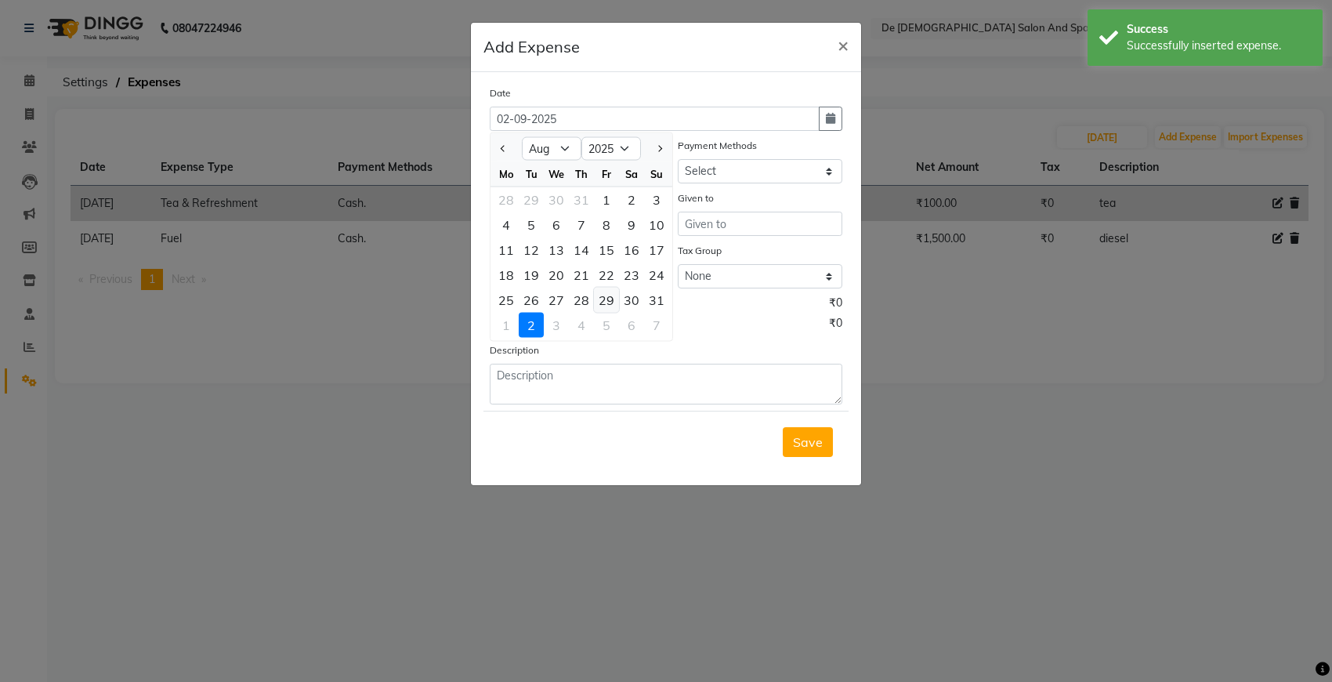
click at [611, 302] on div "29" at bounding box center [606, 300] width 25 height 25
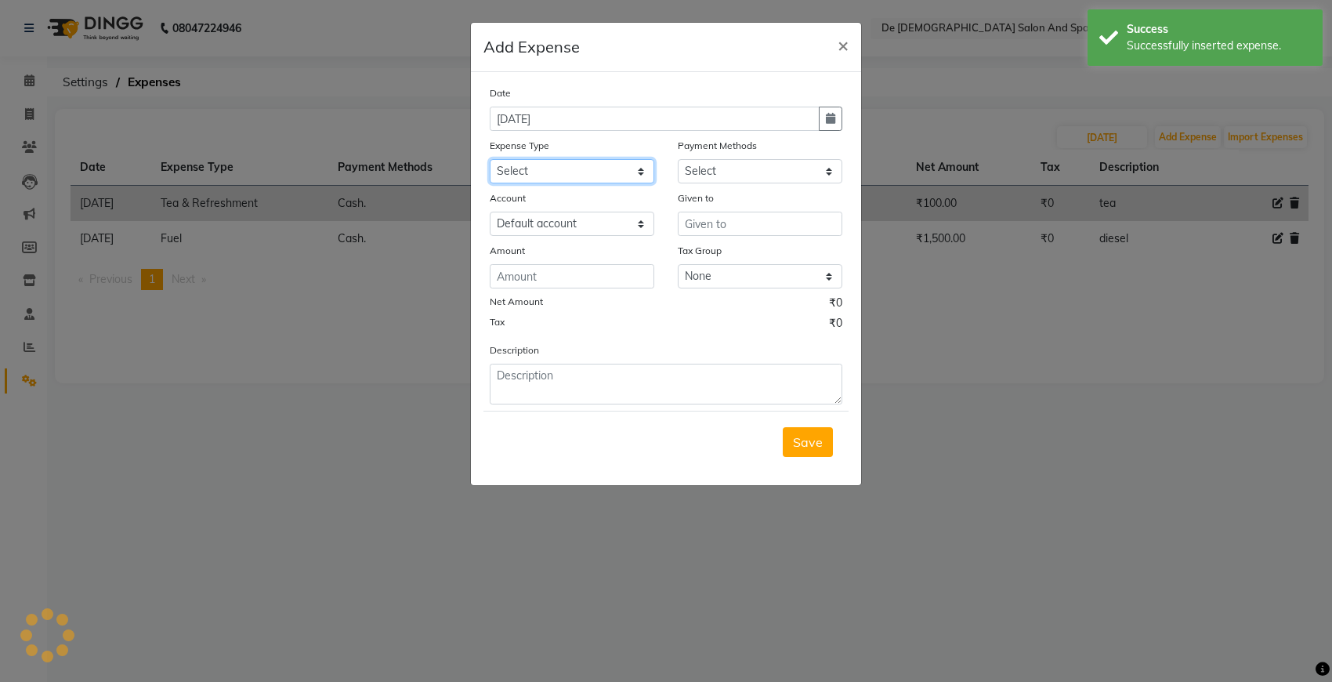
click at [605, 163] on select "Select Advance Salary Bank charges Car maintenance Cash transfer to bank Cash t…" at bounding box center [572, 171] width 165 height 24
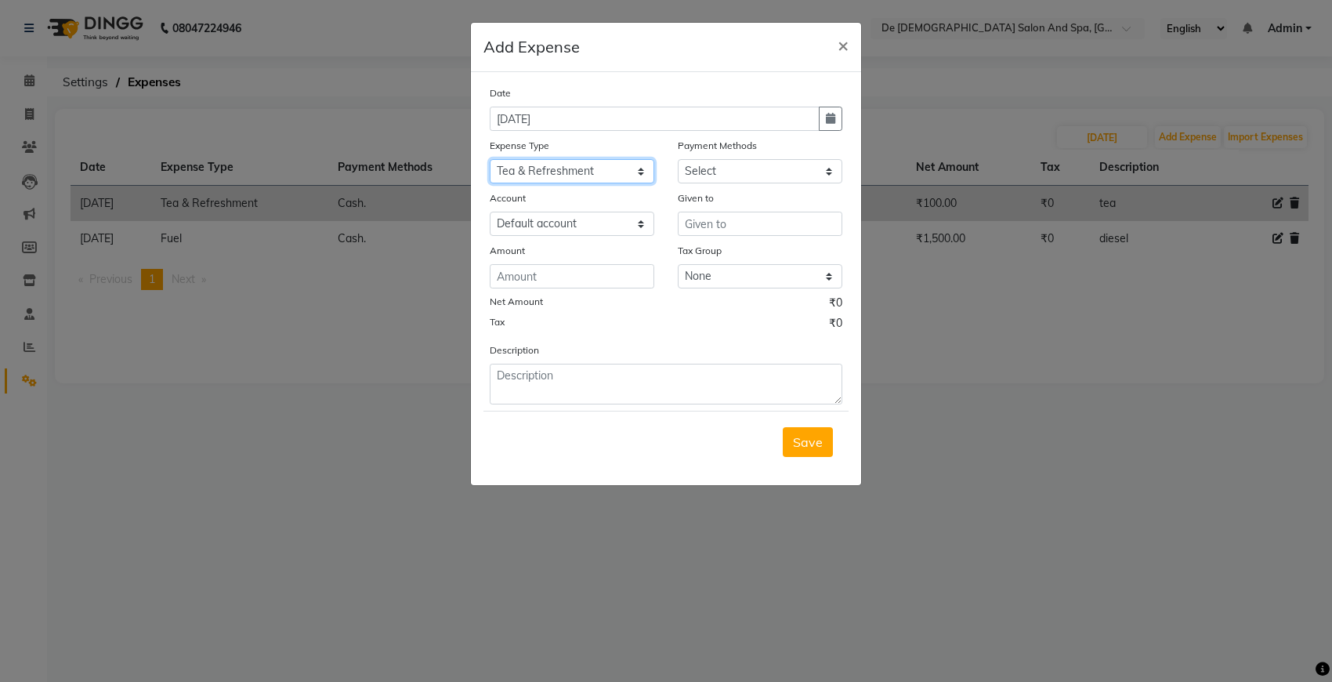
click at [490, 159] on select "Select Advance Salary Bank charges Car maintenance Cash transfer to bank Cash t…" at bounding box center [572, 171] width 165 height 24
click at [718, 168] on select "Select Cash. Voucher CARD Wallet GPay" at bounding box center [760, 171] width 165 height 24
click at [678, 159] on select "Select Cash. Voucher CARD Wallet GPay" at bounding box center [760, 171] width 165 height 24
click at [723, 219] on input "text" at bounding box center [760, 224] width 165 height 24
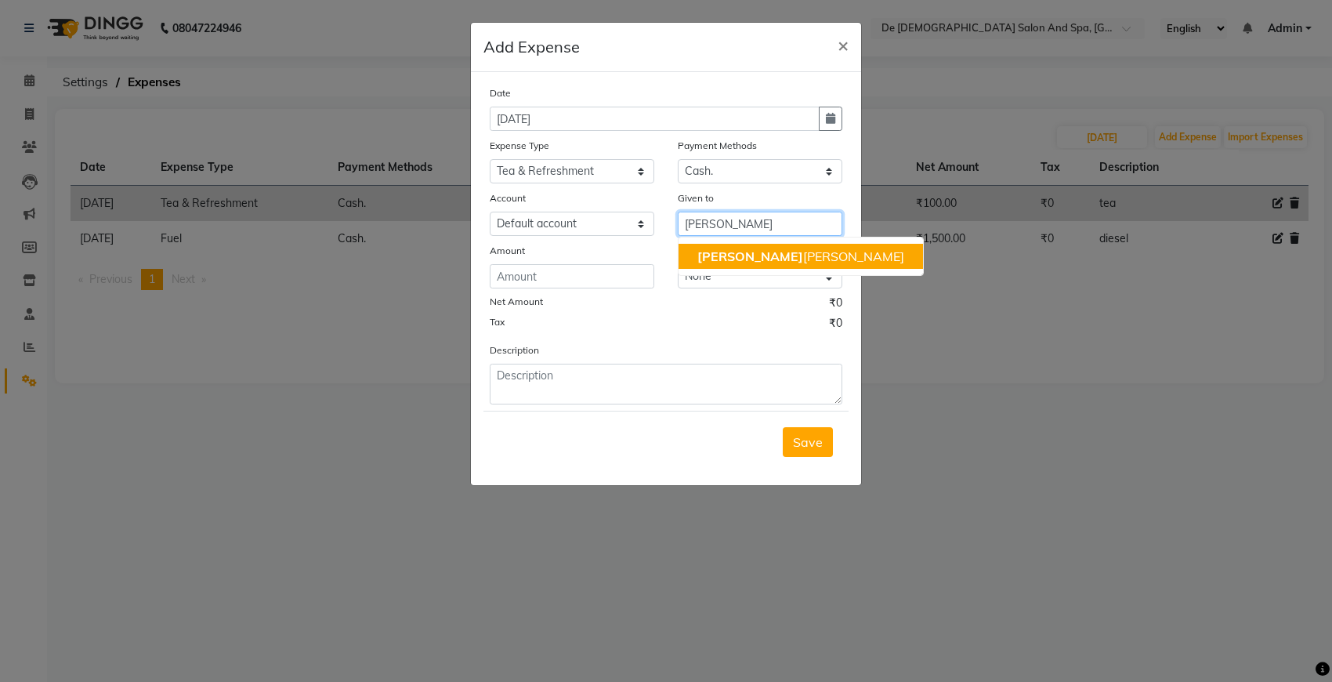
click at [690, 241] on ngb-typeahead-window "niki ta thappa" at bounding box center [801, 256] width 246 height 39
click at [692, 244] on button "niki ta thappa" at bounding box center [801, 256] width 244 height 25
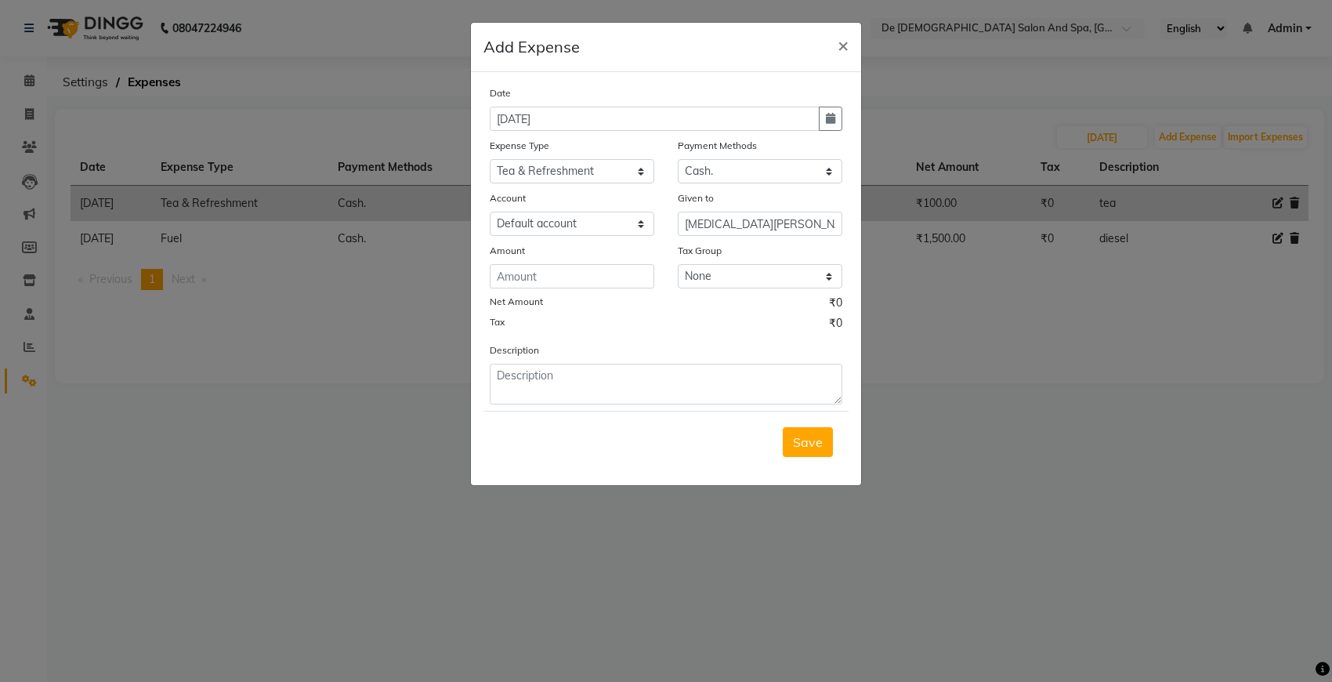
click at [568, 287] on div "Date 29-08-2025 Expense Type Select Advance Salary Bank charges Car maintenance…" at bounding box center [666, 245] width 353 height 320
click at [565, 279] on input "number" at bounding box center [572, 276] width 165 height 24
click at [589, 384] on textarea at bounding box center [666, 384] width 353 height 41
click at [812, 453] on button "Save" at bounding box center [808, 442] width 50 height 30
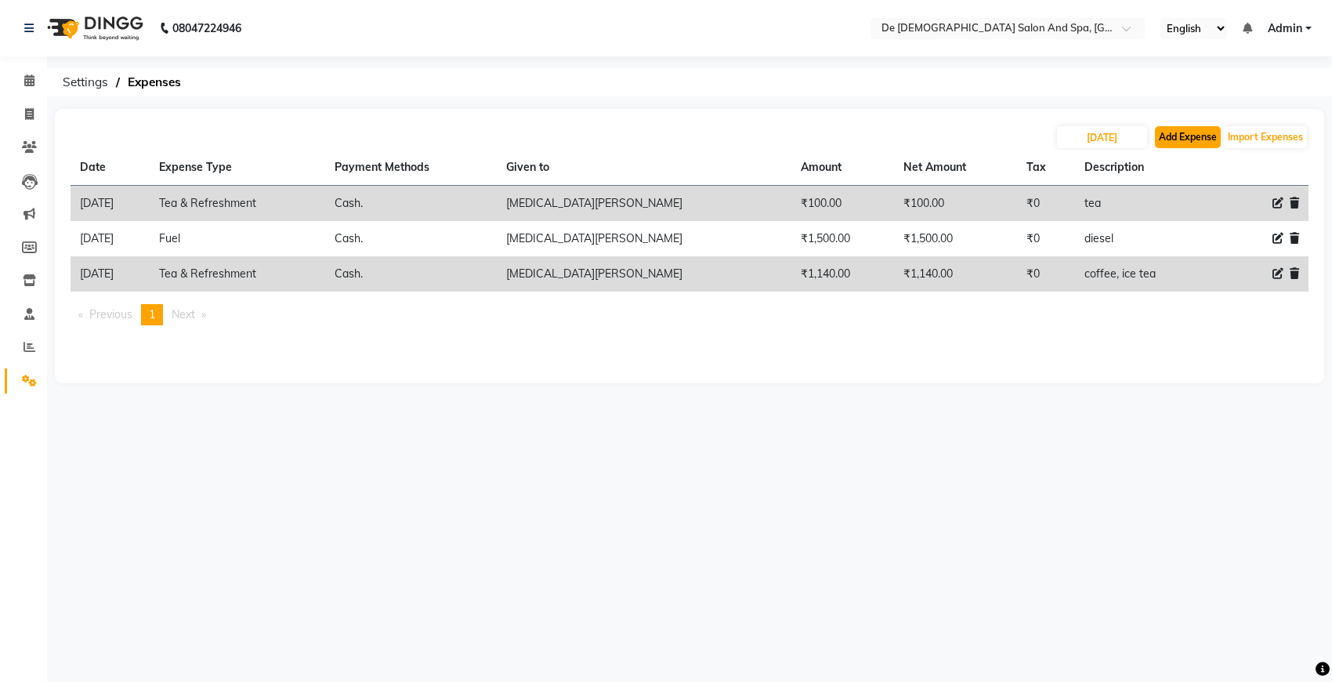
click at [1183, 131] on button "Add Expense" at bounding box center [1188, 137] width 66 height 22
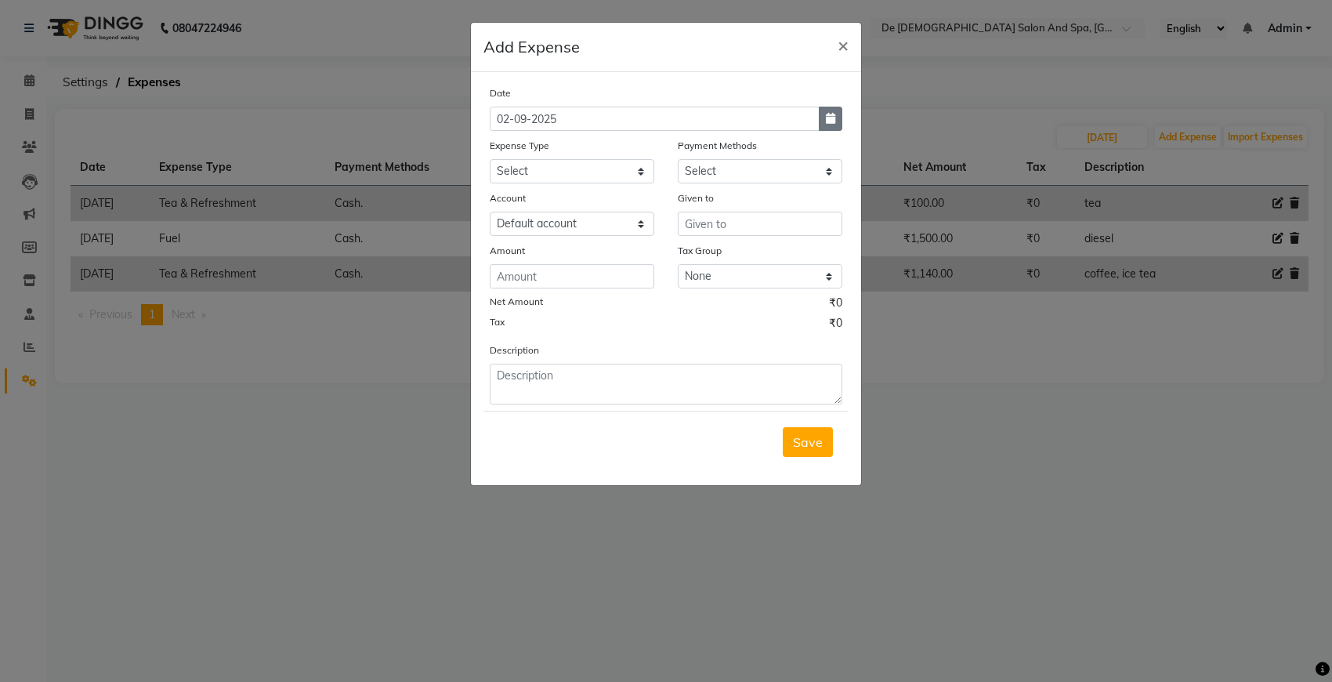
click at [829, 118] on icon "button" at bounding box center [830, 118] width 9 height 11
click at [827, 119] on icon "button" at bounding box center [830, 118] width 9 height 11
click at [832, 119] on icon "button" at bounding box center [830, 118] width 9 height 11
click at [499, 150] on button "Previous month" at bounding box center [503, 148] width 13 height 25
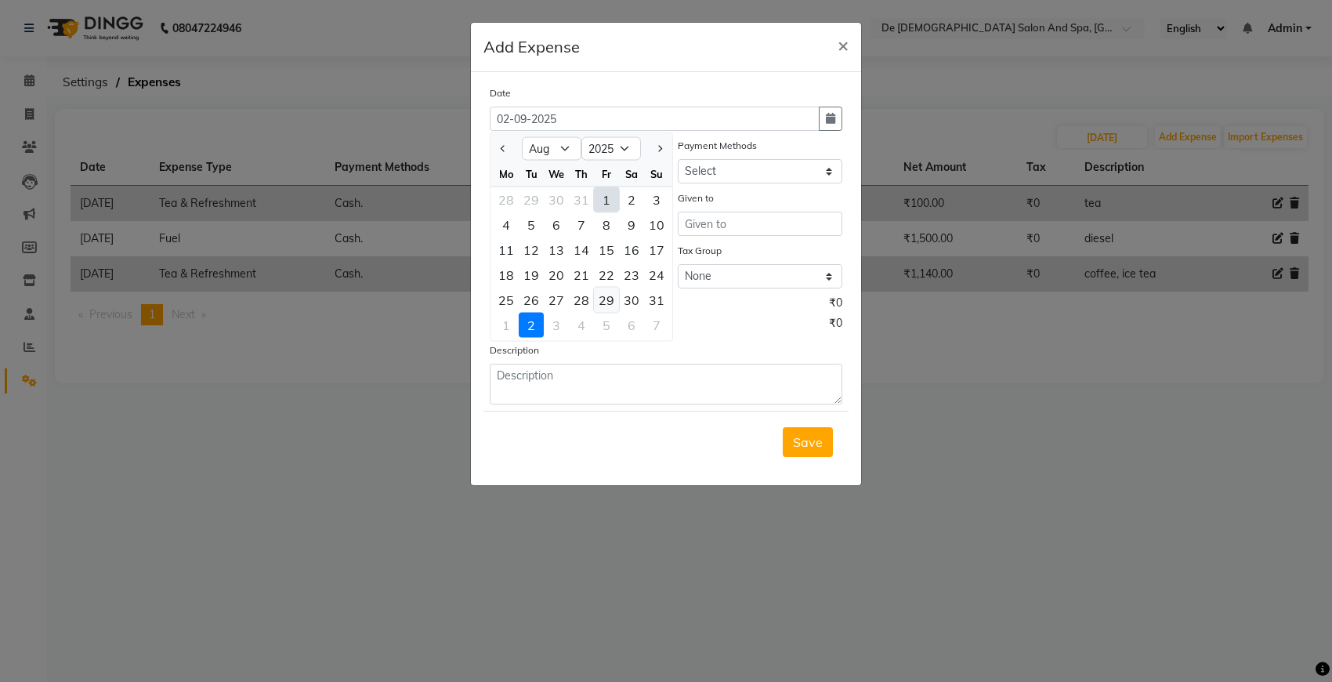
click at [617, 299] on div "29" at bounding box center [606, 300] width 25 height 25
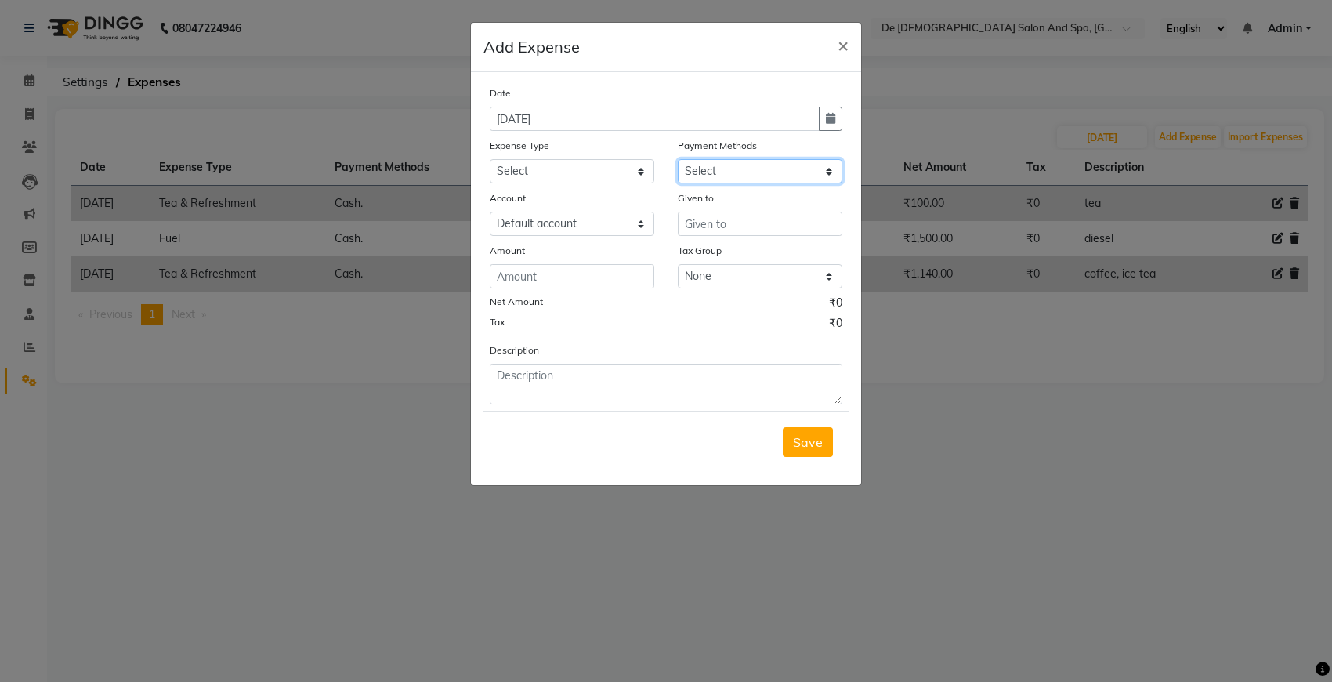
click at [719, 169] on select "Select Cash. Voucher CARD Wallet GPay" at bounding box center [760, 171] width 165 height 24
click at [678, 159] on select "Select Cash. Voucher CARD Wallet GPay" at bounding box center [760, 171] width 165 height 24
click at [718, 220] on input "text" at bounding box center [760, 224] width 165 height 24
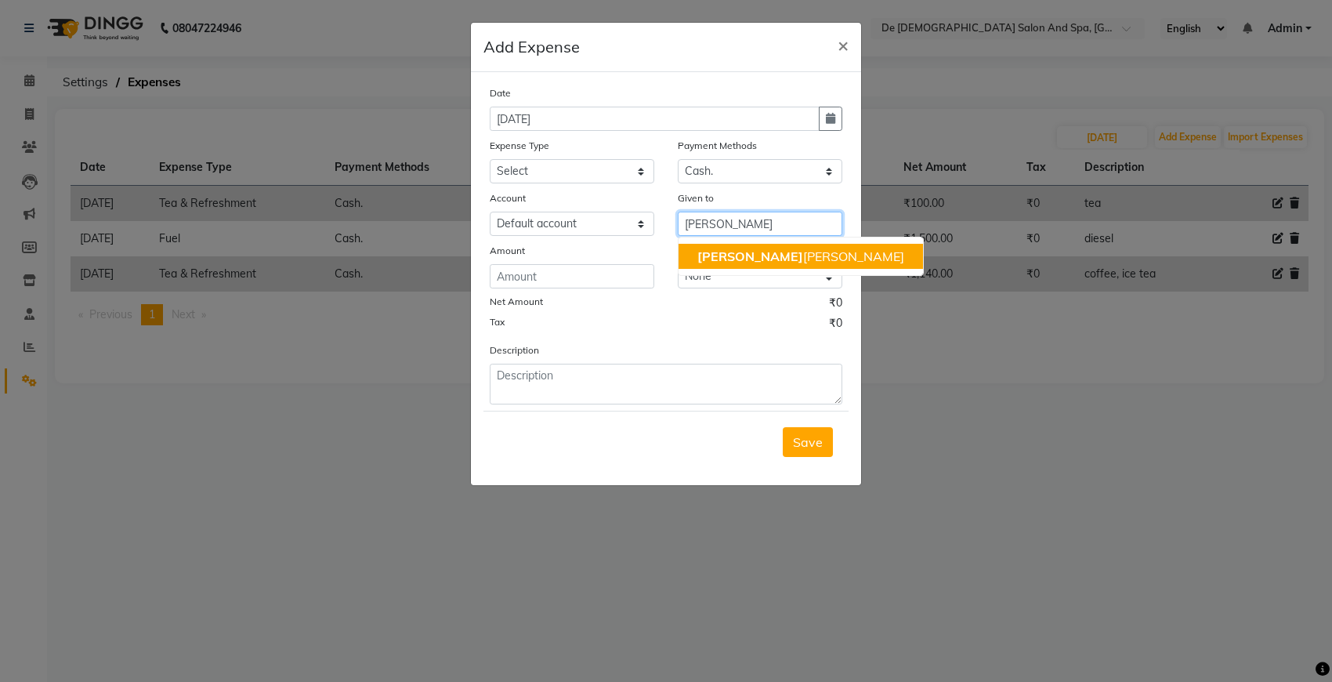
click at [711, 257] on span "niki" at bounding box center [750, 256] width 106 height 16
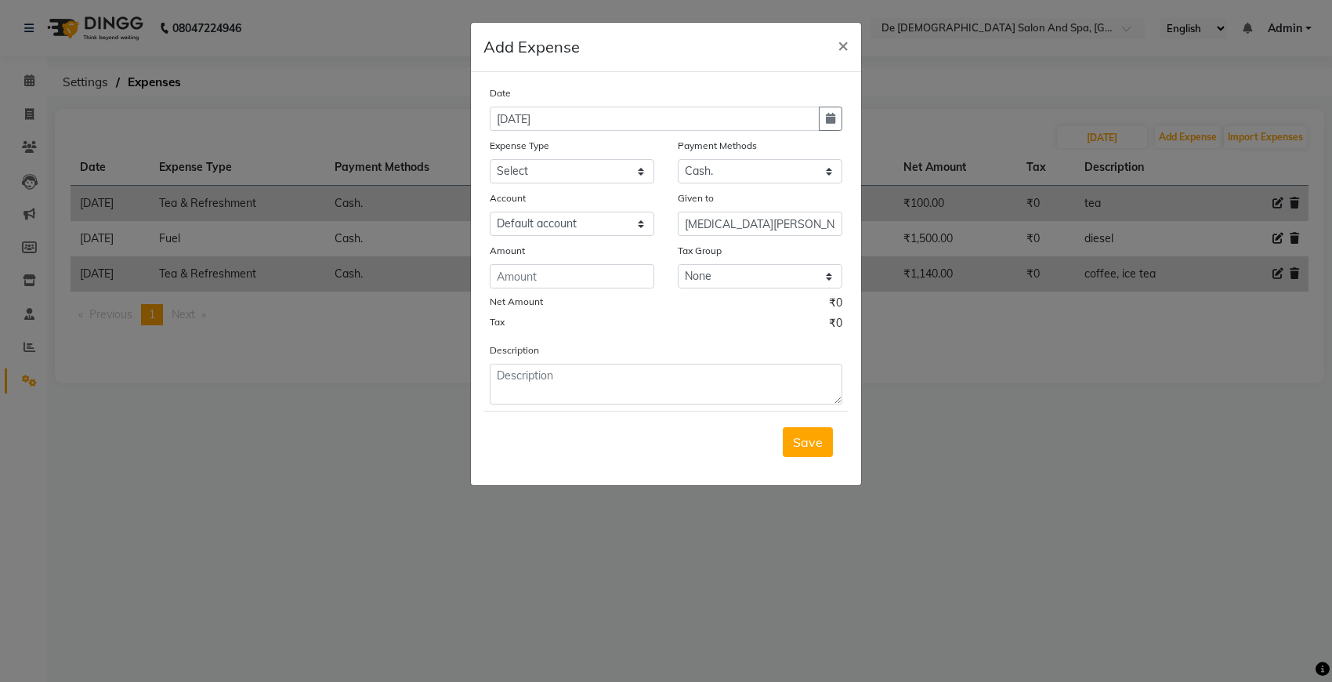
click at [558, 259] on div "Amount" at bounding box center [572, 253] width 165 height 22
click at [529, 275] on input "number" at bounding box center [572, 276] width 165 height 24
click at [545, 400] on textarea at bounding box center [666, 384] width 353 height 41
click at [796, 429] on button "Save" at bounding box center [808, 442] width 50 height 30
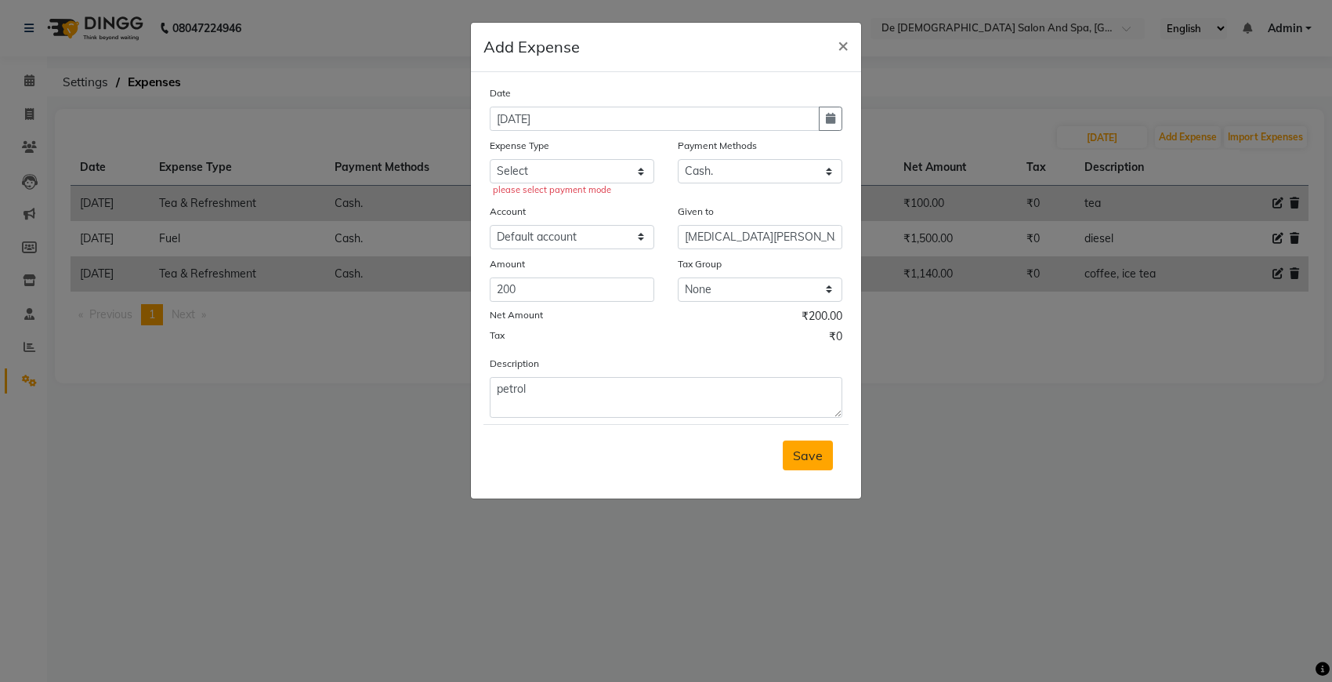
click at [817, 456] on span "Save" at bounding box center [808, 455] width 30 height 16
click at [566, 175] on select "Select Advance Salary Bank charges Car maintenance Cash transfer to bank Cash t…" at bounding box center [572, 171] width 165 height 24
click at [490, 159] on select "Select Advance Salary Bank charges Car maintenance Cash transfer to bank Cash t…" at bounding box center [572, 171] width 165 height 24
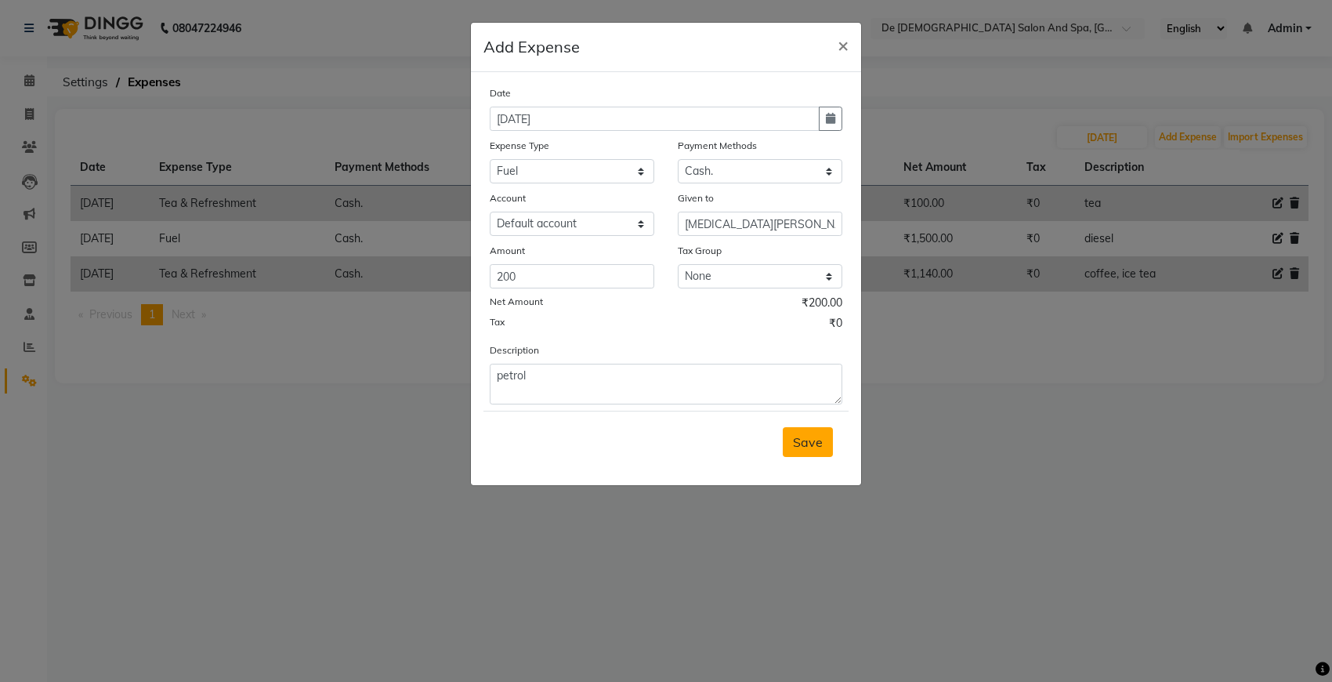
click at [805, 443] on span "Save" at bounding box center [808, 442] width 30 height 16
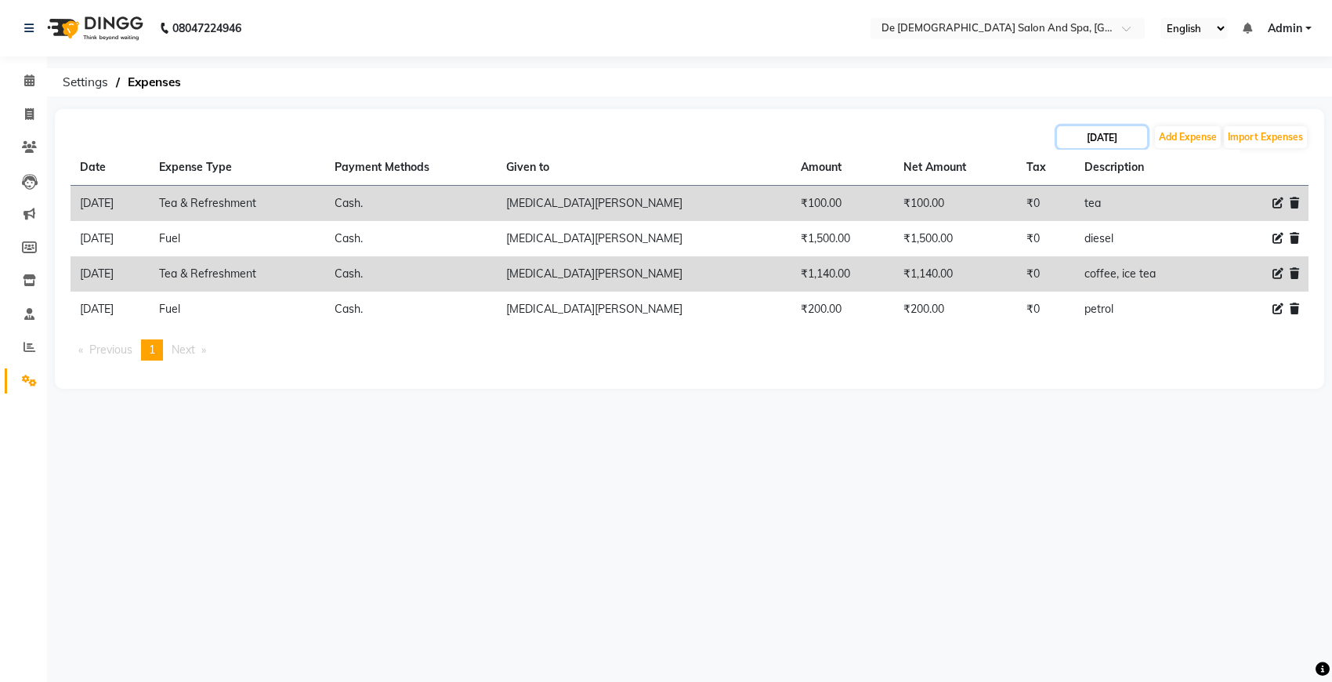
click at [1111, 142] on input "29-08-2025" at bounding box center [1102, 137] width 90 height 22
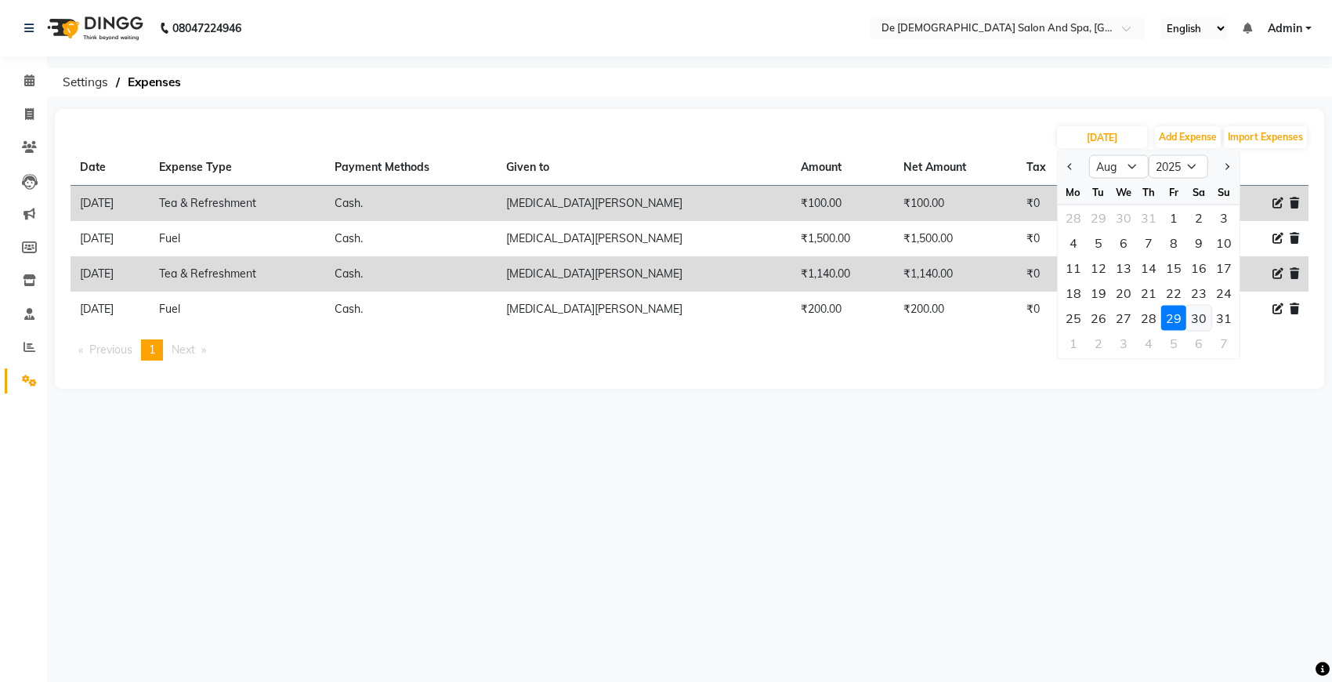
click at [1183, 326] on div "30" at bounding box center [1198, 318] width 25 height 25
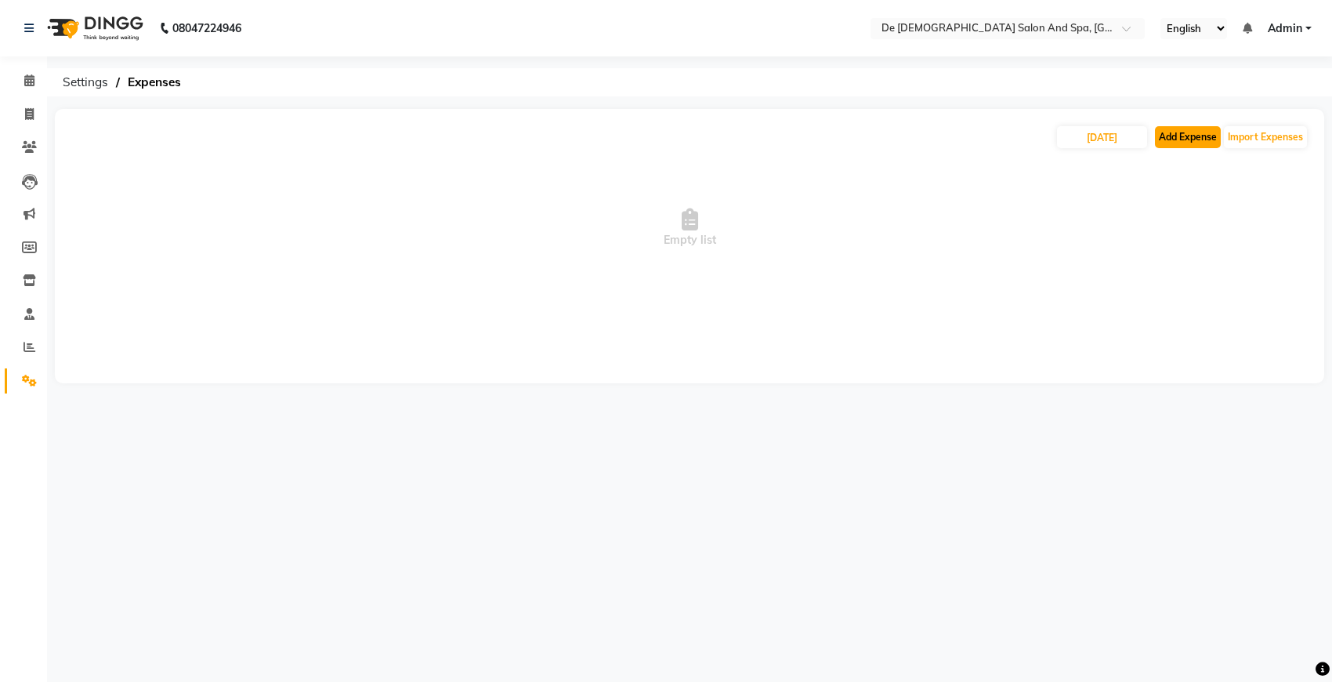
click at [1173, 134] on button "Add Expense" at bounding box center [1188, 137] width 66 height 22
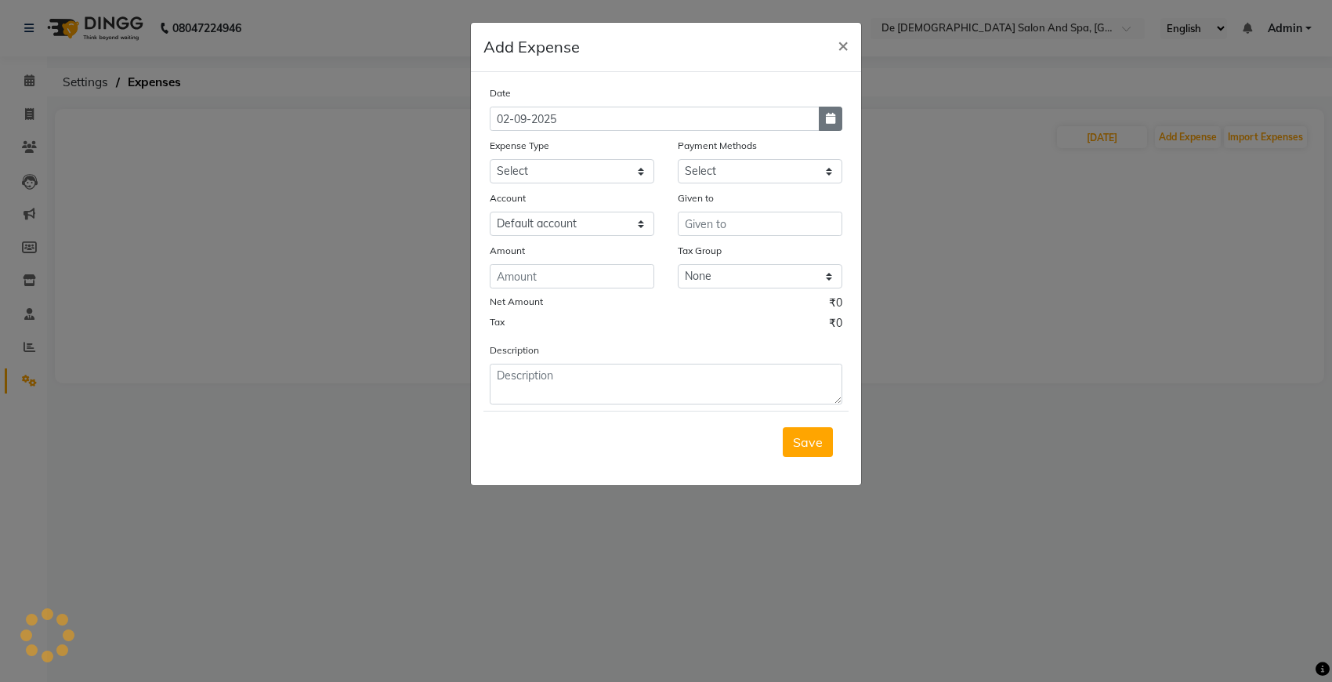
click at [839, 118] on button "button" at bounding box center [831, 119] width 24 height 24
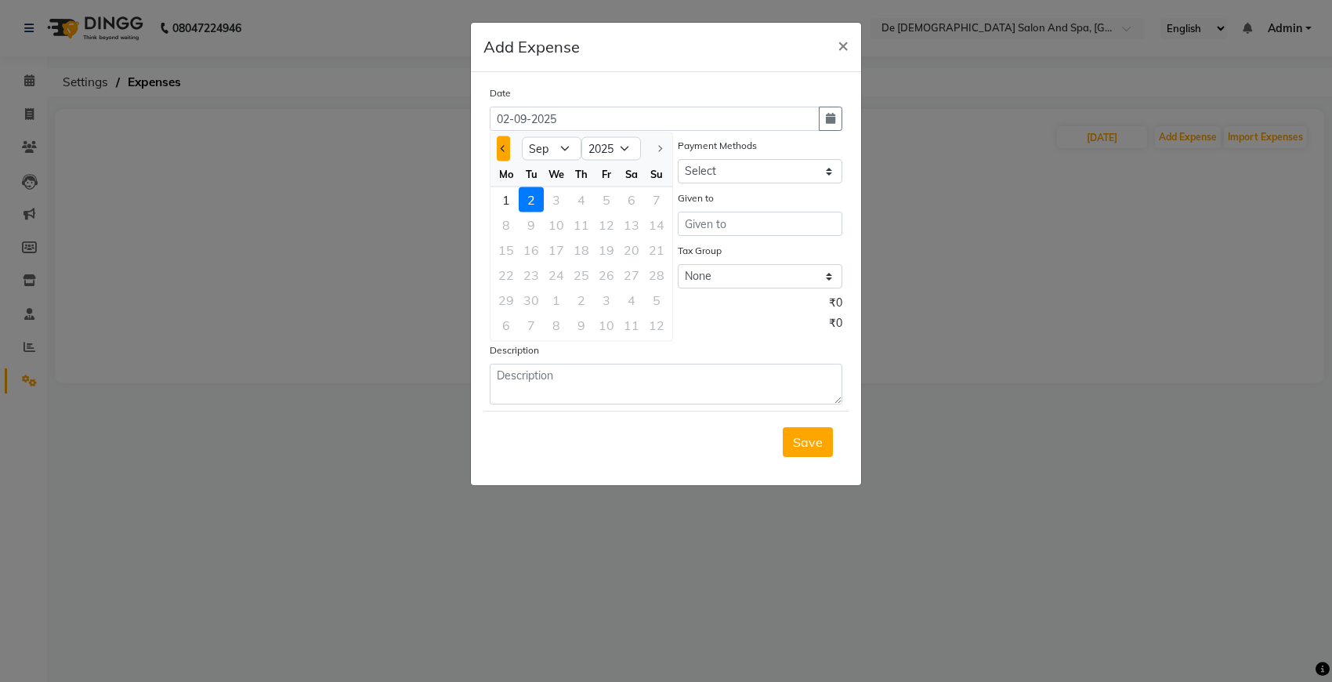
click at [502, 147] on span "Previous month" at bounding box center [504, 148] width 6 height 6
click at [639, 299] on div "30" at bounding box center [631, 300] width 25 height 25
click at [588, 166] on select "Select Advance Salary Bank charges Car maintenance Cash transfer to bank Cash t…" at bounding box center [572, 171] width 165 height 24
click at [490, 159] on select "Select Advance Salary Bank charges Car maintenance Cash transfer to bank Cash t…" at bounding box center [572, 171] width 165 height 24
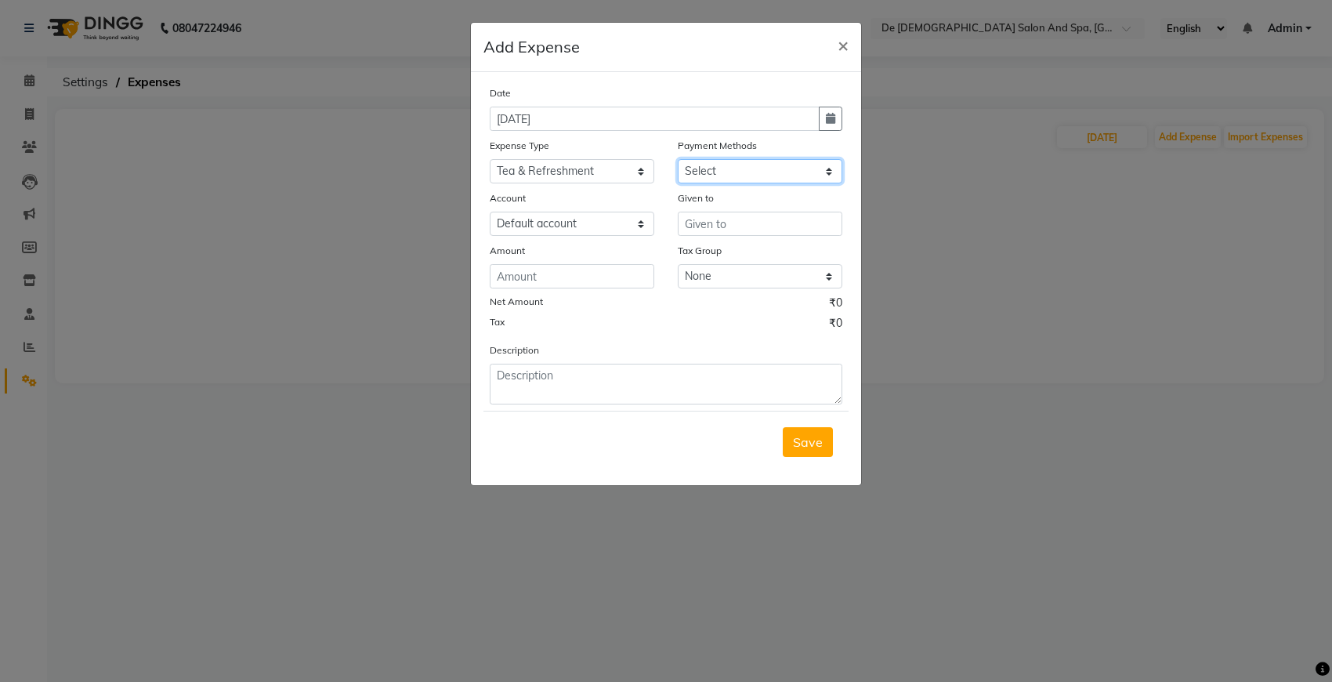
click at [734, 167] on select "Select Cash. Voucher CARD Wallet GPay" at bounding box center [760, 171] width 165 height 24
click at [678, 159] on select "Select Cash. Voucher CARD Wallet GPay" at bounding box center [760, 171] width 165 height 24
click at [758, 215] on input "text" at bounding box center [760, 224] width 165 height 24
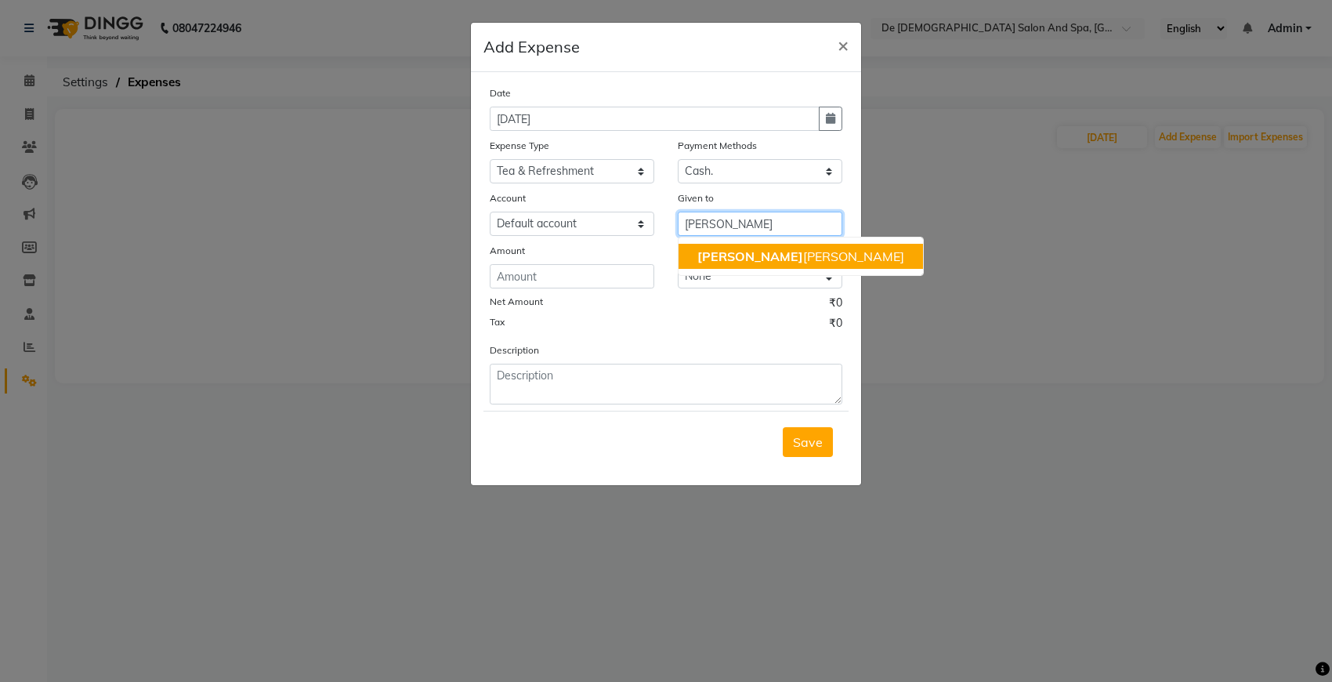
click at [764, 253] on ngb-highlight "niki ta thappa" at bounding box center [800, 256] width 207 height 16
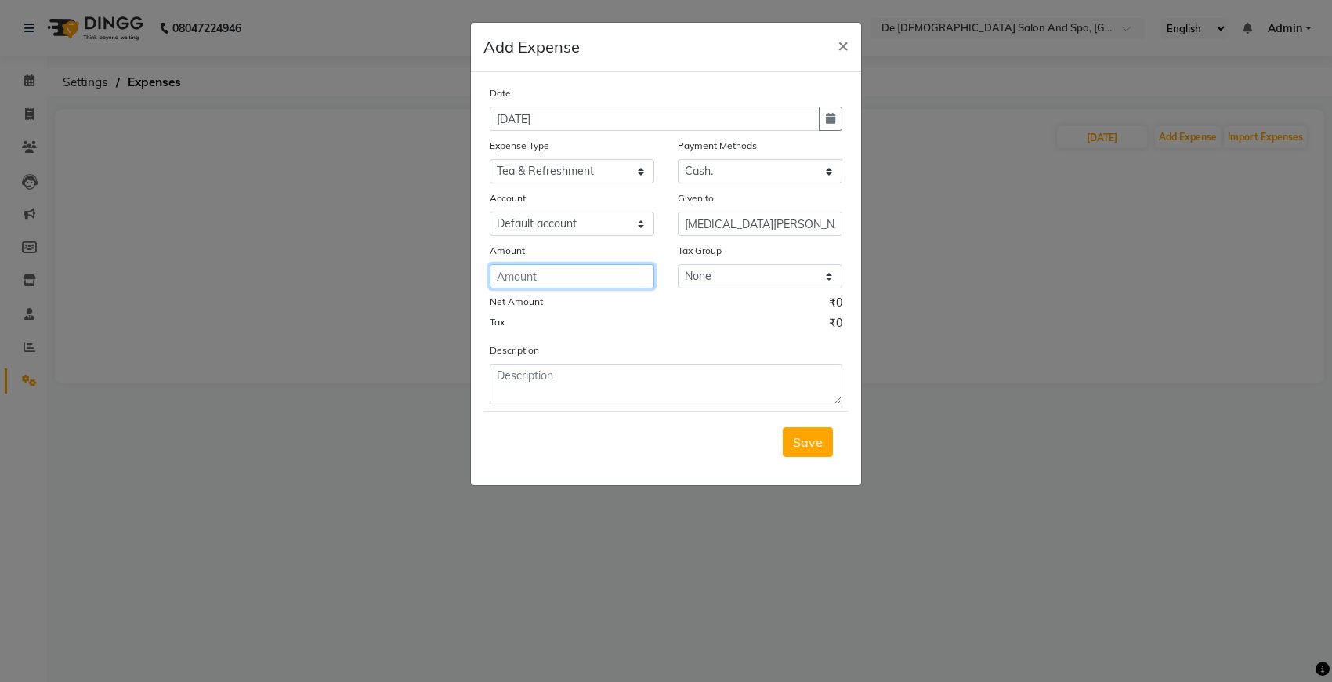
click at [592, 275] on input "number" at bounding box center [572, 276] width 165 height 24
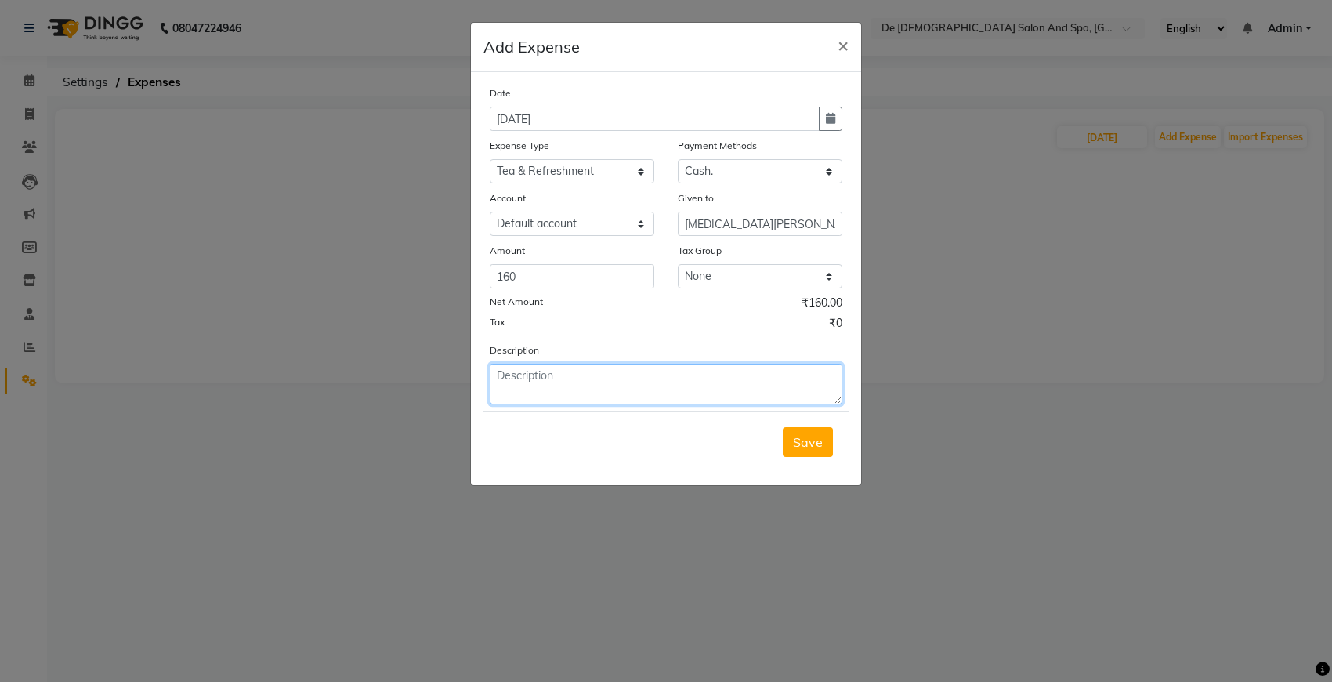
click at [601, 378] on textarea at bounding box center [666, 384] width 353 height 41
click at [800, 436] on span "Save" at bounding box center [808, 442] width 30 height 16
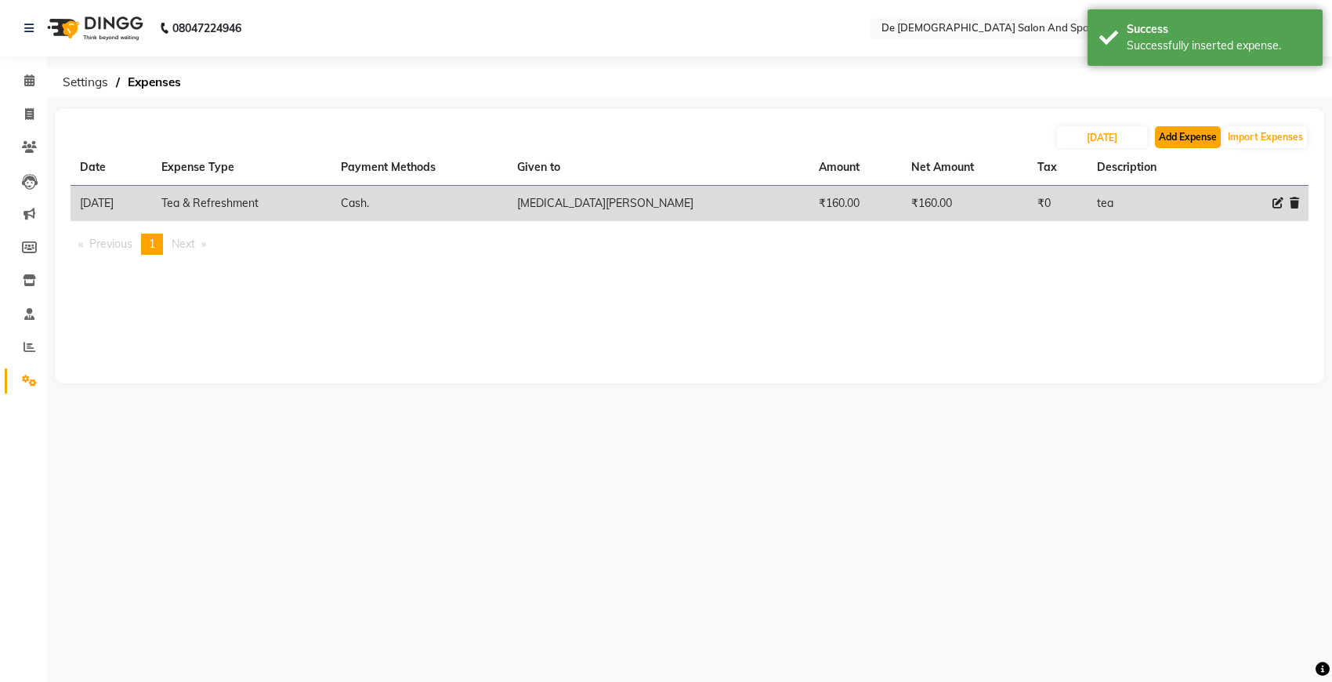
click at [1183, 129] on button "Add Expense" at bounding box center [1188, 137] width 66 height 22
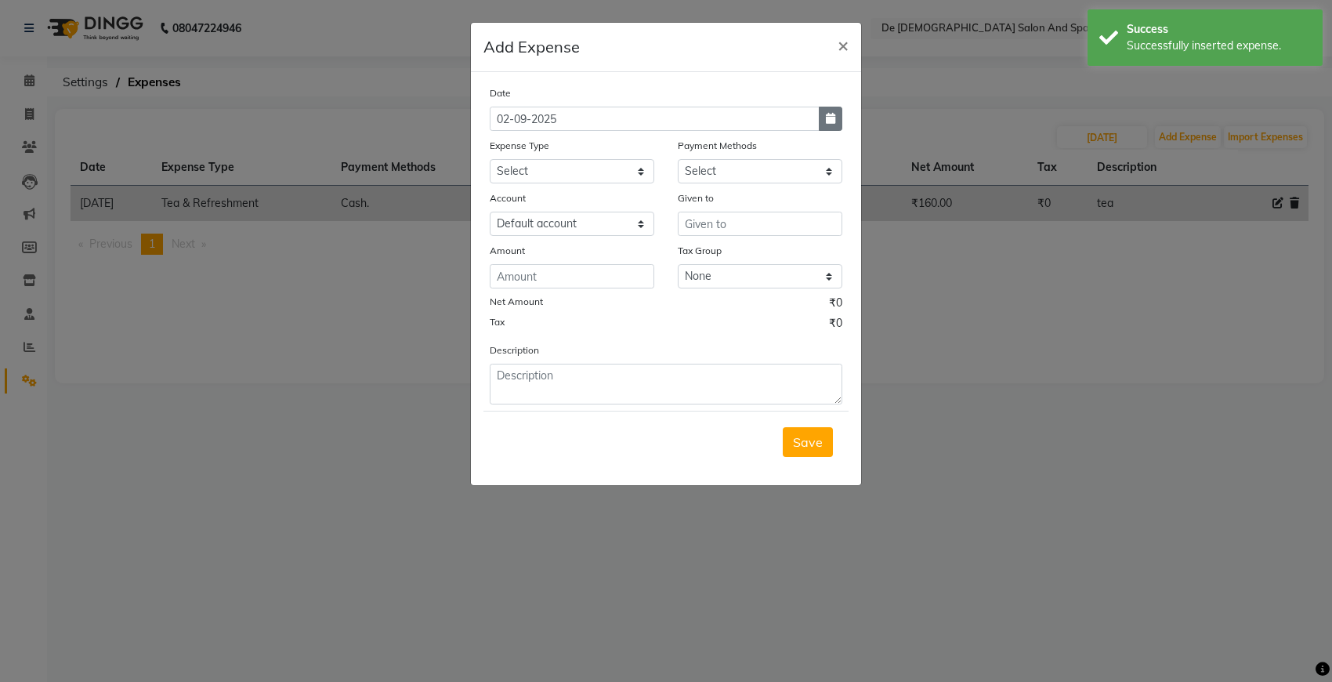
click at [837, 114] on button "button" at bounding box center [831, 119] width 24 height 24
click at [494, 146] on div at bounding box center [505, 148] width 31 height 25
click at [507, 150] on button "Previous month" at bounding box center [503, 148] width 13 height 25
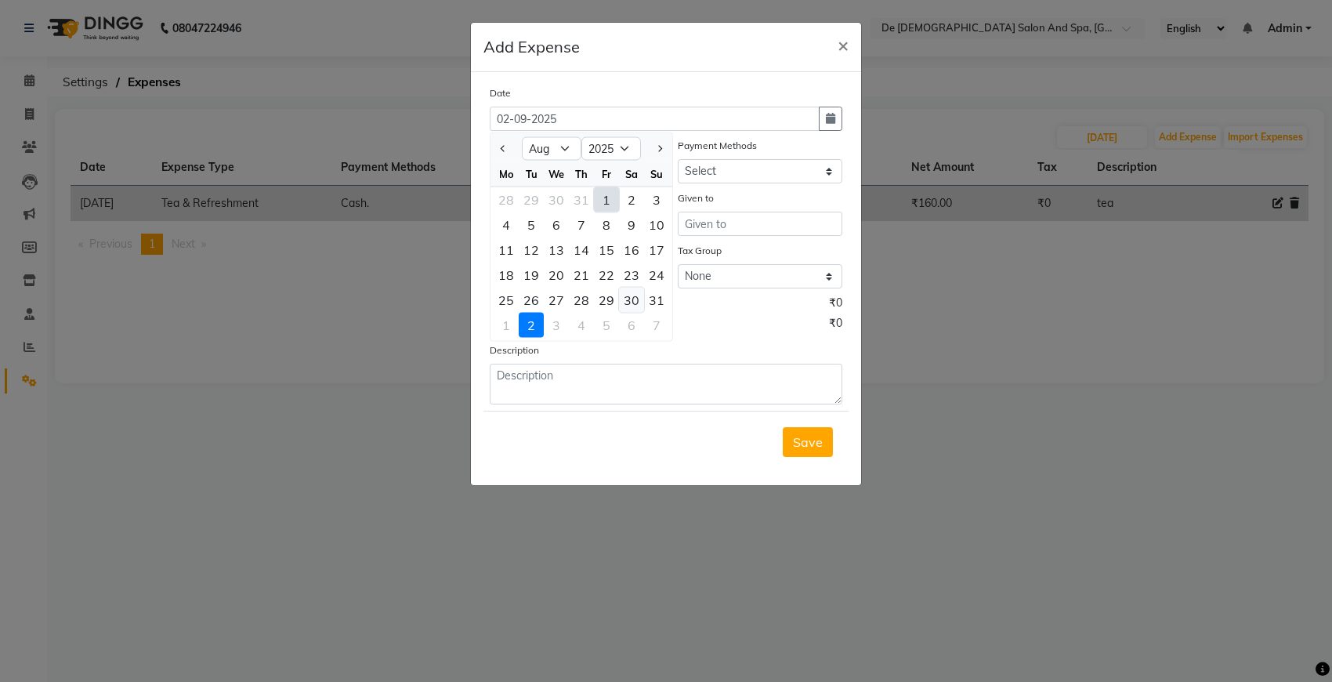
click at [632, 294] on div "30" at bounding box center [631, 300] width 25 height 25
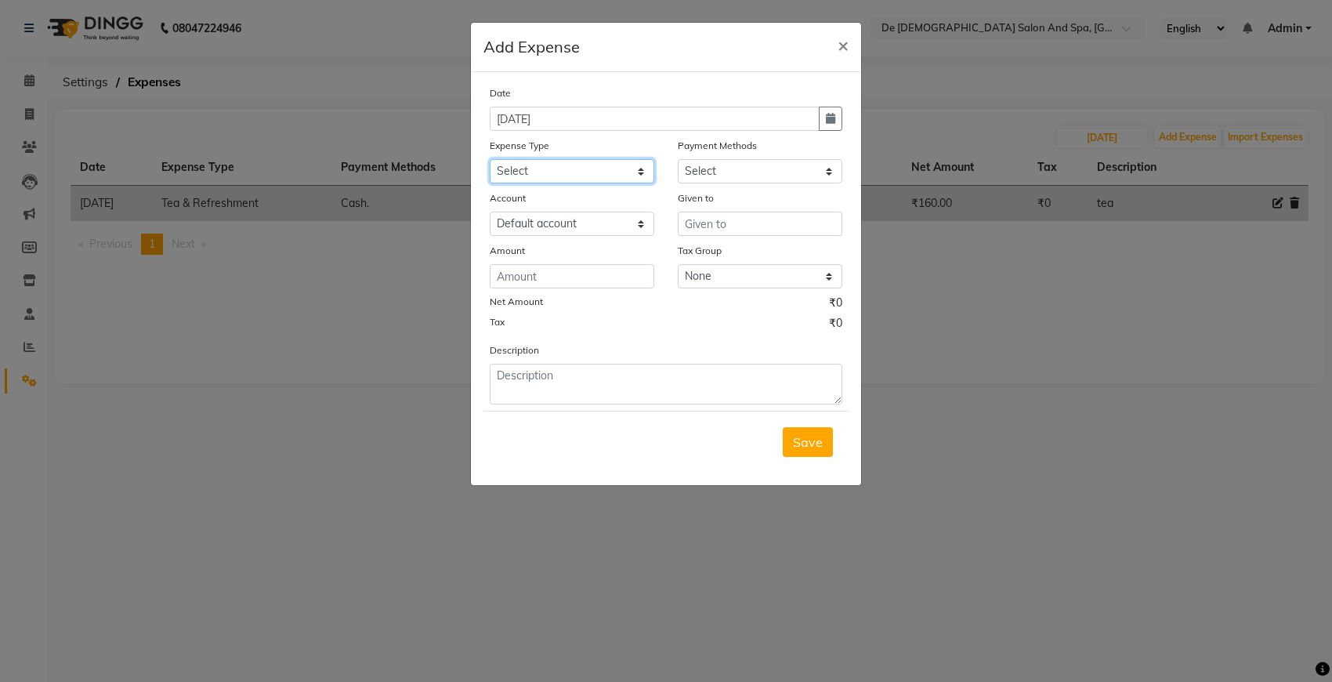
click at [547, 170] on select "Select Advance Salary Bank charges Car maintenance Cash transfer to bank Cash t…" at bounding box center [572, 171] width 165 height 24
click at [490, 159] on select "Select Advance Salary Bank charges Car maintenance Cash transfer to bank Cash t…" at bounding box center [572, 171] width 165 height 24
click at [580, 170] on select "Select Advance Salary Bank charges Car maintenance Cash transfer to bank Cash t…" at bounding box center [572, 171] width 165 height 24
click at [490, 159] on select "Select Advance Salary Bank charges Car maintenance Cash transfer to bank Cash t…" at bounding box center [572, 171] width 165 height 24
click at [744, 163] on select "Select Cash. Voucher CARD Wallet GPay" at bounding box center [760, 171] width 165 height 24
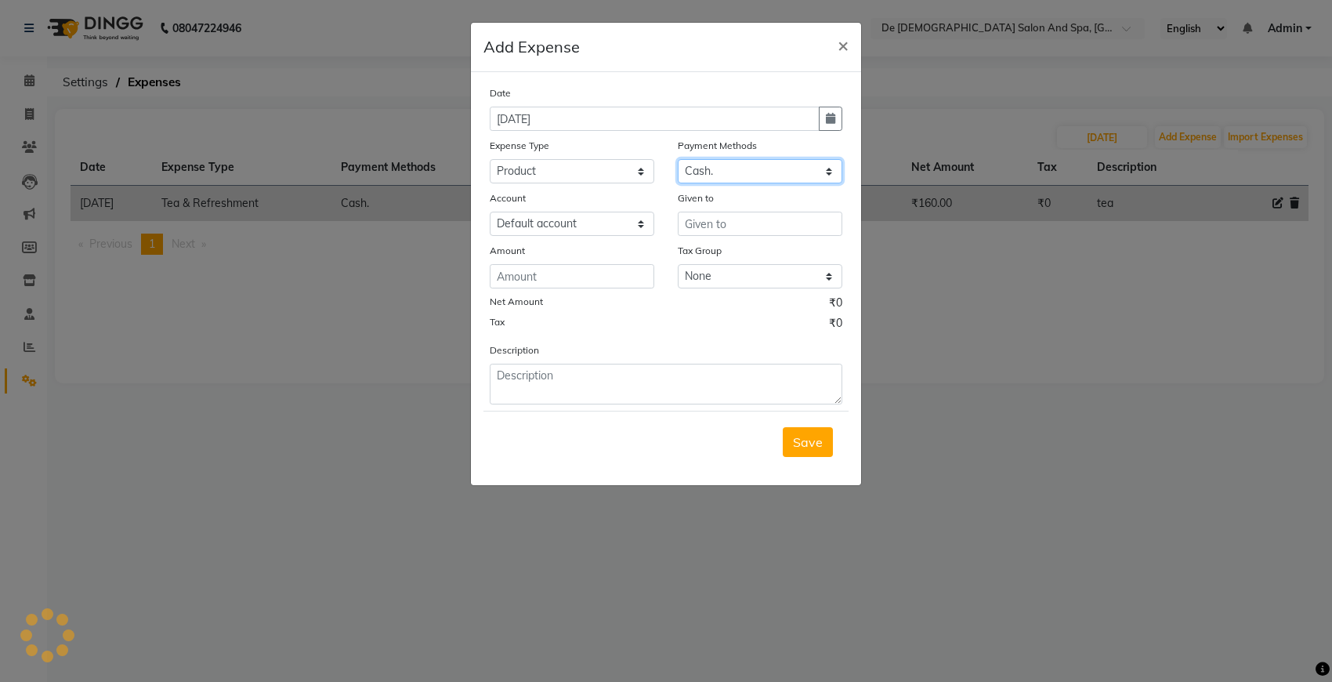
click at [678, 159] on select "Select Cash. Voucher CARD Wallet GPay" at bounding box center [760, 171] width 165 height 24
click at [735, 221] on input "text" at bounding box center [760, 224] width 165 height 24
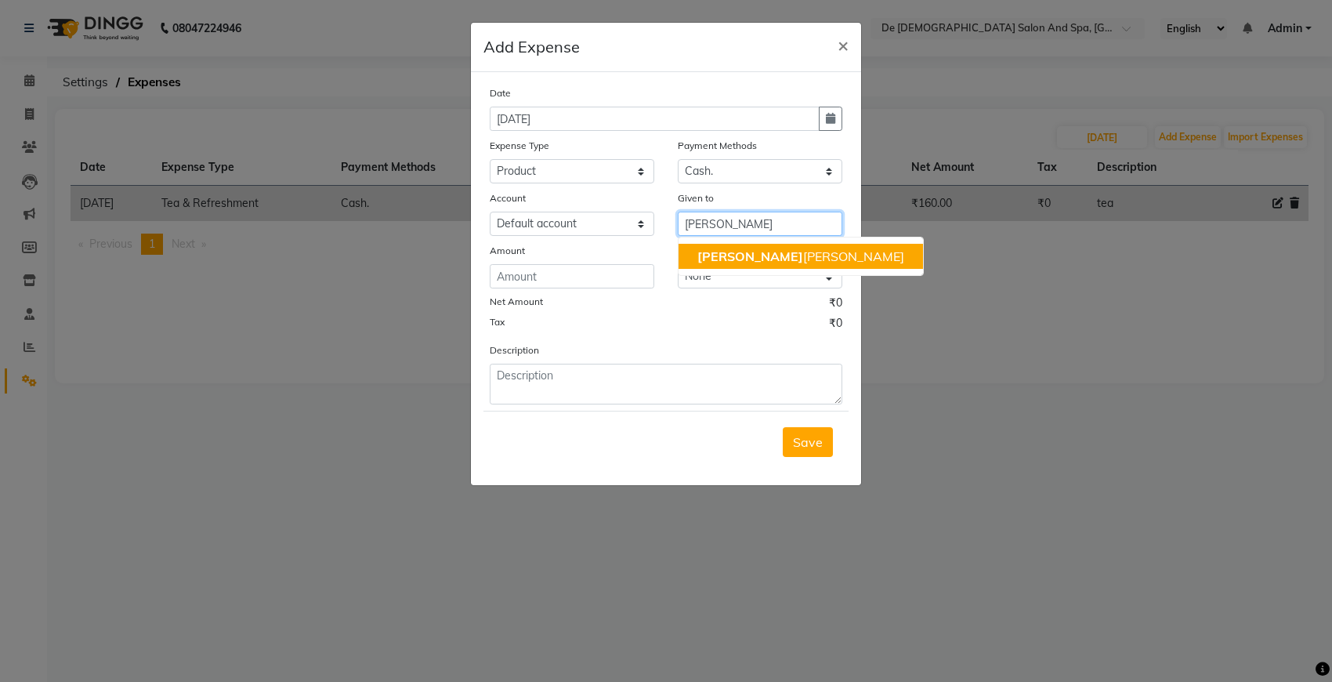
click at [769, 255] on ngb-highlight "niki ta thappa" at bounding box center [800, 256] width 207 height 16
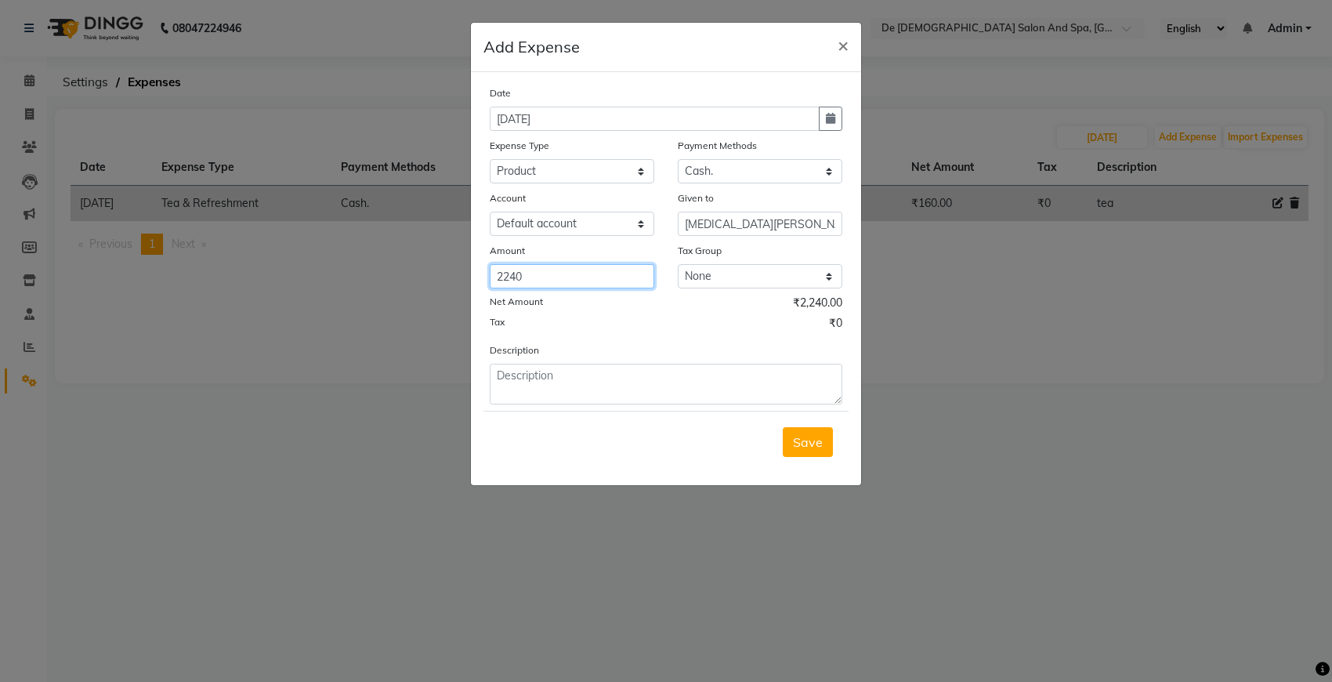
click at [604, 277] on input "2240" at bounding box center [572, 276] width 165 height 24
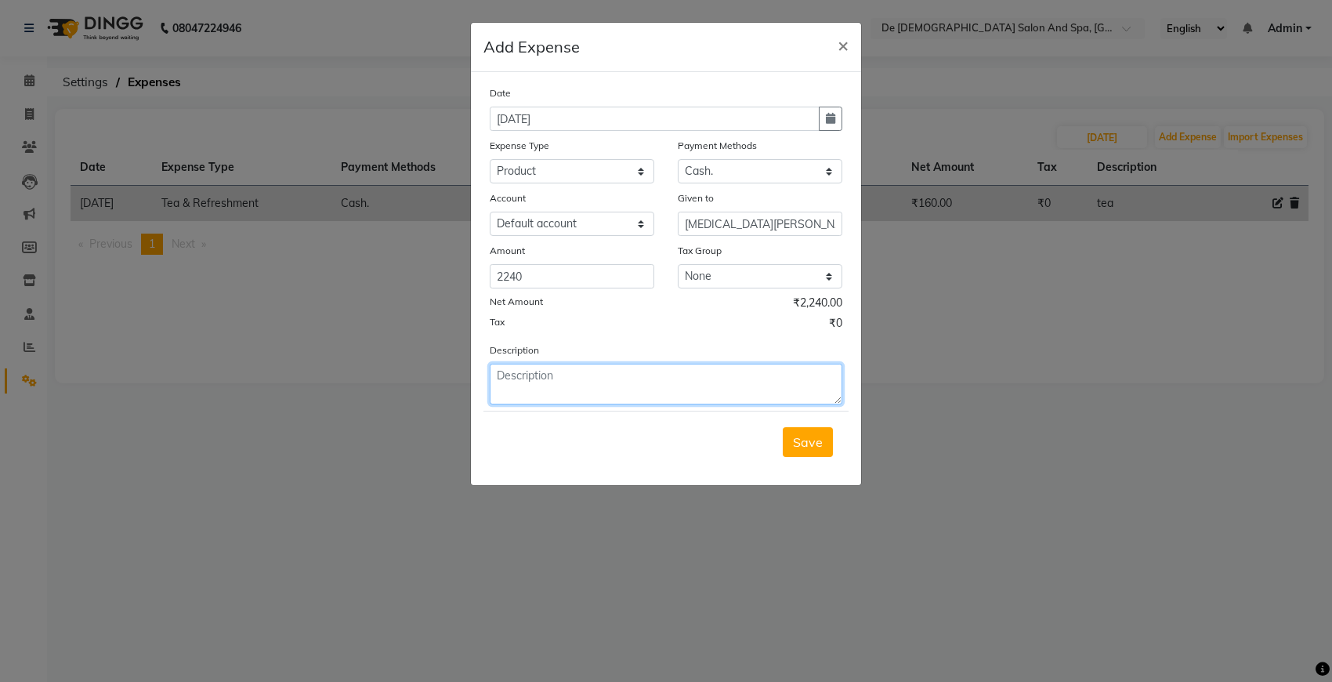
click at [594, 378] on textarea at bounding box center [666, 384] width 353 height 41
click at [812, 435] on span "Save" at bounding box center [808, 442] width 30 height 16
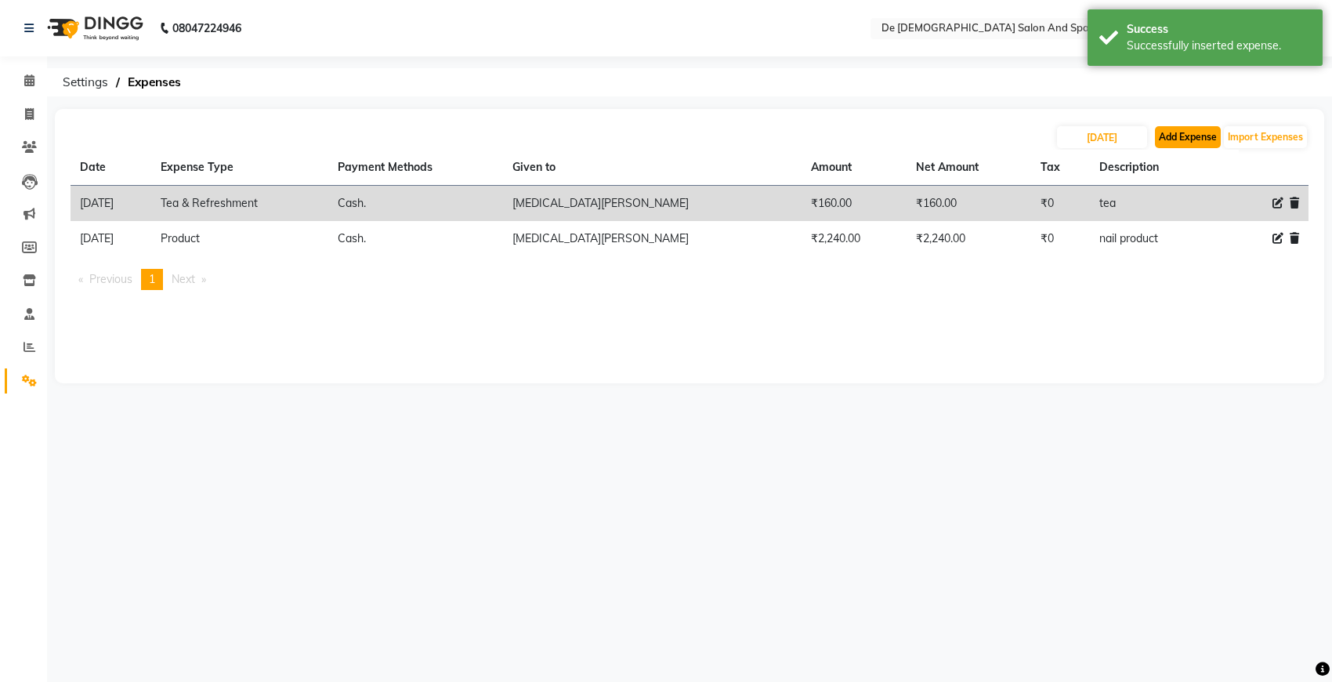
click at [1177, 135] on button "Add Expense" at bounding box center [1188, 137] width 66 height 22
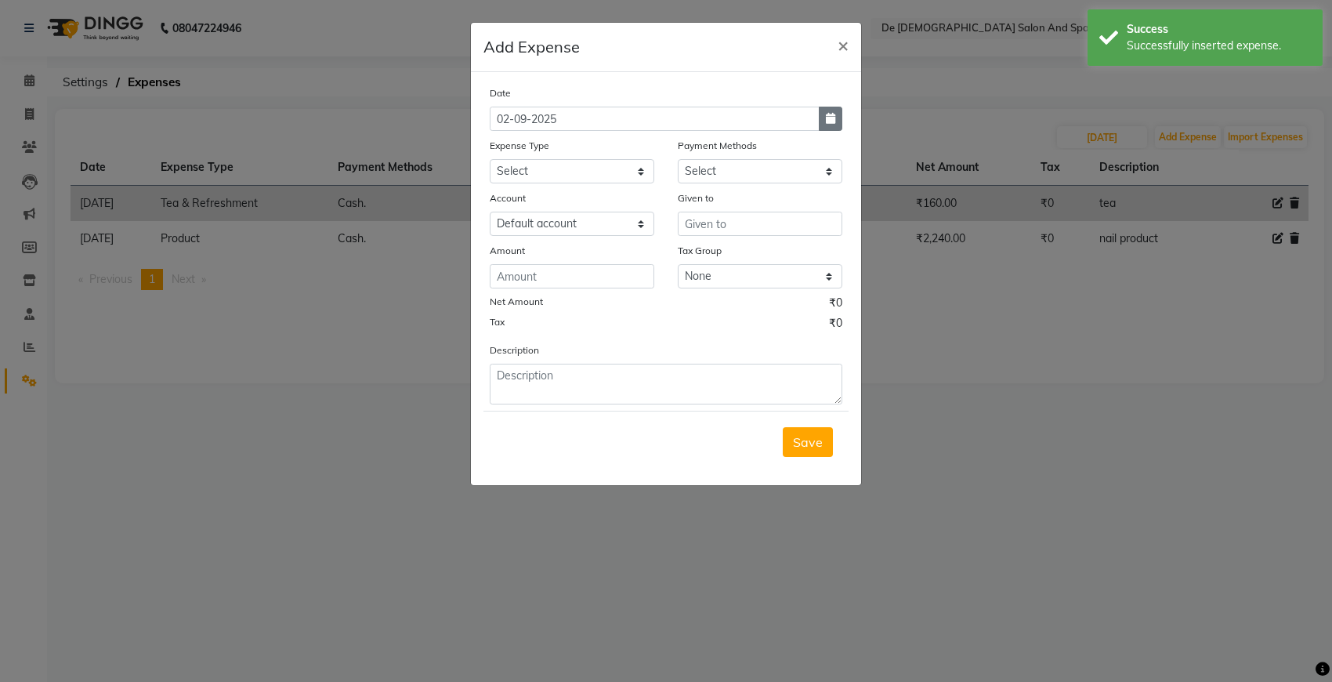
click at [831, 116] on icon "button" at bounding box center [830, 118] width 9 height 11
click at [502, 147] on span "Previous month" at bounding box center [504, 148] width 6 height 6
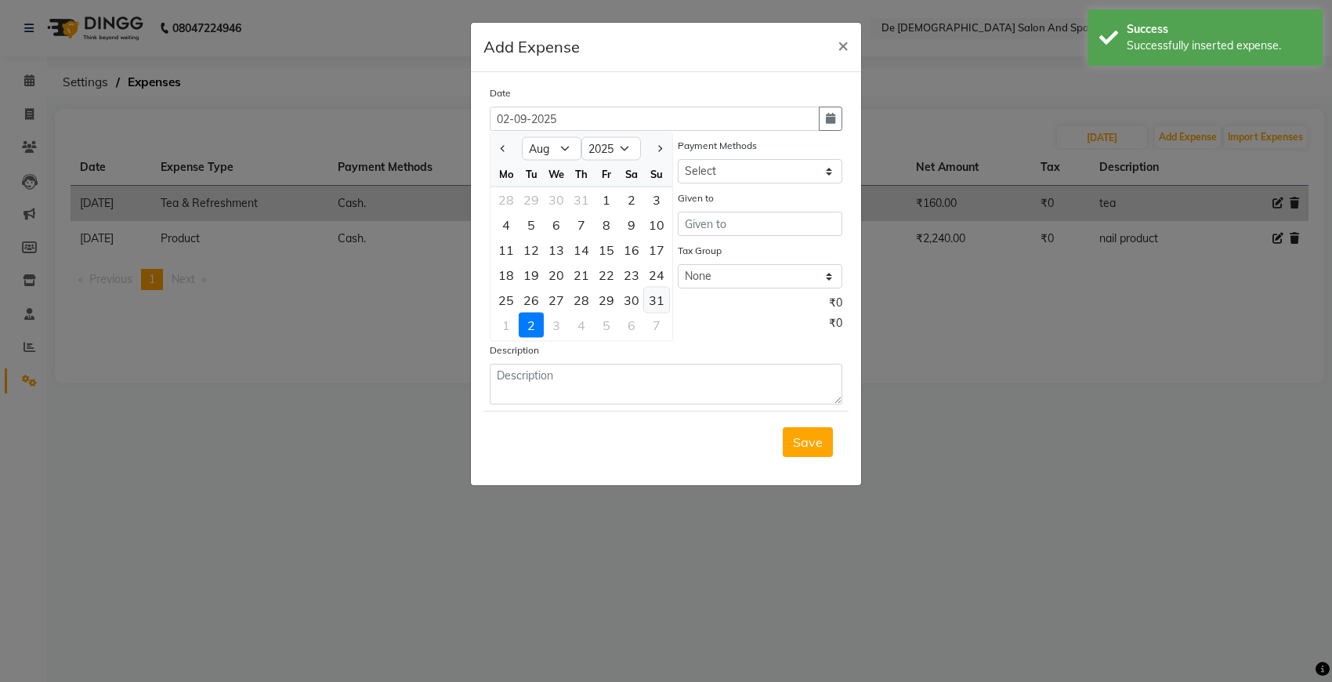
click at [660, 291] on div "31" at bounding box center [656, 300] width 25 height 25
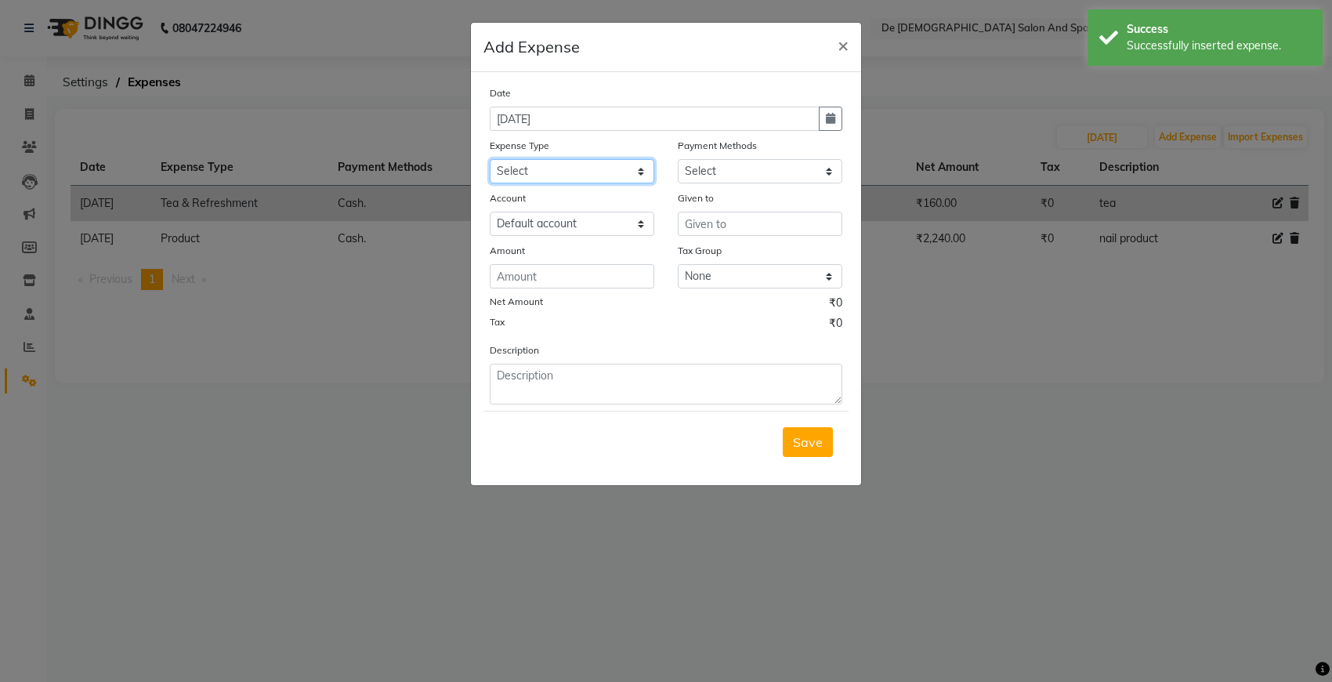
click at [584, 159] on select "Select Advance Salary Bank charges Car maintenance Cash transfer to bank Cash t…" at bounding box center [572, 171] width 165 height 24
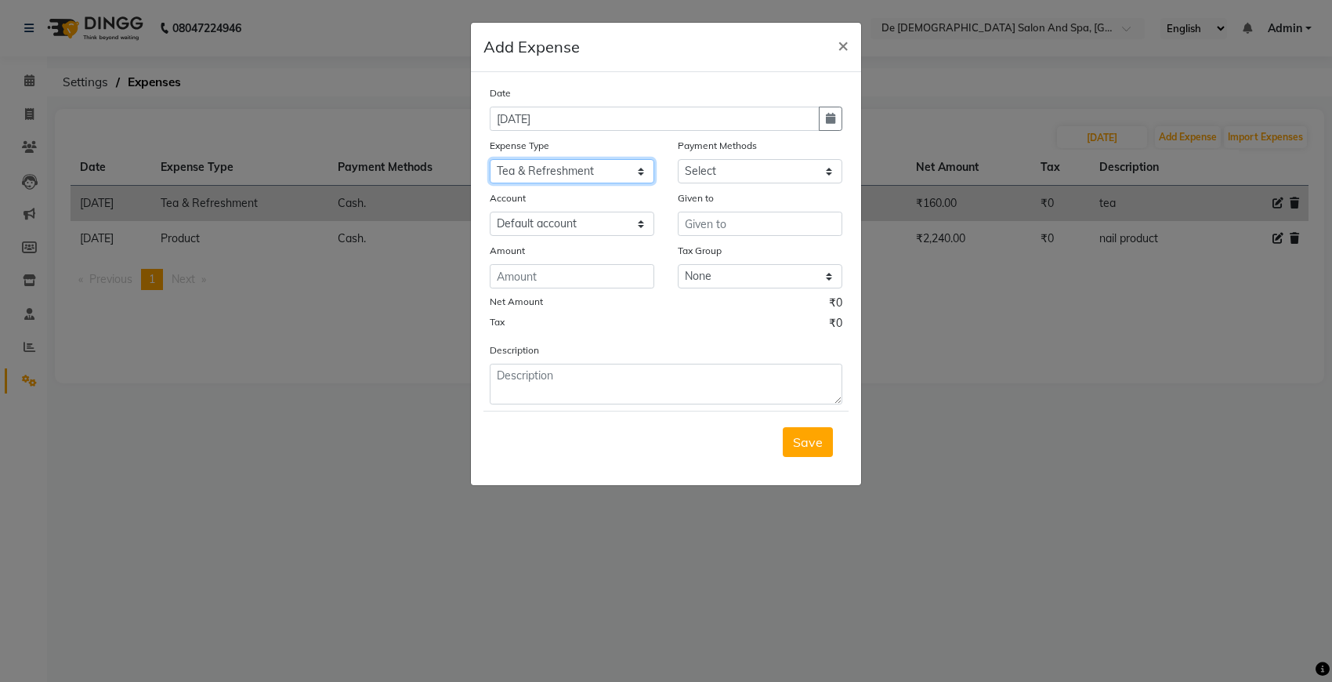
click at [490, 159] on select "Select Advance Salary Bank charges Car maintenance Cash transfer to bank Cash t…" at bounding box center [572, 171] width 165 height 24
click at [687, 172] on select "Select Cash. Voucher CARD Wallet GPay" at bounding box center [760, 171] width 165 height 24
click at [678, 159] on select "Select Cash. Voucher CARD Wallet GPay" at bounding box center [760, 171] width 165 height 24
click at [699, 223] on input "text" at bounding box center [760, 224] width 165 height 24
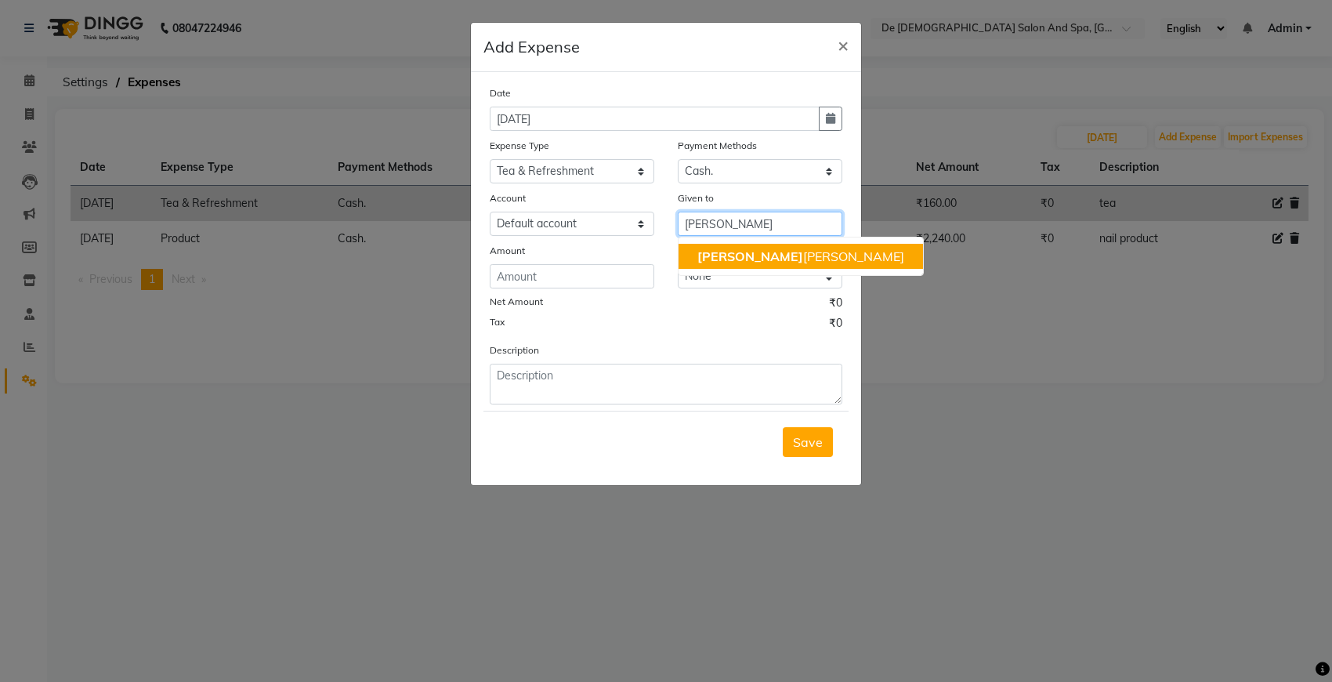
click at [706, 244] on button "niki ta thappa" at bounding box center [801, 256] width 244 height 25
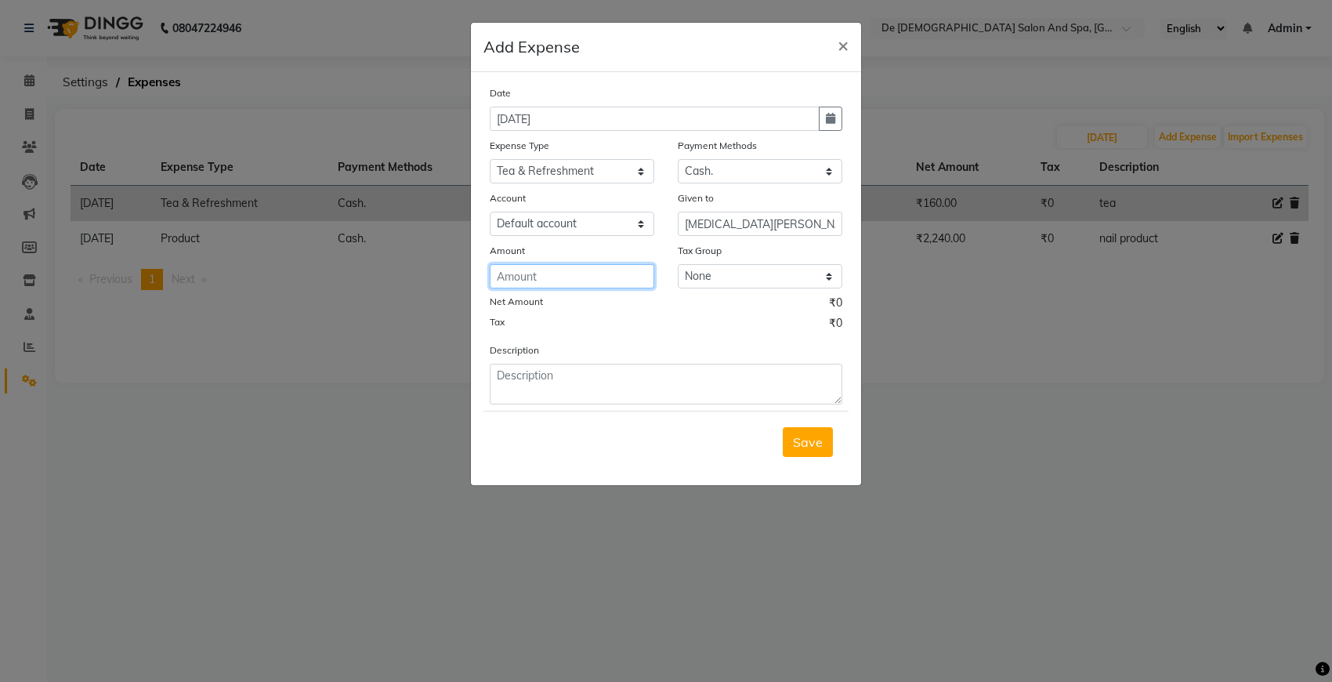
click at [574, 280] on input "number" at bounding box center [572, 276] width 165 height 24
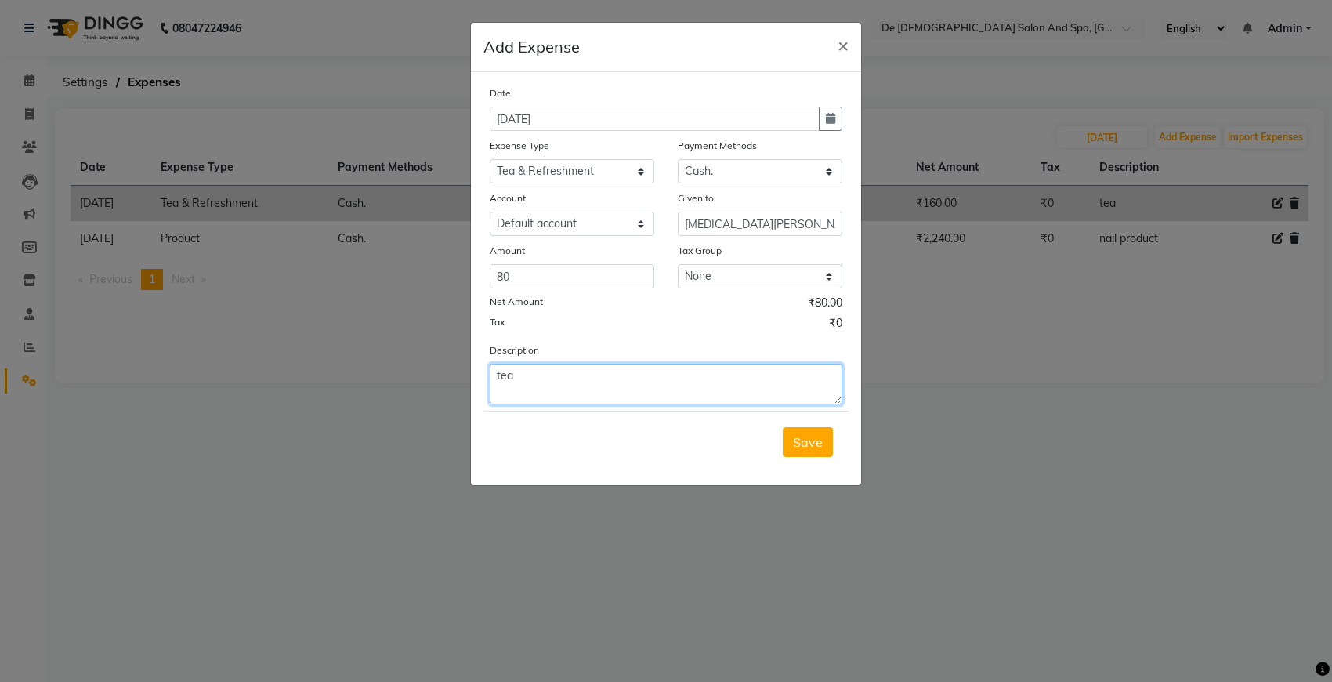
click at [592, 370] on textarea "tea" at bounding box center [666, 384] width 353 height 41
click at [808, 435] on span "Save" at bounding box center [808, 442] width 30 height 16
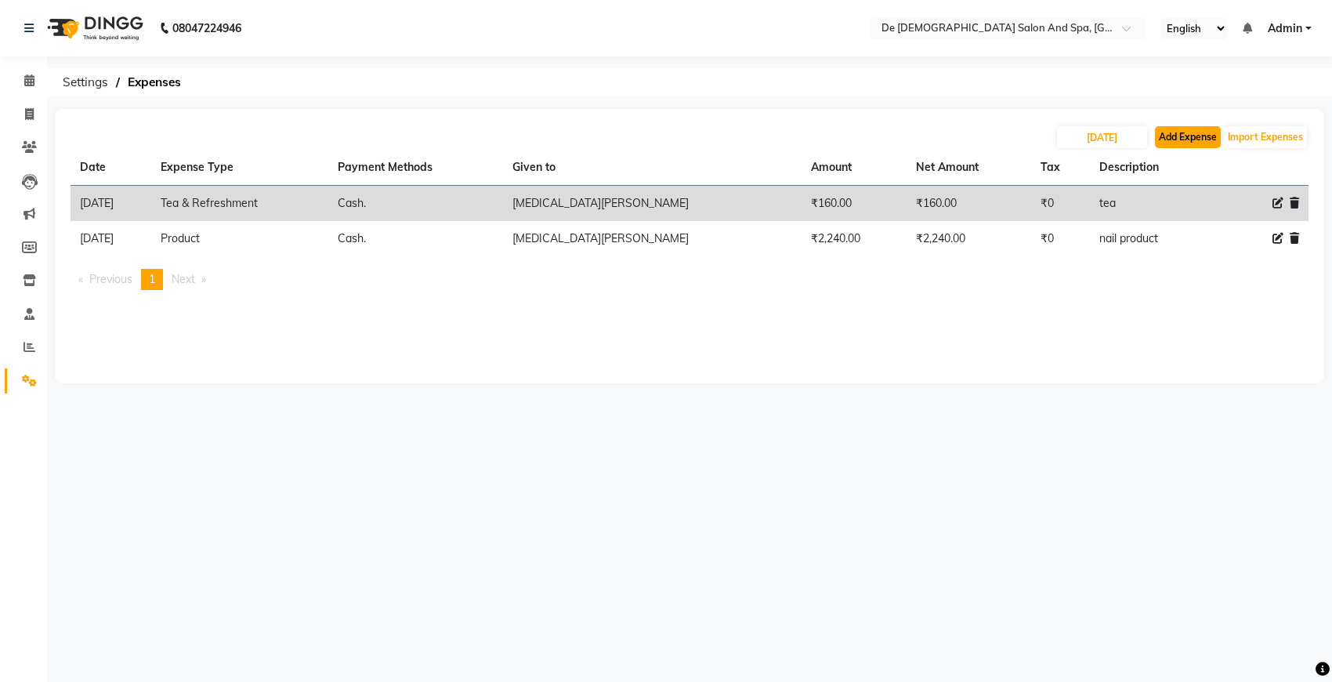
click at [1155, 138] on button "Add Expense" at bounding box center [1188, 137] width 66 height 22
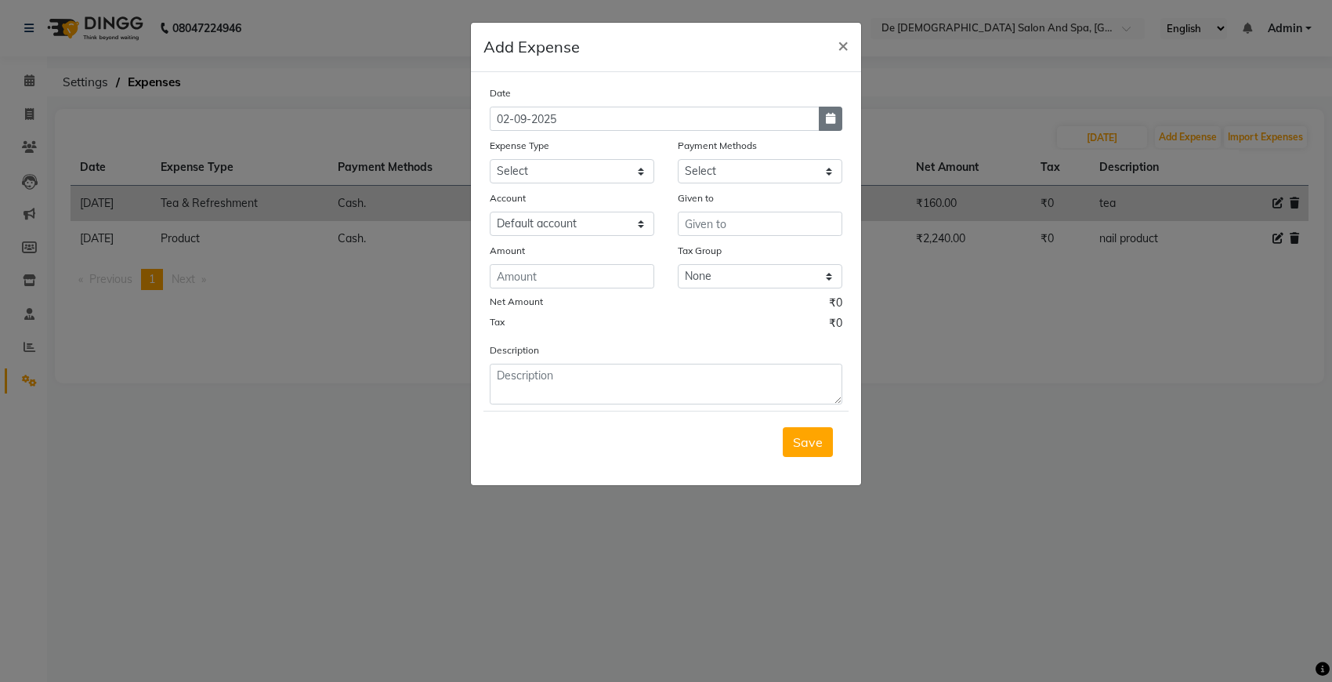
click at [823, 124] on button "button" at bounding box center [831, 119] width 24 height 24
click at [508, 157] on button "Previous month" at bounding box center [503, 148] width 13 height 25
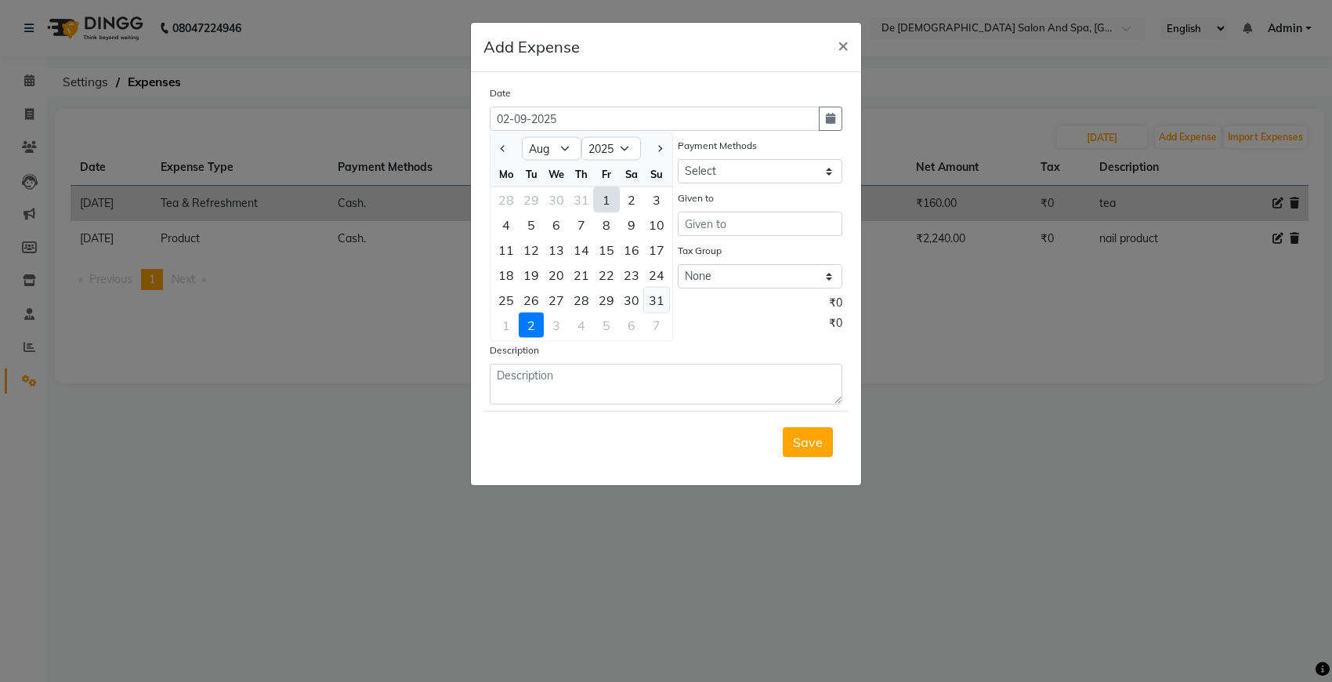
click at [655, 295] on div "31" at bounding box center [656, 300] width 25 height 25
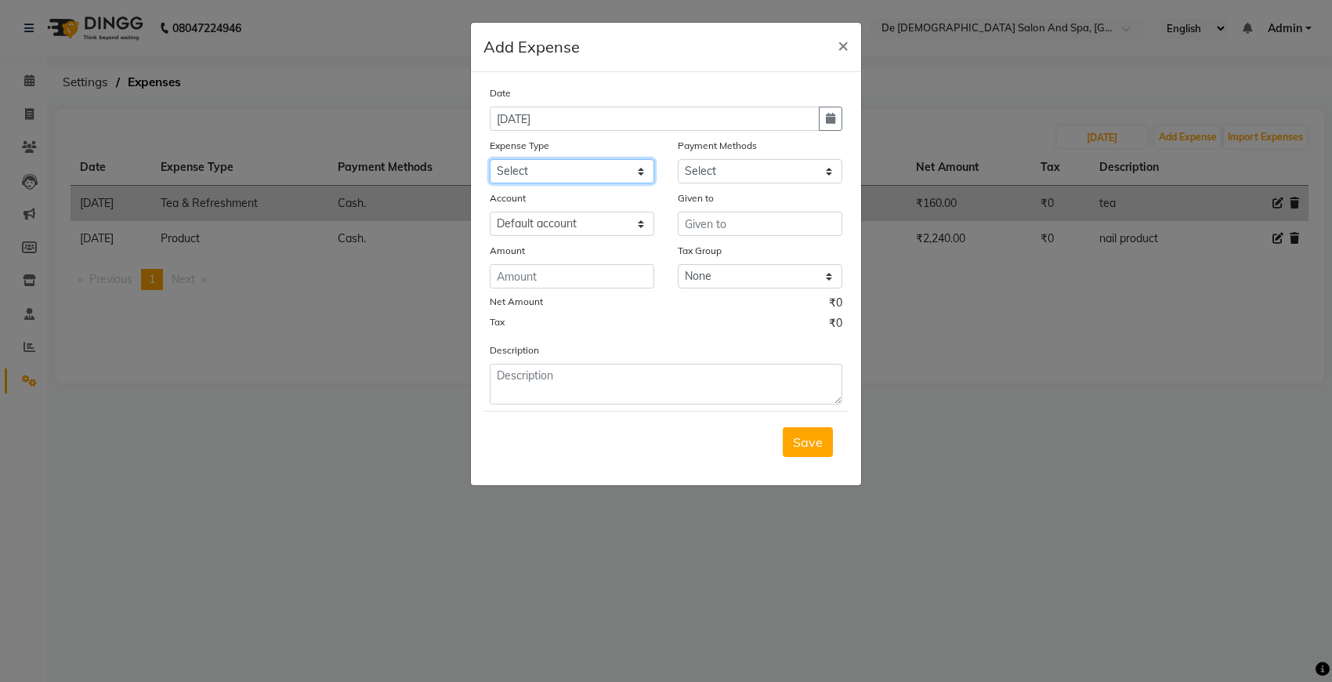
click at [561, 173] on select "Select Advance Salary Bank charges Car maintenance Cash transfer to bank Cash t…" at bounding box center [572, 171] width 165 height 24
click at [490, 159] on select "Select Advance Salary Bank charges Car maintenance Cash transfer to bank Cash t…" at bounding box center [572, 171] width 165 height 24
click at [735, 170] on select "Select Cash. Voucher CARD Wallet GPay" at bounding box center [760, 171] width 165 height 24
click at [678, 159] on select "Select Cash. Voucher CARD Wallet GPay" at bounding box center [760, 171] width 165 height 24
click at [722, 228] on input "text" at bounding box center [760, 224] width 165 height 24
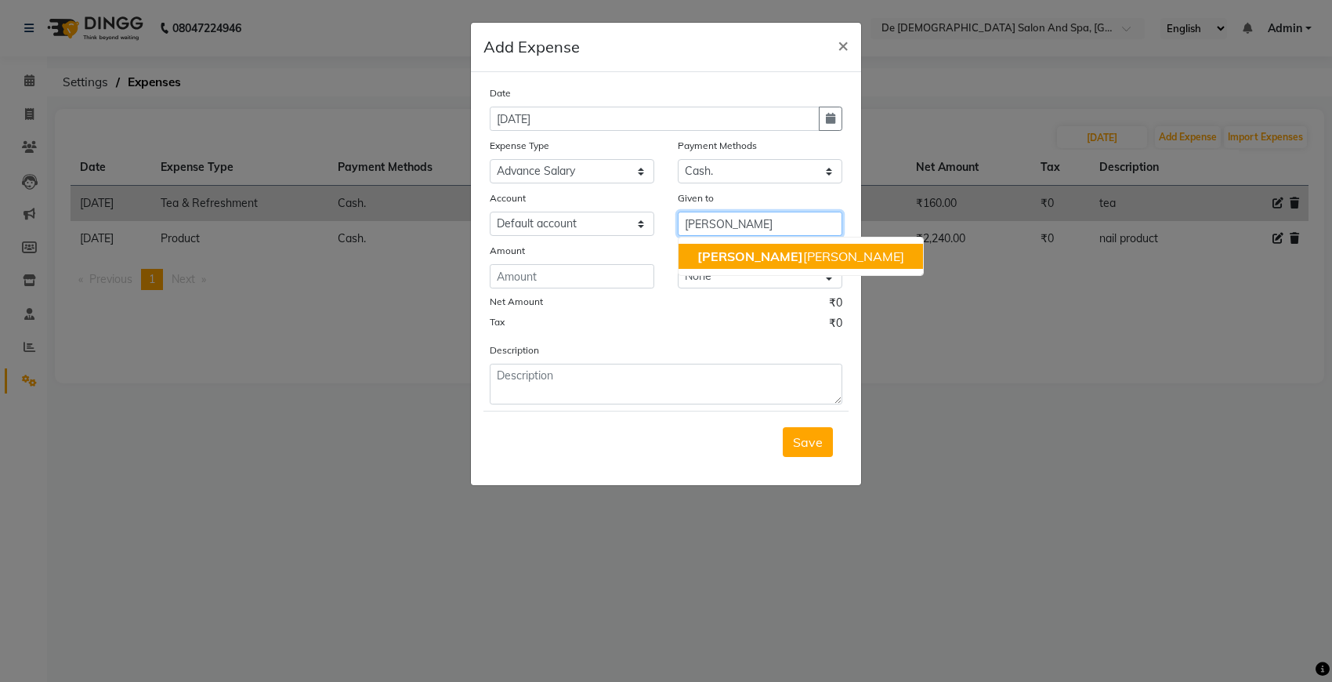
click at [711, 248] on span "niki" at bounding box center [750, 256] width 106 height 16
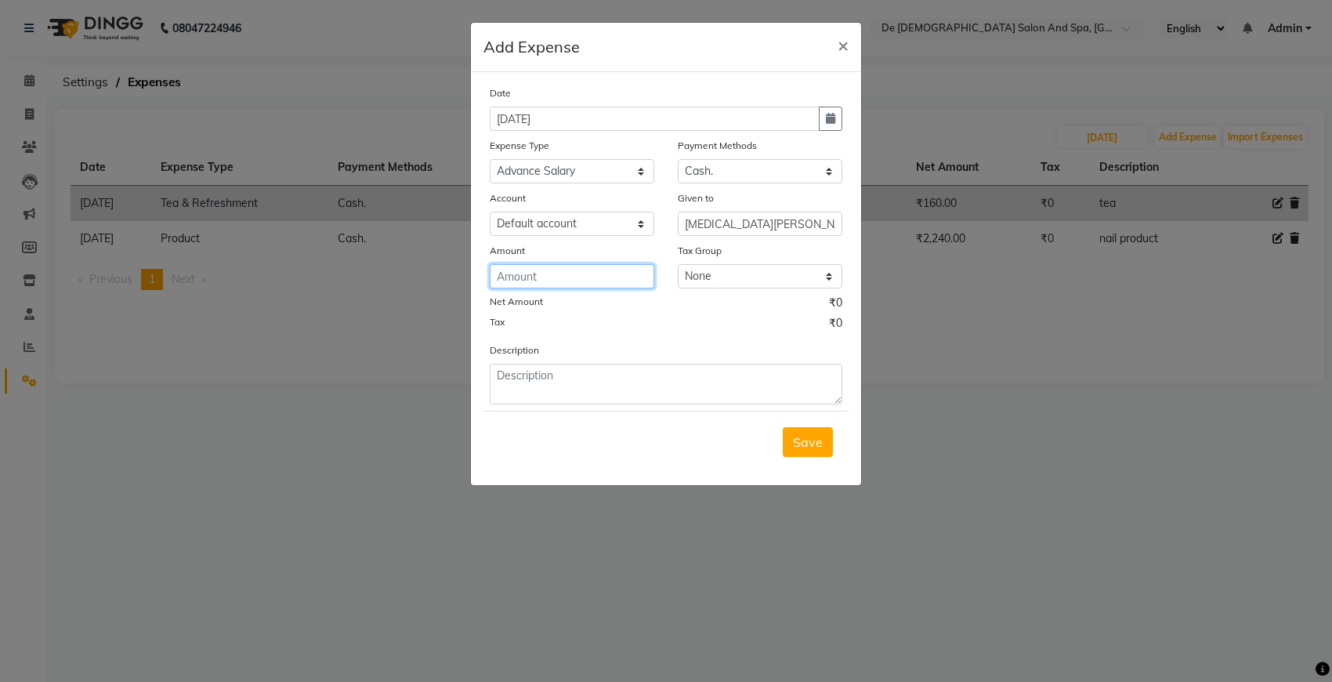
click at [604, 283] on input "number" at bounding box center [572, 276] width 165 height 24
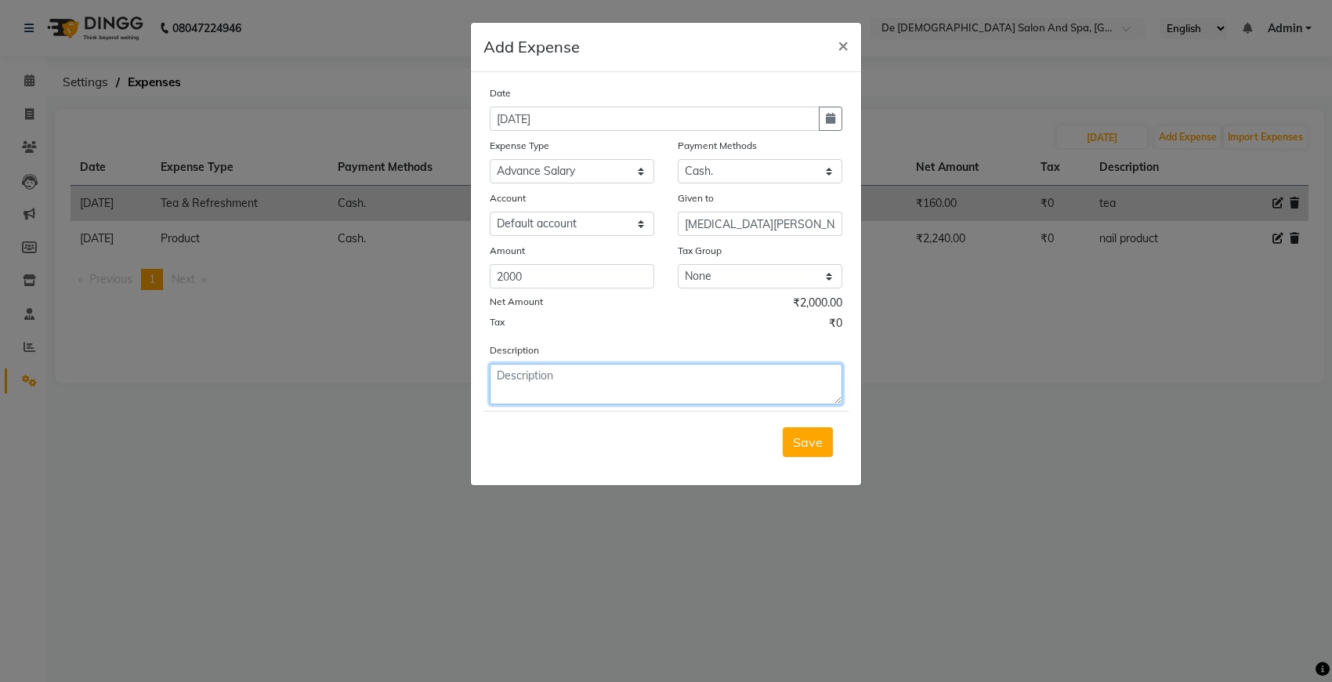
click at [582, 373] on textarea at bounding box center [666, 384] width 353 height 41
click at [812, 440] on span "Save" at bounding box center [808, 442] width 30 height 16
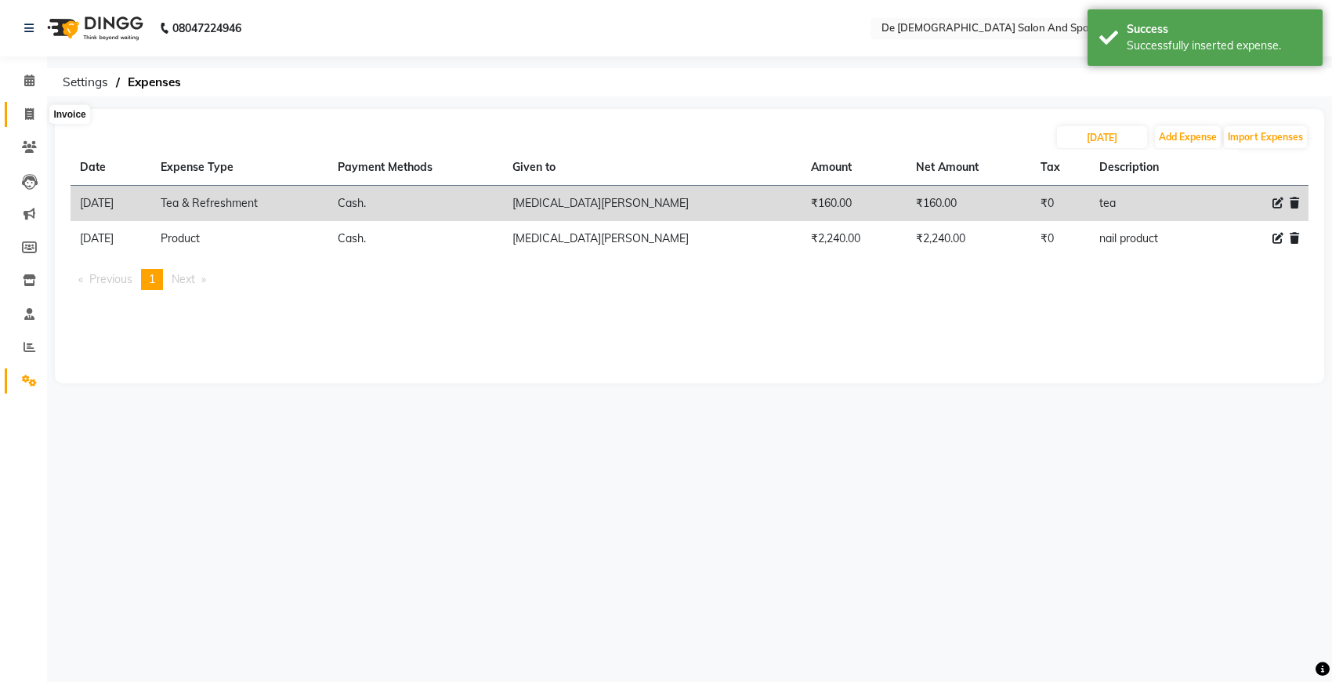
click at [28, 111] on icon at bounding box center [29, 114] width 9 height 12
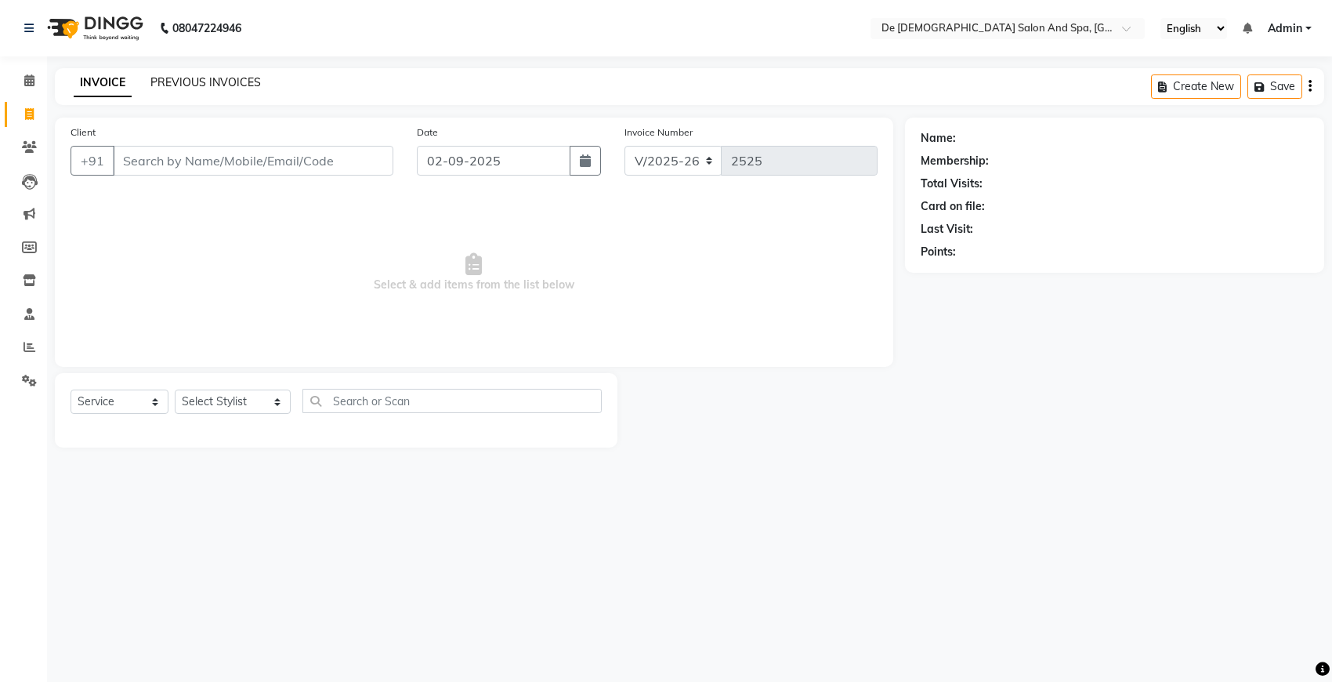
click at [190, 80] on link "PREVIOUS INVOICES" at bounding box center [205, 82] width 110 height 14
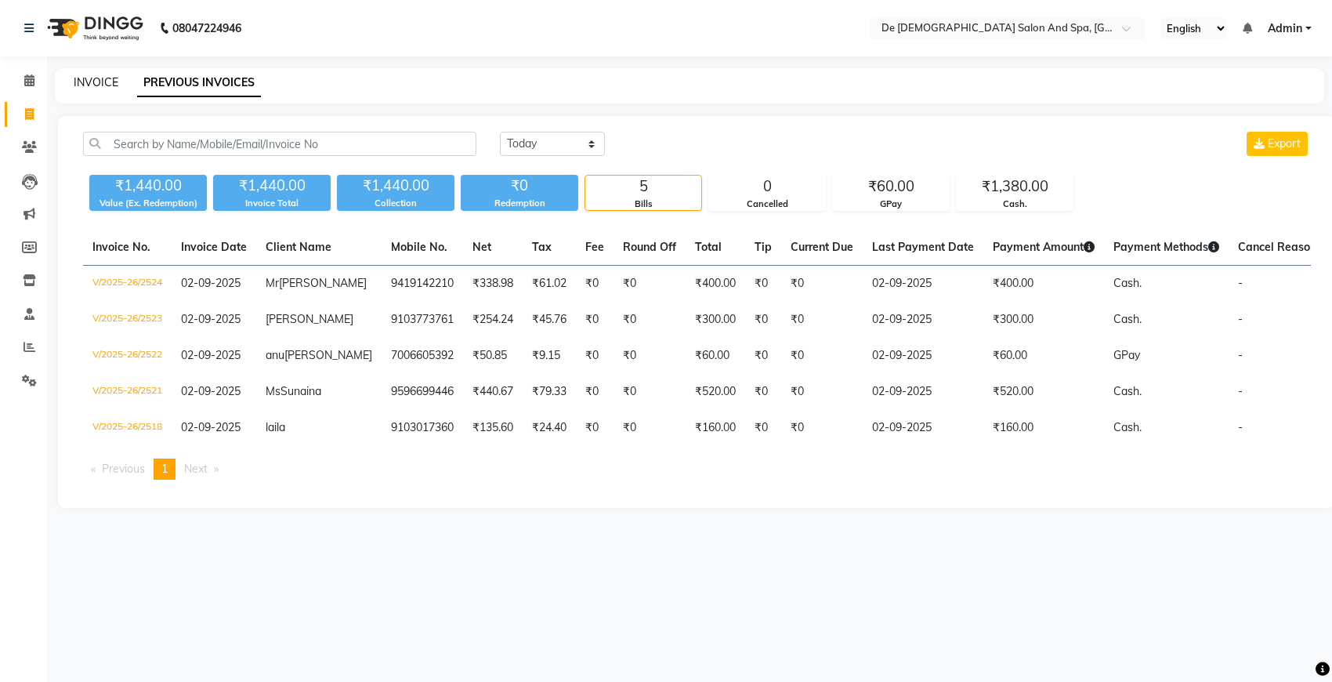
click at [86, 84] on link "INVOICE" at bounding box center [96, 82] width 45 height 14
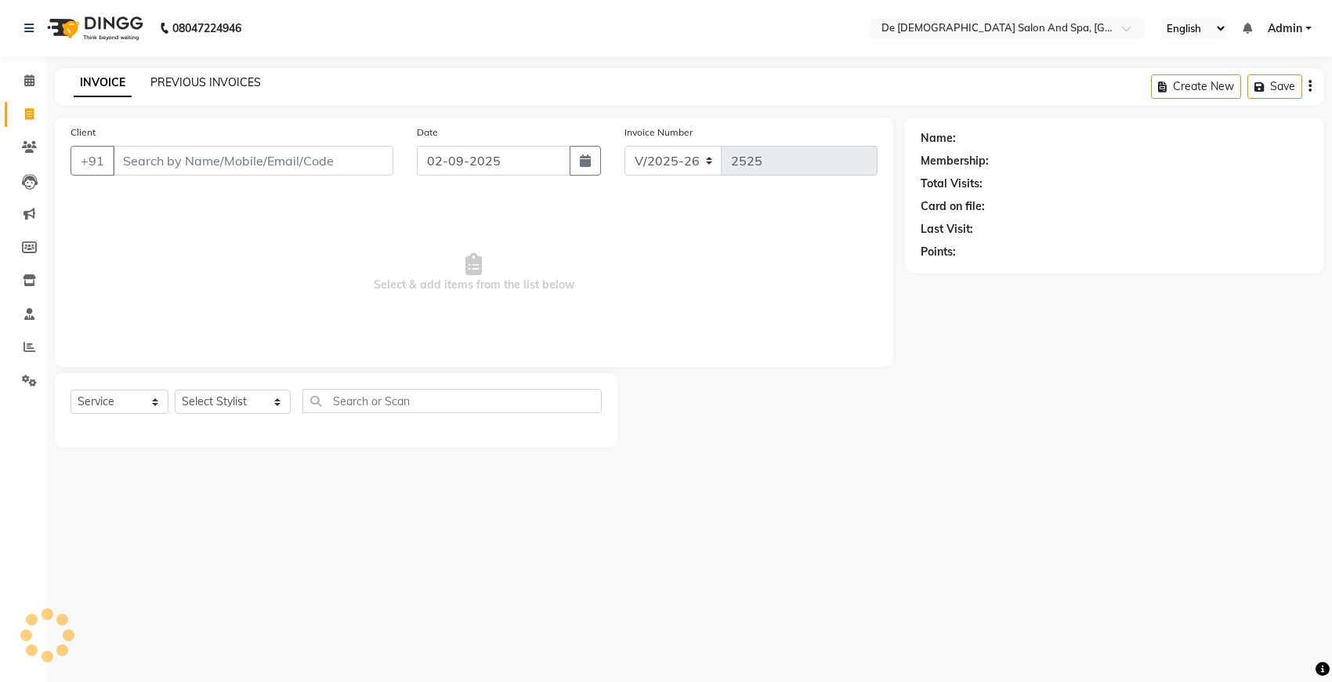
click at [189, 82] on link "PREVIOUS INVOICES" at bounding box center [205, 82] width 110 height 14
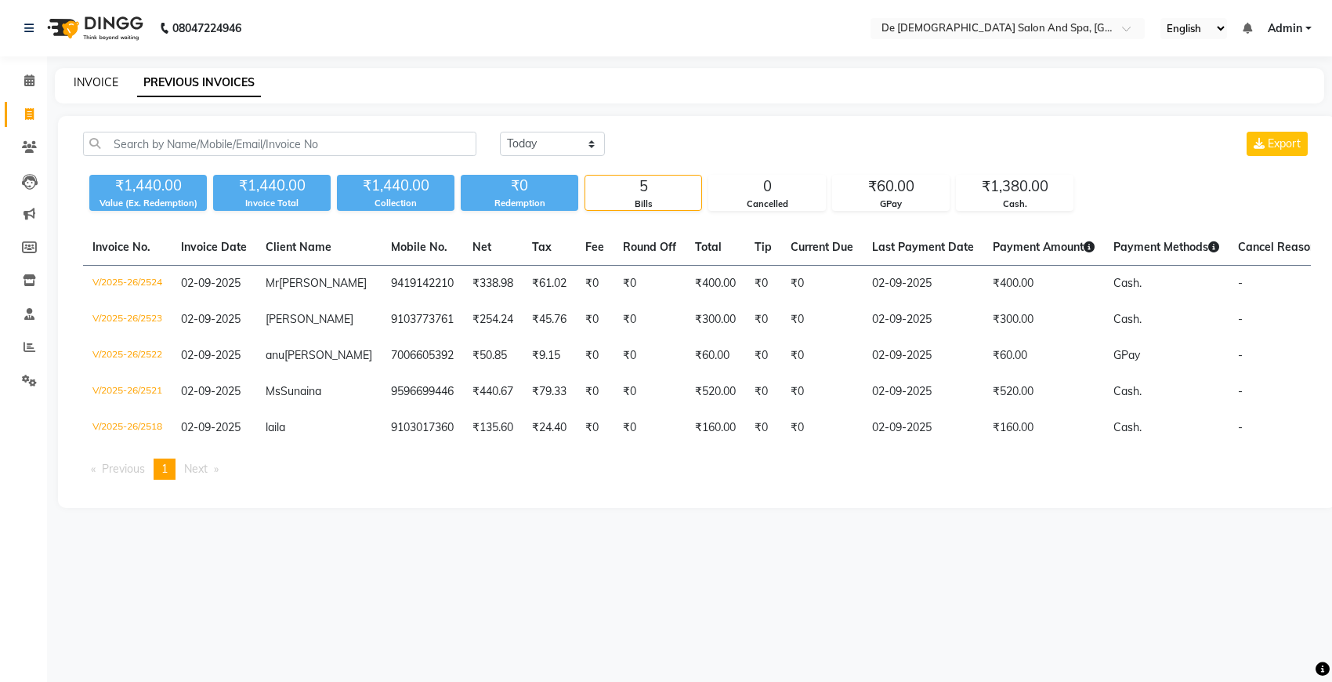
click at [83, 79] on link "INVOICE" at bounding box center [96, 82] width 45 height 14
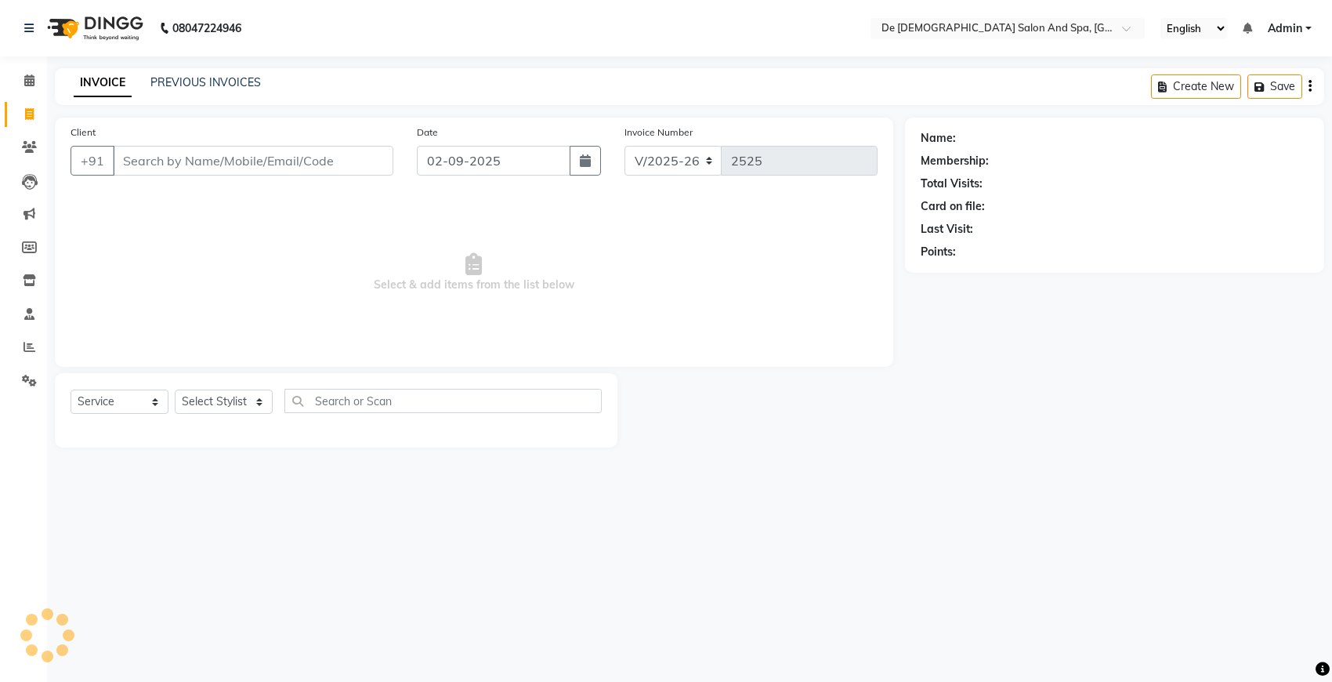
select select "6431"
select select "service"
click at [31, 351] on icon at bounding box center [30, 347] width 12 height 12
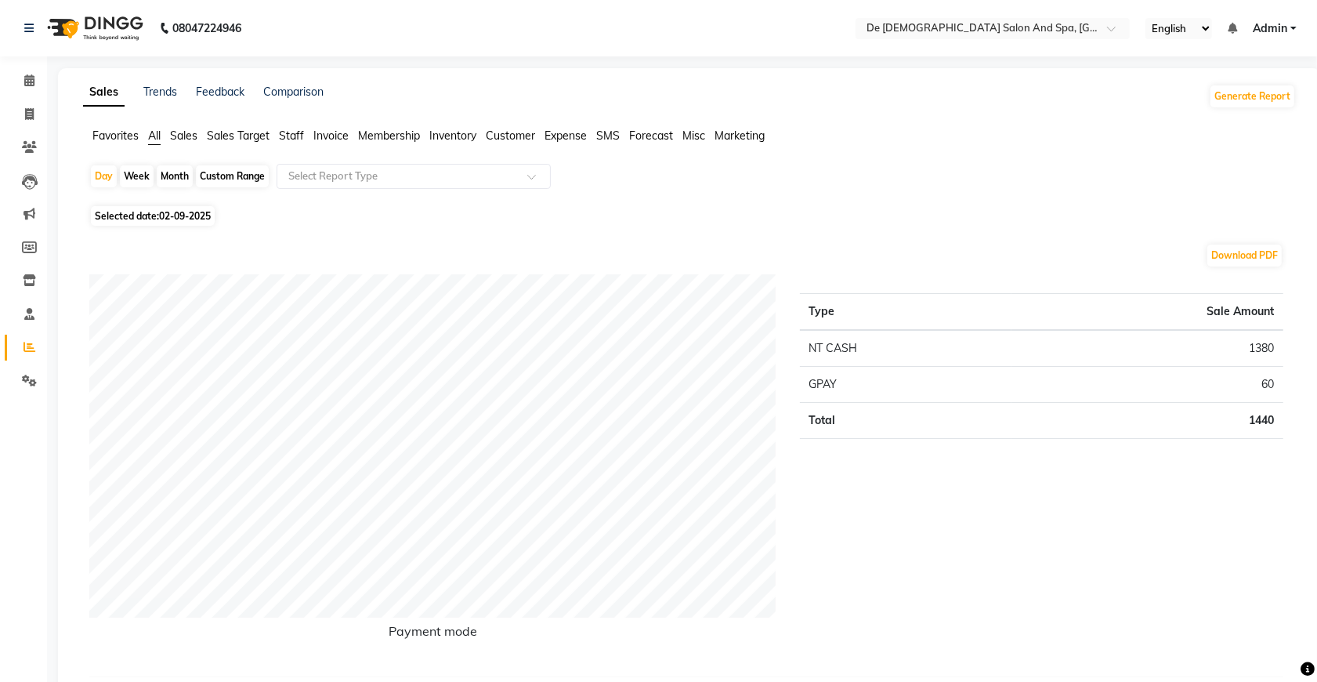
click at [166, 177] on div "Month" at bounding box center [175, 176] width 36 height 22
select select "9"
select select "2025"
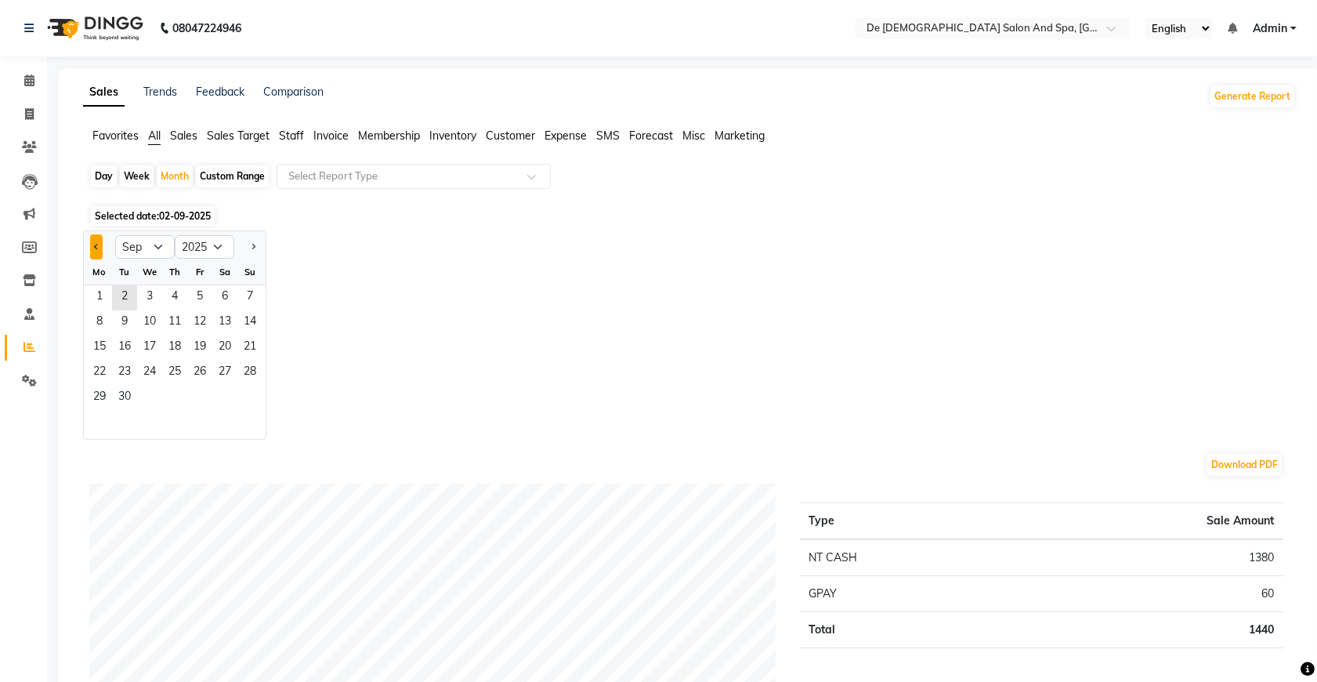
click at [100, 252] on button "Previous month" at bounding box center [96, 246] width 13 height 25
select select "8"
click at [200, 290] on span "1" at bounding box center [199, 297] width 25 height 25
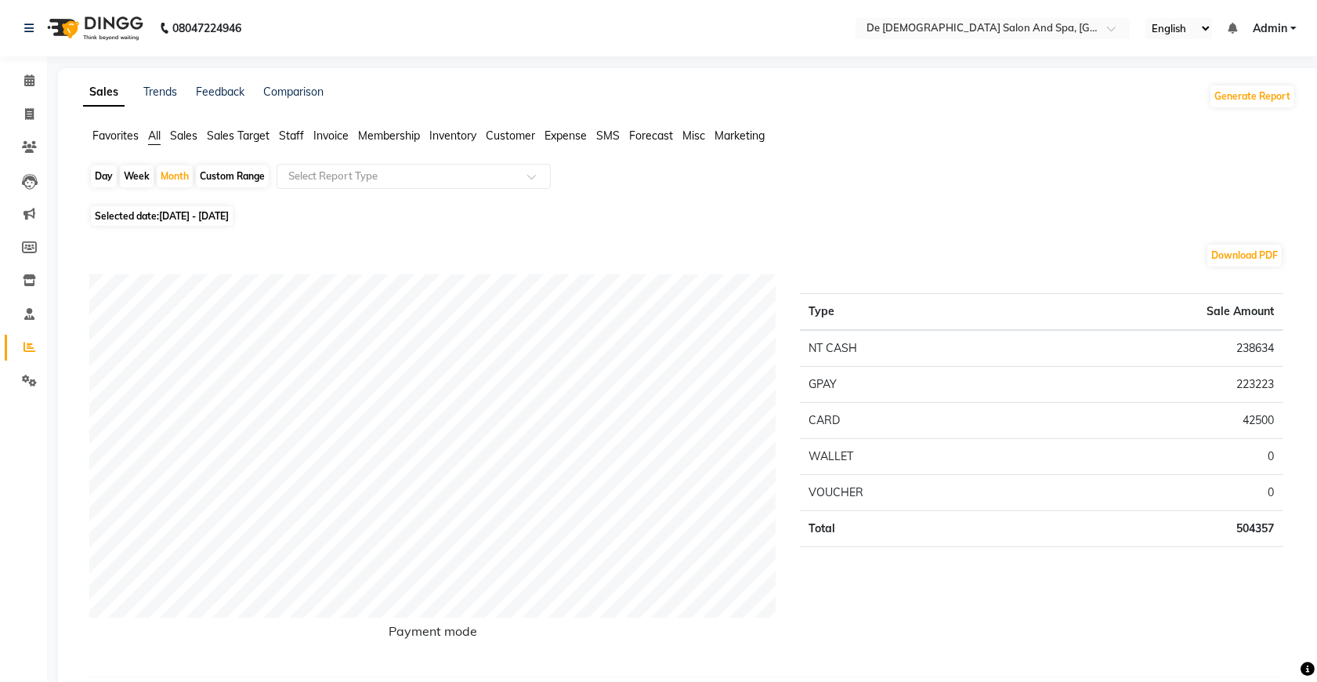
click at [286, 137] on span "Staff" at bounding box center [291, 135] width 25 height 14
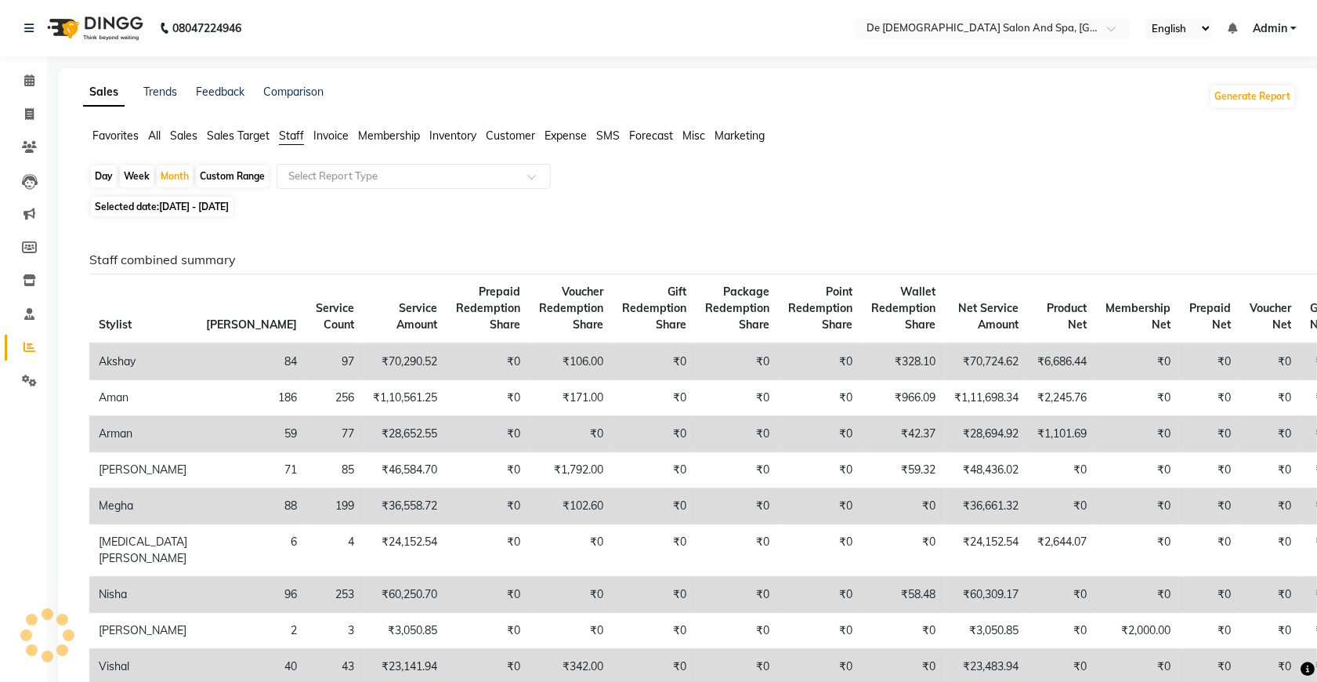
click at [176, 129] on span "Sales" at bounding box center [183, 135] width 27 height 14
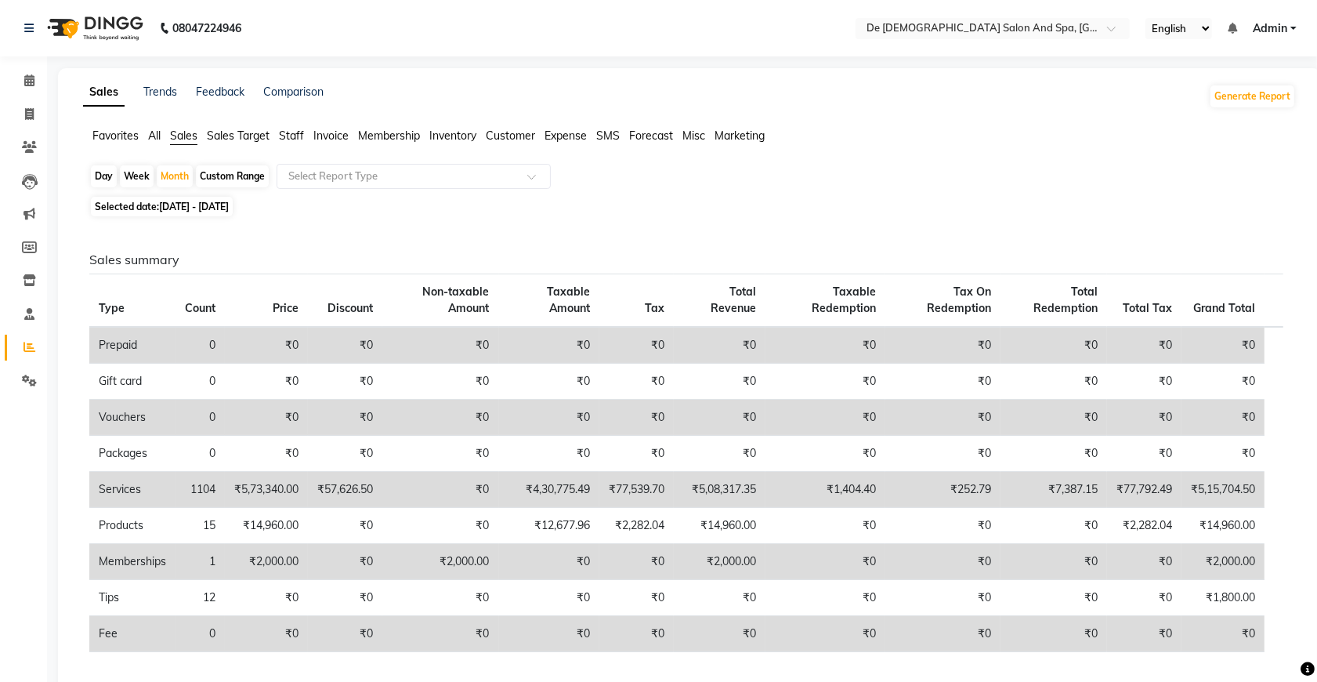
click at [151, 141] on span "All" at bounding box center [154, 135] width 13 height 14
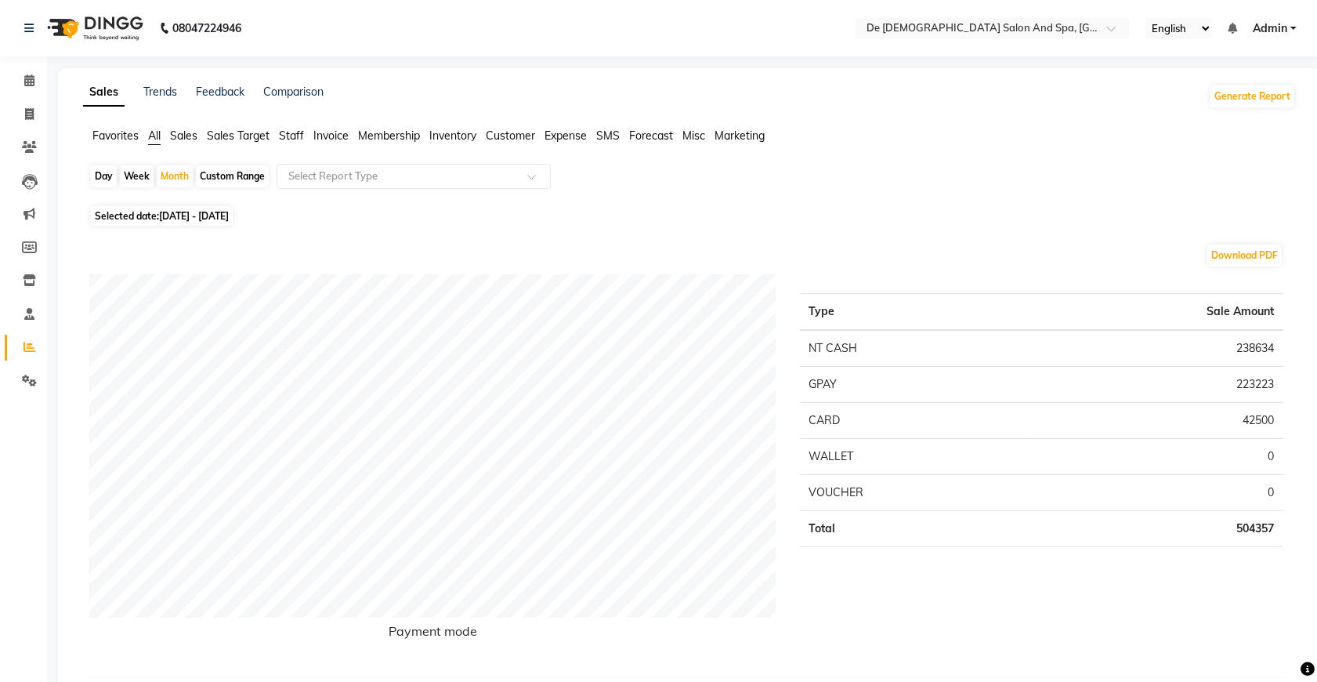
click at [561, 138] on span "Expense" at bounding box center [566, 135] width 42 height 14
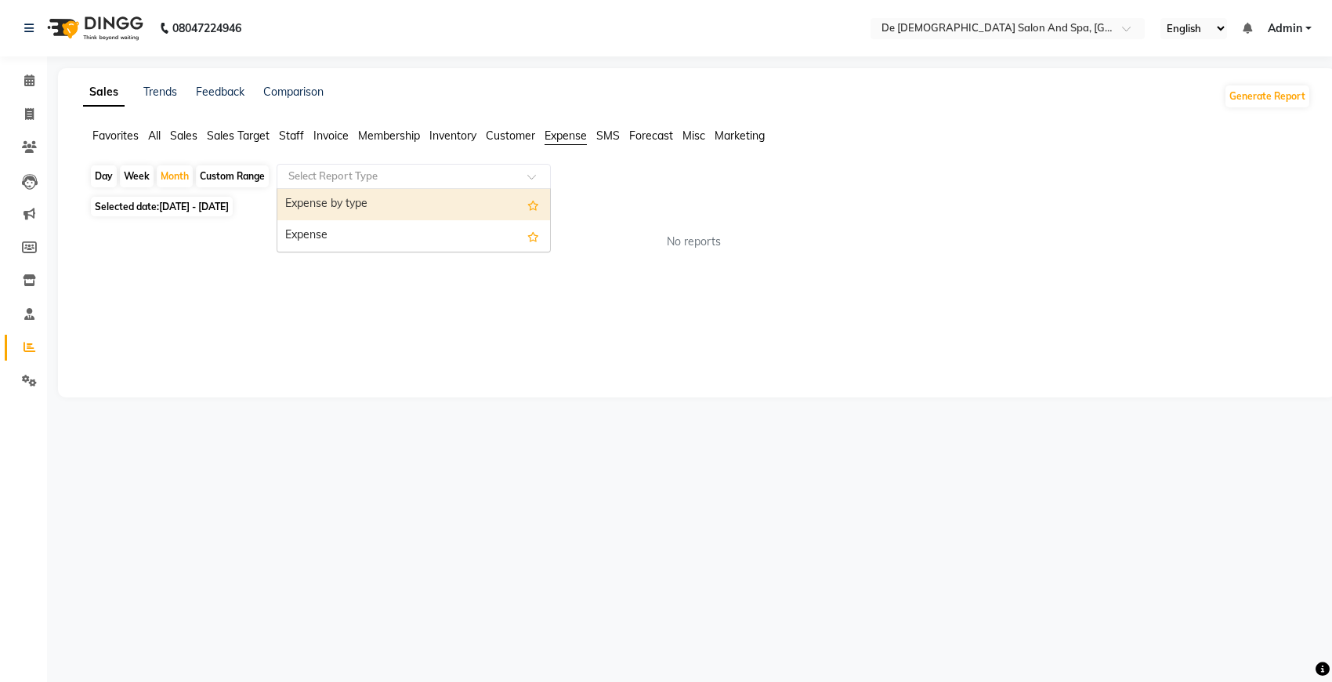
click at [530, 177] on span at bounding box center [537, 181] width 20 height 16
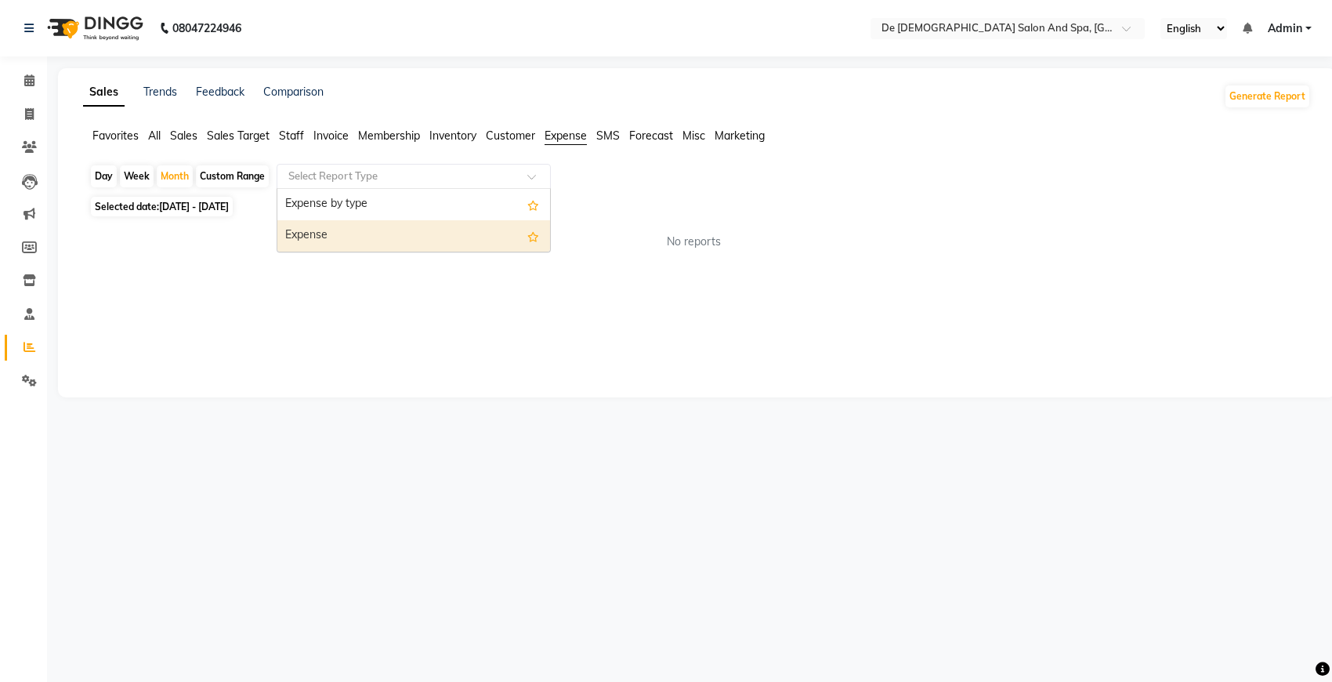
click at [471, 226] on div "Expense" at bounding box center [413, 235] width 273 height 31
select select "full_report"
select select "pdf"
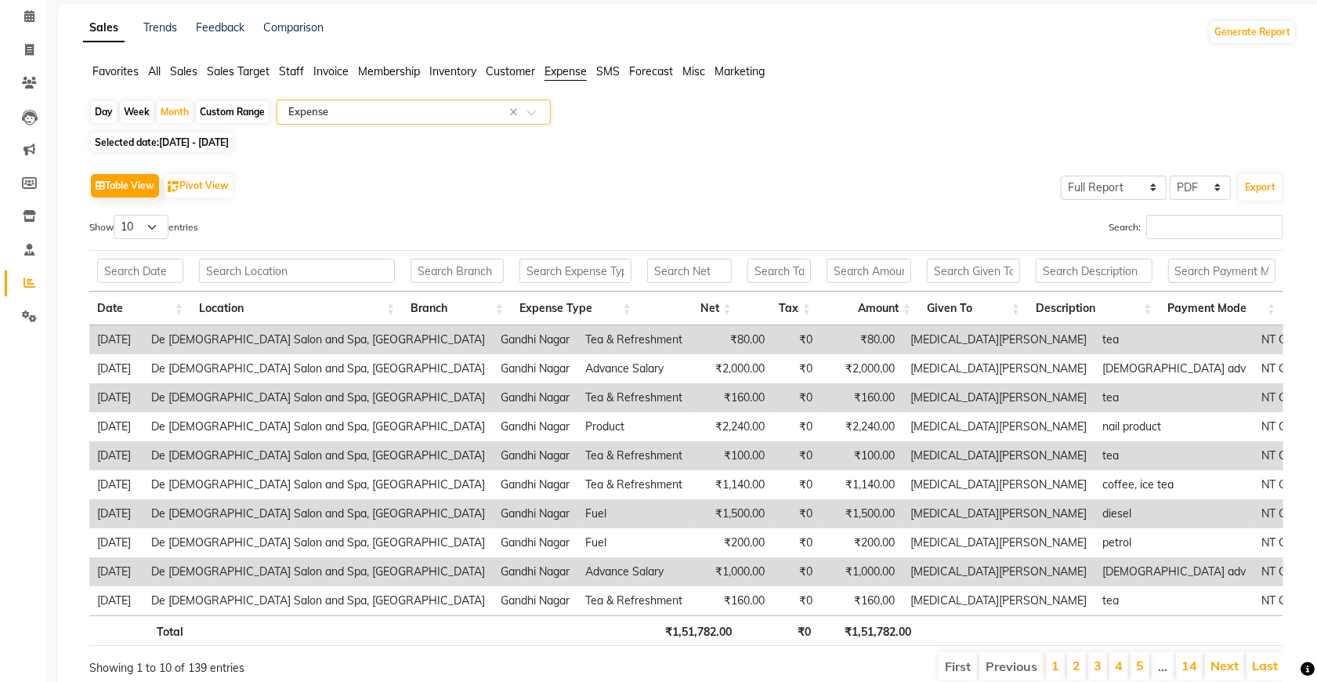
scroll to position [98, 0]
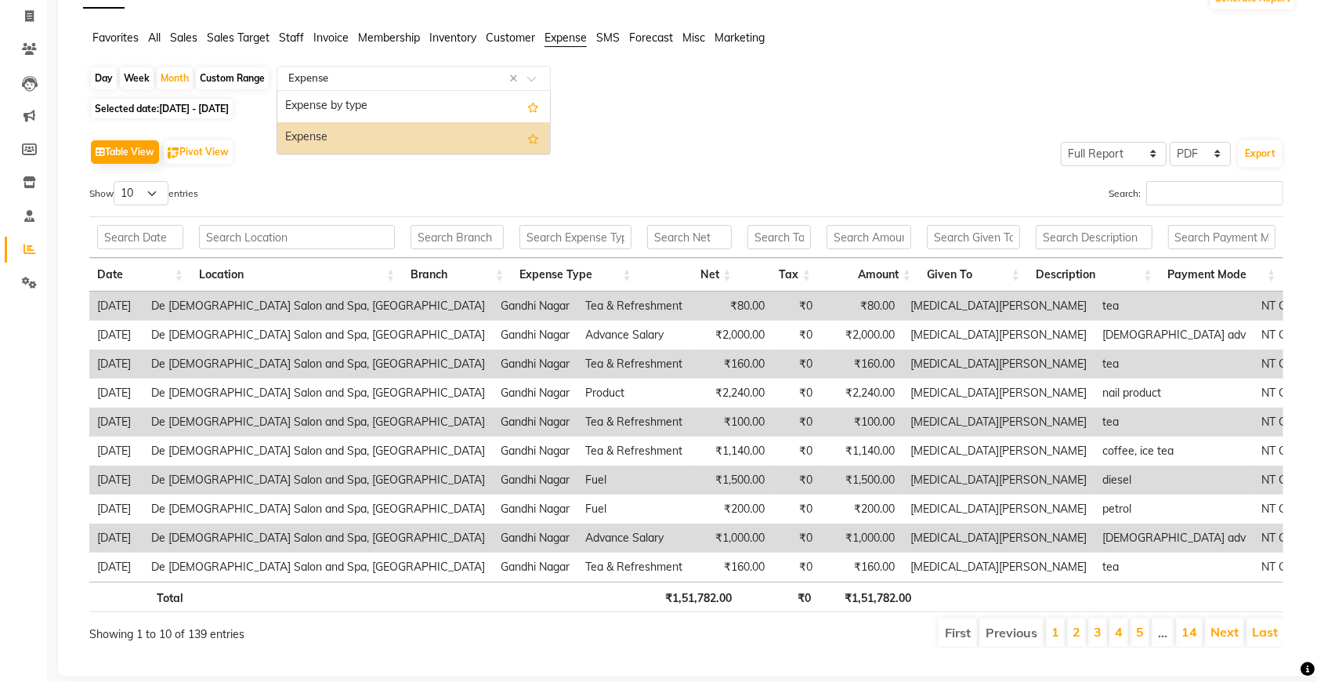
click at [529, 75] on span at bounding box center [537, 83] width 20 height 16
click at [513, 110] on div "Expense by type" at bounding box center [413, 106] width 273 height 31
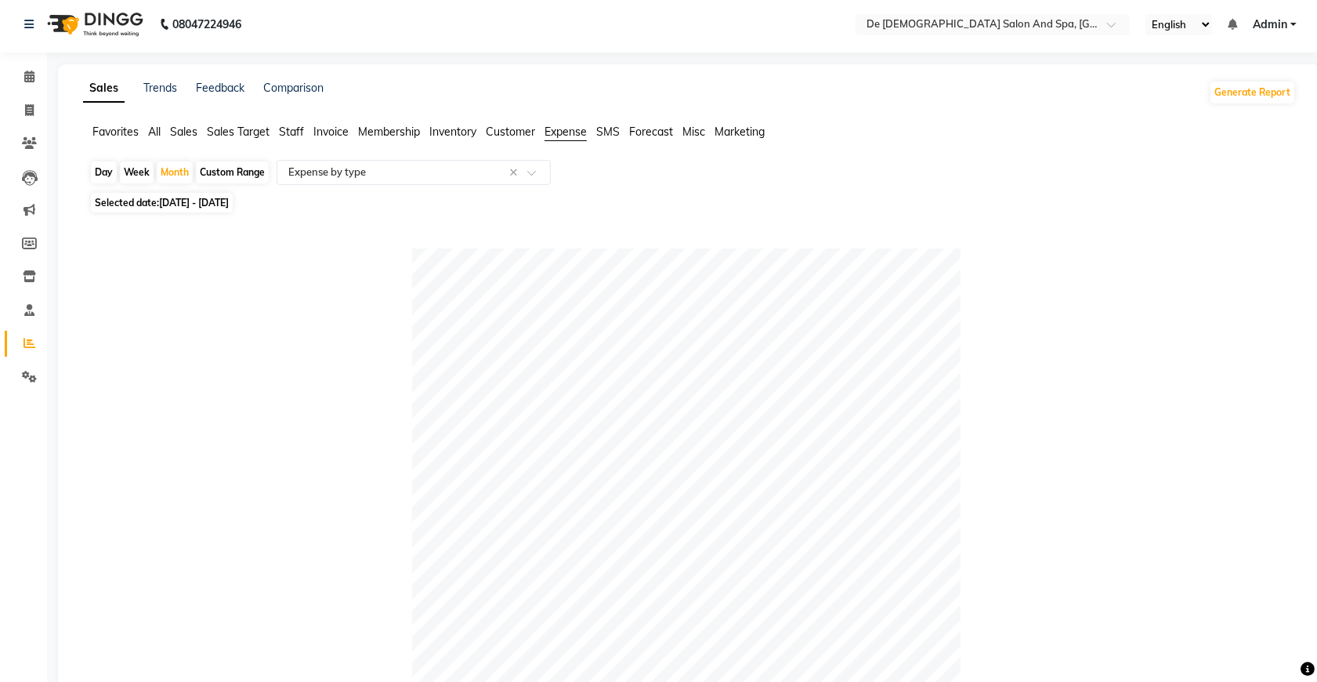
scroll to position [0, 0]
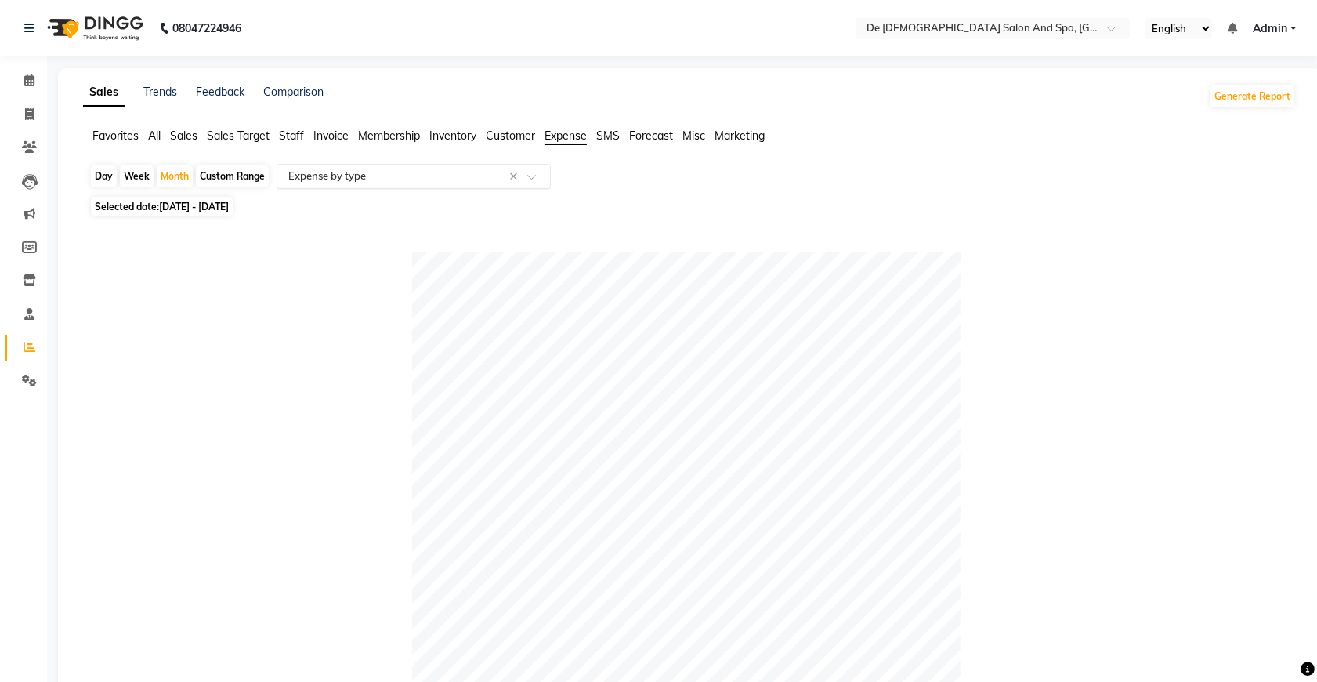
click at [474, 182] on input "text" at bounding box center [398, 176] width 226 height 16
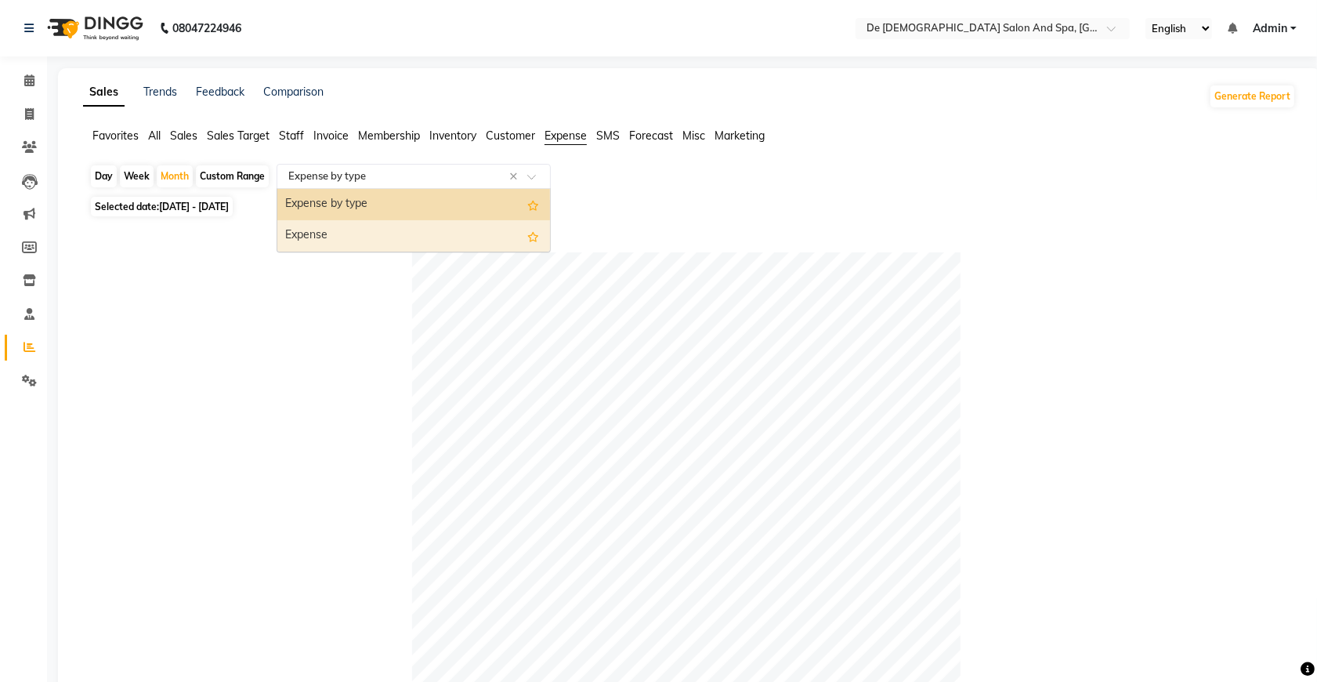
click at [480, 239] on div "Expense" at bounding box center [413, 235] width 273 height 31
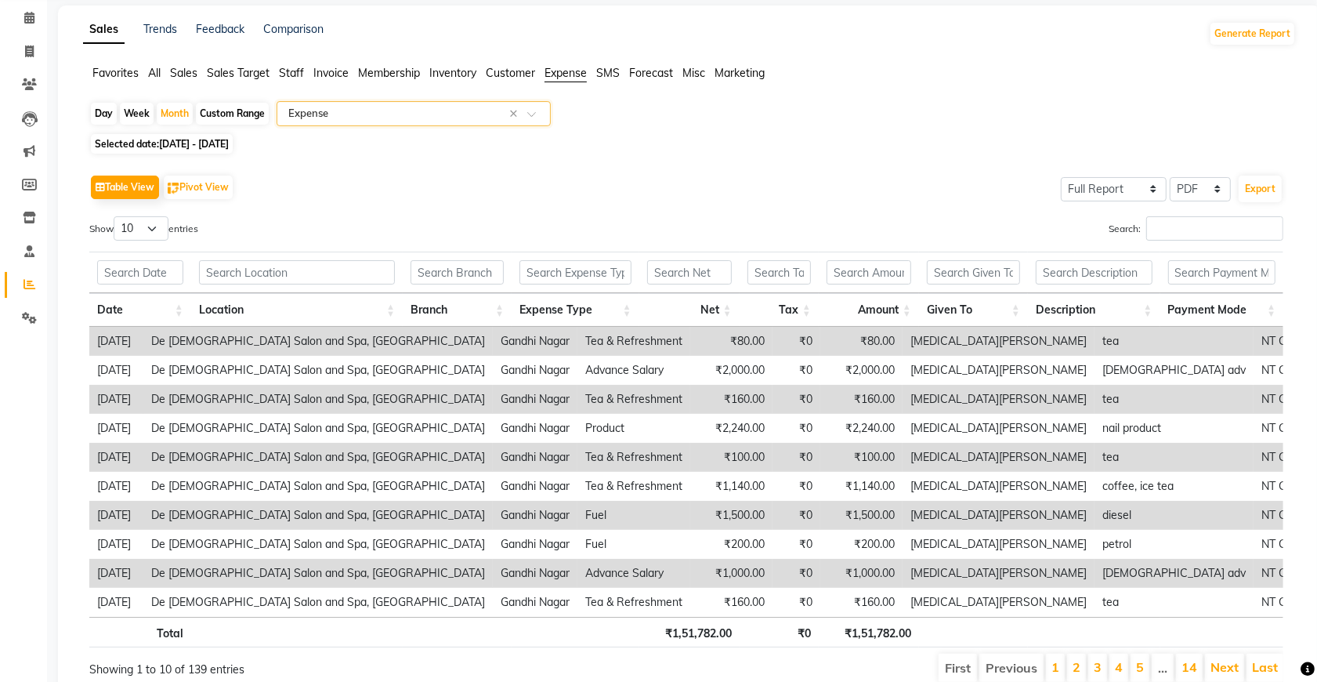
scroll to position [133, 0]
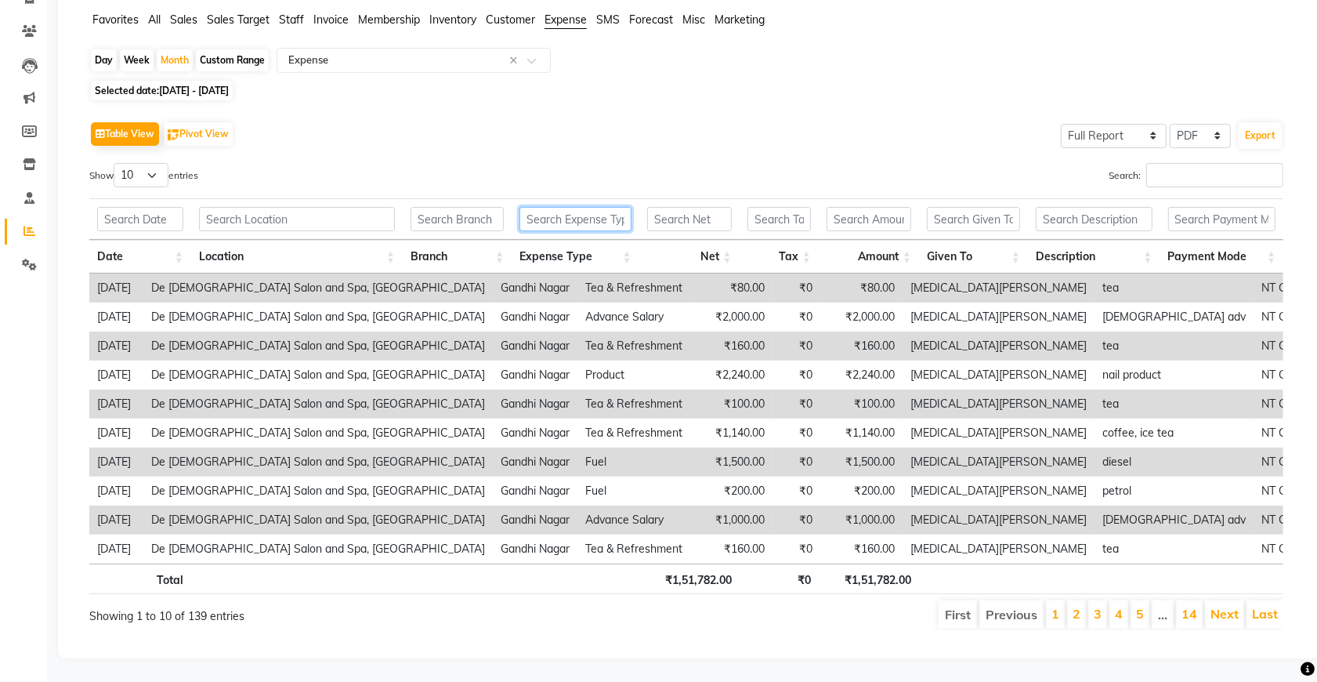
click at [584, 207] on input "text" at bounding box center [575, 219] width 112 height 24
click at [798, 118] on div "Table View Pivot View Select Full Report Filtered Report Select CSV PDF Export" at bounding box center [686, 134] width 1194 height 33
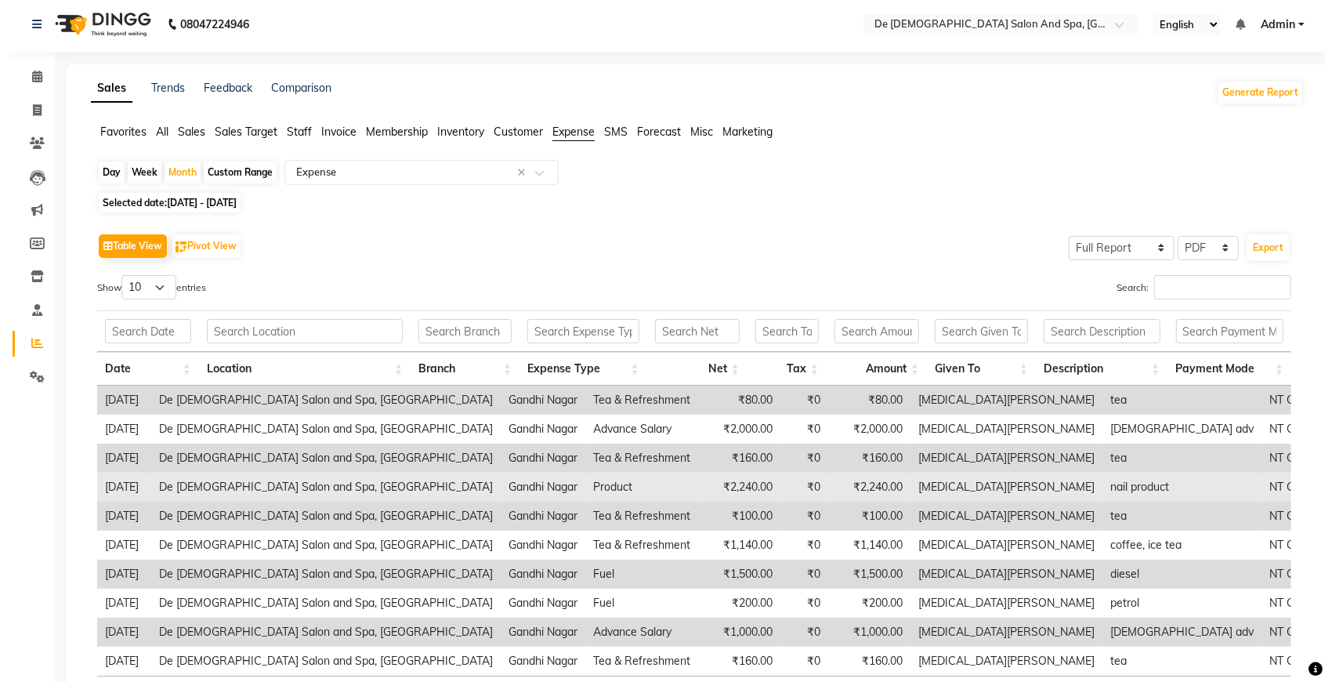
scroll to position [0, 0]
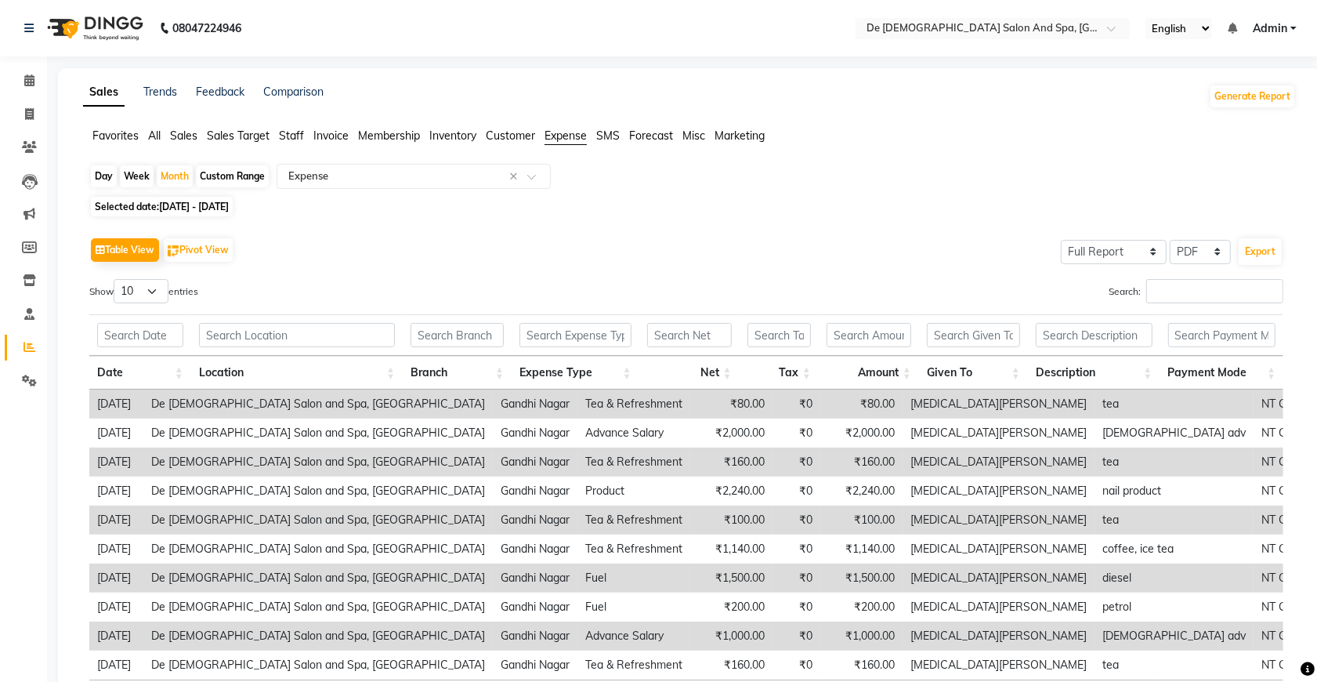
click at [506, 132] on span "Customer" at bounding box center [510, 135] width 49 height 14
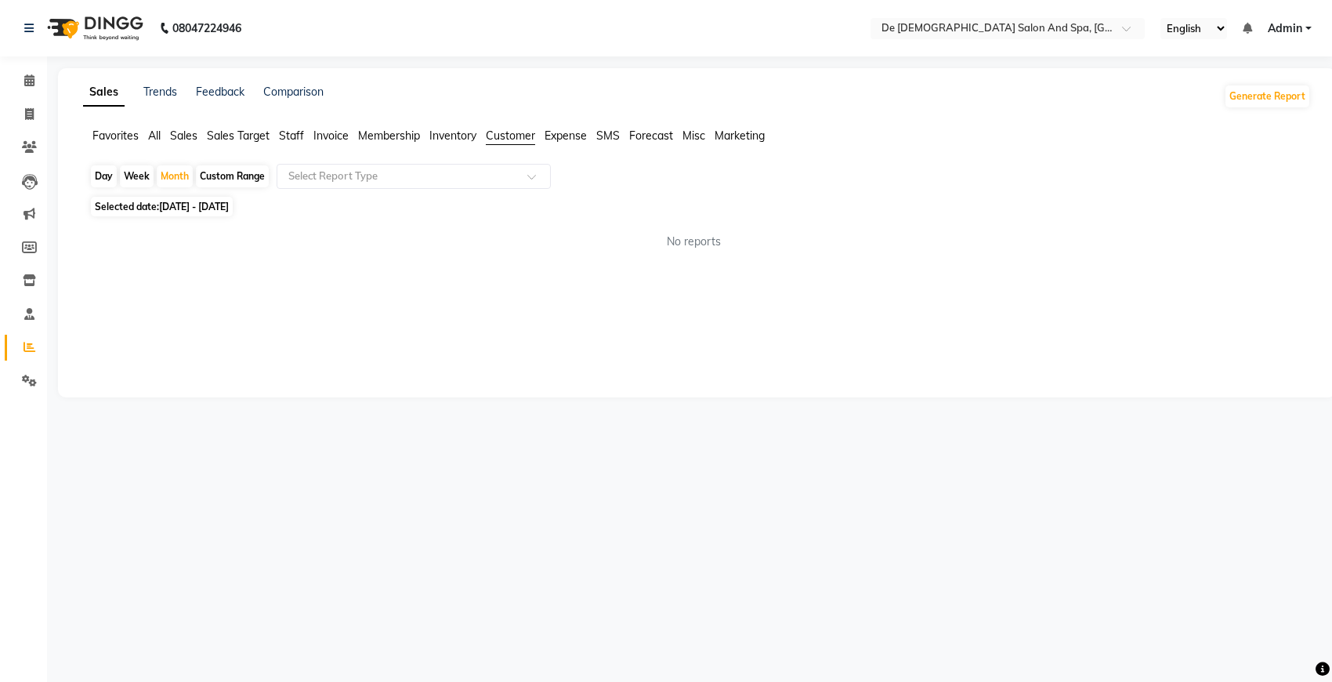
click at [444, 139] on span "Inventory" at bounding box center [452, 135] width 47 height 14
click at [393, 137] on span "Membership" at bounding box center [389, 135] width 62 height 14
click at [334, 138] on span "Invoice" at bounding box center [330, 135] width 35 height 14
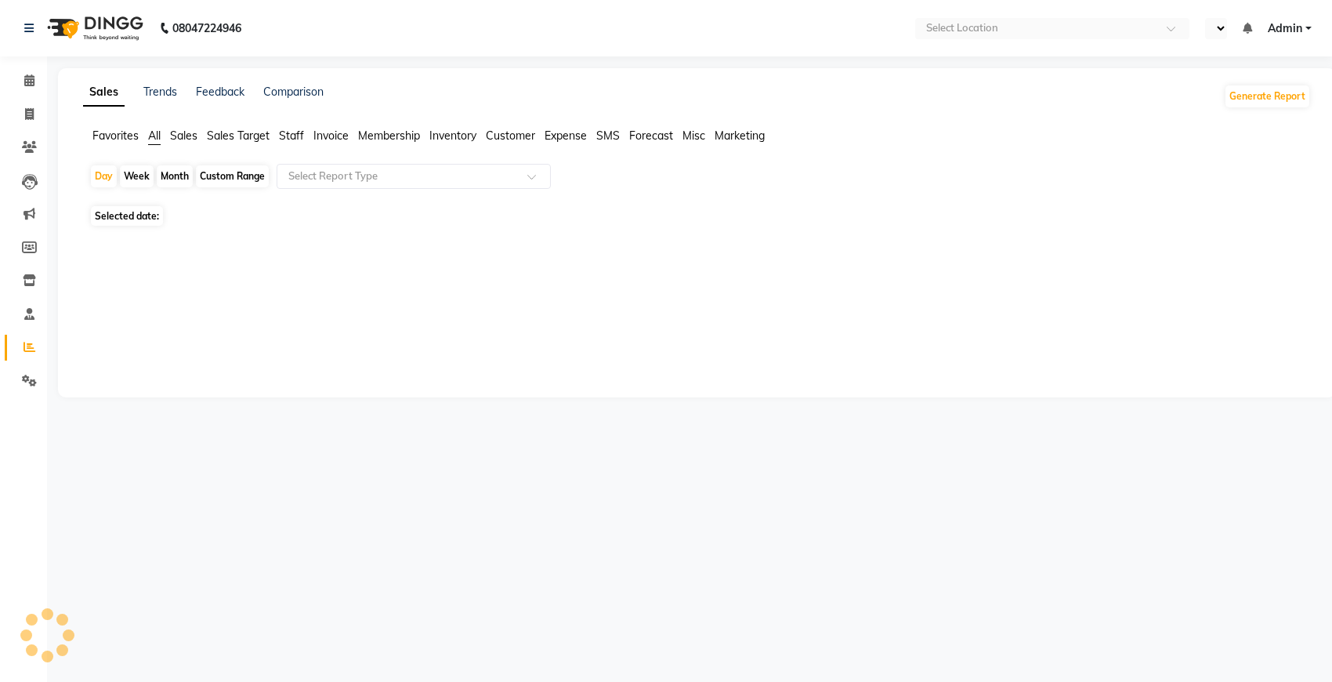
select select "en"
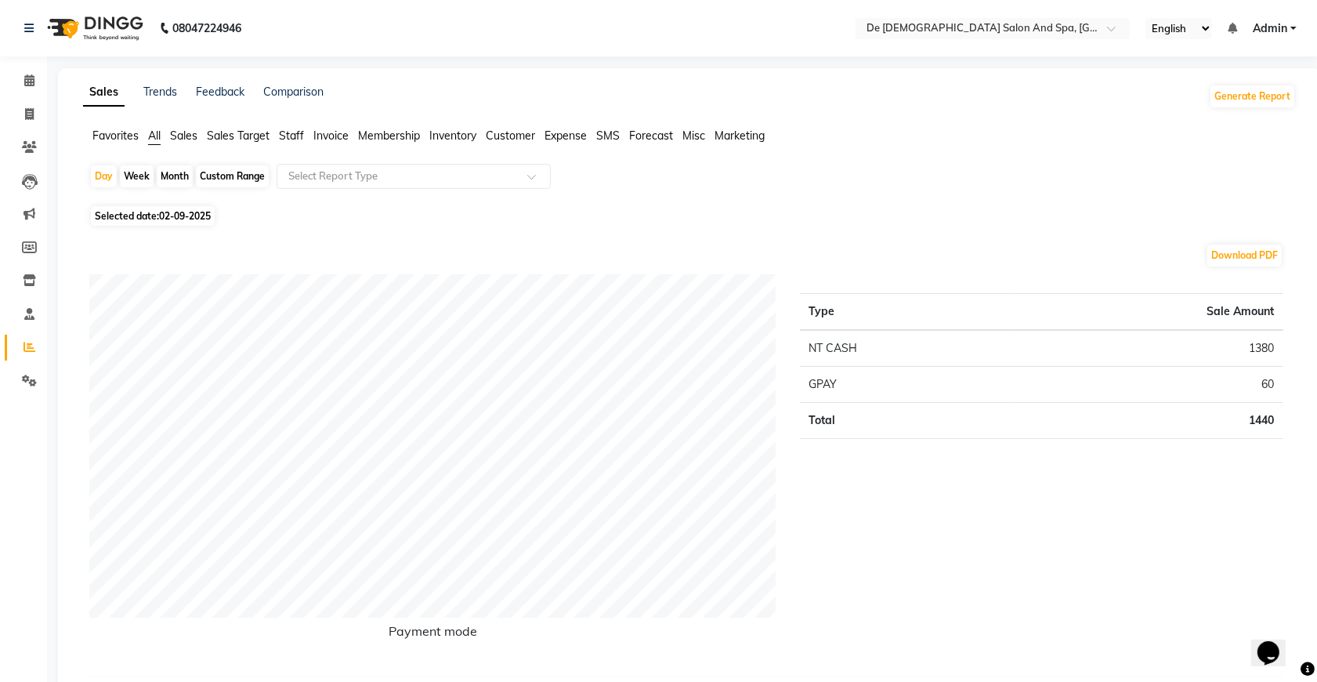
click at [184, 135] on span "Sales" at bounding box center [183, 135] width 27 height 14
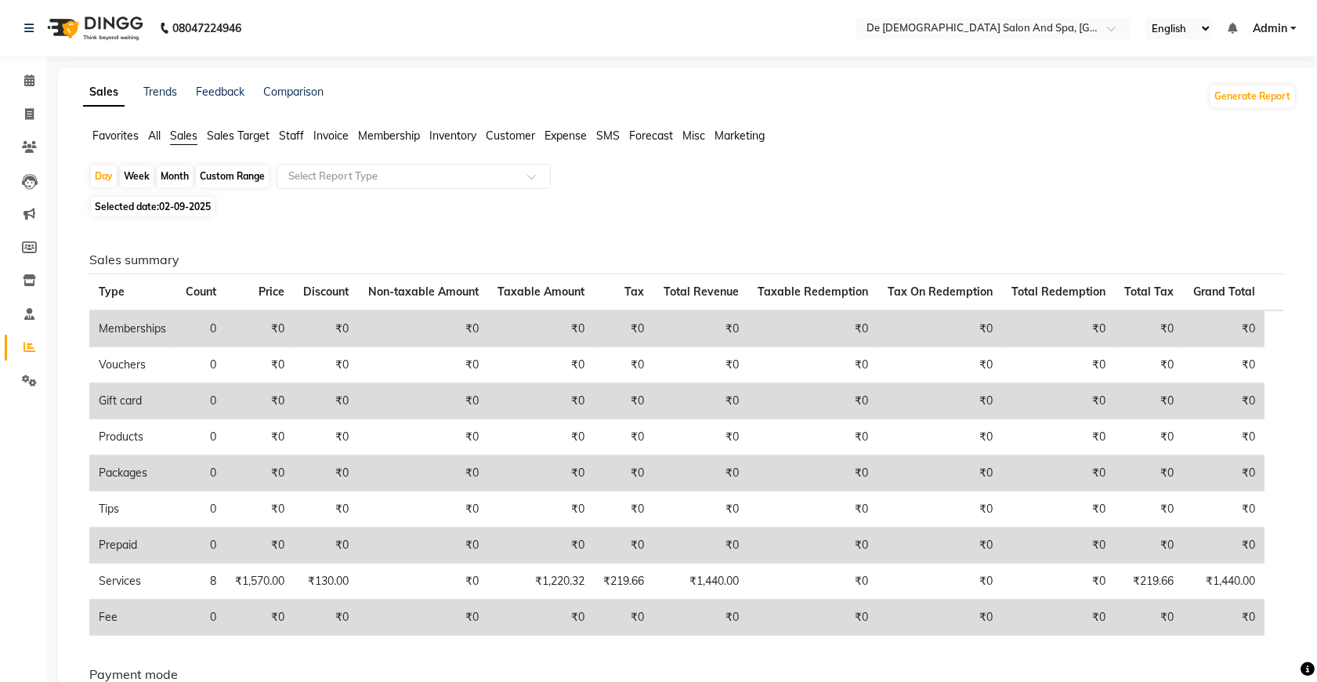
drag, startPoint x: 676, startPoint y: 147, endPoint x: 946, endPoint y: 118, distance: 271.9
click at [946, 118] on div "Sales Trends Feedback Comparison Generate Report Favorites All Sales Sales Targ…" at bounding box center [689, 463] width 1263 height 790
click at [284, 137] on span "Staff" at bounding box center [291, 135] width 25 height 14
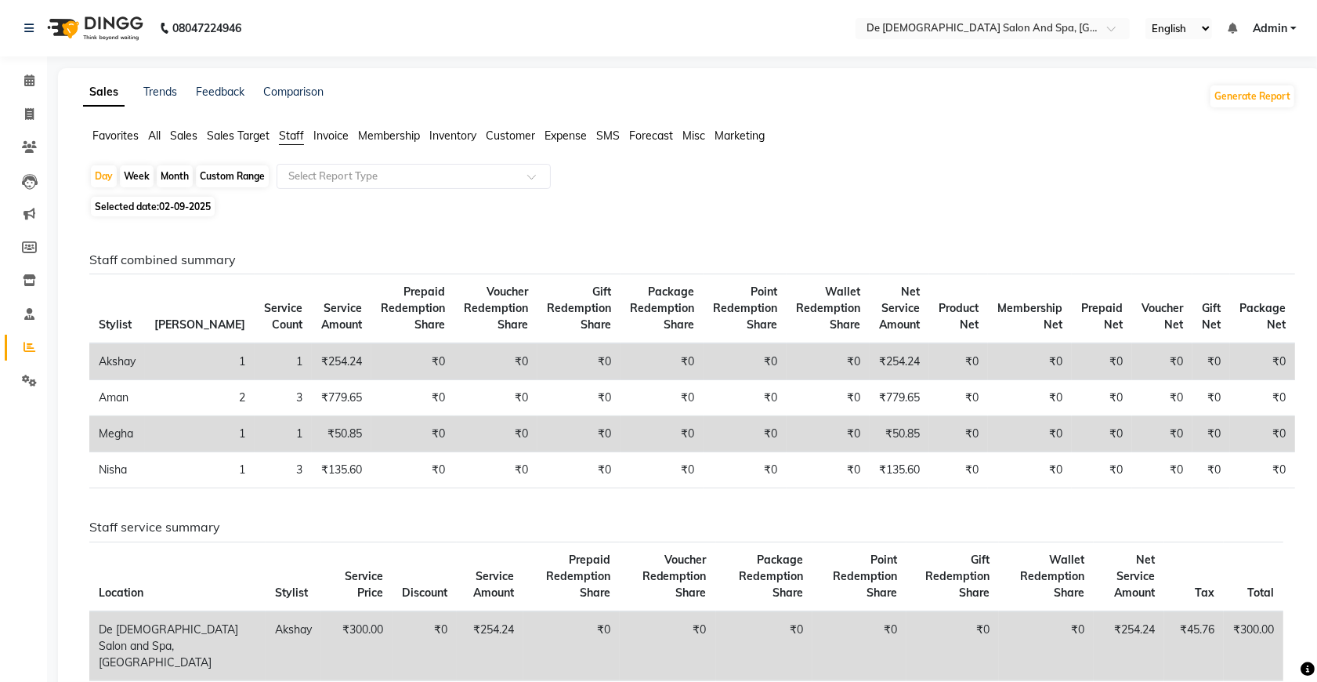
click at [350, 142] on ul "Favorites All Sales Sales Target Staff Invoice Membership Inventory Customer Ex…" at bounding box center [689, 136] width 1213 height 17
click at [400, 134] on span "Membership" at bounding box center [389, 135] width 62 height 14
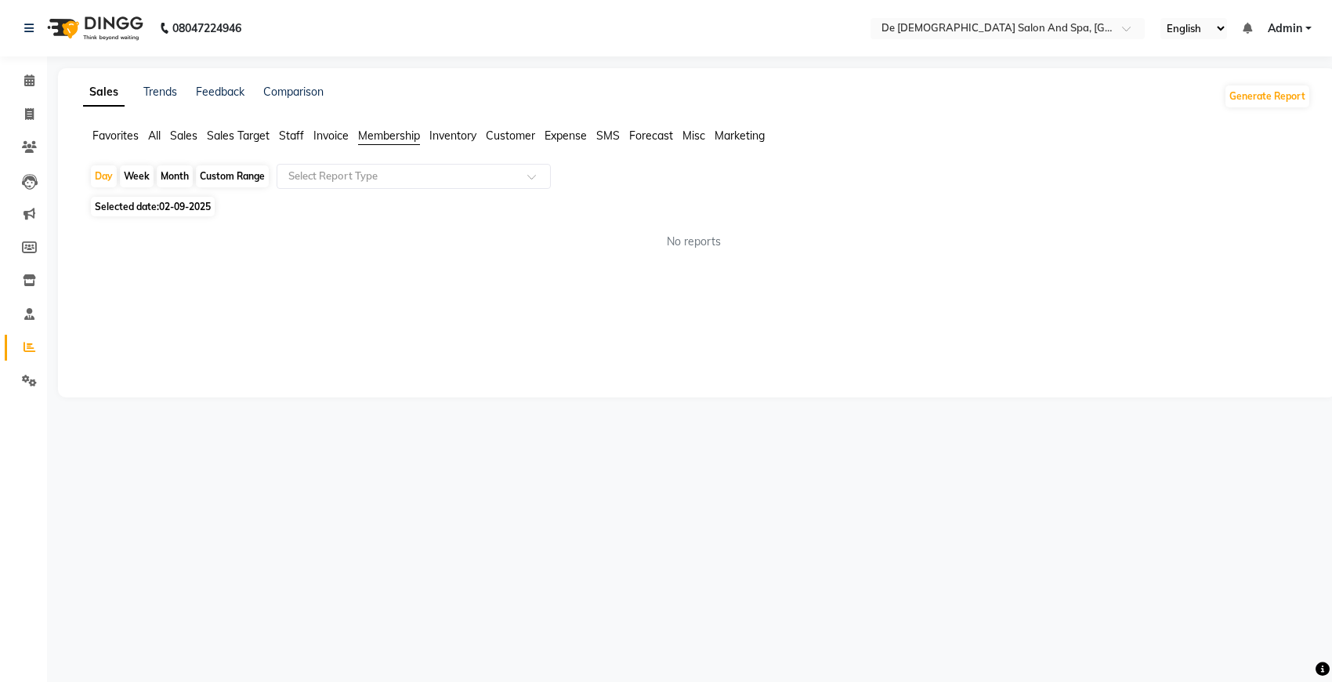
click at [158, 130] on span "All" at bounding box center [154, 135] width 13 height 14
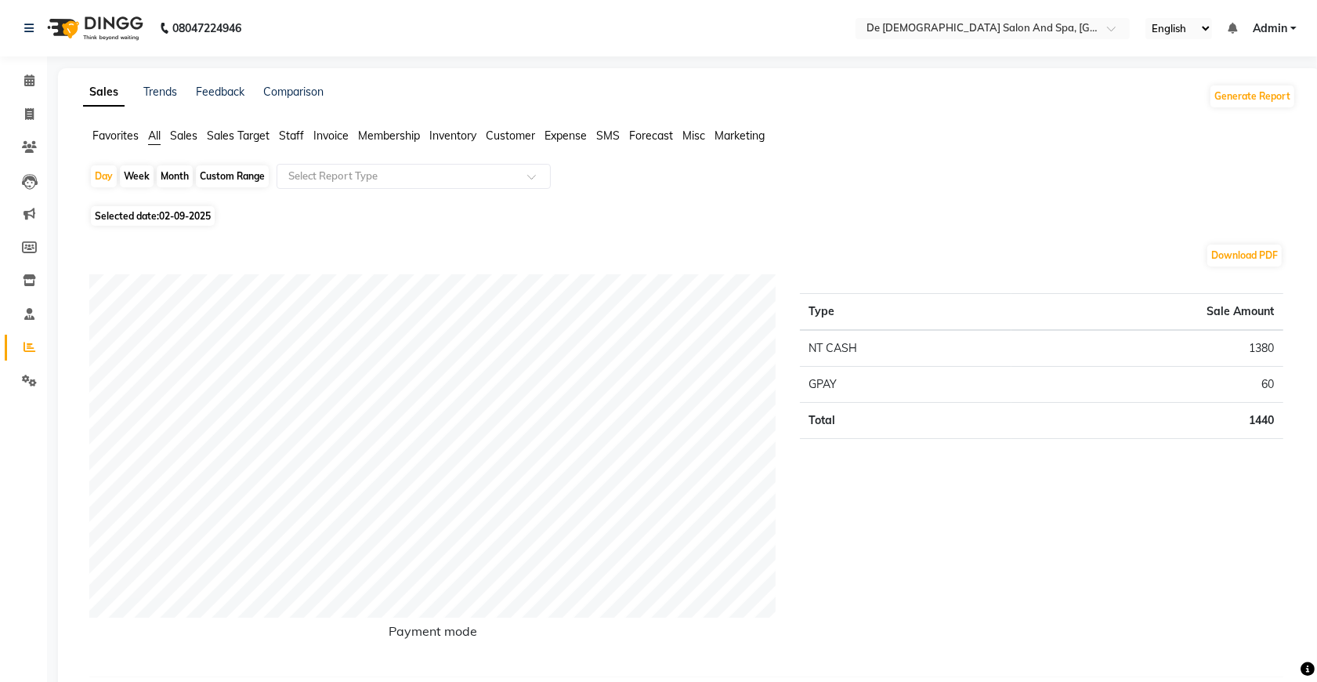
click at [188, 137] on span "Sales" at bounding box center [183, 135] width 27 height 14
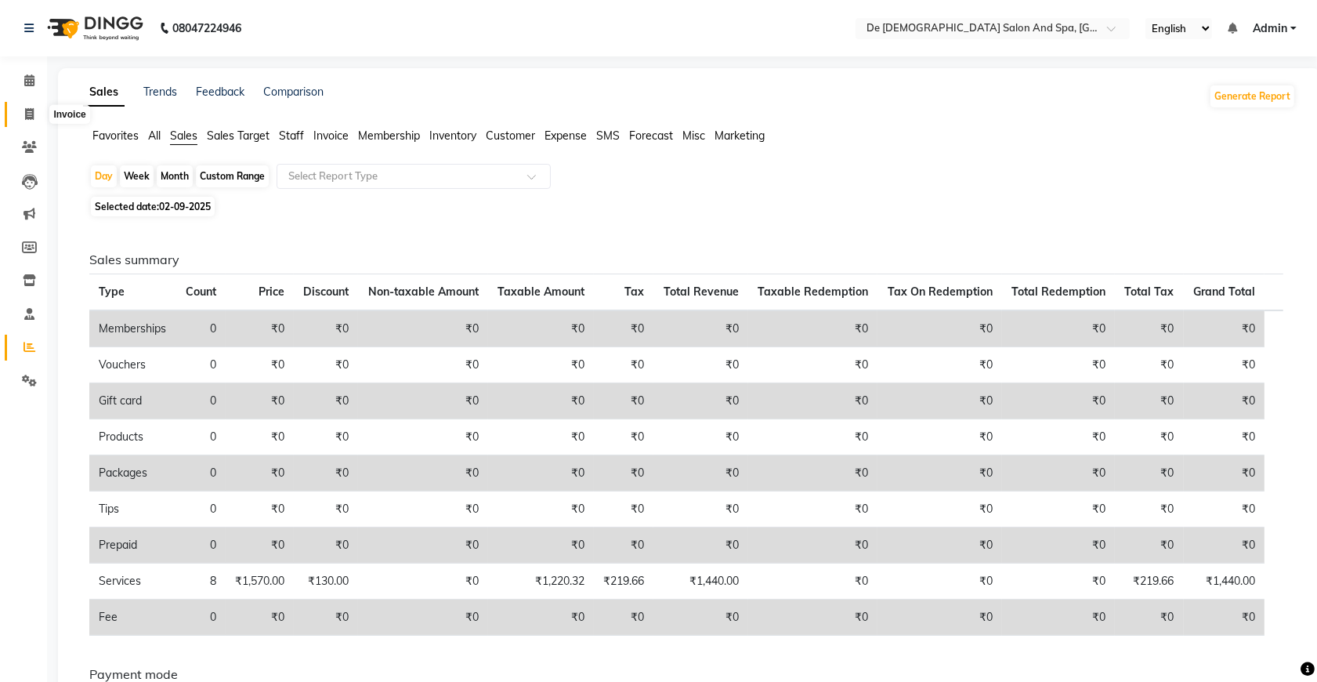
click at [29, 120] on span at bounding box center [29, 115] width 27 height 18
select select "service"
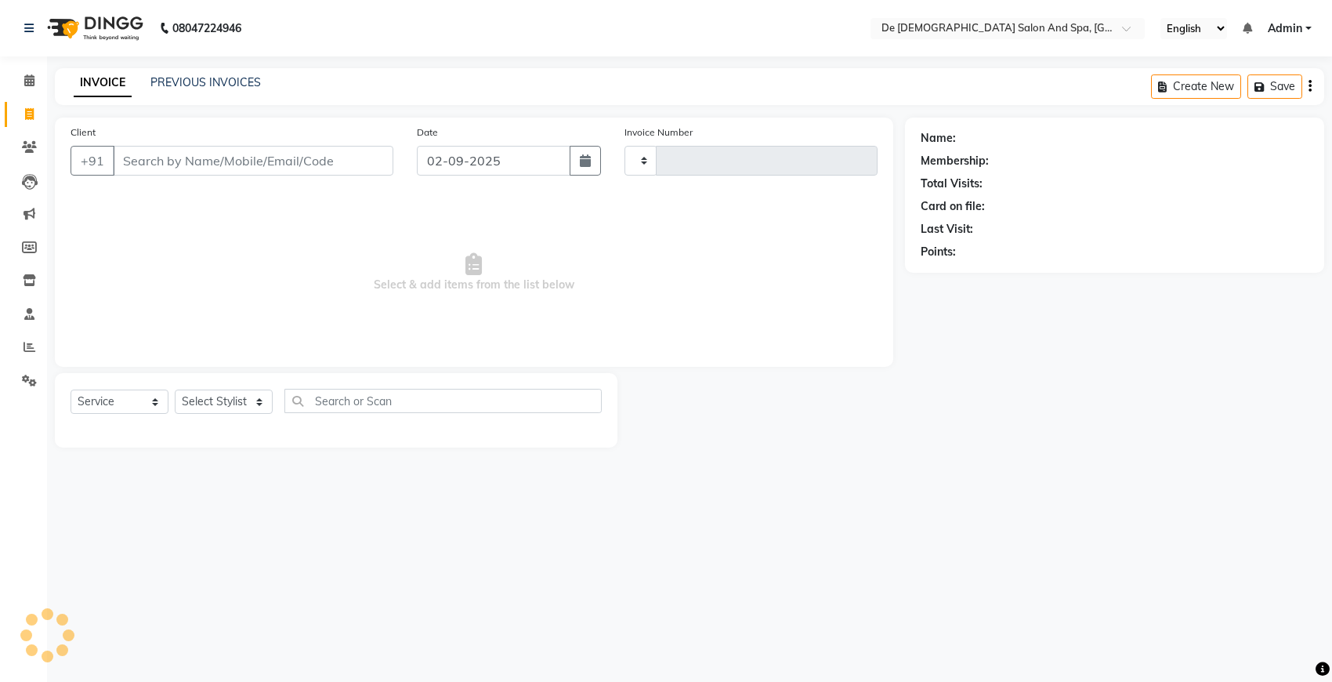
type input "2525"
select select "6431"
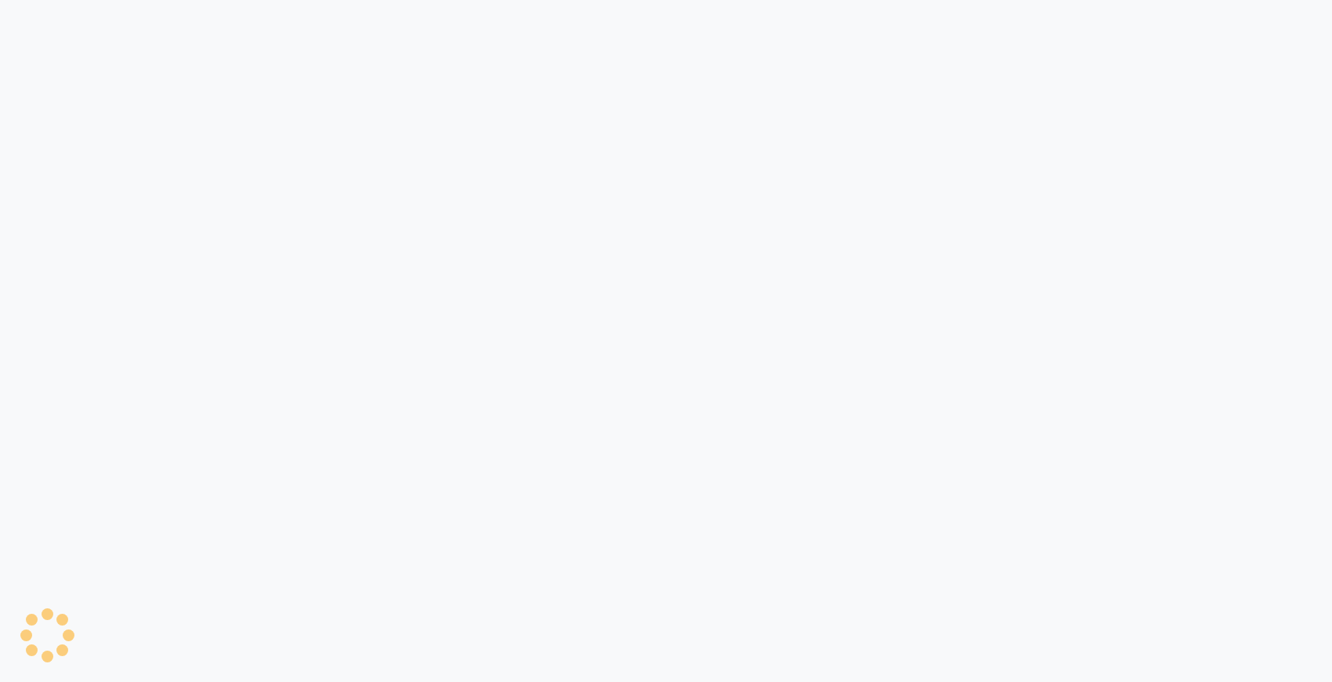
select select "6431"
select select "service"
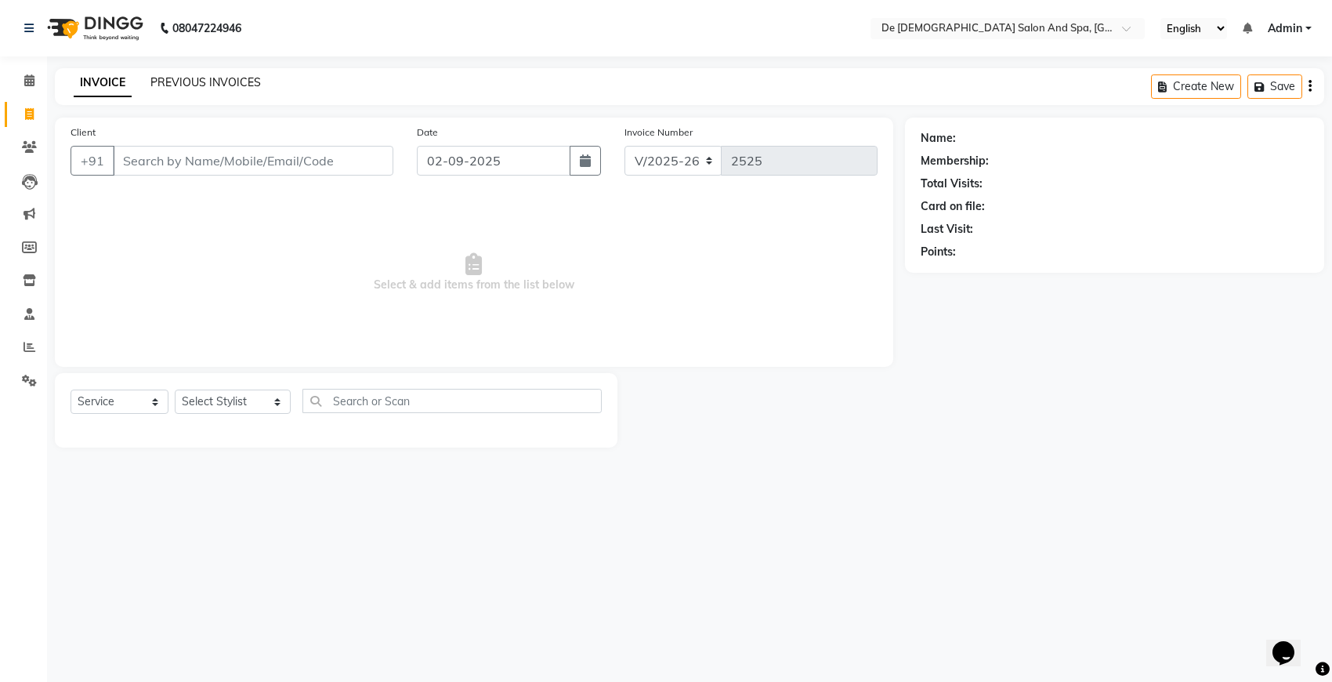
click at [216, 80] on link "PREVIOUS INVOICES" at bounding box center [205, 82] width 110 height 14
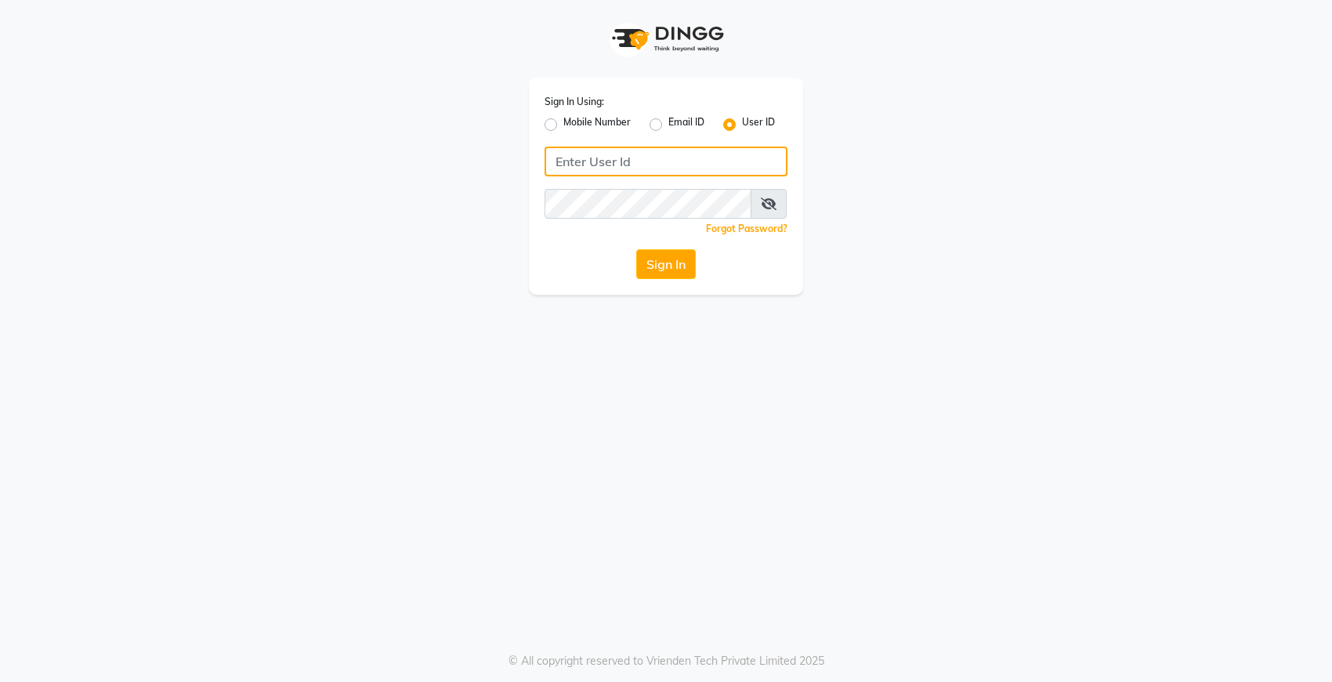
type input "Dedios123"
click at [679, 262] on button "Sign In" at bounding box center [666, 264] width 60 height 30
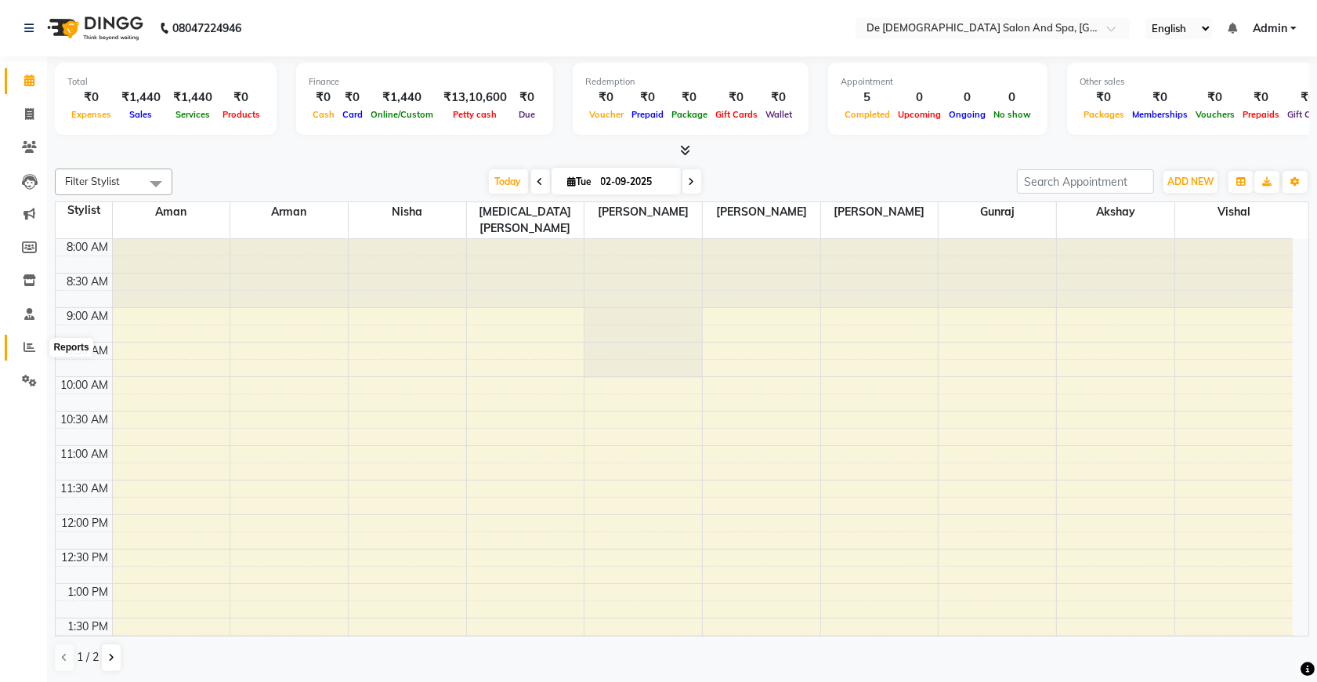
click at [27, 345] on icon at bounding box center [30, 347] width 12 height 12
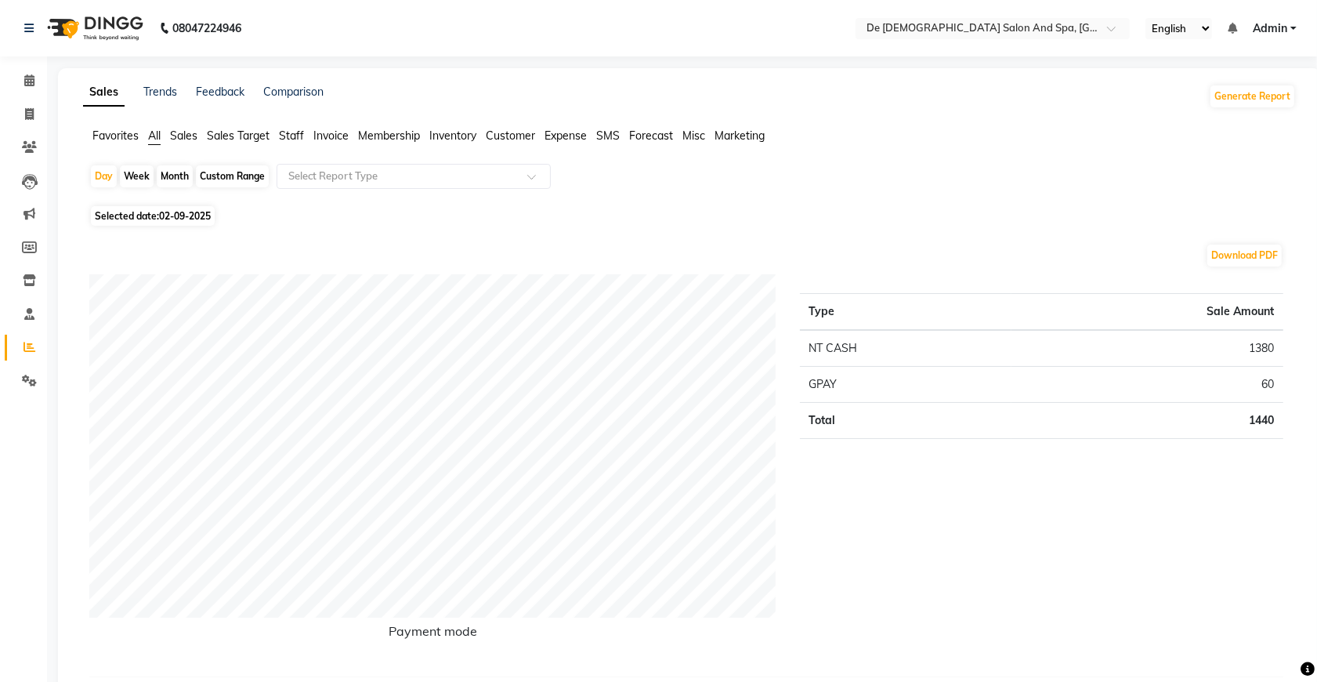
click at [177, 175] on div "Month" at bounding box center [175, 176] width 36 height 22
select select "9"
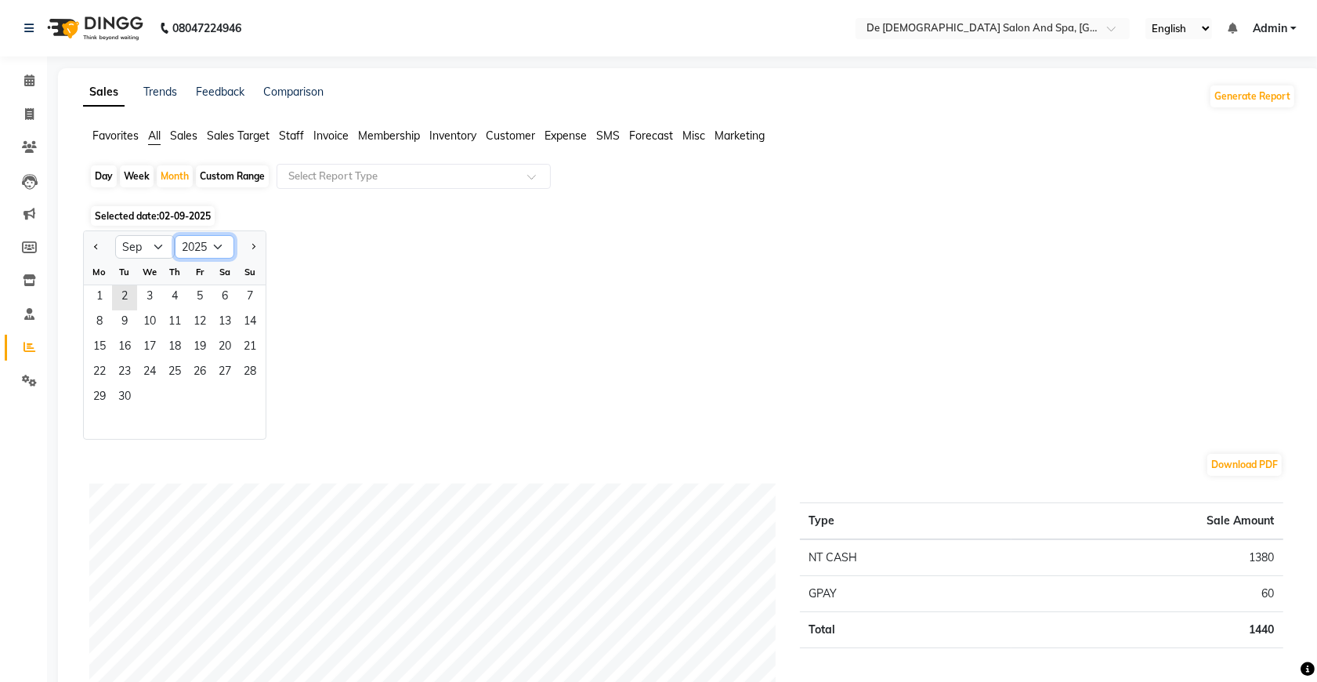
click at [216, 243] on select "2015 2016 2017 2018 2019 2020 2021 2022 2023 2024 2025 2026 2027 2028 2029 2030…" at bounding box center [205, 247] width 60 height 24
select select "2024"
click at [175, 236] on select "2015 2016 2017 2018 2019 2020 2021 2022 2023 2024 2025 2026 2027 2028 2029 2030…" at bounding box center [205, 247] width 60 height 24
click at [129, 251] on select "Jan Feb Mar Apr May Jun Jul Aug Sep Oct Nov Dec" at bounding box center [145, 247] width 60 height 24
select select "6"
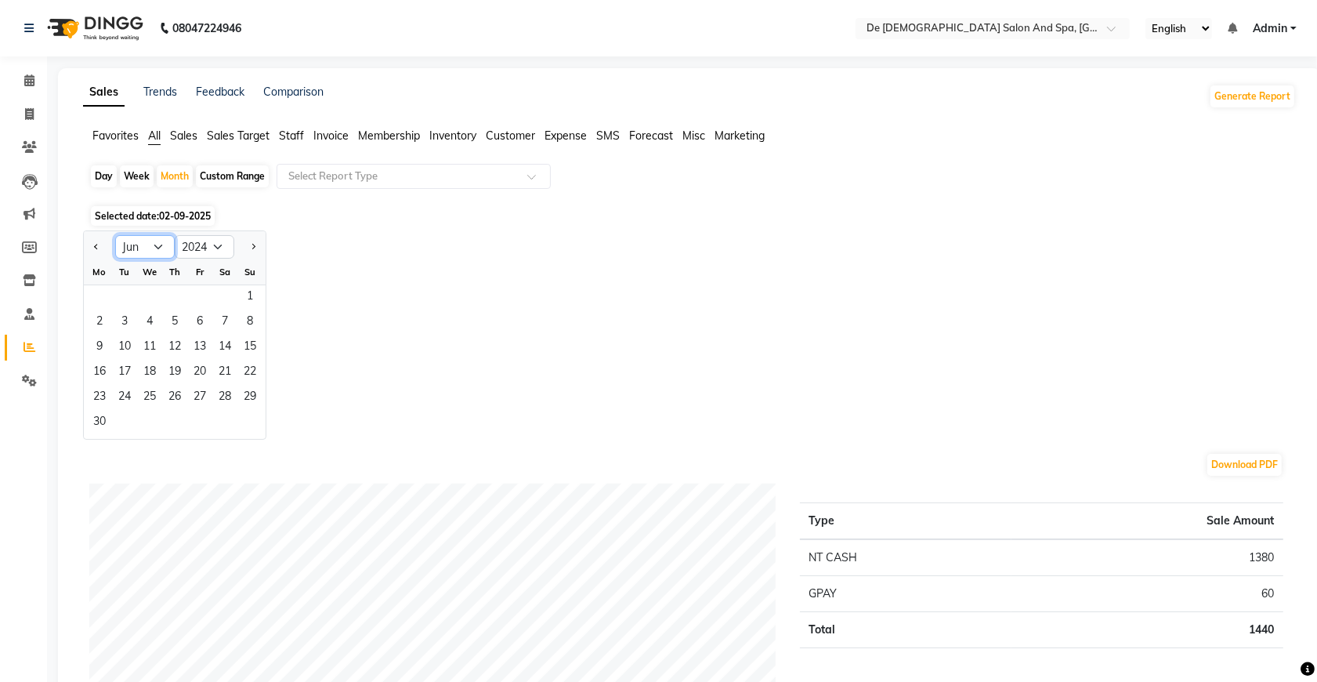
click at [115, 236] on select "Jan Feb Mar Apr May Jun Jul Aug Sep Oct Nov Dec" at bounding box center [145, 247] width 60 height 24
click at [227, 292] on span "1" at bounding box center [224, 297] width 25 height 25
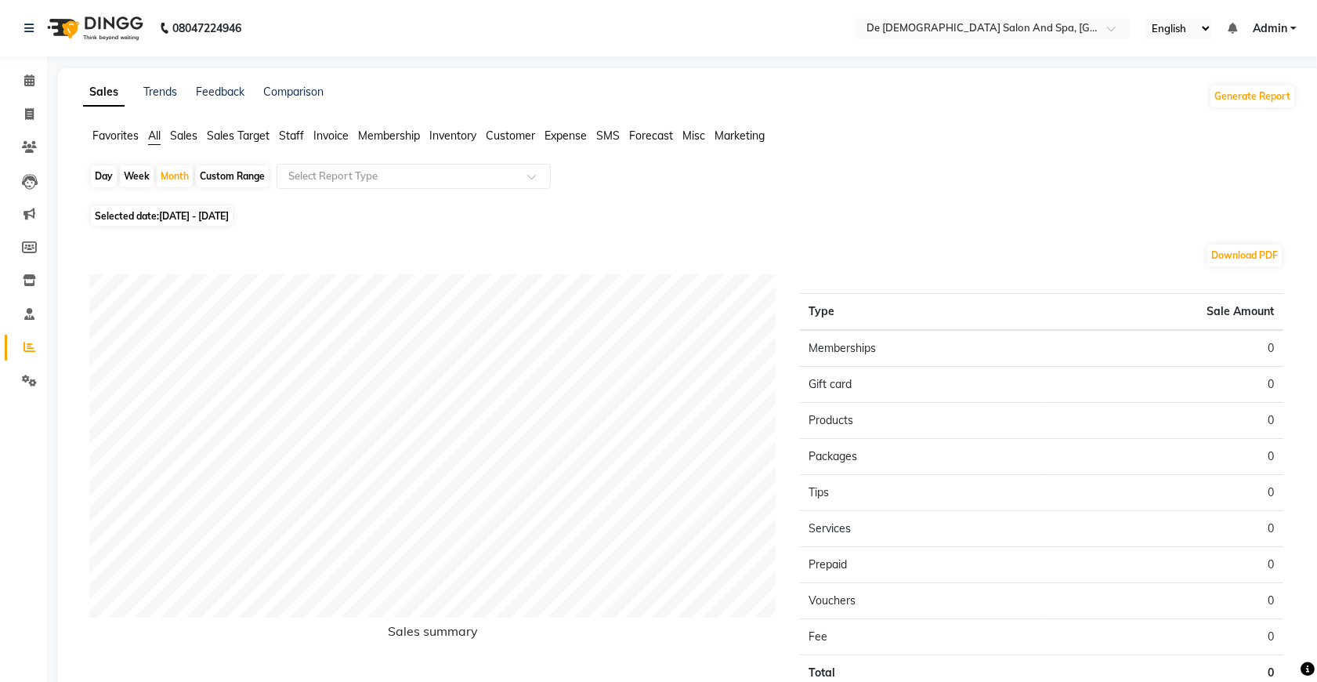
click at [181, 215] on span "01-06-2024 - 30-06-2024" at bounding box center [194, 216] width 70 height 12
select select "6"
select select "2024"
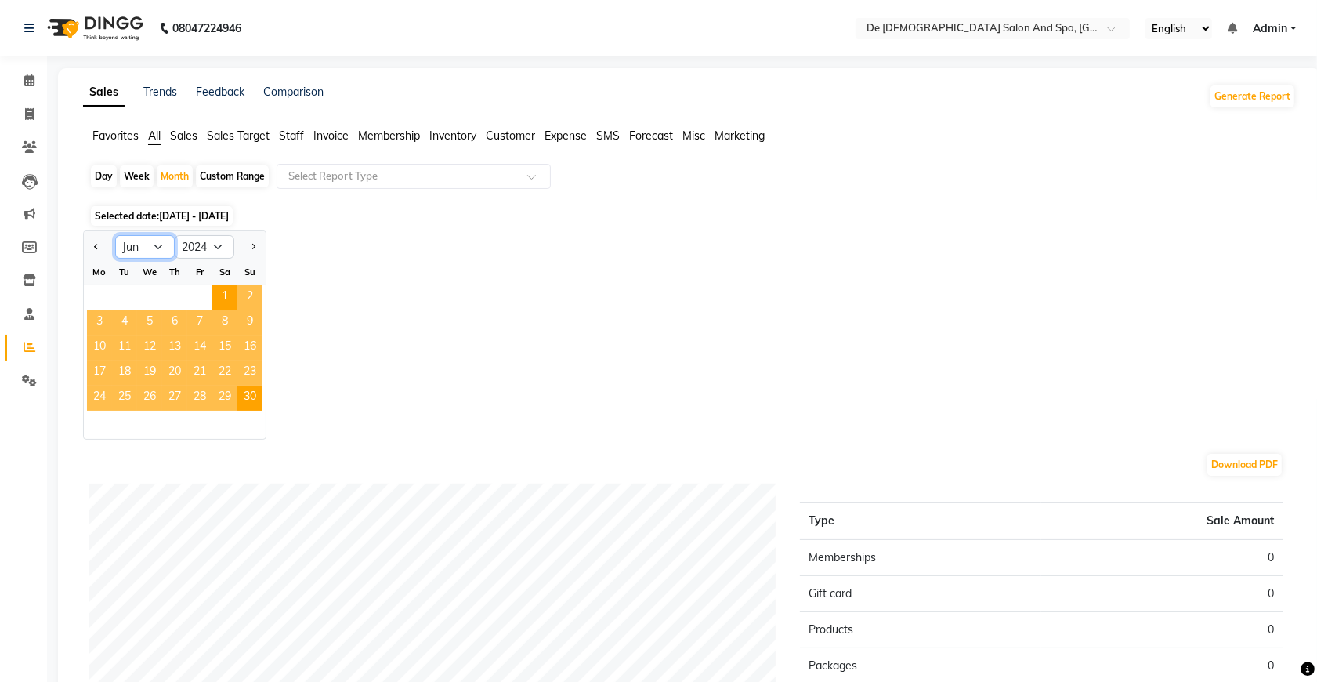
click at [155, 248] on select "Jan Feb Mar Apr May Jun Jul Aug Sep Oct Nov Dec" at bounding box center [145, 247] width 60 height 24
select select "7"
click at [115, 236] on select "Jan Feb Mar Apr May Jun Jul Aug Sep Oct Nov Dec" at bounding box center [145, 247] width 60 height 24
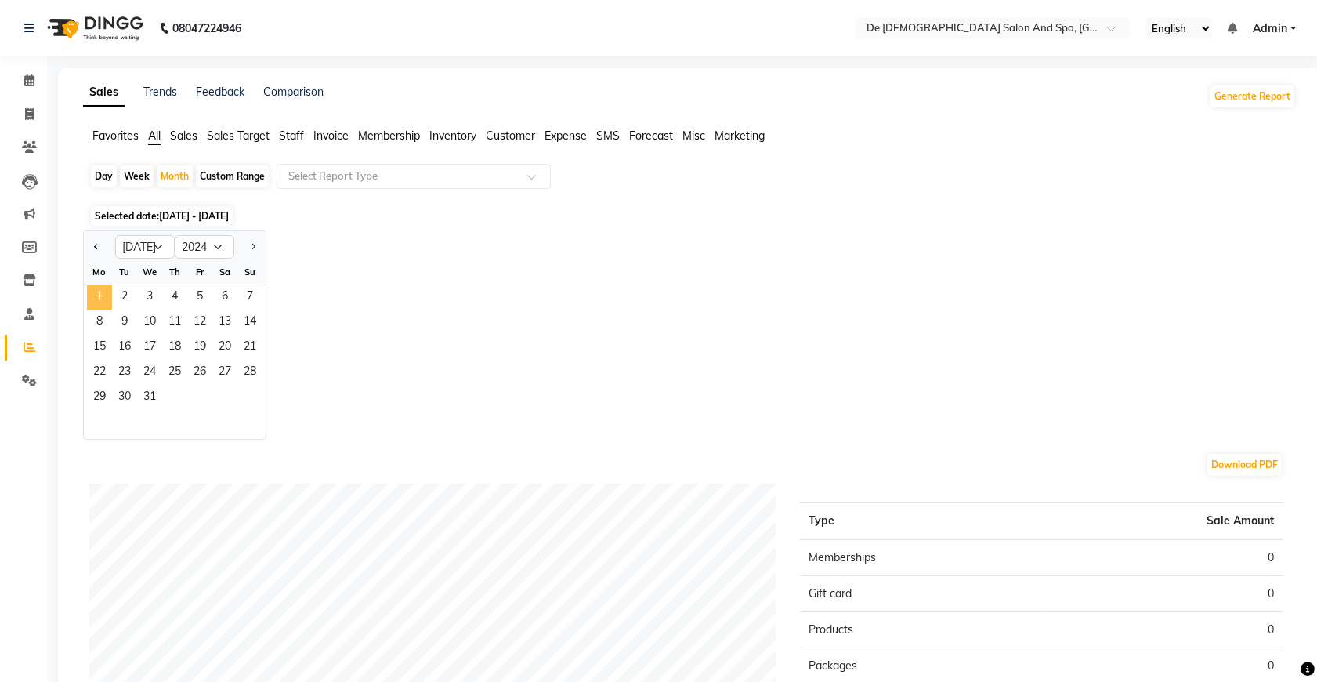
click at [102, 286] on span "1" at bounding box center [99, 297] width 25 height 25
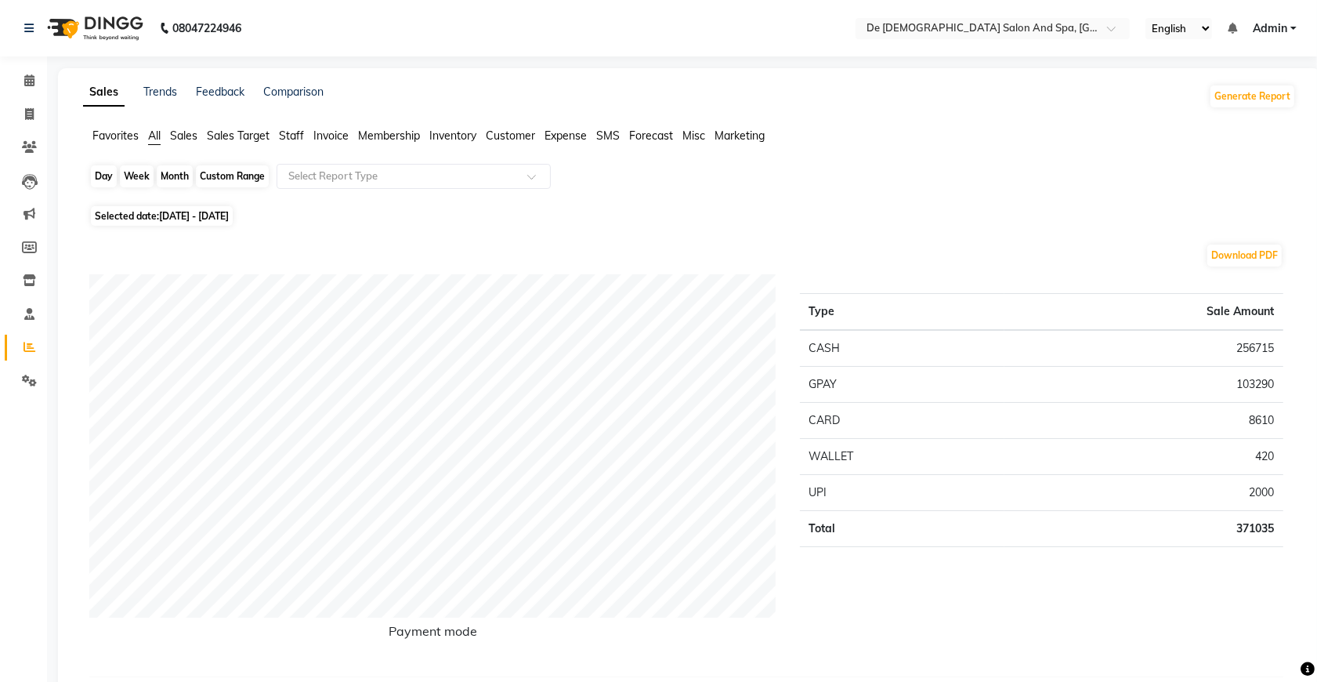
click at [174, 172] on div "Month" at bounding box center [175, 176] width 36 height 22
select select "7"
select select "2024"
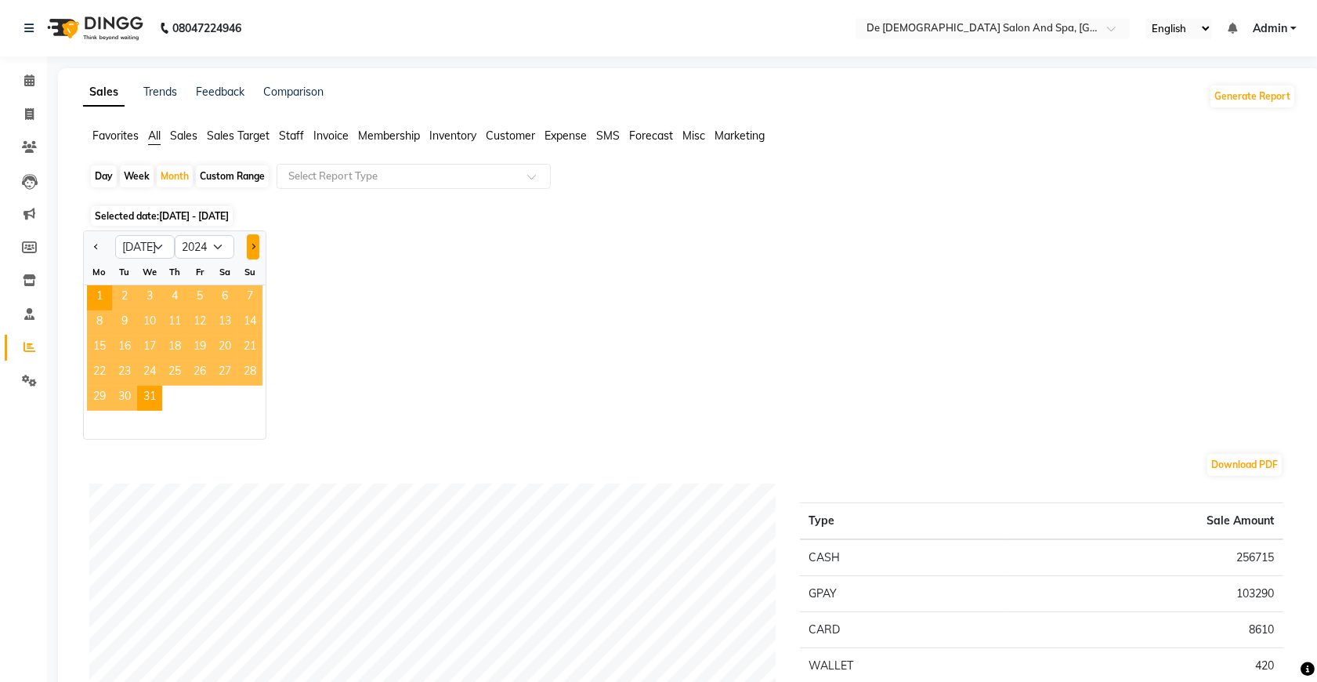
click at [249, 252] on button "Next month" at bounding box center [253, 246] width 13 height 25
select select "8"
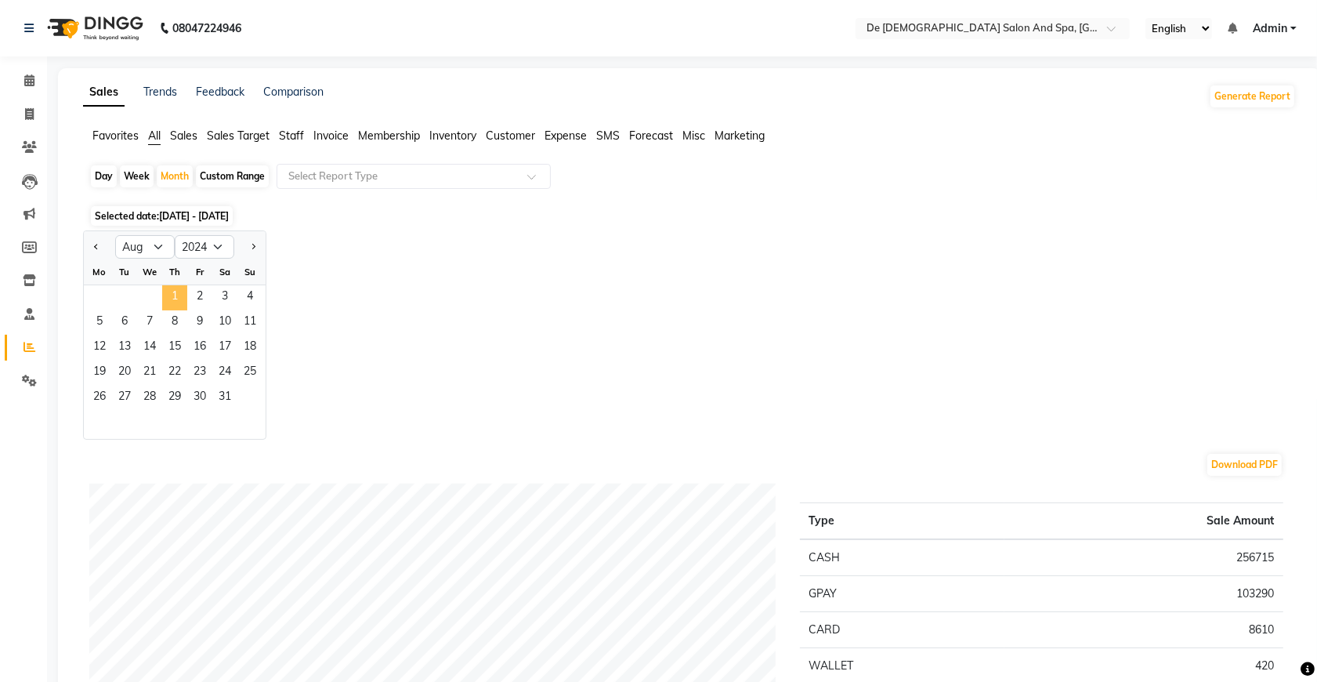
click at [169, 287] on span "1" at bounding box center [174, 297] width 25 height 25
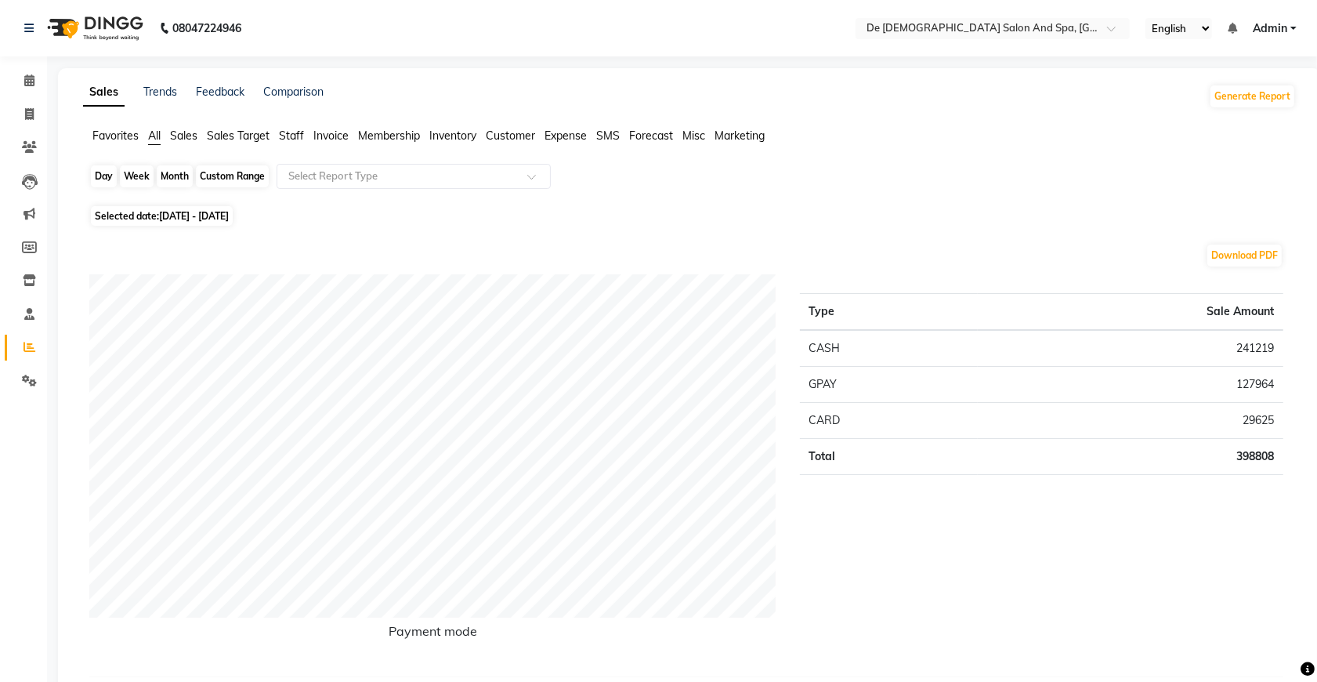
click at [157, 177] on div "Month" at bounding box center [175, 176] width 36 height 22
select select "8"
select select "2024"
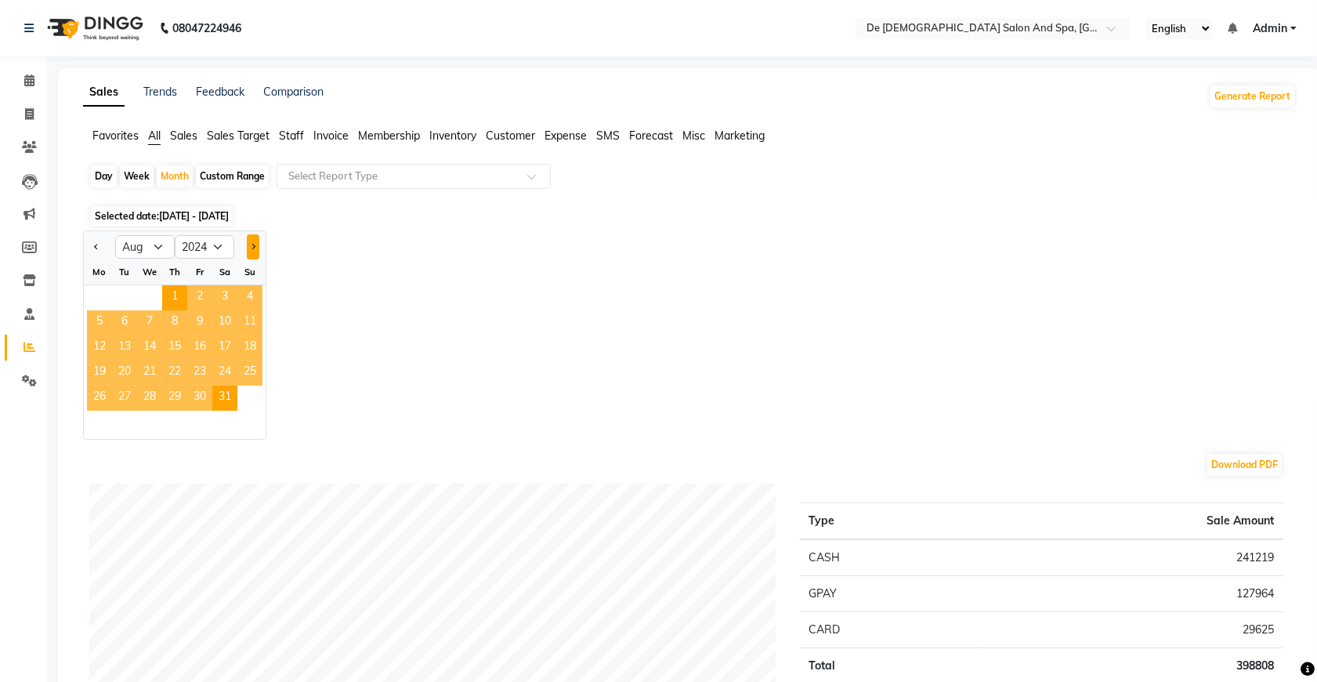
click at [252, 248] on span "Next month" at bounding box center [252, 245] width 5 height 5
select select "9"
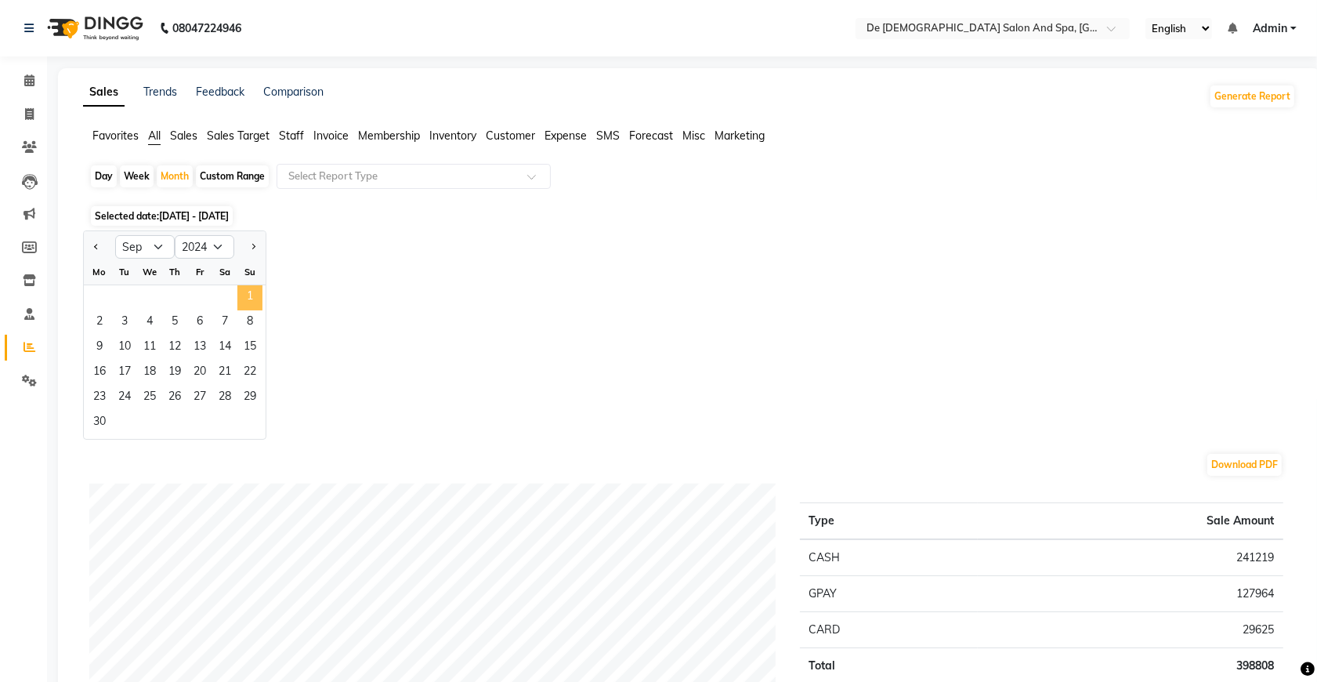
click at [248, 299] on span "1" at bounding box center [249, 297] width 25 height 25
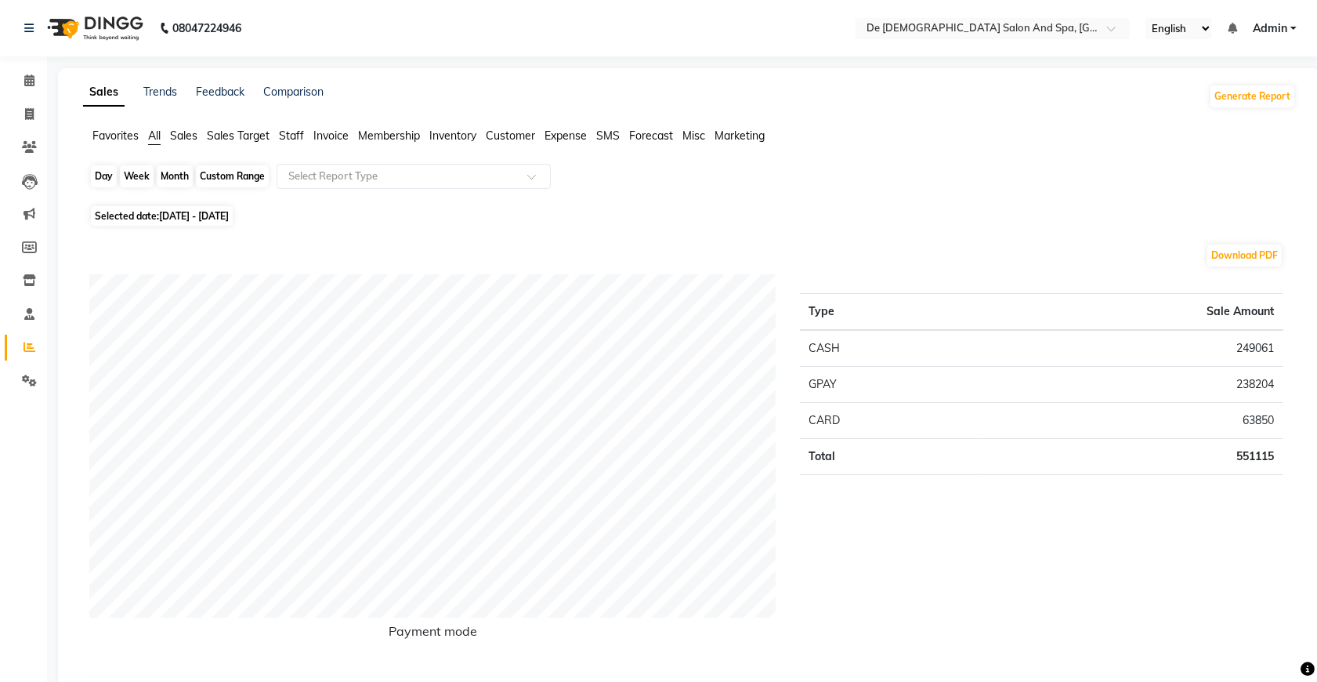
click at [179, 184] on div "Month" at bounding box center [175, 176] width 36 height 22
select select "9"
select select "2024"
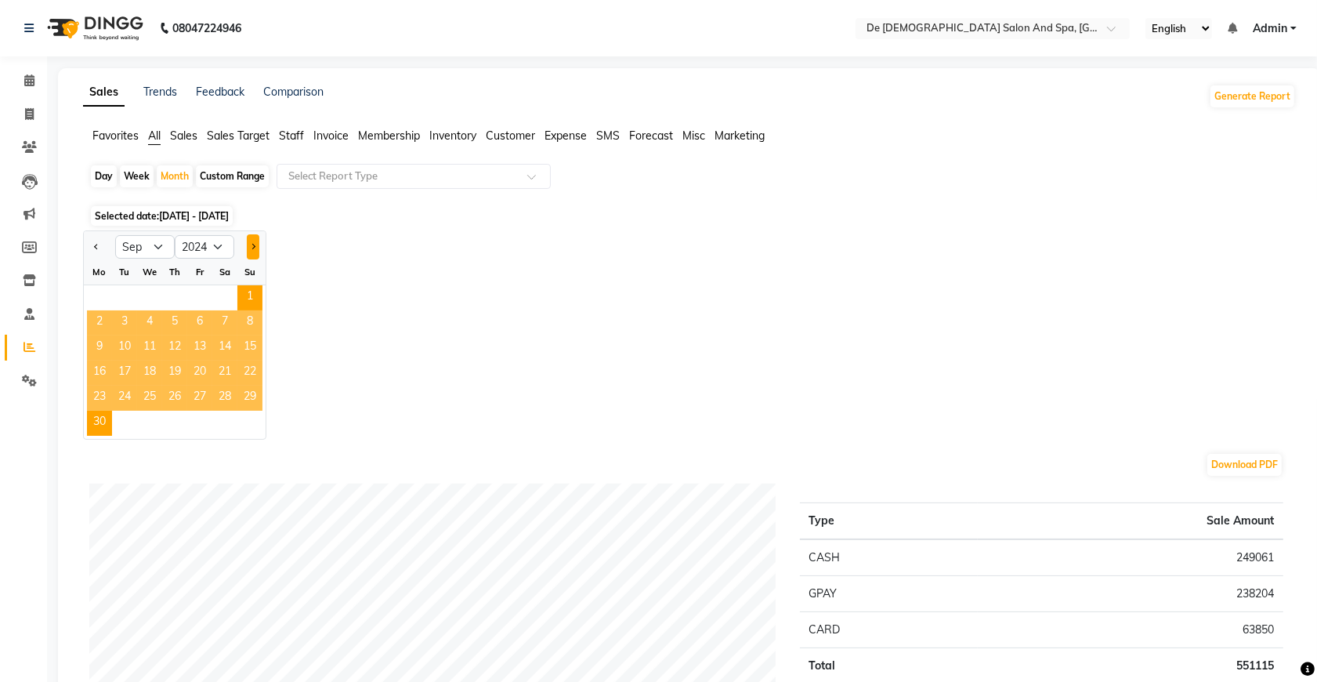
click at [252, 248] on span "Next month" at bounding box center [252, 245] width 5 height 5
select select "10"
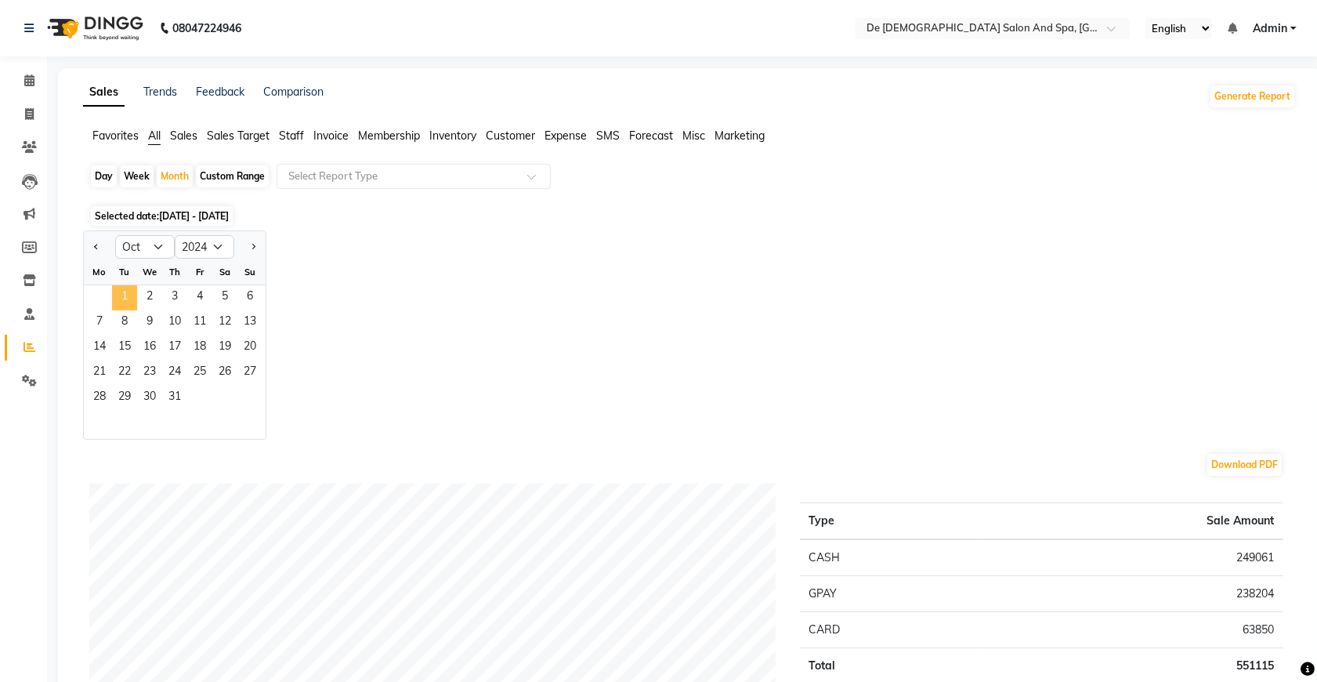
click at [133, 300] on span "1" at bounding box center [124, 297] width 25 height 25
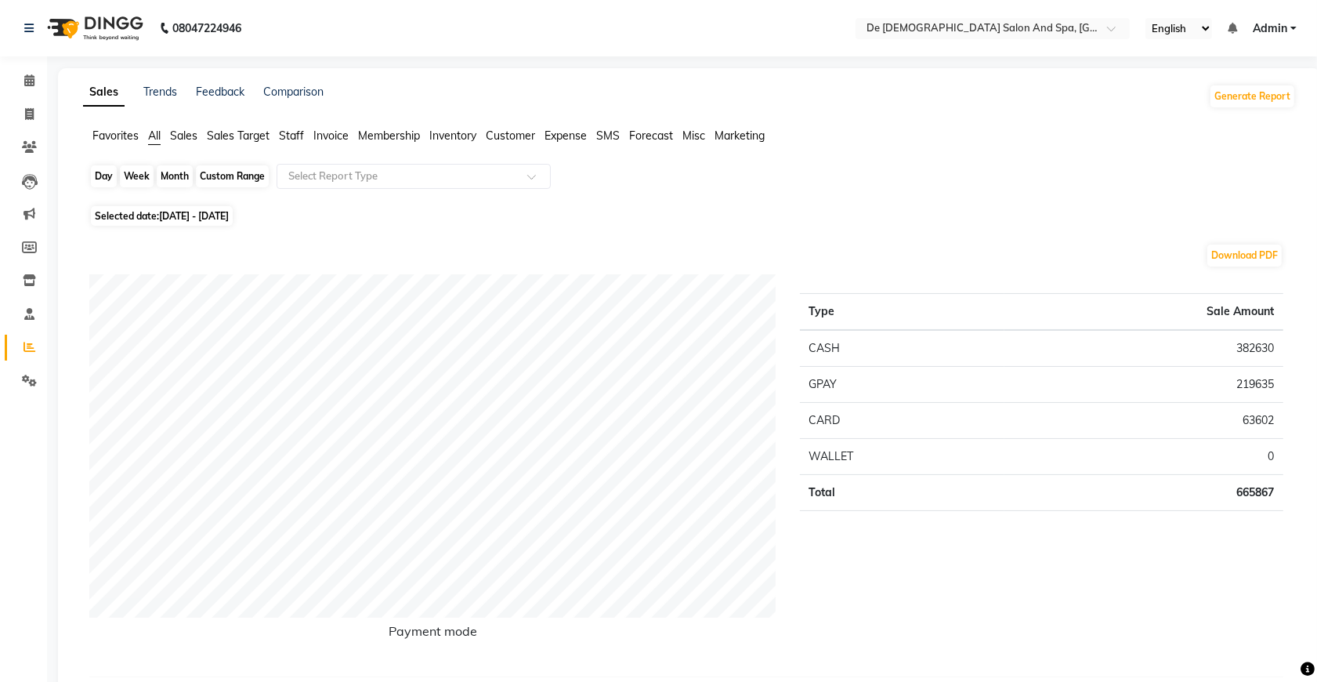
click at [172, 181] on div "Month" at bounding box center [175, 176] width 36 height 22
select select "10"
select select "2024"
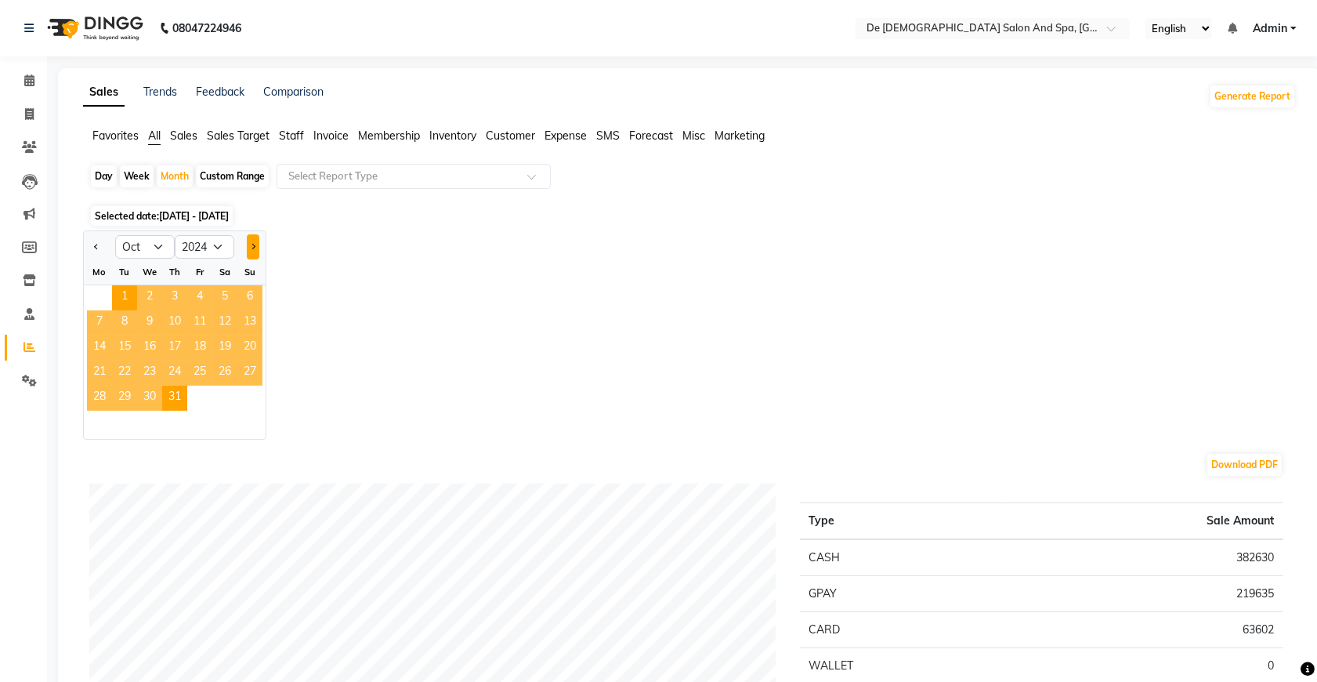
click at [252, 245] on span "Next month" at bounding box center [252, 245] width 5 height 5
select select "11"
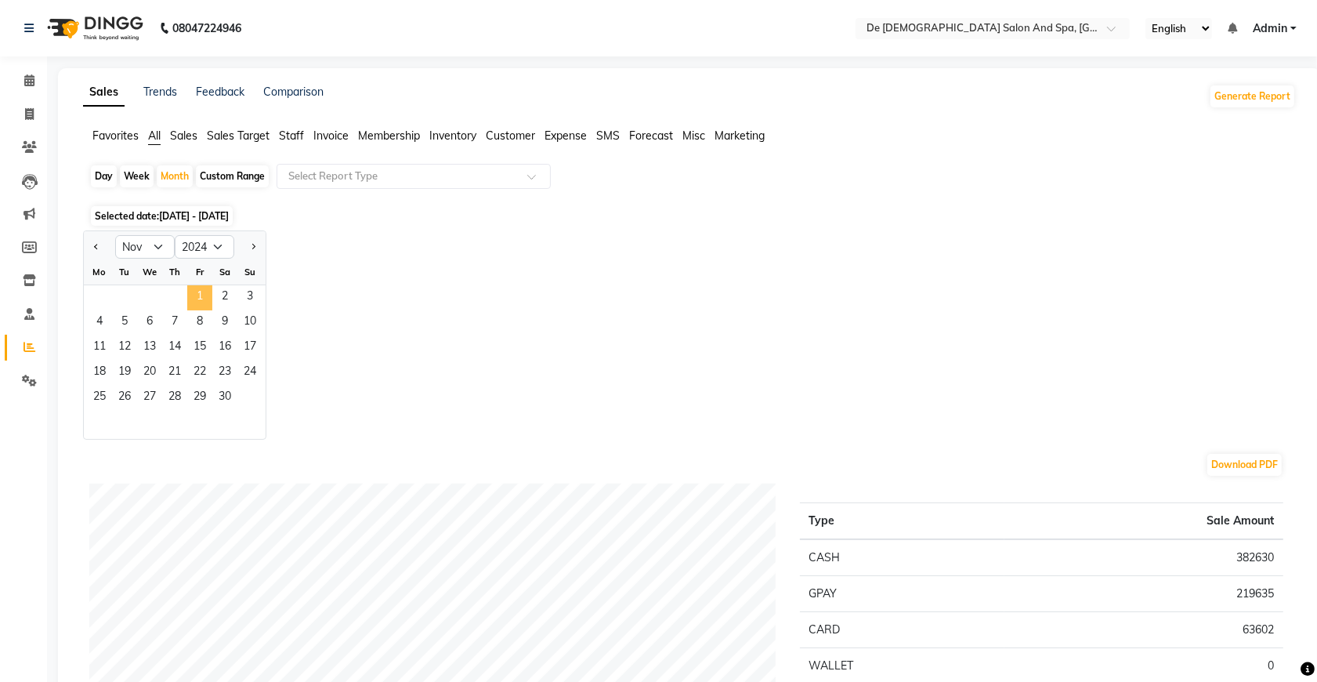
click at [198, 290] on span "1" at bounding box center [199, 297] width 25 height 25
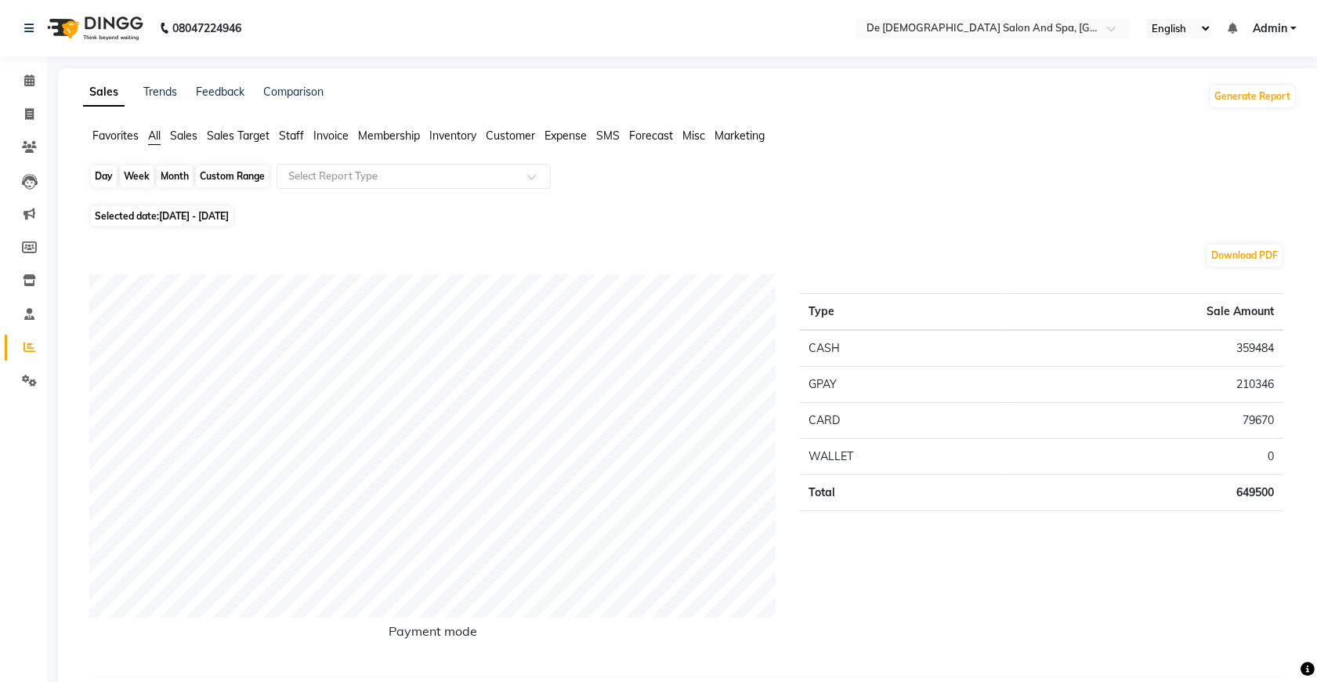
click at [170, 179] on div "Month" at bounding box center [175, 176] width 36 height 22
select select "11"
select select "2024"
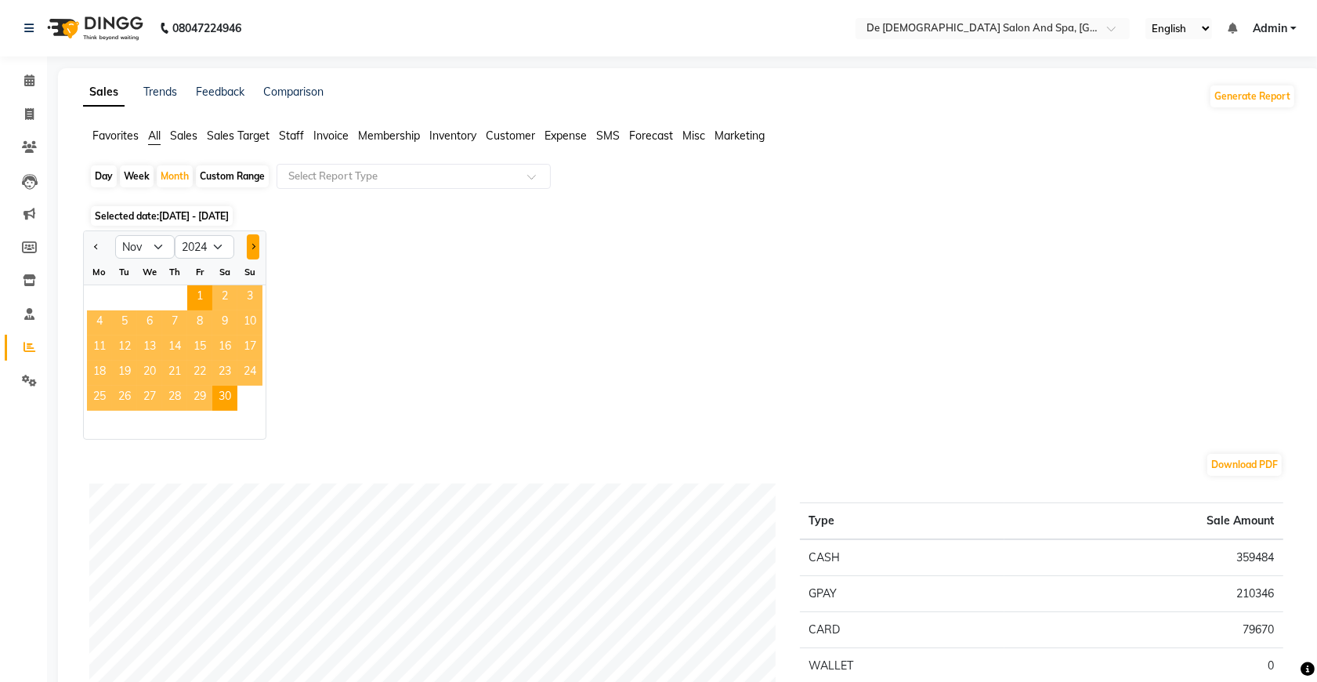
click at [252, 243] on button "Next month" at bounding box center [253, 246] width 13 height 25
select select "12"
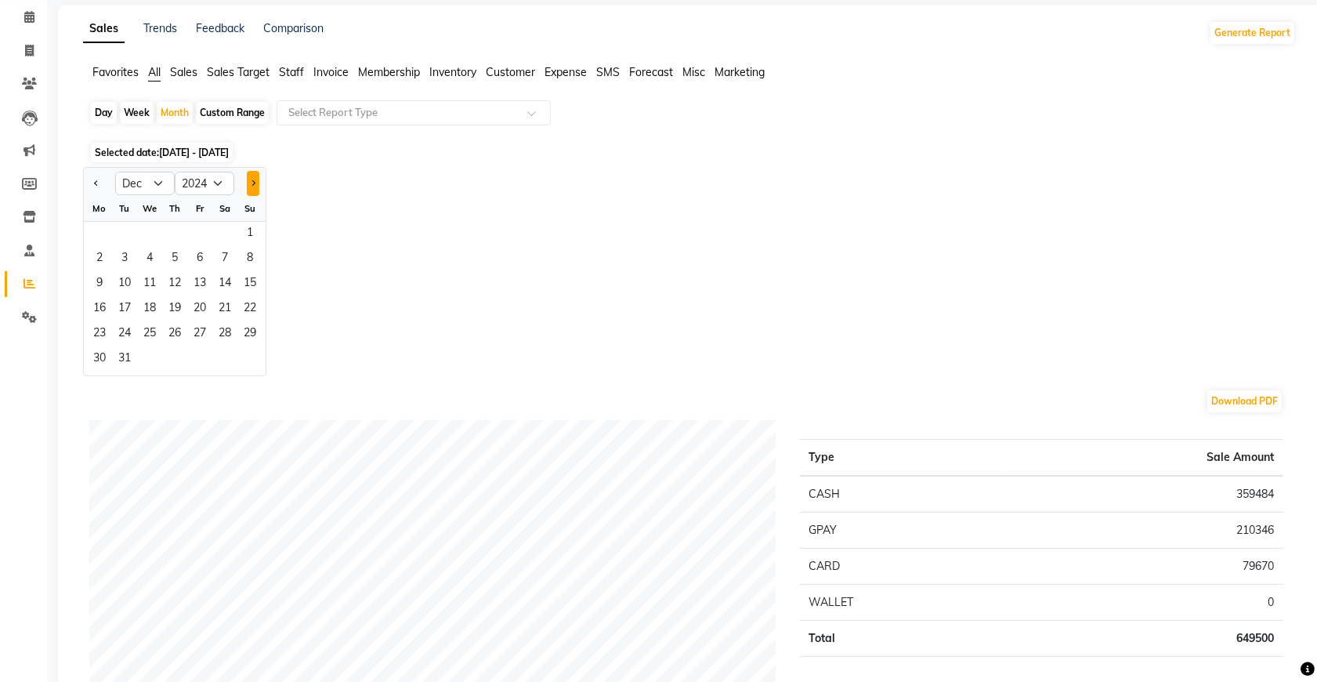
scroll to position [98, 0]
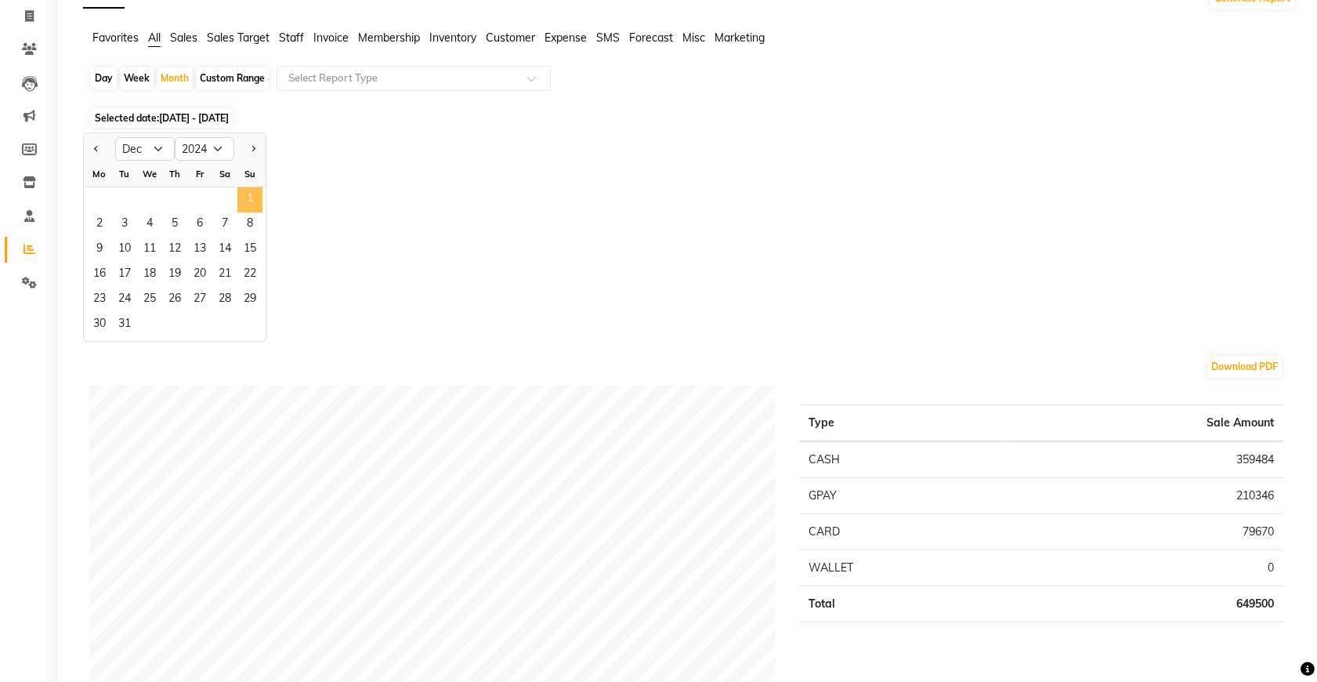
click at [252, 205] on span "1" at bounding box center [249, 199] width 25 height 25
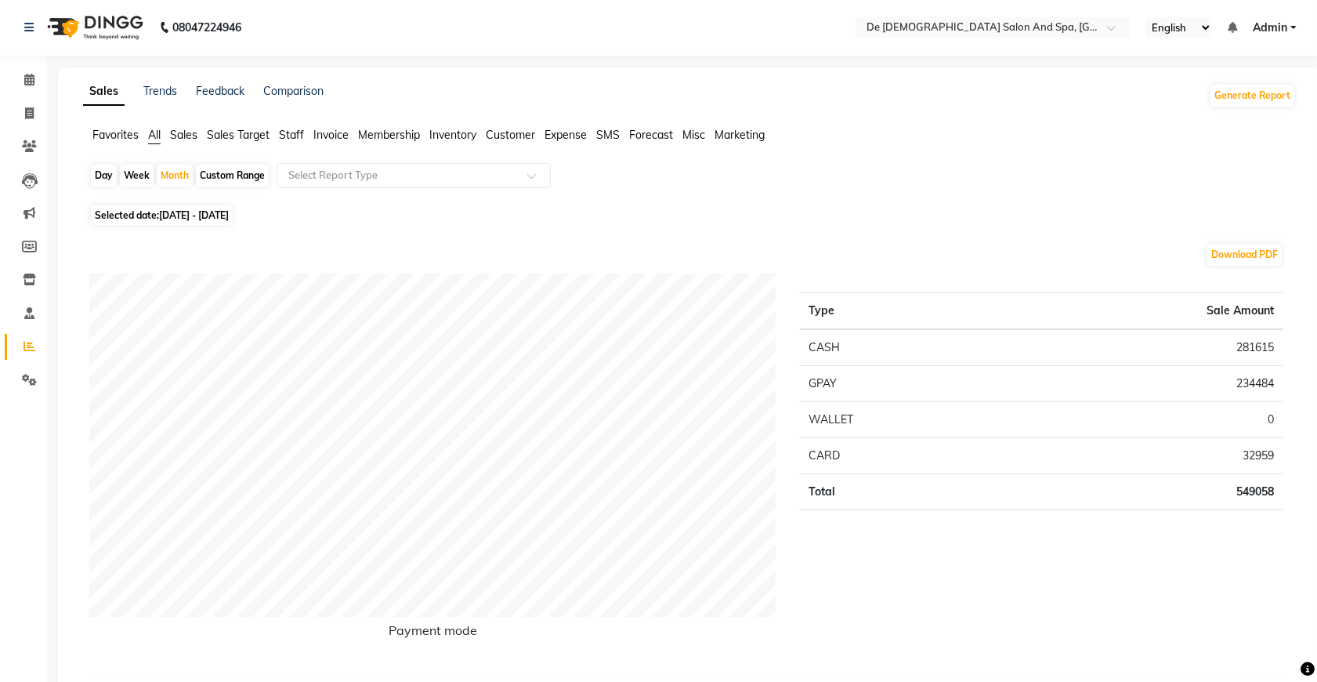
scroll to position [0, 0]
click at [186, 186] on div "Month" at bounding box center [175, 176] width 36 height 22
select select "12"
select select "2024"
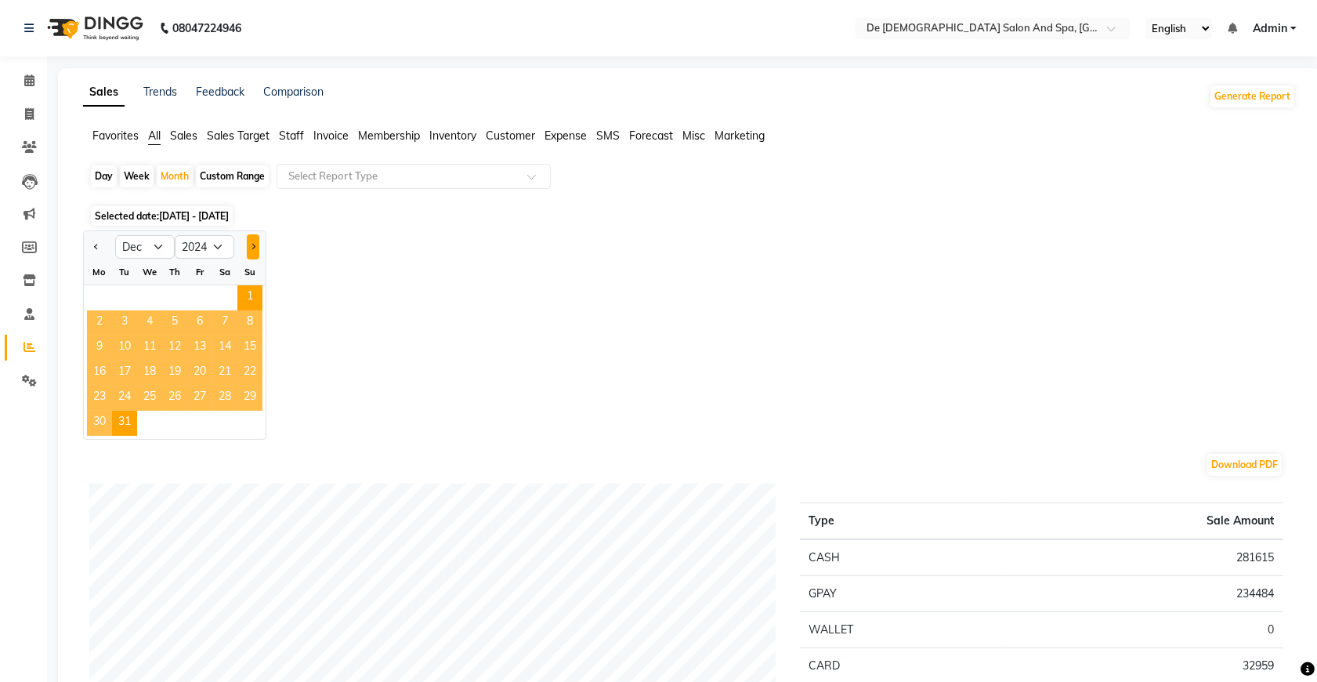
click at [249, 257] on button "Next month" at bounding box center [253, 246] width 13 height 25
select select "1"
select select "2025"
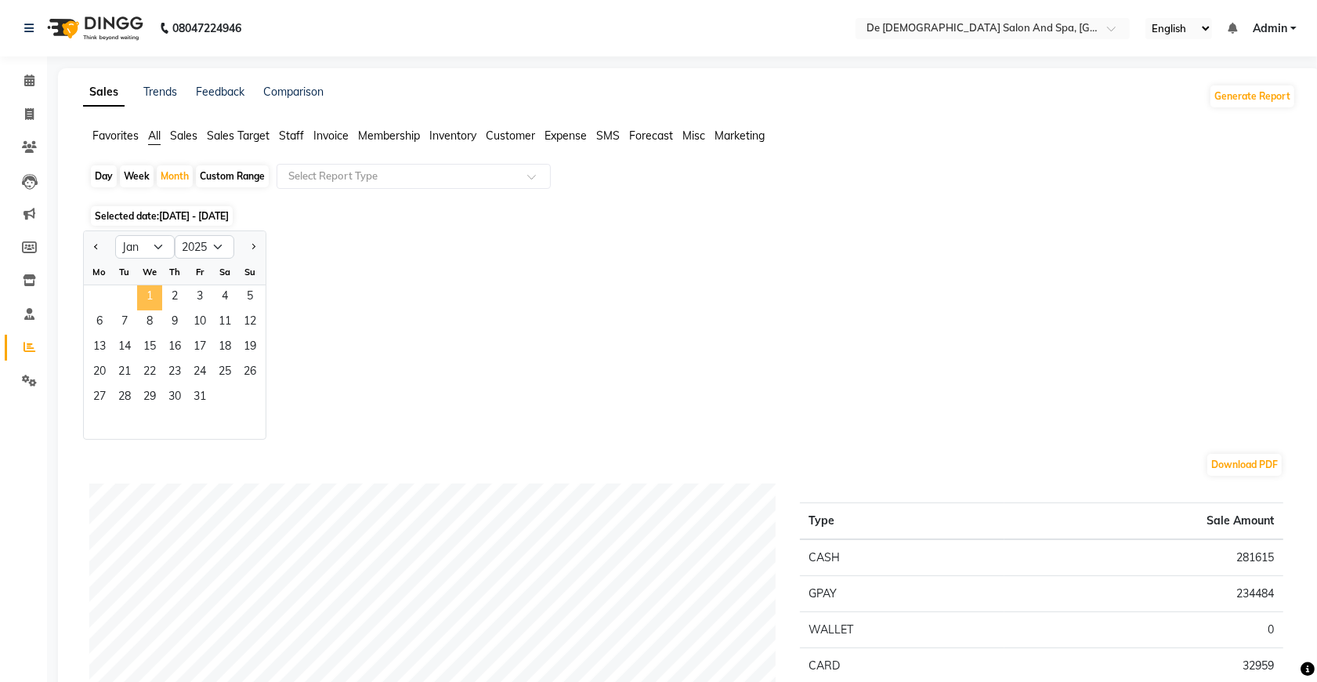
click at [147, 306] on span "1" at bounding box center [149, 297] width 25 height 25
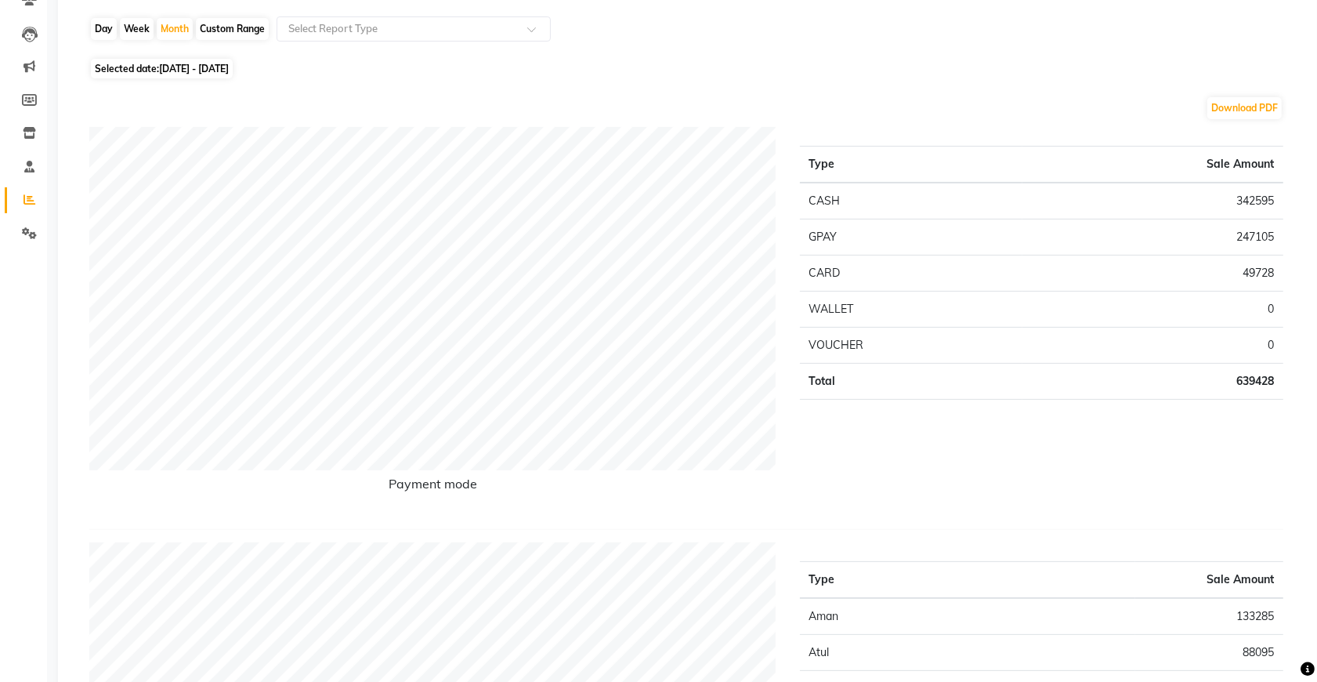
scroll to position [98, 0]
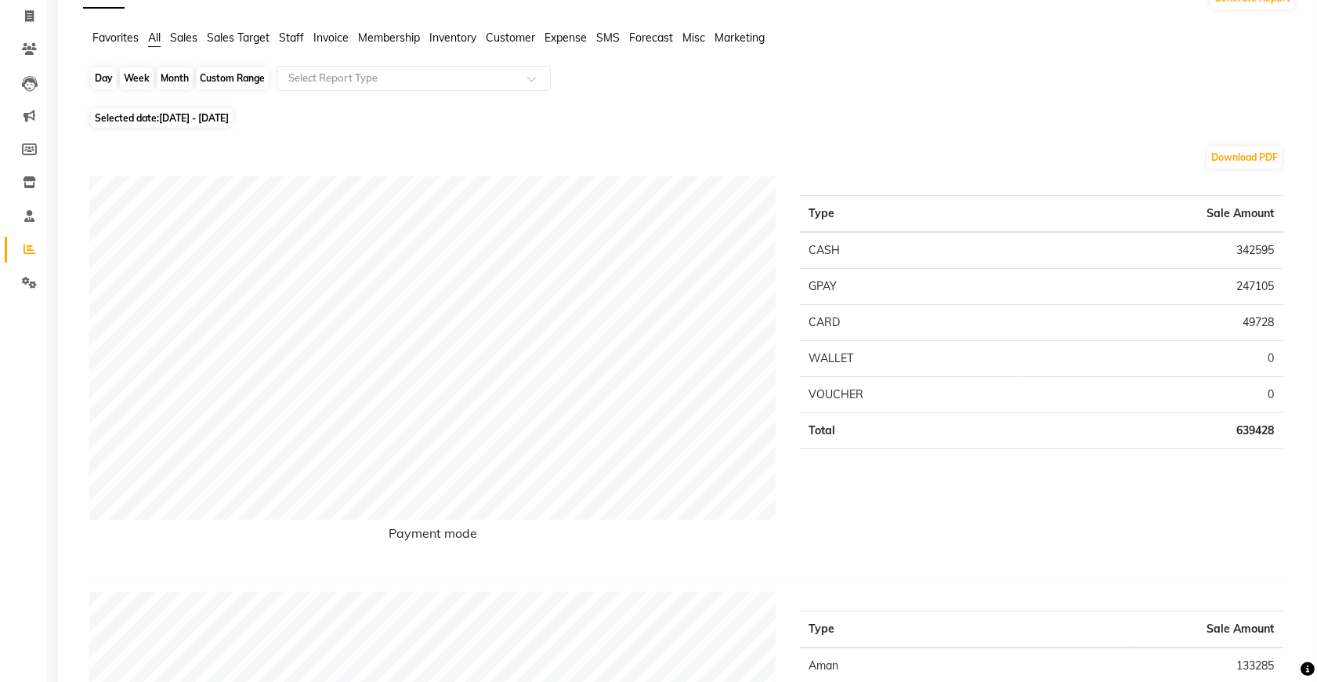
click at [167, 87] on div "Month" at bounding box center [175, 78] width 36 height 22
select select "2025"
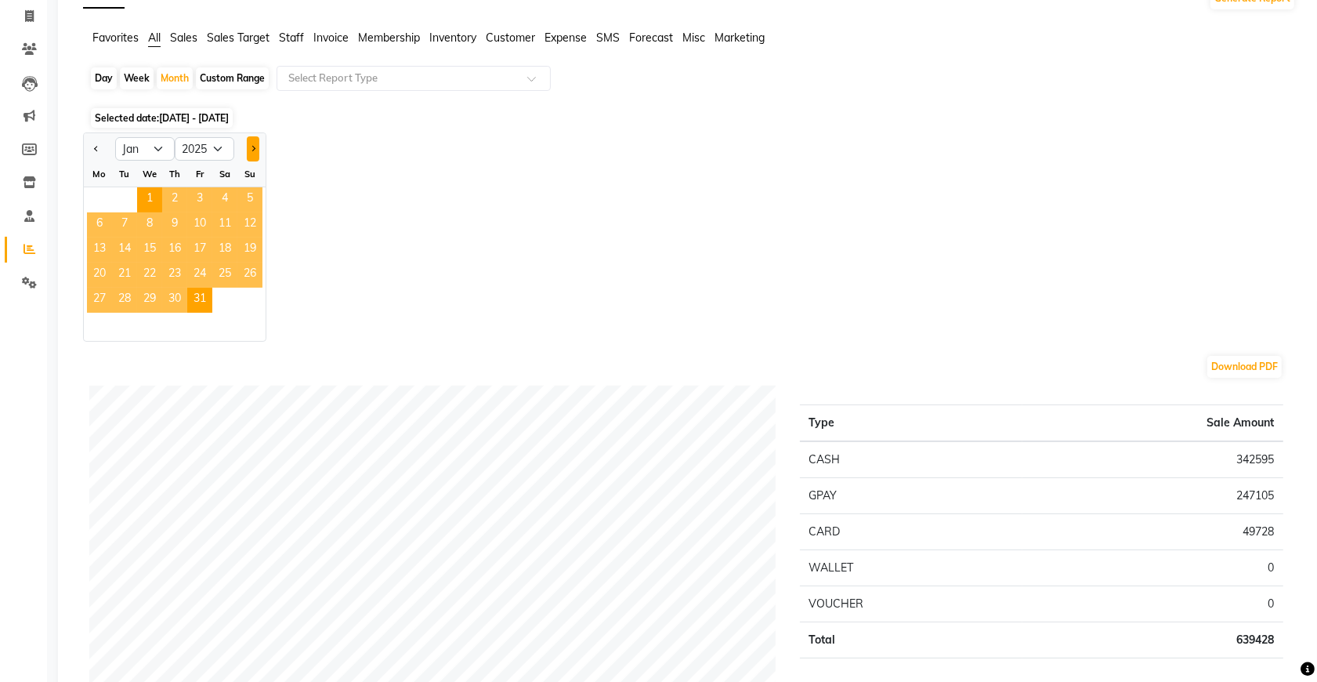
click at [253, 154] on button "Next month" at bounding box center [253, 148] width 13 height 25
select select "2"
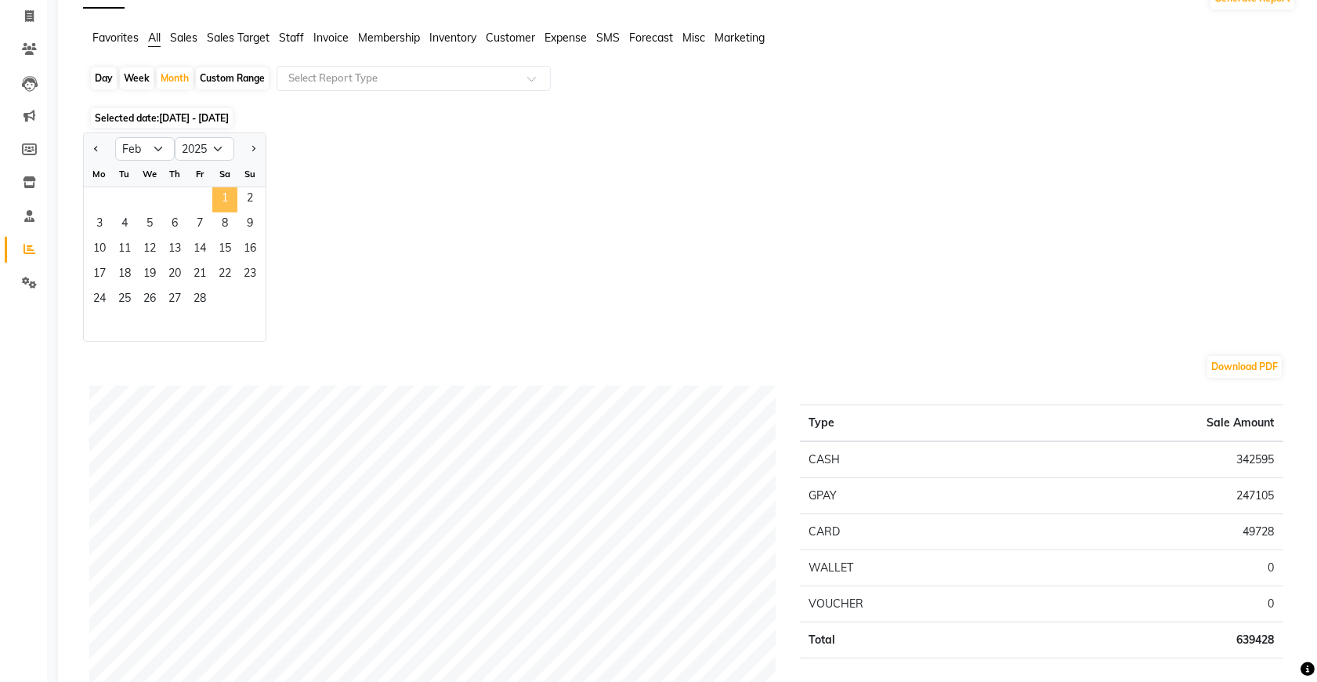
click at [222, 198] on span "1" at bounding box center [224, 199] width 25 height 25
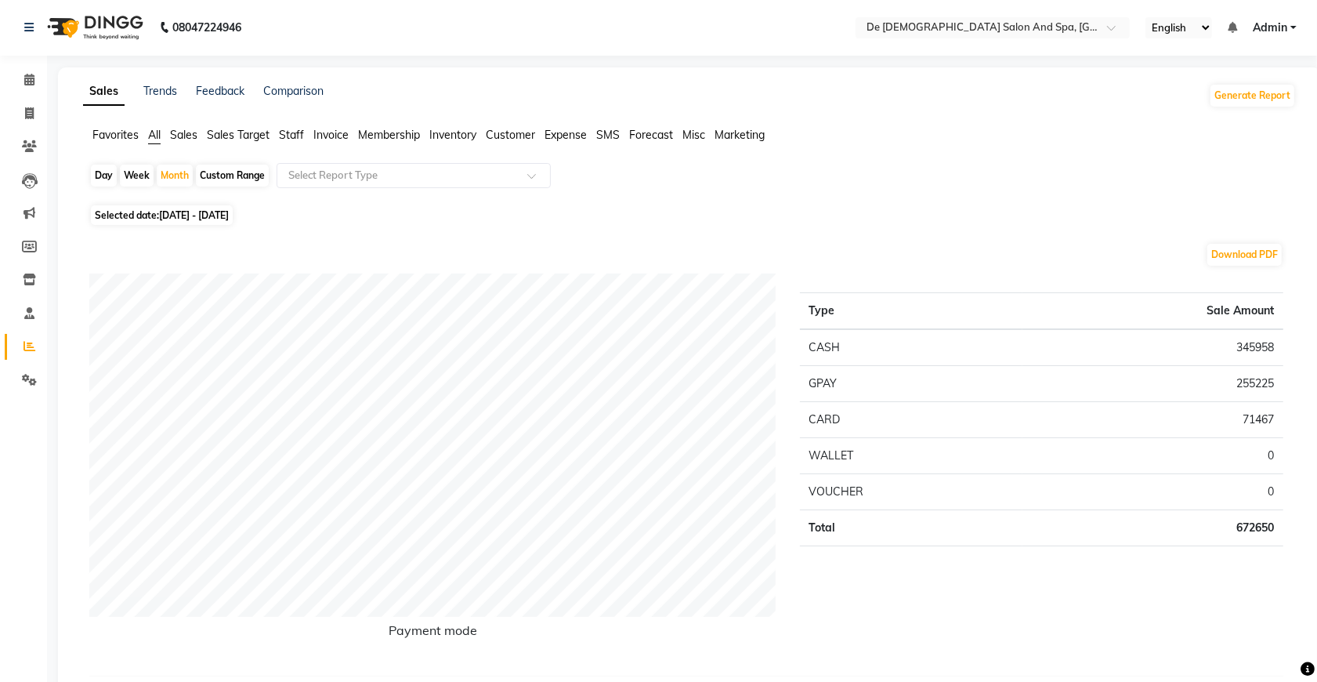
scroll to position [0, 0]
click at [174, 178] on div "Month" at bounding box center [175, 176] width 36 height 22
select select "2"
select select "2025"
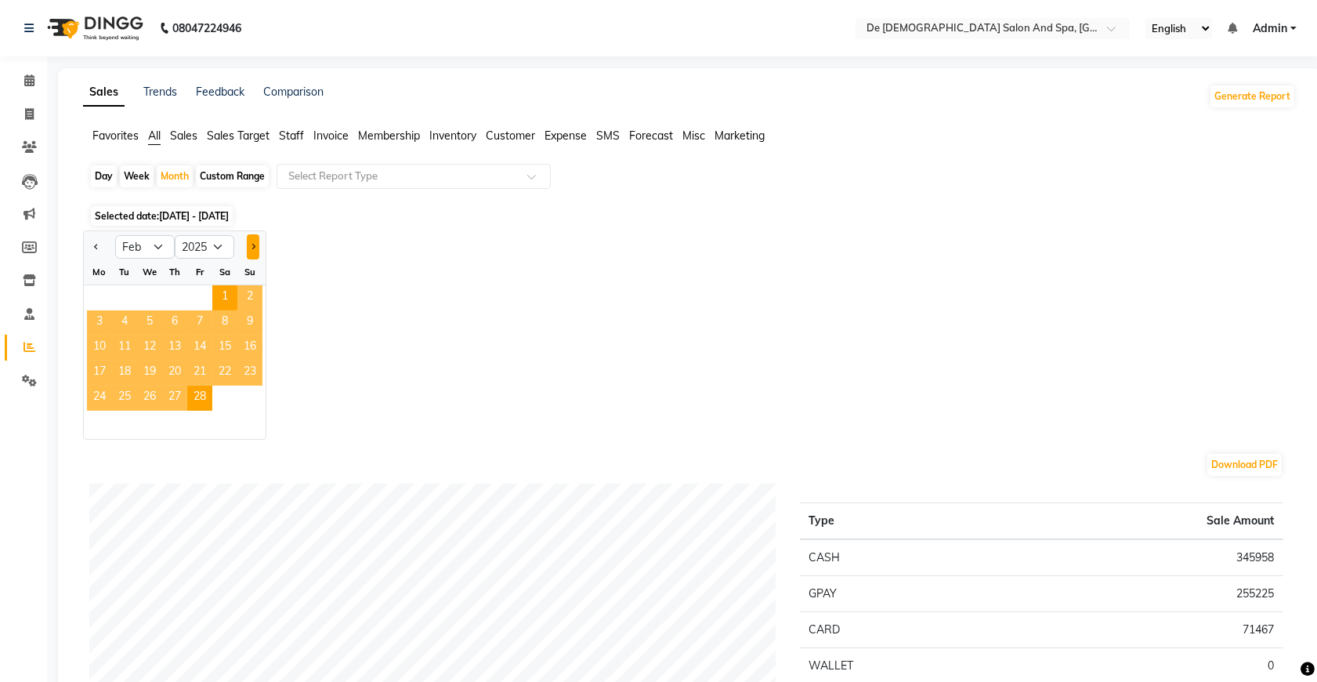
click at [253, 259] on button "Next month" at bounding box center [253, 246] width 13 height 25
select select "3"
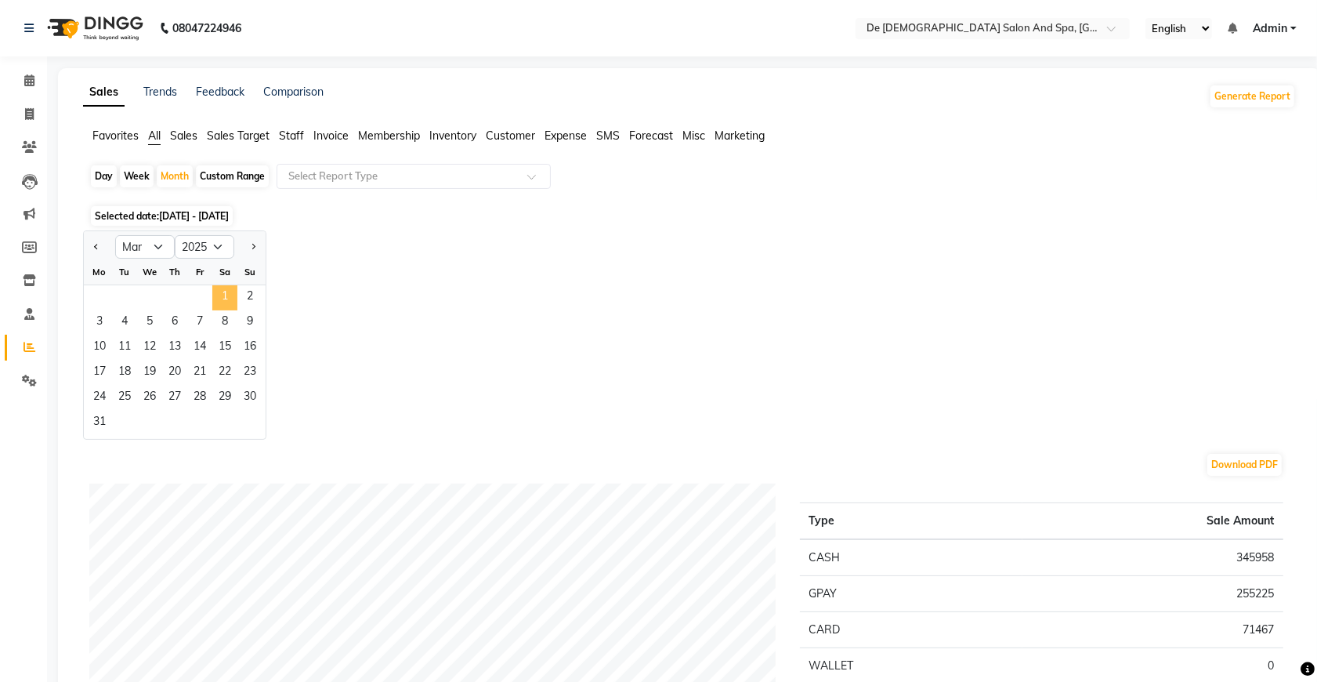
click at [228, 295] on span "1" at bounding box center [224, 297] width 25 height 25
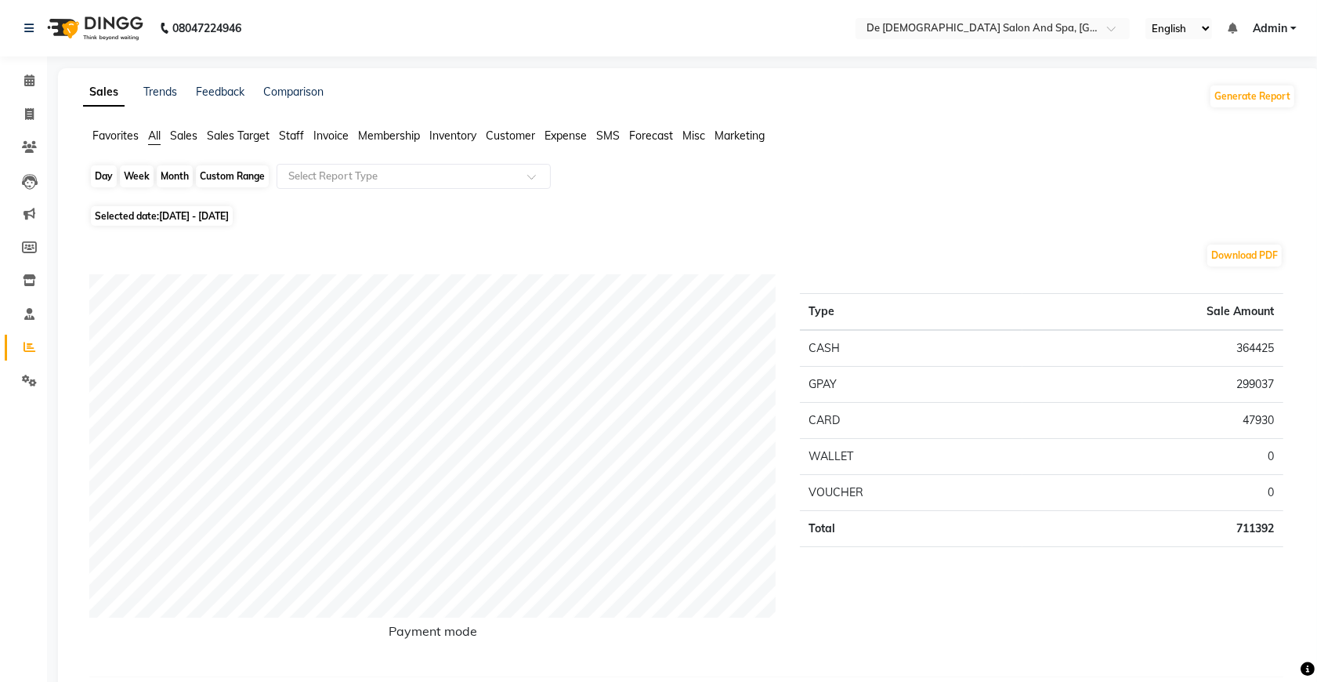
click at [174, 186] on div "Month" at bounding box center [175, 176] width 36 height 22
select select "3"
select select "2025"
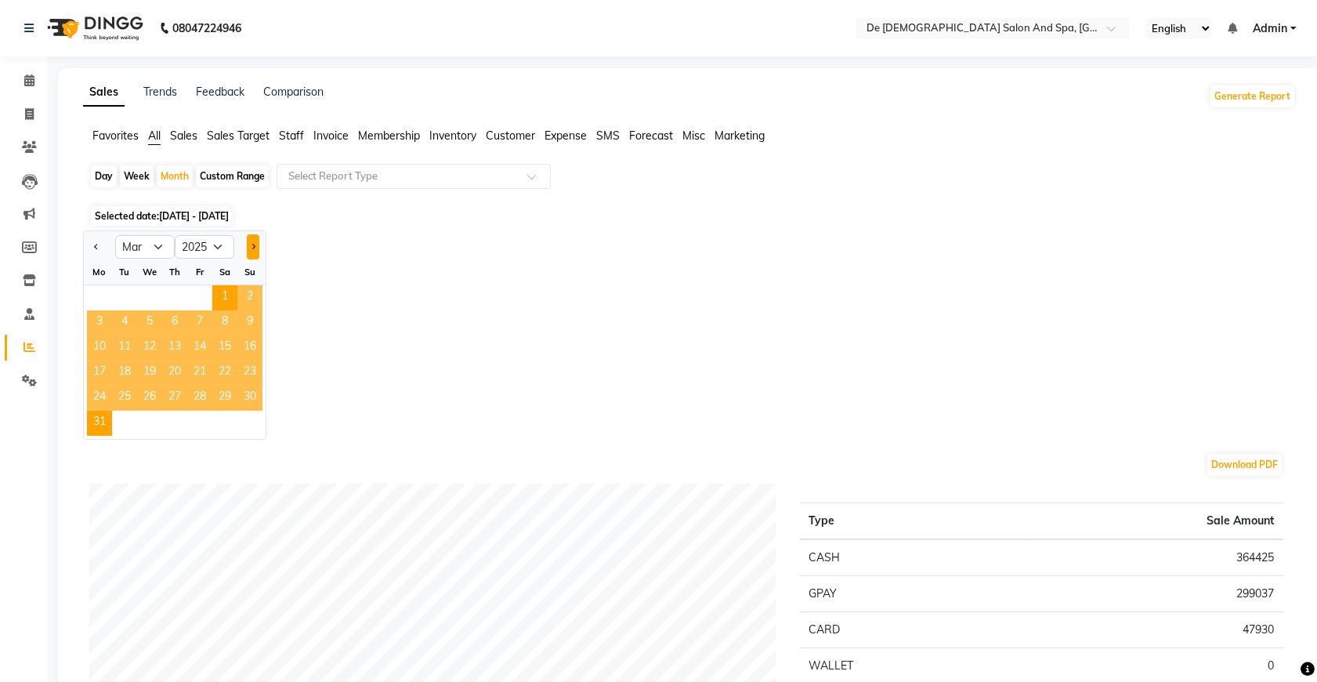
click at [255, 249] on button "Next month" at bounding box center [253, 246] width 13 height 25
select select "4"
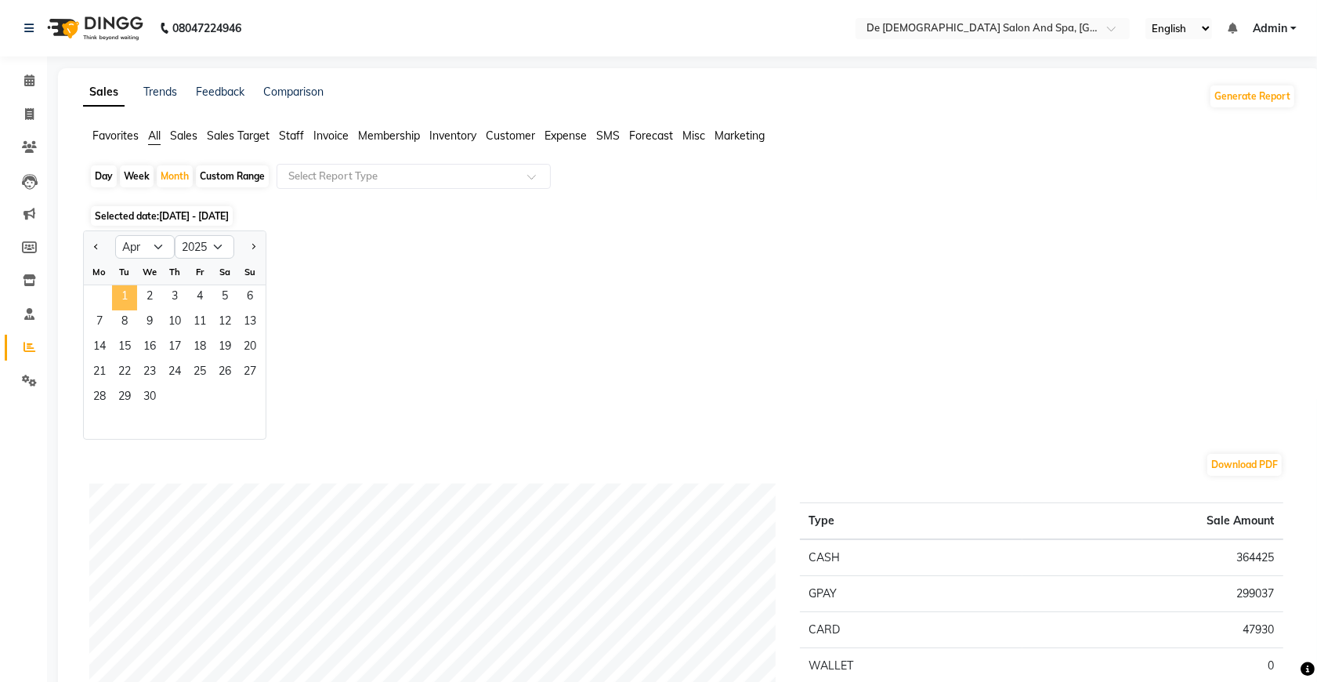
click at [128, 298] on span "1" at bounding box center [124, 297] width 25 height 25
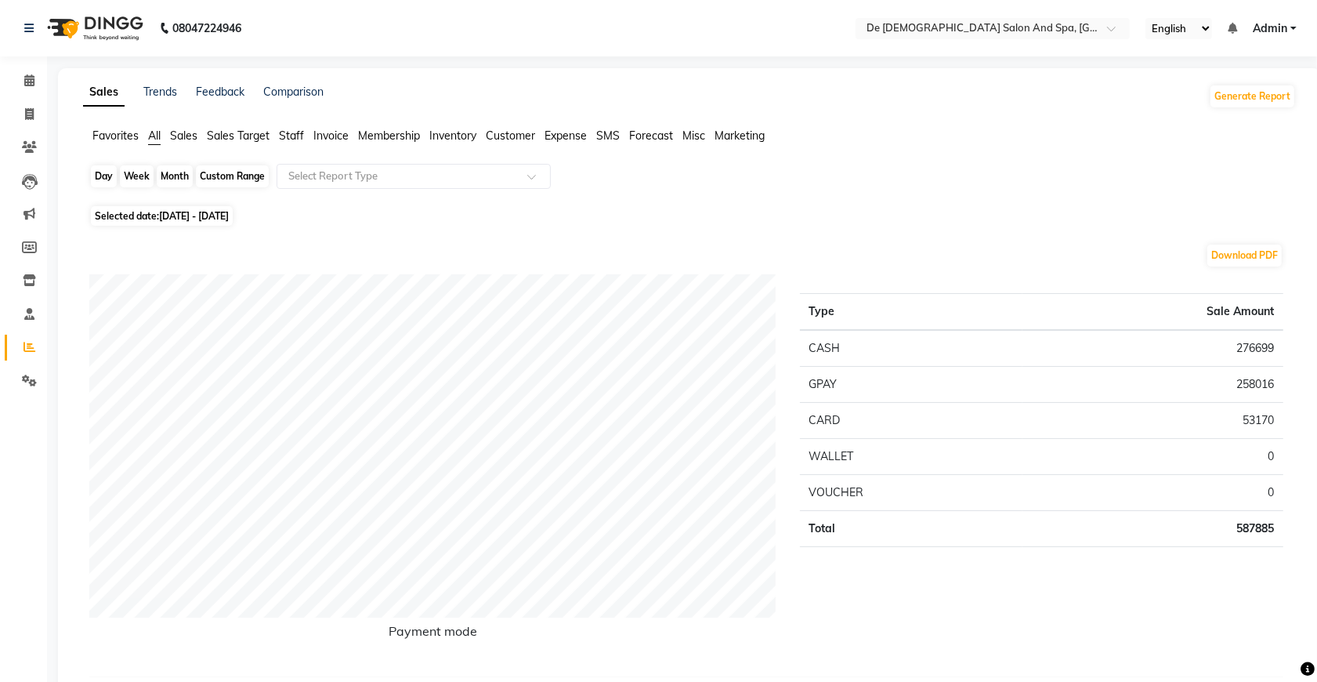
click at [184, 173] on div "Month" at bounding box center [175, 176] width 36 height 22
select select "4"
select select "2025"
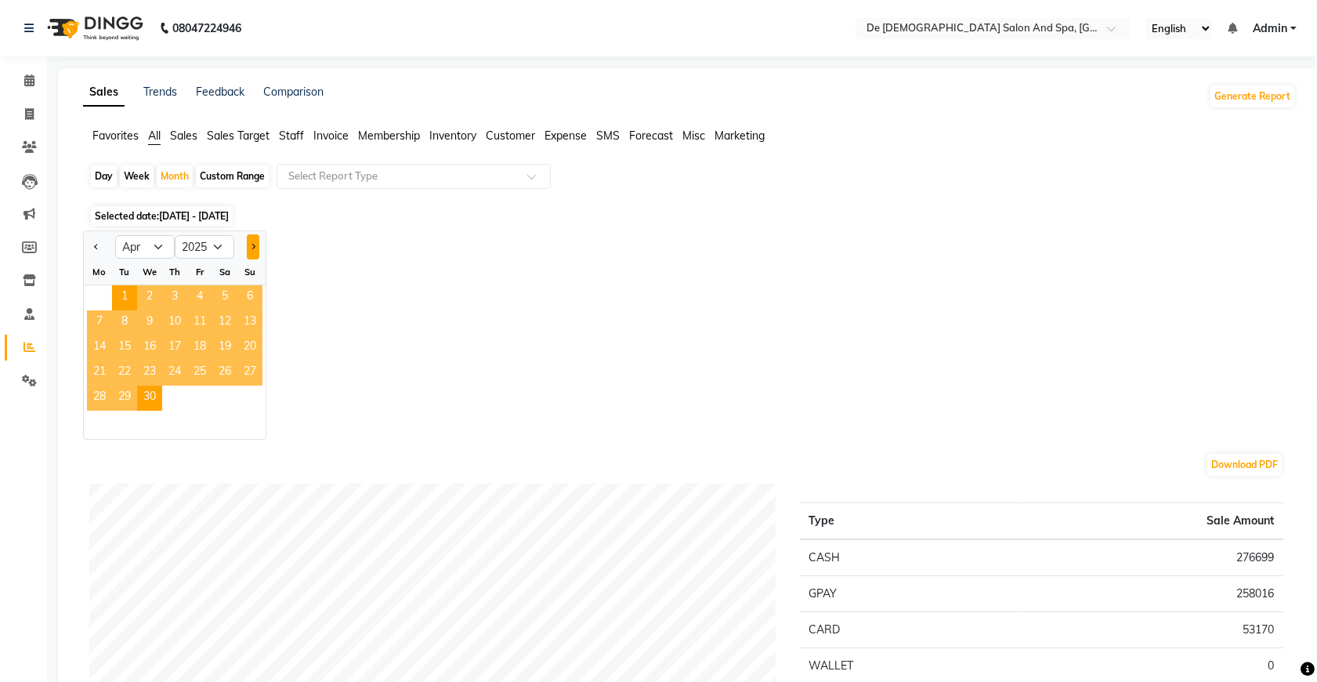
click at [247, 252] on button "Next month" at bounding box center [253, 246] width 13 height 25
select select "5"
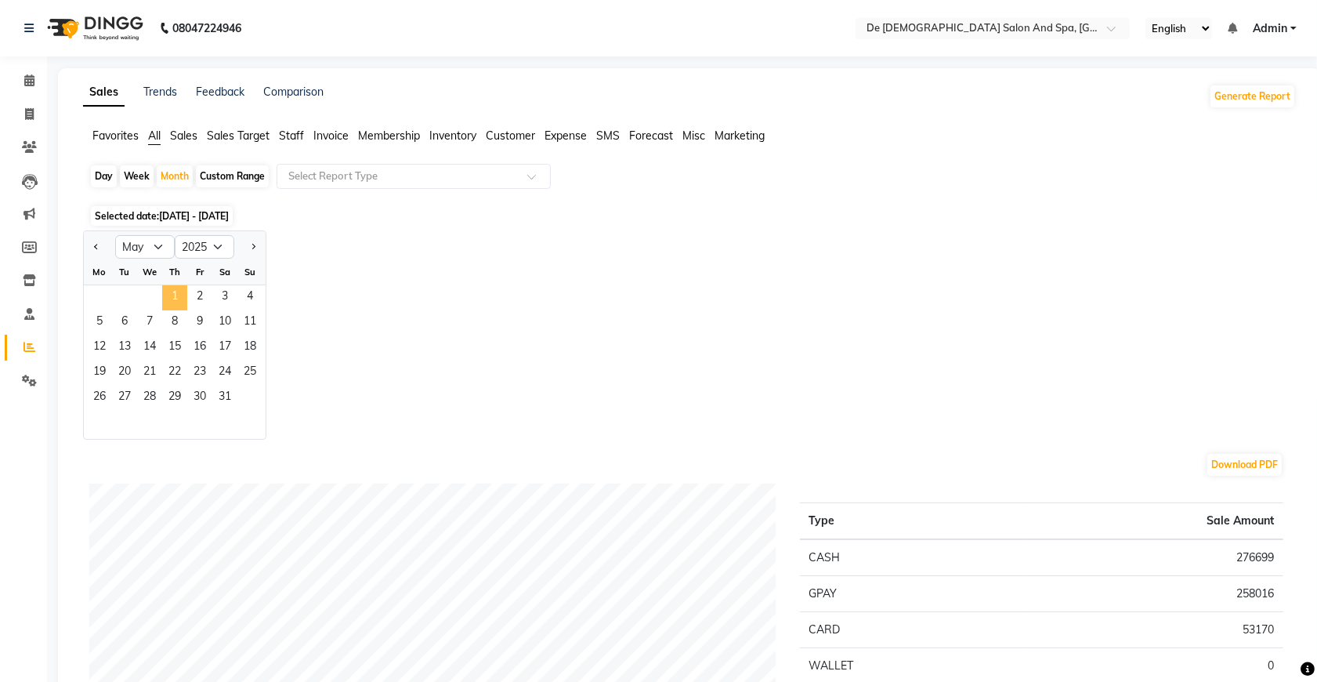
click at [175, 304] on span "1" at bounding box center [174, 297] width 25 height 25
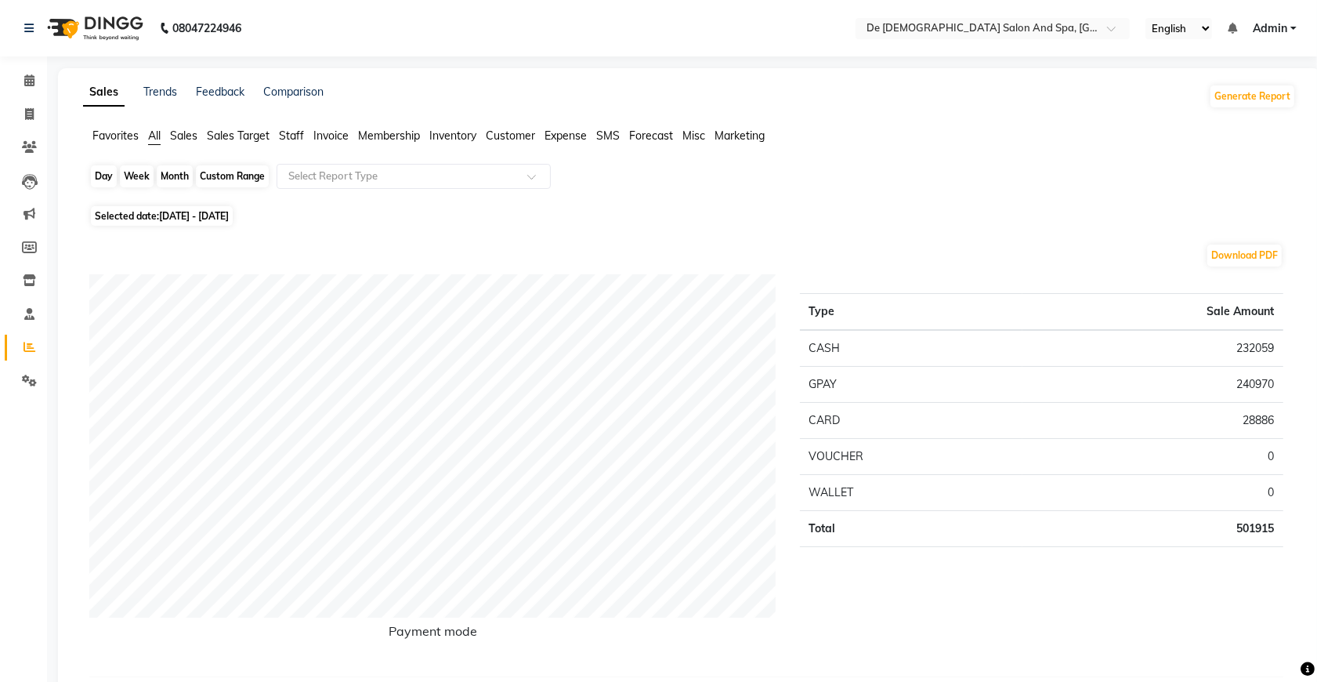
click at [180, 177] on div "Month" at bounding box center [175, 176] width 36 height 22
select select "5"
select select "2025"
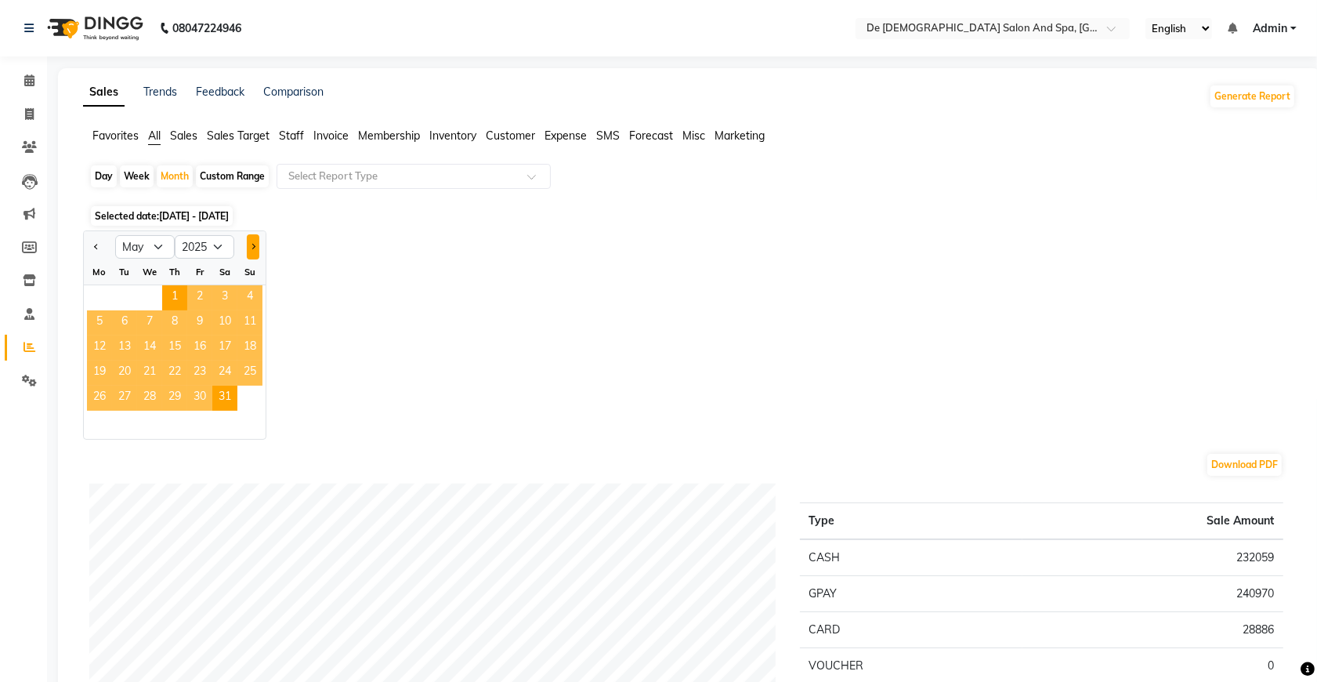
click at [247, 244] on button "Next month" at bounding box center [253, 246] width 13 height 25
select select "6"
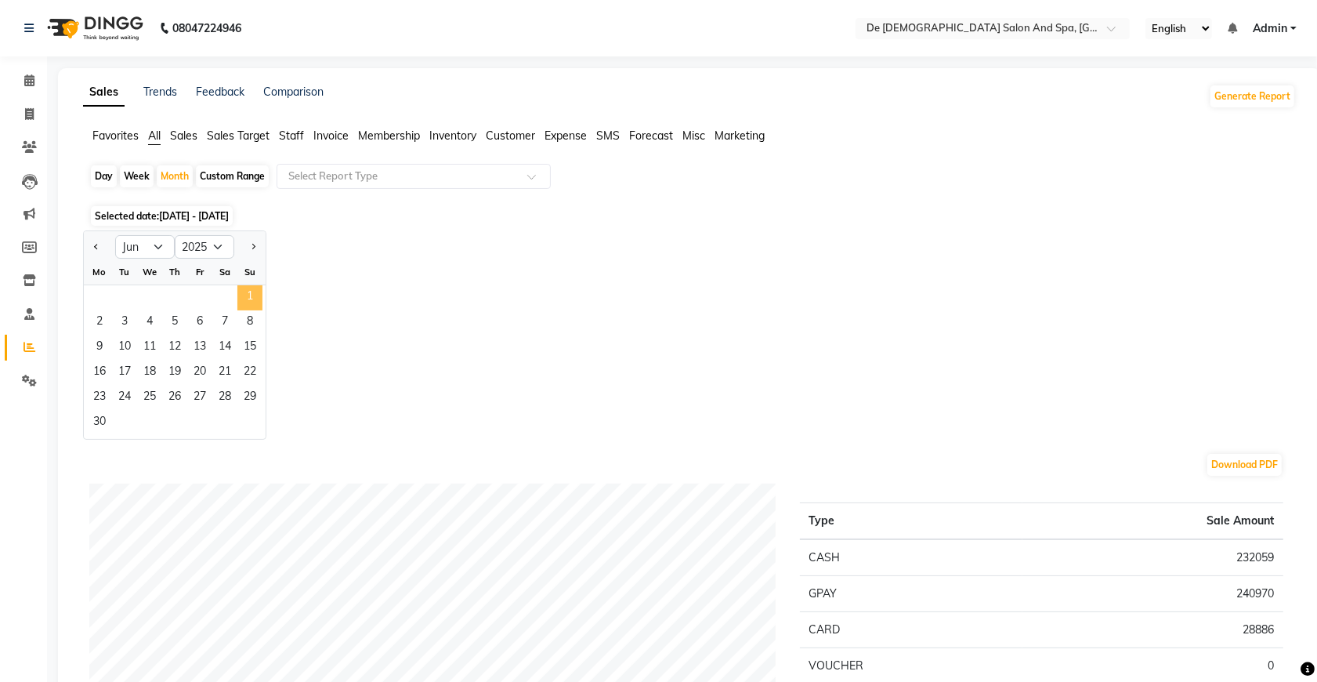
click at [241, 295] on span "1" at bounding box center [249, 297] width 25 height 25
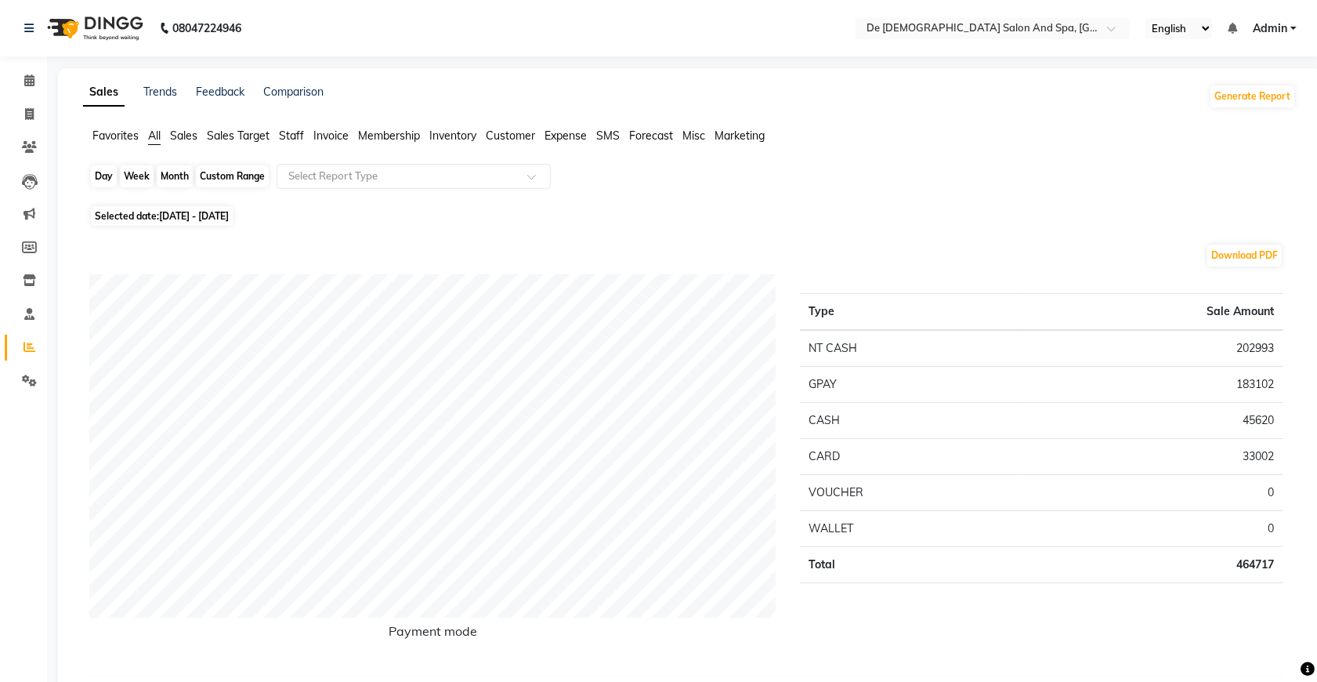
click at [172, 184] on div "Month" at bounding box center [175, 176] width 36 height 22
select select "6"
select select "2025"
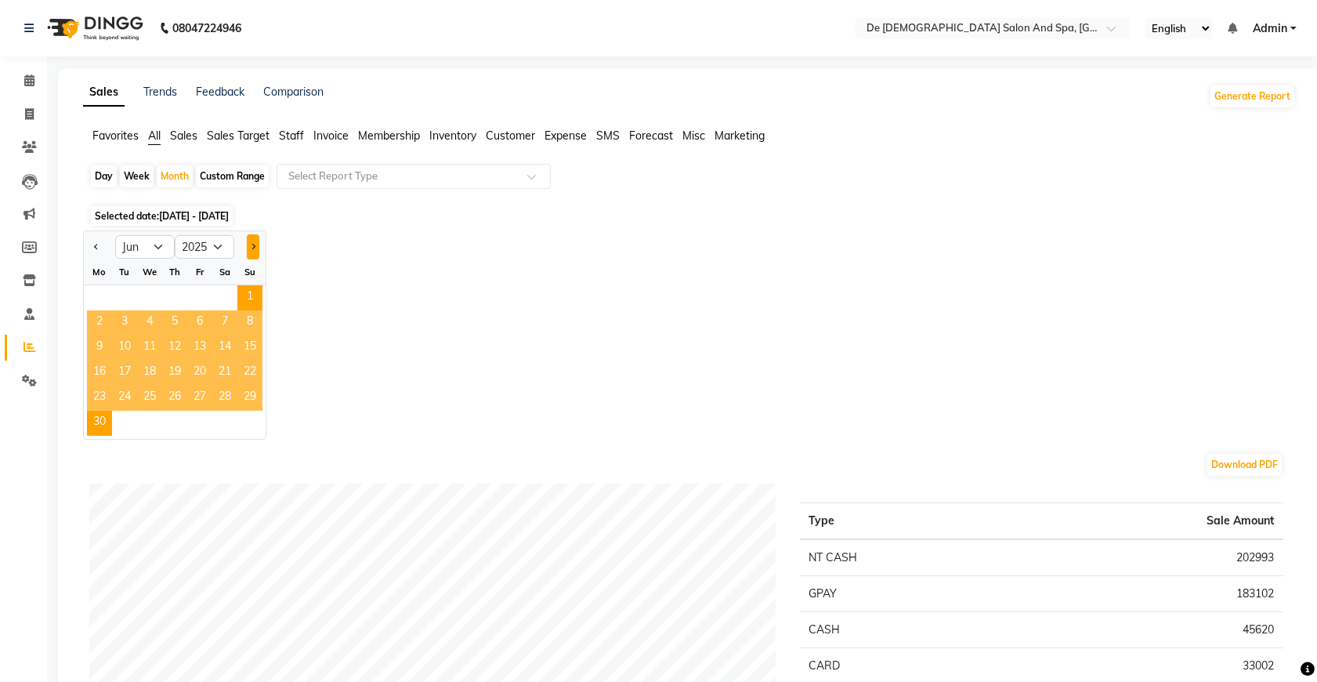
click at [248, 241] on button "Next month" at bounding box center [253, 246] width 13 height 25
select select "7"
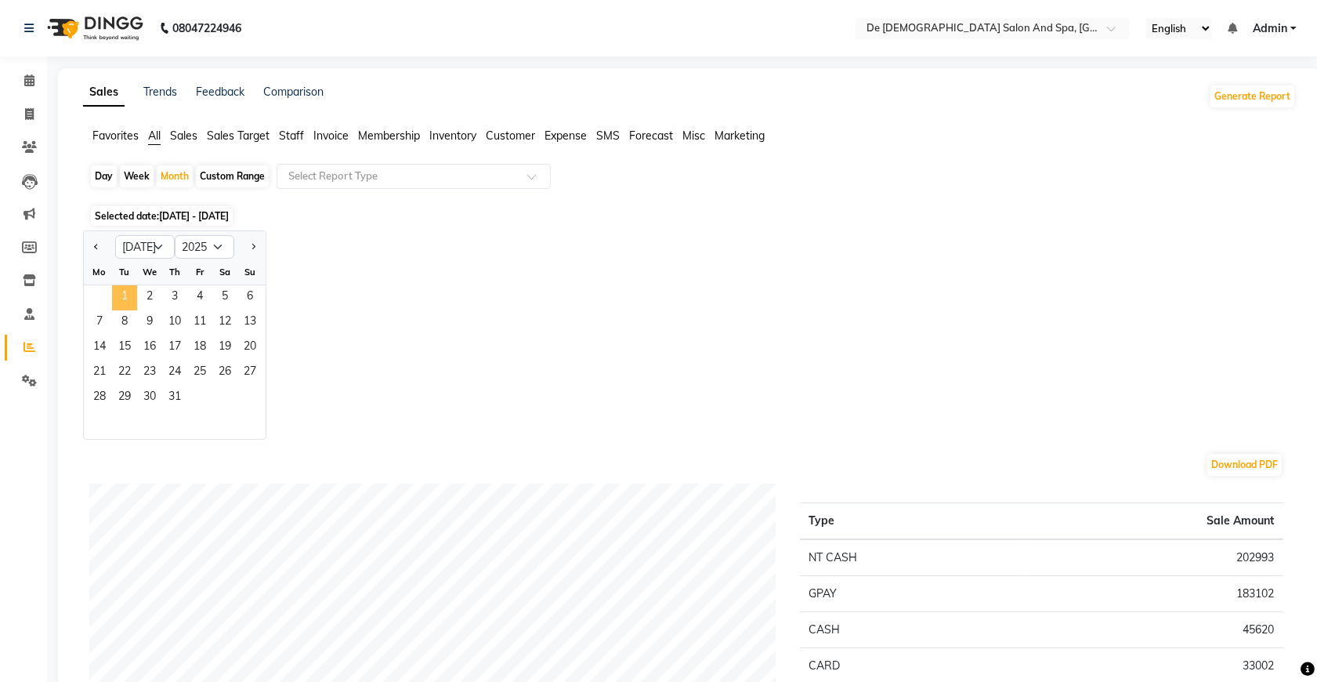
click at [135, 298] on span "1" at bounding box center [124, 297] width 25 height 25
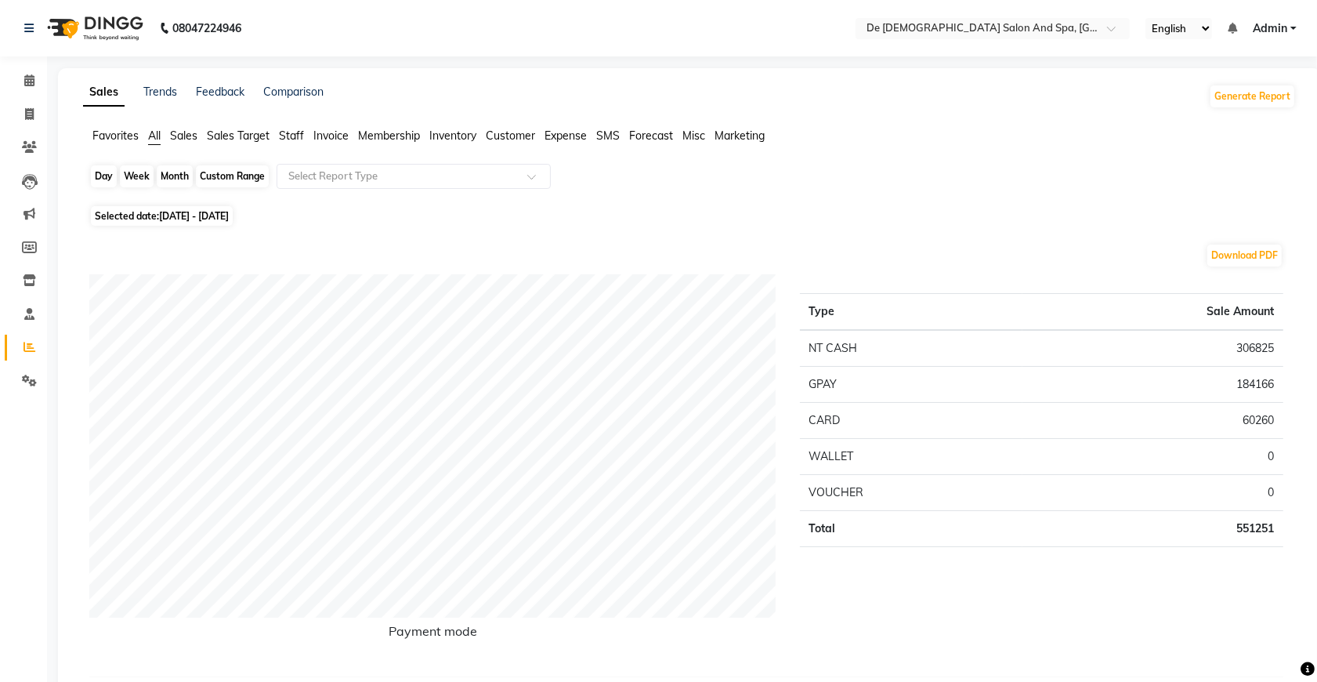
click at [175, 176] on div "Month" at bounding box center [175, 176] width 36 height 22
select select "7"
select select "2025"
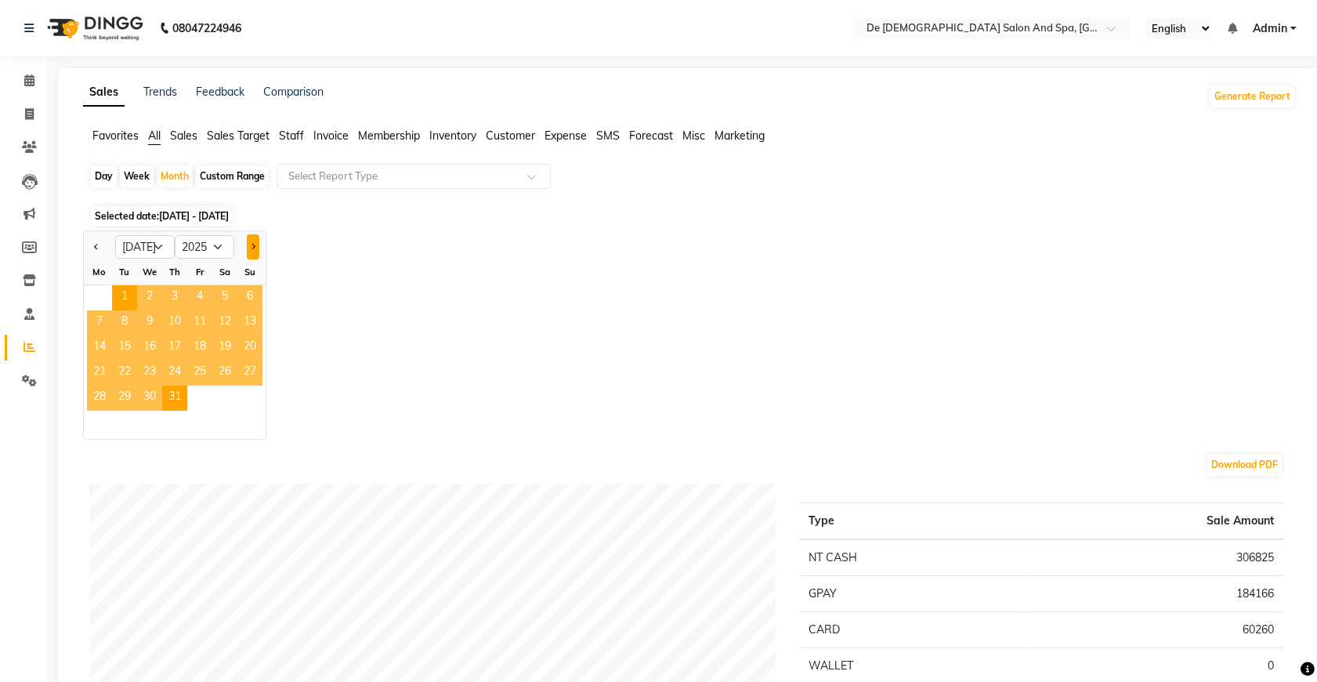
click at [255, 249] on button "Next month" at bounding box center [253, 246] width 13 height 25
select select "8"
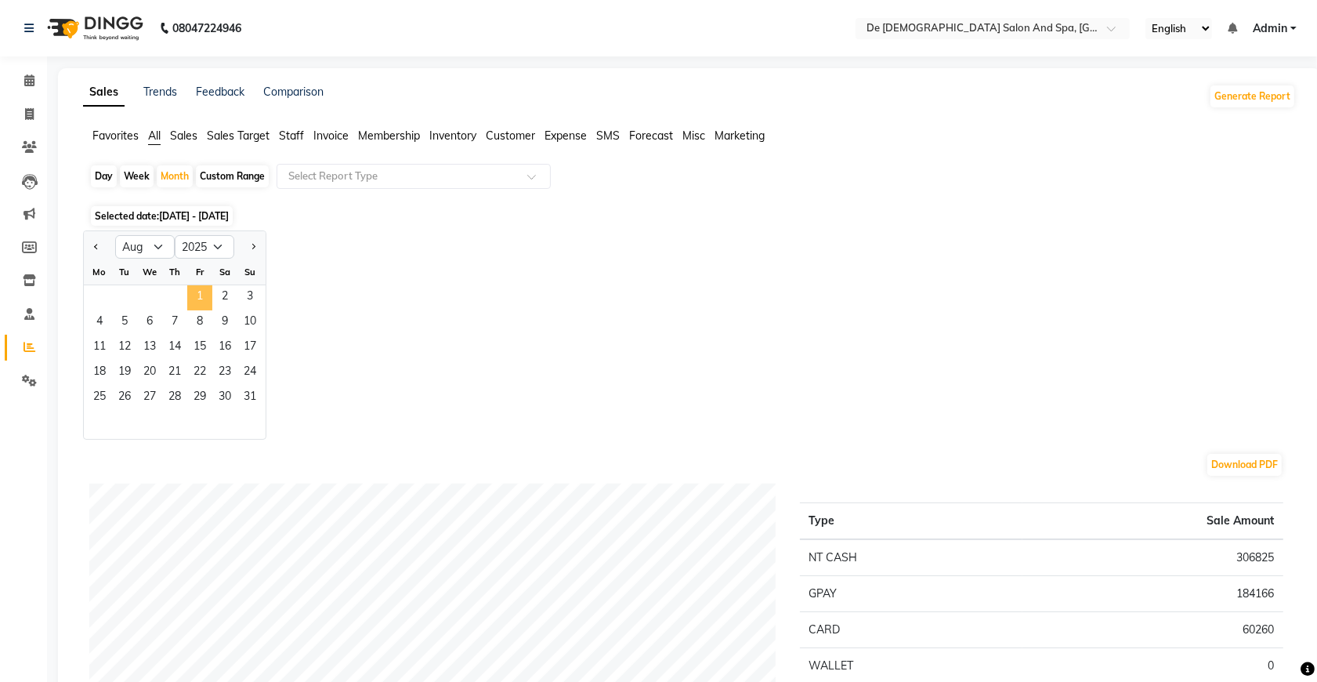
click at [200, 288] on span "1" at bounding box center [199, 297] width 25 height 25
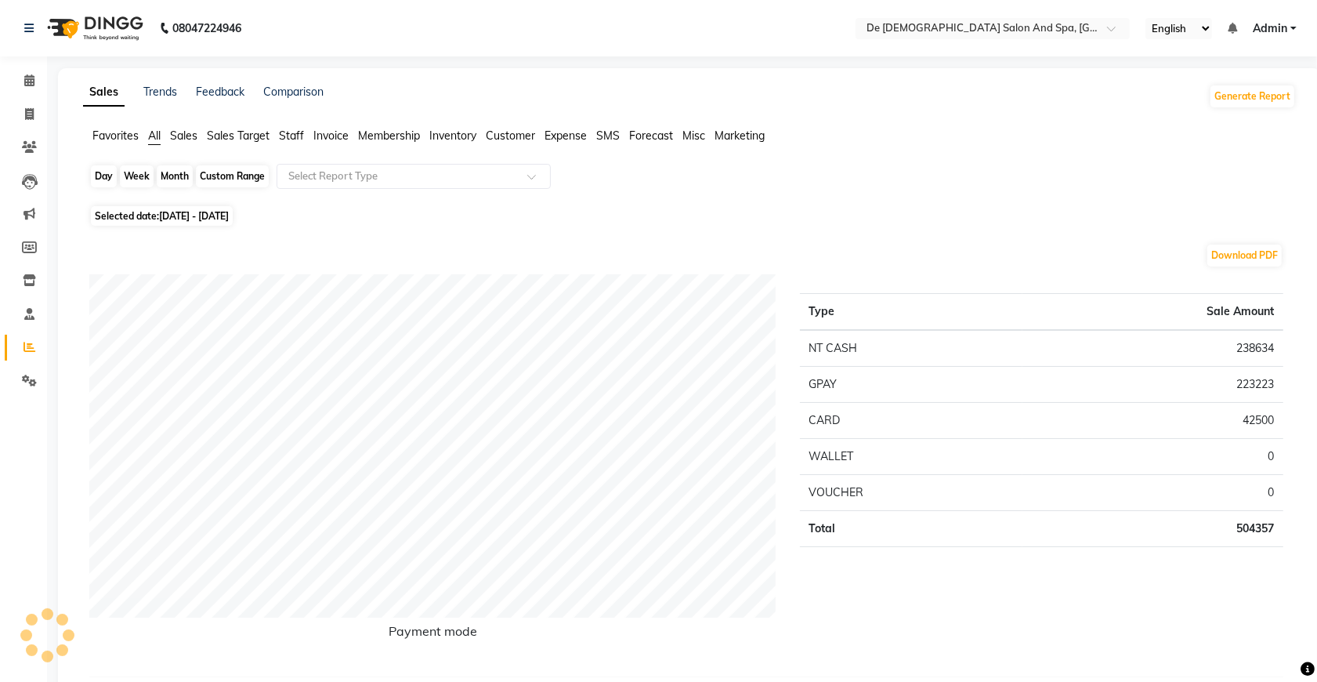
click at [171, 175] on div "Month" at bounding box center [175, 176] width 36 height 22
select select "8"
select select "2025"
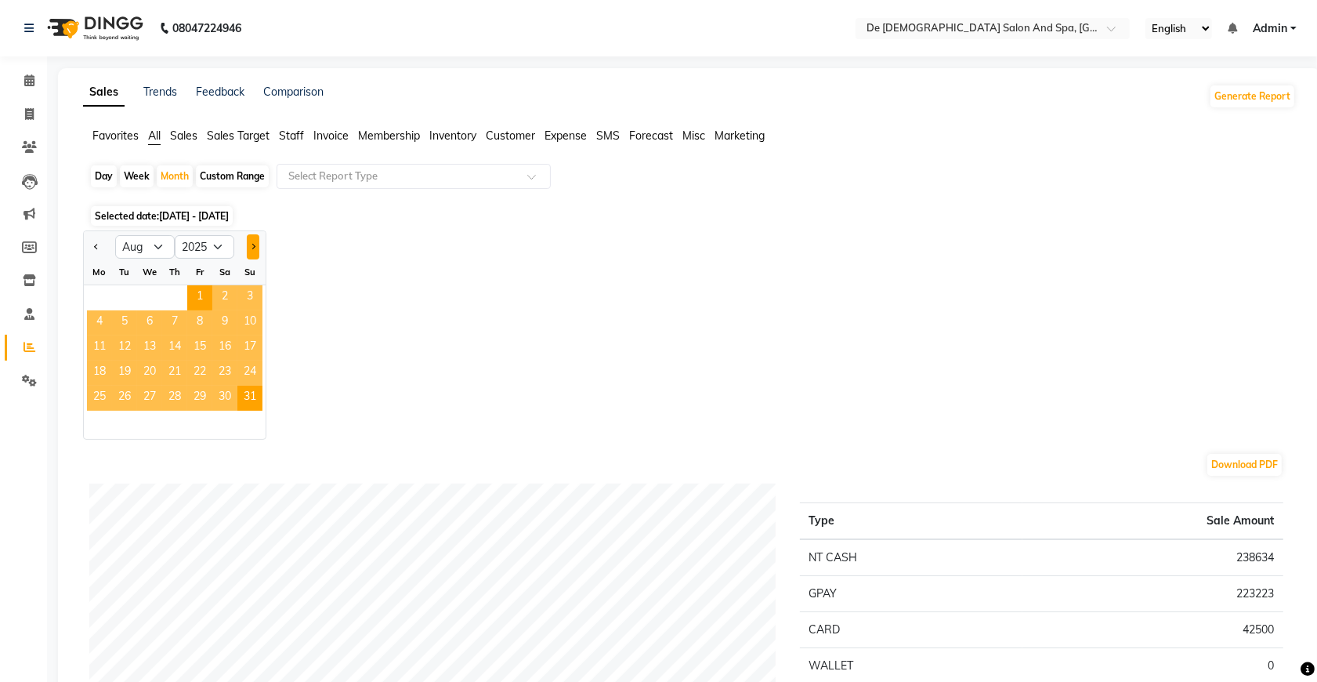
click at [255, 241] on button "Next month" at bounding box center [253, 246] width 13 height 25
select select "9"
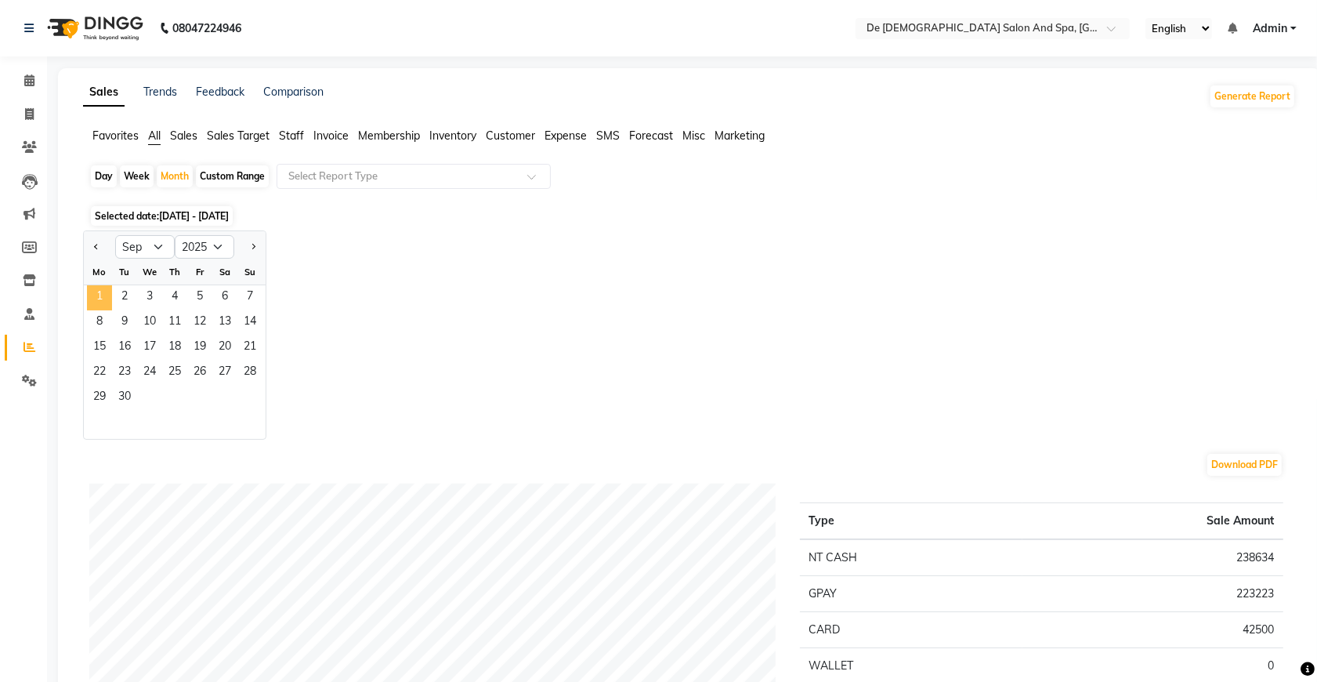
click at [103, 295] on span "1" at bounding box center [99, 297] width 25 height 25
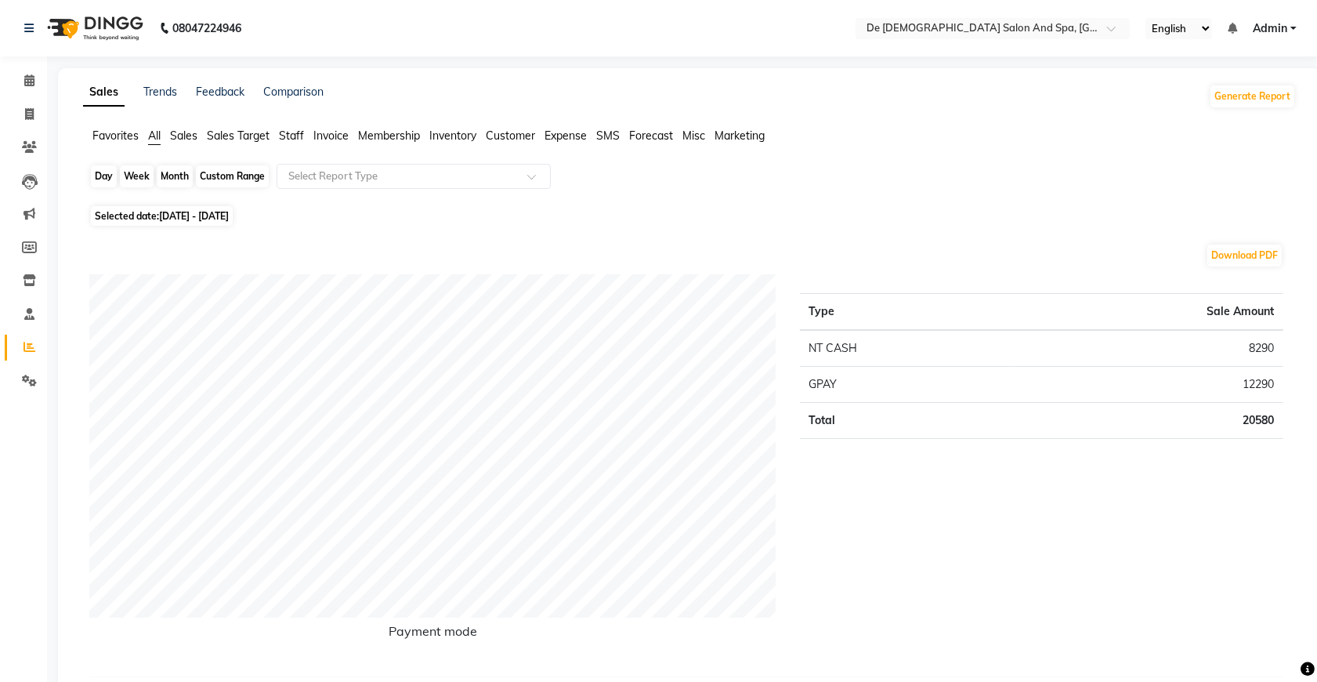
click at [172, 180] on div "Month" at bounding box center [175, 176] width 36 height 22
select select "9"
select select "2025"
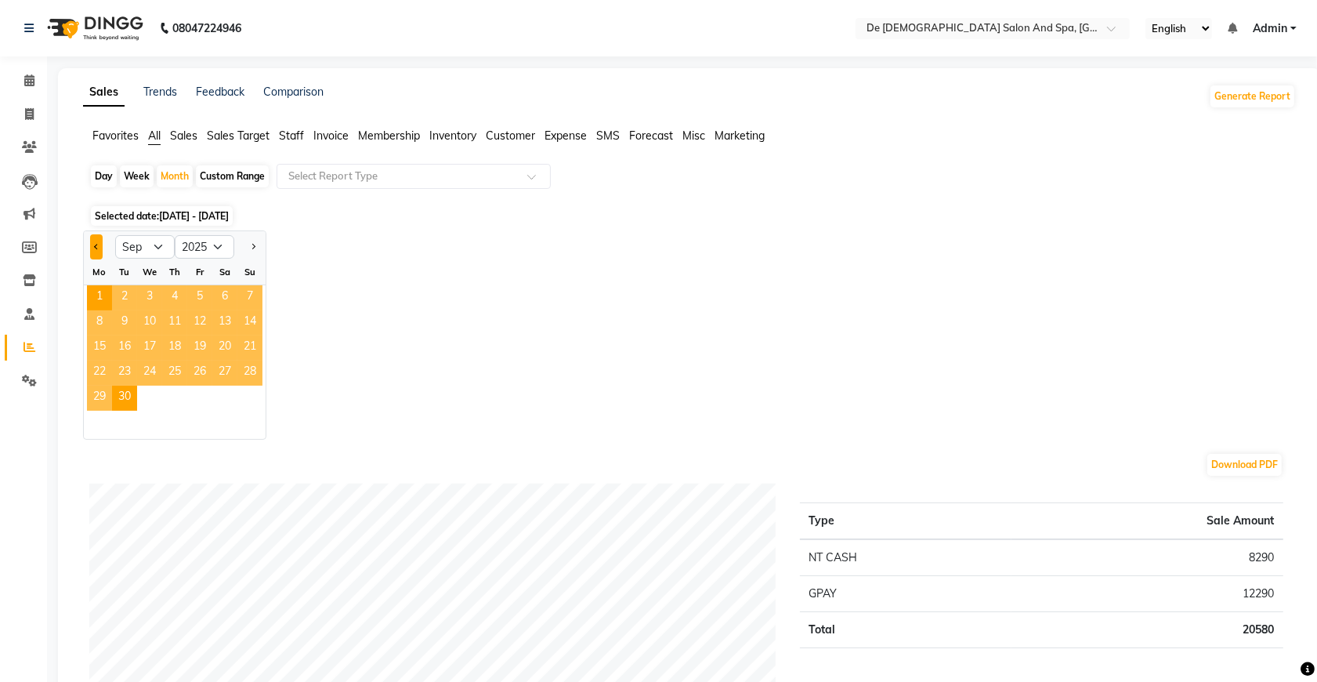
click at [99, 253] on button "Previous month" at bounding box center [96, 246] width 13 height 25
select select "8"
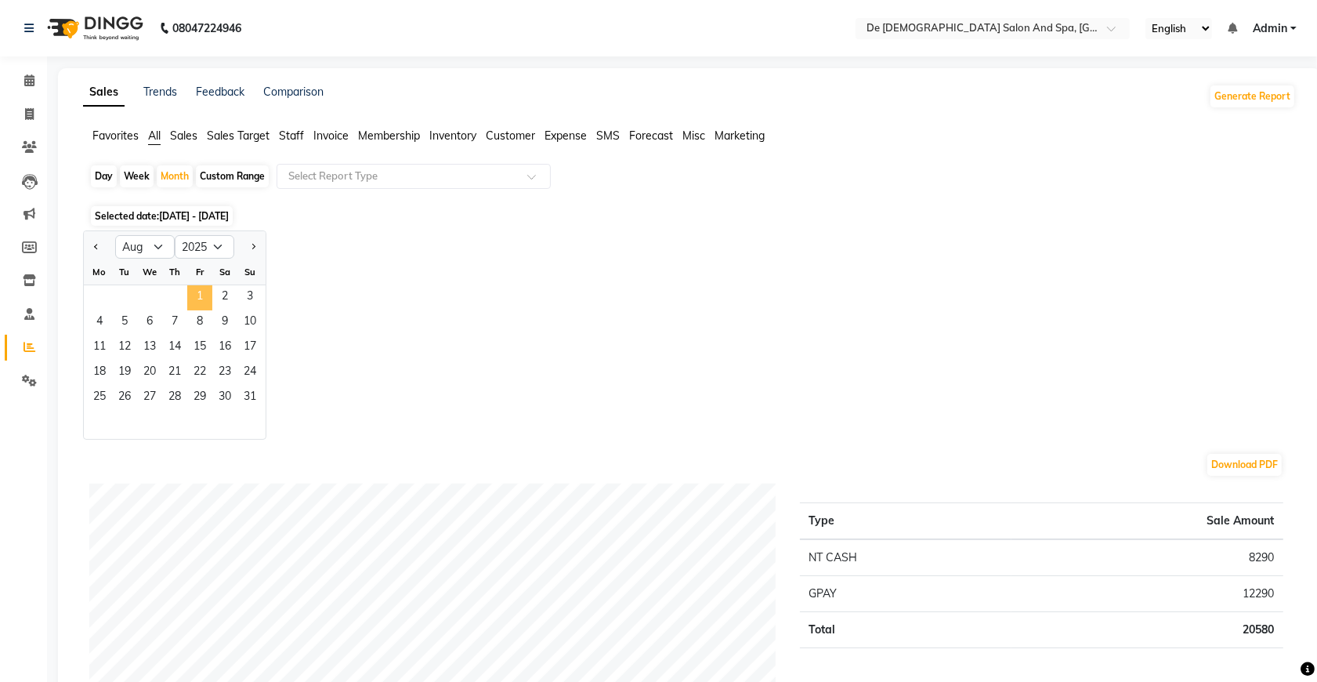
click at [200, 294] on span "1" at bounding box center [199, 297] width 25 height 25
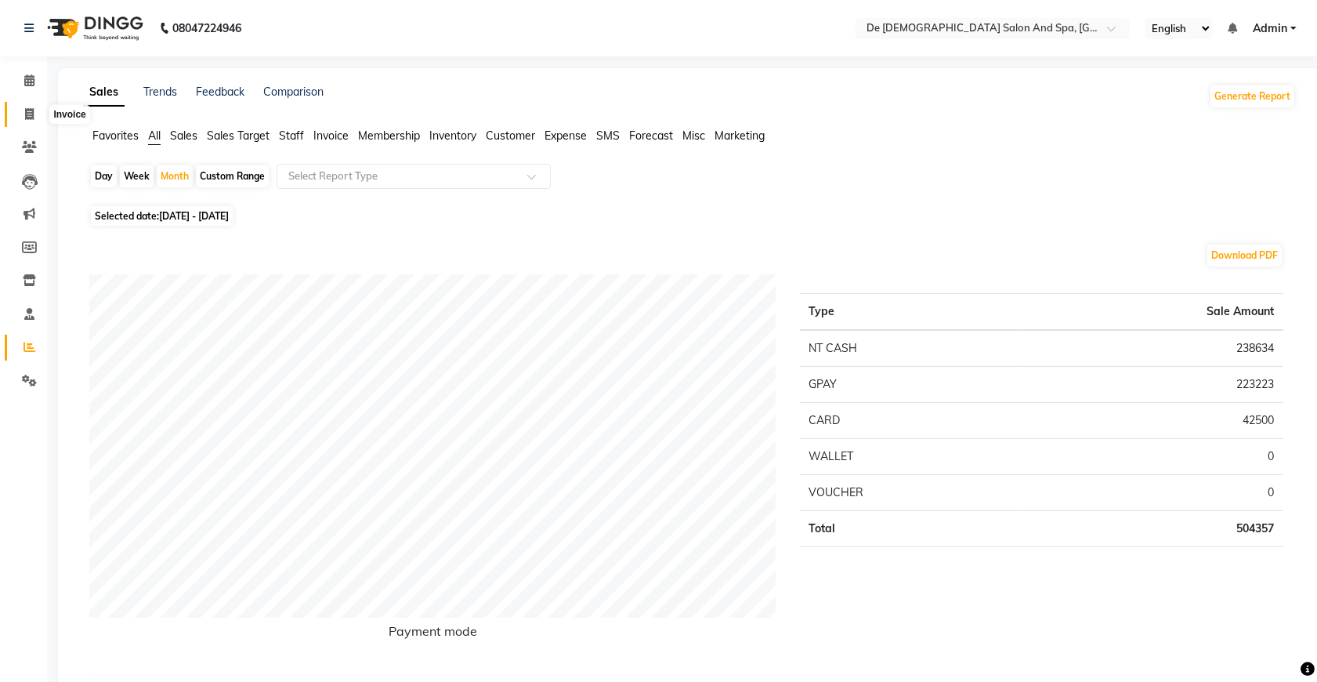
click at [24, 120] on span at bounding box center [29, 115] width 27 height 18
select select "service"
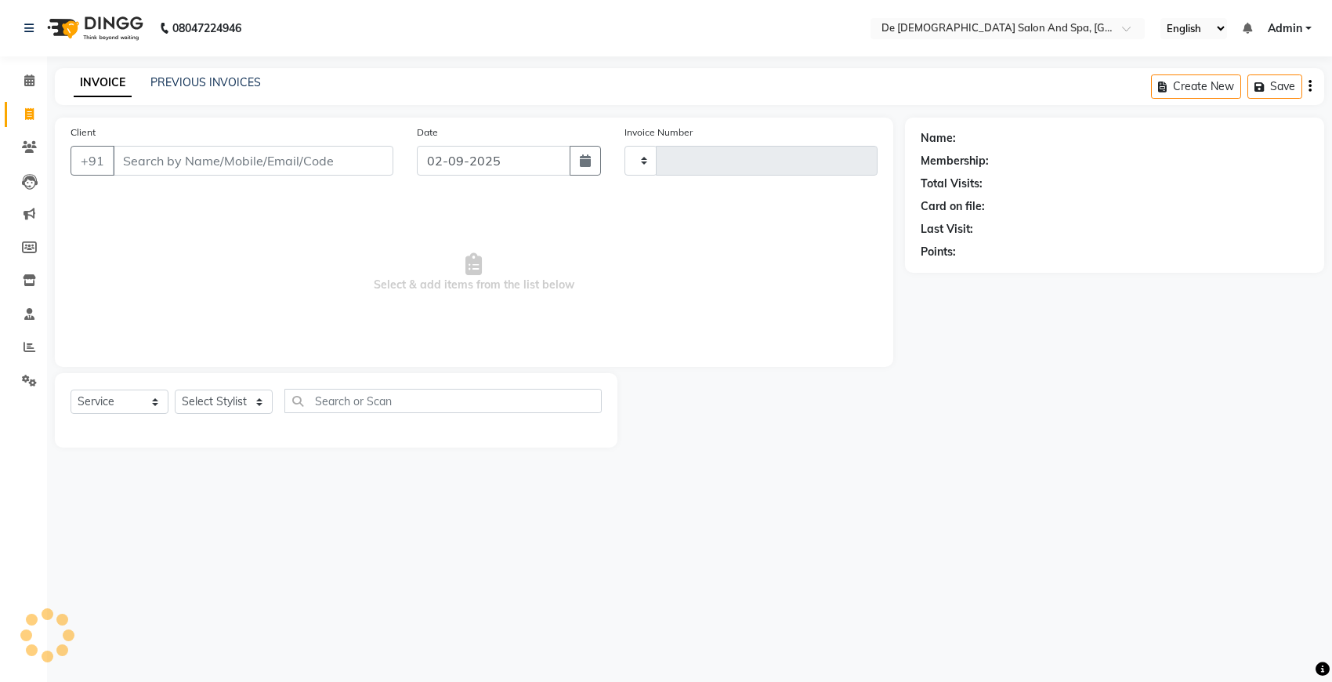
type input "2525"
select select "6431"
click at [206, 76] on link "PREVIOUS INVOICES" at bounding box center [205, 82] width 110 height 14
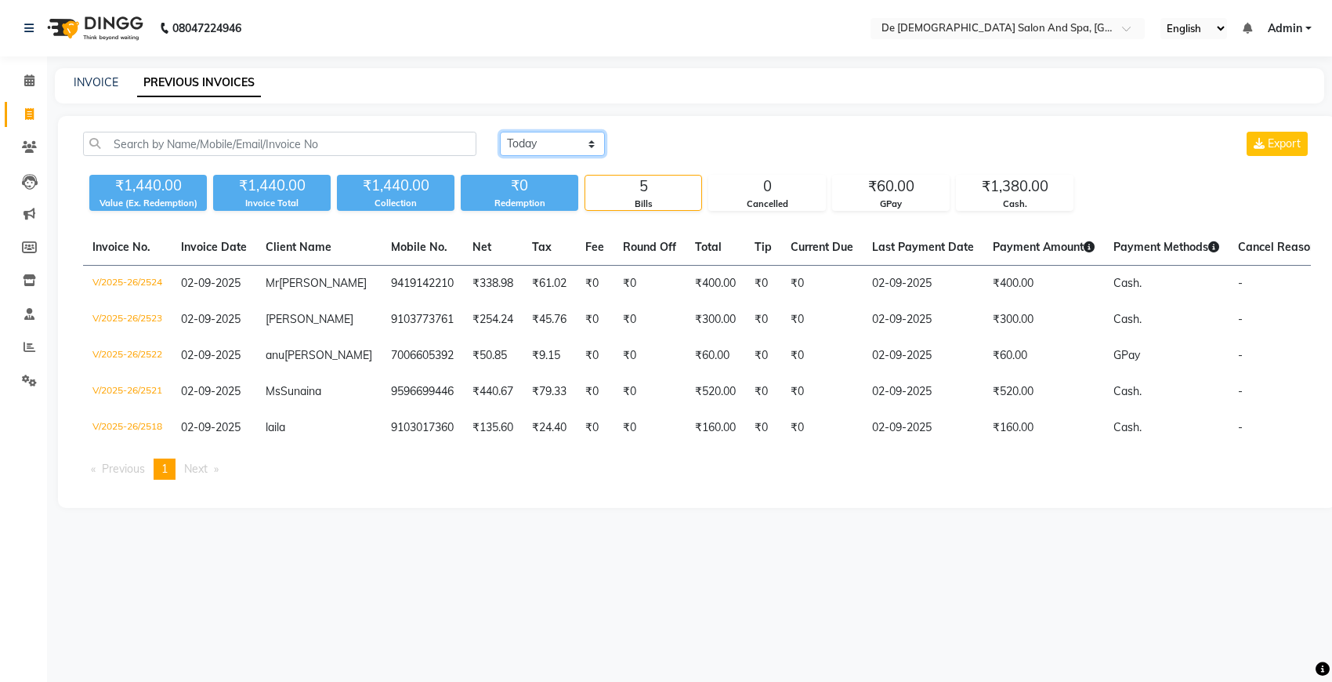
click at [572, 139] on select "Today Yesterday Custom Range" at bounding box center [552, 144] width 105 height 24
click at [555, 139] on select "Today Yesterday Custom Range" at bounding box center [552, 144] width 105 height 24
click at [82, 80] on link "INVOICE" at bounding box center [96, 82] width 45 height 14
select select "service"
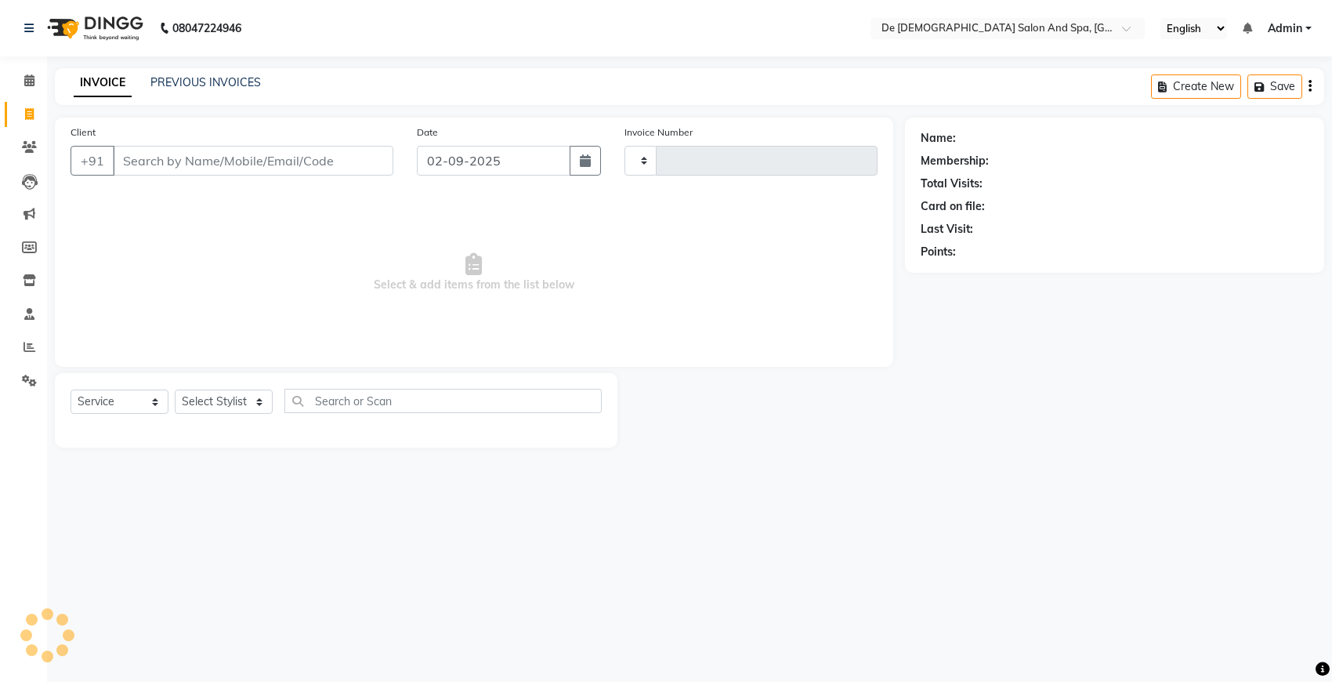
type input "2525"
select select "6431"
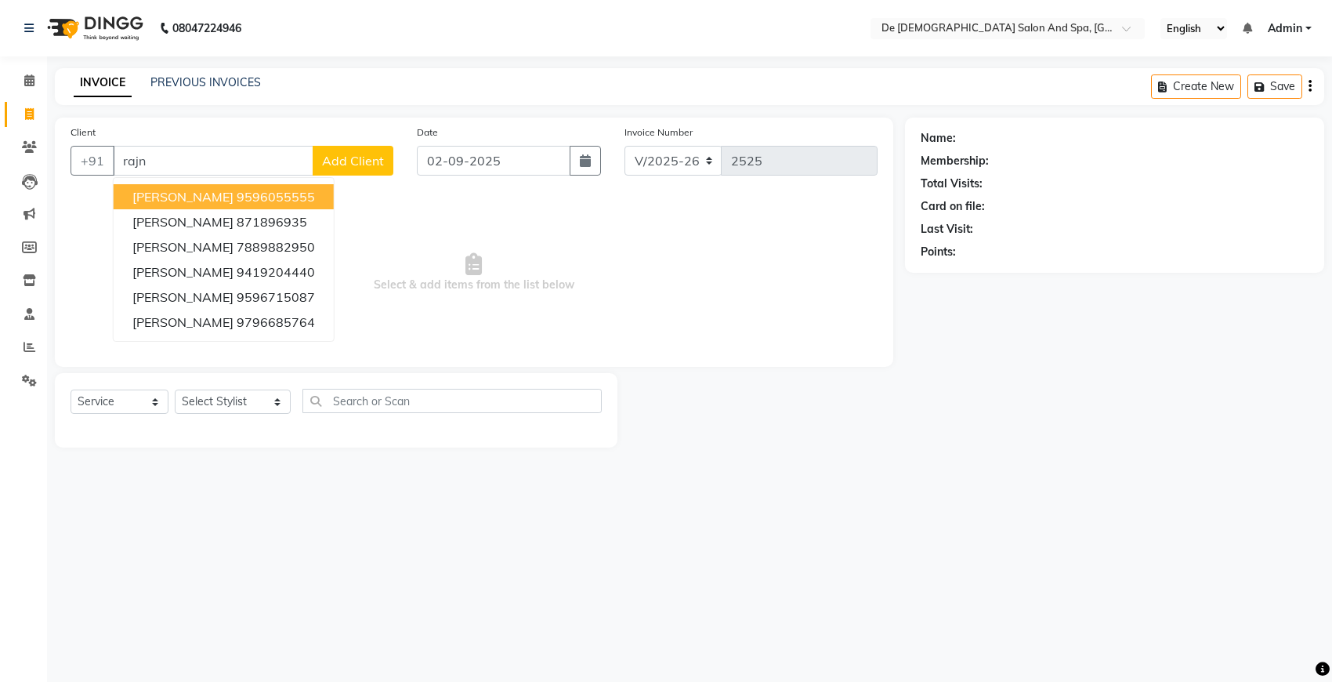
click at [237, 198] on ngb-highlight "9596055555" at bounding box center [276, 197] width 78 height 16
type input "9596055555"
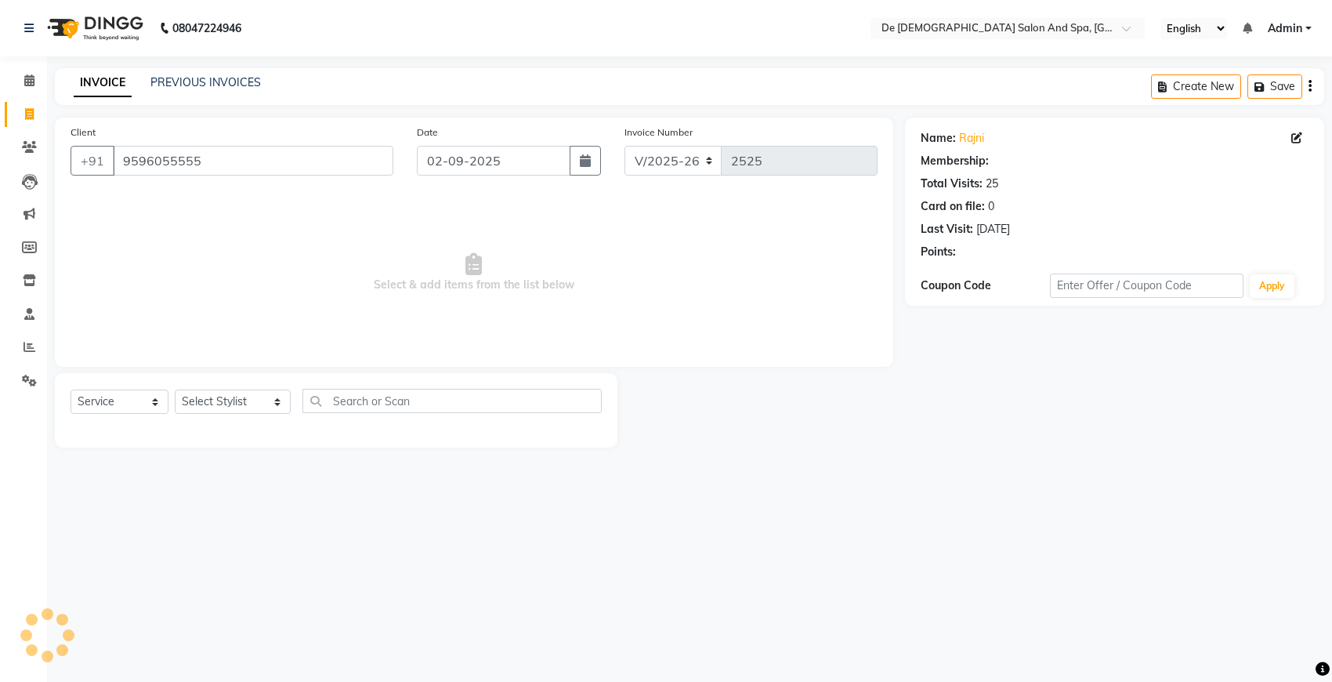
select select "1: Object"
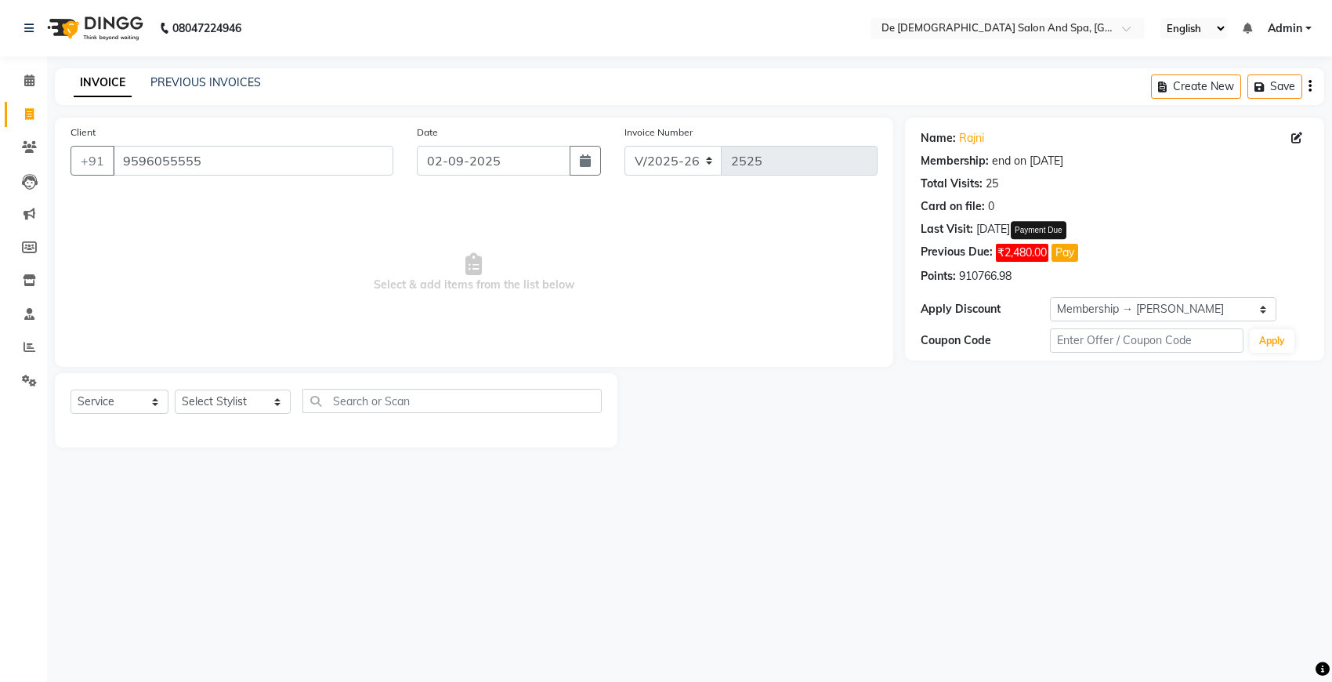
click at [1075, 248] on button "Pay" at bounding box center [1064, 253] width 27 height 18
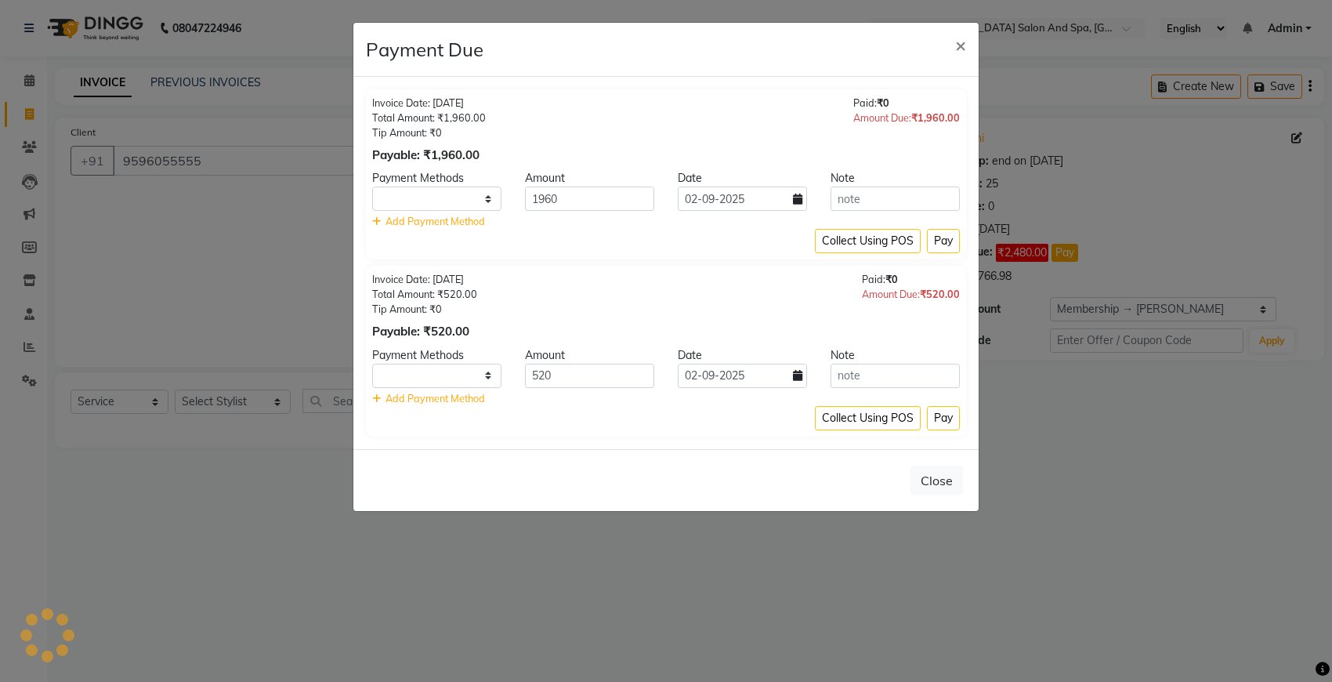
select select
click at [956, 48] on span "×" at bounding box center [960, 45] width 11 height 24
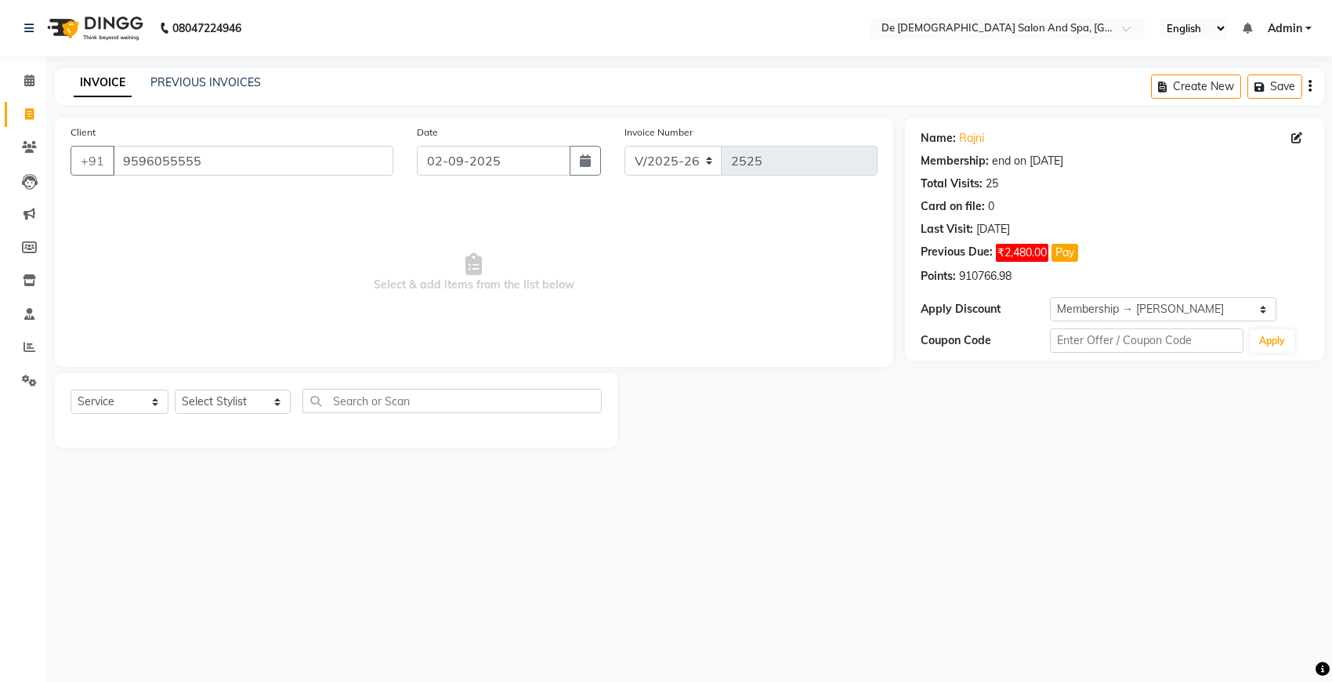
click at [797, 284] on span "Select & add items from the list below" at bounding box center [474, 272] width 807 height 157
click at [1067, 252] on button "Pay" at bounding box center [1064, 253] width 27 height 18
select select
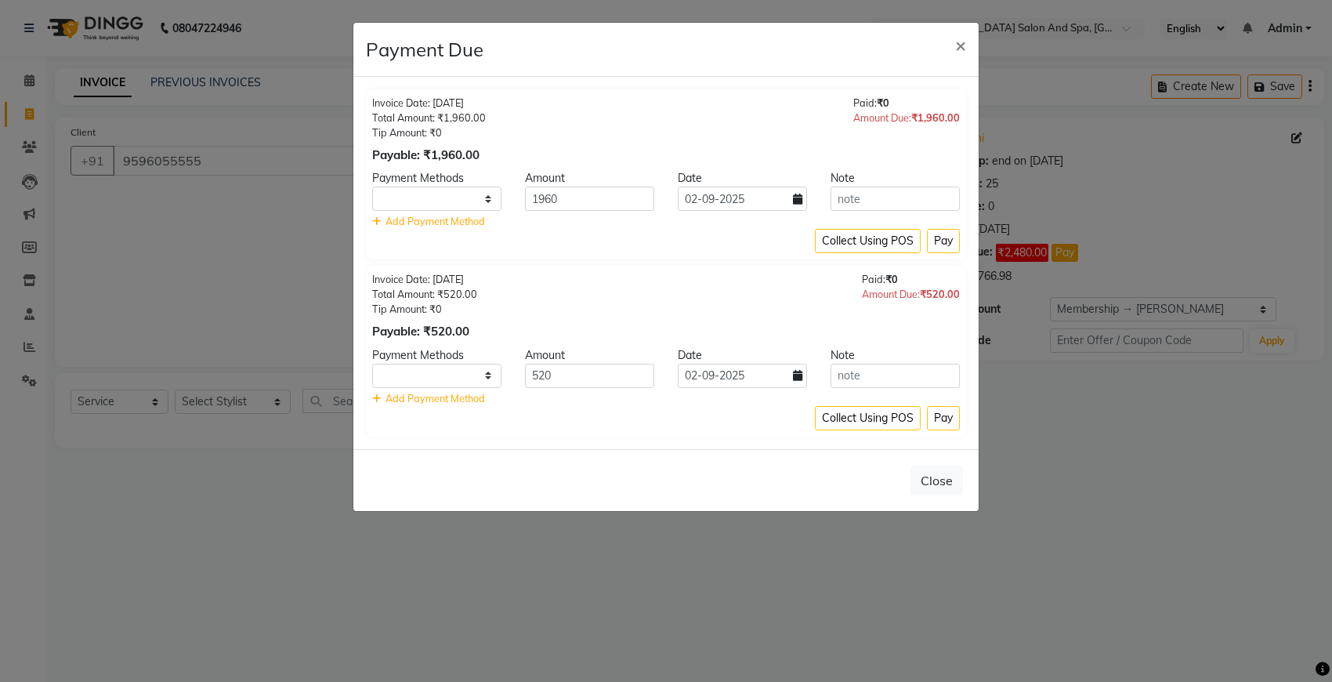
click at [906, 296] on div "Amount Due: ₹520.00" at bounding box center [911, 294] width 98 height 15
click at [928, 299] on span "₹520.00" at bounding box center [940, 294] width 40 height 13
click at [957, 44] on span "×" at bounding box center [960, 45] width 11 height 24
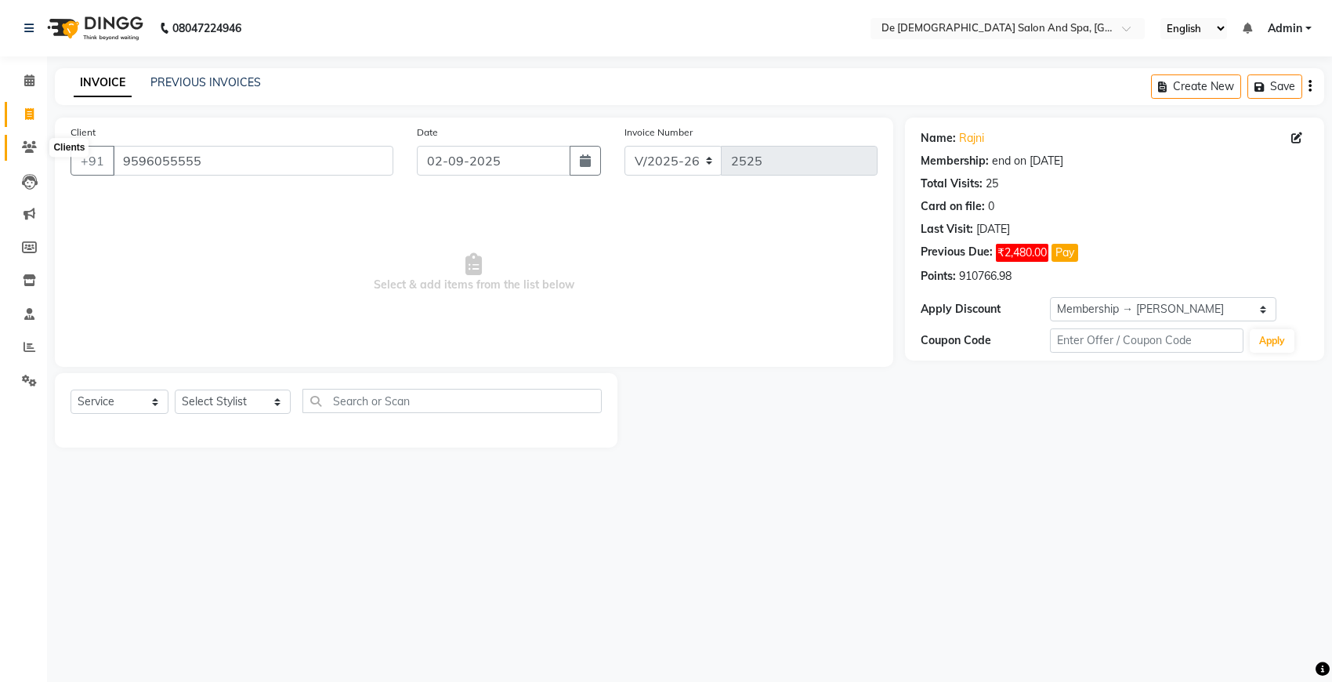
click at [27, 141] on icon at bounding box center [29, 147] width 15 height 12
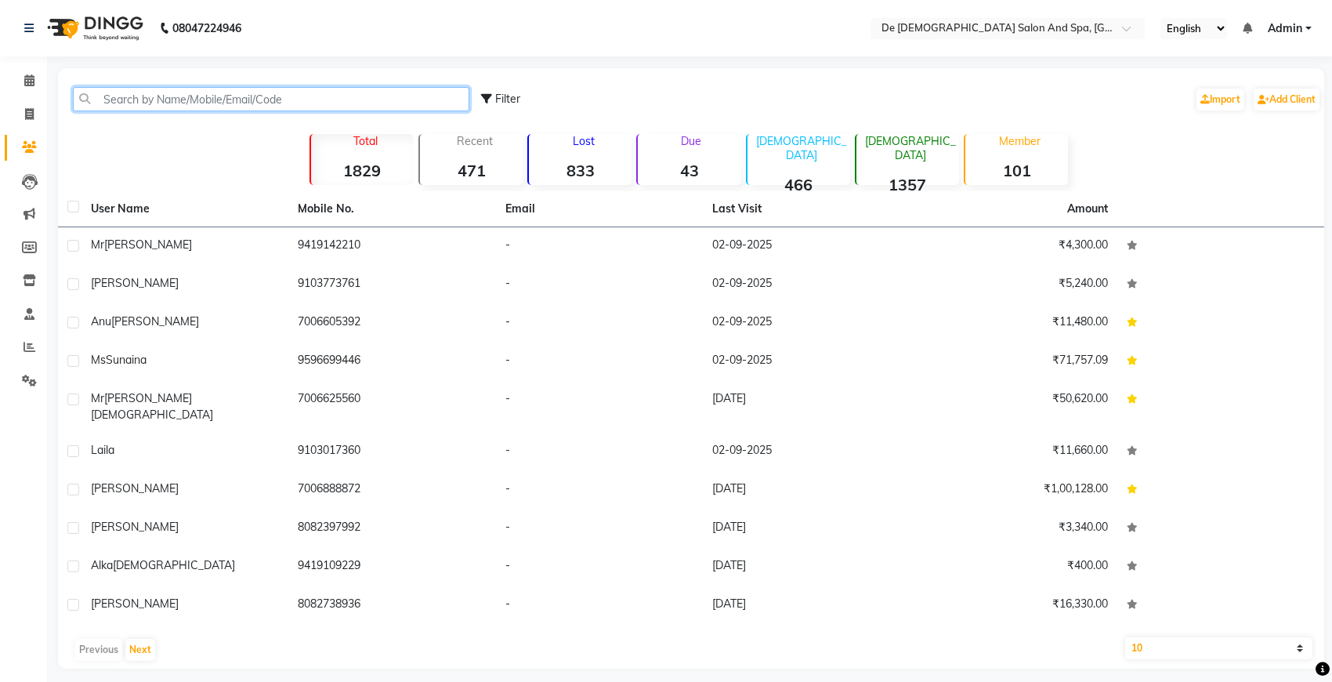
click at [267, 98] on input "text" at bounding box center [271, 99] width 396 height 24
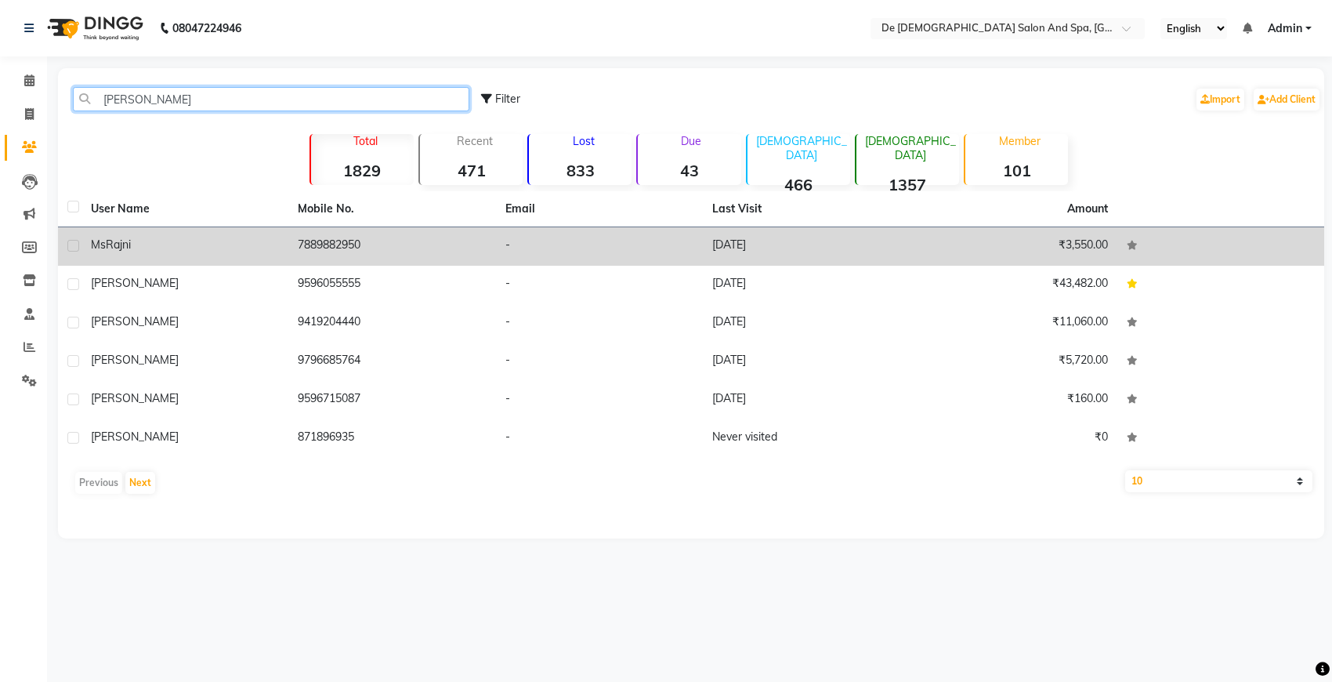
type input "[PERSON_NAME]"
click at [396, 248] on td "7889882950" at bounding box center [391, 246] width 207 height 38
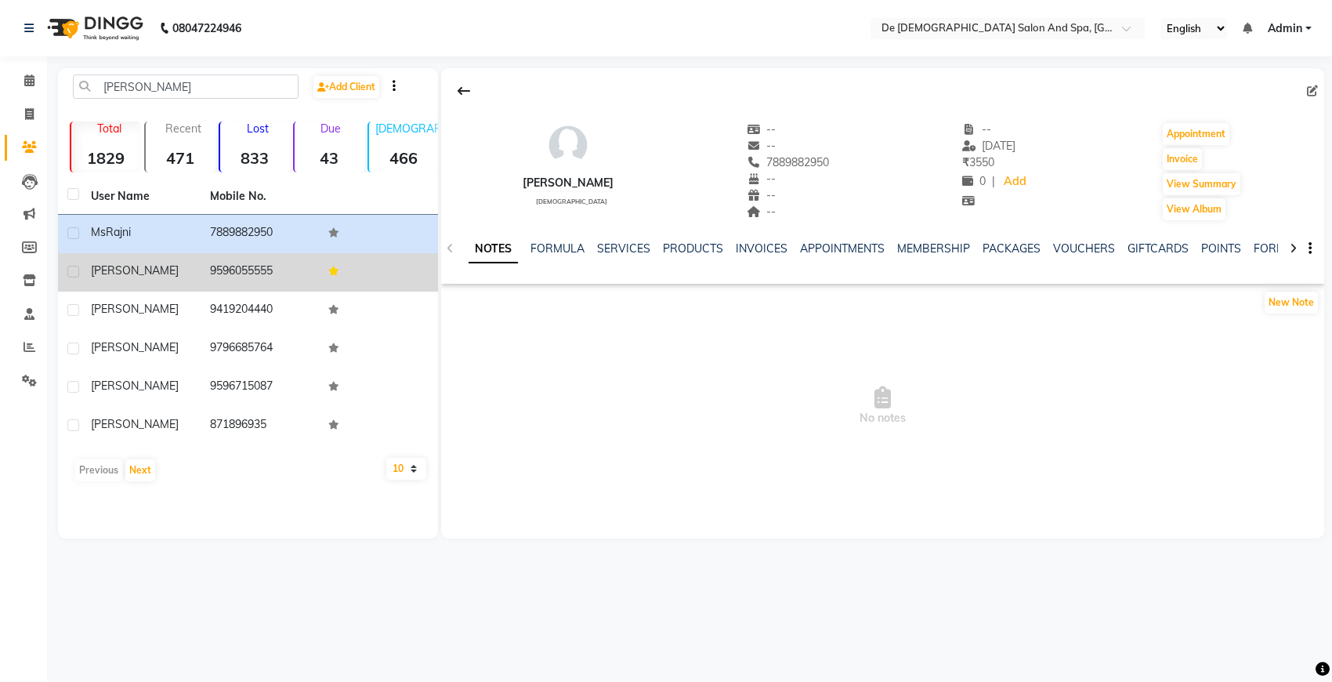
click at [255, 263] on td "9596055555" at bounding box center [260, 272] width 119 height 38
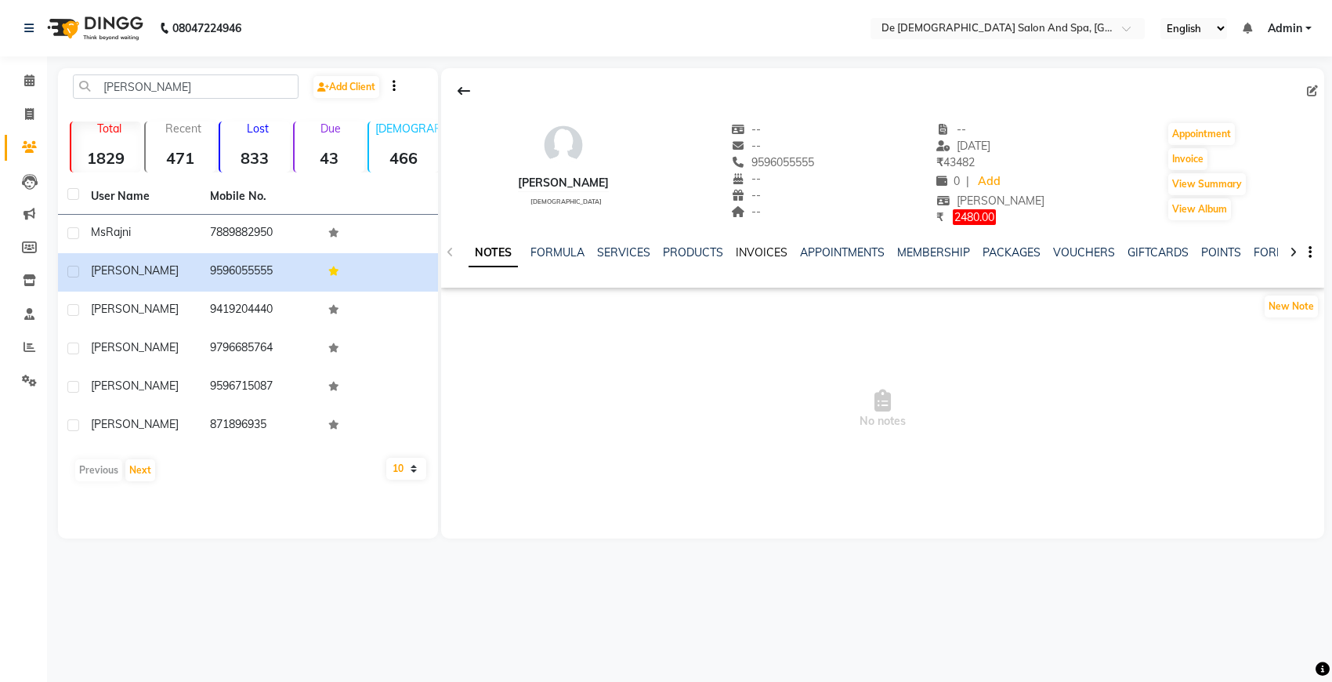
click at [740, 251] on link "INVOICES" at bounding box center [762, 252] width 52 height 14
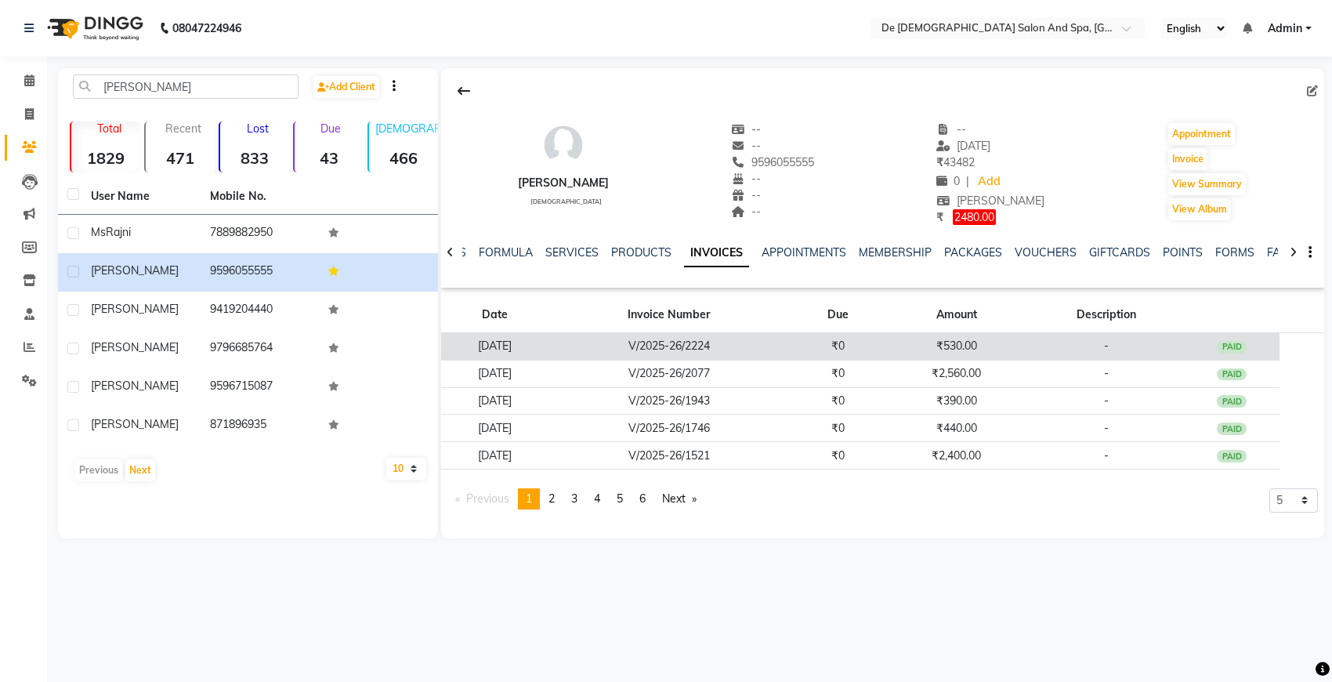
click at [885, 346] on td "₹0" at bounding box center [838, 345] width 96 height 27
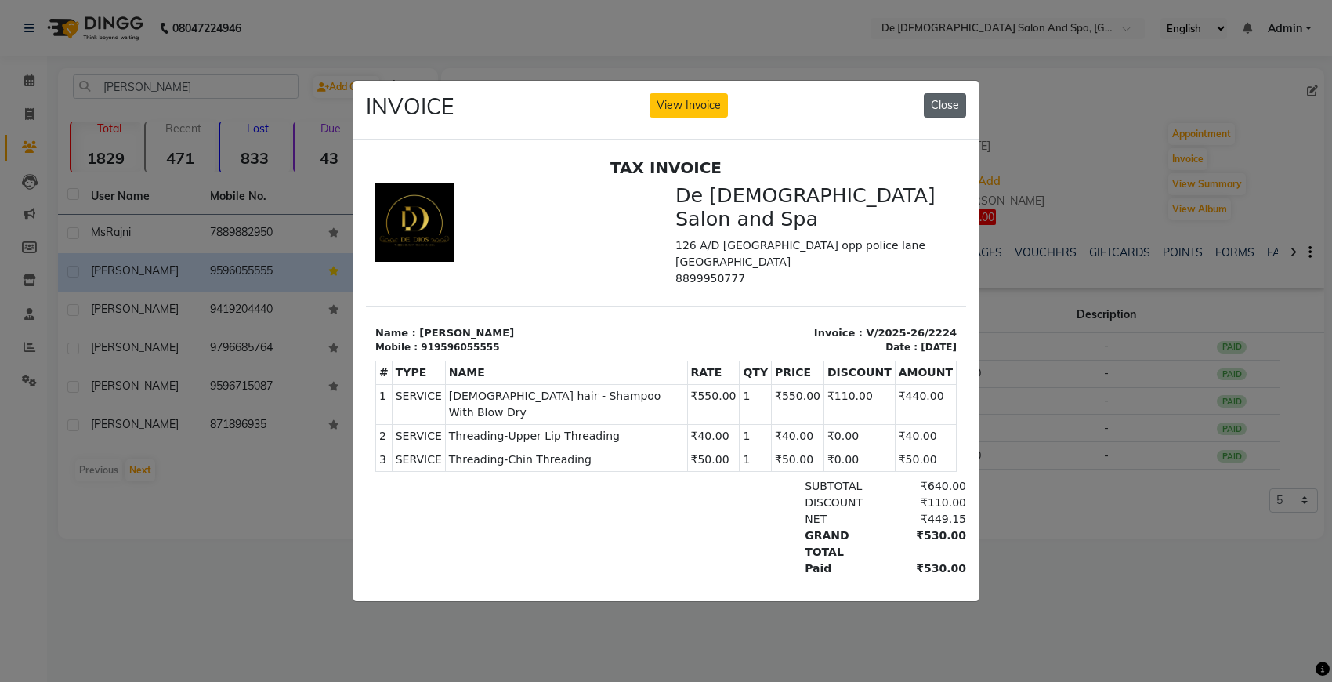
click at [952, 102] on button "Close" at bounding box center [945, 105] width 42 height 24
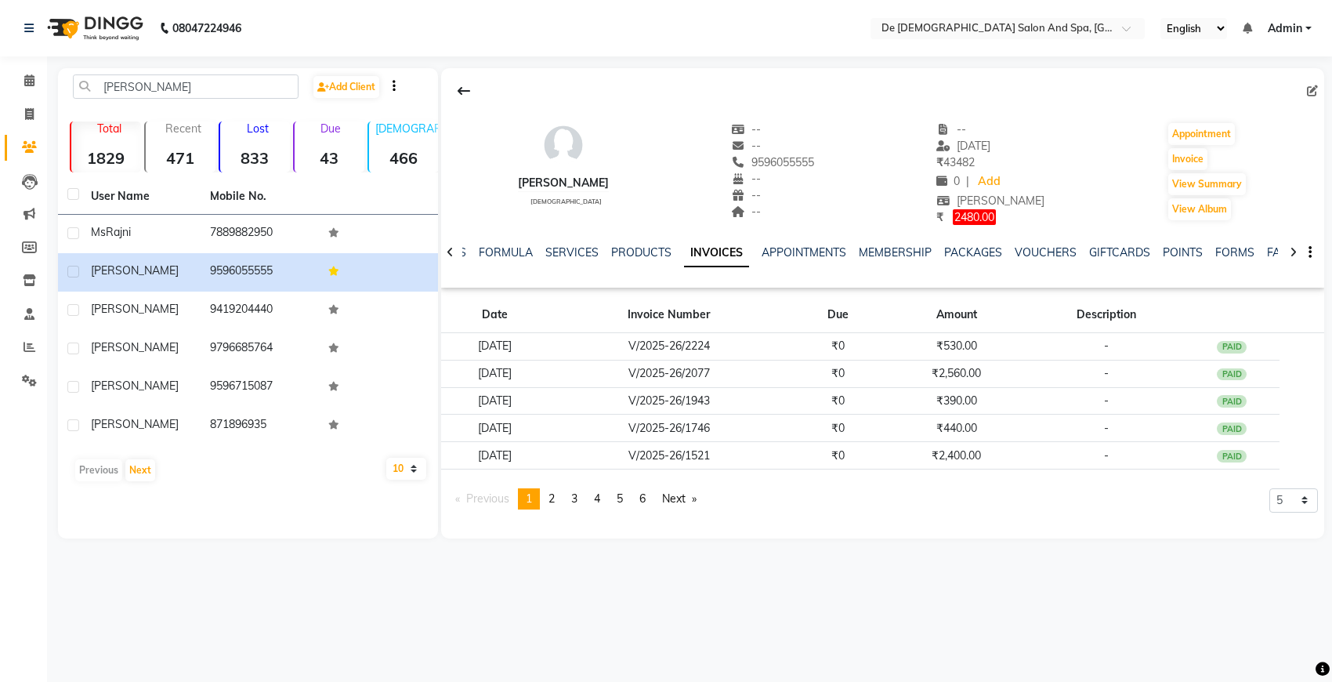
click at [43, 114] on li "Invoice" at bounding box center [23, 115] width 47 height 34
click at [32, 116] on icon at bounding box center [29, 114] width 9 height 12
select select "6431"
select select "service"
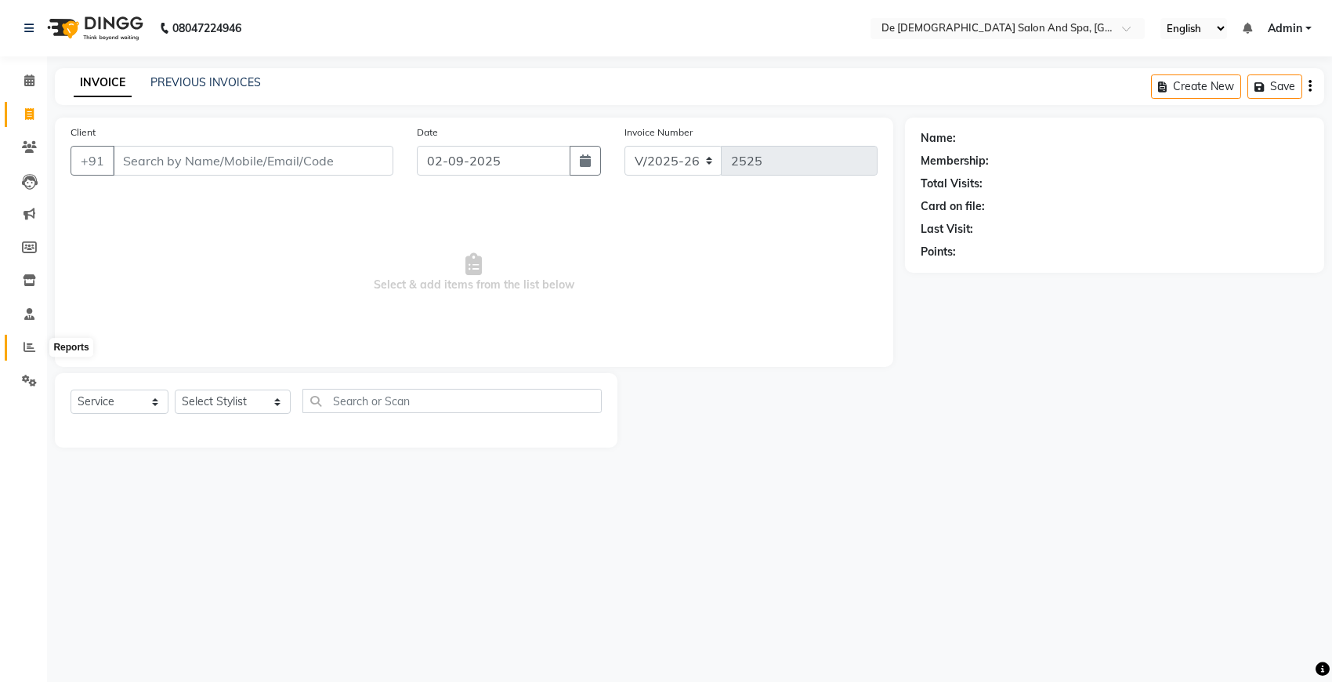
click at [31, 346] on icon at bounding box center [30, 347] width 12 height 12
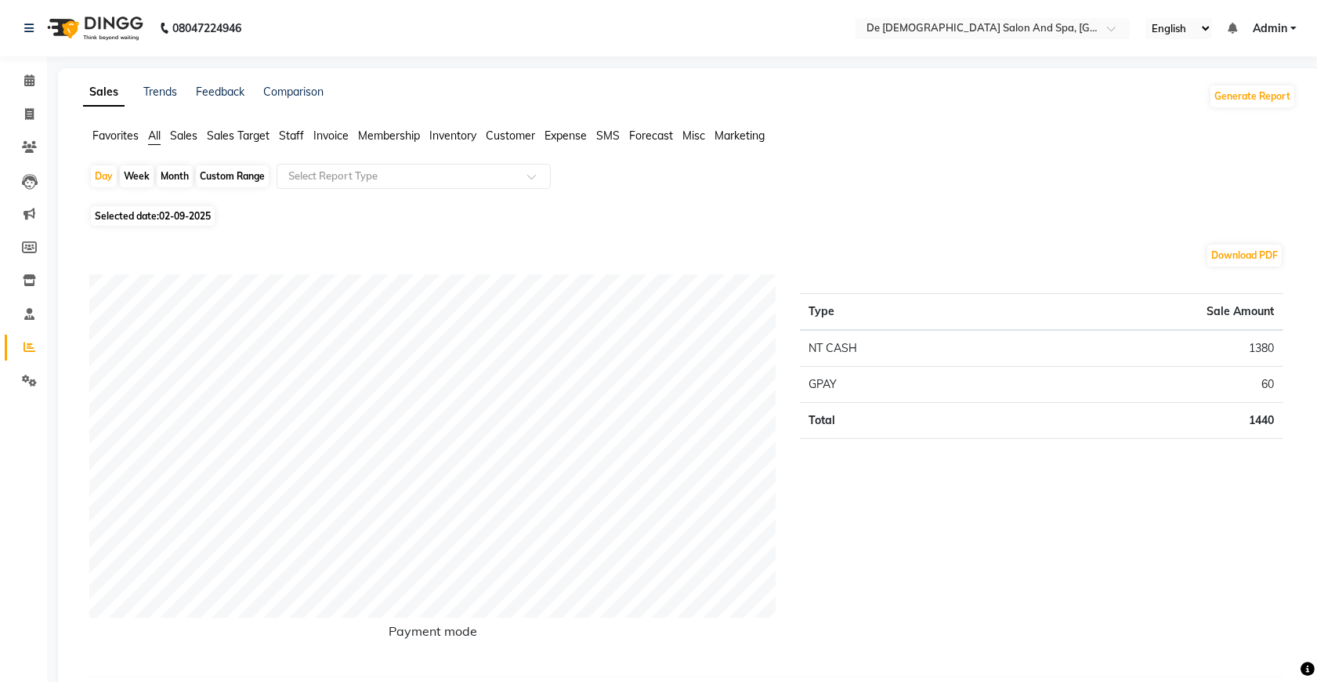
click at [171, 179] on div "Month" at bounding box center [175, 176] width 36 height 22
select select "9"
select select "2025"
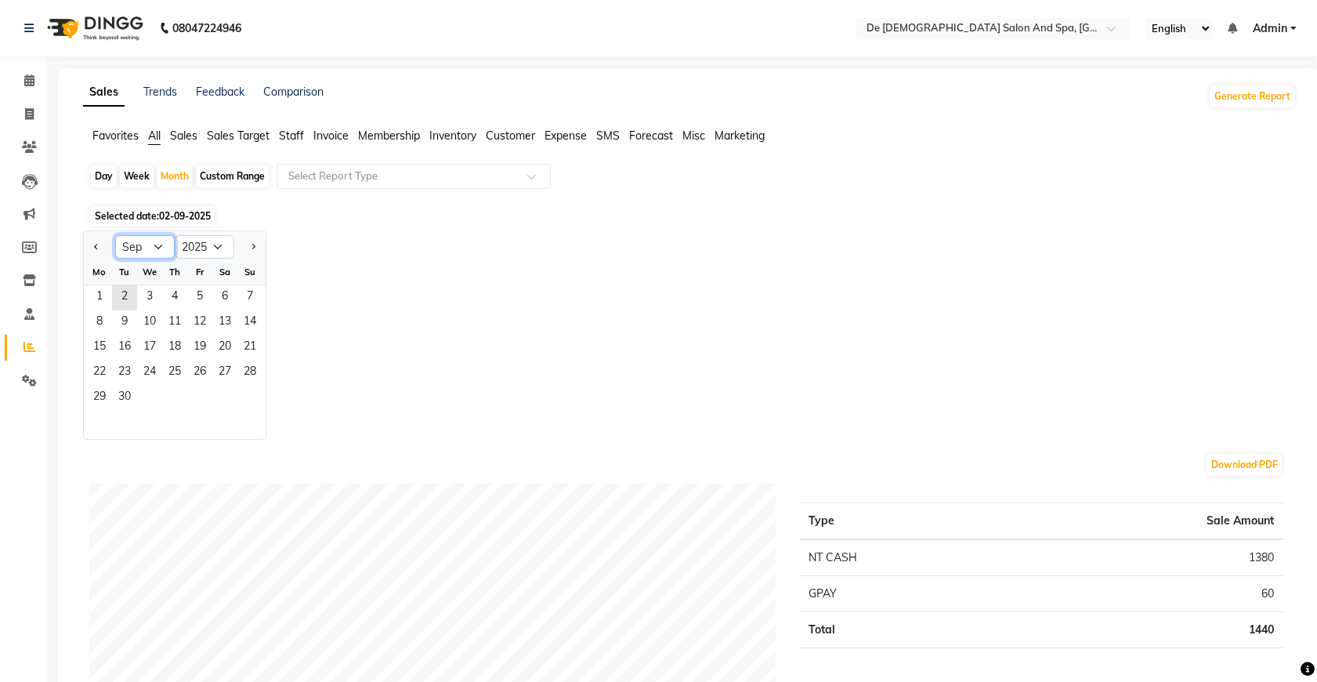
click at [149, 249] on select "Jan Feb Mar Apr May Jun Jul Aug Sep Oct Nov Dec" at bounding box center [145, 247] width 60 height 24
select select "7"
click at [115, 236] on select "Jan Feb Mar Apr May Jun Jul Aug Sep Oct Nov Dec" at bounding box center [145, 247] width 60 height 24
click at [206, 244] on select "2015 2016 2017 2018 2019 2020 2021 2022 2023 2024 2025 2026 2027 2028 2029 2030…" at bounding box center [205, 247] width 60 height 24
select select "2024"
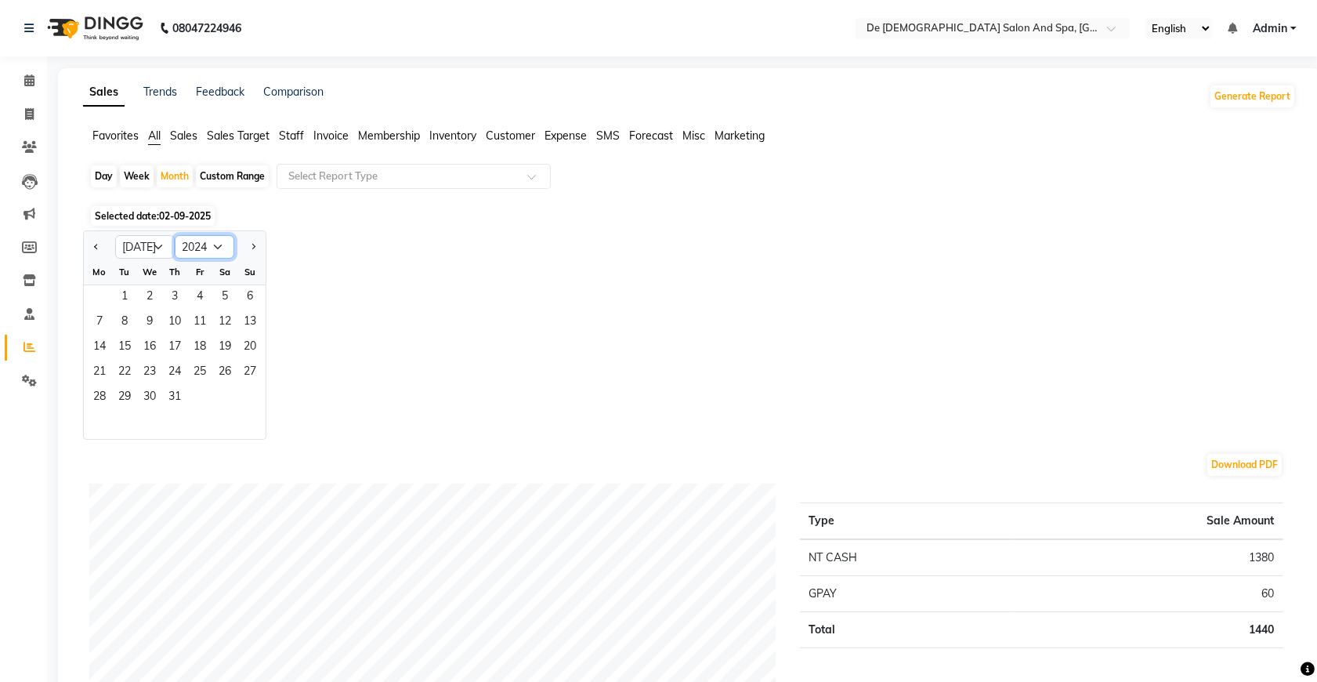
click at [175, 236] on select "2015 2016 2017 2018 2019 2020 2021 2022 2023 2024 2025 2026 2027 2028 2029 2030…" at bounding box center [205, 247] width 60 height 24
click at [103, 295] on span "1" at bounding box center [99, 297] width 25 height 25
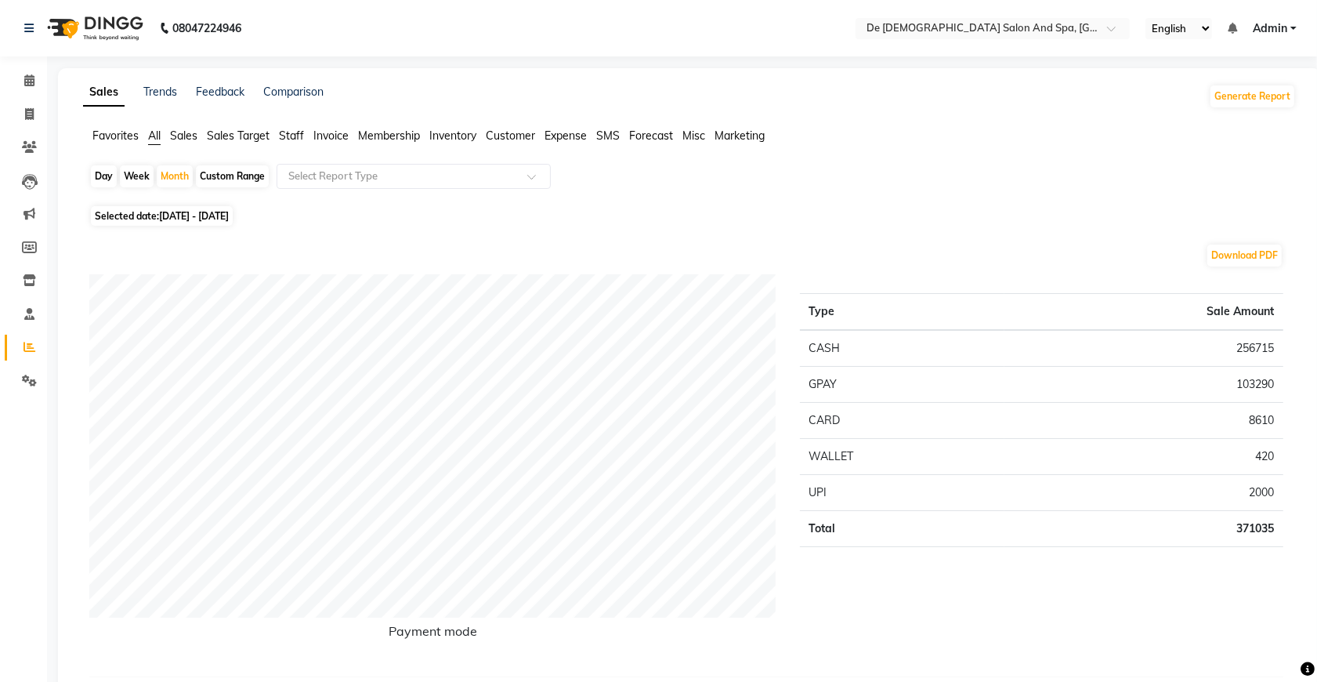
click at [447, 134] on span "Inventory" at bounding box center [452, 135] width 47 height 14
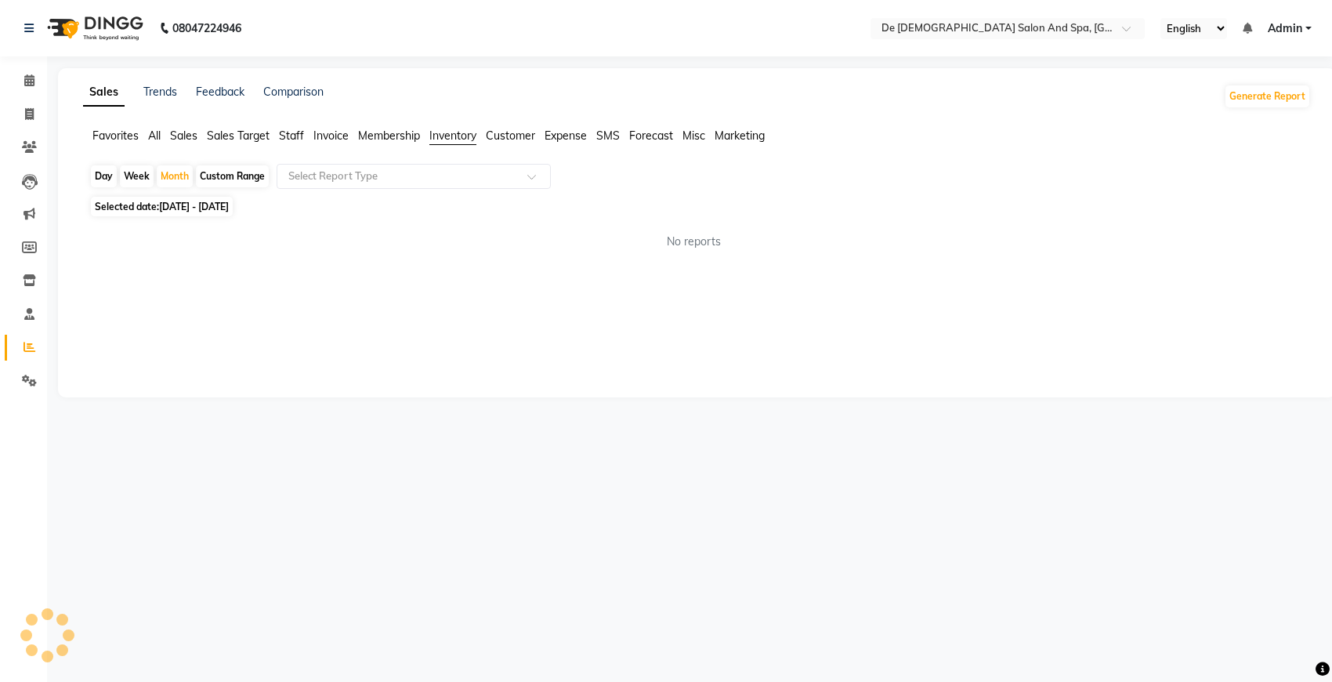
click at [555, 135] on span "Expense" at bounding box center [566, 135] width 42 height 14
click at [521, 171] on div at bounding box center [413, 176] width 273 height 16
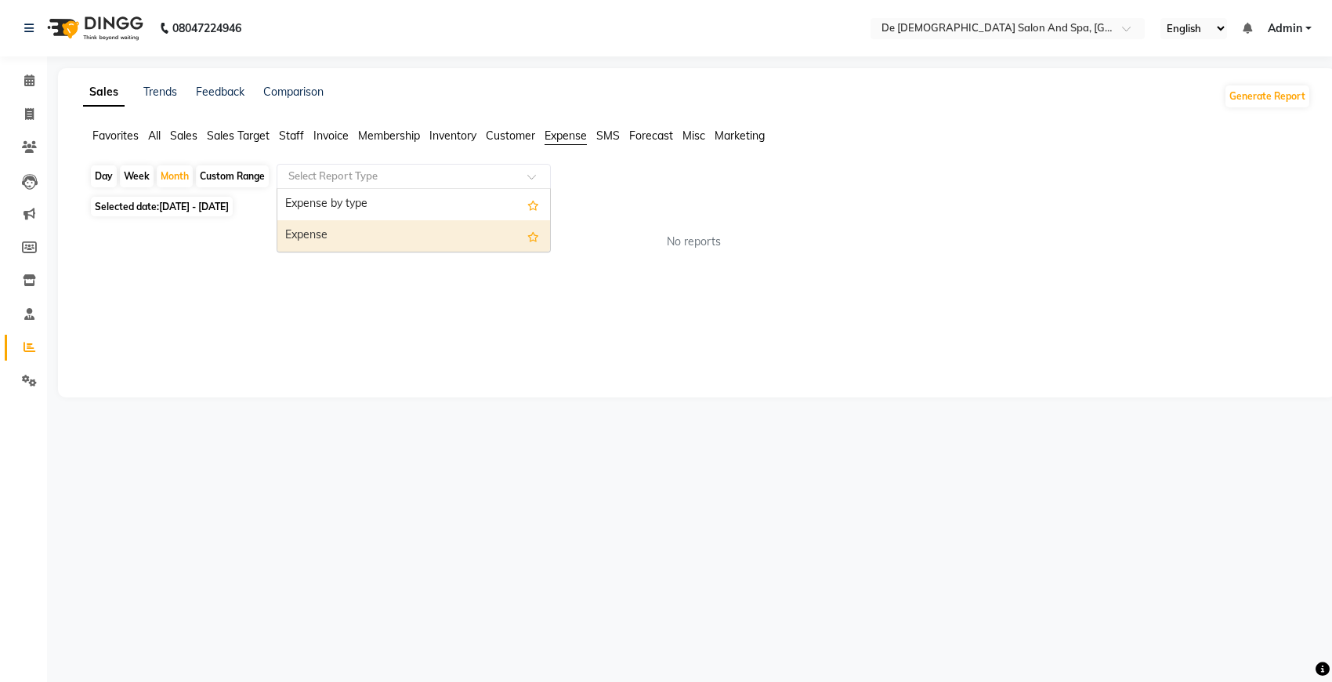
click at [461, 233] on div "Expense" at bounding box center [413, 235] width 273 height 31
select select "full_report"
select select "pdf"
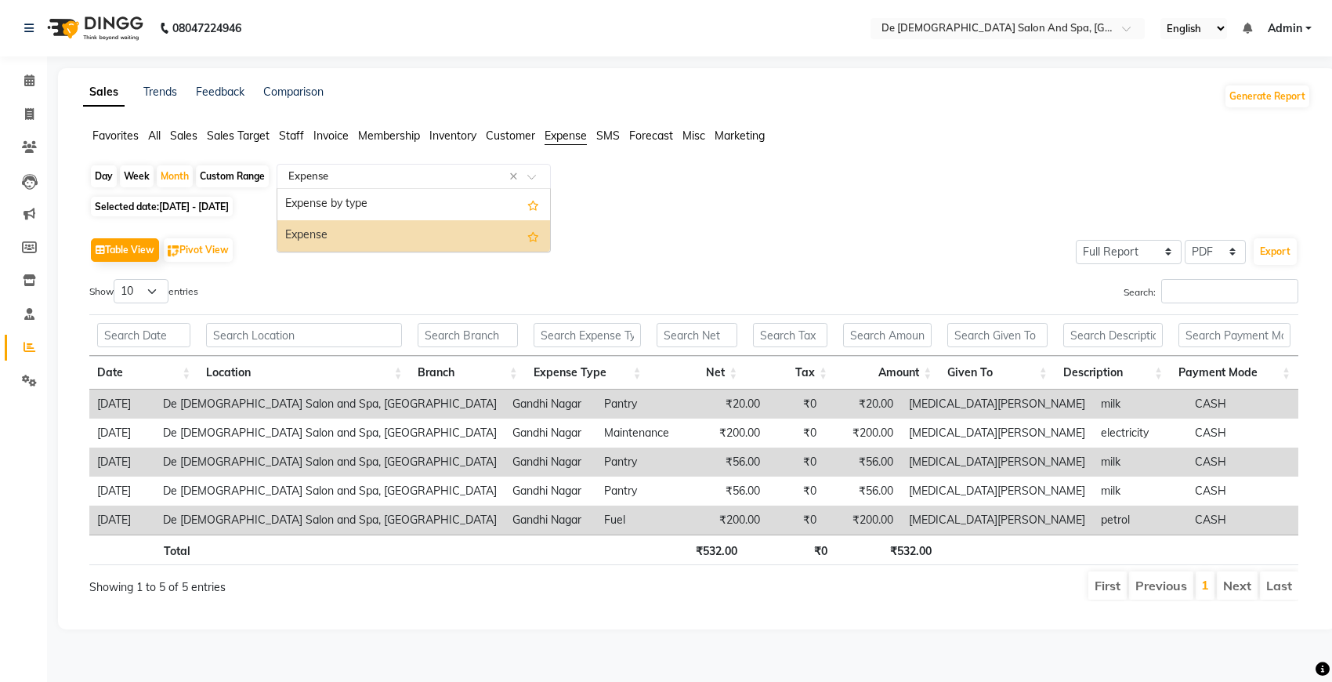
click at [537, 176] on span at bounding box center [537, 181] width 20 height 16
click at [503, 216] on div "Expense by type" at bounding box center [413, 204] width 273 height 31
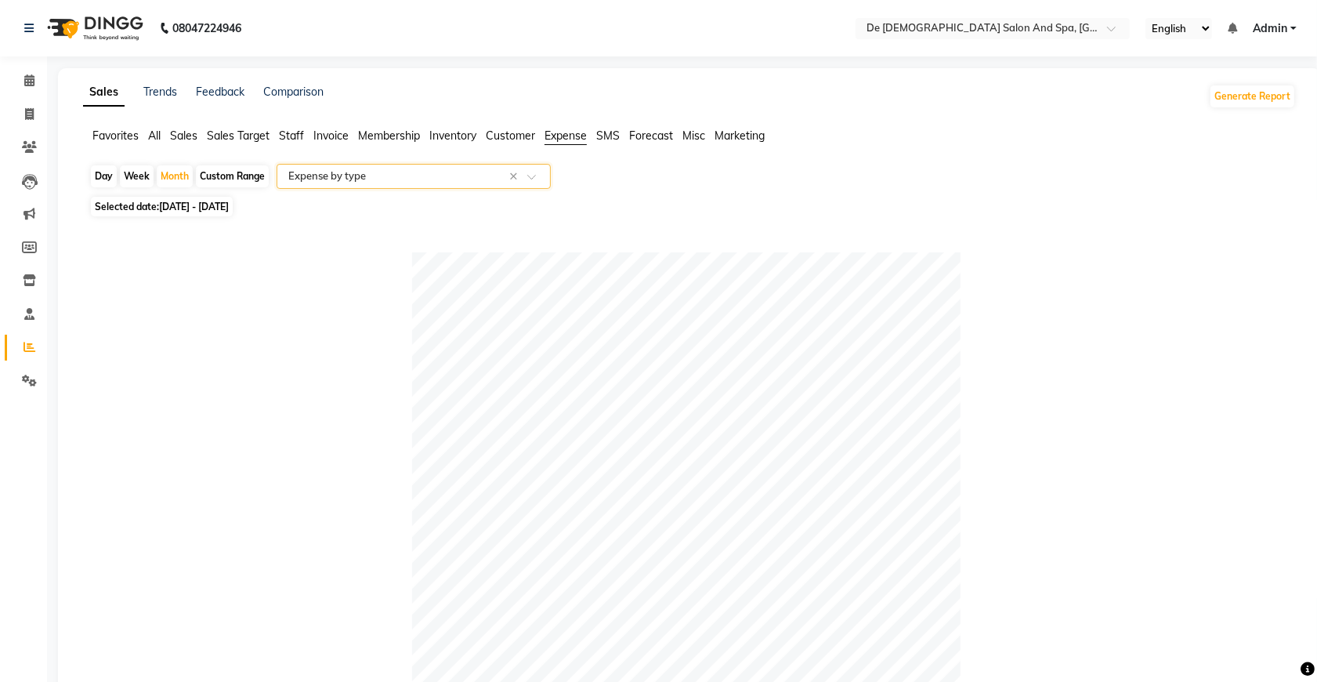
click at [217, 212] on span "01-07-2024 - 31-07-2024" at bounding box center [194, 207] width 70 height 12
select select "7"
select select "2024"
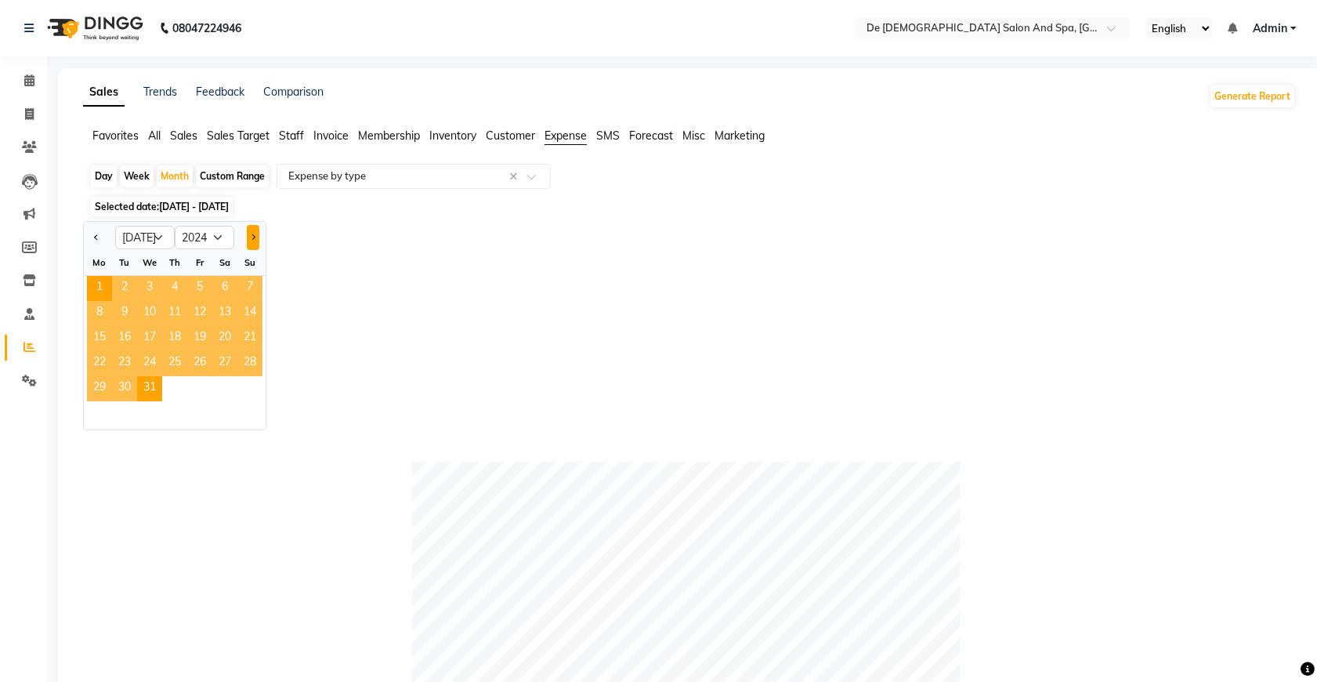
click at [253, 239] on span "Next month" at bounding box center [252, 236] width 5 height 5
select select "8"
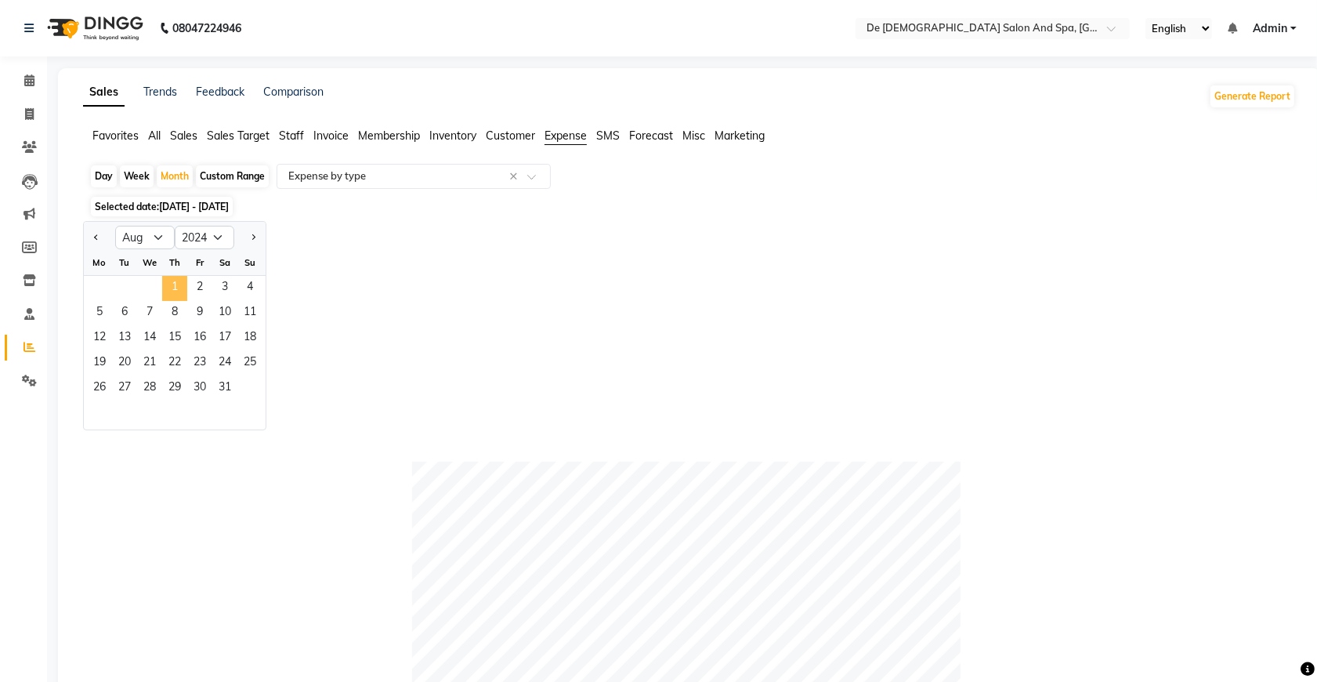
click at [172, 284] on span "1" at bounding box center [174, 288] width 25 height 25
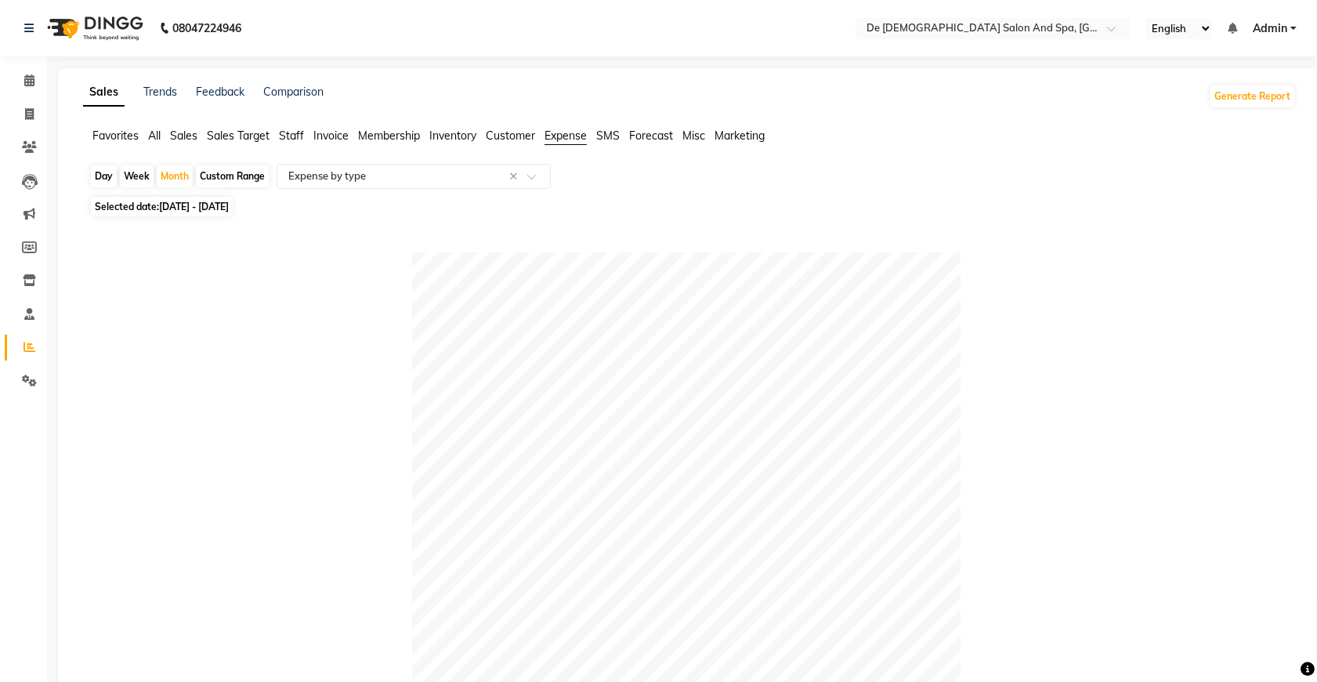
click at [184, 204] on span "01-08-2024 - 31-08-2024" at bounding box center [194, 207] width 70 height 12
select select "8"
select select "2024"
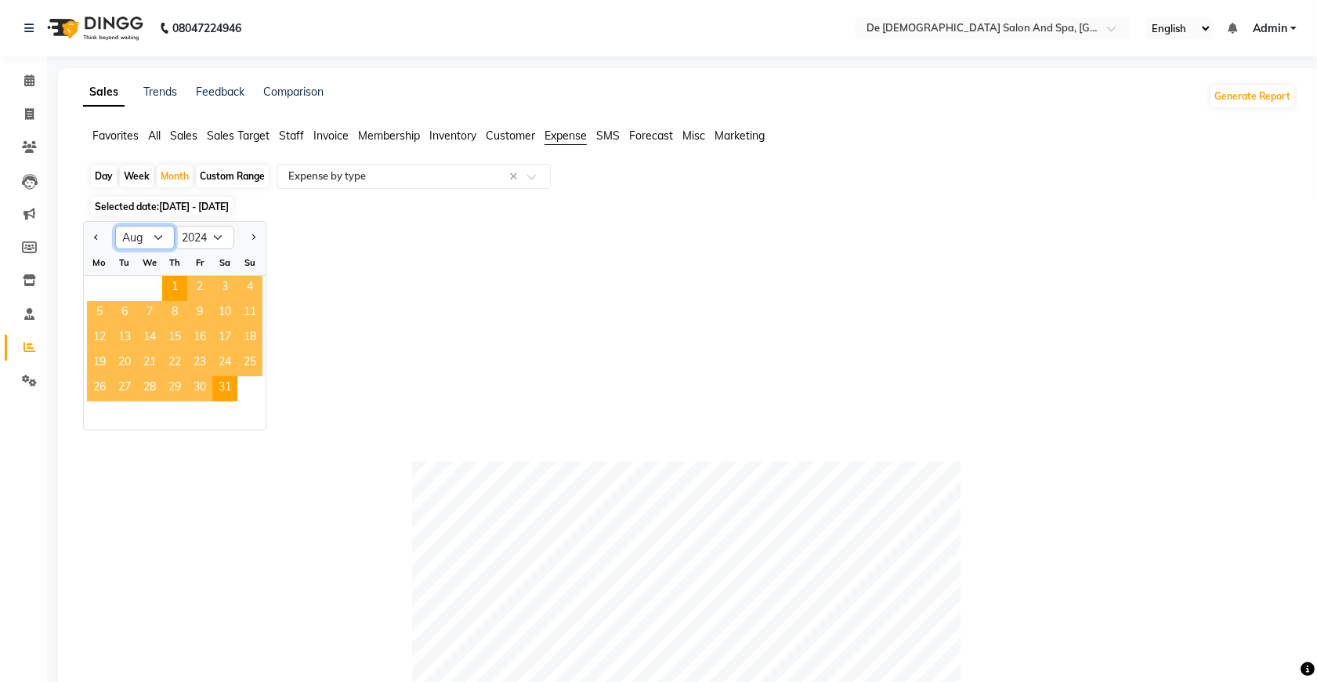
click at [147, 228] on select "Jan Feb Mar Apr May Jun Jul Aug Sep Oct Nov Dec" at bounding box center [145, 238] width 60 height 24
select select "9"
click at [115, 226] on select "Jan Feb Mar Apr May Jun Jul Aug Sep Oct Nov Dec" at bounding box center [145, 238] width 60 height 24
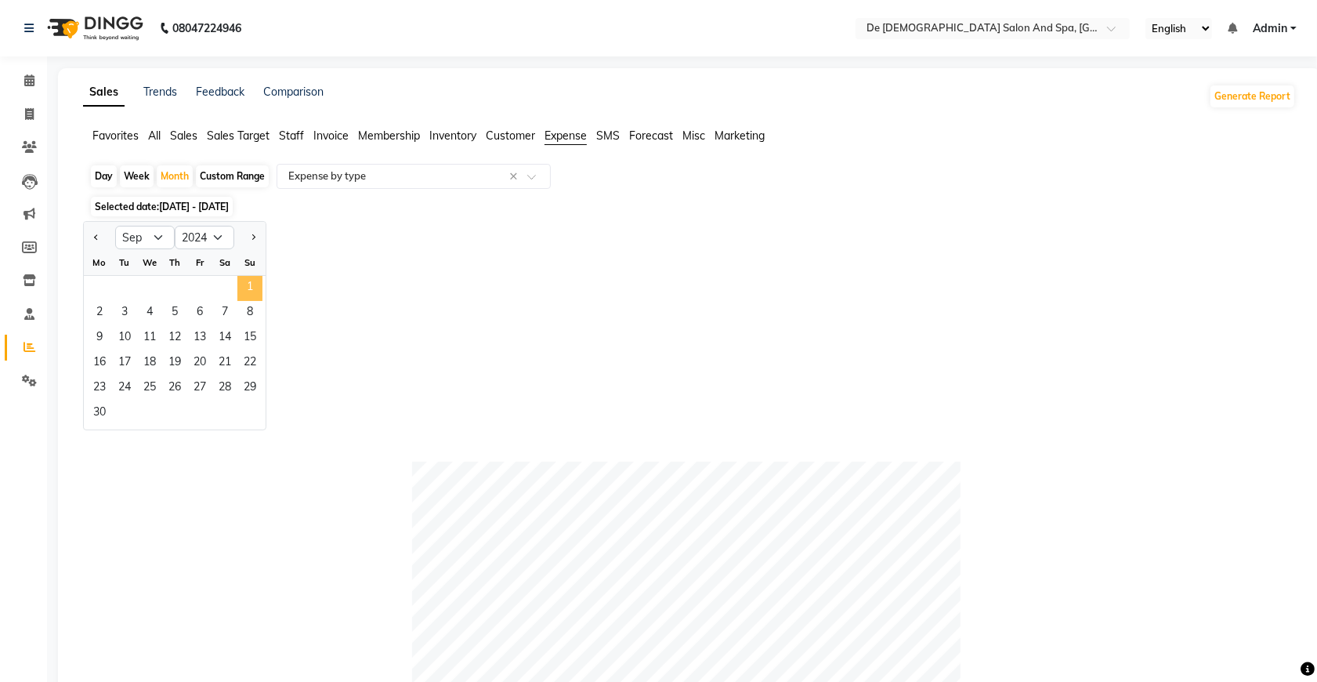
click at [241, 295] on span "1" at bounding box center [249, 288] width 25 height 25
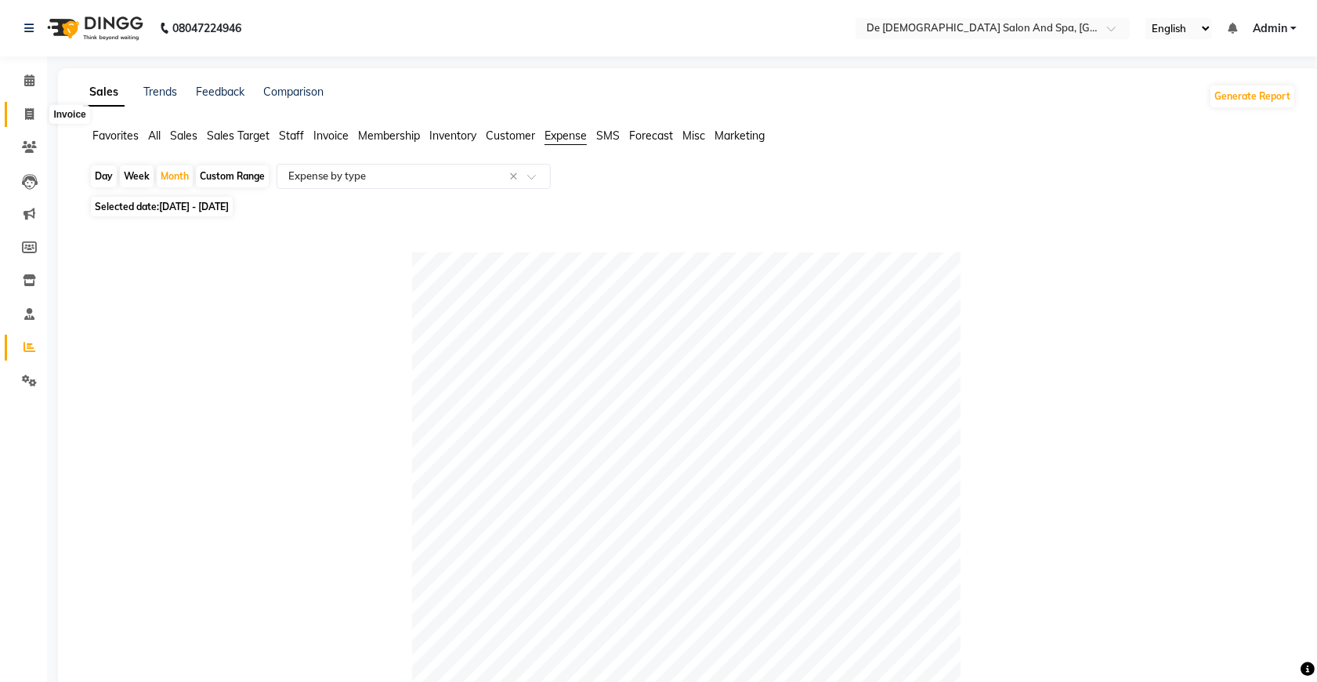
click at [25, 118] on icon at bounding box center [29, 114] width 9 height 12
select select "service"
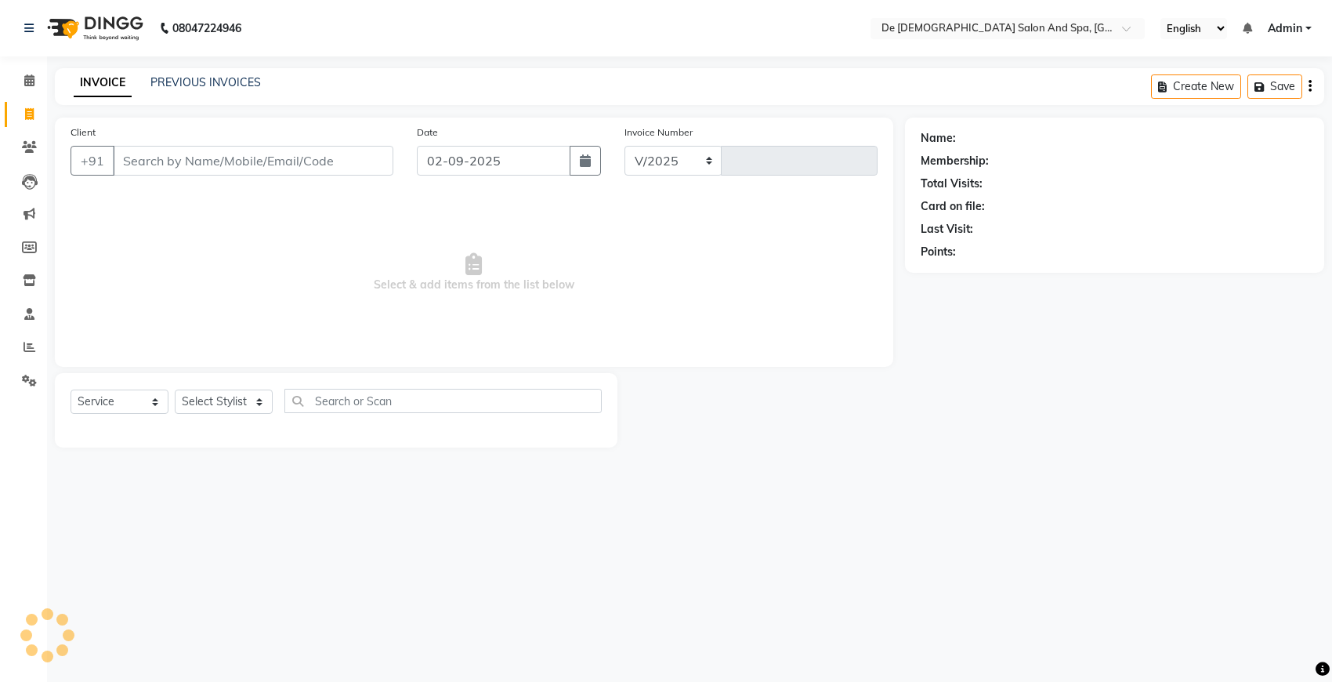
select select "6431"
type input "2525"
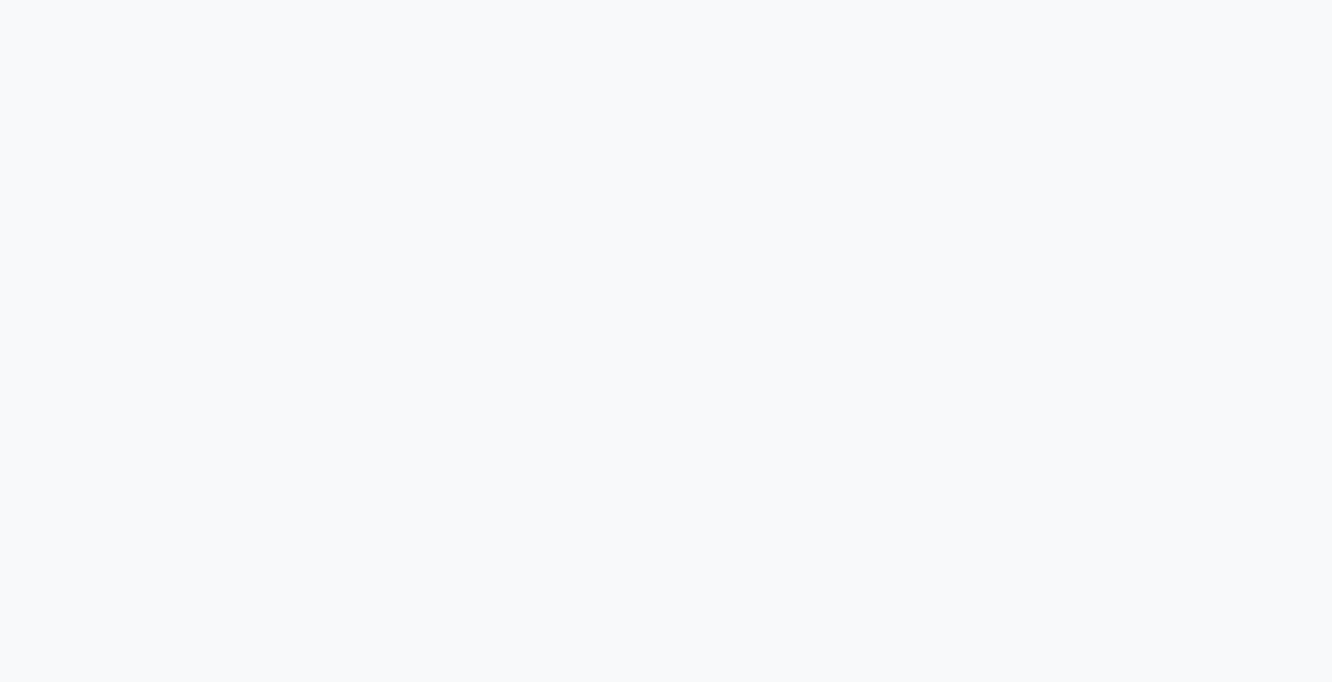
select select "6431"
select select "service"
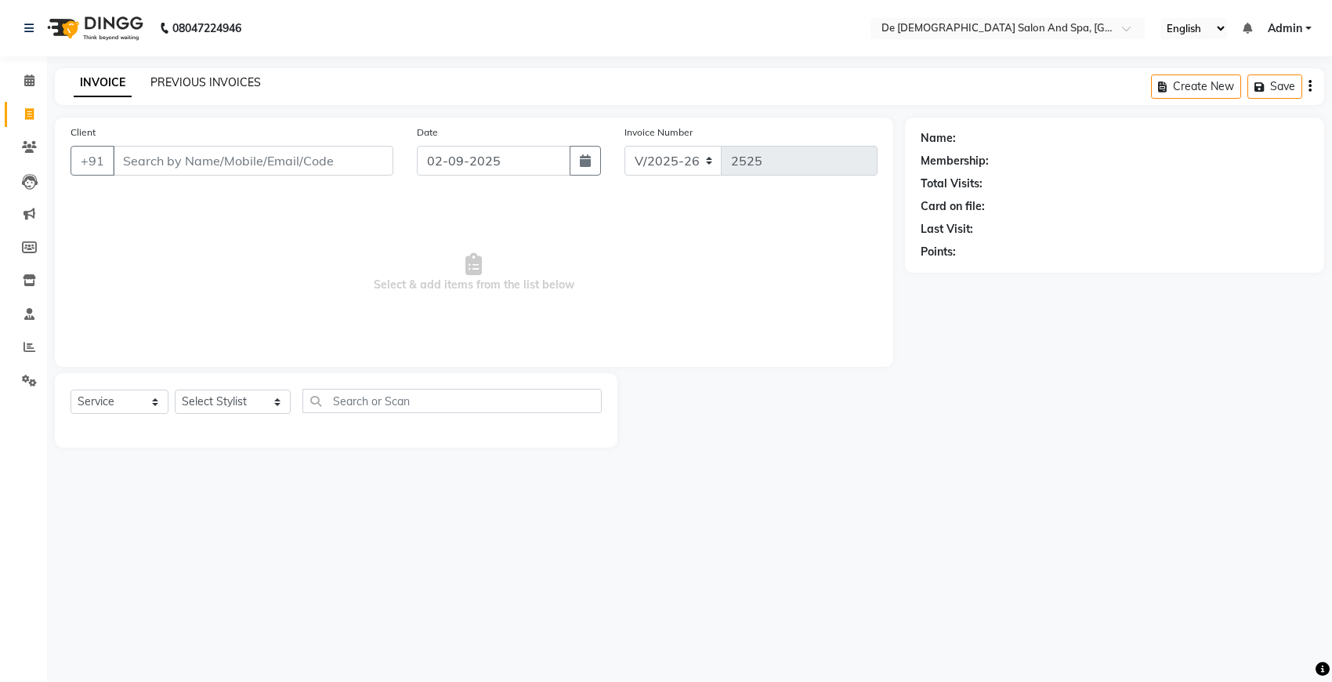
click at [214, 76] on link "PREVIOUS INVOICES" at bounding box center [205, 82] width 110 height 14
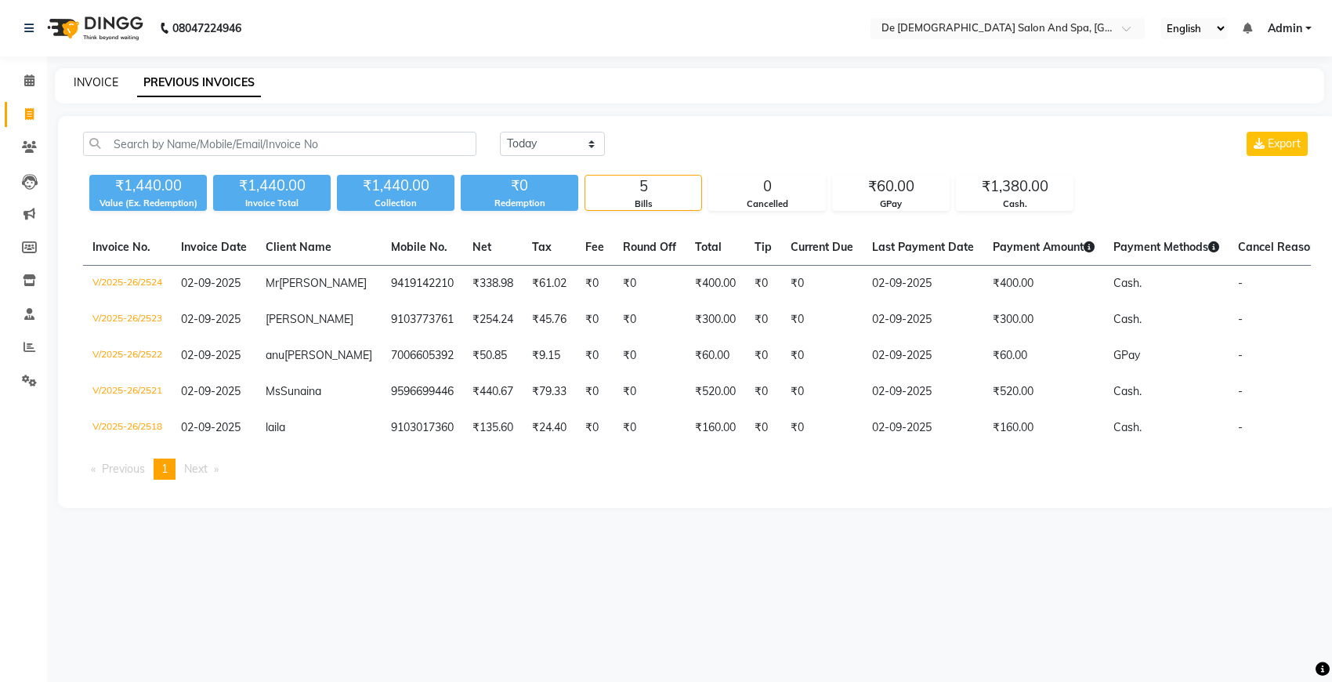
click at [96, 84] on link "INVOICE" at bounding box center [96, 82] width 45 height 14
select select "service"
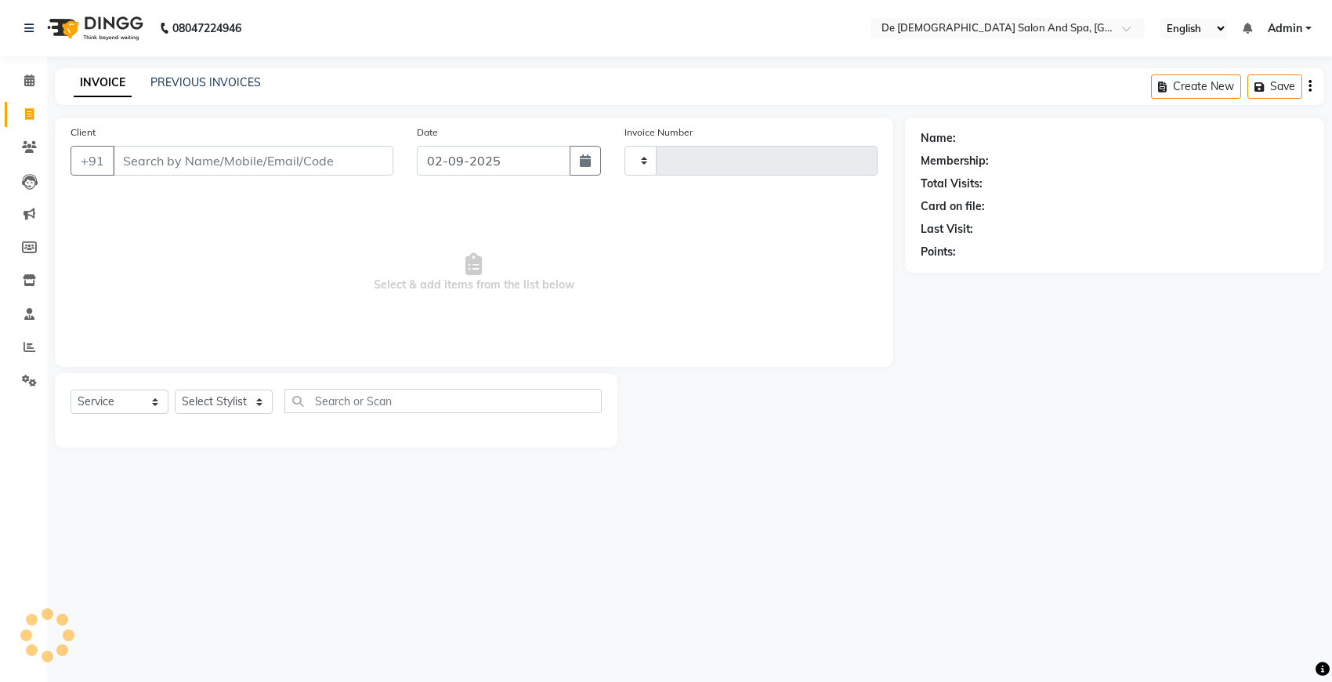
type input "2525"
select select "6431"
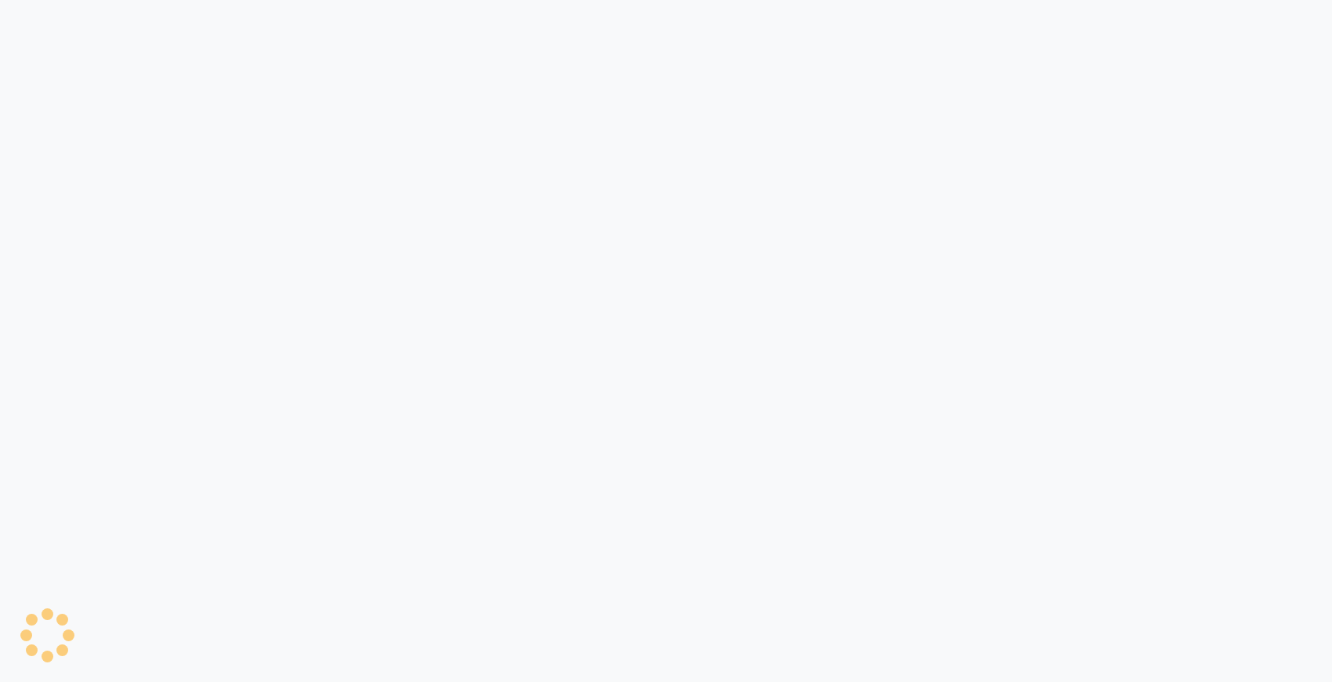
select select "6431"
select select "service"
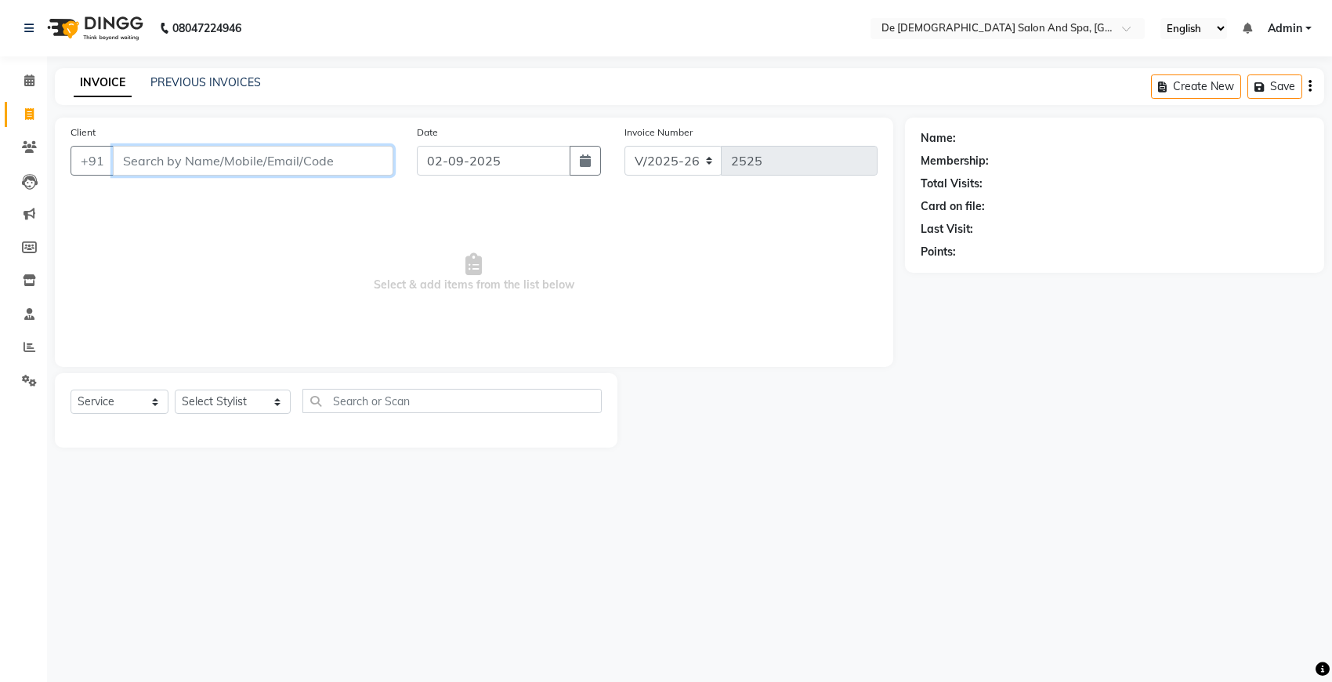
click at [245, 165] on input "Client" at bounding box center [253, 161] width 280 height 30
click at [233, 409] on select "Select Stylist akshay aman [PERSON_NAME] [PERSON_NAME] [MEDICAL_DATA][PERSON_NA…" at bounding box center [233, 401] width 116 height 24
select select "61511"
click at [175, 389] on select "Select Stylist akshay aman [PERSON_NAME] [PERSON_NAME] [MEDICAL_DATA][PERSON_NA…" at bounding box center [233, 401] width 116 height 24
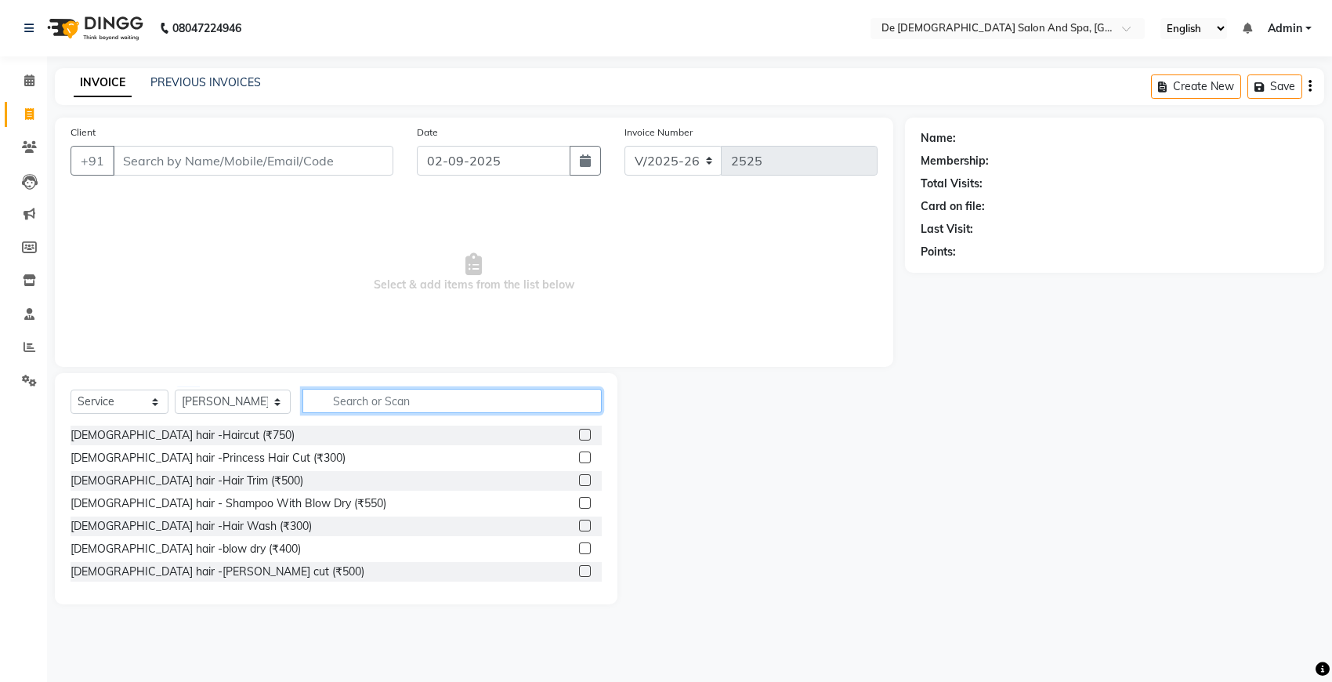
drag, startPoint x: 311, startPoint y: 401, endPoint x: 302, endPoint y: 439, distance: 38.8
click at [312, 402] on input "text" at bounding box center [451, 401] width 299 height 24
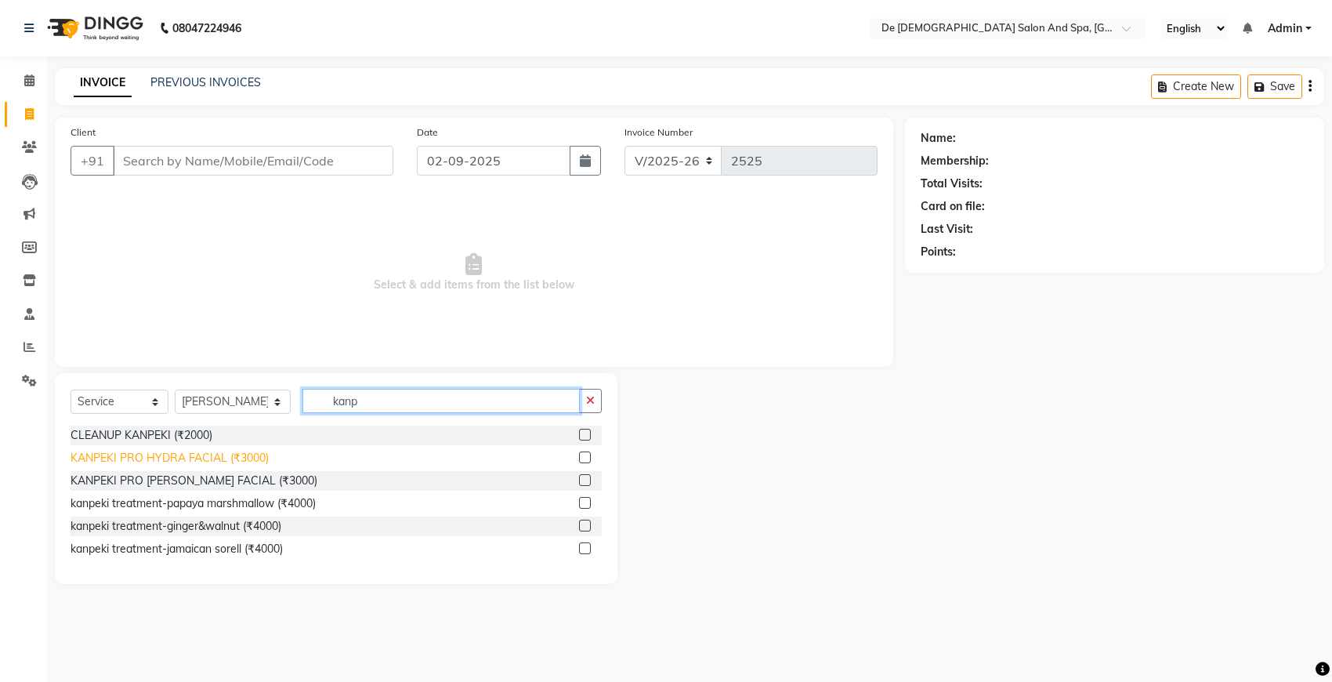
type input "kanp"
click at [252, 451] on div "KANPEKI PRO HYDRA FACIAL (₹3000)" at bounding box center [170, 458] width 198 height 16
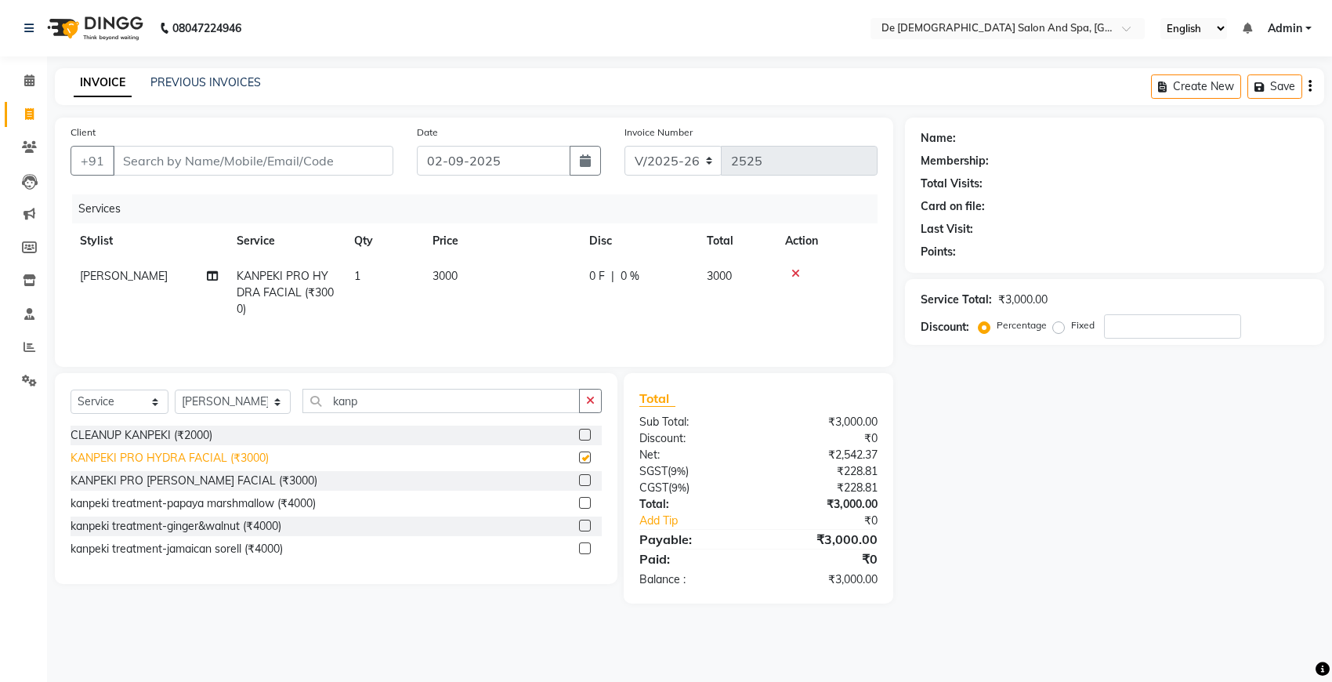
checkbox input "false"
click at [588, 393] on button "button" at bounding box center [590, 401] width 23 height 24
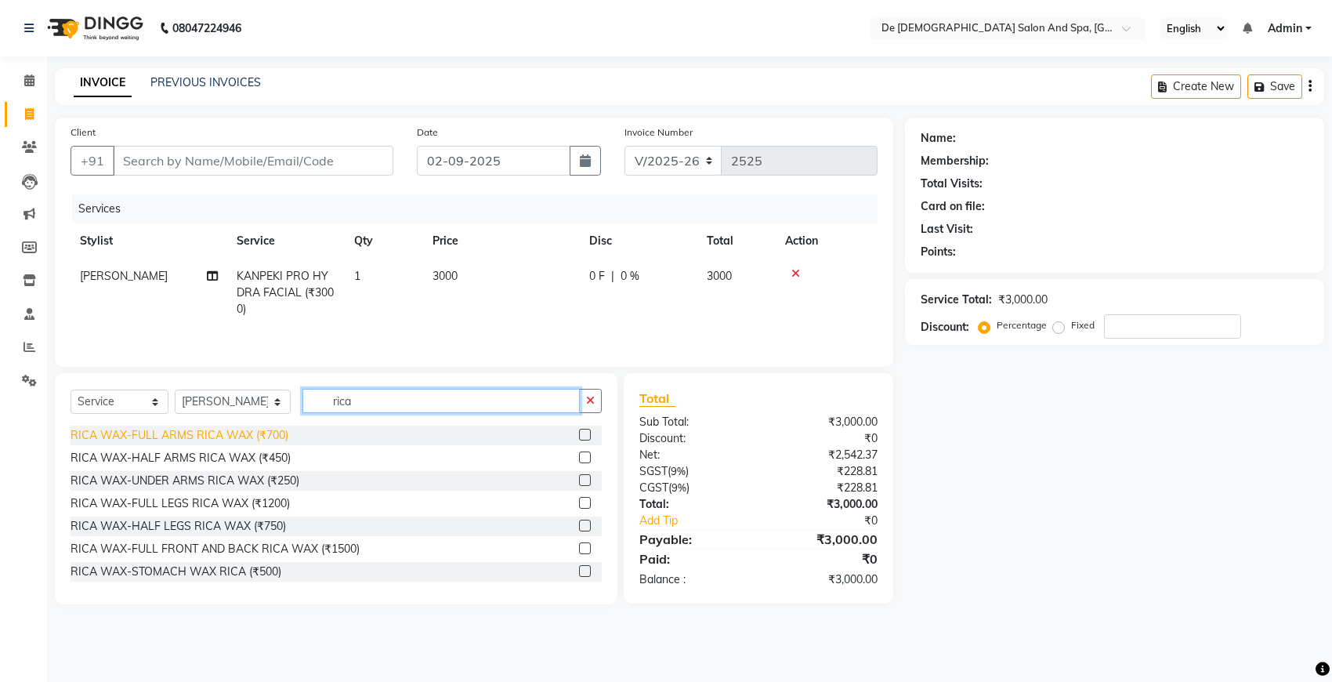
type input "rica"
click at [196, 432] on div "RICA WAX-FULL ARMS RICA WAX (₹700)" at bounding box center [180, 435] width 218 height 16
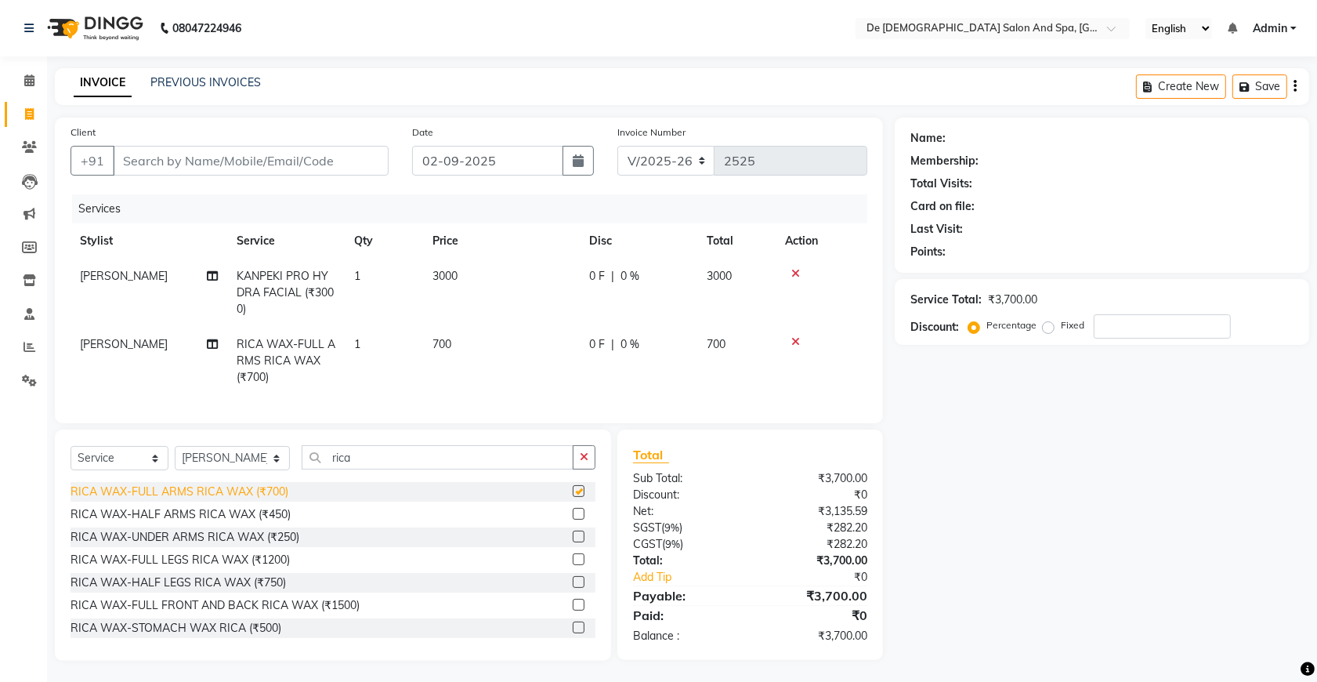
checkbox input "false"
click at [161, 545] on div "RICA WAX-UNDER ARMS RICA WAX (₹250)" at bounding box center [185, 537] width 229 height 16
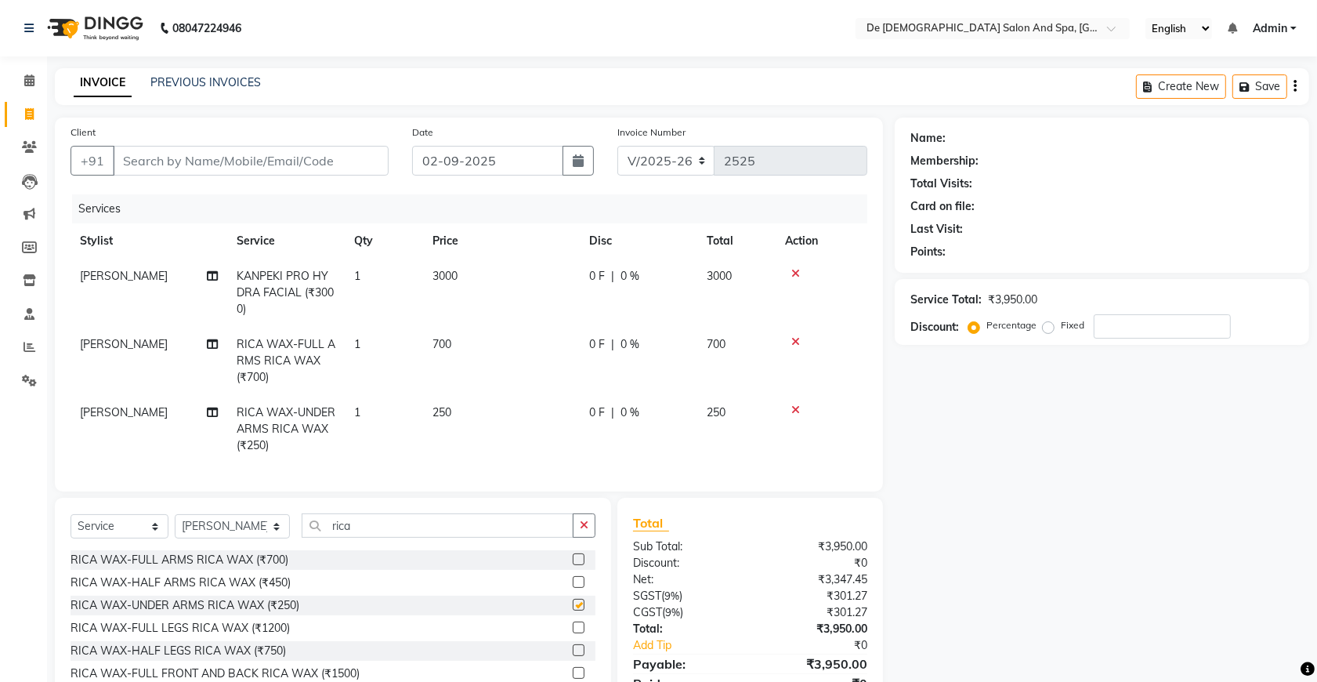
checkbox input "false"
click at [581, 530] on icon "button" at bounding box center [584, 524] width 9 height 11
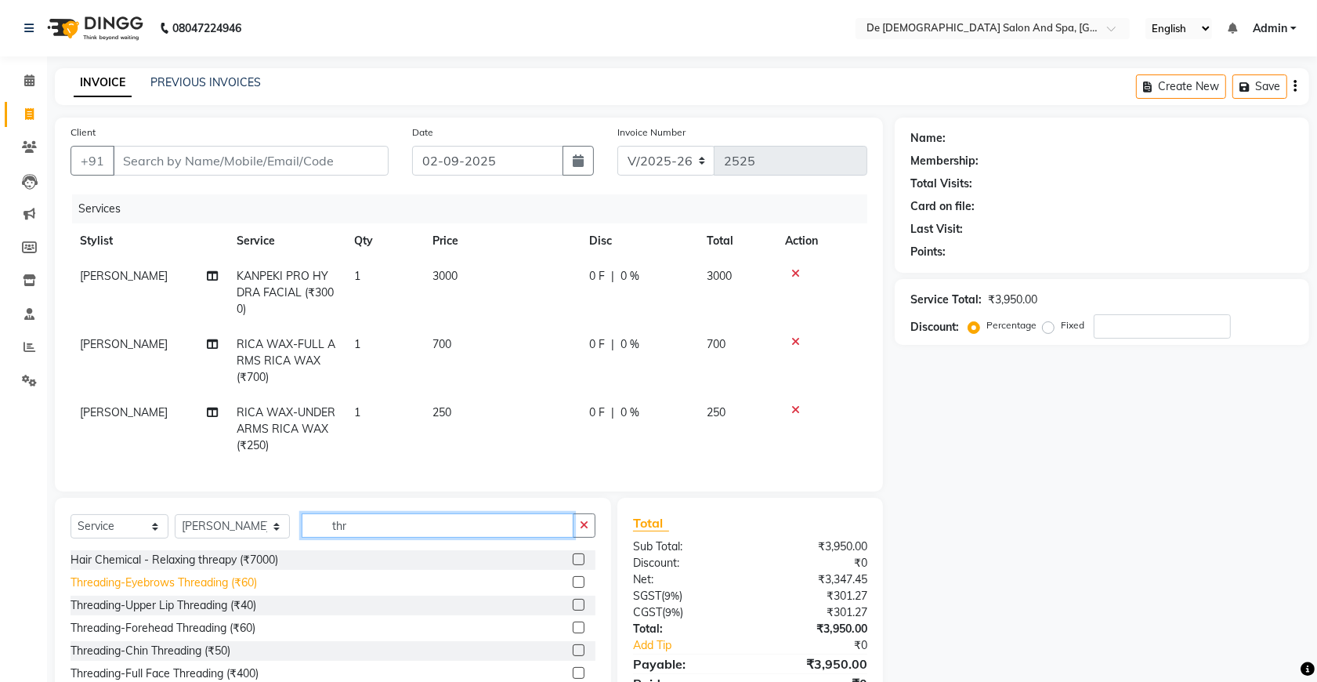
type input "thr"
click at [247, 591] on div "Threading-Eyebrows Threading (₹60)" at bounding box center [164, 582] width 186 height 16
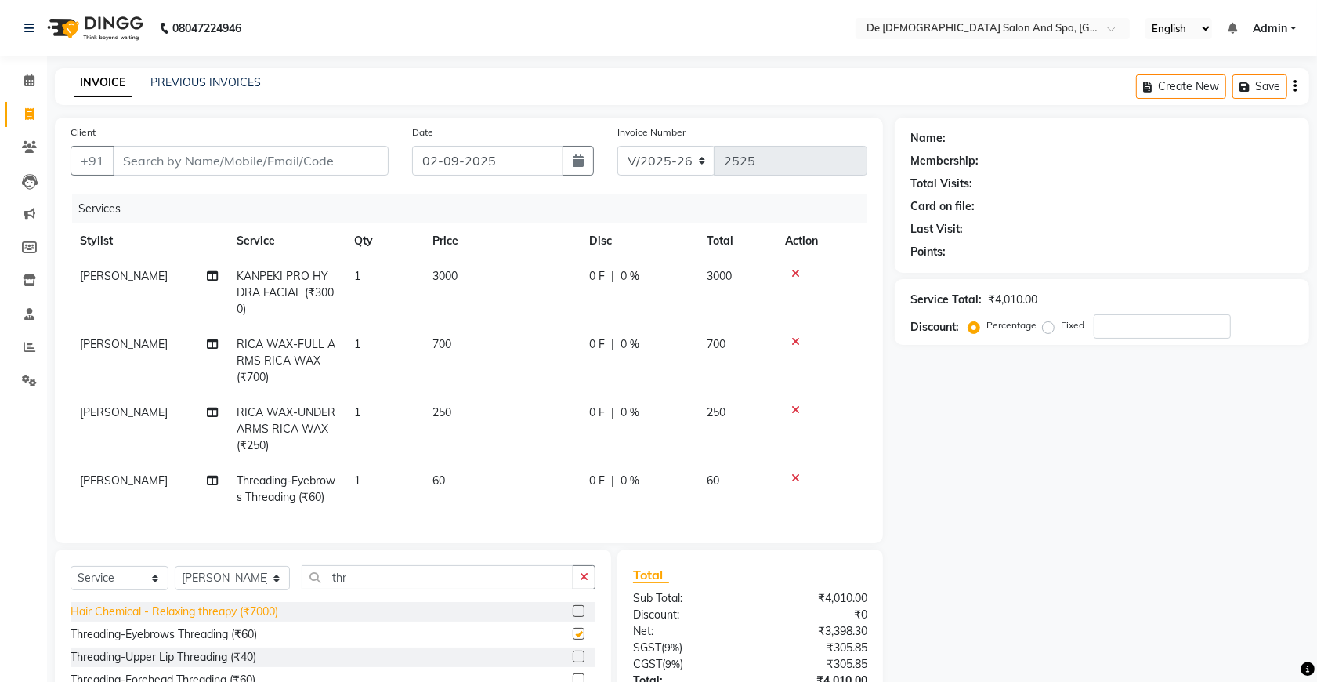
checkbox input "false"
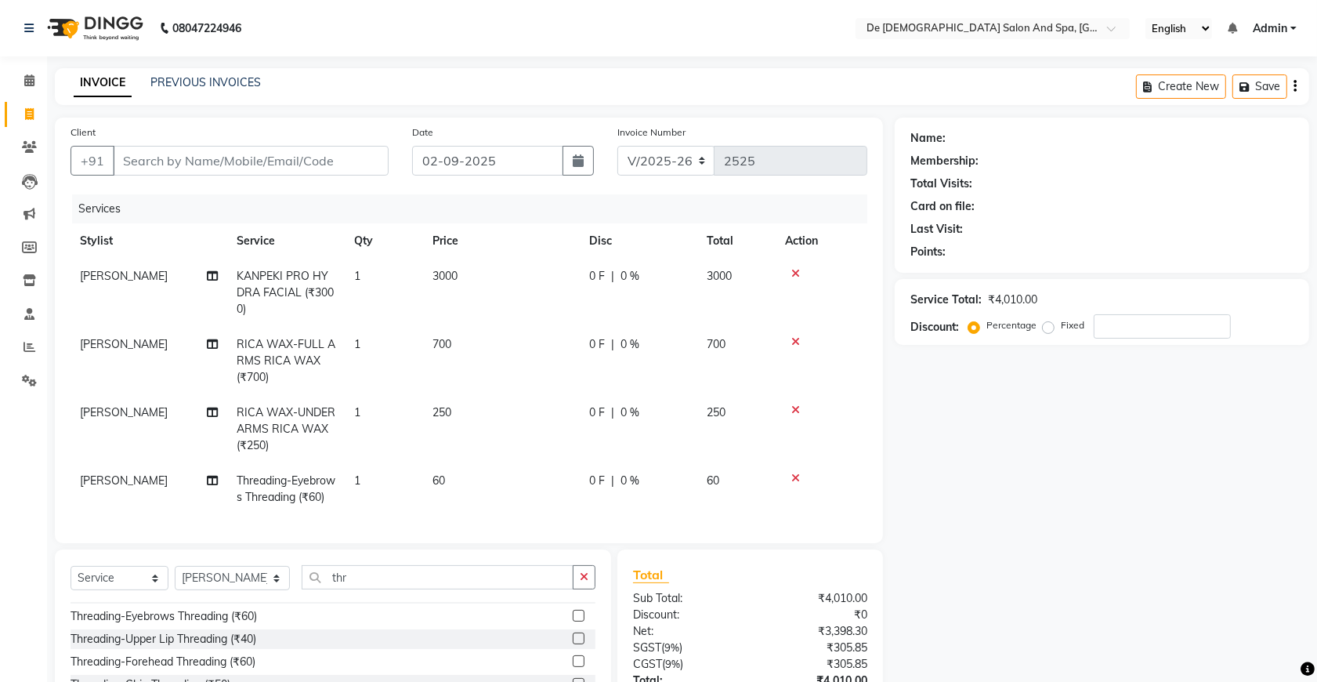
scroll to position [24, 0]
click at [237, 641] on div "Threading-Upper Lip Threading (₹40)" at bounding box center [164, 632] width 186 height 16
checkbox input "false"
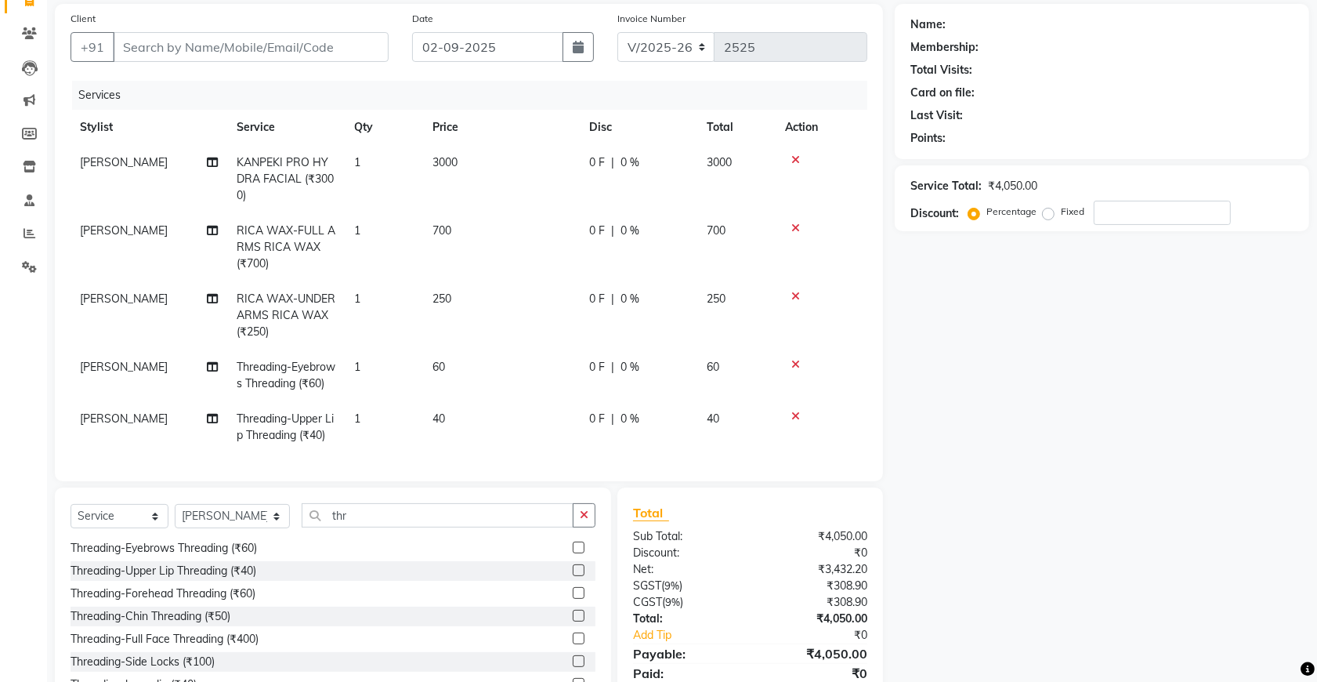
scroll to position [0, 0]
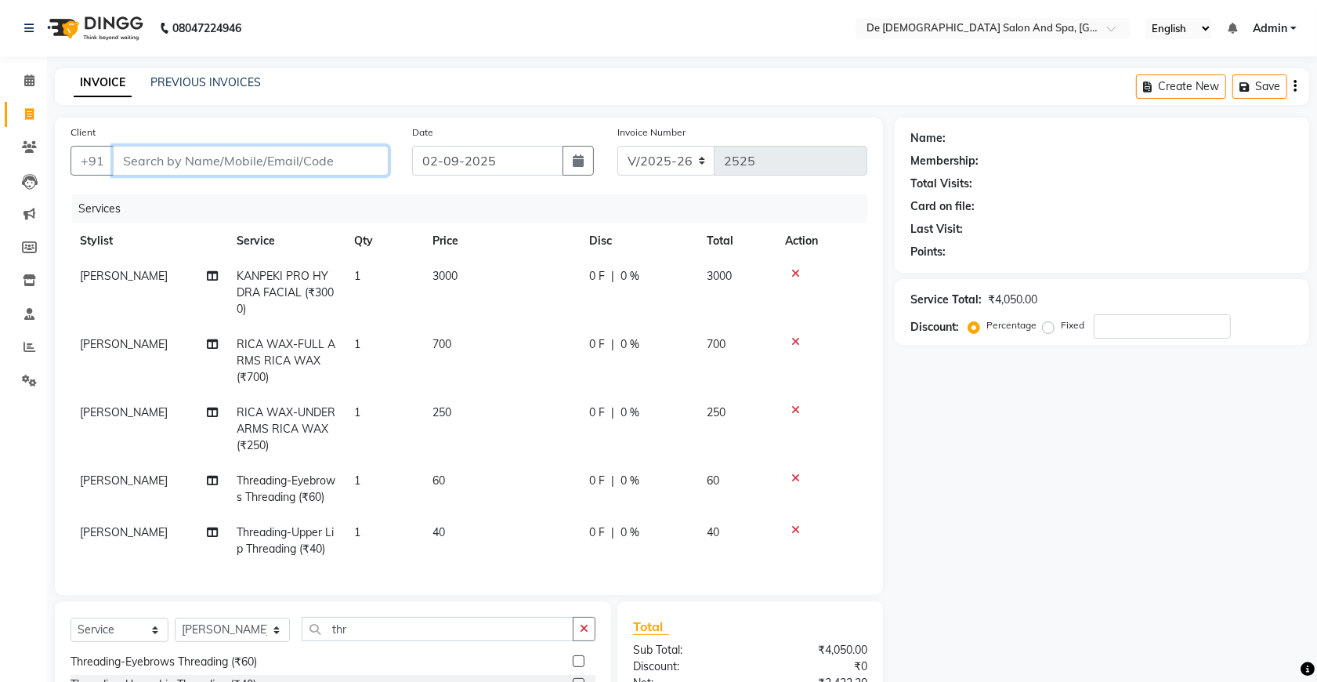
click at [334, 158] on input "Client" at bounding box center [251, 161] width 276 height 30
click at [484, 5] on nav "08047224946 Select Location × De Dios Salon And Spa, Gandhi Nagar English ENGLI…" at bounding box center [658, 28] width 1317 height 56
click at [244, 158] on input "Client" at bounding box center [251, 161] width 276 height 30
click at [251, 161] on input "Client" at bounding box center [251, 161] width 276 height 30
click at [310, 163] on input "Client" at bounding box center [251, 161] width 276 height 30
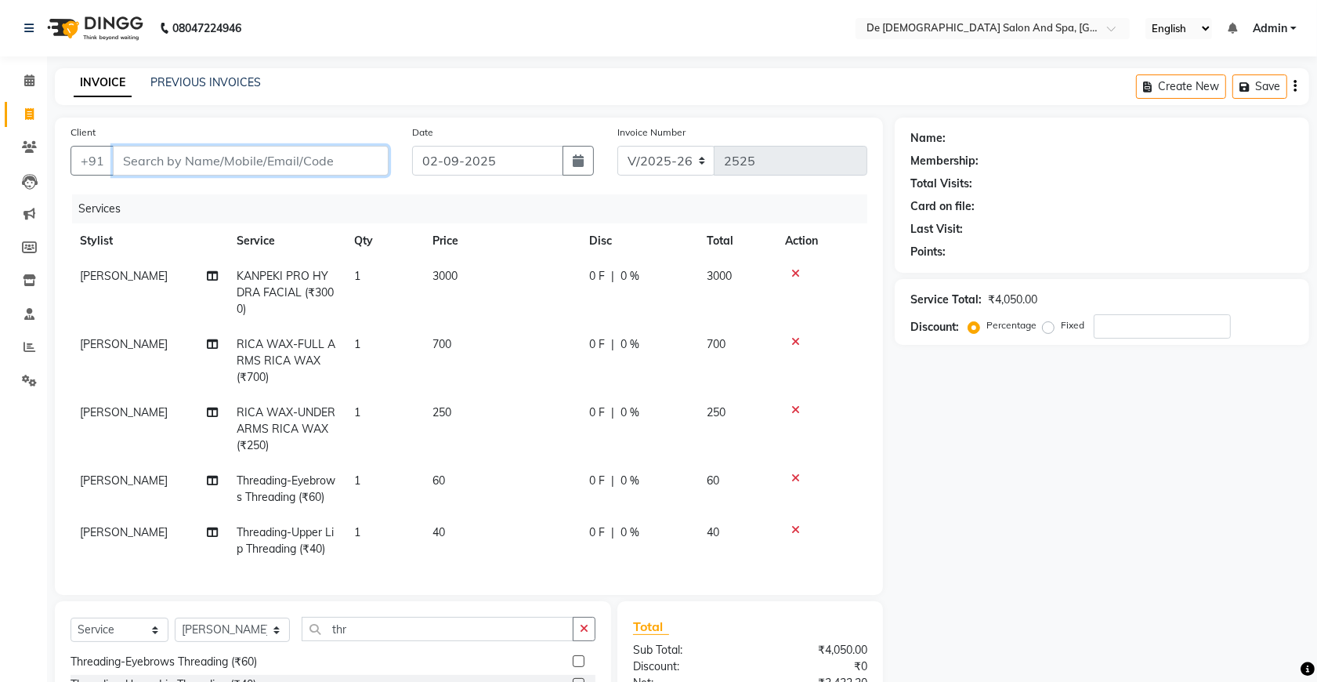
click at [310, 163] on input "Client" at bounding box center [251, 161] width 276 height 30
type input "9"
type input "0"
type input "9797625286"
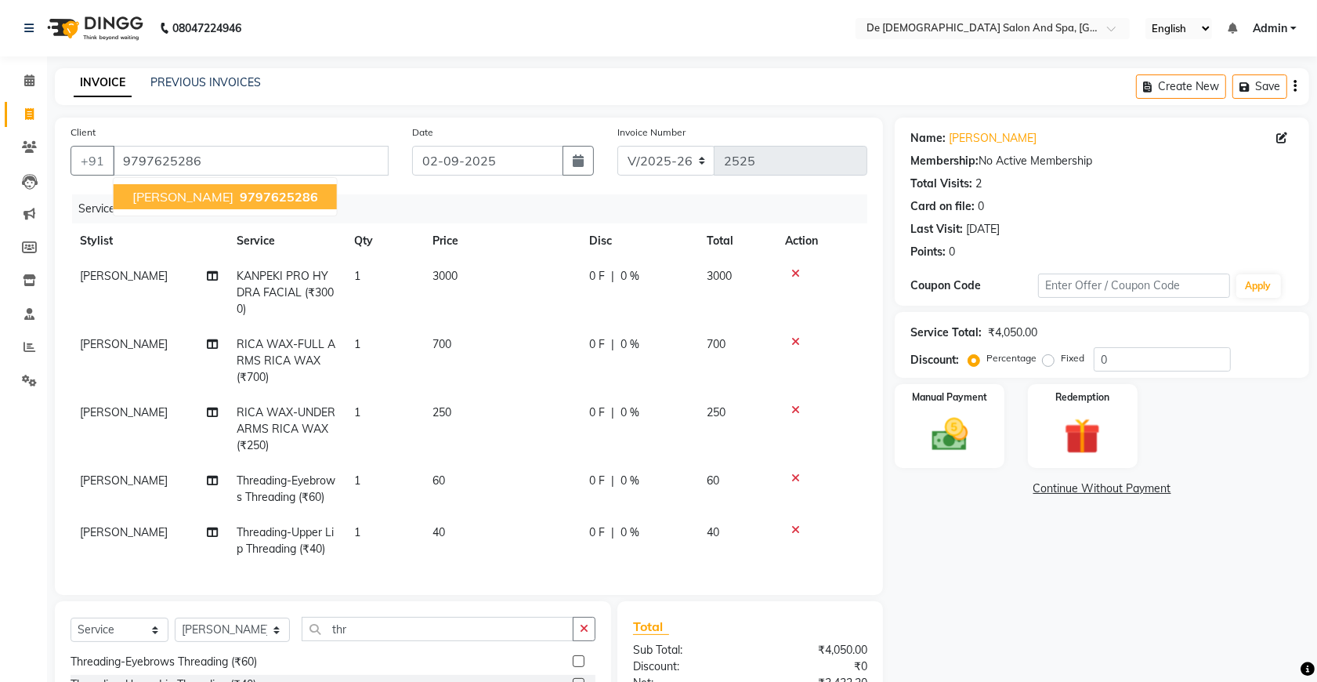
click at [279, 209] on ngb-typeahead-window "[PERSON_NAME] 9797625286" at bounding box center [225, 196] width 225 height 39
click at [279, 200] on span "9797625286" at bounding box center [279, 197] width 78 height 16
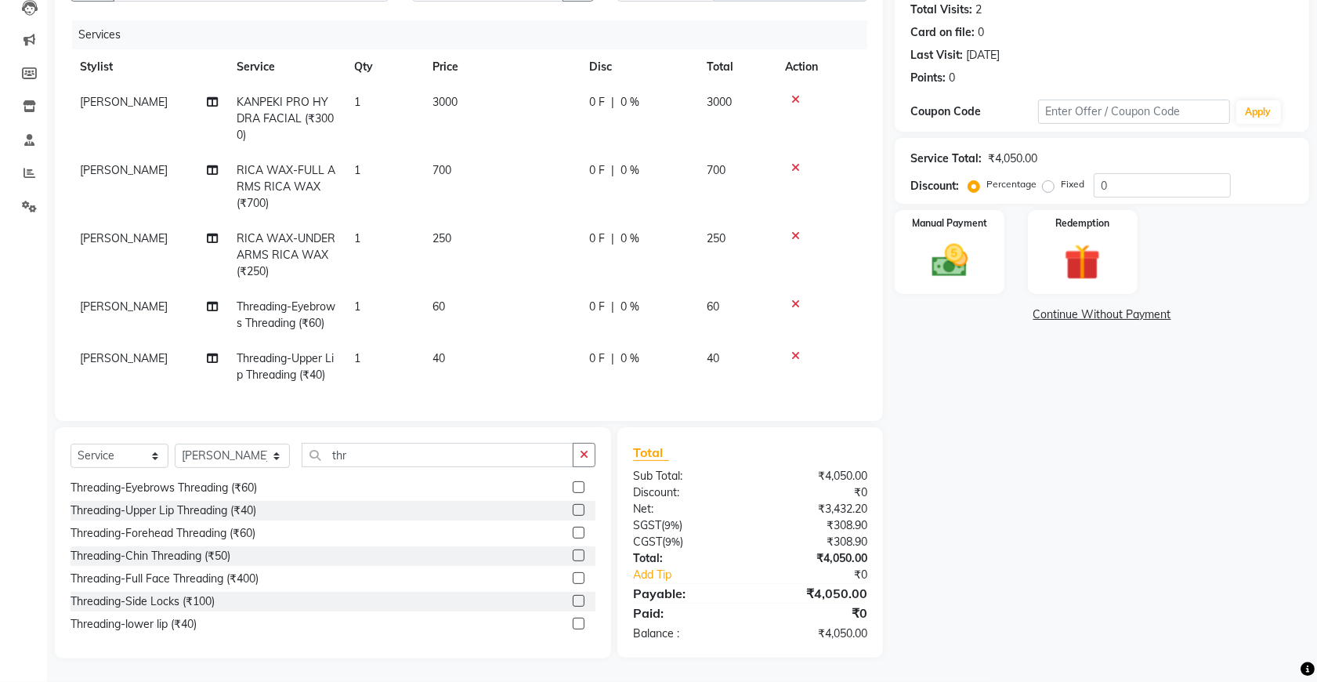
scroll to position [24, 0]
click at [795, 350] on icon at bounding box center [795, 355] width 9 height 11
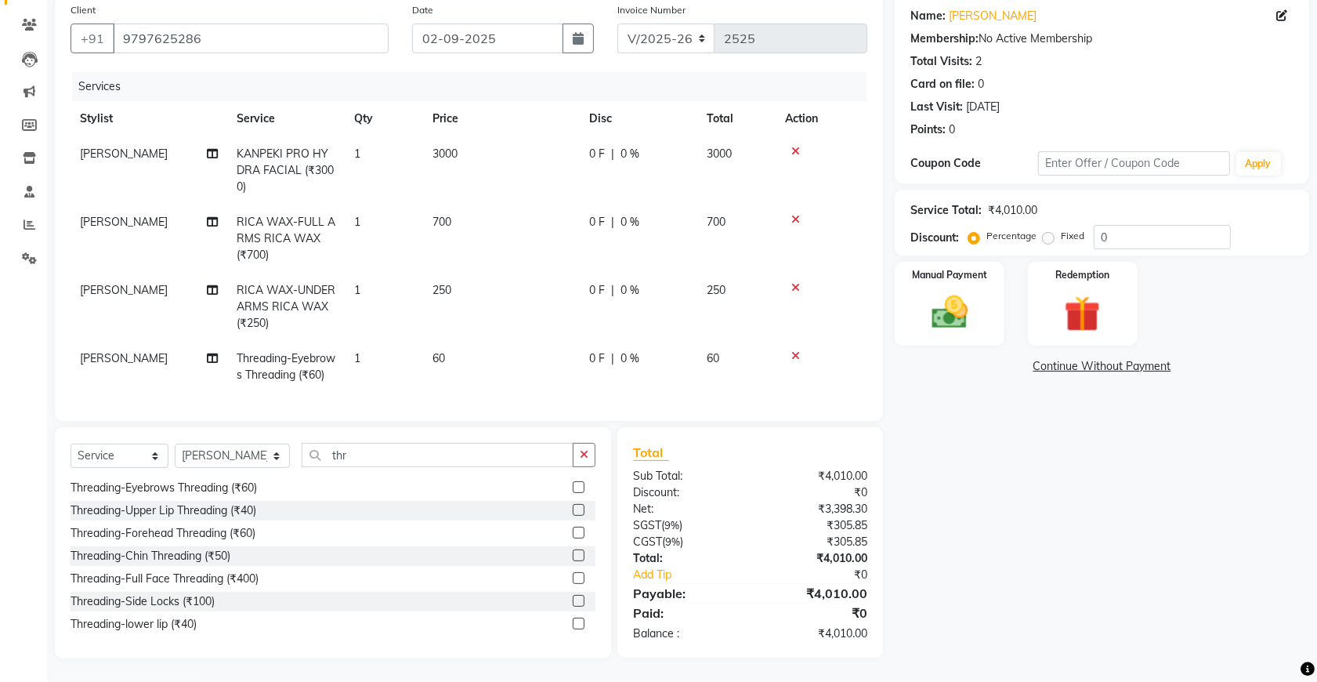
scroll to position [0, 0]
click at [465, 341] on td "60" at bounding box center [501, 367] width 157 height 52
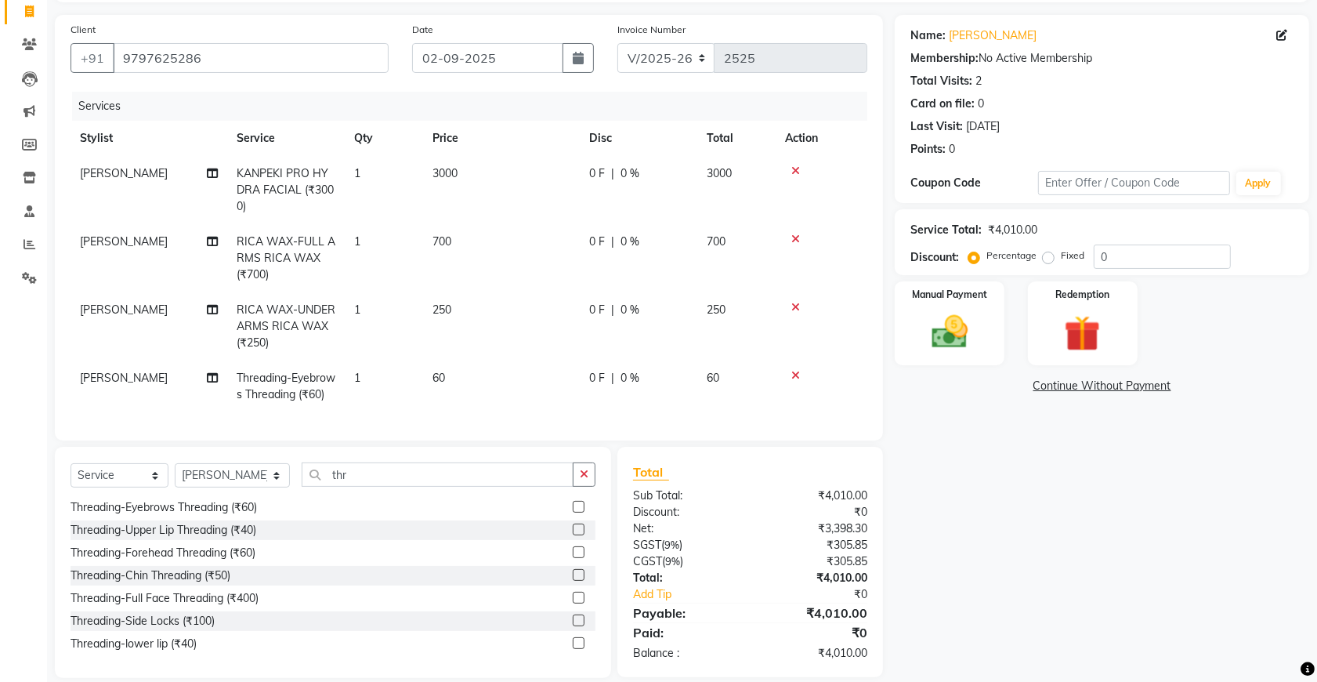
select select "61511"
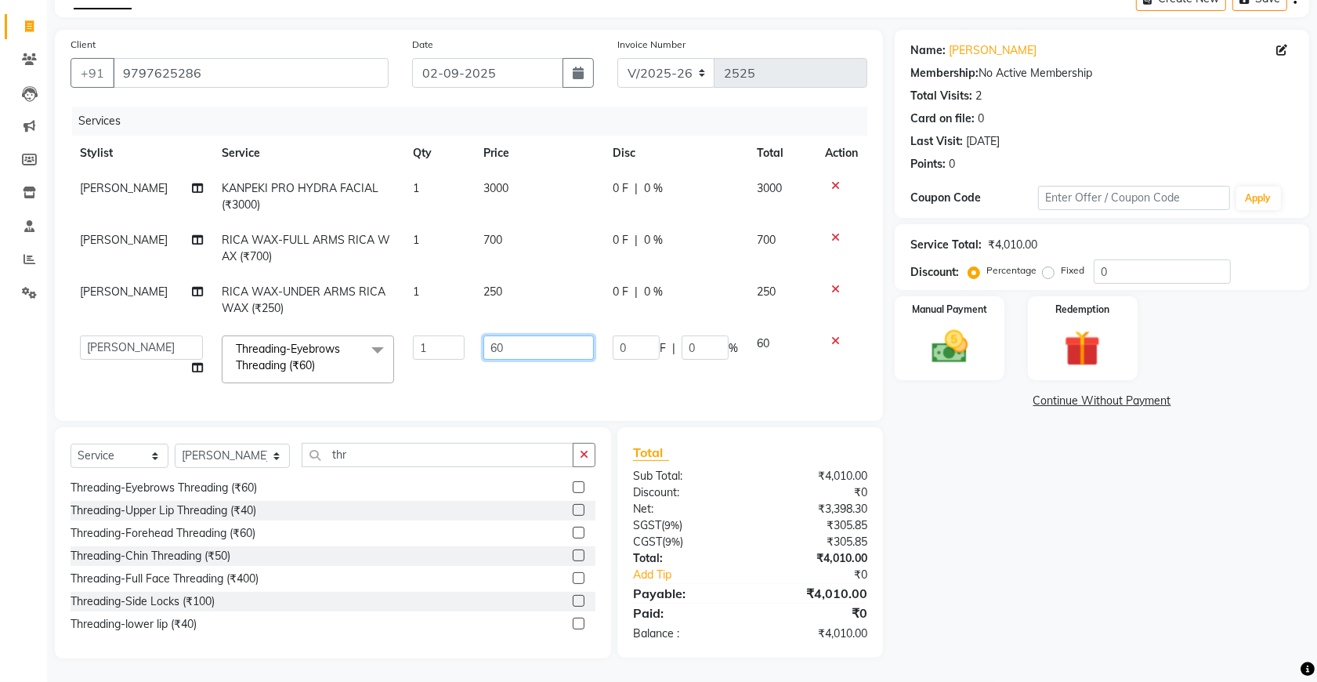
click at [486, 335] on input "60" at bounding box center [538, 347] width 110 height 24
click at [490, 335] on input "60" at bounding box center [538, 347] width 110 height 24
type input "50"
click at [957, 451] on div "Name: [PERSON_NAME] Membership: No Active Membership Total Visits: 2 Card on fi…" at bounding box center [1108, 344] width 426 height 628
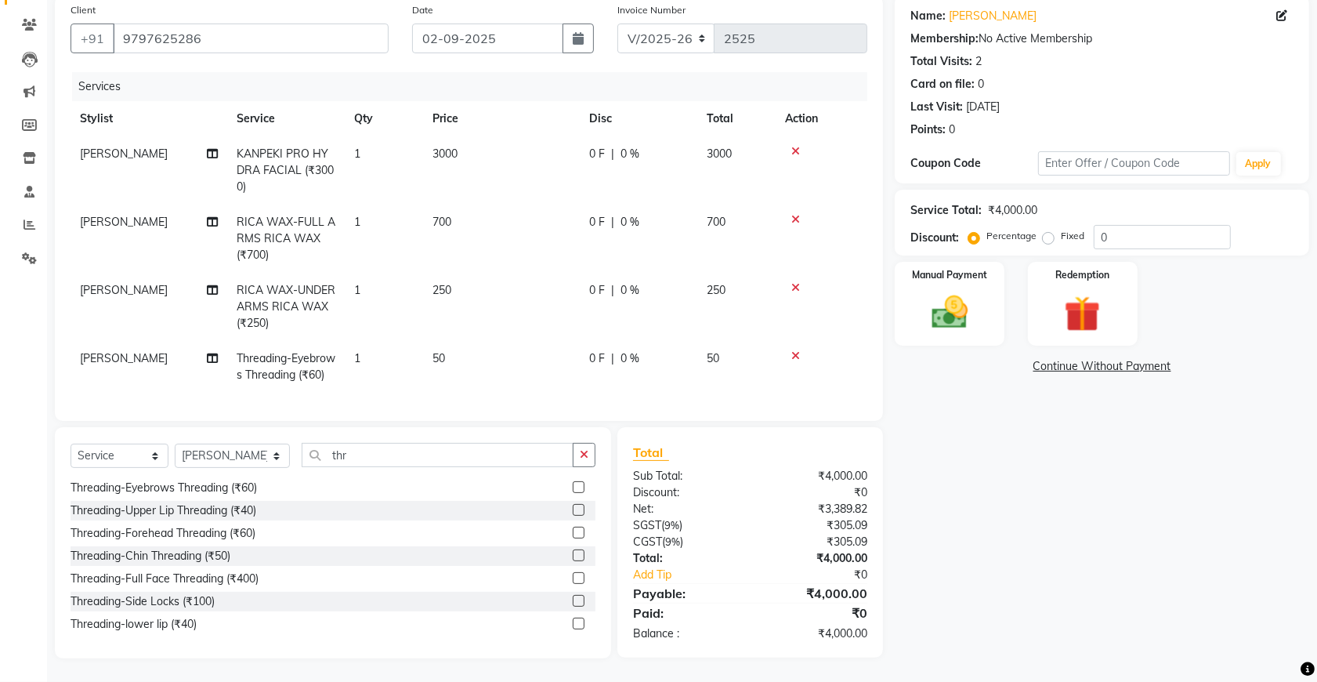
scroll to position [154, 0]
click at [932, 292] on img at bounding box center [949, 312] width 61 height 43
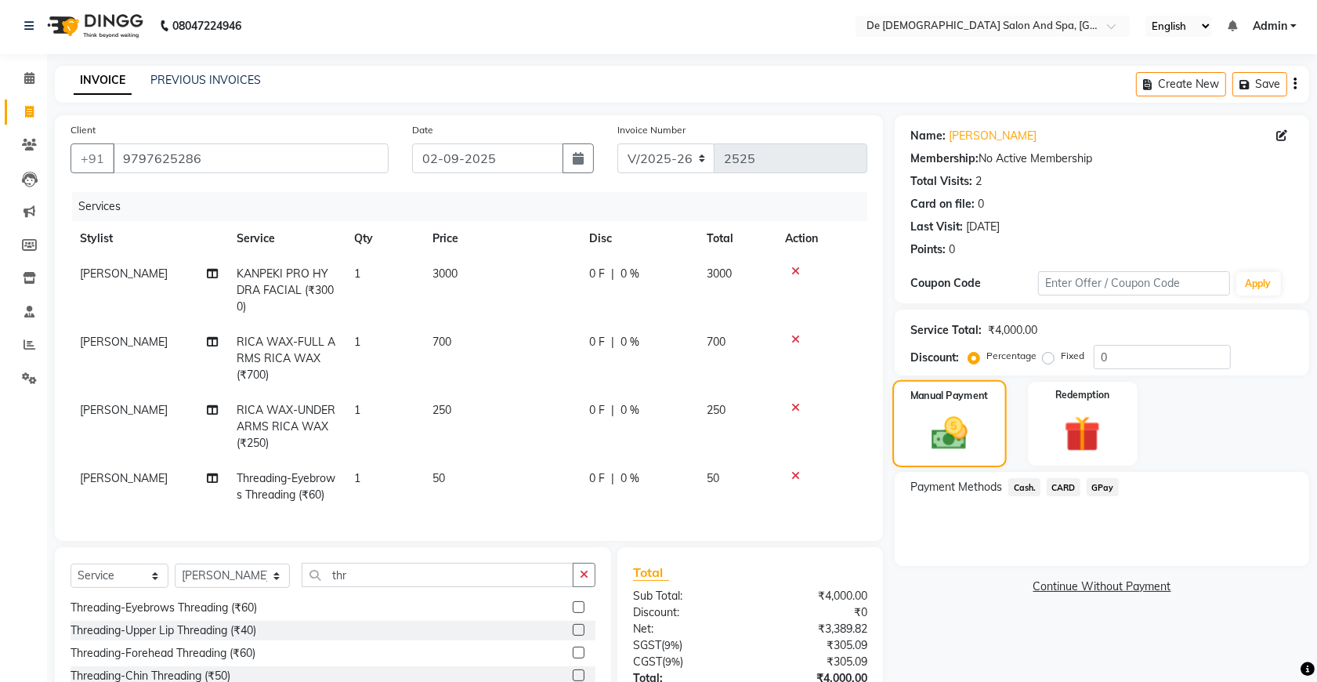
scroll to position [0, 0]
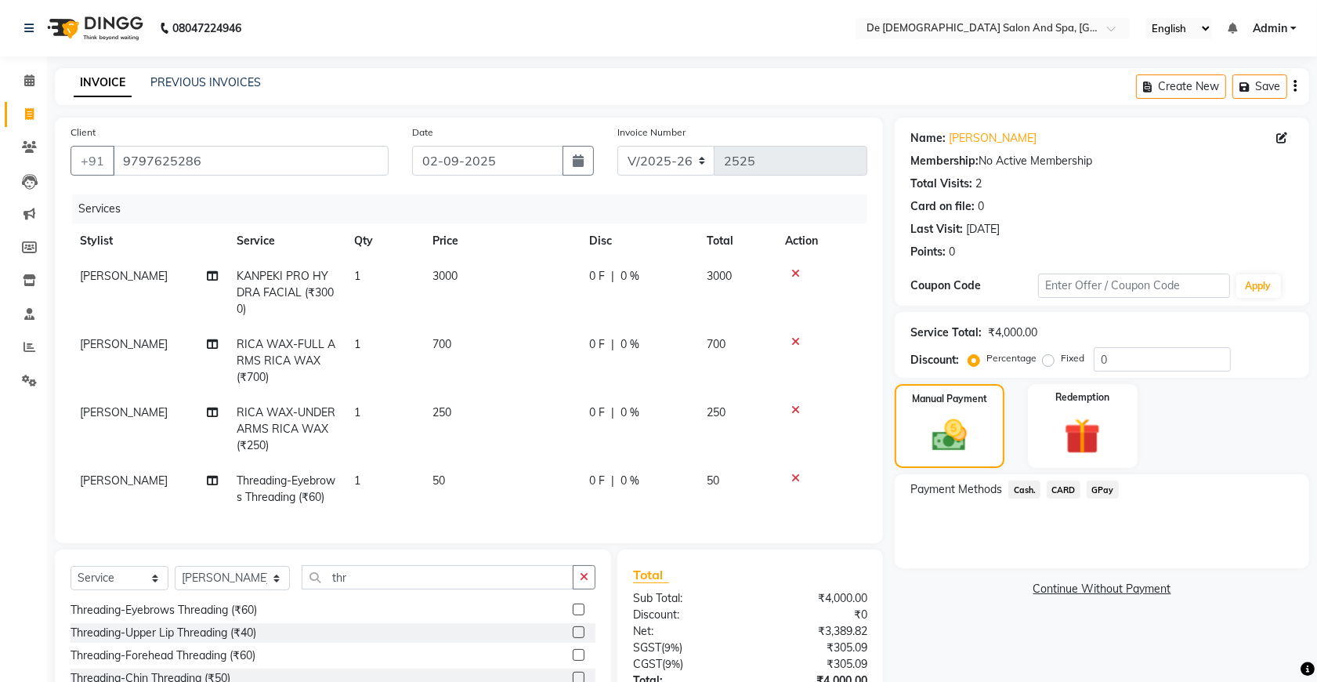
click at [1032, 490] on span "Cash." at bounding box center [1024, 489] width 32 height 18
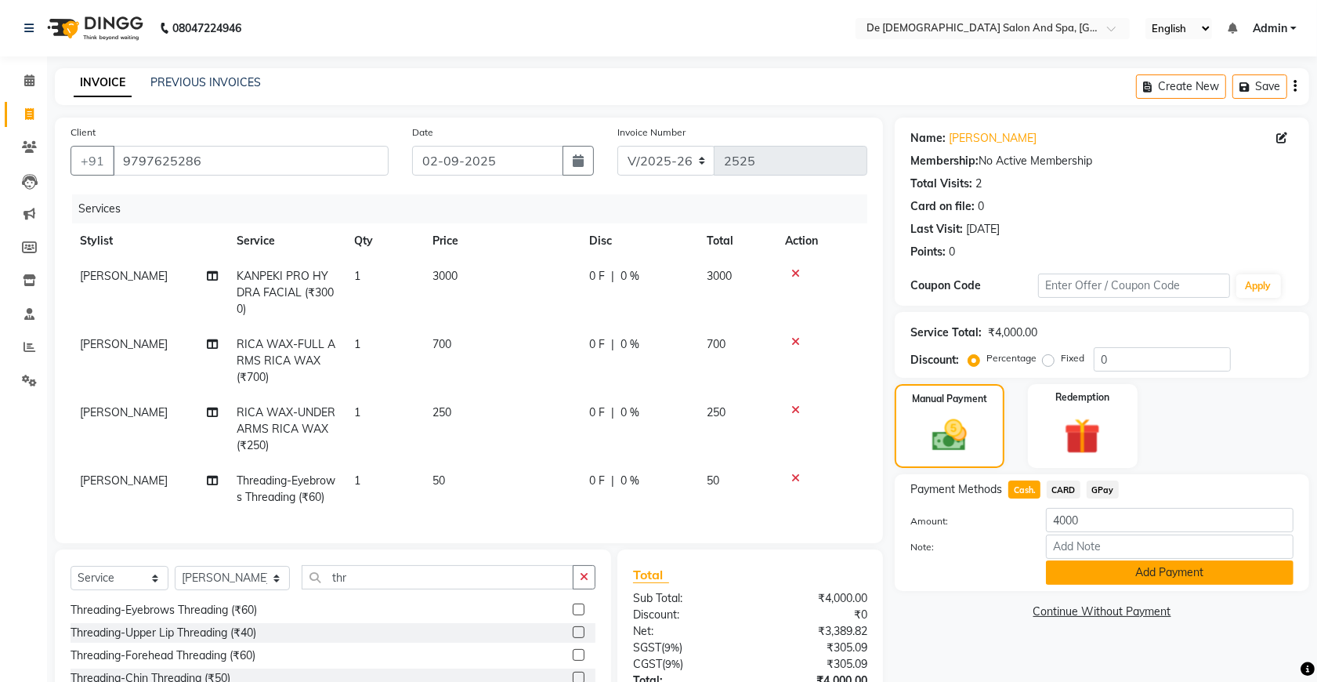
click at [1075, 572] on button "Add Payment" at bounding box center [1170, 572] width 248 height 24
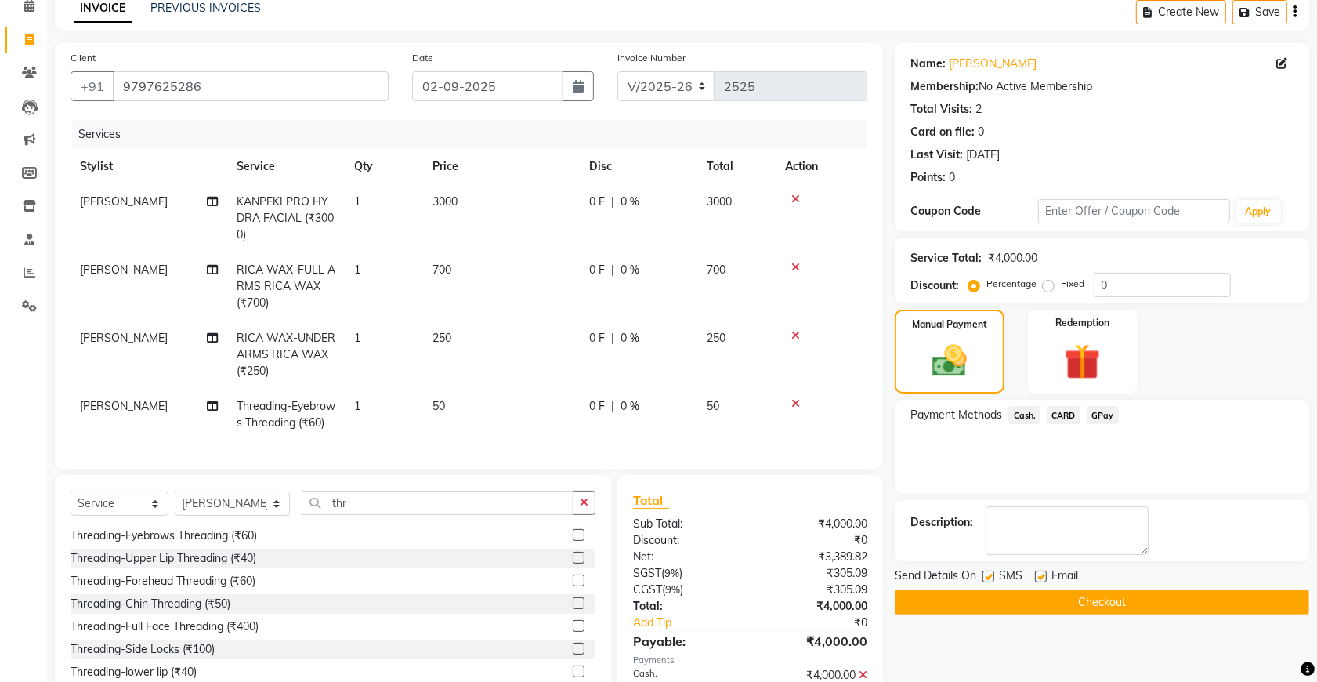
scroll to position [185, 0]
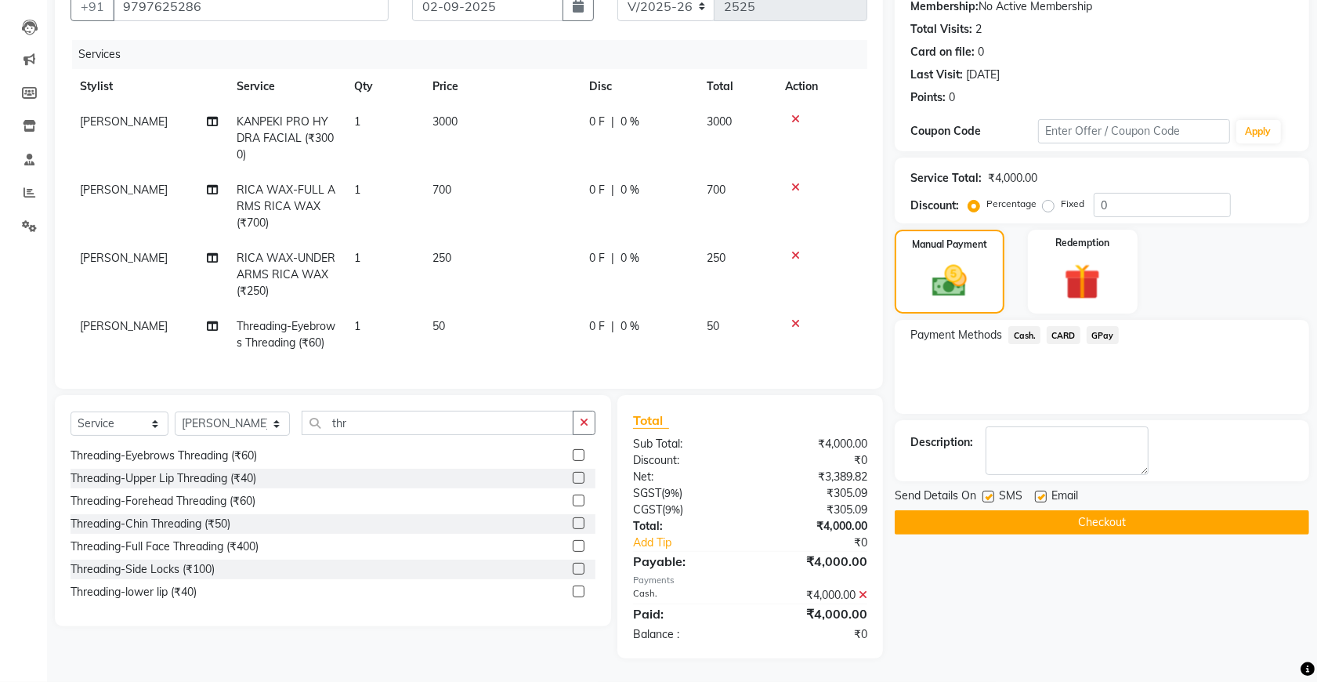
click at [1059, 510] on button "Checkout" at bounding box center [1102, 522] width 414 height 24
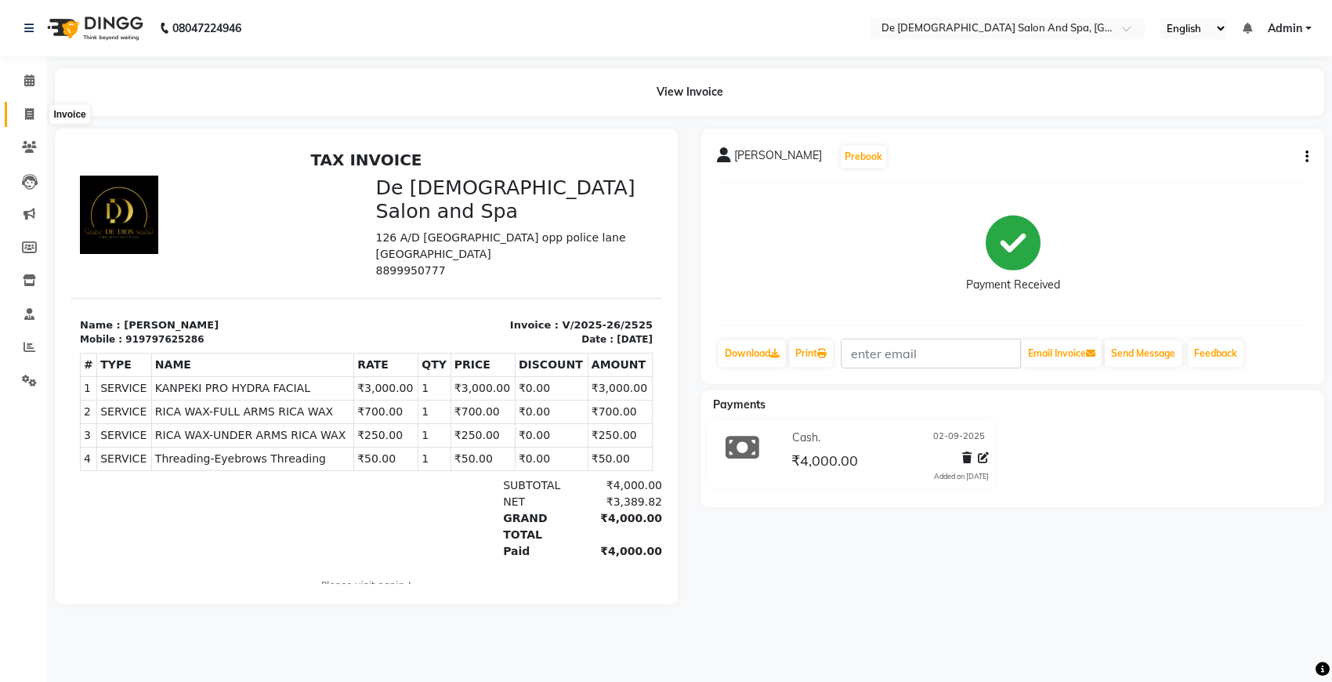
click at [31, 119] on icon at bounding box center [29, 114] width 9 height 12
select select "service"
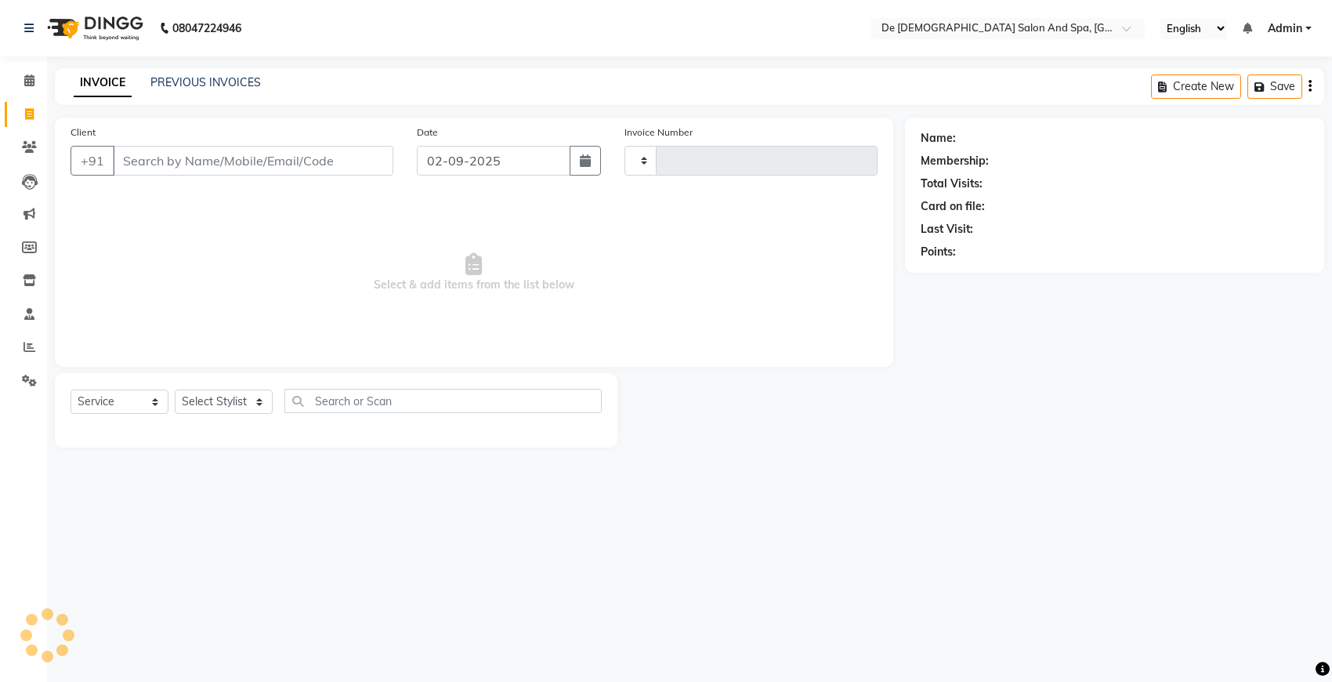
type input "2526"
select select "6431"
click at [223, 85] on link "PREVIOUS INVOICES" at bounding box center [205, 82] width 110 height 14
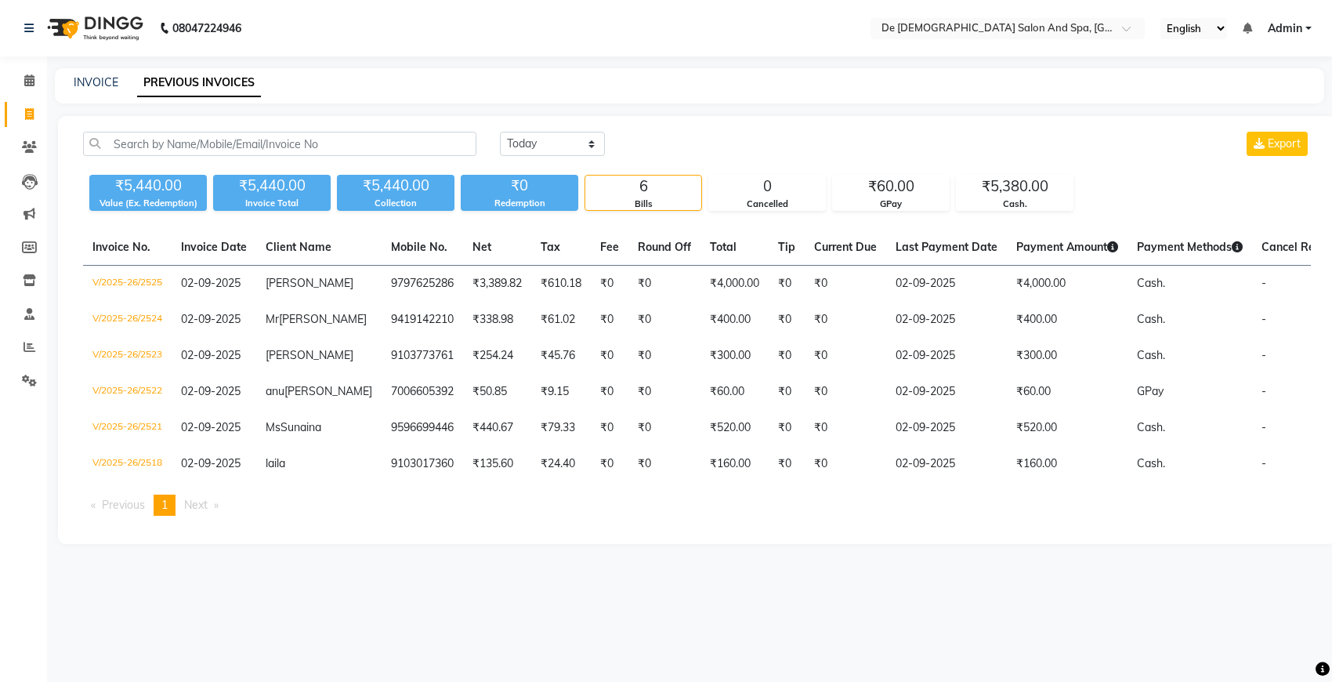
click at [221, 85] on link "PREVIOUS INVOICES" at bounding box center [199, 83] width 124 height 28
click at [85, 77] on link "INVOICE" at bounding box center [96, 82] width 45 height 14
select select "service"
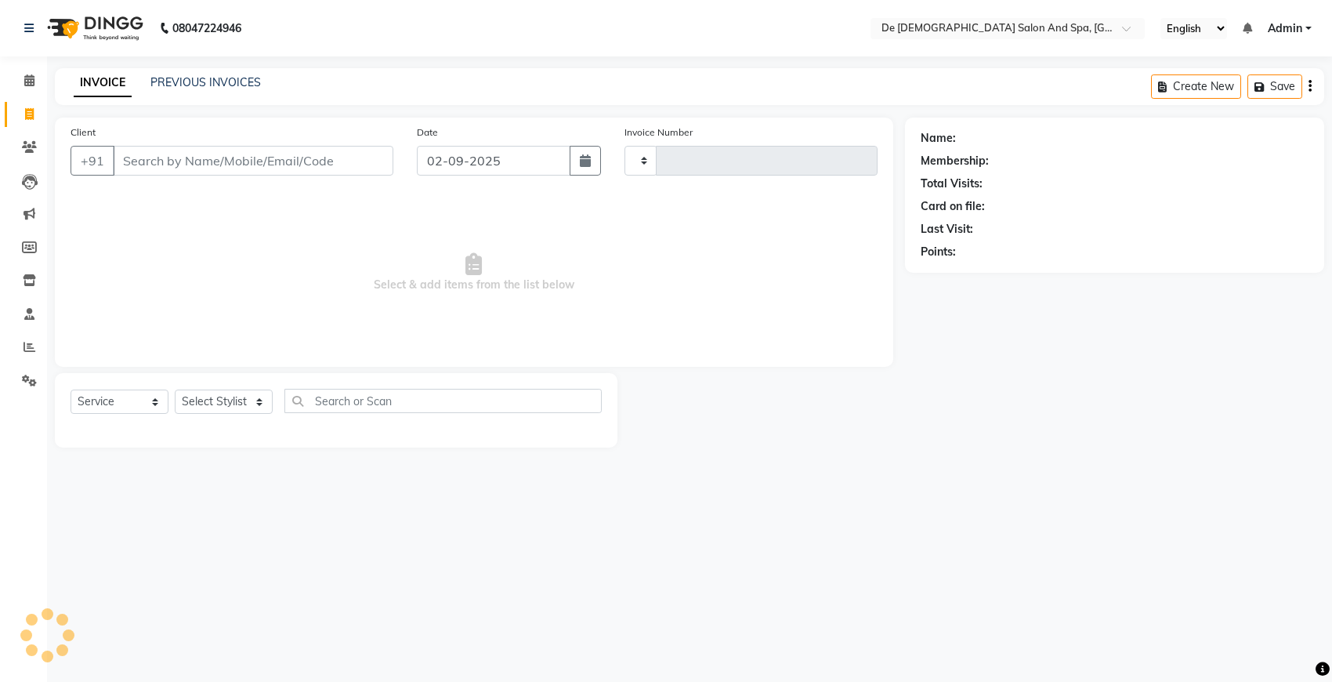
type input "2526"
select select "6431"
click at [30, 108] on icon at bounding box center [29, 114] width 9 height 12
select select "6431"
select select "service"
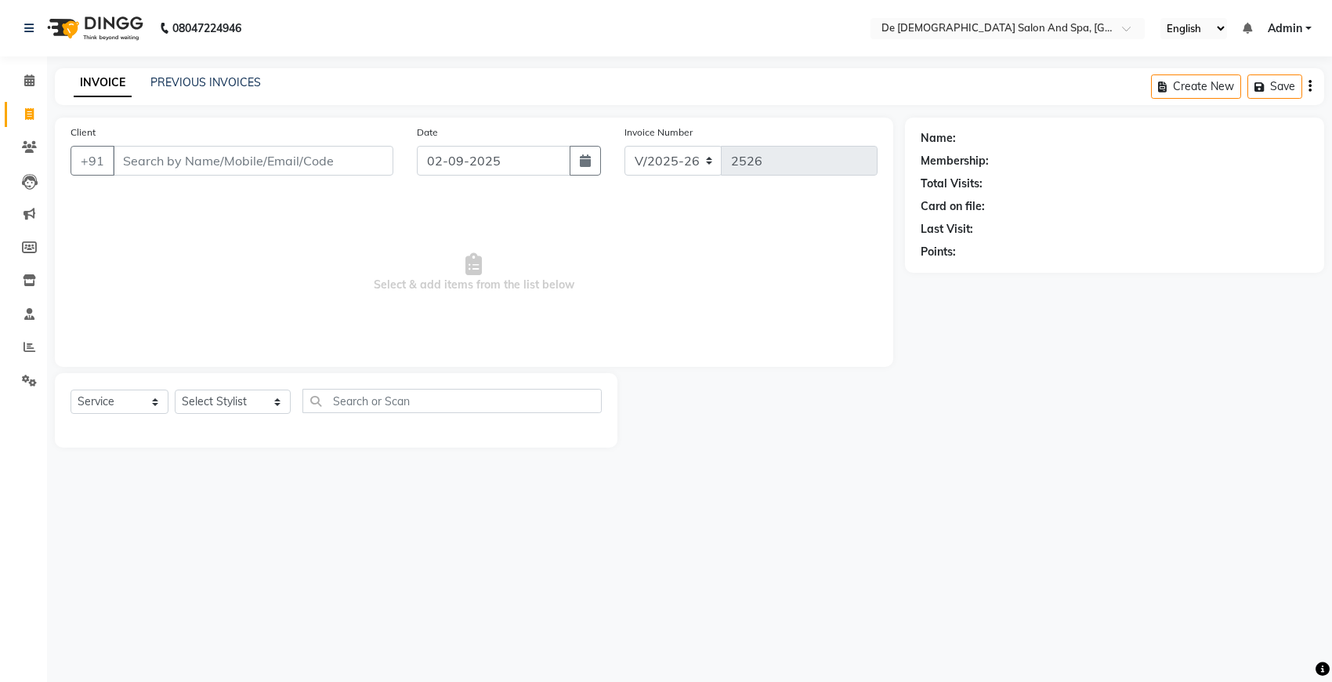
click at [141, 166] on input "Client" at bounding box center [253, 161] width 280 height 30
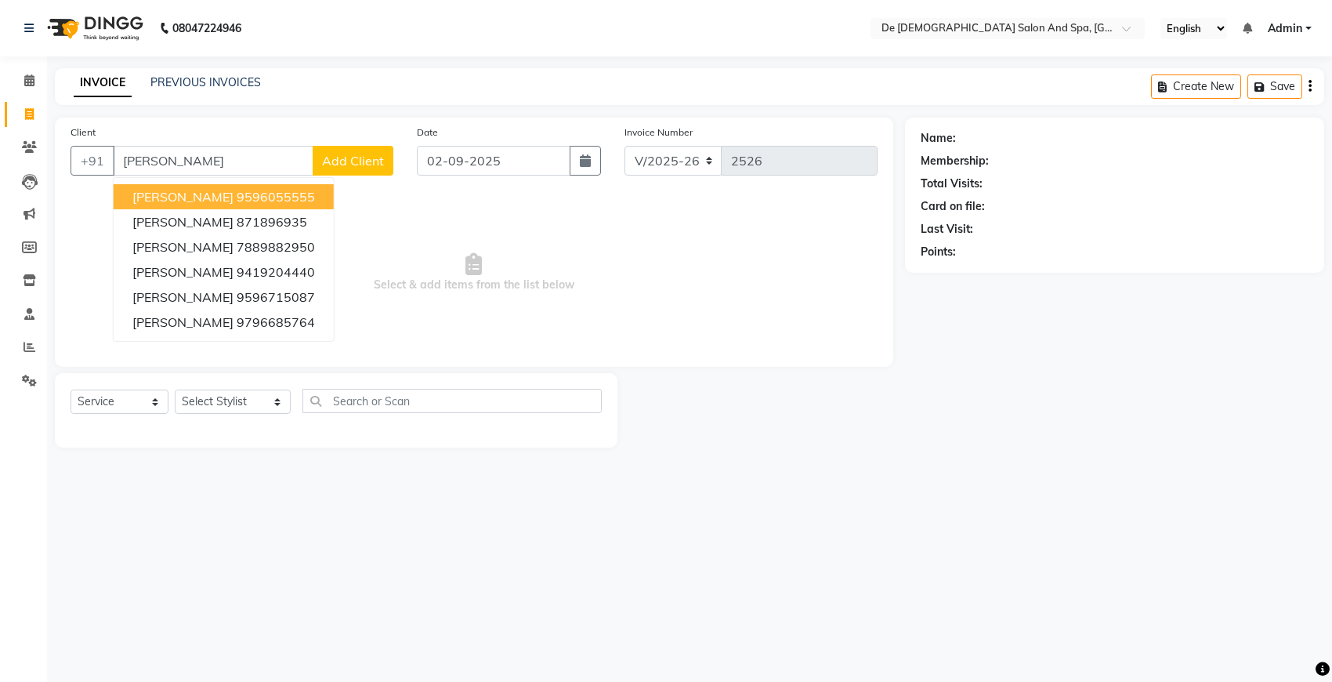
click at [237, 201] on ngb-highlight "9596055555" at bounding box center [276, 197] width 78 height 16
type input "9596055555"
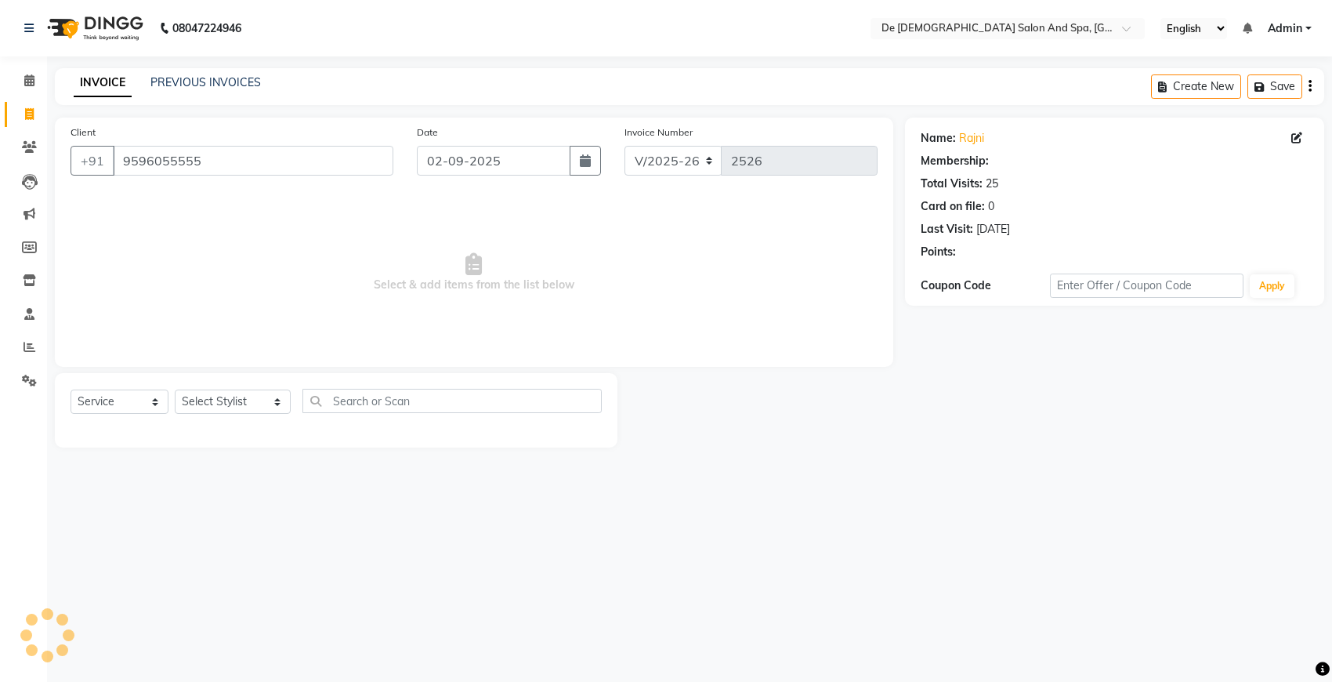
select select "1: Object"
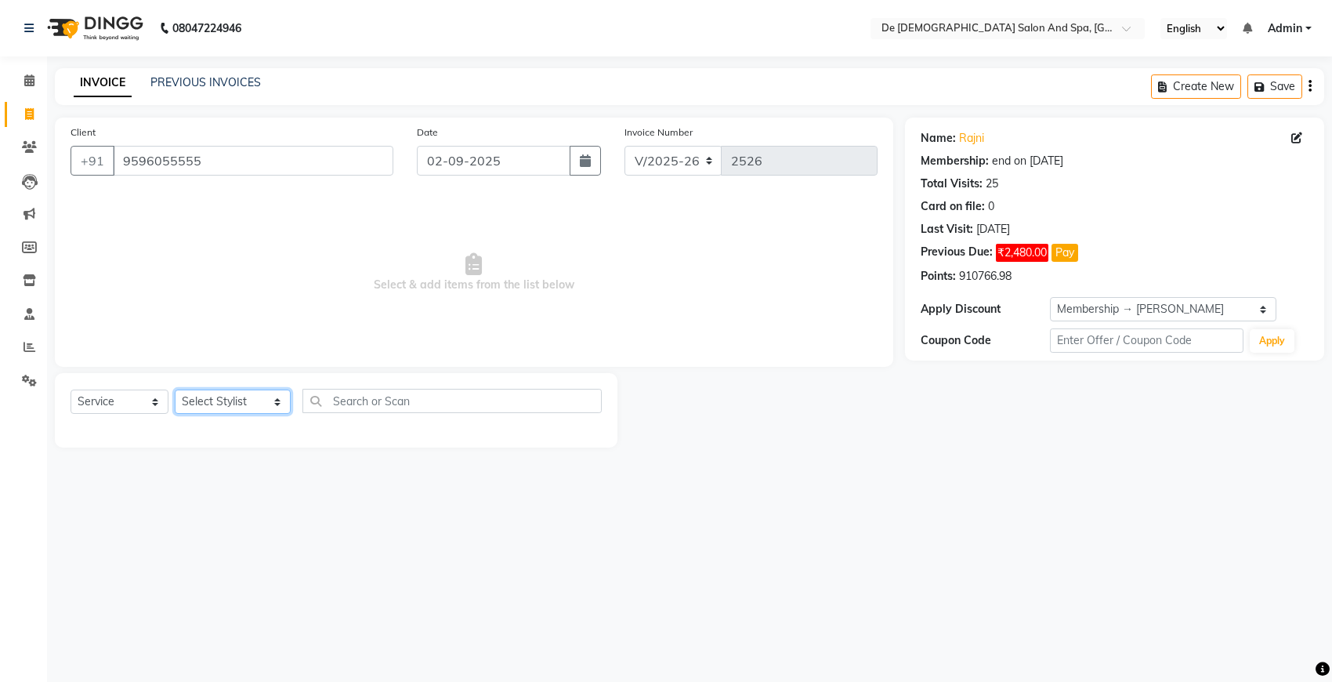
click at [231, 401] on select "Select Stylist akshay aman [PERSON_NAME] [PERSON_NAME] [MEDICAL_DATA][PERSON_NA…" at bounding box center [233, 401] width 116 height 24
select select "87891"
click at [175, 389] on select "Select Stylist akshay aman [PERSON_NAME] [PERSON_NAME] [MEDICAL_DATA][PERSON_NA…" at bounding box center [233, 401] width 116 height 24
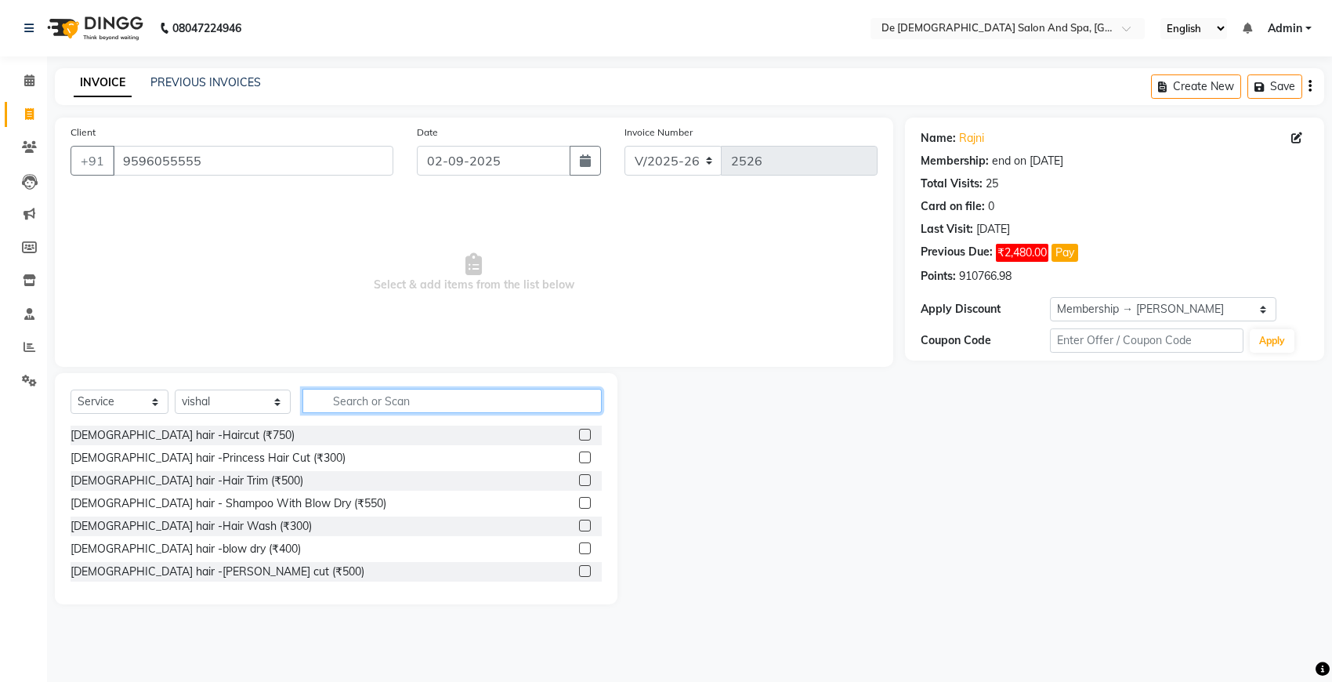
click at [314, 405] on input "text" at bounding box center [451, 401] width 299 height 24
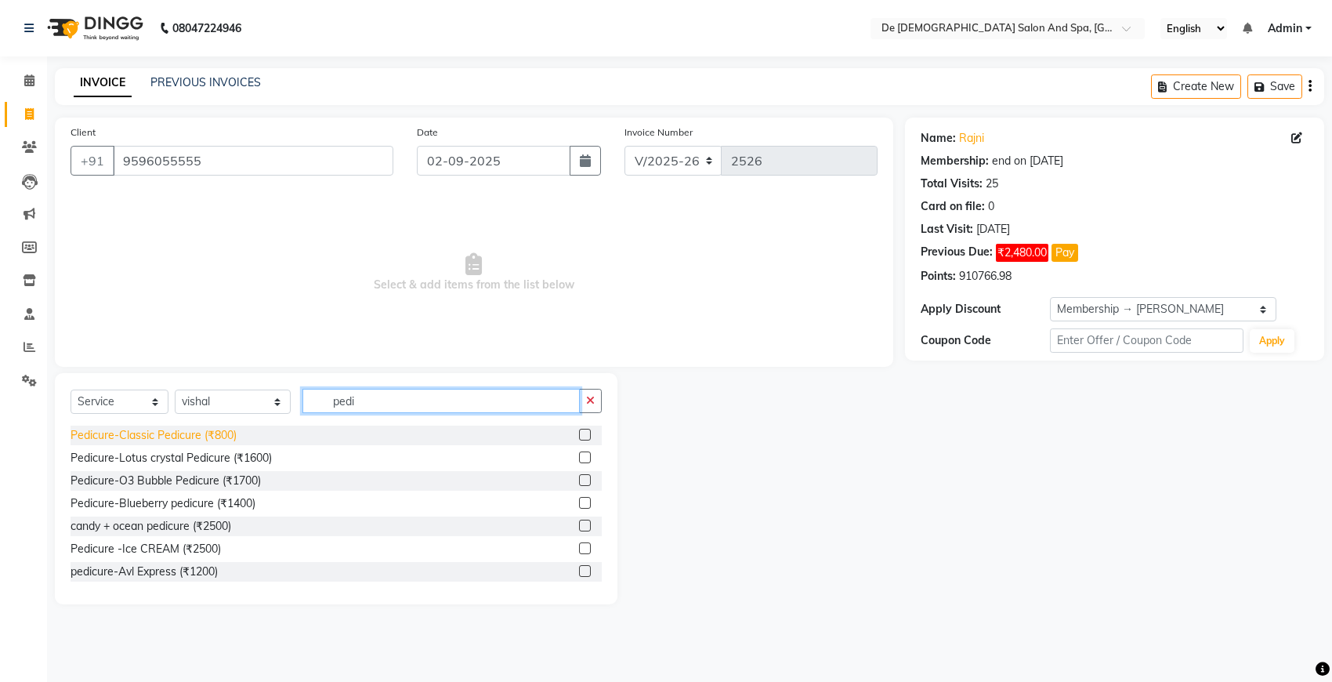
type input "pedi"
click at [218, 433] on div "Pedicure-Classic Pedicure (₹800)" at bounding box center [154, 435] width 166 height 16
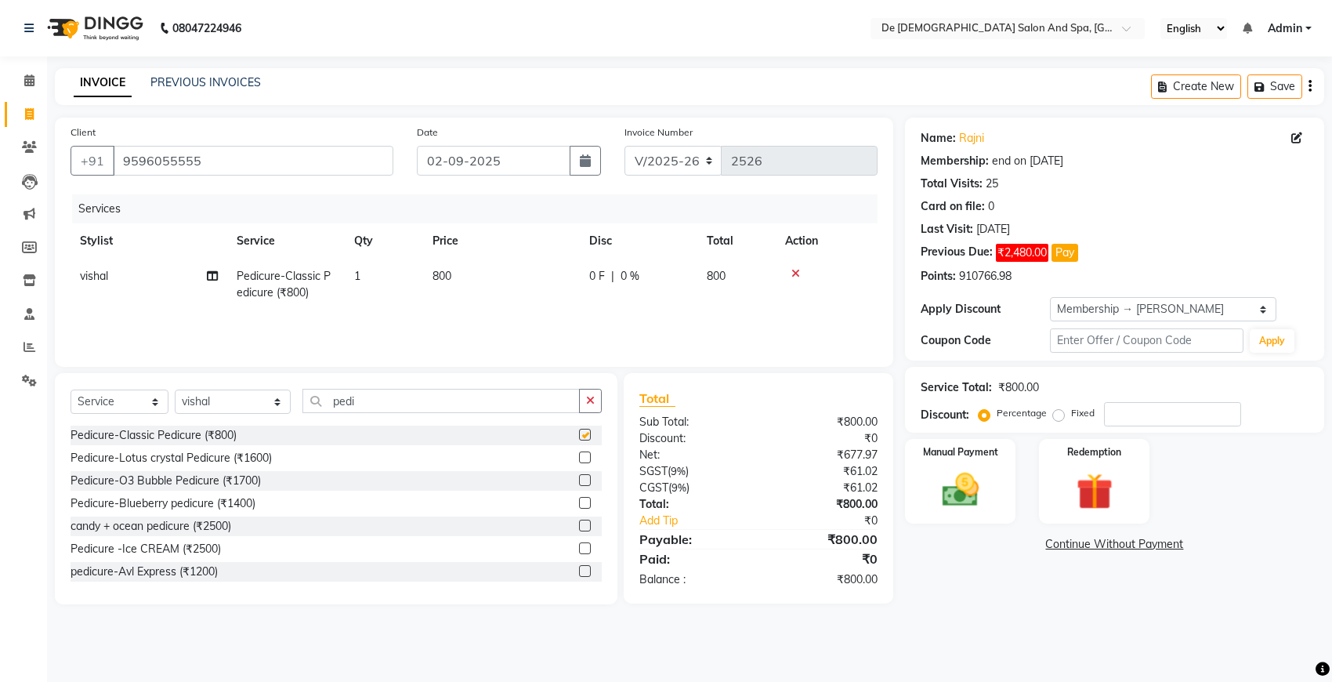
checkbox input "false"
click at [601, 394] on button "button" at bounding box center [590, 401] width 23 height 24
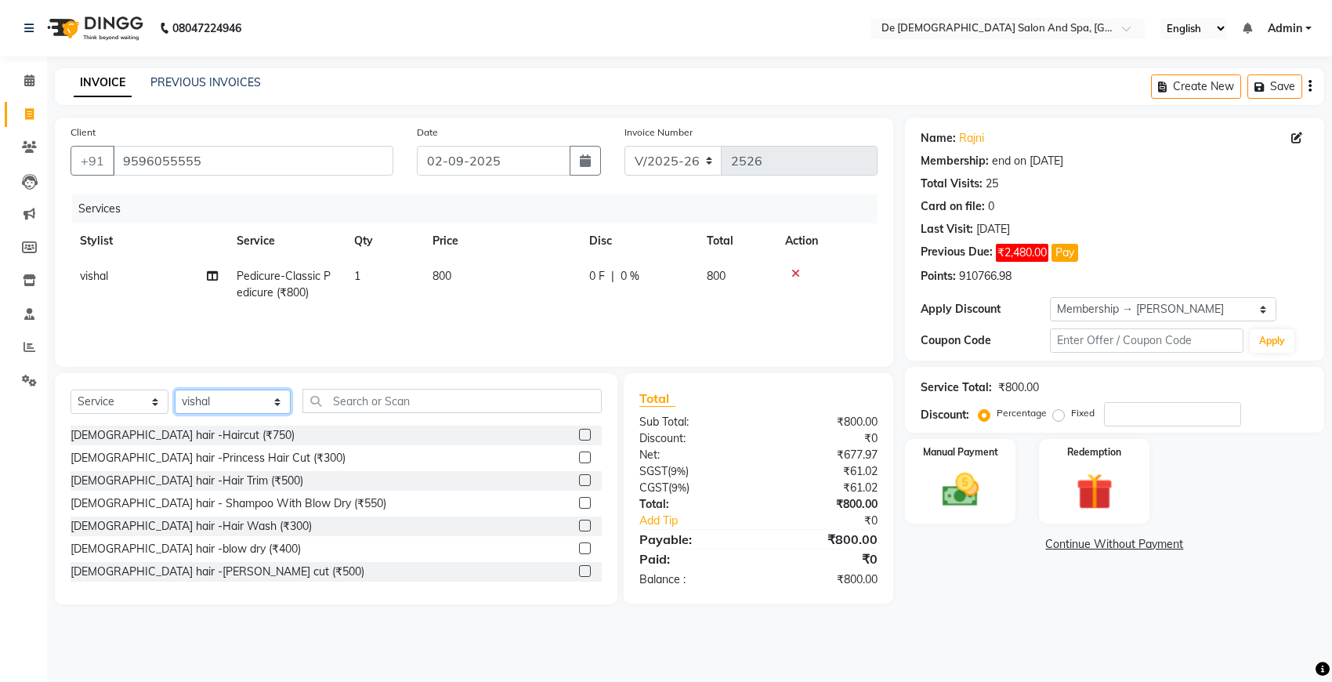
click at [233, 400] on select "Select Stylist akshay aman [PERSON_NAME] [PERSON_NAME] [MEDICAL_DATA][PERSON_NA…" at bounding box center [233, 401] width 116 height 24
select select "51742"
click at [175, 389] on select "Select Stylist akshay aman [PERSON_NAME] [PERSON_NAME] [MEDICAL_DATA][PERSON_NA…" at bounding box center [233, 401] width 116 height 24
click at [385, 402] on input "text" at bounding box center [451, 401] width 299 height 24
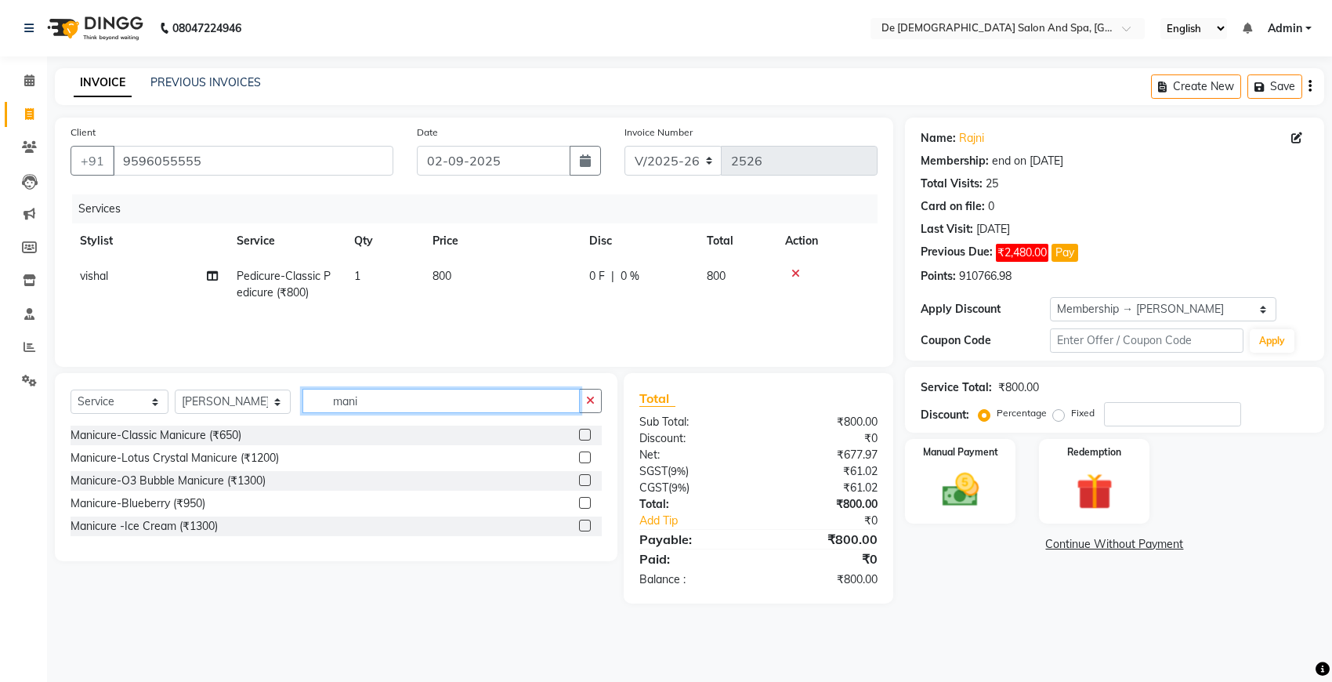
type input "mani"
click at [198, 425] on div "Manicure-Classic Manicure (₹650)" at bounding box center [336, 435] width 531 height 20
click at [201, 432] on div "Manicure-Classic Manicure (₹650)" at bounding box center [156, 435] width 171 height 16
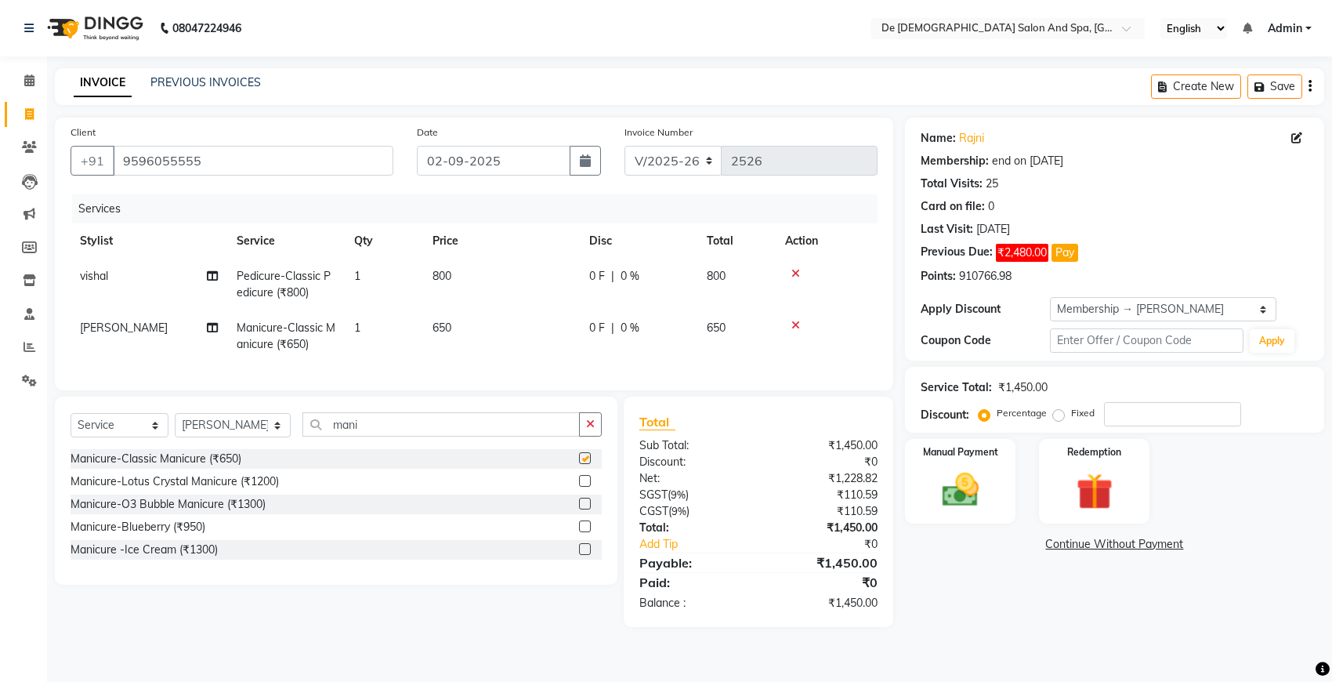
checkbox input "false"
click at [588, 436] on button "button" at bounding box center [590, 424] width 23 height 24
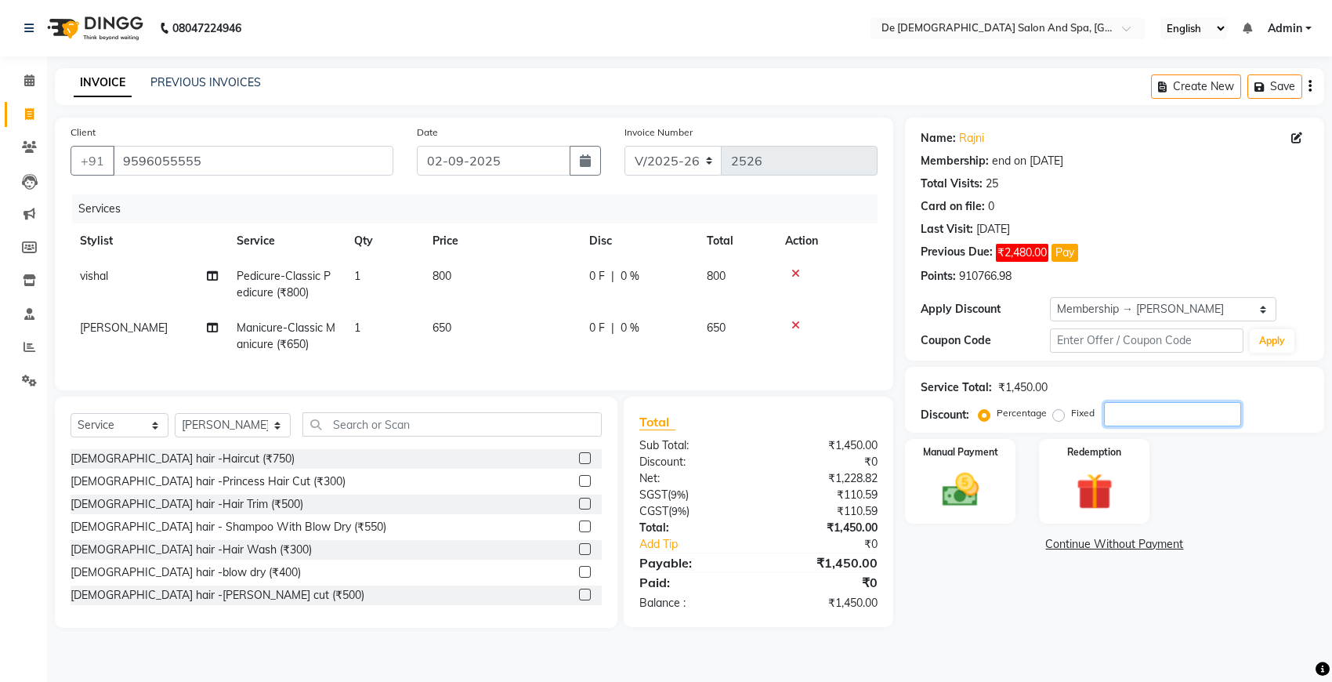
click at [1150, 419] on input "number" at bounding box center [1172, 414] width 137 height 24
type input "20"
click at [214, 437] on select "Select Stylist akshay aman [PERSON_NAME] [PERSON_NAME] [MEDICAL_DATA][PERSON_NA…" at bounding box center [233, 425] width 116 height 24
select select "49201"
click at [175, 427] on select "Select Stylist akshay aman [PERSON_NAME] [PERSON_NAME] [MEDICAL_DATA][PERSON_NA…" at bounding box center [233, 425] width 116 height 24
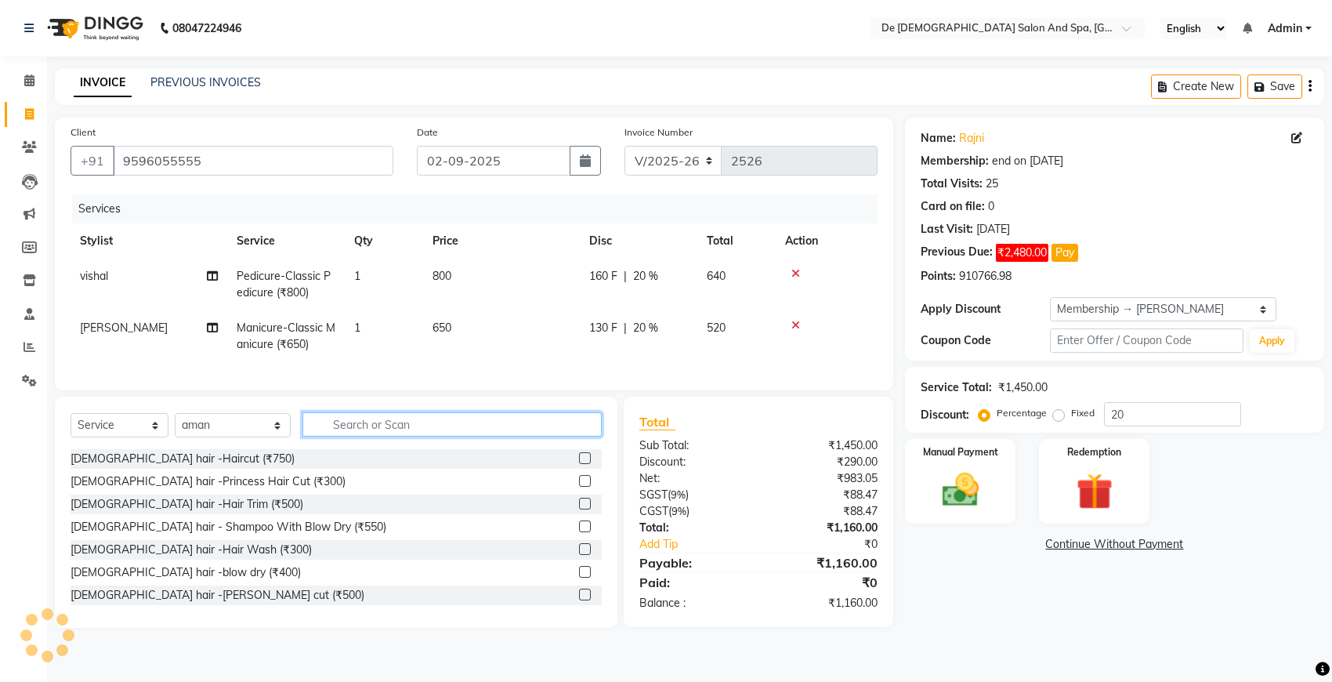
click at [414, 436] on input "text" at bounding box center [451, 424] width 299 height 24
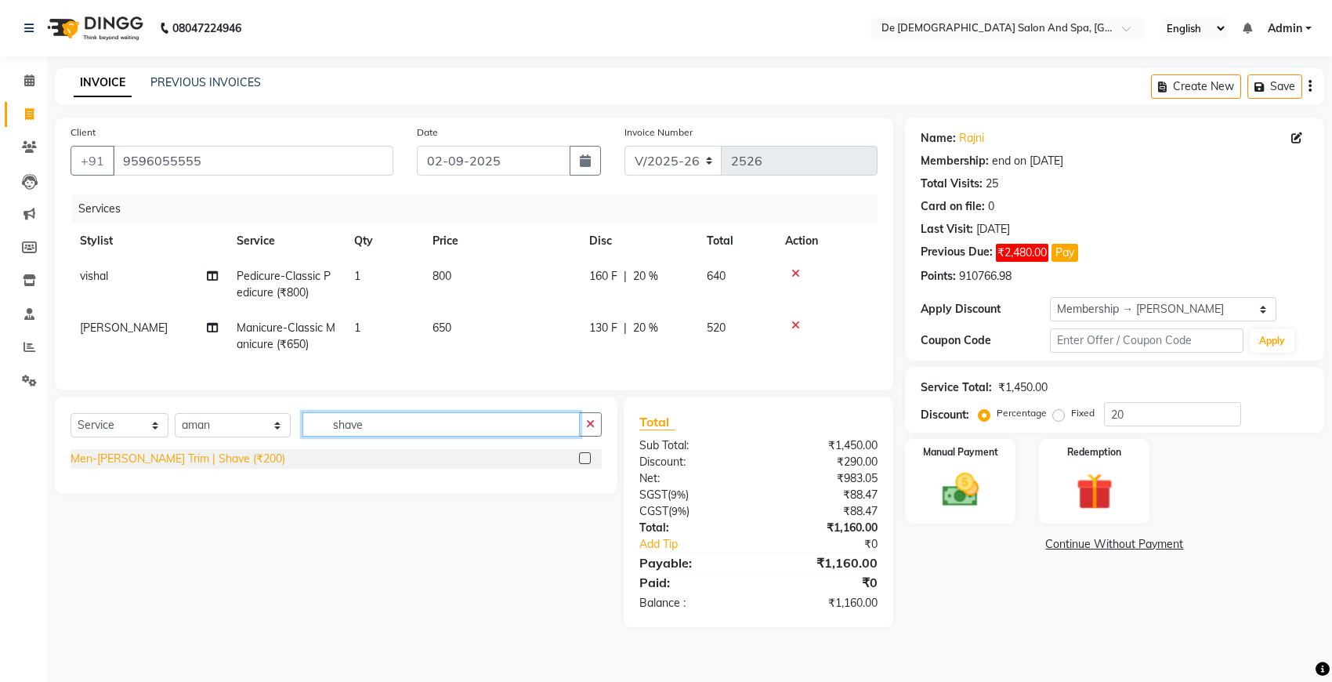
type input "shave"
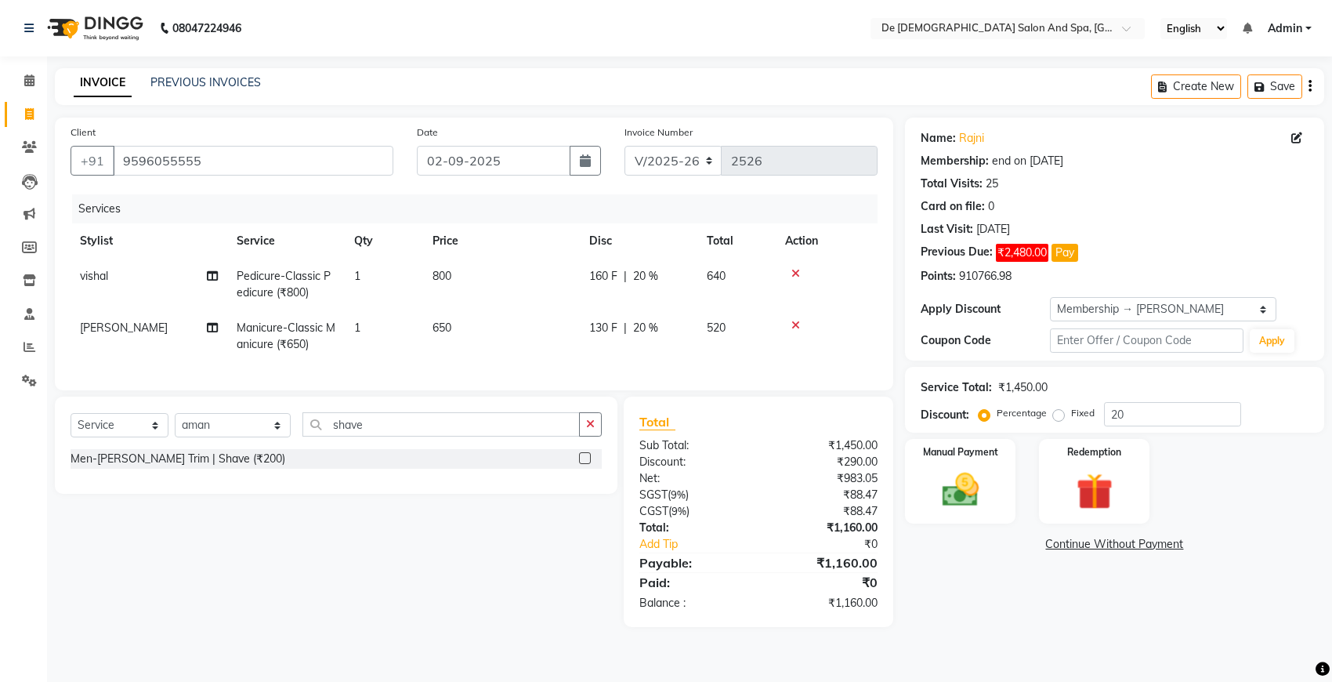
drag, startPoint x: 104, startPoint y: 474, endPoint x: 114, endPoint y: 471, distance: 10.7
click at [104, 467] on div "Men-[PERSON_NAME] Trim | Shave (₹200)" at bounding box center [178, 459] width 215 height 16
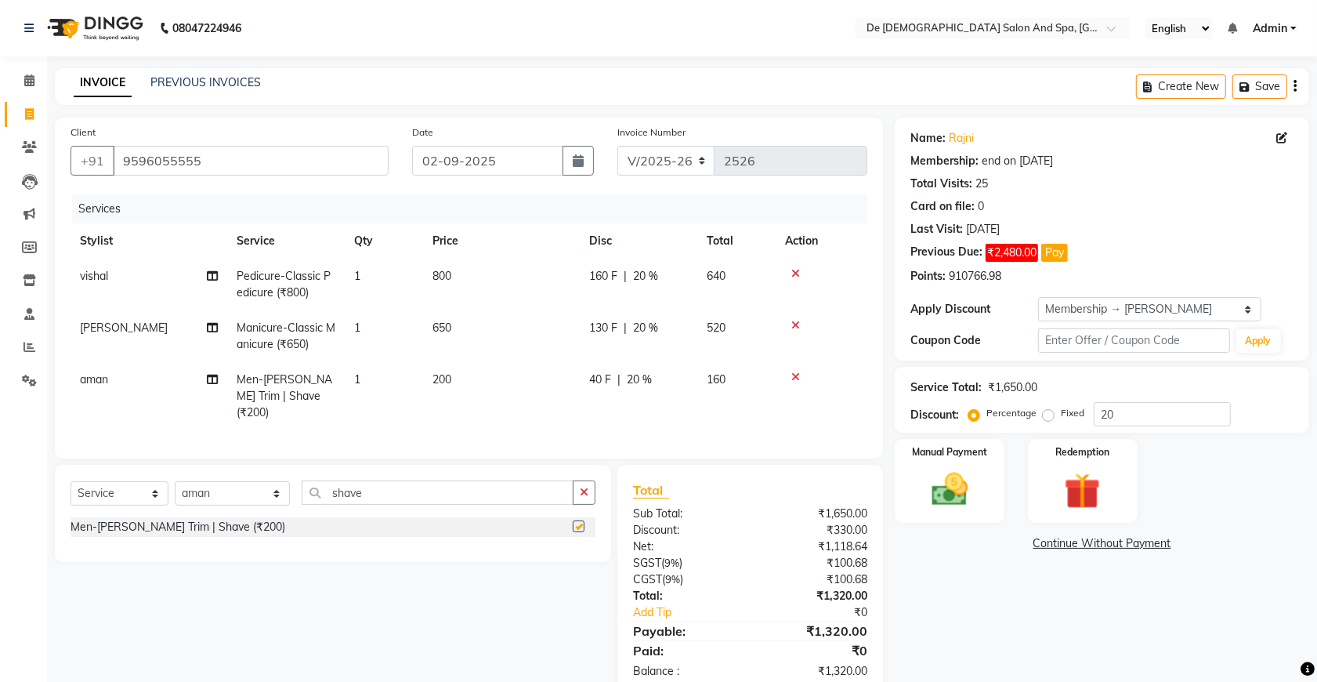
checkbox input "false"
click at [592, 484] on button "button" at bounding box center [584, 492] width 23 height 24
type input "hairc"
click at [159, 549] on div "Men-Haircut (₹450)" at bounding box center [120, 549] width 99 height 16
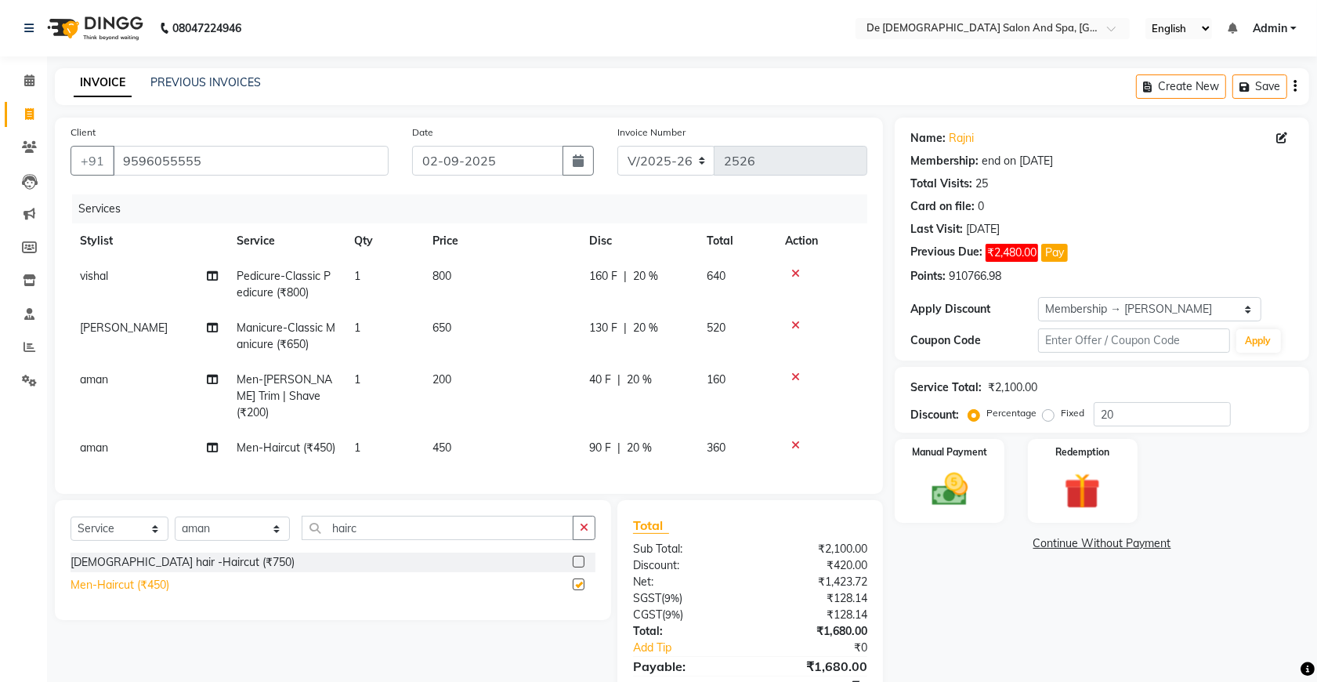
checkbox input "false"
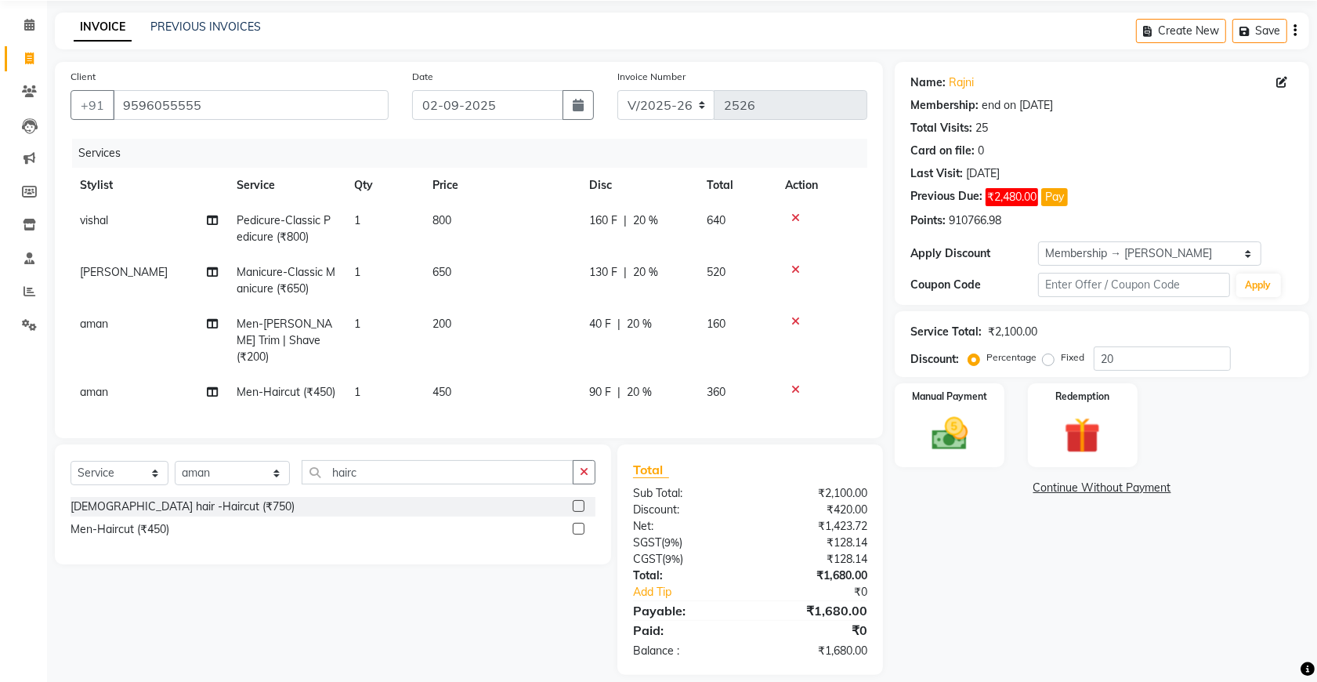
scroll to position [86, 0]
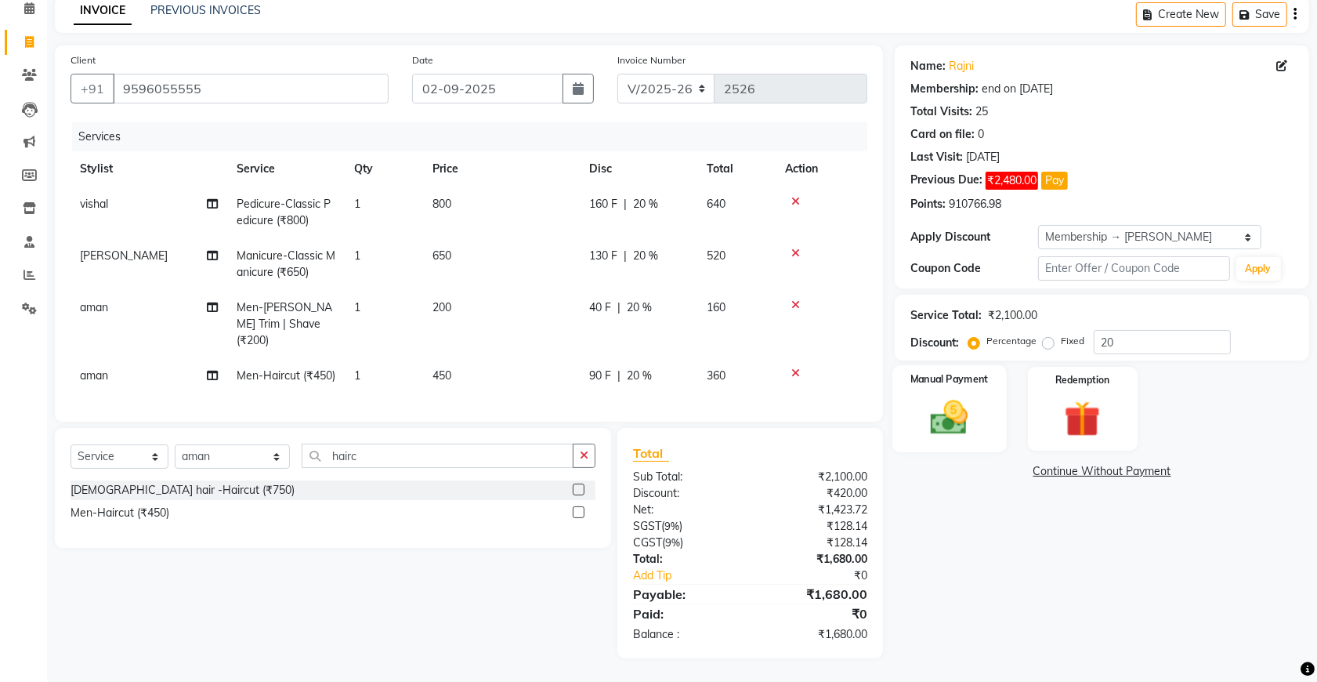
click at [960, 397] on img at bounding box center [949, 417] width 61 height 43
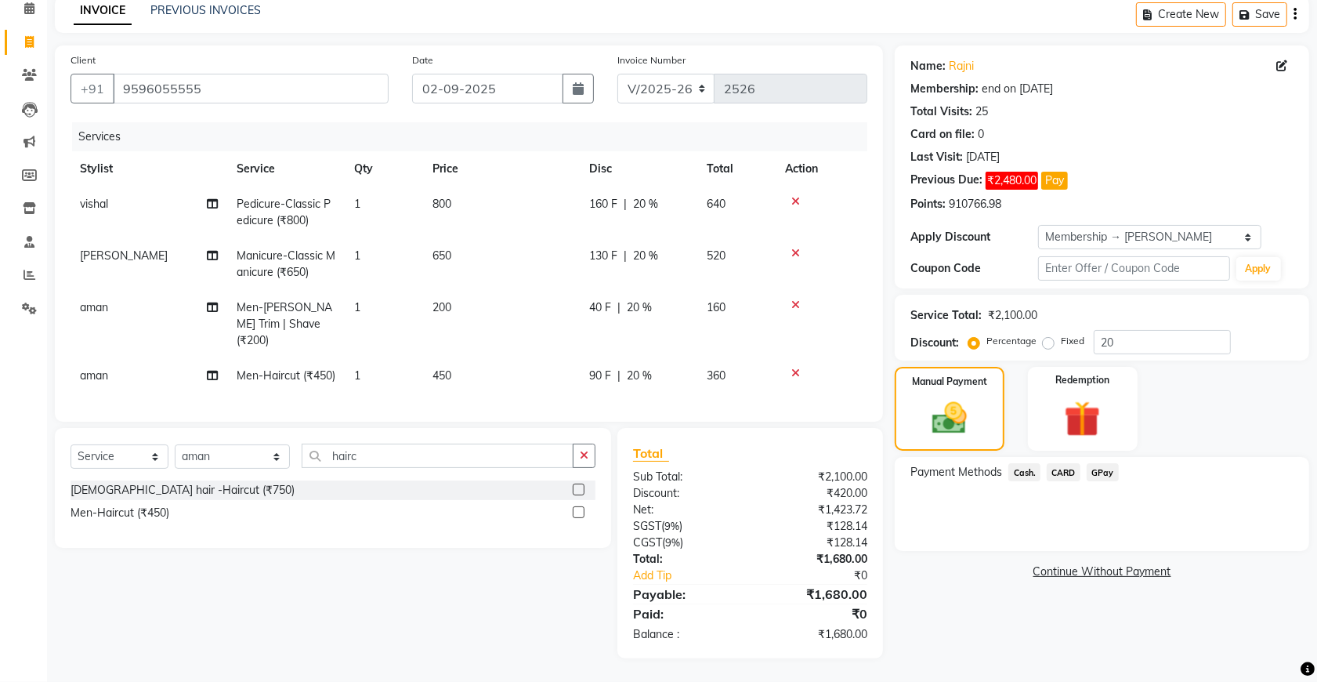
click at [1094, 463] on span "GPay" at bounding box center [1103, 472] width 32 height 18
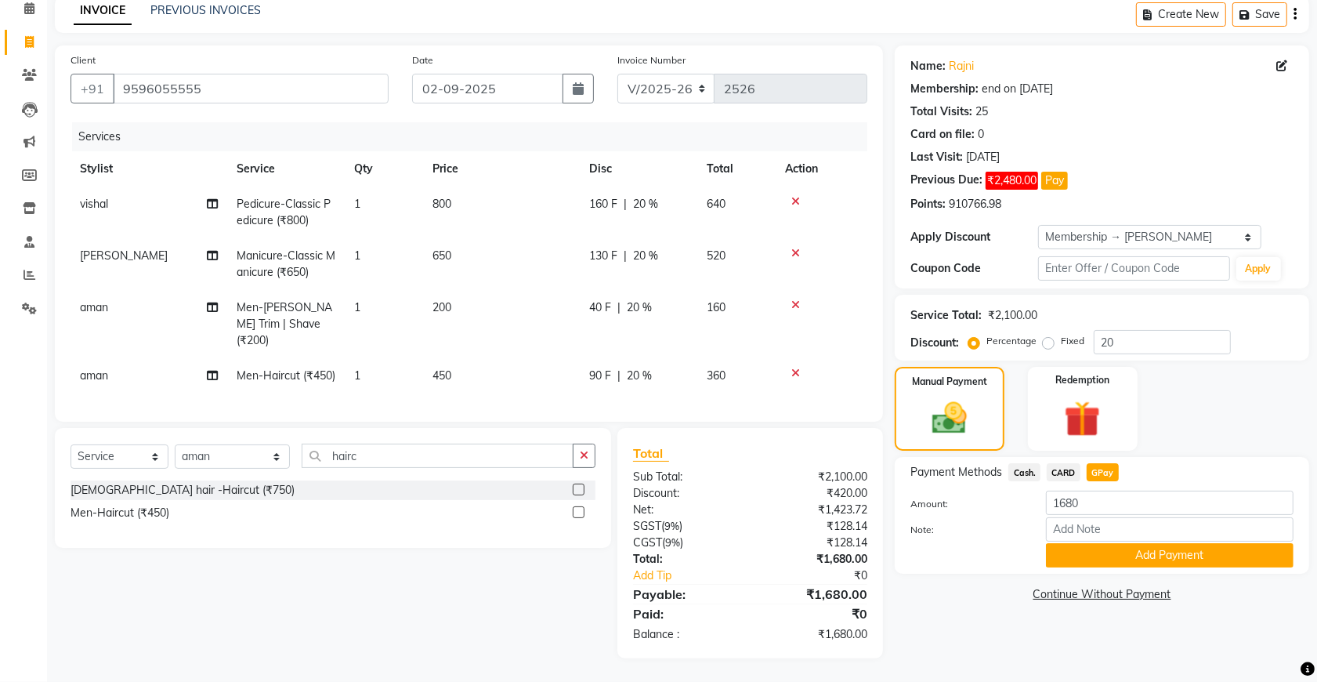
click at [1099, 586] on link "Continue Without Payment" at bounding box center [1102, 594] width 408 height 16
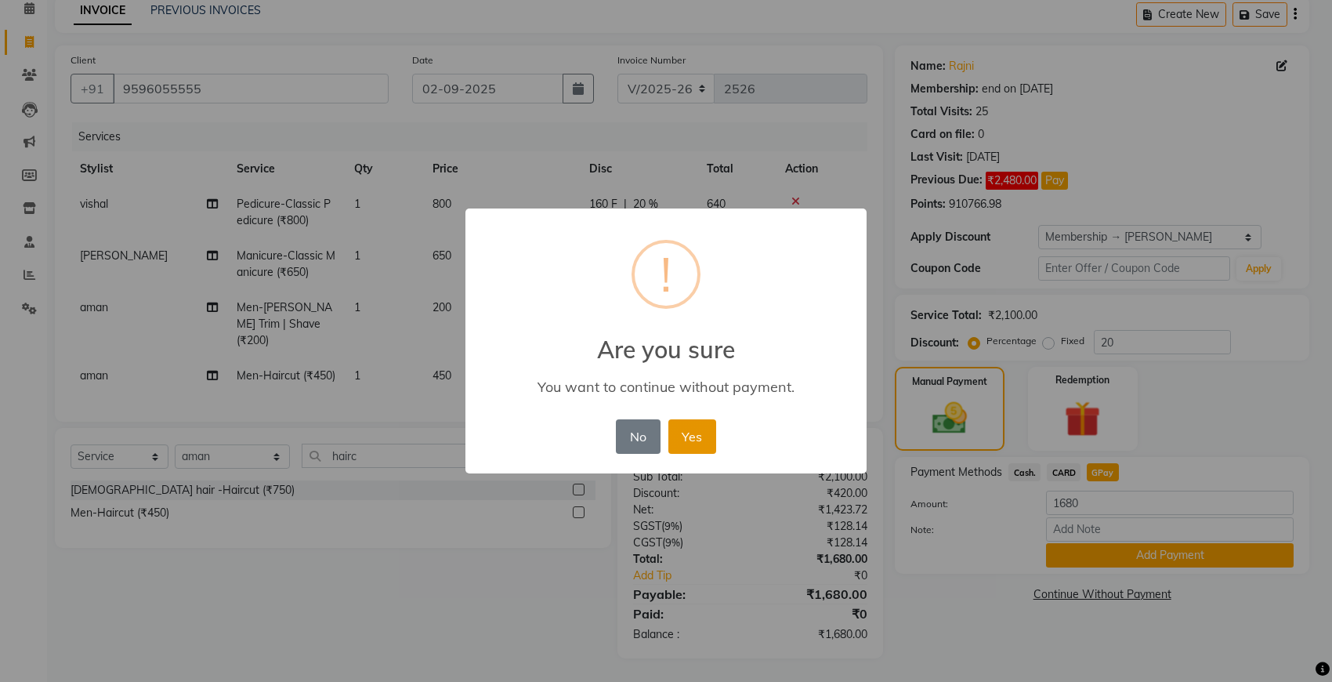
click at [703, 440] on button "Yes" at bounding box center [692, 436] width 48 height 34
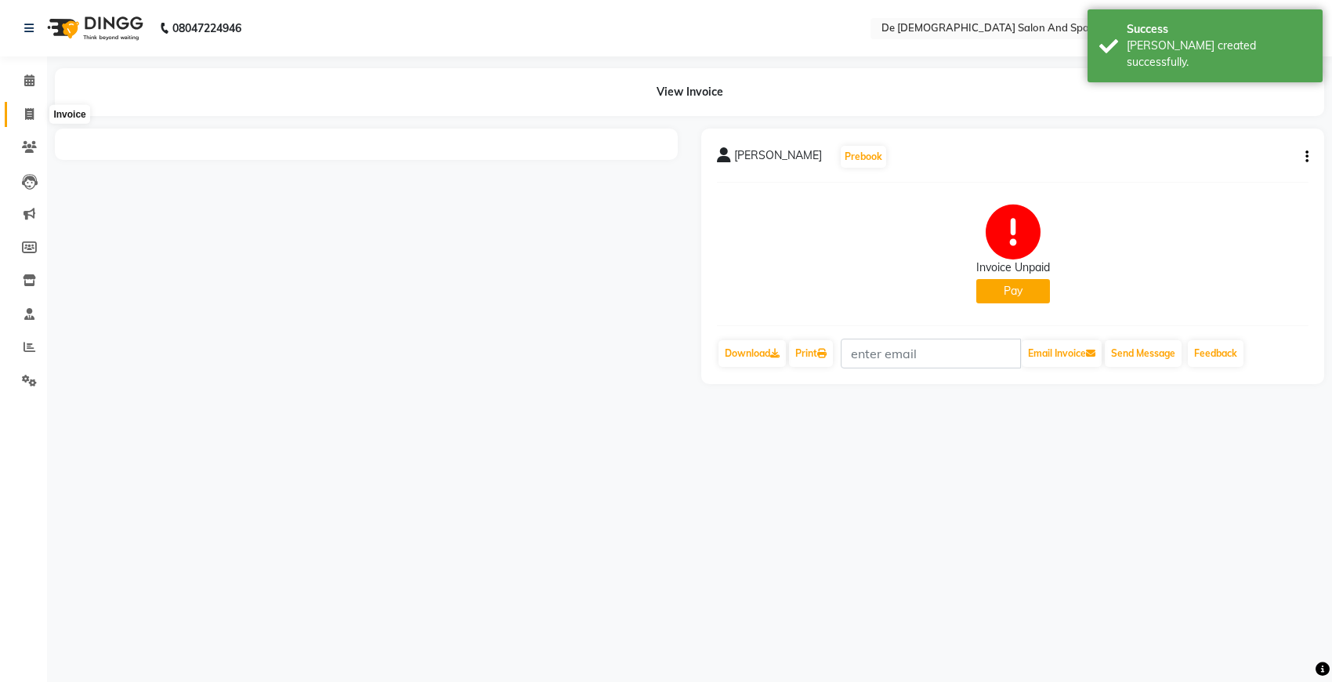
click at [35, 114] on span at bounding box center [29, 115] width 27 height 18
select select "service"
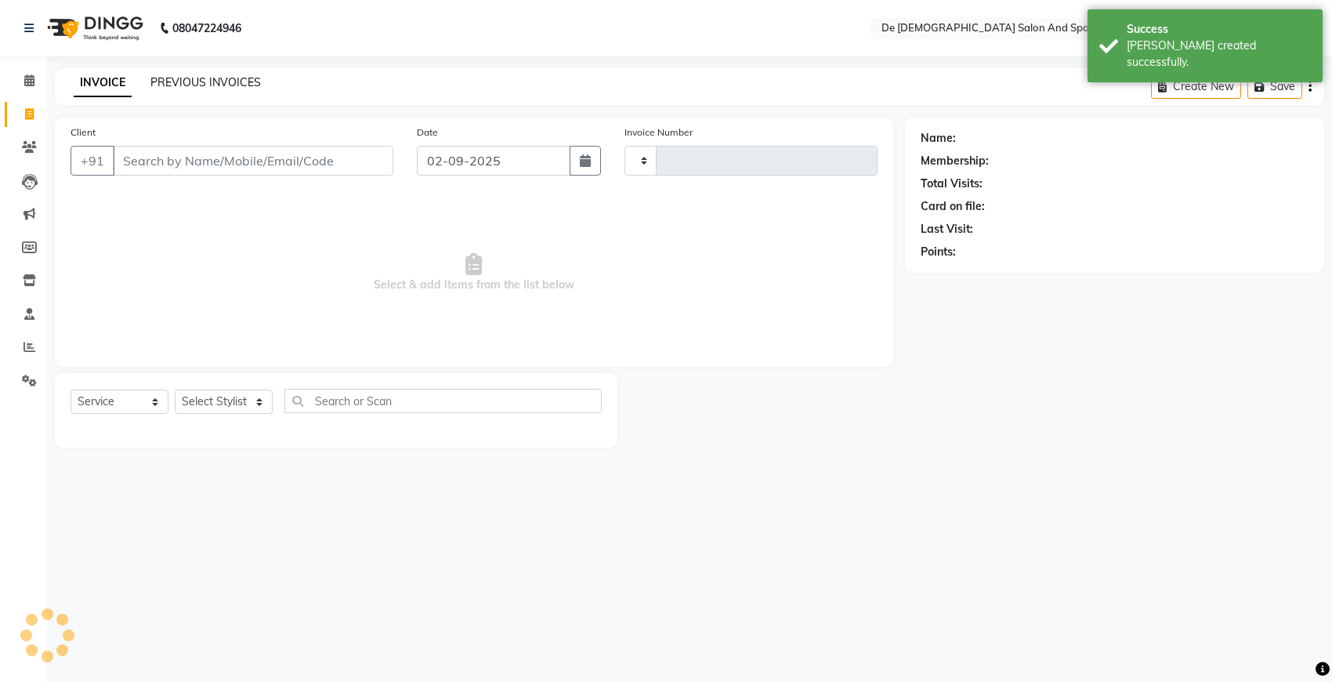
type input "2527"
select select "6431"
click at [163, 75] on link "PREVIOUS INVOICES" at bounding box center [205, 82] width 110 height 14
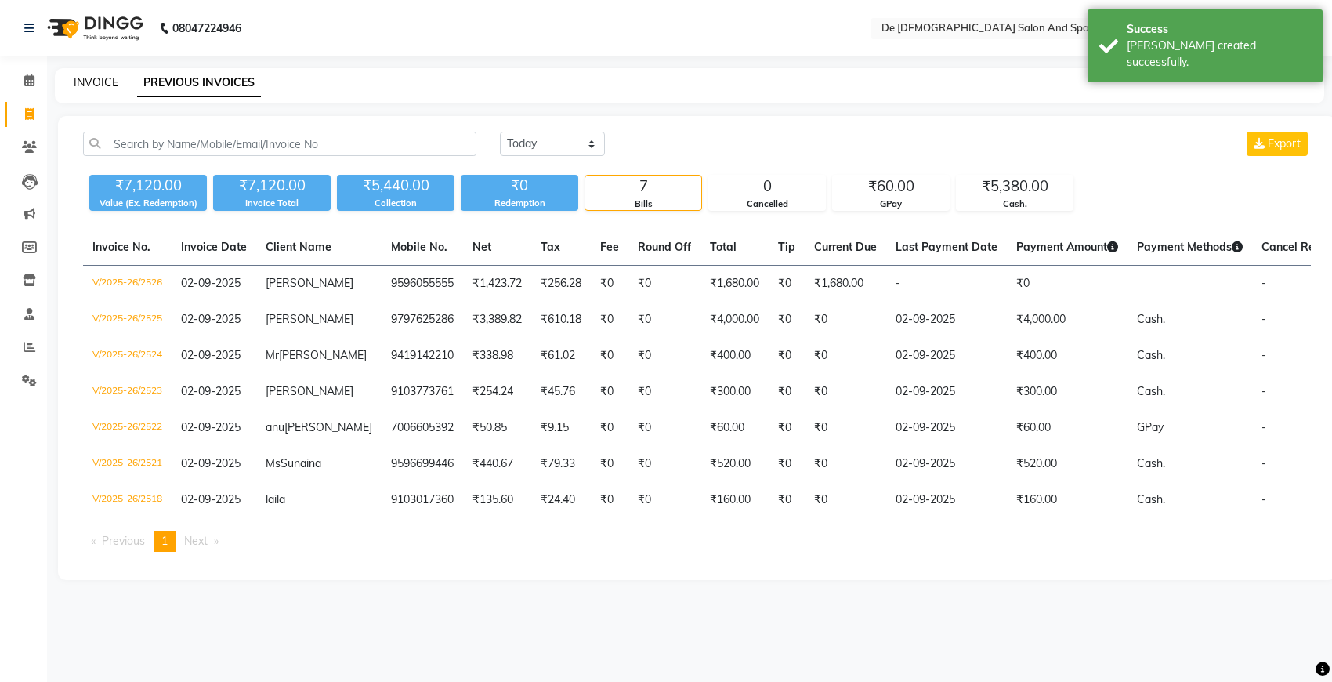
click at [114, 85] on link "INVOICE" at bounding box center [96, 82] width 45 height 14
select select "service"
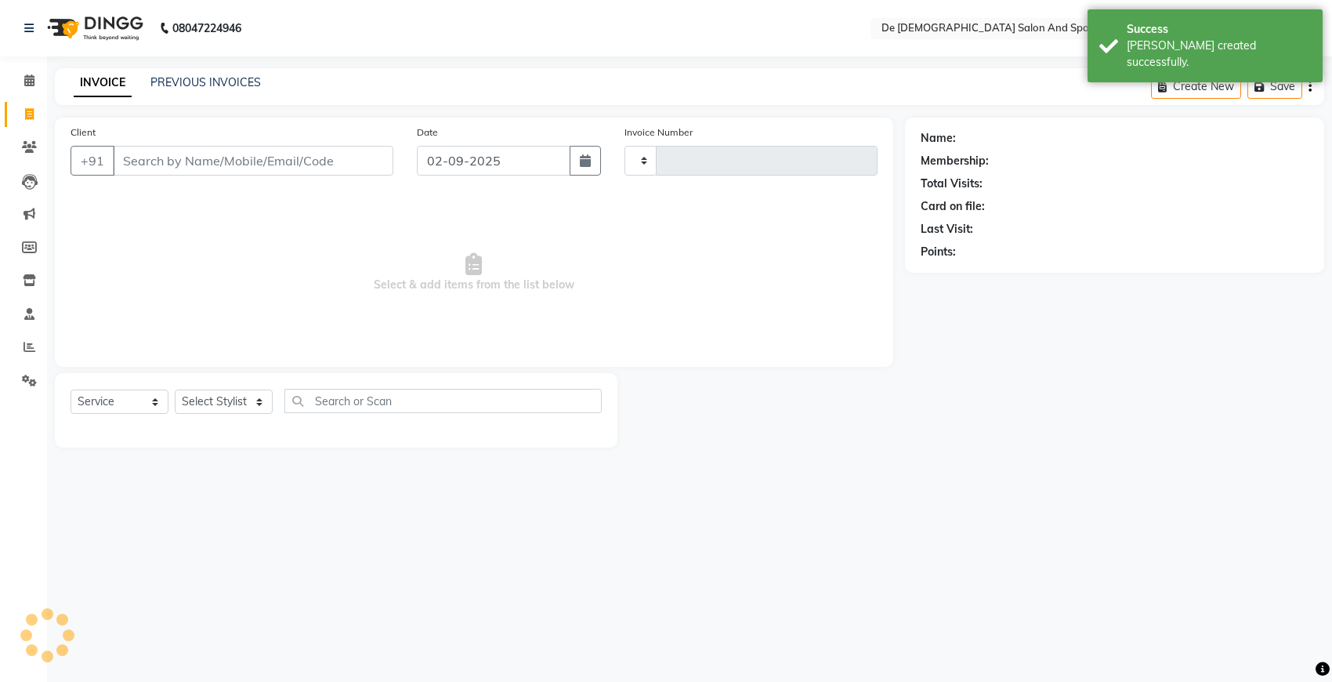
type input "2527"
select select "6431"
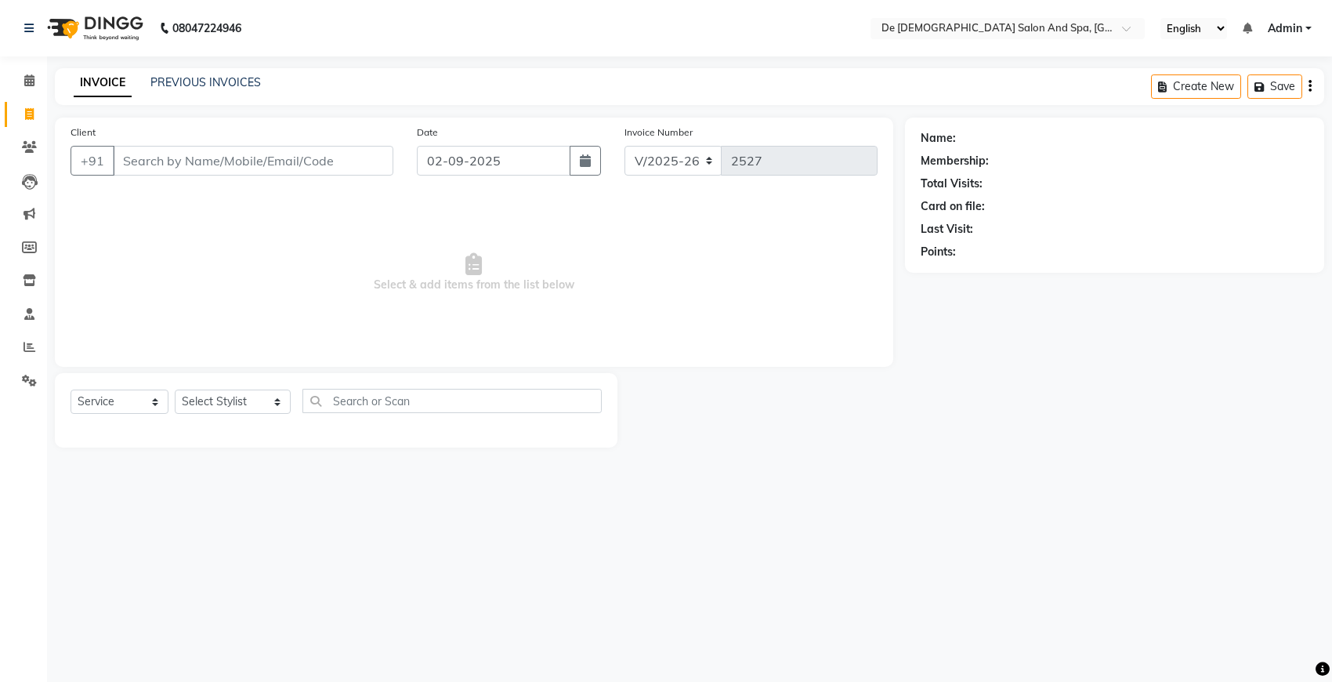
click at [197, 162] on input "Client" at bounding box center [253, 161] width 280 height 30
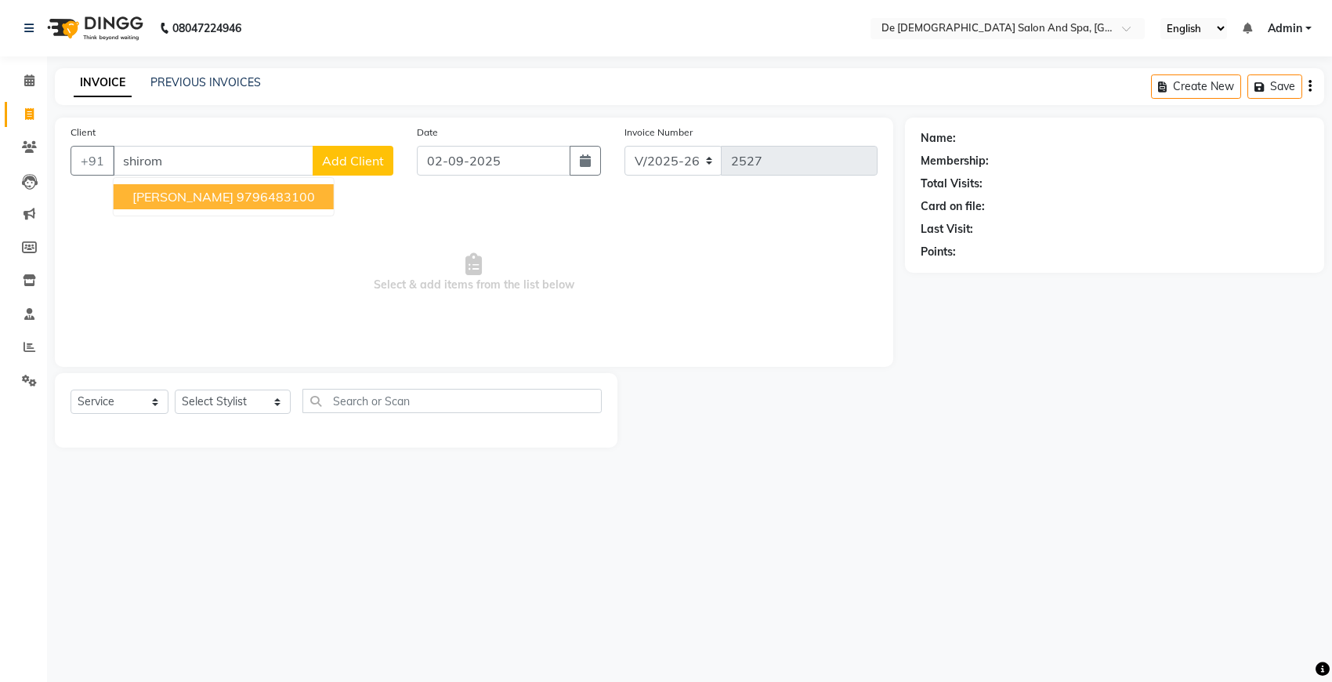
click at [174, 201] on span "[PERSON_NAME]" at bounding box center [182, 197] width 101 height 16
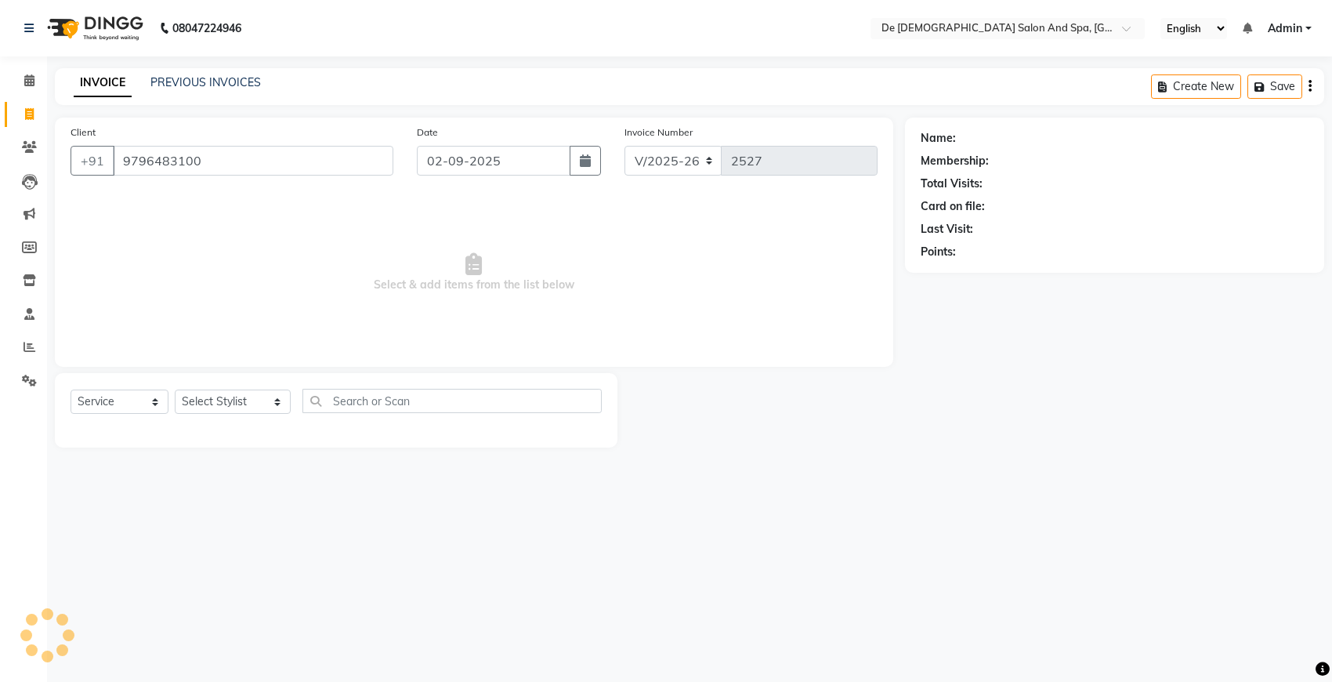
type input "9796483100"
select select "1: Object"
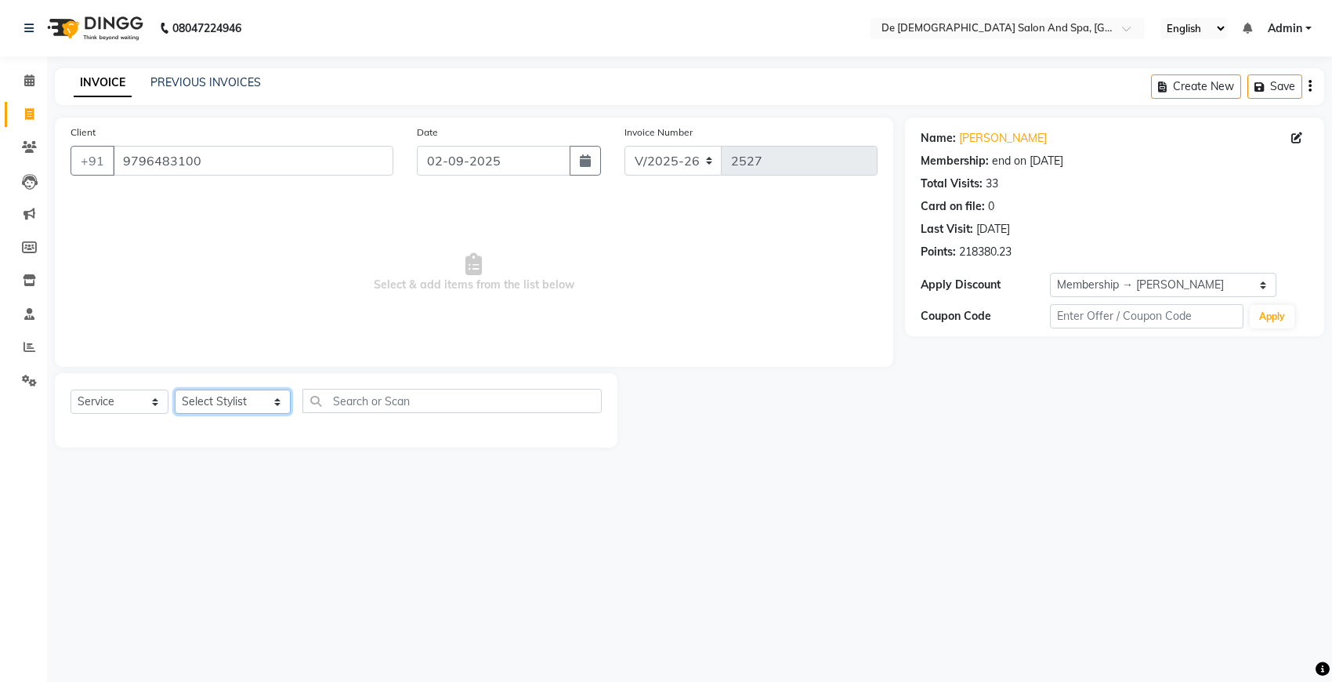
click at [218, 396] on select "Select Stylist akshay aman [PERSON_NAME] [PERSON_NAME] [MEDICAL_DATA][PERSON_NA…" at bounding box center [233, 401] width 116 height 24
select select "49371"
click at [175, 389] on select "Select Stylist akshay aman [PERSON_NAME] [PERSON_NAME] [MEDICAL_DATA][PERSON_NA…" at bounding box center [233, 401] width 116 height 24
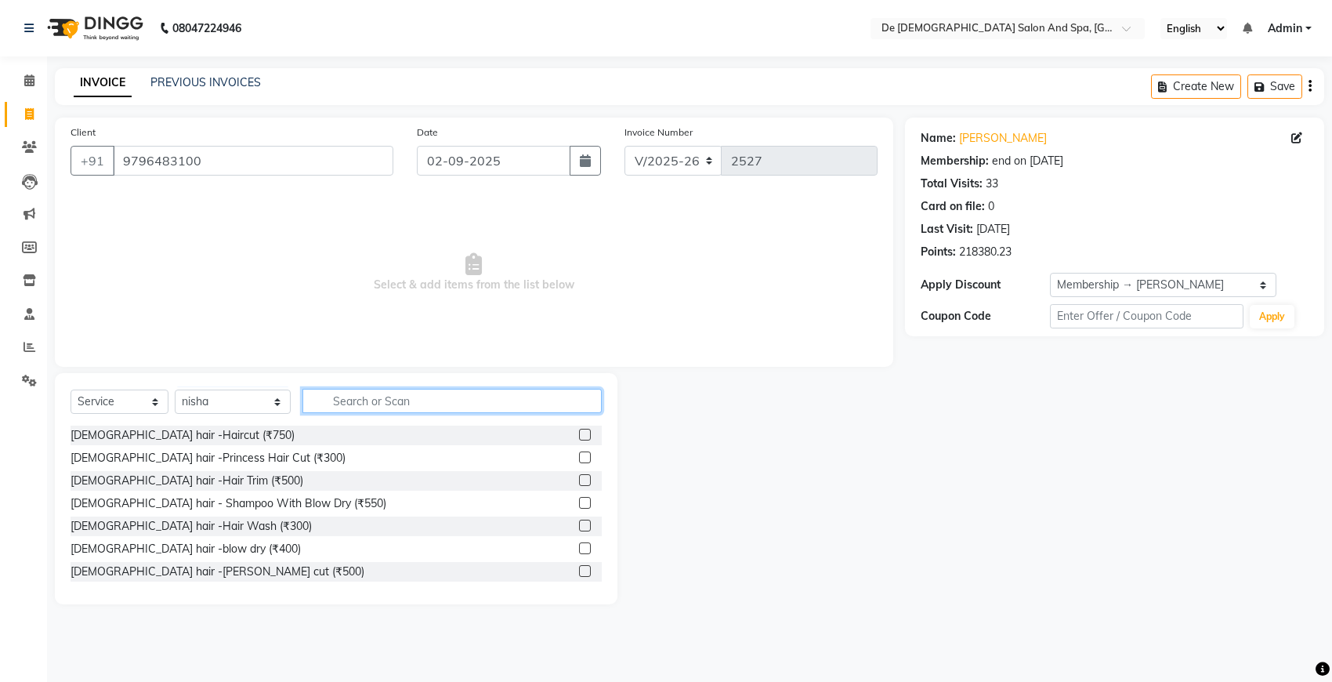
click at [325, 406] on input "text" at bounding box center [451, 401] width 299 height 24
type input "h"
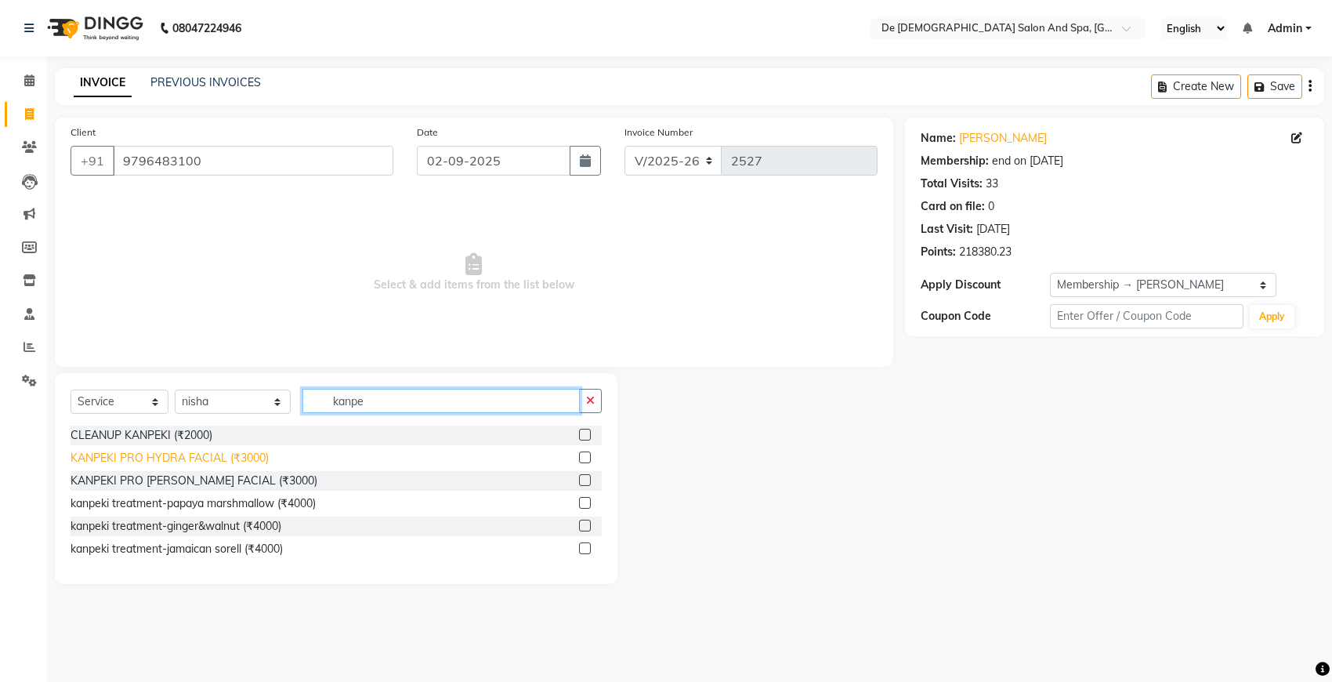
type input "kanpe"
click at [233, 462] on div "KANPEKI PRO HYDRA FACIAL (₹3000)" at bounding box center [170, 458] width 198 height 16
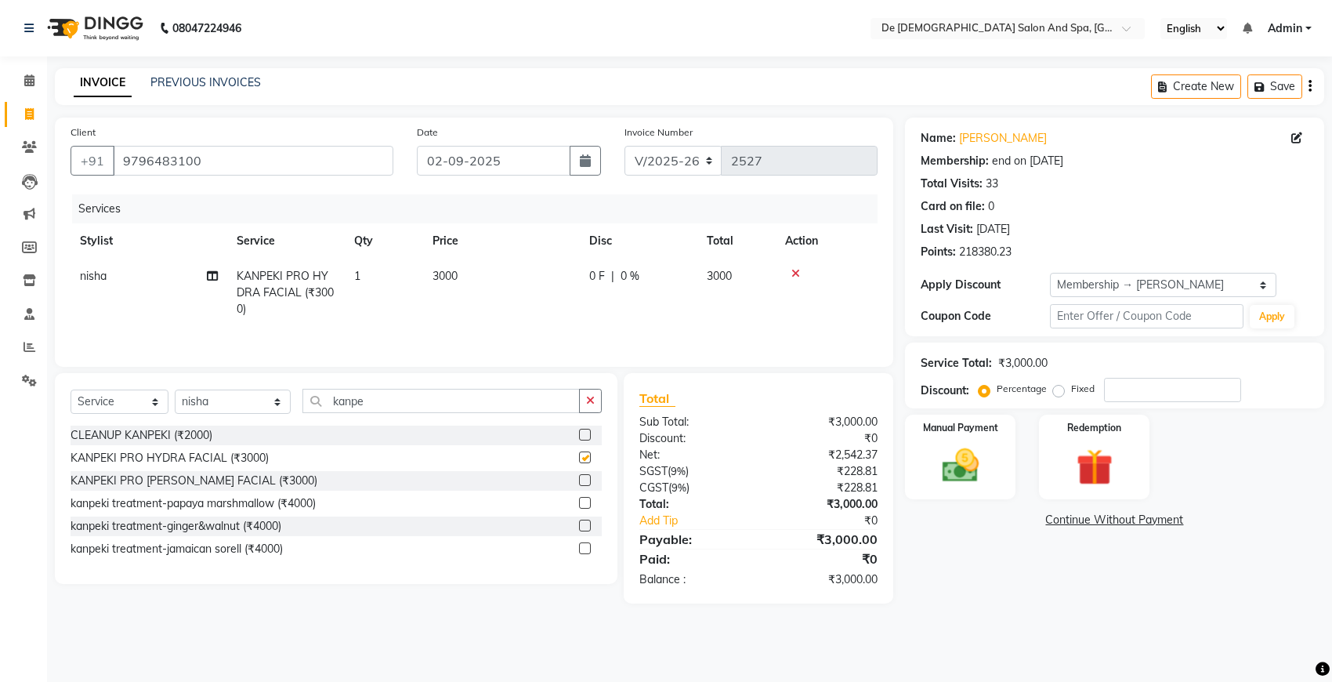
checkbox input "false"
click at [594, 406] on icon "button" at bounding box center [590, 400] width 9 height 11
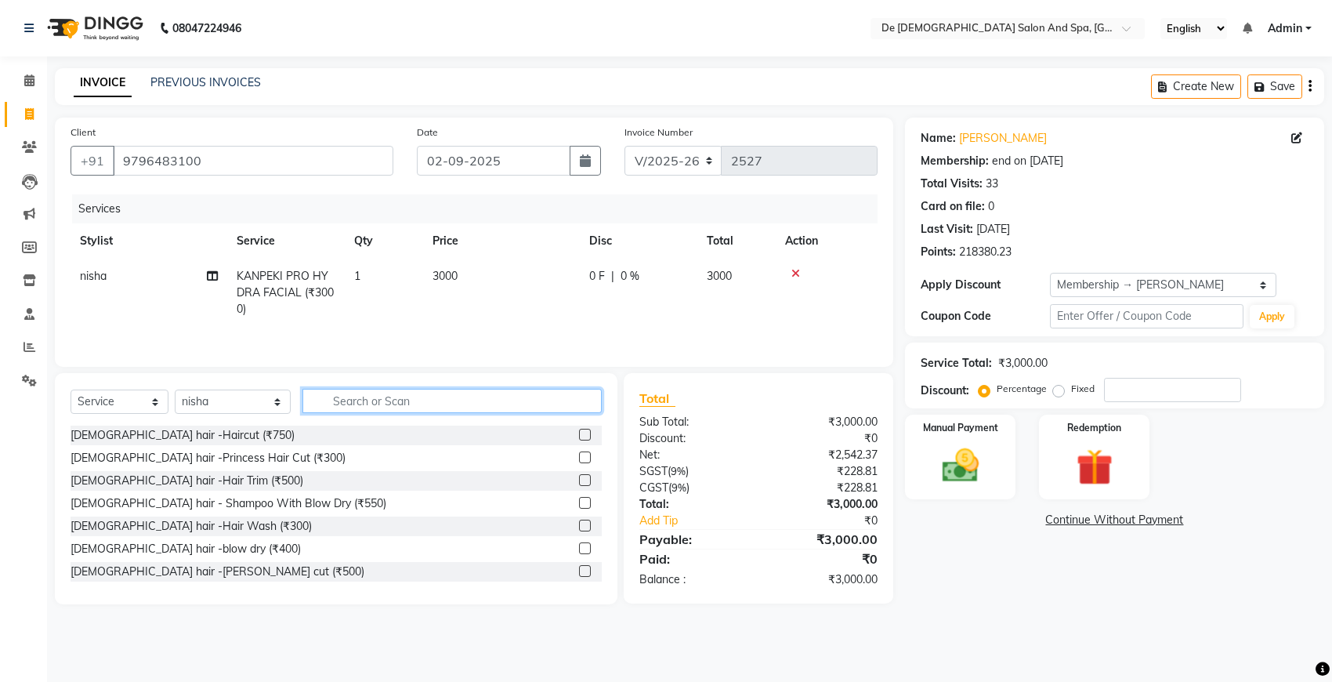
click at [349, 408] on input "text" at bounding box center [451, 401] width 299 height 24
click at [206, 410] on select "Select Stylist akshay aman [PERSON_NAME] [PERSON_NAME] [MEDICAL_DATA][PERSON_NA…" at bounding box center [233, 401] width 116 height 24
click at [175, 392] on select "Select Stylist akshay aman [PERSON_NAME] [PERSON_NAME] [MEDICAL_DATA][PERSON_NA…" at bounding box center [233, 401] width 116 height 24
click at [380, 409] on input "text" at bounding box center [451, 401] width 299 height 24
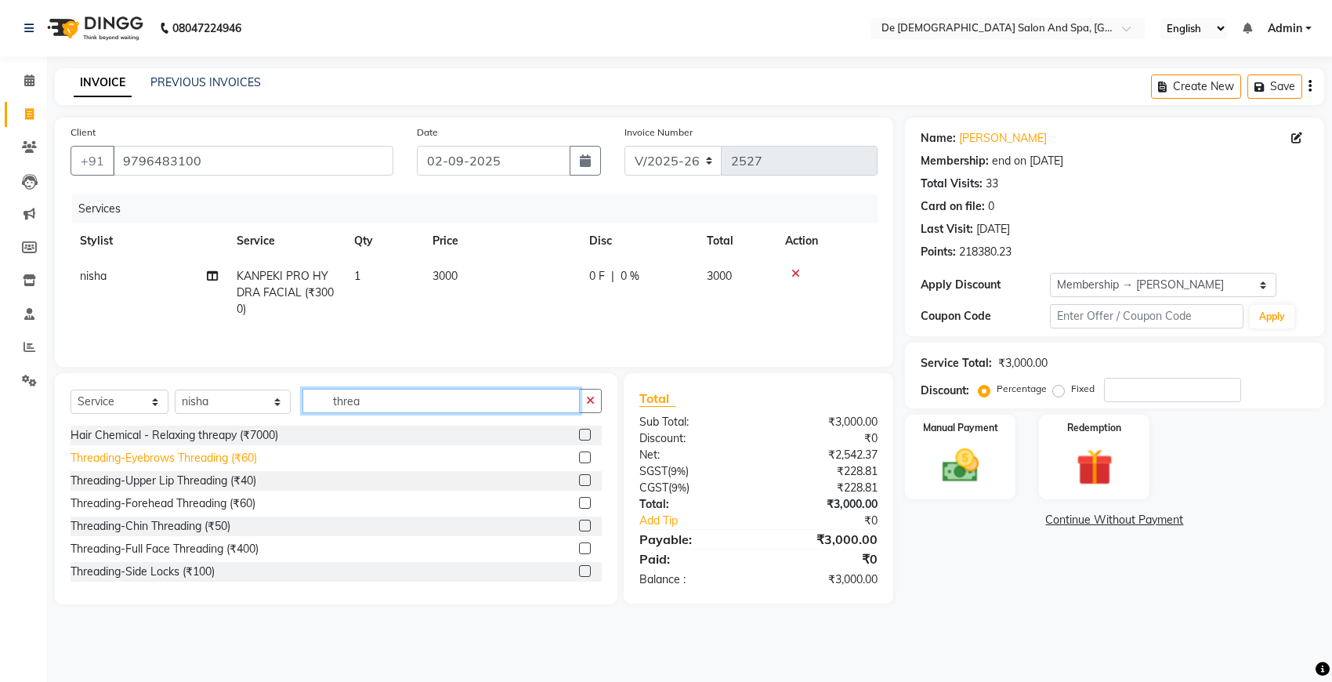
type input "threa"
click at [174, 463] on div "Threading-Eyebrows Threading (₹60)" at bounding box center [164, 458] width 186 height 16
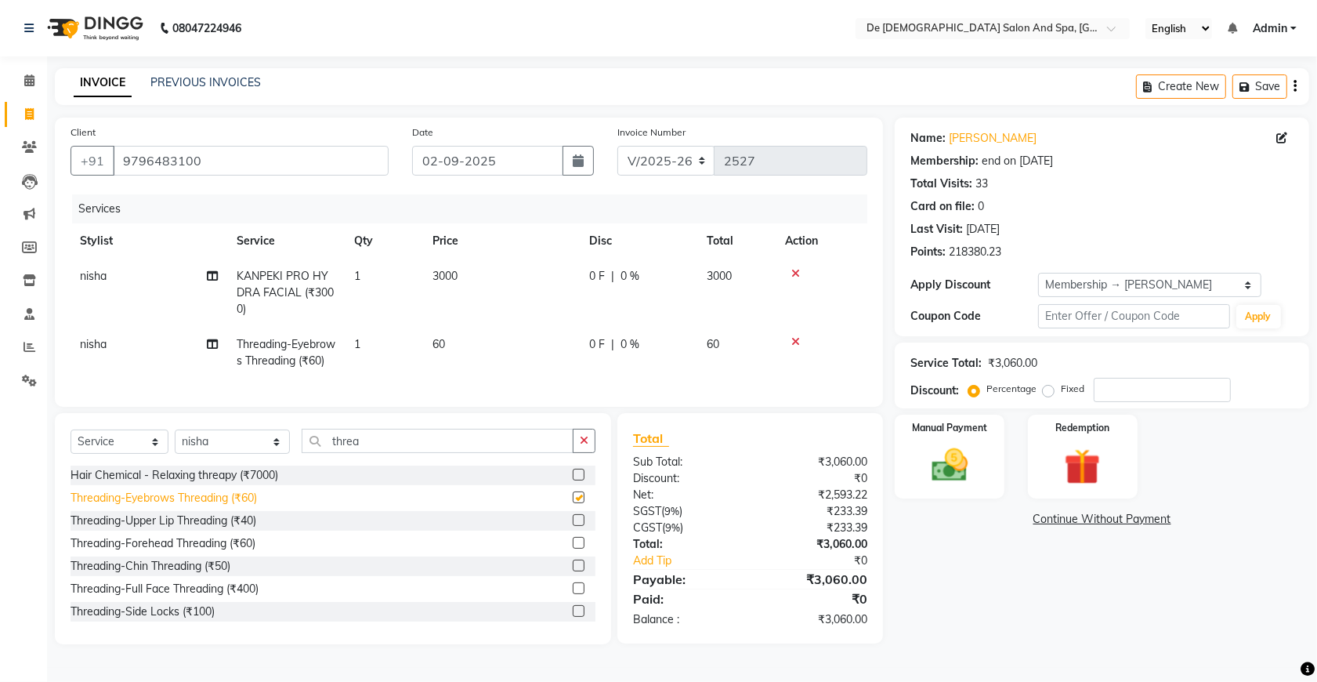
checkbox input "false"
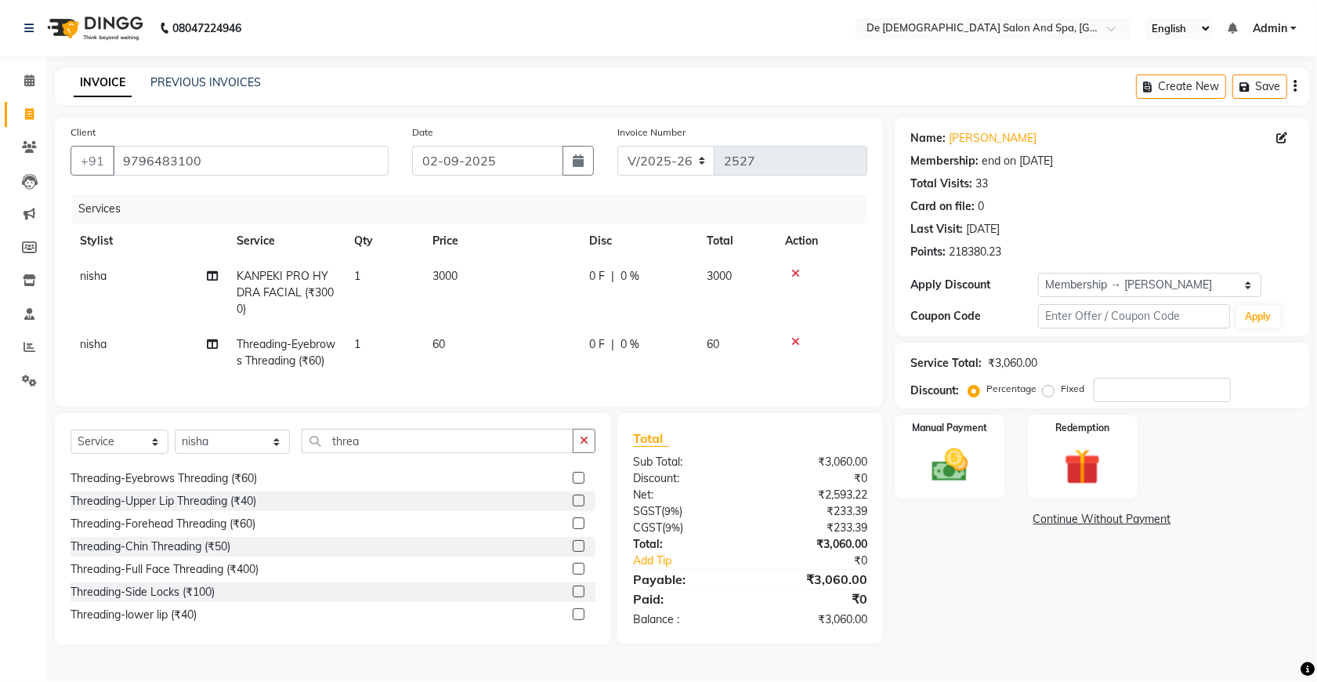
scroll to position [24, 0]
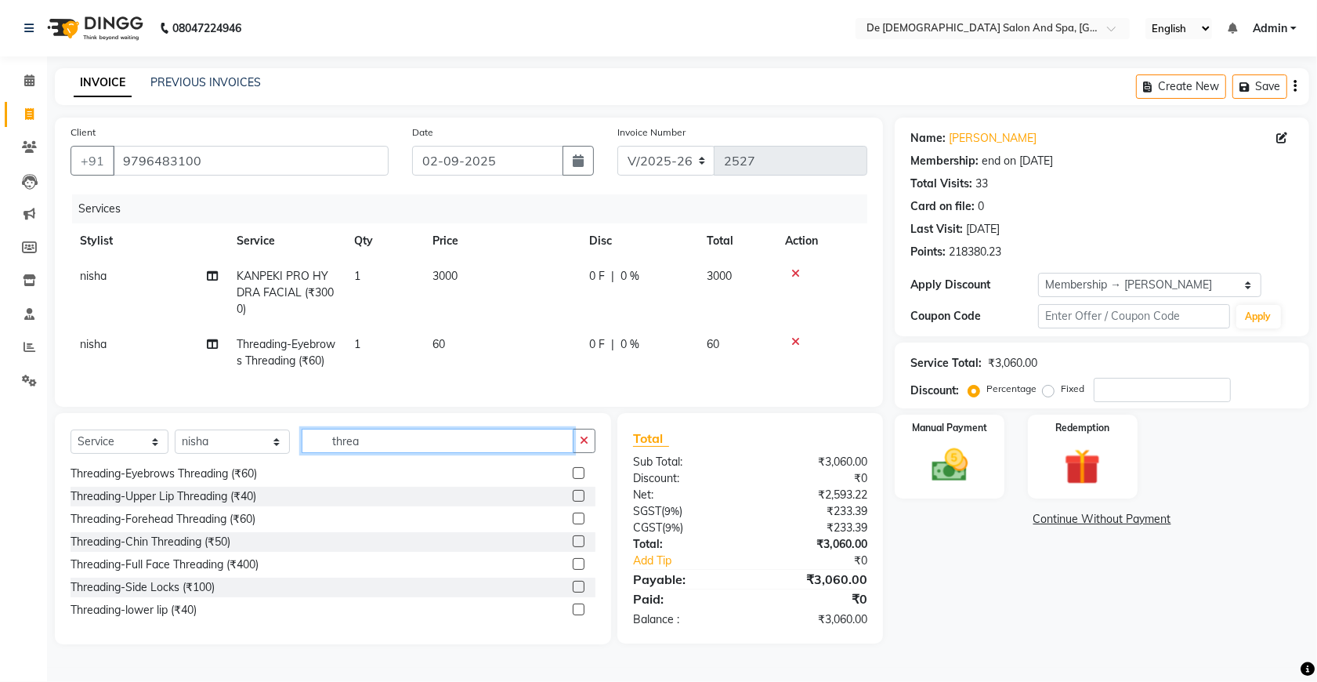
click at [463, 453] on input "threa" at bounding box center [438, 441] width 272 height 24
click at [585, 446] on icon "button" at bounding box center [584, 440] width 9 height 11
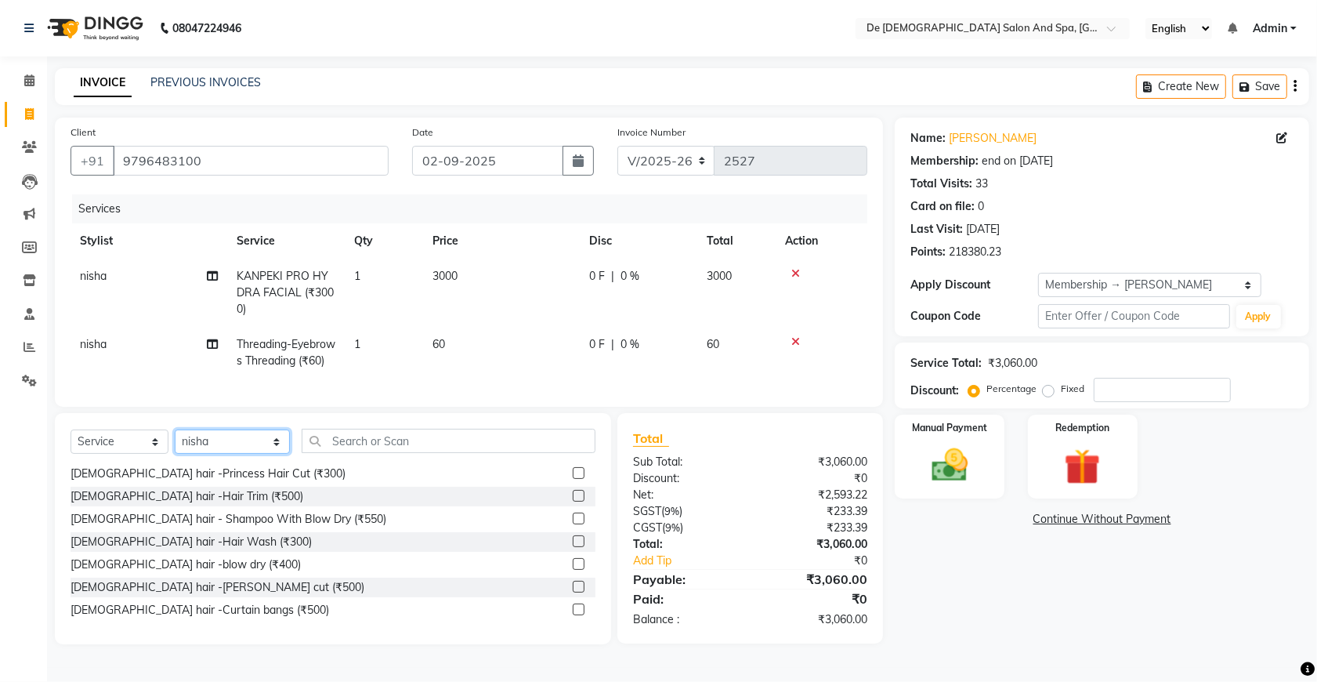
click at [226, 454] on select "Select Stylist akshay aman [PERSON_NAME] [PERSON_NAME] [MEDICAL_DATA][PERSON_NA…" at bounding box center [232, 441] width 115 height 24
select select "79126"
click at [175, 454] on select "Select Stylist akshay aman [PERSON_NAME] [PERSON_NAME] [MEDICAL_DATA][PERSON_NA…" at bounding box center [232, 441] width 115 height 24
click at [346, 453] on input "text" at bounding box center [449, 441] width 294 height 24
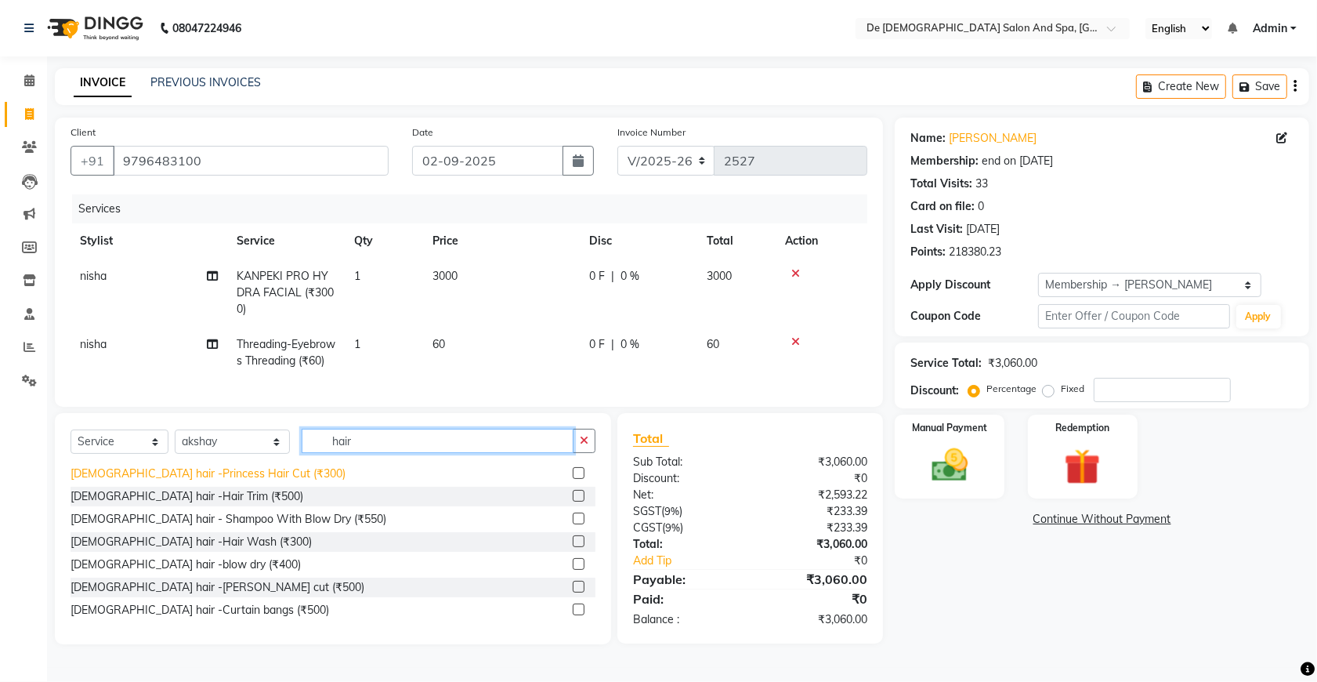
type input "hair"
click at [174, 482] on div "[DEMOGRAPHIC_DATA] hair -Princess Hair Cut (₹300)" at bounding box center [208, 473] width 275 height 16
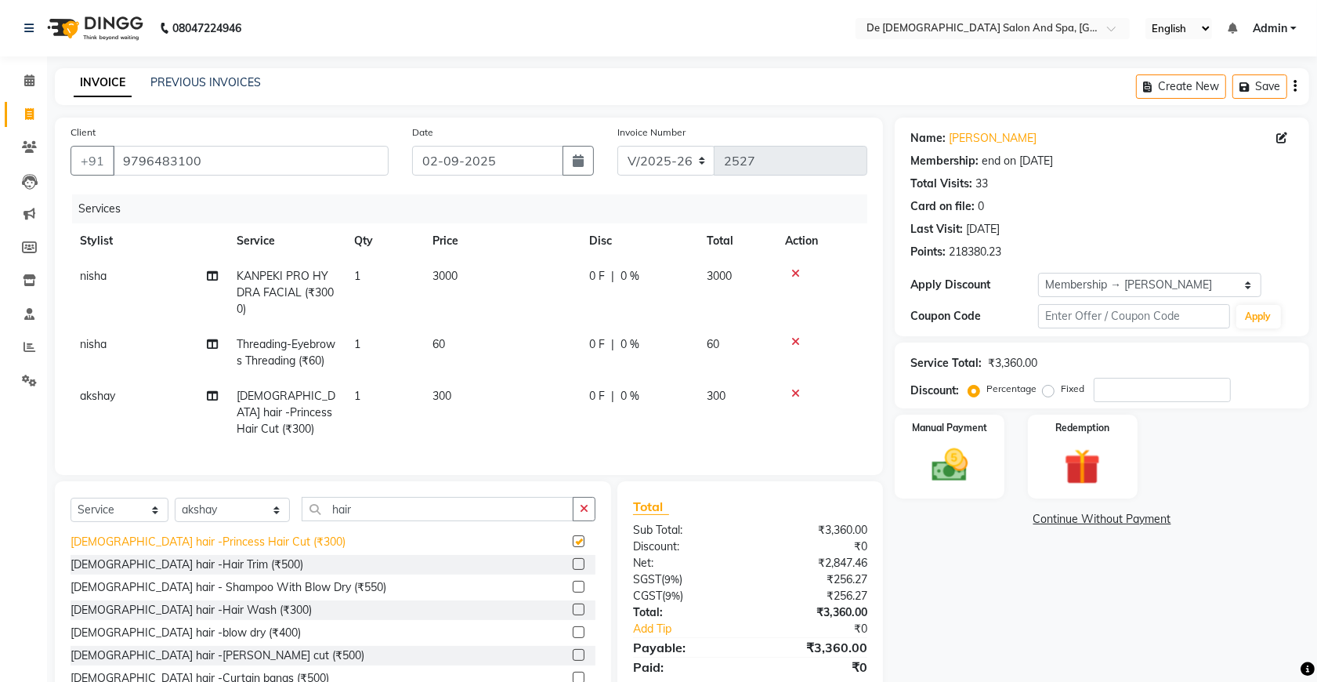
checkbox input "false"
click at [584, 514] on icon "button" at bounding box center [584, 508] width 9 height 11
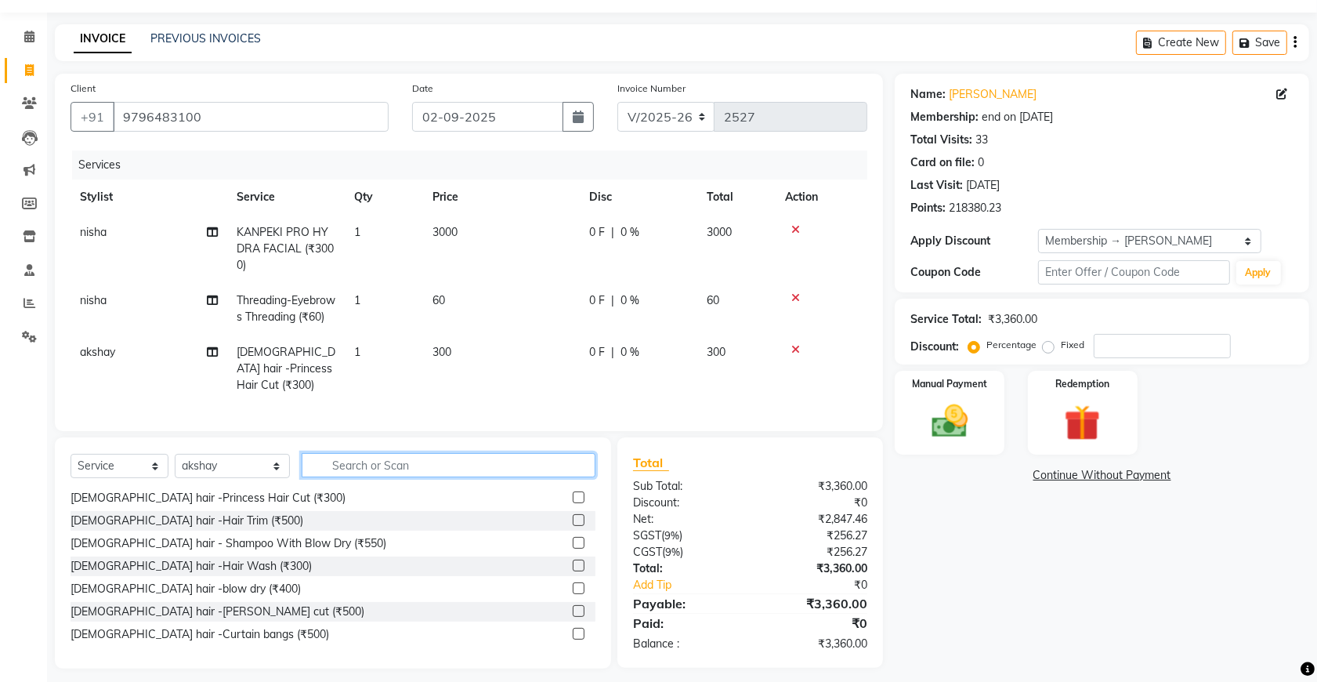
scroll to position [68, 0]
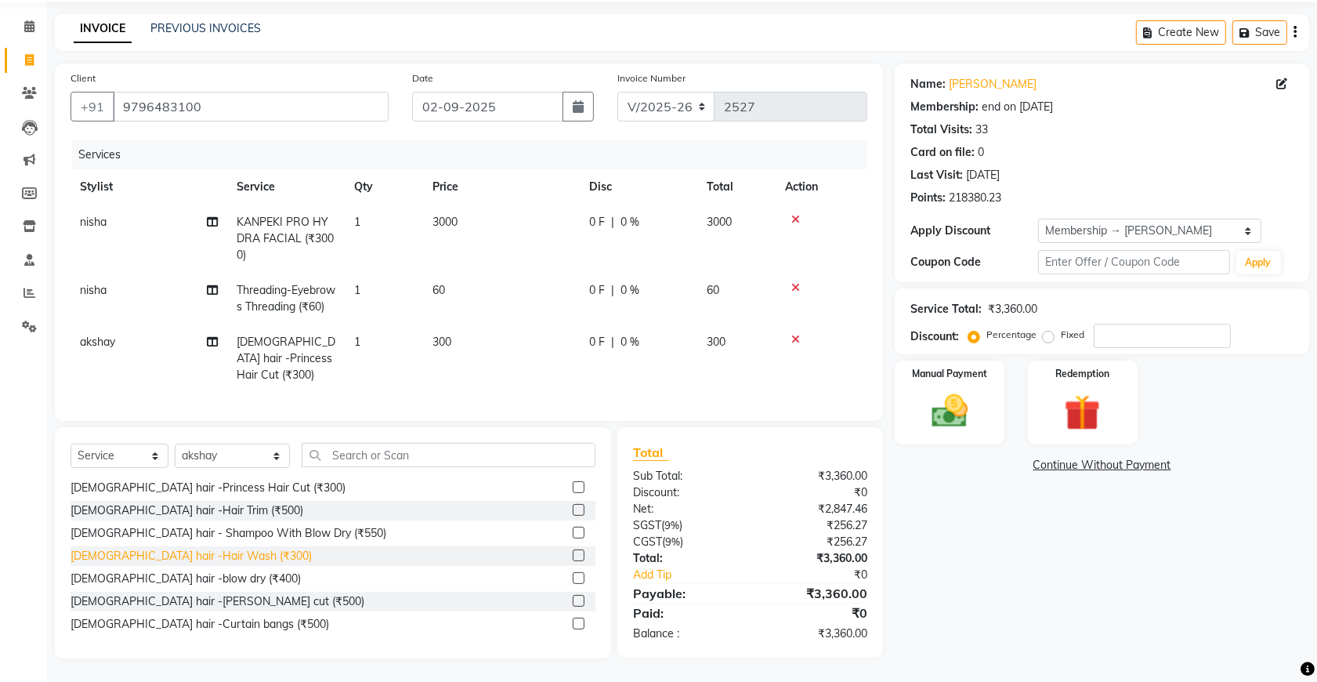
click at [178, 549] on div "[DEMOGRAPHIC_DATA] hair -Hair Wash (₹300)" at bounding box center [191, 556] width 241 height 16
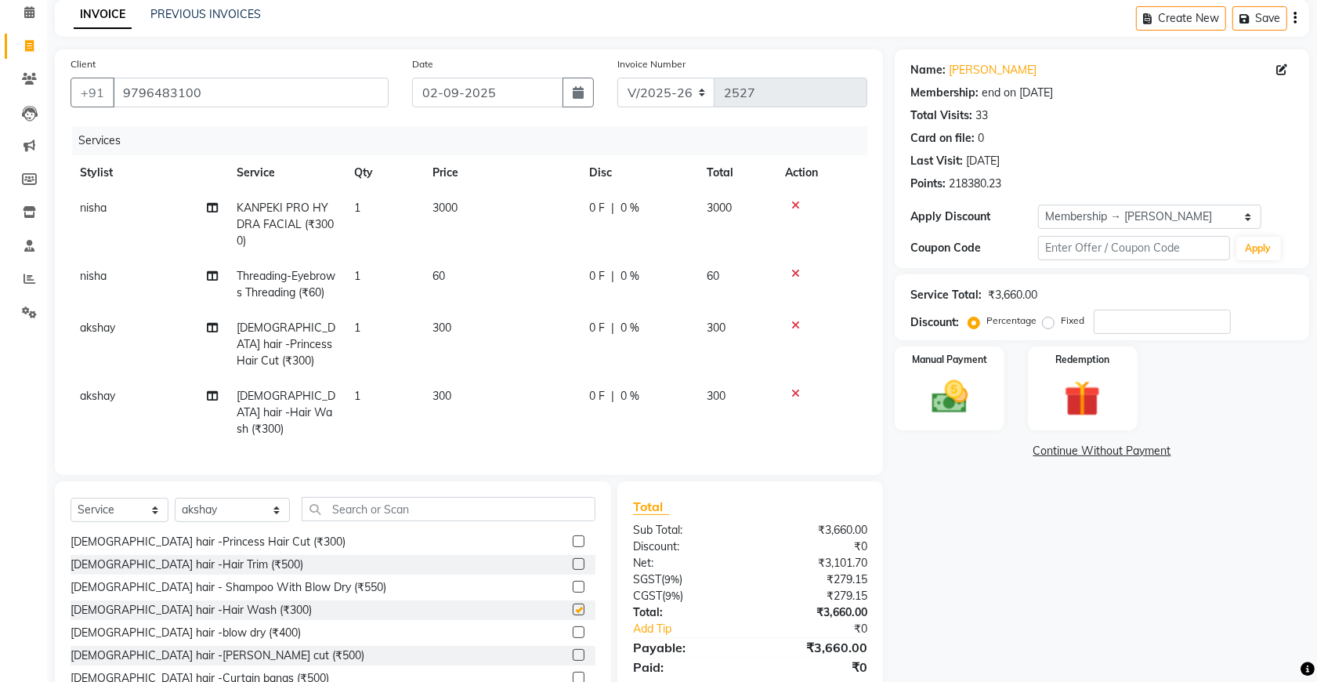
checkbox input "false"
click at [794, 331] on icon at bounding box center [795, 325] width 9 height 11
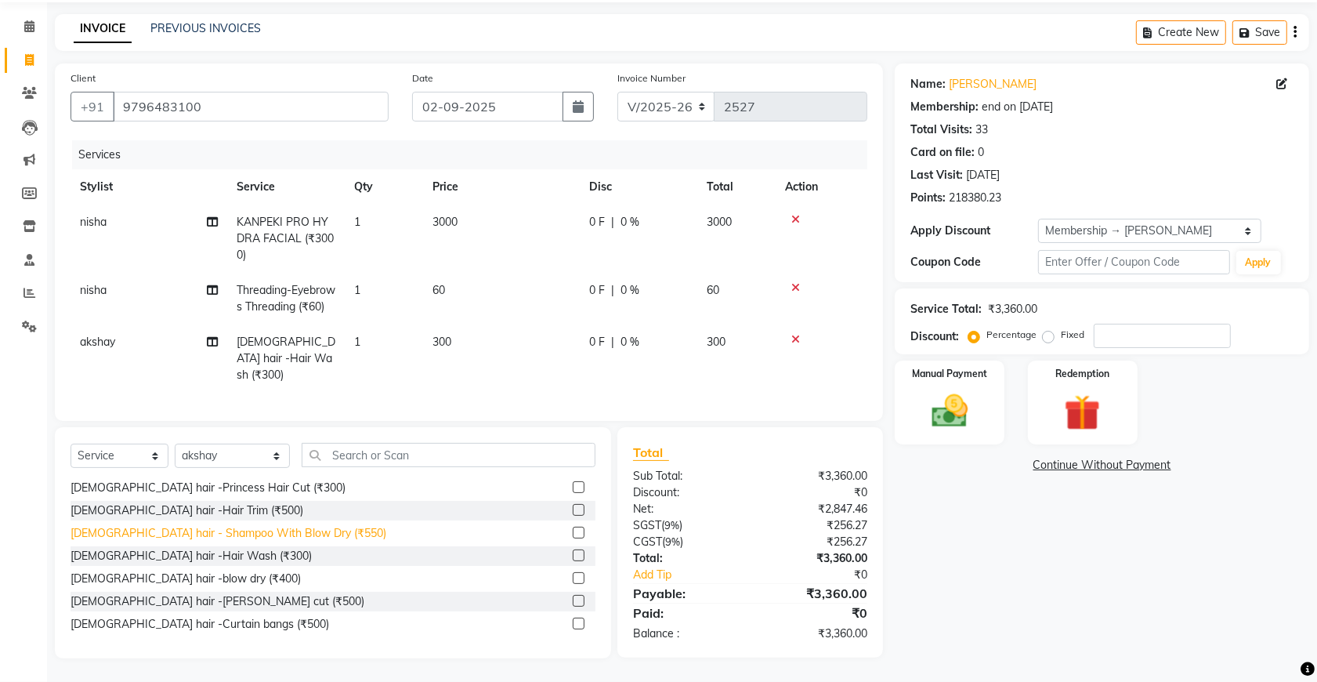
click at [249, 530] on div "[DEMOGRAPHIC_DATA] hair - Shampoo With Blow Dry (₹550)" at bounding box center [229, 533] width 316 height 16
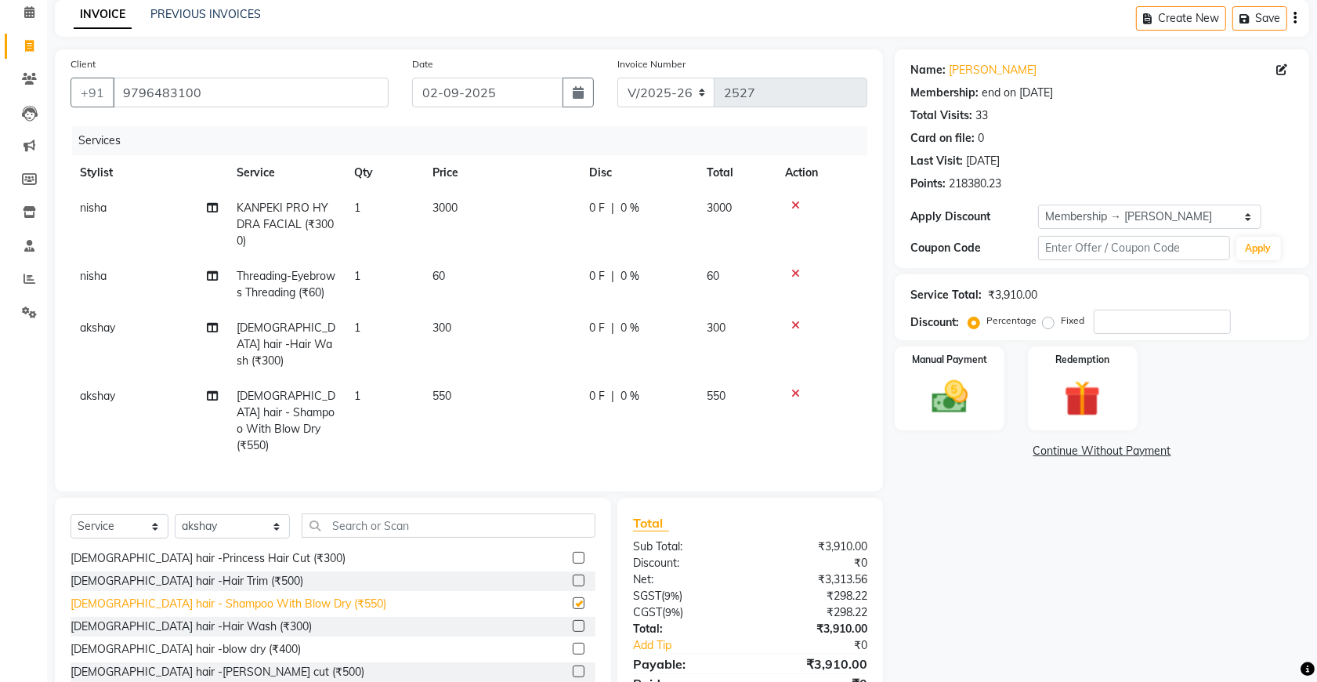
checkbox input "false"
click at [796, 331] on icon at bounding box center [795, 325] width 9 height 11
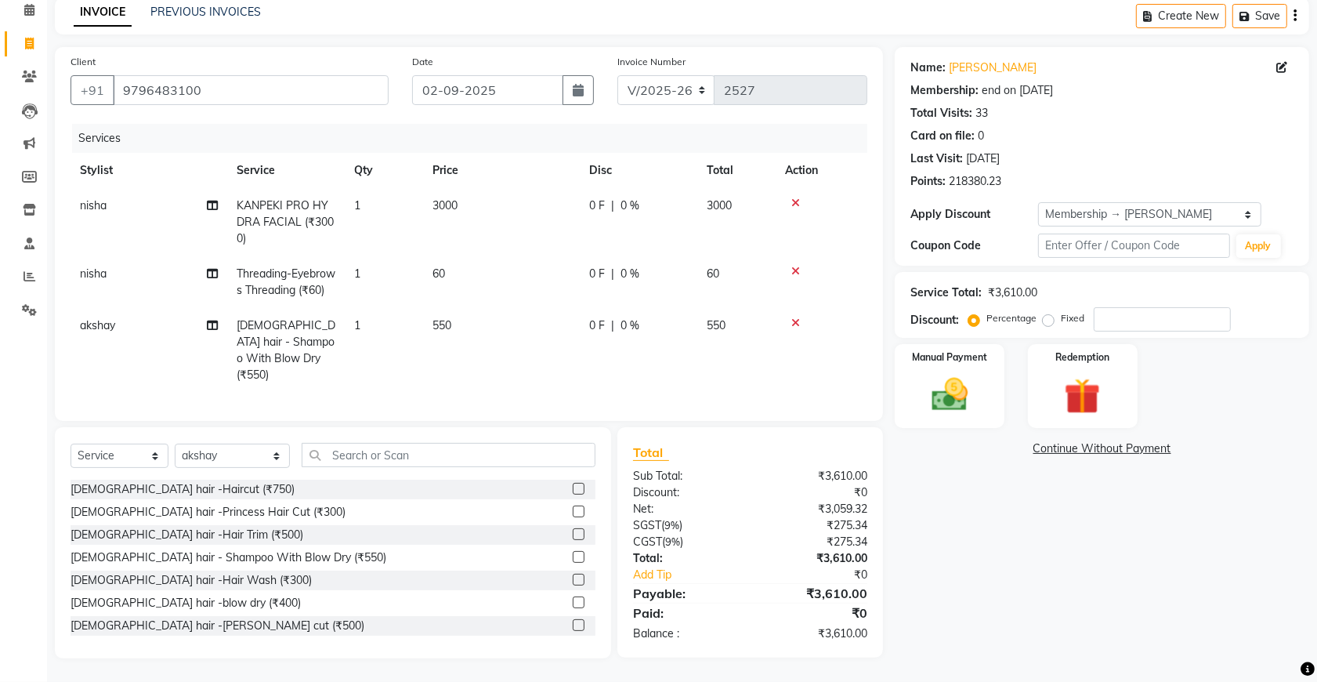
scroll to position [85, 0]
click at [1117, 316] on input "number" at bounding box center [1162, 319] width 137 height 24
type input "20"
click at [719, 266] on span "48" at bounding box center [713, 273] width 13 height 14
select select "49371"
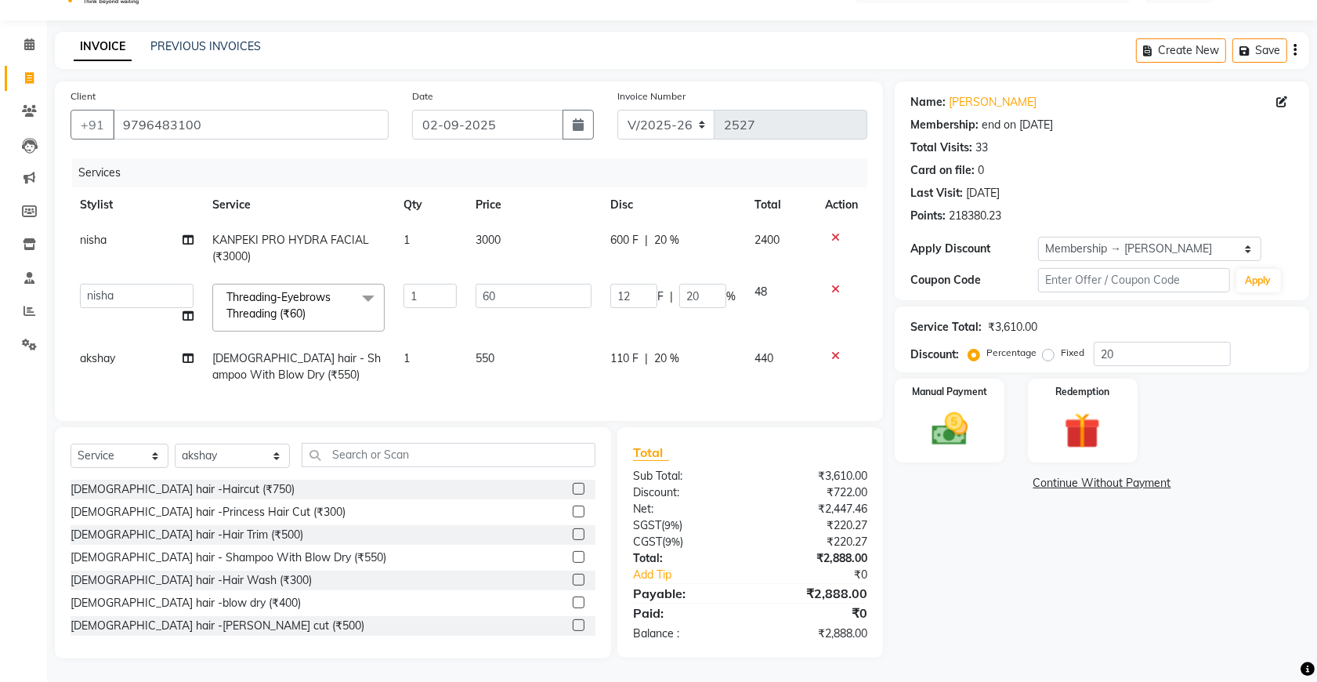
scroll to position [51, 0]
click at [704, 284] on input "20" at bounding box center [702, 296] width 47 height 24
type input "2"
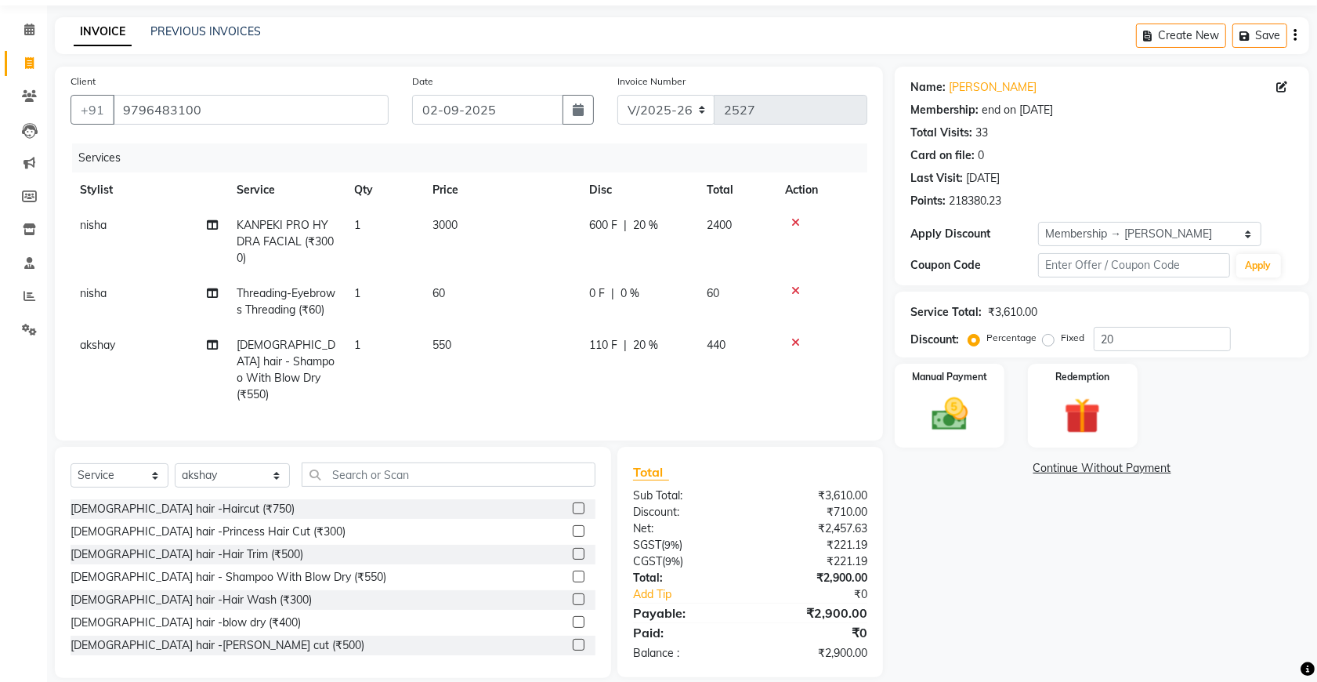
click at [762, 9] on div "08047224946 Select Location × De Dios Salon And Spa, Gandhi Nagar English ENGLI…" at bounding box center [658, 325] width 1317 height 752
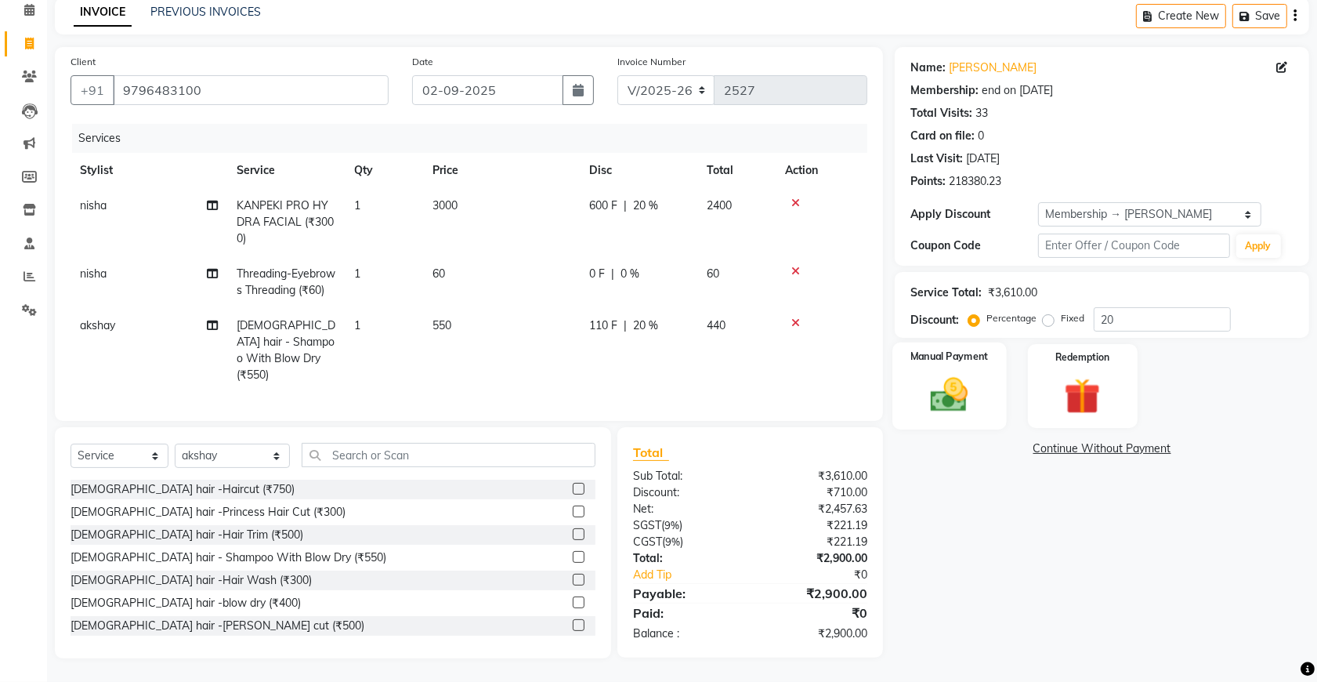
click at [957, 396] on img at bounding box center [949, 394] width 61 height 43
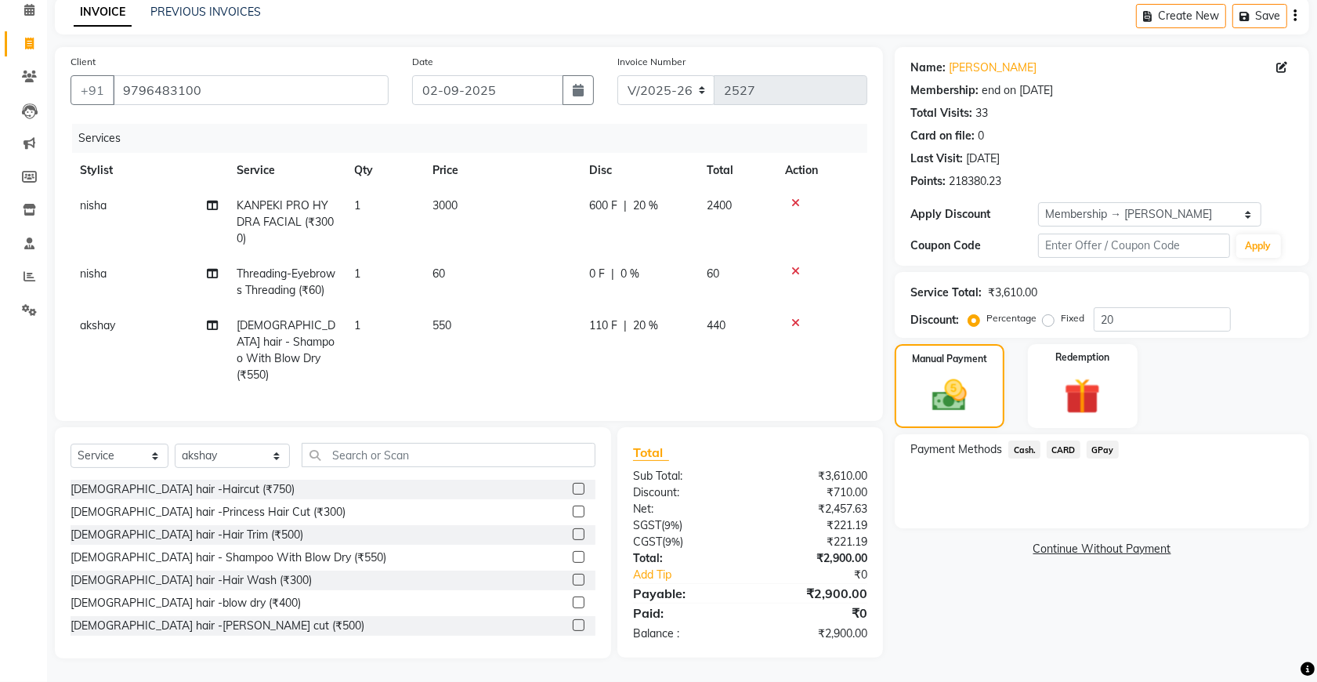
click at [1031, 440] on span "Cash." at bounding box center [1024, 449] width 32 height 18
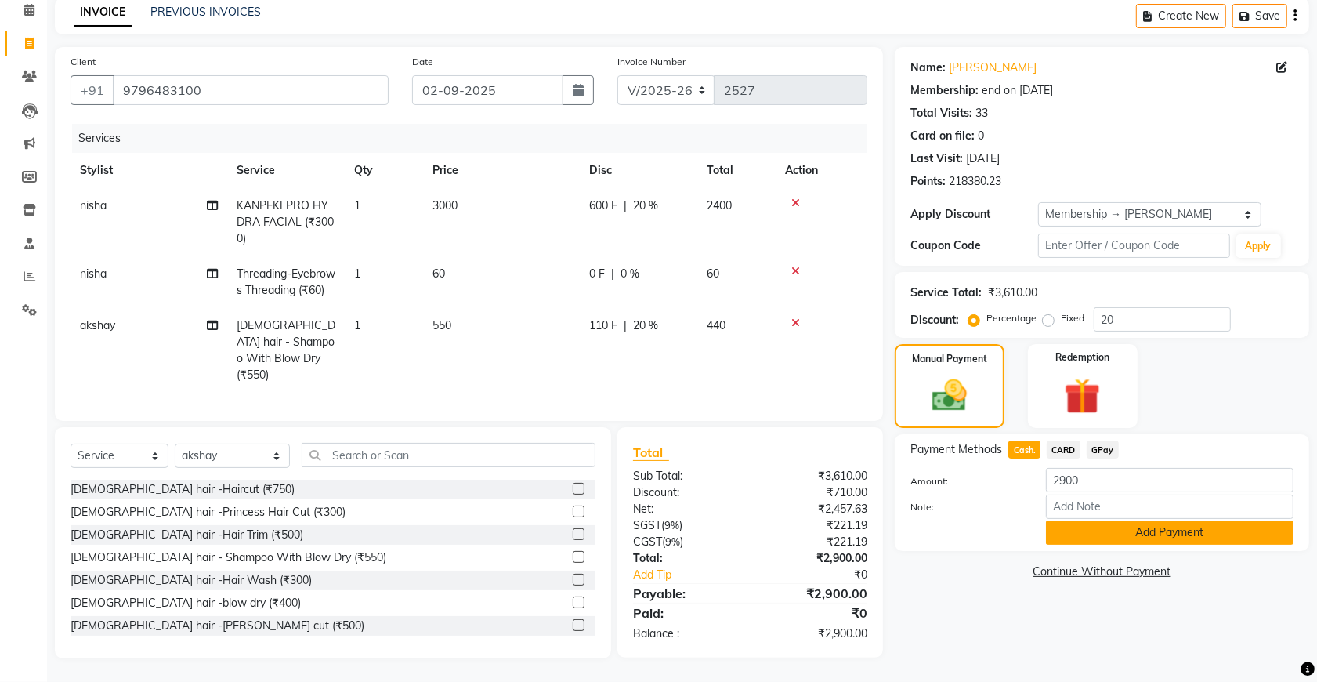
click at [1069, 520] on button "Add Payment" at bounding box center [1170, 532] width 248 height 24
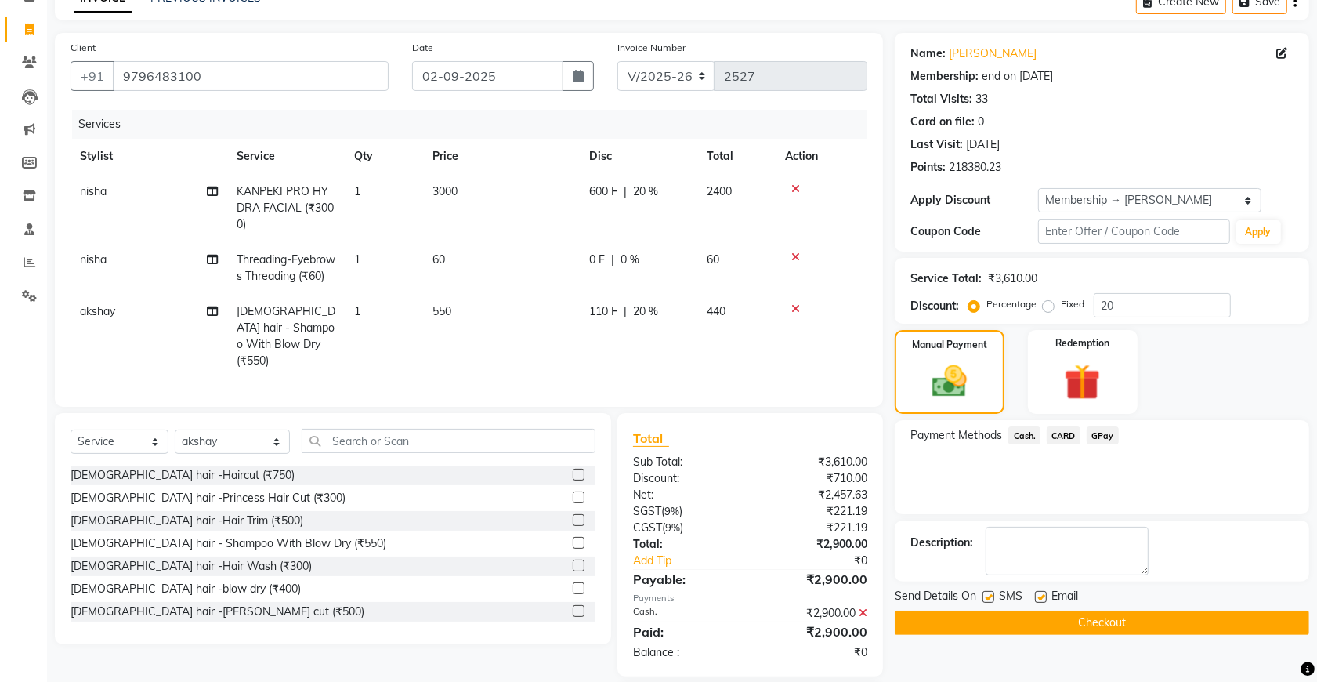
click at [1028, 617] on button "Checkout" at bounding box center [1102, 622] width 414 height 24
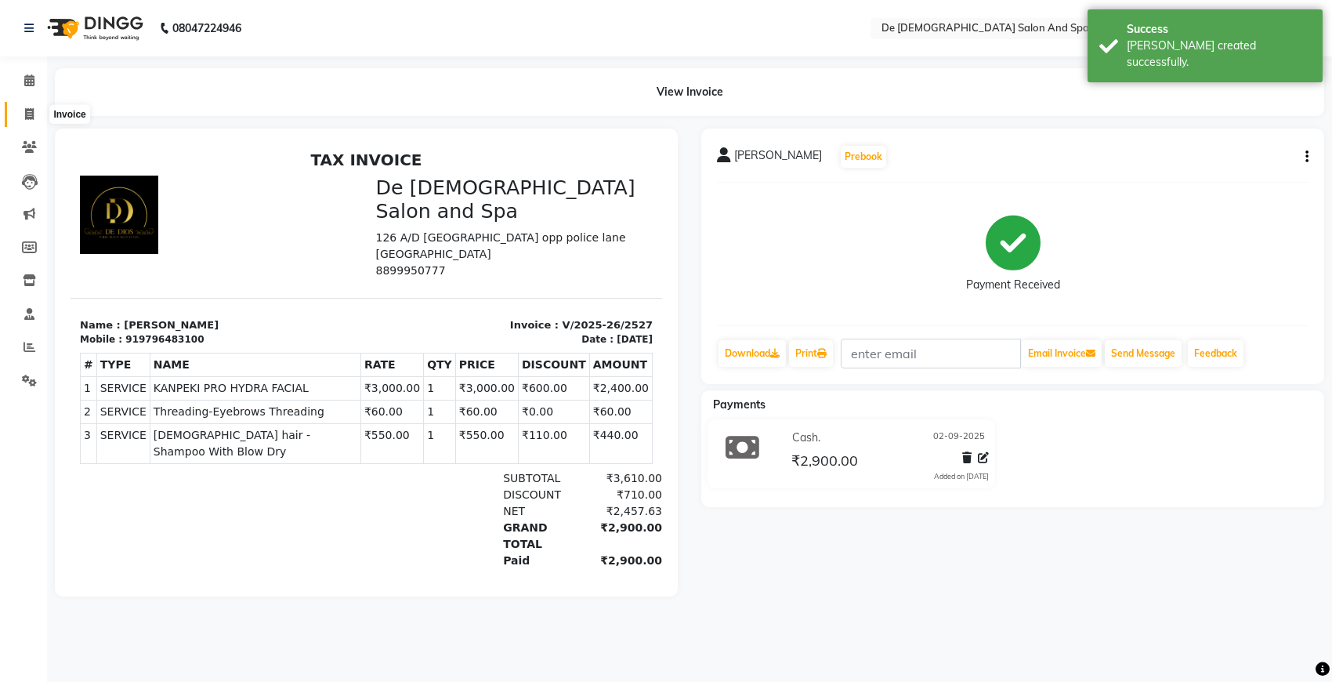
click at [33, 114] on icon at bounding box center [29, 114] width 9 height 12
select select "6431"
select select "service"
